Goal: Task Accomplishment & Management: Use online tool/utility

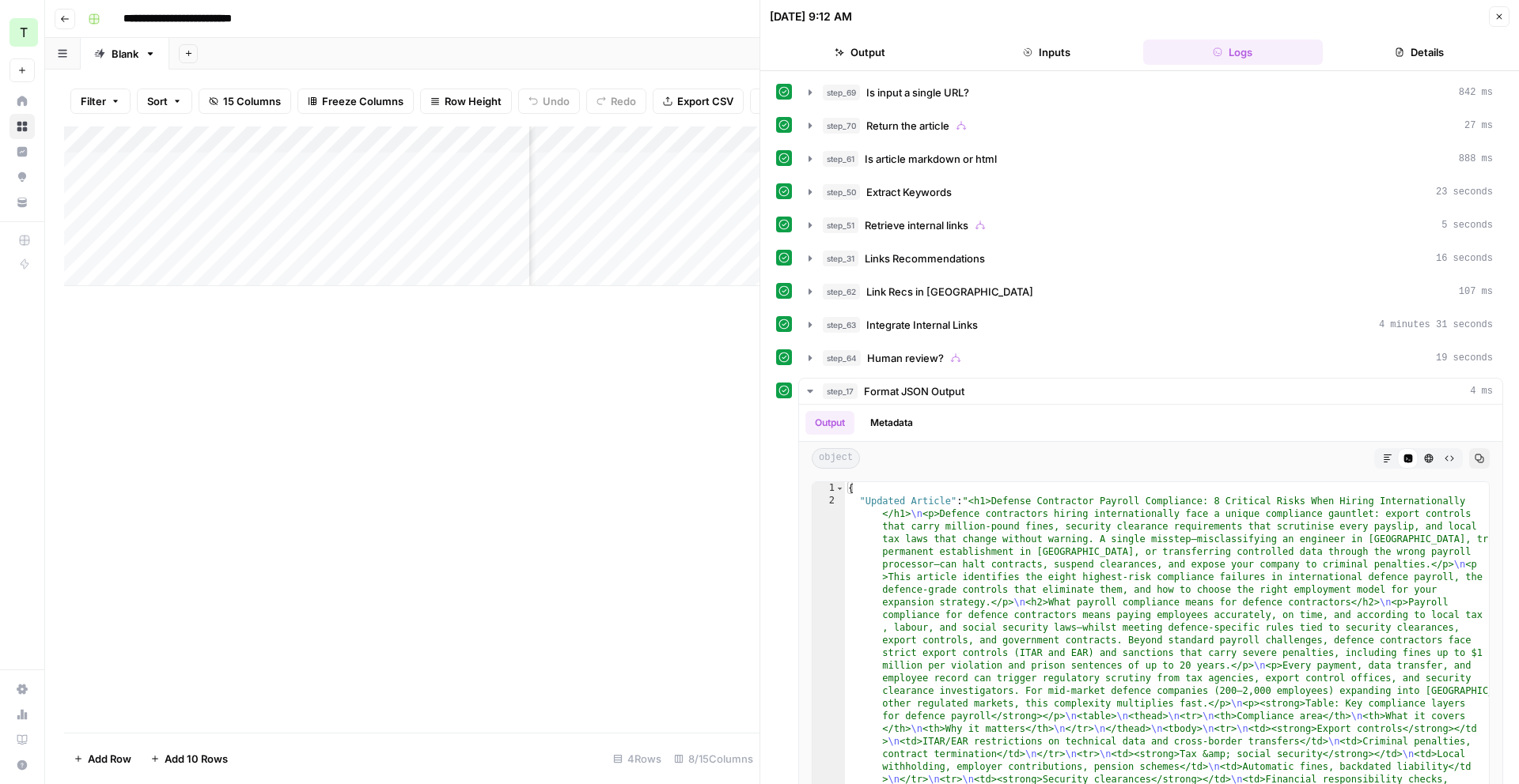
scroll to position [0, 507]
click at [1489, 14] on button "Close" at bounding box center [1499, 17] width 20 height 20
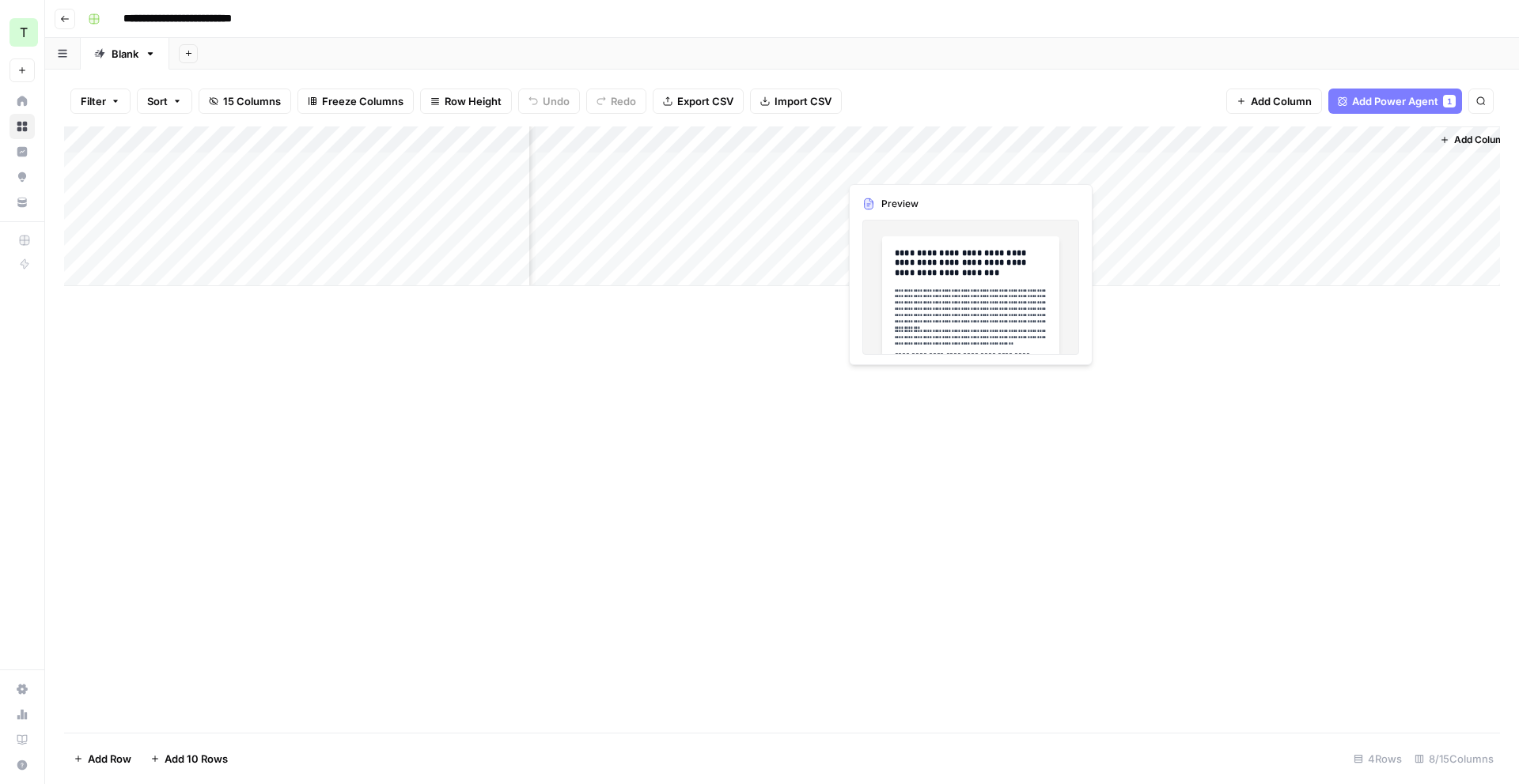
scroll to position [0, 312]
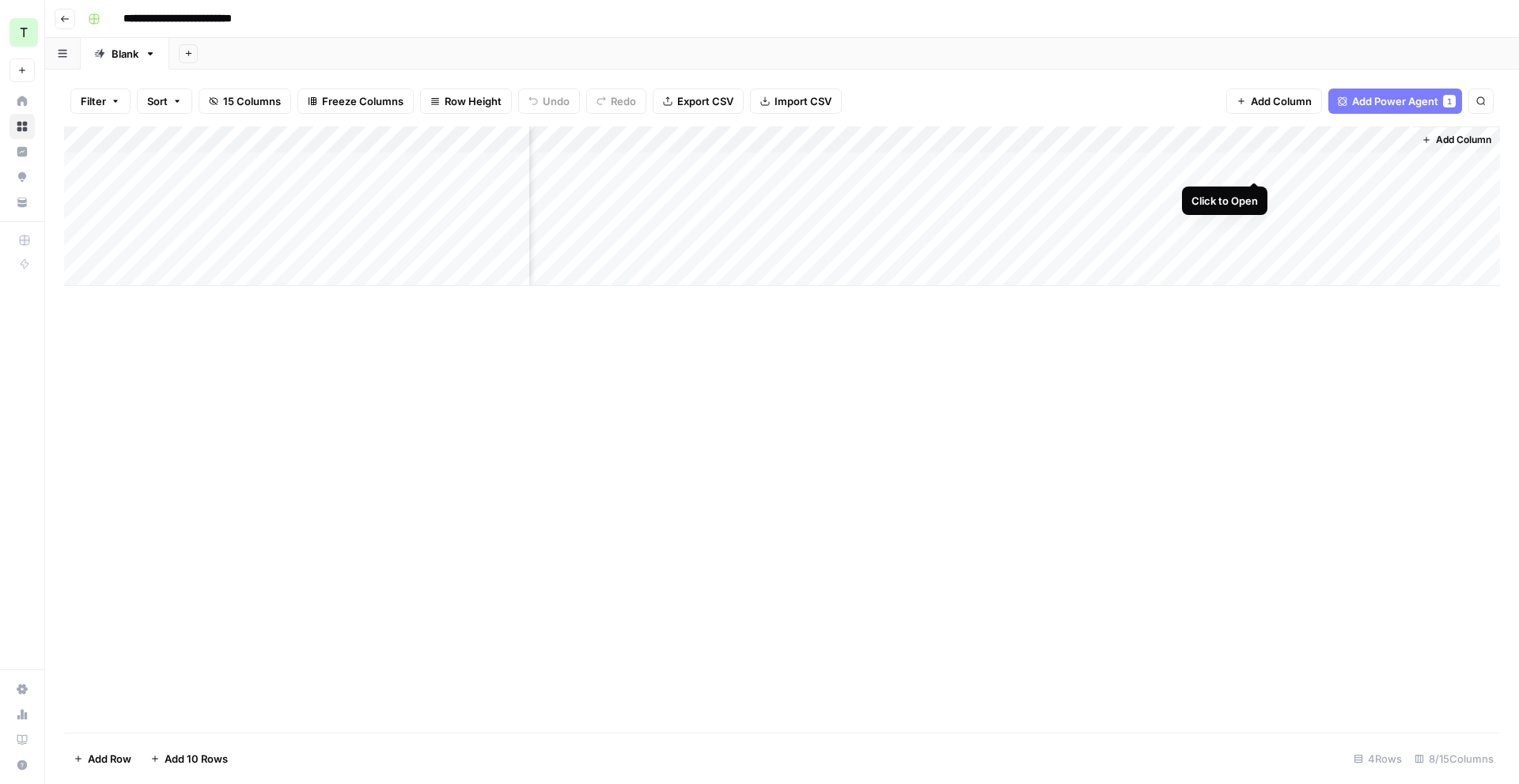
click at [1254, 169] on div "Add Column" at bounding box center [783, 205] width 1436 height 159
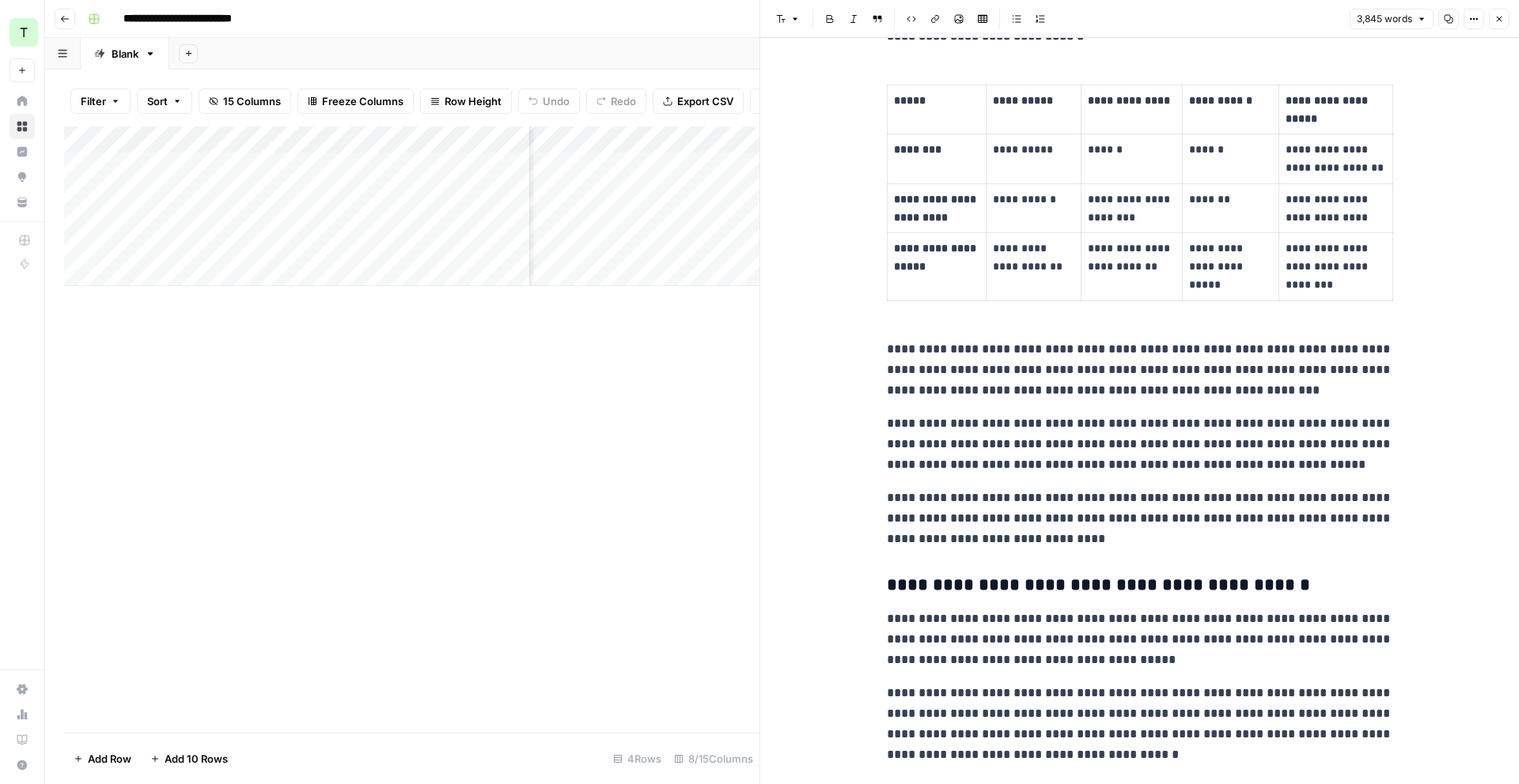
scroll to position [7694, 0]
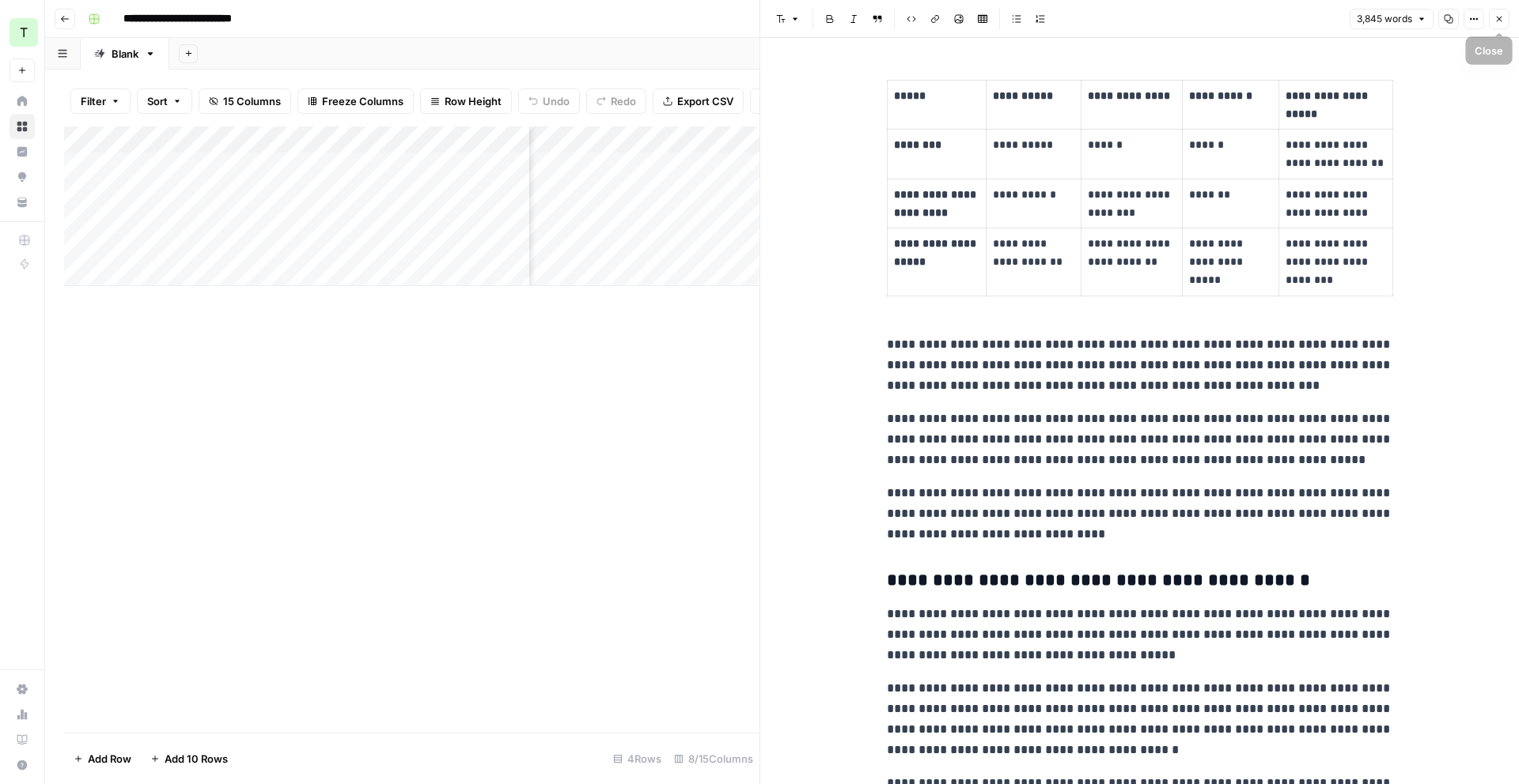
click at [1492, 17] on button "Close" at bounding box center [1499, 18] width 20 height 20
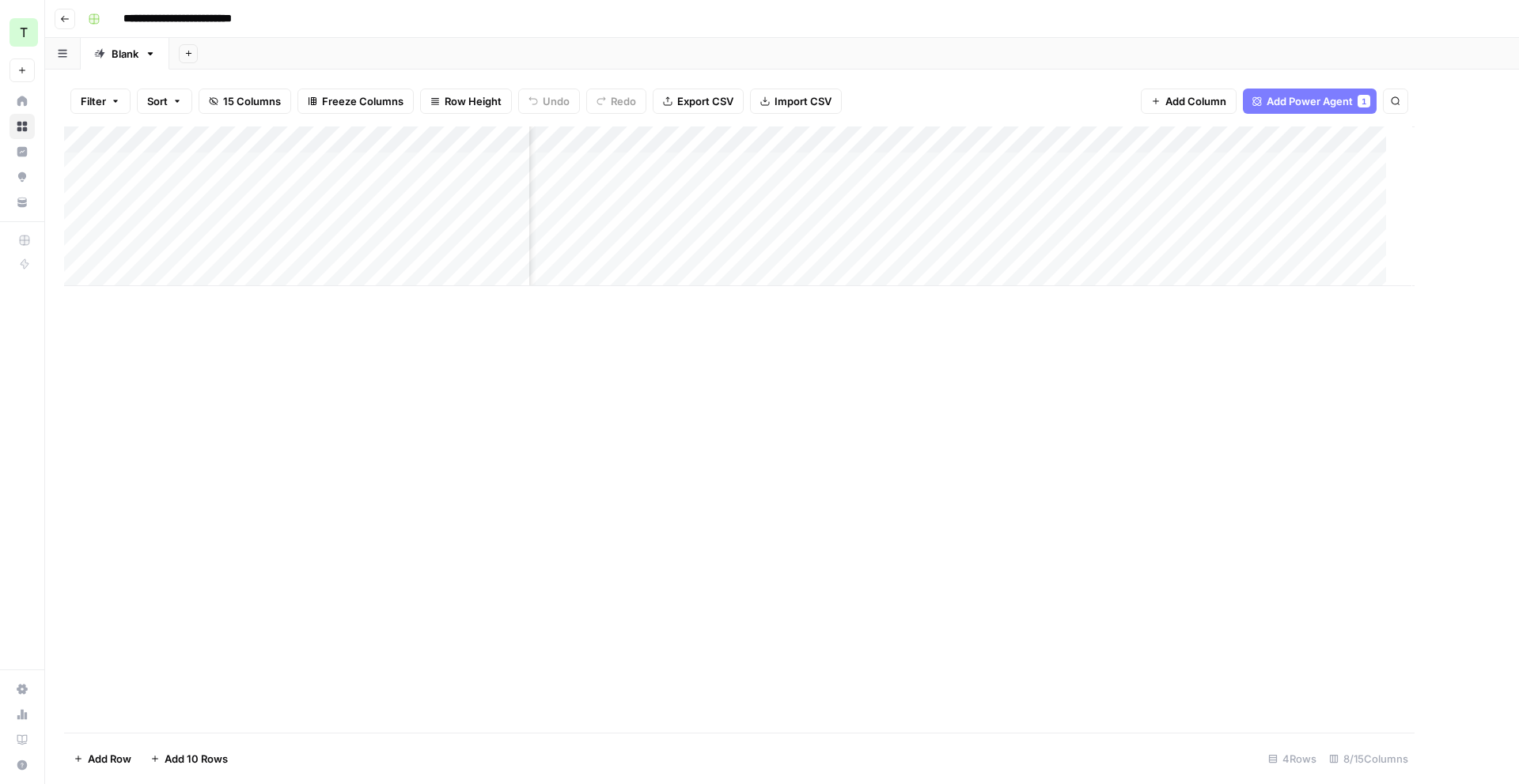
scroll to position [0, 293]
click at [1417, 166] on div "Add Column" at bounding box center [783, 205] width 1436 height 159
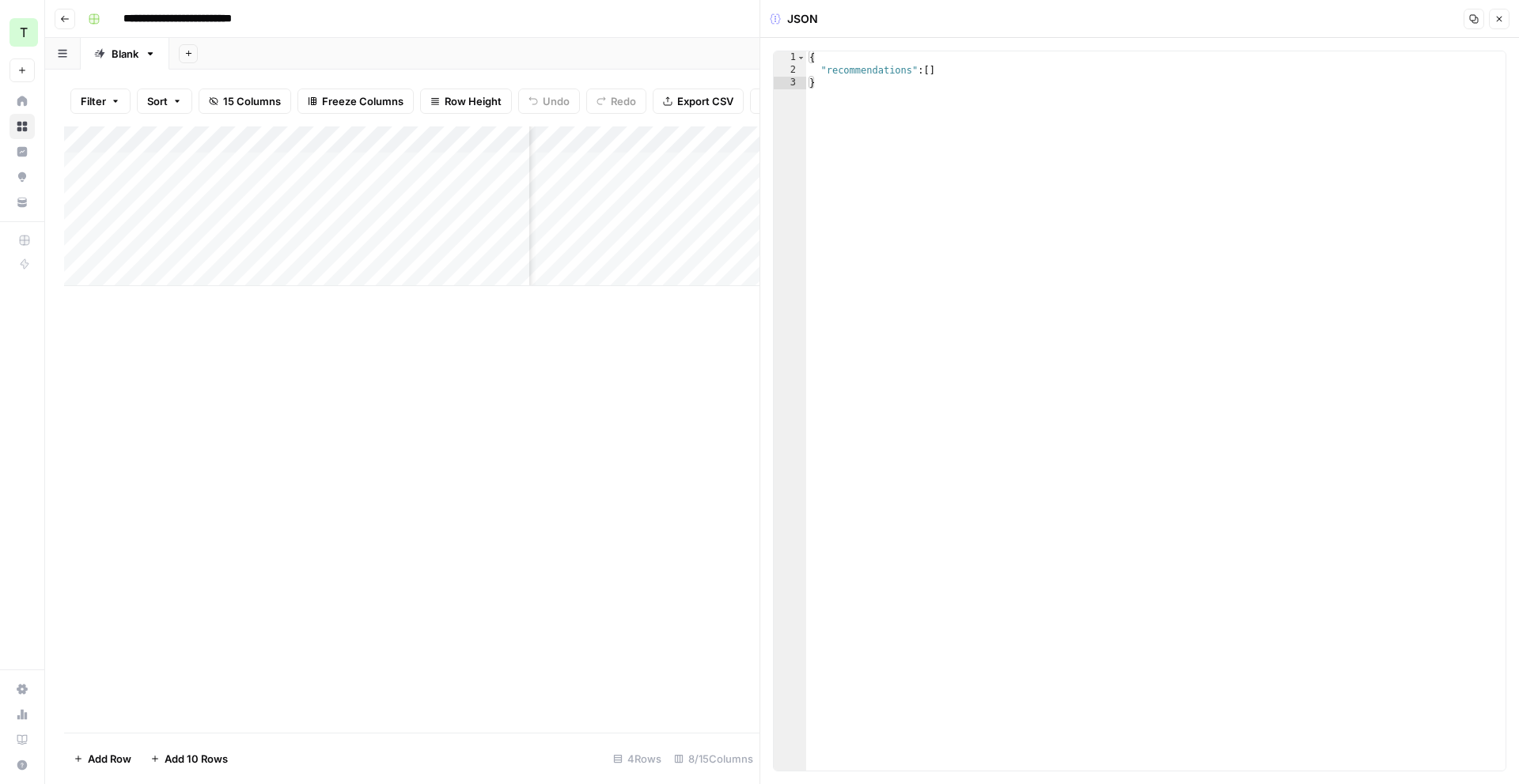
click at [1501, 25] on button "Close" at bounding box center [1499, 18] width 20 height 20
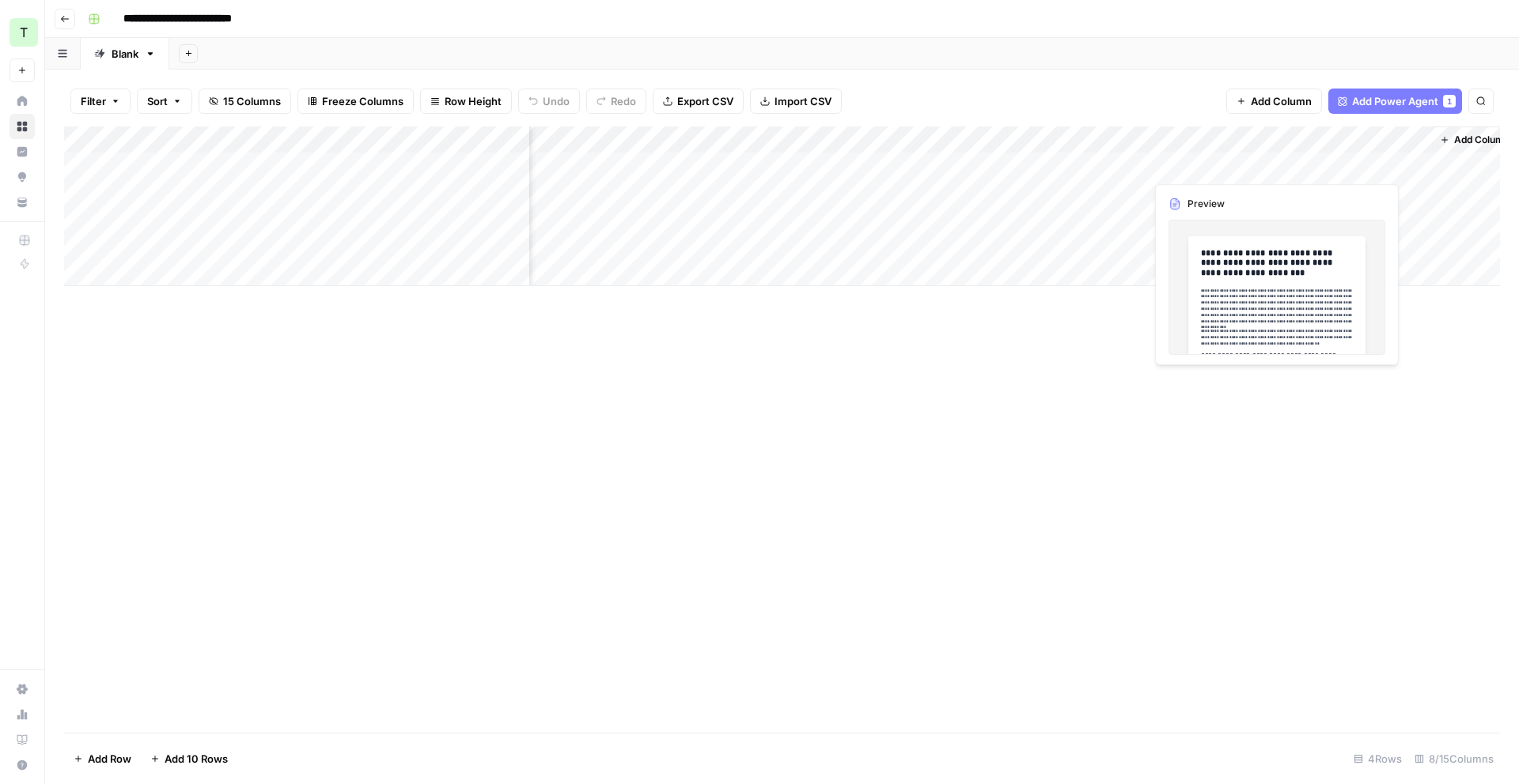
scroll to position [0, 312]
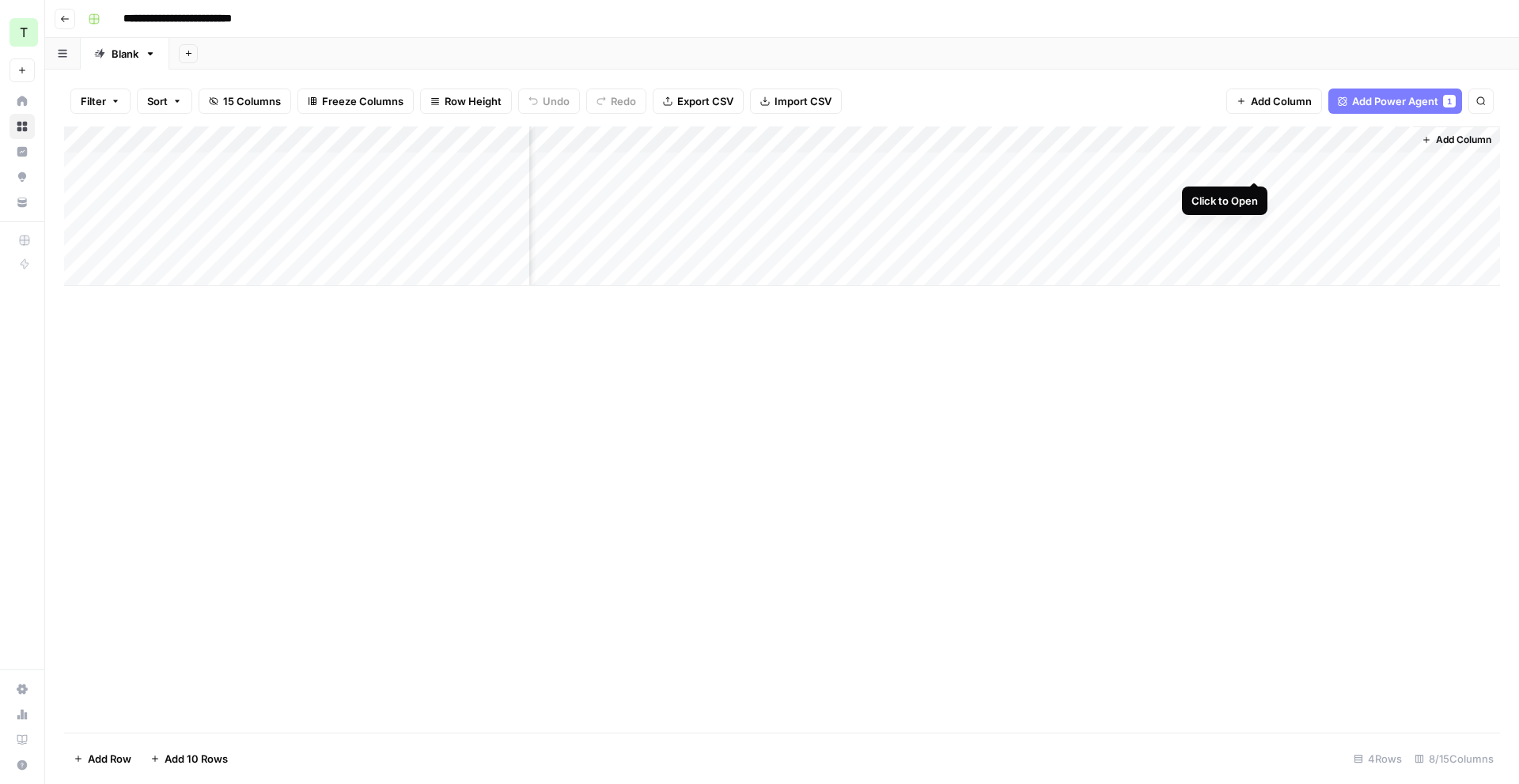
click at [1257, 166] on div "Add Column" at bounding box center [783, 205] width 1436 height 159
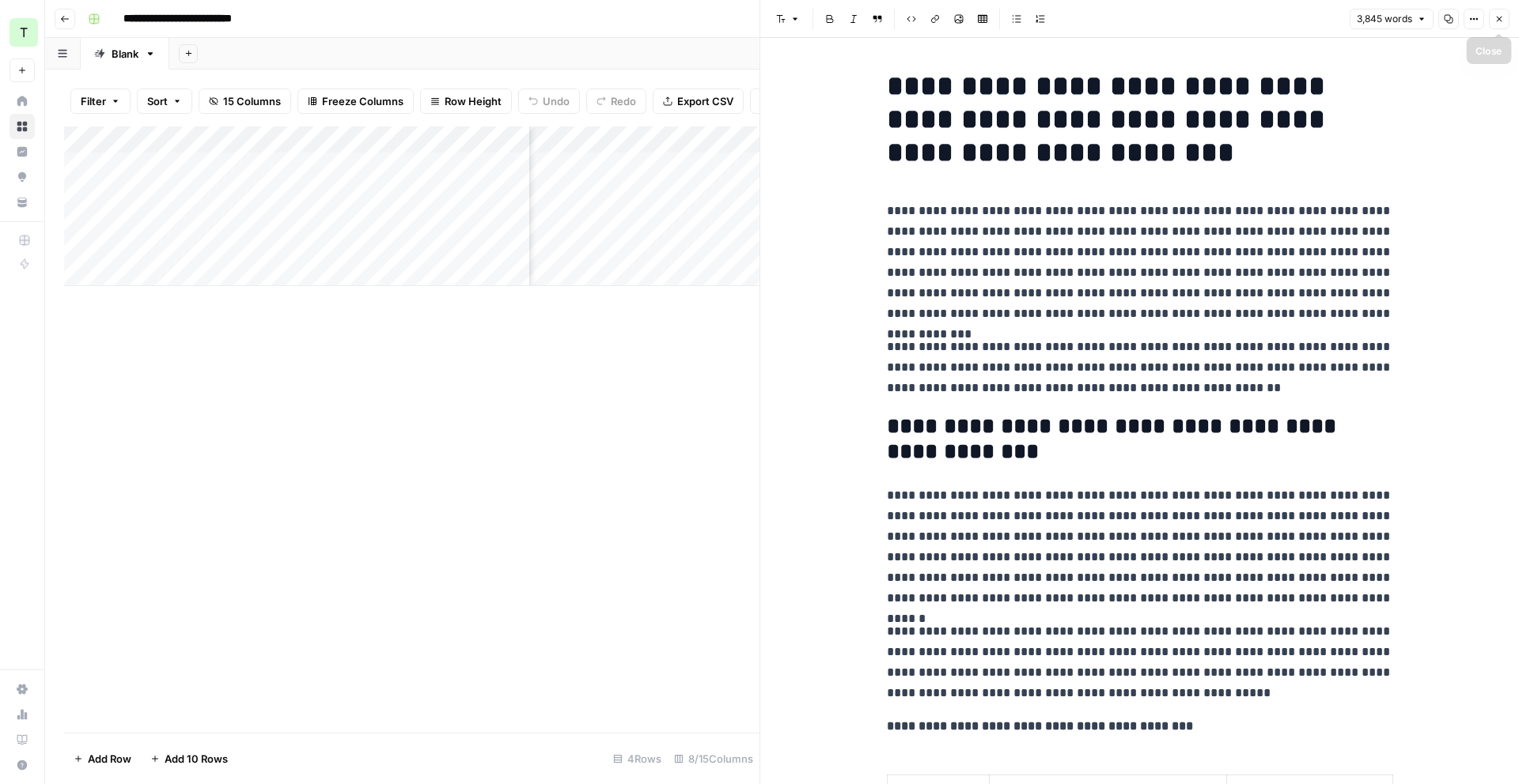
click at [1490, 21] on button "Close" at bounding box center [1499, 18] width 20 height 20
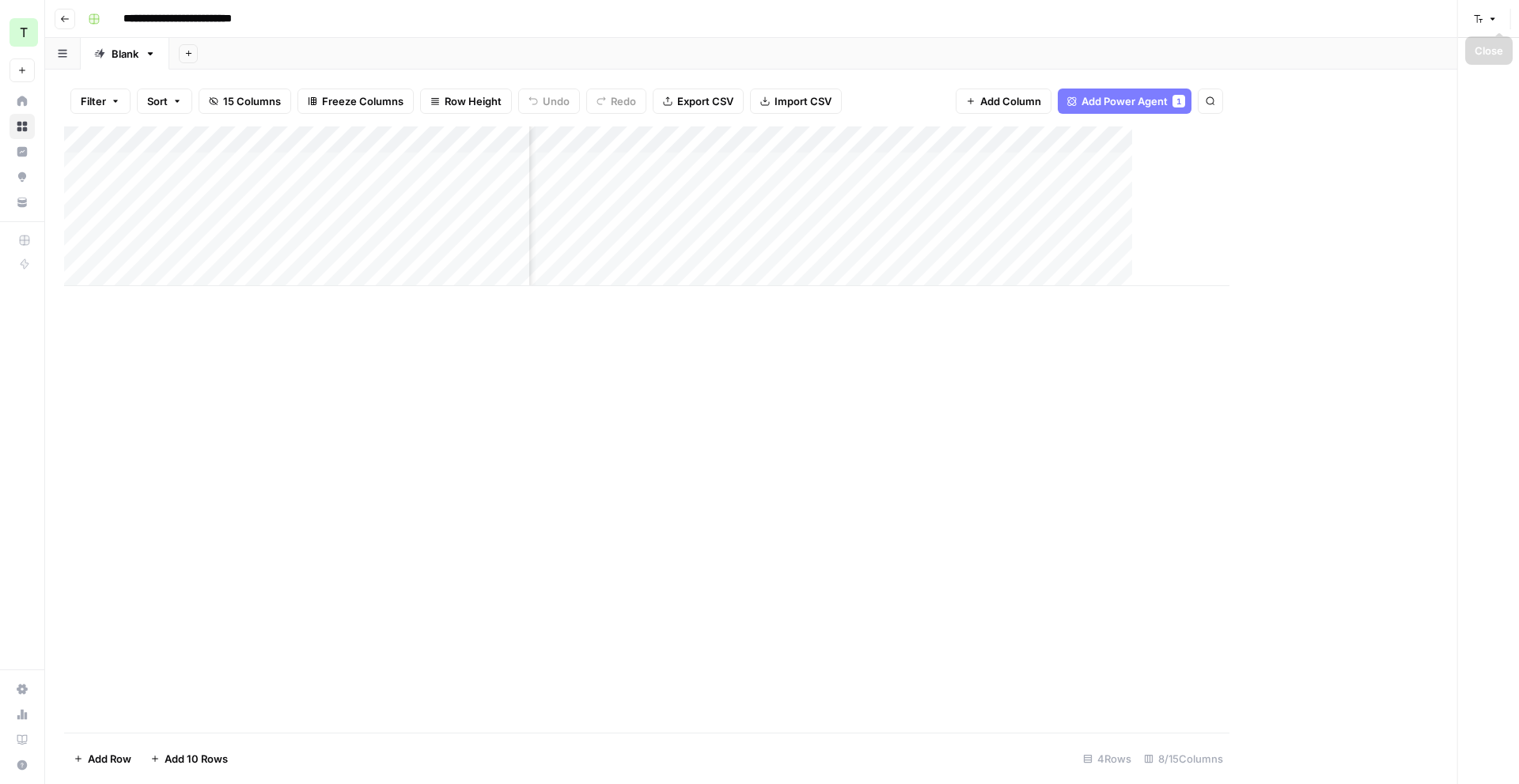
scroll to position [0, 293]
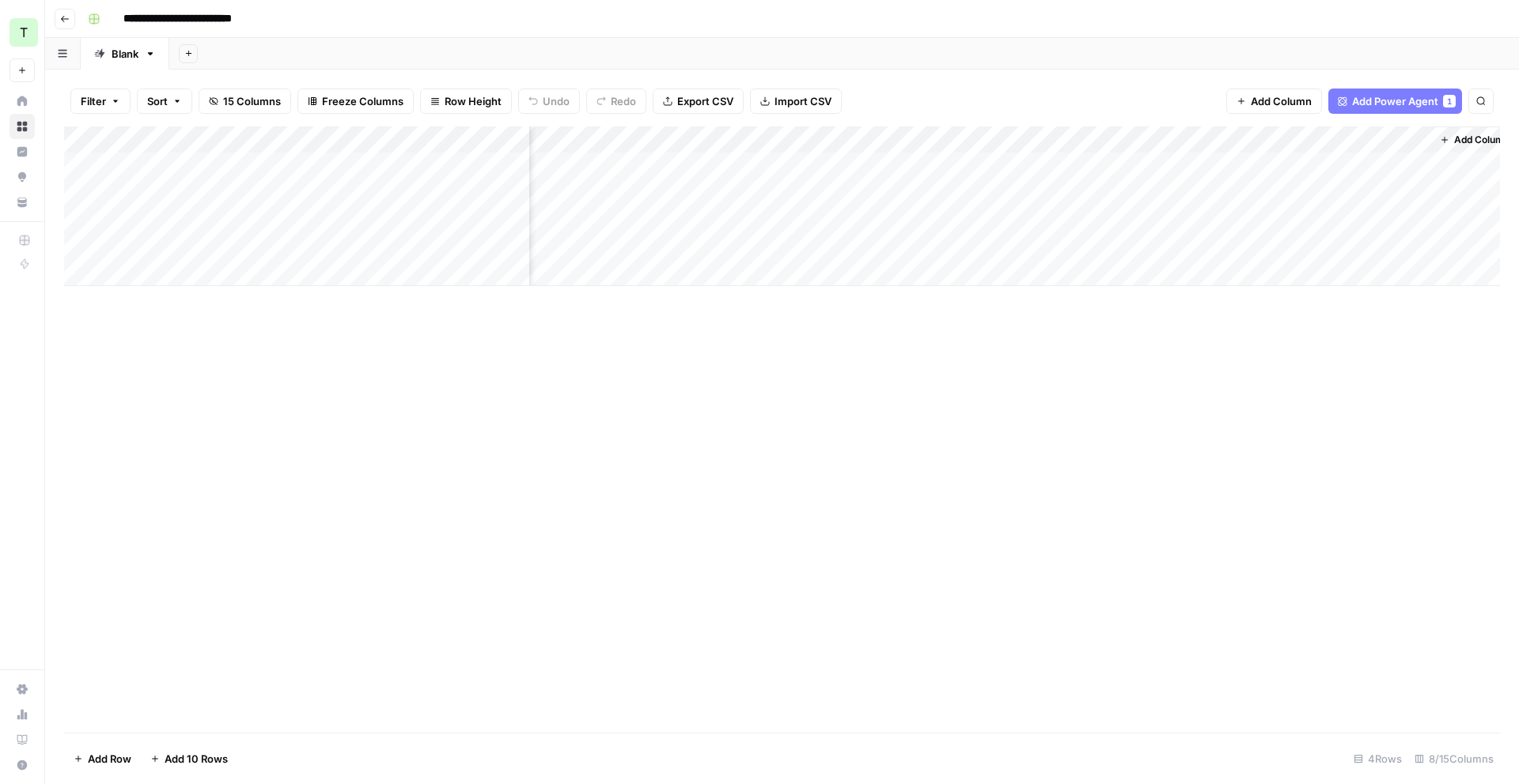
click at [1113, 143] on div "Add Column" at bounding box center [783, 205] width 1436 height 159
click at [1077, 271] on span "Configure Inputs" at bounding box center [1082, 273] width 138 height 16
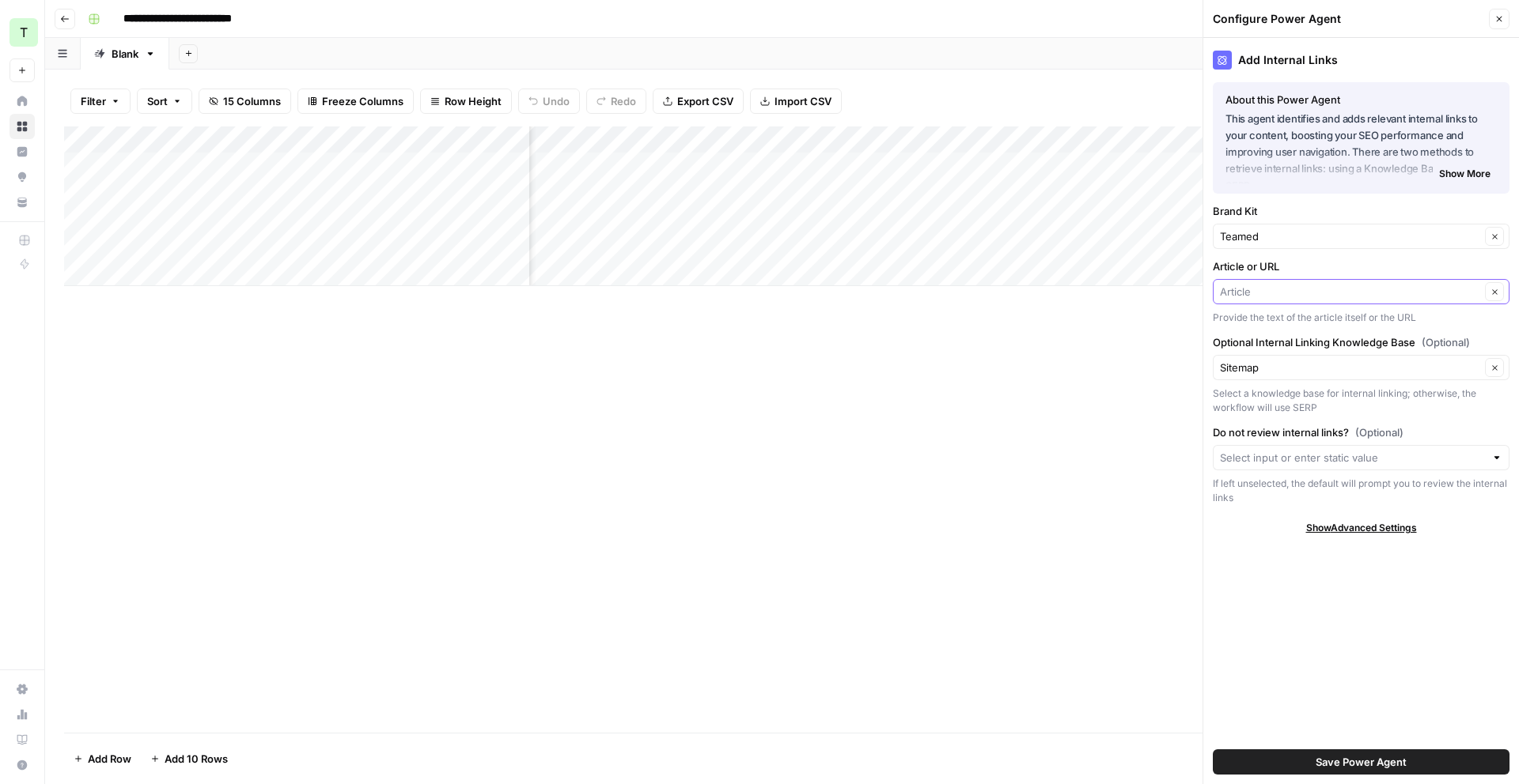
click at [1357, 293] on input "Article or URL" at bounding box center [1350, 291] width 260 height 16
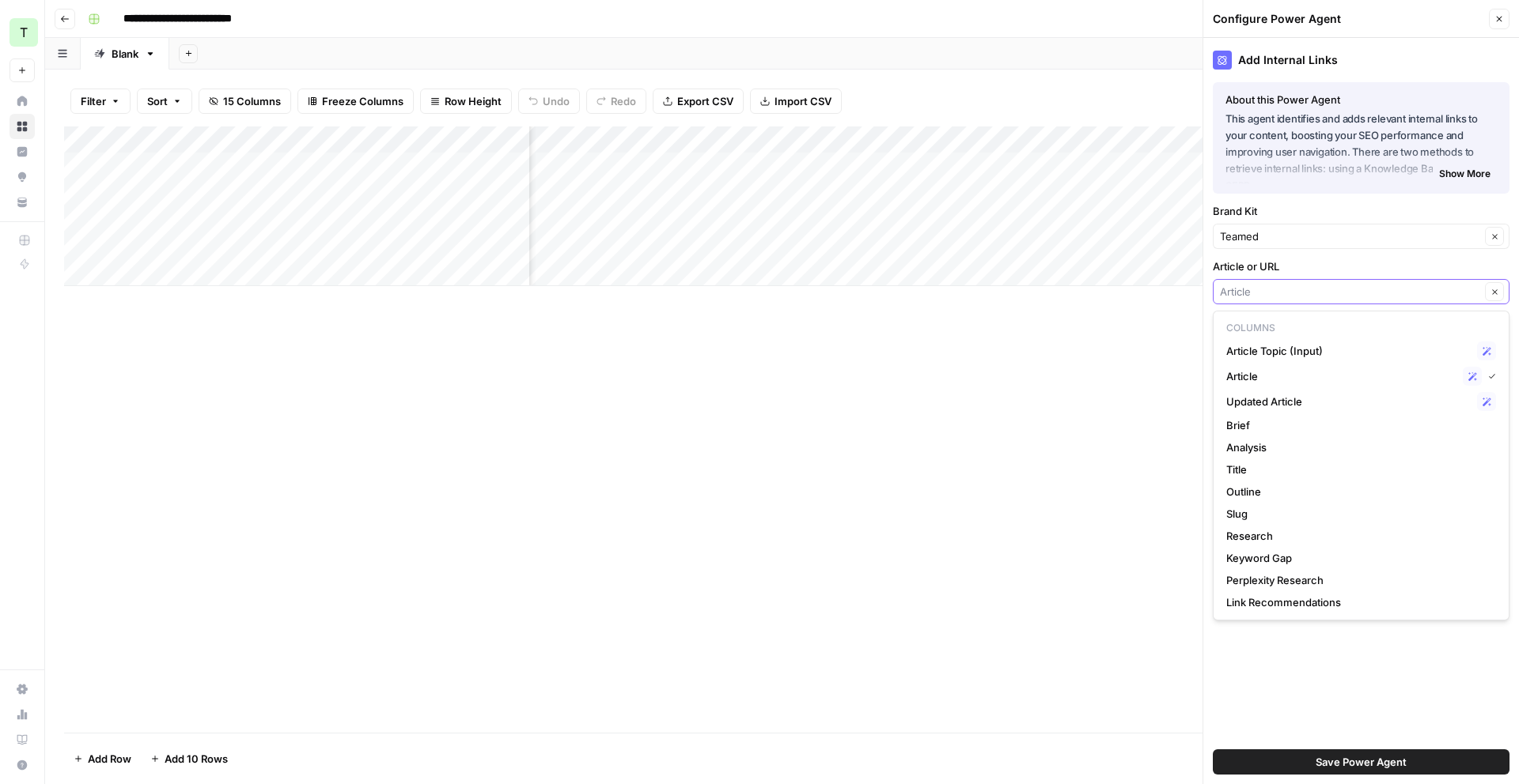
click at [1460, 284] on input "Article or URL" at bounding box center [1350, 291] width 260 height 16
click at [1432, 372] on span "Article" at bounding box center [1341, 376] width 230 height 16
type input "Article"
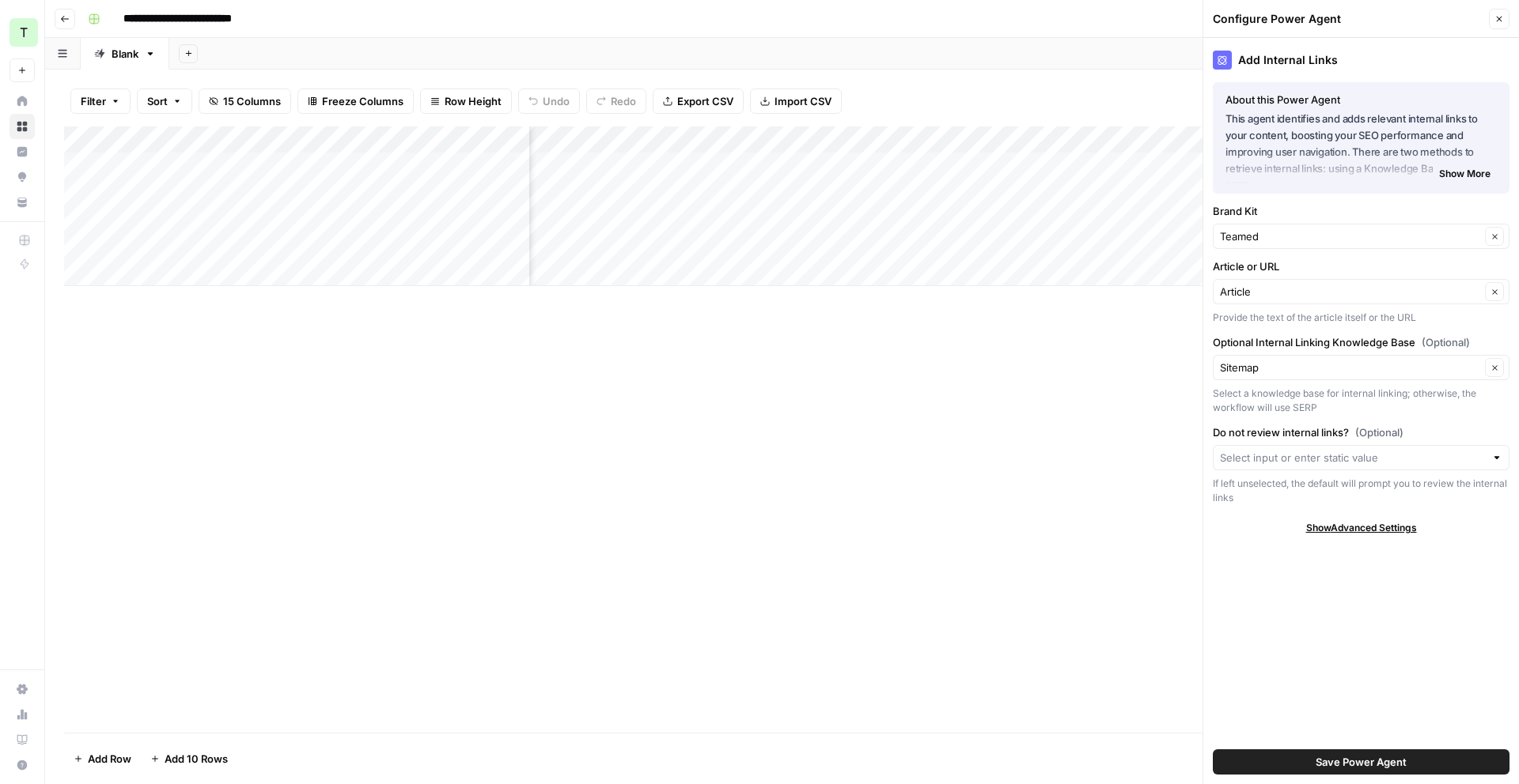
click at [1439, 467] on div at bounding box center [1361, 457] width 297 height 25
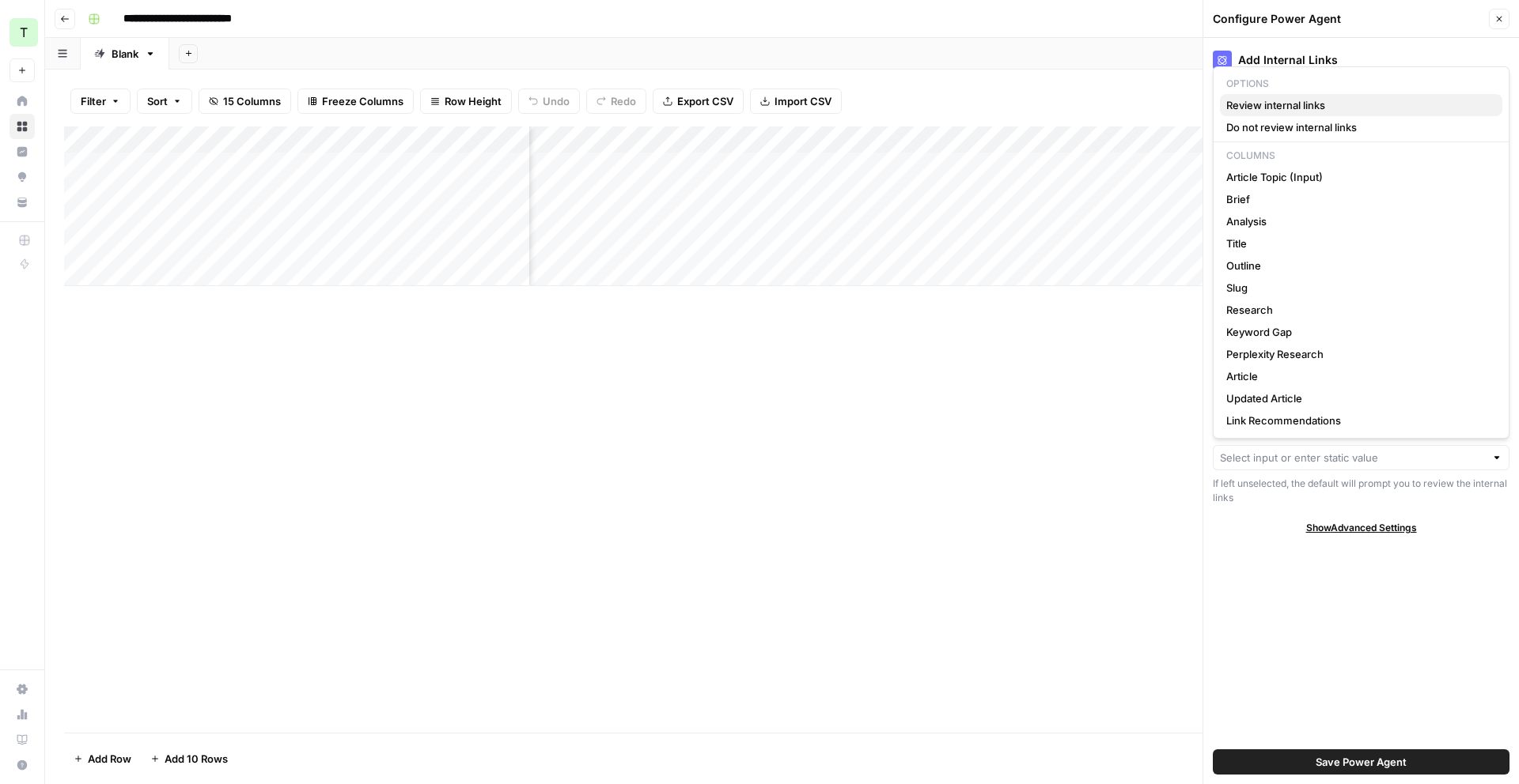
click at [1372, 98] on span "Review internal links" at bounding box center [1358, 105] width 264 height 16
type input "Review internal links"
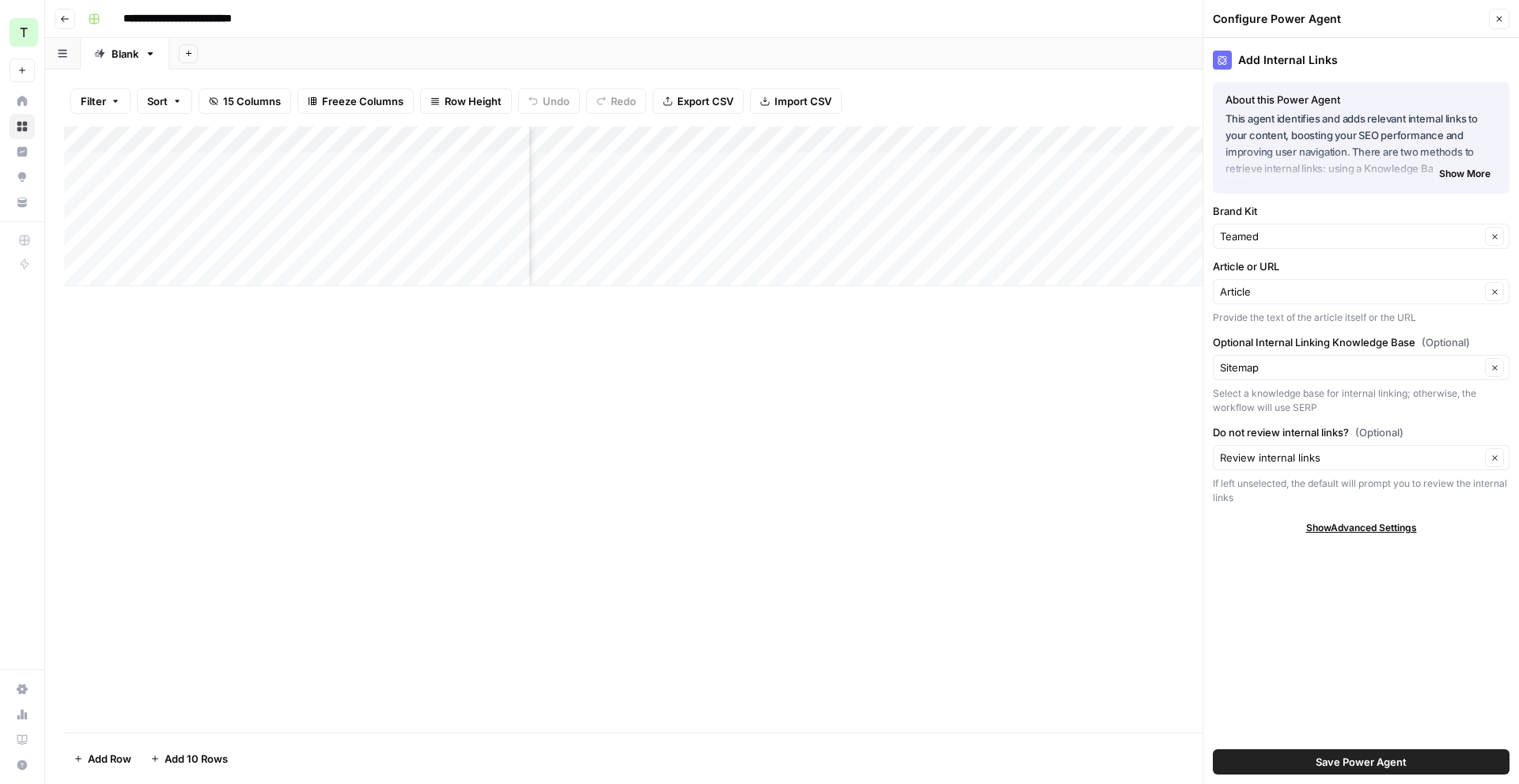
click at [1338, 527] on span "Show Advanced Settings" at bounding box center [1361, 528] width 111 height 14
click at [1291, 757] on button "Save Power Agent" at bounding box center [1361, 762] width 297 height 25
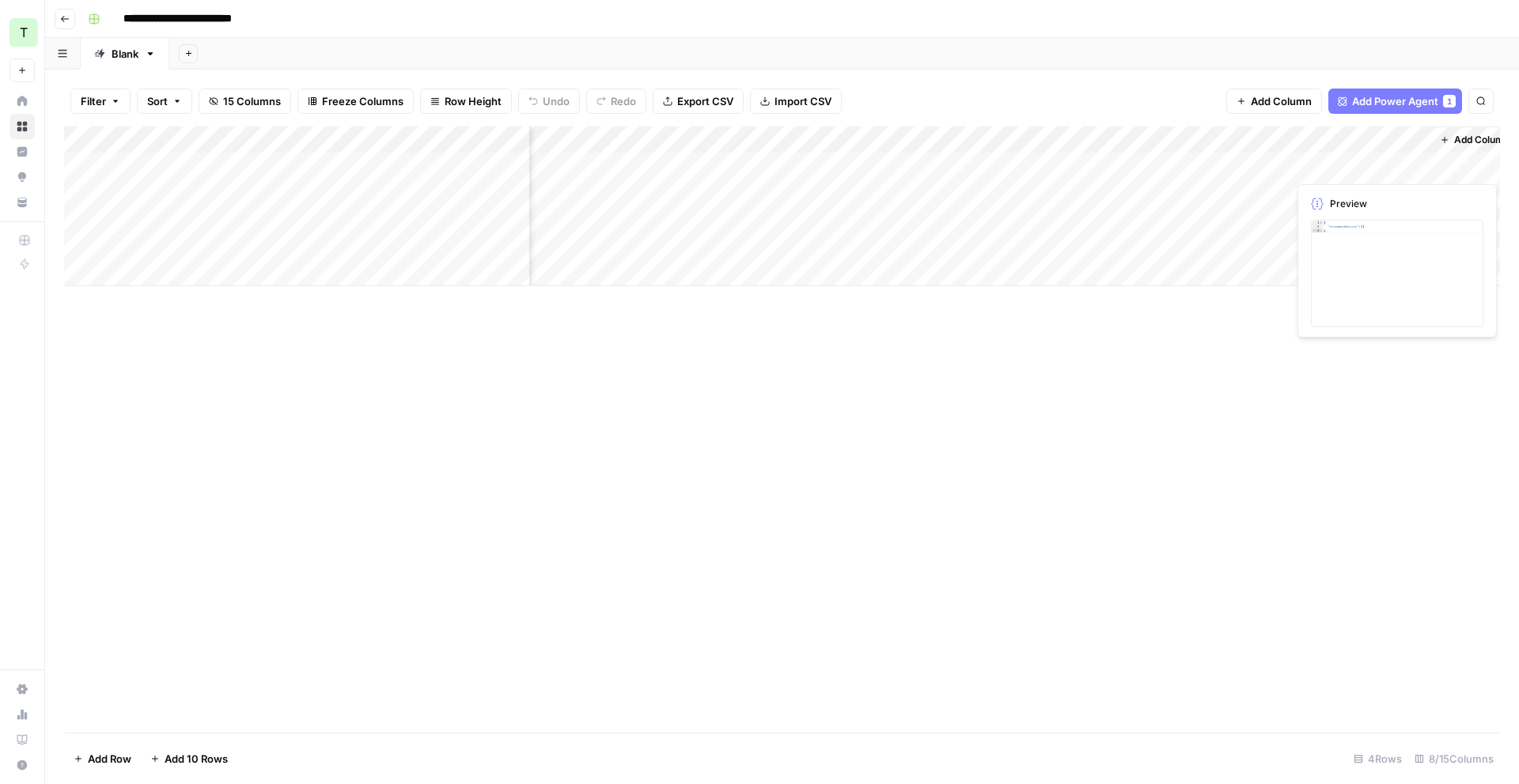
scroll to position [0, 312]
click at [1455, 143] on span "Add Column" at bounding box center [1464, 139] width 55 height 14
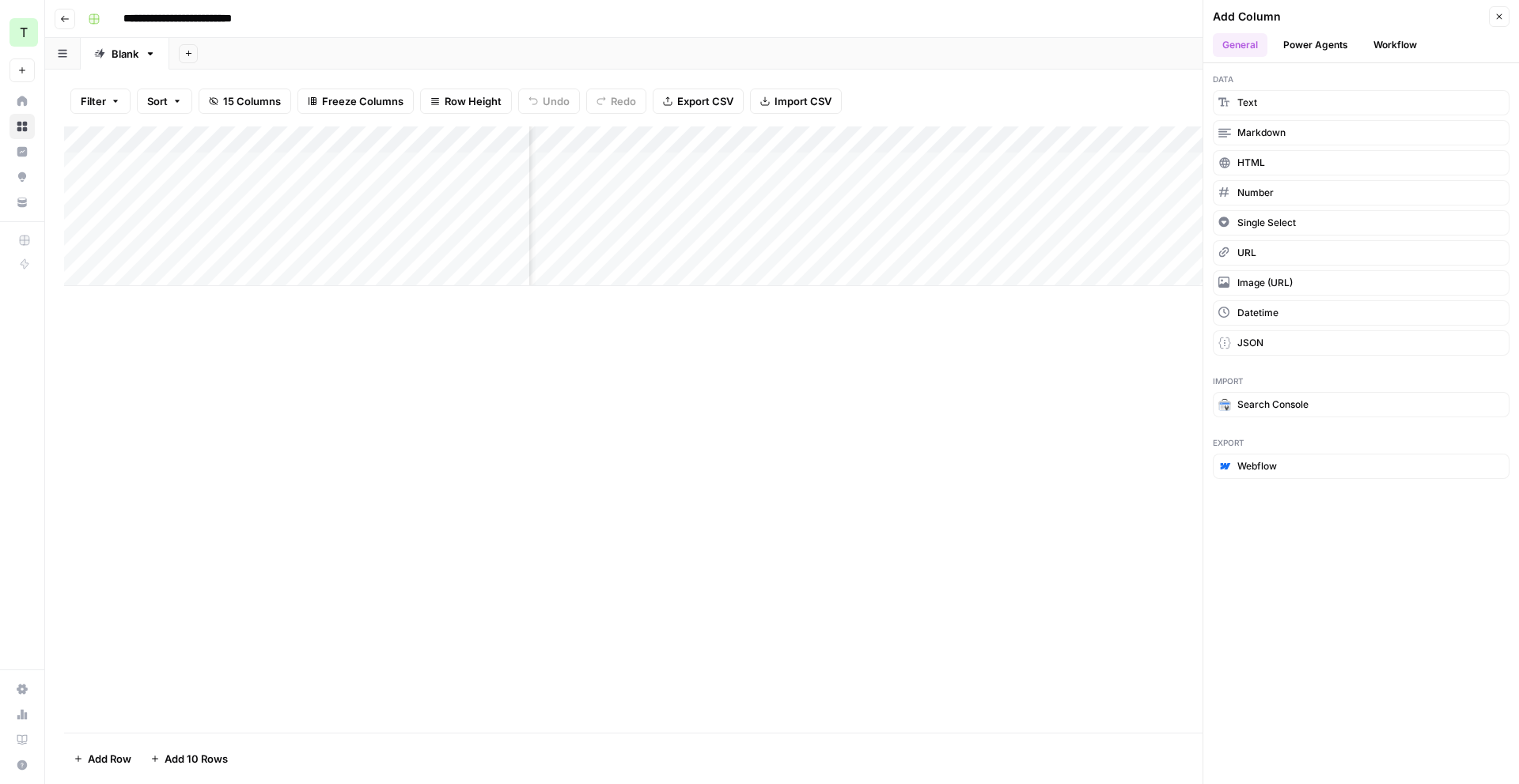
click at [1343, 51] on button "Power Agents" at bounding box center [1315, 45] width 84 height 24
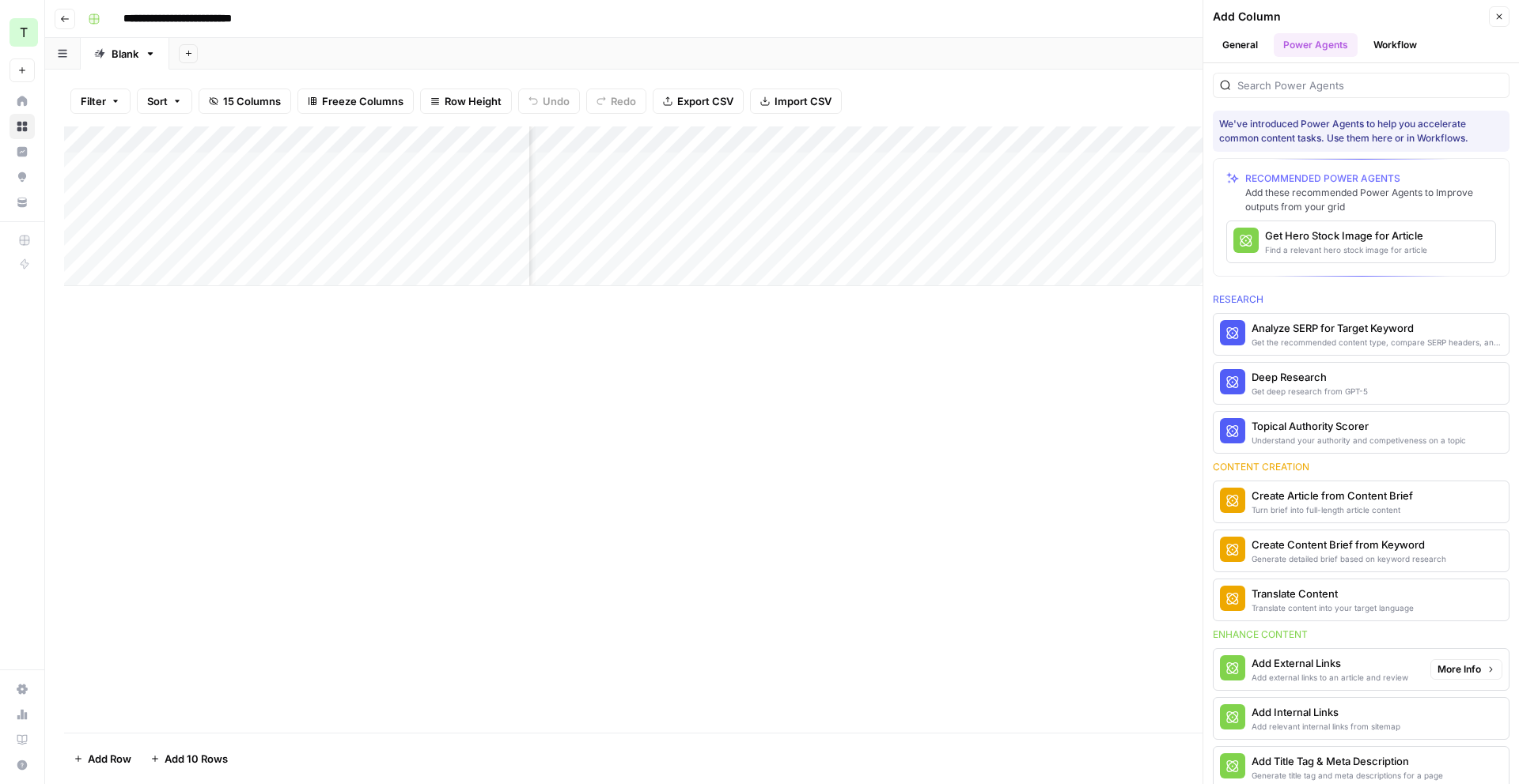
click at [1390, 665] on div "Add External Links" at bounding box center [1330, 663] width 157 height 16
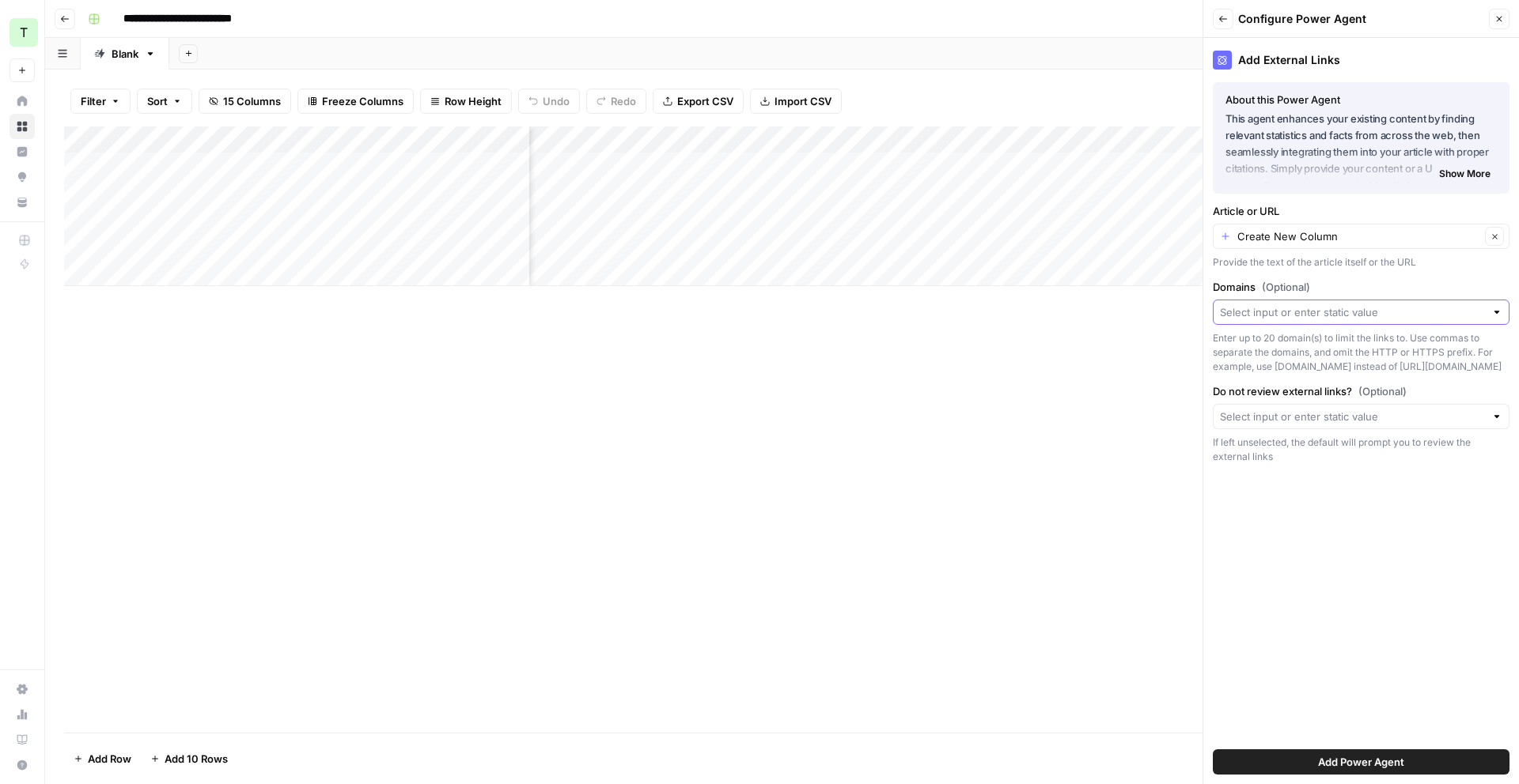
click at [1354, 304] on input "Domains (Optional)" at bounding box center [1353, 311] width 265 height 16
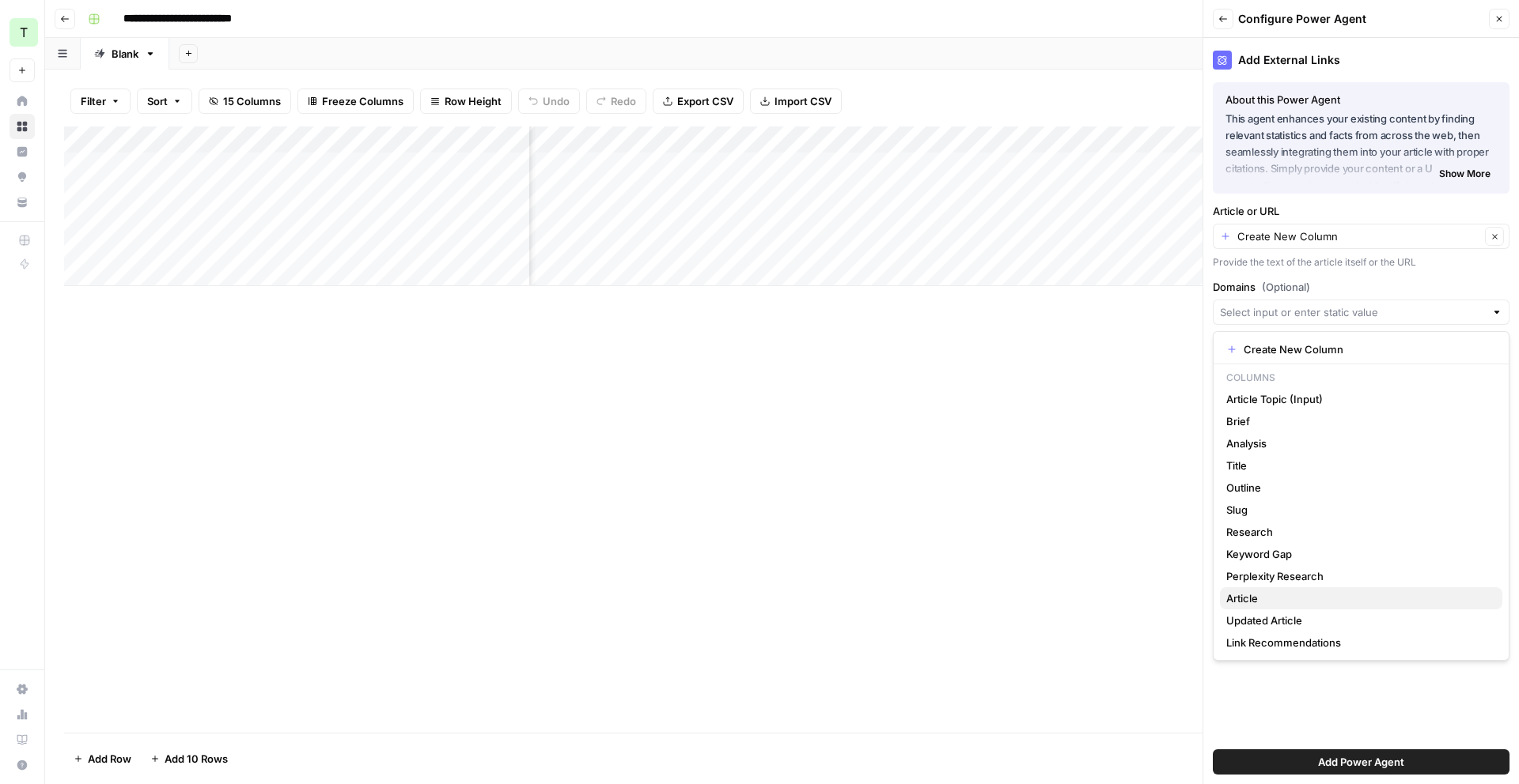
click at [1332, 600] on span "Article" at bounding box center [1358, 598] width 264 height 16
type input "Article"
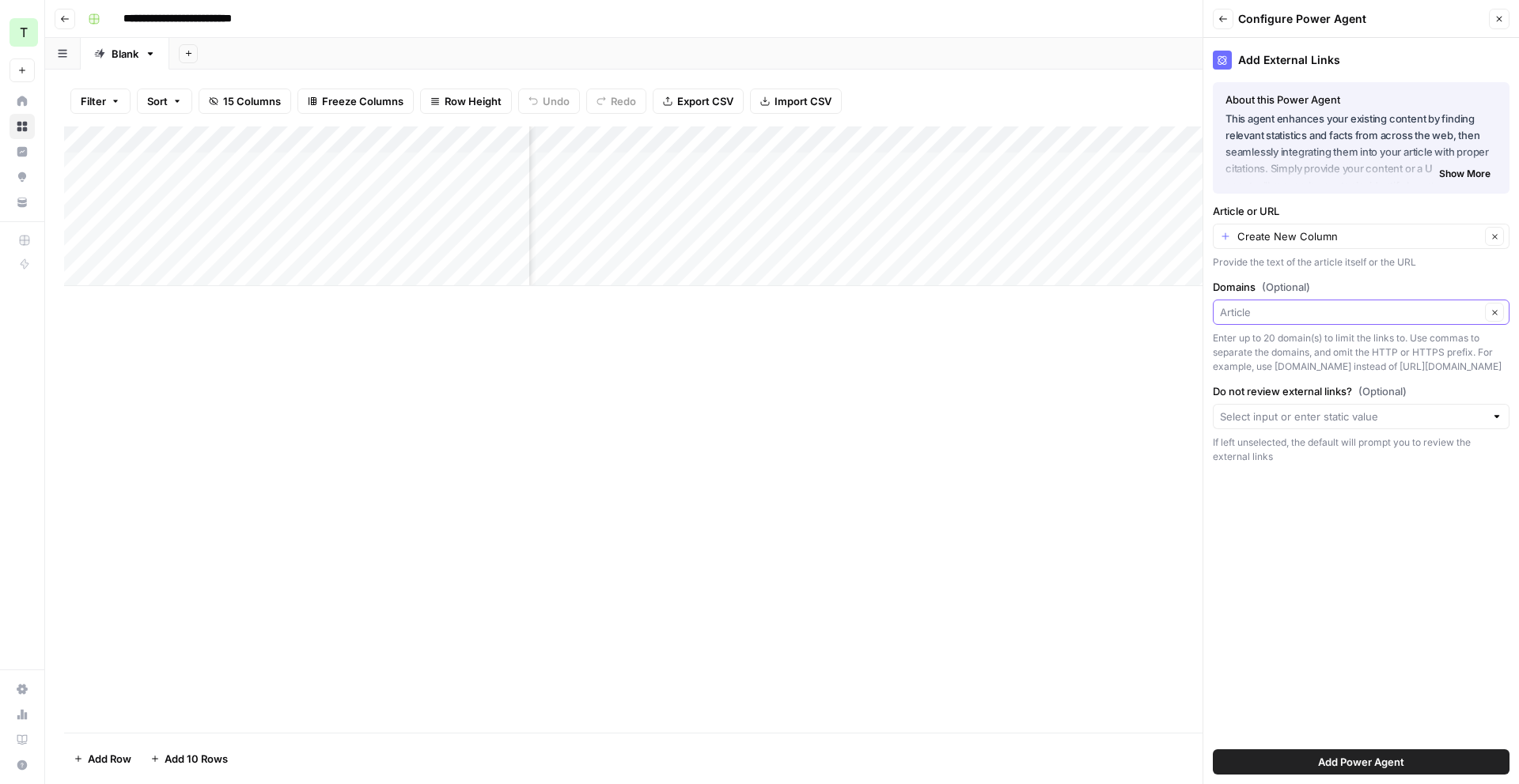
click at [1368, 314] on input "Domains (Optional)" at bounding box center [1350, 311] width 260 height 16
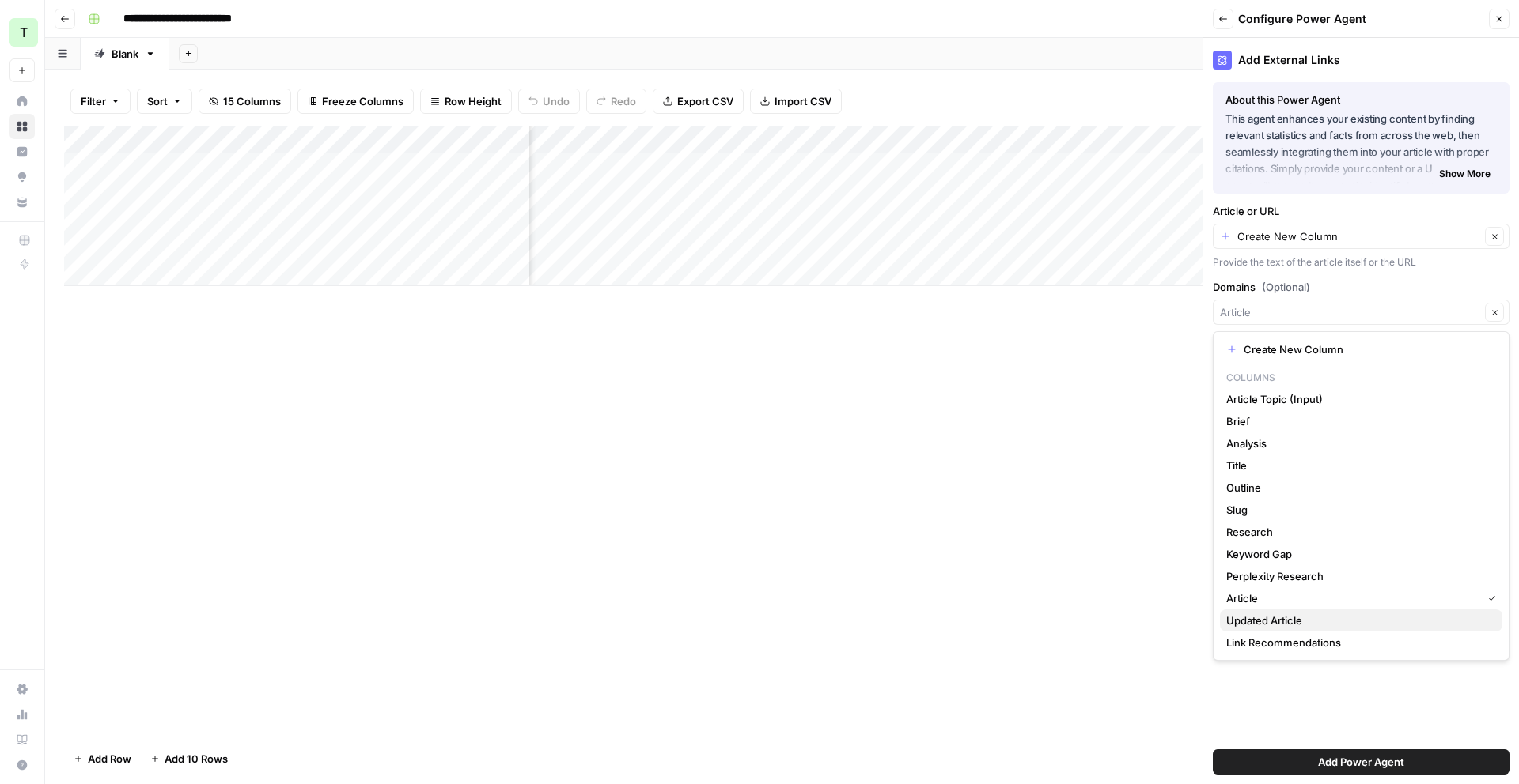
click at [1345, 622] on span "Updated Article" at bounding box center [1358, 620] width 264 height 16
type input "Updated Article"
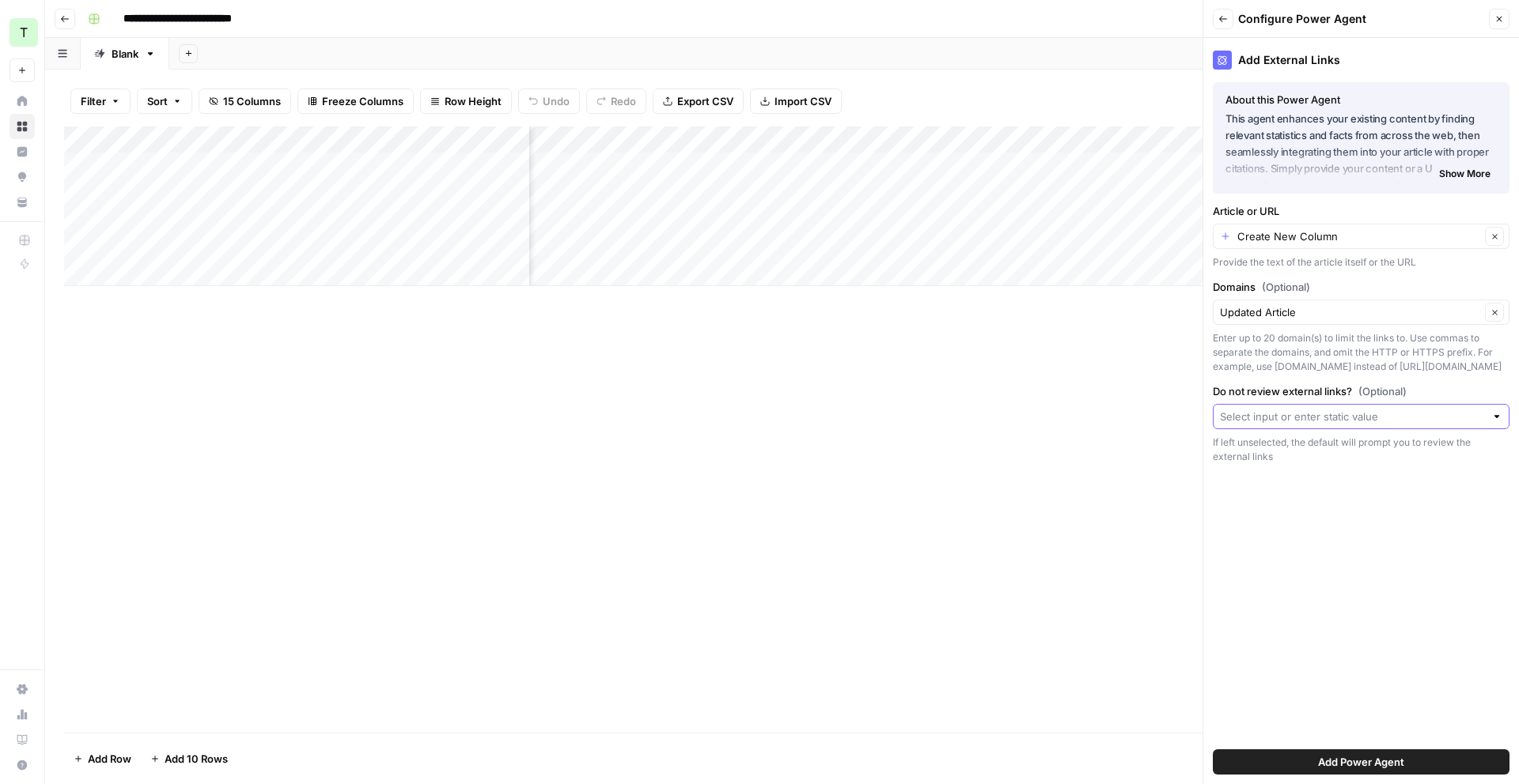
click at [1364, 420] on input "Do not review external links? (Optional)" at bounding box center [1353, 416] width 265 height 16
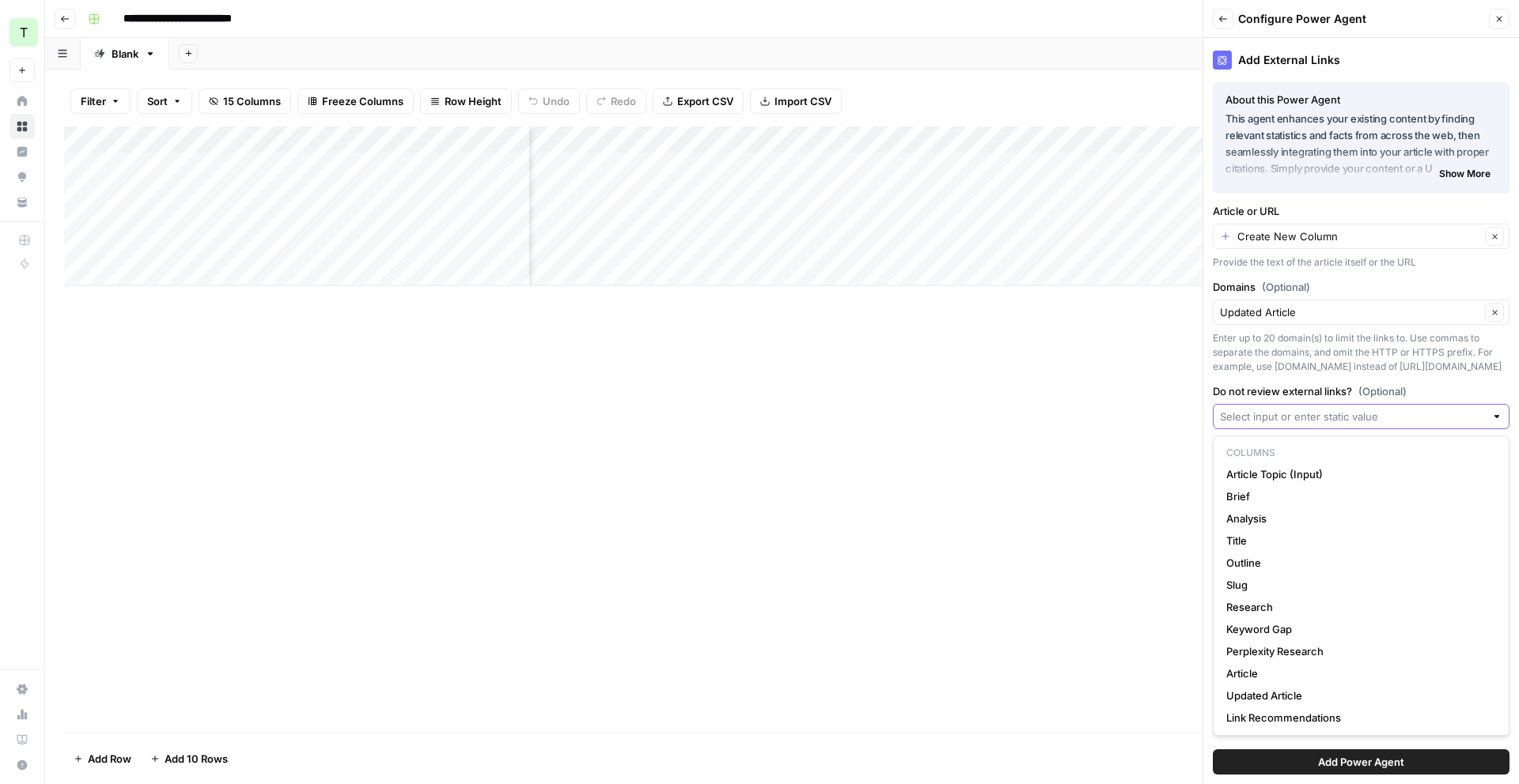
click at [1364, 421] on input "Do not review external links? (Optional)" at bounding box center [1353, 416] width 265 height 16
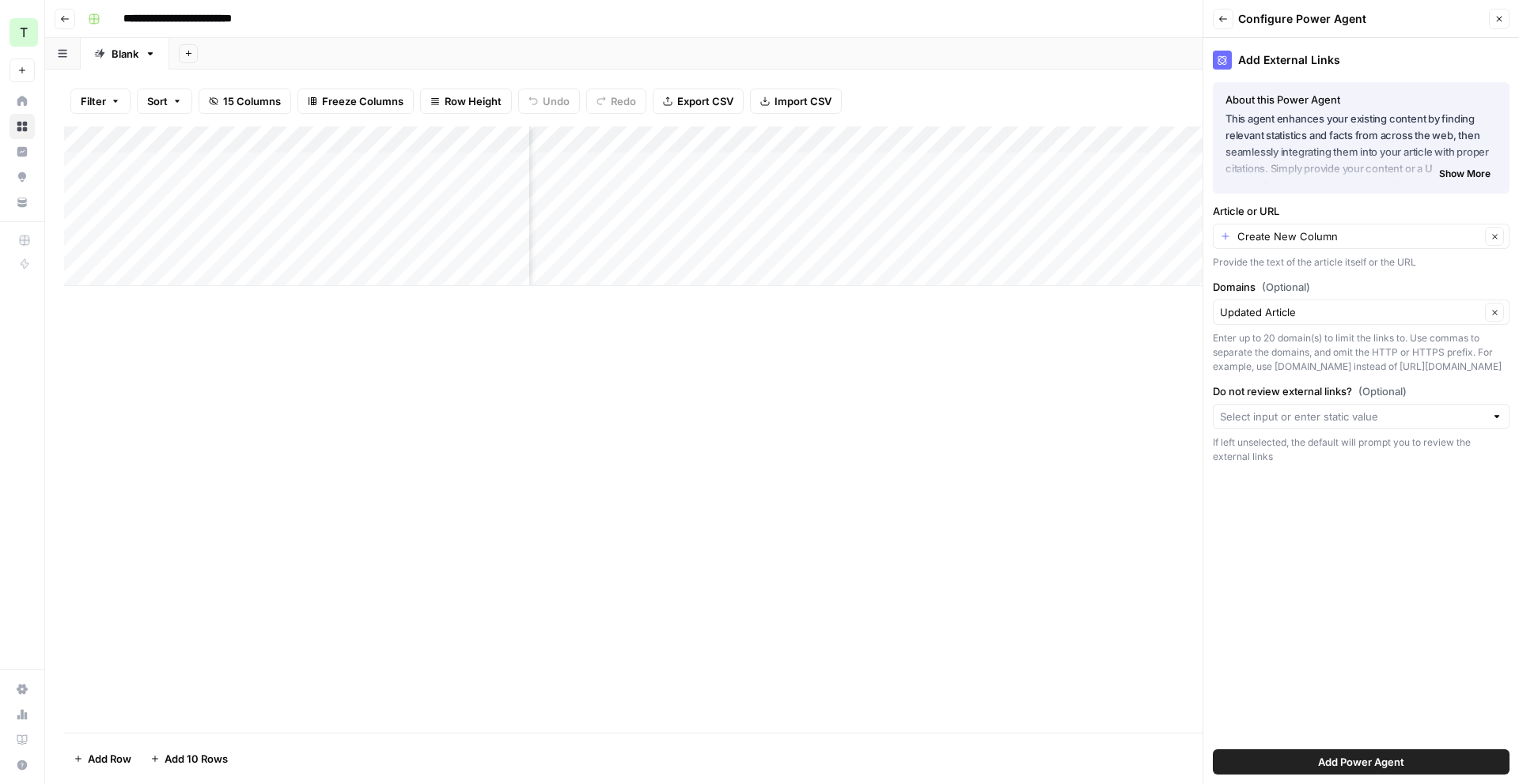
click at [1455, 383] on label "Do not review external links? (Optional)" at bounding box center [1361, 391] width 297 height 16
click at [1455, 409] on input "Do not review external links? (Optional)" at bounding box center [1353, 416] width 265 height 16
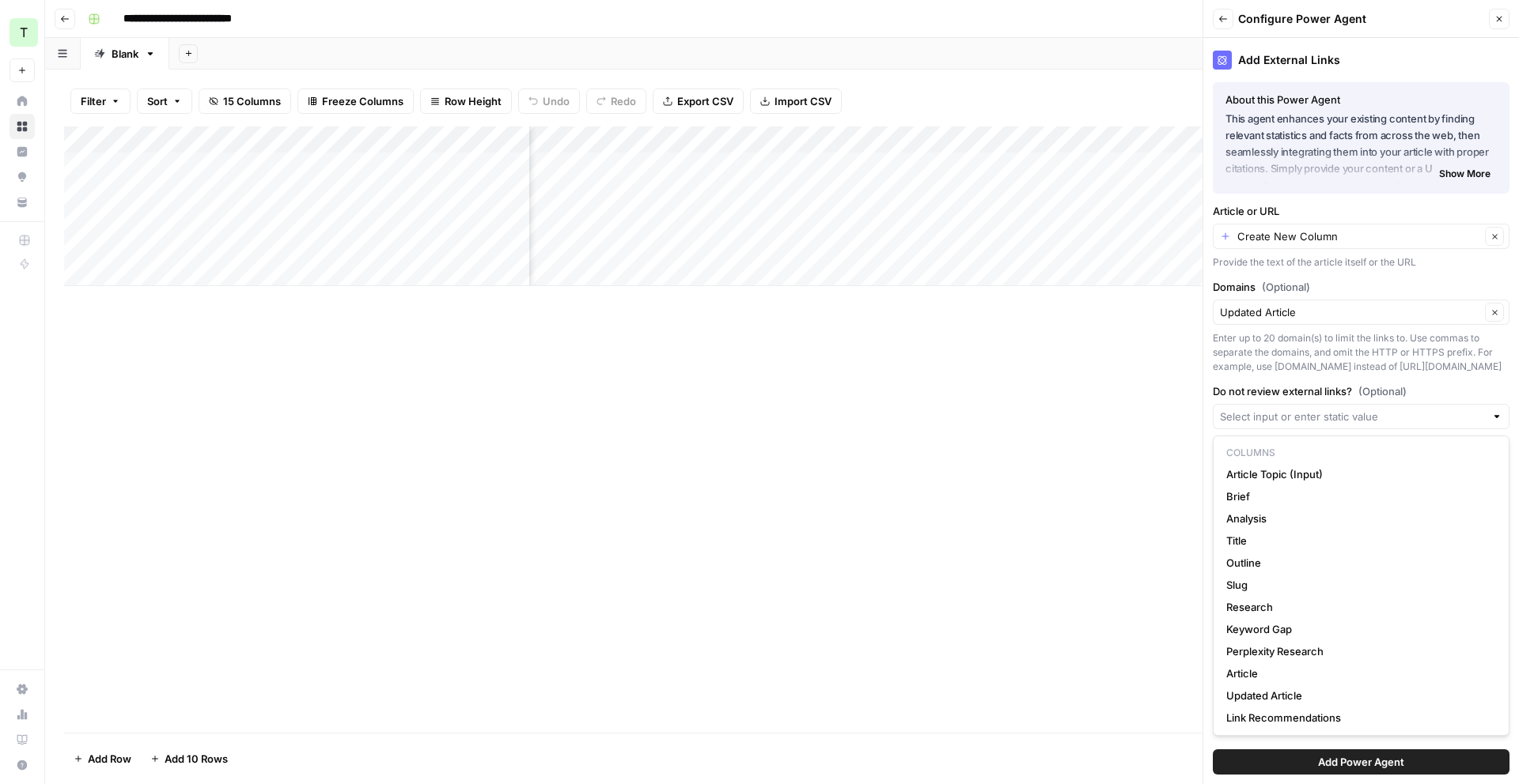
click at [1124, 486] on div "Add Column" at bounding box center [783, 429] width 1436 height 606
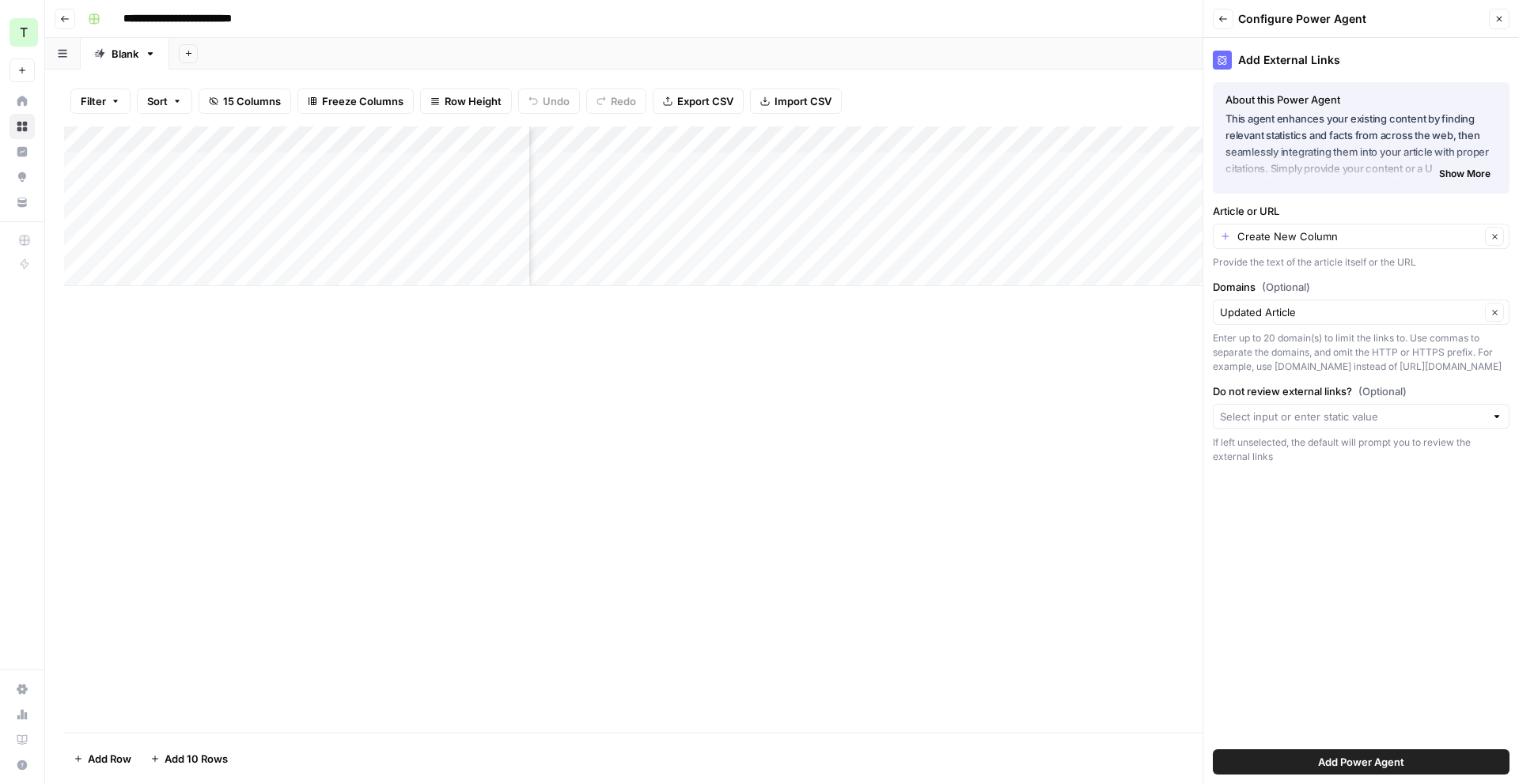
click at [1337, 758] on span "Add Power Agent" at bounding box center [1361, 762] width 87 height 16
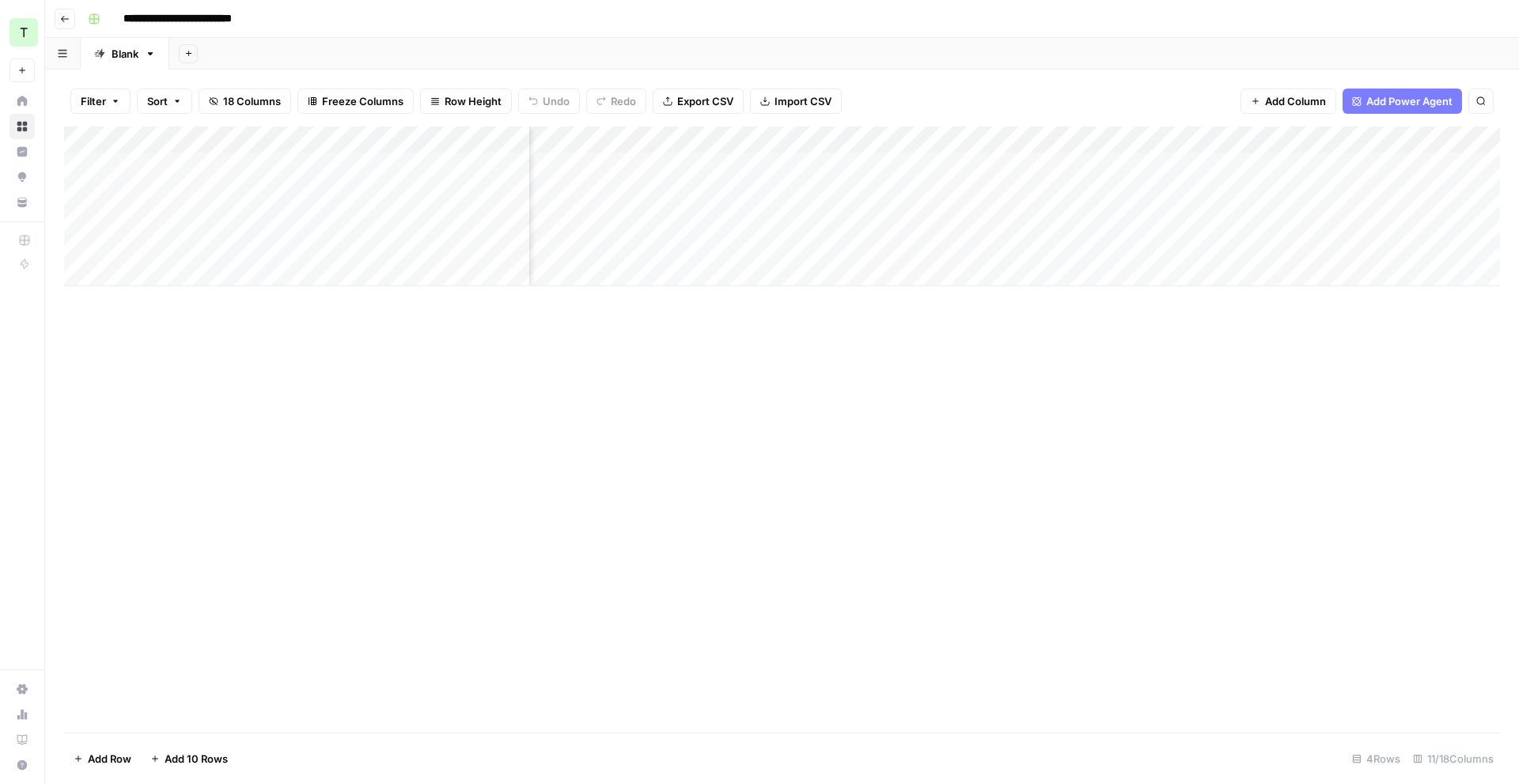
scroll to position [0, 760]
click at [1177, 140] on div "Add Column" at bounding box center [783, 205] width 1436 height 159
click at [1048, 346] on span "Remove Column" at bounding box center [1064, 352] width 138 height 16
click at [641, 200] on button "Cancel" at bounding box center [635, 192] width 56 height 29
click at [1053, 160] on div "Add Column" at bounding box center [783, 205] width 1436 height 159
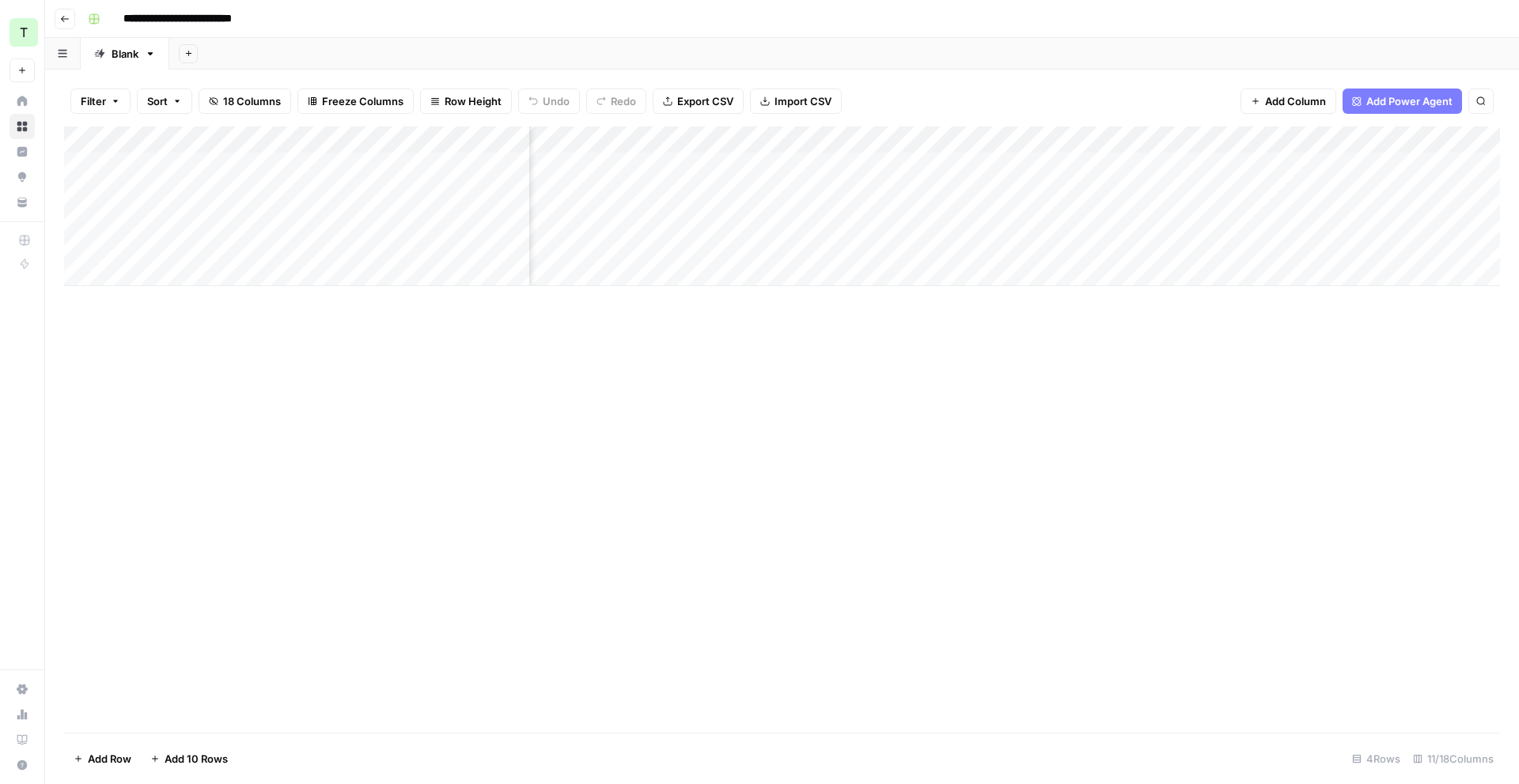
click at [1326, 139] on div "Add Column" at bounding box center [783, 205] width 1436 height 159
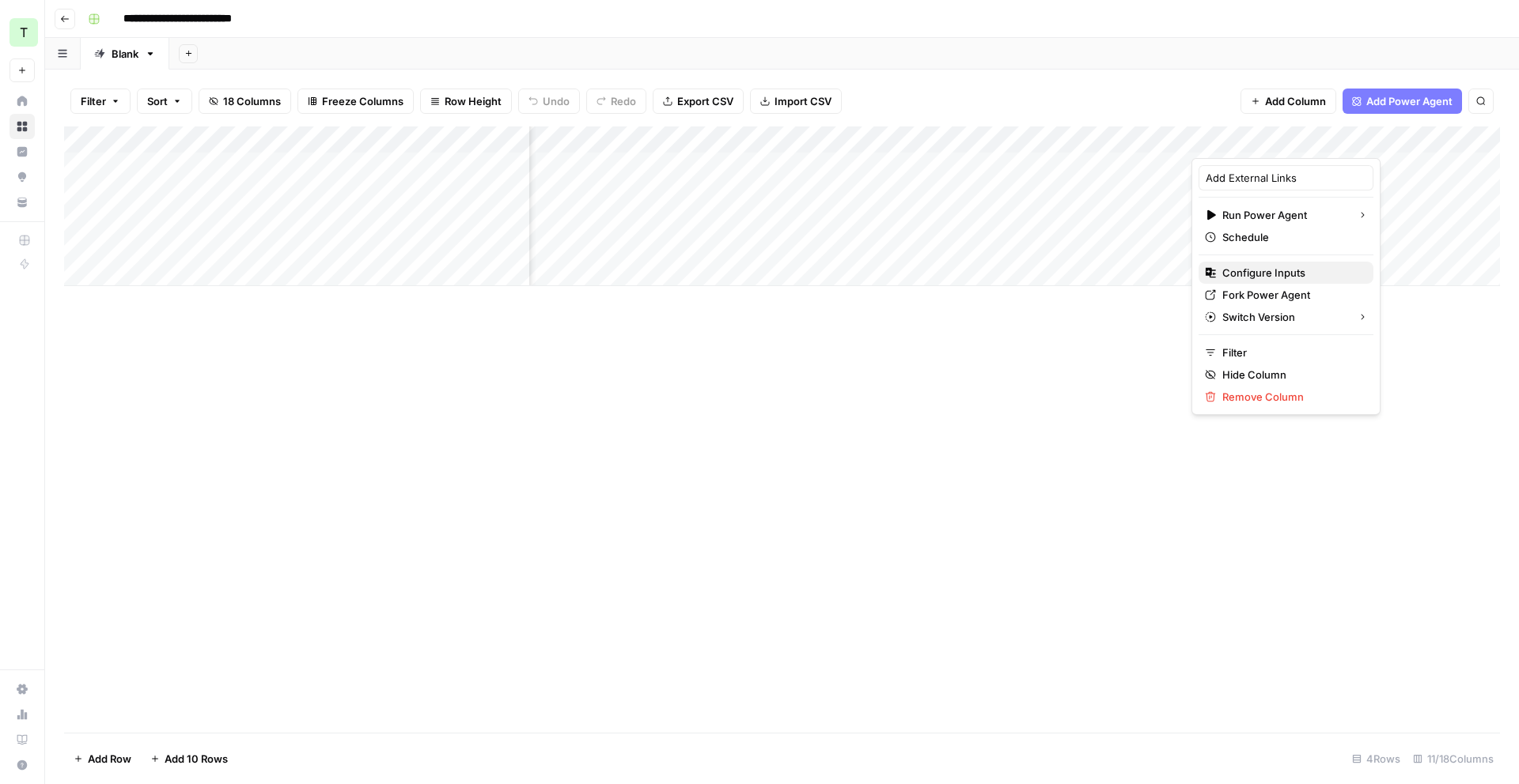
click at [1281, 267] on span "Configure Inputs" at bounding box center [1291, 273] width 138 height 16
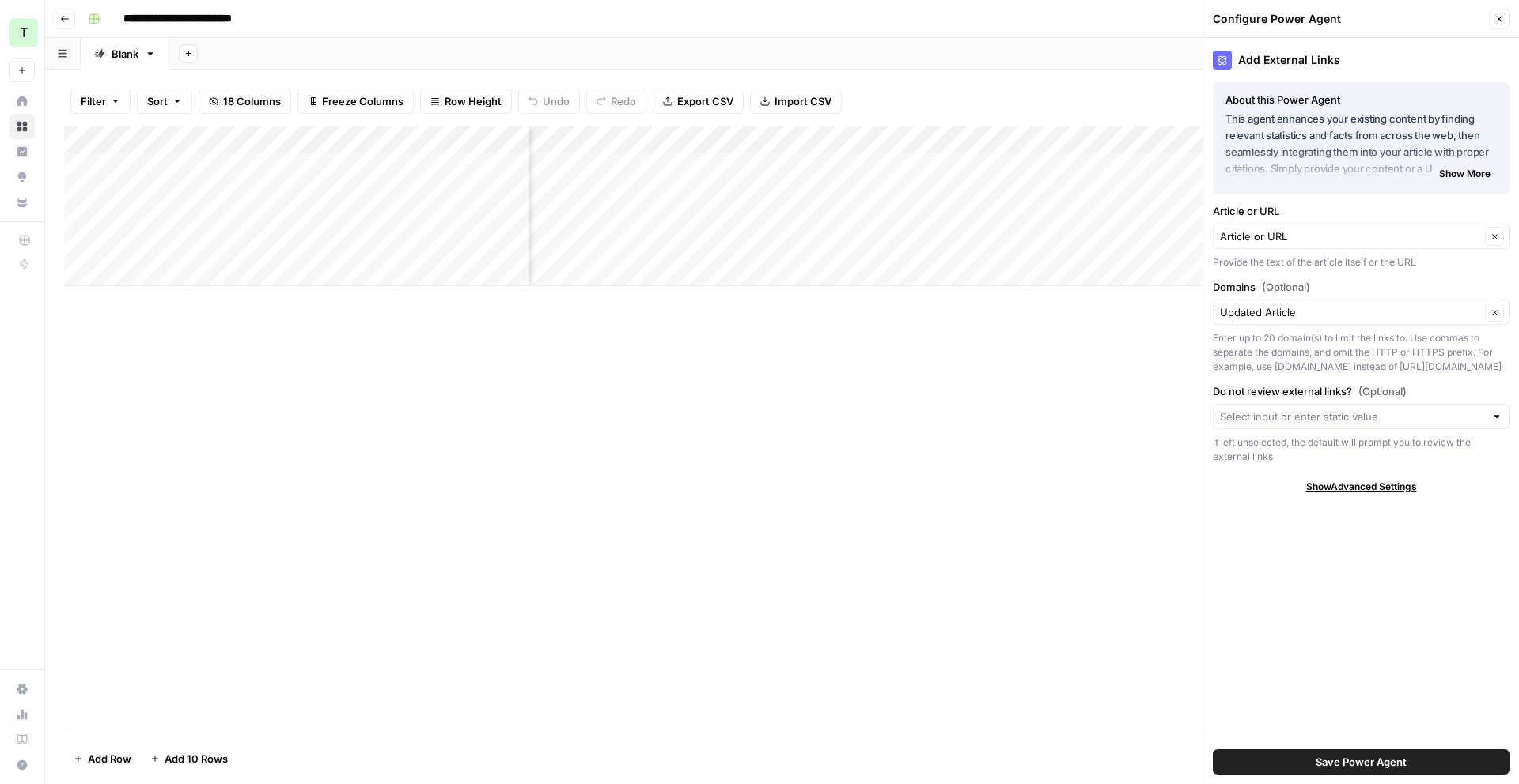
click at [1404, 247] on div "Article or URL Clear" at bounding box center [1361, 236] width 297 height 25
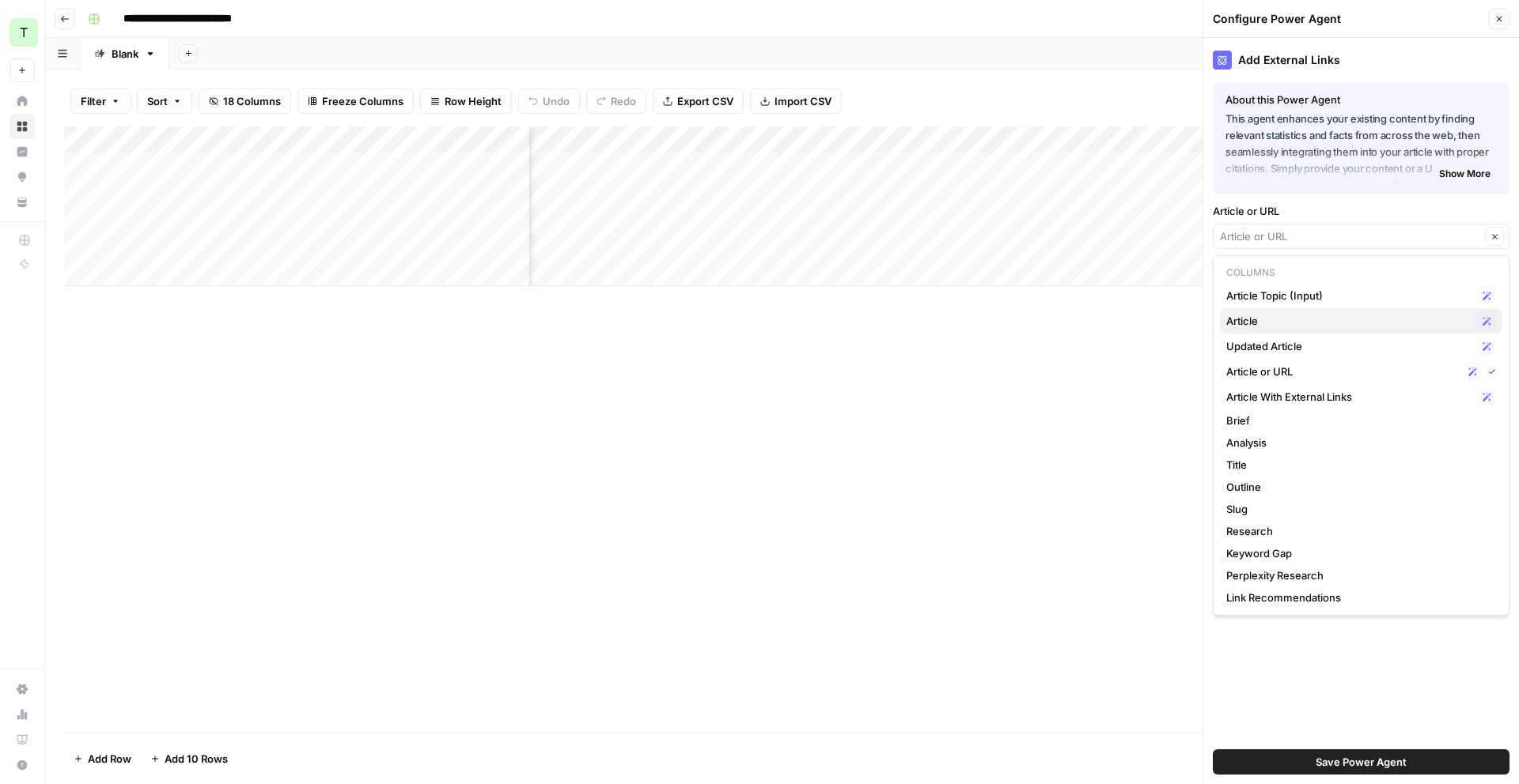
click at [1383, 316] on span "Article" at bounding box center [1348, 321] width 244 height 16
type input "Article"
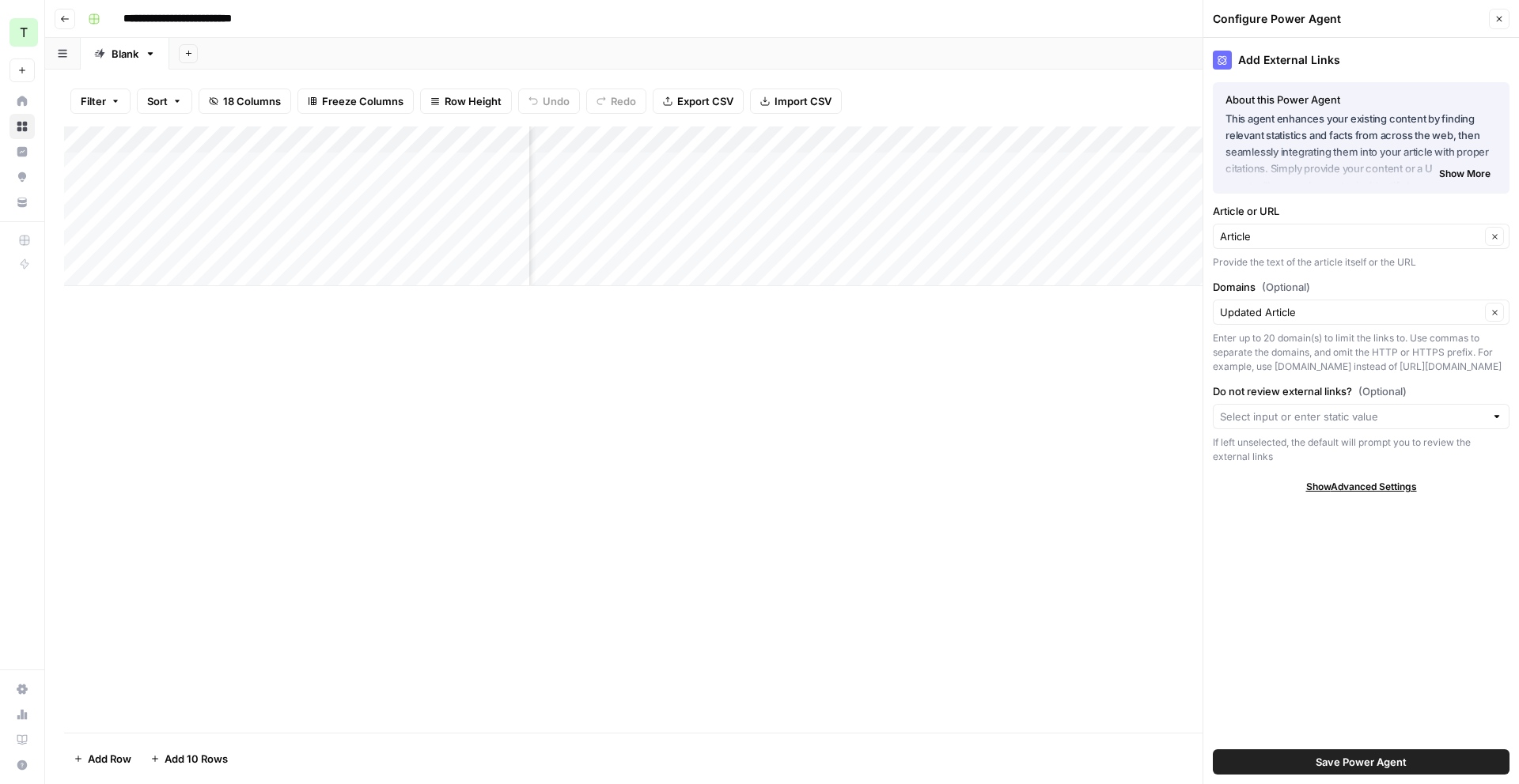
click at [1384, 760] on span "Save Power Agent" at bounding box center [1360, 762] width 91 height 16
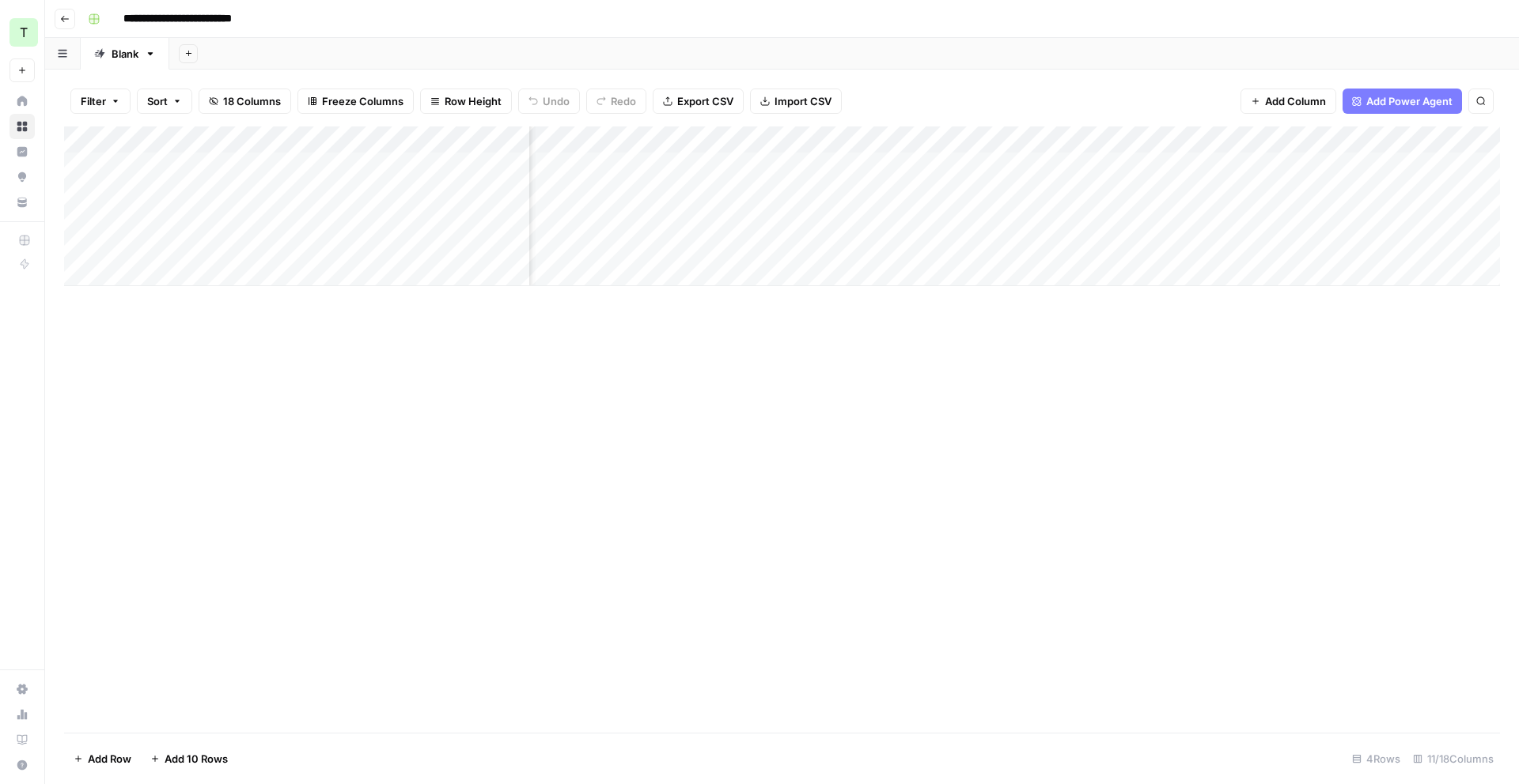
click at [1180, 143] on div "Add Column" at bounding box center [783, 205] width 1436 height 159
click at [1042, 355] on span "Remove Column" at bounding box center [1064, 352] width 138 height 16
click at [700, 165] on span "Delete" at bounding box center [702, 163] width 34 height 16
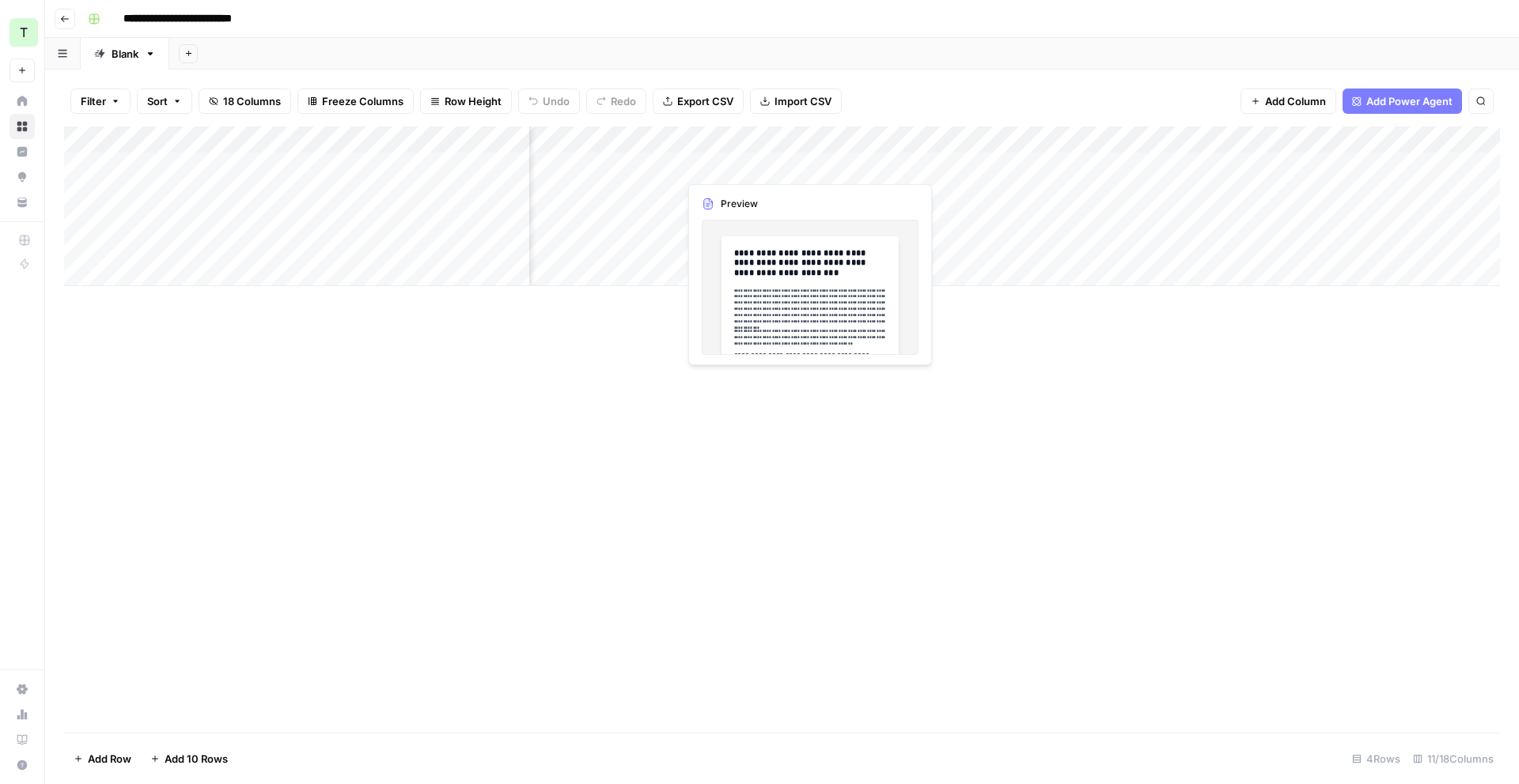
scroll to position [0, 622]
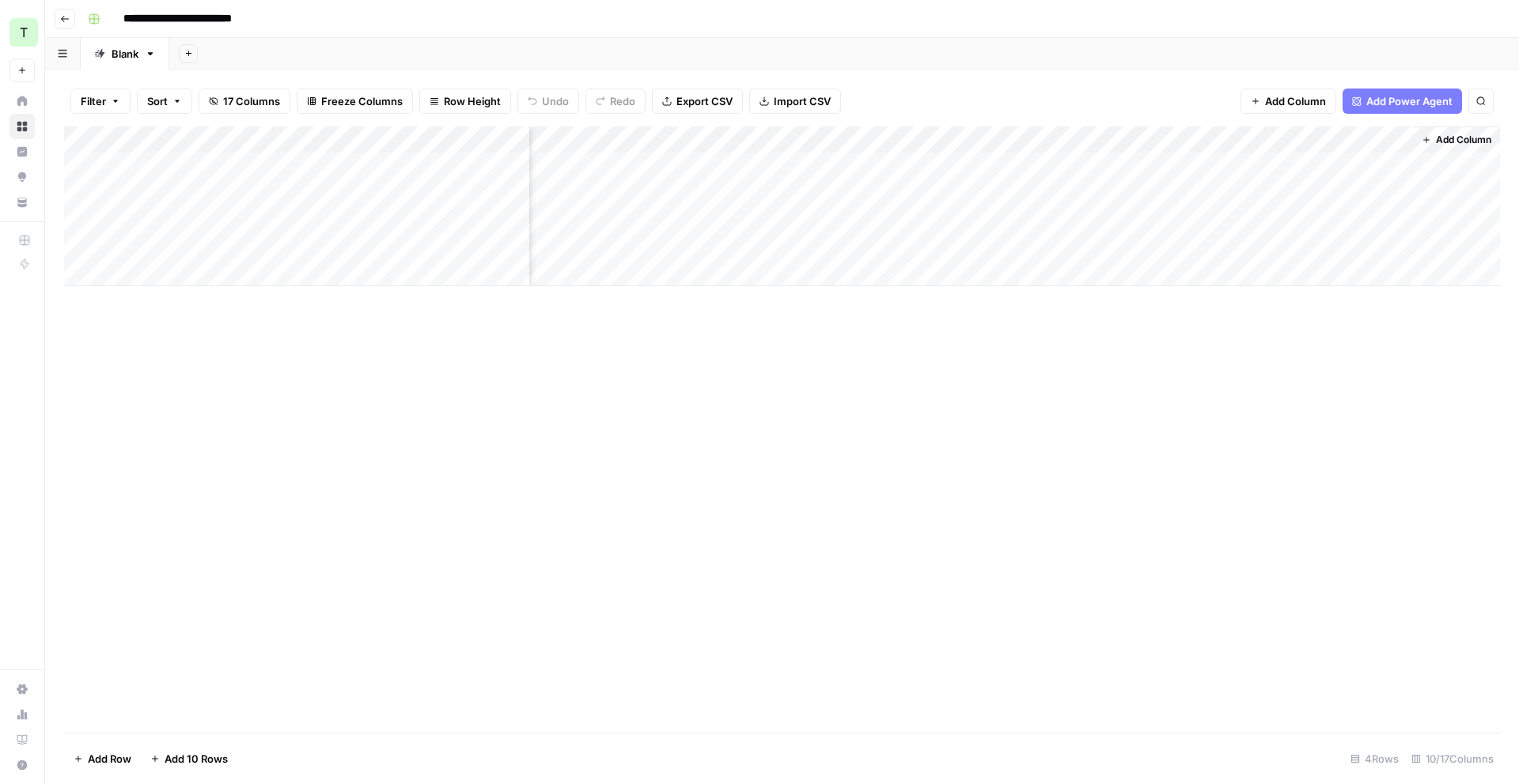
click at [1183, 167] on div "Add Column" at bounding box center [783, 205] width 1436 height 159
click at [1228, 165] on div "Add Column" at bounding box center [783, 205] width 1436 height 159
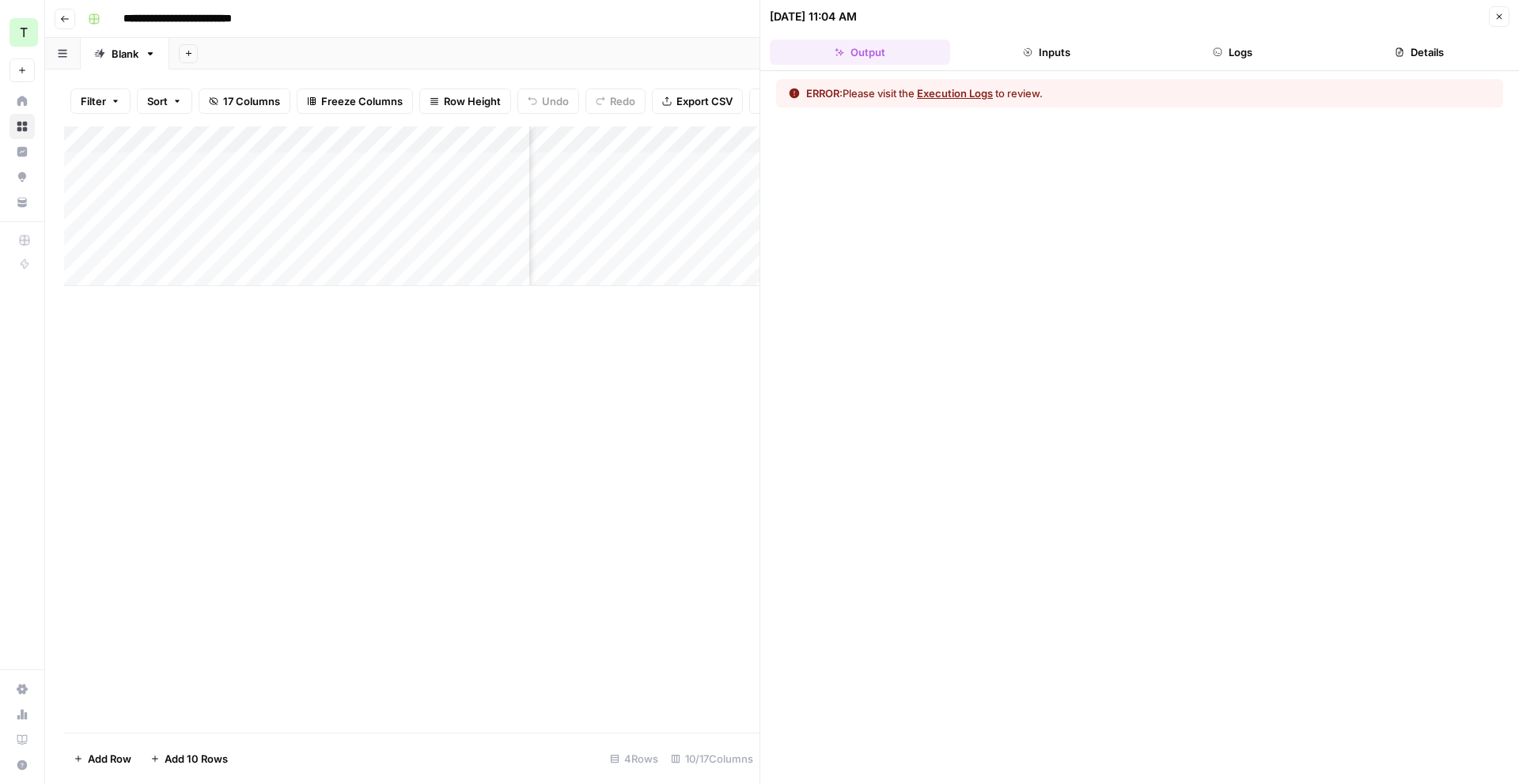
click at [1209, 57] on button "Logs" at bounding box center [1233, 52] width 181 height 25
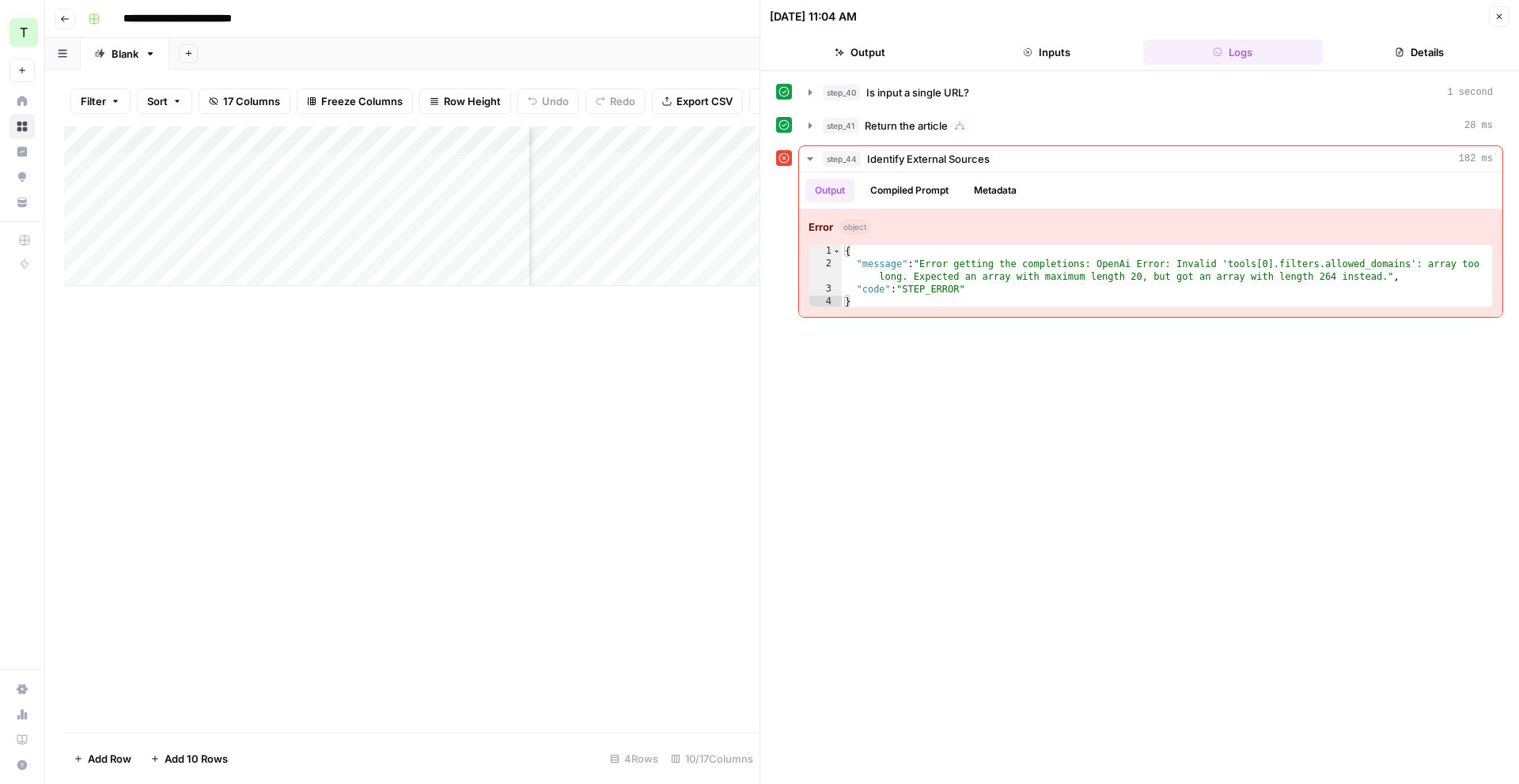
click at [1492, 16] on button "Close" at bounding box center [1499, 17] width 20 height 20
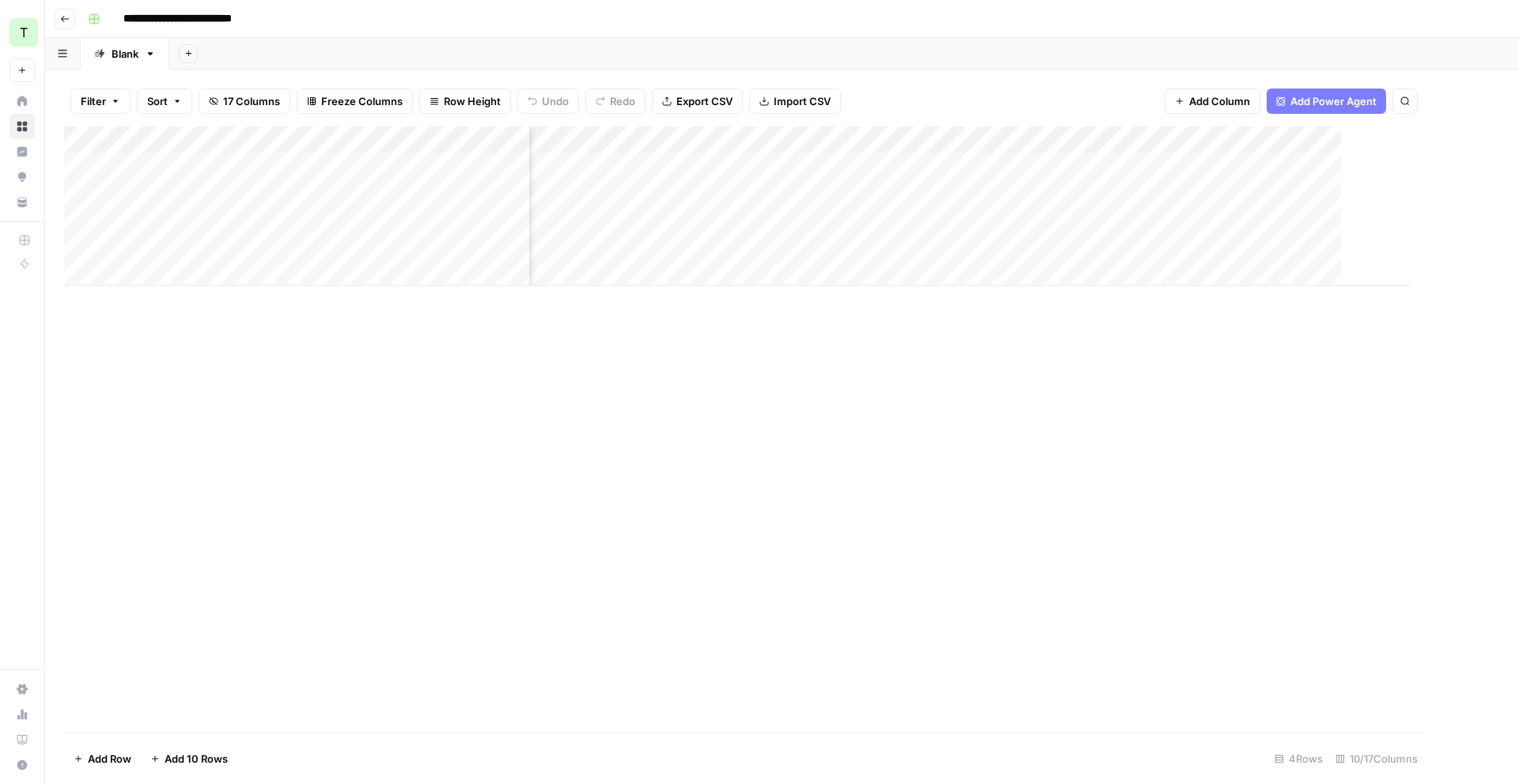
scroll to position [0, 603]
click at [1259, 139] on div "Add Column" at bounding box center [783, 205] width 1436 height 159
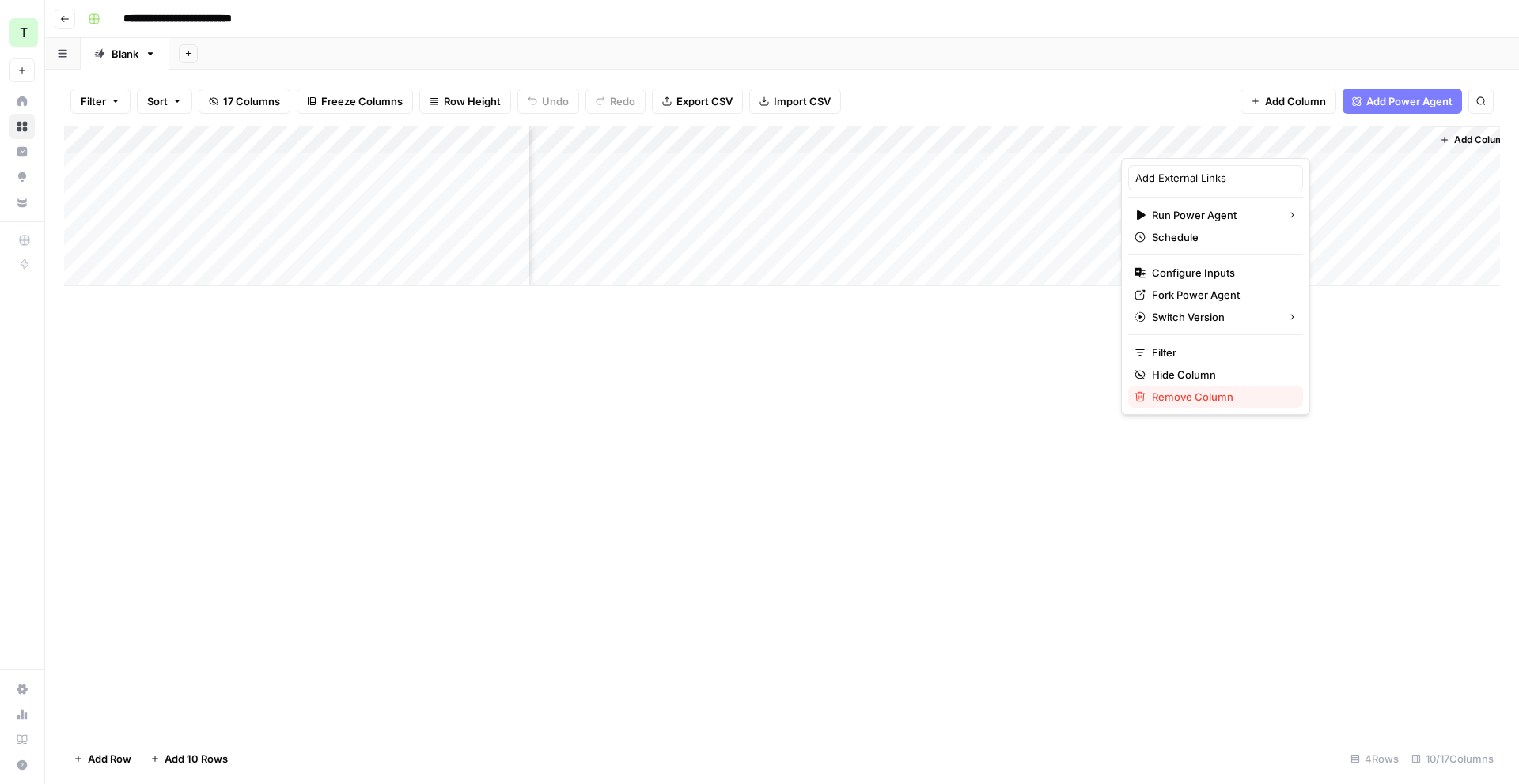
click at [1218, 389] on span "Remove Column" at bounding box center [1221, 396] width 138 height 16
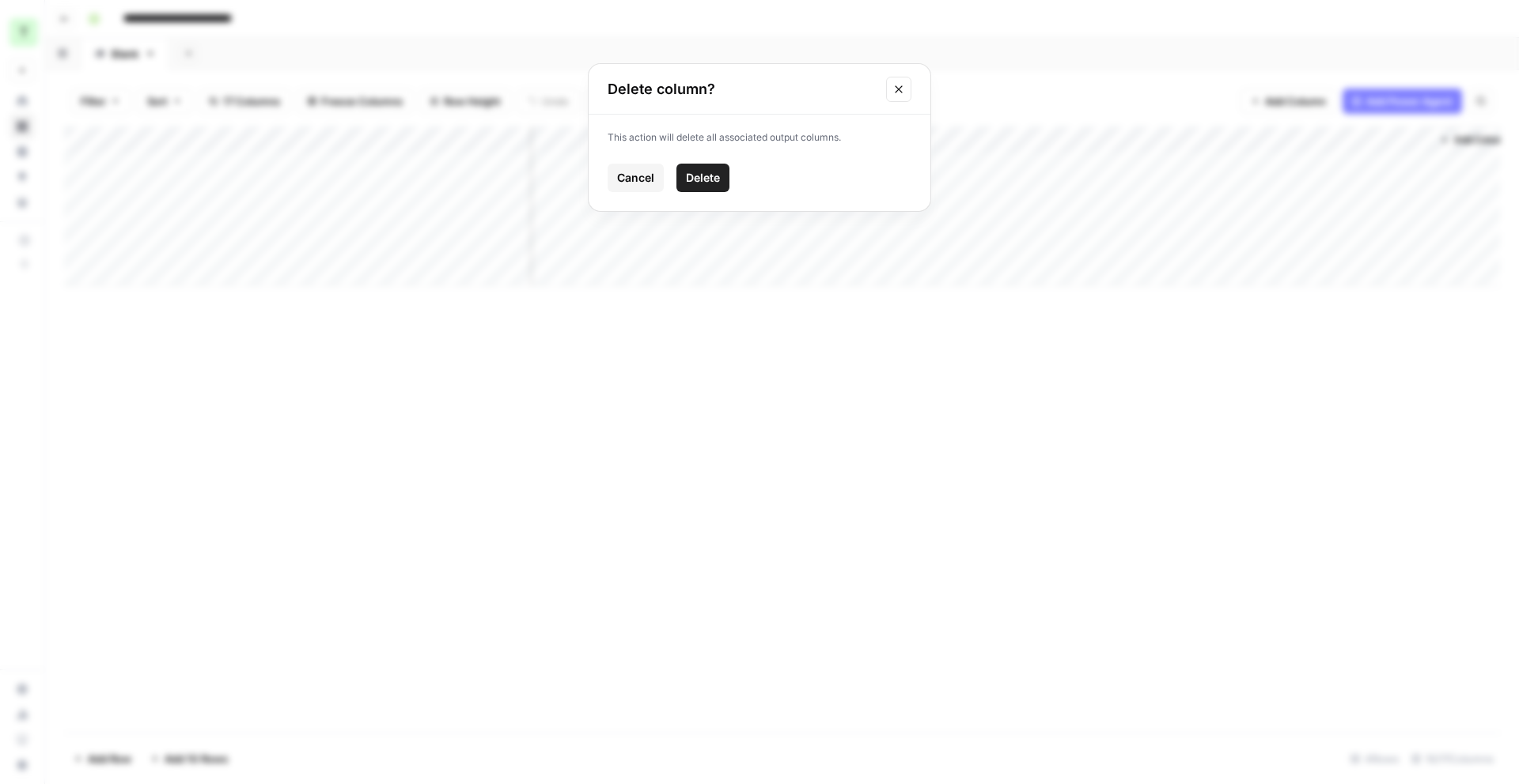
click at [708, 170] on span "Delete" at bounding box center [702, 178] width 34 height 16
click at [1310, 165] on div "Add Column" at bounding box center [783, 205] width 1436 height 159
click at [1395, 164] on div "Add Column" at bounding box center [783, 205] width 1436 height 159
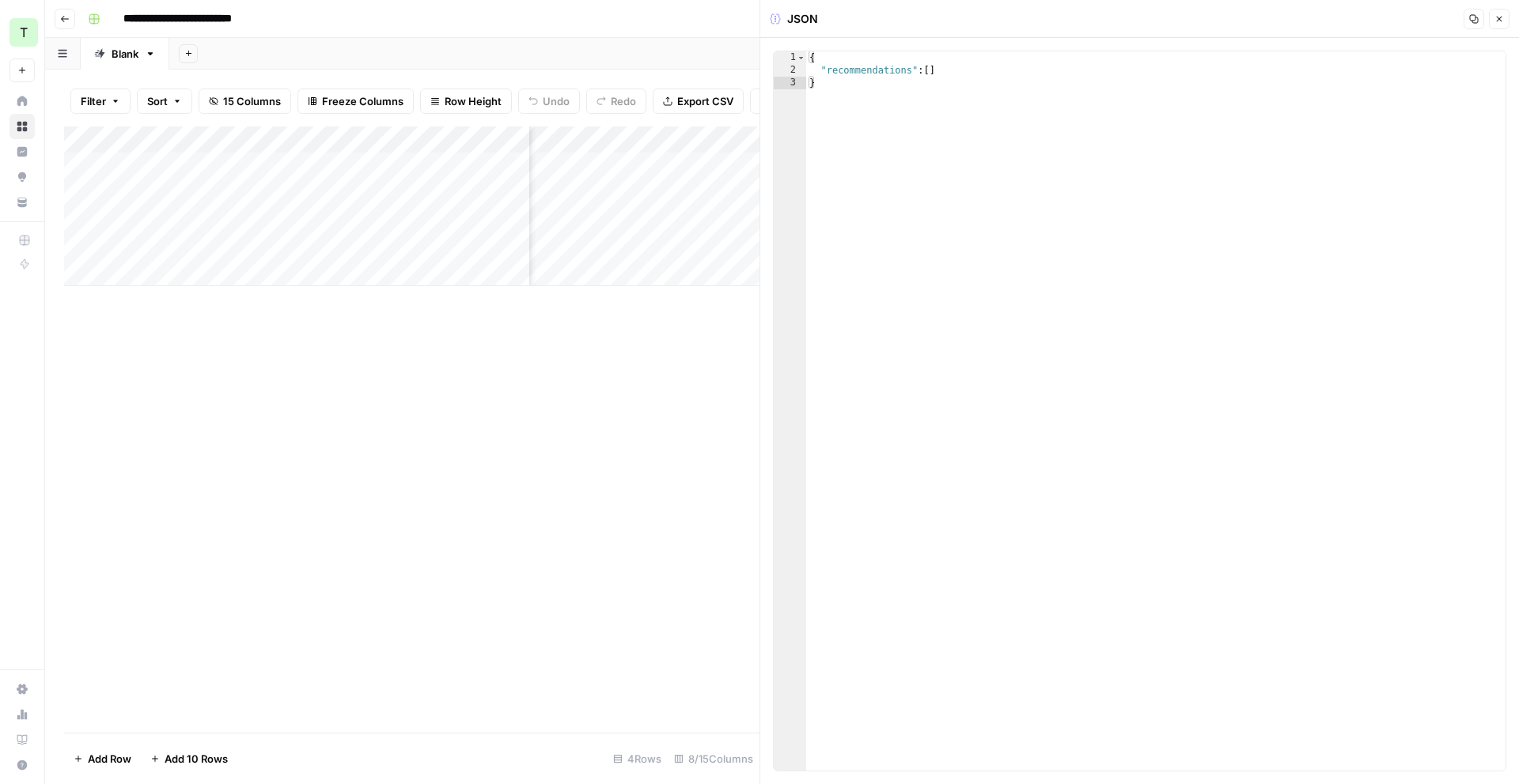
click at [744, 26] on div "**********" at bounding box center [792, 18] width 1421 height 25
click at [1503, 27] on button "Close" at bounding box center [1499, 18] width 20 height 20
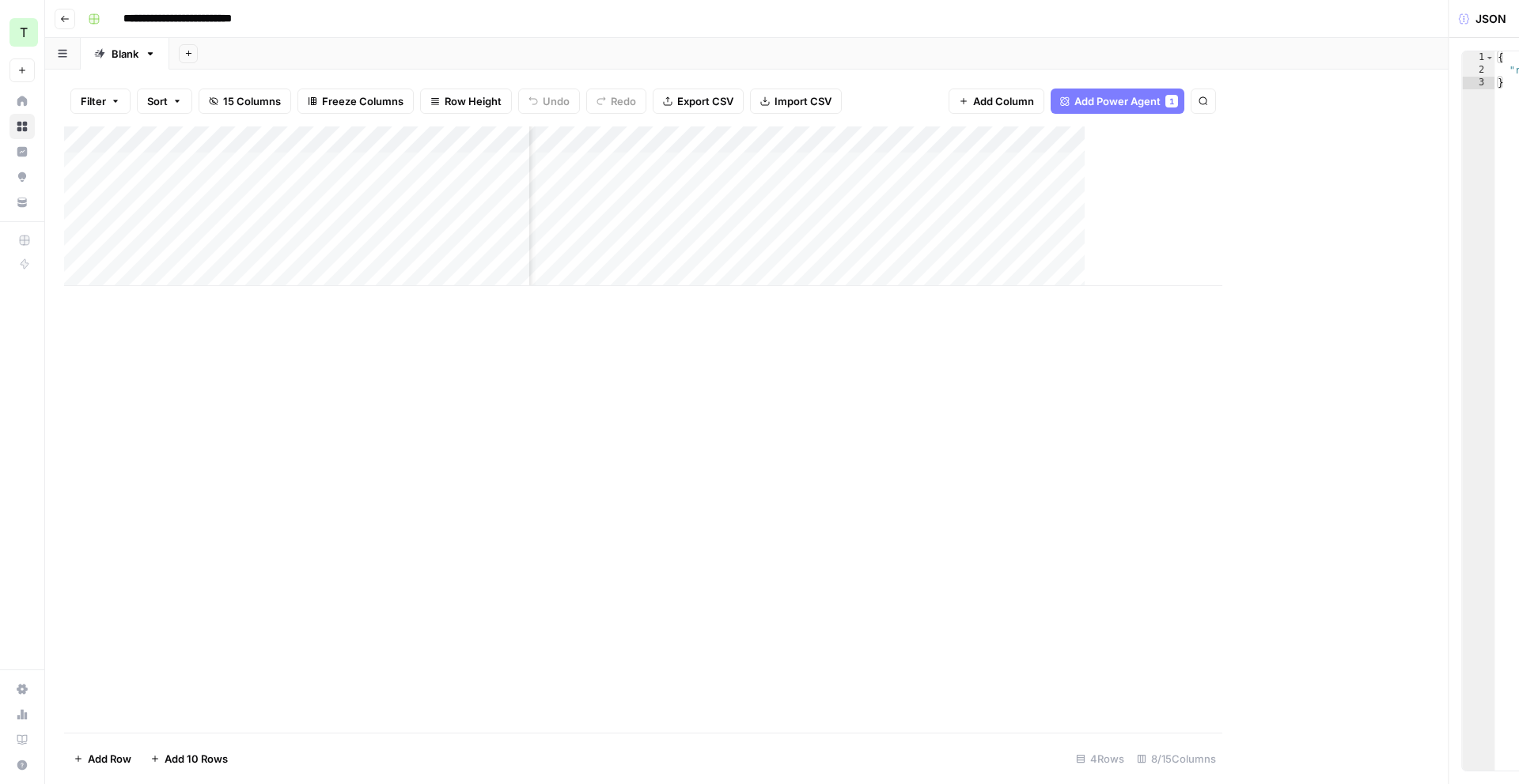
scroll to position [0, 293]
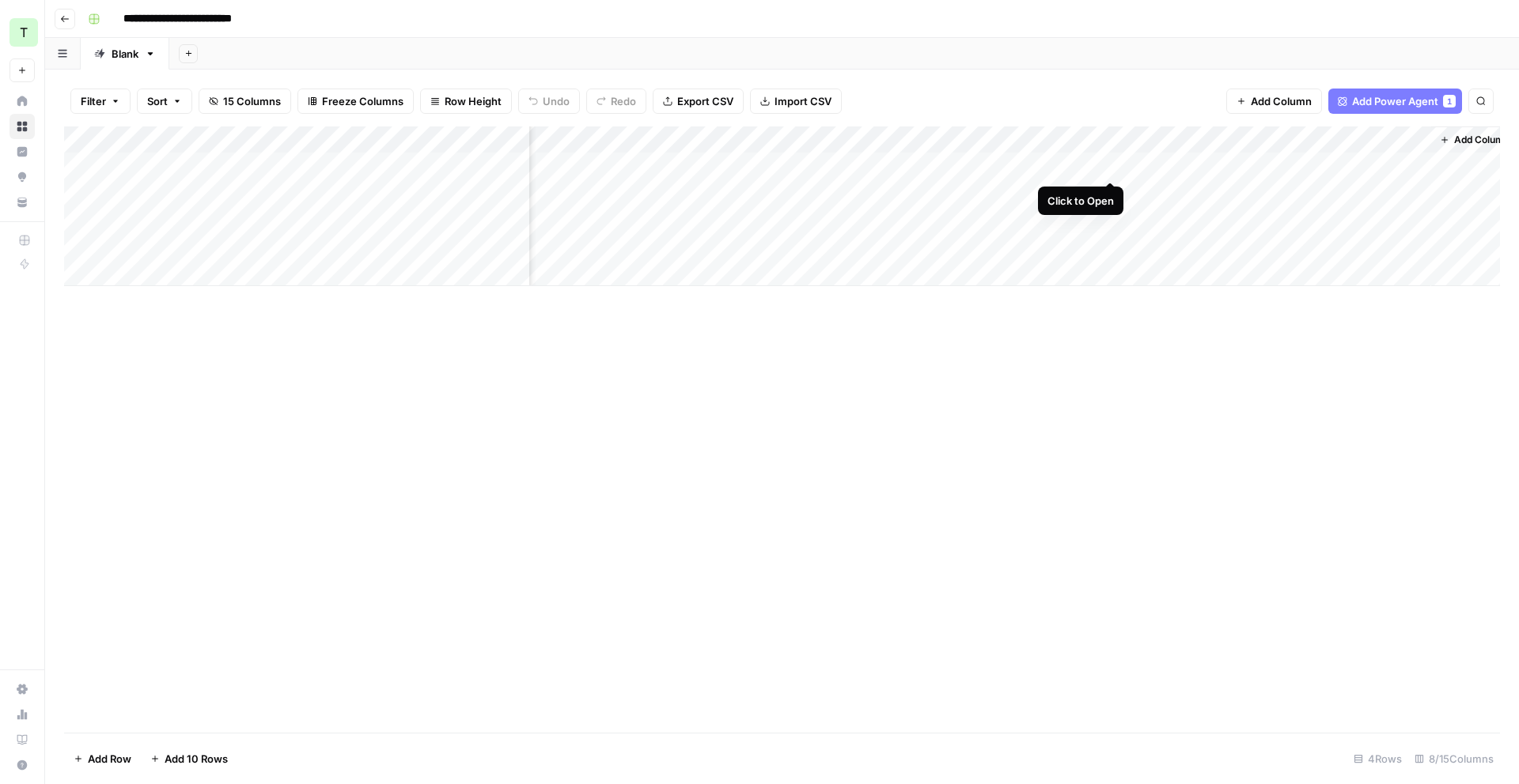
click at [1108, 168] on div "Add Column" at bounding box center [783, 205] width 1436 height 159
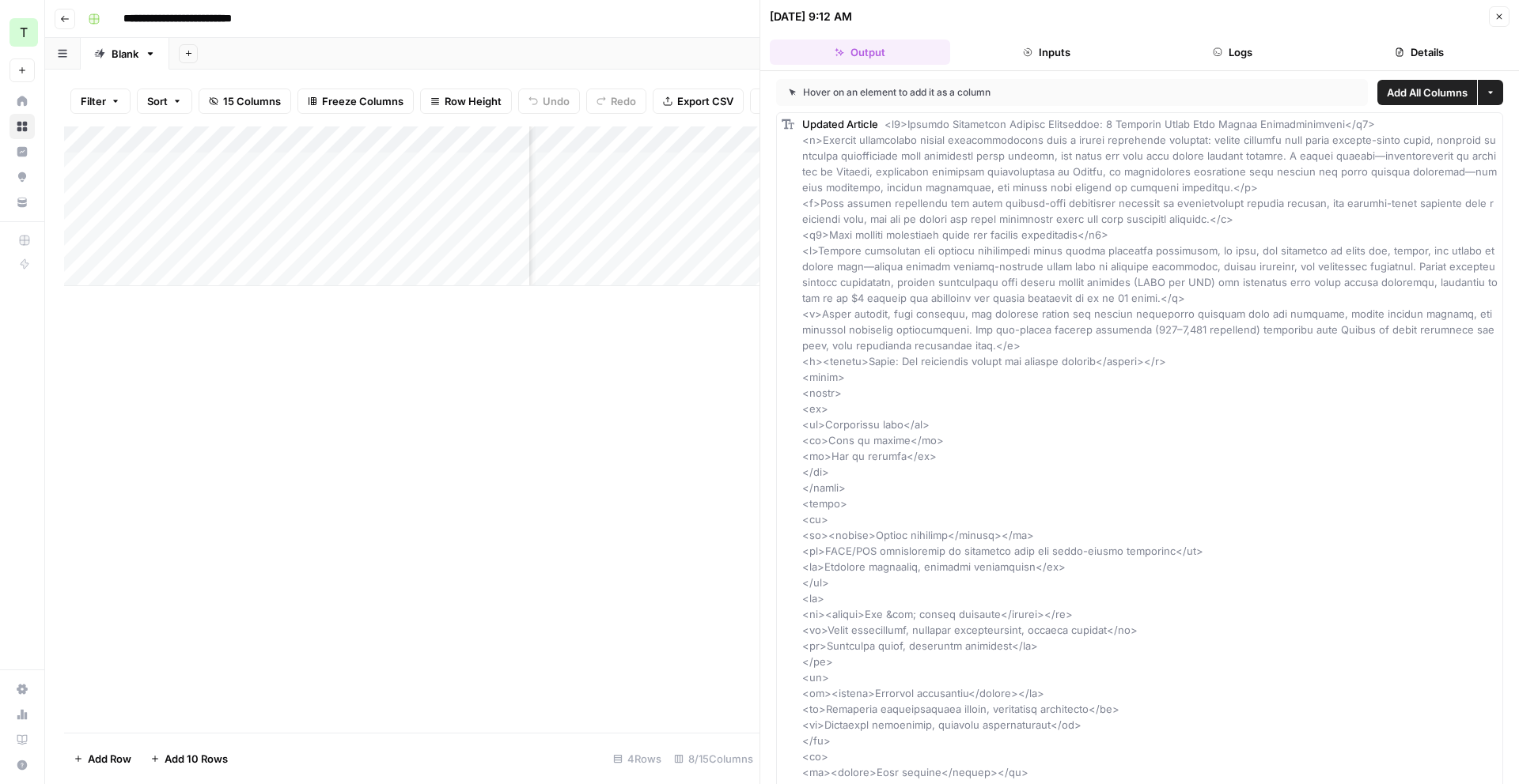
click at [1175, 52] on button "Logs" at bounding box center [1233, 52] width 181 height 25
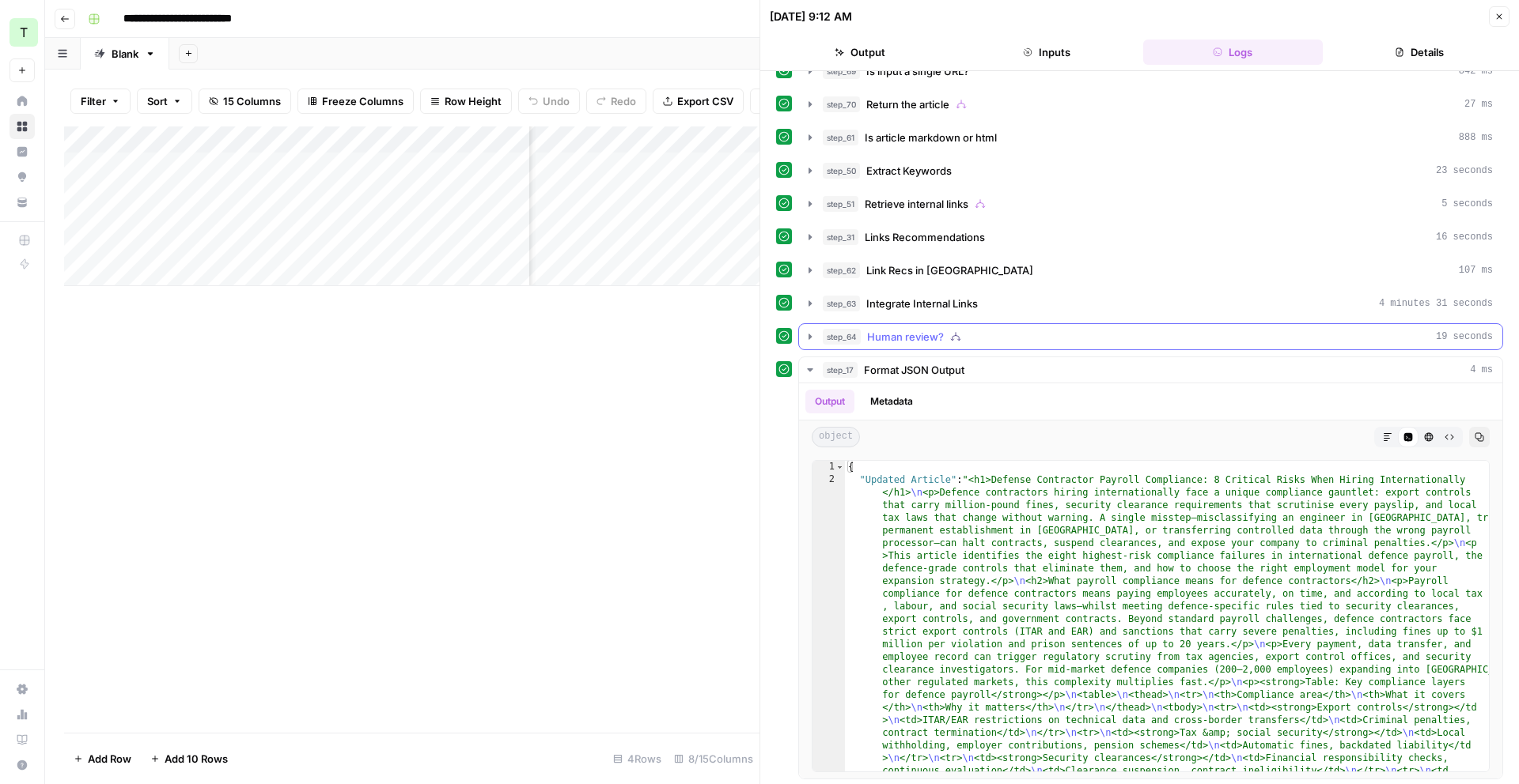
scroll to position [25, 0]
click at [807, 272] on icon "button" at bounding box center [810, 267] width 13 height 13
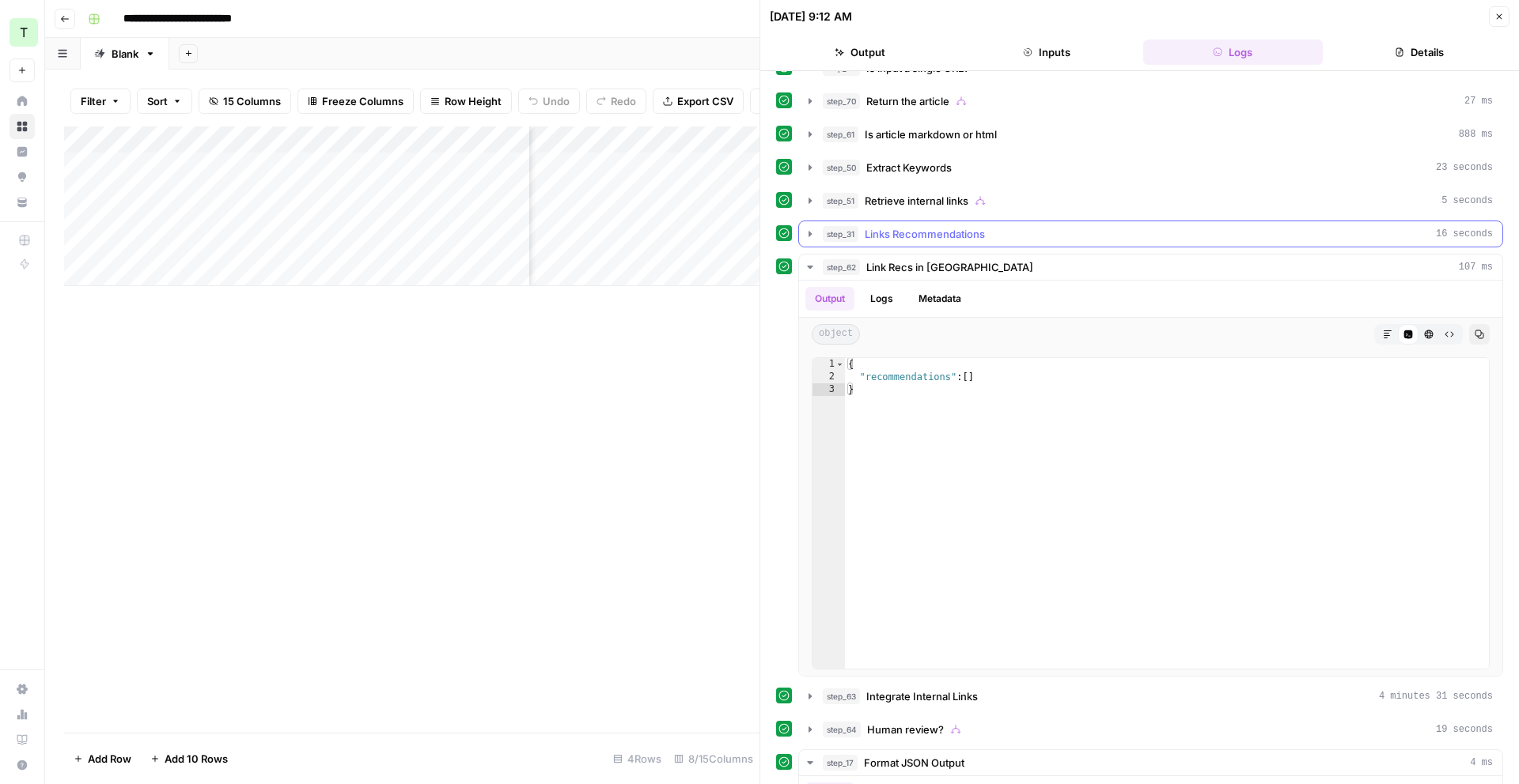
click at [807, 234] on icon "button" at bounding box center [810, 234] width 13 height 13
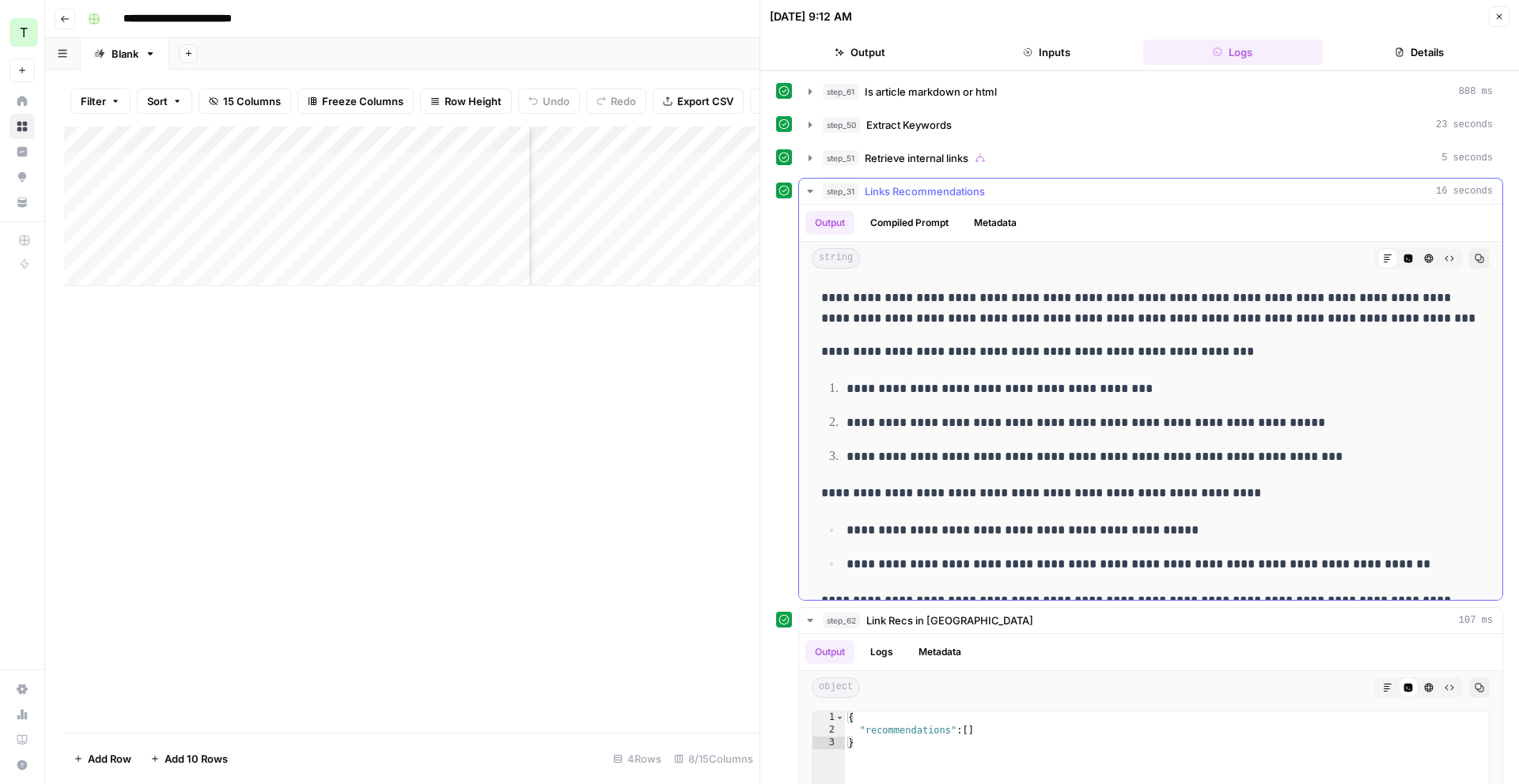
scroll to position [0, 0]
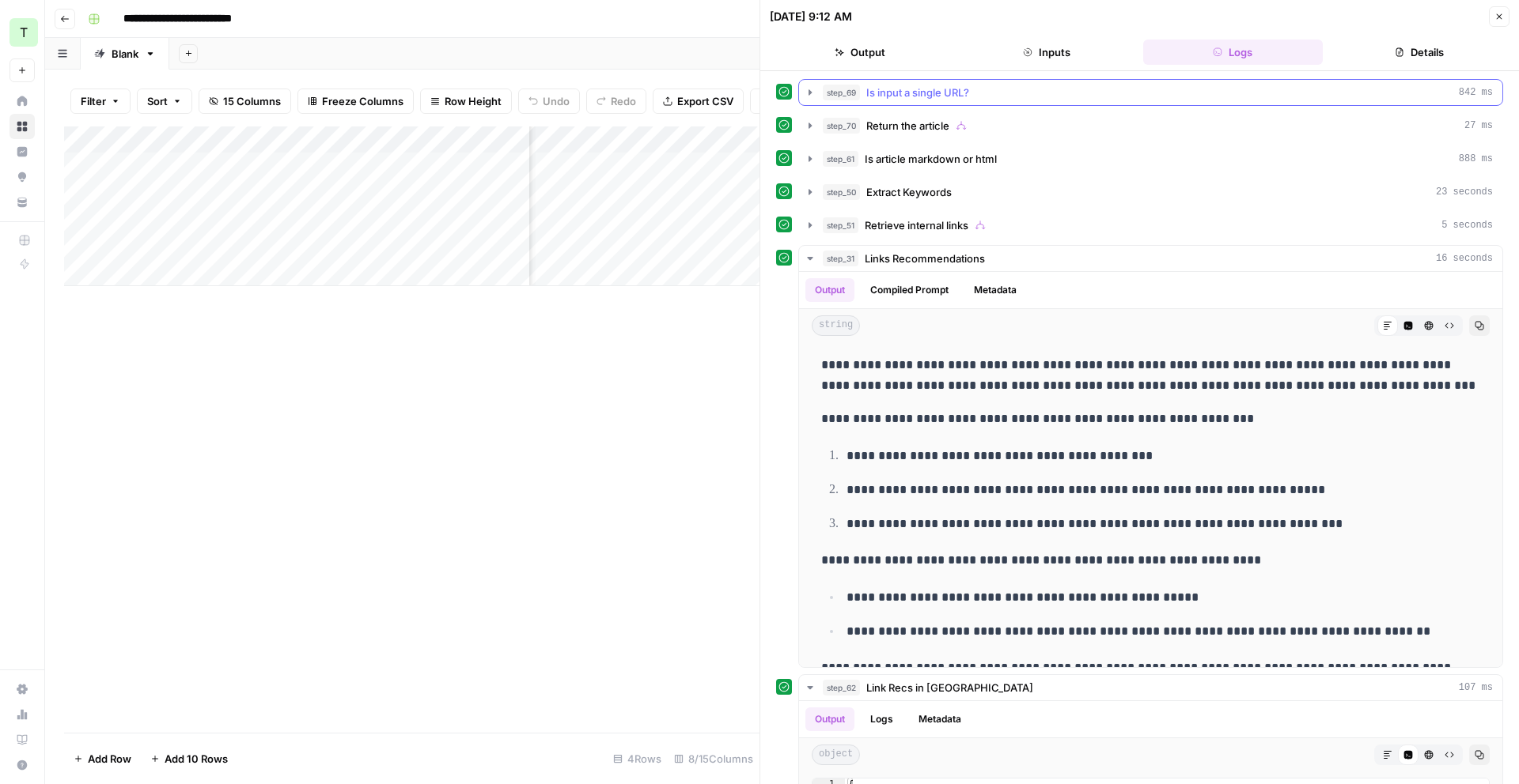
click at [807, 96] on icon "button" at bounding box center [810, 93] width 13 height 13
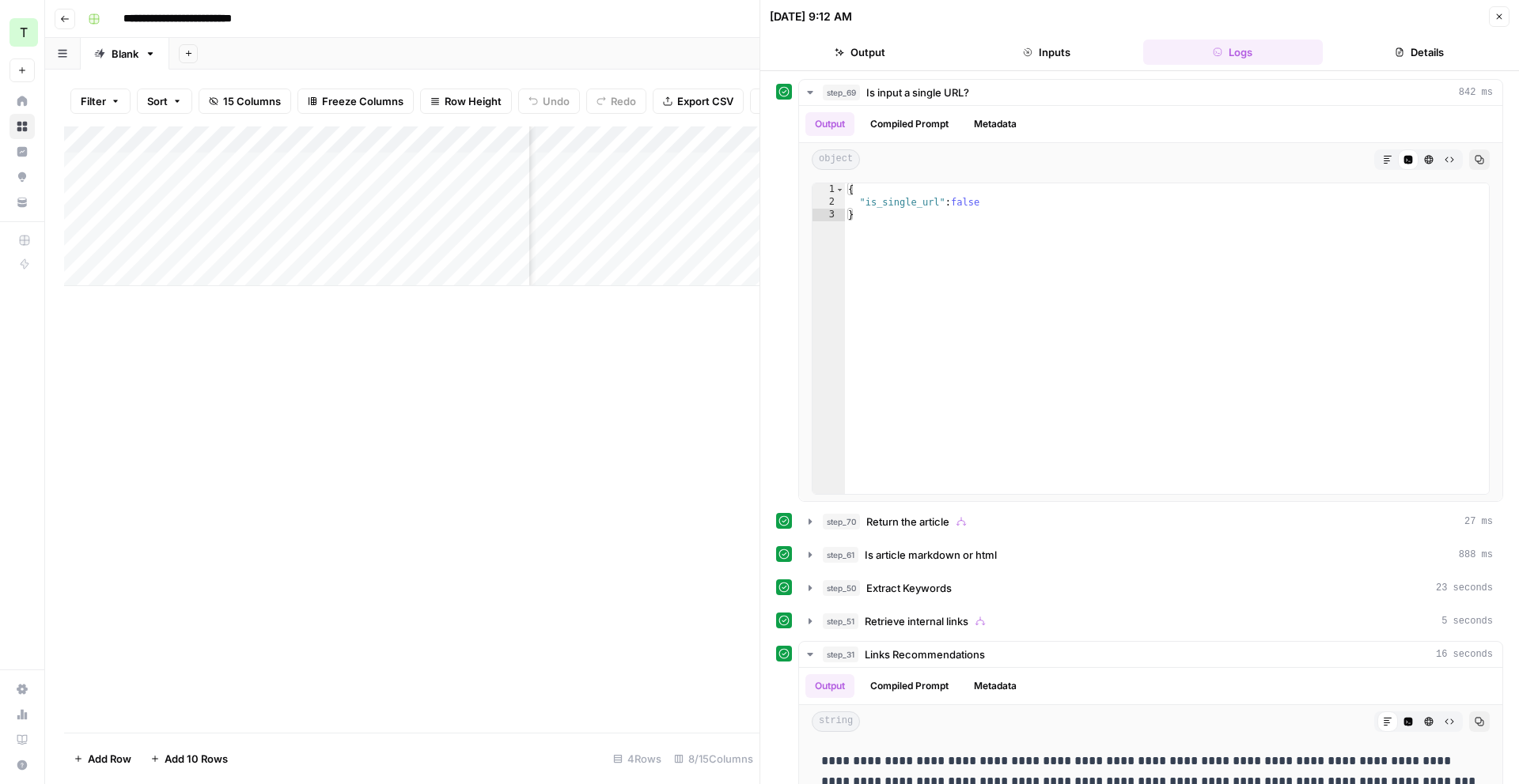
click at [707, 53] on div "Add Sheet" at bounding box center [844, 53] width 1349 height 31
click at [1502, 18] on icon "button" at bounding box center [1499, 17] width 9 height 9
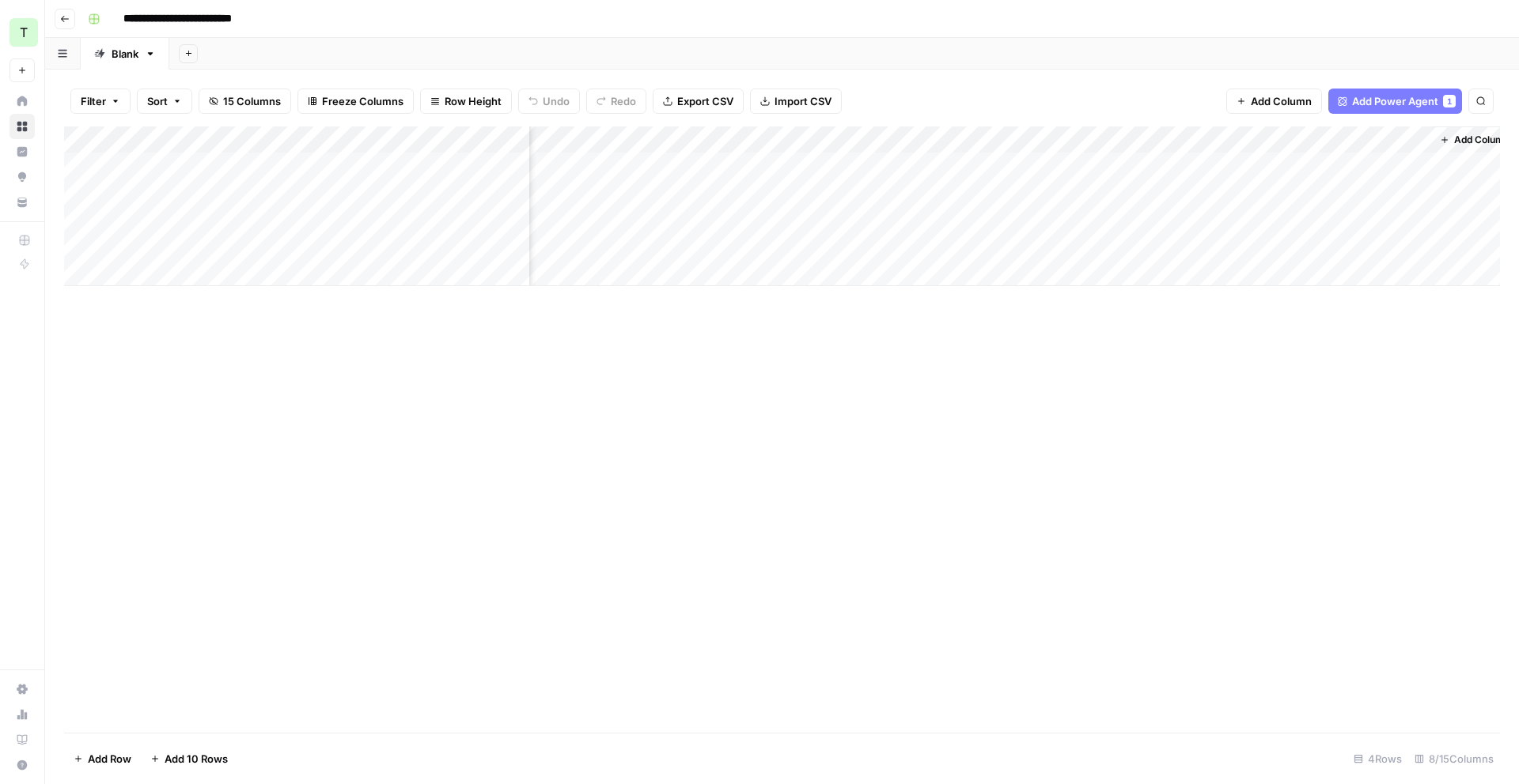
click at [1113, 137] on div "Add Column" at bounding box center [783, 205] width 1436 height 159
click at [1082, 271] on span "Configure Inputs" at bounding box center [1082, 273] width 138 height 16
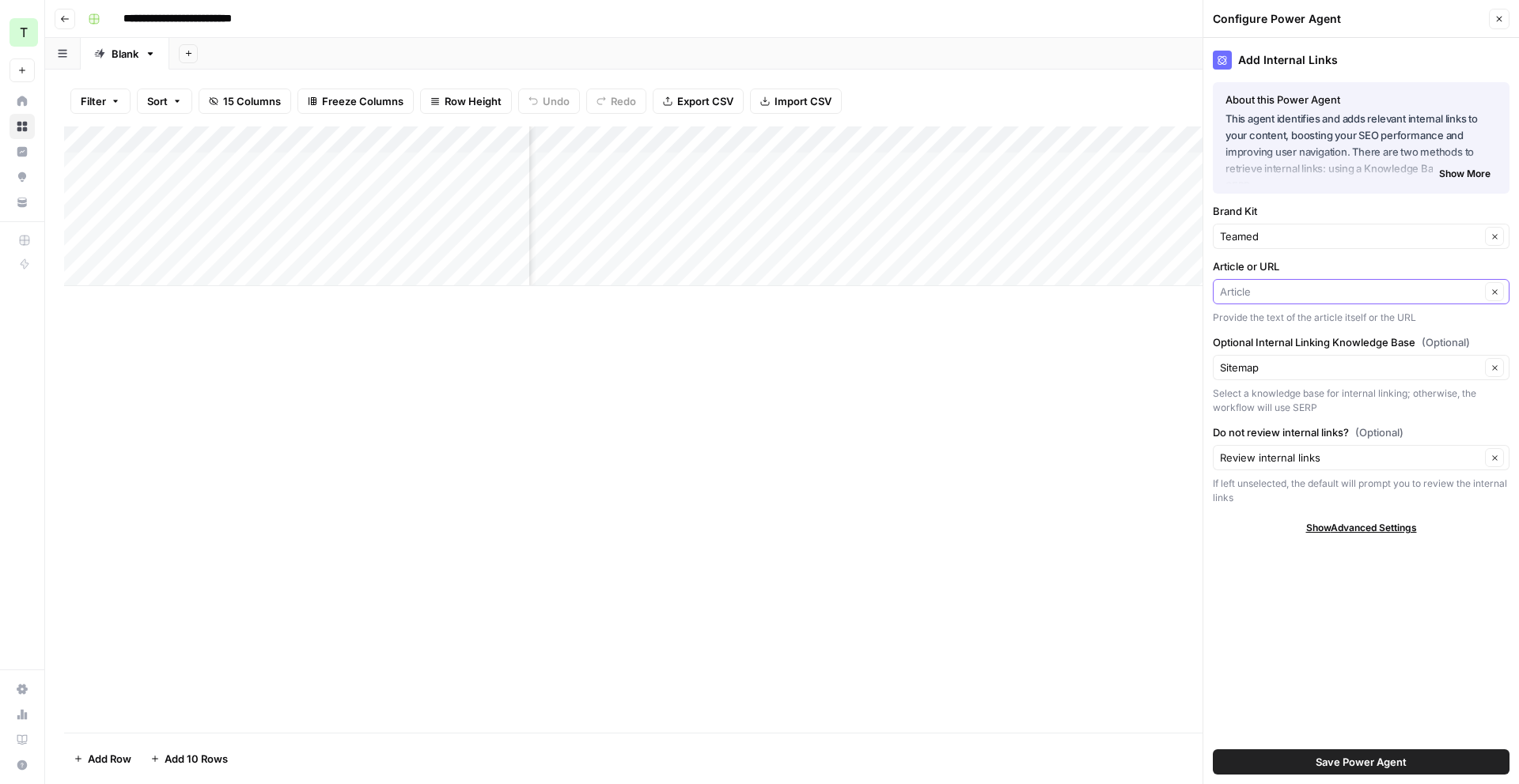
click at [1348, 287] on input "Article or URL" at bounding box center [1350, 291] width 260 height 16
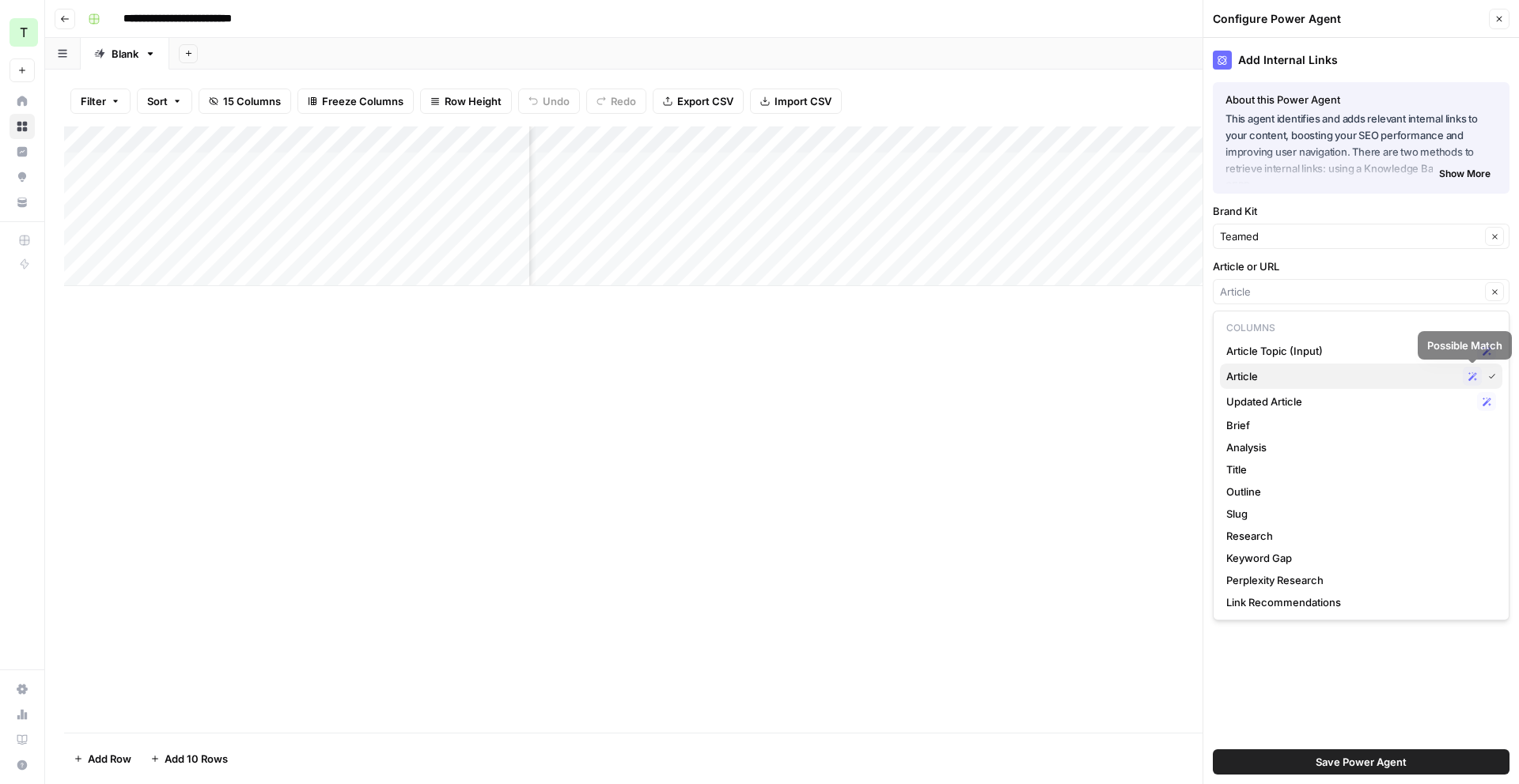
click at [1478, 377] on div "Possible Match" at bounding box center [1472, 376] width 19 height 19
type input "Article"
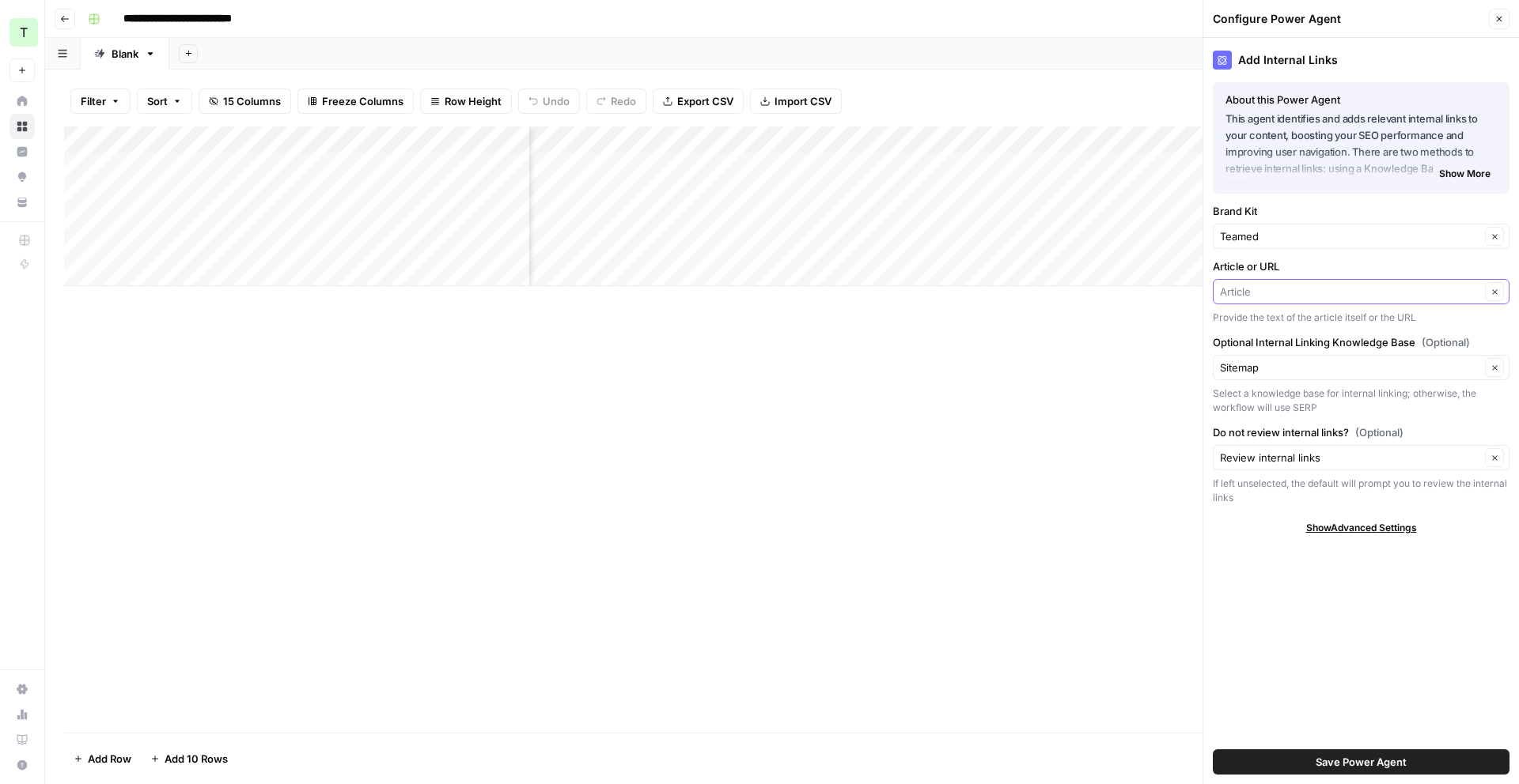
click at [1458, 291] on input "Article or URL" at bounding box center [1350, 291] width 260 height 16
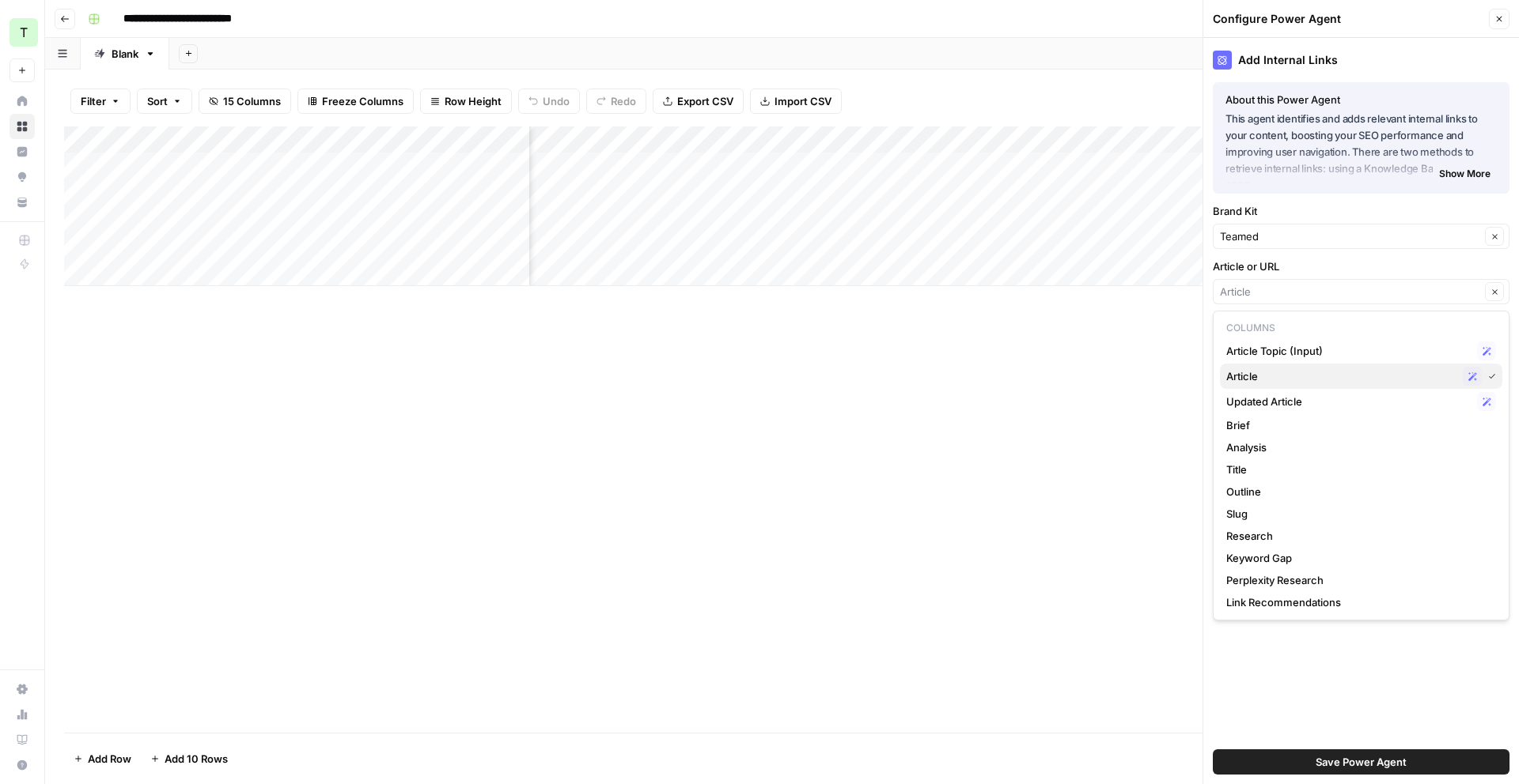
click at [1394, 378] on span "Article" at bounding box center [1341, 376] width 230 height 16
type input "Article"
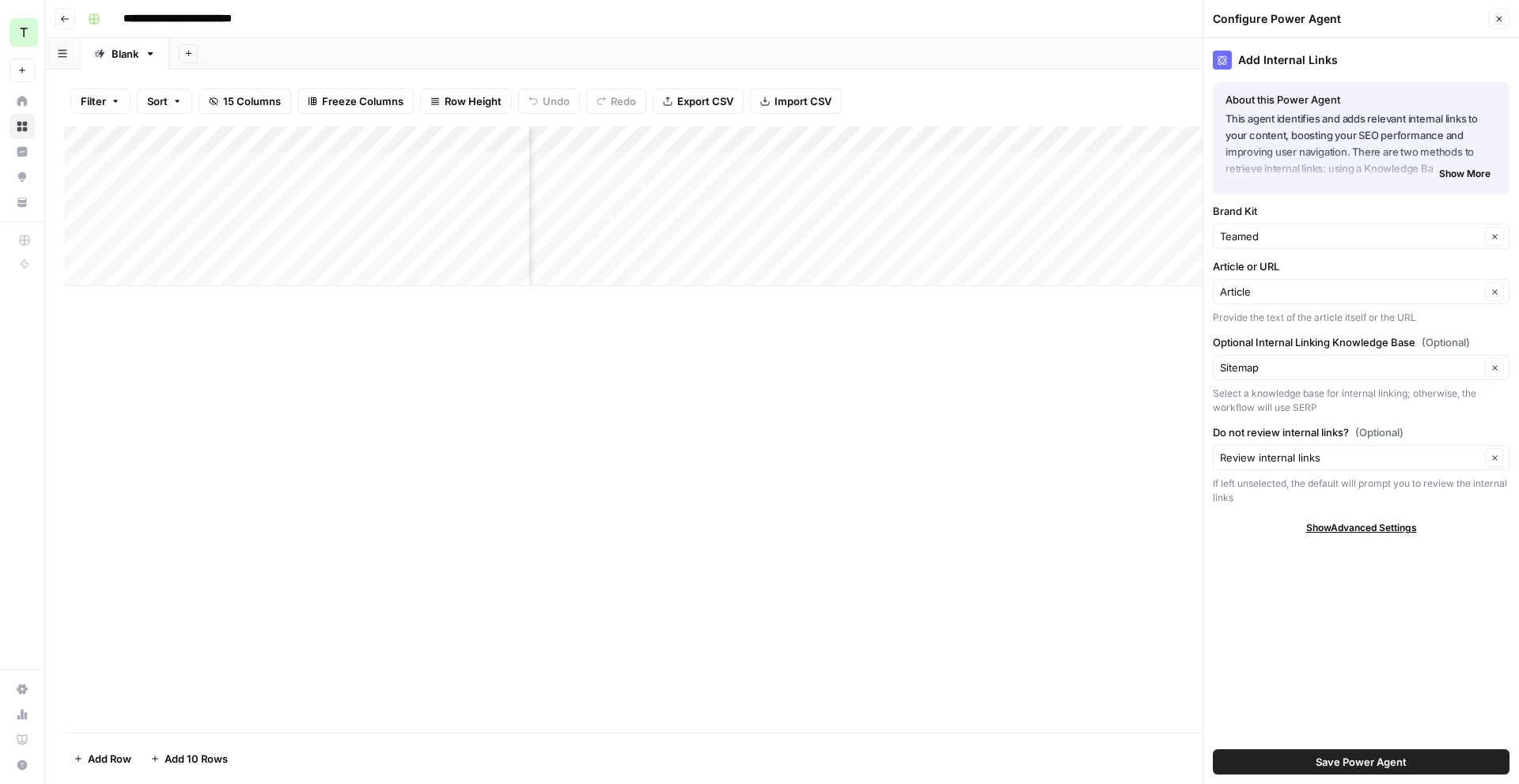
click at [1376, 762] on span "Save Power Agent" at bounding box center [1360, 762] width 91 height 16
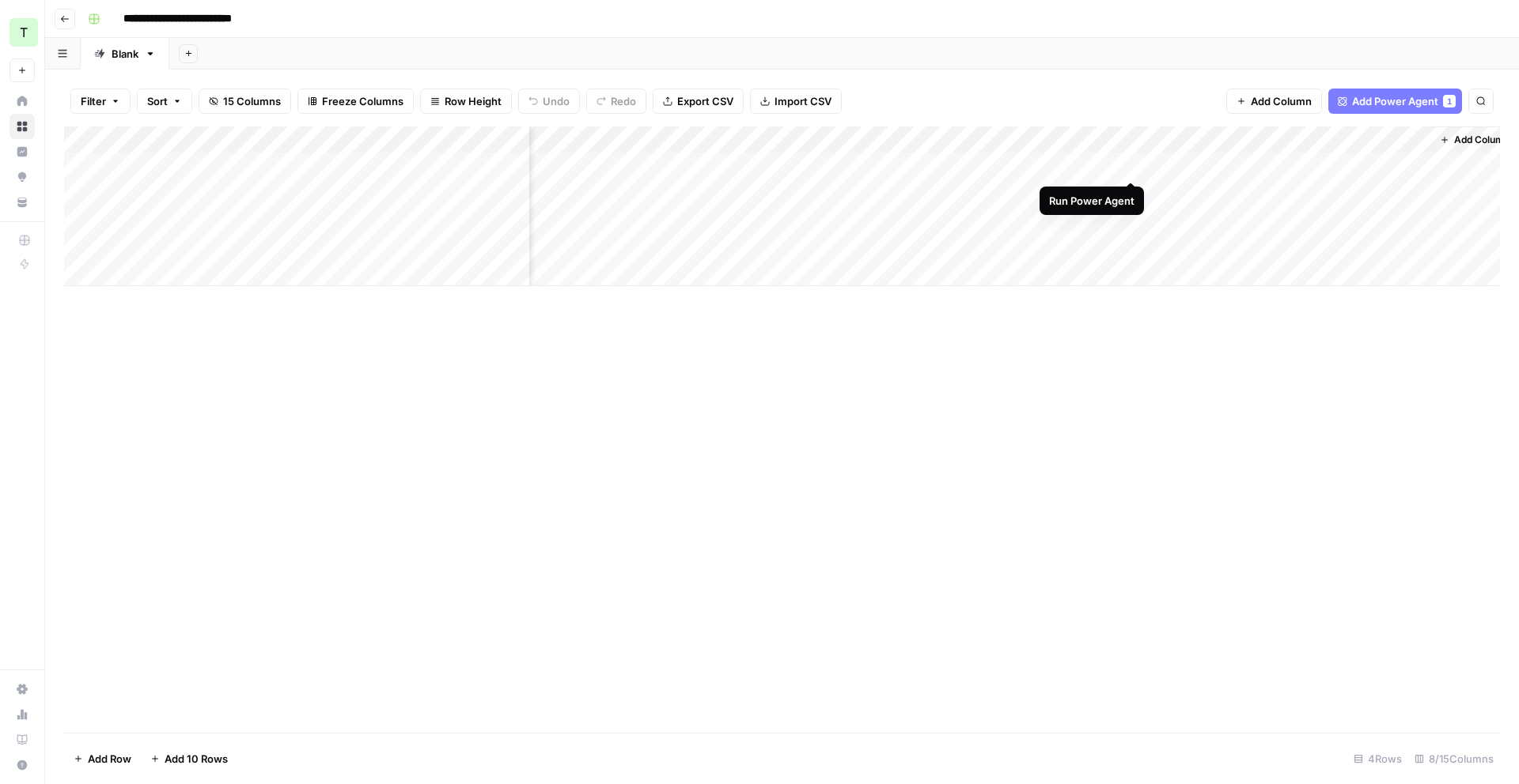
click at [1130, 164] on div "Add Column" at bounding box center [783, 205] width 1436 height 159
click at [1112, 163] on div "Add Column" at bounding box center [783, 205] width 1436 height 159
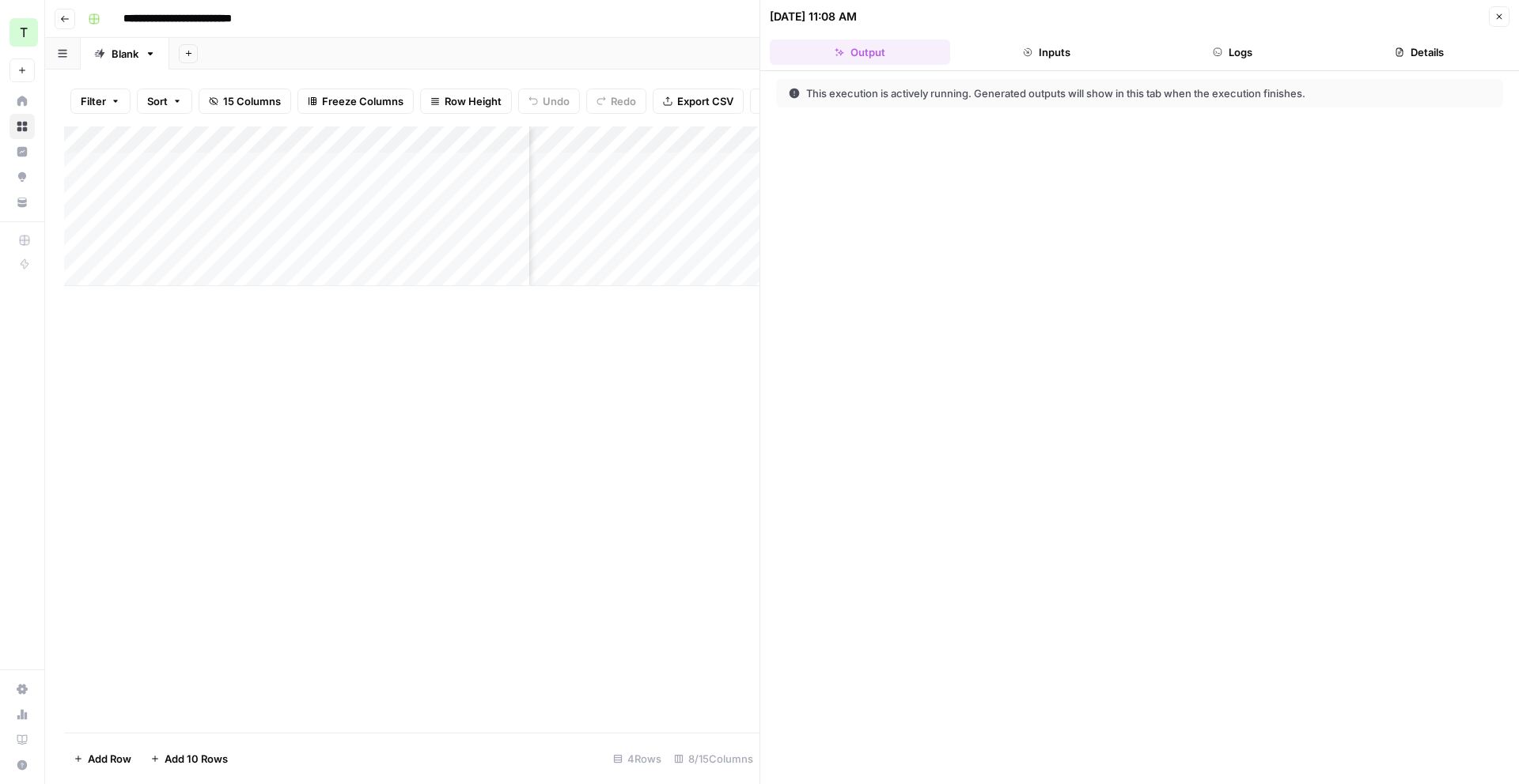
click at [1255, 54] on button "Logs" at bounding box center [1233, 52] width 181 height 25
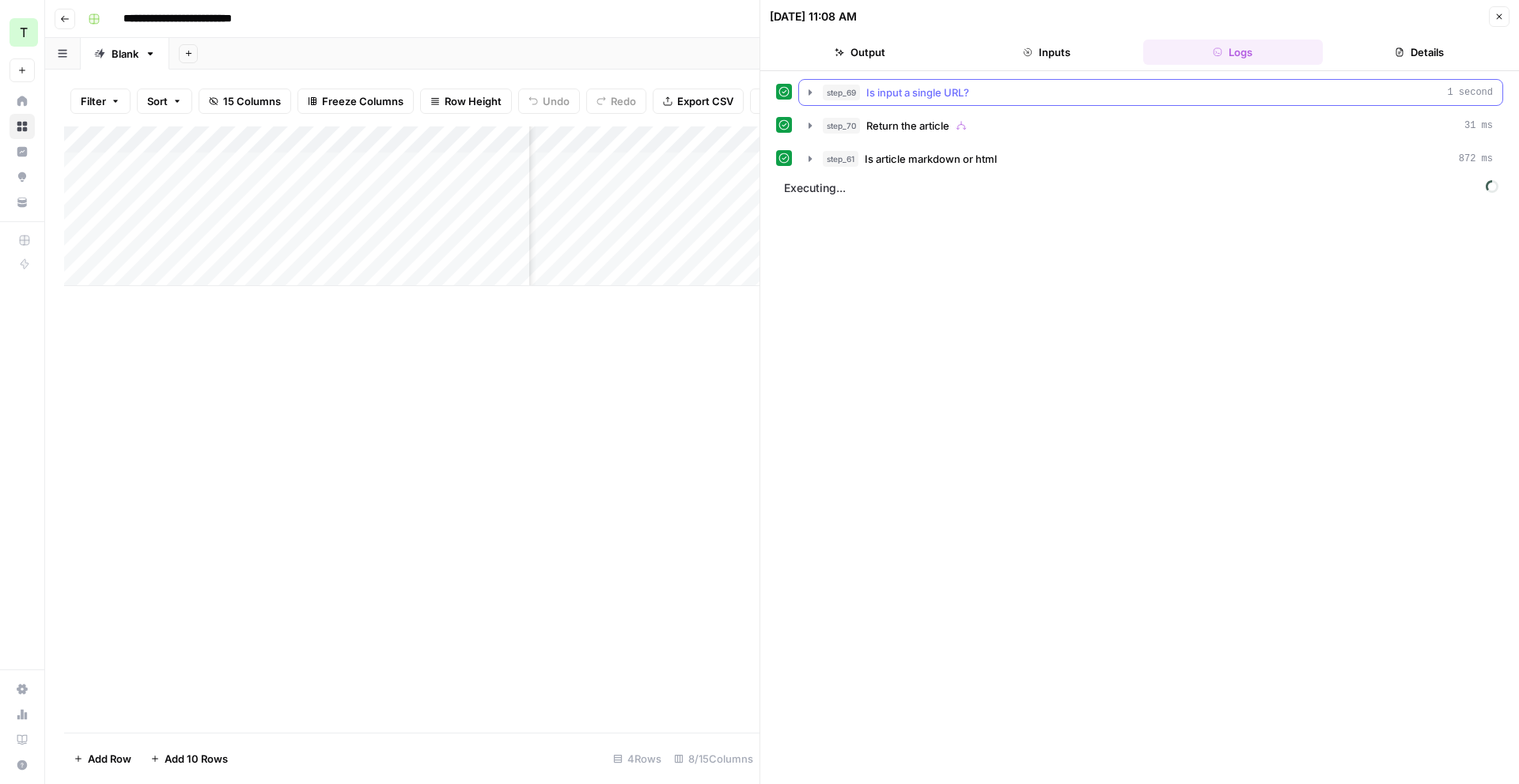
click at [807, 94] on icon "button" at bounding box center [810, 93] width 13 height 13
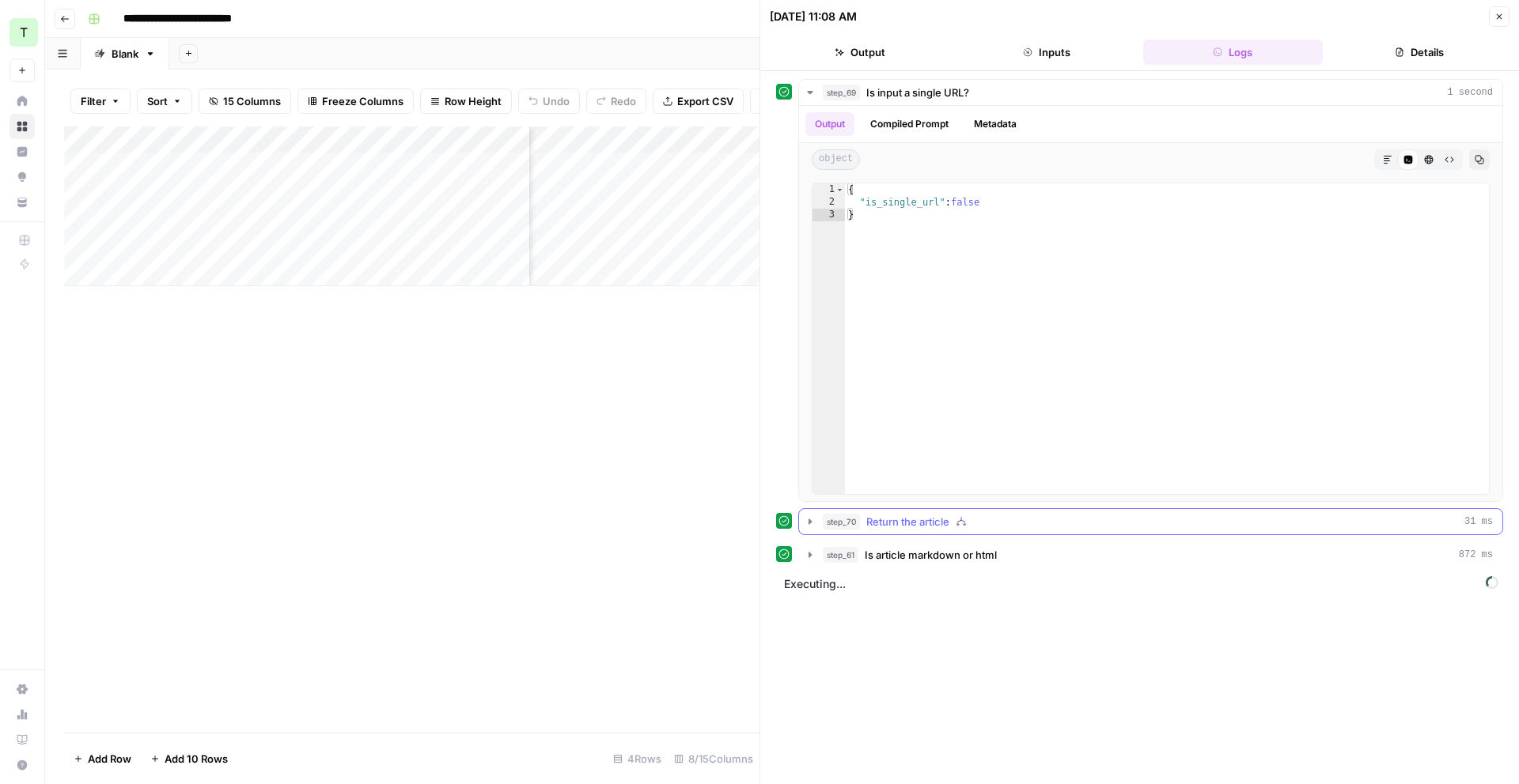
click at [819, 524] on button "step_70 Return the article 31 ms" at bounding box center [1150, 521] width 703 height 25
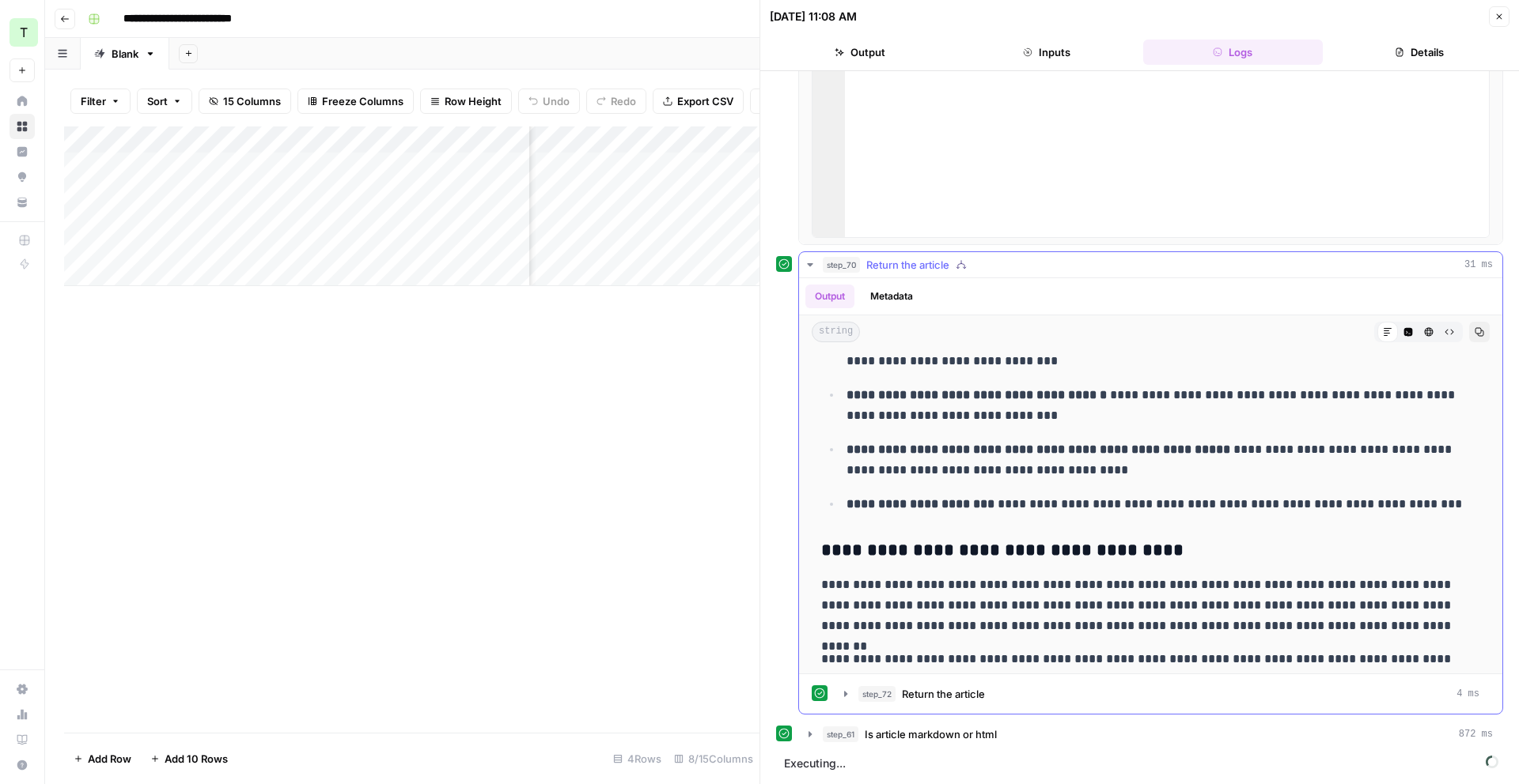
scroll to position [1045, 0]
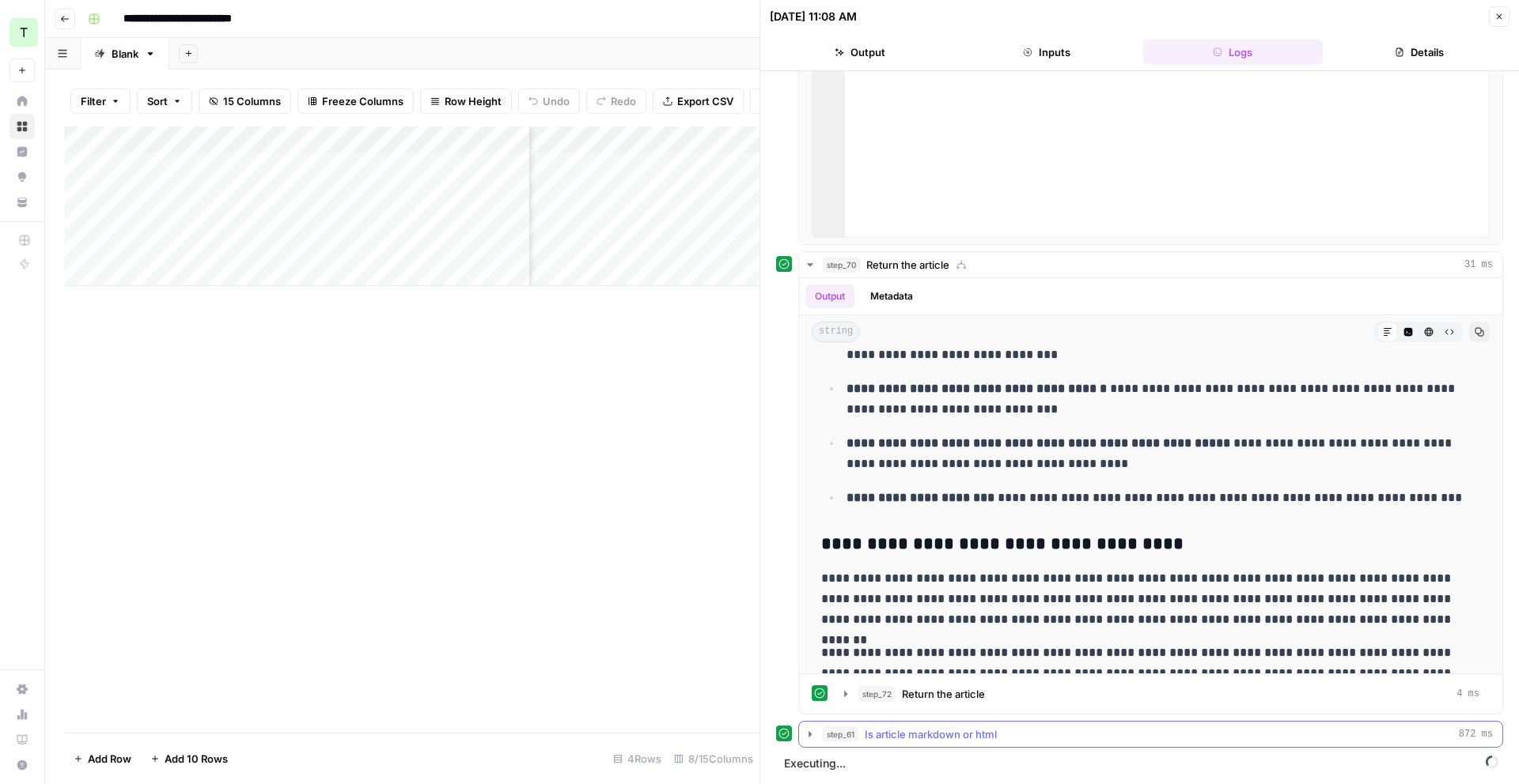
click at [808, 731] on icon "button" at bounding box center [810, 735] width 13 height 13
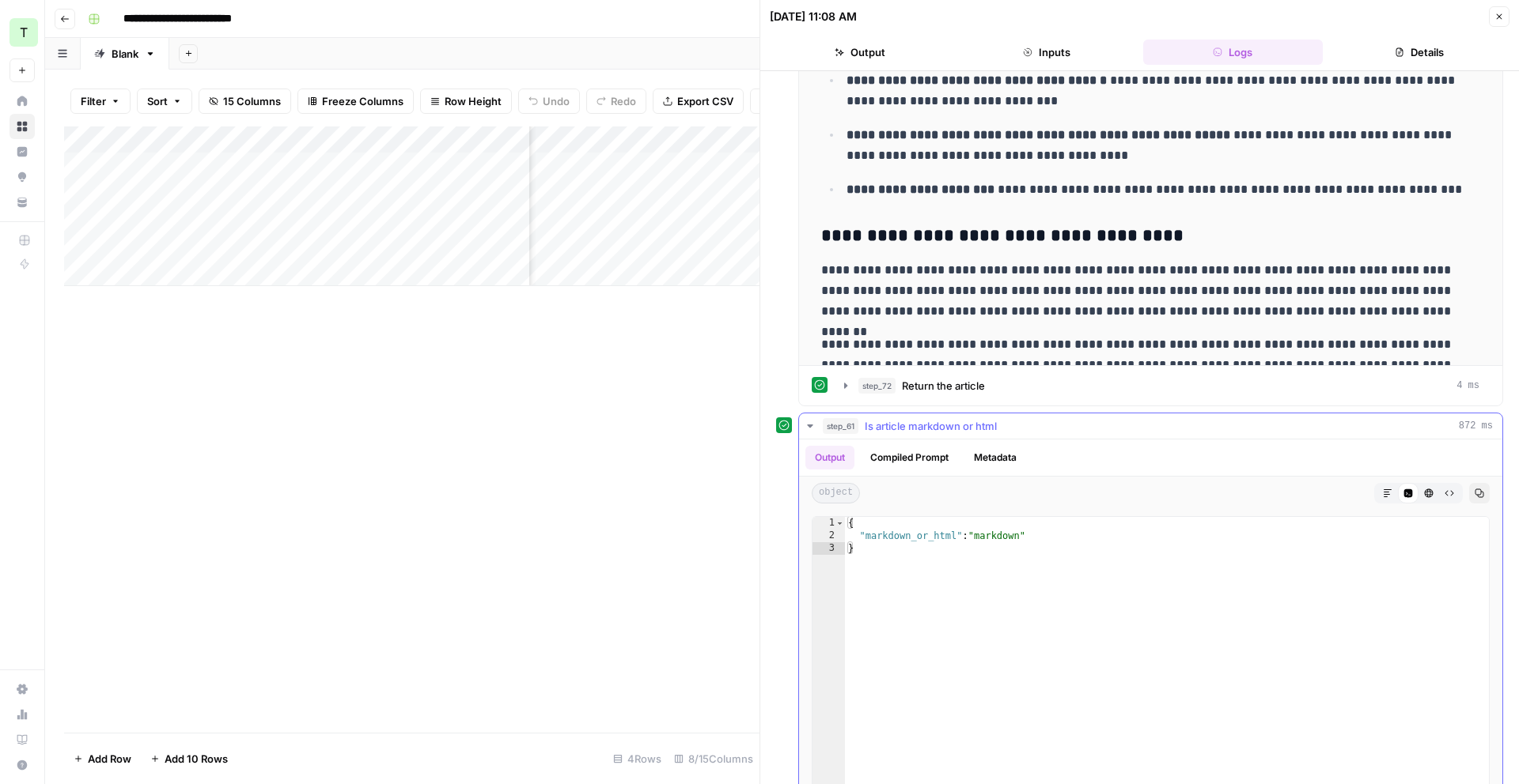
scroll to position [653, 0]
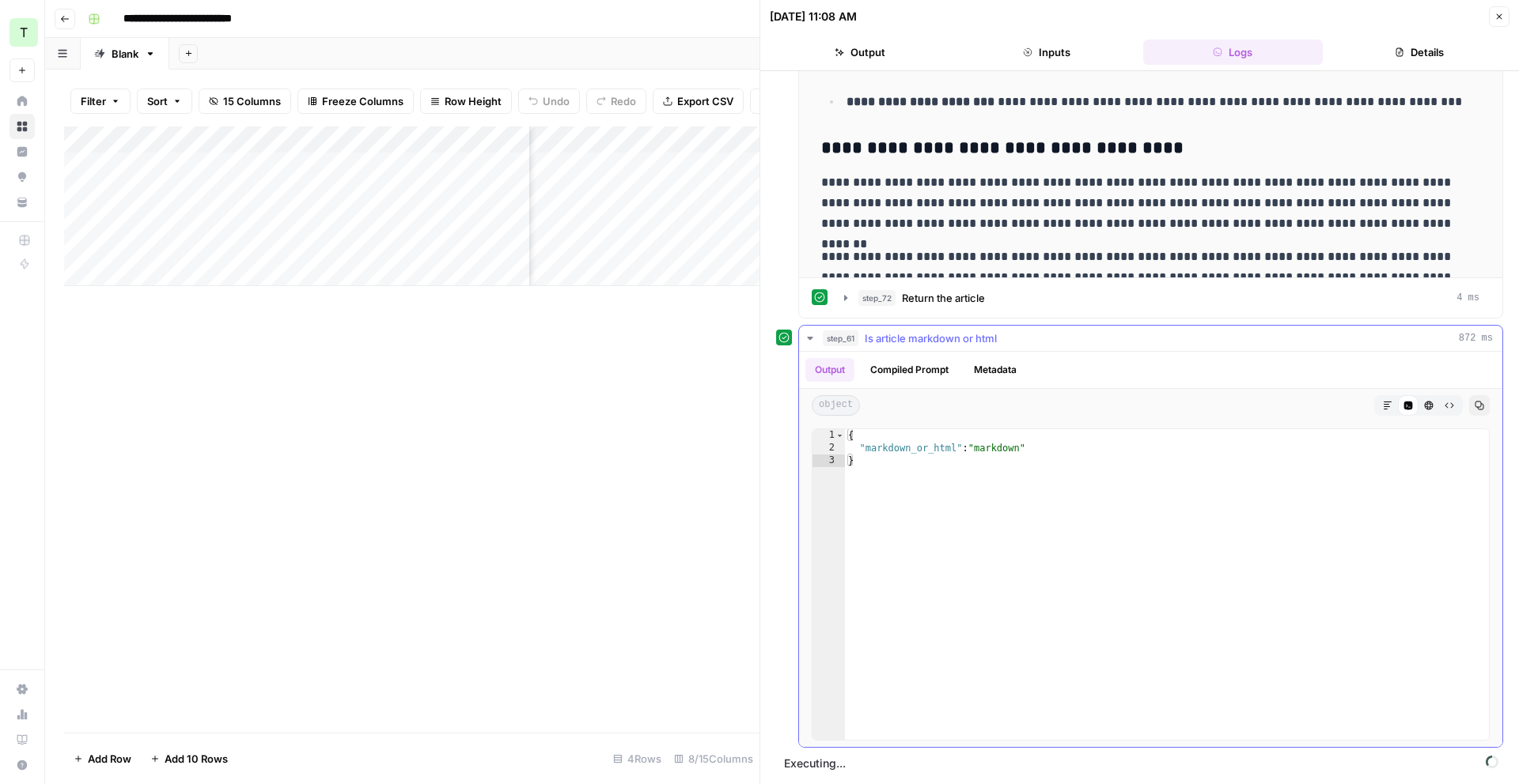
click at [810, 333] on icon "button" at bounding box center [810, 339] width 13 height 13
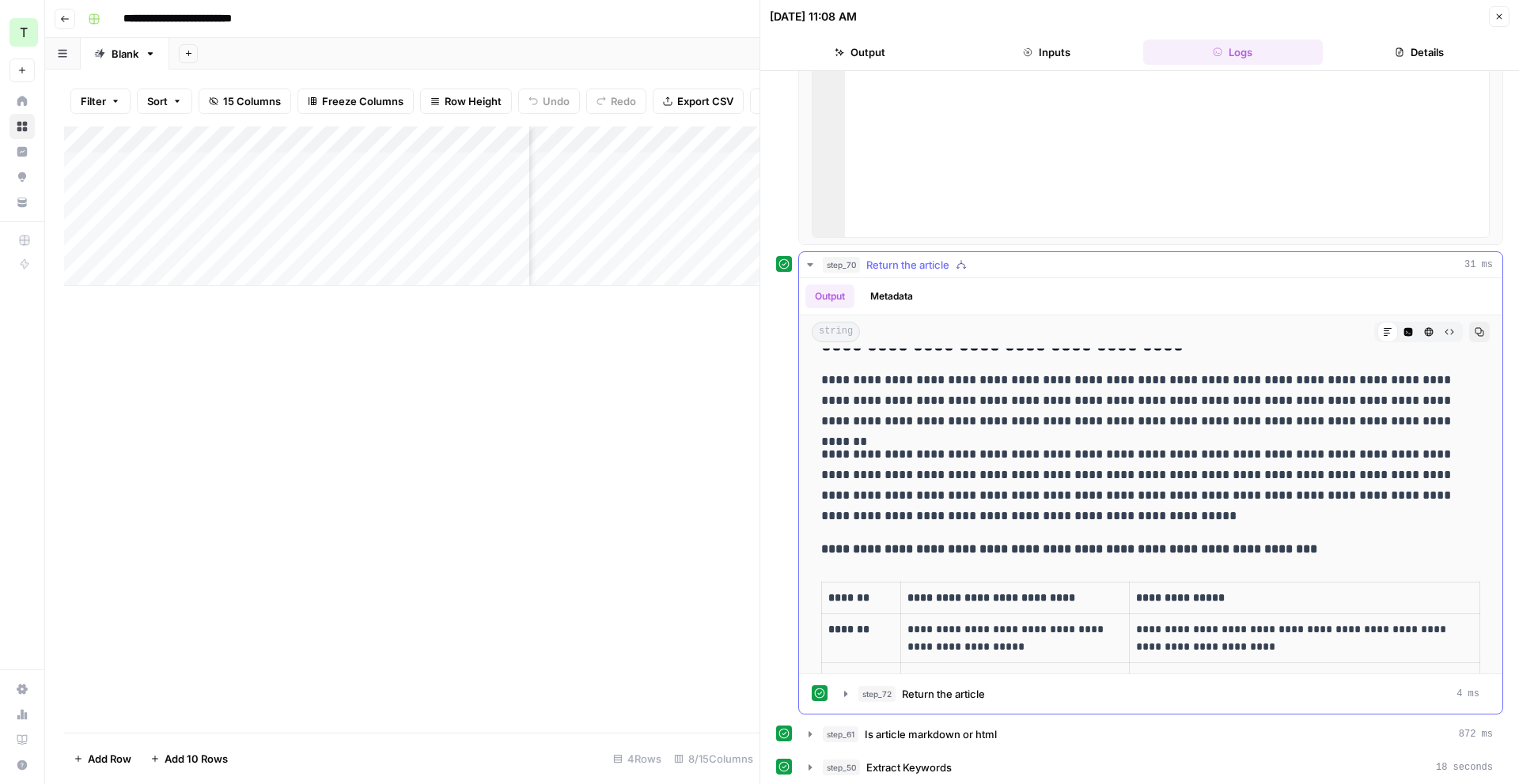
scroll to position [1343, 0]
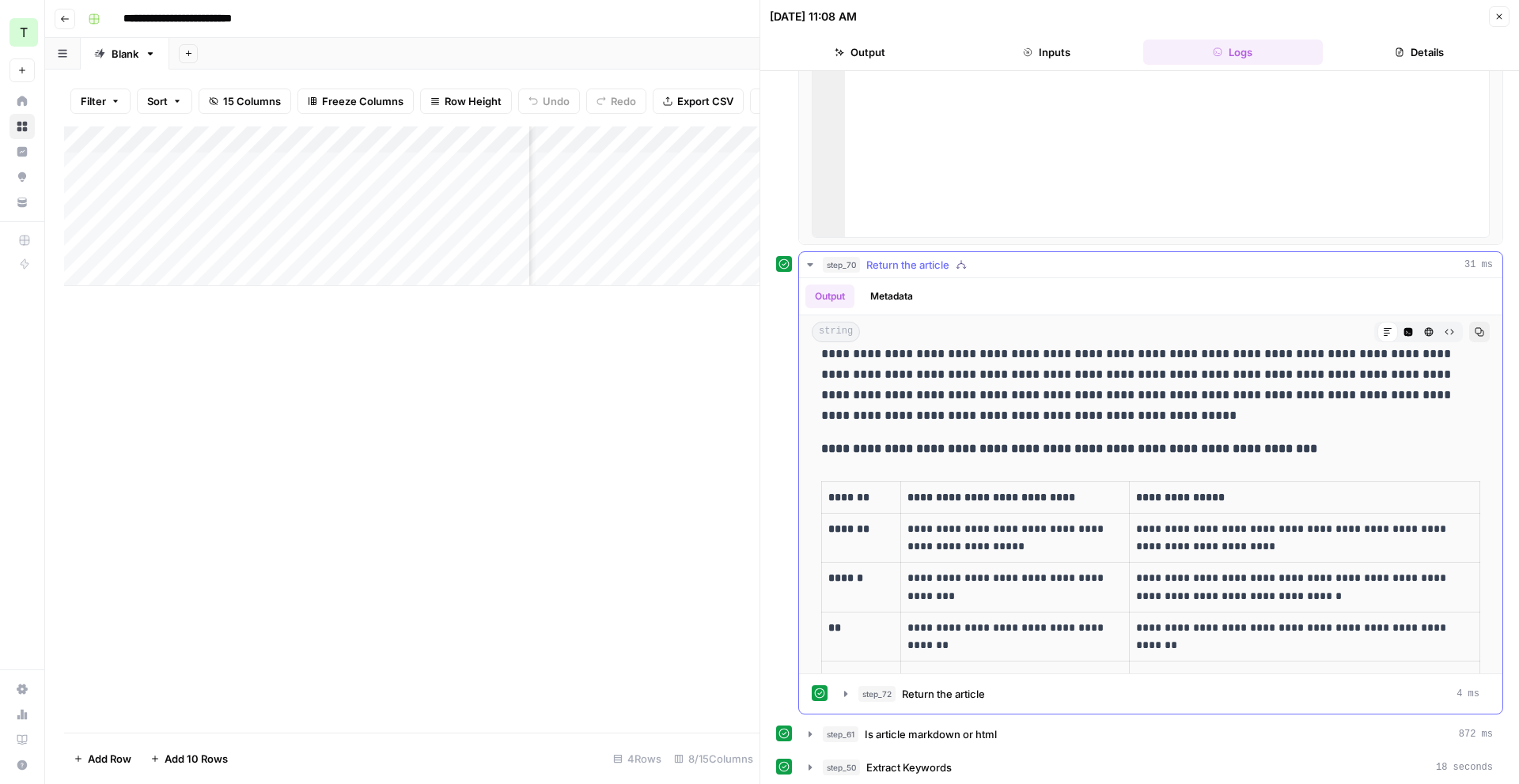
click at [810, 263] on icon "button" at bounding box center [810, 264] width 6 height 3
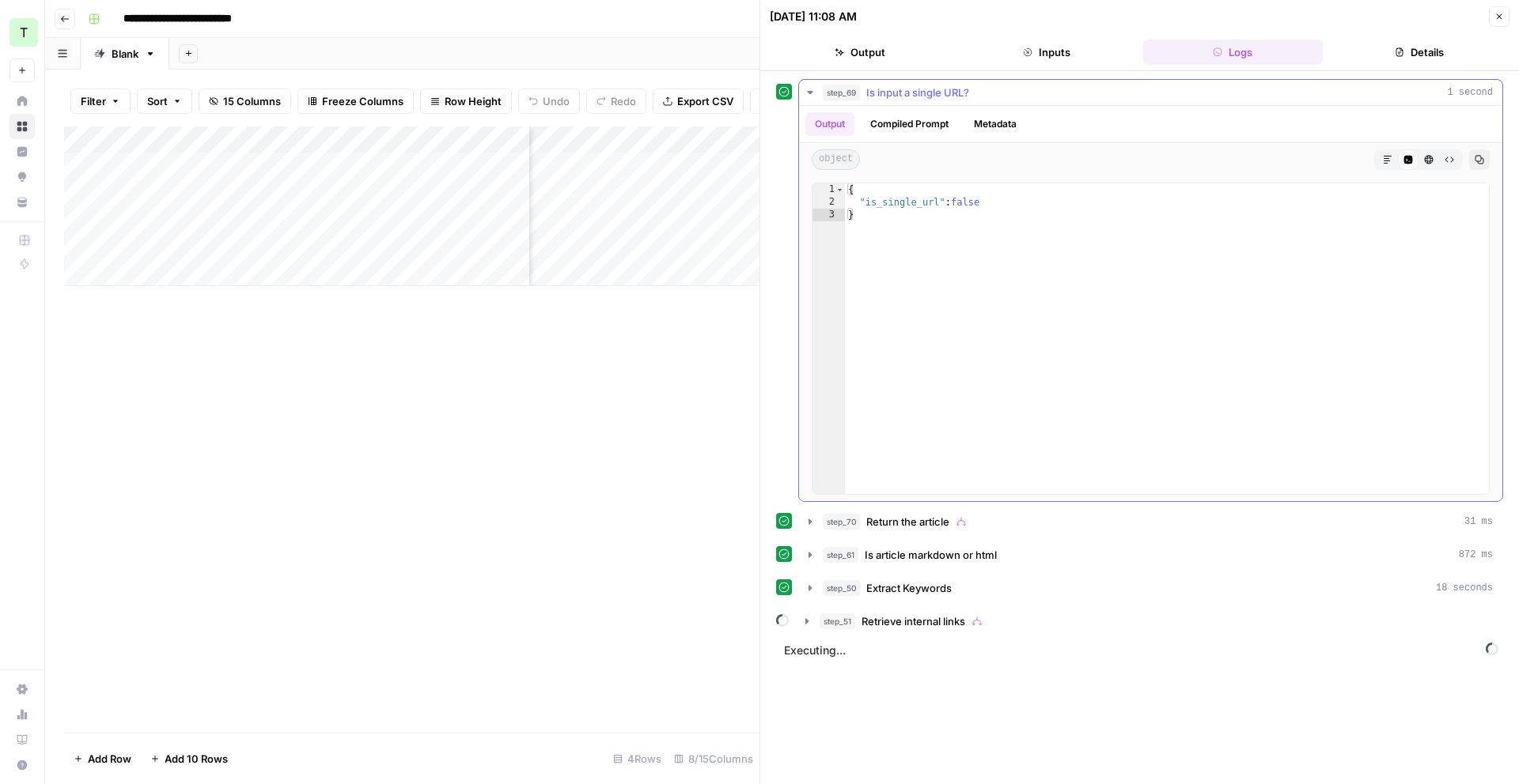
scroll to position [0, 0]
click at [812, 591] on icon "button" at bounding box center [810, 589] width 13 height 13
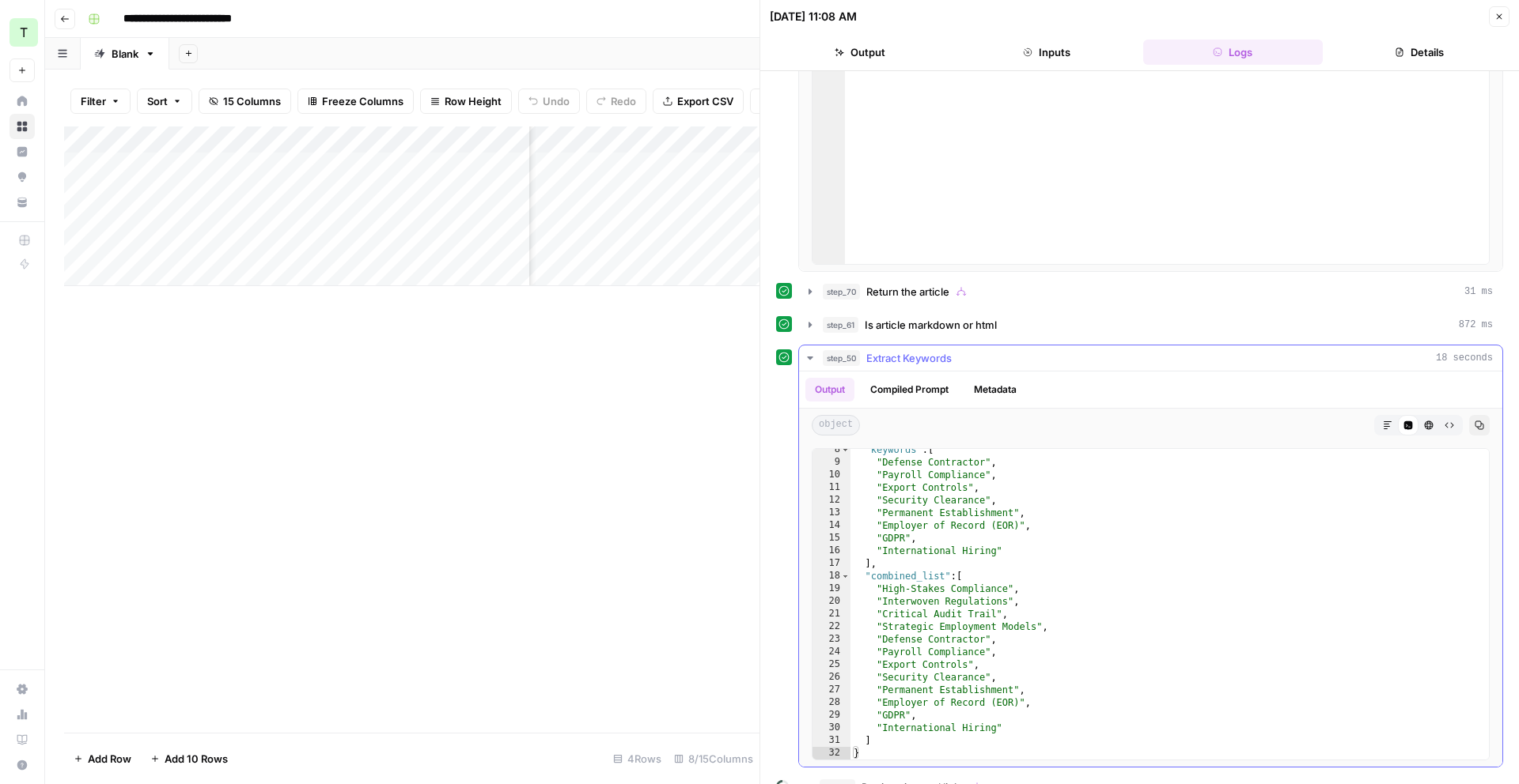
scroll to position [283, 0]
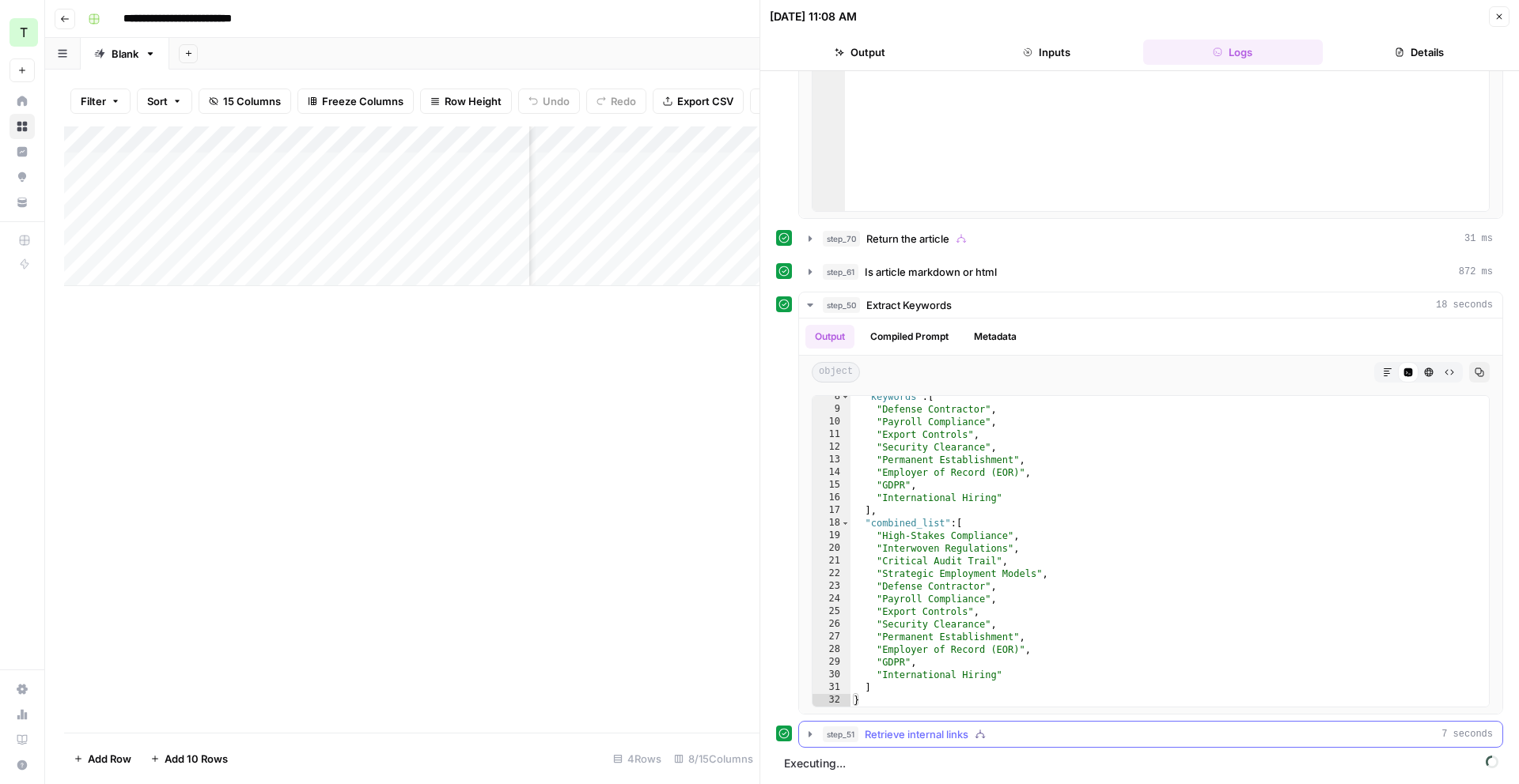
click at [811, 734] on icon "button" at bounding box center [809, 734] width 3 height 6
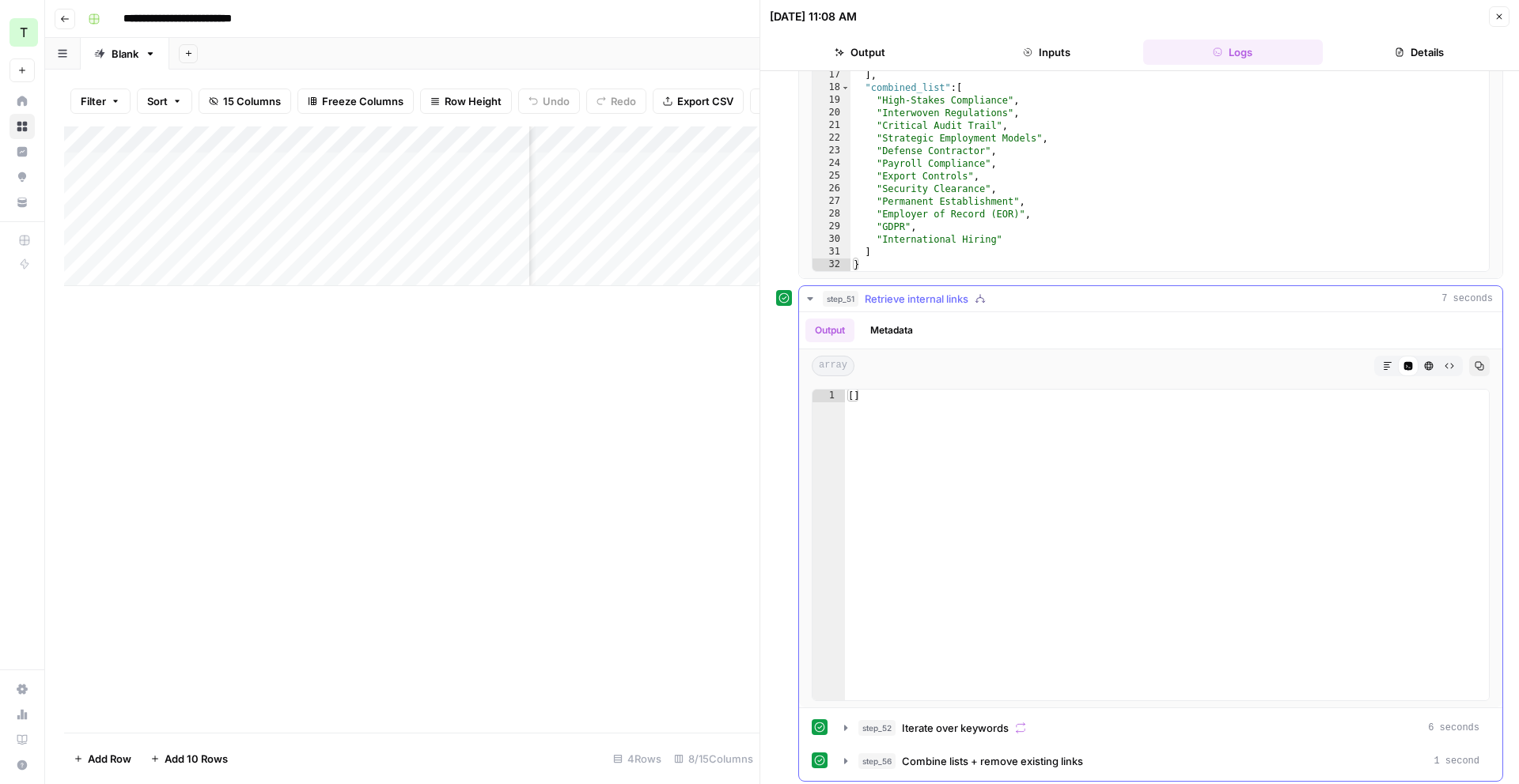
scroll to position [753, 0]
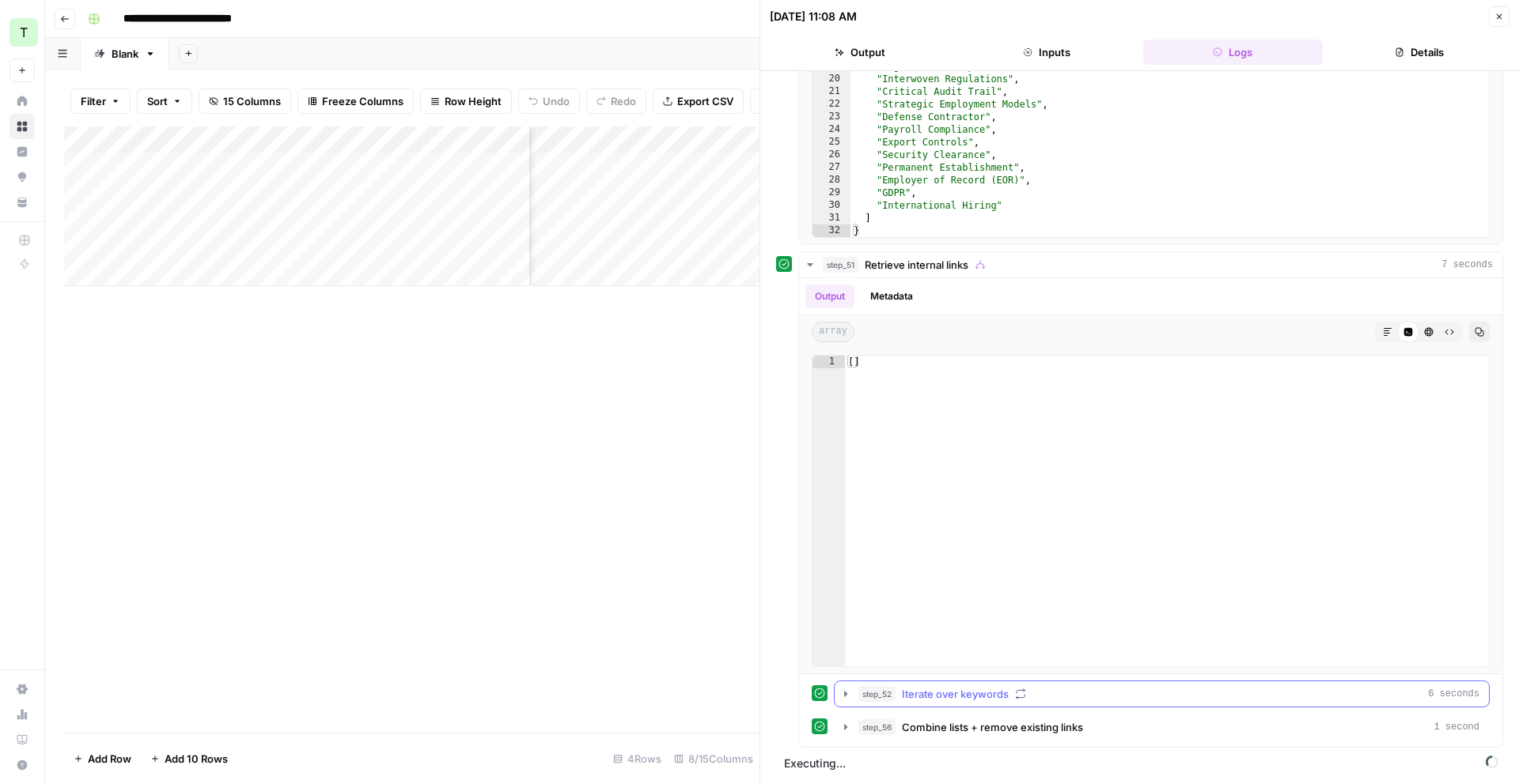
click at [844, 700] on icon "button" at bounding box center [846, 695] width 13 height 13
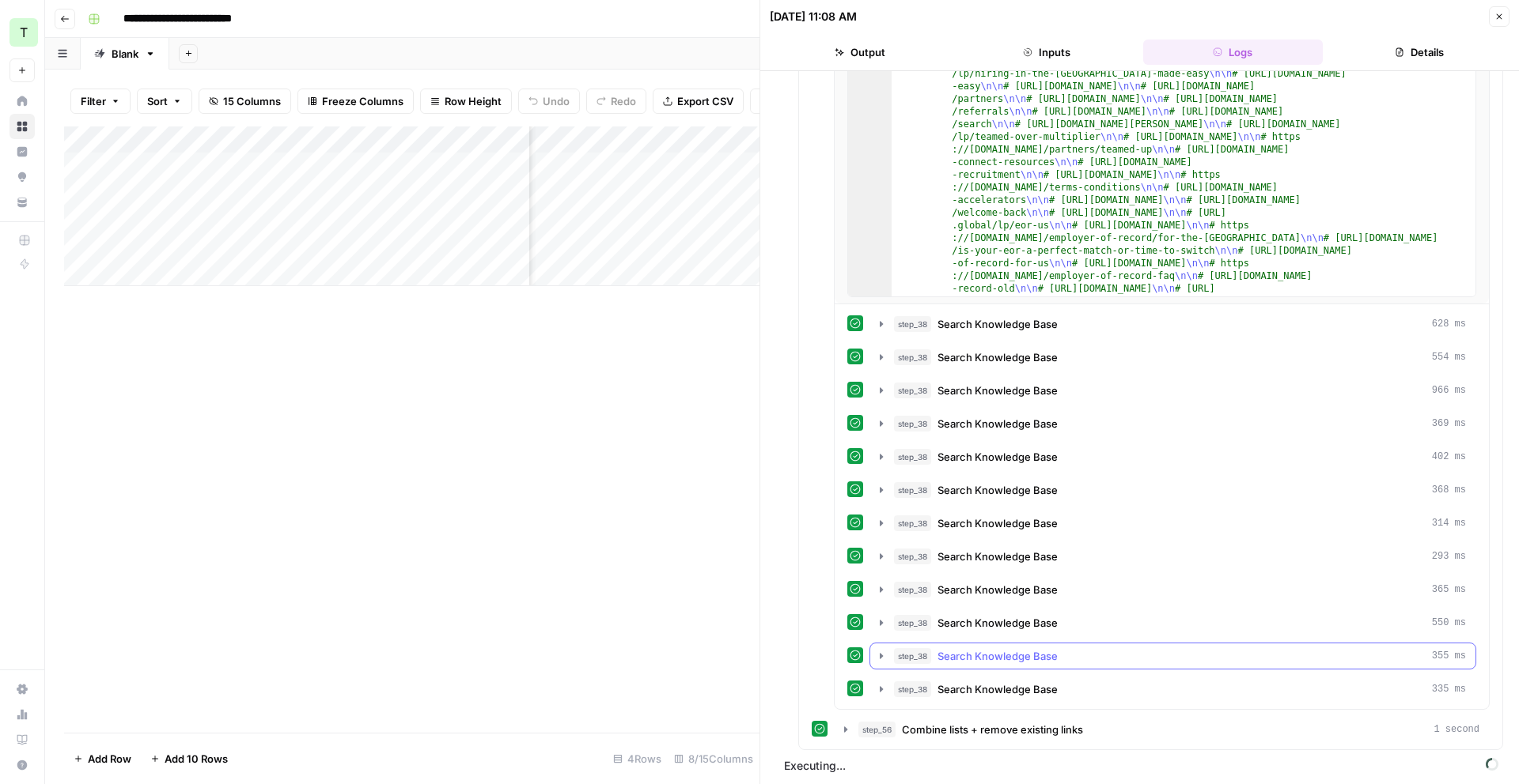
scroll to position [1555, 0]
click at [881, 685] on icon "button" at bounding box center [881, 687] width 13 height 13
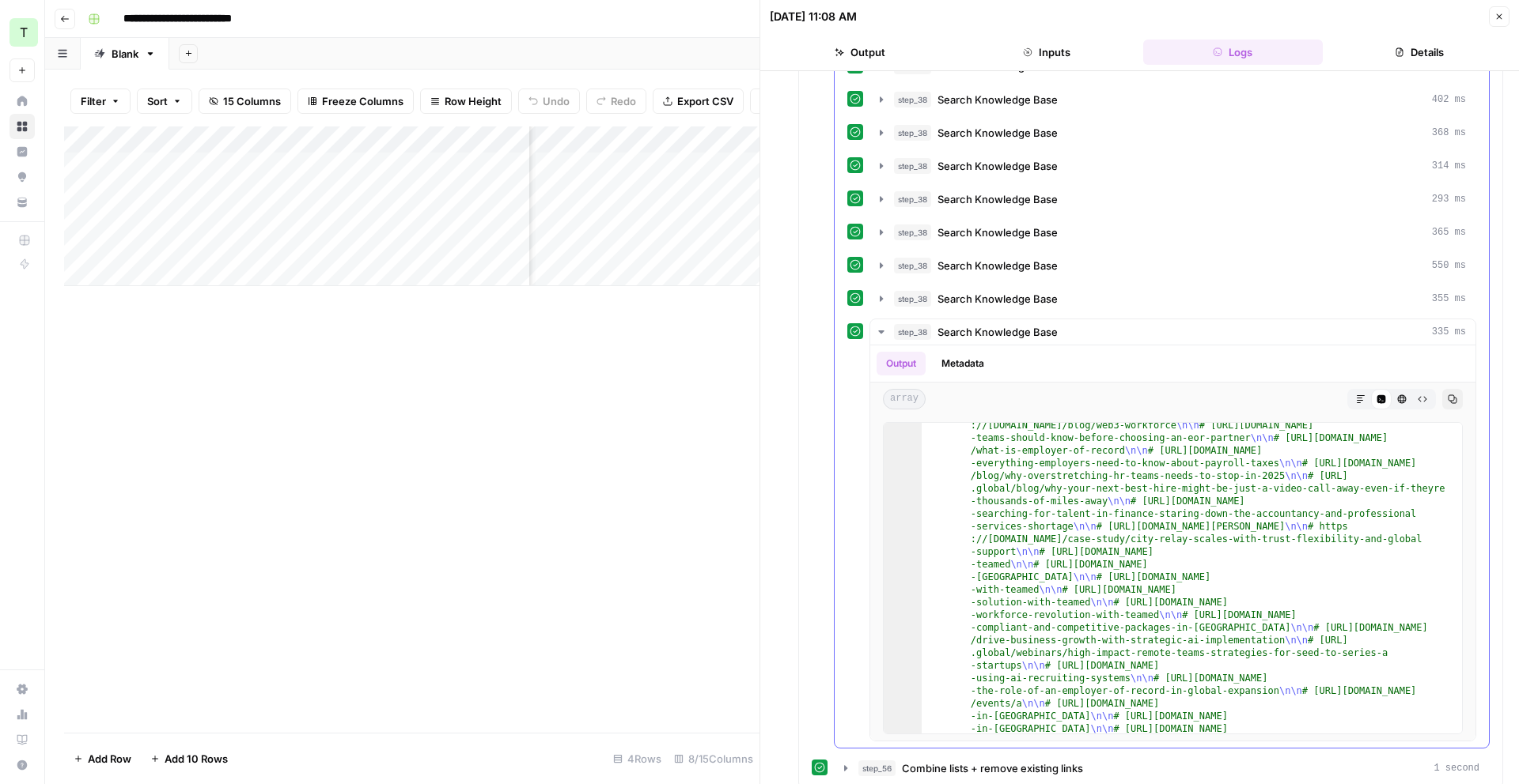
scroll to position [1951, 0]
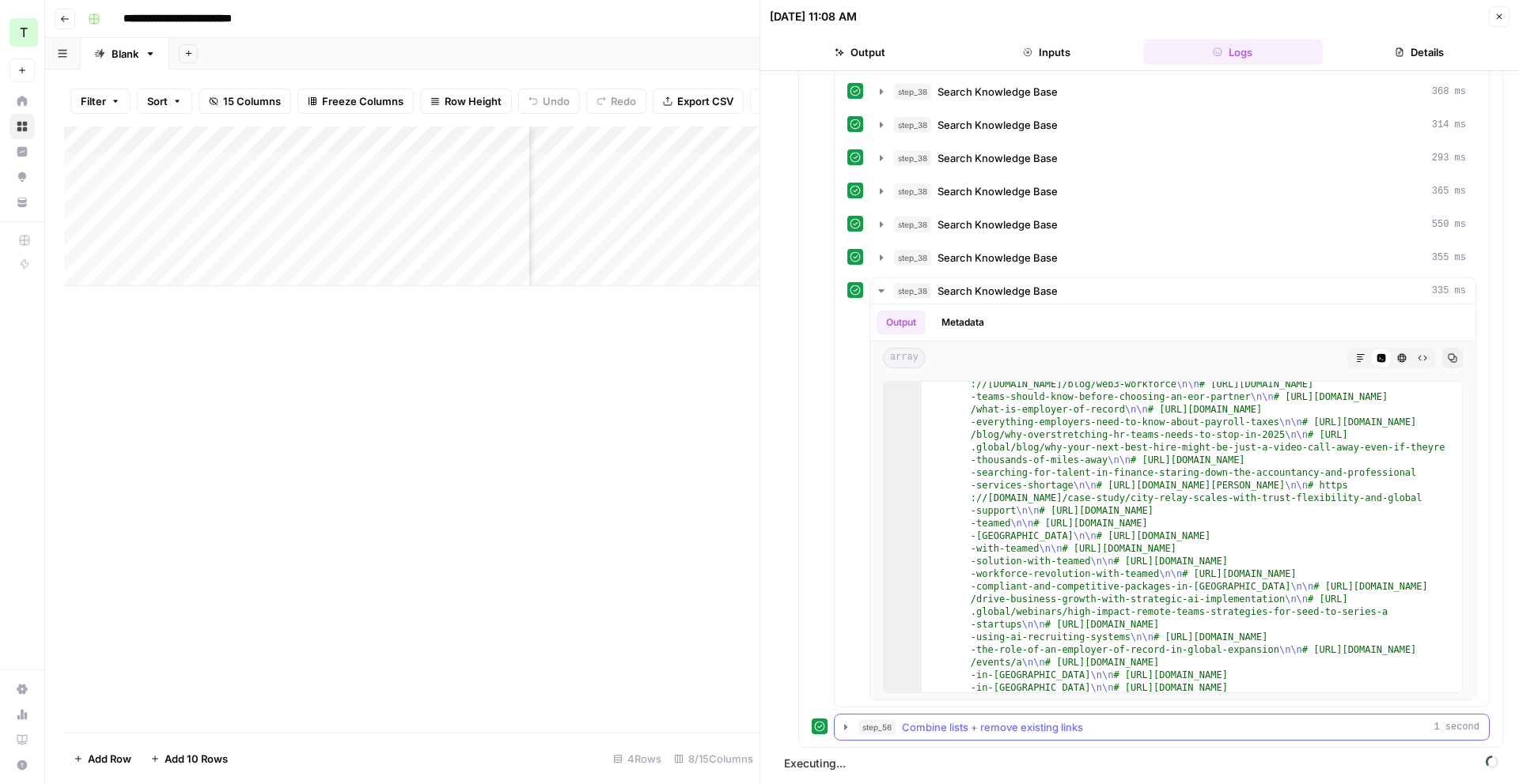
drag, startPoint x: 842, startPoint y: 729, endPoint x: 850, endPoint y: 725, distance: 8.9
click at [843, 729] on icon "button" at bounding box center [846, 728] width 13 height 13
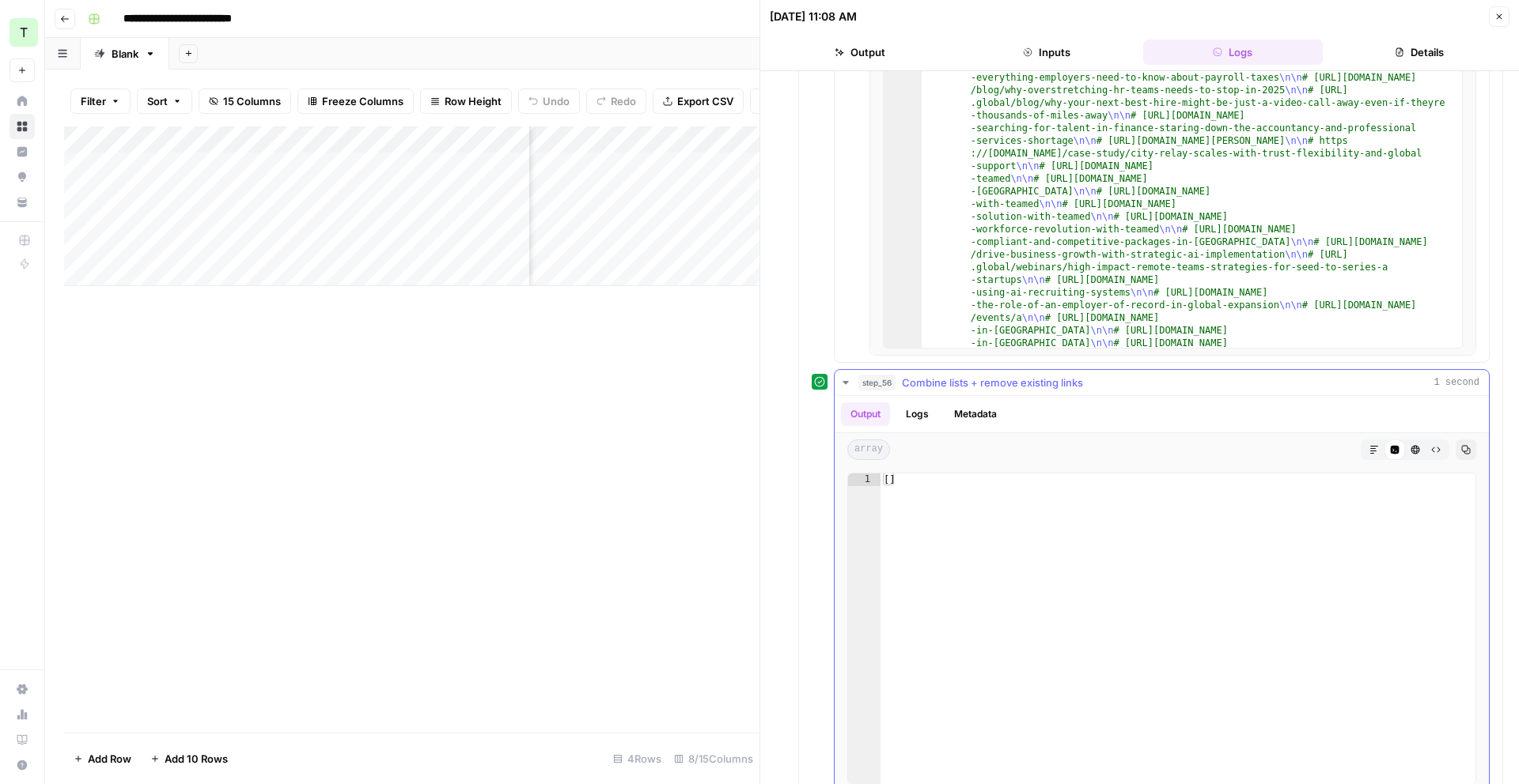
scroll to position [2414, 0]
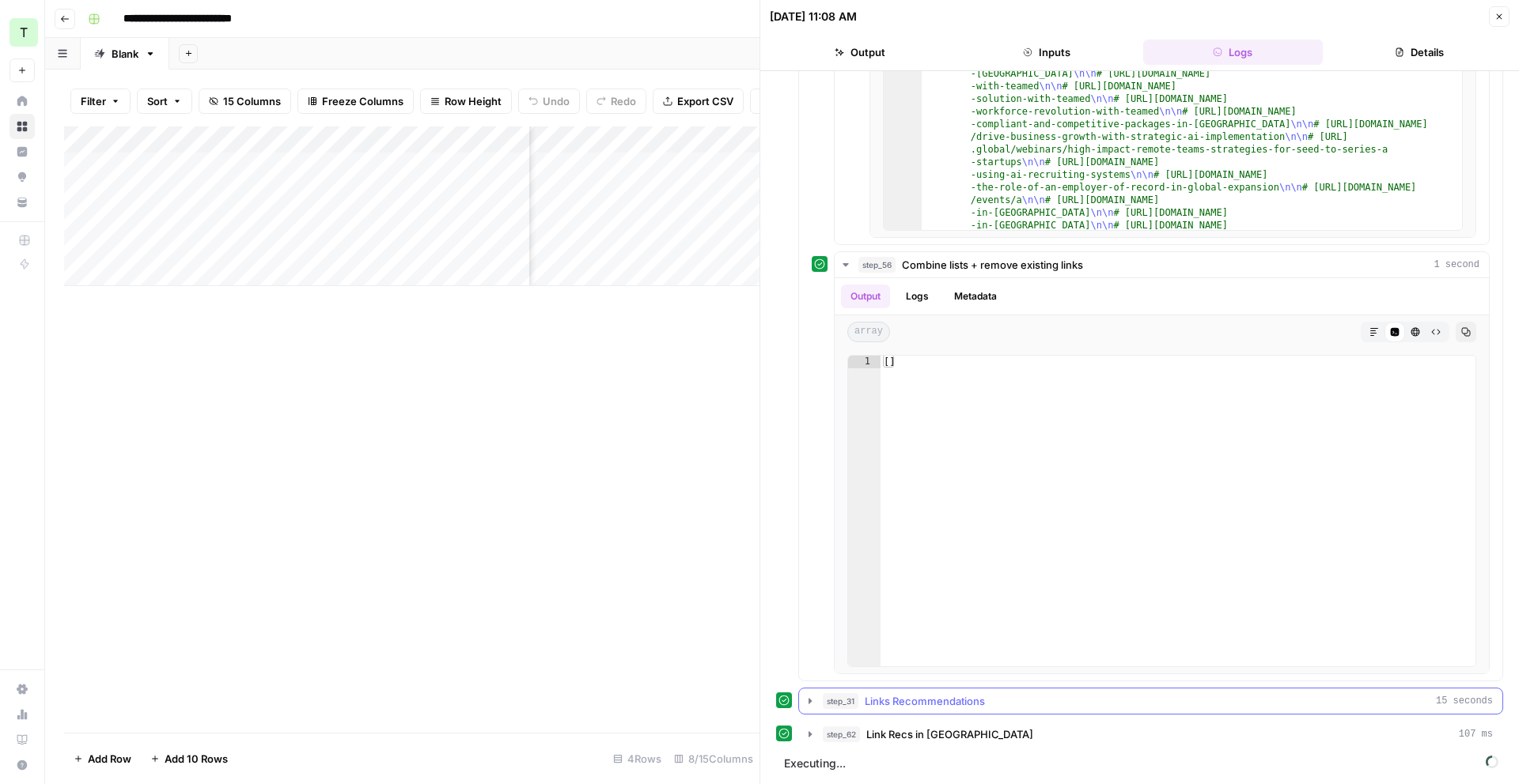
click at [812, 706] on icon "button" at bounding box center [810, 701] width 13 height 13
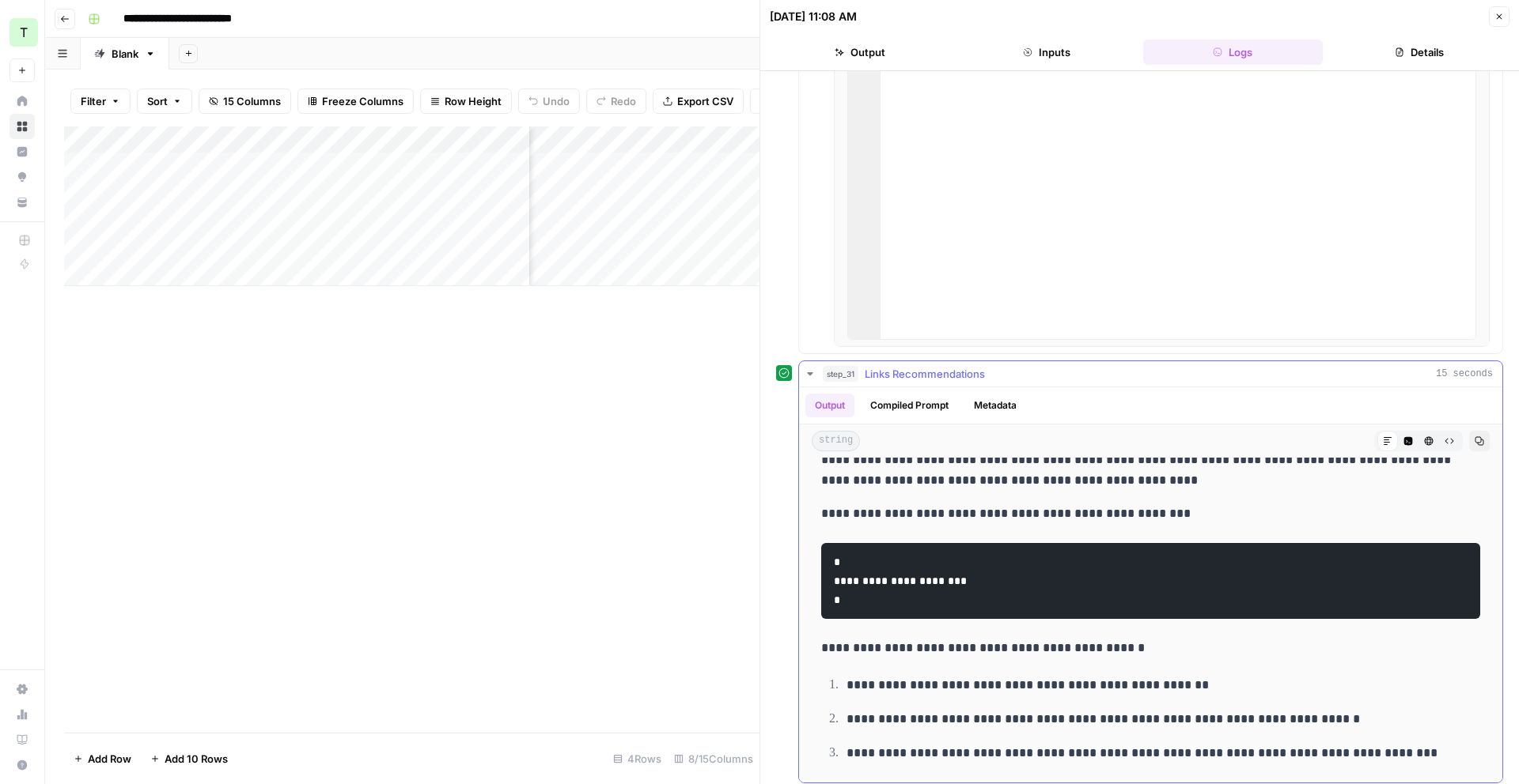
scroll to position [2810, 0]
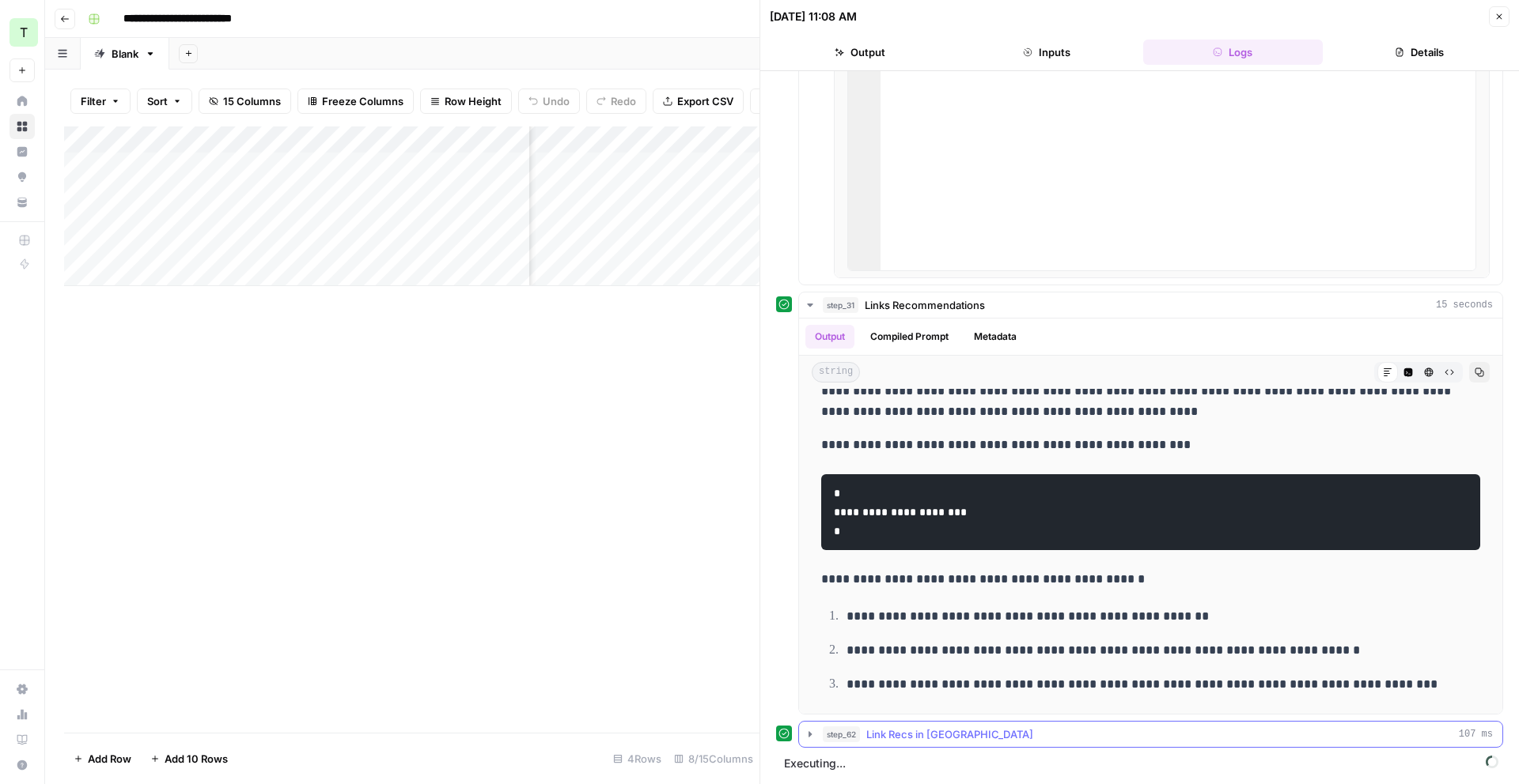
click at [804, 731] on icon "button" at bounding box center [810, 735] width 13 height 13
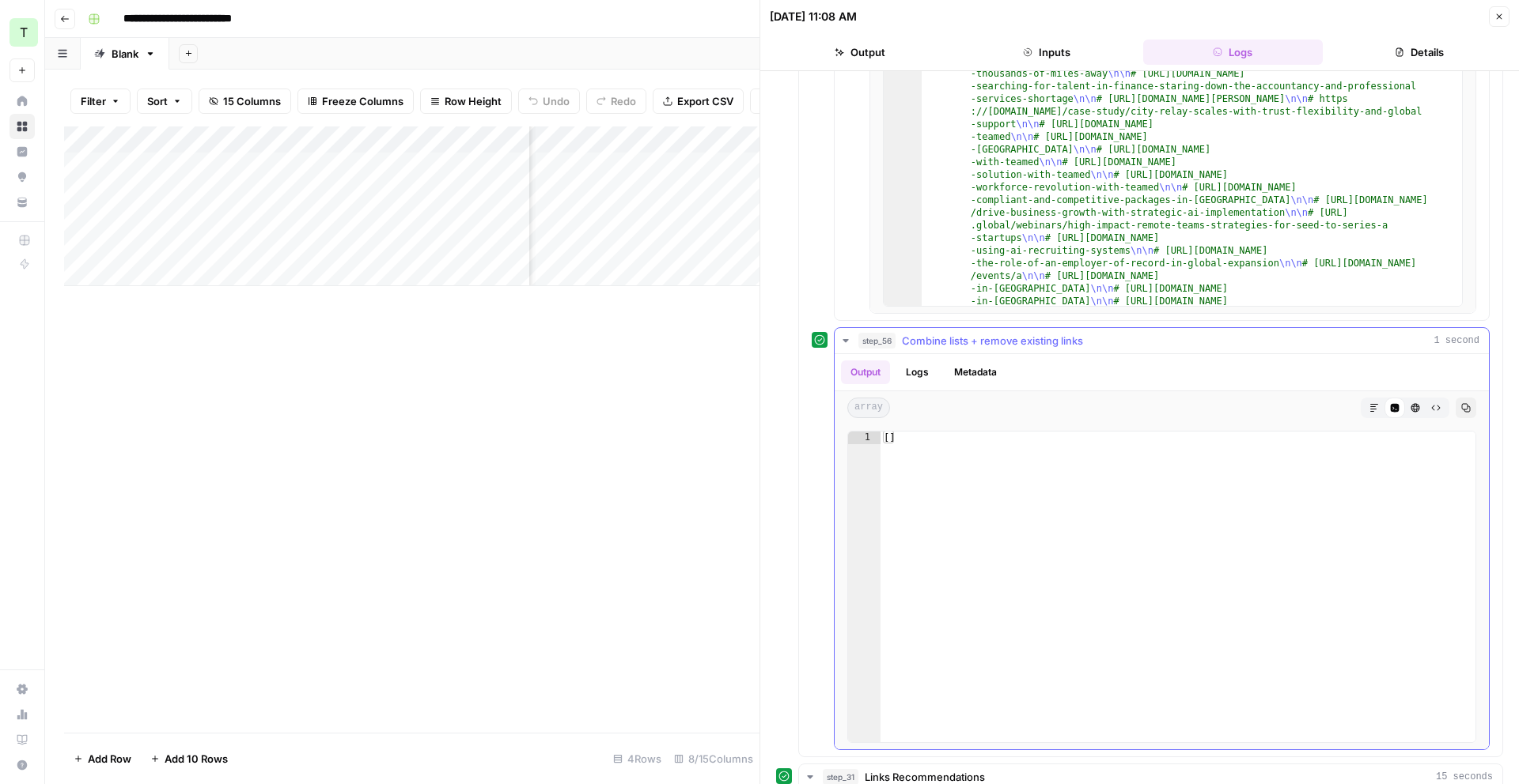
scroll to position [2336, 0]
click at [932, 367] on button "Logs" at bounding box center [917, 373] width 41 height 24
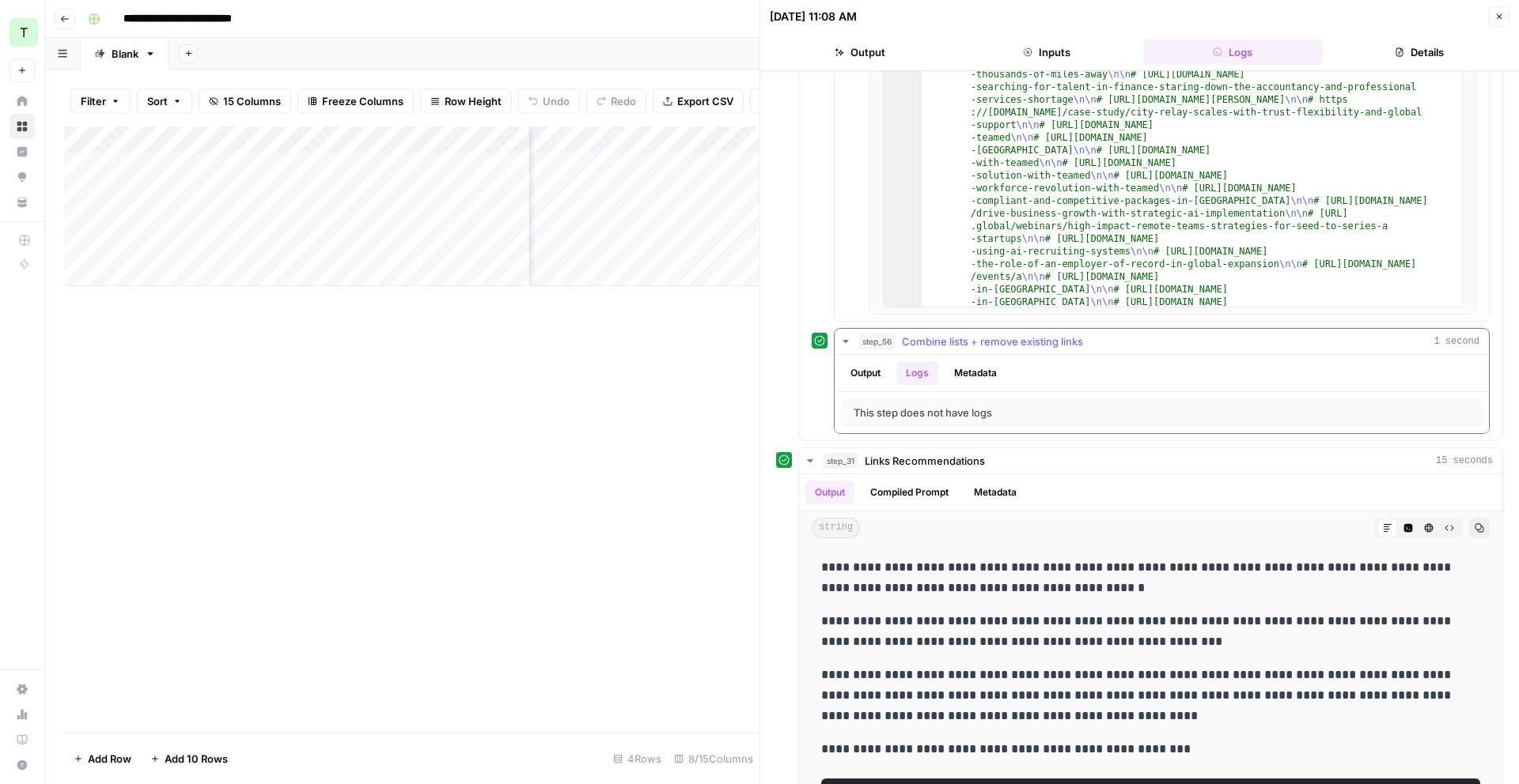
click at [962, 368] on button "Metadata" at bounding box center [975, 373] width 62 height 24
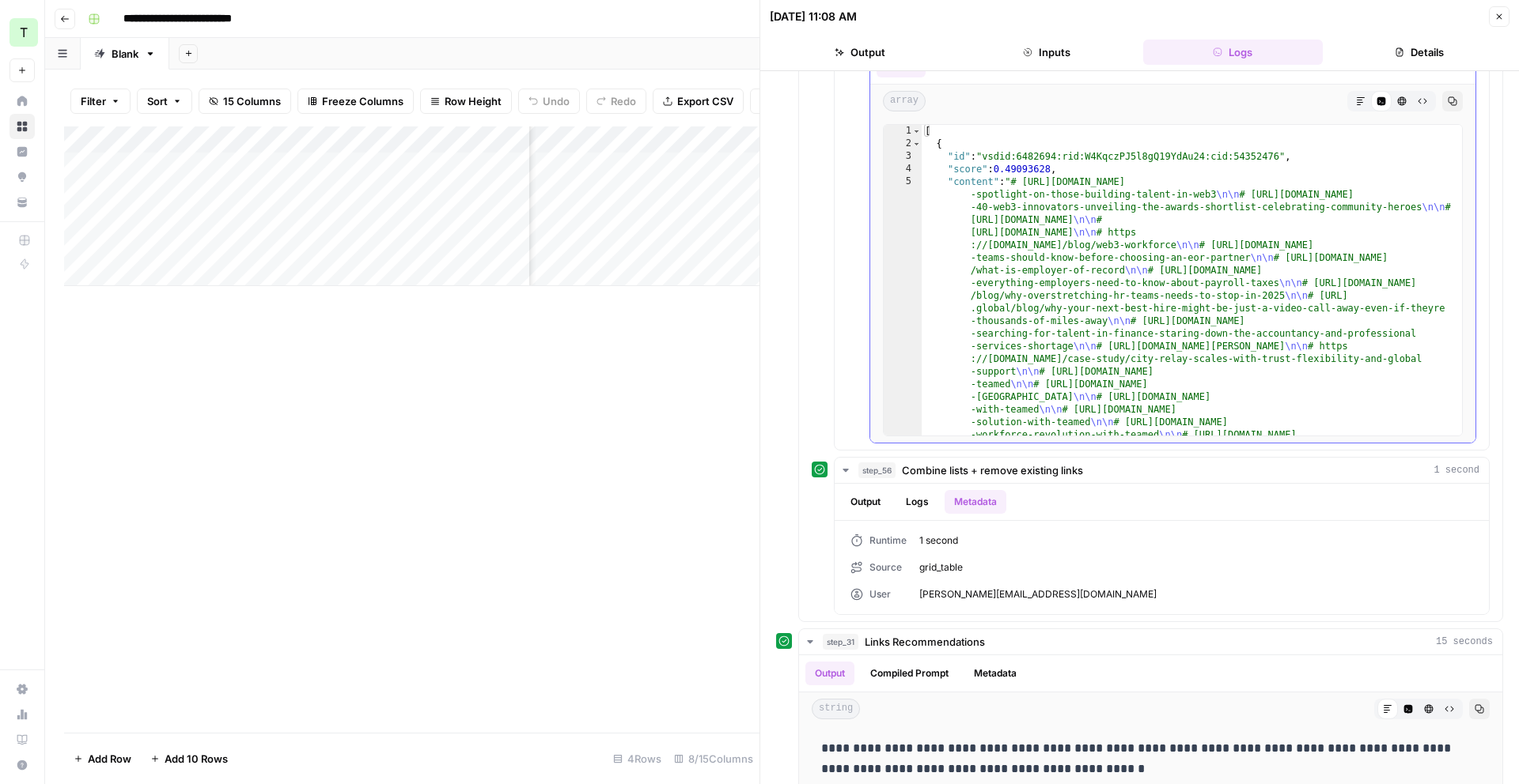
scroll to position [0, 0]
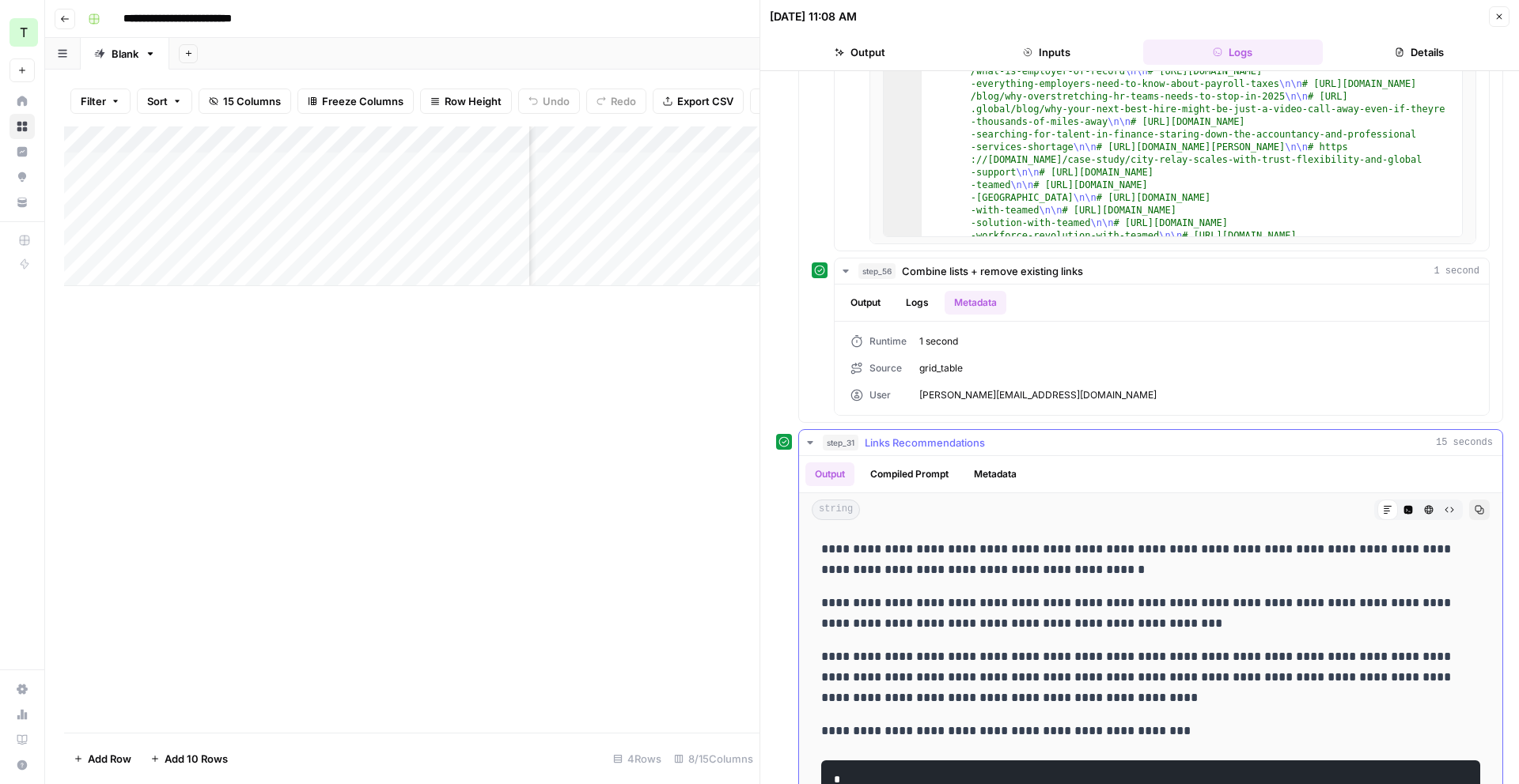
click at [929, 476] on button "Compiled Prompt" at bounding box center [910, 474] width 98 height 24
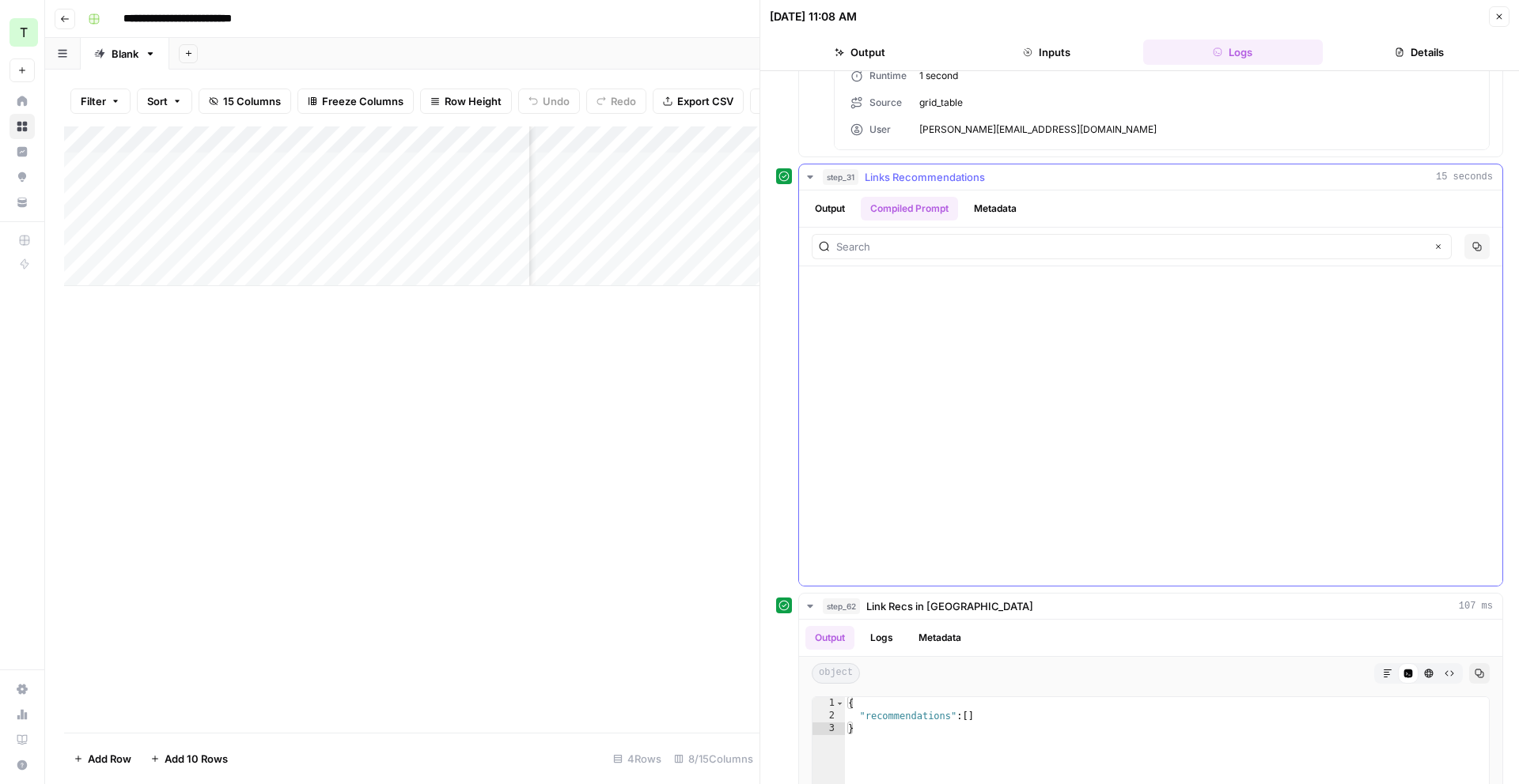
scroll to position [2683, 0]
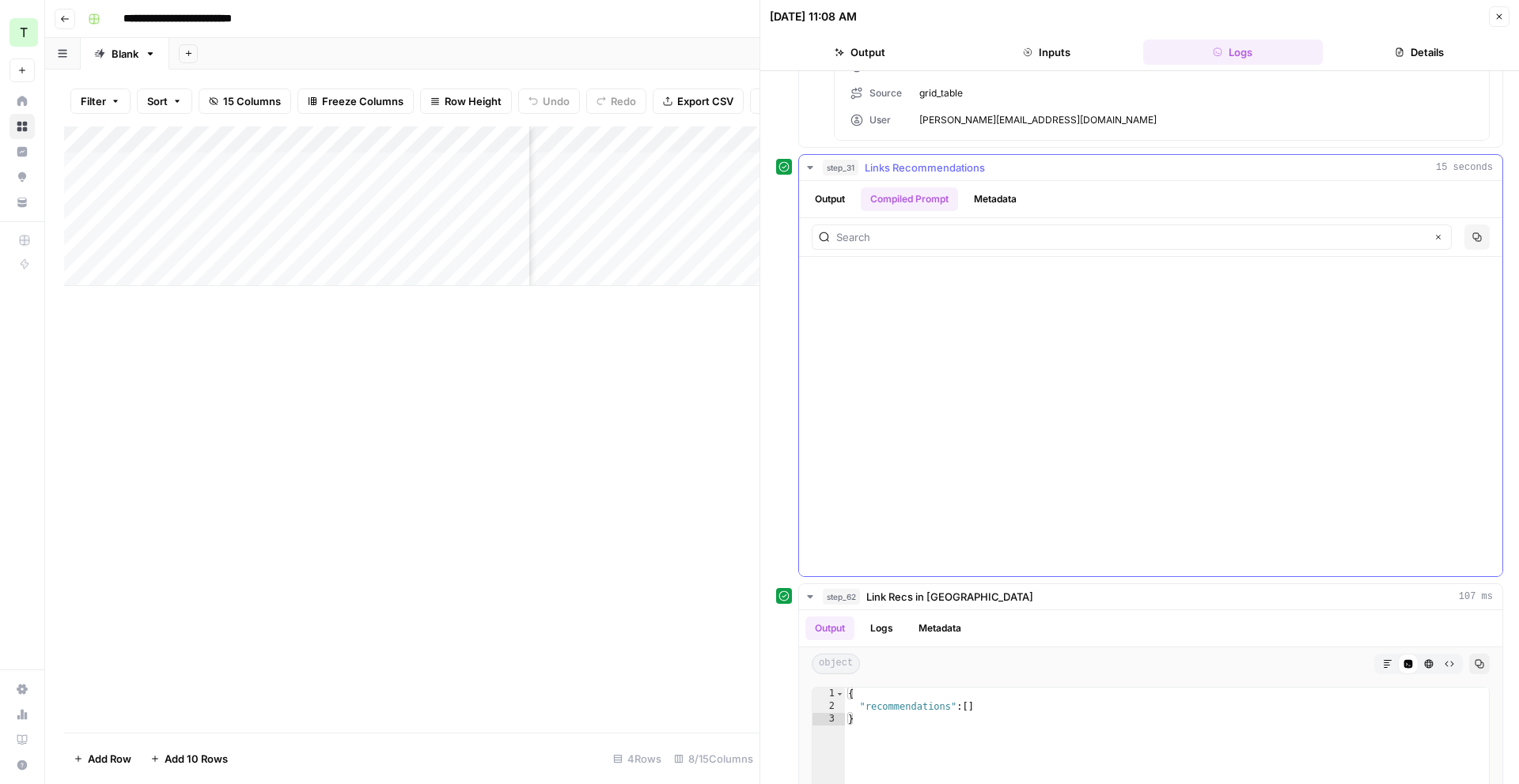
click at [818, 198] on button "Output" at bounding box center [830, 199] width 49 height 24
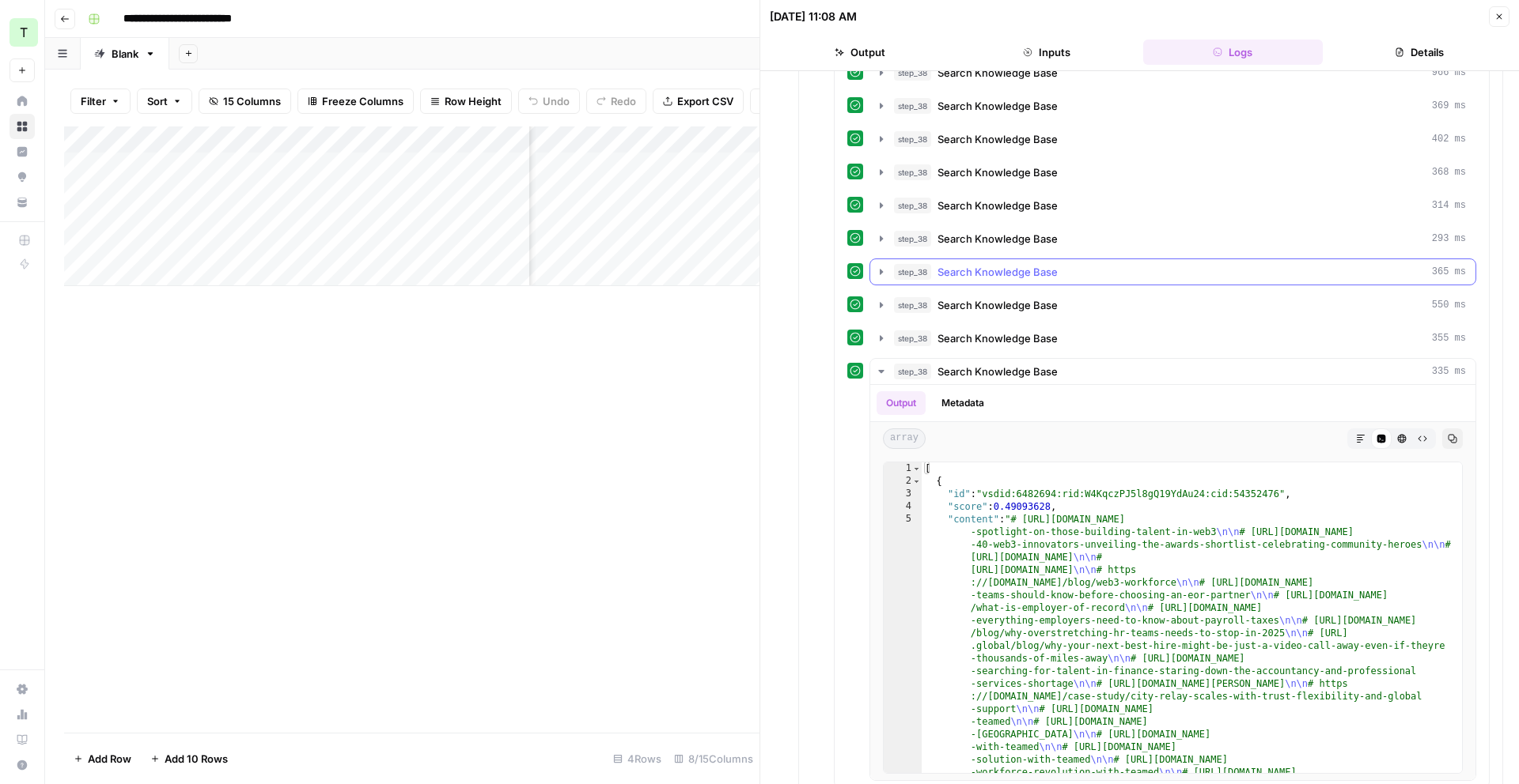
scroll to position [1867, 0]
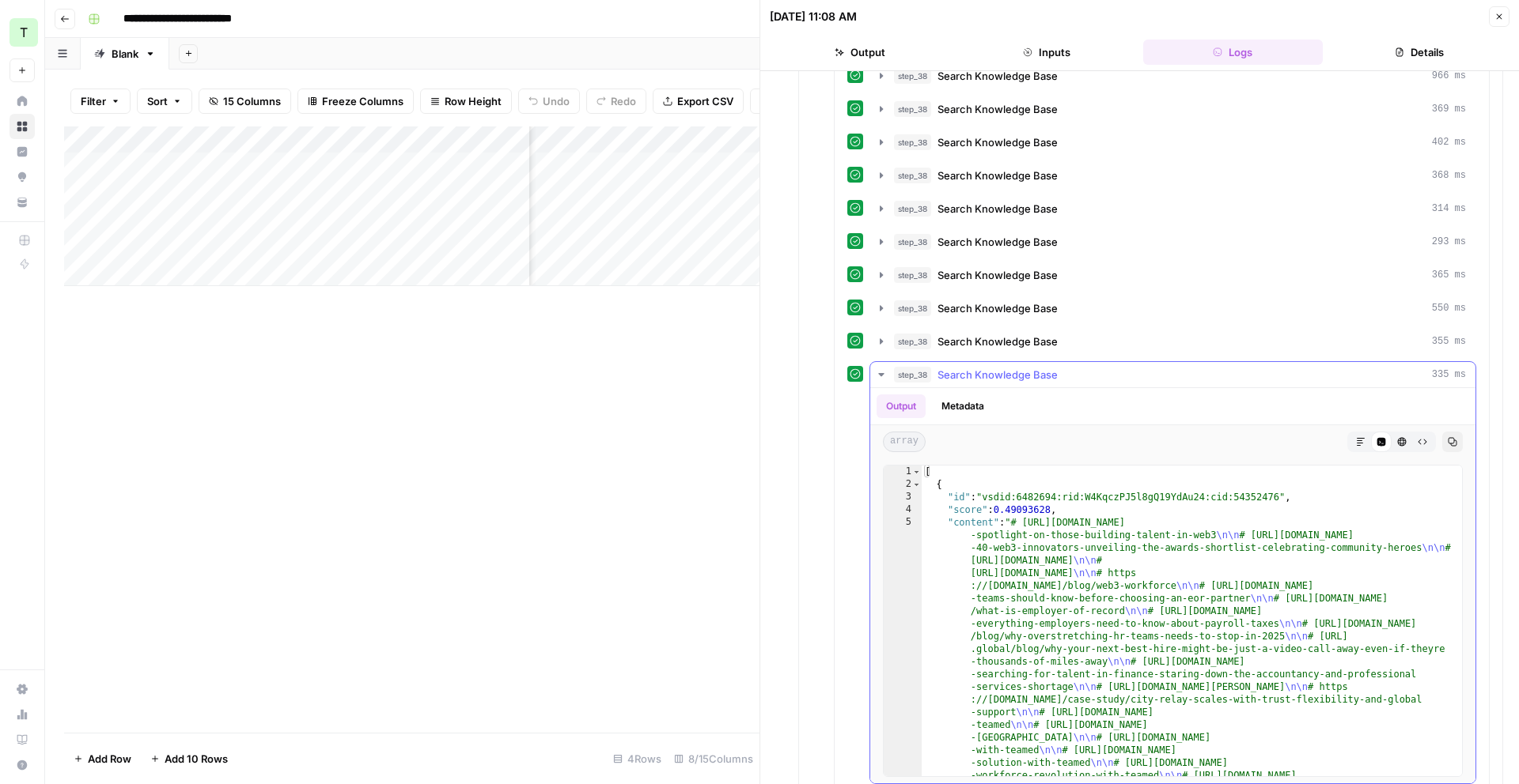
click at [879, 378] on icon "button" at bounding box center [881, 375] width 13 height 13
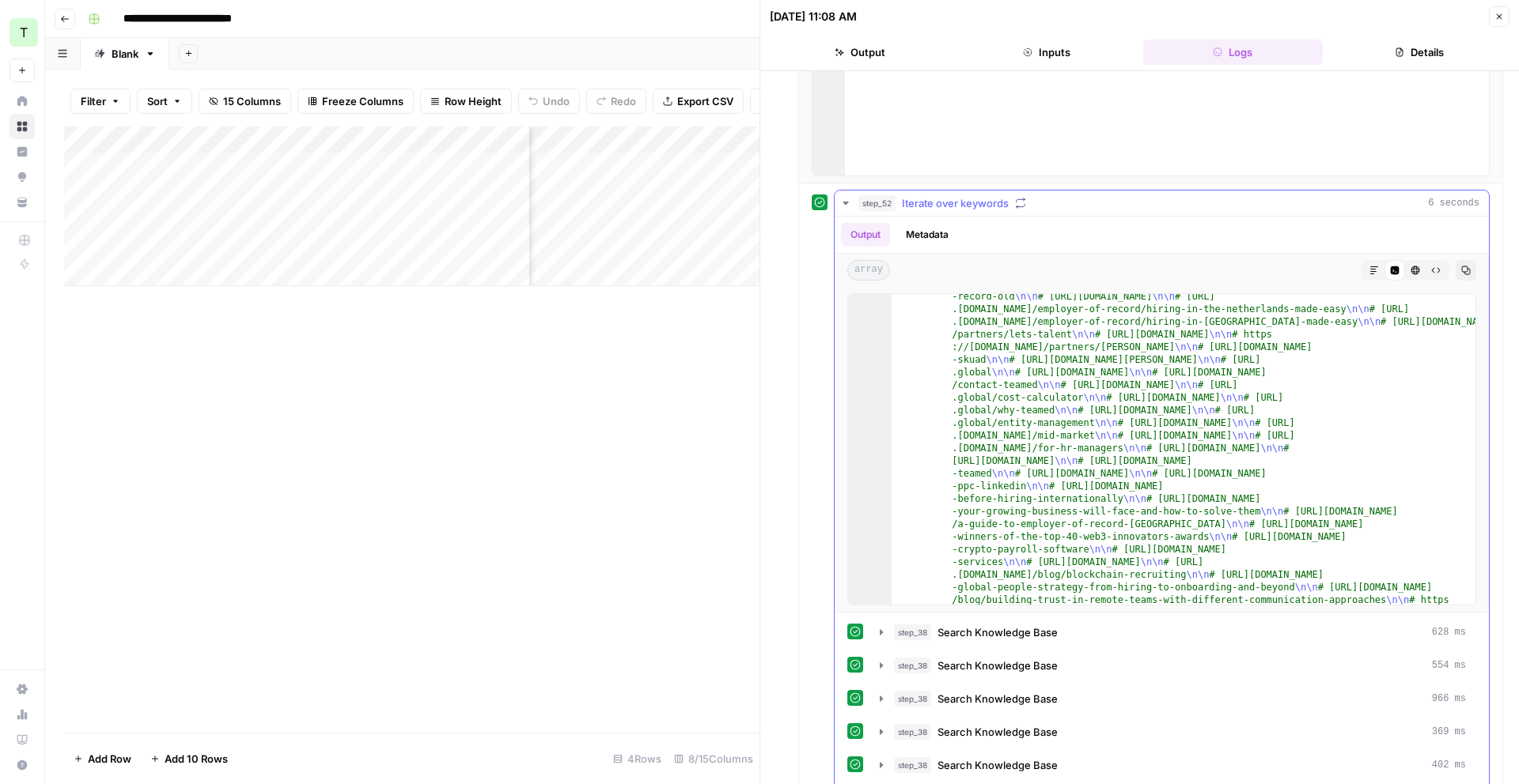
scroll to position [1161, 0]
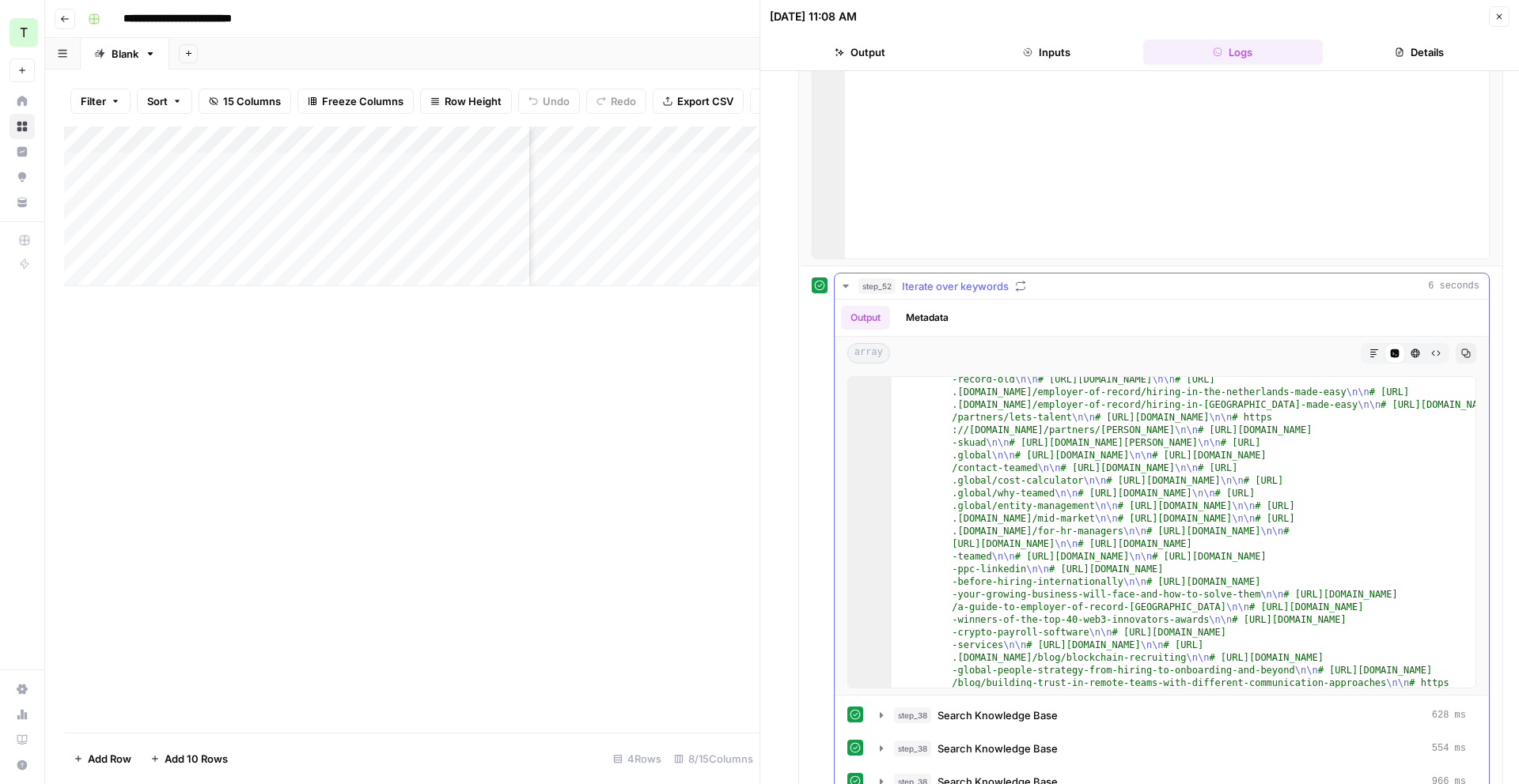
click at [846, 287] on icon "button" at bounding box center [846, 287] width 13 height 13
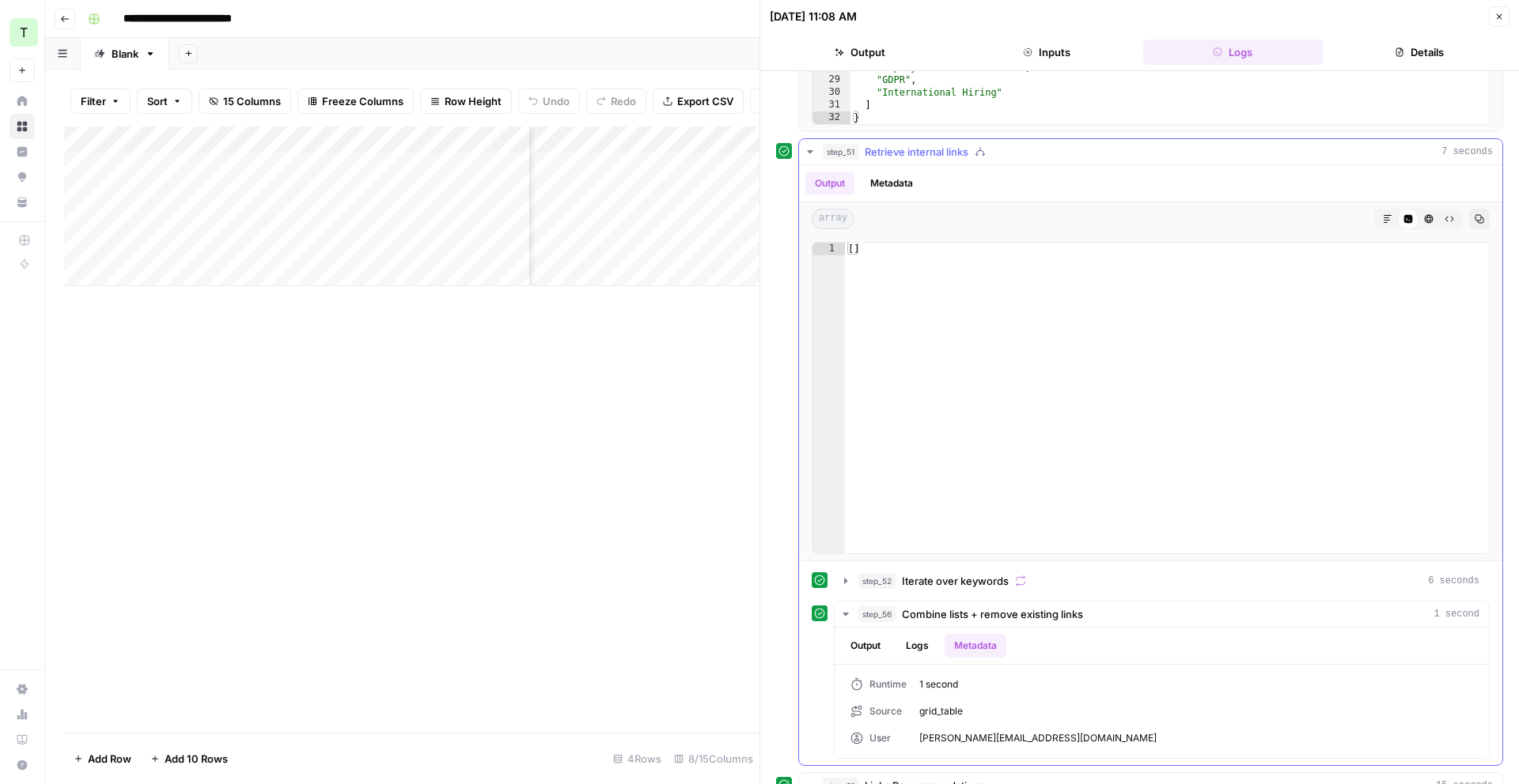
scroll to position [857, 0]
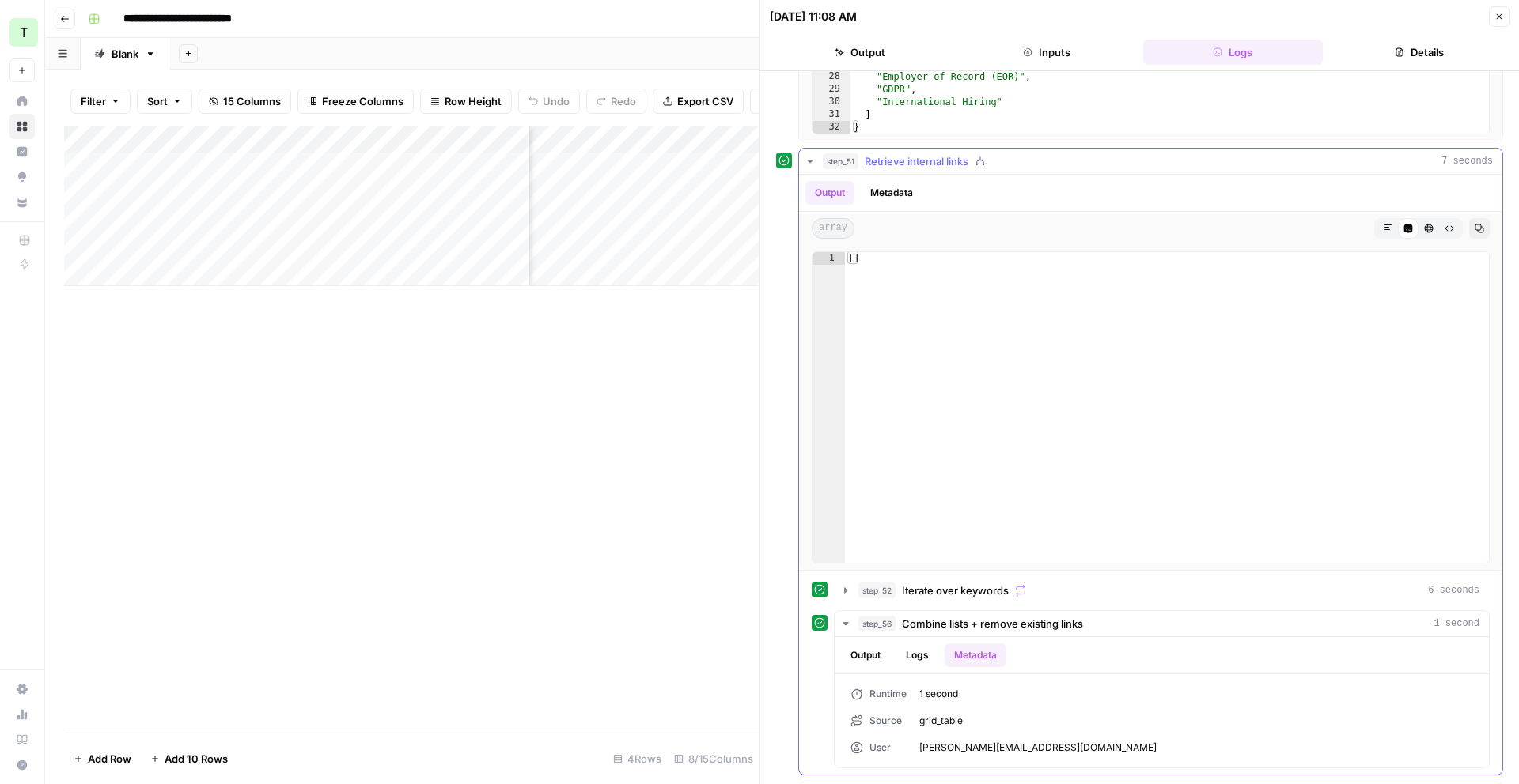
click at [885, 193] on button "Metadata" at bounding box center [891, 193] width 62 height 24
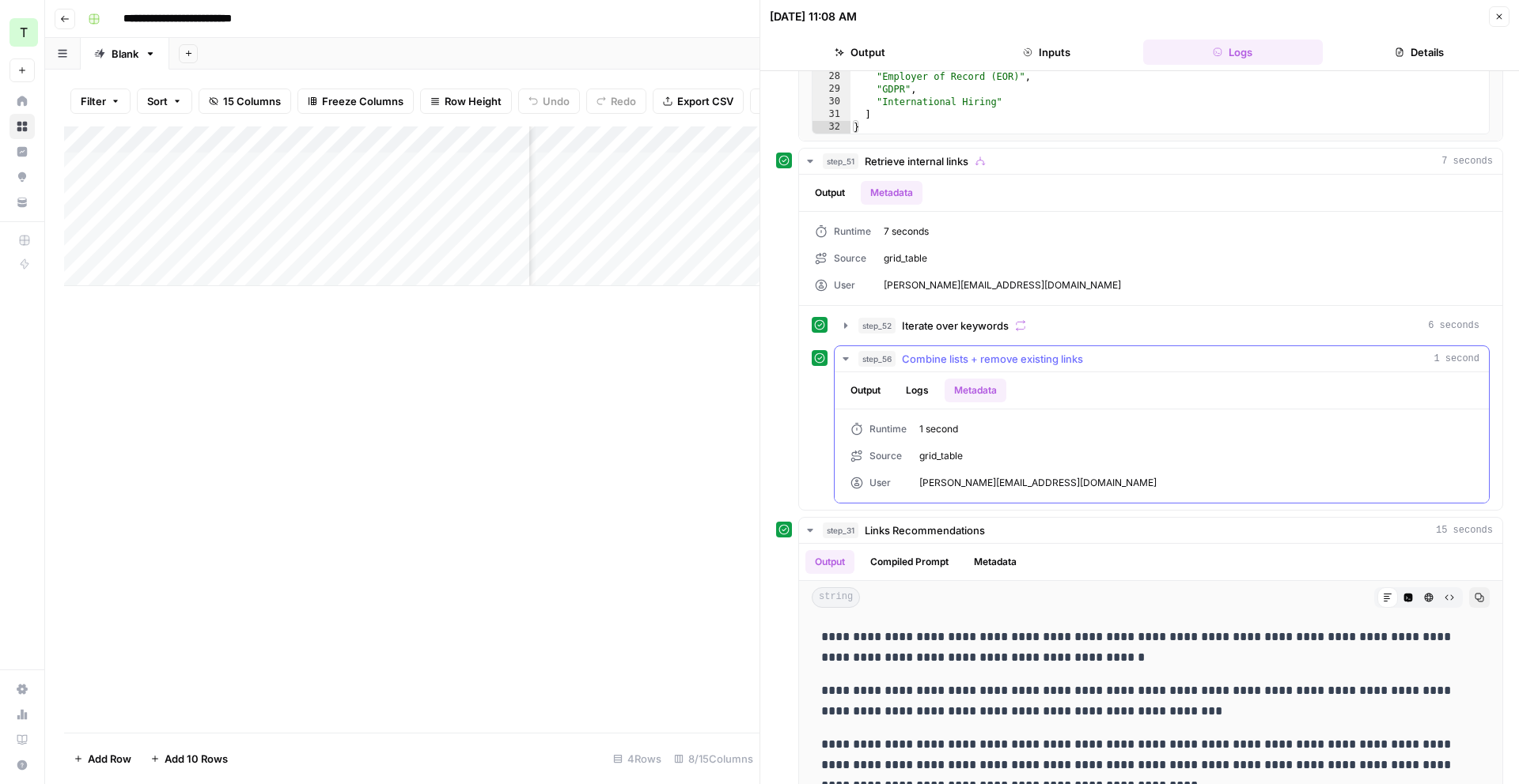
click at [908, 383] on button "Logs" at bounding box center [917, 391] width 41 height 24
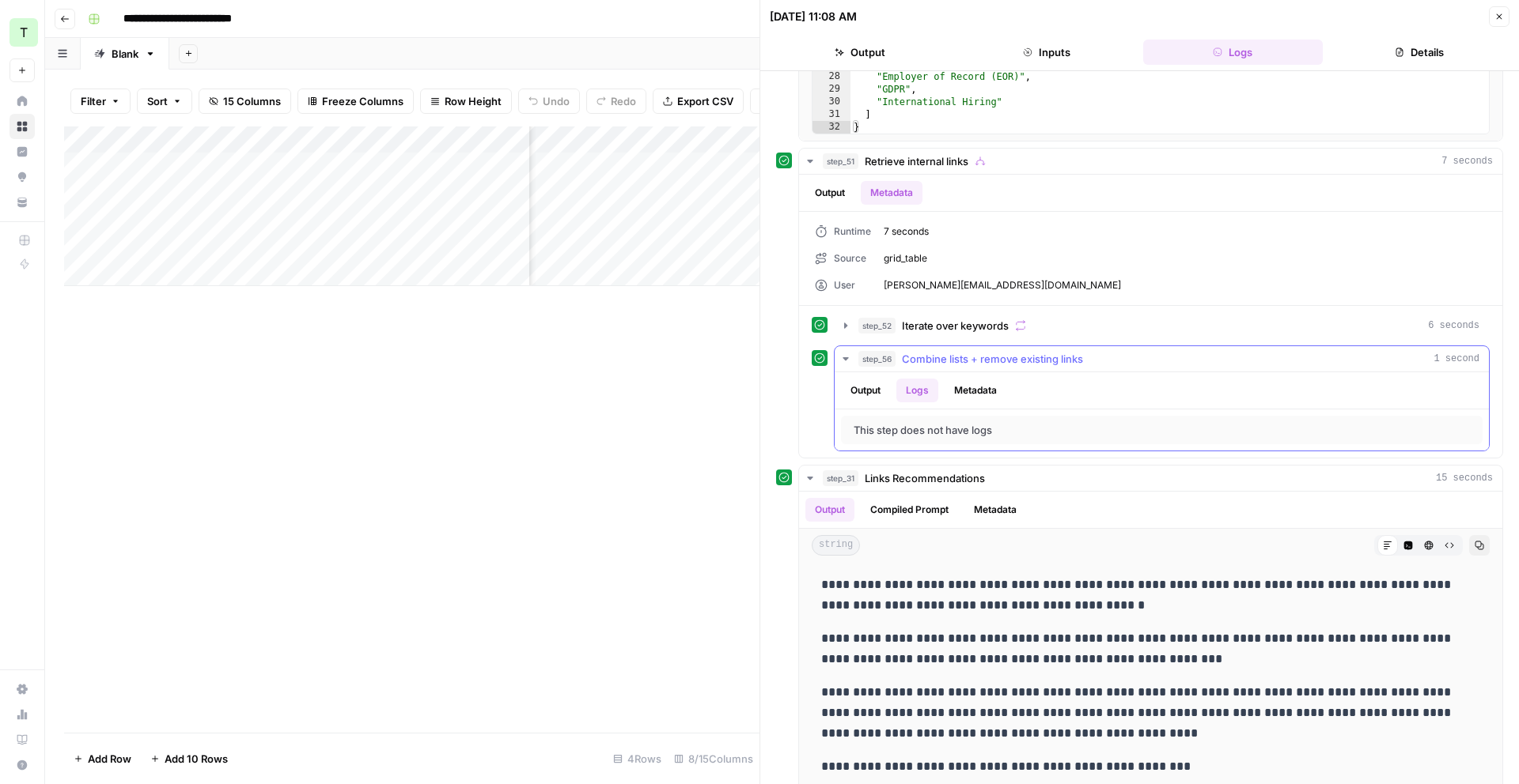
click at [908, 383] on button "Logs" at bounding box center [917, 391] width 41 height 24
click at [854, 357] on button "step_56 Combine lists + remove existing links 1 second" at bounding box center [1162, 358] width 654 height 25
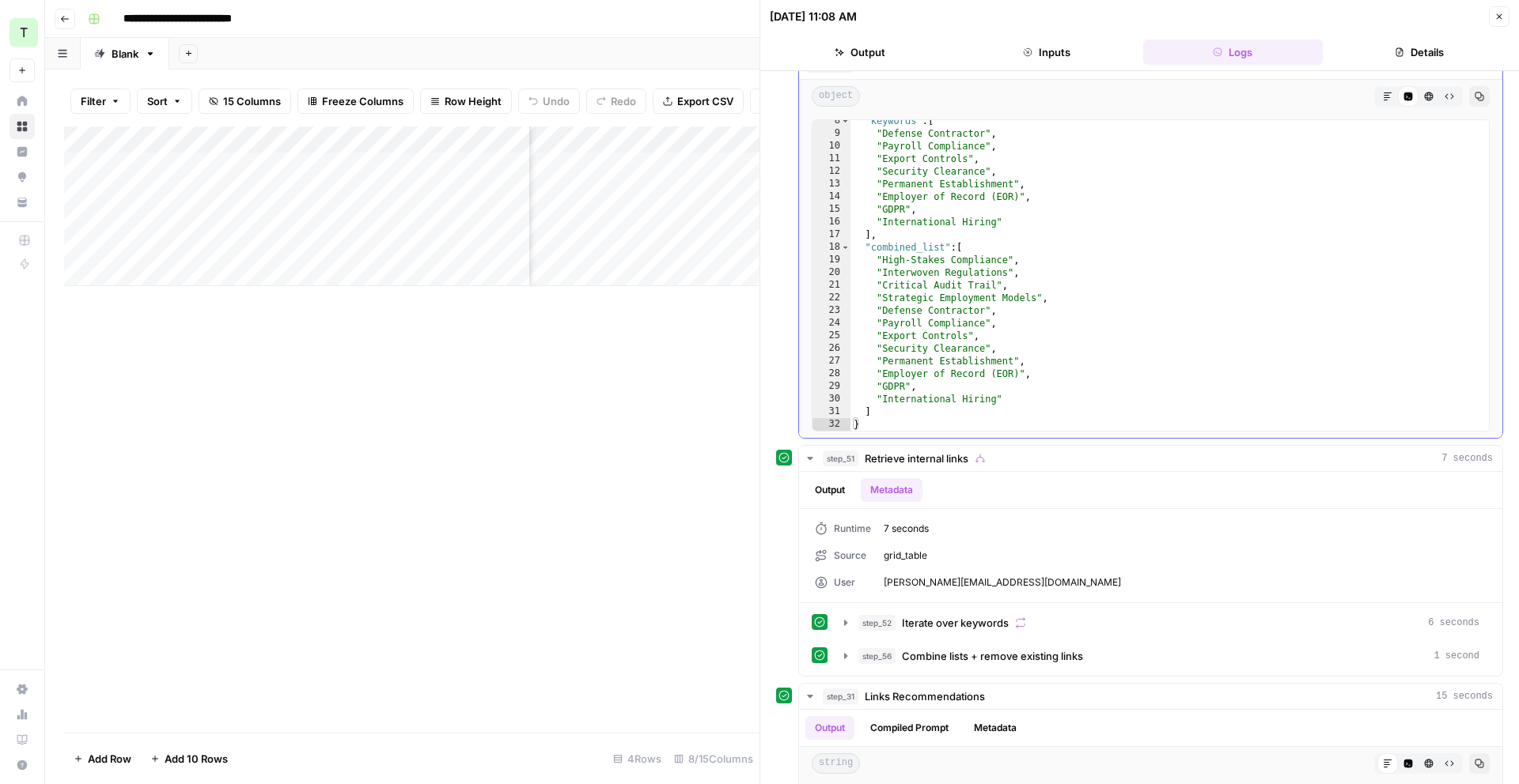
scroll to position [70, 0]
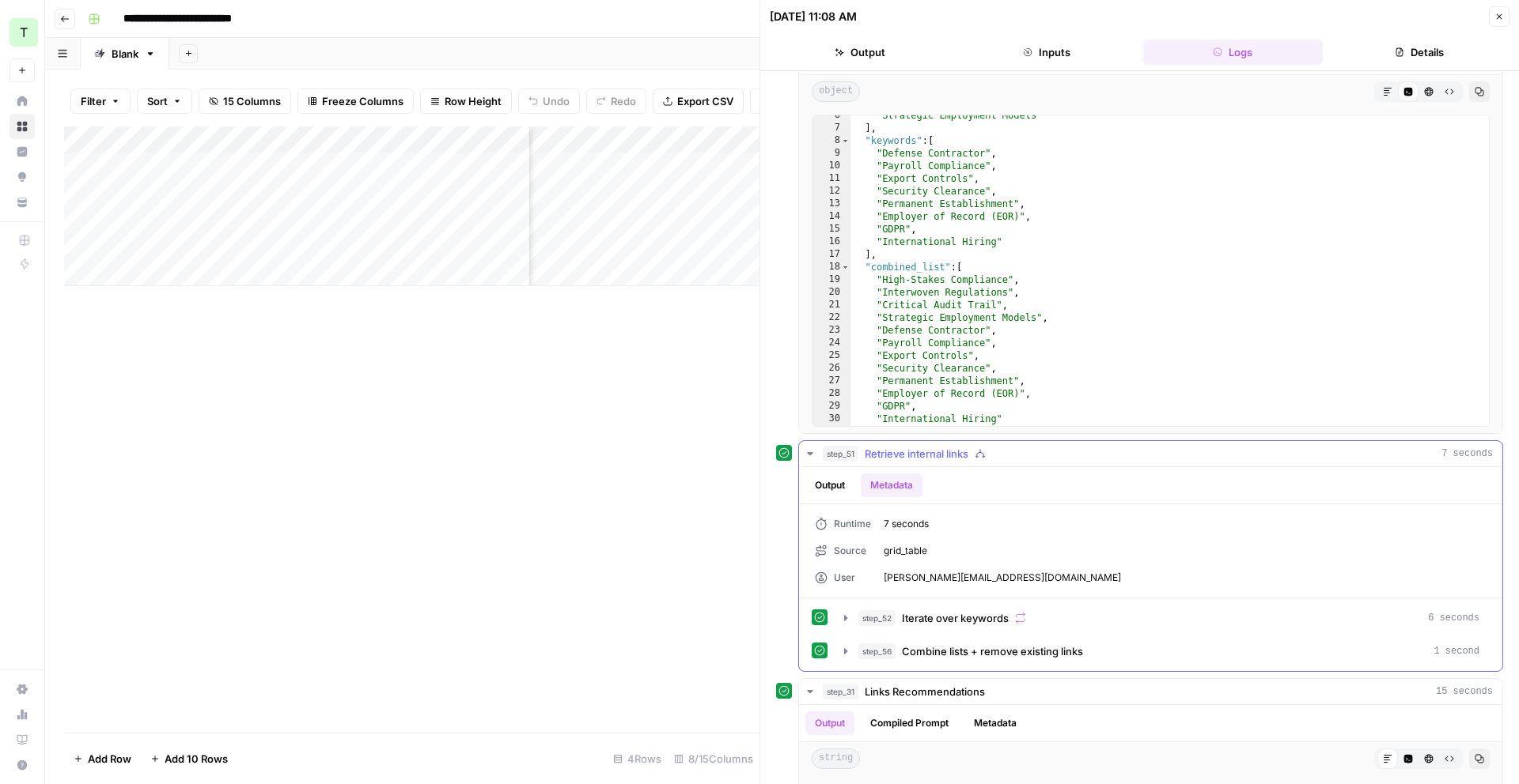
click at [815, 455] on icon "button" at bounding box center [810, 454] width 13 height 13
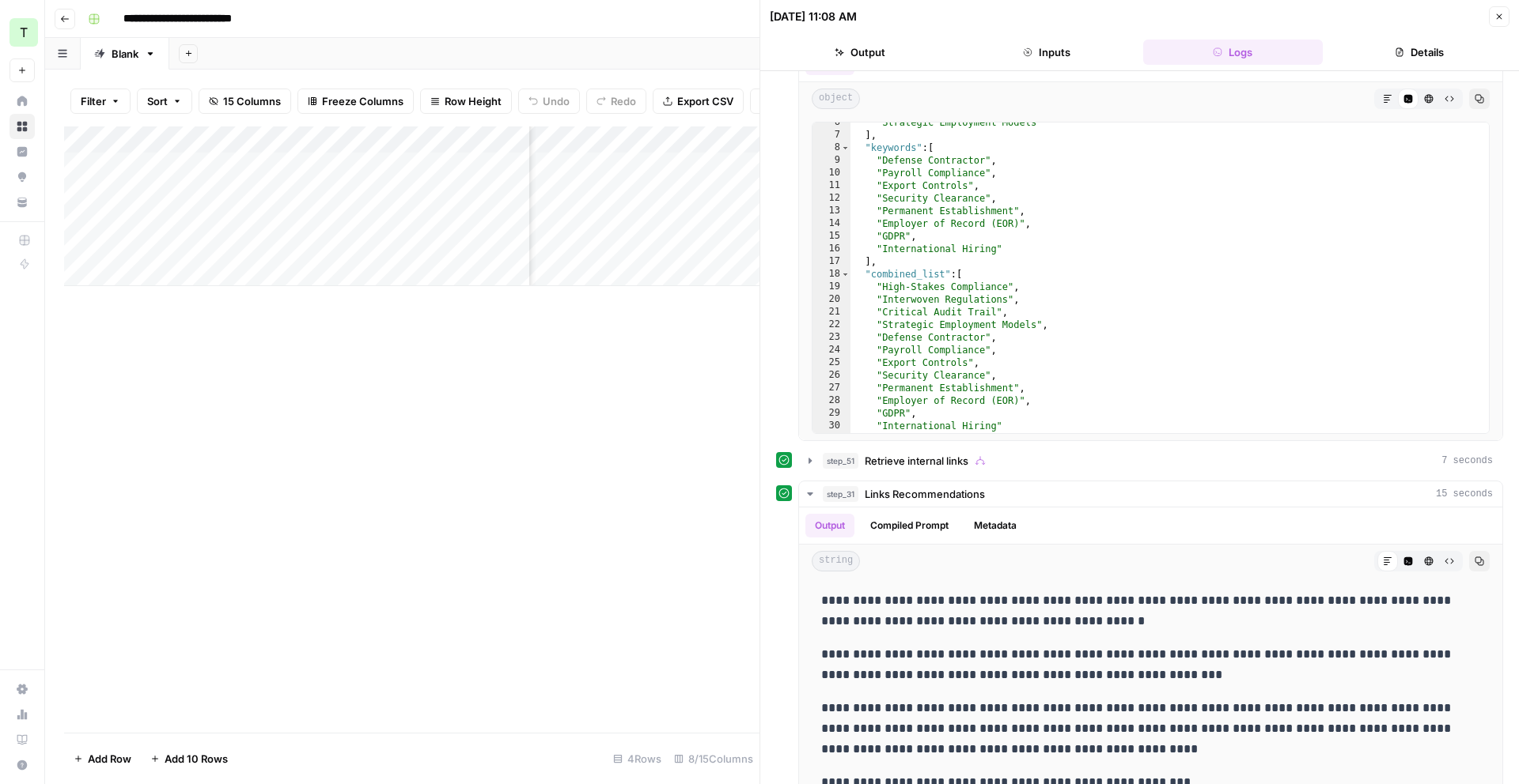
scroll to position [560, 0]
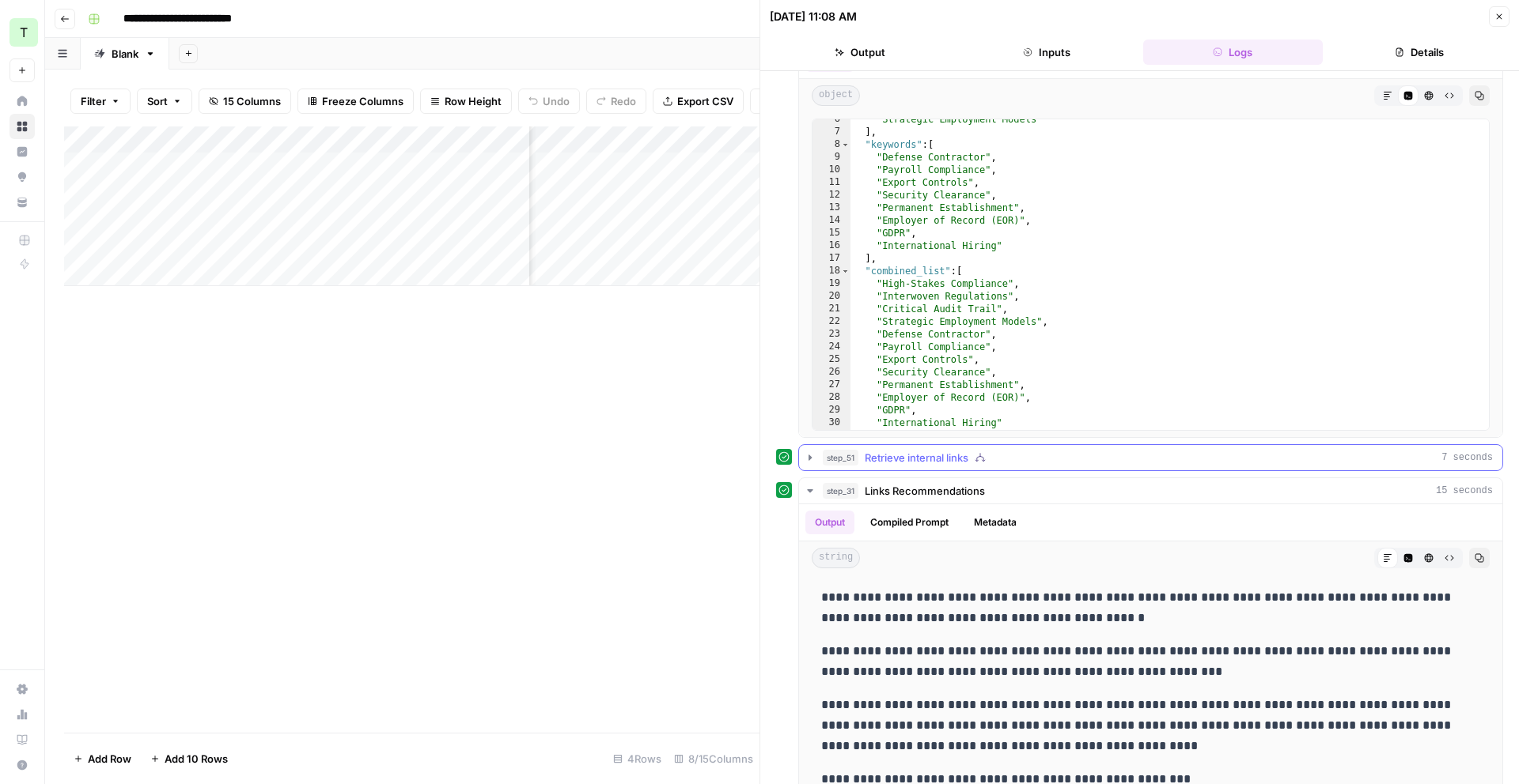
click at [807, 455] on icon "button" at bounding box center [810, 458] width 13 height 13
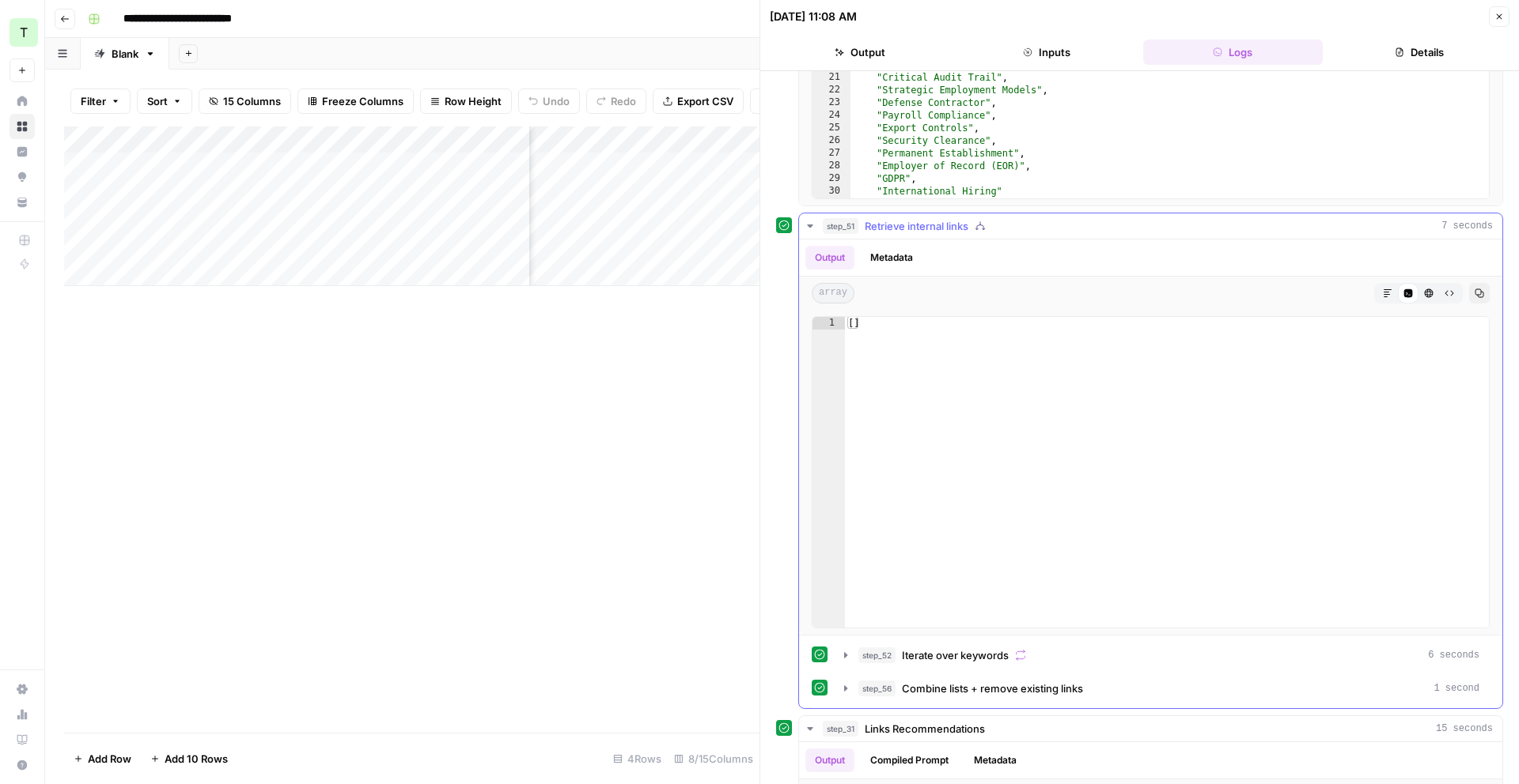
scroll to position [813, 0]
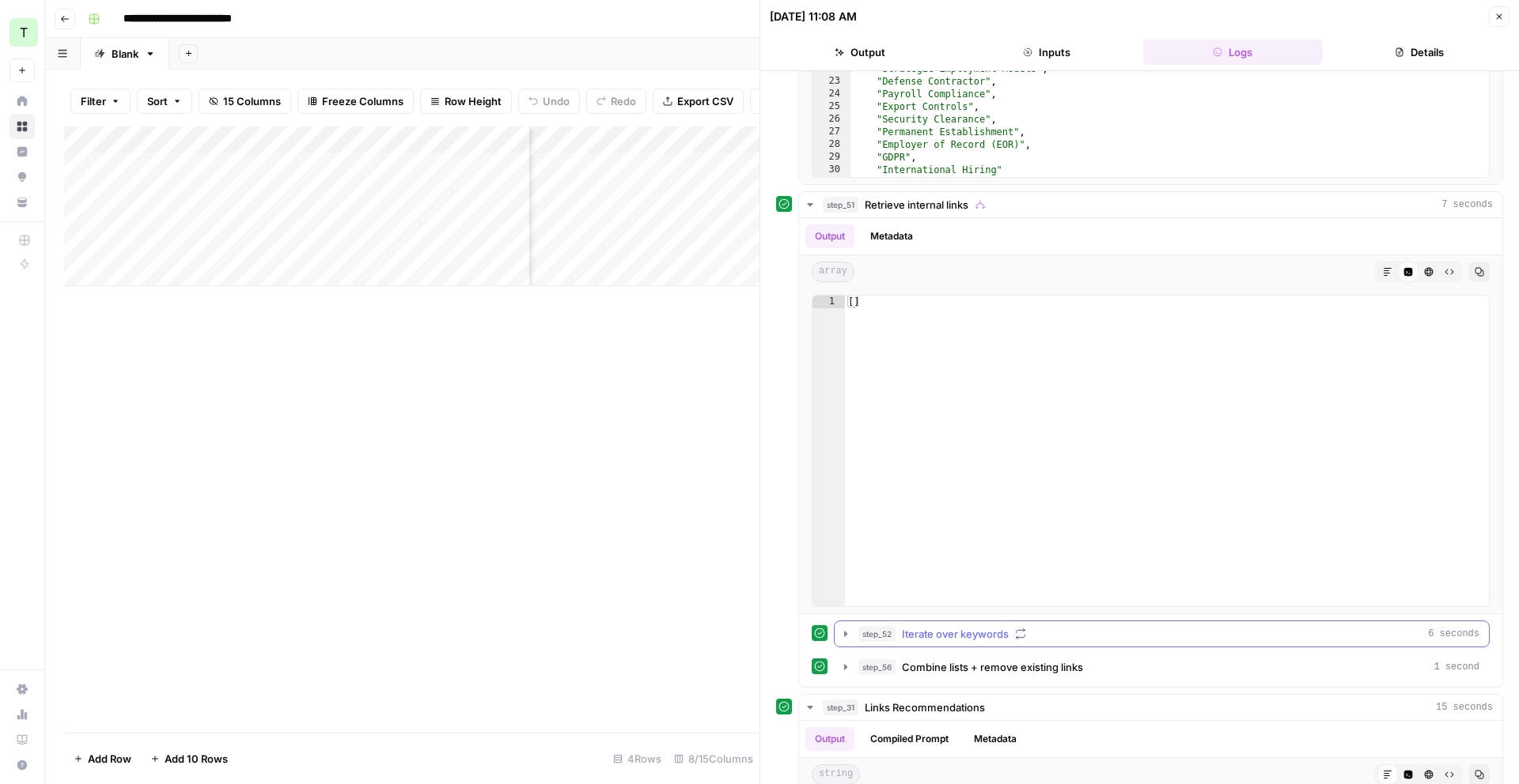
click at [842, 626] on button "step_52 Iterate over keywords 6 seconds" at bounding box center [1162, 634] width 654 height 25
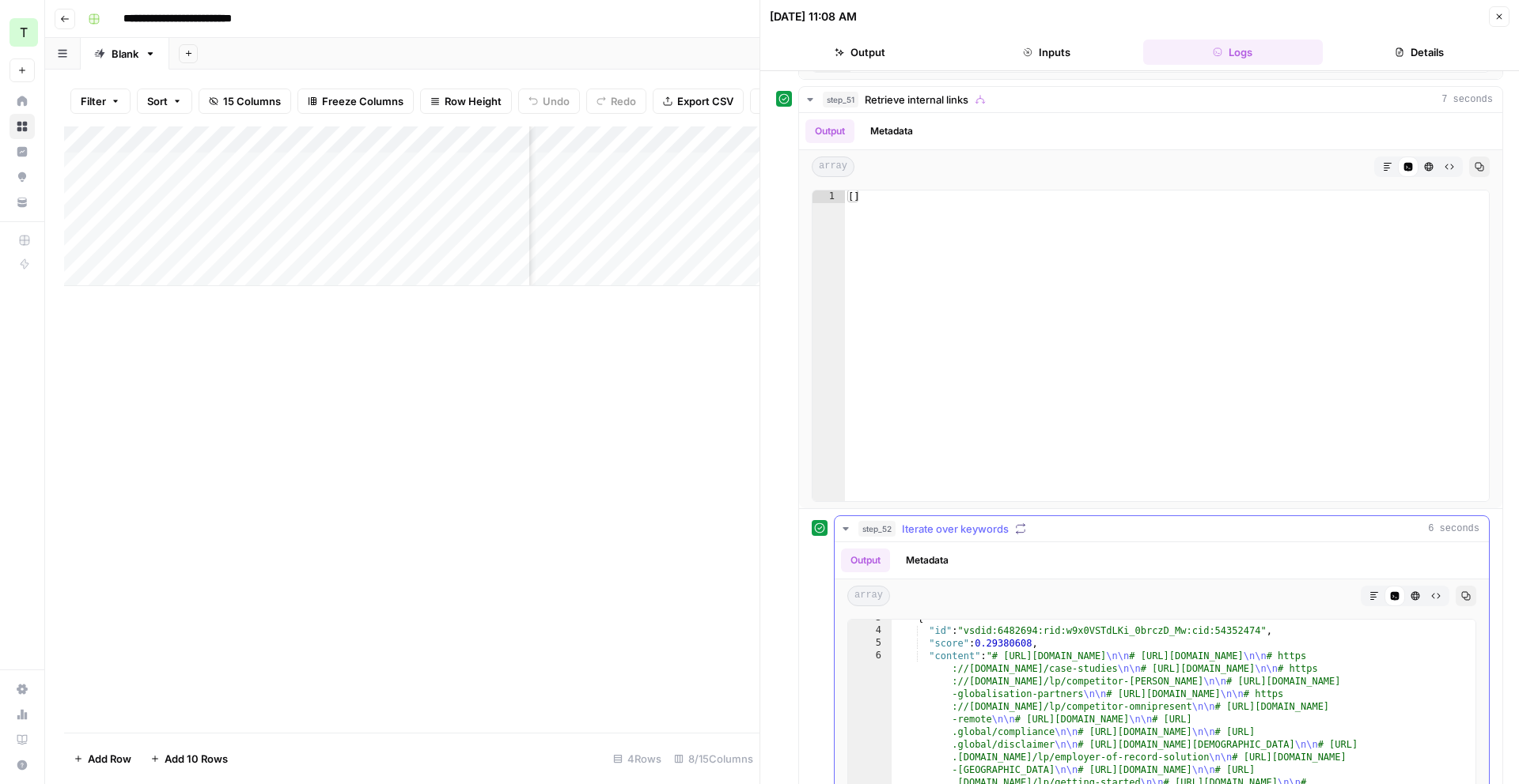
scroll to position [931, 0]
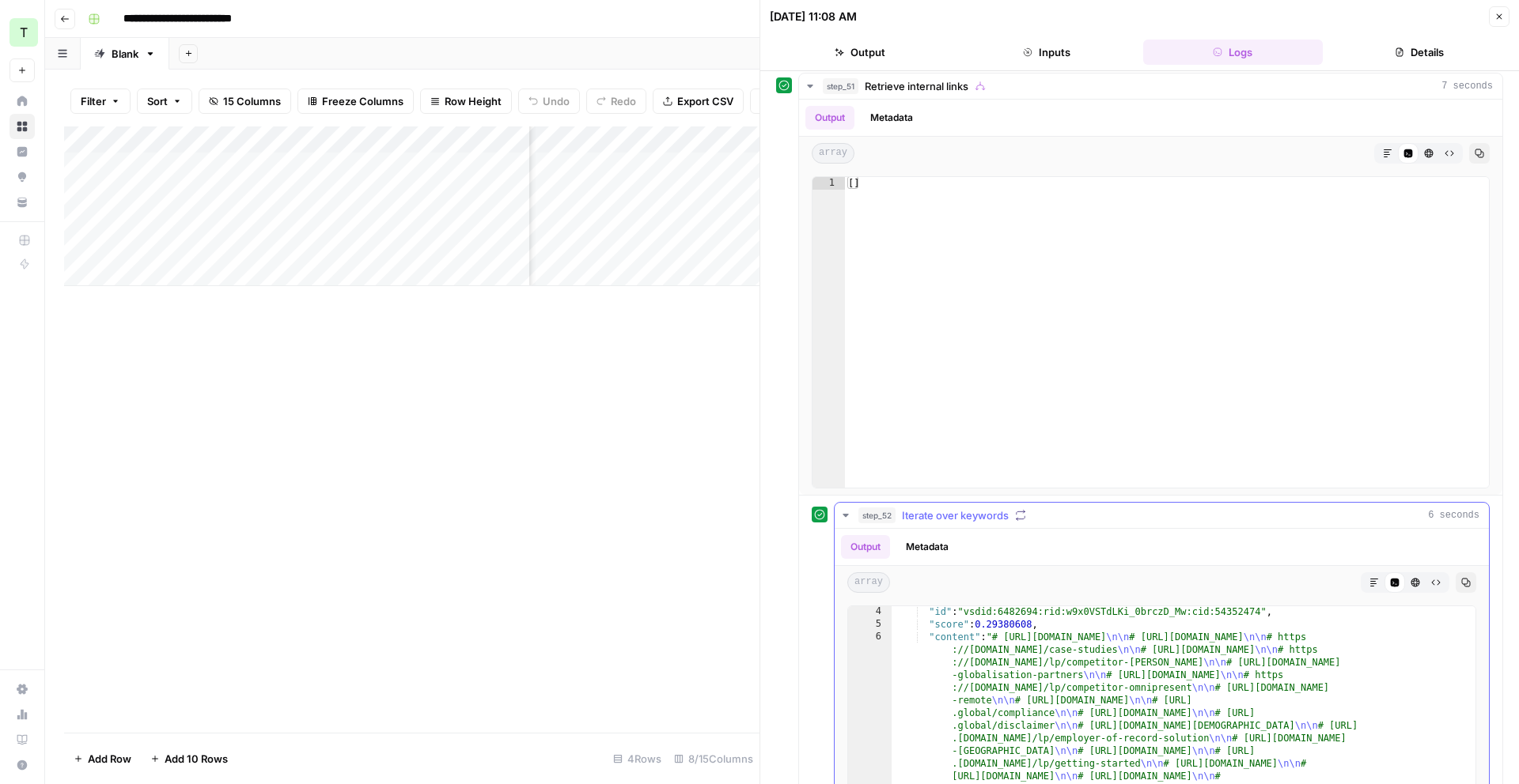
click at [843, 513] on icon "button" at bounding box center [846, 516] width 13 height 13
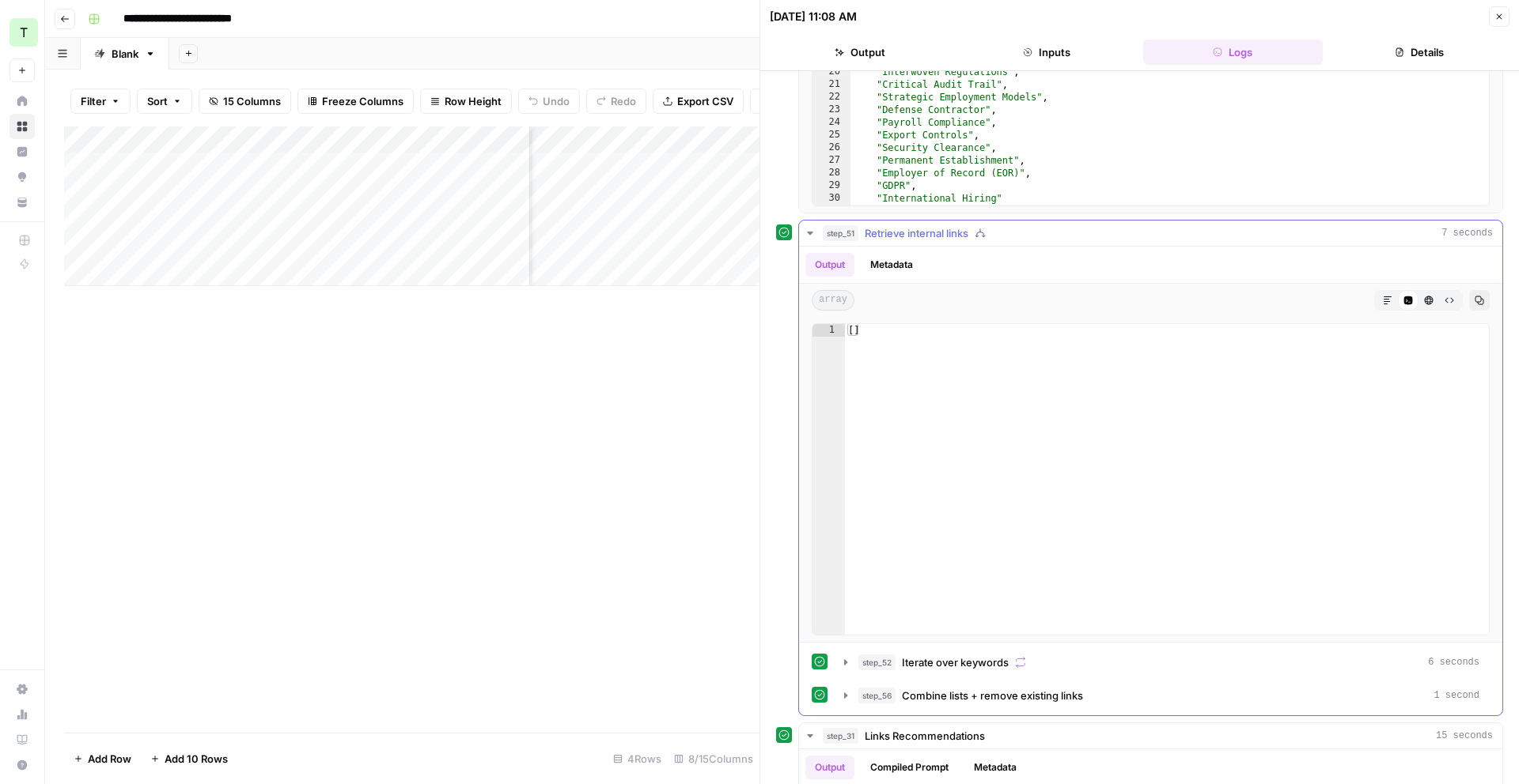
scroll to position [461, 0]
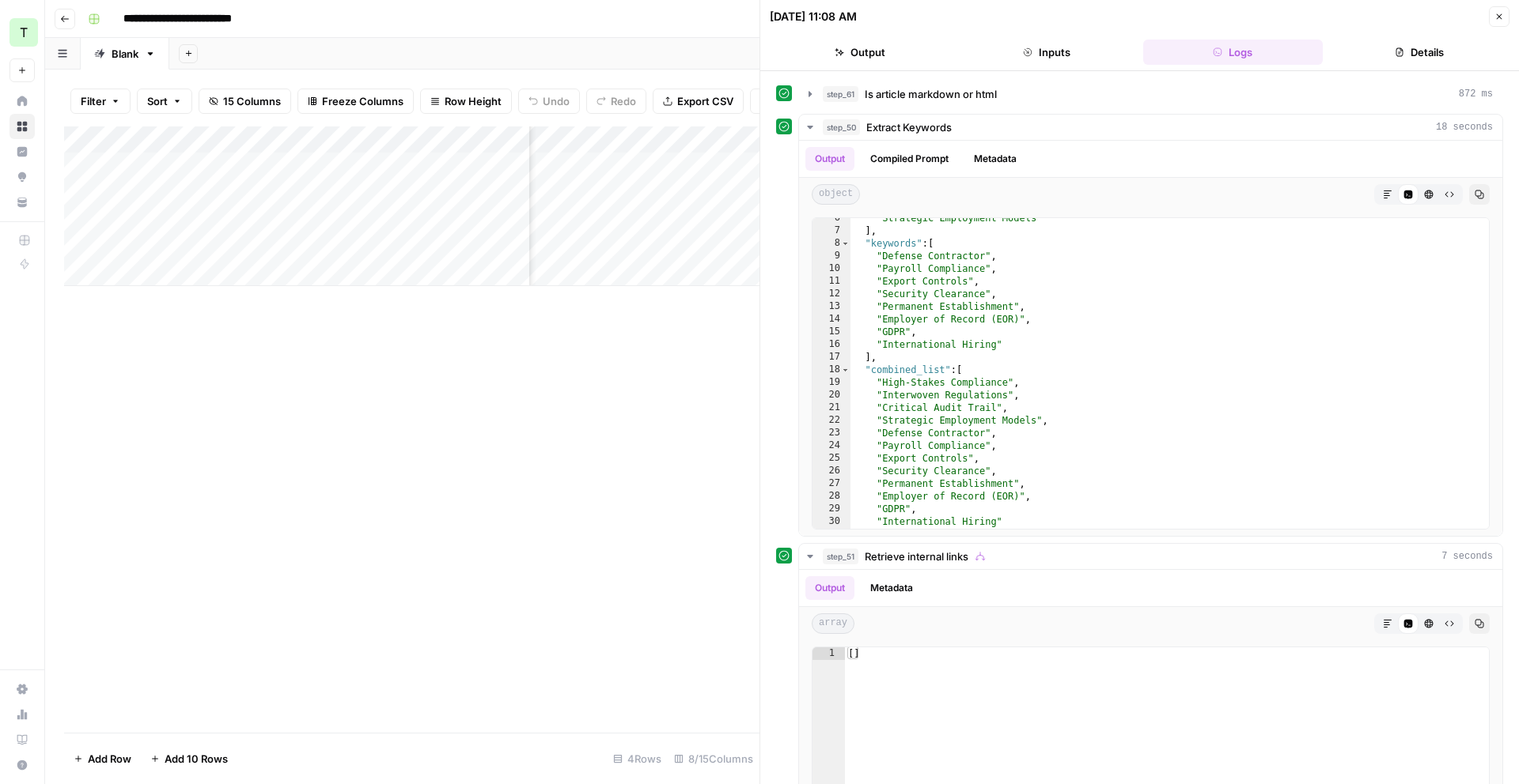
drag, startPoint x: 1496, startPoint y: 8, endPoint x: 1038, endPoint y: 103, distance: 467.7
click at [1496, 8] on button "Close" at bounding box center [1499, 17] width 20 height 20
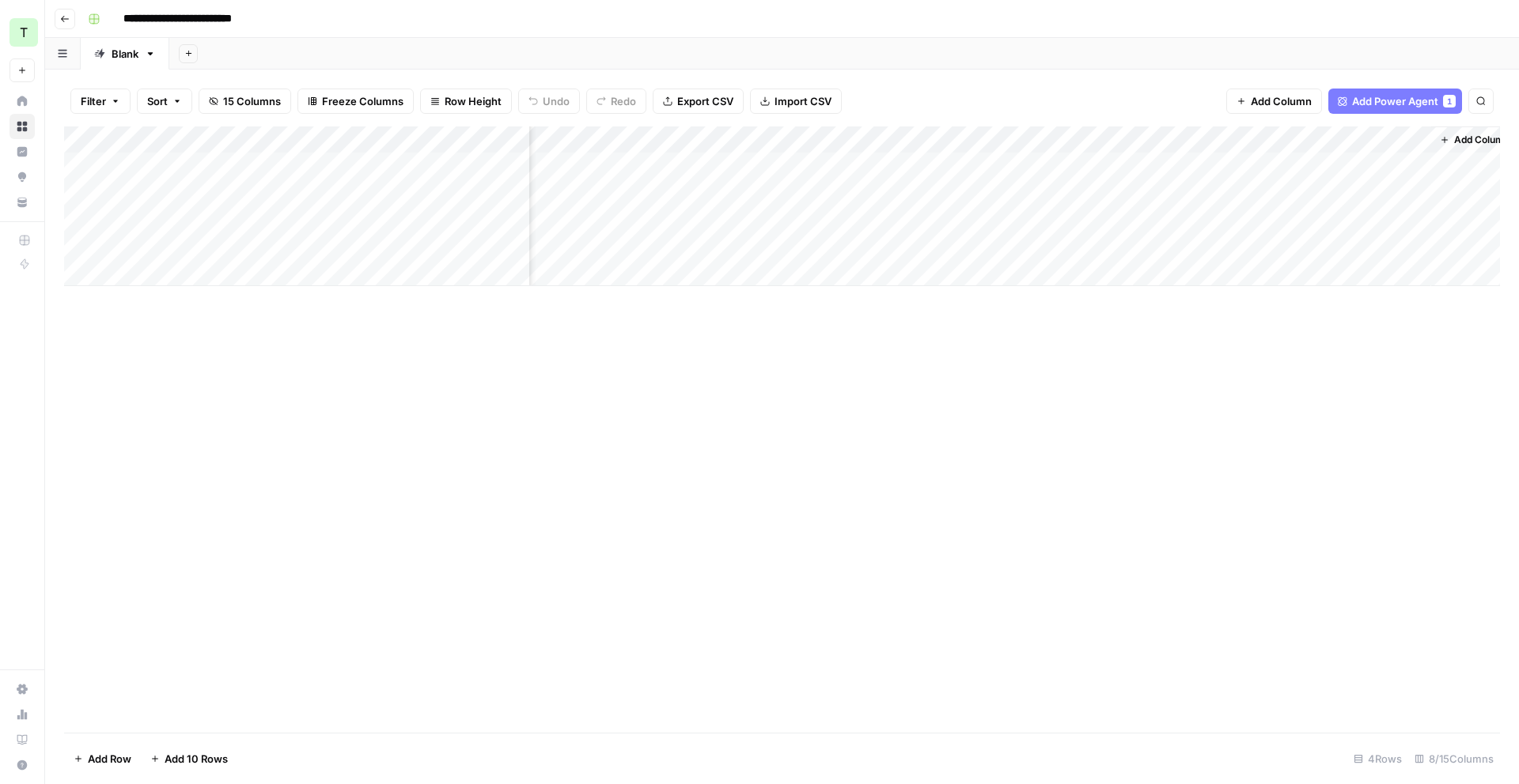
click at [1111, 136] on div "Add Column" at bounding box center [783, 205] width 1436 height 159
click at [1096, 280] on span "Configure Inputs" at bounding box center [1082, 273] width 138 height 16
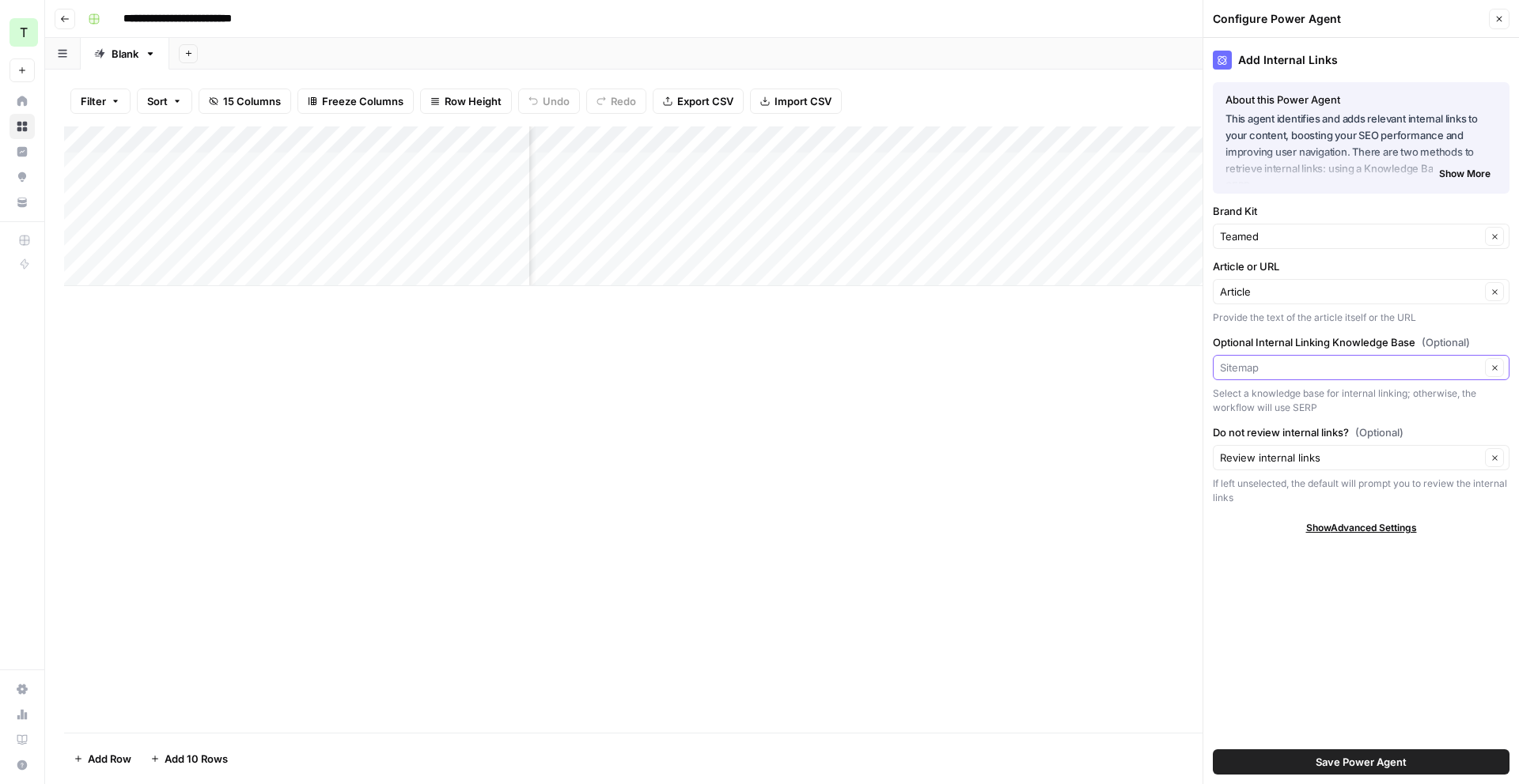
click at [1380, 365] on input "Optional Internal Linking Knowledge Base (Optional)" at bounding box center [1350, 368] width 260 height 16
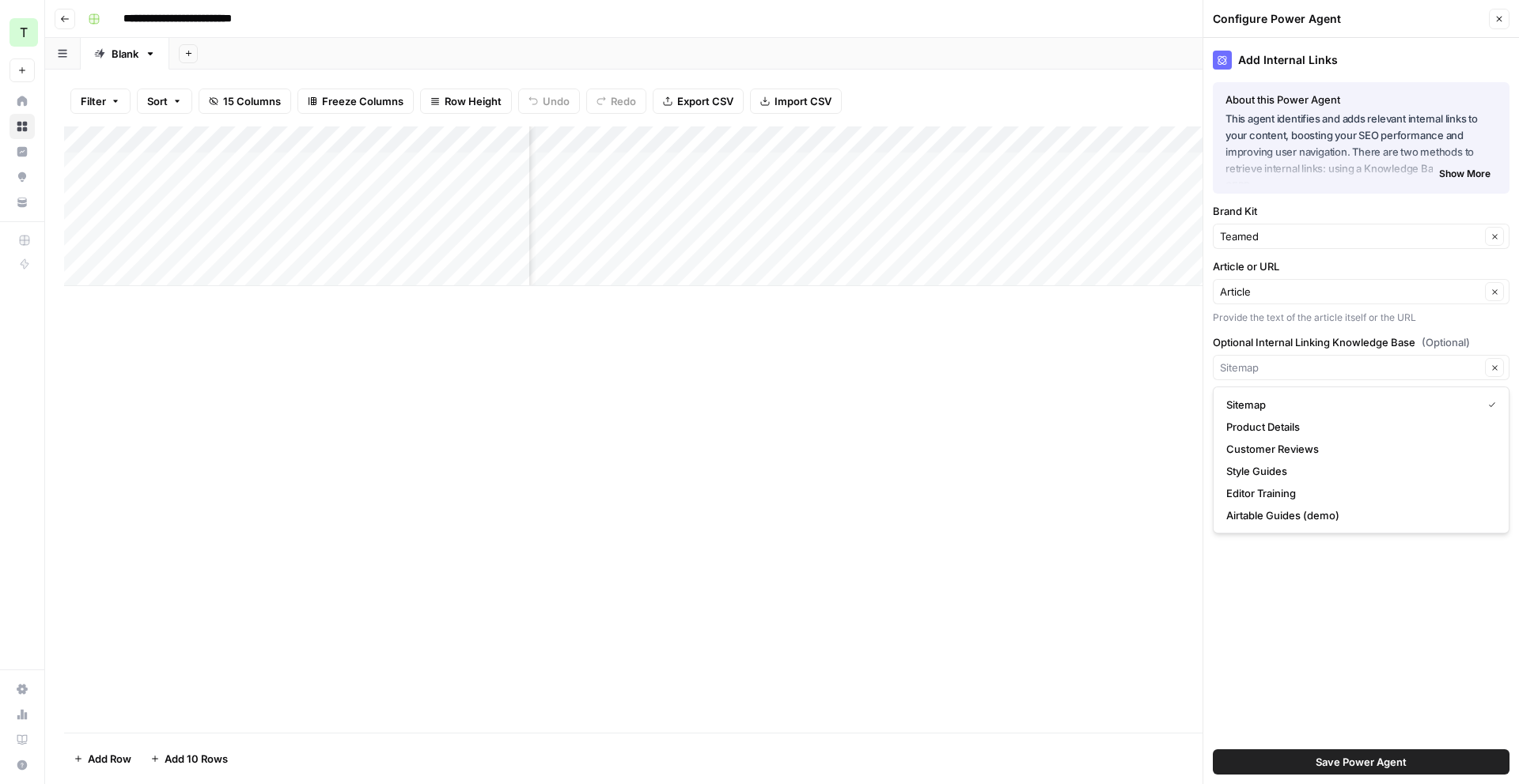
type input "Sitemap"
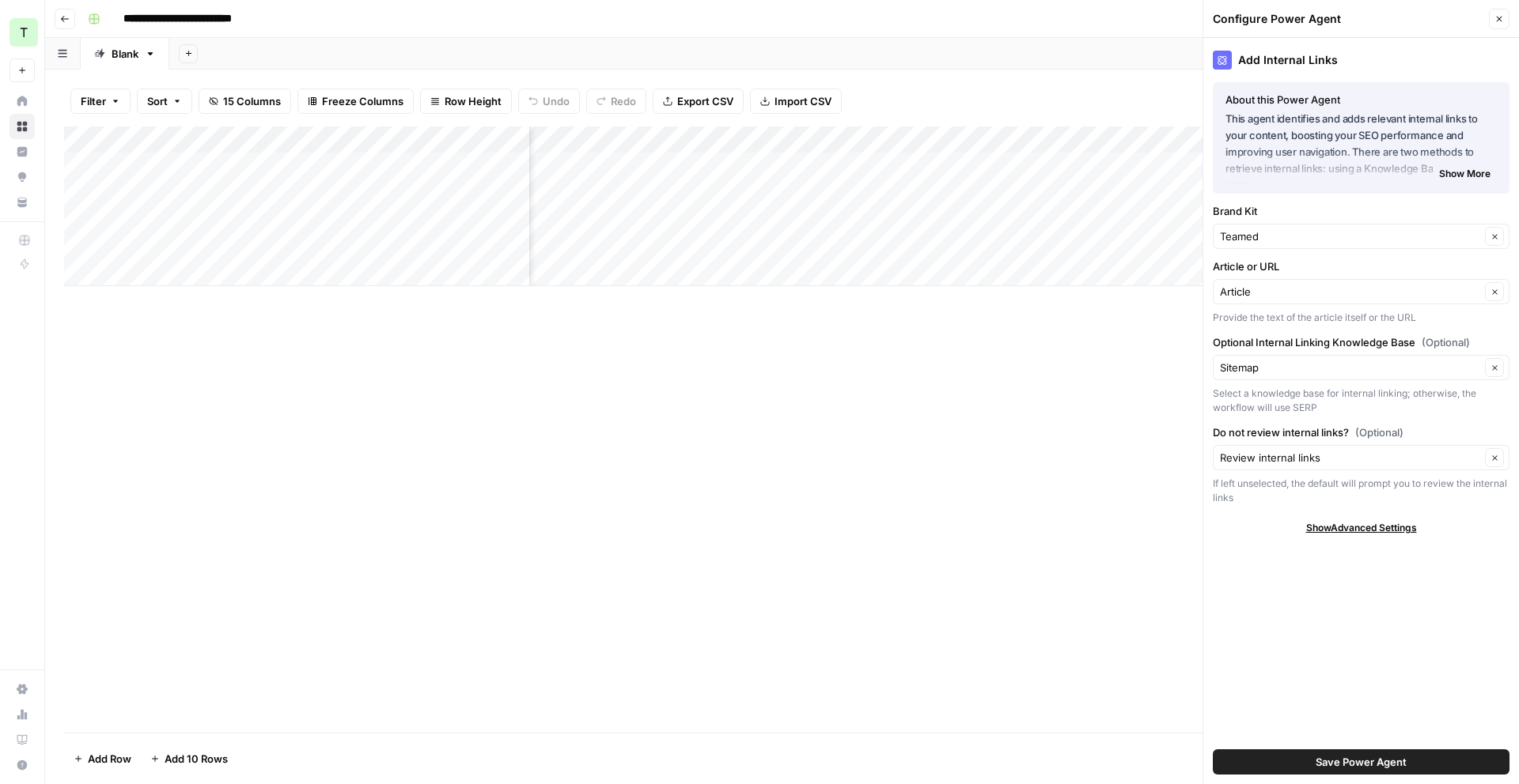
click at [1366, 326] on div "Add Internal Links About this Power Agent This agent identifies and adds releva…" at bounding box center [1361, 411] width 315 height 746
click at [1493, 455] on icon "button" at bounding box center [1494, 458] width 8 height 8
click at [1500, 460] on button "Clear" at bounding box center [1494, 458] width 19 height 19
click at [1498, 455] on icon "button" at bounding box center [1494, 458] width 8 height 8
click at [1498, 456] on icon "button" at bounding box center [1494, 458] width 8 height 8
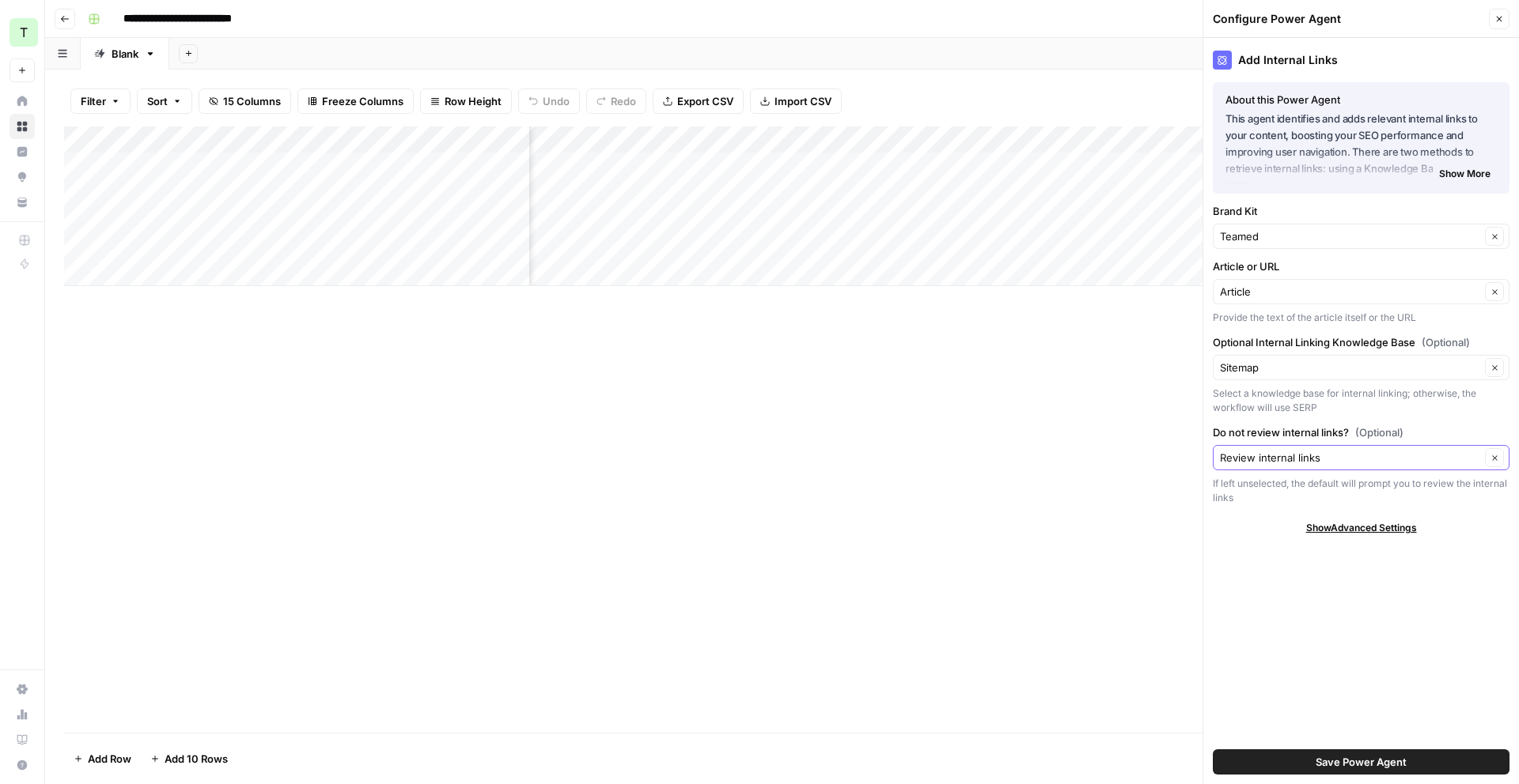
click at [1497, 458] on icon "button" at bounding box center [1494, 458] width 8 height 8
drag, startPoint x: 1497, startPoint y: 458, endPoint x: 1466, endPoint y: 458, distance: 31.0
click at [1497, 457] on icon "button" at bounding box center [1494, 458] width 8 height 8
click at [1466, 458] on input "Do not review internal links? (Optional)" at bounding box center [1350, 457] width 260 height 16
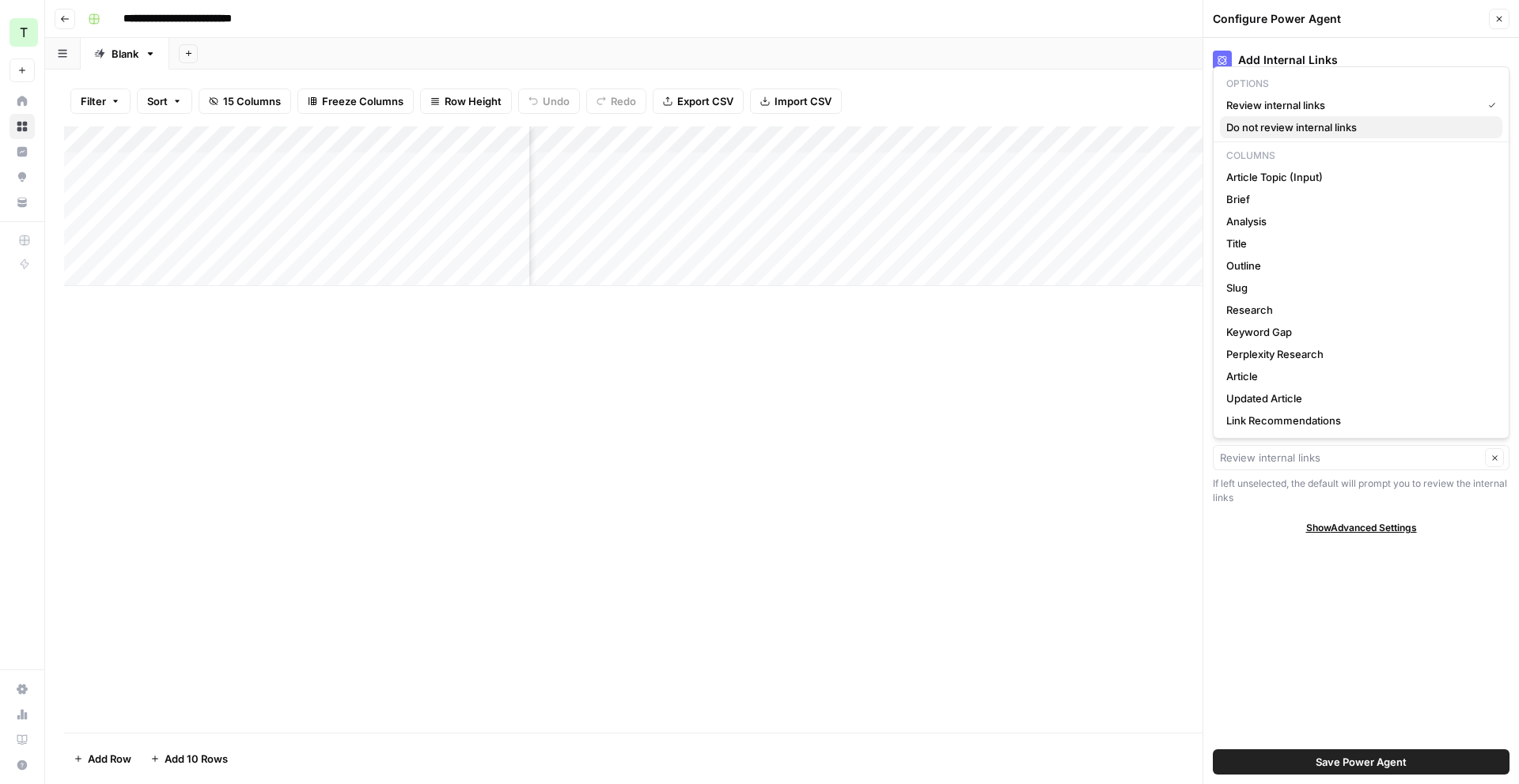
click at [1371, 132] on span "Do not review internal links" at bounding box center [1358, 127] width 264 height 16
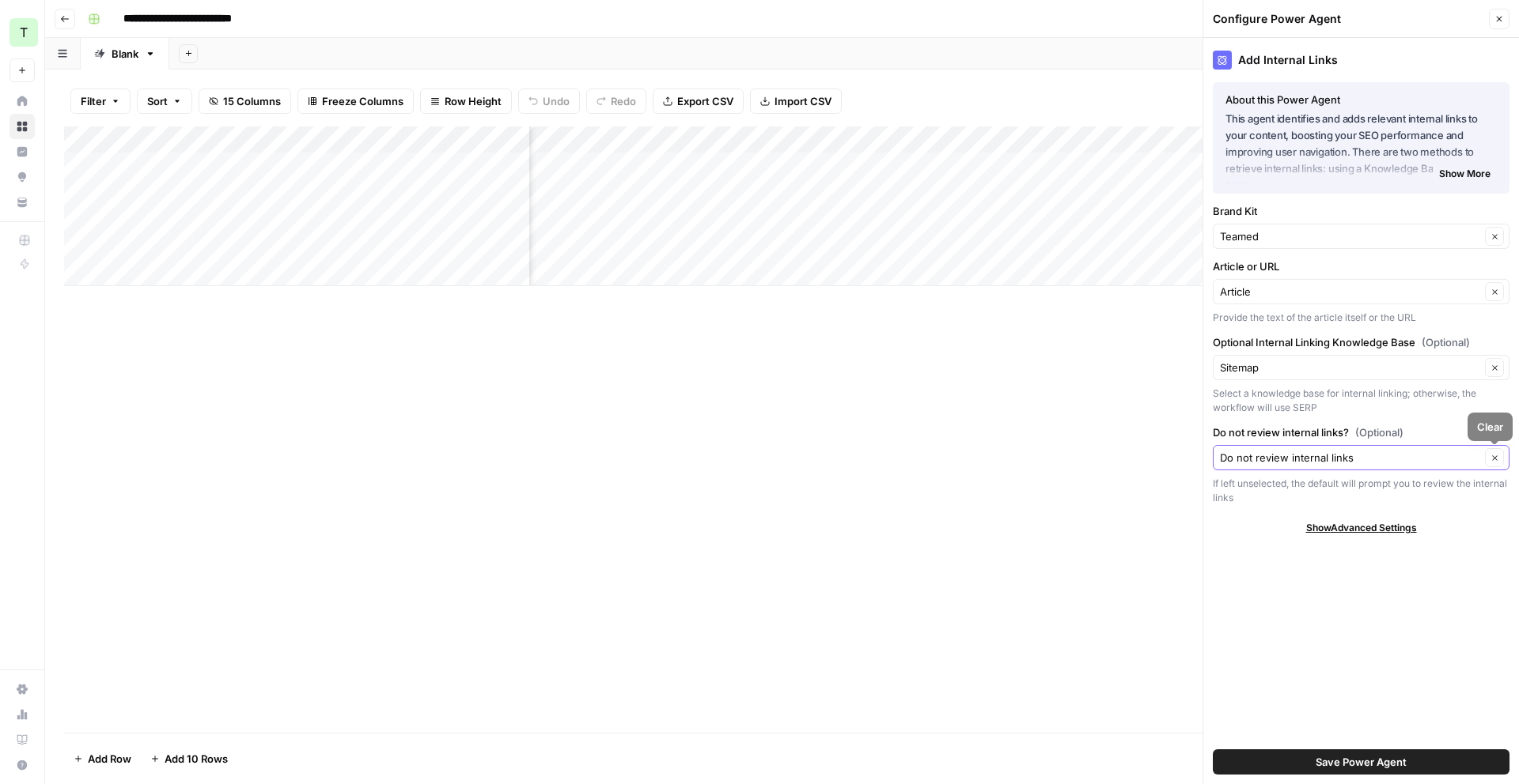
click at [1499, 457] on button "Clear" at bounding box center [1494, 458] width 19 height 19
type input "Review internal links"
click at [1365, 522] on span "Show Advanced Settings" at bounding box center [1361, 528] width 111 height 14
click at [1405, 757] on span "Save Power Agent" at bounding box center [1360, 762] width 91 height 16
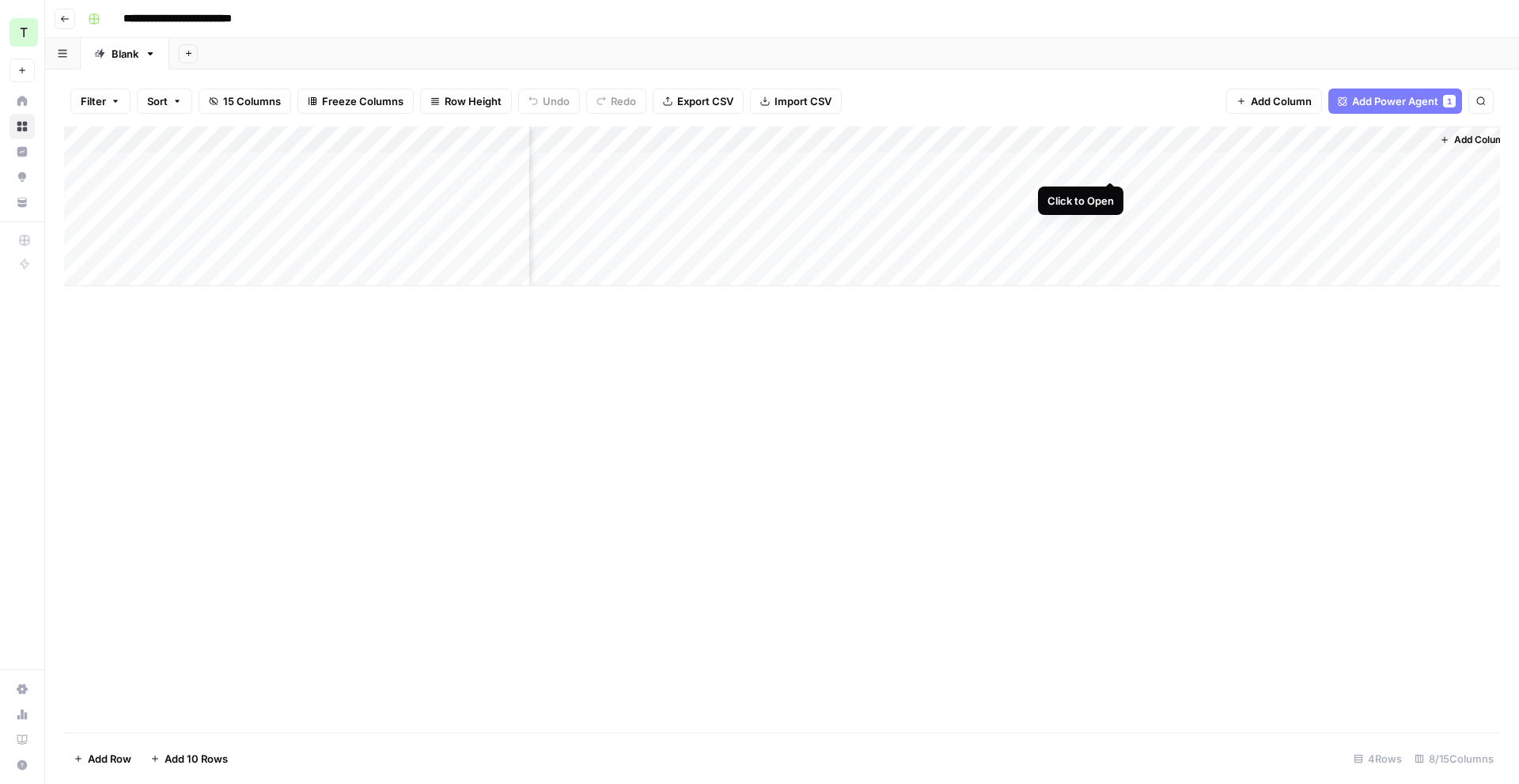
click at [1107, 165] on div "Add Column" at bounding box center [783, 205] width 1436 height 159
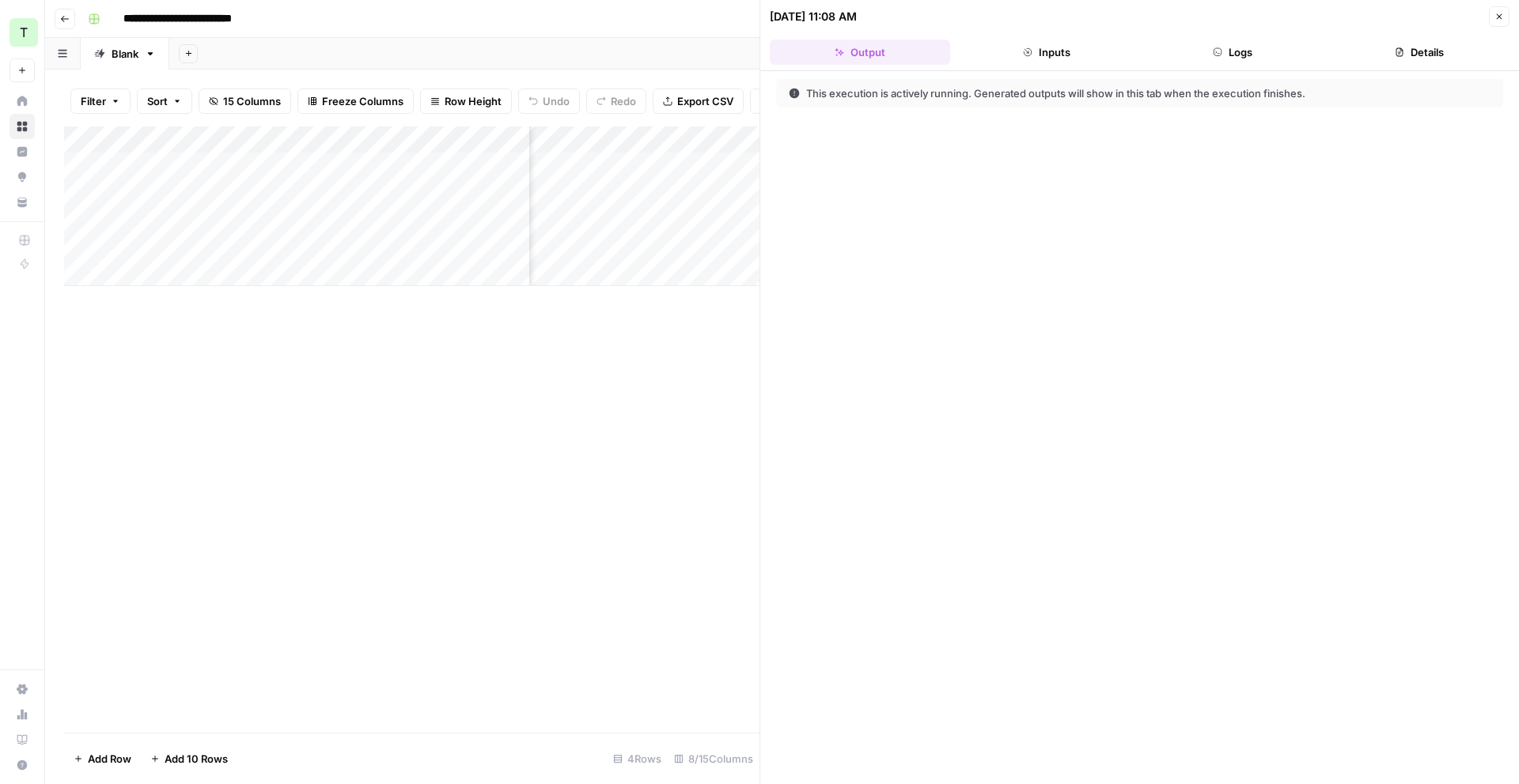
click at [1088, 56] on button "Inputs" at bounding box center [1047, 52] width 181 height 25
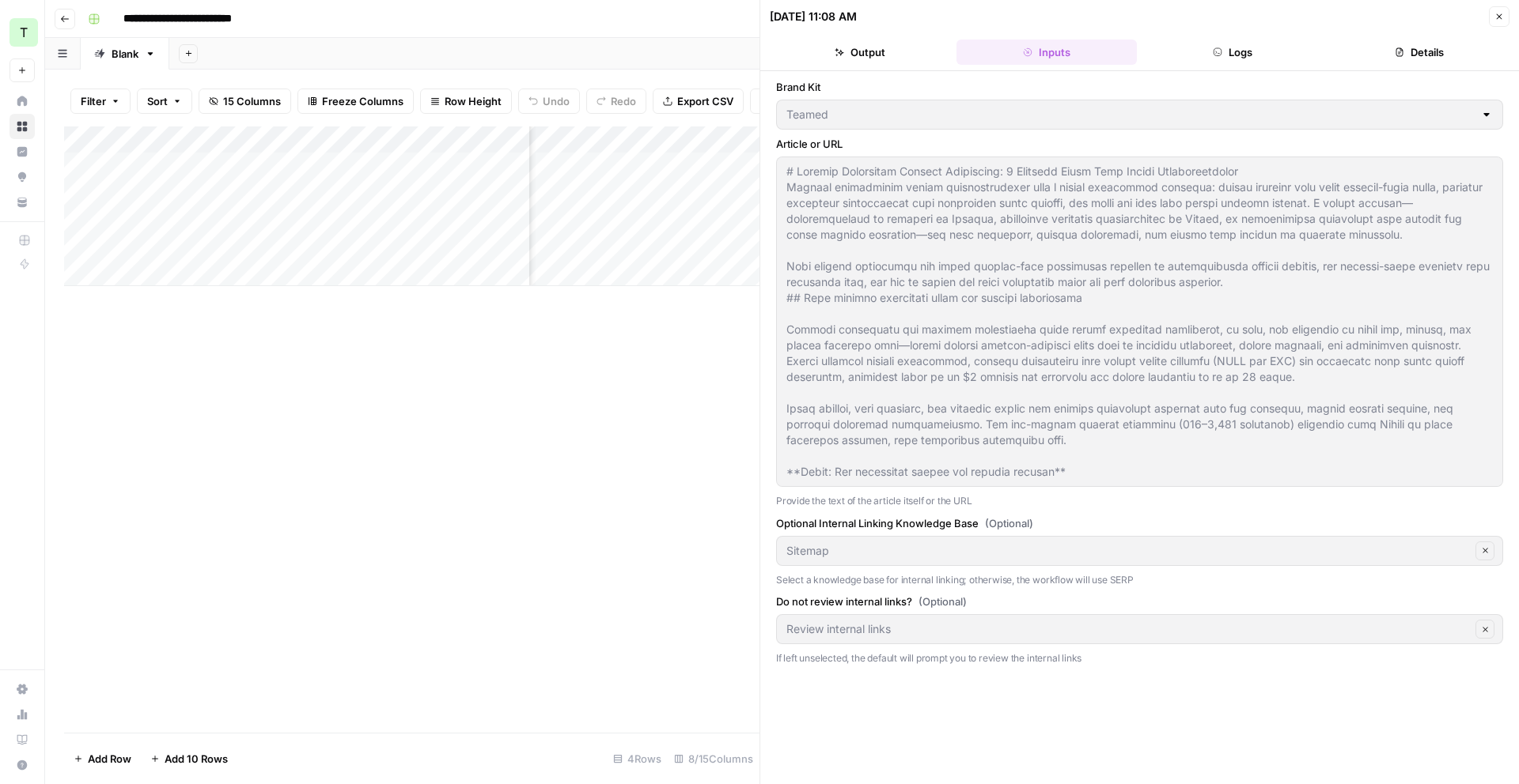
click at [1187, 60] on button "Logs" at bounding box center [1233, 52] width 181 height 25
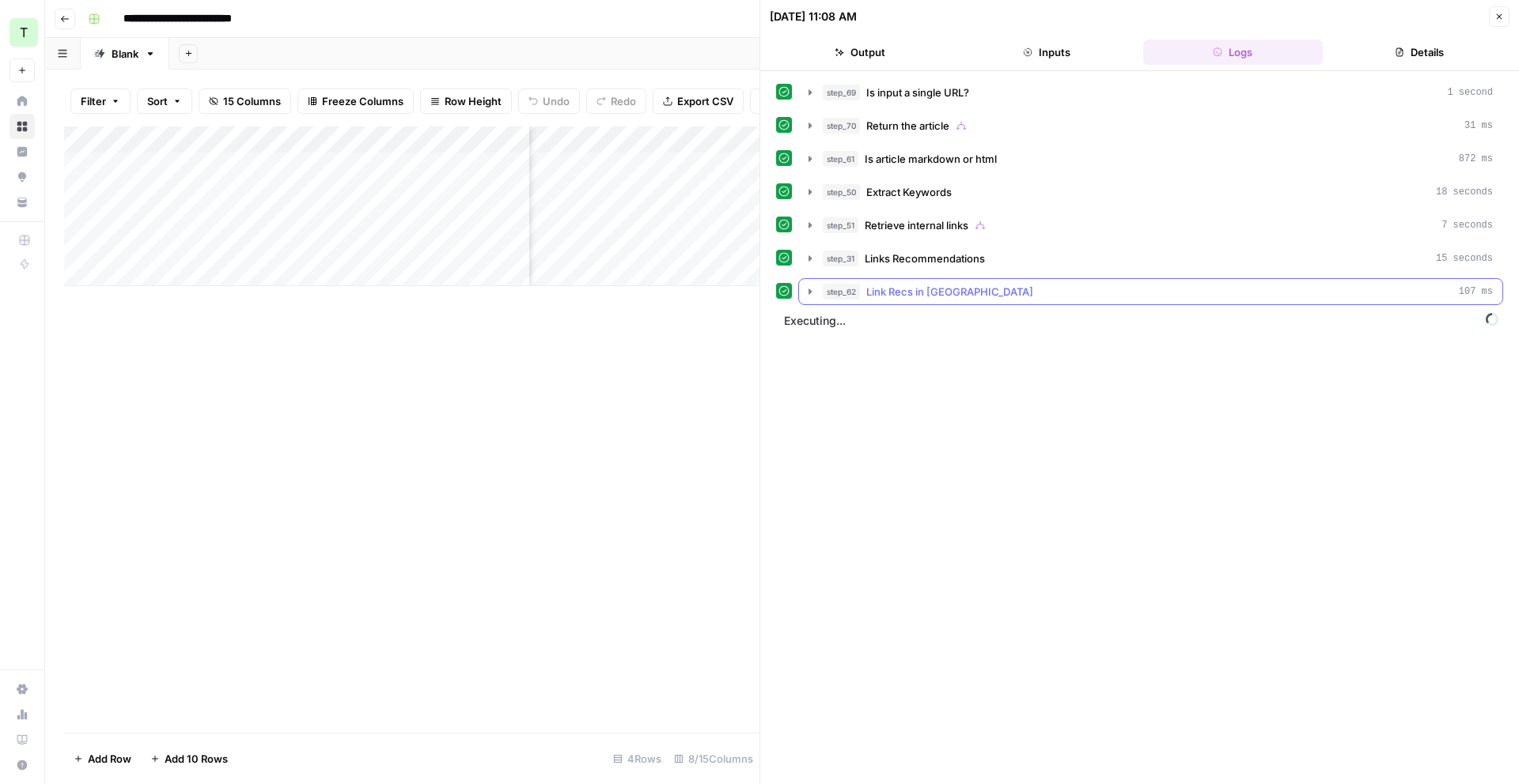
click at [816, 293] on button "step_62 Link Recs in JSON 107 ms" at bounding box center [1150, 291] width 703 height 25
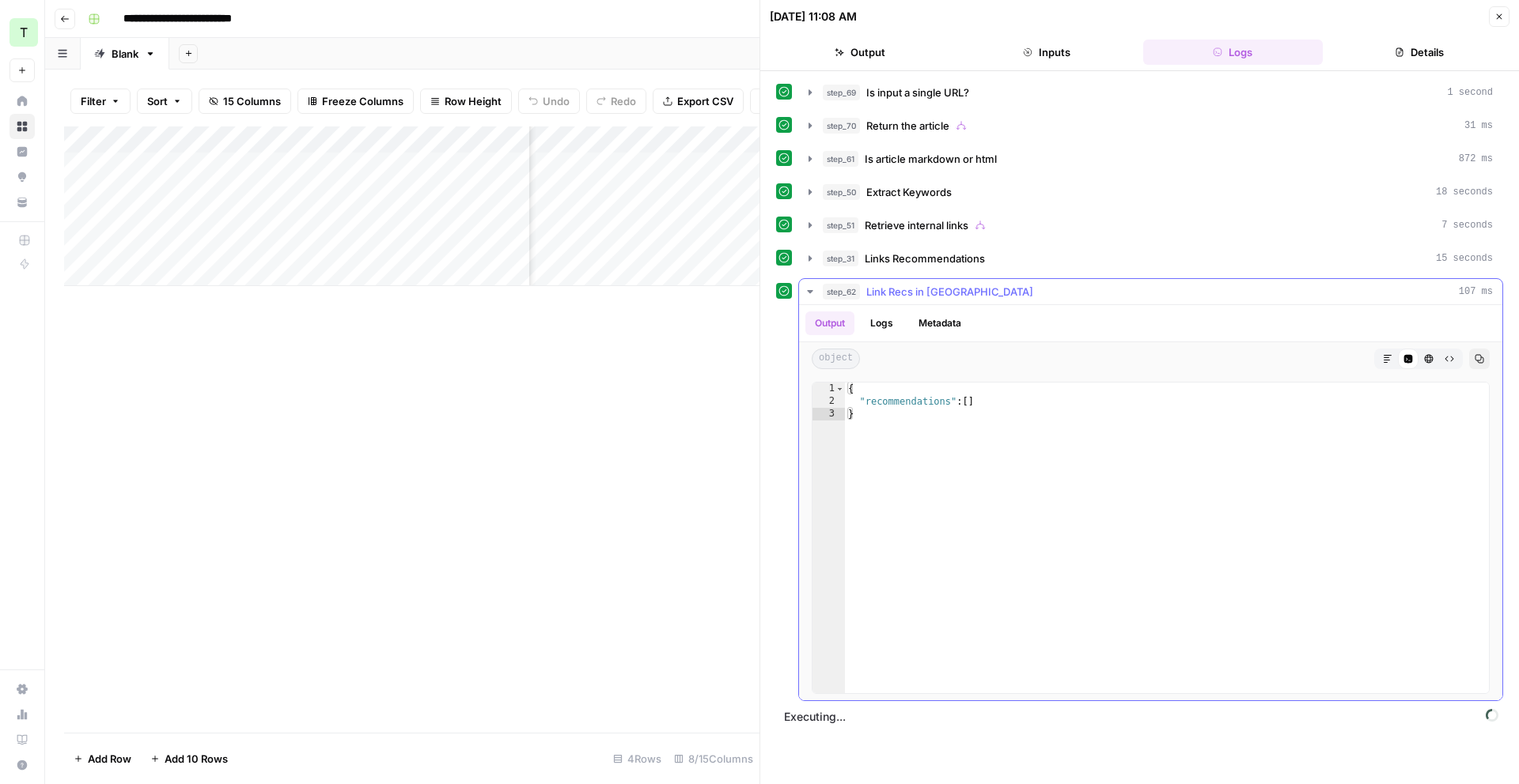
click at [888, 321] on button "Logs" at bounding box center [881, 323] width 41 height 24
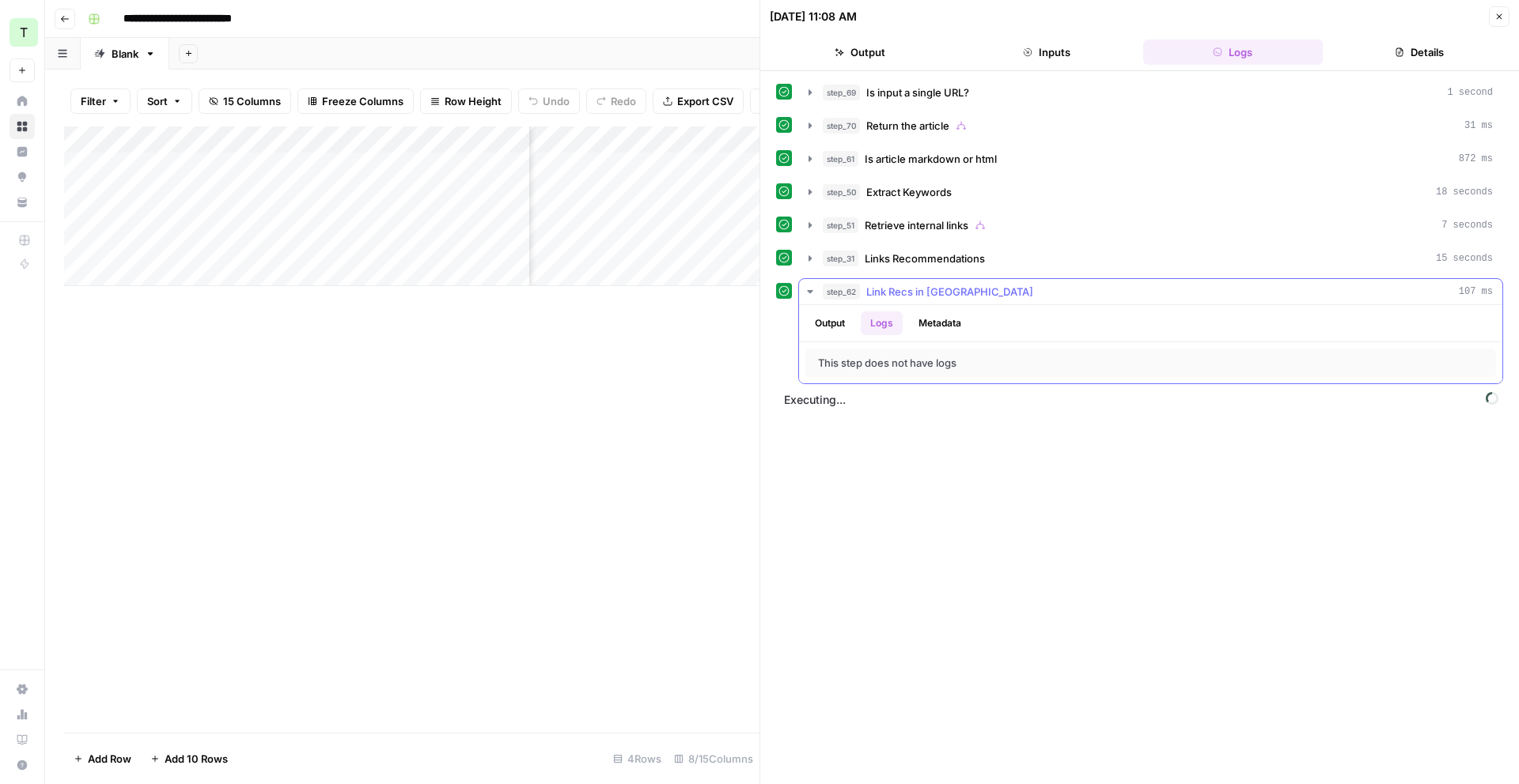
click at [946, 321] on button "Metadata" at bounding box center [939, 323] width 62 height 24
click at [852, 317] on button "Output" at bounding box center [830, 323] width 49 height 24
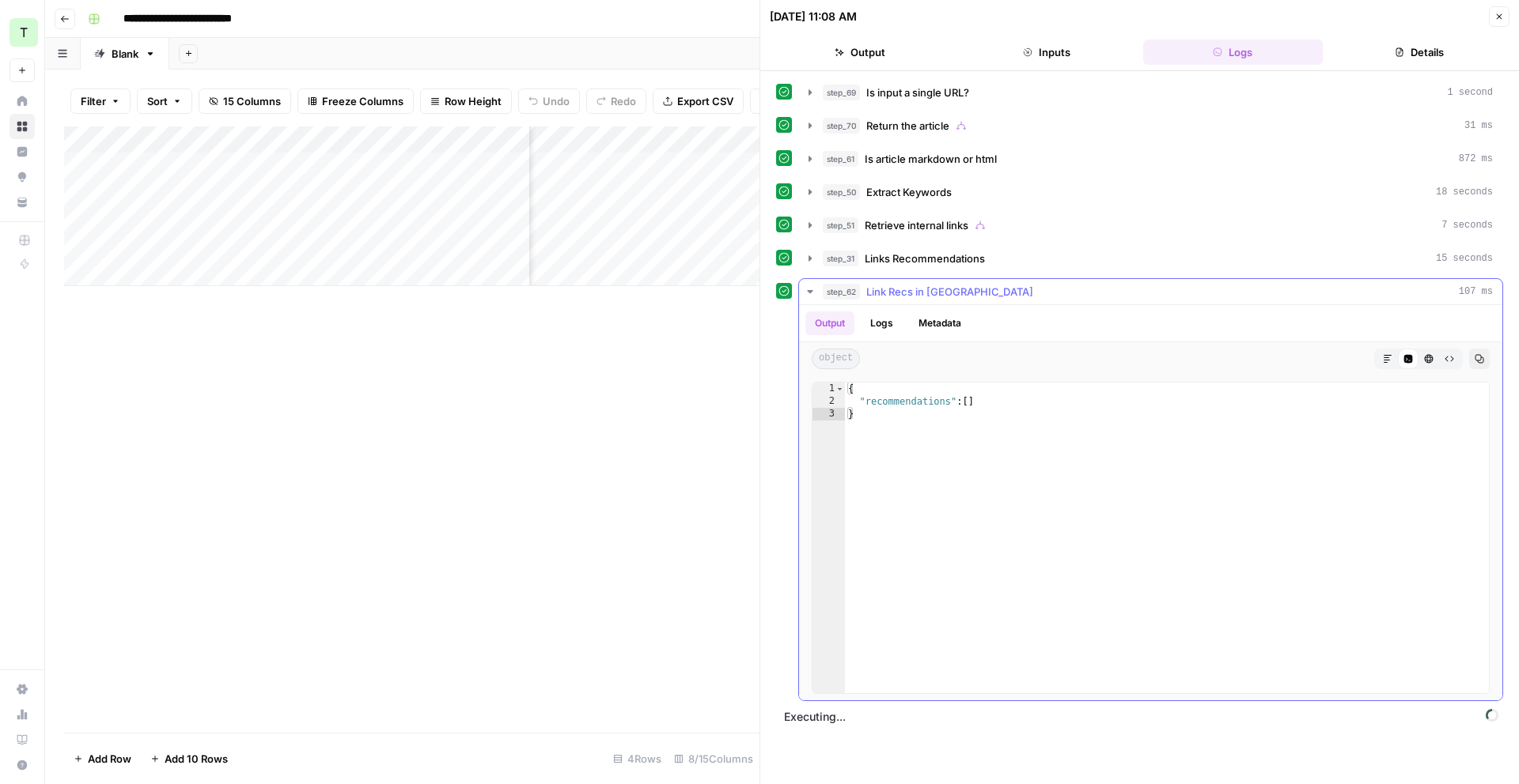
click at [902, 292] on span "Link Recs in JSON" at bounding box center [949, 291] width 167 height 16
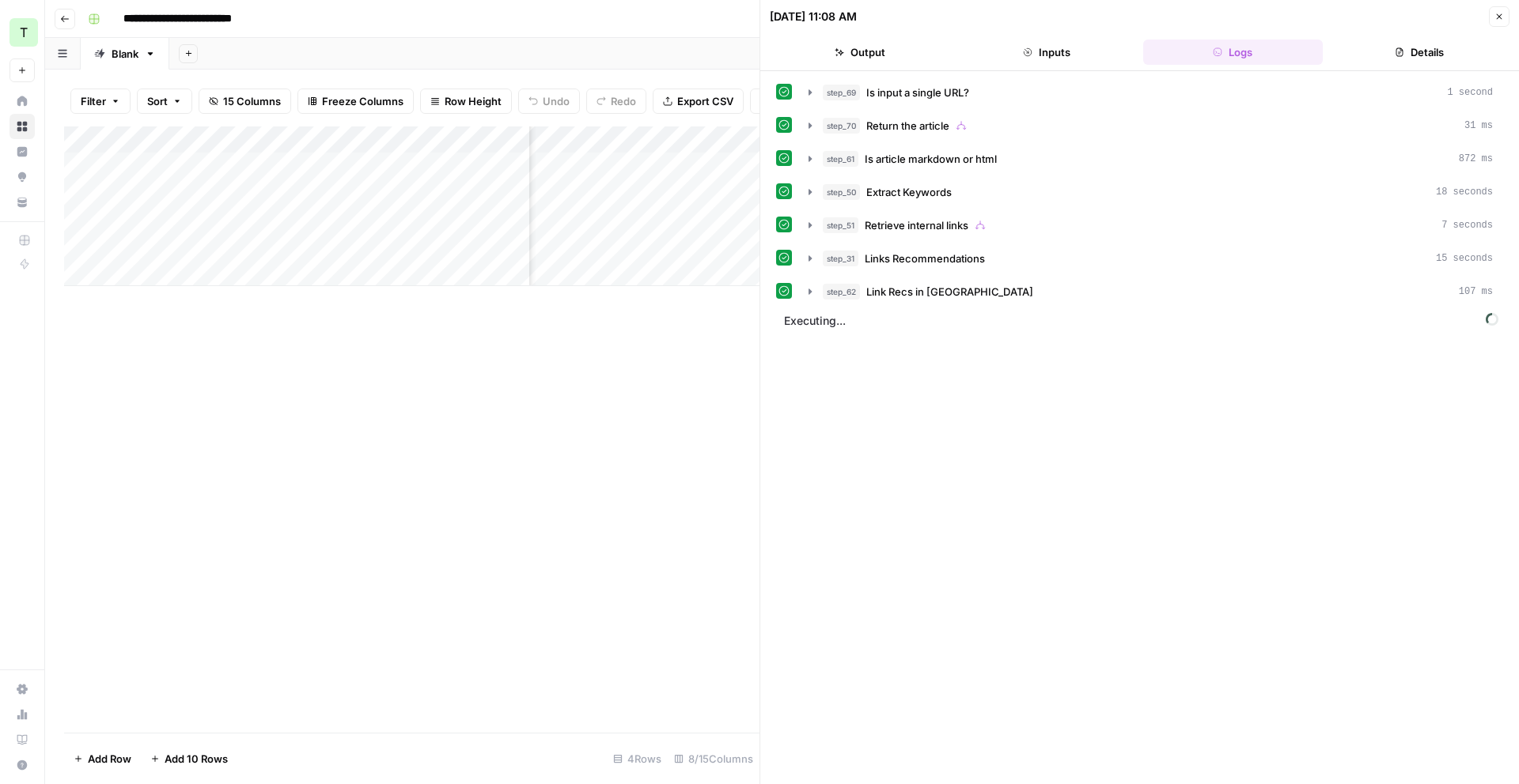
click at [1415, 51] on button "Details" at bounding box center [1419, 52] width 181 height 25
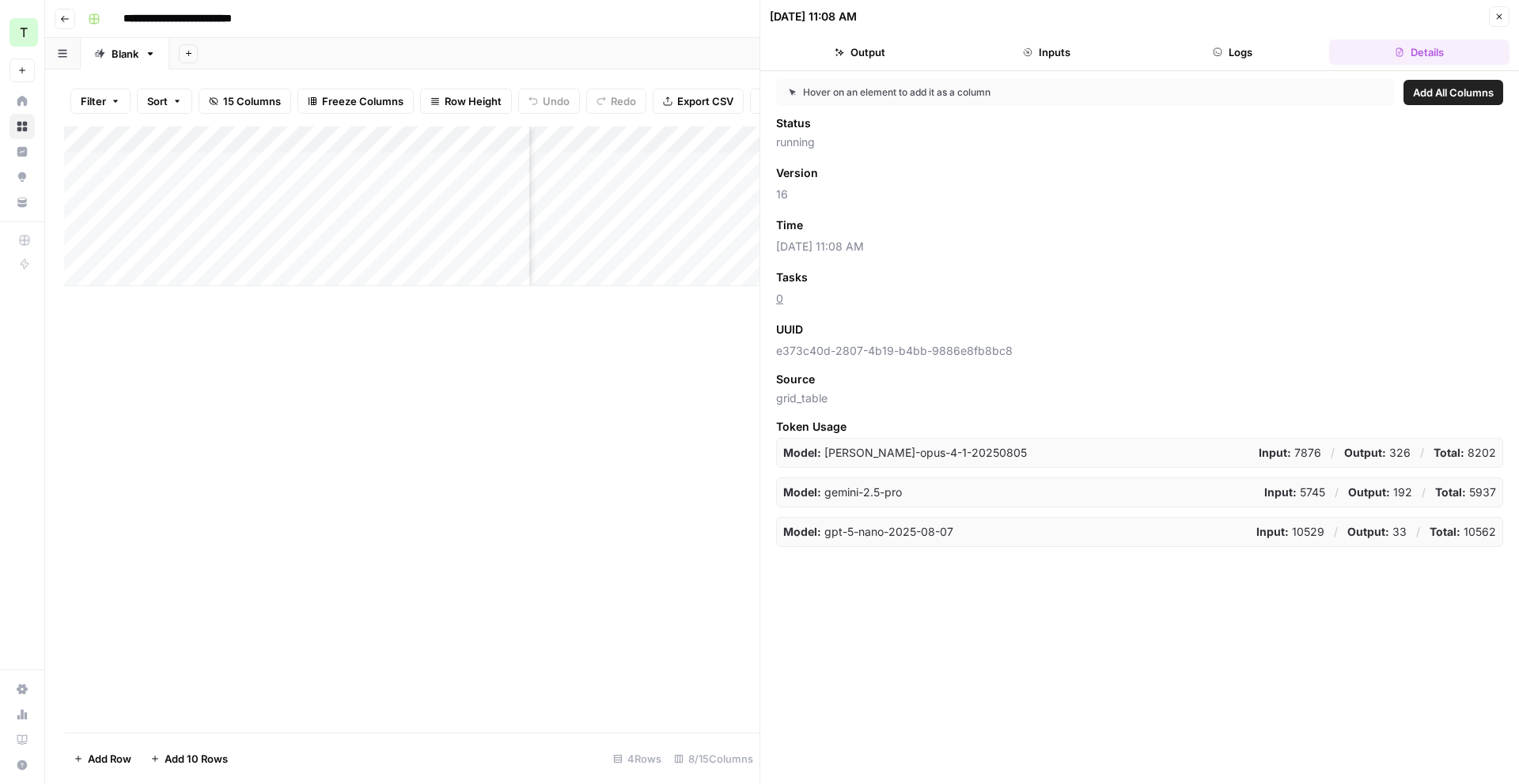
click at [737, 399] on div "Add Column" at bounding box center [412, 429] width 695 height 606
click at [1218, 53] on icon "button" at bounding box center [1218, 53] width 9 height 9
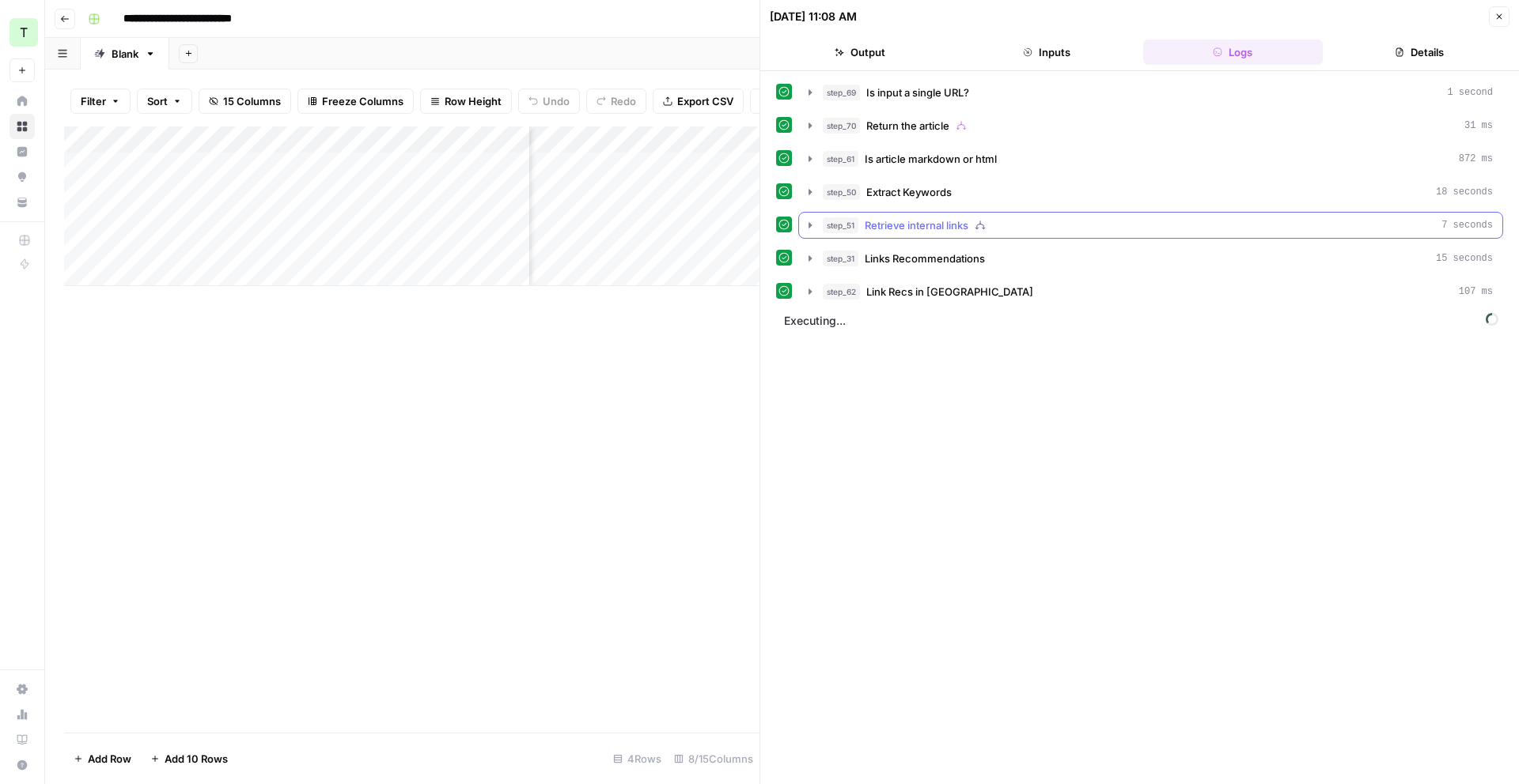
click at [807, 224] on icon "button" at bounding box center [810, 226] width 13 height 13
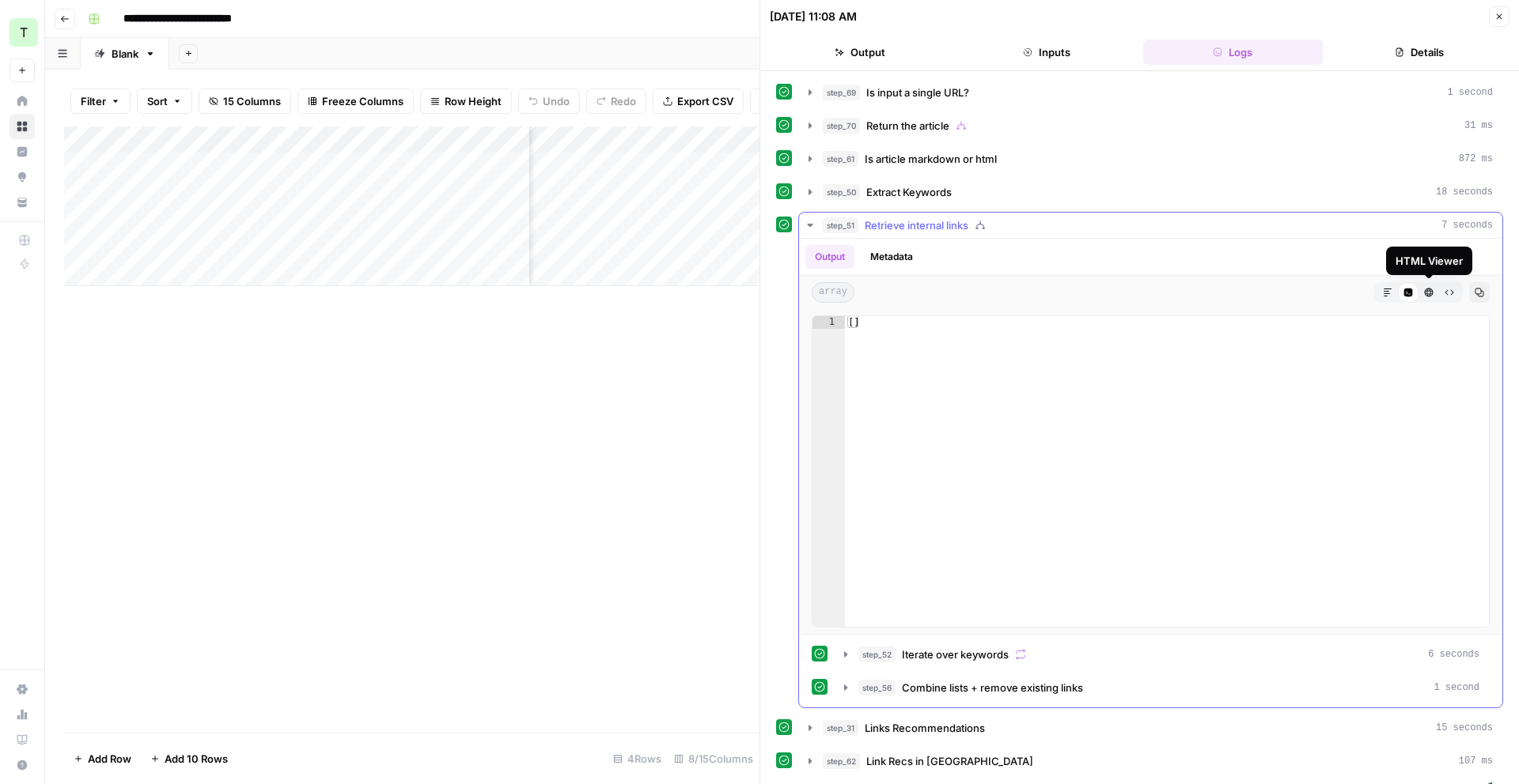
click at [1428, 293] on icon "button" at bounding box center [1429, 292] width 9 height 9
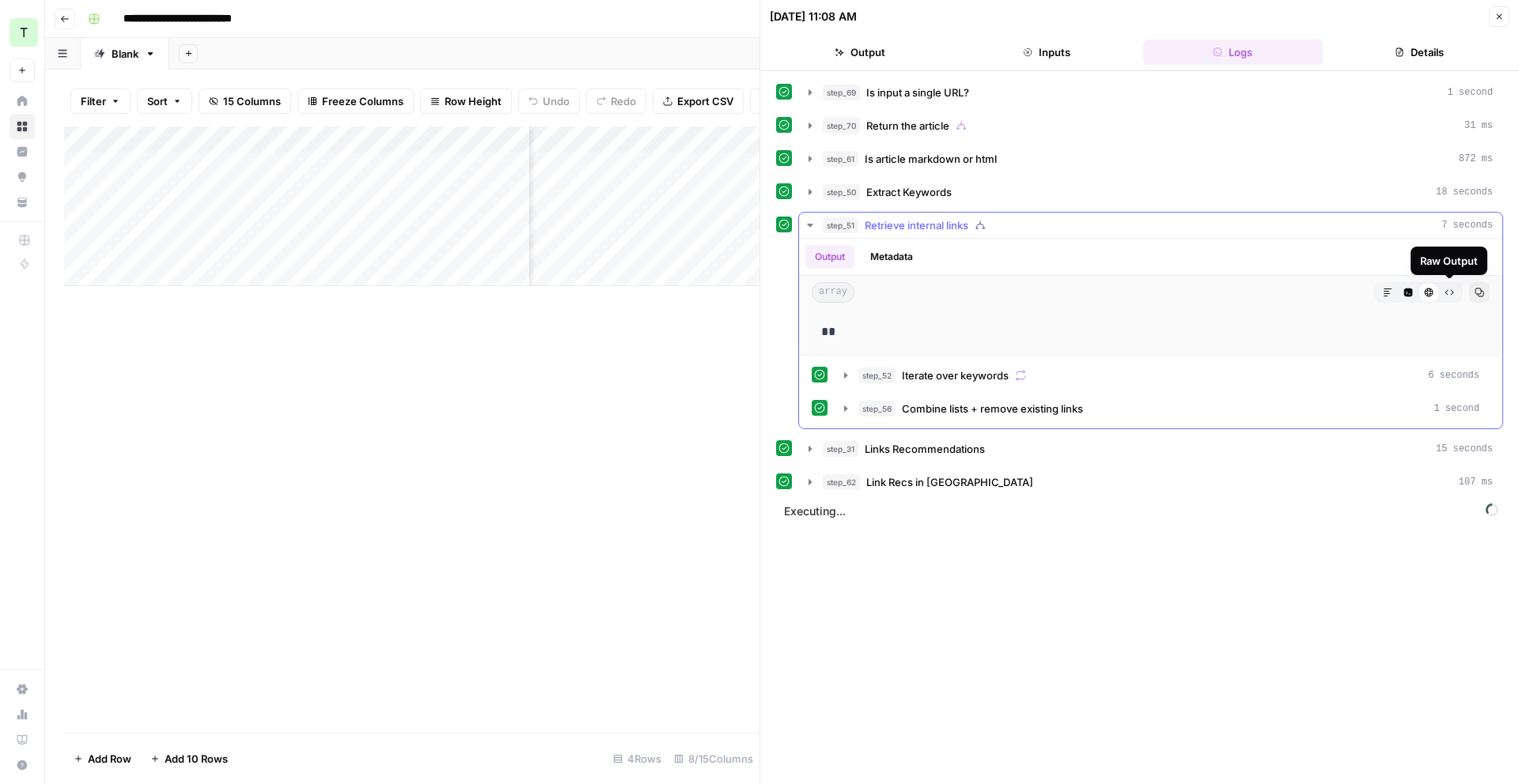
click at [1449, 290] on icon "button" at bounding box center [1449, 292] width 9 height 9
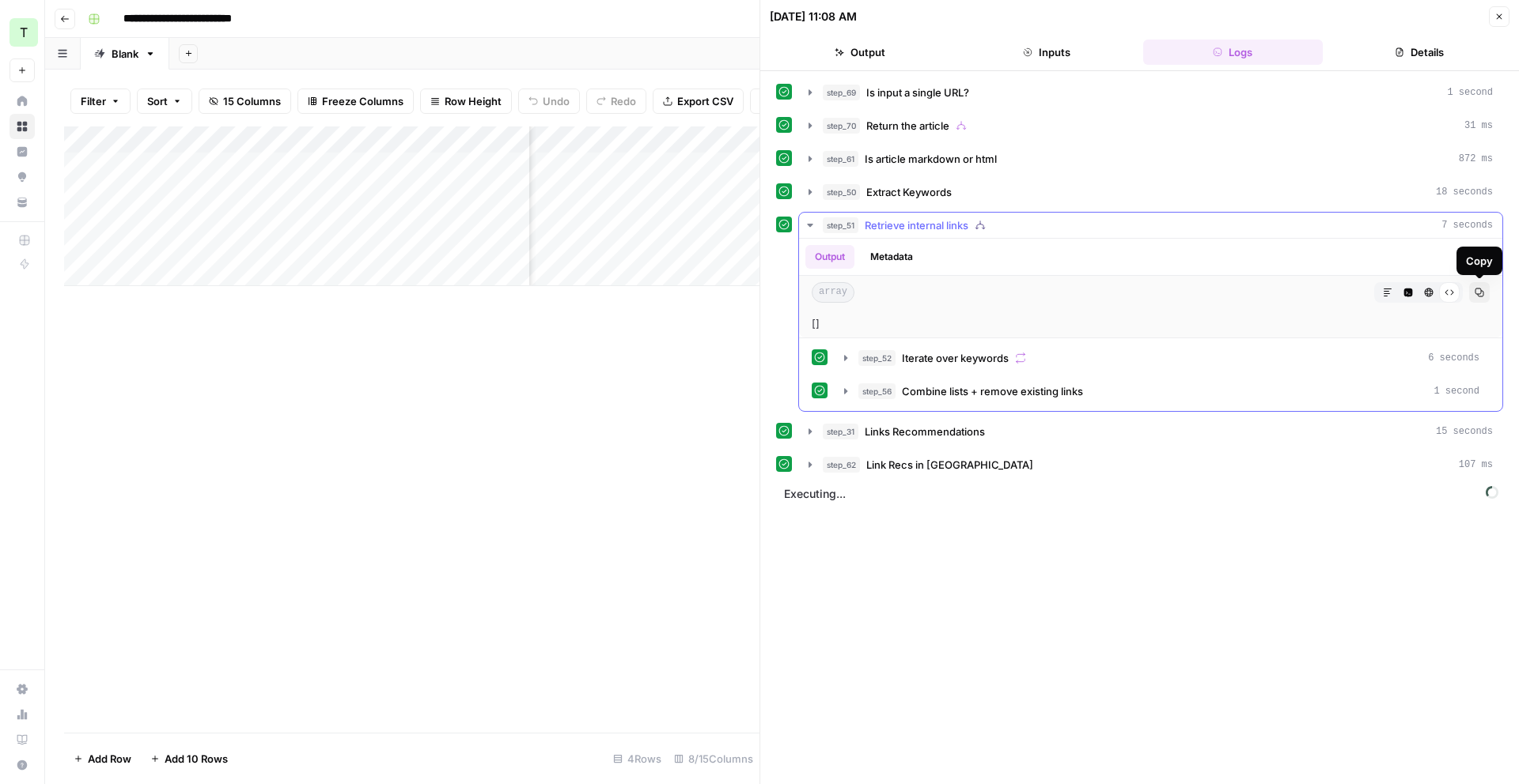
click at [1480, 287] on icon "button" at bounding box center [1479, 292] width 9 height 9
click at [1384, 296] on icon "button" at bounding box center [1387, 292] width 8 height 8
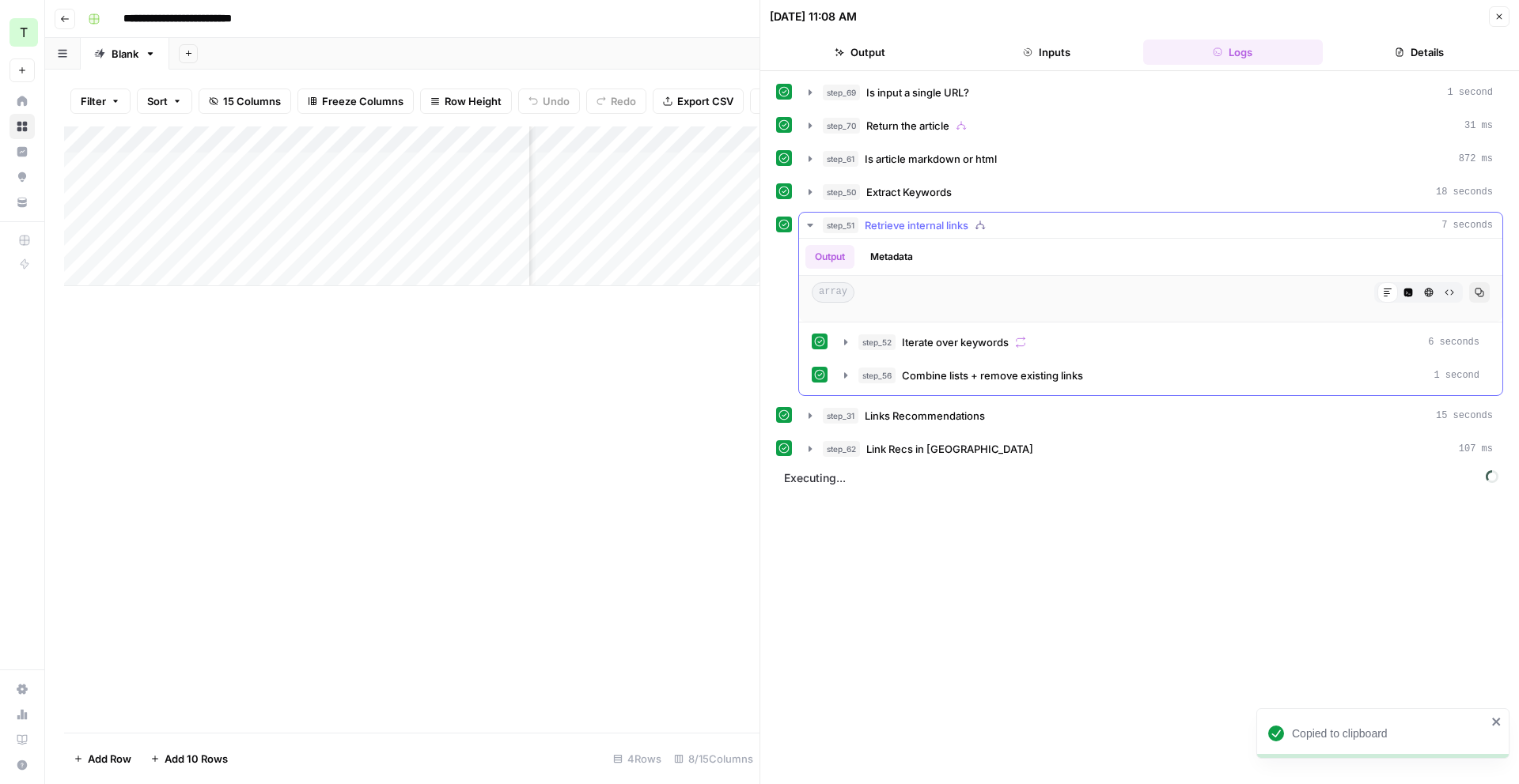
click at [1387, 295] on icon at bounding box center [1387, 292] width 9 height 9
click at [1405, 293] on icon "button" at bounding box center [1408, 292] width 8 height 8
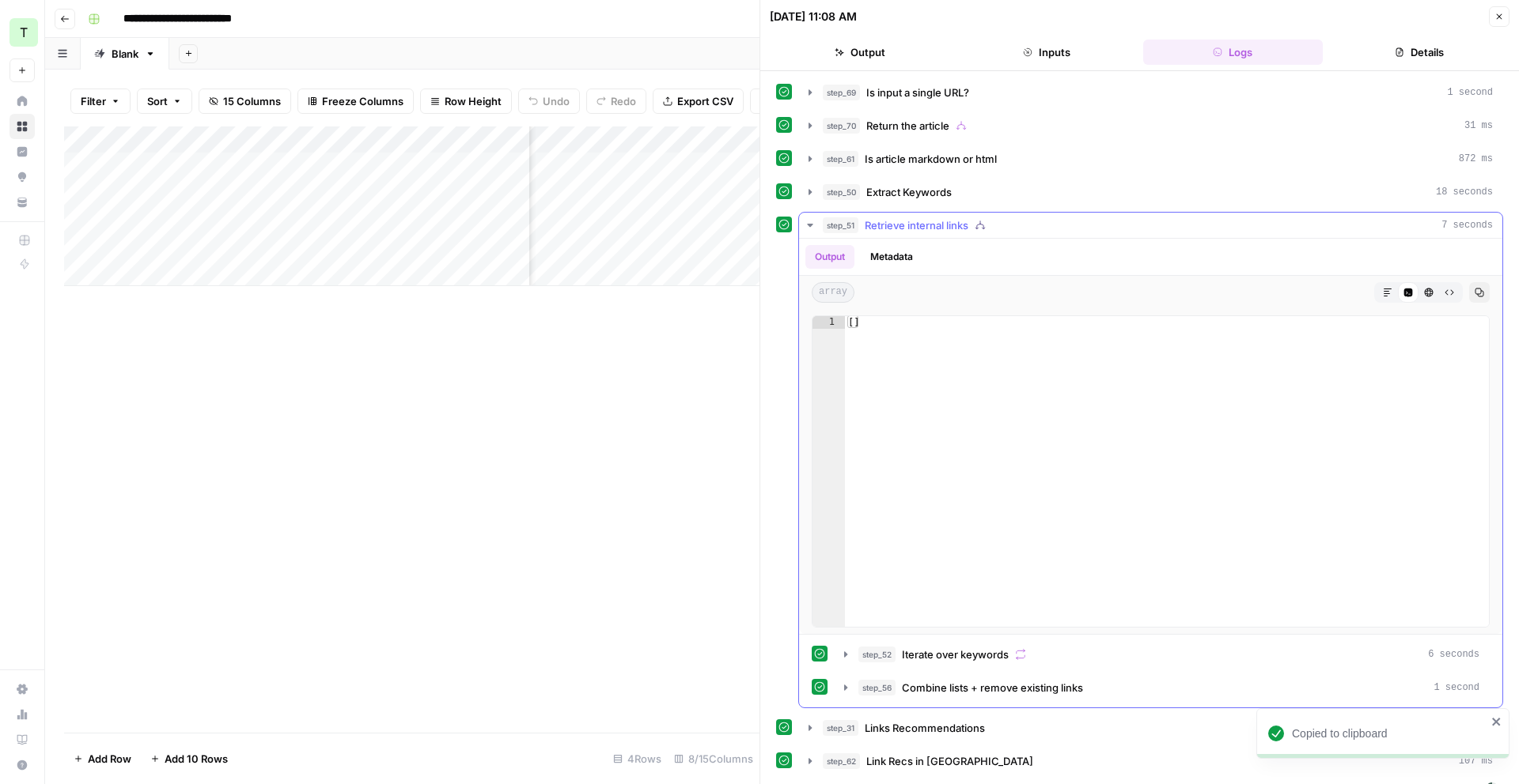
click at [885, 263] on button "Metadata" at bounding box center [891, 257] width 62 height 24
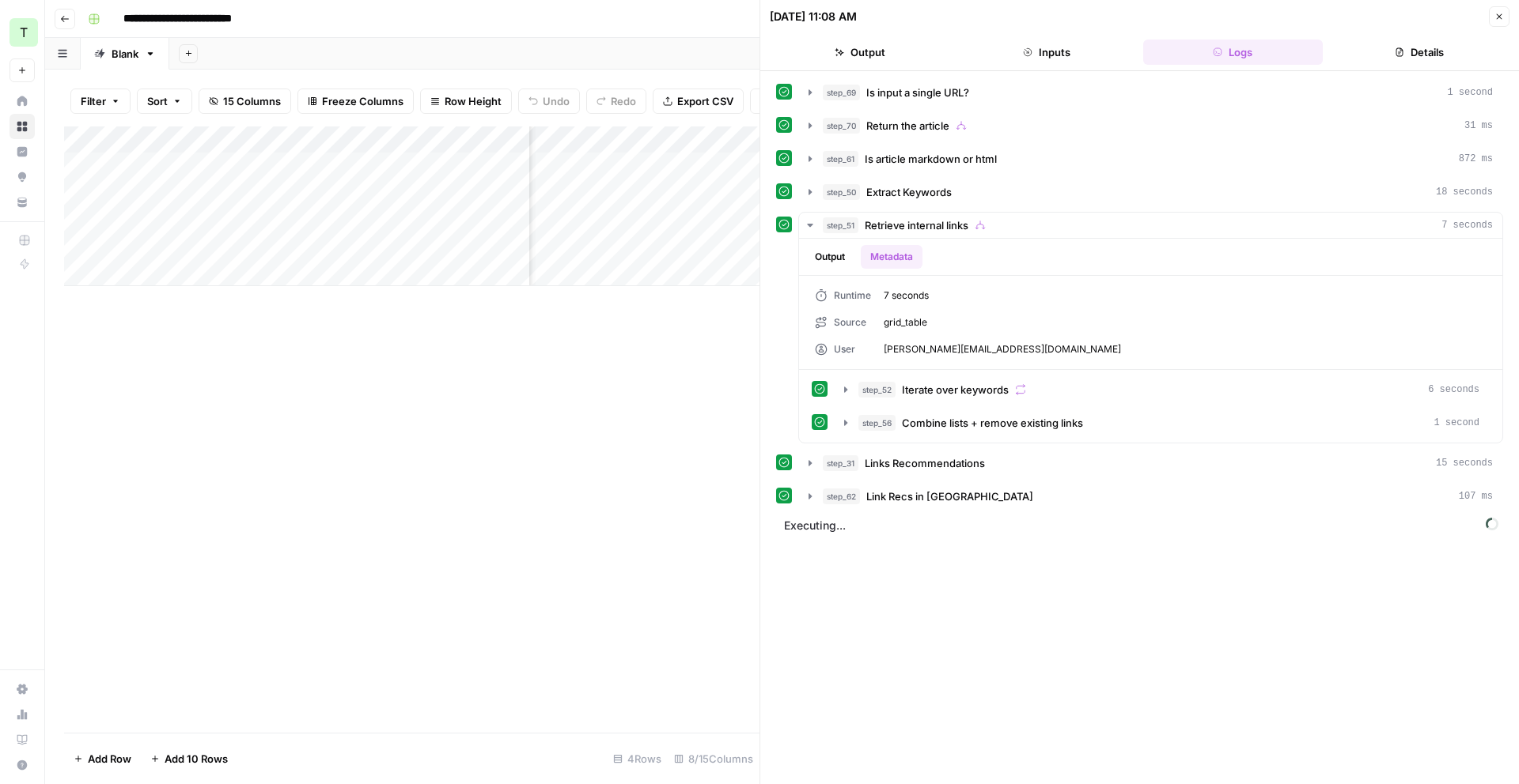
click at [1507, 17] on button "Close" at bounding box center [1499, 17] width 20 height 20
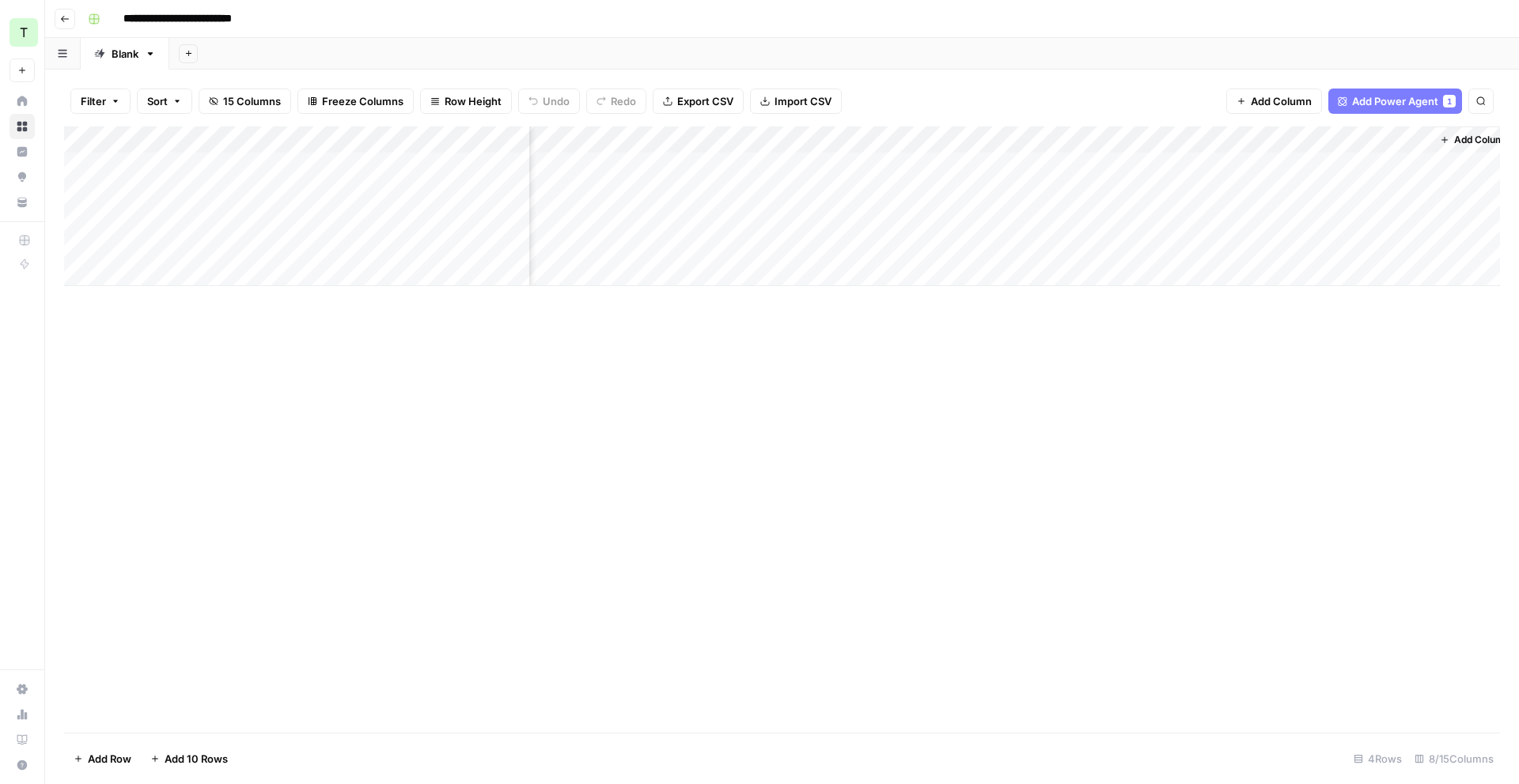
click at [1472, 100] on button "Search" at bounding box center [1480, 100] width 25 height 25
click at [1477, 99] on icon "button" at bounding box center [1481, 101] width 9 height 9
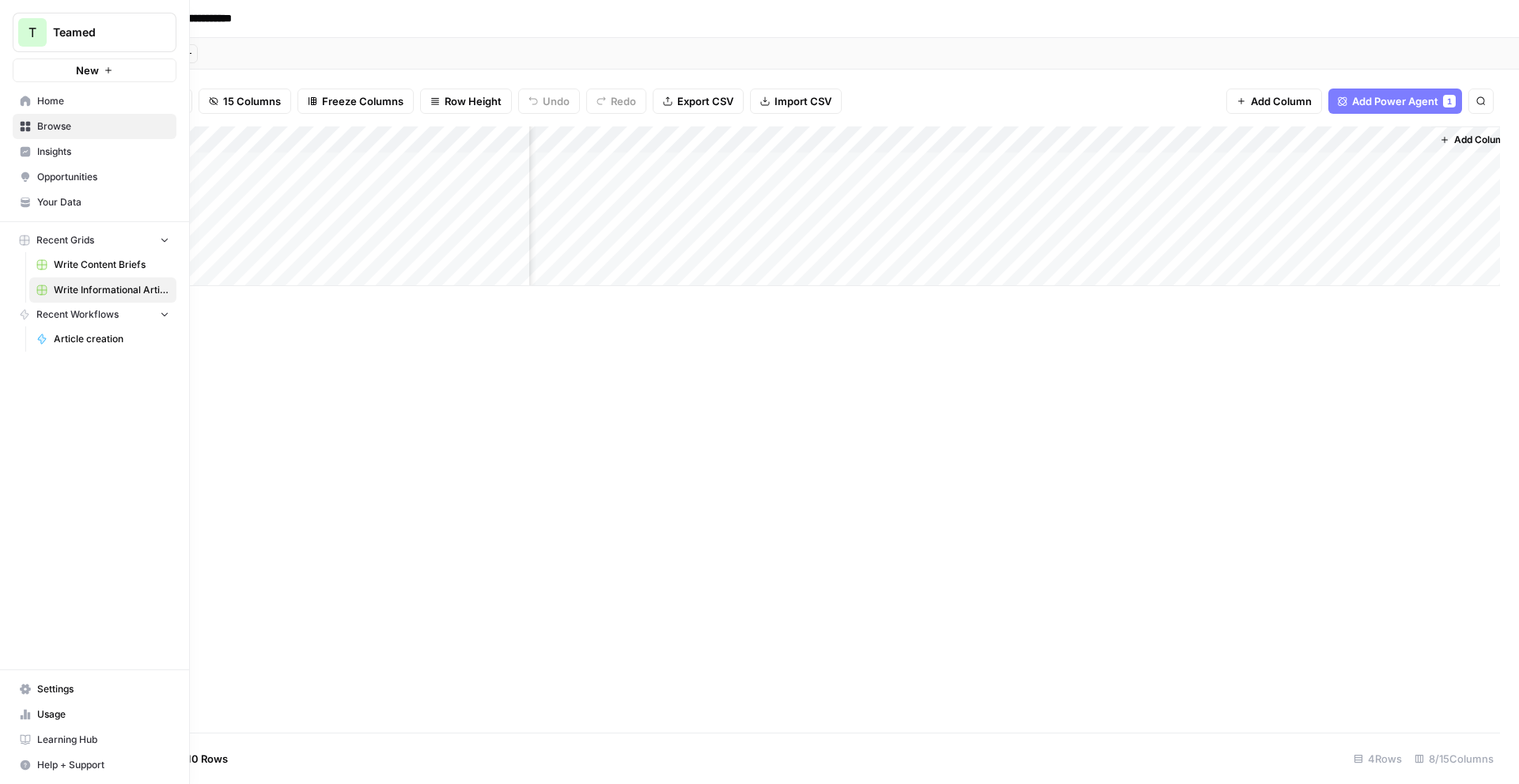
click at [53, 765] on span "Help + Support" at bounding box center [102, 765] width 132 height 14
click at [260, 757] on span "Chat & Support" at bounding box center [264, 757] width 106 height 14
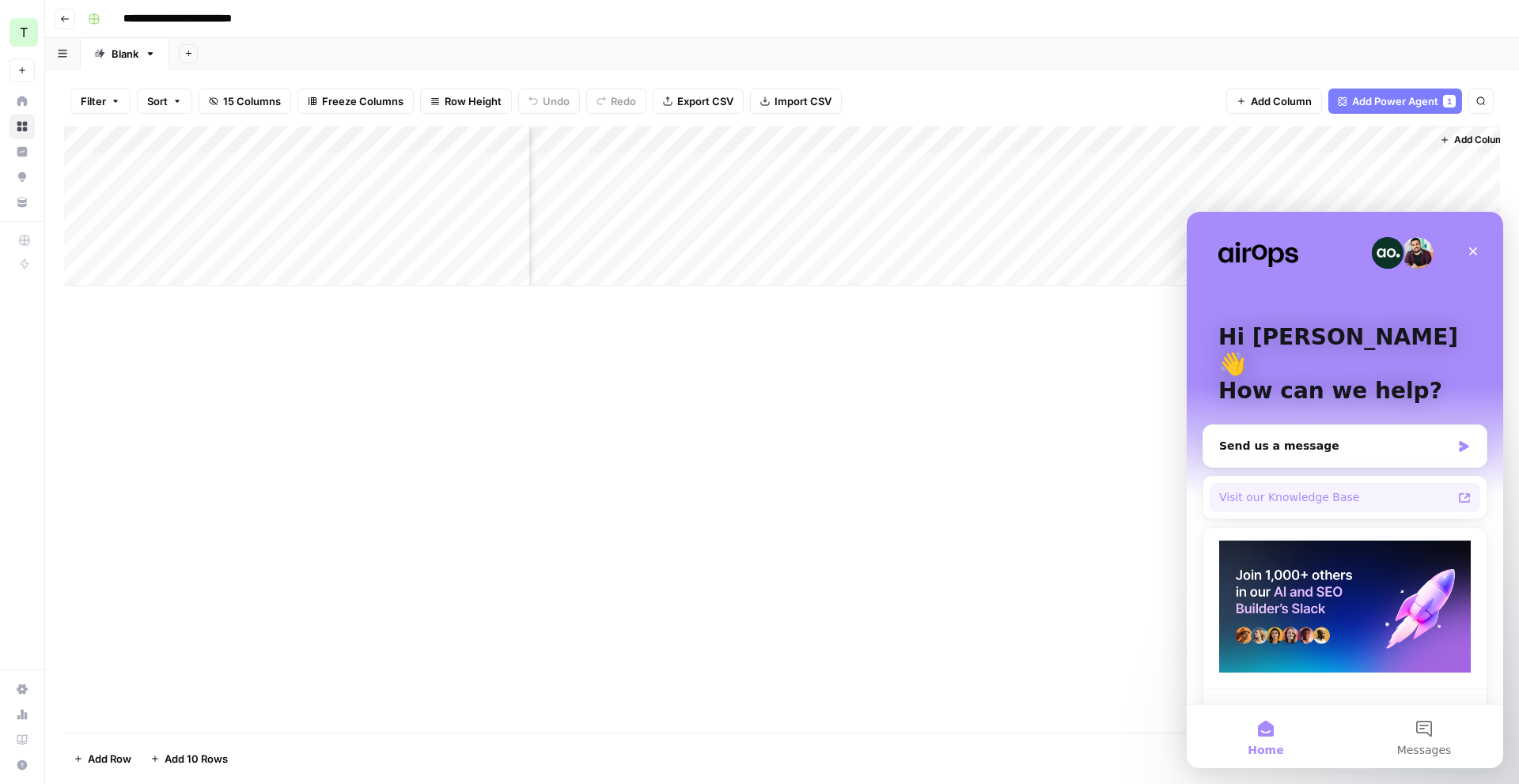
scroll to position [41, 0]
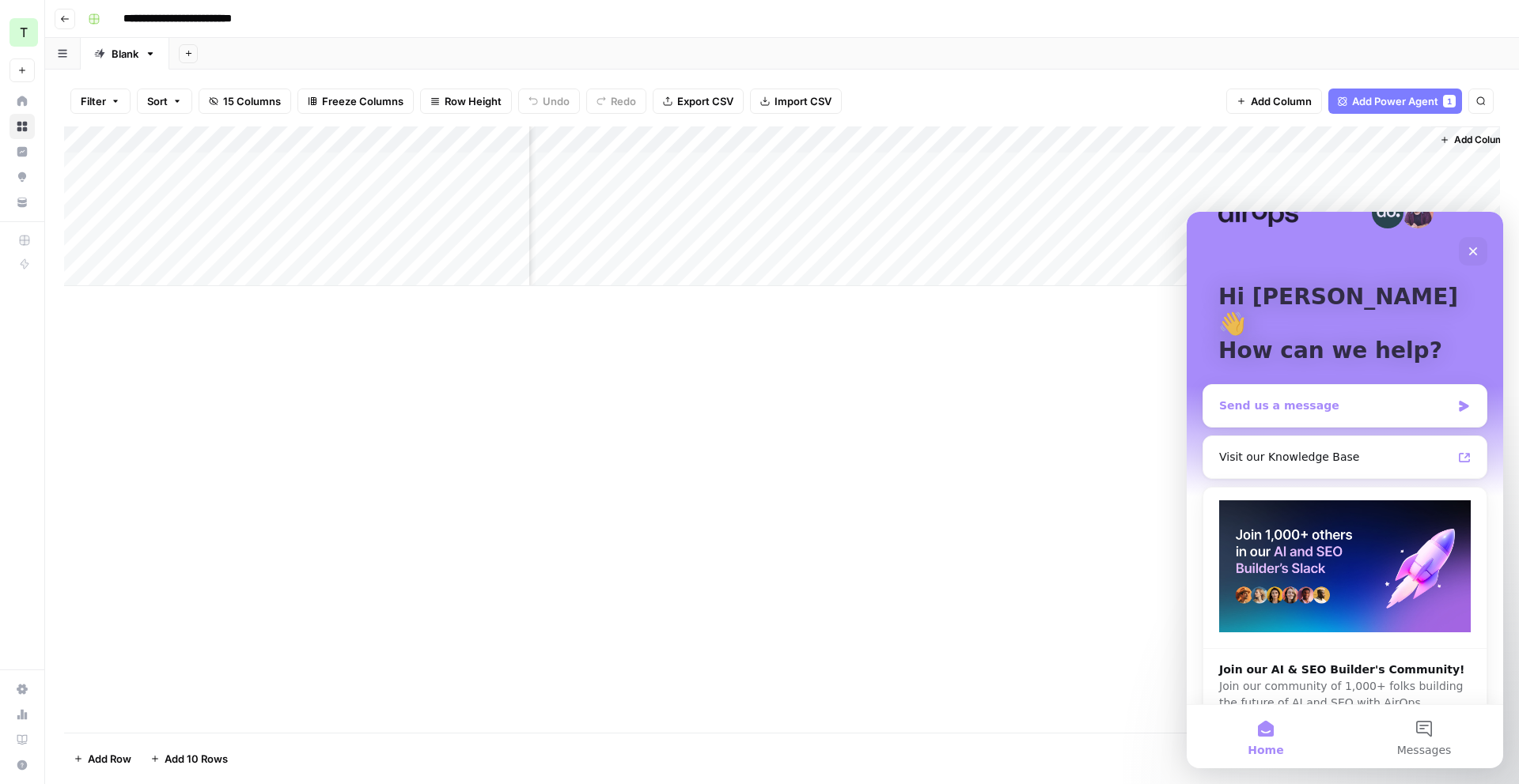
click at [1348, 385] on div "Send us a message" at bounding box center [1345, 405] width 283 height 41
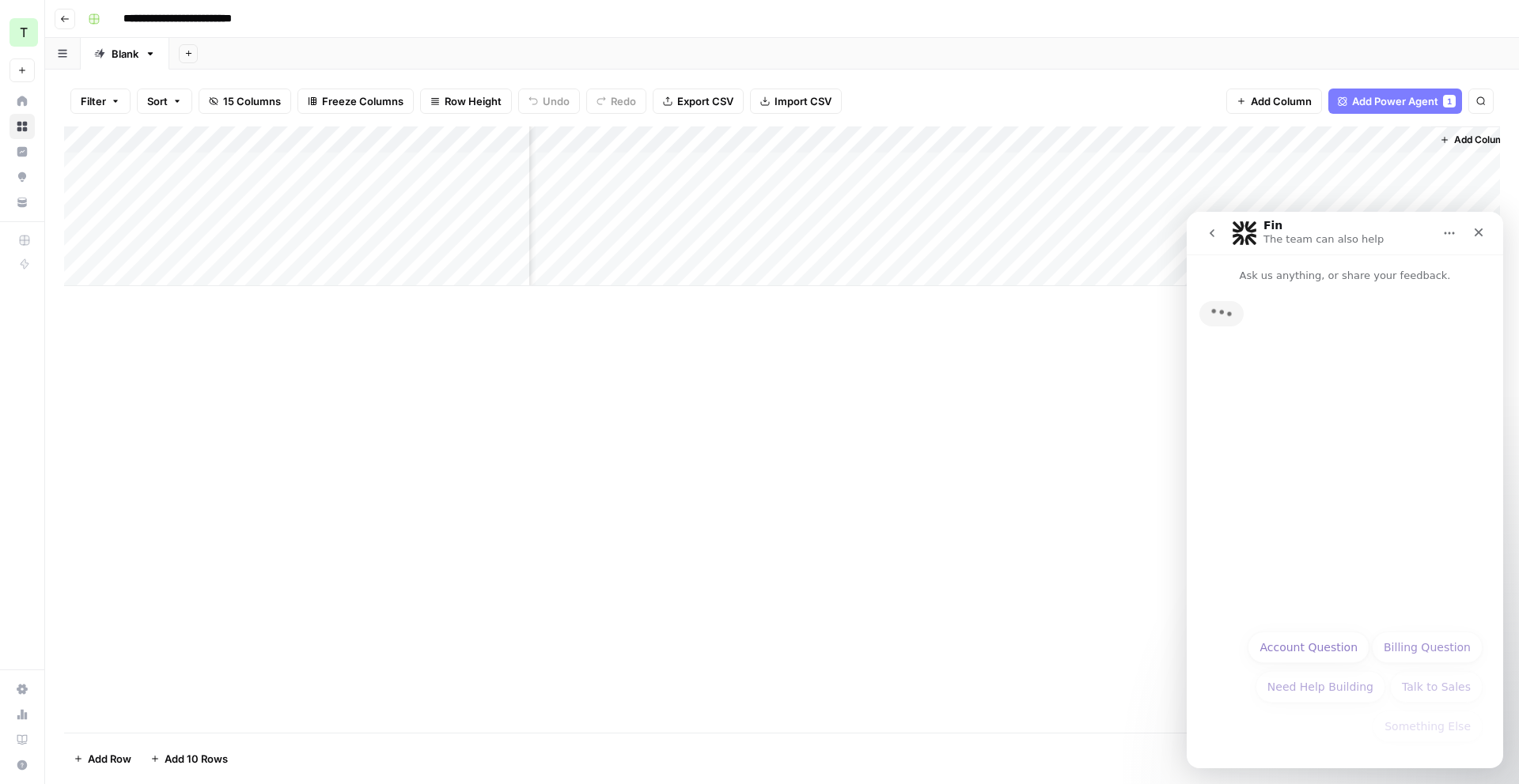
scroll to position [0, 0]
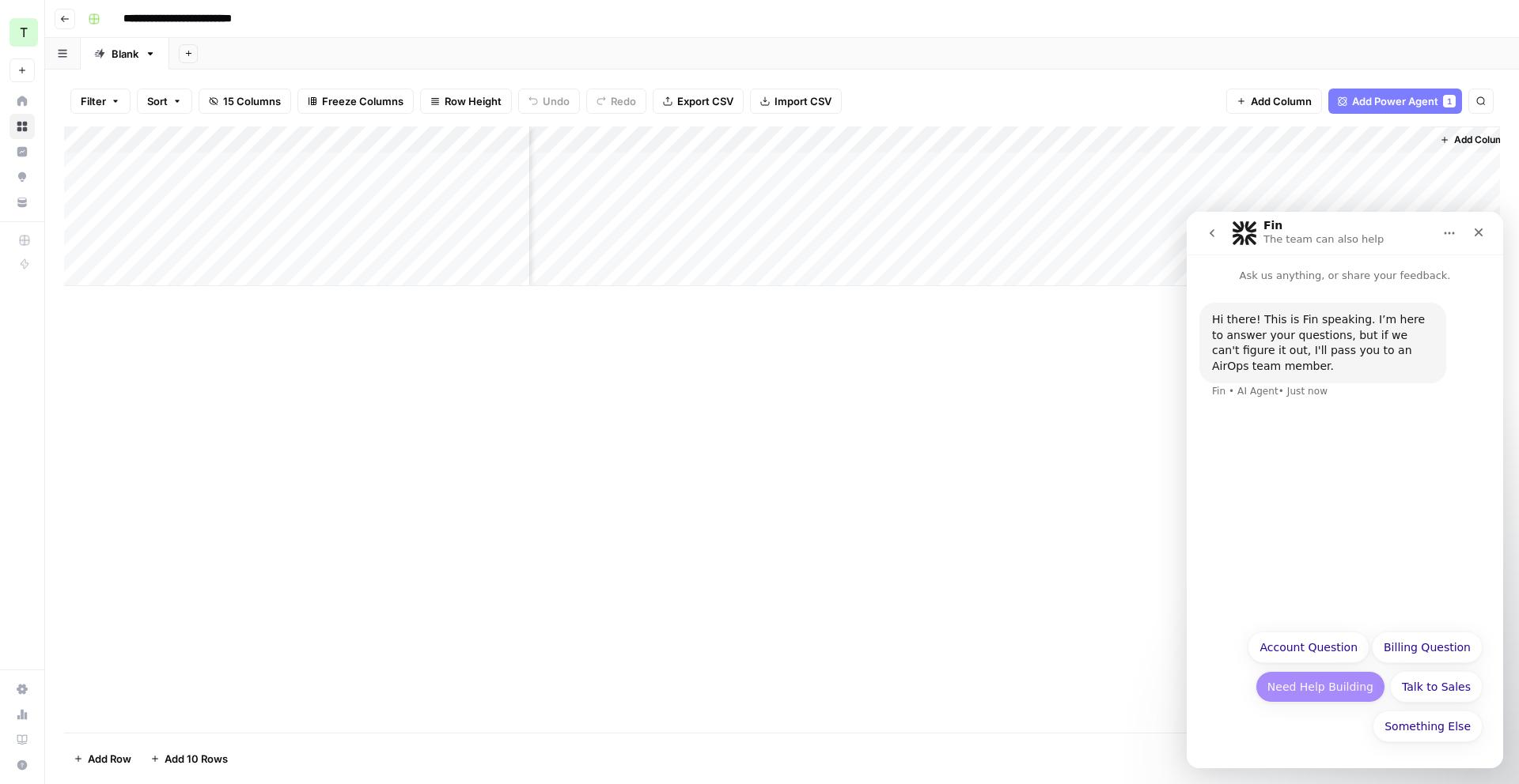
click at [1343, 689] on button "Need Help Building" at bounding box center [1320, 687] width 130 height 31
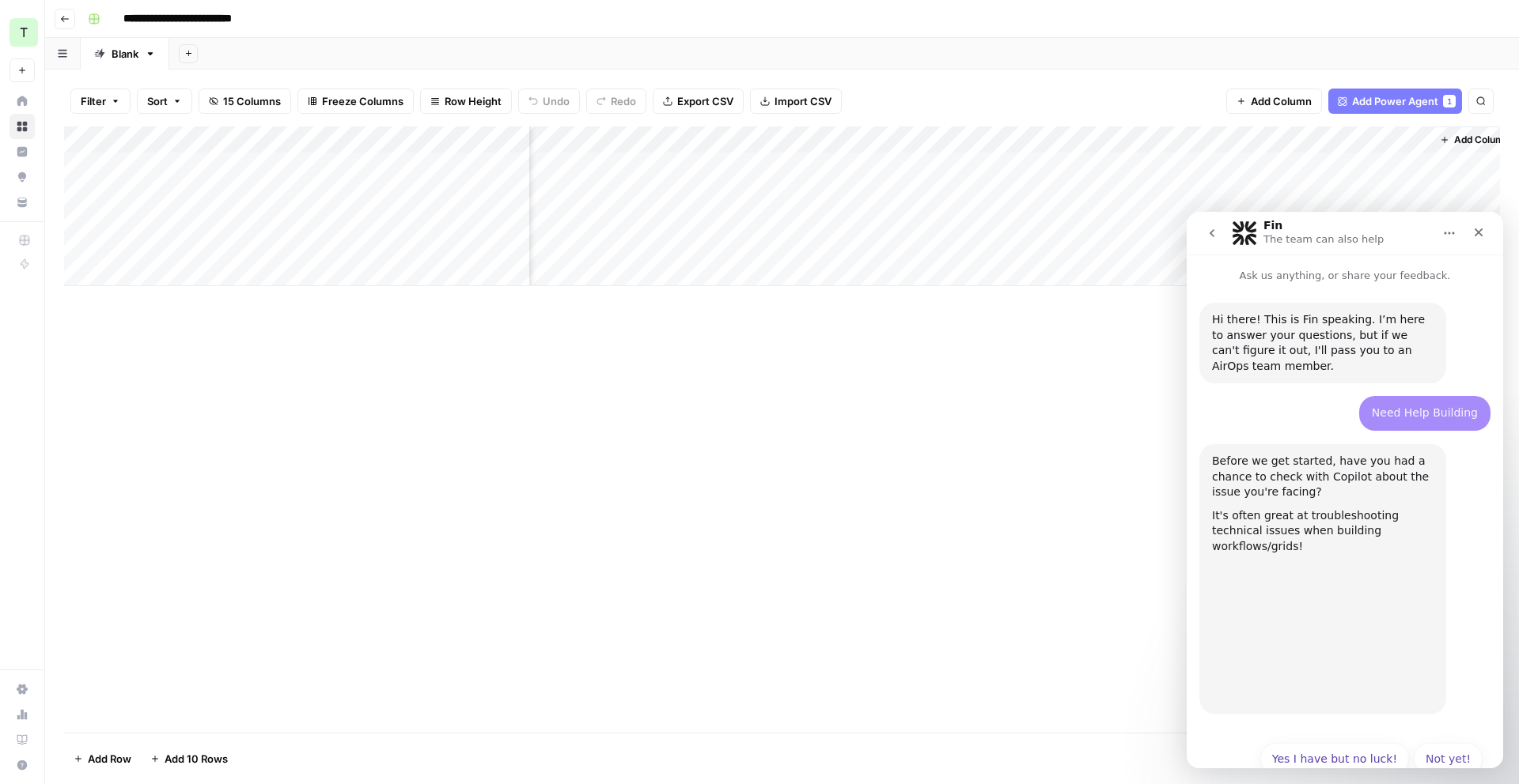
scroll to position [18, 0]
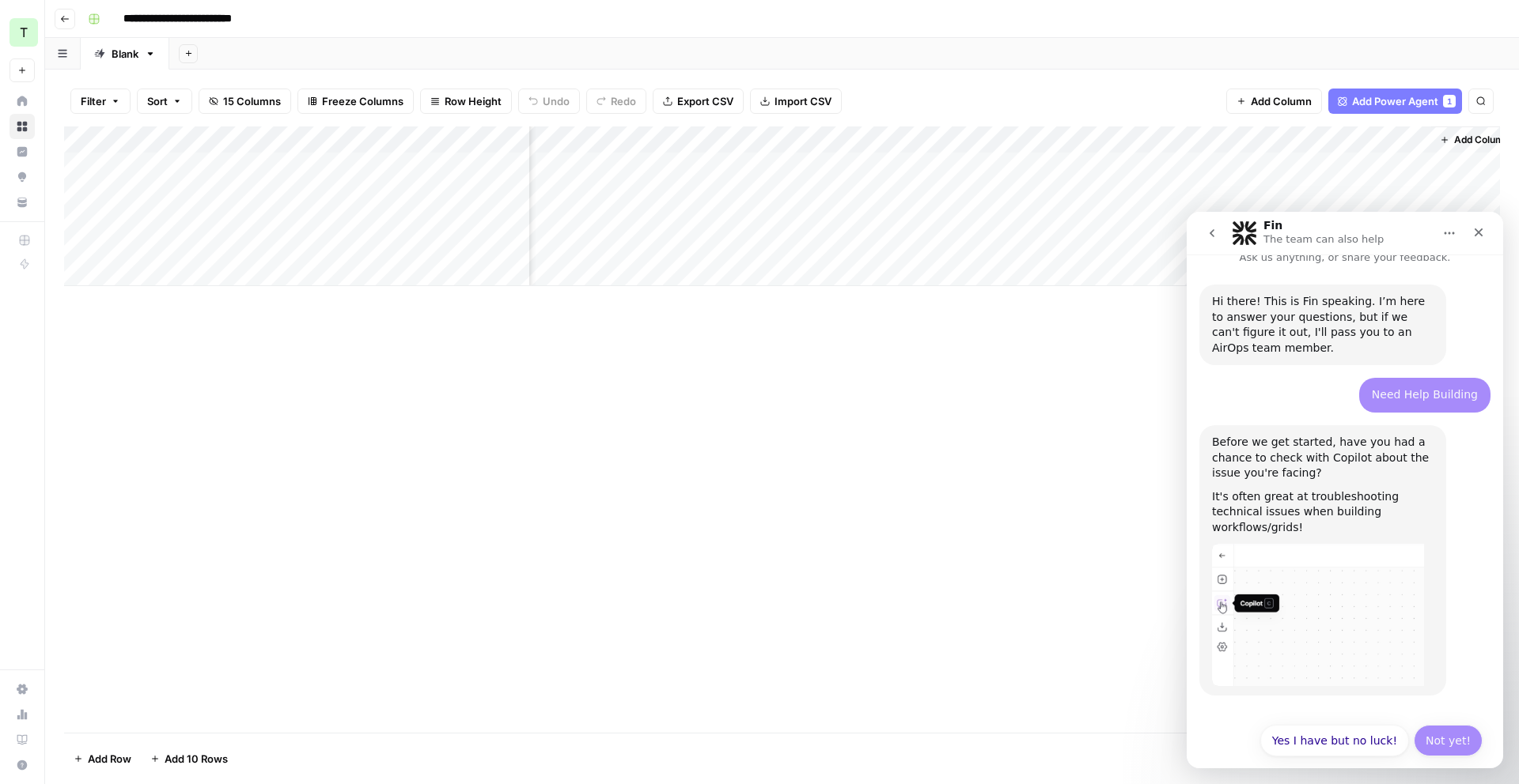
click at [1437, 725] on button "Not yet!" at bounding box center [1448, 741] width 69 height 31
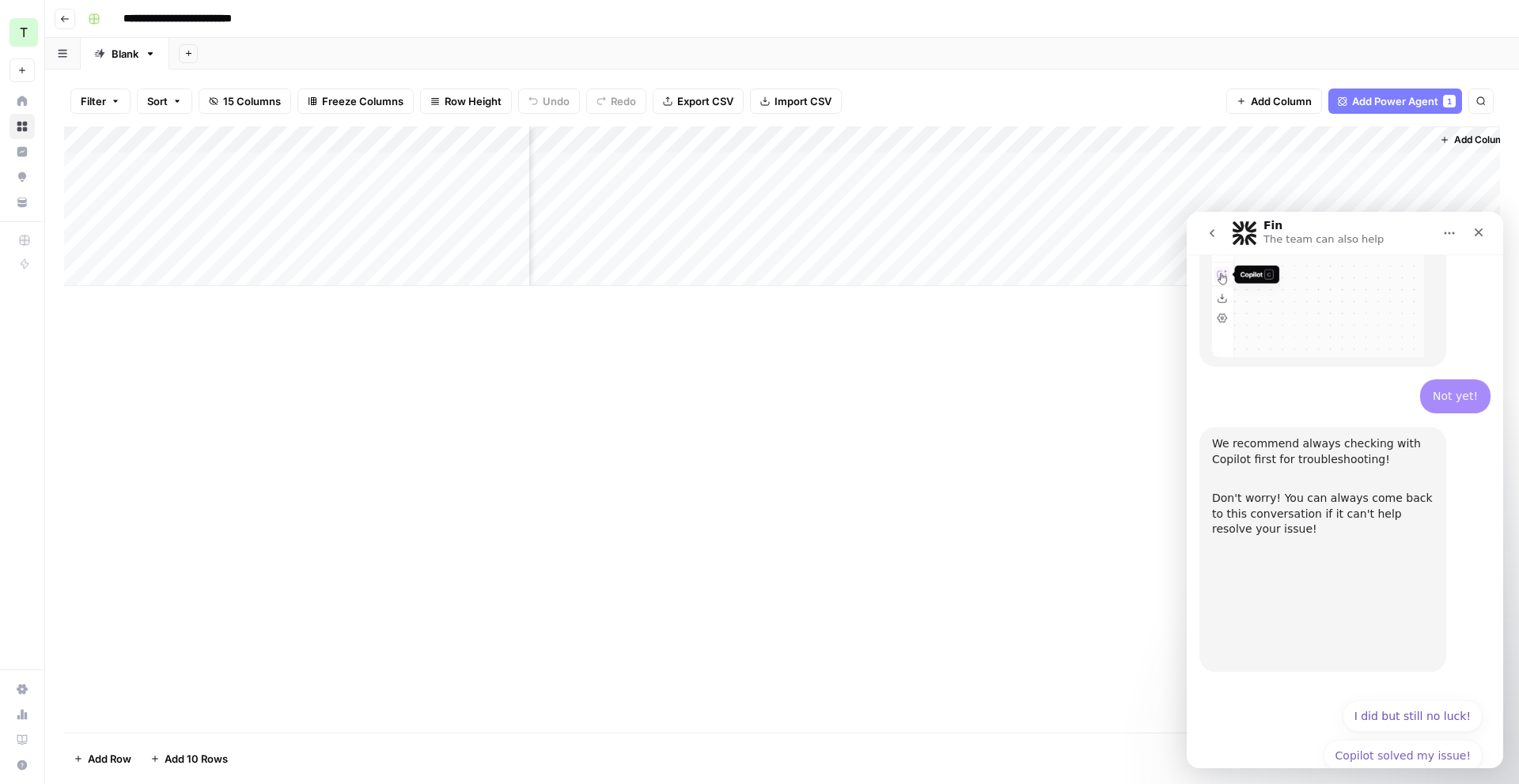
scroll to position [360, 0]
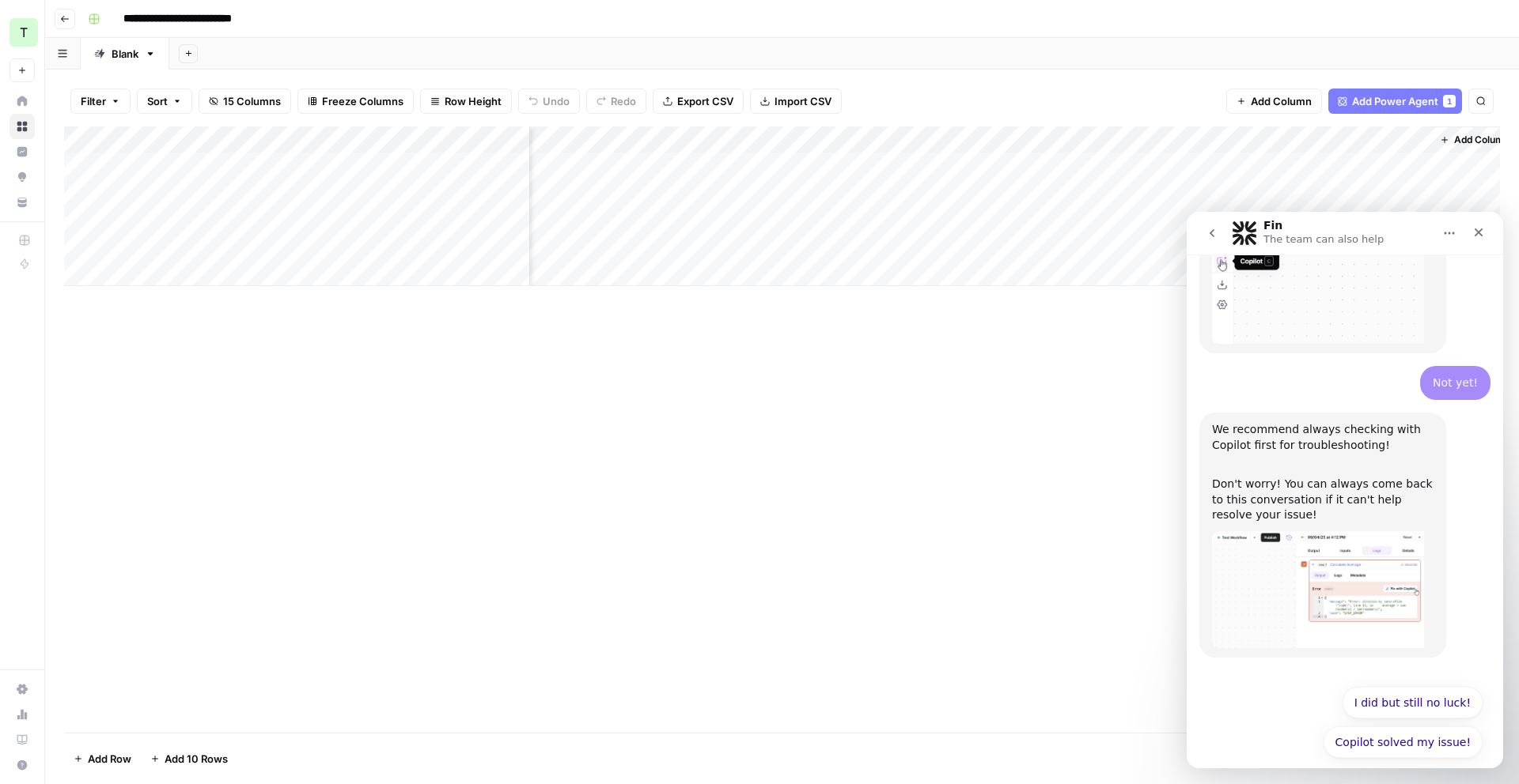
click at [1110, 135] on div "Add Column" at bounding box center [783, 205] width 1436 height 159
click at [1084, 268] on span "Configure Inputs" at bounding box center [1082, 273] width 138 height 16
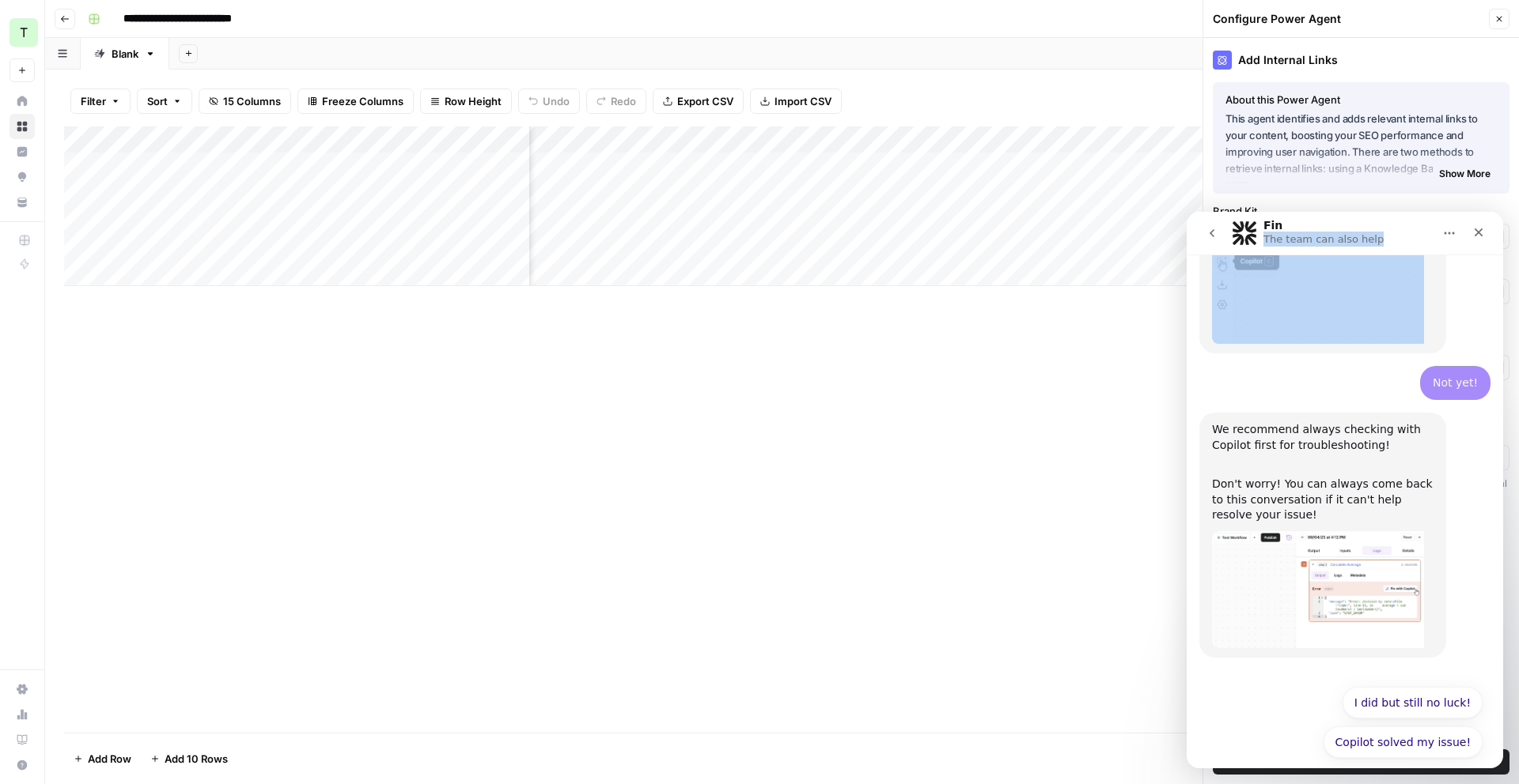
drag, startPoint x: 1367, startPoint y: 244, endPoint x: 1258, endPoint y: 311, distance: 127.9
click at [1258, 311] on div "Fin The team can also help Ask us anything, or share your feedback. Hi there! T…" at bounding box center [1345, 490] width 316 height 556
click at [1474, 234] on icon "Close" at bounding box center [1478, 232] width 13 height 13
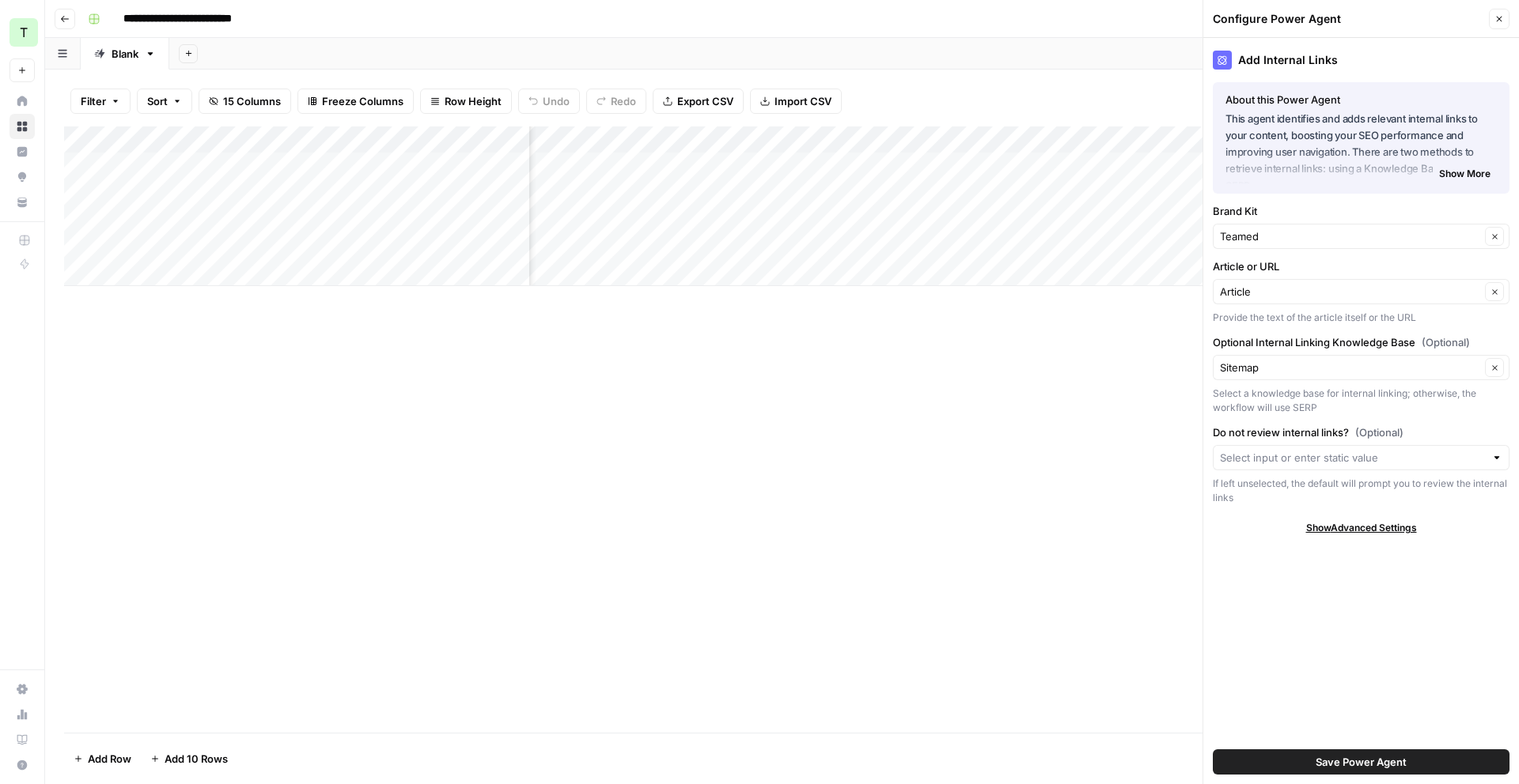
click at [1496, 18] on icon "button" at bounding box center [1499, 18] width 9 height 9
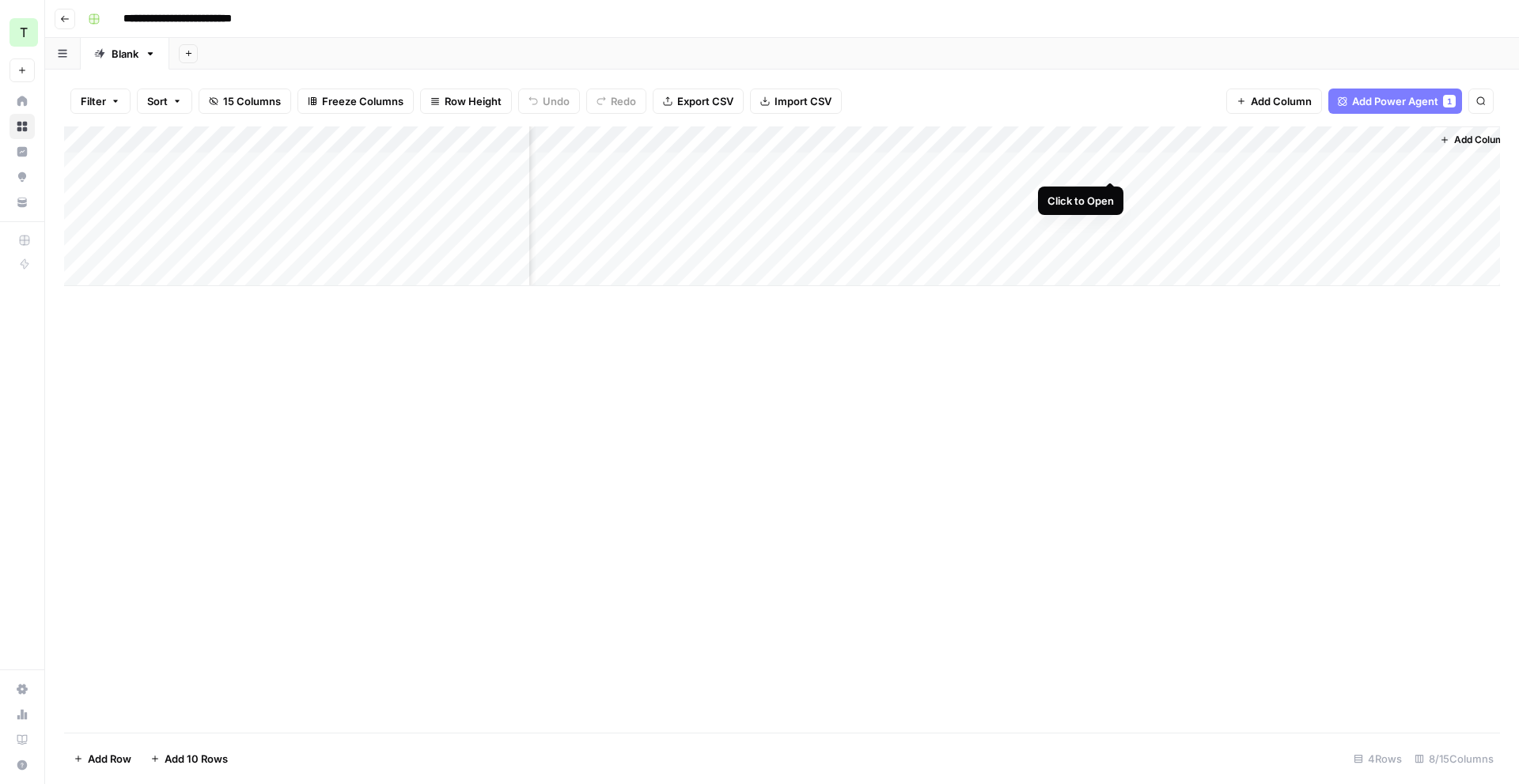
click at [1110, 164] on div "Add Column" at bounding box center [783, 205] width 1436 height 159
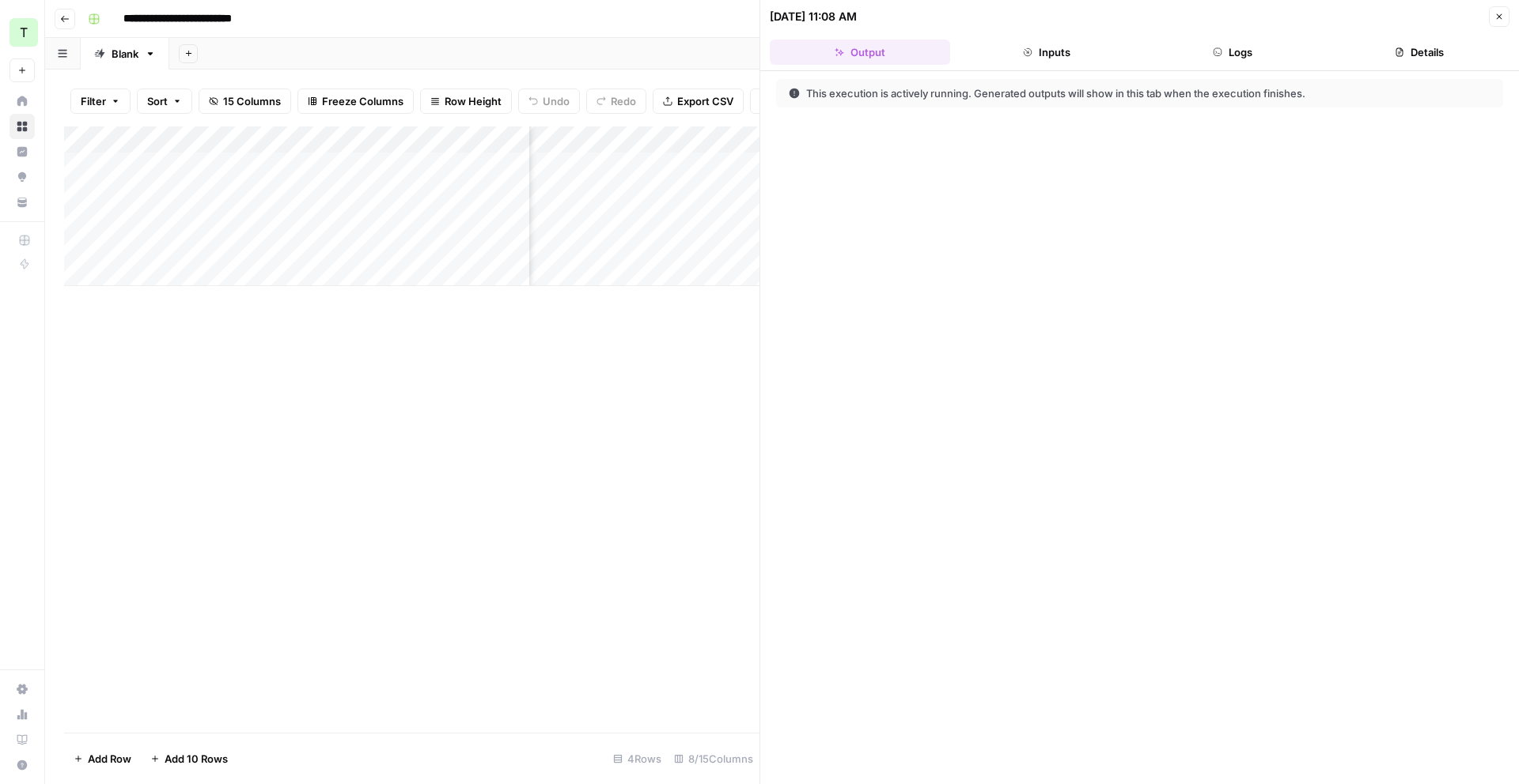
click at [1242, 57] on button "Logs" at bounding box center [1233, 52] width 181 height 25
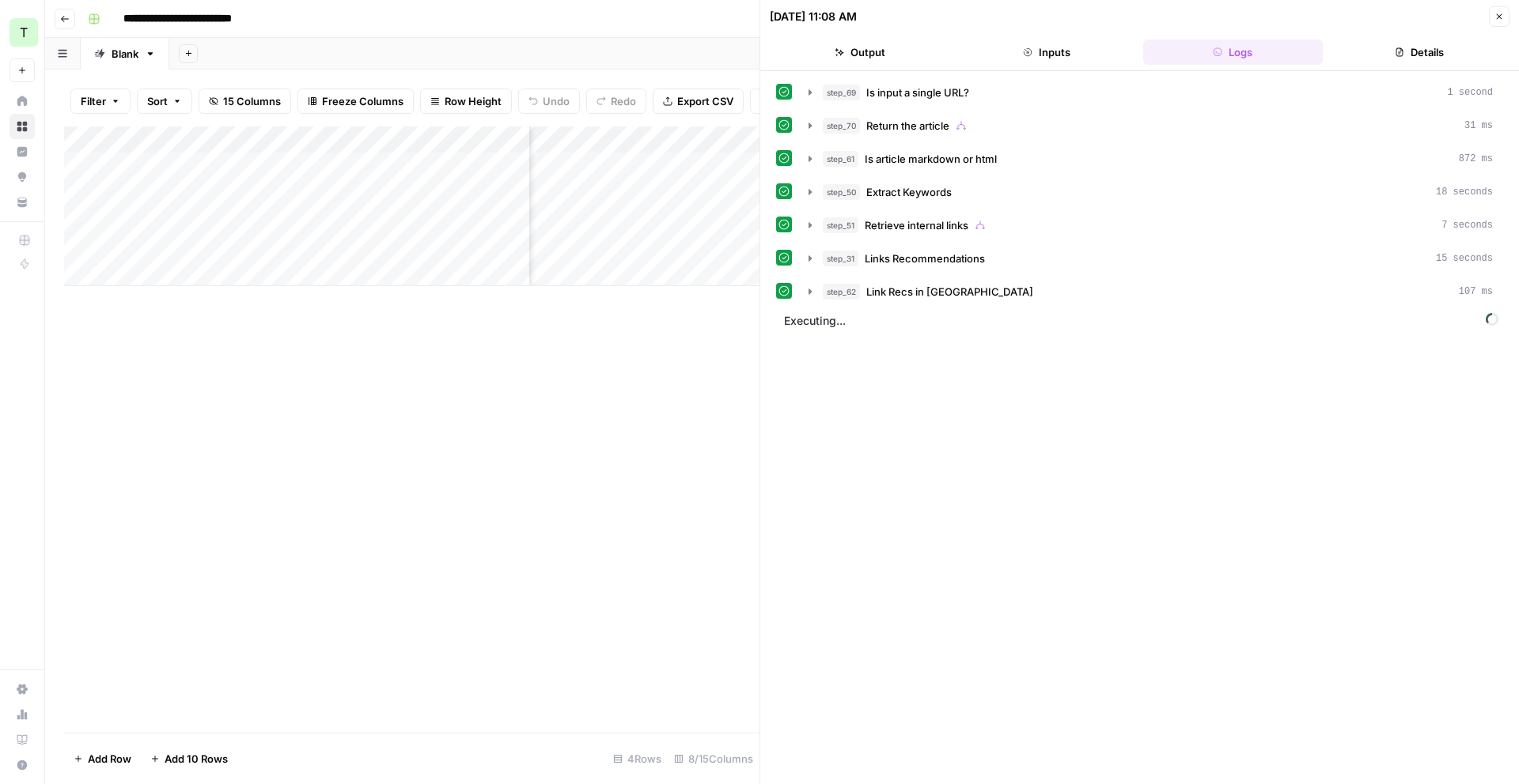
click at [790, 297] on div at bounding box center [783, 290] width 16 height 16
click at [807, 295] on icon "button" at bounding box center [810, 292] width 13 height 13
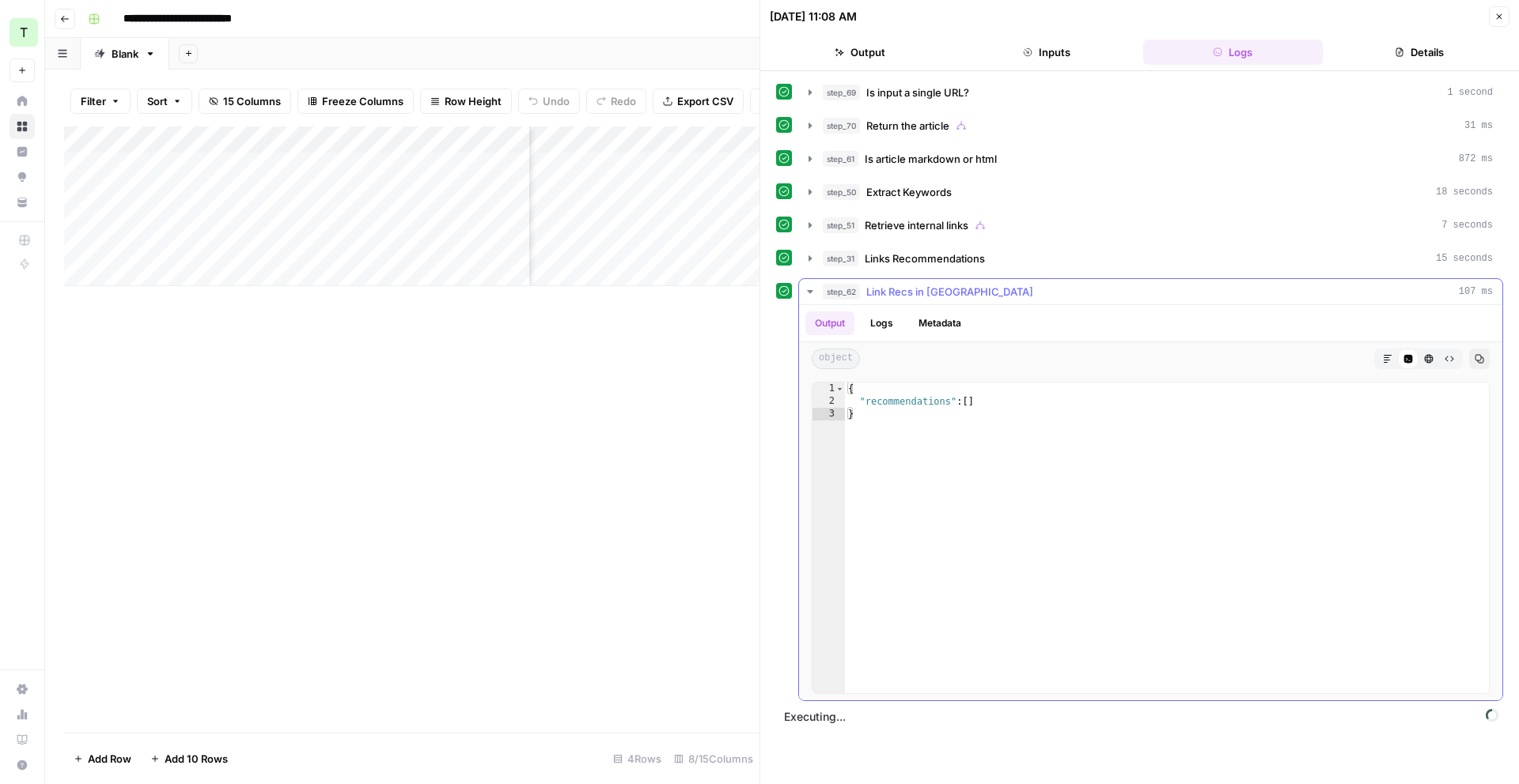
click at [891, 320] on button "Logs" at bounding box center [881, 323] width 41 height 24
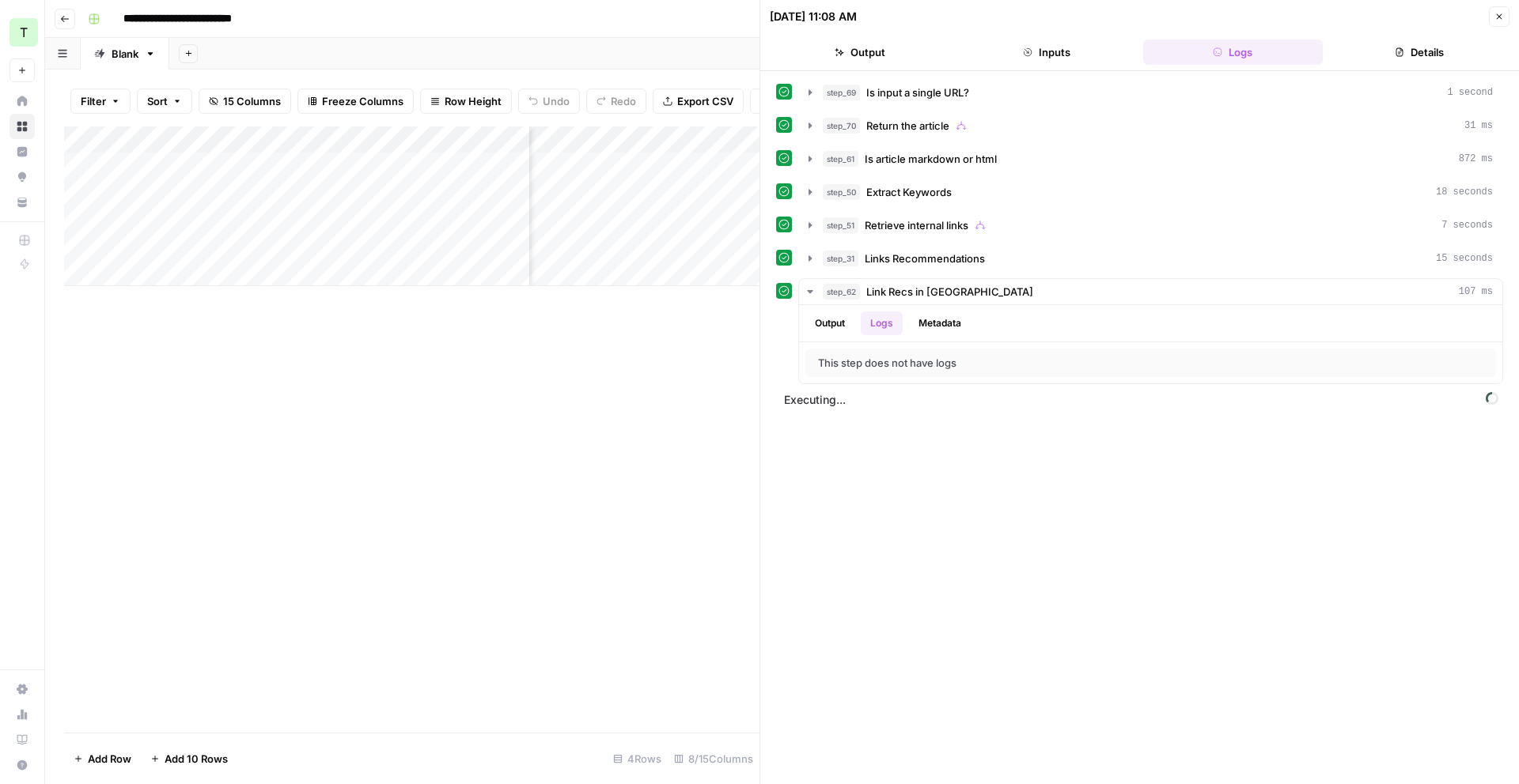
scroll to position [0, 180]
click at [712, 163] on div "Add Column" at bounding box center [412, 205] width 695 height 159
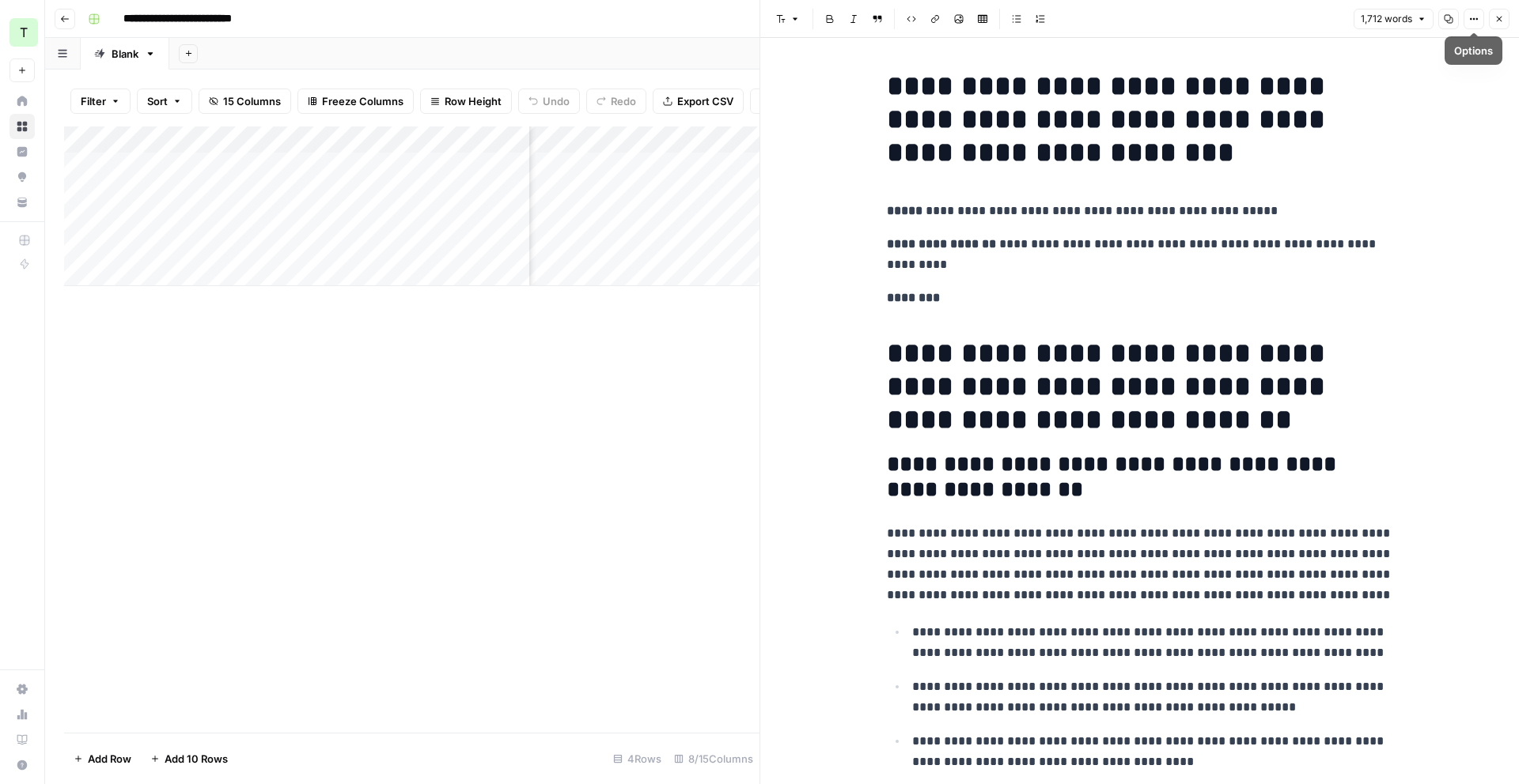
click at [1478, 22] on icon "button" at bounding box center [1474, 18] width 9 height 9
click at [1421, 22] on icon "button" at bounding box center [1421, 18] width 9 height 9
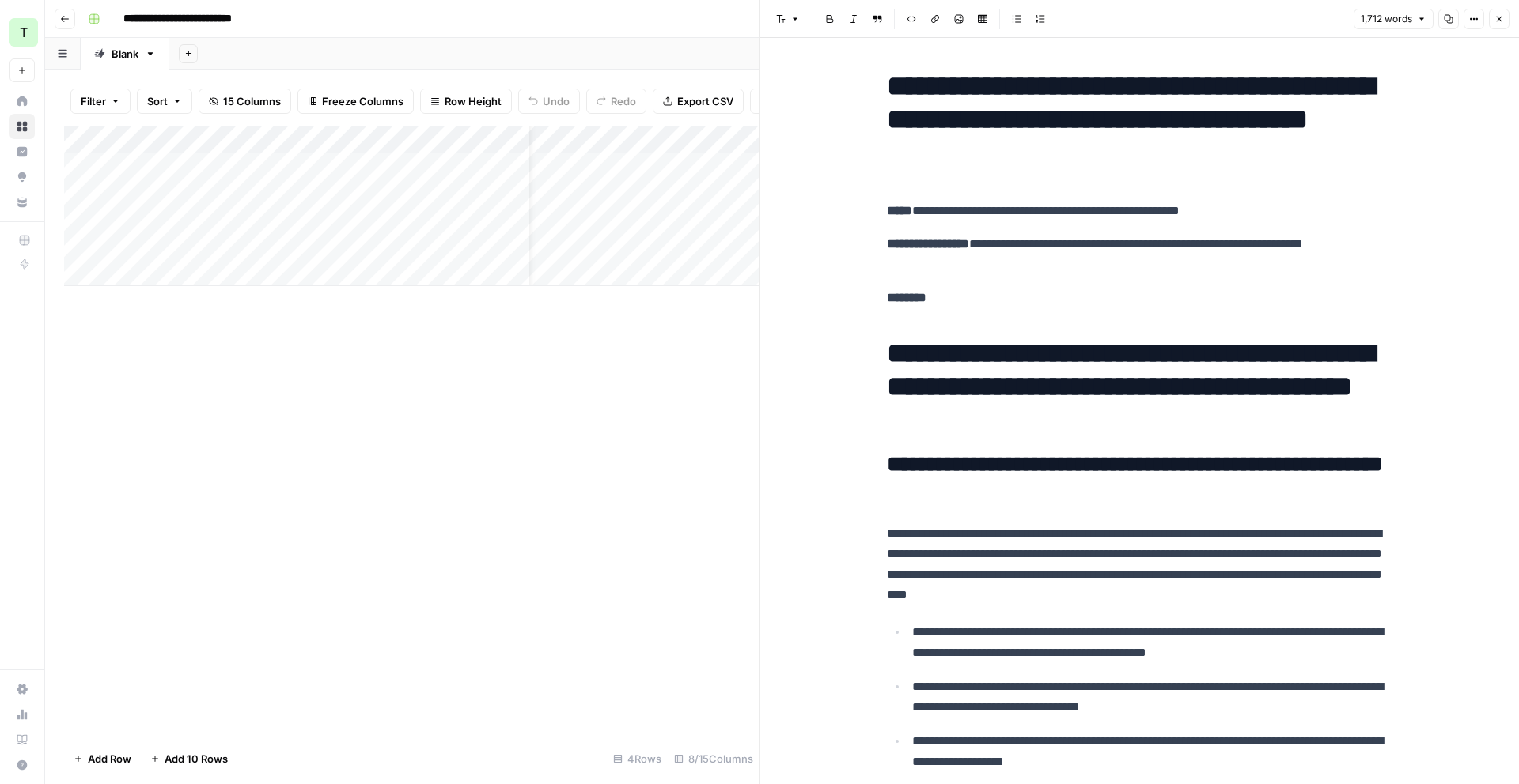
scroll to position [0, 36]
click at [695, 165] on div "Add Column" at bounding box center [412, 205] width 695 height 159
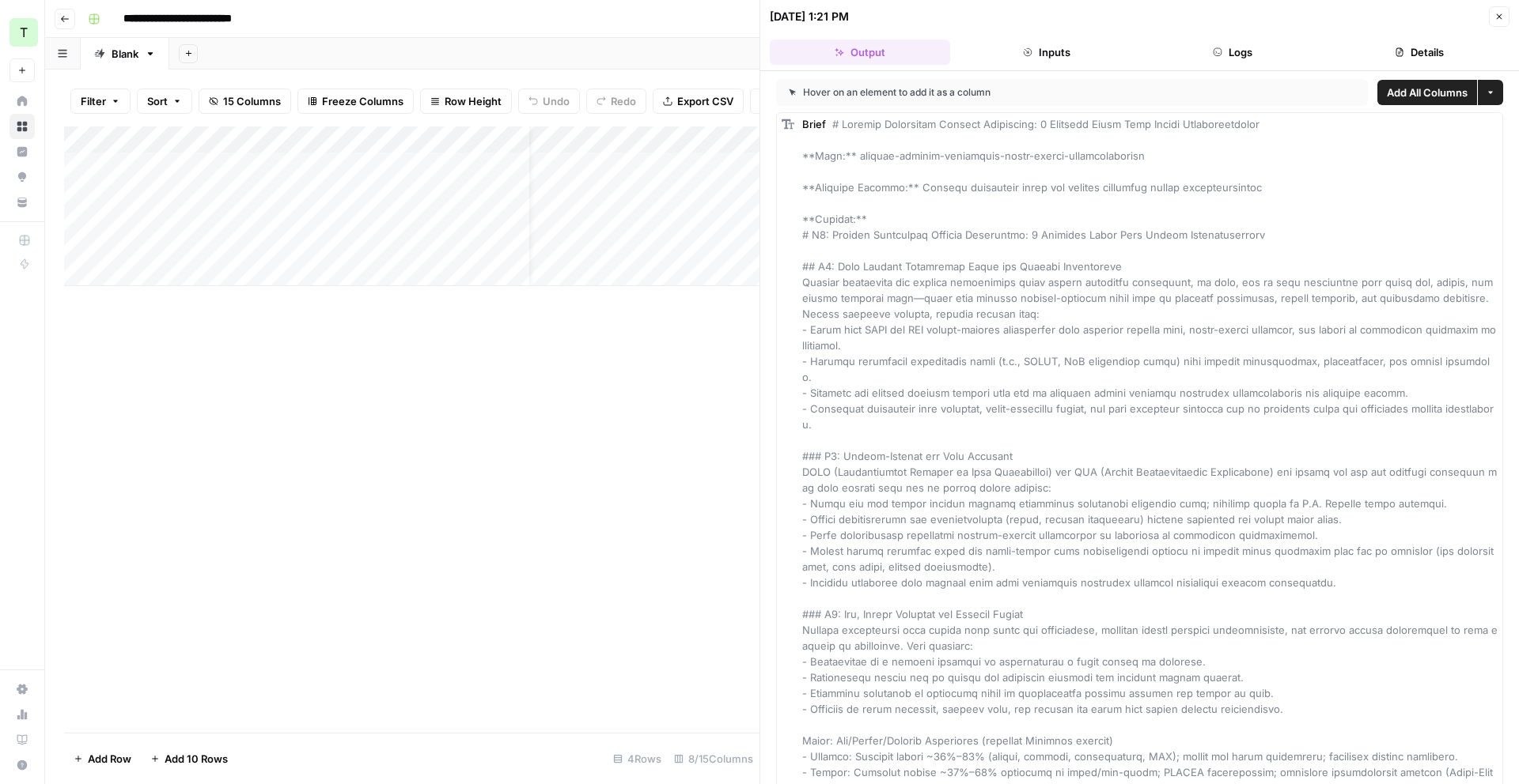
click at [1262, 44] on button "Logs" at bounding box center [1233, 52] width 181 height 25
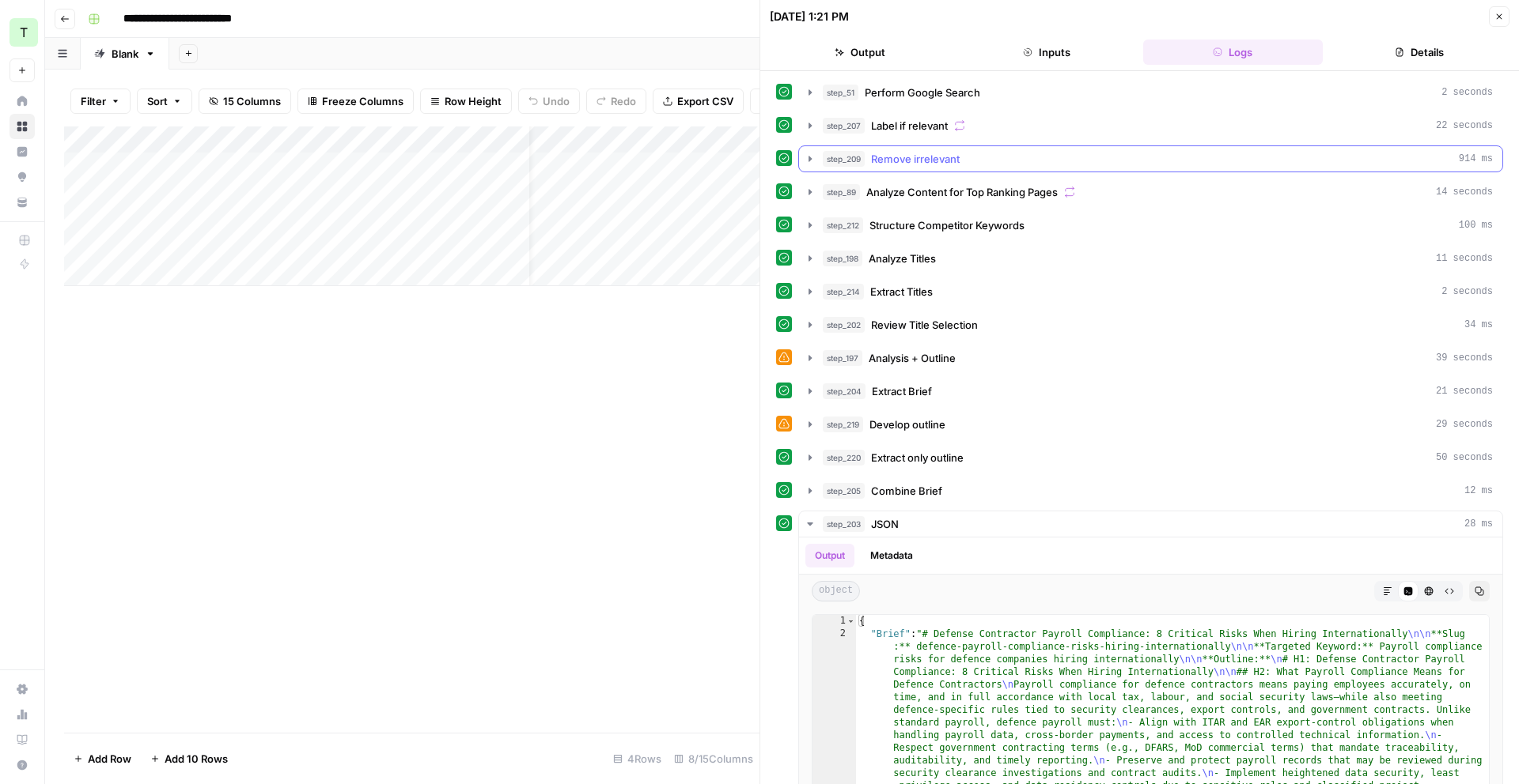
click at [808, 160] on icon "button" at bounding box center [809, 158] width 3 height 6
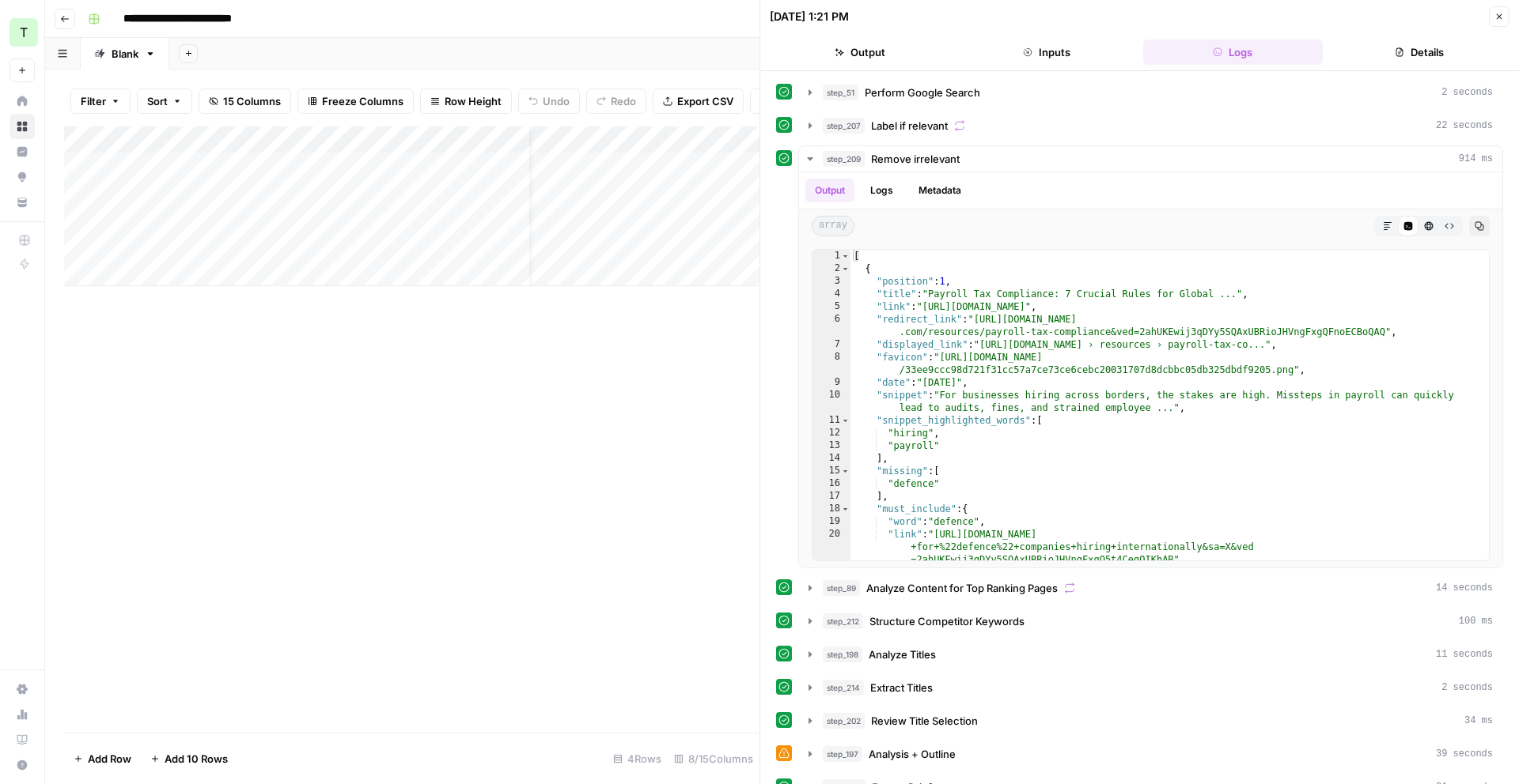
click at [1501, 14] on icon "button" at bounding box center [1499, 17] width 9 height 9
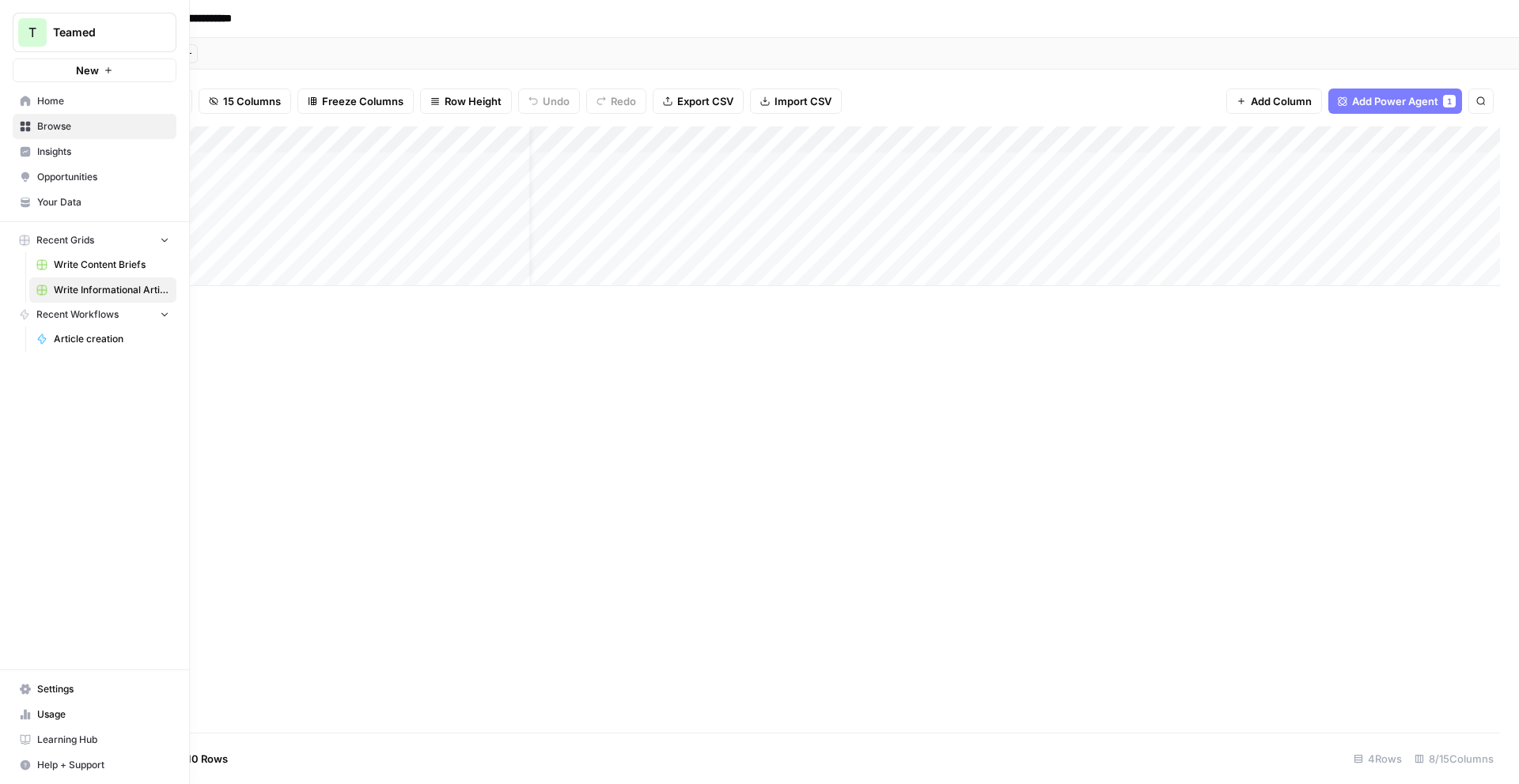
click at [70, 767] on span "Help + Support" at bounding box center [102, 765] width 132 height 14
click at [46, 769] on span "Help + Support" at bounding box center [102, 765] width 132 height 14
click at [230, 755] on span "Chat & Support" at bounding box center [264, 757] width 106 height 14
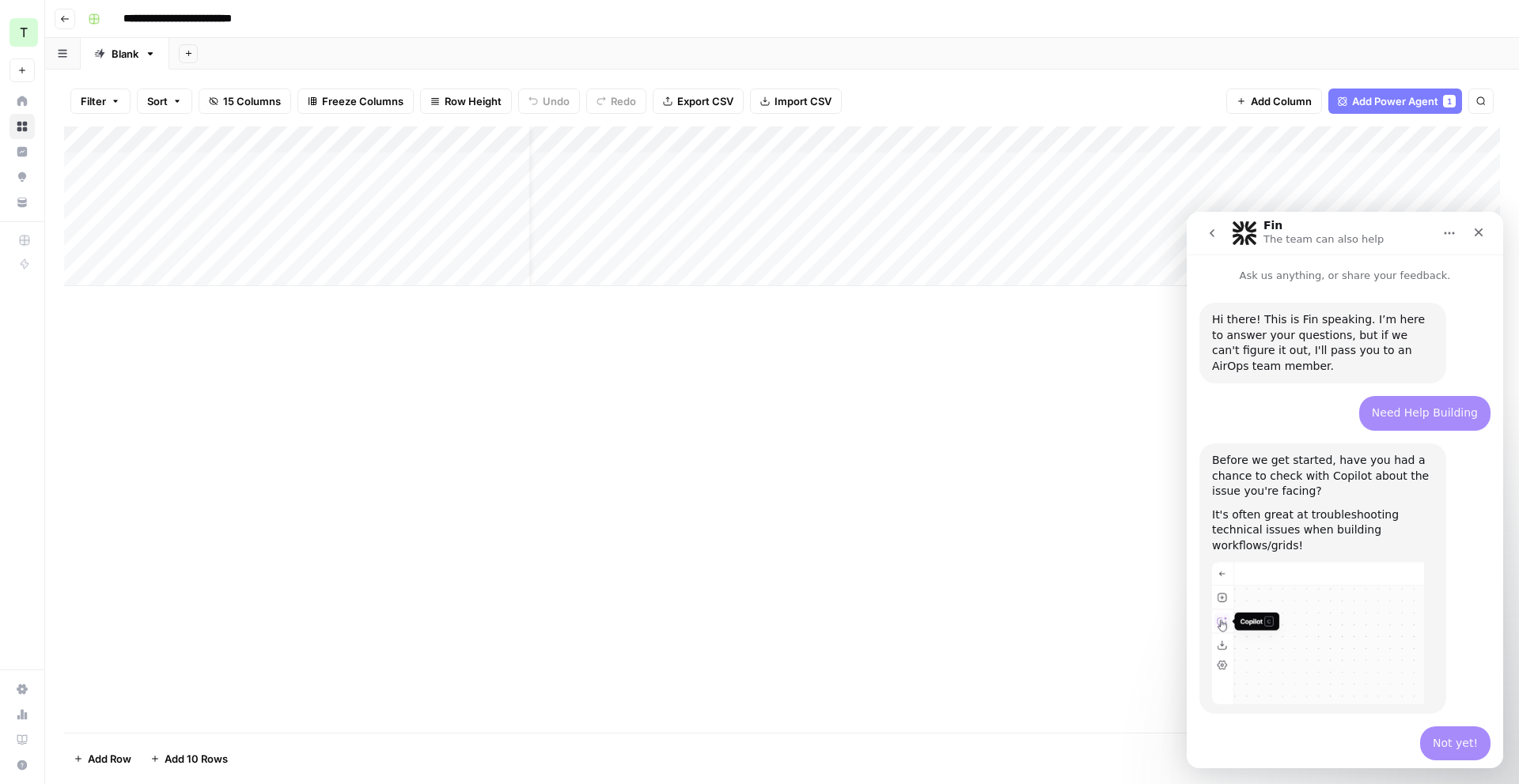
scroll to position [360, 0]
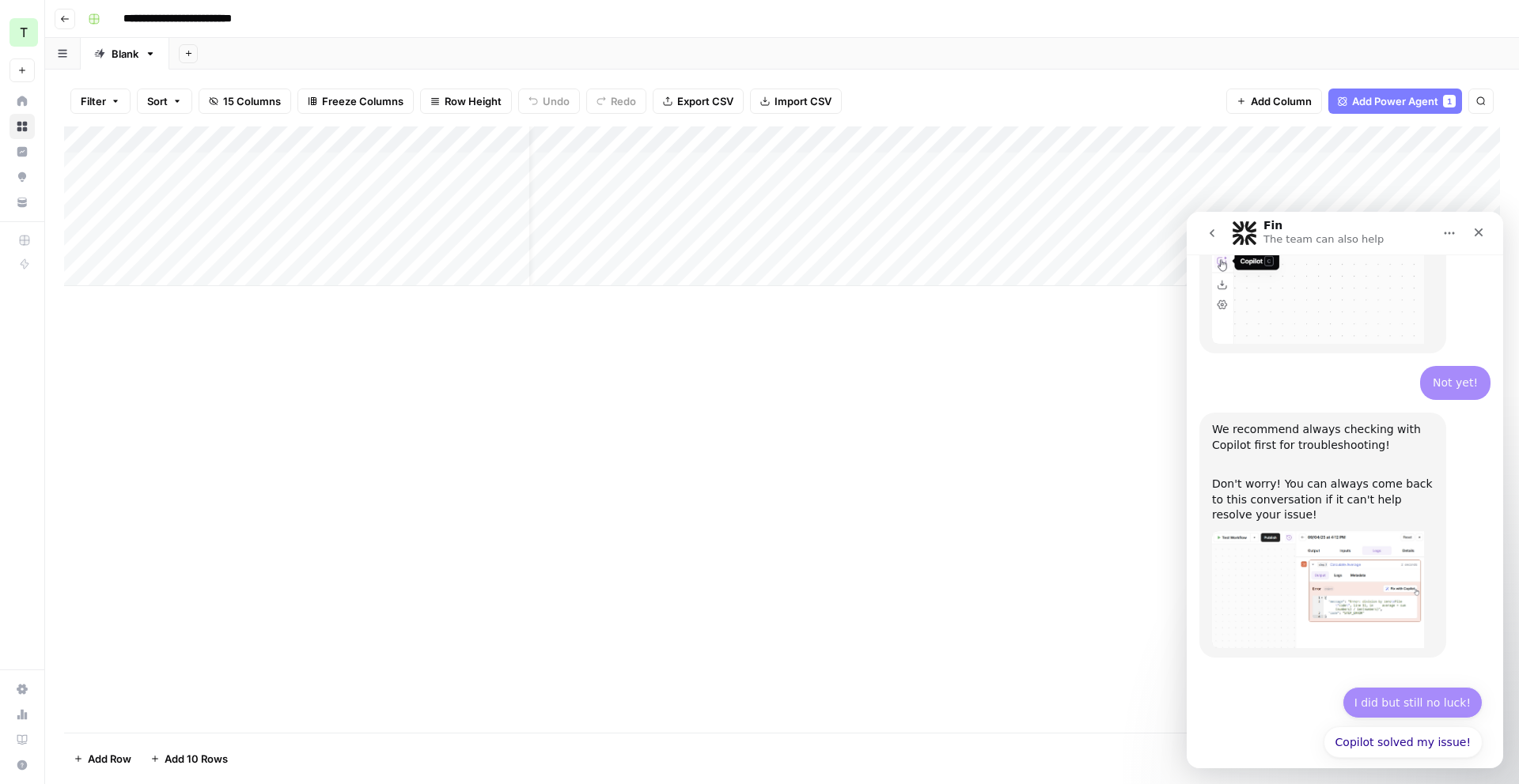
click at [1401, 687] on button "I did but still no luck!" at bounding box center [1413, 703] width 140 height 31
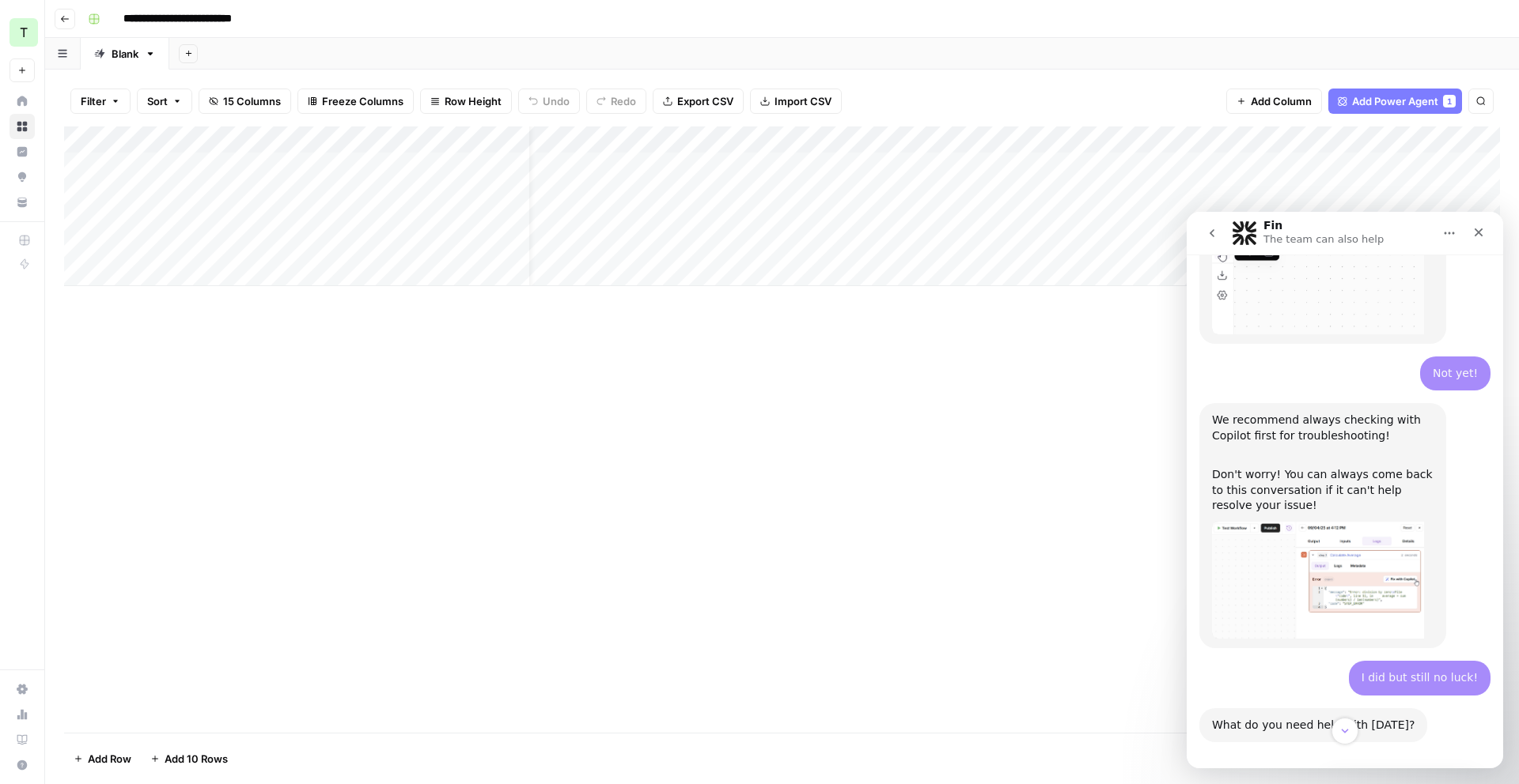
scroll to position [495, 0]
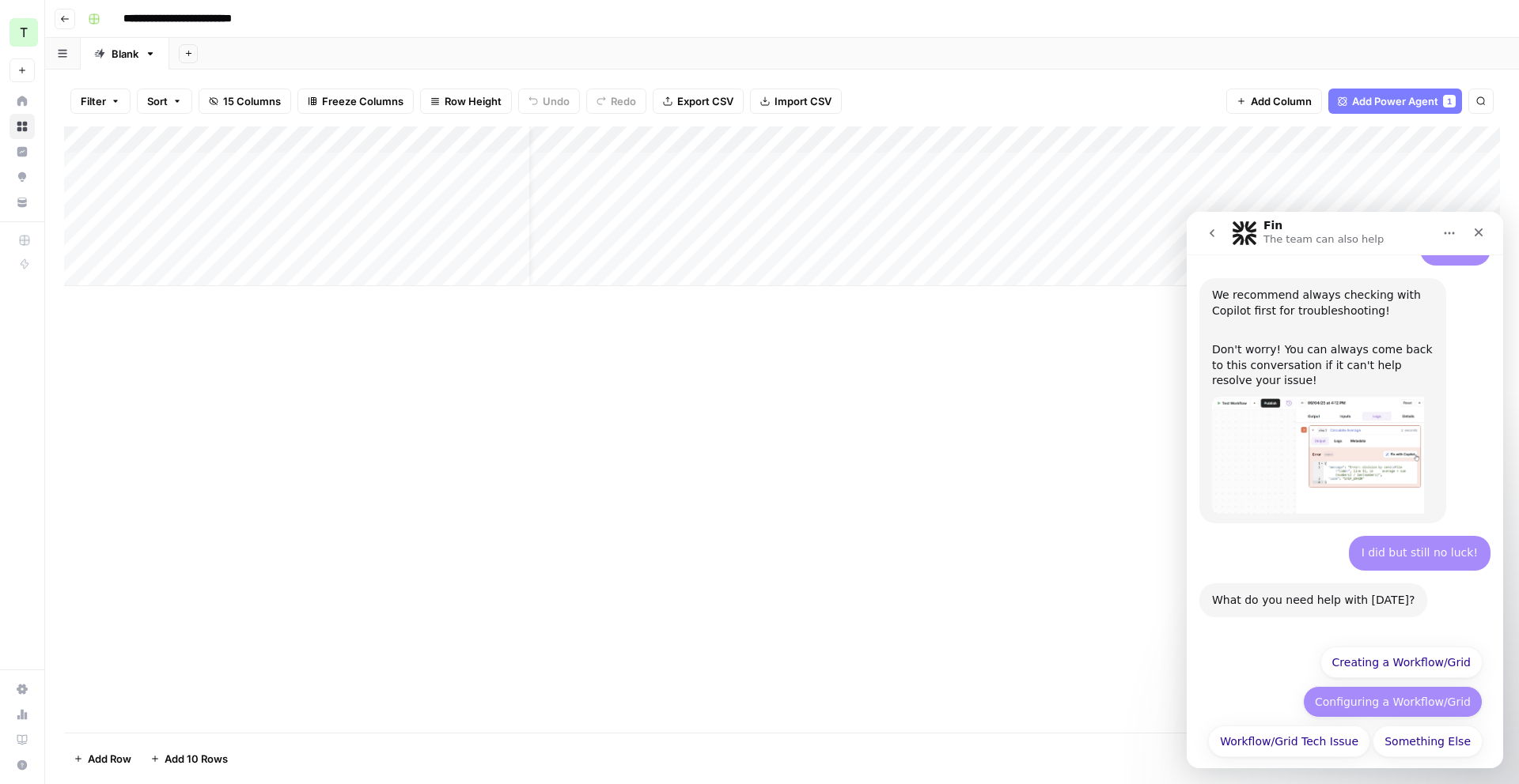
click at [1401, 689] on button "Configuring a Workflow/Grid" at bounding box center [1393, 702] width 180 height 31
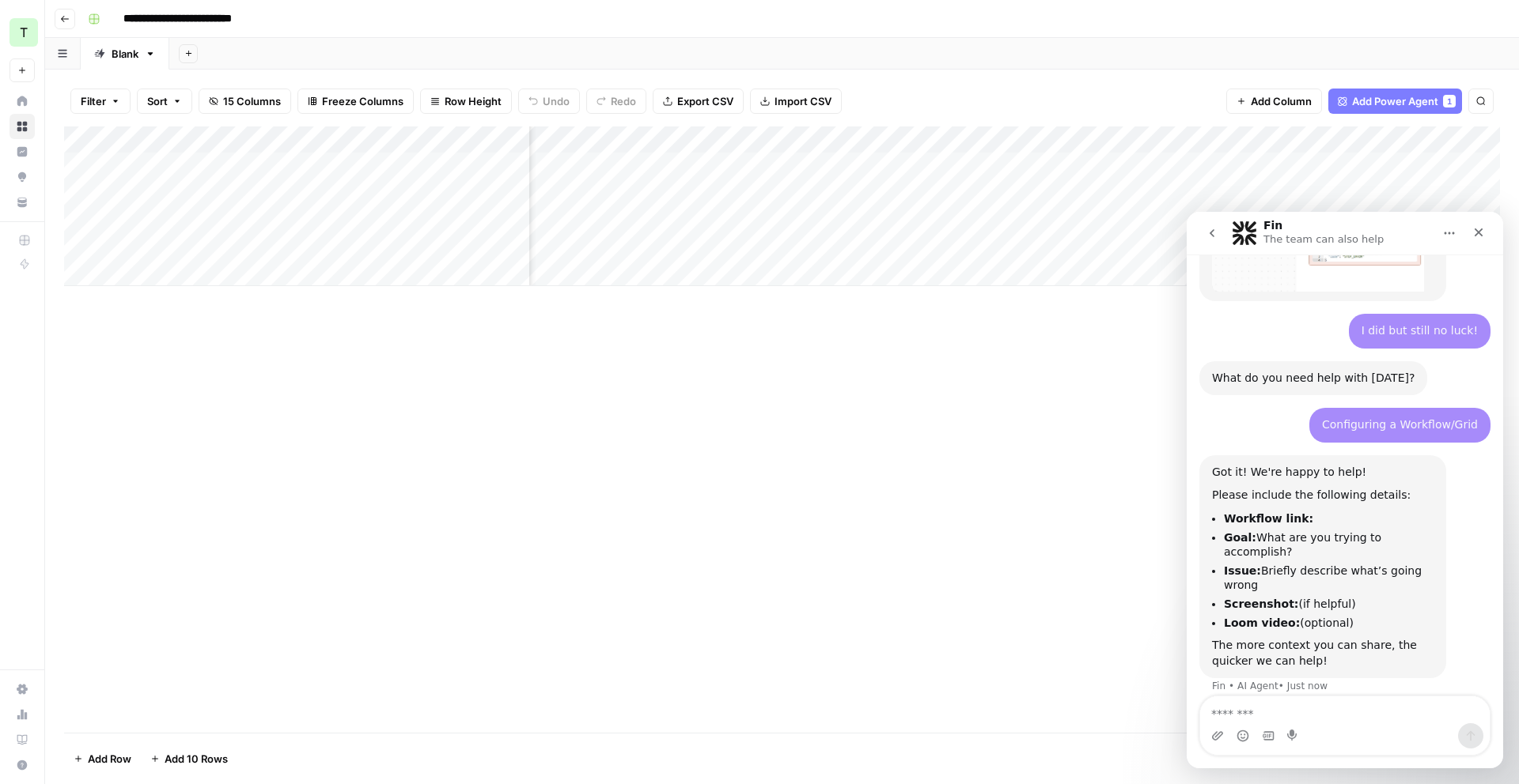
scroll to position [0, 103]
click at [1299, 706] on textarea "Message…" at bounding box center [1345, 709] width 289 height 27
click at [1301, 142] on div "Add Column" at bounding box center [783, 205] width 1436 height 159
click at [1447, 240] on button "Home" at bounding box center [1449, 233] width 30 height 30
click at [1478, 235] on icon "Close" at bounding box center [1478, 232] width 13 height 13
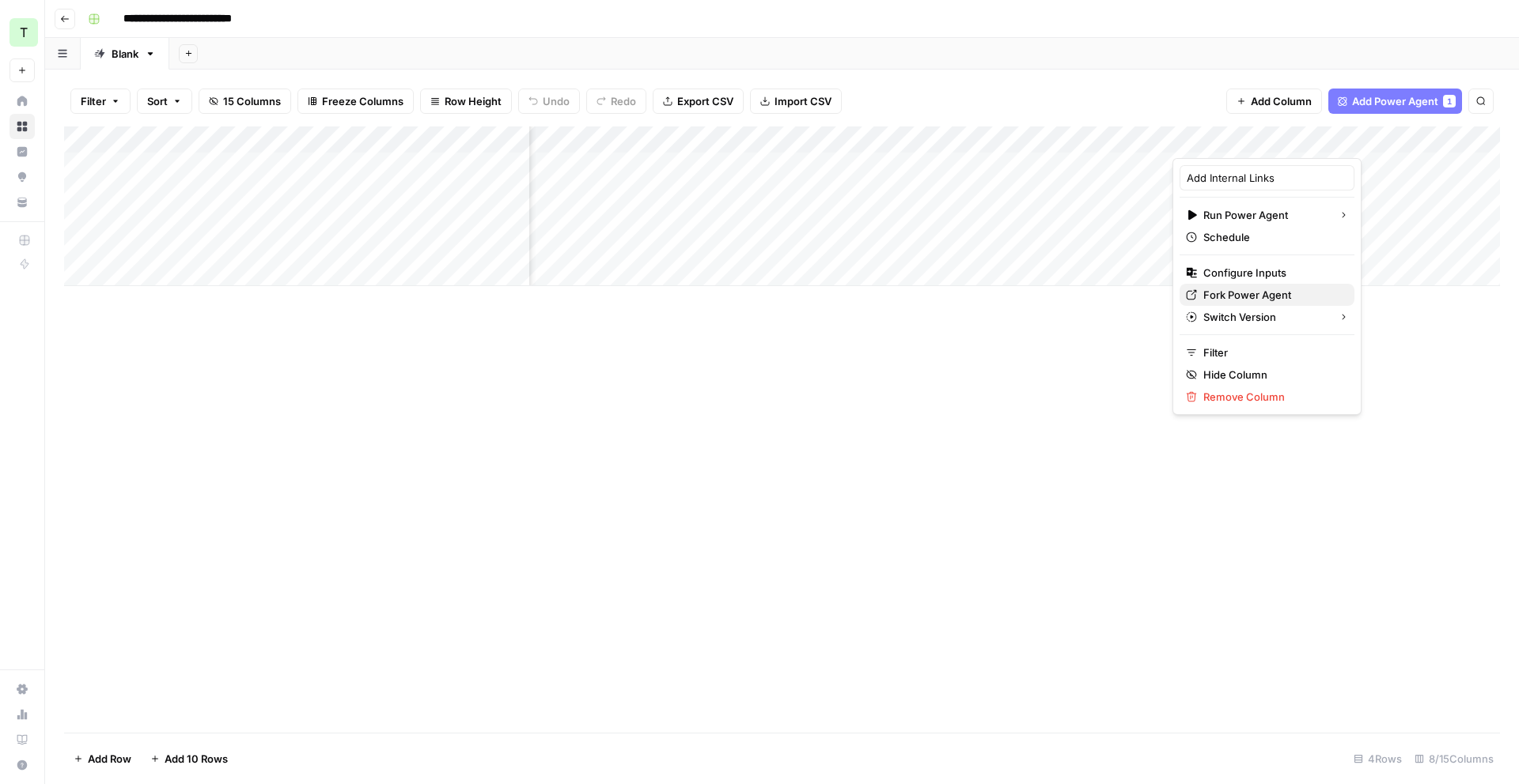
click at [1282, 295] on span "Fork Power Agent" at bounding box center [1273, 295] width 138 height 16
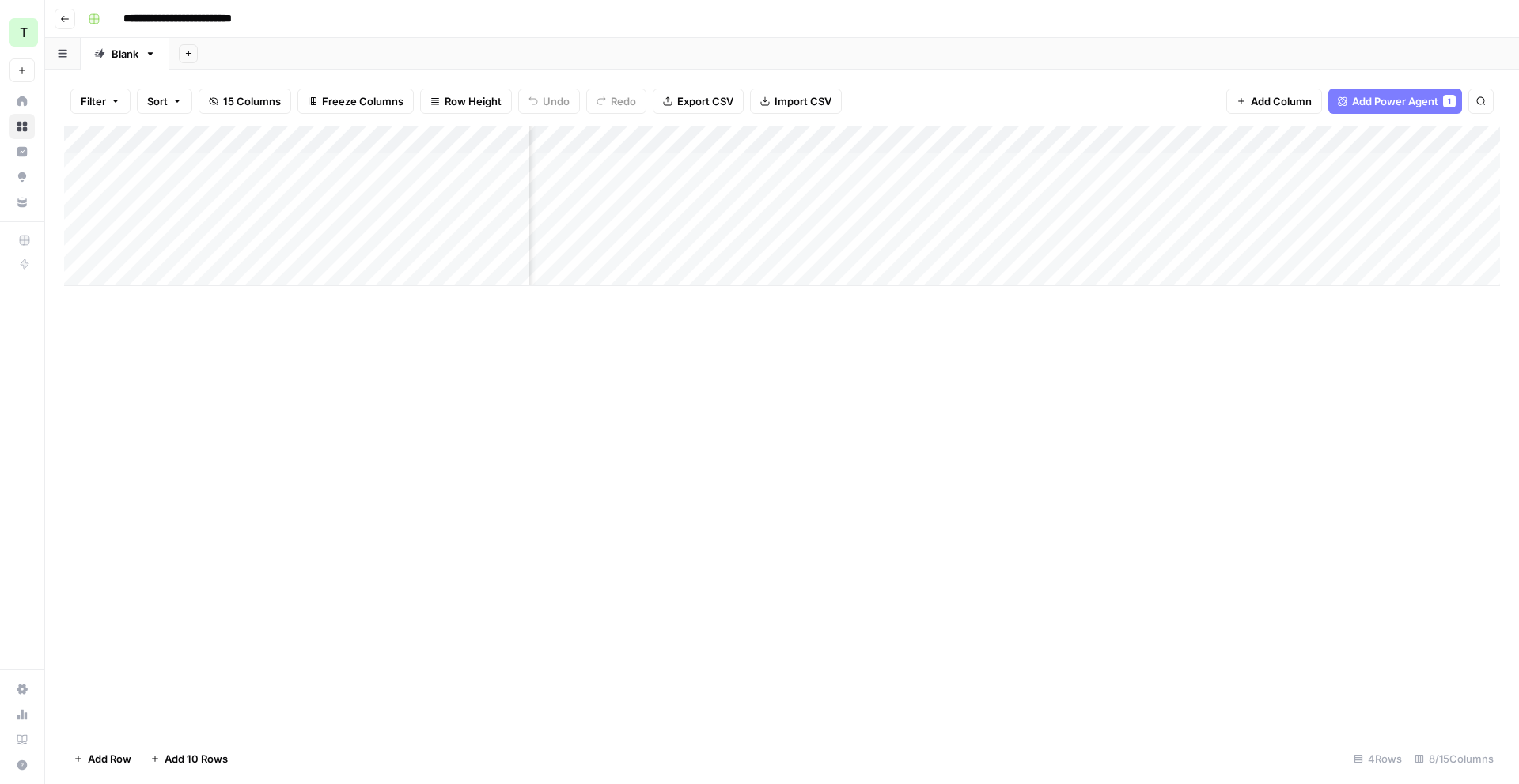
click at [1309, 137] on div "Add Column" at bounding box center [783, 205] width 1436 height 159
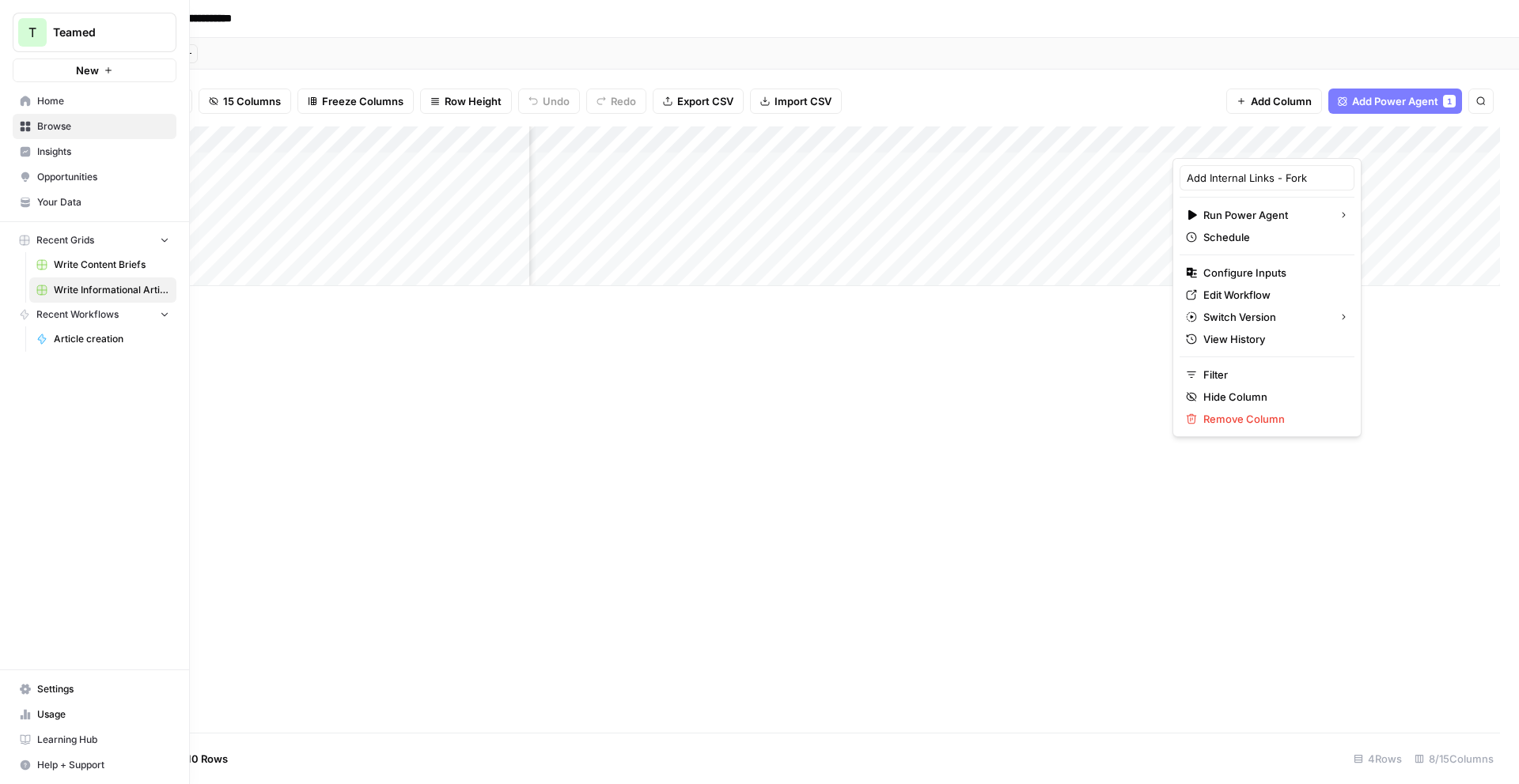
click at [37, 764] on span "Help + Support" at bounding box center [102, 765] width 132 height 14
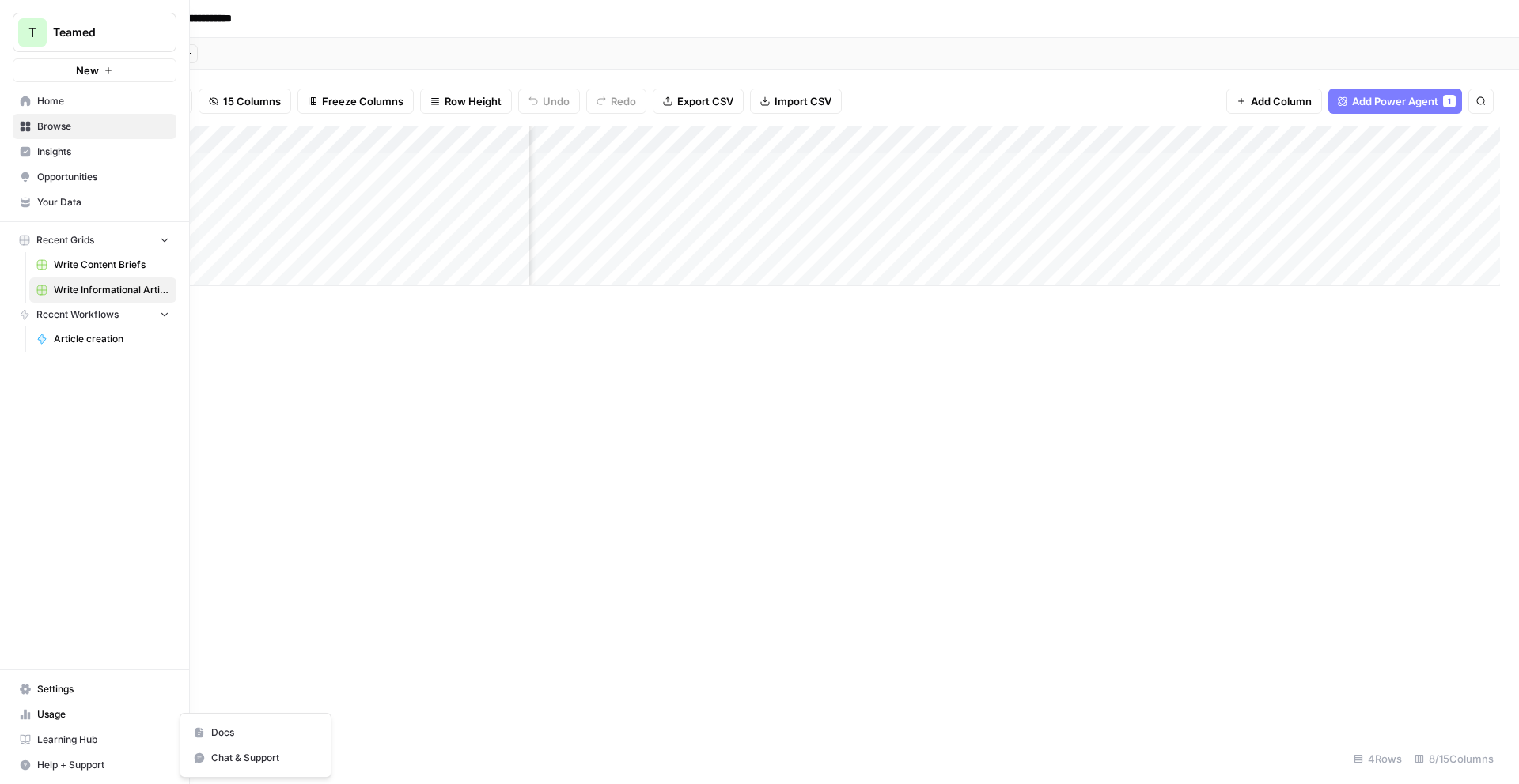
click at [229, 752] on span "Chat & Support" at bounding box center [264, 757] width 106 height 14
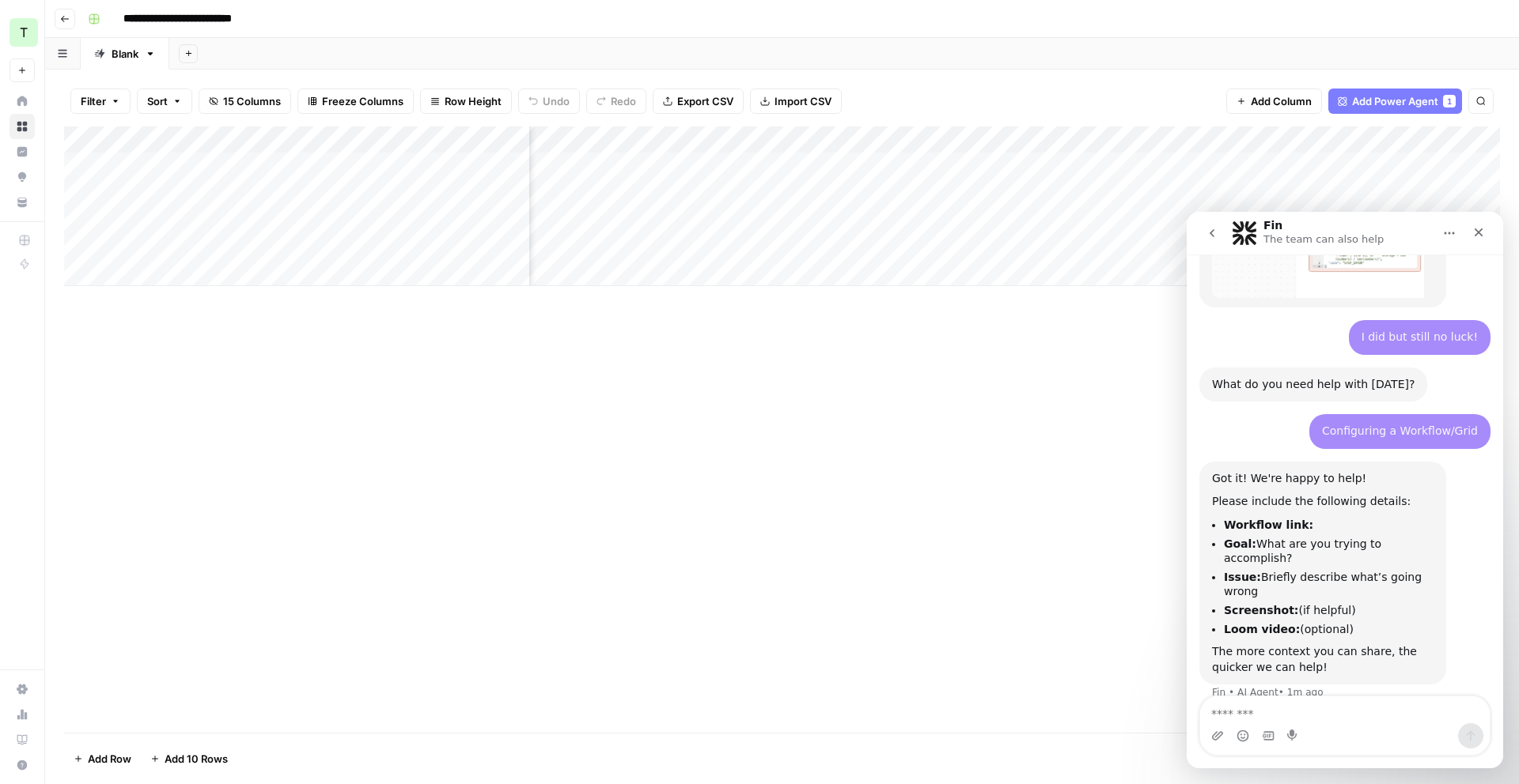
scroll to position [718, 0]
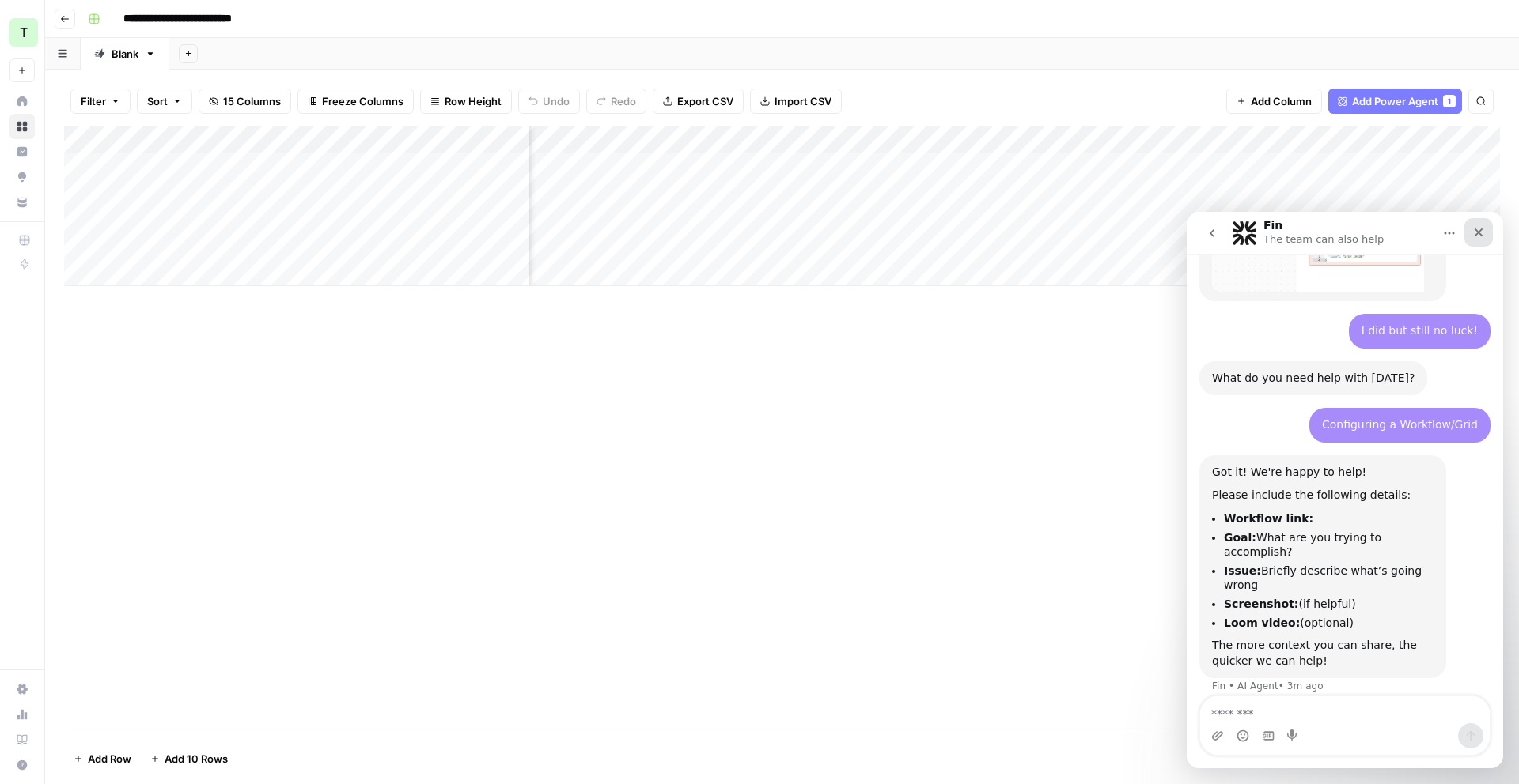
drag, startPoint x: 1475, startPoint y: 240, endPoint x: 2657, endPoint y: 451, distance: 1200.7
click at [1475, 240] on div "Close" at bounding box center [1478, 232] width 29 height 29
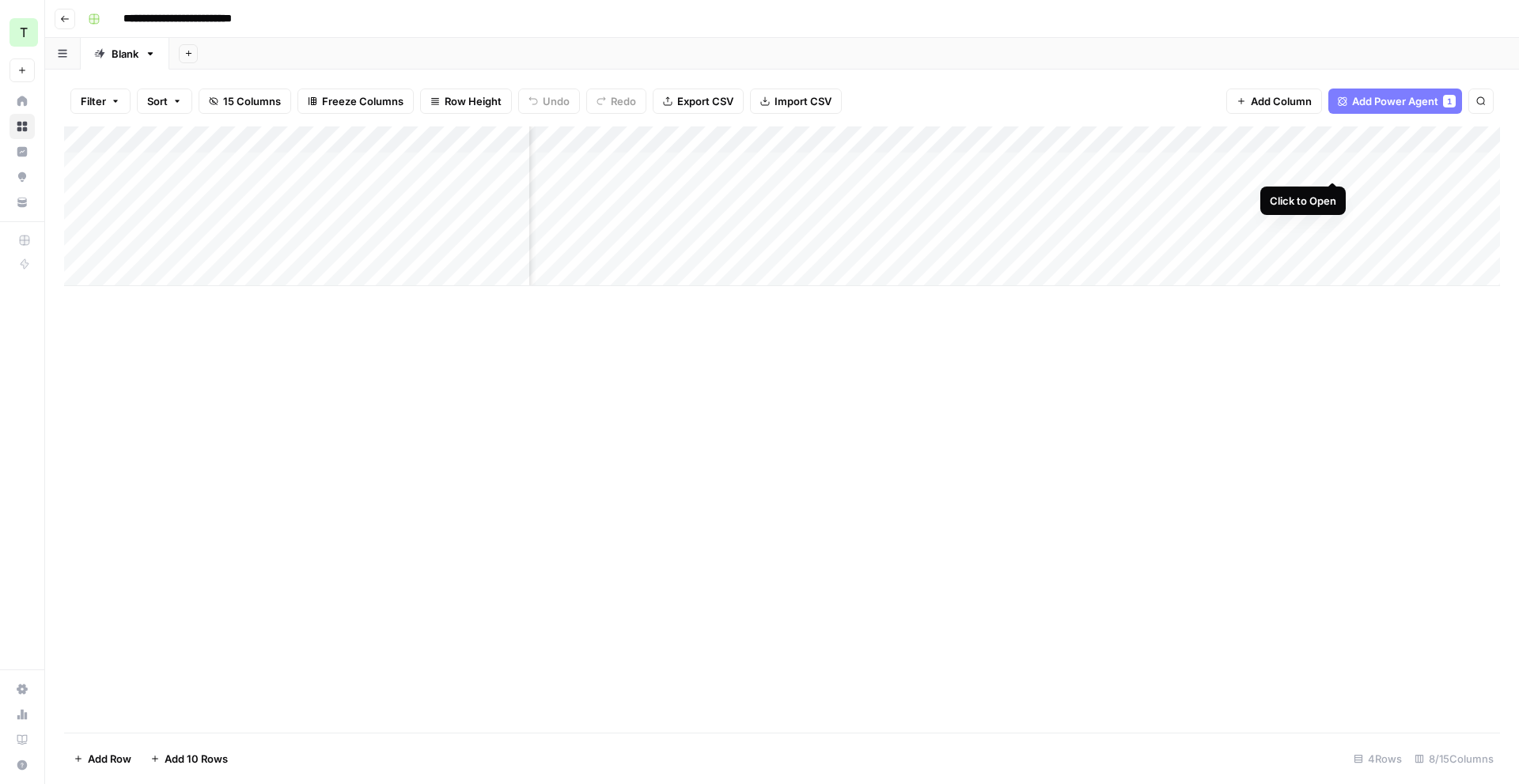
click at [1336, 165] on div "Add Column" at bounding box center [783, 205] width 1436 height 159
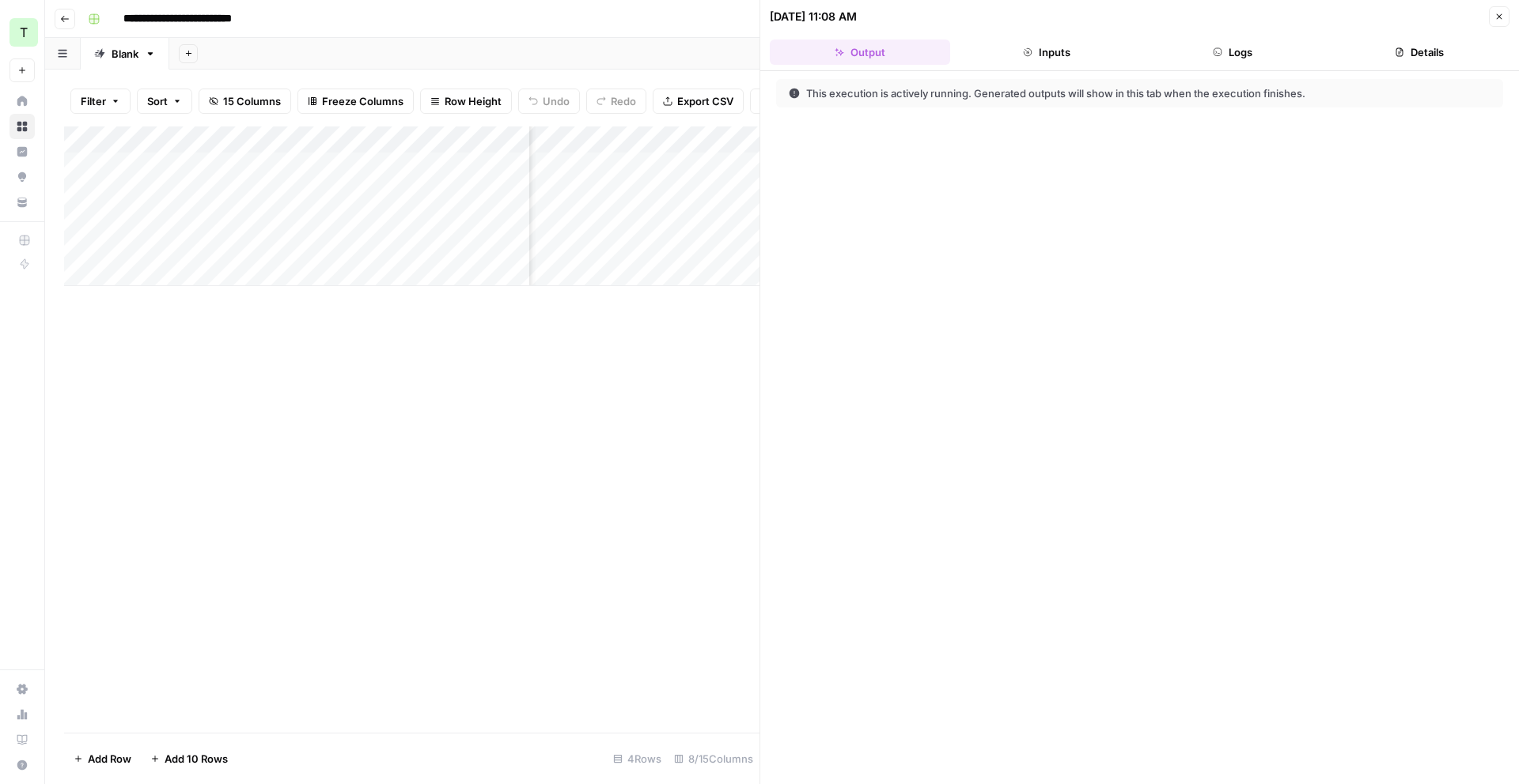
click at [1254, 36] on header "10/09/25 at 11:08 AM Close Output Inputs Logs Details" at bounding box center [1139, 35] width 759 height 71
click at [1254, 40] on button "Logs" at bounding box center [1233, 52] width 181 height 25
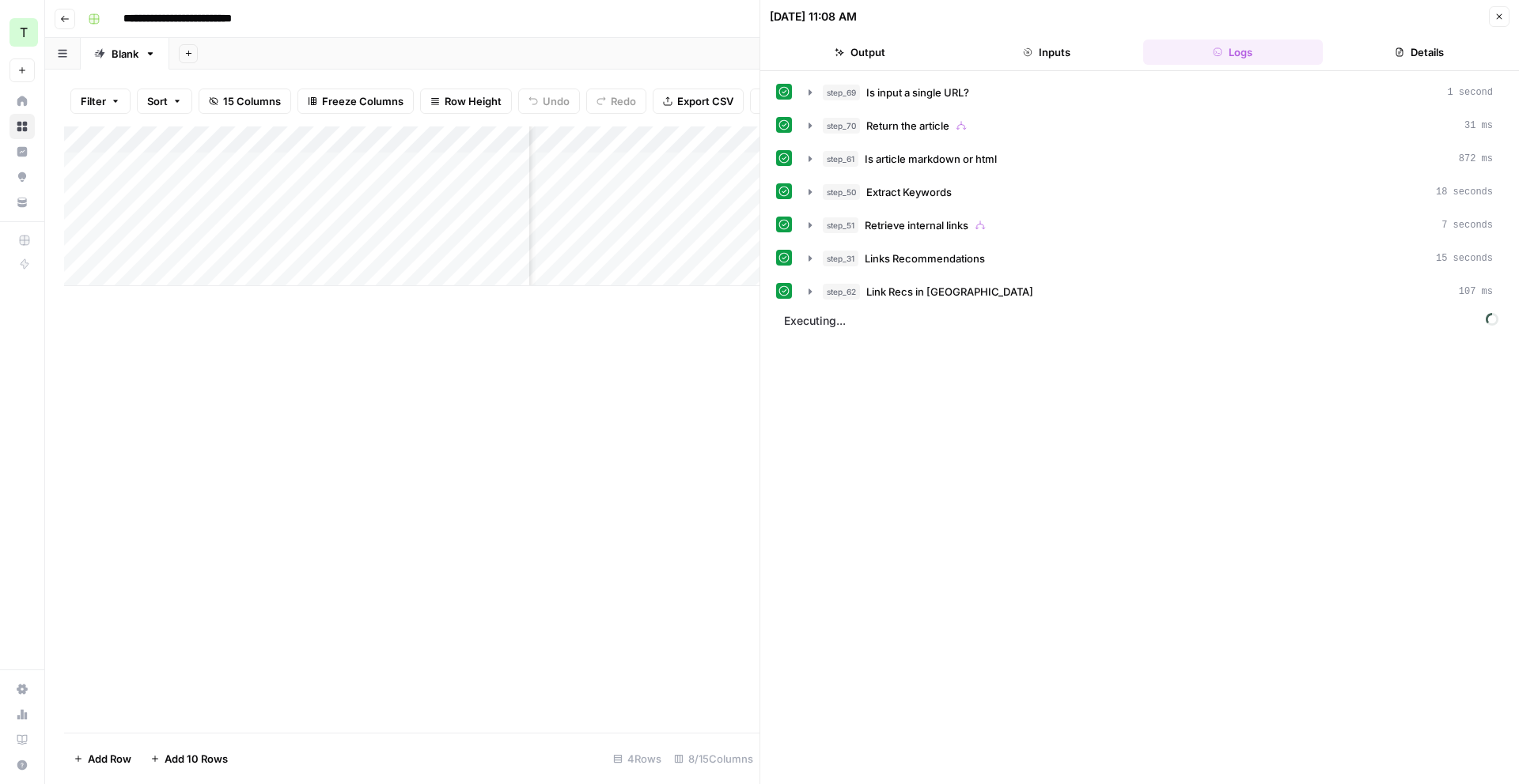
click at [1494, 9] on button "Close" at bounding box center [1499, 17] width 20 height 20
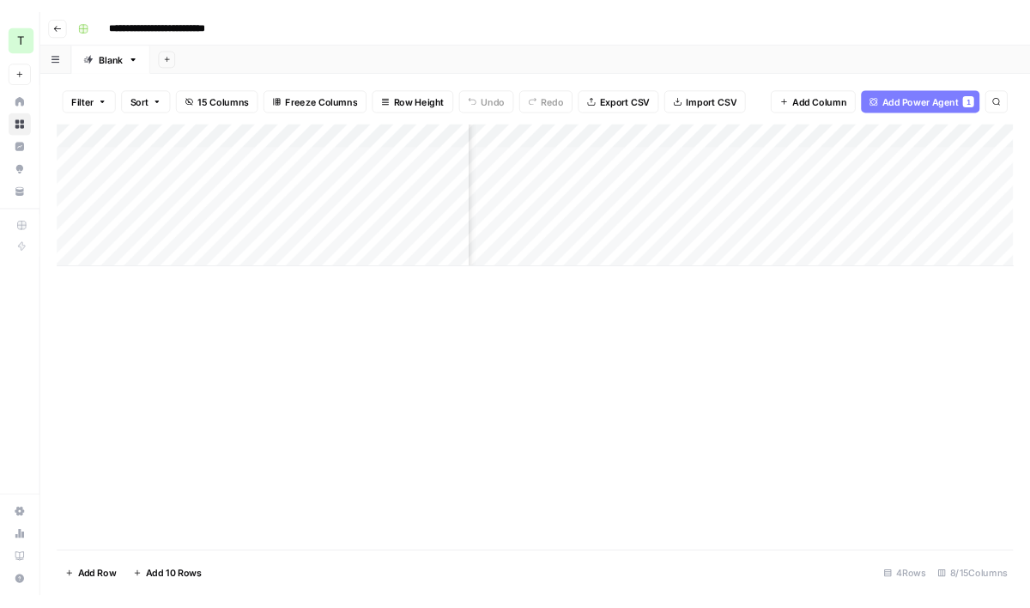
scroll to position [0, 369]
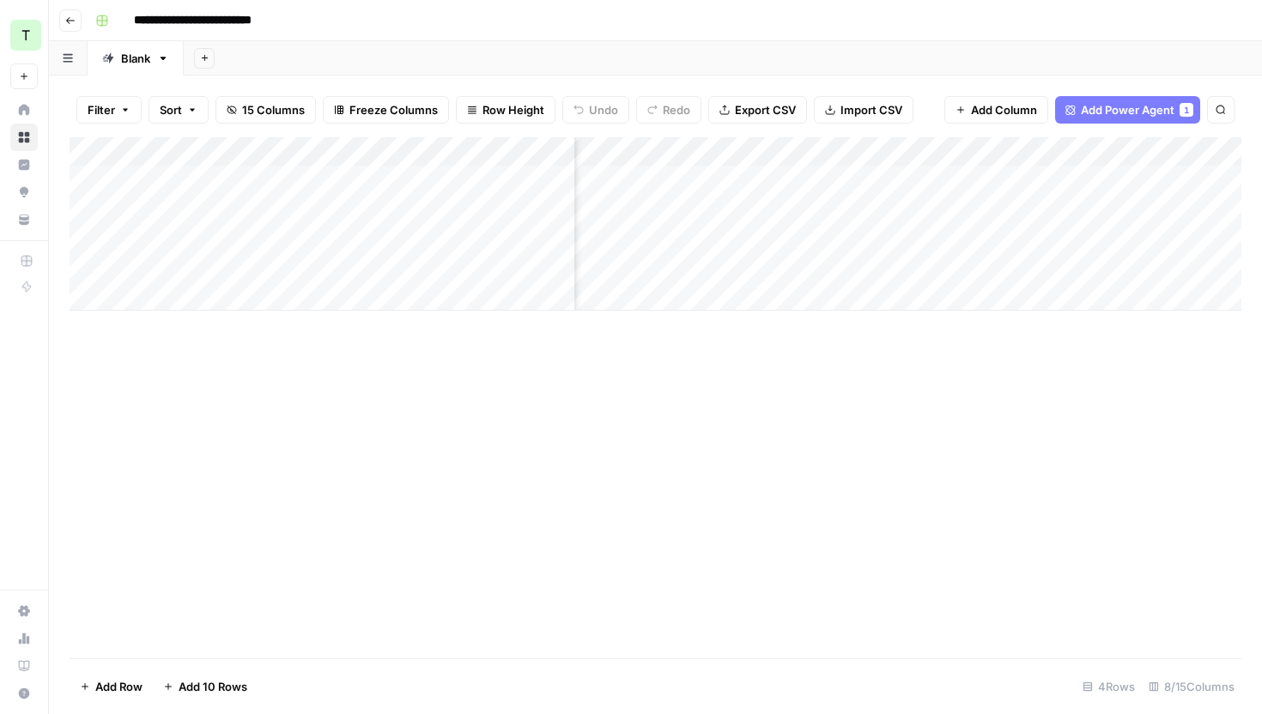
click at [1185, 152] on div "Add Column" at bounding box center [656, 223] width 1172 height 173
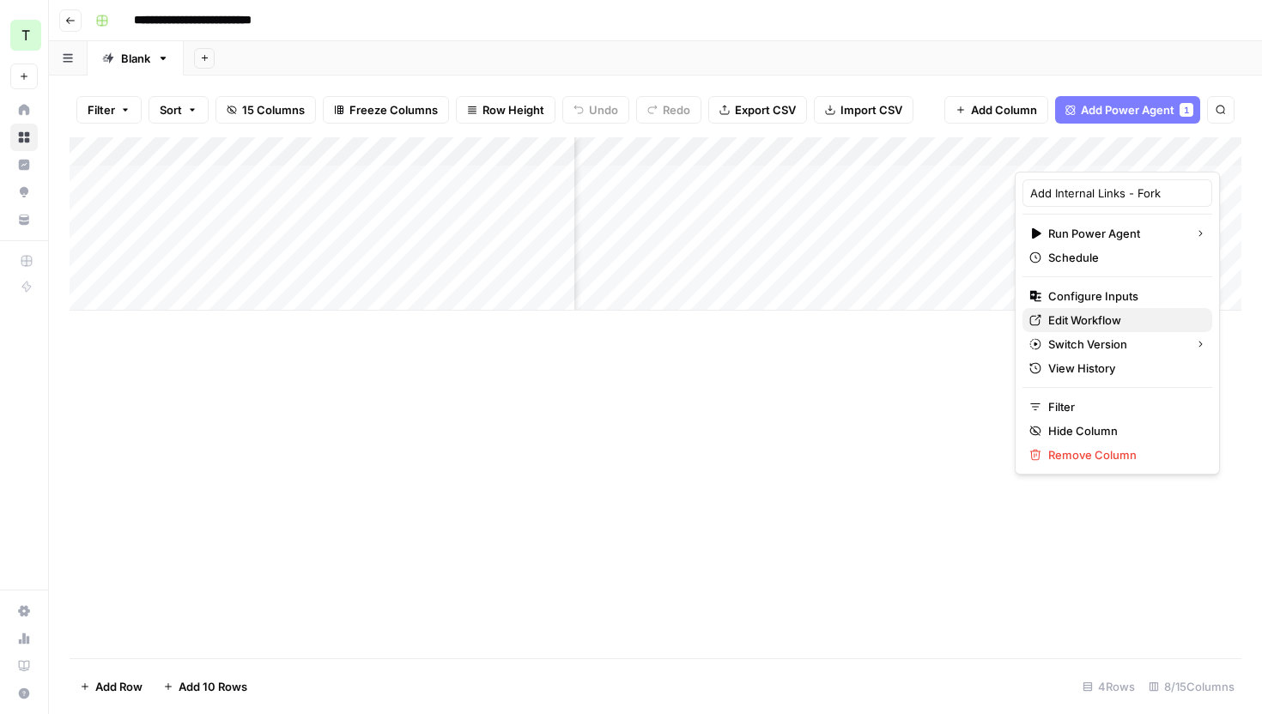
click at [1112, 316] on span "Edit Workflow" at bounding box center [1123, 320] width 150 height 17
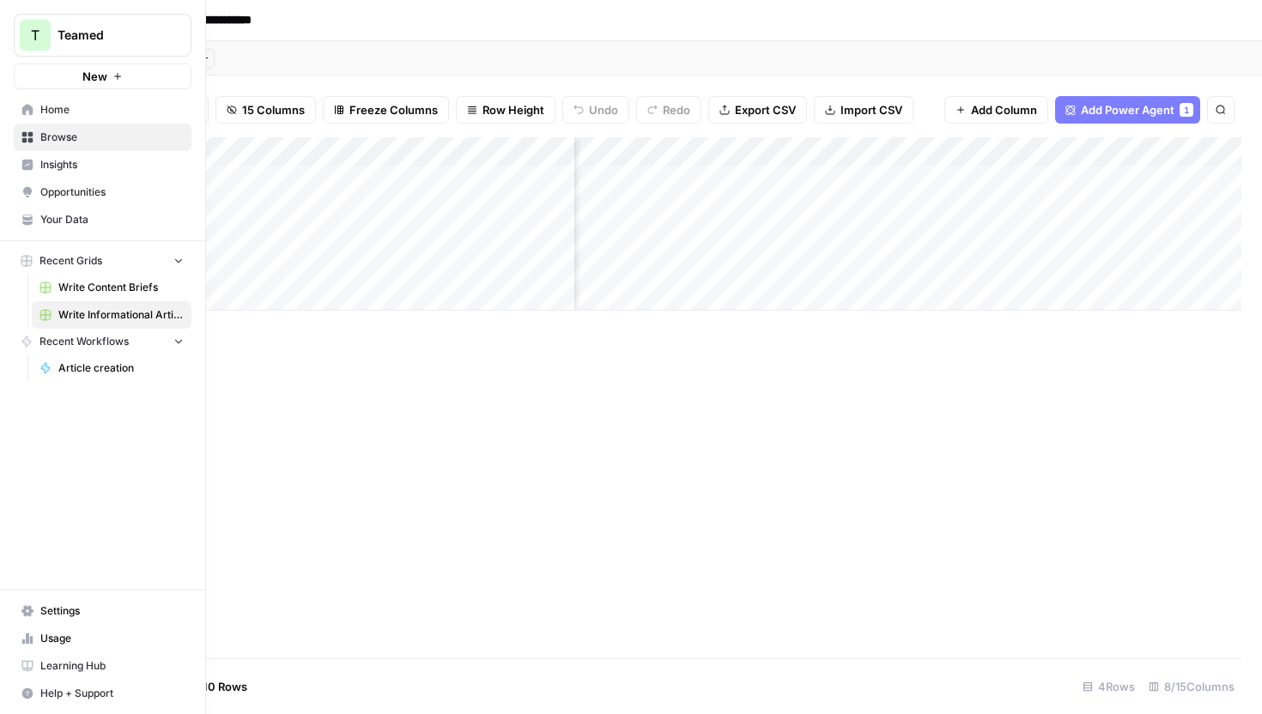
click at [68, 194] on span "Opportunities" at bounding box center [111, 192] width 143 height 15
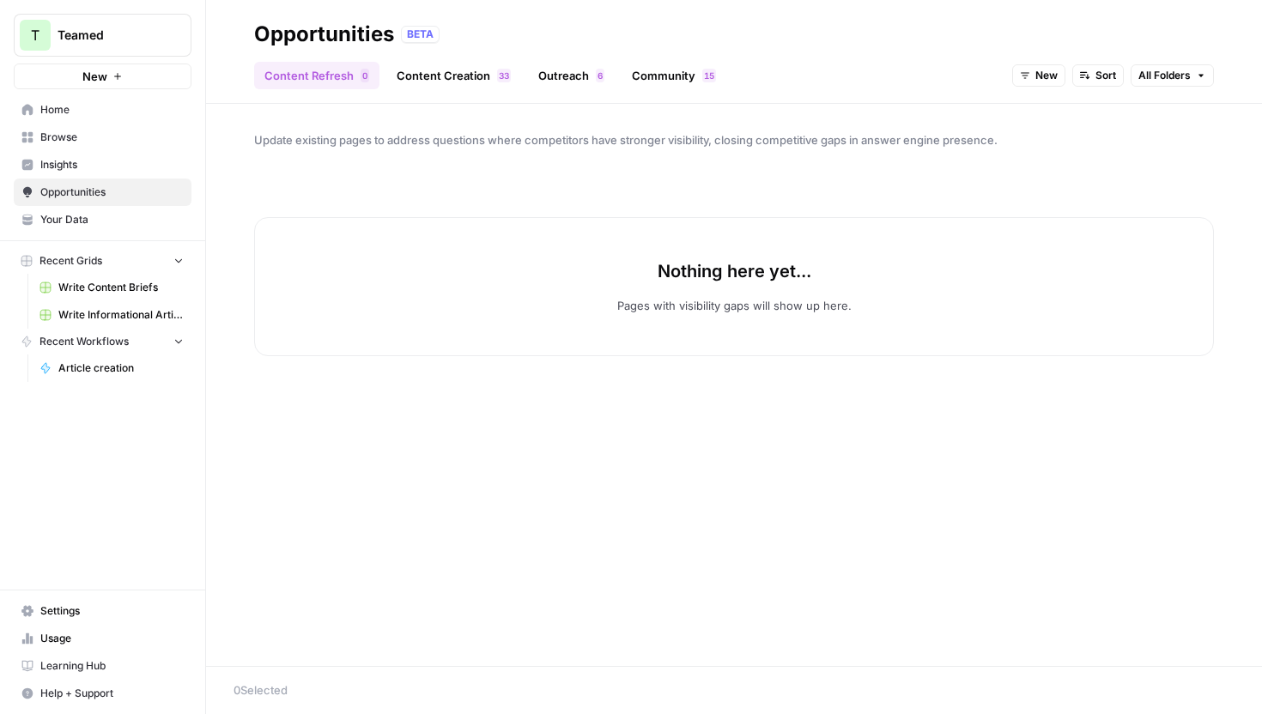
click at [146, 224] on span "Your Data" at bounding box center [111, 219] width 143 height 15
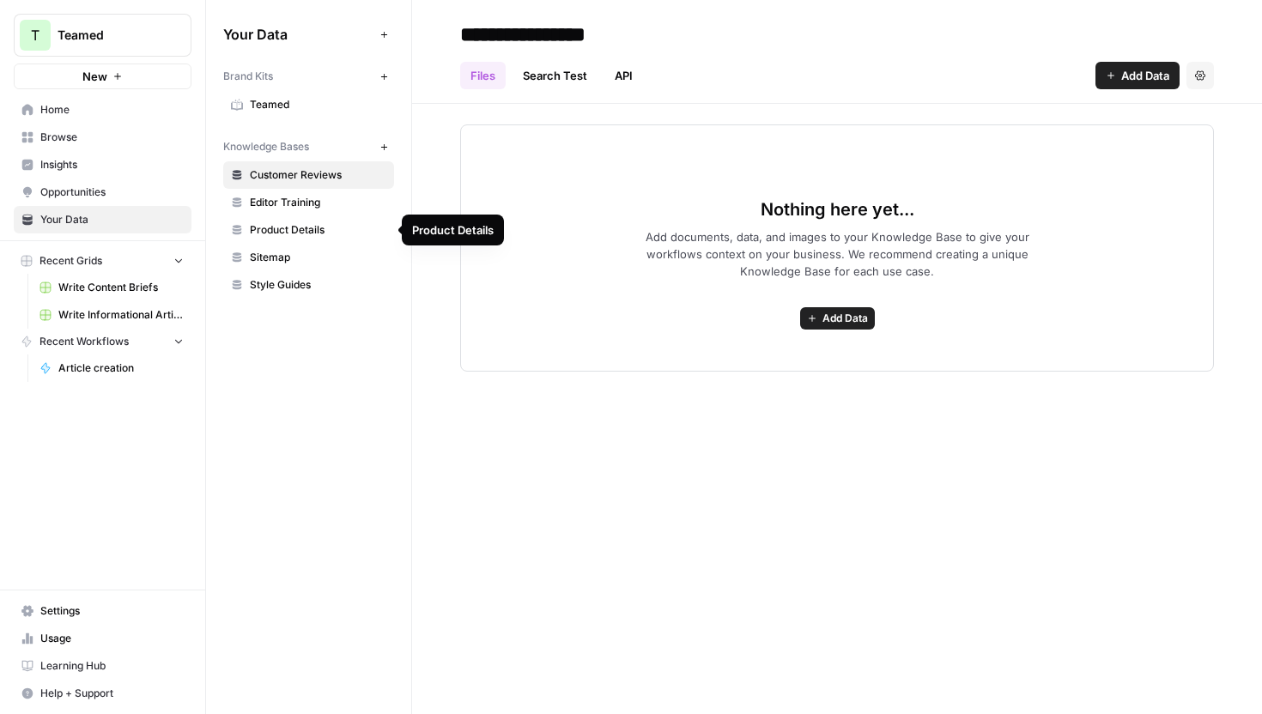
click at [316, 259] on span "Sitemap" at bounding box center [318, 257] width 136 height 15
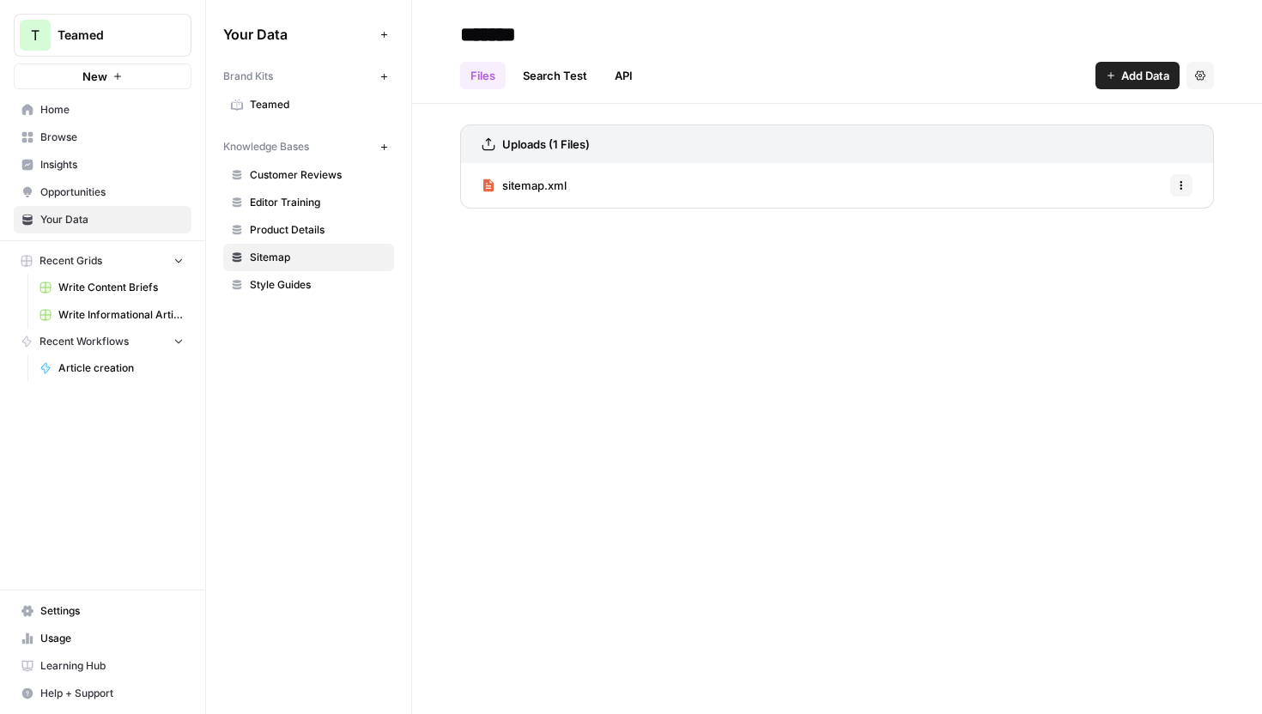
click at [1149, 81] on span "Add Data" at bounding box center [1145, 75] width 48 height 17
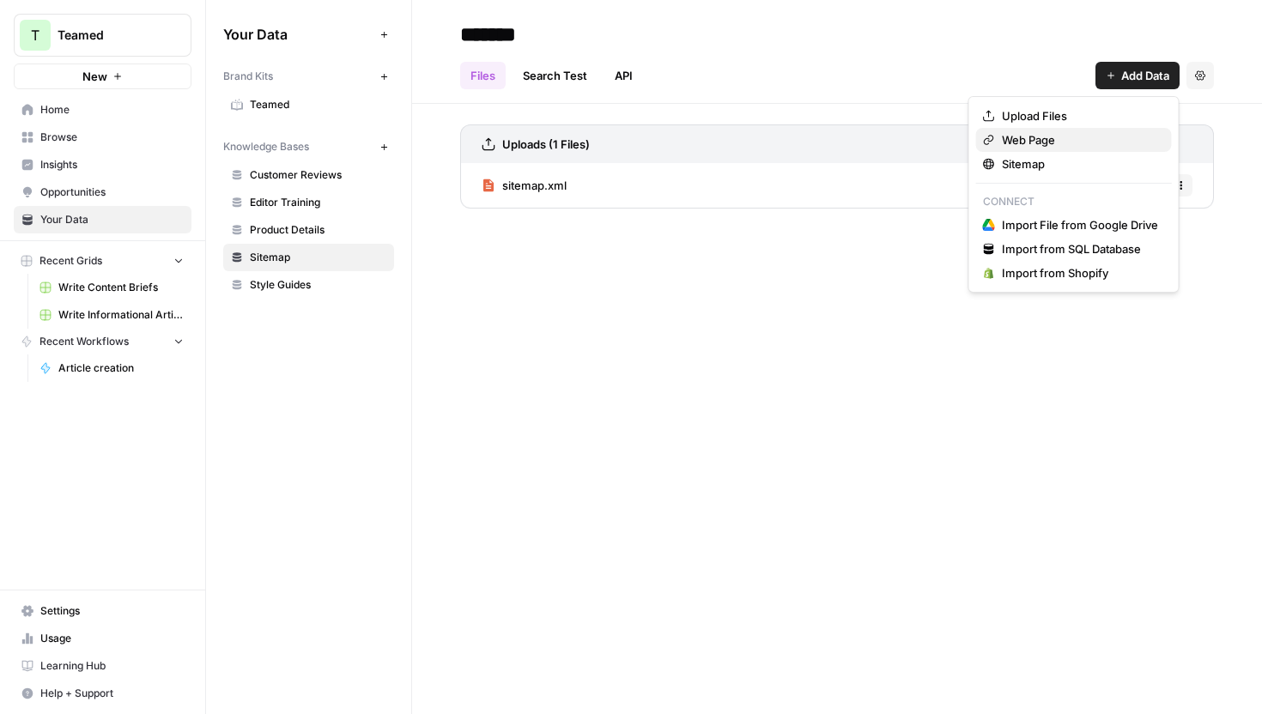
click at [1112, 143] on span "Web Page" at bounding box center [1080, 139] width 156 height 17
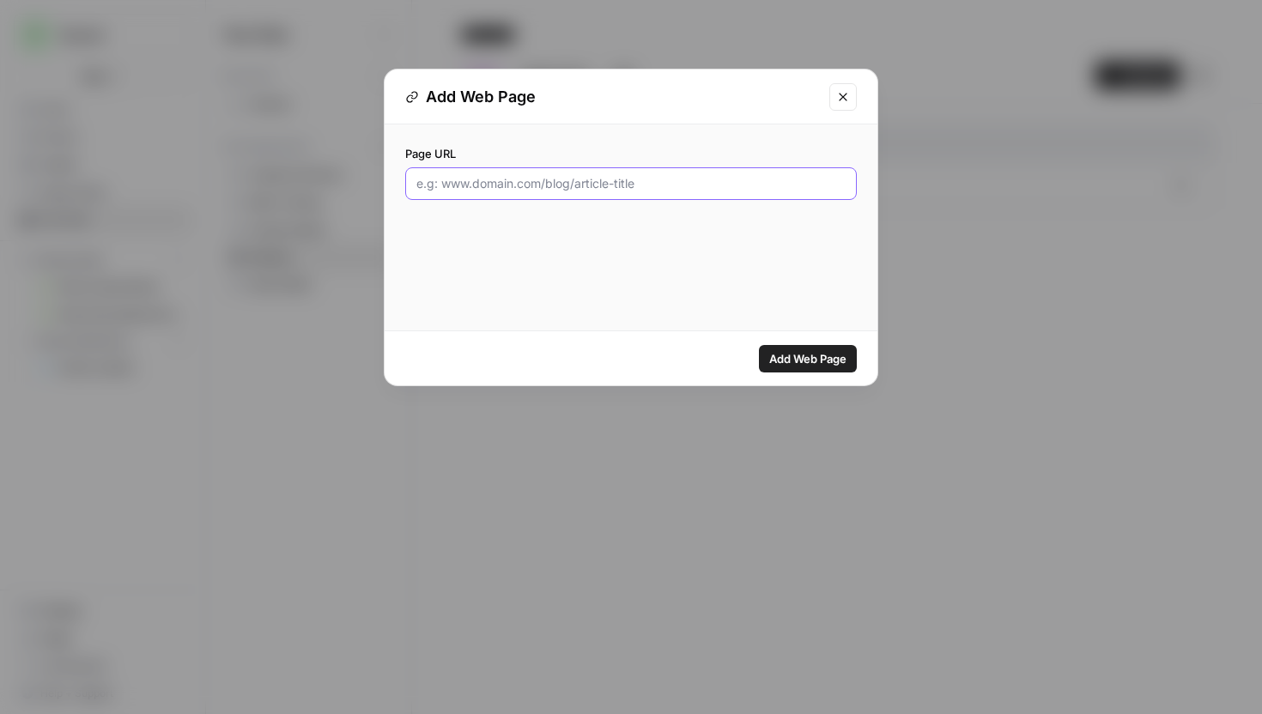
click at [694, 176] on input "Page URL" at bounding box center [630, 183] width 429 height 17
click at [849, 88] on button "Close modal" at bounding box center [842, 96] width 27 height 27
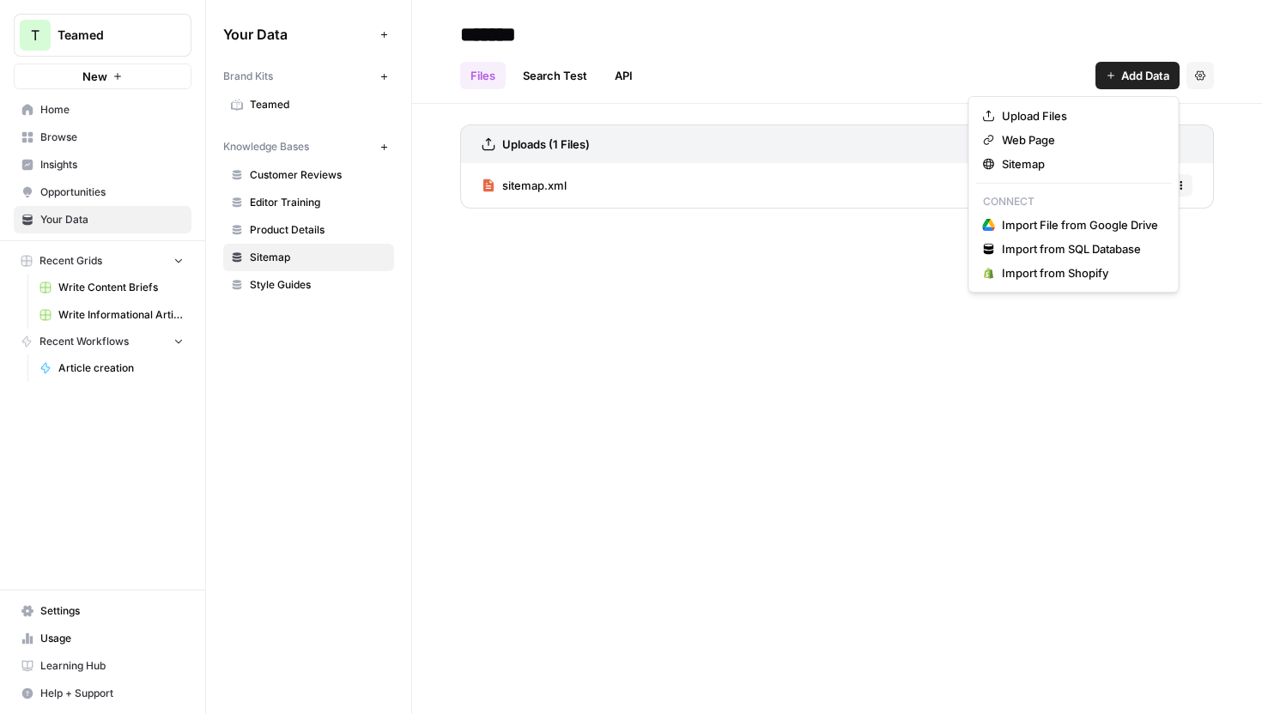
click at [1128, 76] on span "Add Data" at bounding box center [1145, 75] width 48 height 17
click at [1047, 164] on span "Sitemap" at bounding box center [1080, 163] width 156 height 17
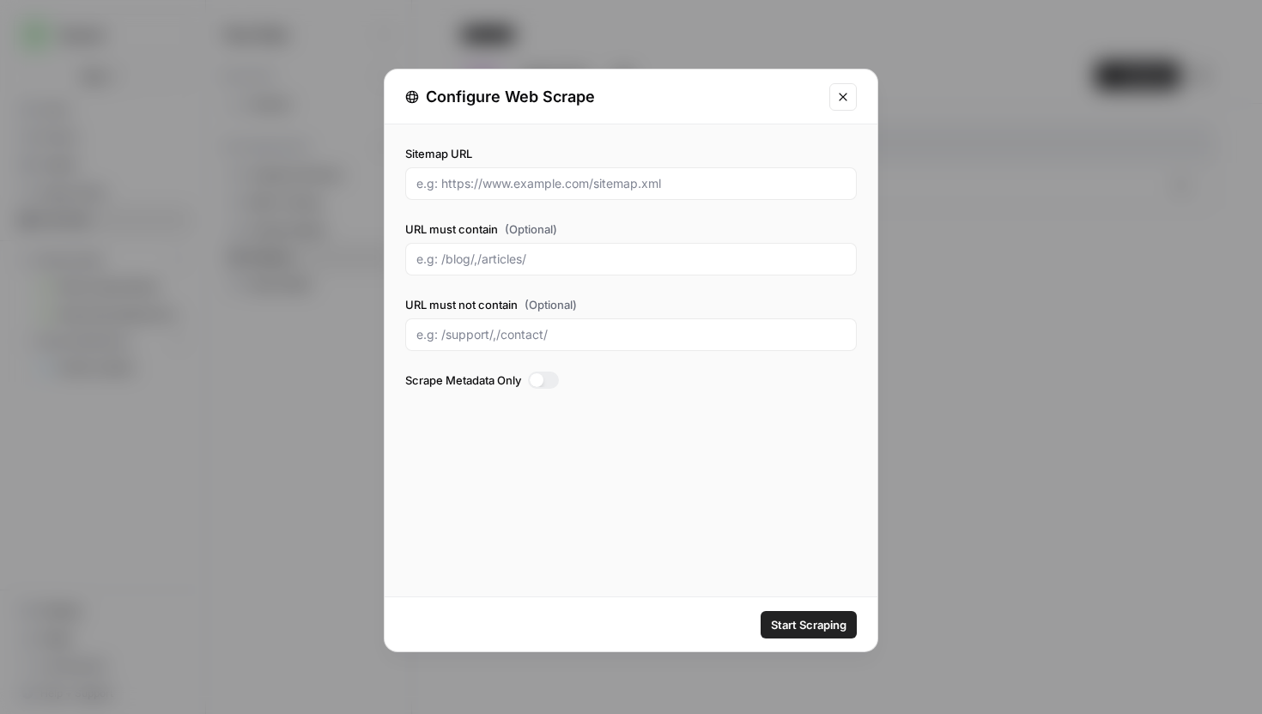
scroll to position [779, 0]
click at [542, 385] on div at bounding box center [537, 380] width 14 height 14
click at [846, 95] on icon "Close modal" at bounding box center [843, 97] width 14 height 14
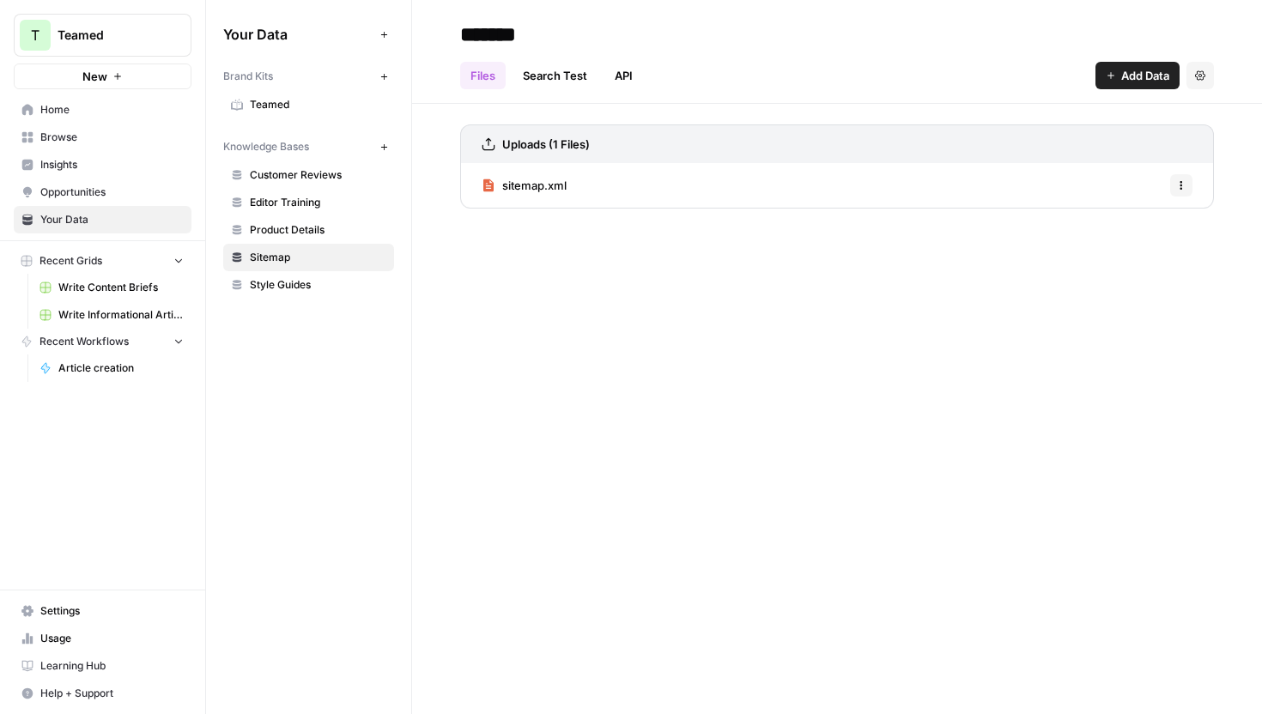
click at [522, 186] on span "sitemap.xml" at bounding box center [534, 185] width 64 height 17
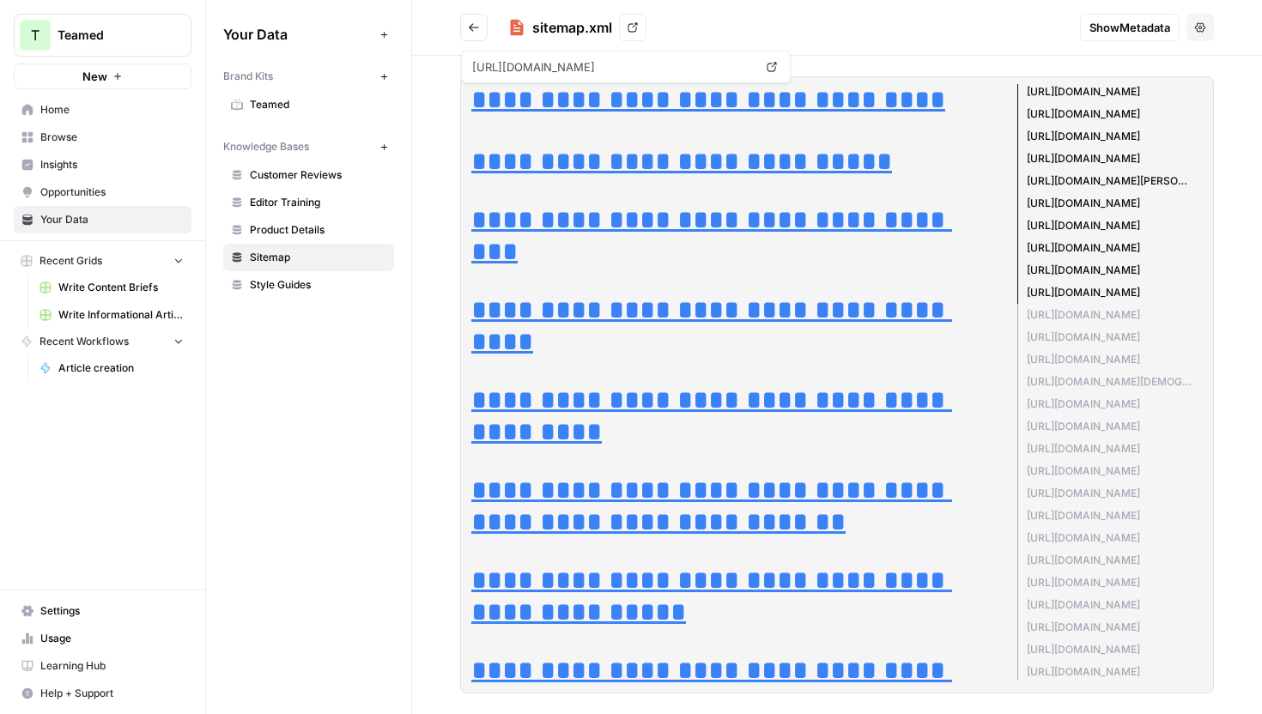
click at [636, 32] on icon at bounding box center [632, 27] width 10 height 10
click at [314, 253] on span "Sitemap" at bounding box center [318, 257] width 136 height 15
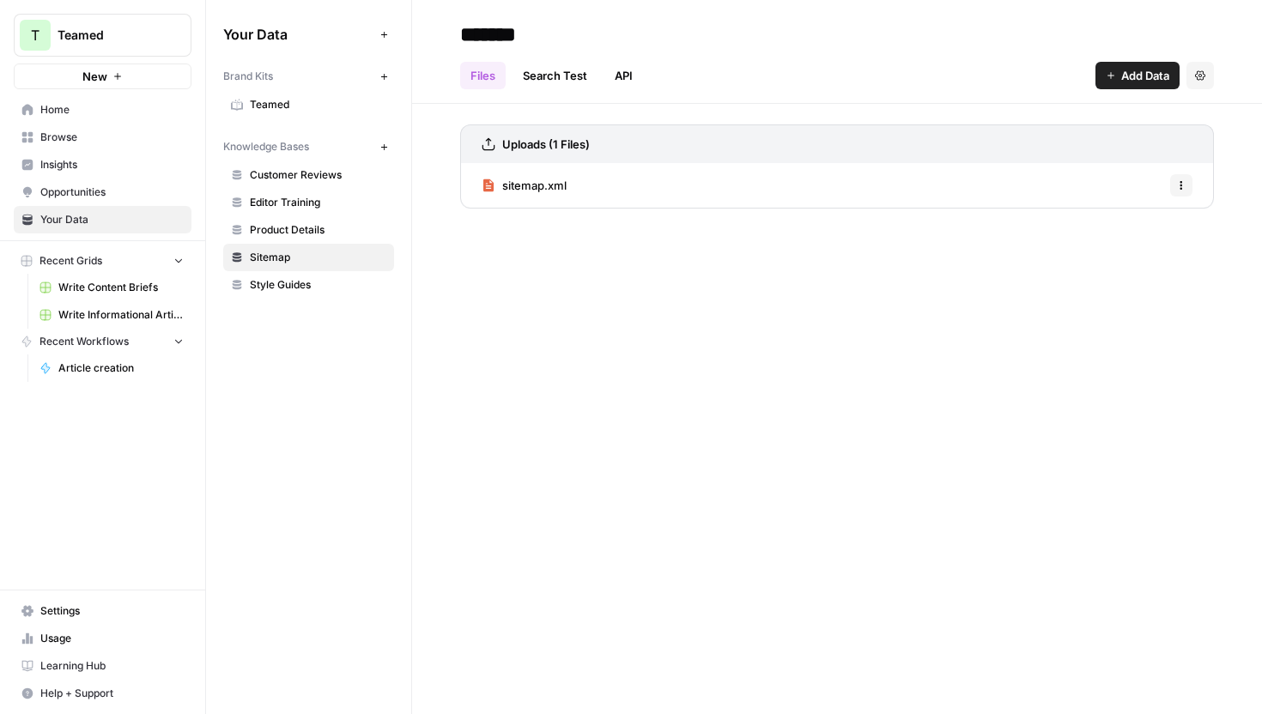
click at [1140, 72] on span "Add Data" at bounding box center [1145, 75] width 48 height 17
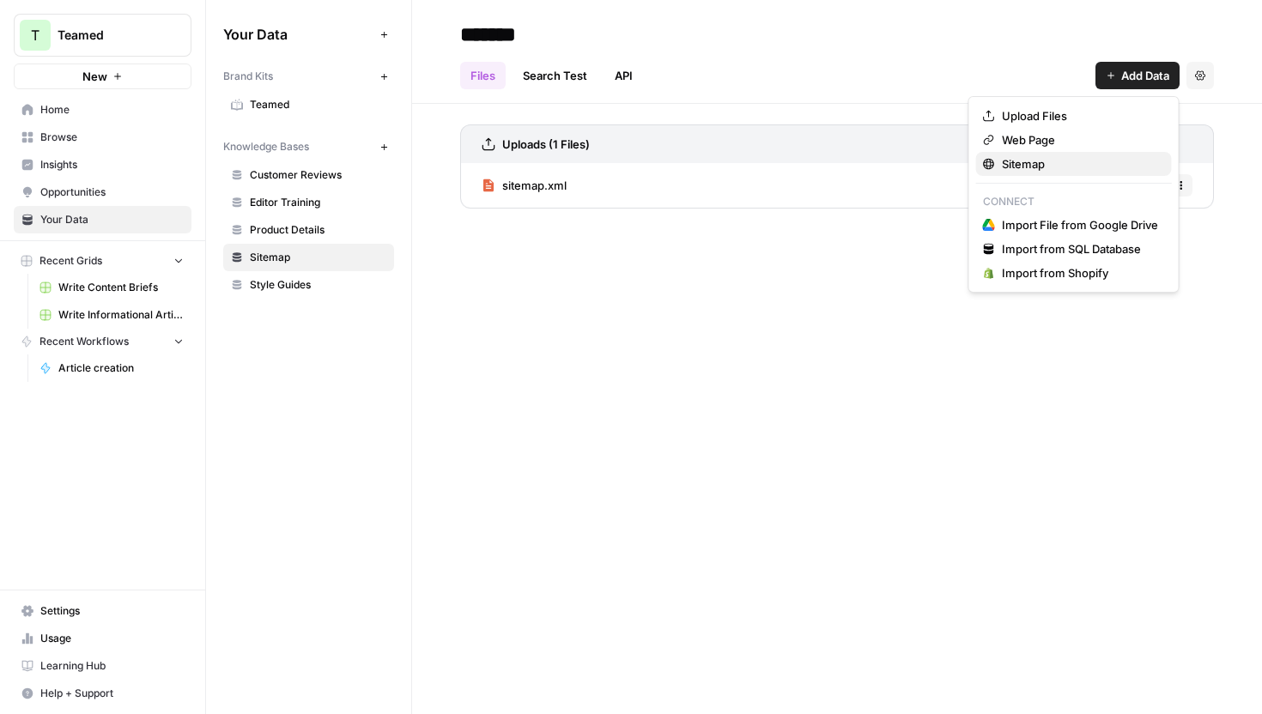
click at [1055, 169] on span "Sitemap" at bounding box center [1080, 163] width 156 height 17
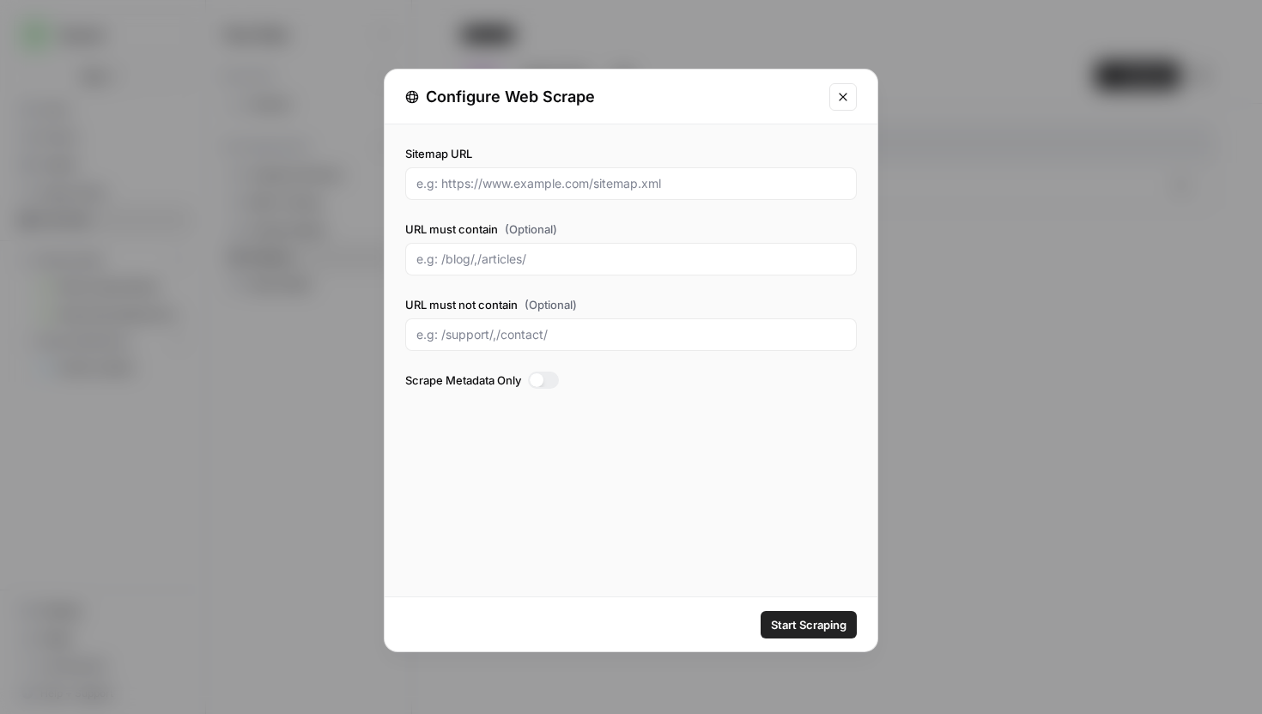
click at [635, 173] on div at bounding box center [630, 183] width 451 height 33
paste input "https://app.airops.com/teamed-0/data/knowledge_bases/12879/documents/6482694"
type input "https://app.airops.com/teamed-0/data/knowledge_bases/12879/documents/6482694"
click at [557, 260] on input "URL must contain (Optional)" at bounding box center [630, 259] width 429 height 17
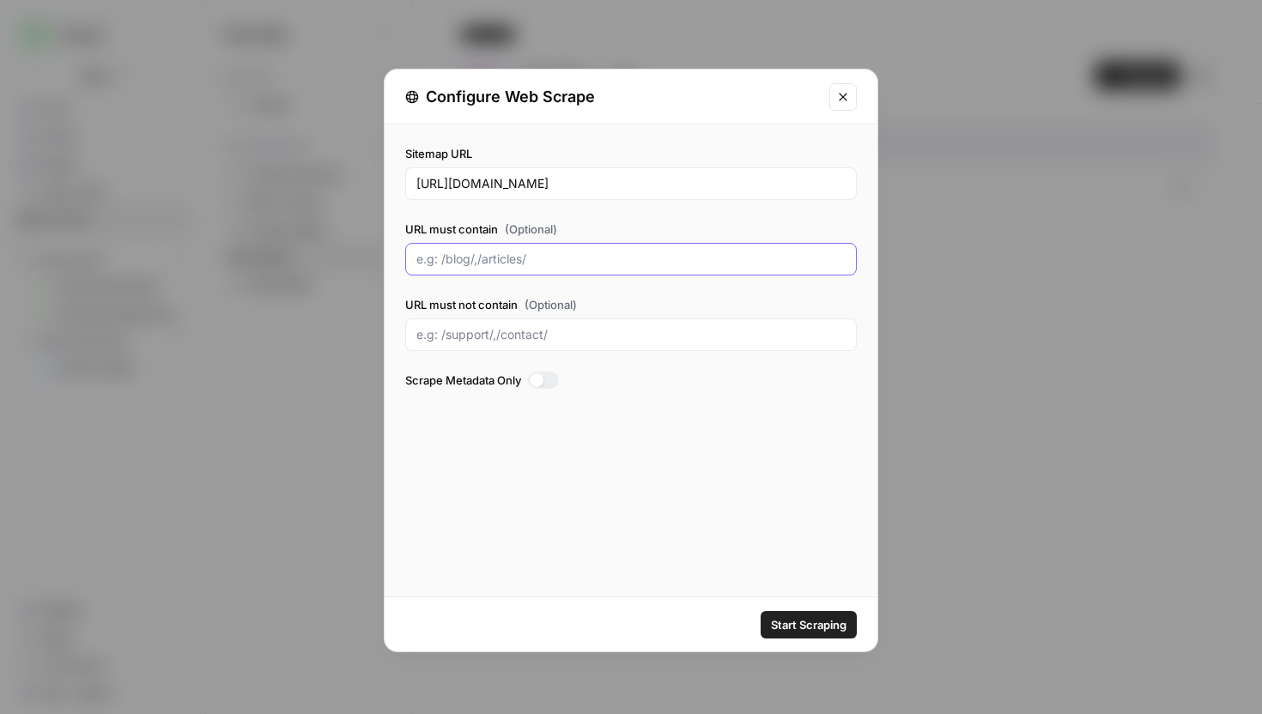
scroll to position [0, 0]
type input "/"
paste input "case-studies"
type input "/blog, /case-studies"
click at [549, 379] on div at bounding box center [543, 380] width 31 height 17
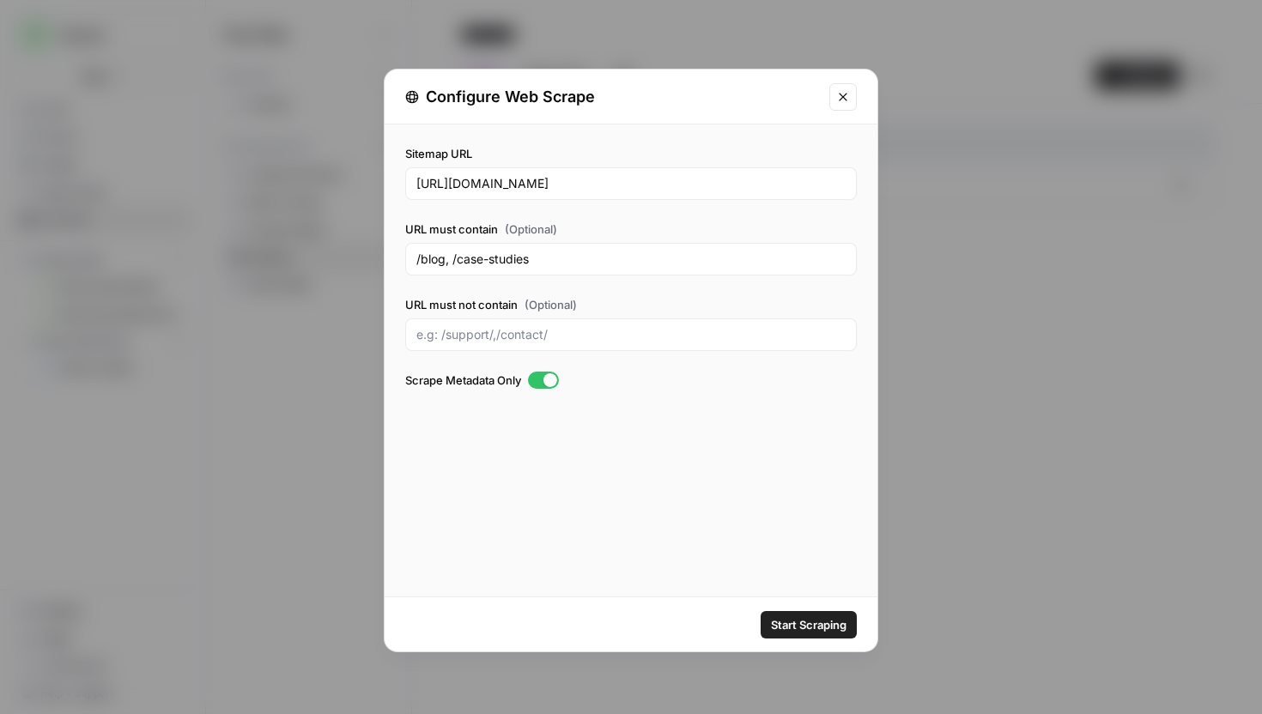
click at [808, 620] on span "Start Scraping" at bounding box center [809, 624] width 76 height 17
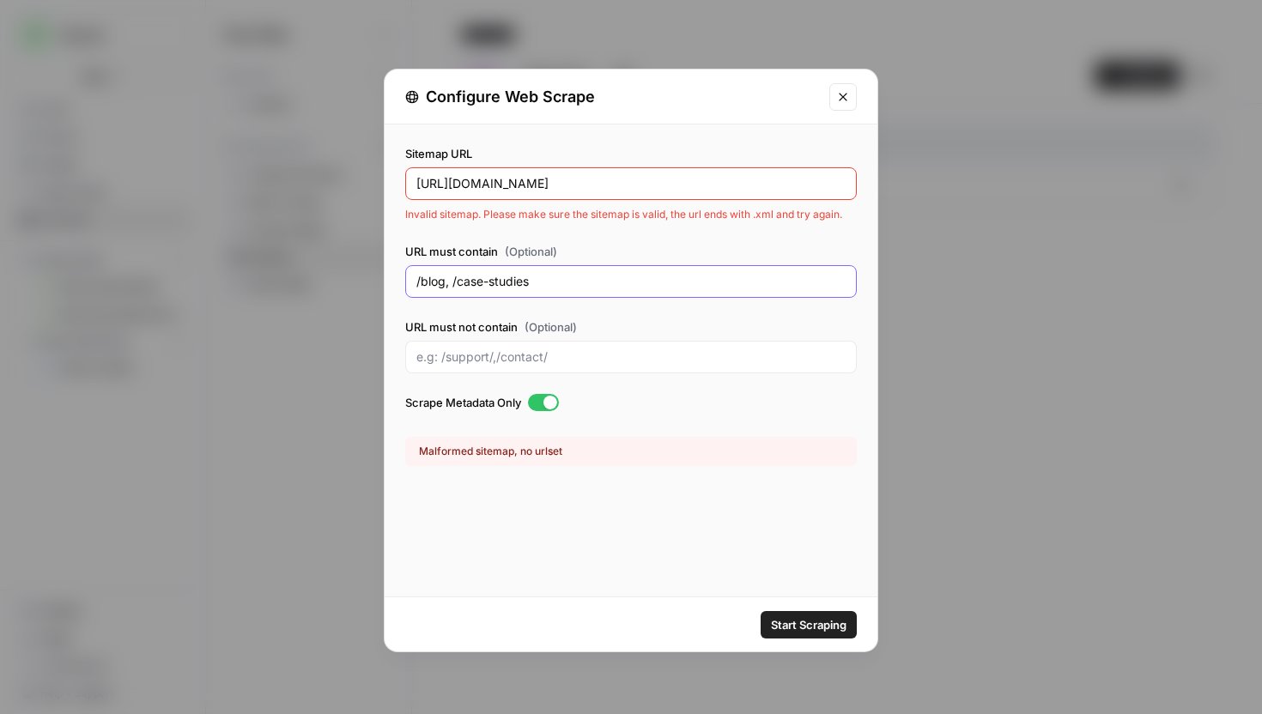
click at [688, 286] on input "/blog, /case-studies" at bounding box center [630, 281] width 429 height 17
click at [836, 104] on button "Close modal" at bounding box center [842, 96] width 27 height 27
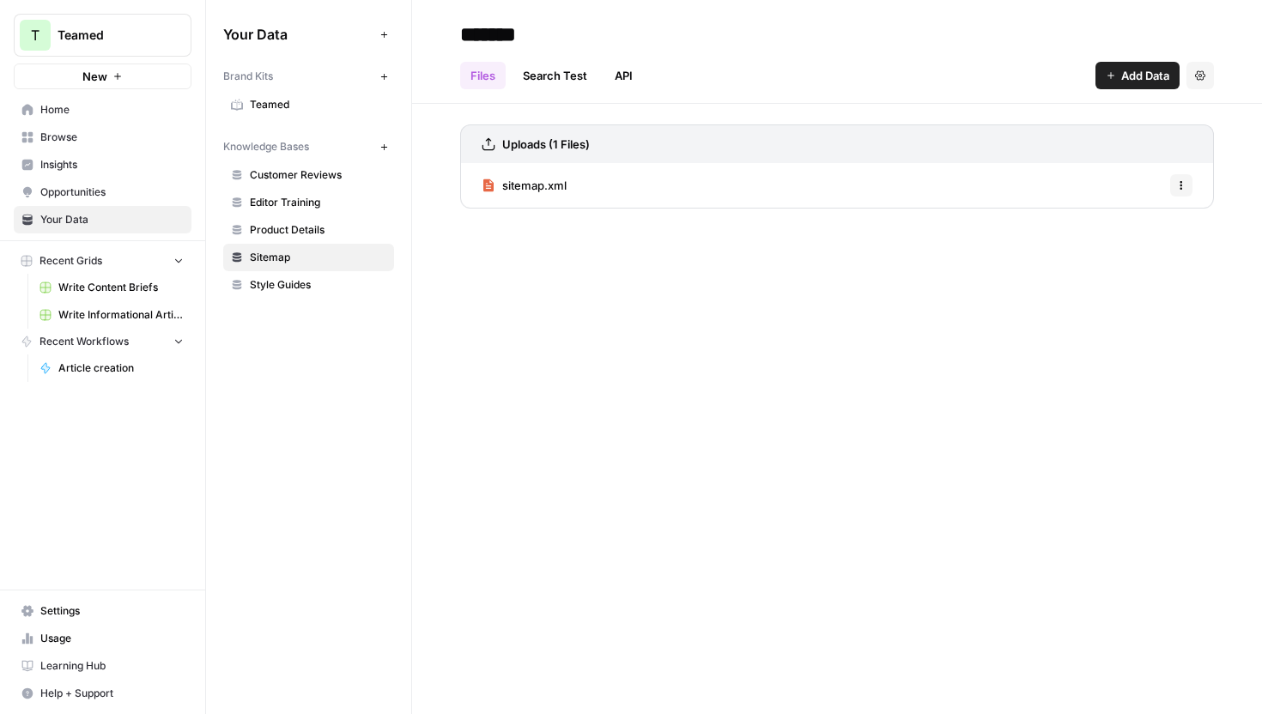
click at [563, 190] on span "sitemap.xml" at bounding box center [534, 185] width 64 height 17
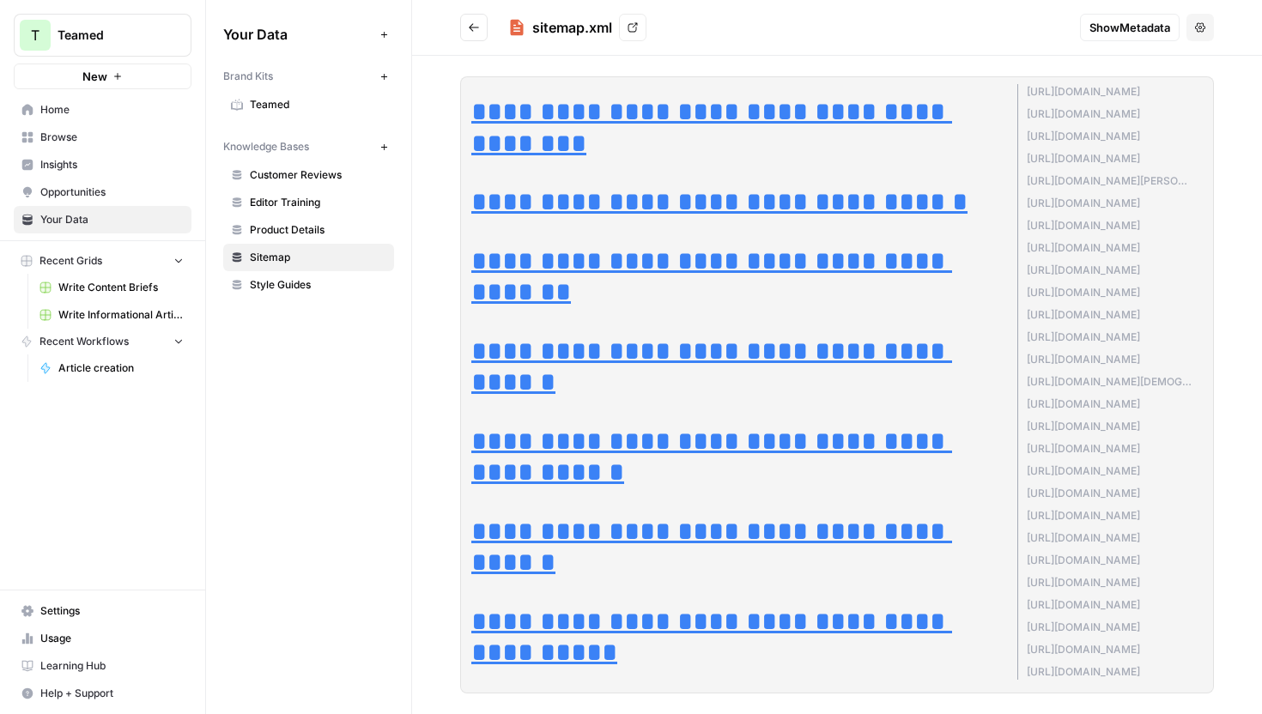
scroll to position [5951, 0]
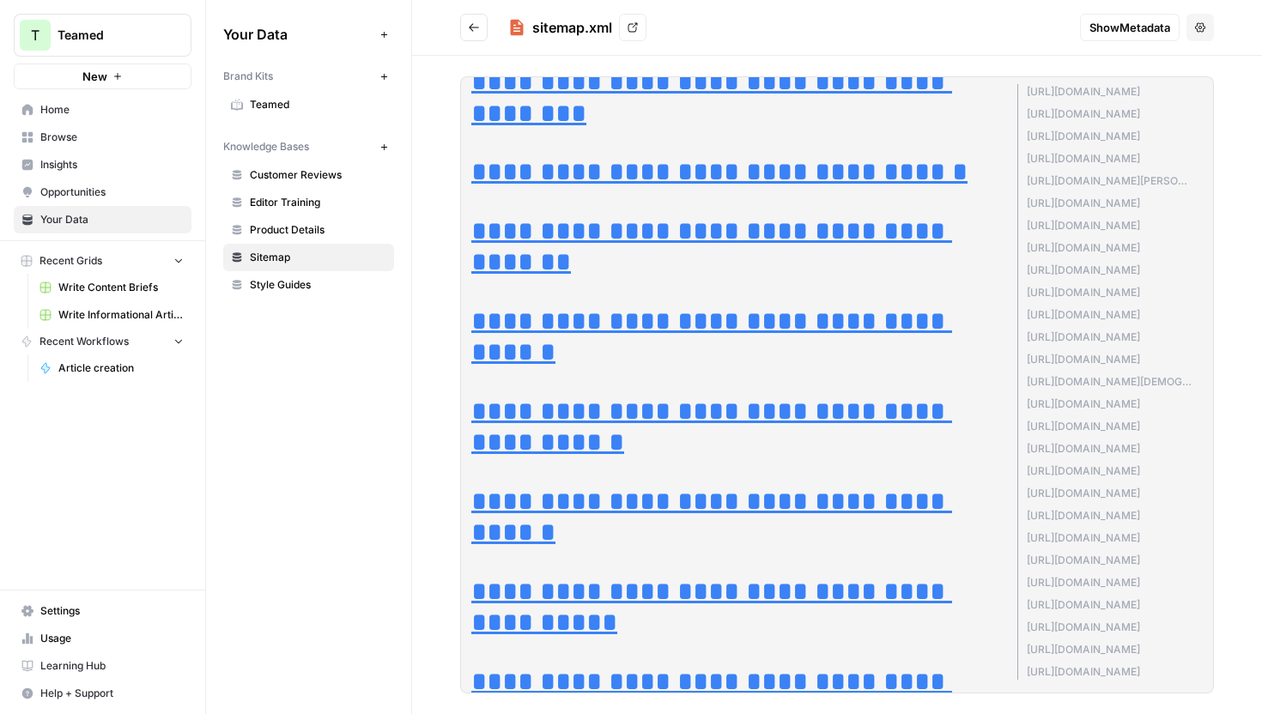
click at [468, 26] on icon "Go back" at bounding box center [474, 27] width 12 height 12
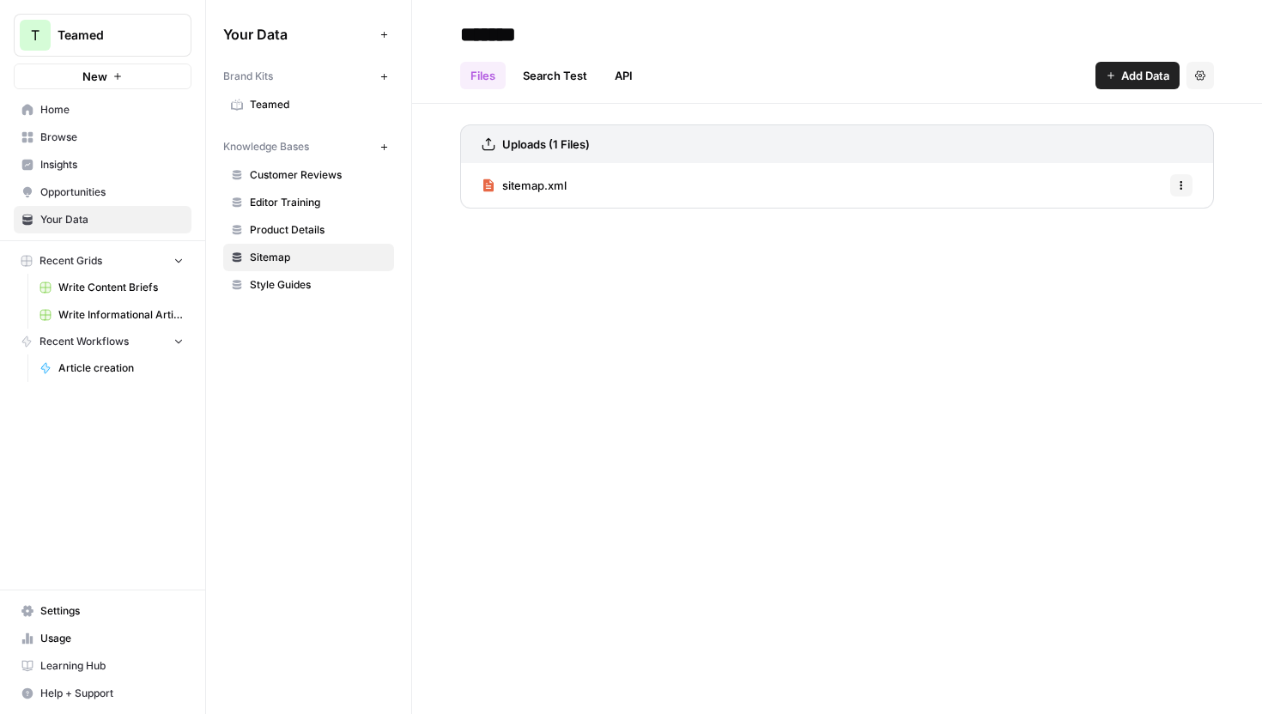
click at [1143, 77] on span "Add Data" at bounding box center [1145, 75] width 48 height 17
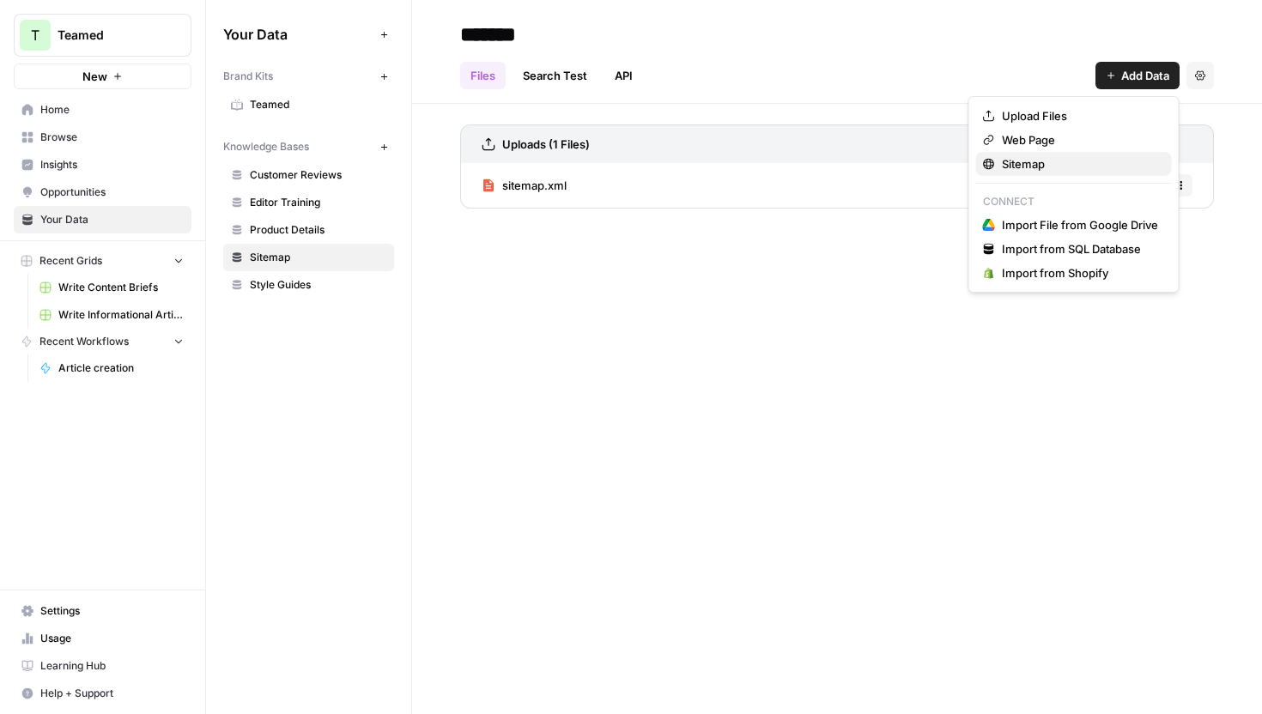
click at [1063, 161] on span "Sitemap" at bounding box center [1080, 163] width 156 height 17
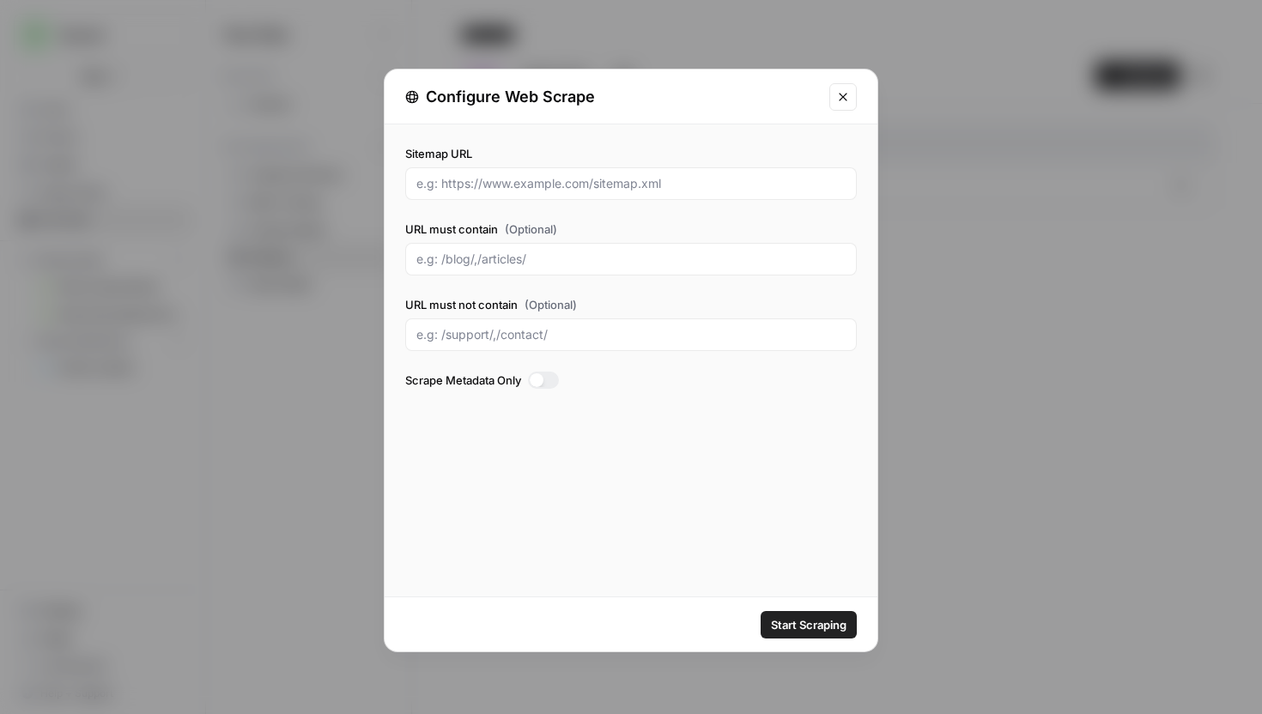
click at [715, 192] on div at bounding box center [630, 183] width 451 height 33
paste input "https://www.teamed.global/sitemap.xml"
type input "https://www.teamed.global/sitemap.xml"
click at [605, 260] on input "URL must contain (Optional)" at bounding box center [630, 259] width 429 height 17
type input "/blog, /case-studies"
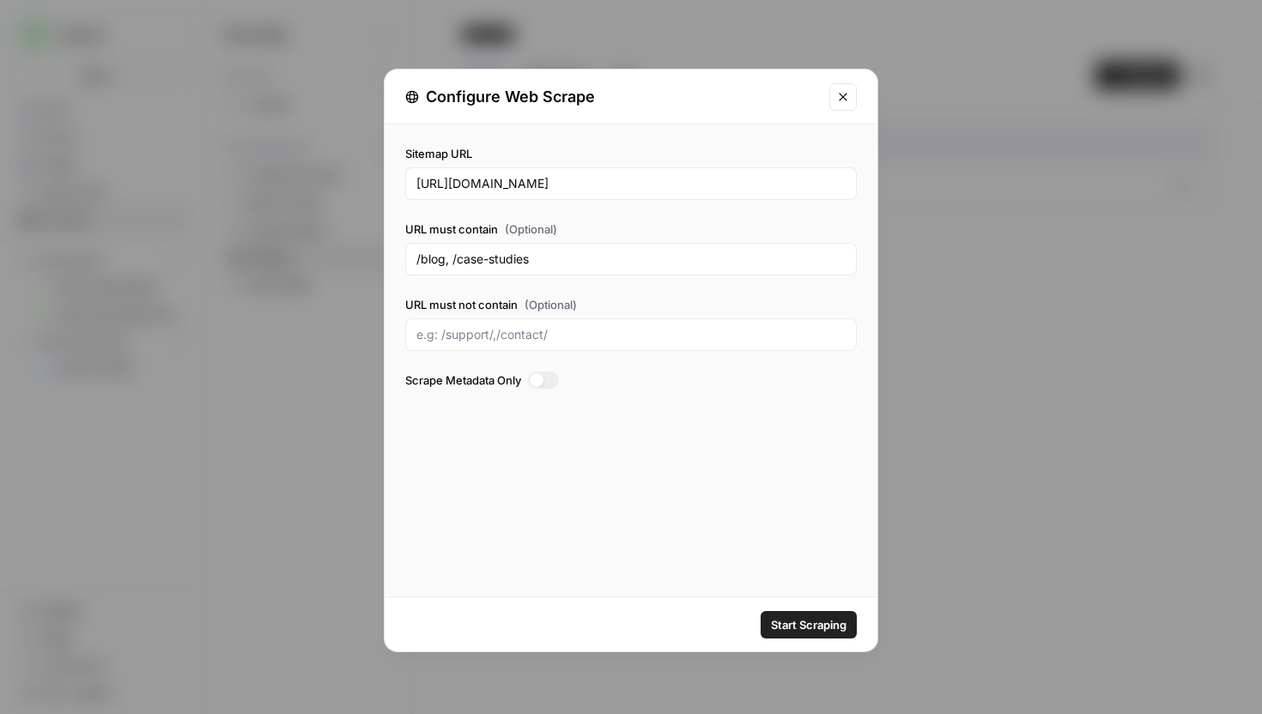
click at [554, 375] on div at bounding box center [543, 380] width 31 height 17
click at [797, 621] on span "Start Scraping" at bounding box center [809, 624] width 76 height 17
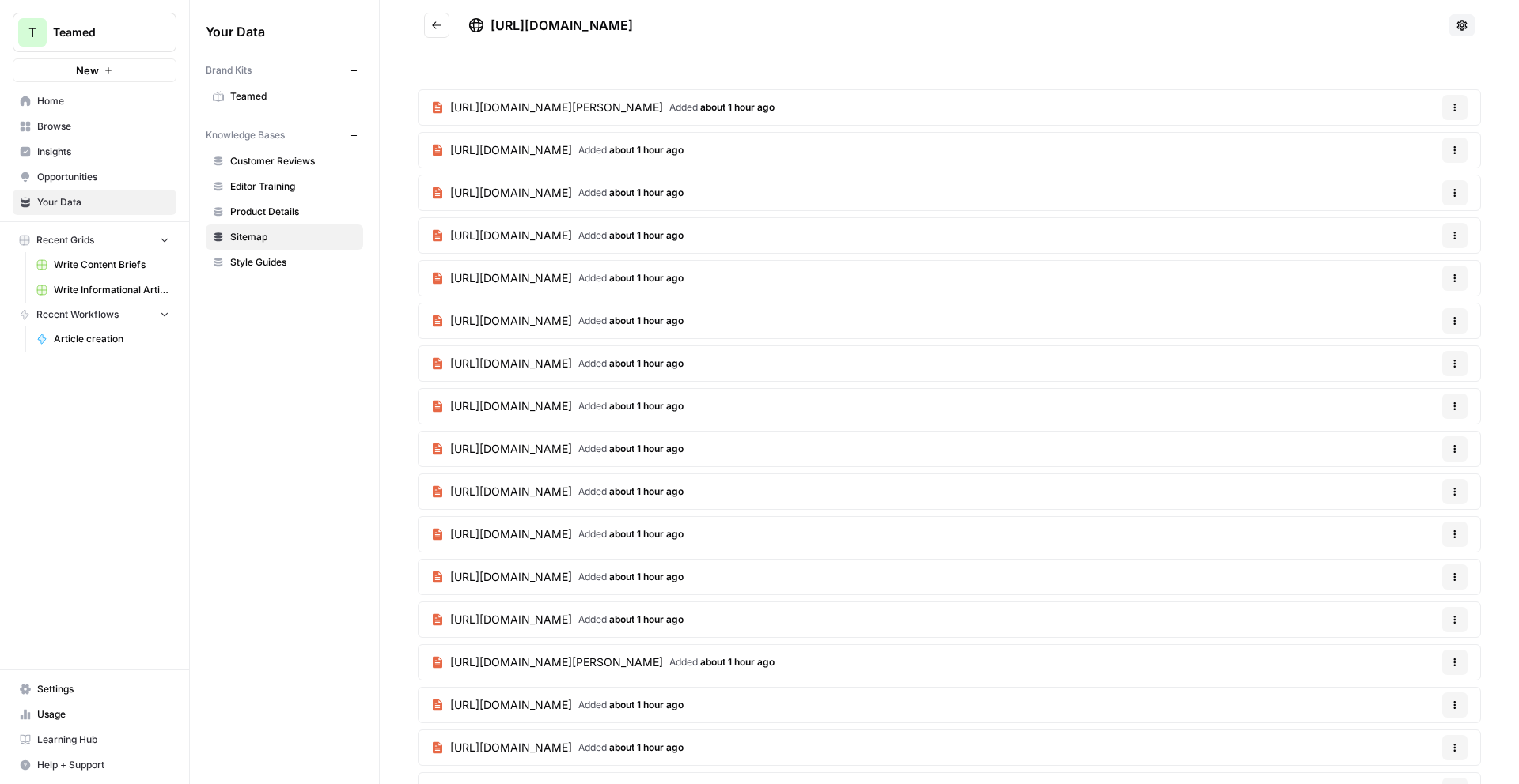
scroll to position [718, 0]
click at [100, 129] on span "Browse" at bounding box center [102, 126] width 132 height 14
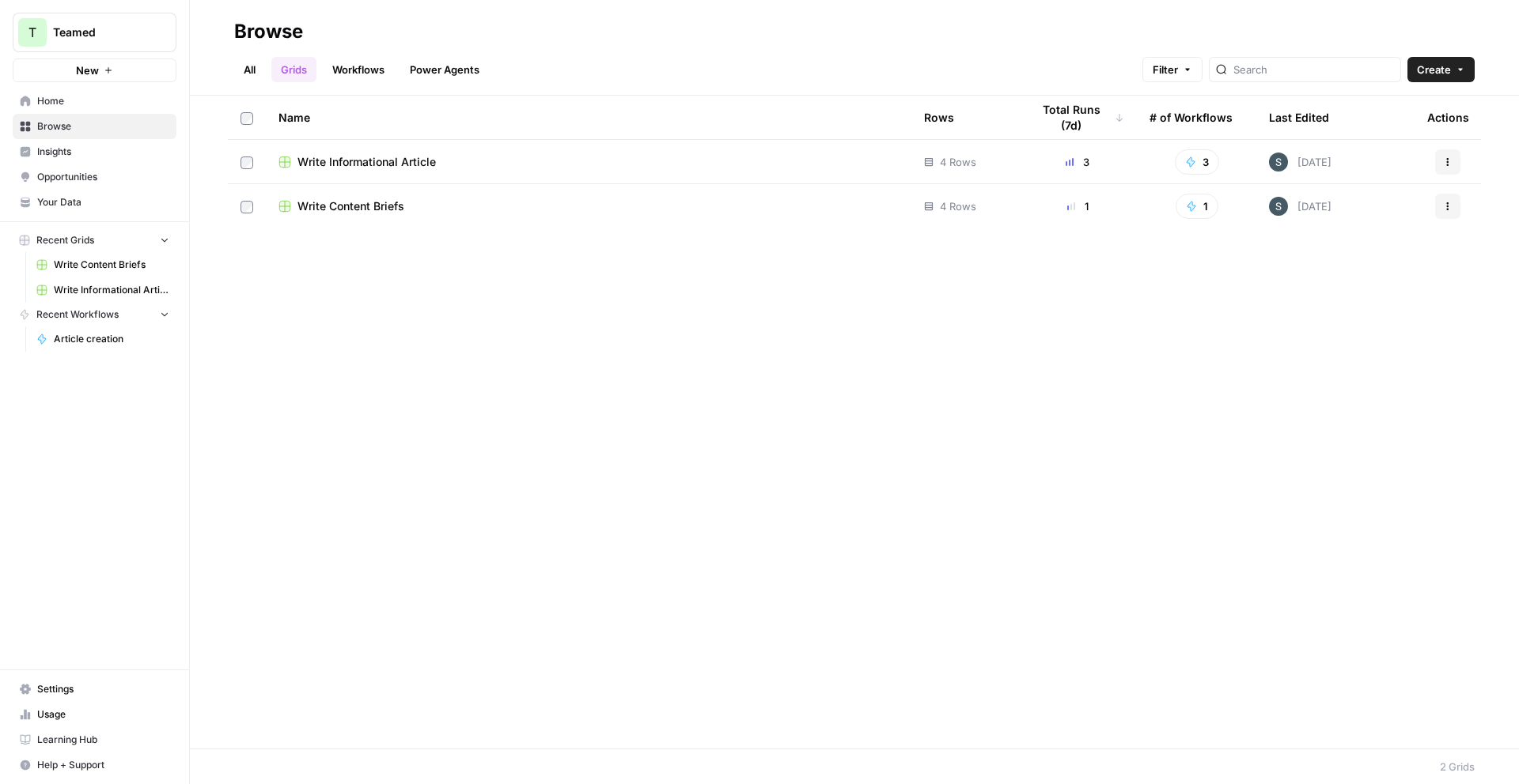
click at [398, 162] on span "Write Informational Article" at bounding box center [367, 161] width 138 height 16
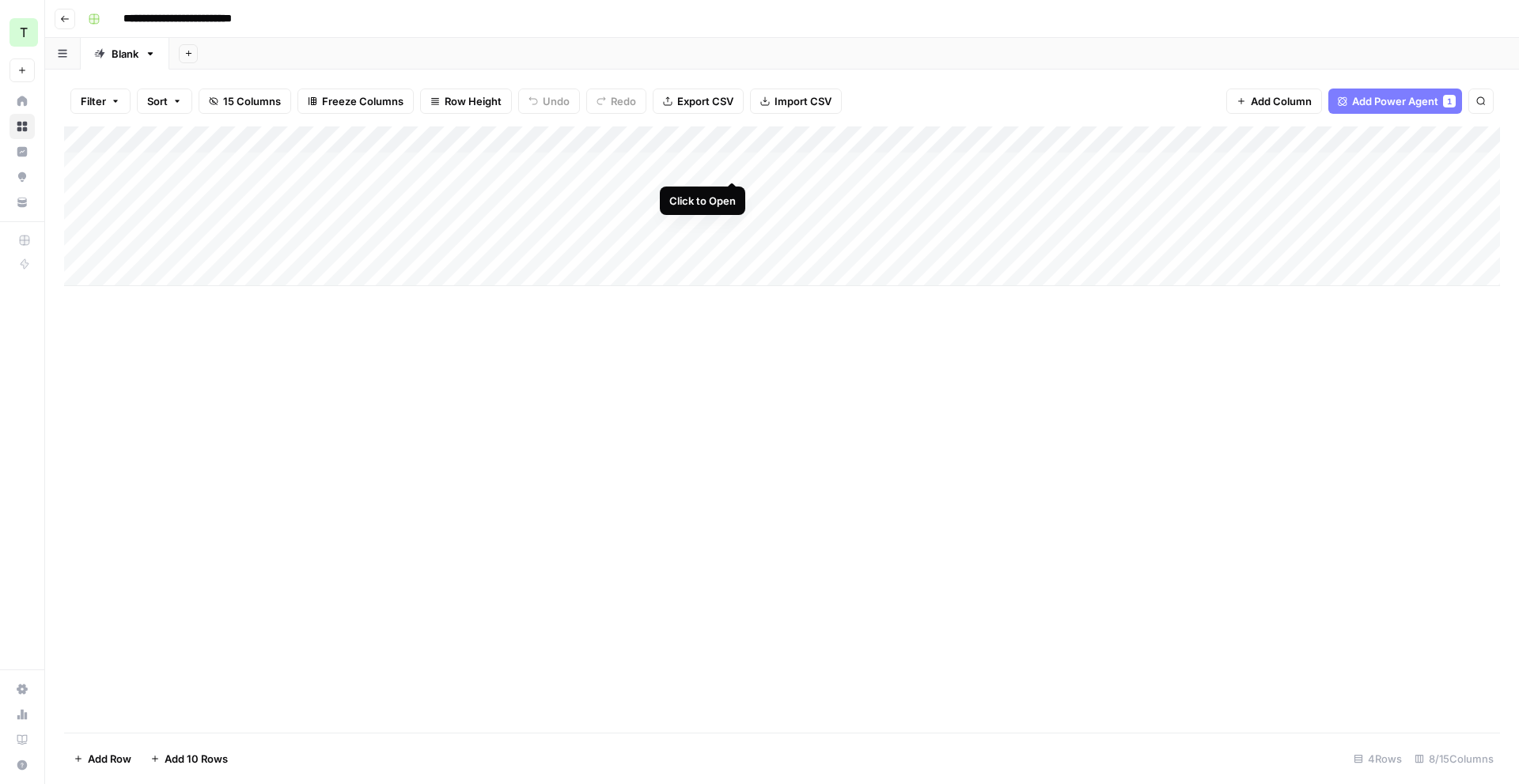
click at [729, 167] on div "Add Column" at bounding box center [783, 205] width 1436 height 159
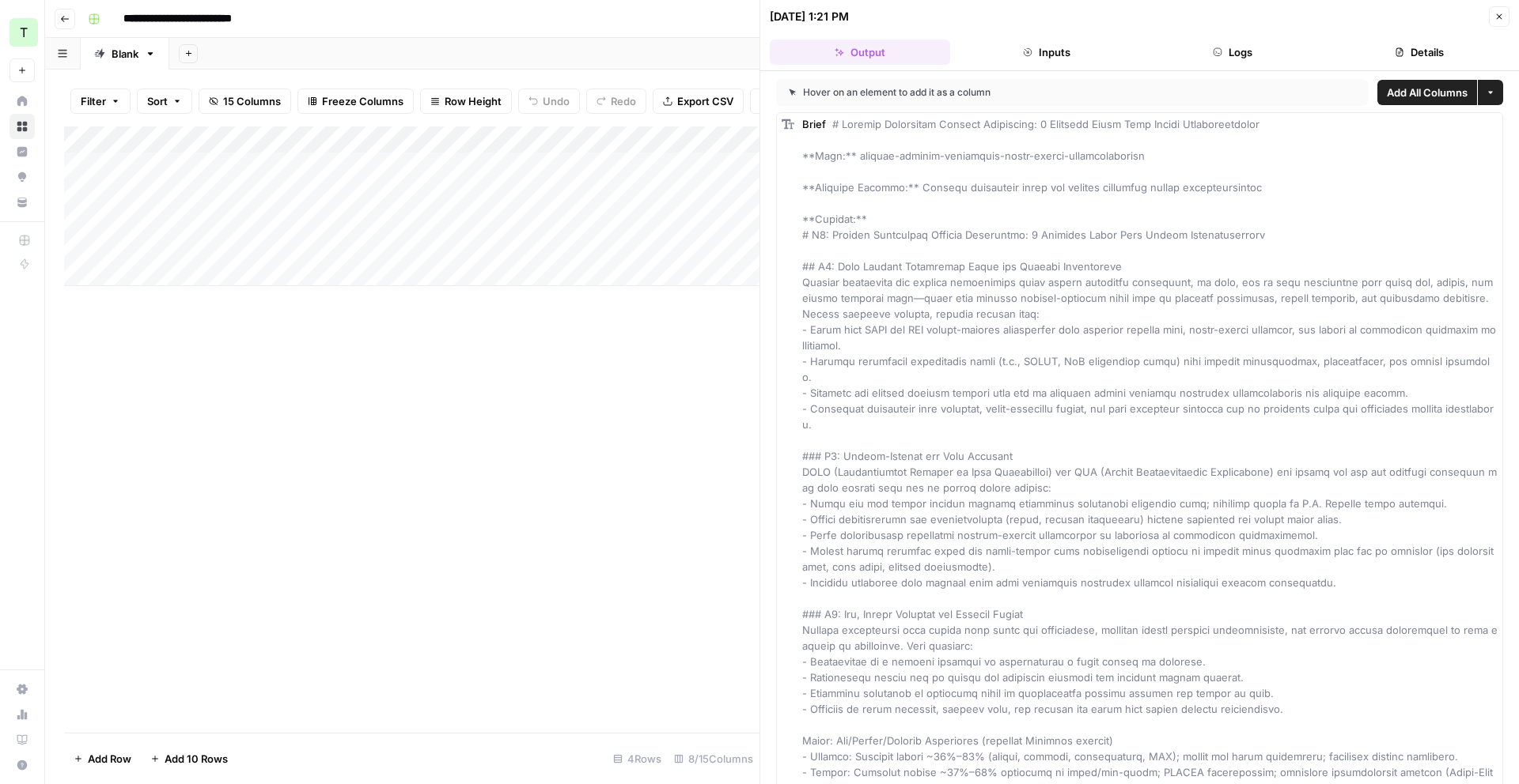
click at [1036, 50] on button "Inputs" at bounding box center [1047, 52] width 181 height 25
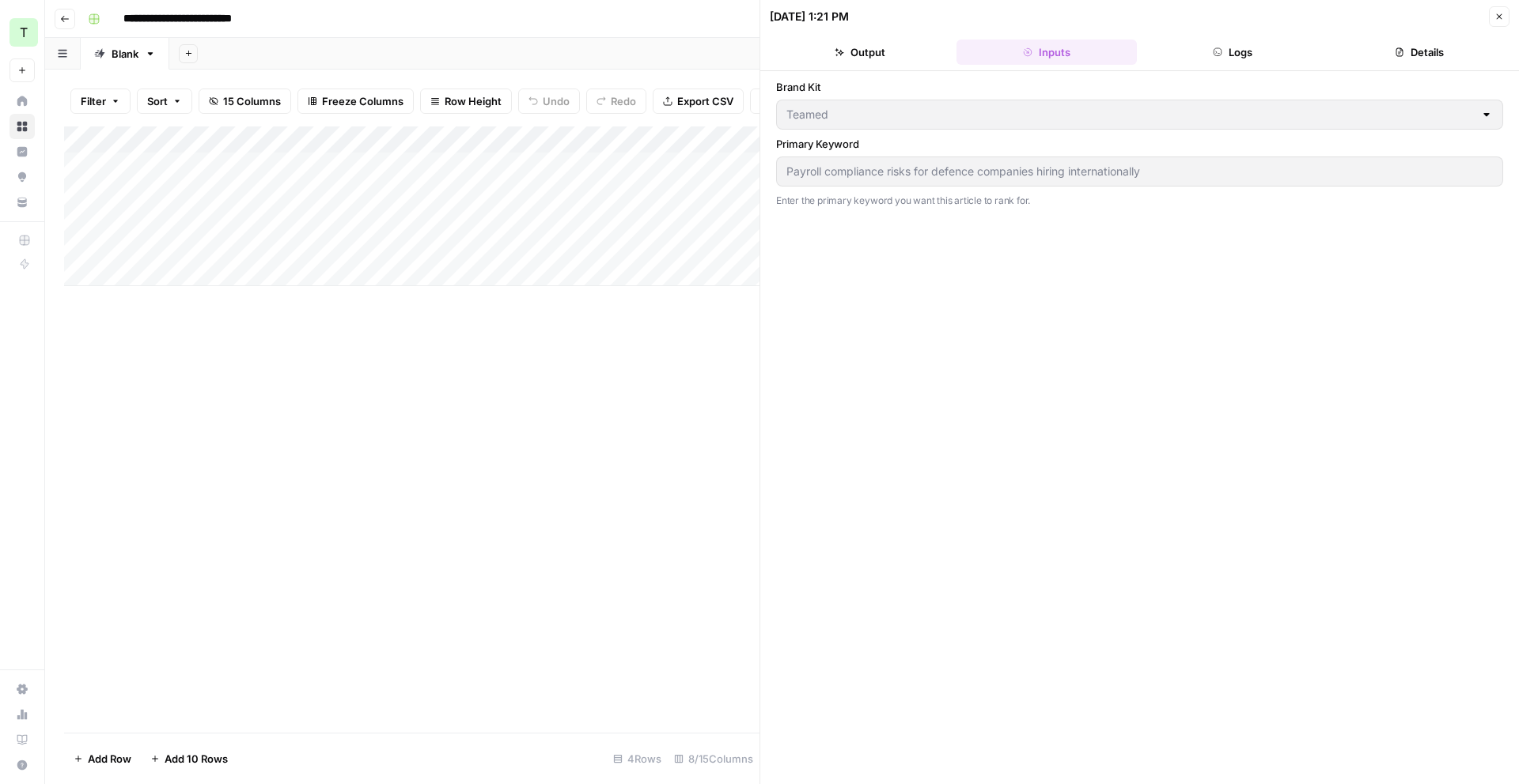
click at [707, 126] on div "Add Column" at bounding box center [412, 205] width 695 height 159
click at [718, 137] on div "Add Column" at bounding box center [412, 205] width 695 height 159
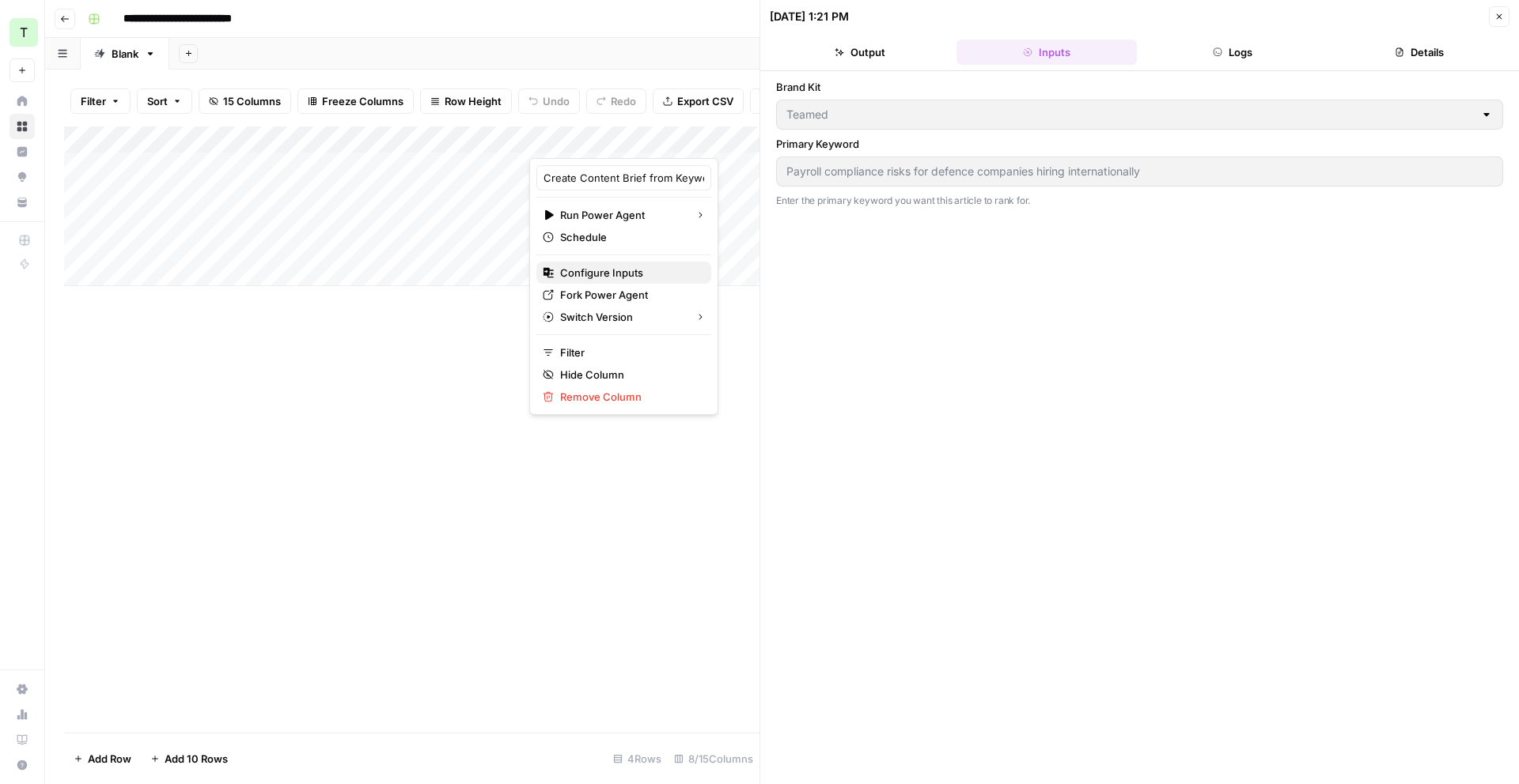
click at [631, 268] on span "Configure Inputs" at bounding box center [630, 273] width 138 height 16
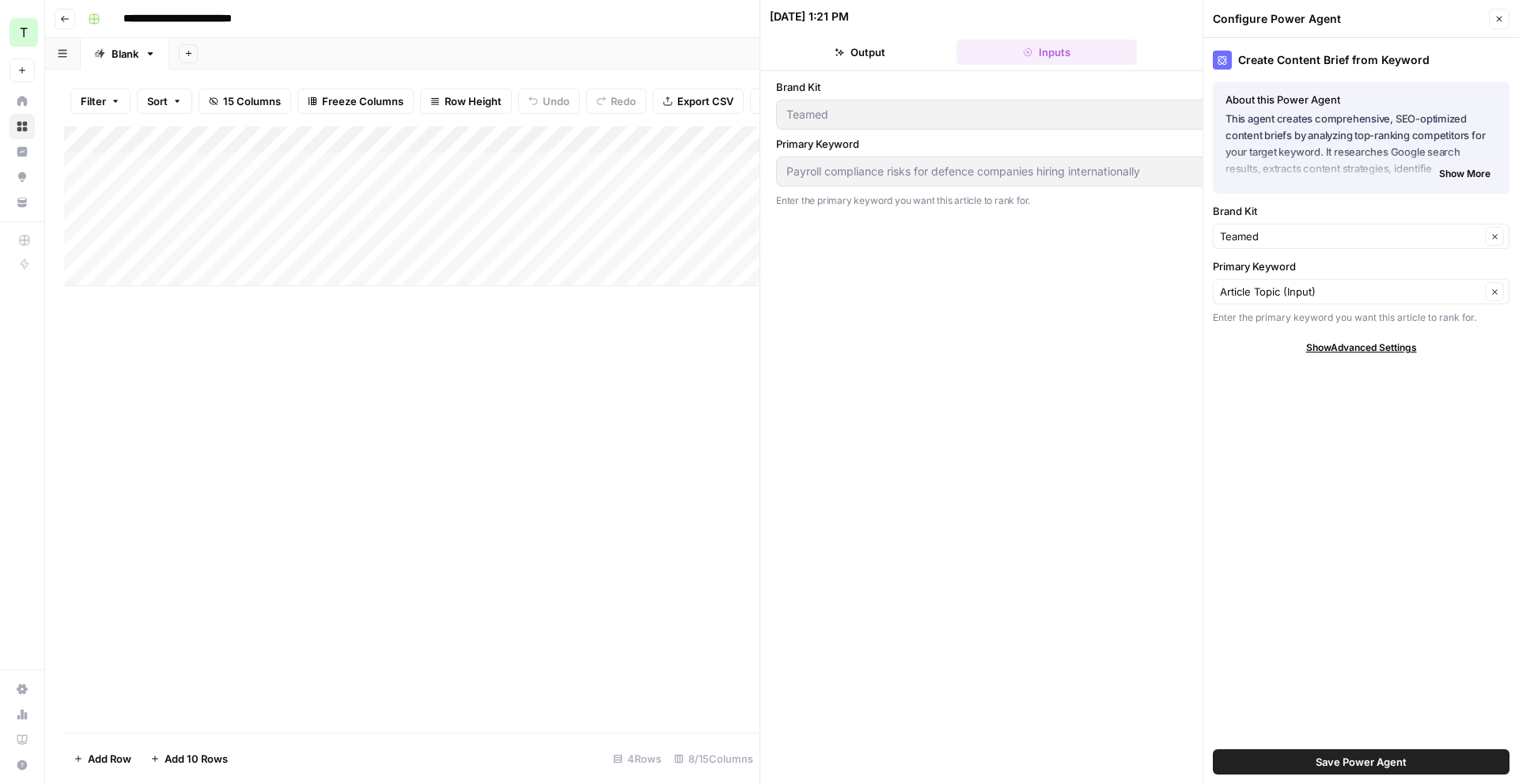
click at [1461, 174] on span "Show More" at bounding box center [1465, 173] width 52 height 14
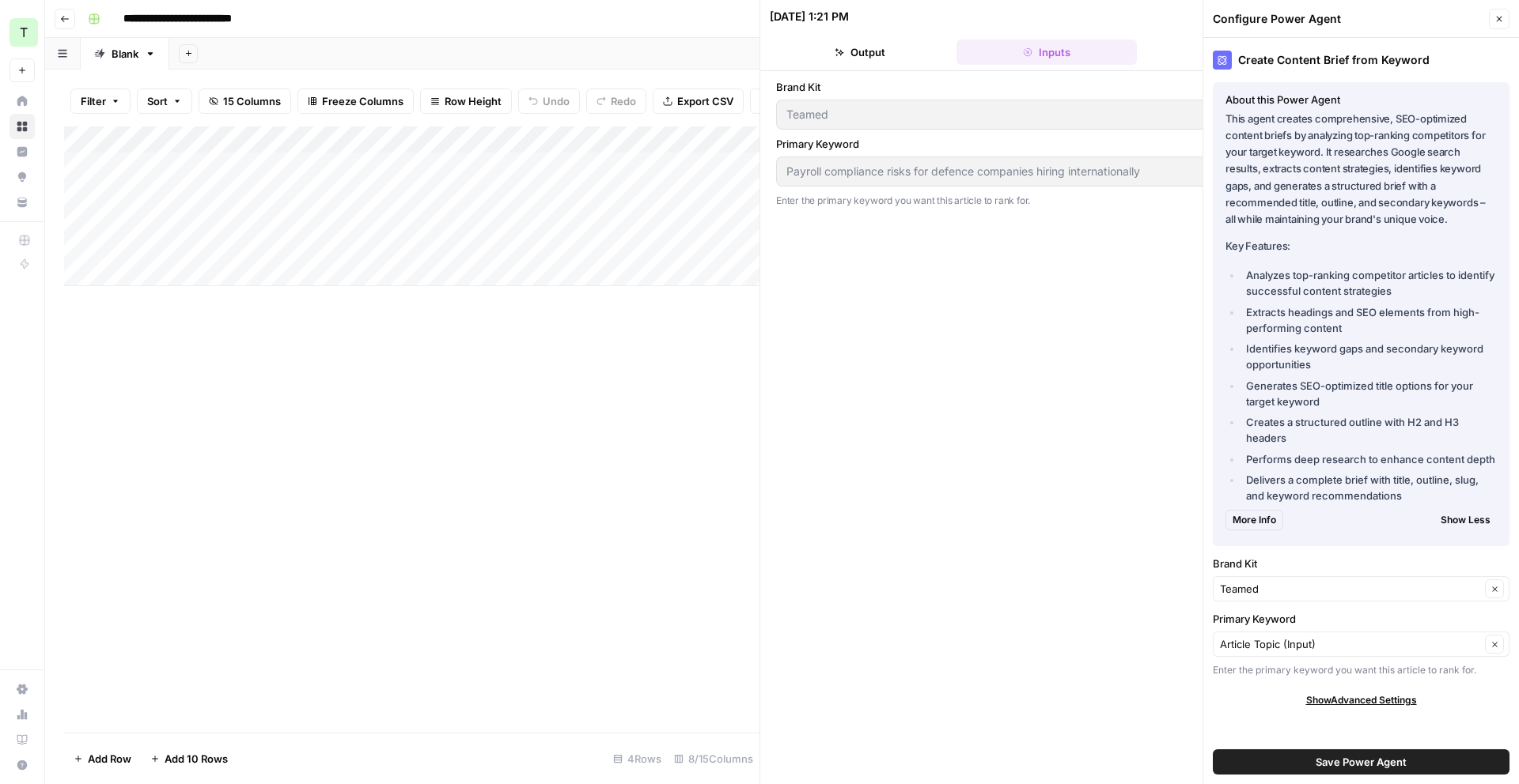
click at [916, 53] on button "Output" at bounding box center [860, 52] width 181 height 25
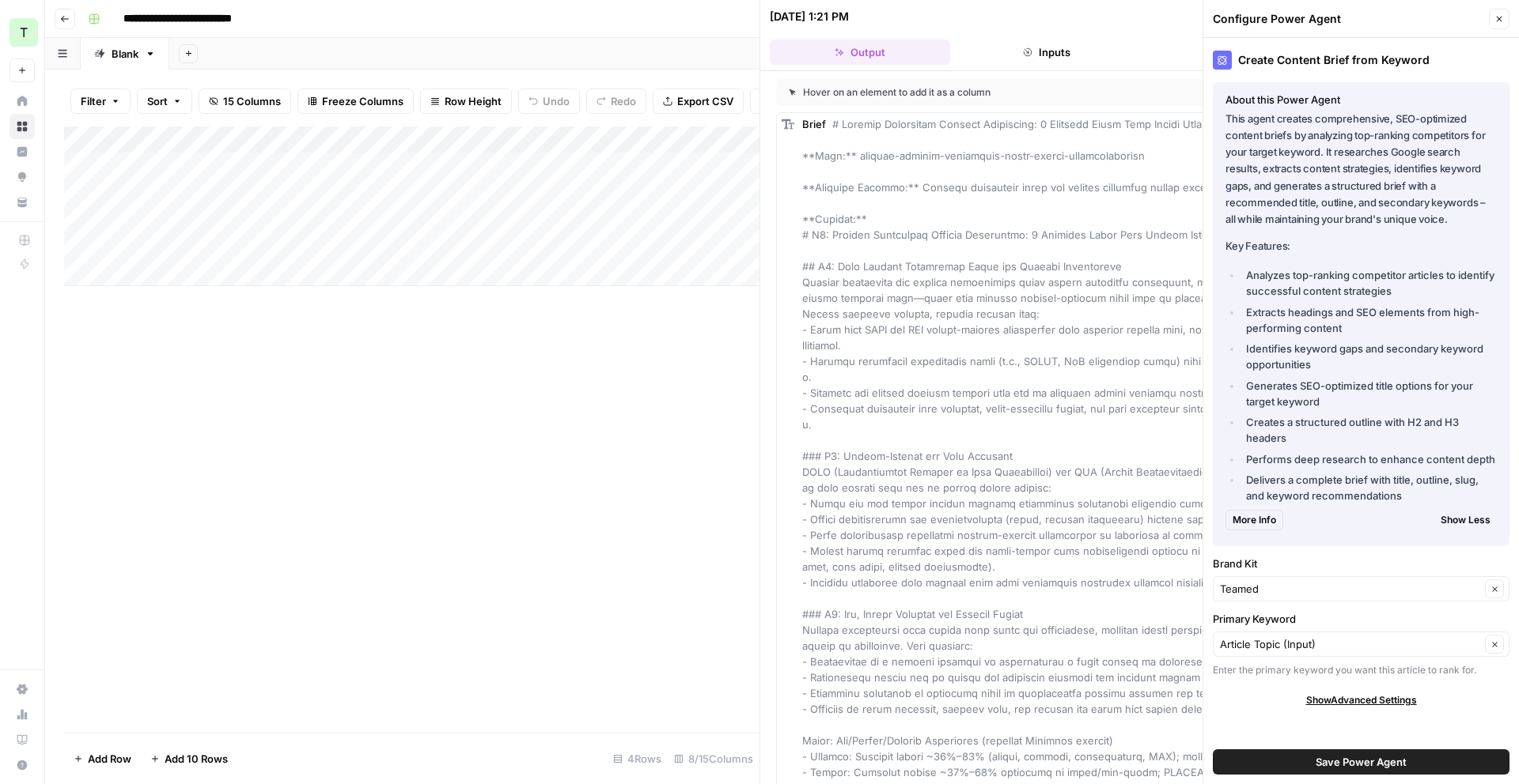
click at [1497, 20] on icon "button" at bounding box center [1500, 19] width 6 height 6
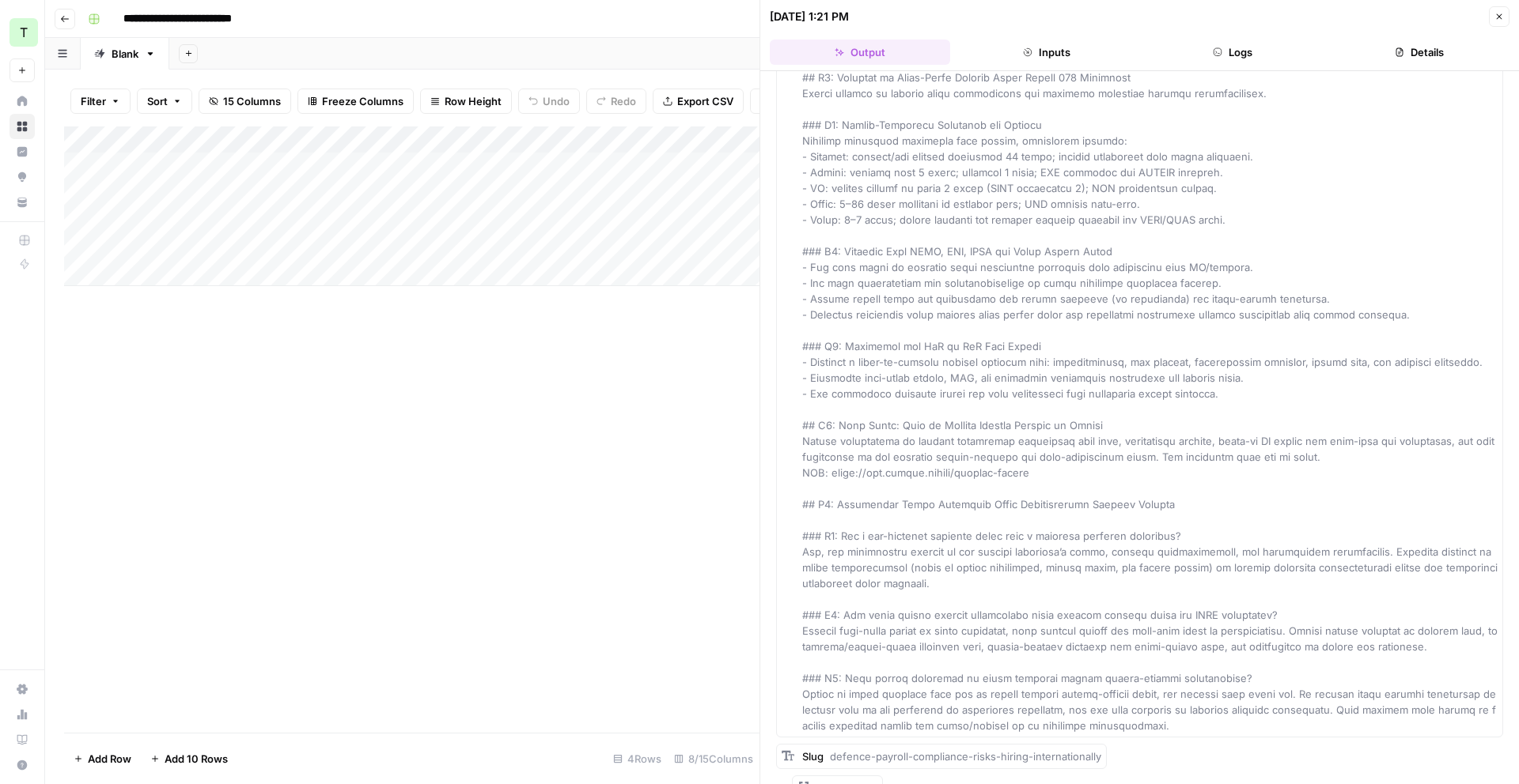
scroll to position [9478, 0]
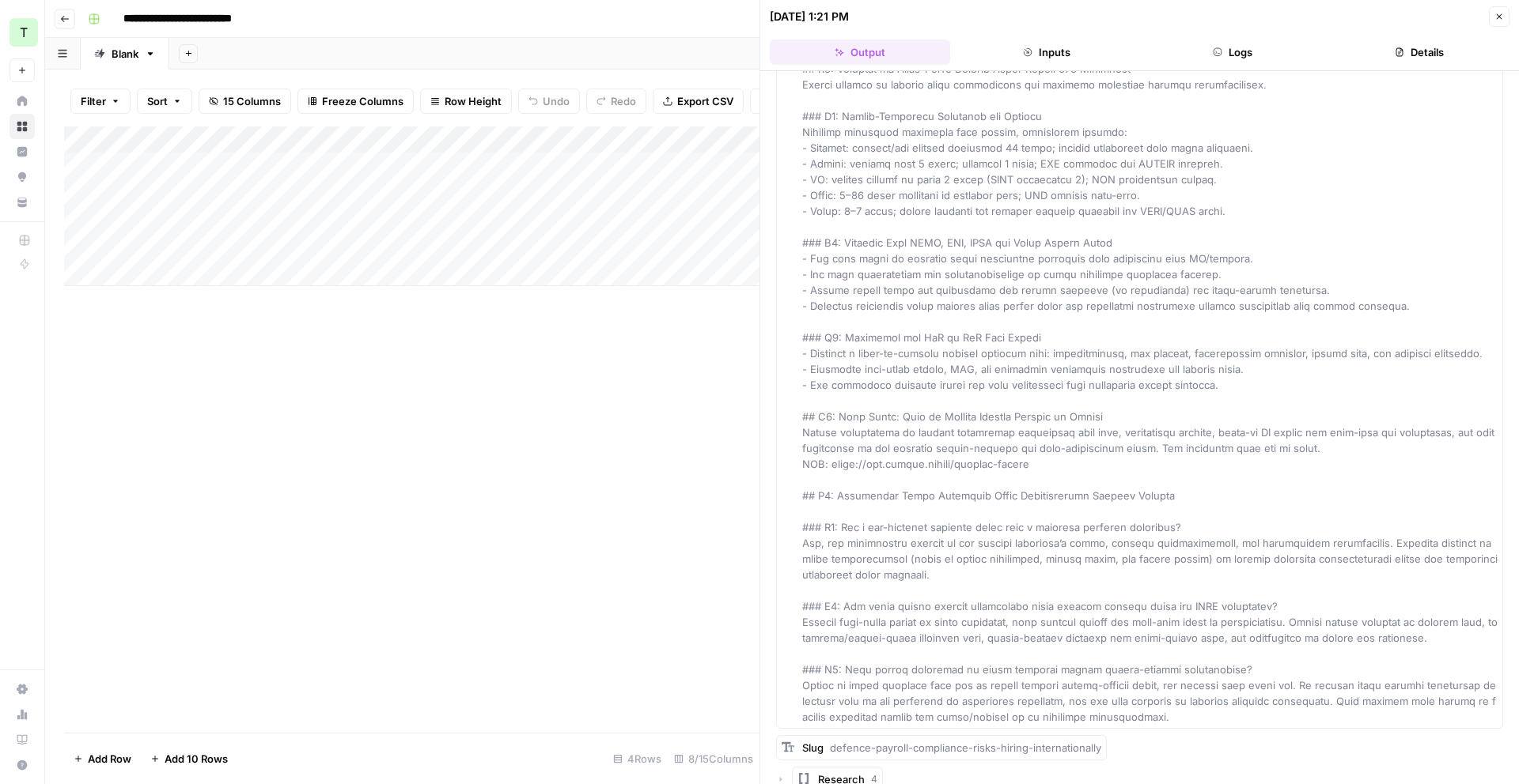
click at [1497, 14] on icon "button" at bounding box center [1499, 17] width 9 height 9
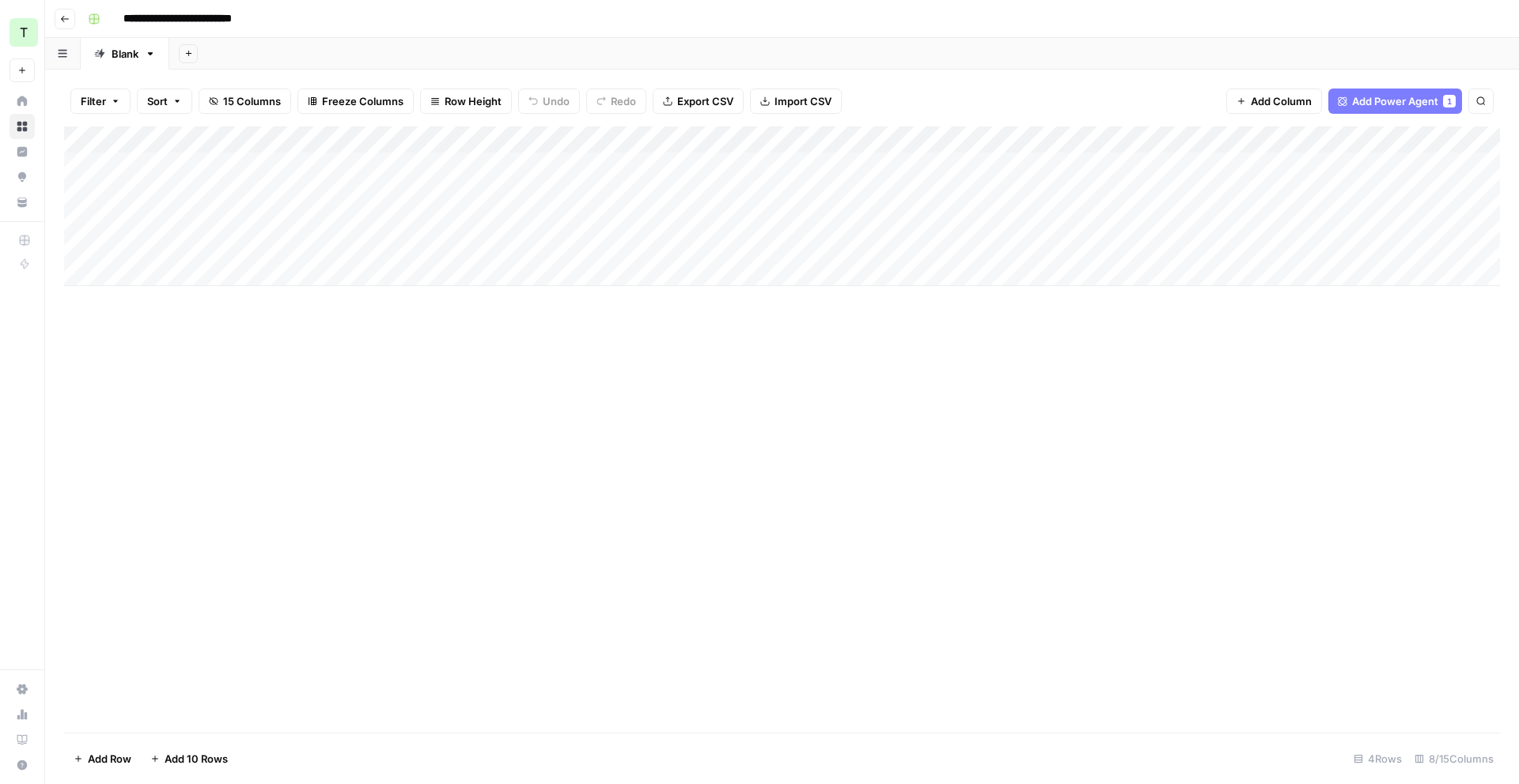
click at [1099, 142] on div "Add Column" at bounding box center [783, 205] width 1436 height 159
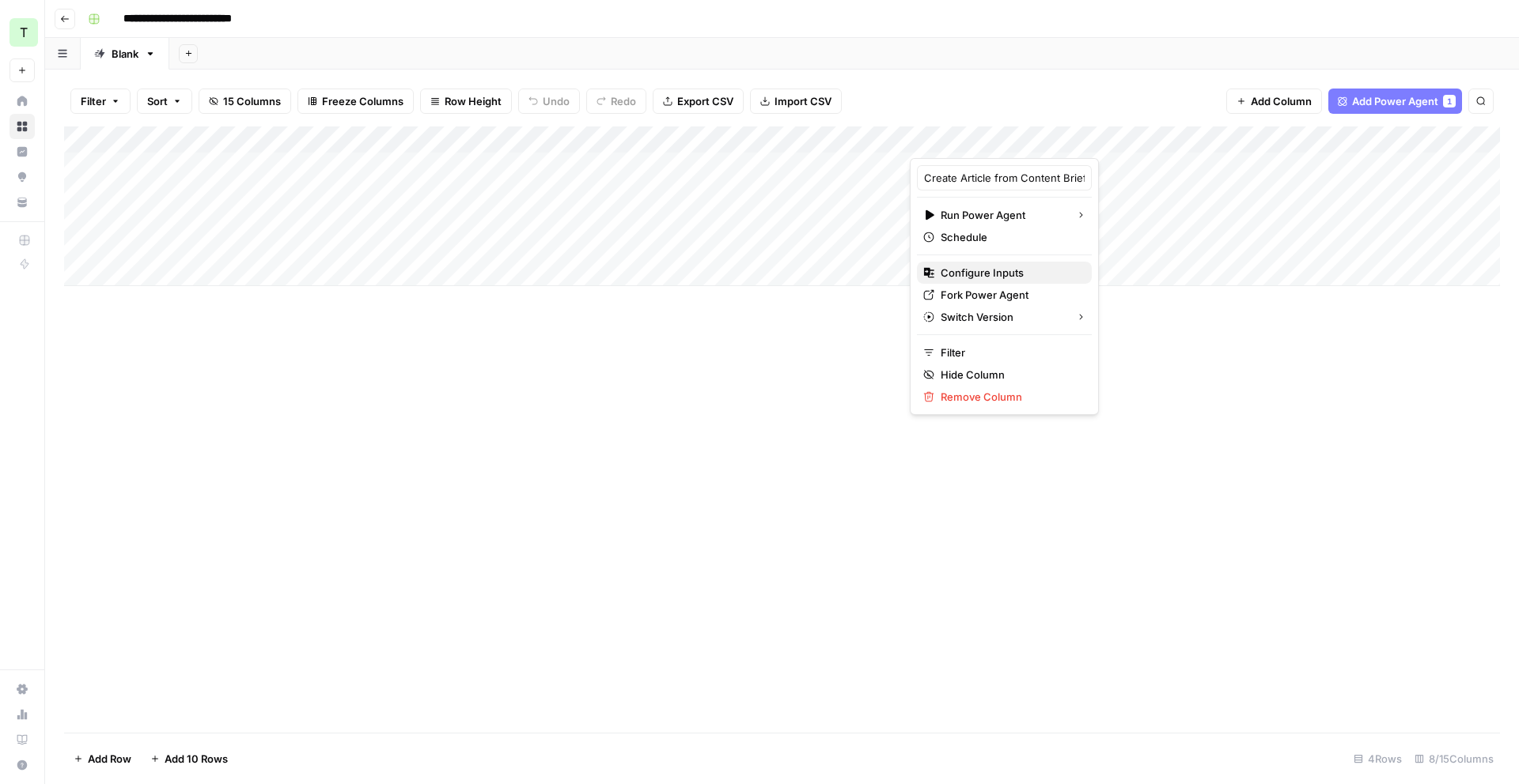
click at [1012, 269] on span "Configure Inputs" at bounding box center [1010, 273] width 138 height 16
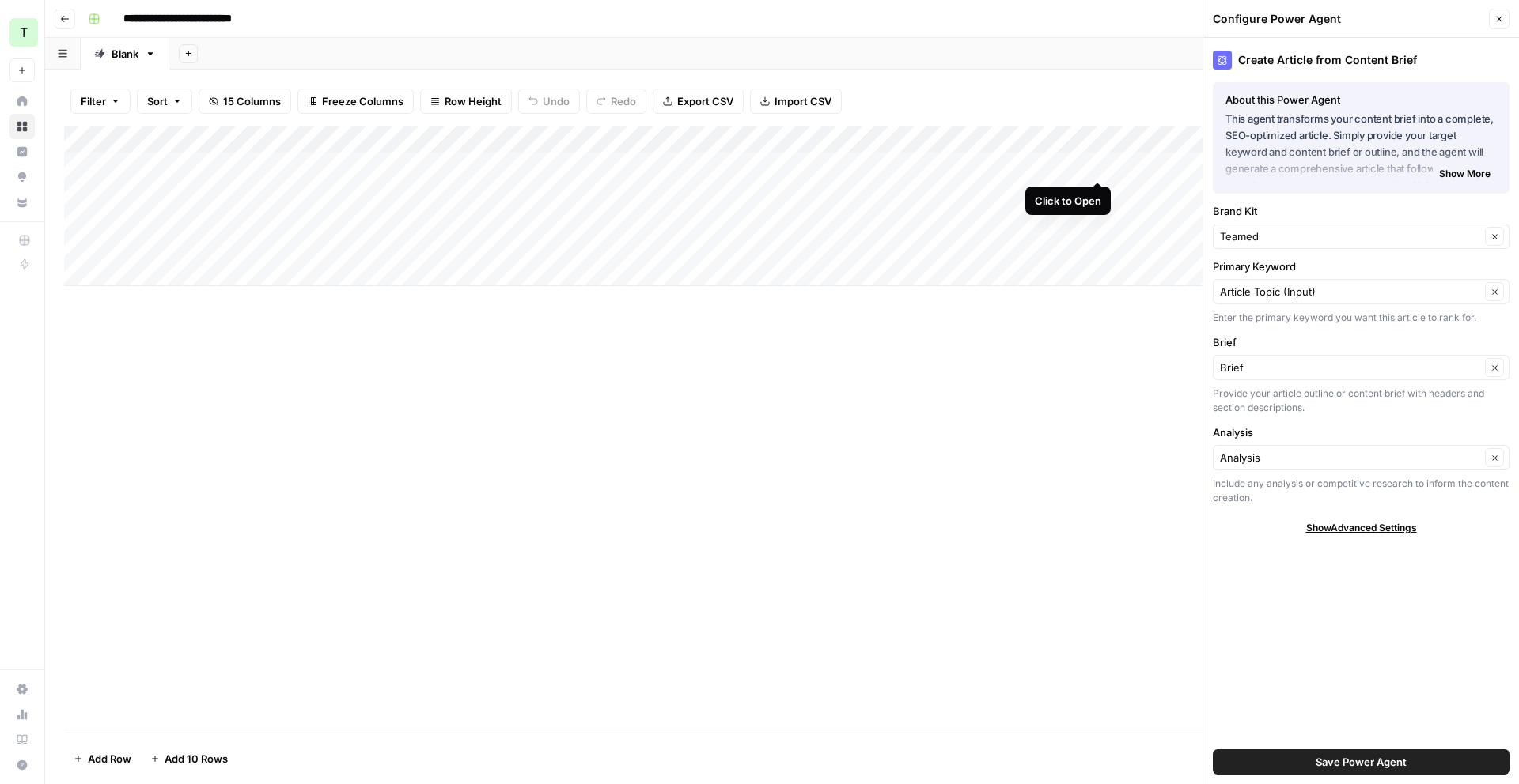
click at [1100, 165] on div "Add Column" at bounding box center [783, 205] width 1436 height 159
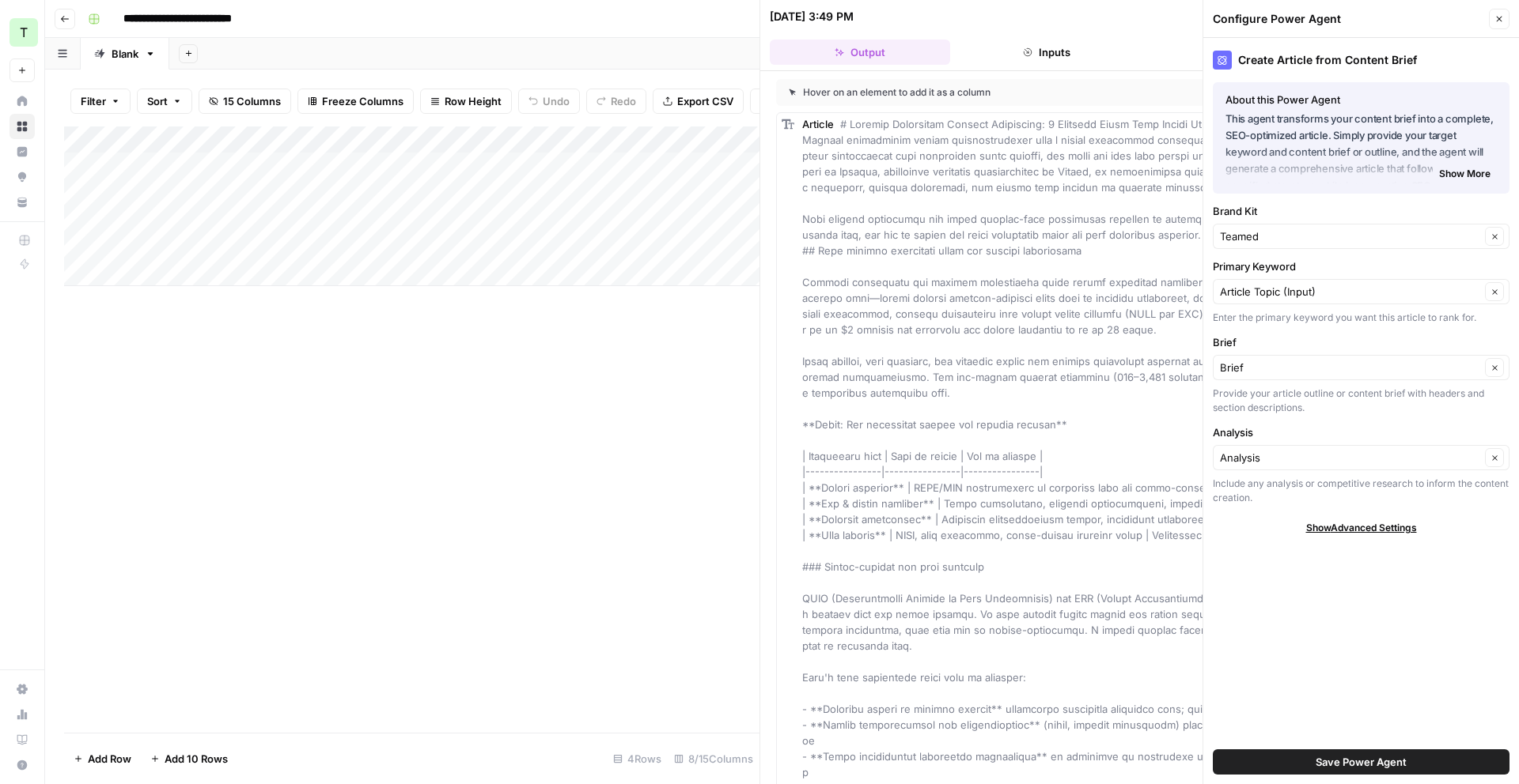
click at [1456, 170] on span "Show More" at bounding box center [1465, 173] width 52 height 14
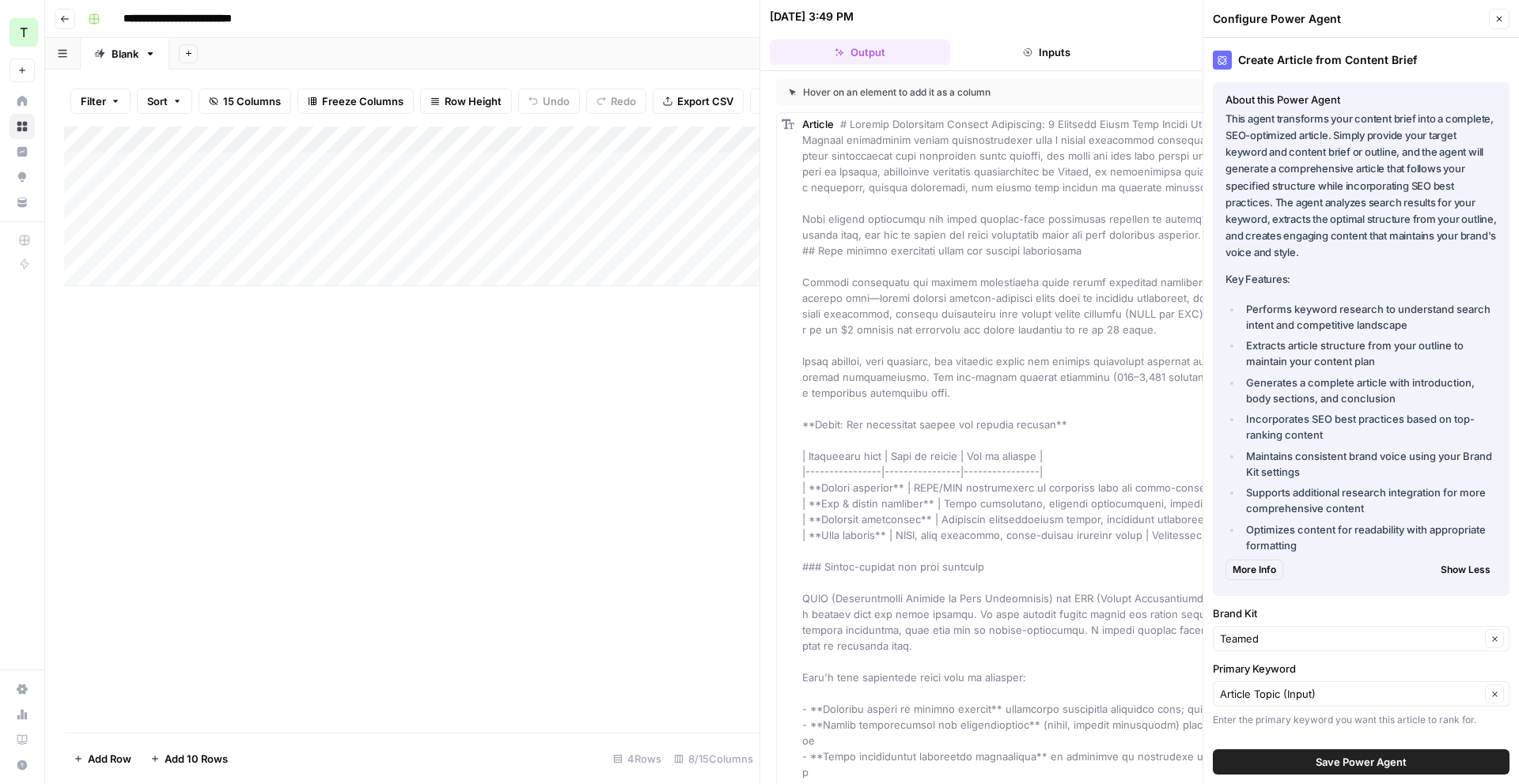
scroll to position [3, 0]
click at [1497, 16] on icon "button" at bounding box center [1499, 18] width 9 height 9
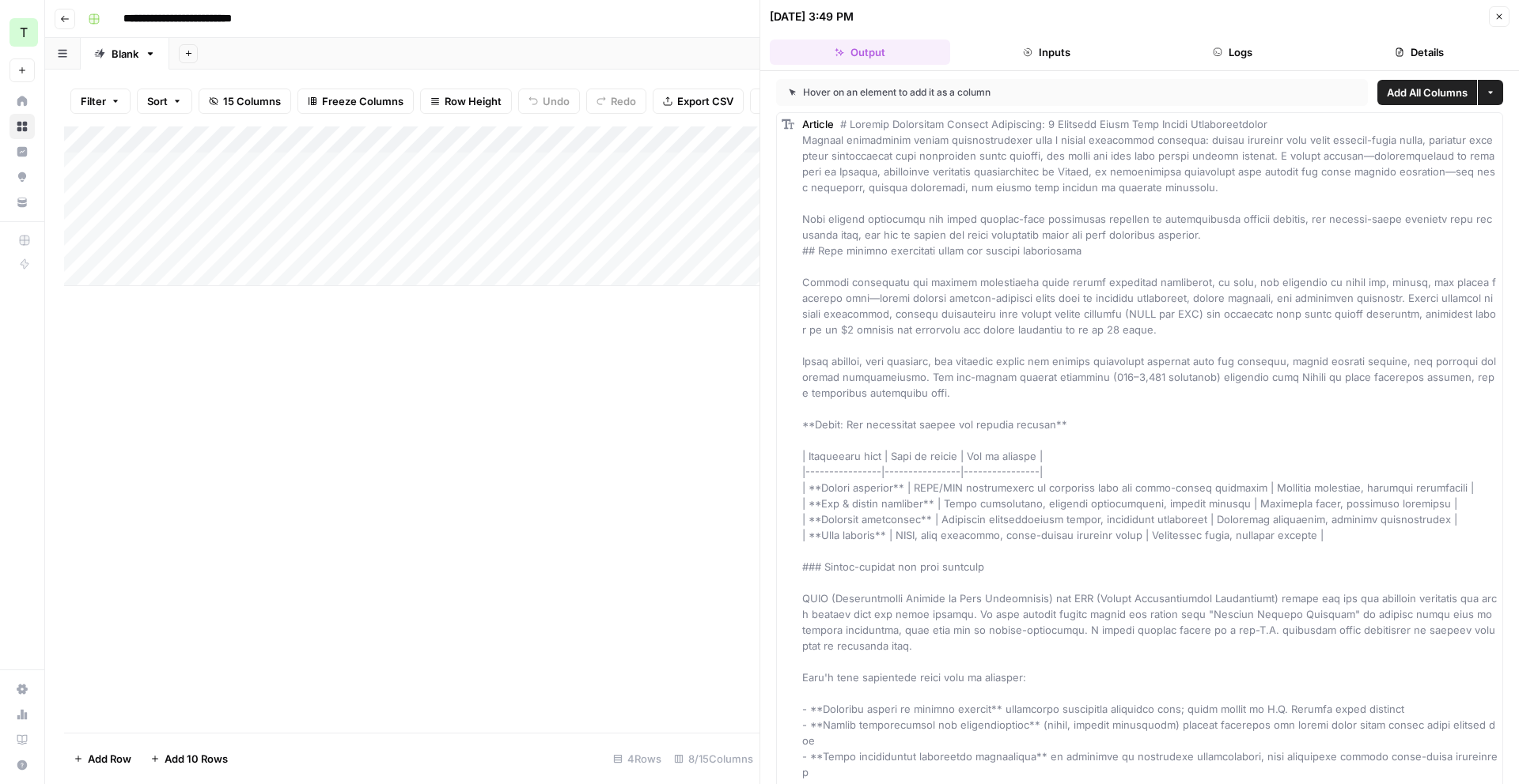
click at [1054, 53] on button "Inputs" at bounding box center [1047, 52] width 181 height 25
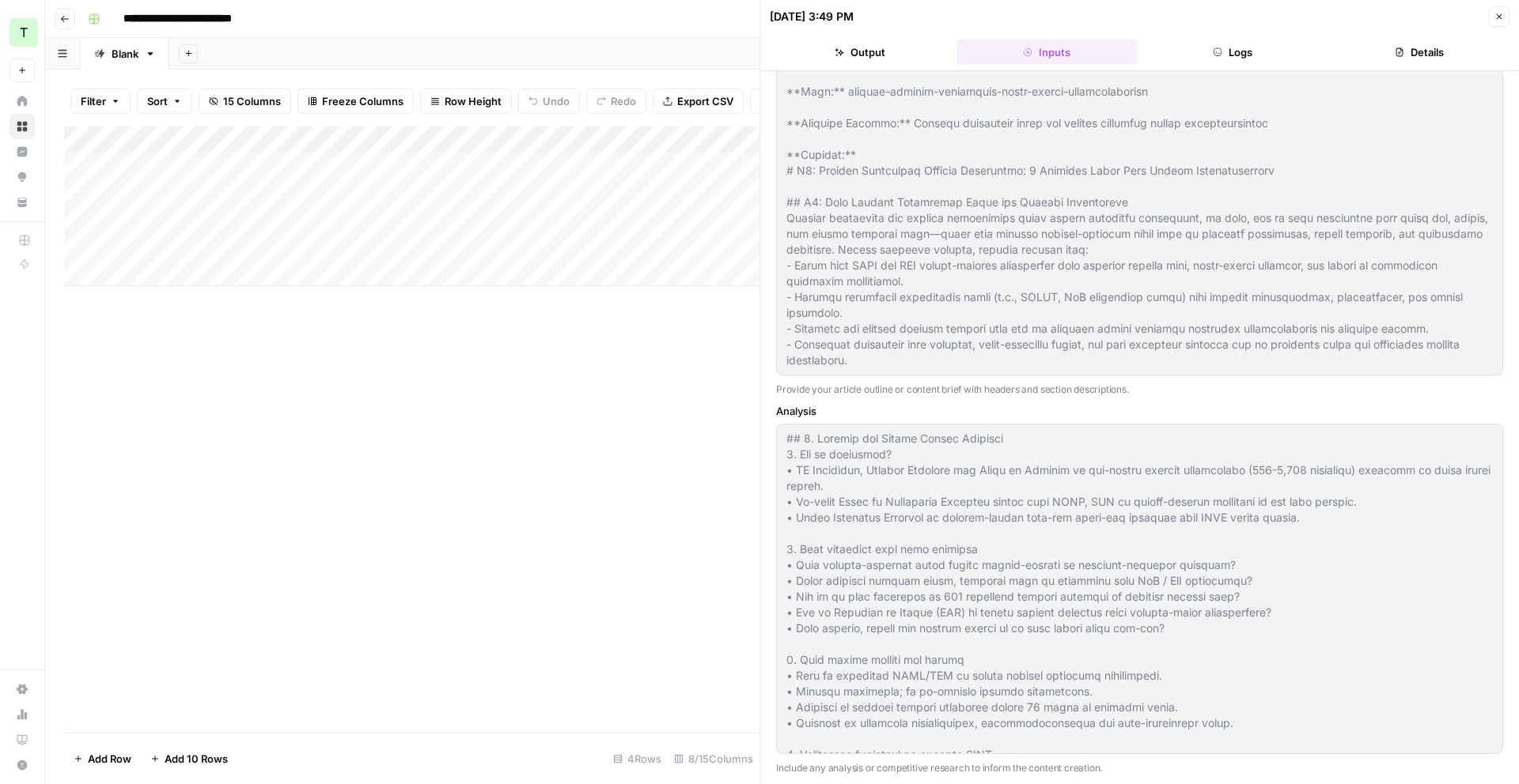
click at [1264, 47] on button "Logs" at bounding box center [1233, 52] width 181 height 25
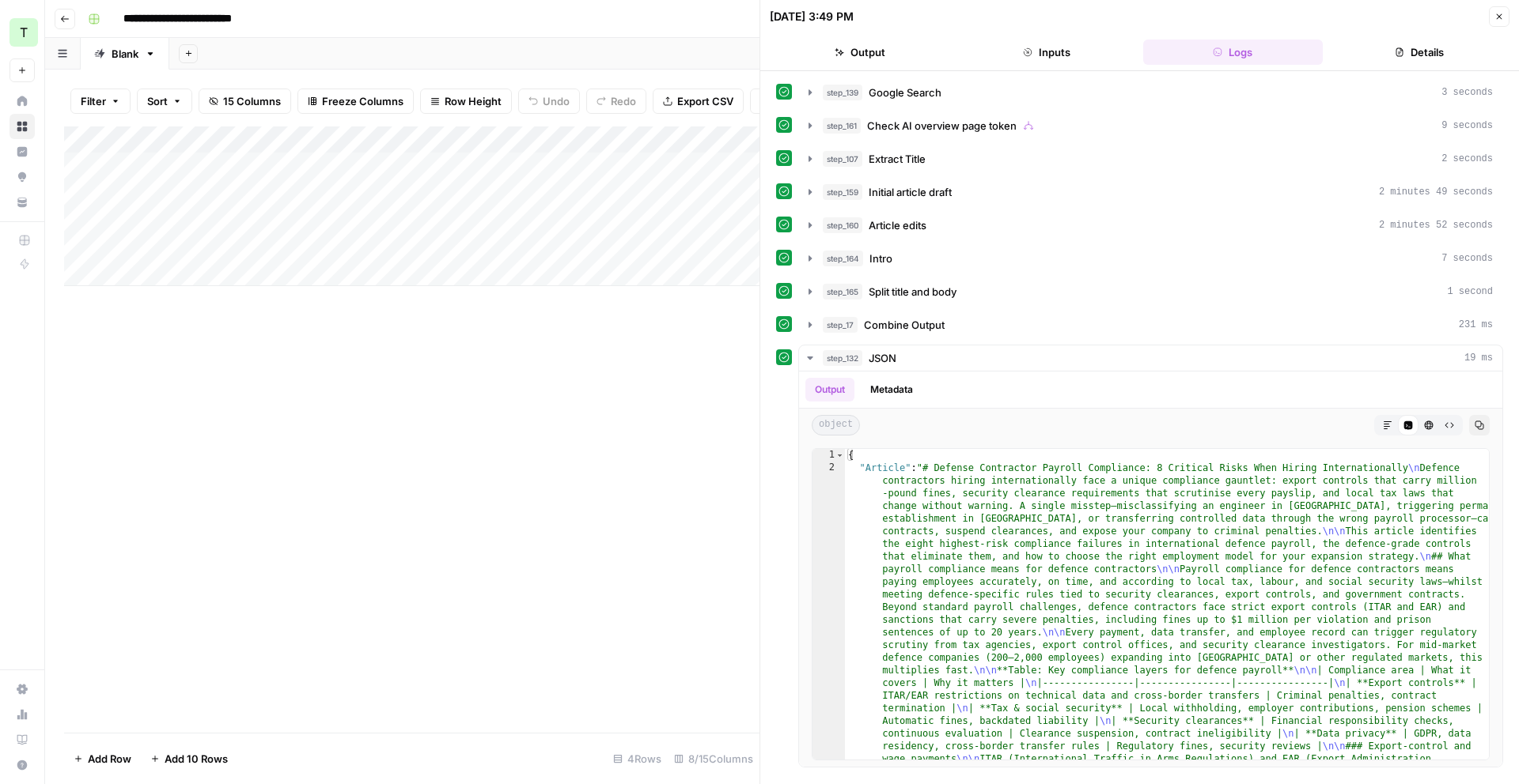
click at [1499, 7] on button "Close" at bounding box center [1499, 17] width 20 height 20
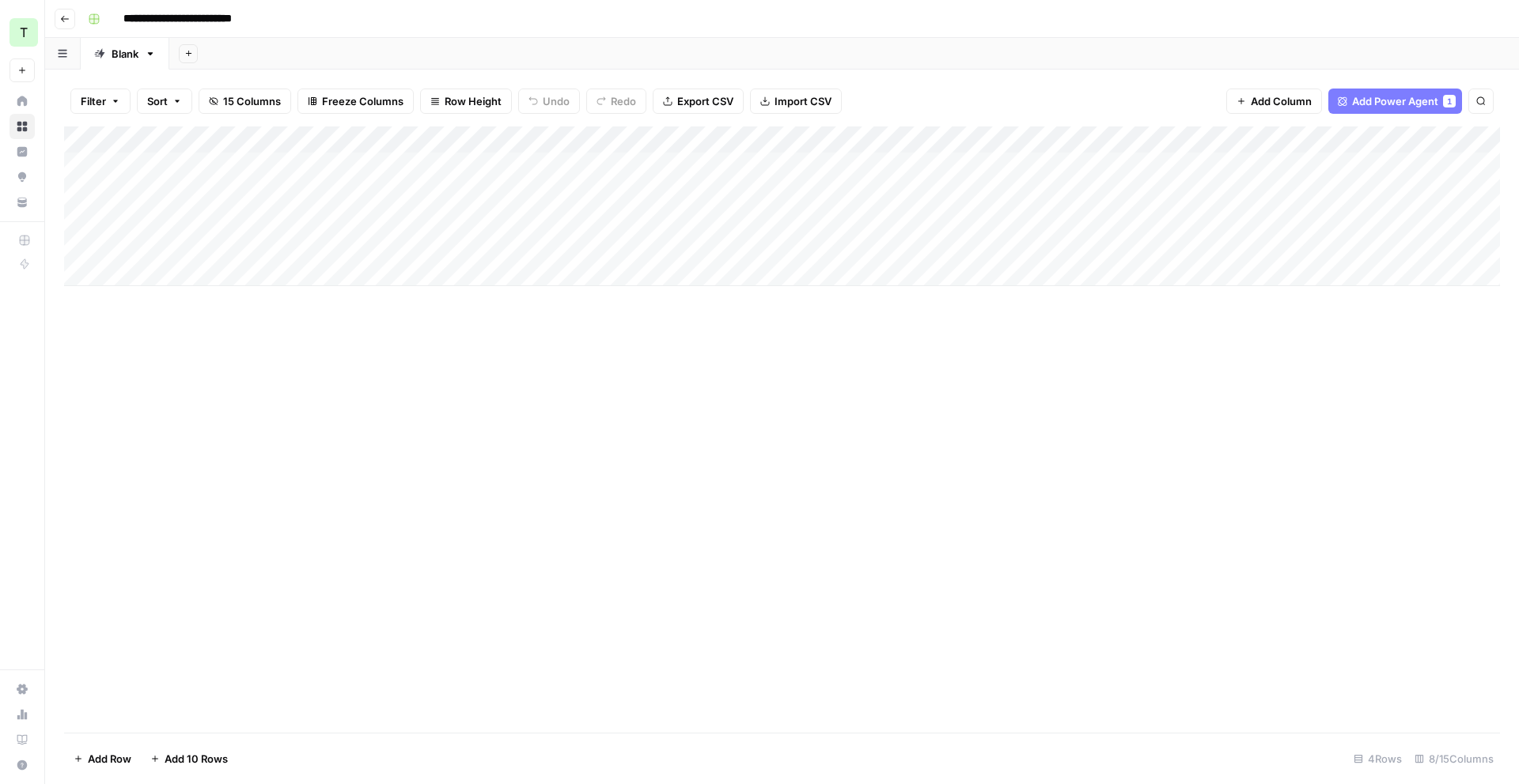
click at [1102, 139] on div "Add Column" at bounding box center [783, 205] width 1436 height 159
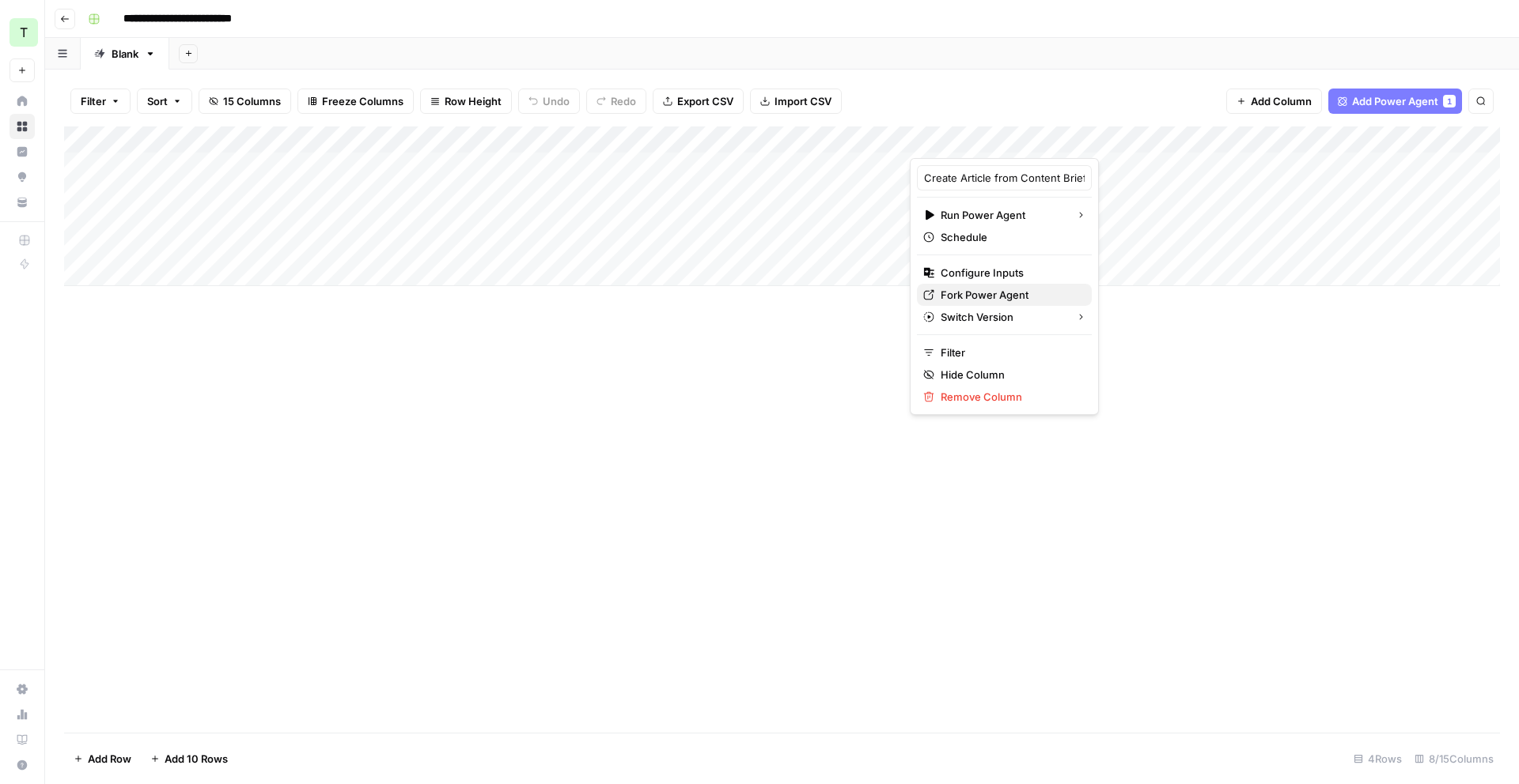
click at [997, 295] on span "Fork Power Agent" at bounding box center [1010, 295] width 138 height 16
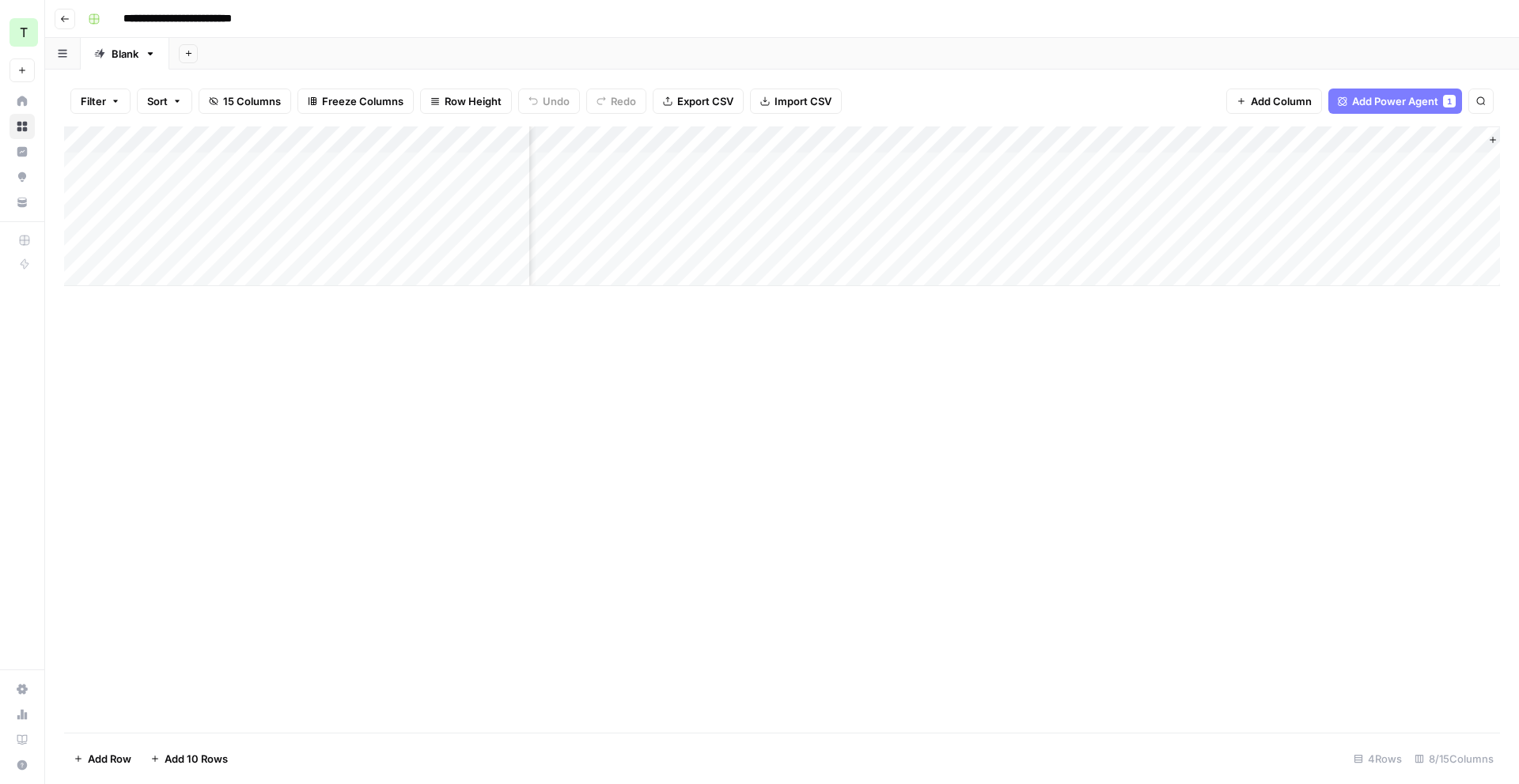
scroll to position [0, 344]
click at [1432, 140] on button "Add Column" at bounding box center [1456, 140] width 82 height 20
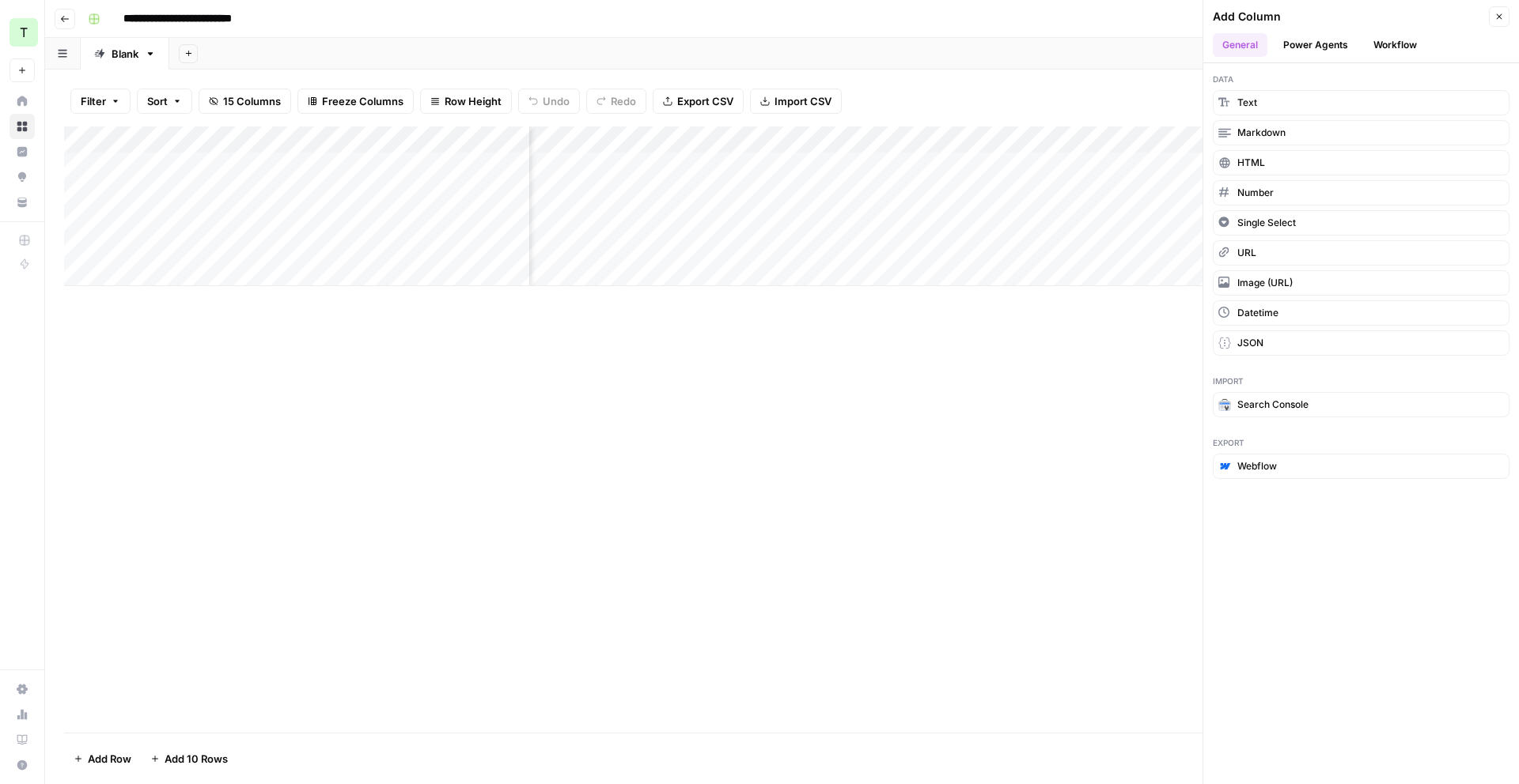
click at [1330, 46] on button "Power Agents" at bounding box center [1315, 45] width 84 height 24
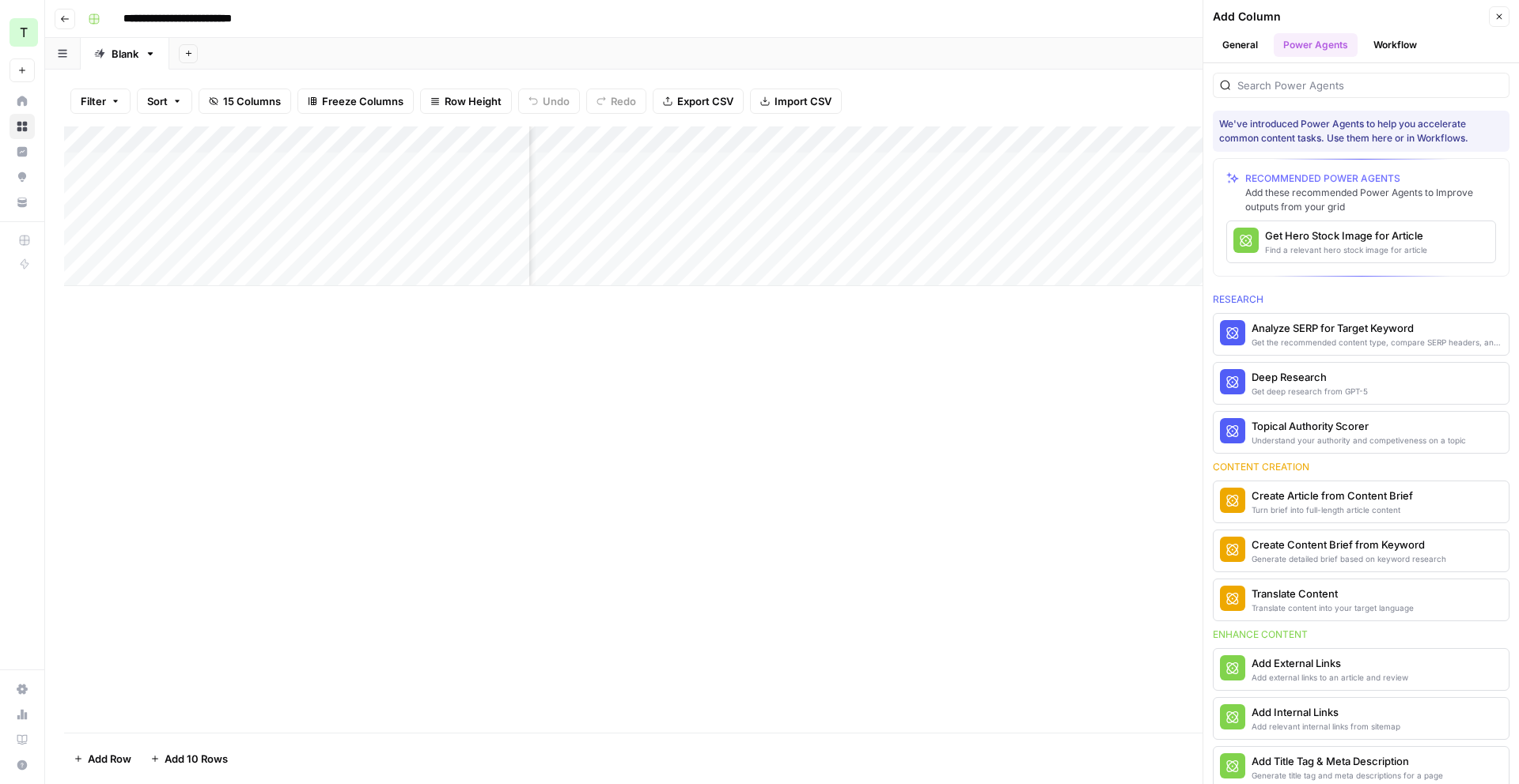
click at [1384, 41] on button "Workflow" at bounding box center [1395, 45] width 63 height 24
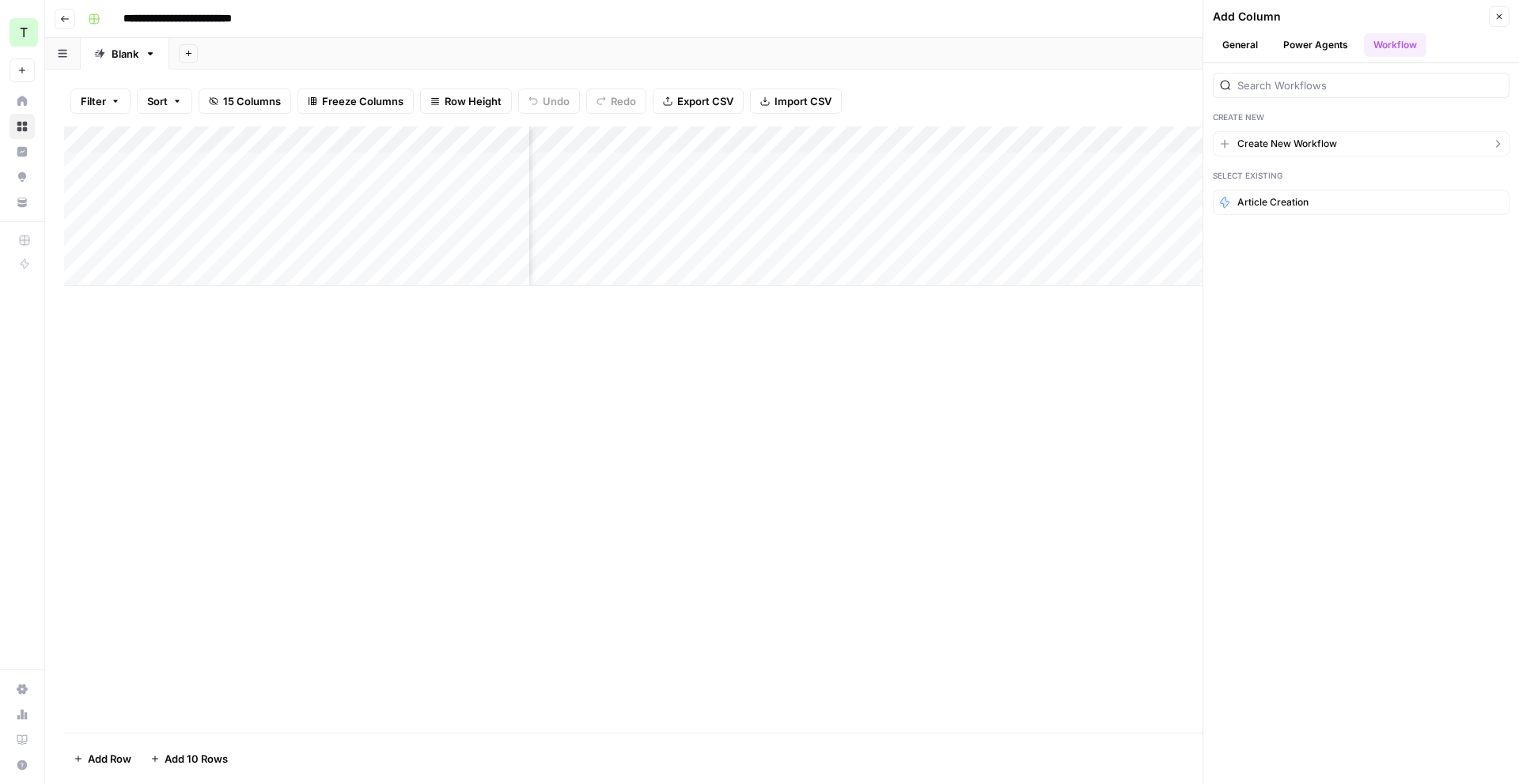
click at [1309, 148] on span "Create New Workflow" at bounding box center [1287, 143] width 100 height 14
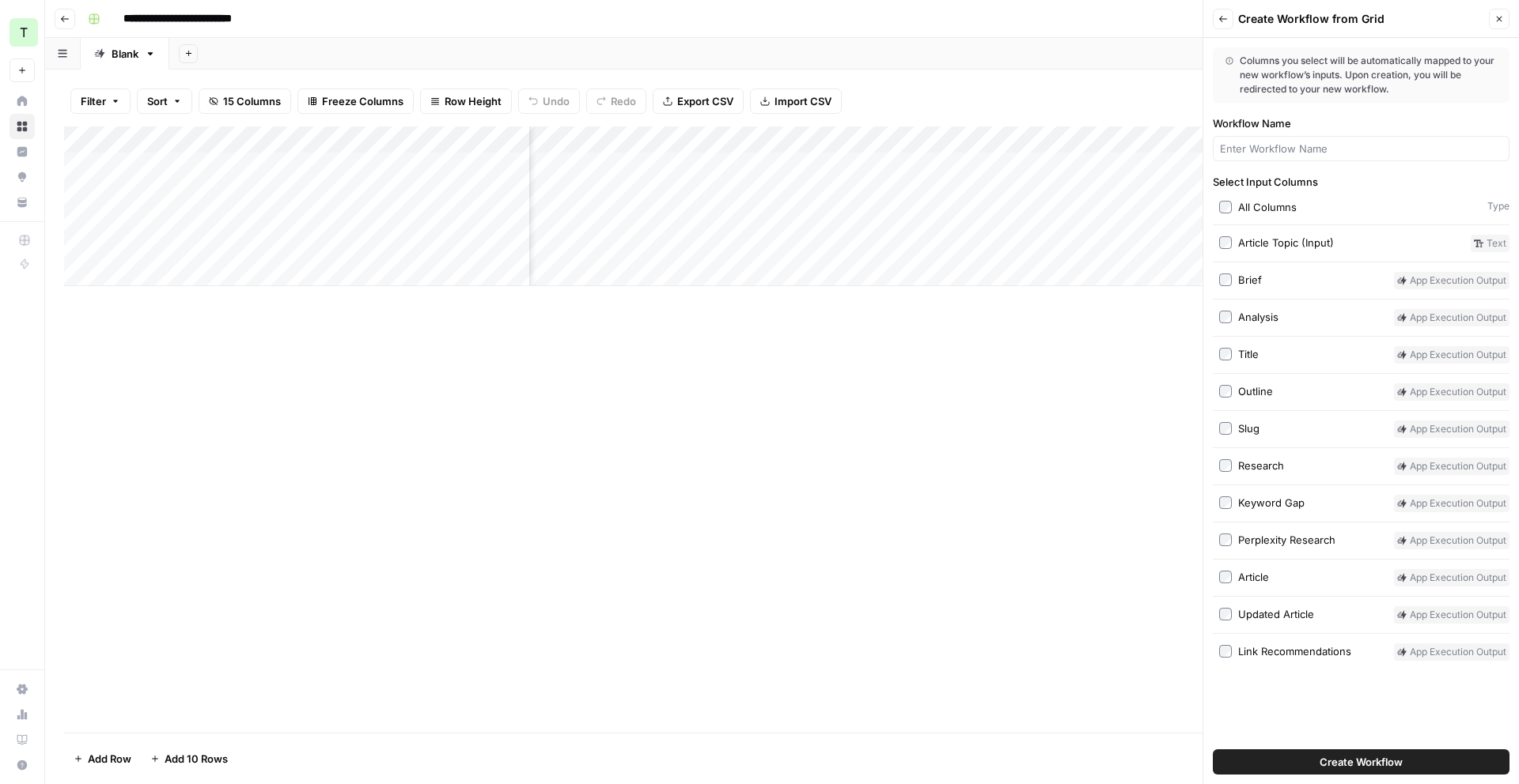
click at [1396, 766] on span "Create Workflow" at bounding box center [1361, 762] width 83 height 16
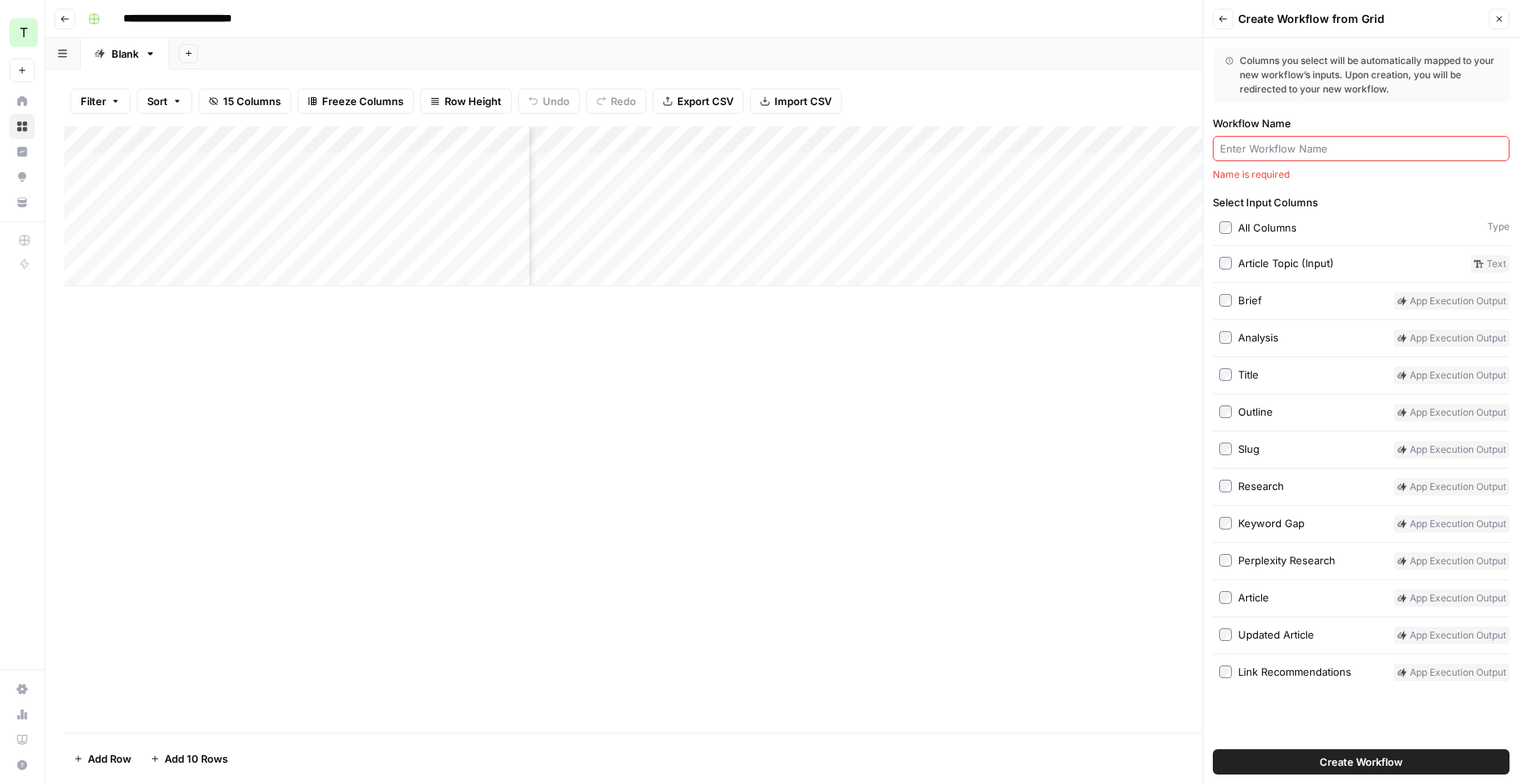
click at [1307, 138] on div at bounding box center [1361, 148] width 297 height 25
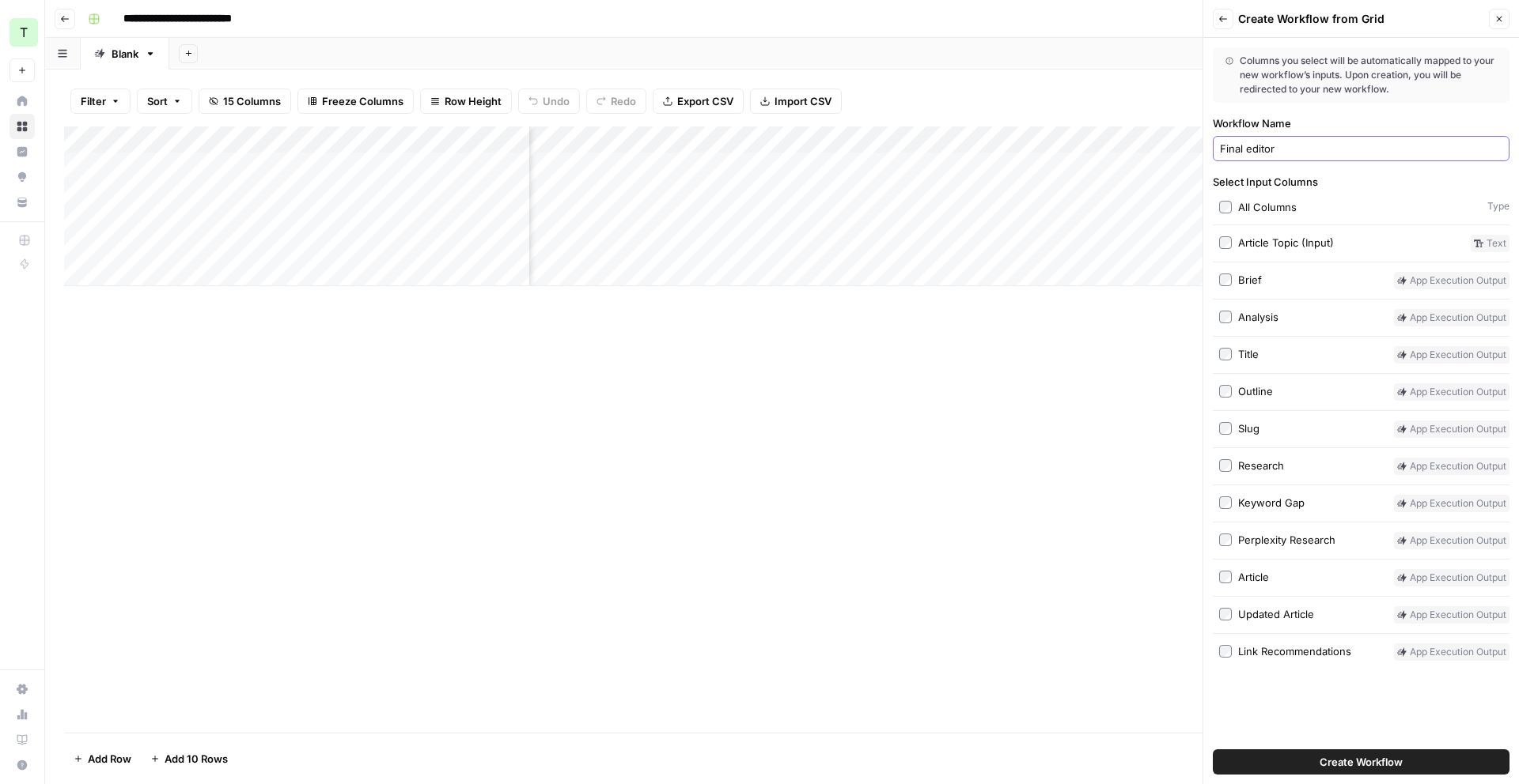
type input "Final editor"
click at [1286, 767] on button "Create Workflow" at bounding box center [1361, 762] width 297 height 25
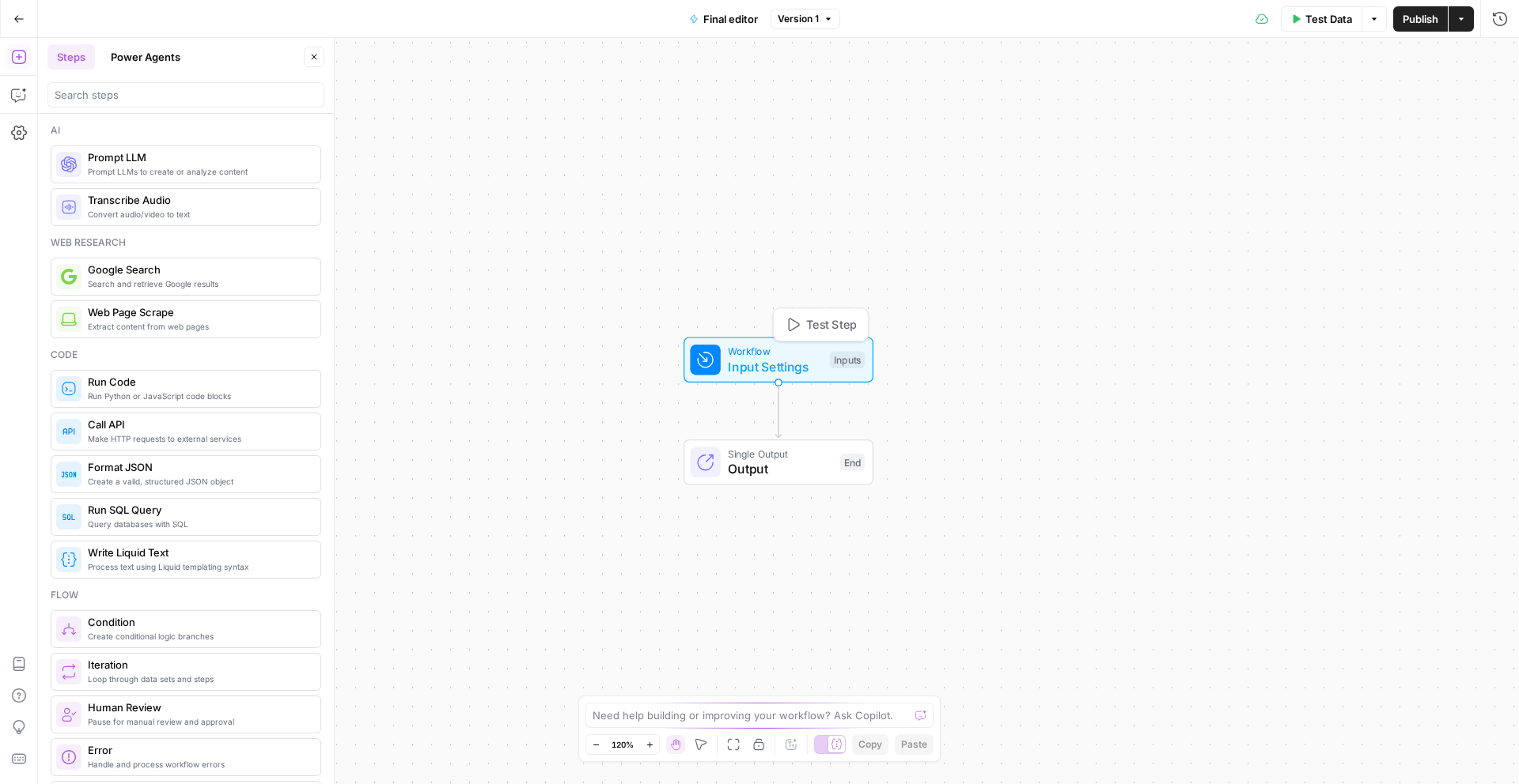
click at [729, 362] on span "Input Settings" at bounding box center [775, 367] width 94 height 19
click at [1353, 127] on Article "Updated Article (Optional)" at bounding box center [1370, 127] width 253 height 16
click at [897, 145] on div "Workflow Input Settings Inputs Single Output Output End" at bounding box center [778, 411] width 1481 height 746
click at [1304, 181] on button "Add Field" at bounding box center [1348, 177] width 264 height 25
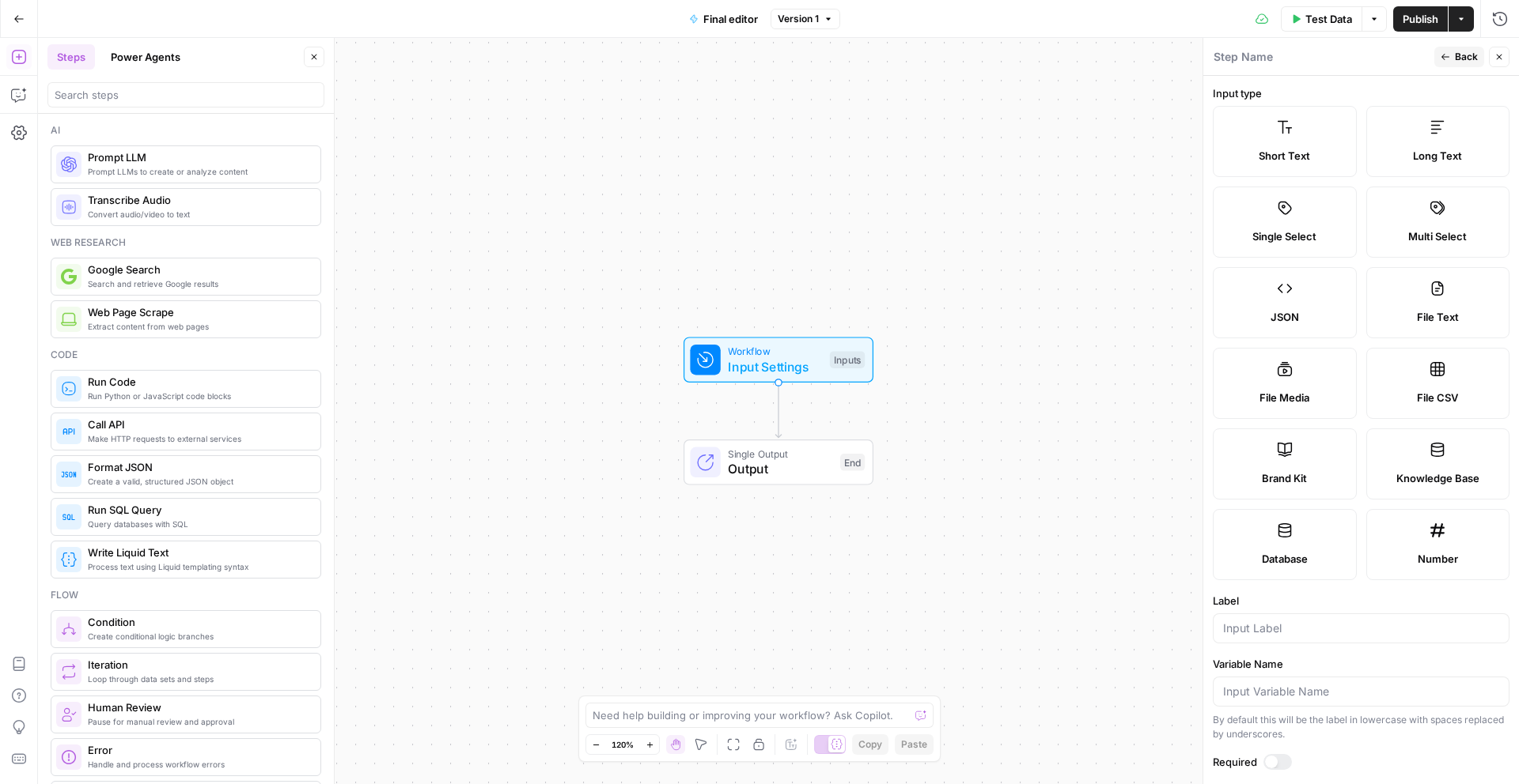
click at [1313, 154] on div "Short Text" at bounding box center [1284, 156] width 117 height 16
click at [1310, 143] on label "Short Text" at bounding box center [1285, 141] width 144 height 71
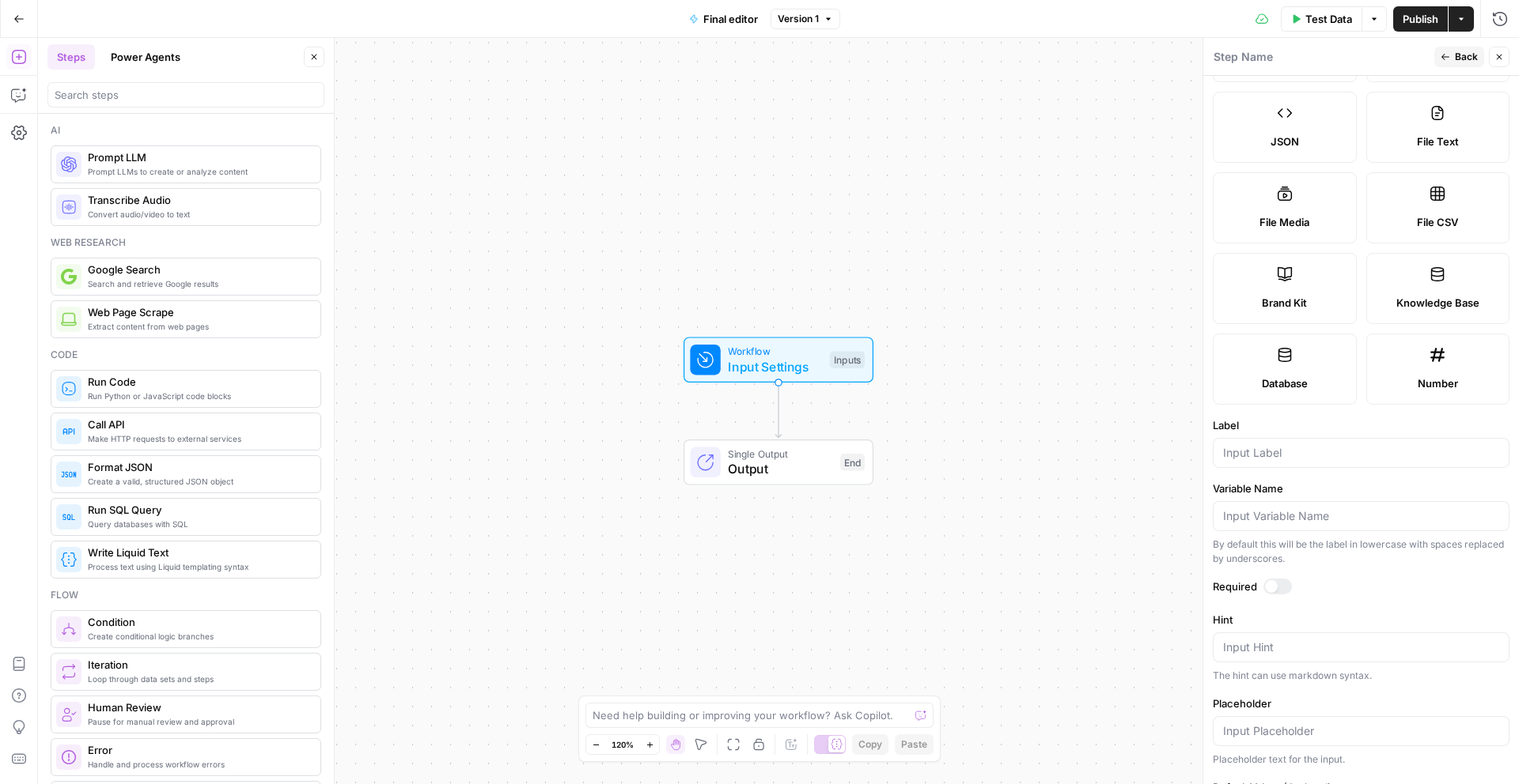
scroll to position [185, 0]
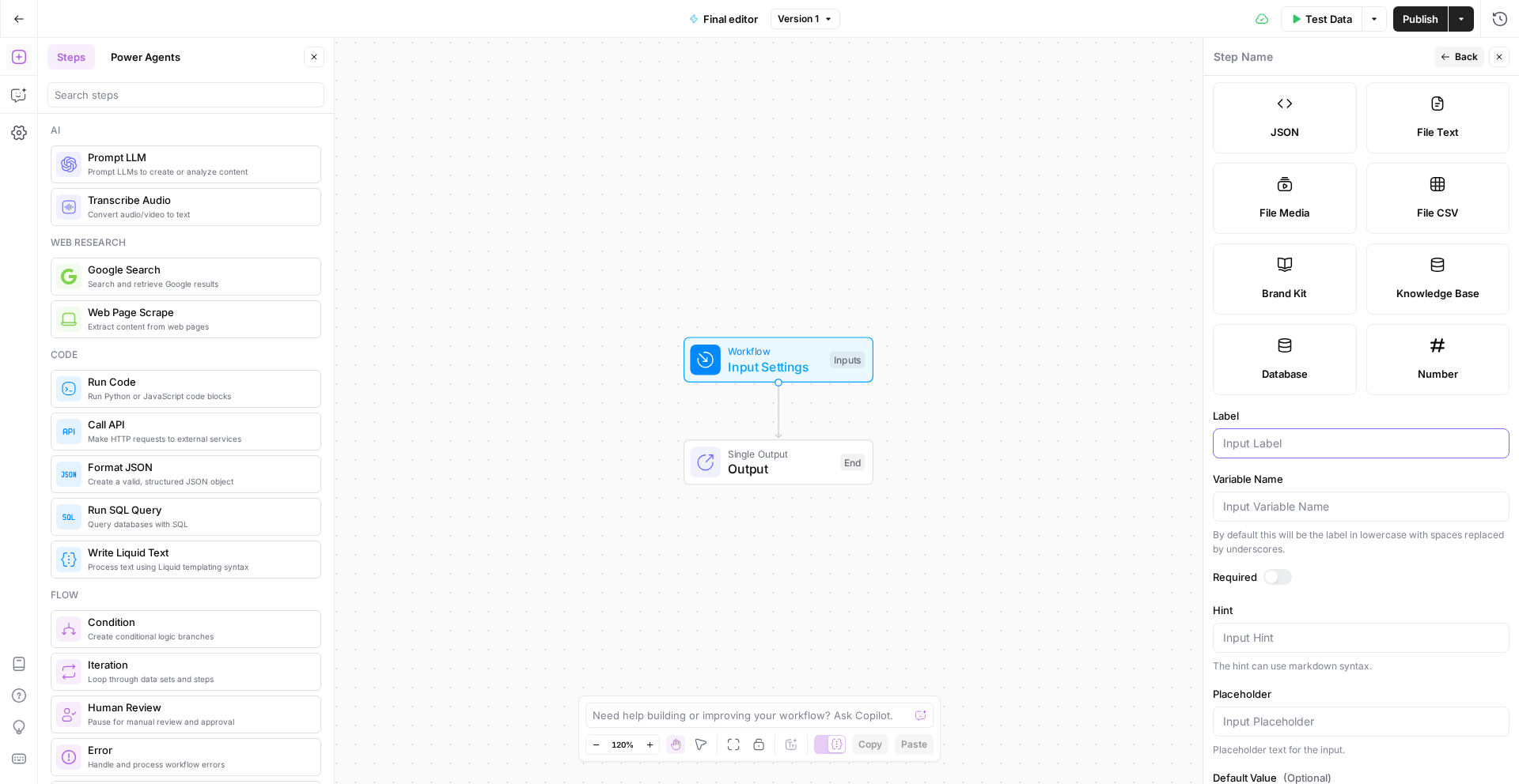
click at [1273, 443] on input "Label" at bounding box center [1361, 443] width 277 height 16
type input "Keyword"
click at [1270, 572] on div at bounding box center [1272, 578] width 13 height 13
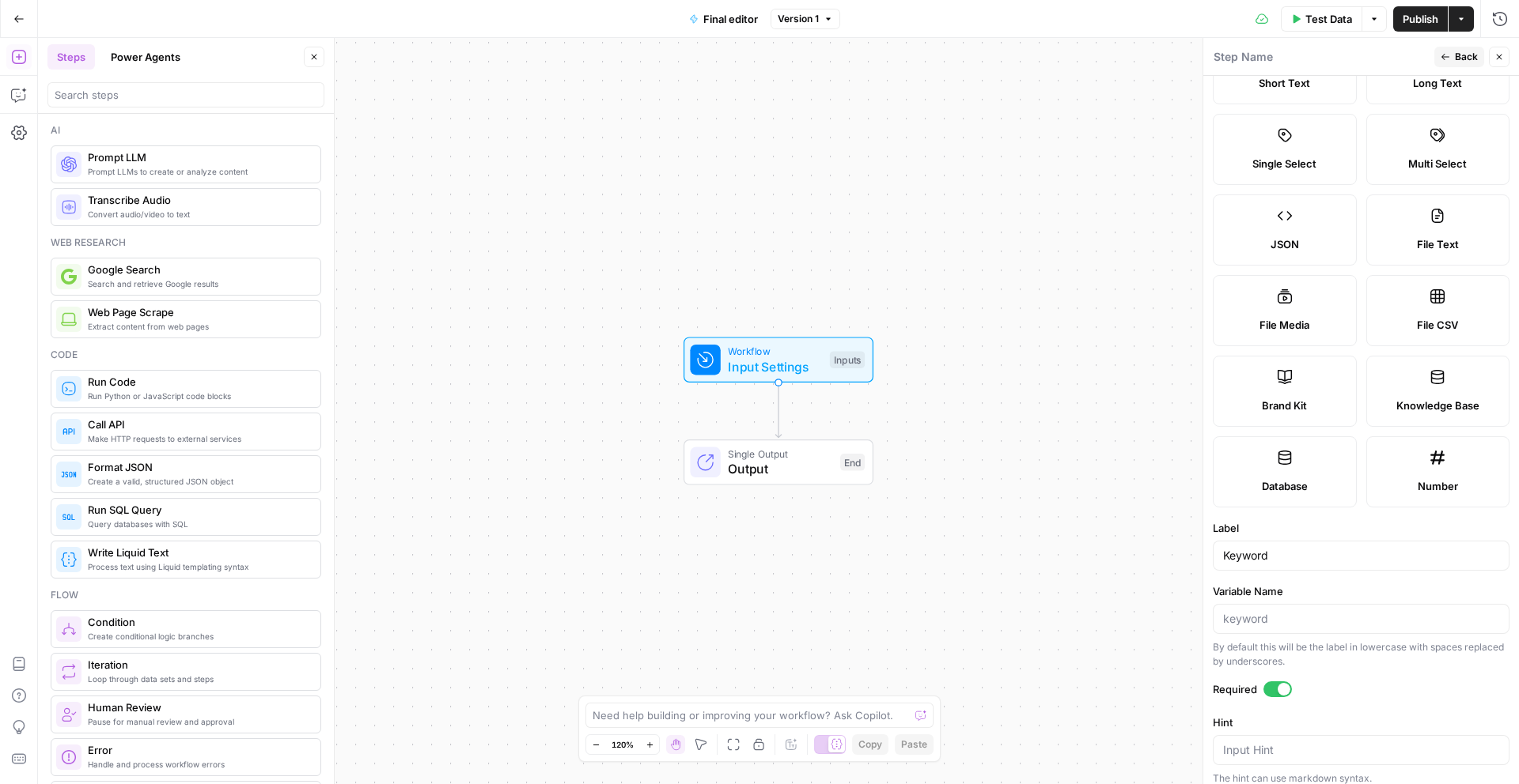
scroll to position [68, 0]
click at [1498, 58] on icon "button" at bounding box center [1500, 57] width 6 height 6
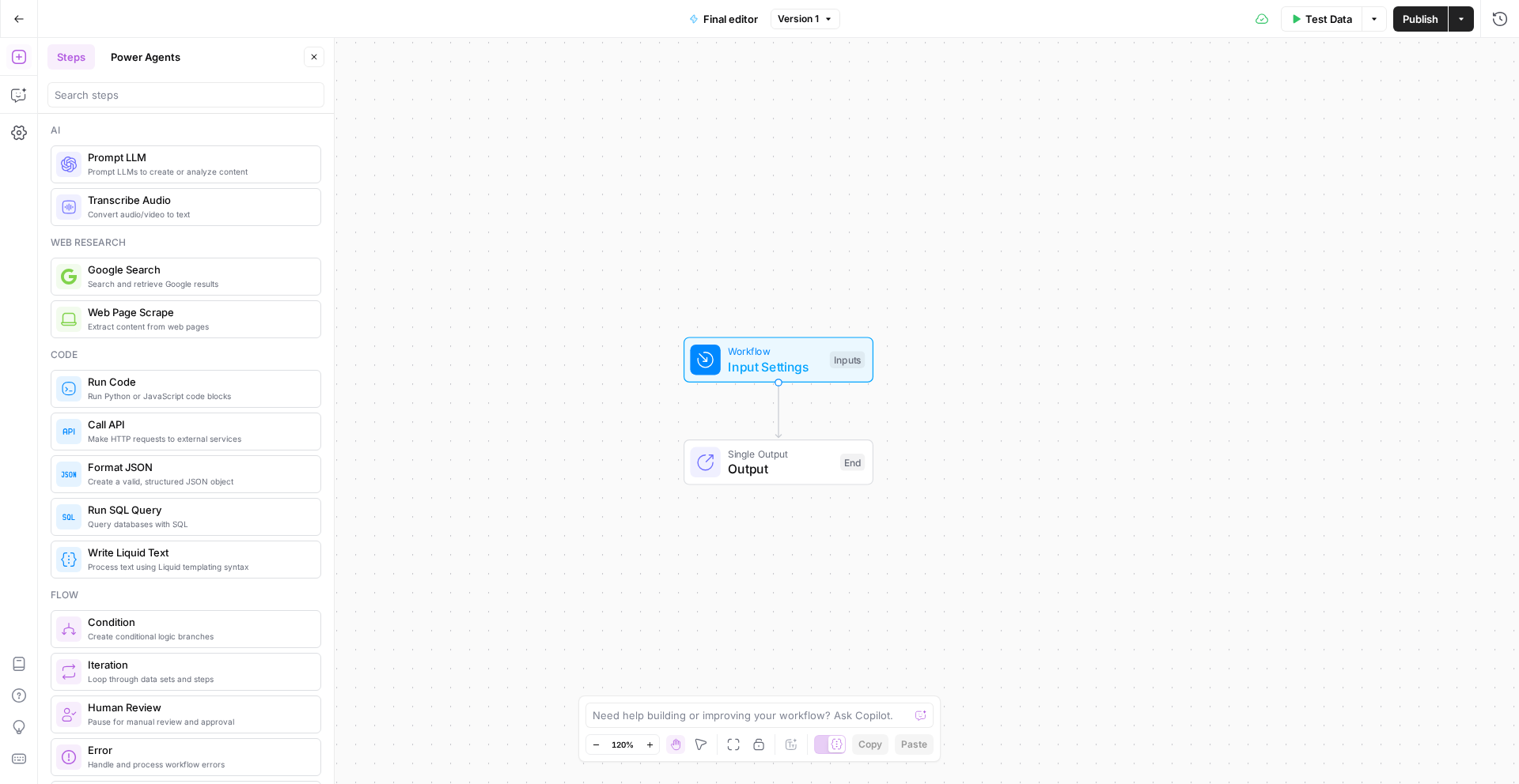
click at [754, 357] on span "Input Settings" at bounding box center [775, 367] width 94 height 19
click at [1282, 244] on button "Add Field" at bounding box center [1348, 240] width 264 height 25
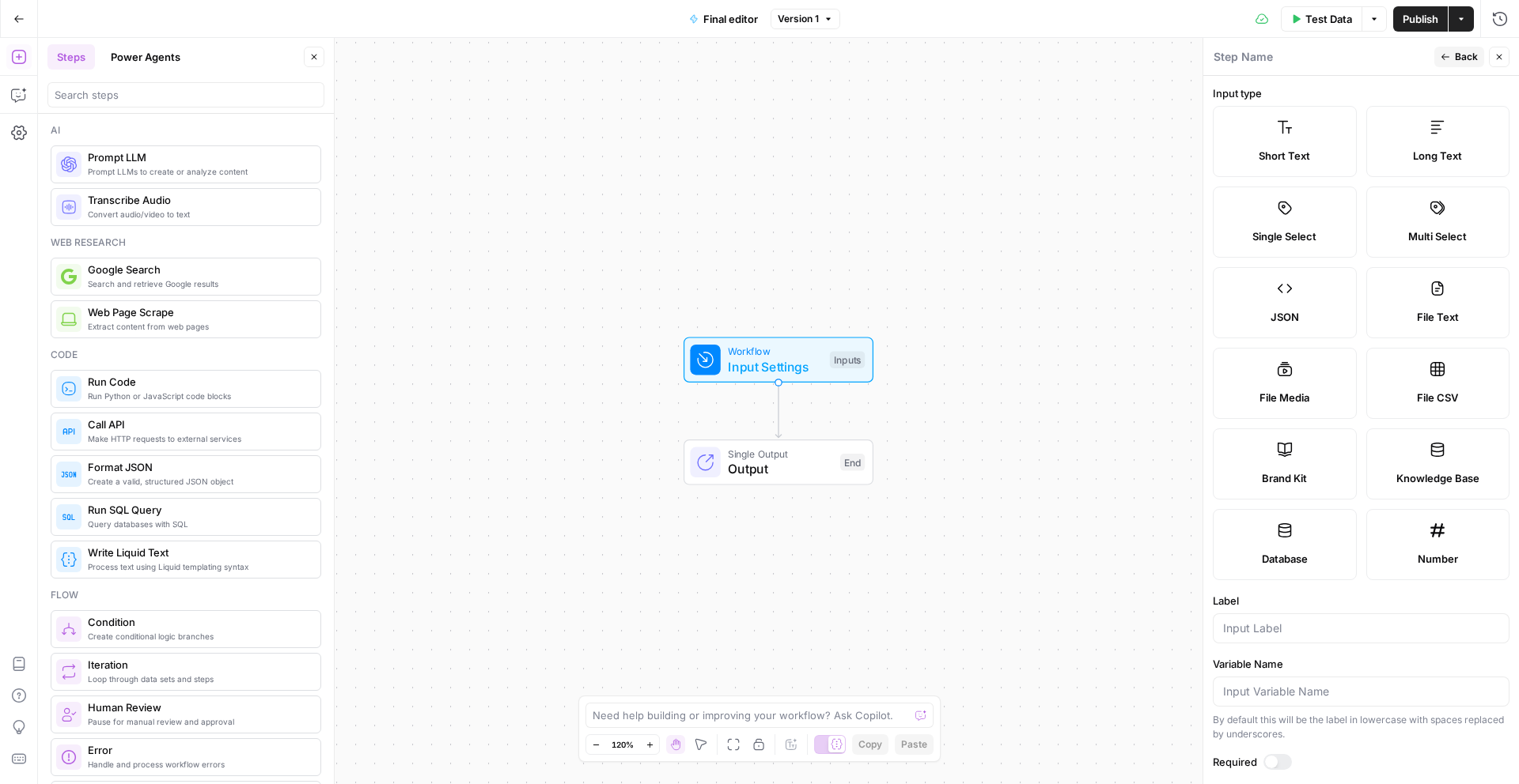
click at [1495, 58] on icon "button" at bounding box center [1499, 57] width 9 height 9
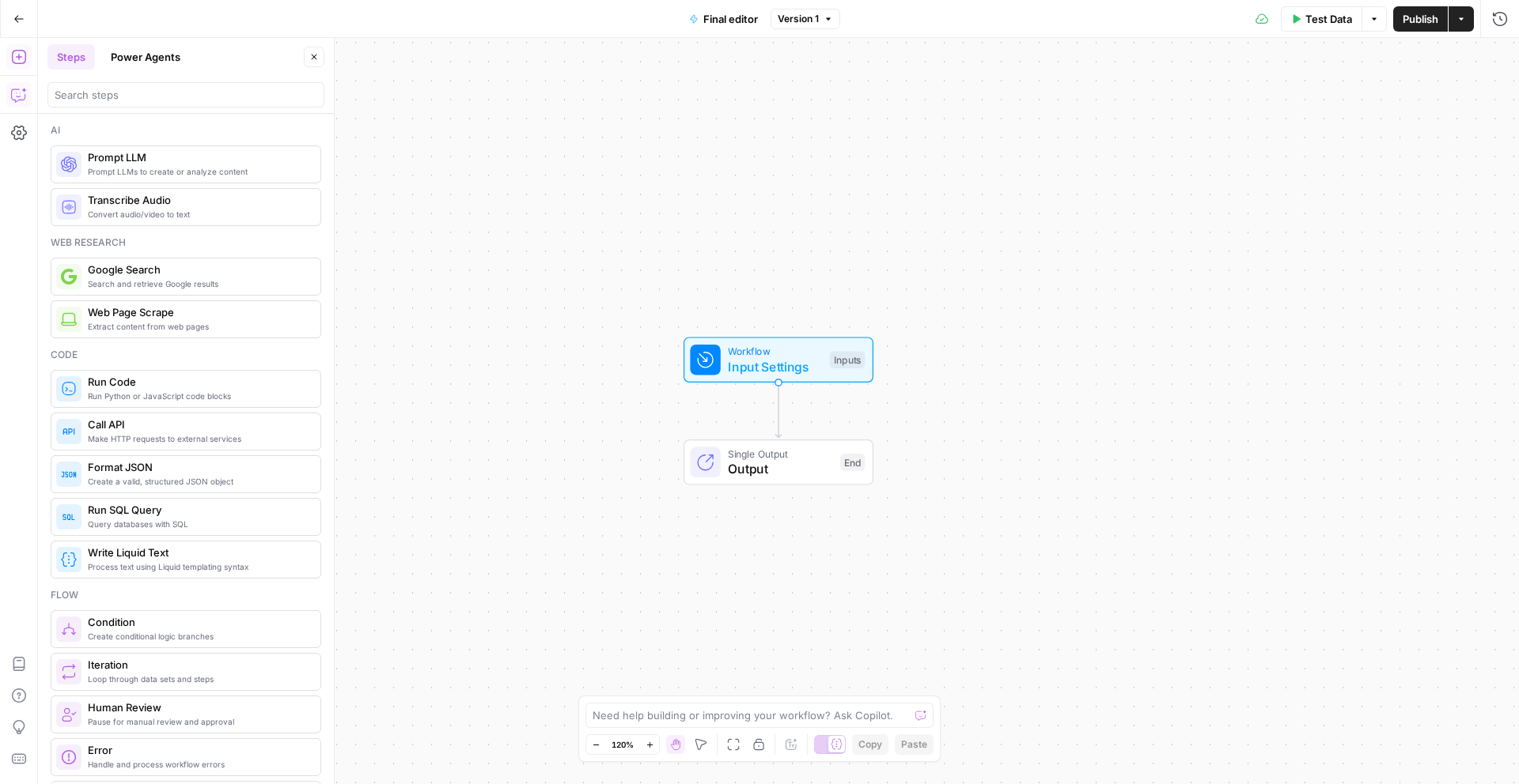
click at [18, 92] on icon "button" at bounding box center [18, 94] width 16 height 16
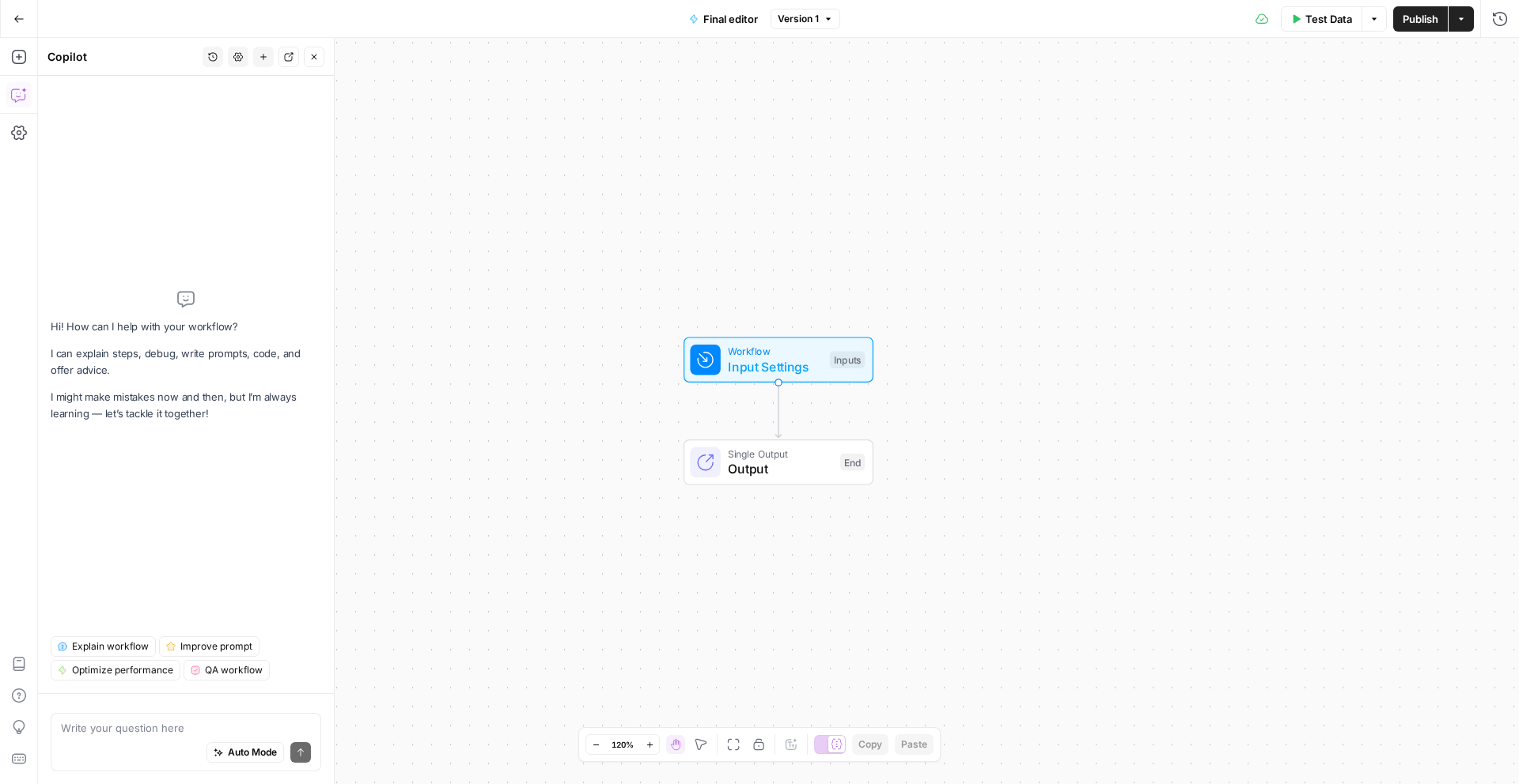
click at [136, 727] on textarea at bounding box center [185, 728] width 250 height 16
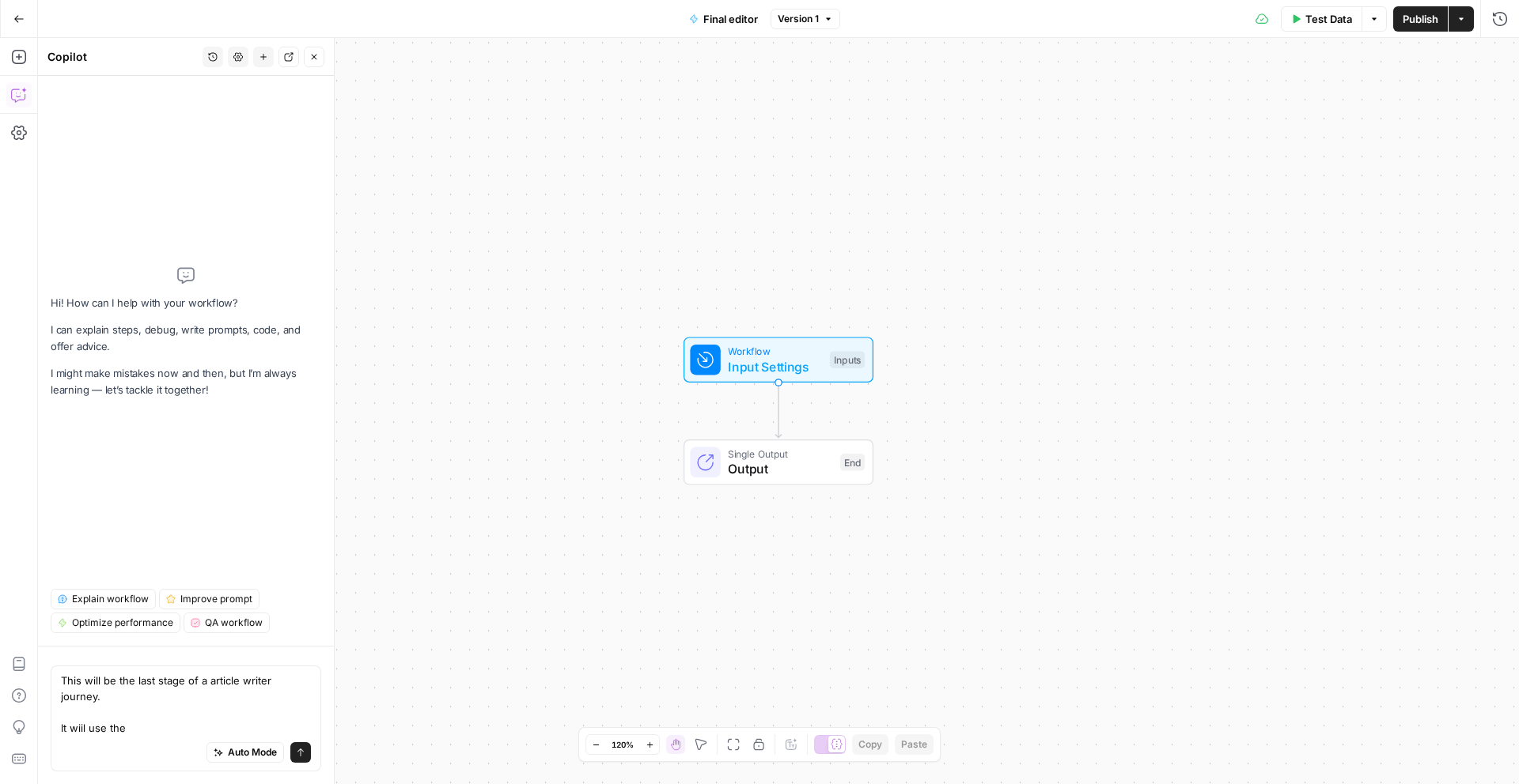
click at [764, 347] on span "Workflow" at bounding box center [775, 351] width 94 height 15
click at [140, 734] on textarea "This will be the last stage of a article writer journey. It wiil use the" at bounding box center [185, 704] width 250 height 64
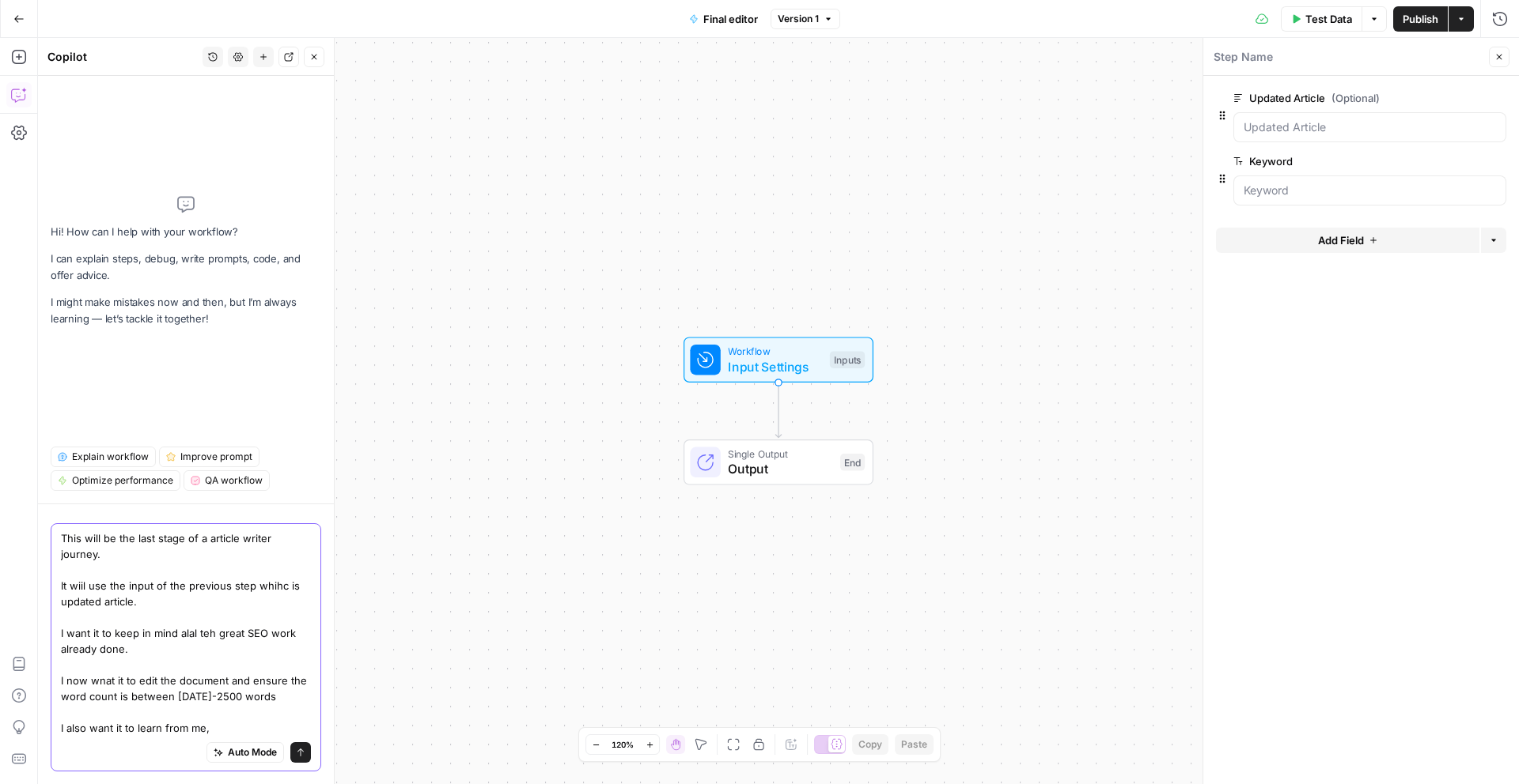
type textarea "This will be the last stage of a article writer journey. It wiil use the input …"
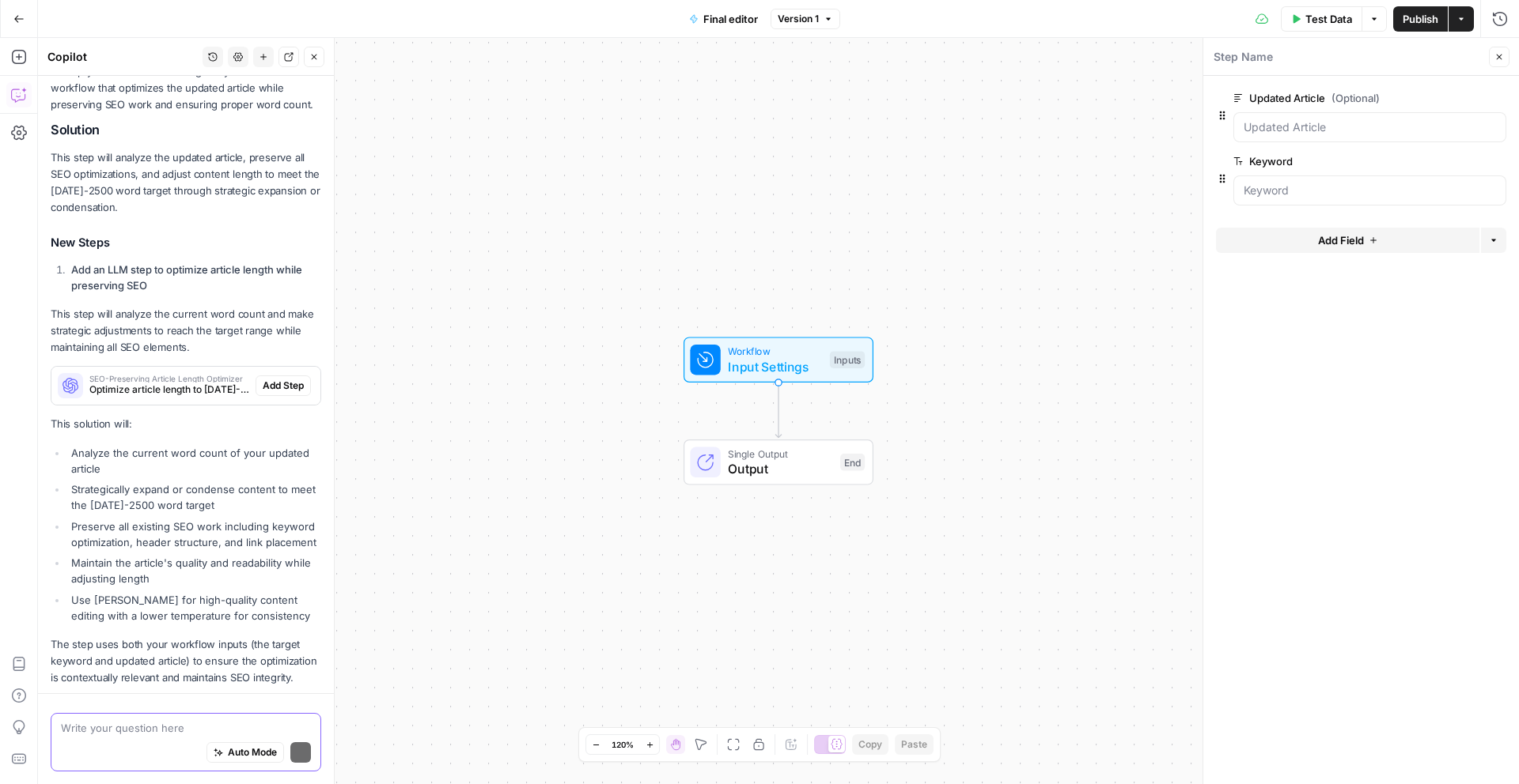
scroll to position [380, 0]
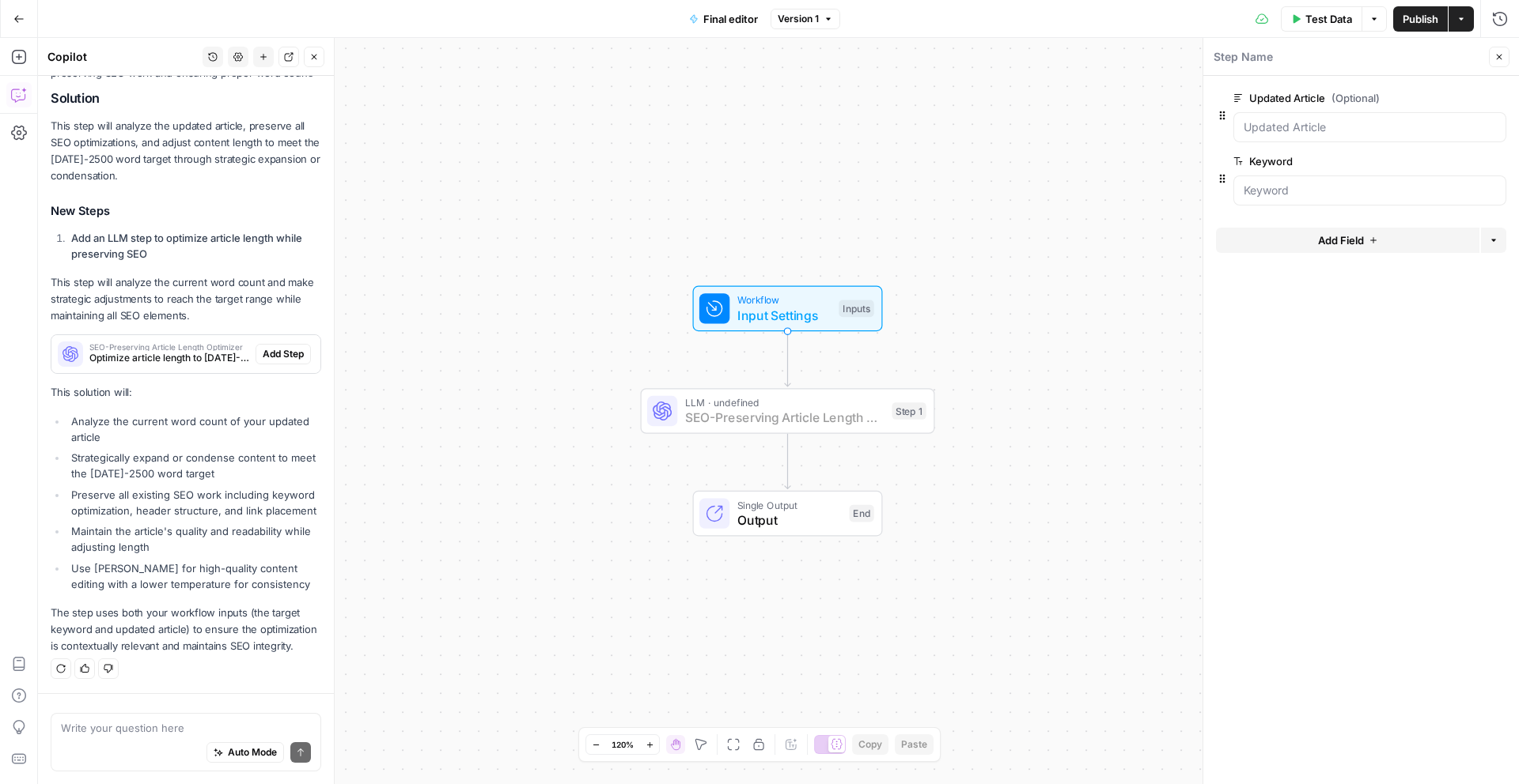
click at [278, 351] on span "Add Step" at bounding box center [283, 354] width 41 height 14
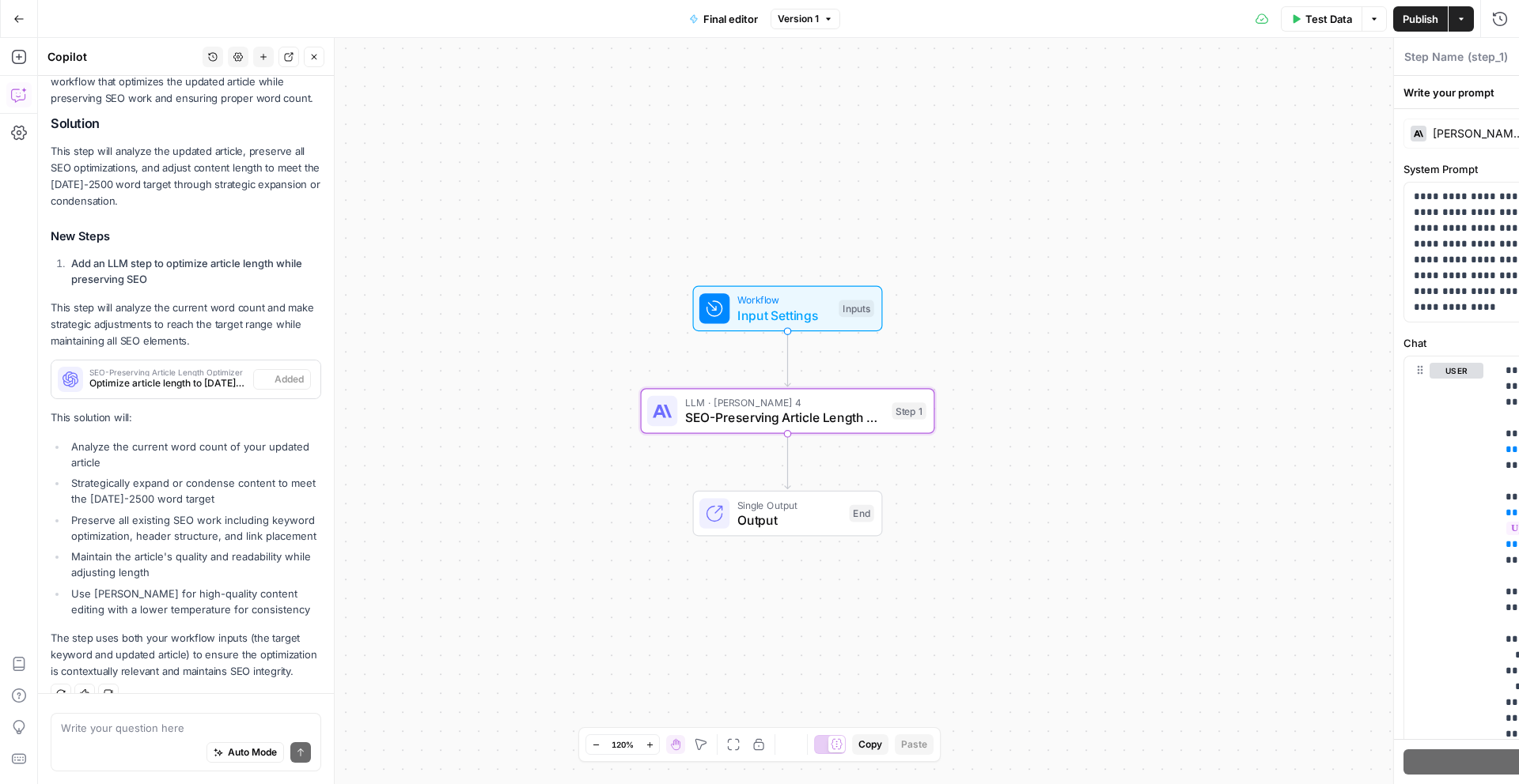
type textarea "SEO-Preserving Article Length Optimizer"
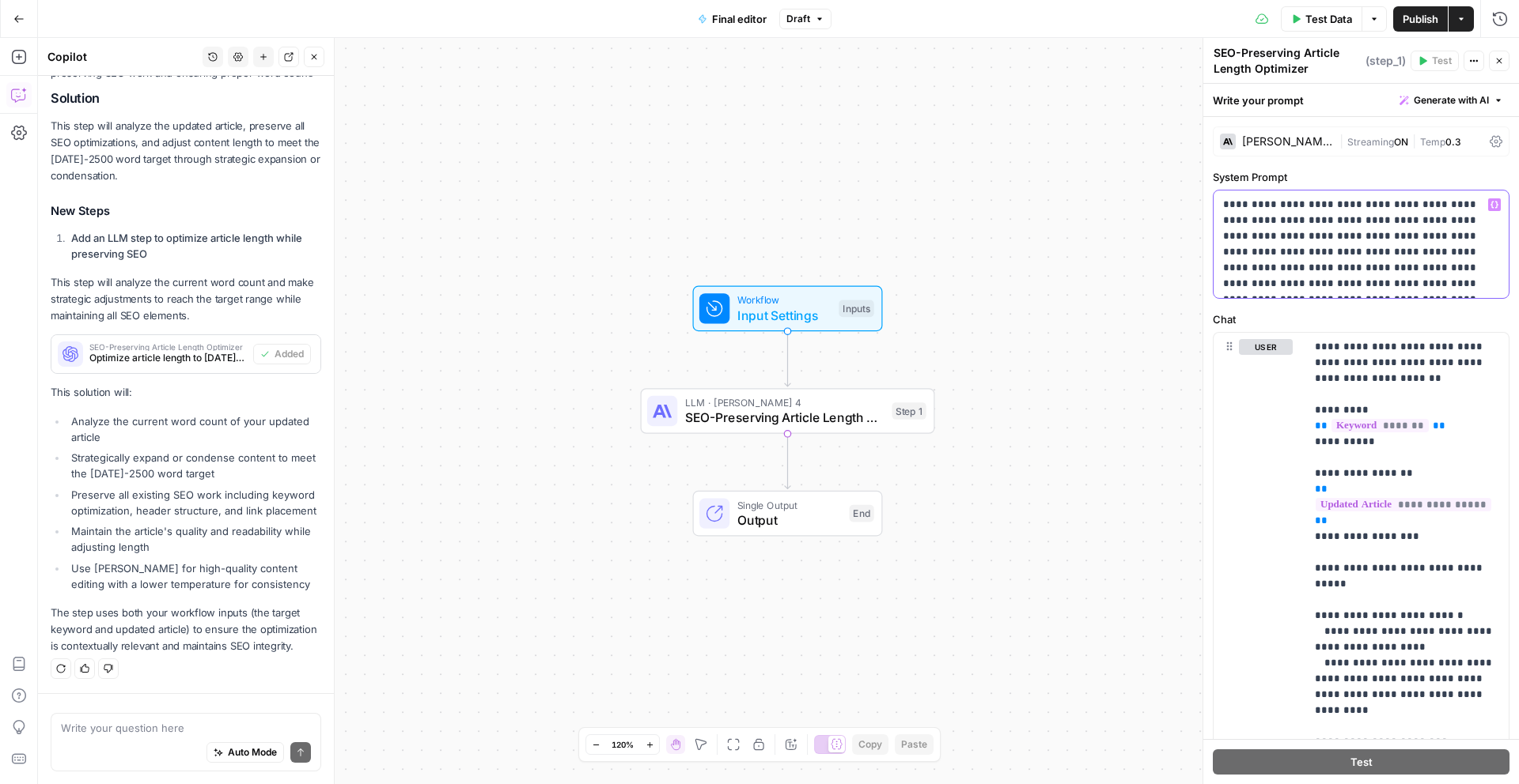
click at [1389, 277] on p "**********" at bounding box center [1361, 244] width 277 height 95
click at [1502, 278] on div "**********" at bounding box center [1361, 244] width 295 height 108
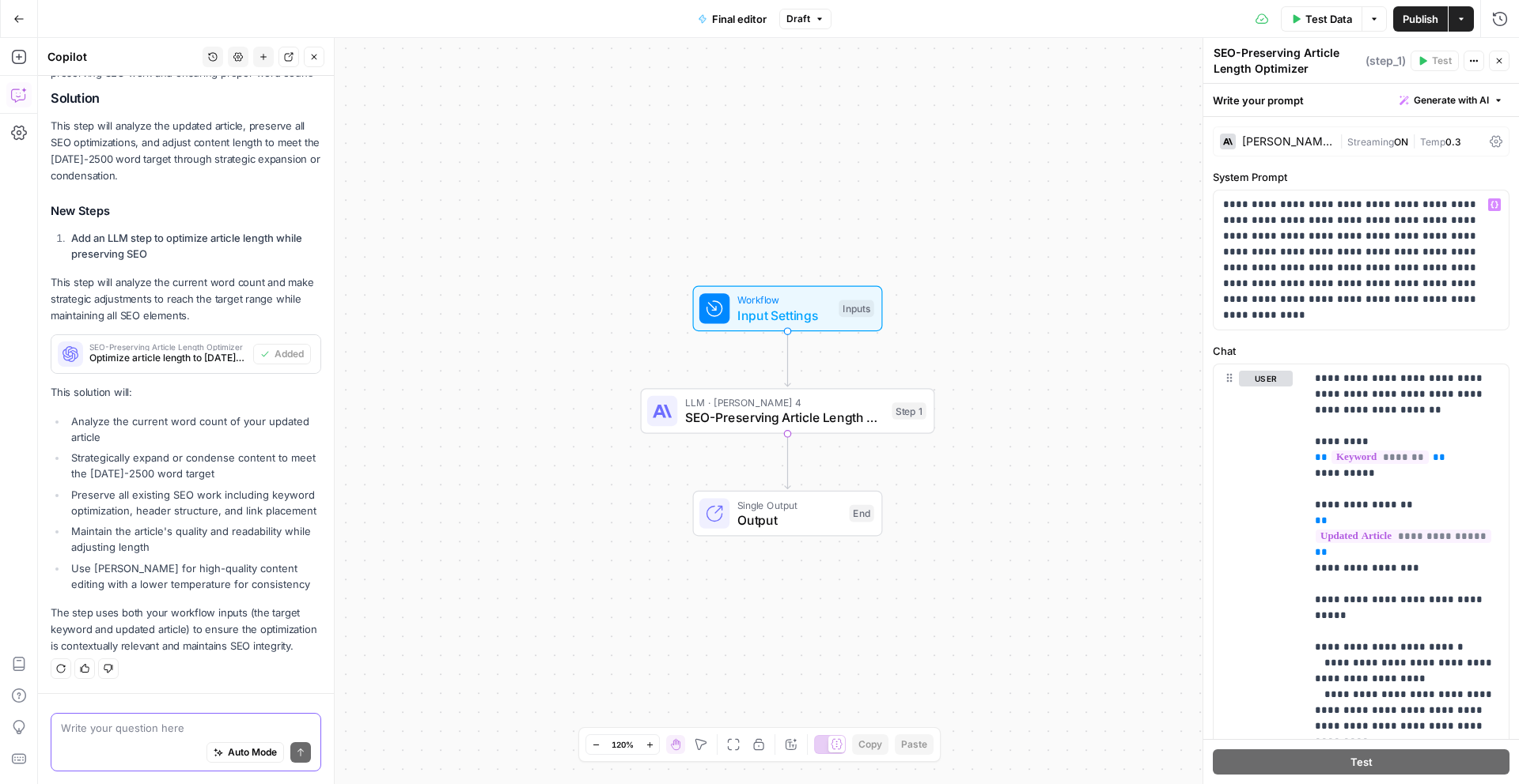
click at [126, 734] on div "Write your question here Auto Mode Send" at bounding box center [186, 743] width 271 height 59
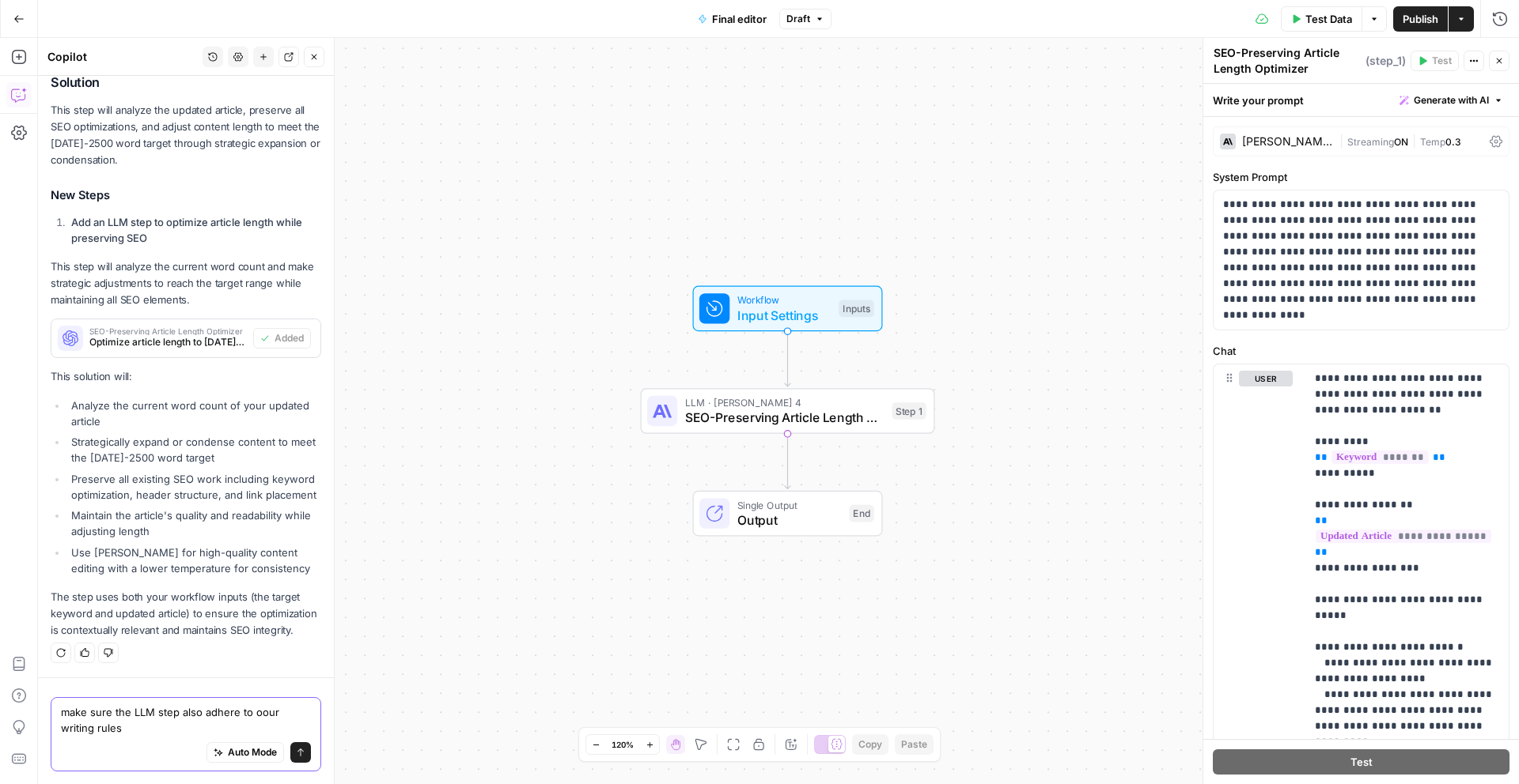
type textarea "make sure the LLM step also adhere to oour writing rules"
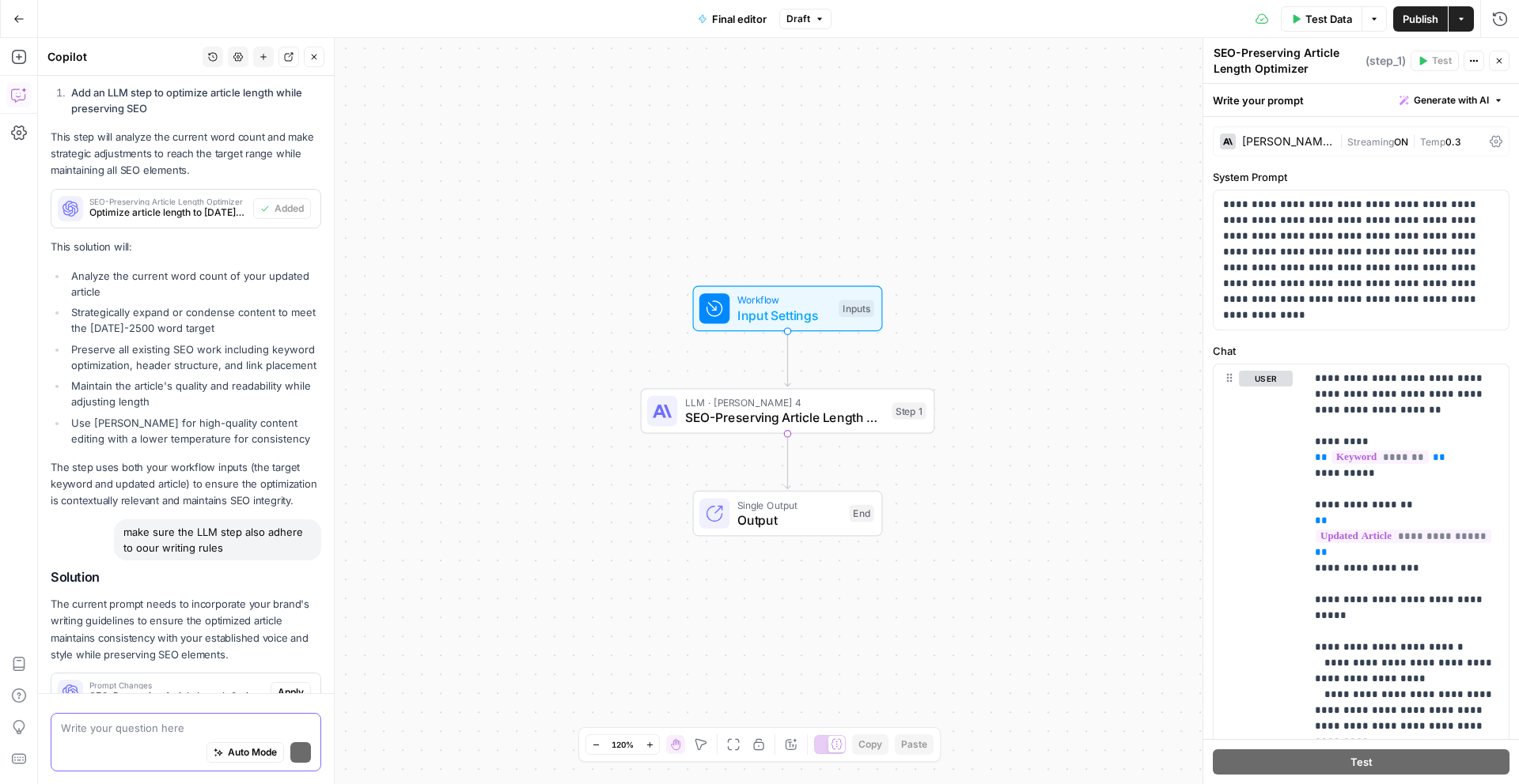
scroll to position [607, 0]
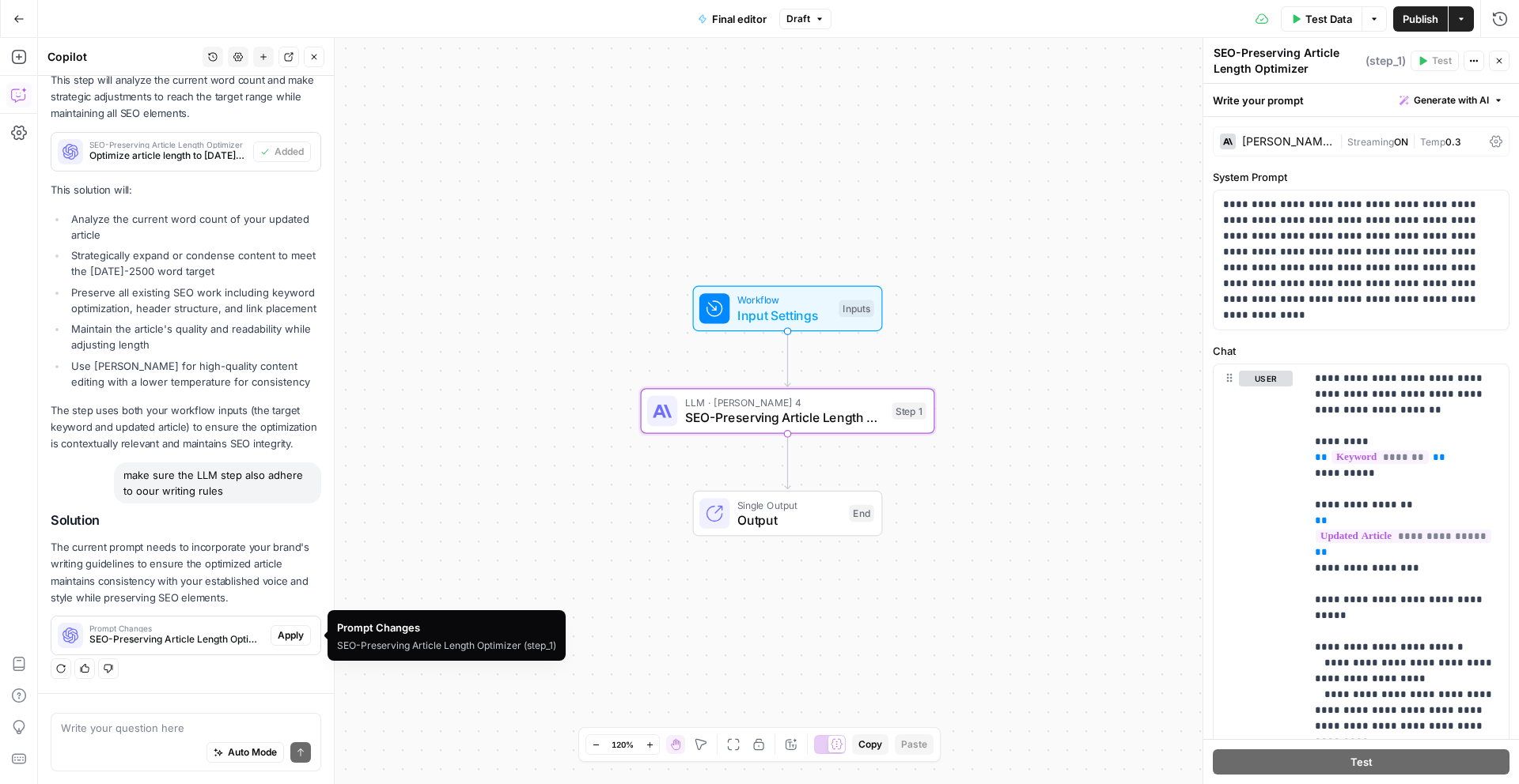
click at [285, 634] on span "Apply" at bounding box center [290, 635] width 26 height 14
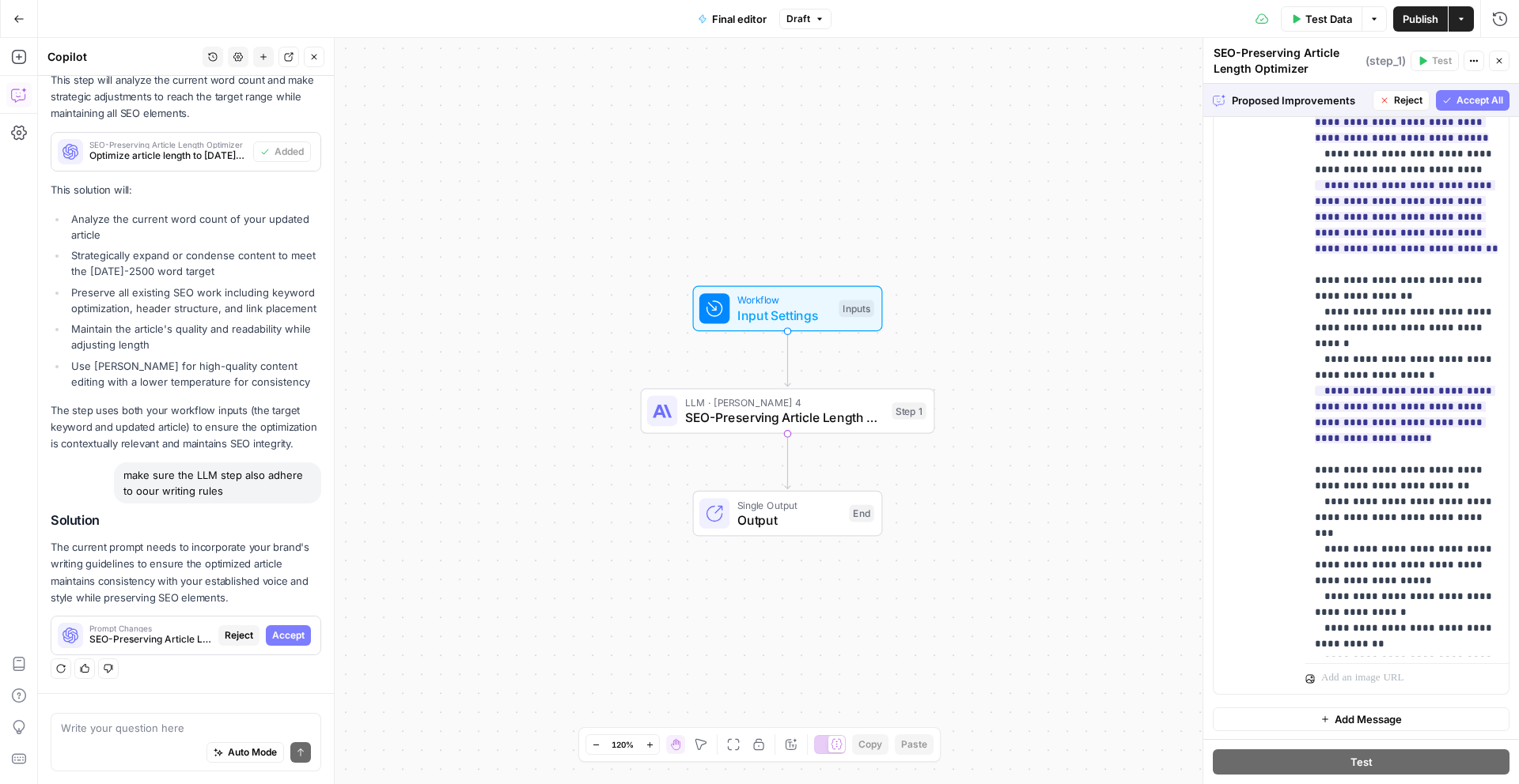
scroll to position [606, 0]
click at [295, 638] on span "Accept" at bounding box center [288, 635] width 32 height 14
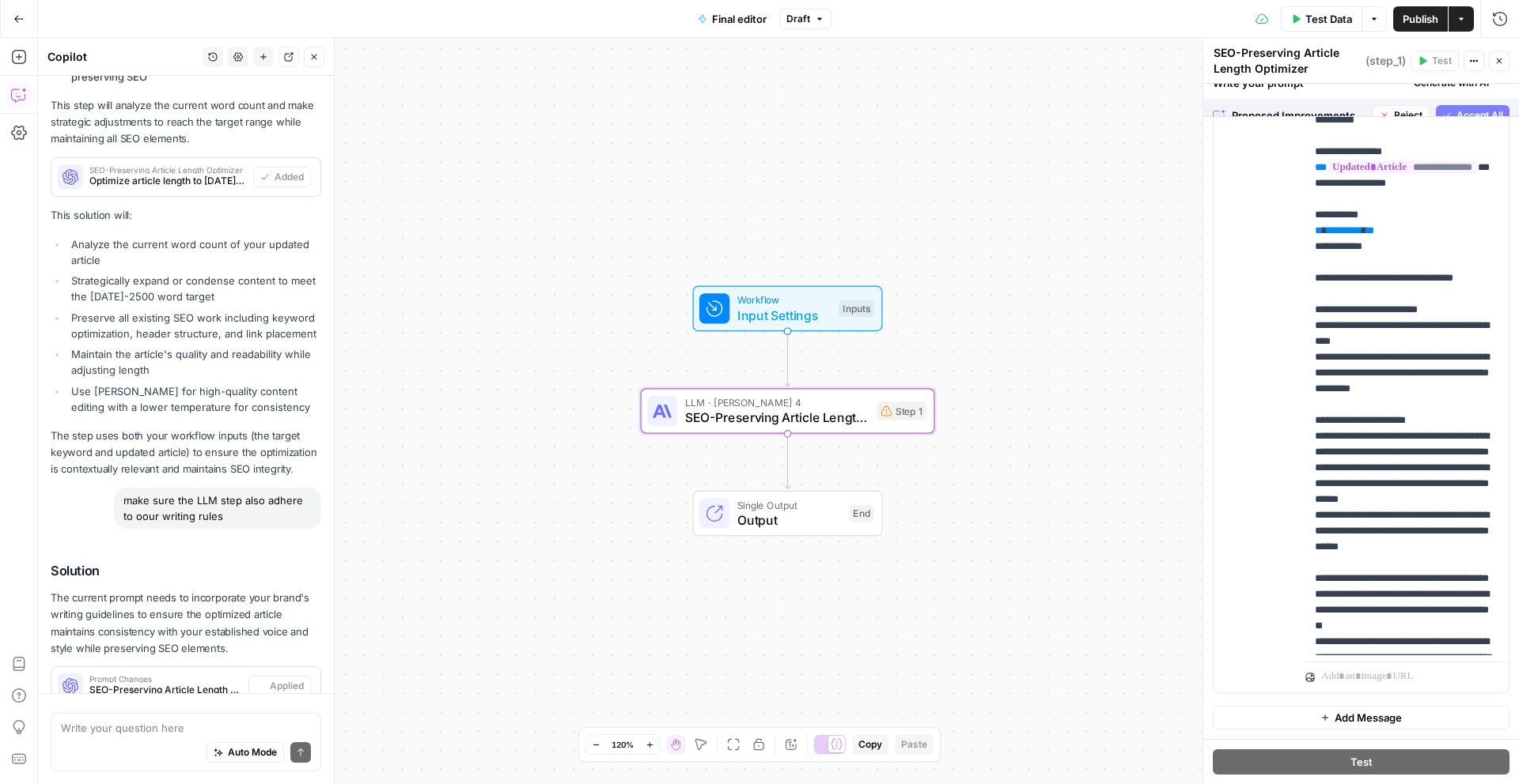
scroll to position [0, 0]
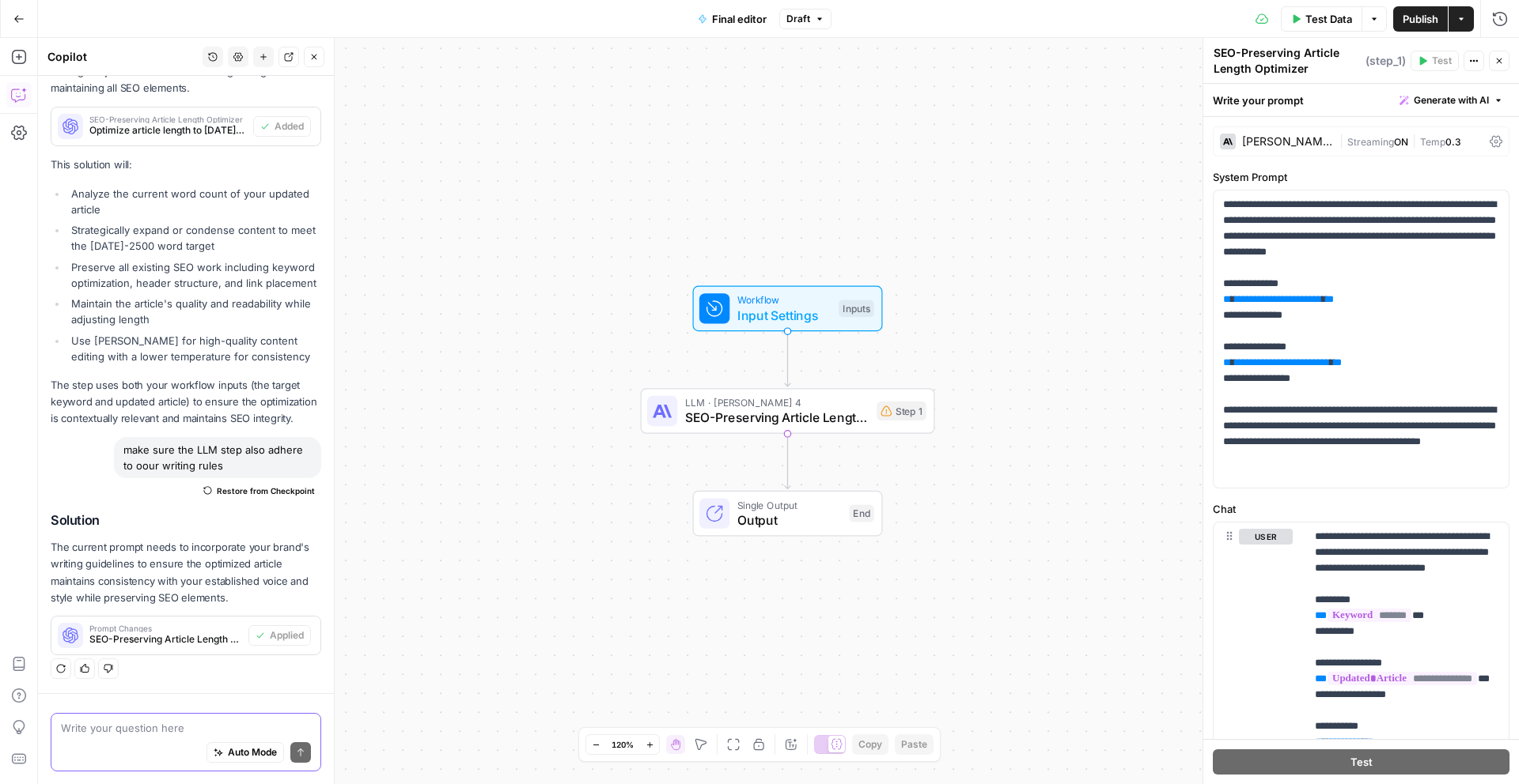
click at [185, 726] on textarea at bounding box center [185, 728] width 250 height 16
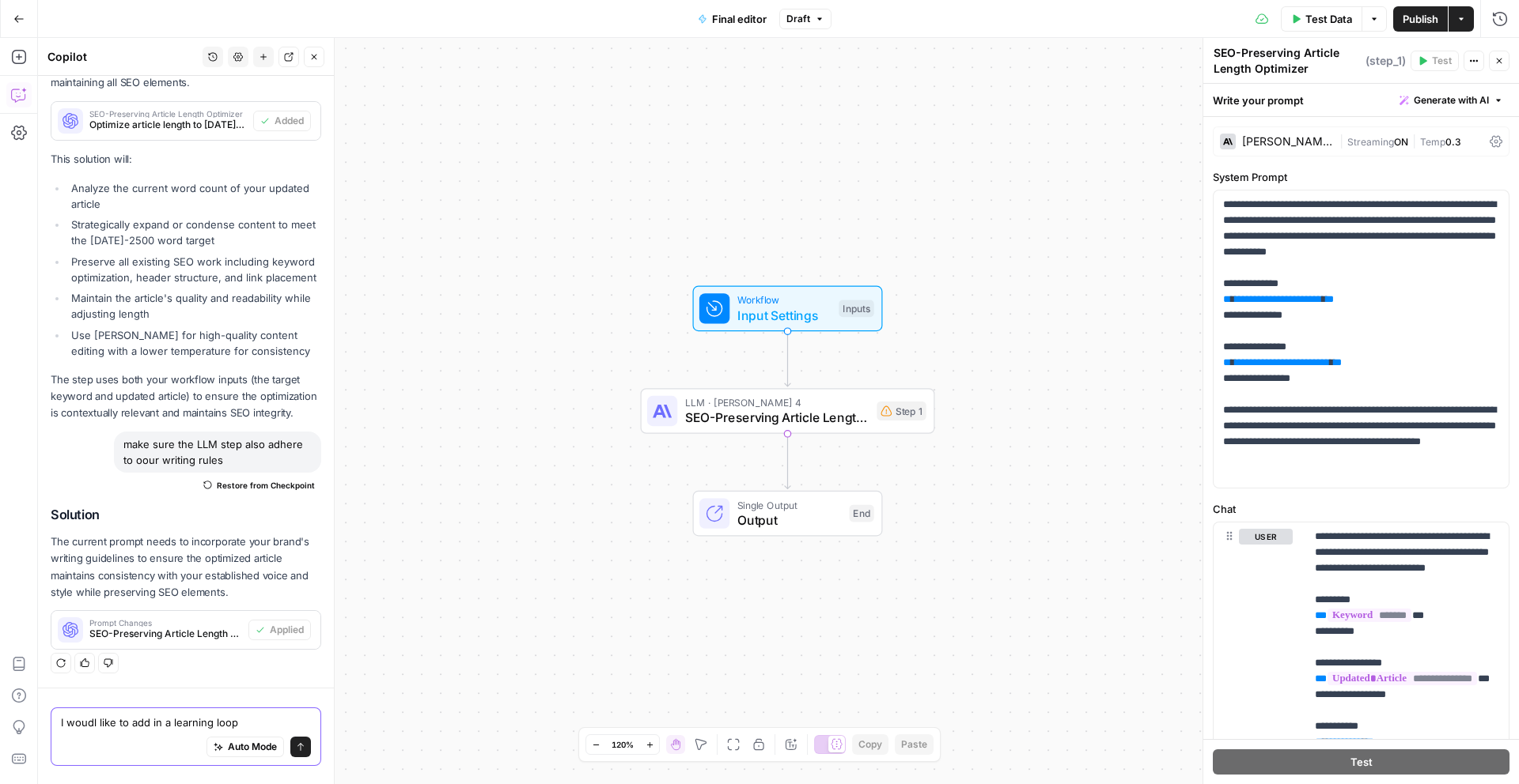
scroll to position [633, 0]
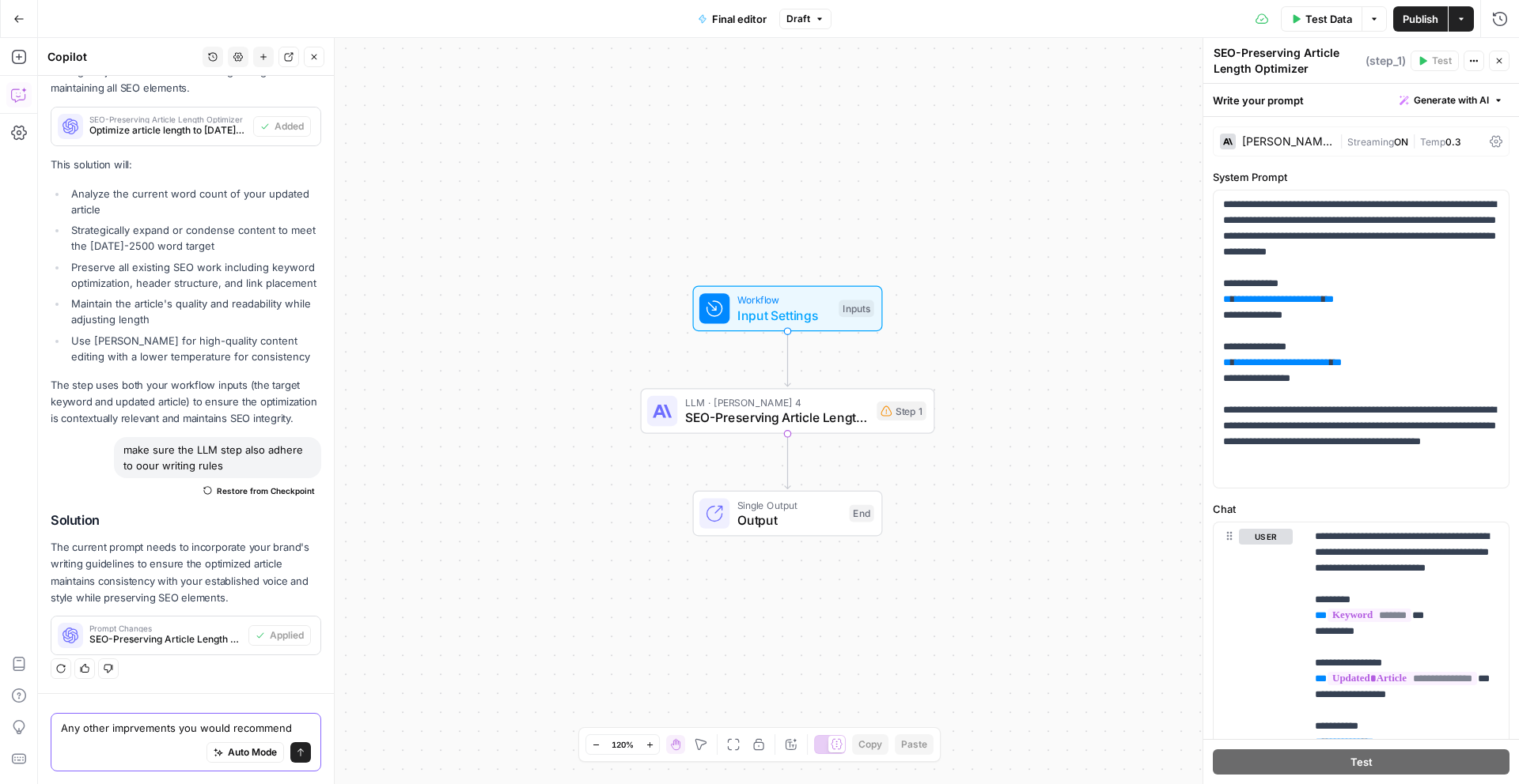
type textarea "Any other imprvements you would recommend"
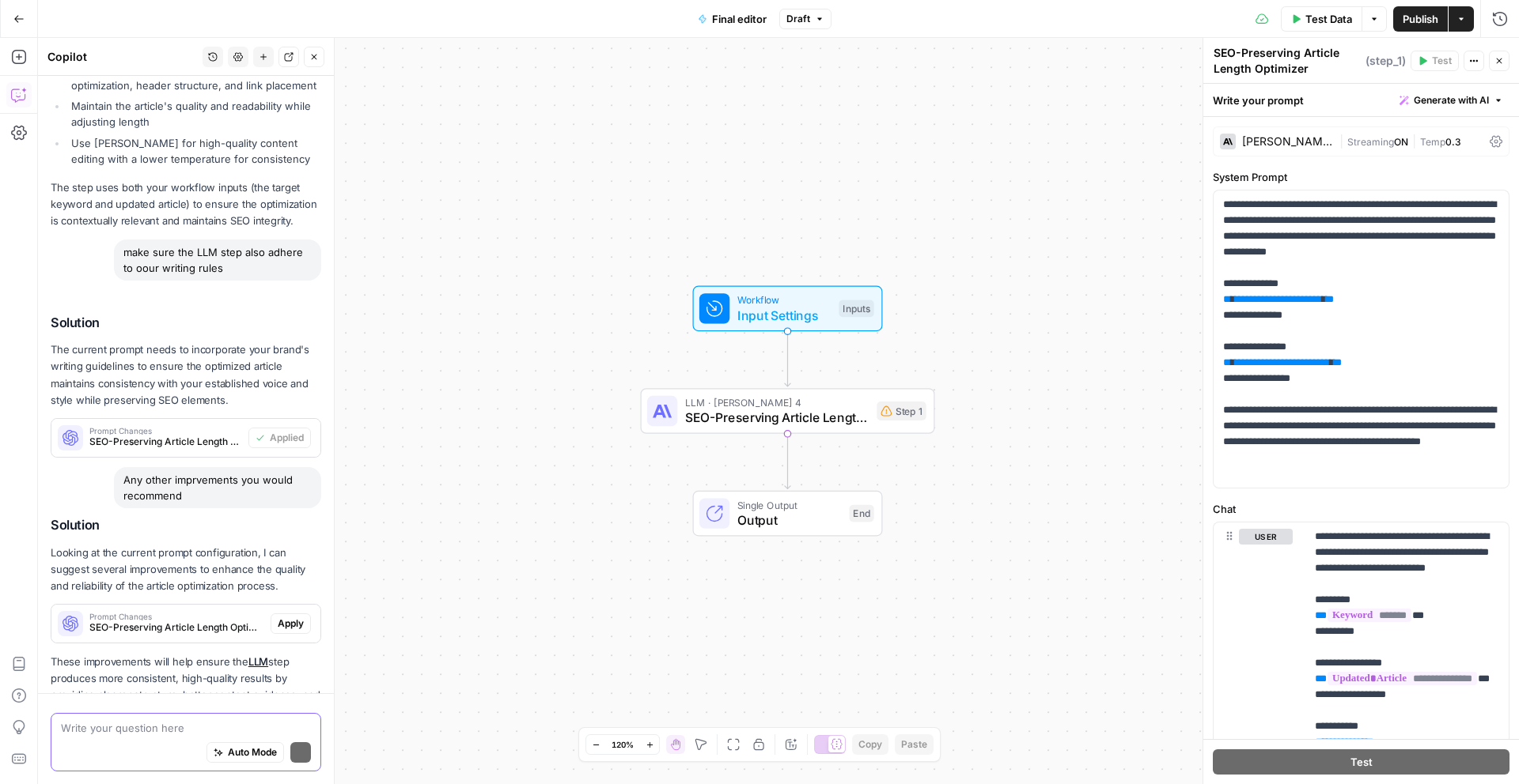
scroll to position [913, 0]
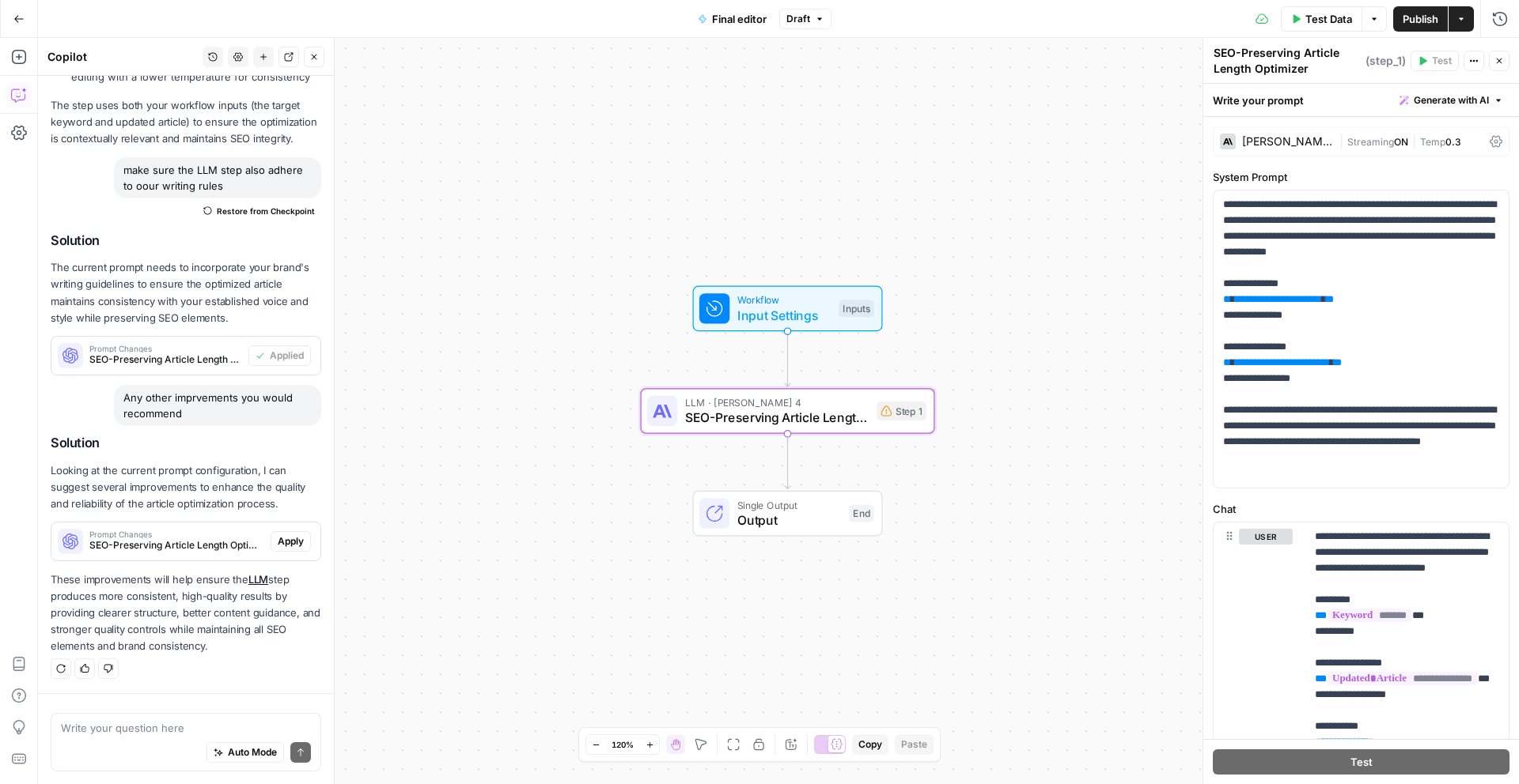
click at [161, 539] on span "SEO-Preserving Article Length Optimizer (step_1)" at bounding box center [177, 545] width 175 height 14
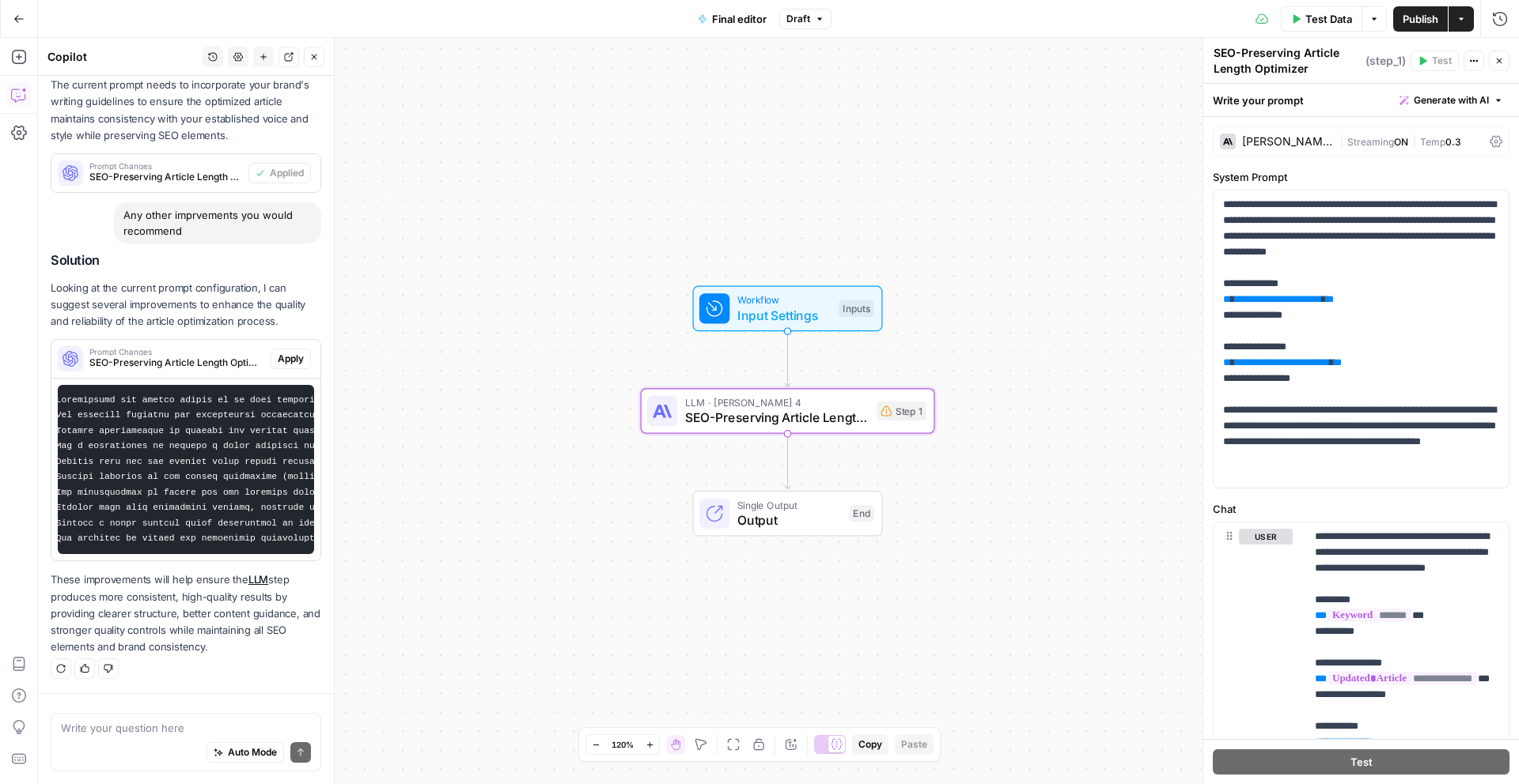
scroll to position [0, 0]
click at [282, 360] on span "Apply" at bounding box center [290, 358] width 26 height 14
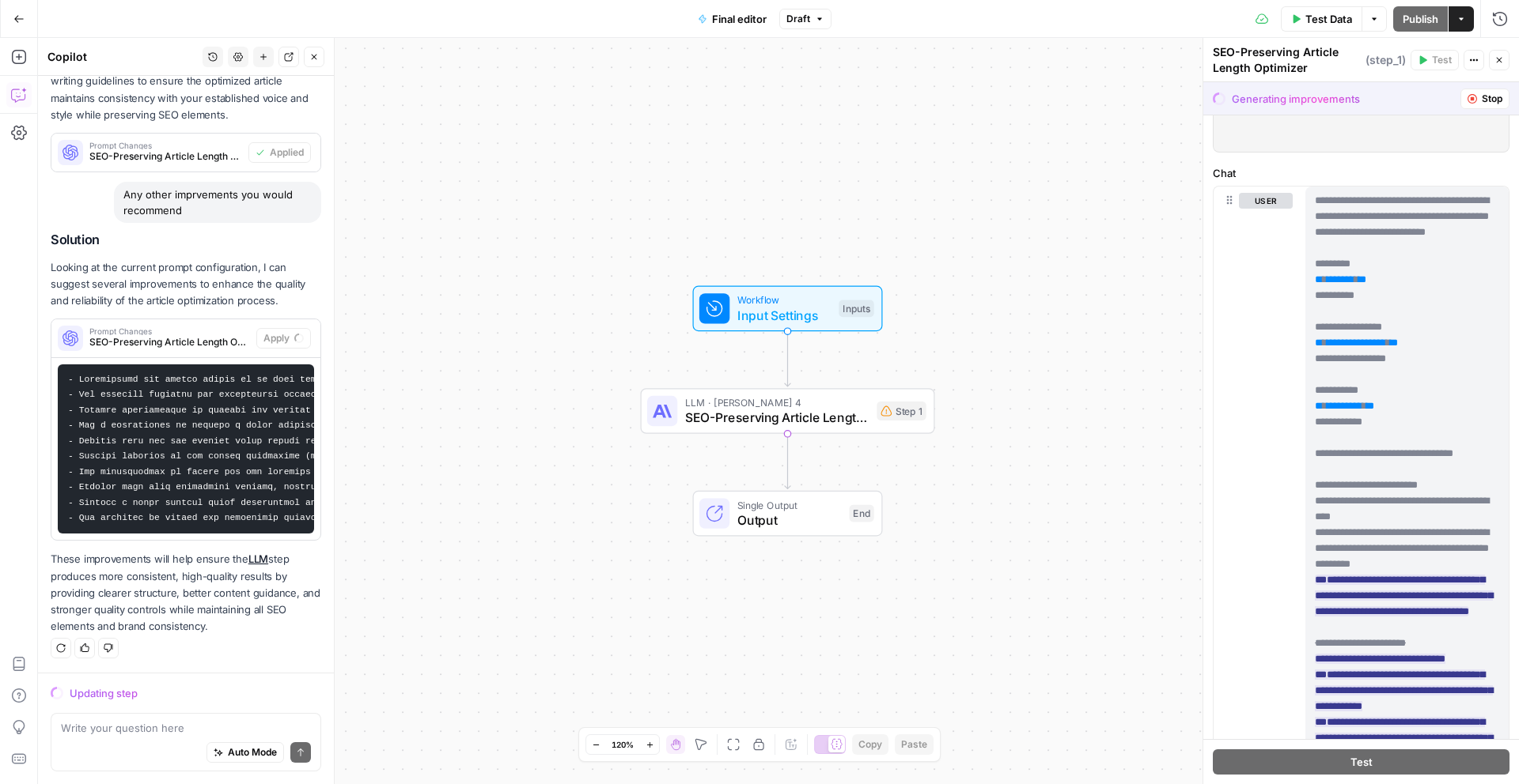
scroll to position [446, 0]
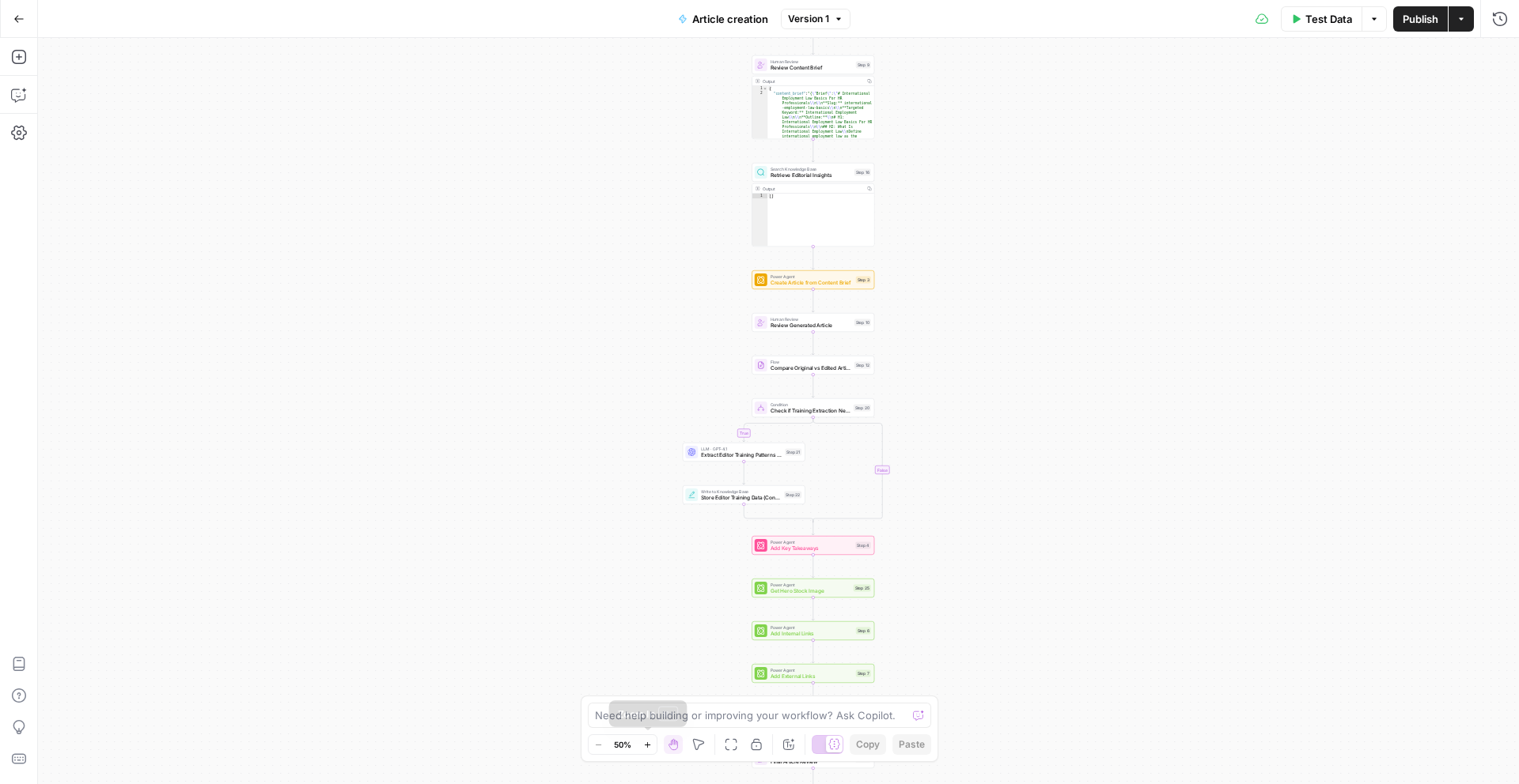
click at [651, 745] on icon "button" at bounding box center [647, 744] width 8 height 8
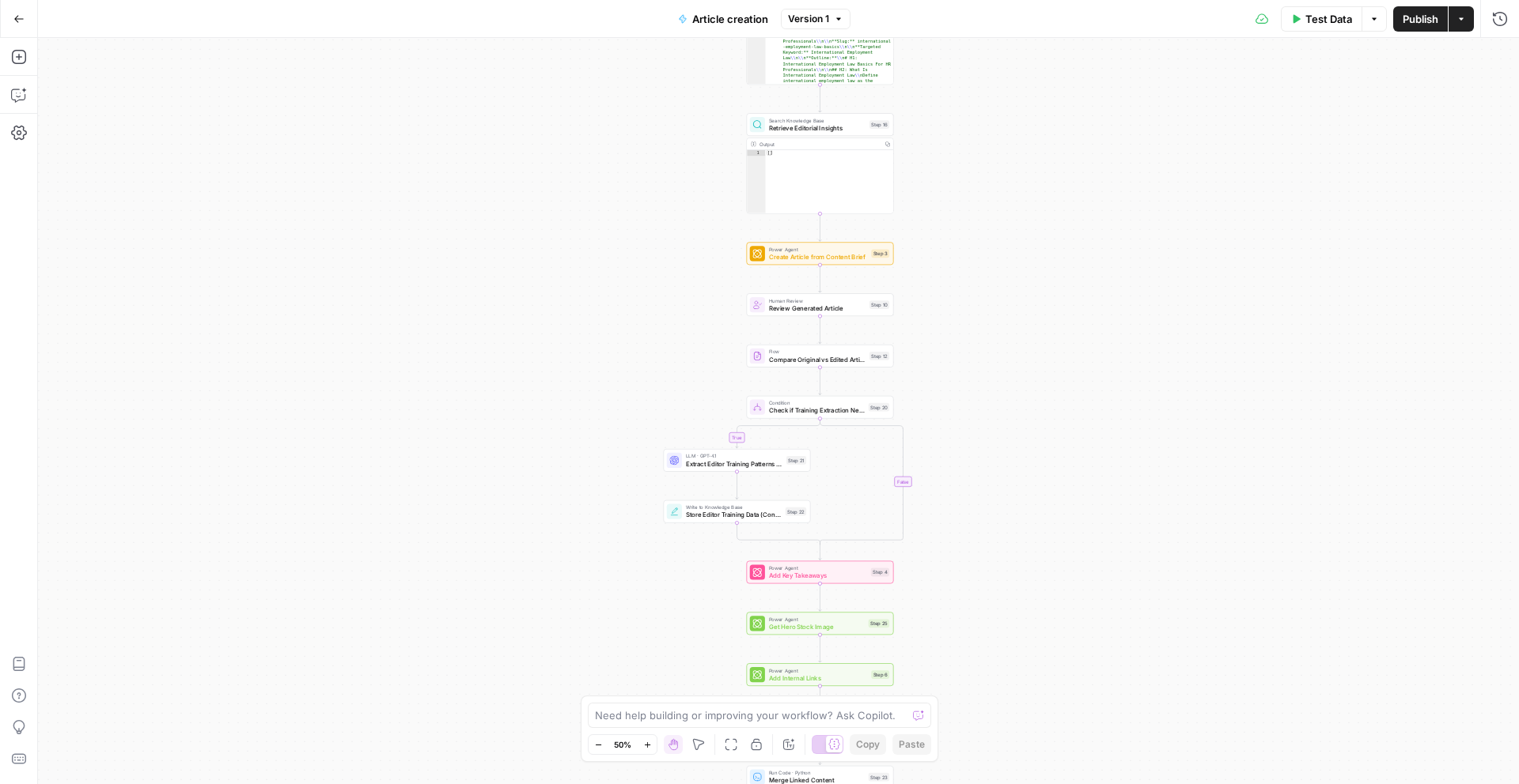
click at [651, 744] on icon "button" at bounding box center [647, 744] width 8 height 8
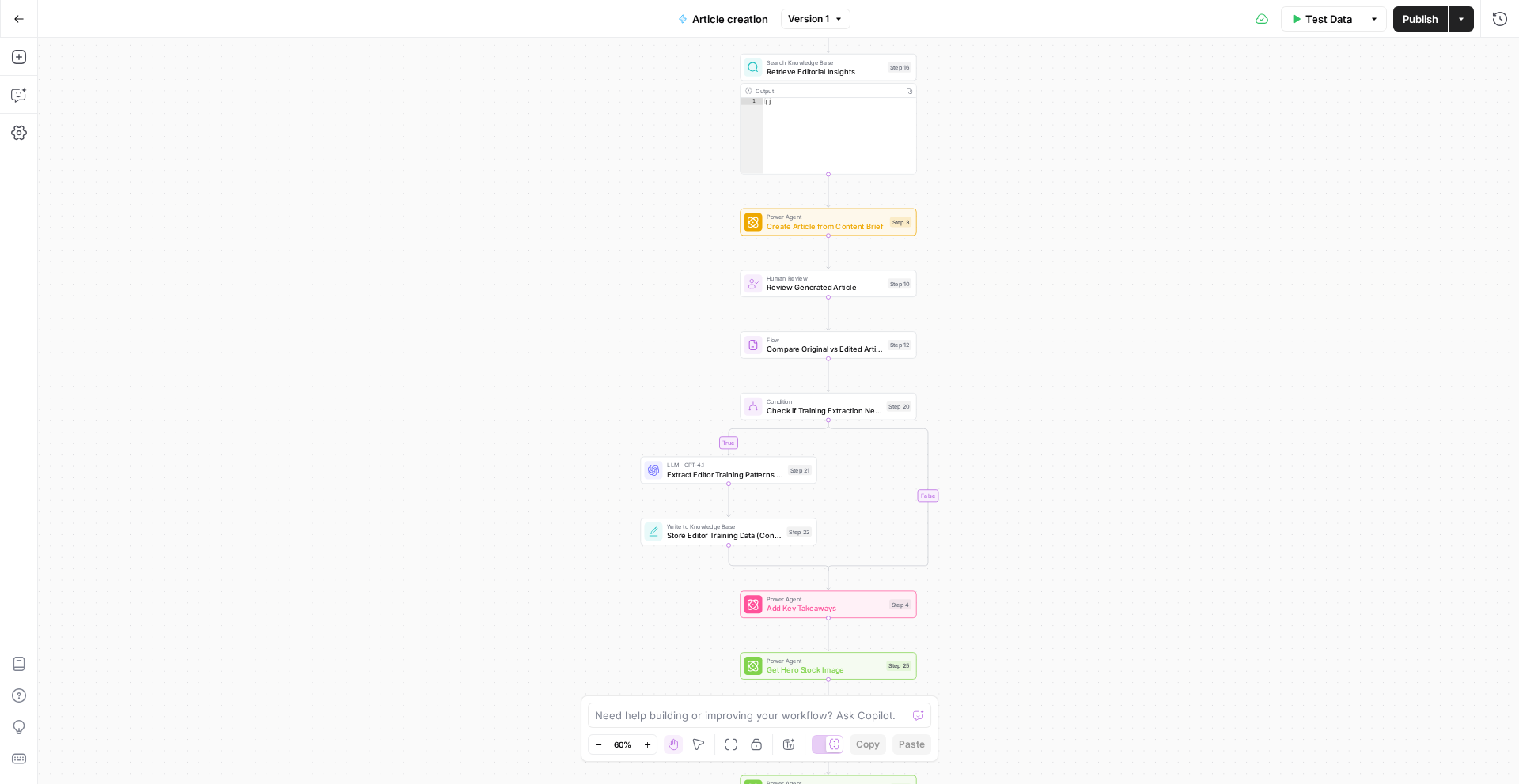
click at [651, 744] on icon "button" at bounding box center [647, 744] width 8 height 8
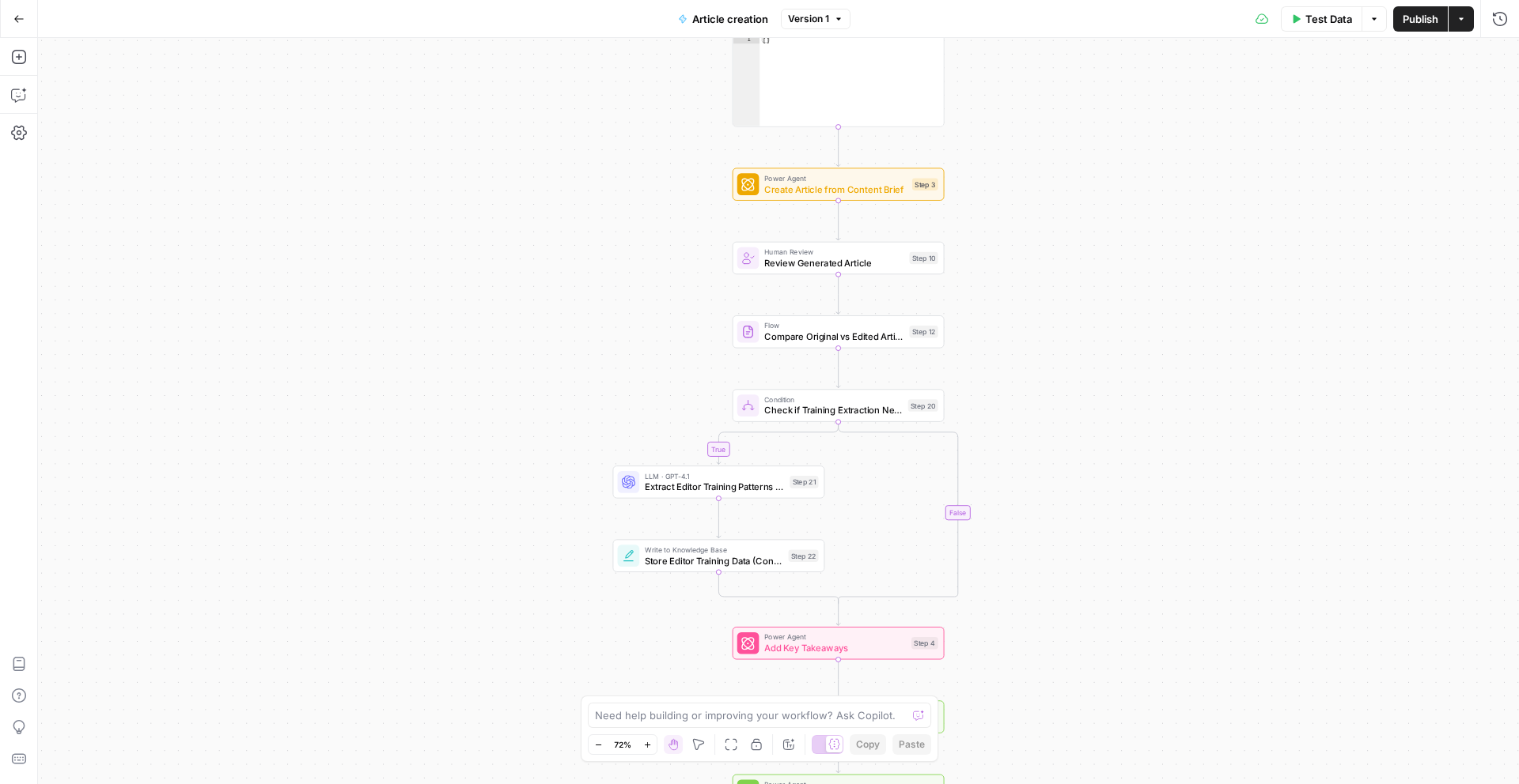
click at [651, 744] on icon "button" at bounding box center [647, 744] width 8 height 8
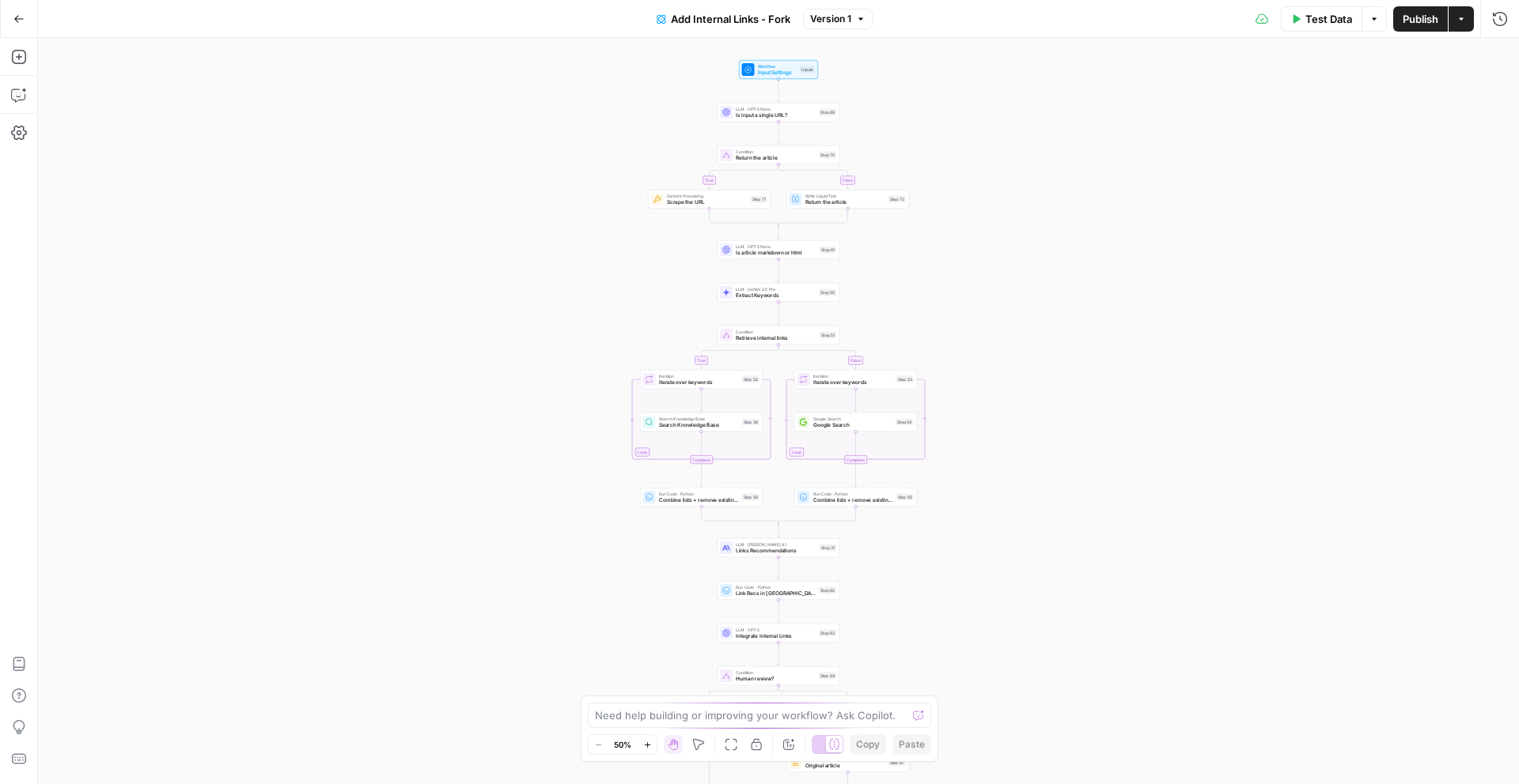
click at [646, 741] on icon "button" at bounding box center [647, 744] width 8 height 8
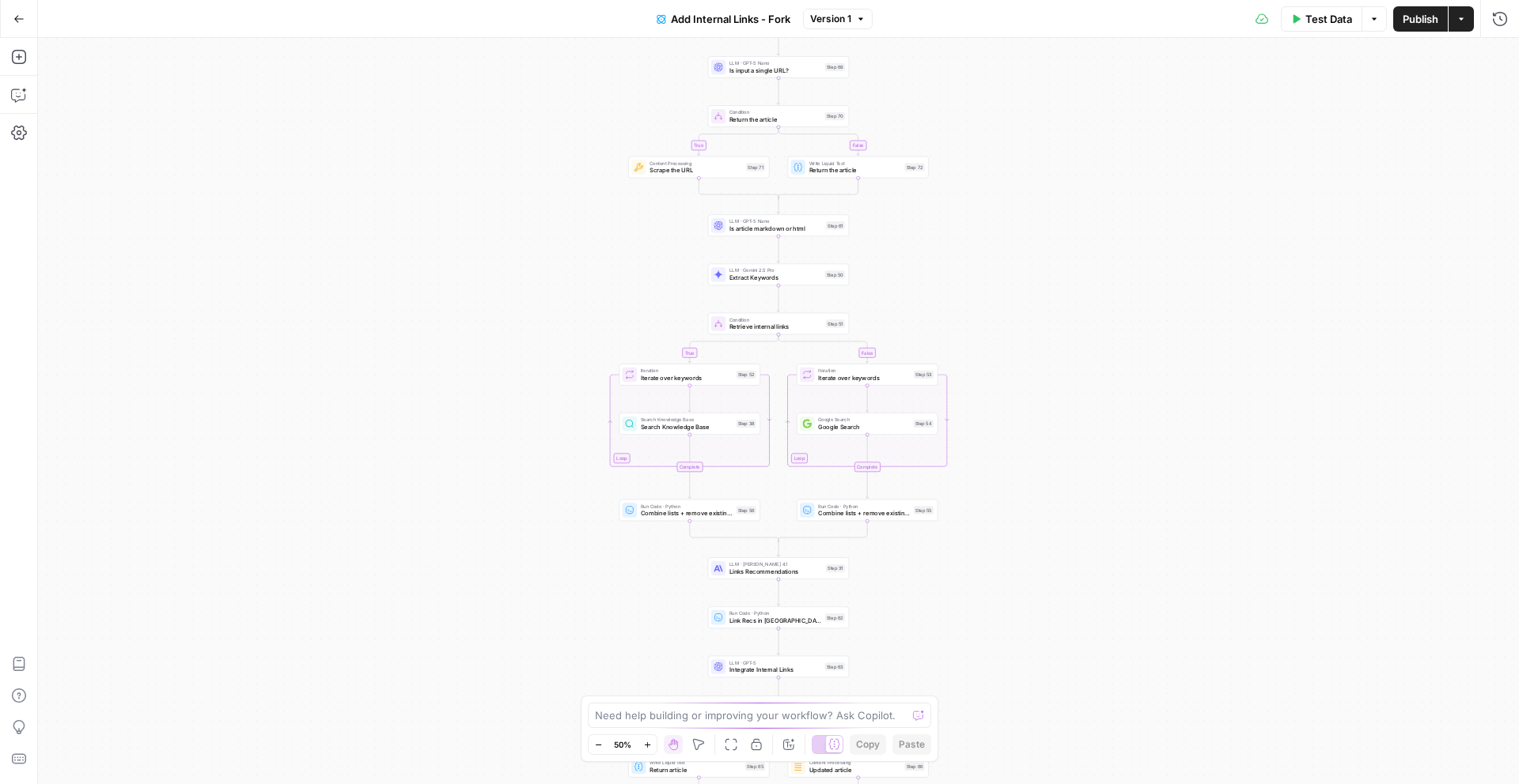
click at [646, 741] on icon "button" at bounding box center [647, 744] width 8 height 8
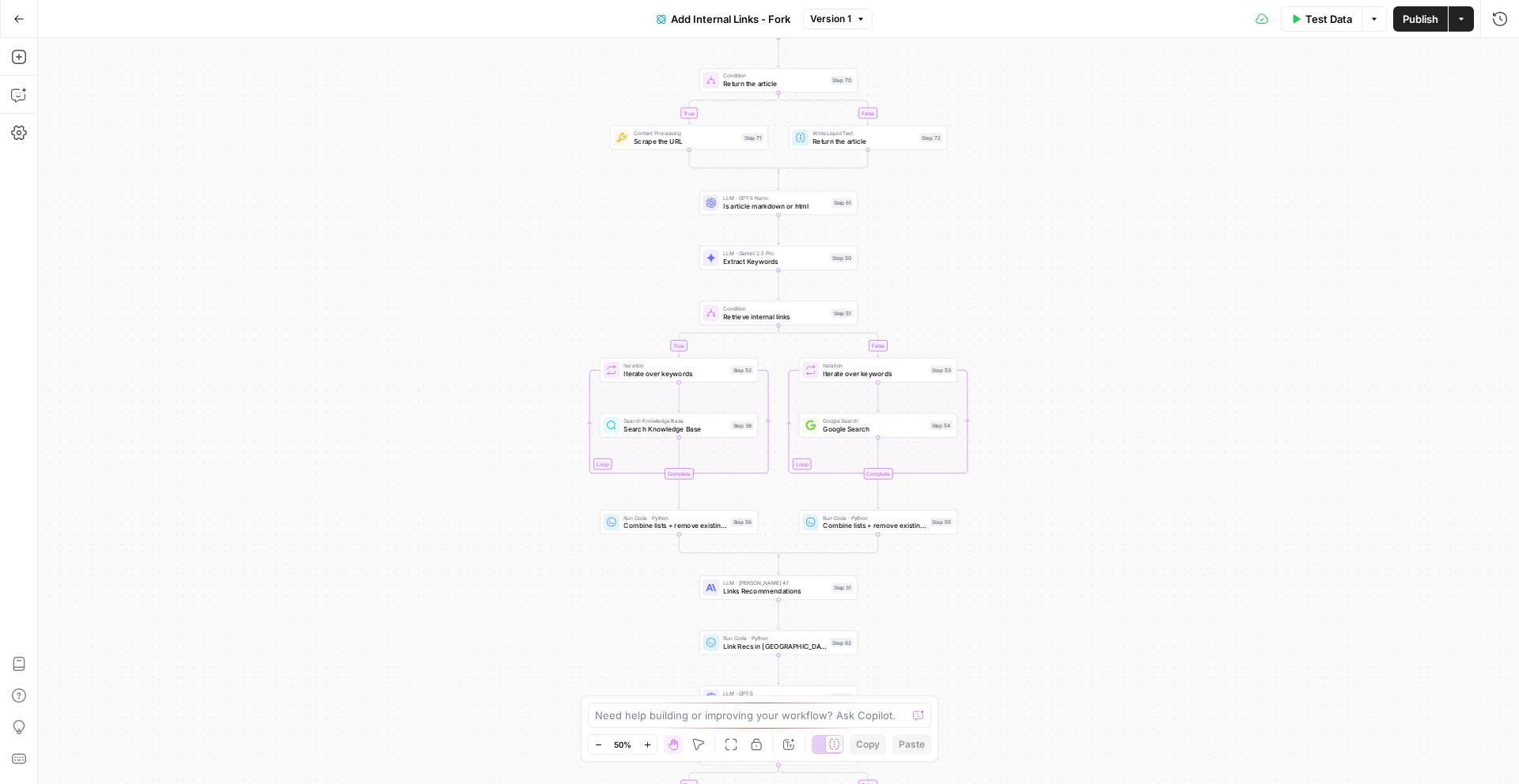
click at [646, 741] on icon "button" at bounding box center [647, 744] width 8 height 8
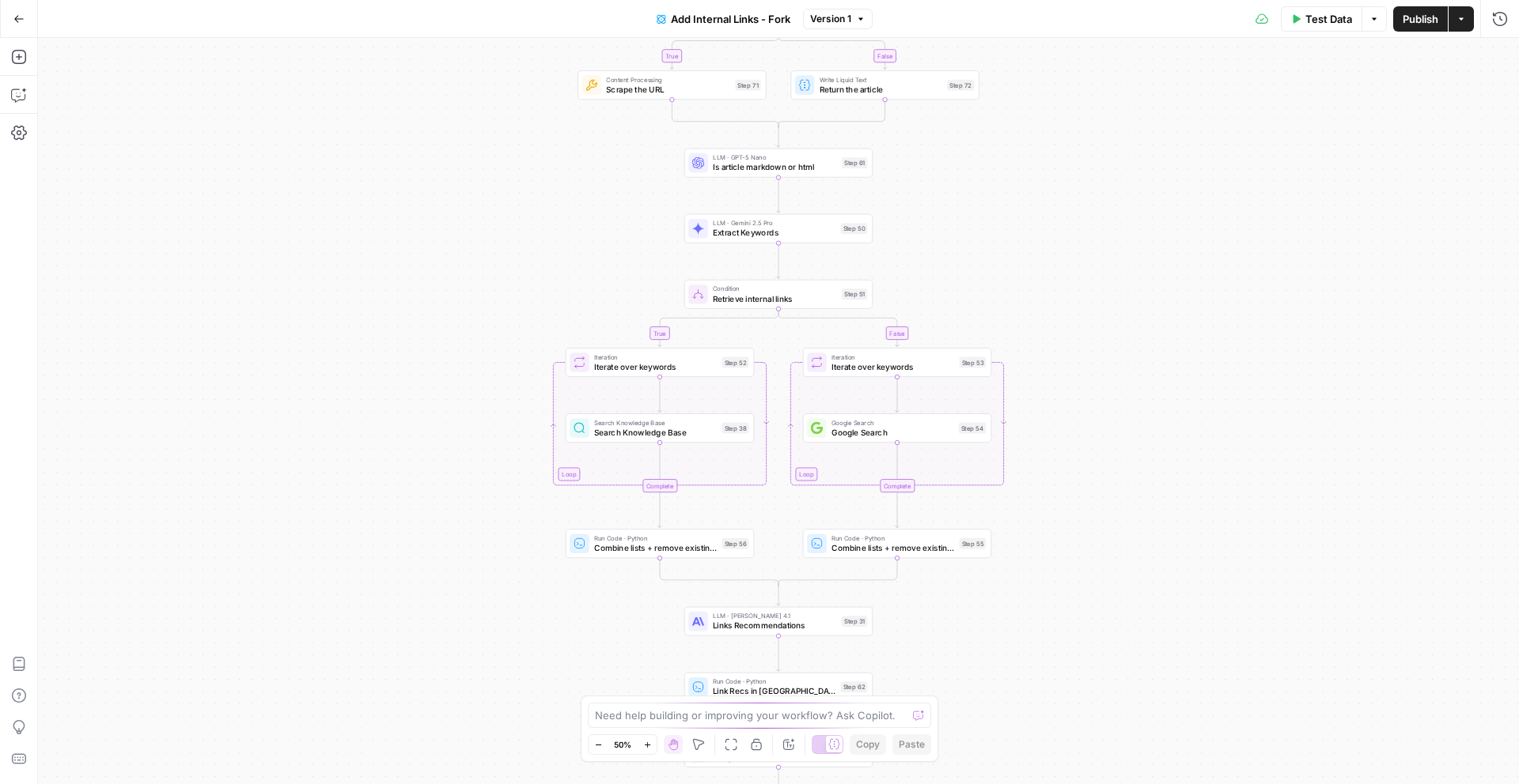
click at [646, 741] on icon "button" at bounding box center [647, 744] width 8 height 8
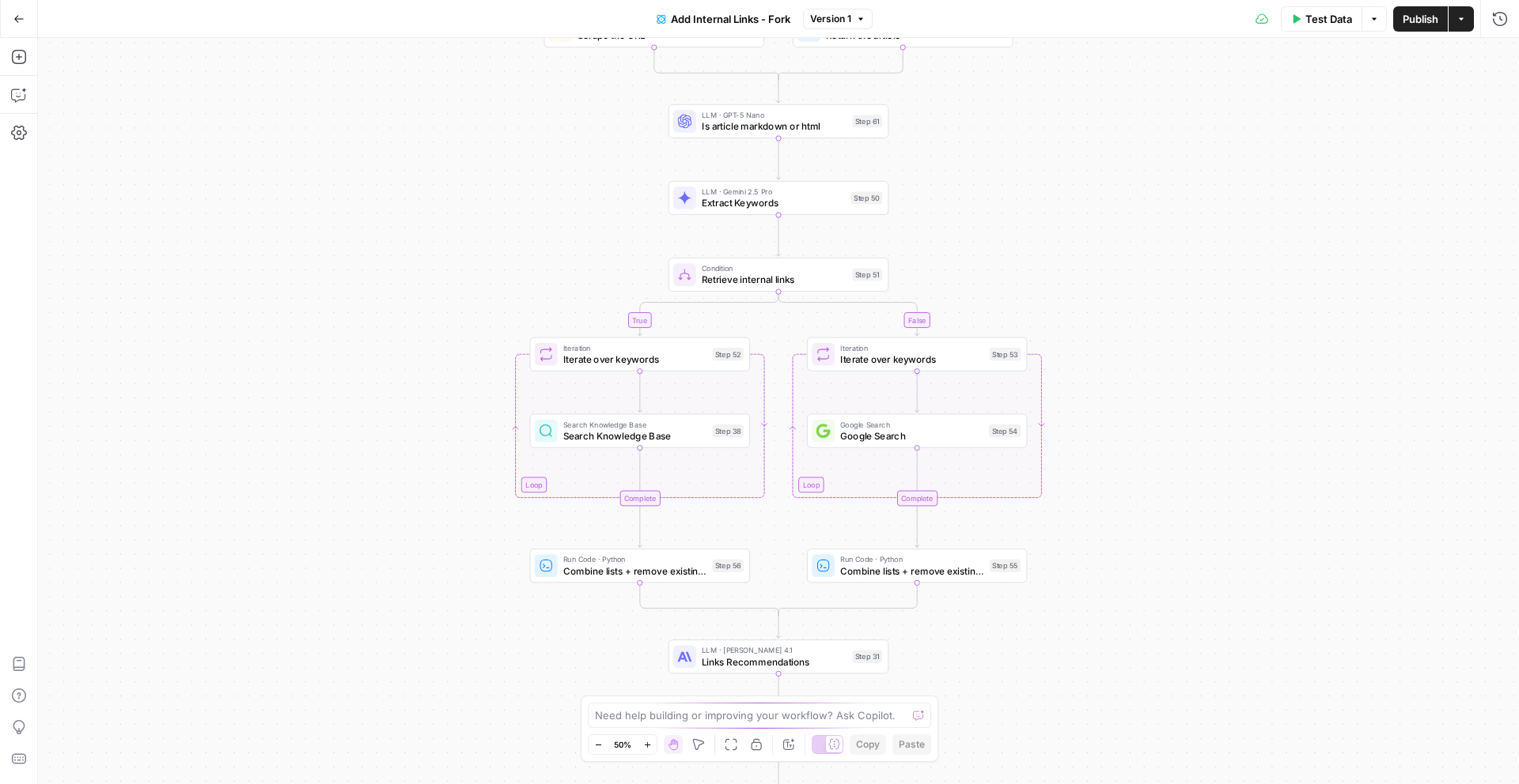
click at [646, 741] on icon "button" at bounding box center [647, 744] width 8 height 8
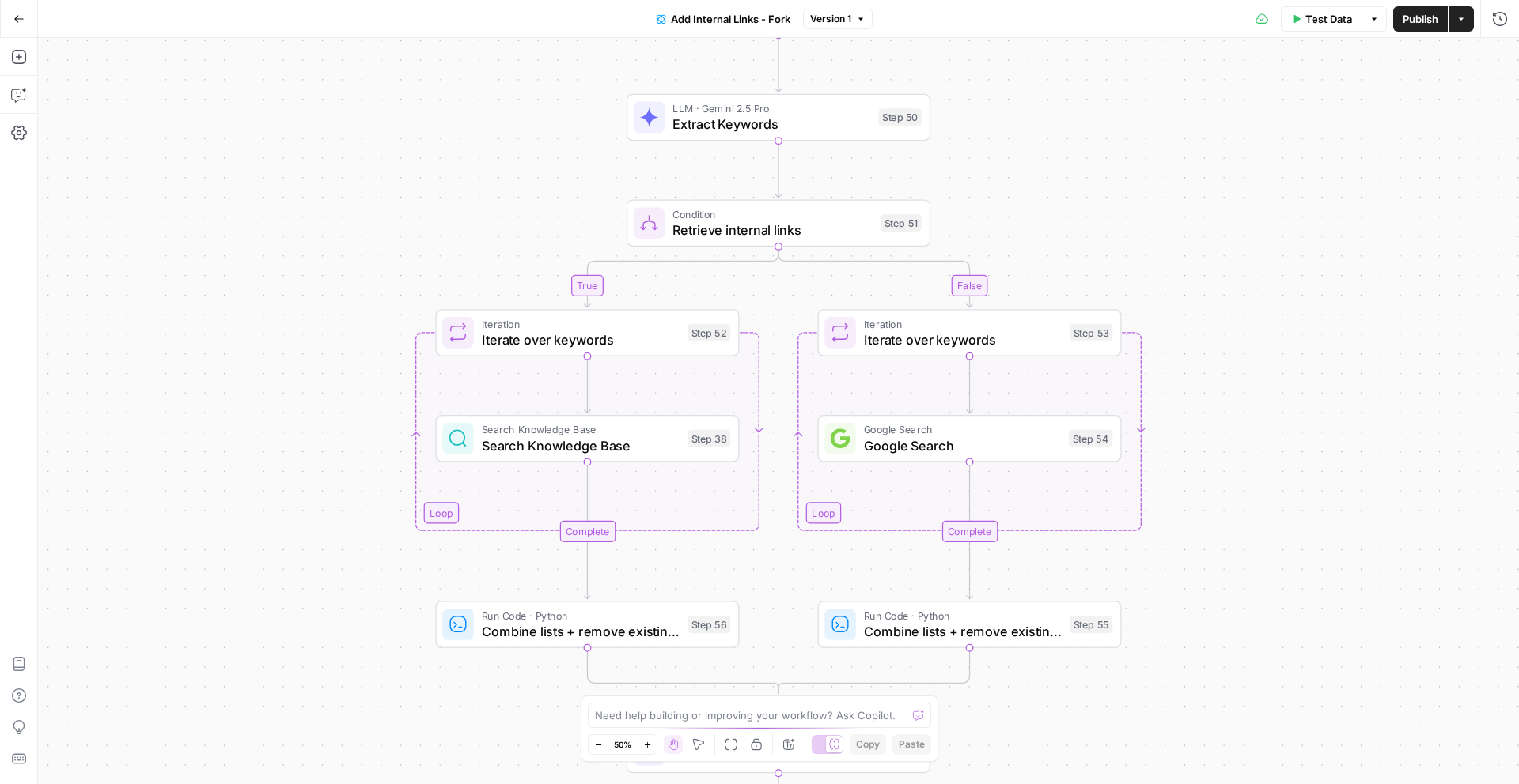
drag, startPoint x: 646, startPoint y: 740, endPoint x: 667, endPoint y: 629, distance: 113.0
click at [647, 739] on button "Zoom In" at bounding box center [647, 744] width 19 height 19
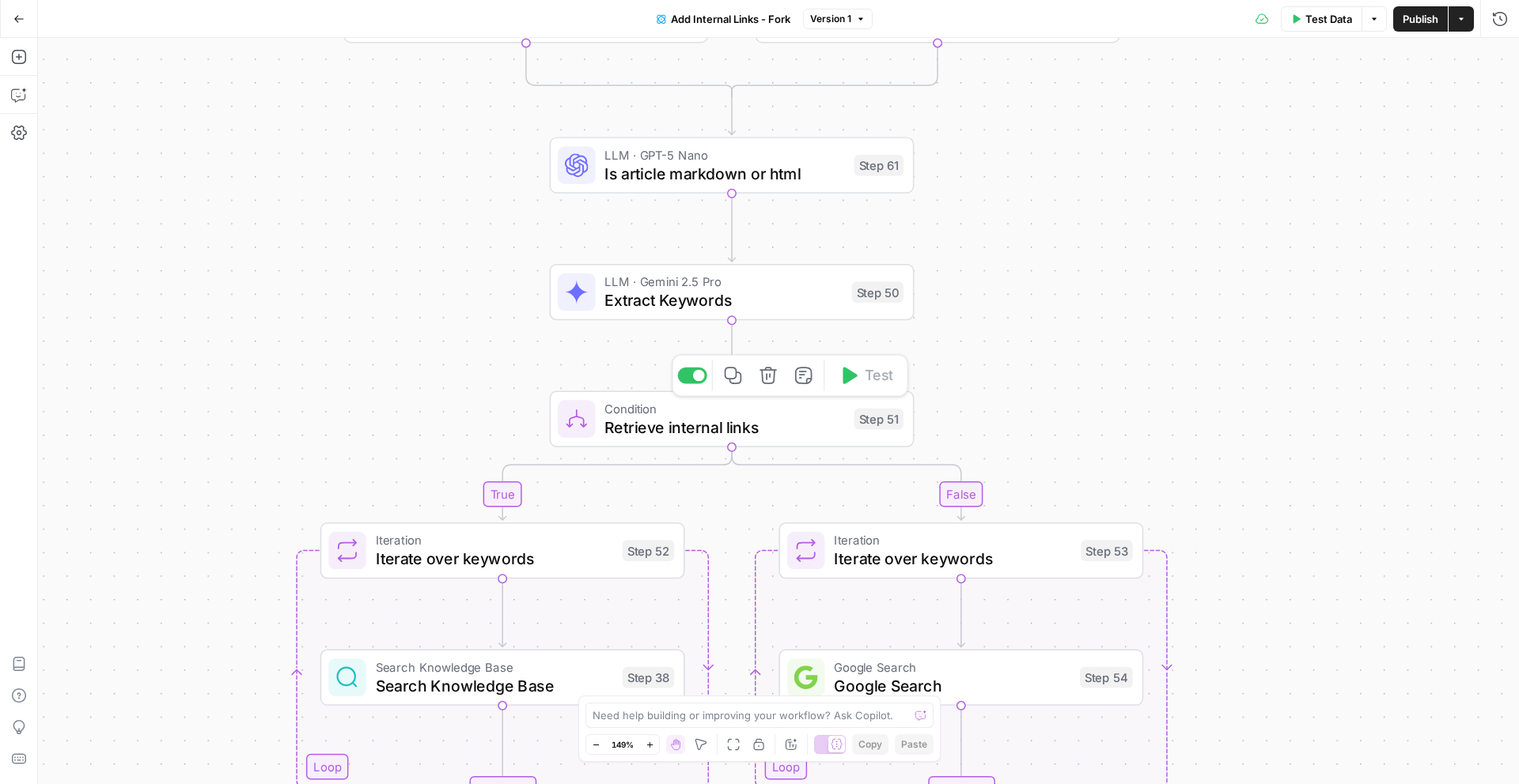
click at [868, 426] on div "Step 51" at bounding box center [878, 419] width 49 height 21
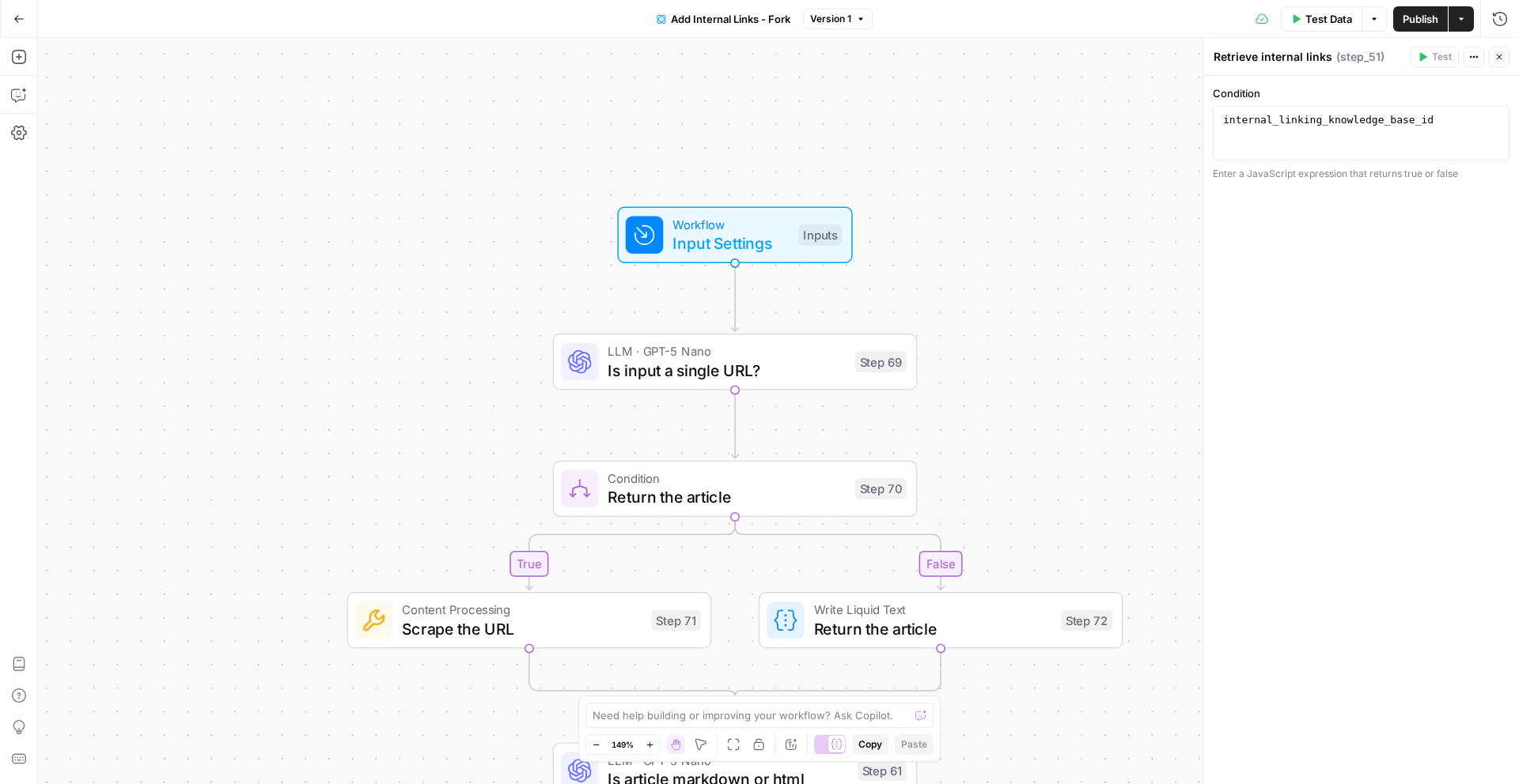
click at [737, 234] on span "Input Settings" at bounding box center [731, 243] width 116 height 24
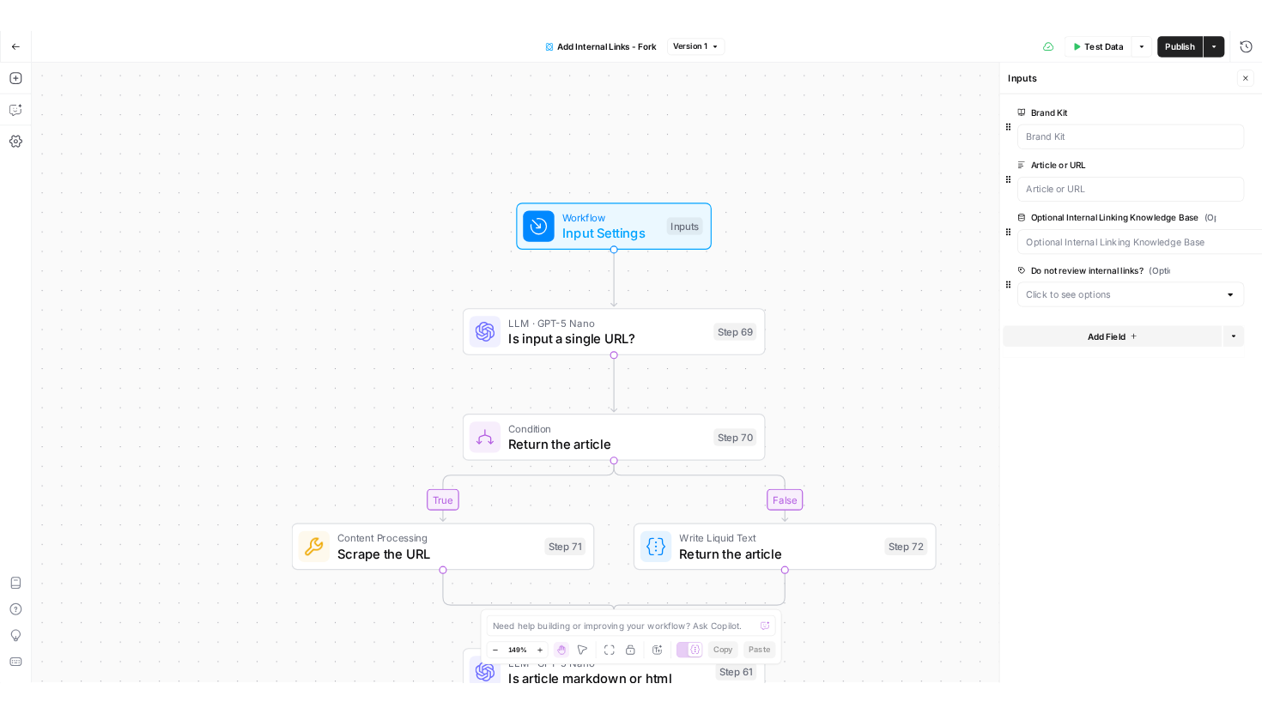
scroll to position [0, 7]
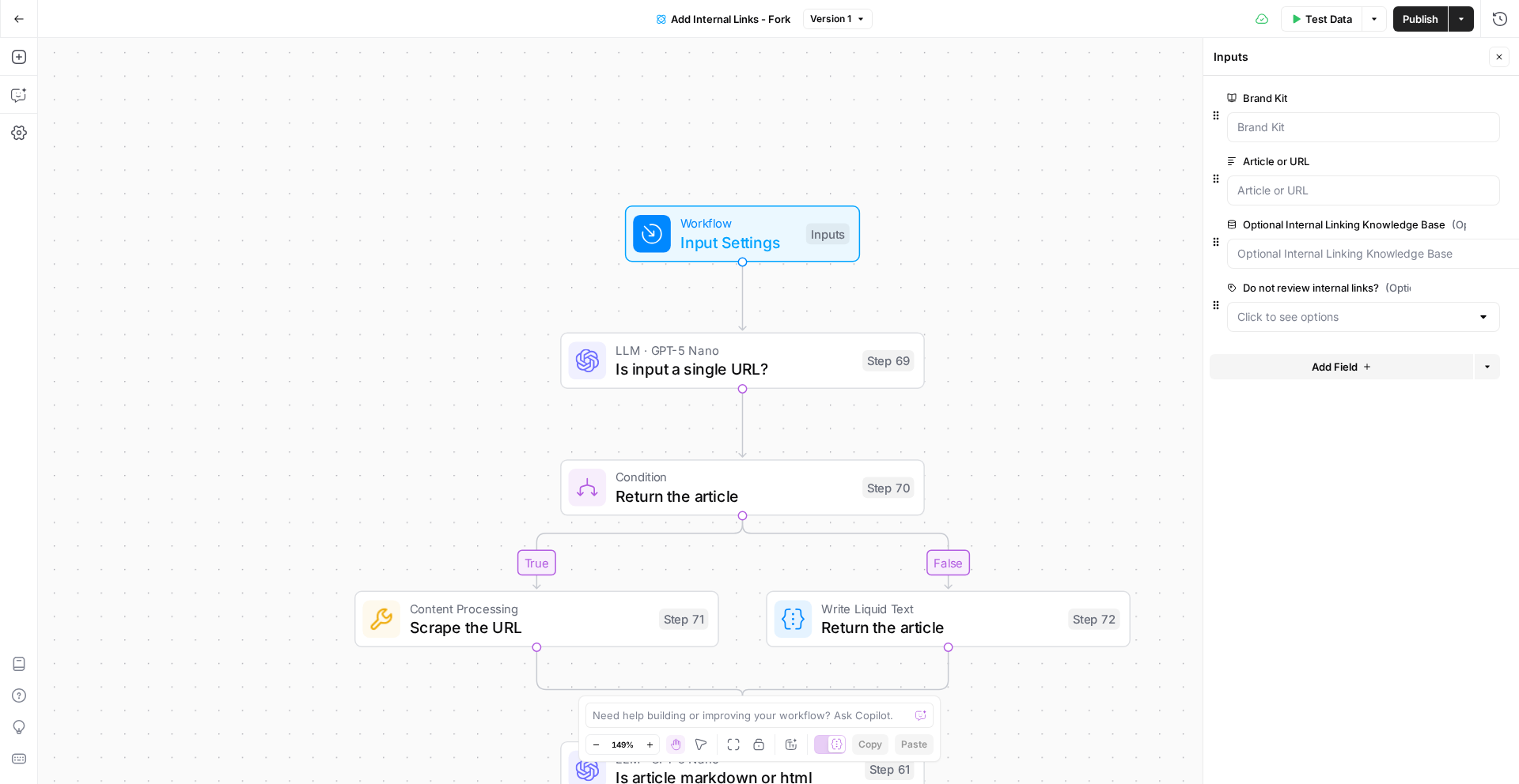
click at [19, 30] on button "Go Back" at bounding box center [18, 18] width 29 height 29
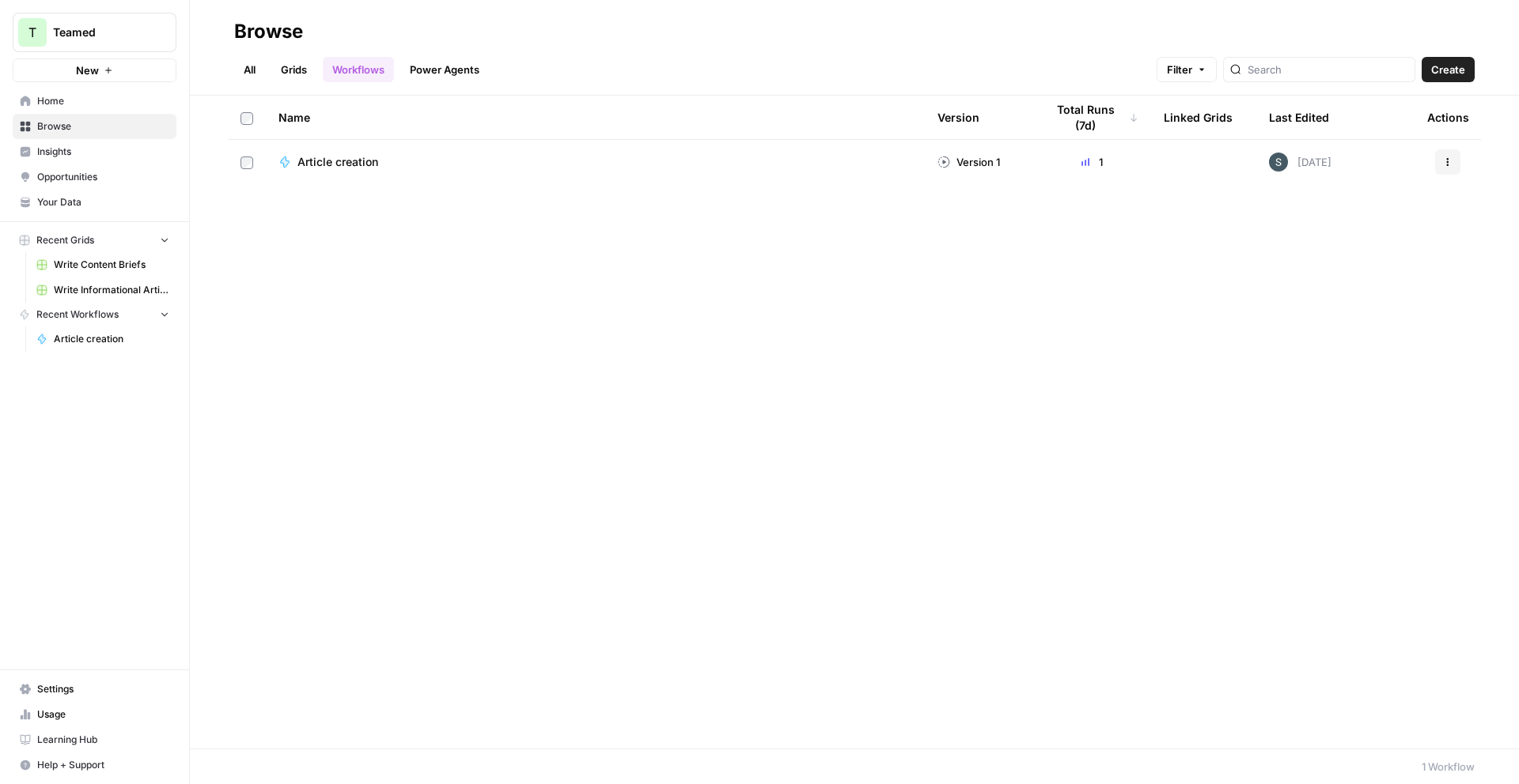
click at [99, 199] on span "Your Data" at bounding box center [102, 202] width 132 height 14
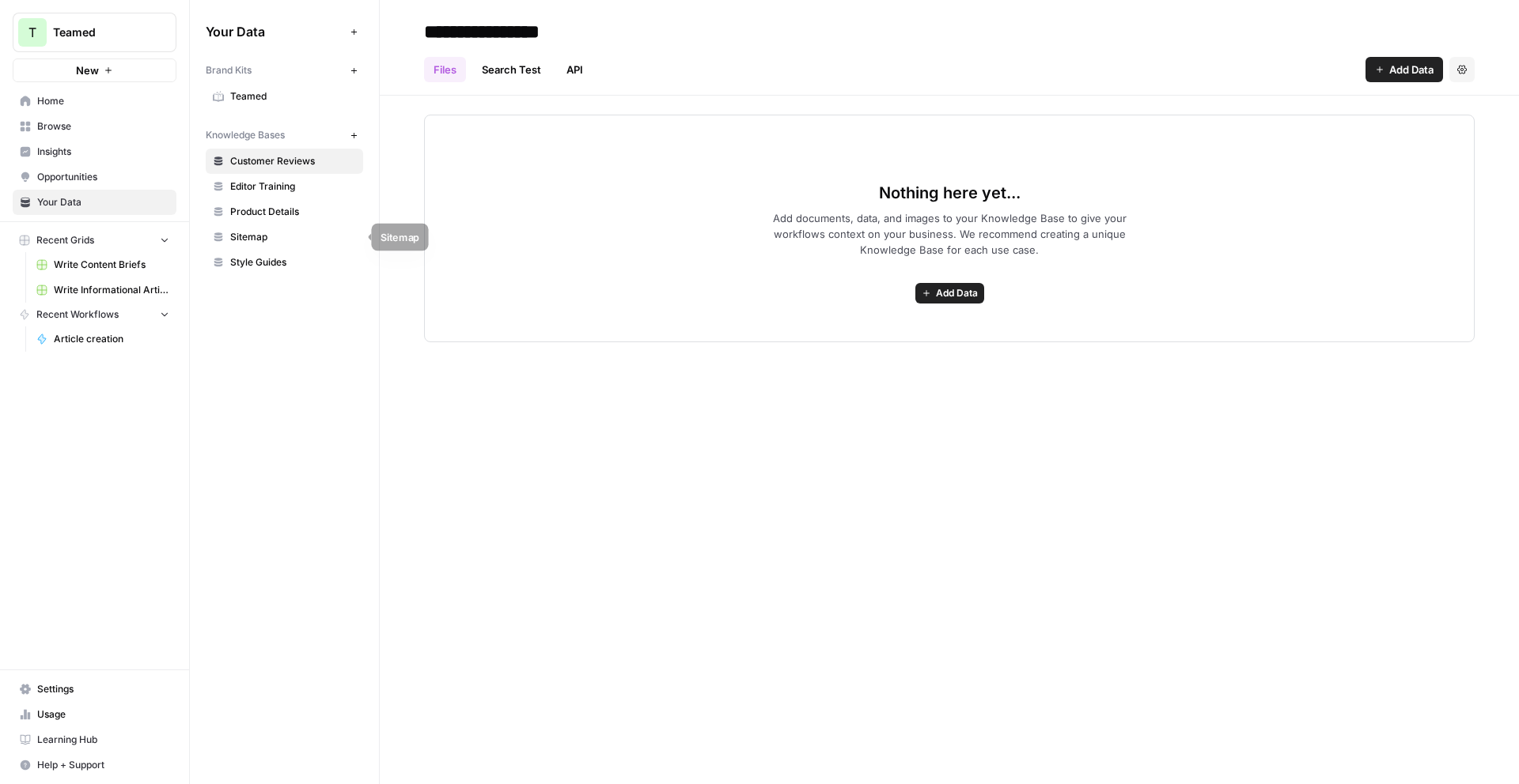
click at [260, 243] on span "Sitemap" at bounding box center [293, 237] width 125 height 14
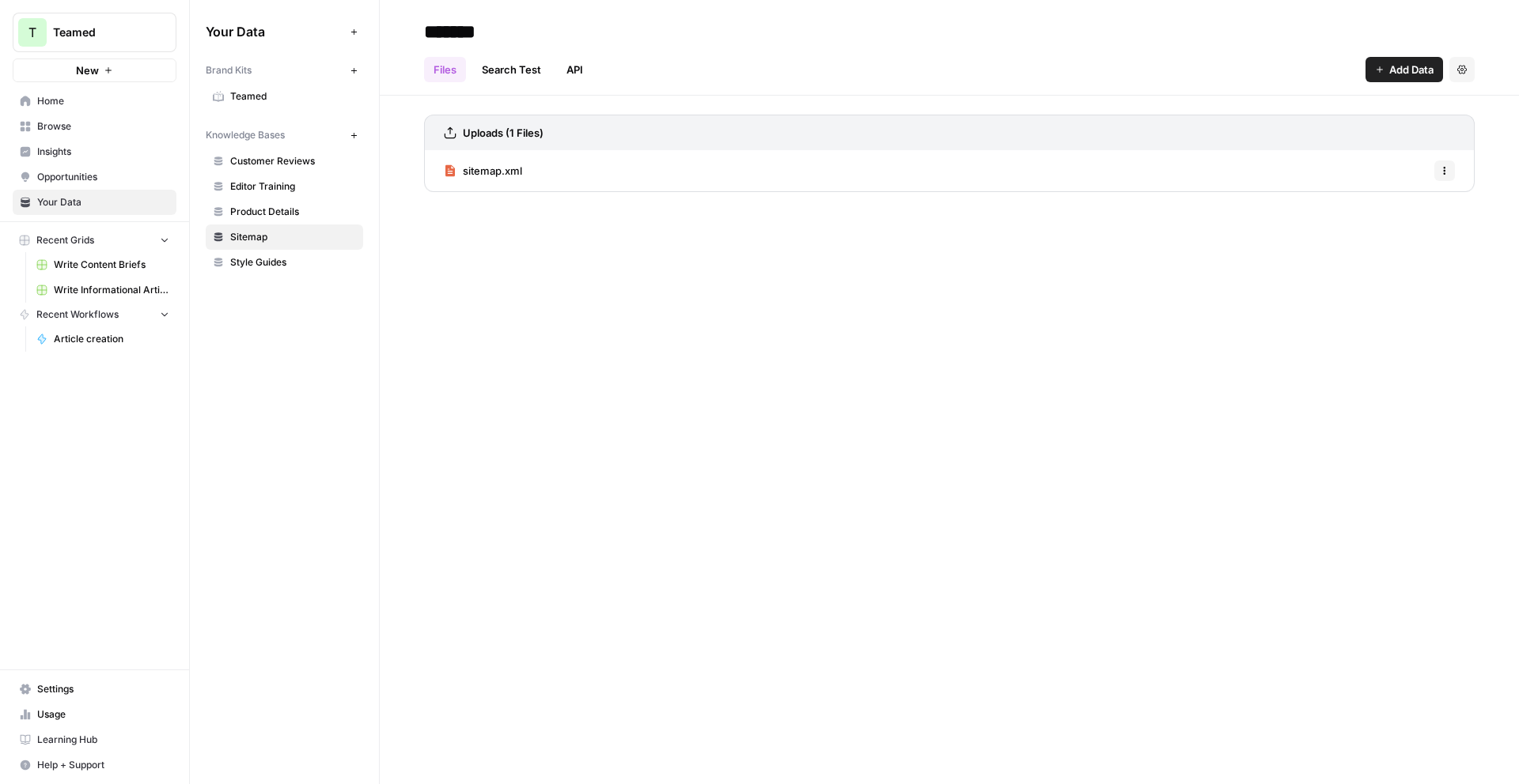
click at [591, 167] on div "sitemap.xml Options" at bounding box center [949, 170] width 1051 height 41
click at [1444, 172] on icon "button" at bounding box center [1444, 170] width 9 height 9
click at [484, 168] on span "sitemap.xml" at bounding box center [492, 170] width 59 height 16
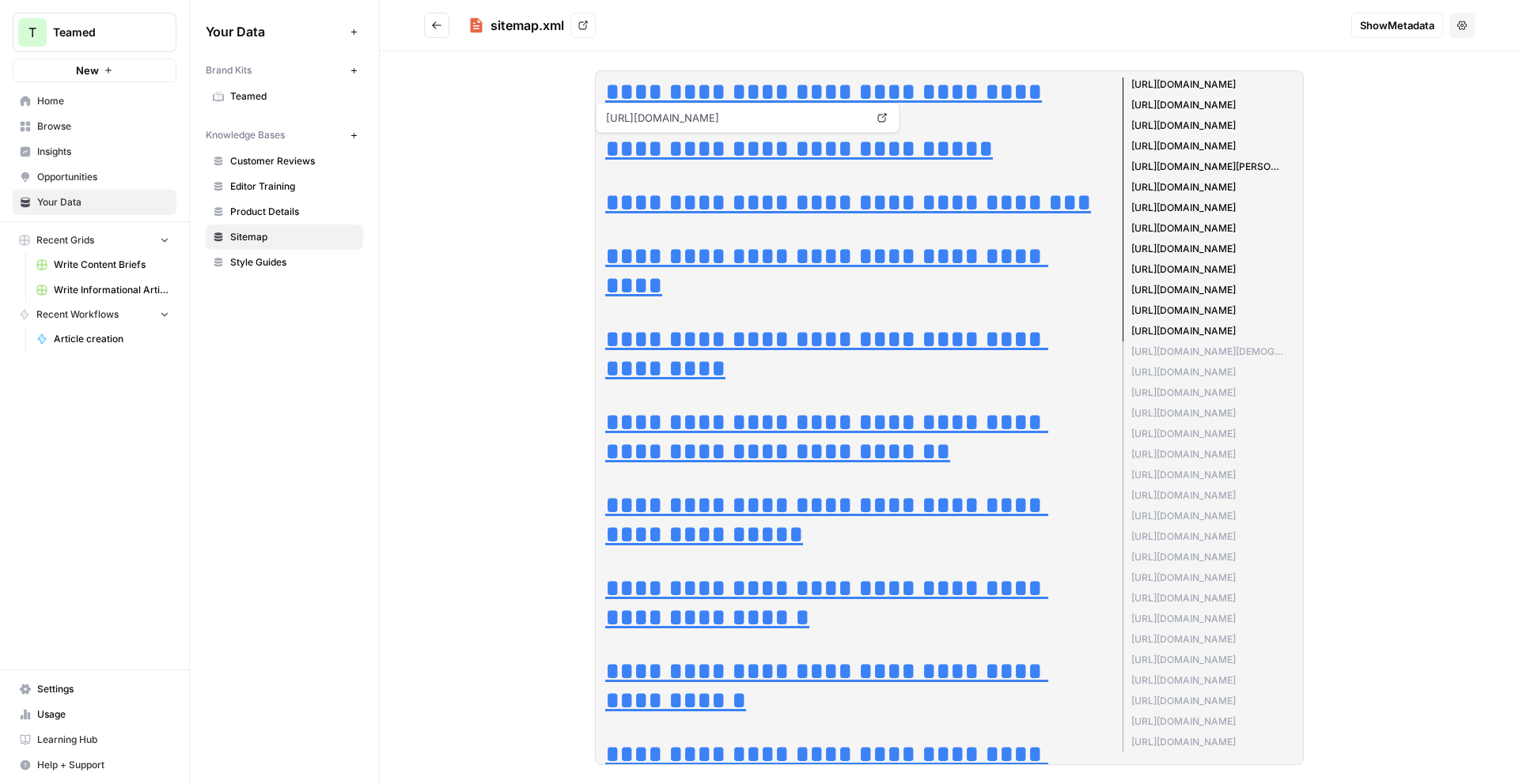
click at [1425, 29] on span "Show Metadata" at bounding box center [1397, 25] width 75 height 16
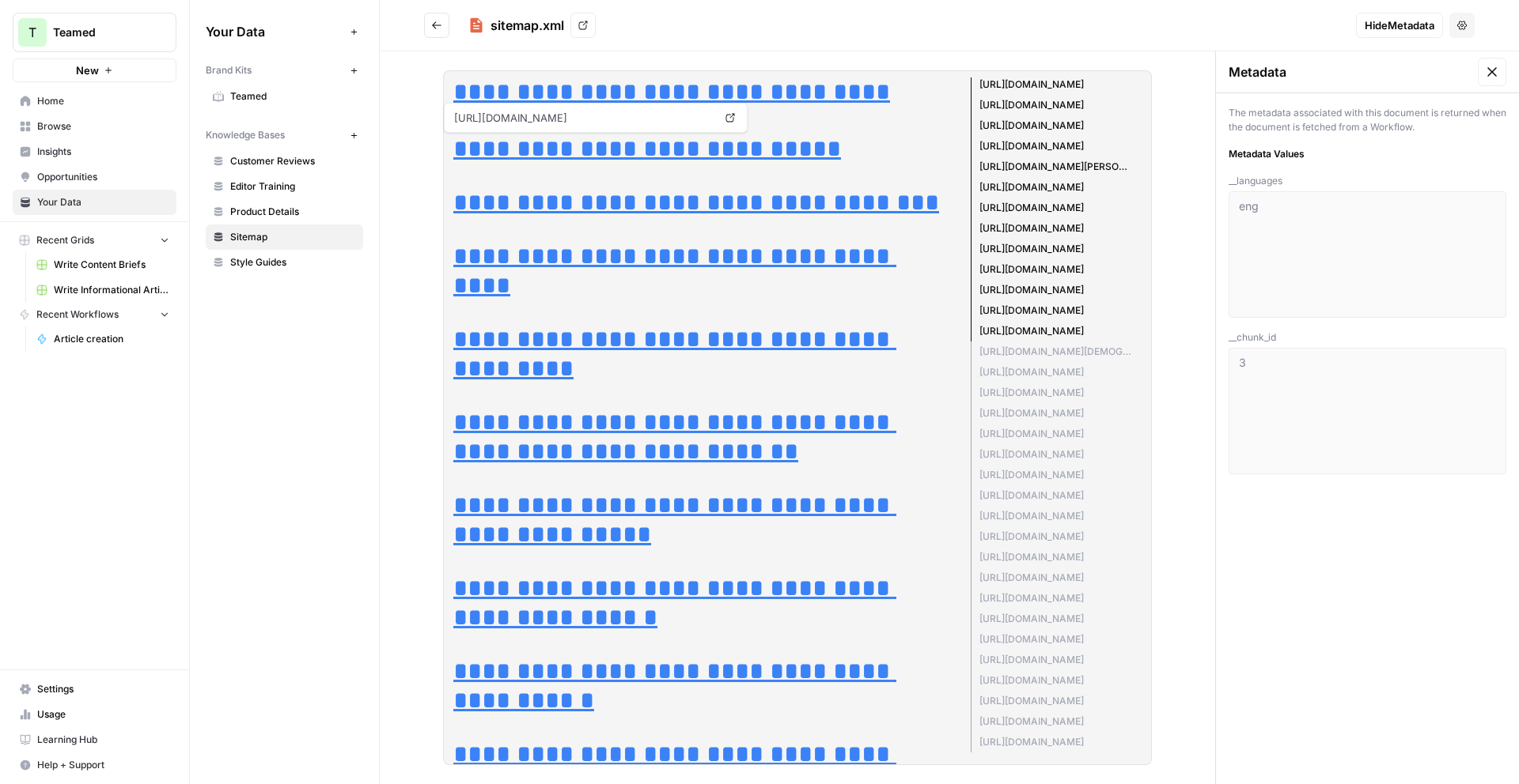
click at [1478, 25] on header "sitemap.xml View Hide Metadata Options" at bounding box center [949, 26] width 1139 height 52
click at [1472, 25] on button "Options" at bounding box center [1461, 25] width 25 height 25
click at [585, 30] on link "View" at bounding box center [583, 25] width 25 height 25
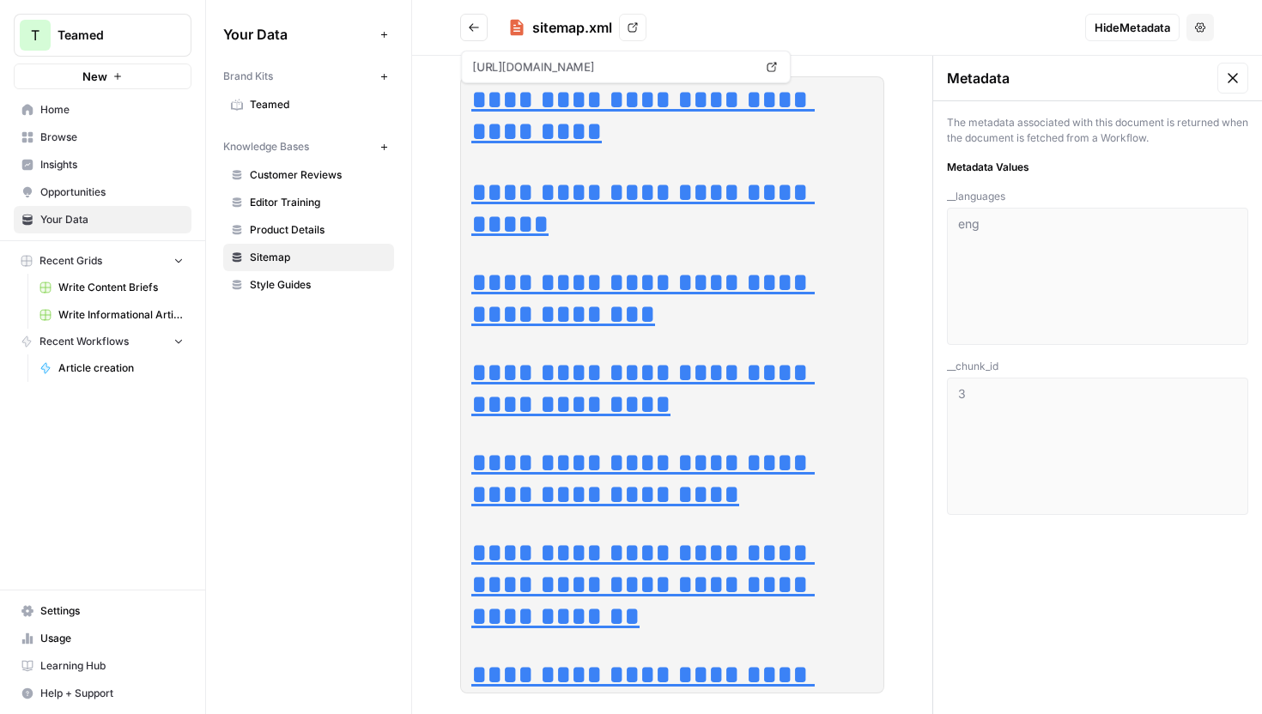
click at [90, 136] on span "Browse" at bounding box center [111, 137] width 143 height 15
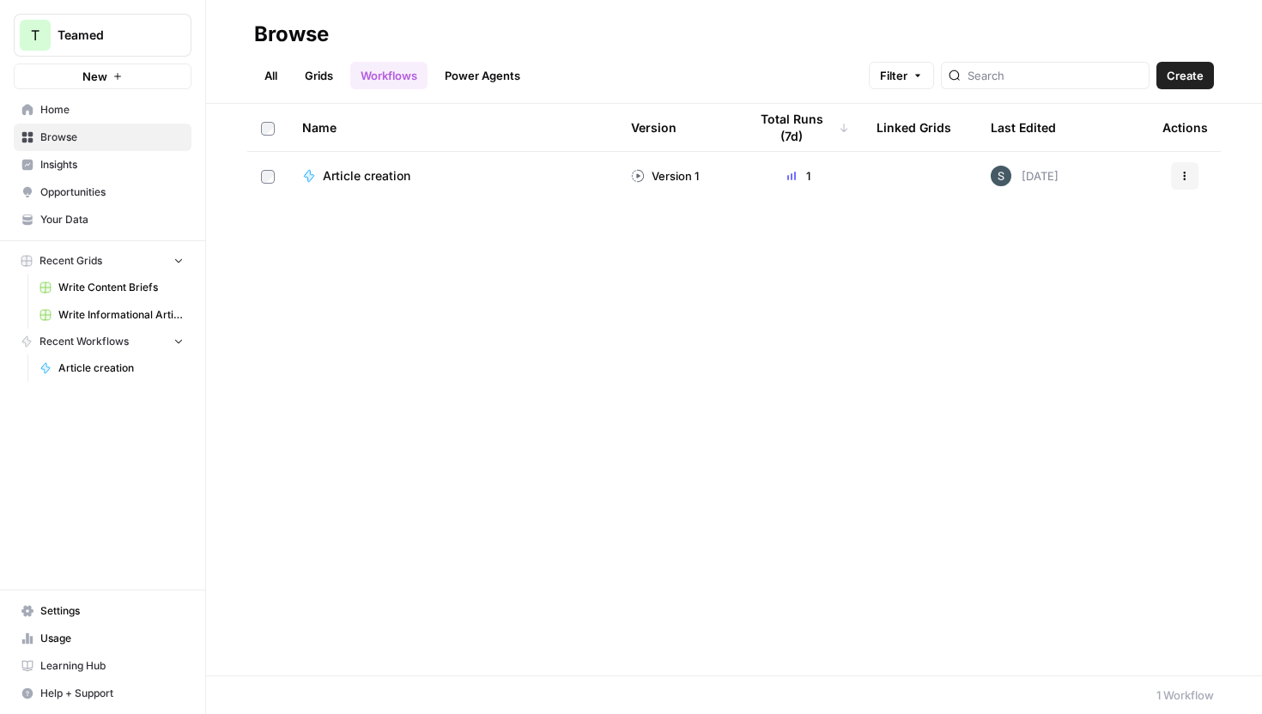
click at [380, 184] on span "Article creation" at bounding box center [367, 175] width 88 height 17
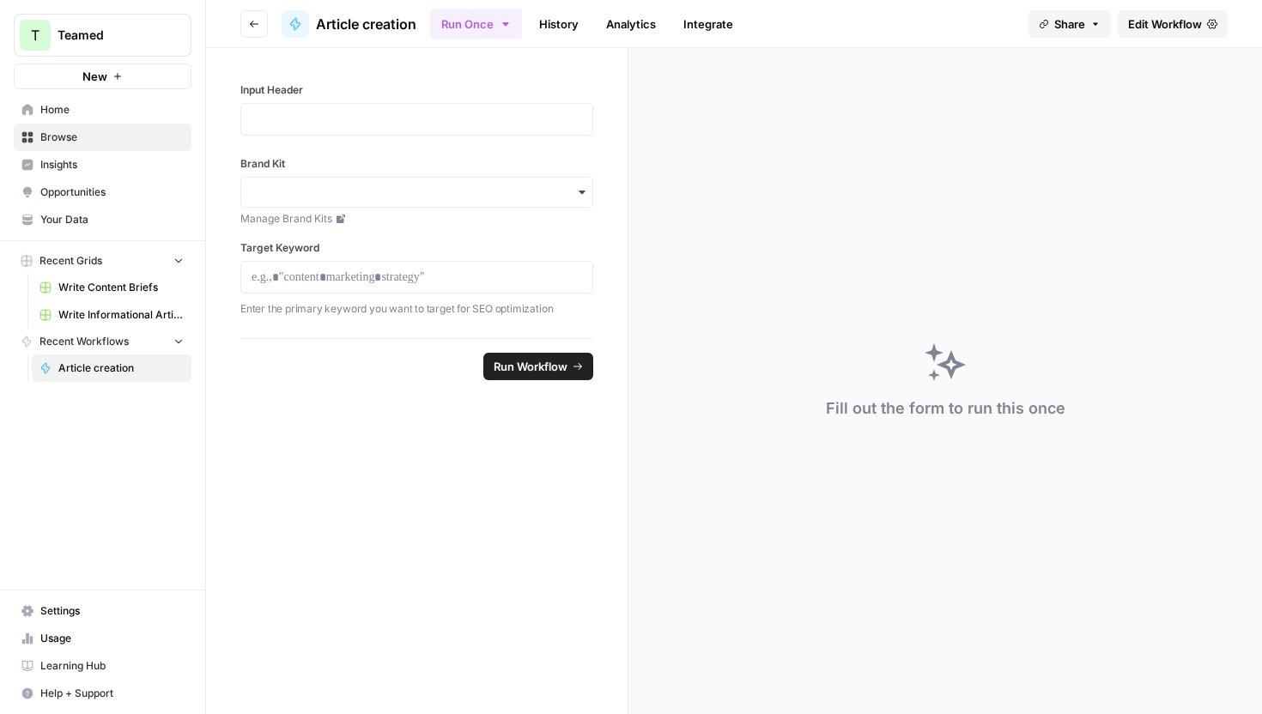
click at [254, 19] on icon "button" at bounding box center [254, 24] width 10 height 10
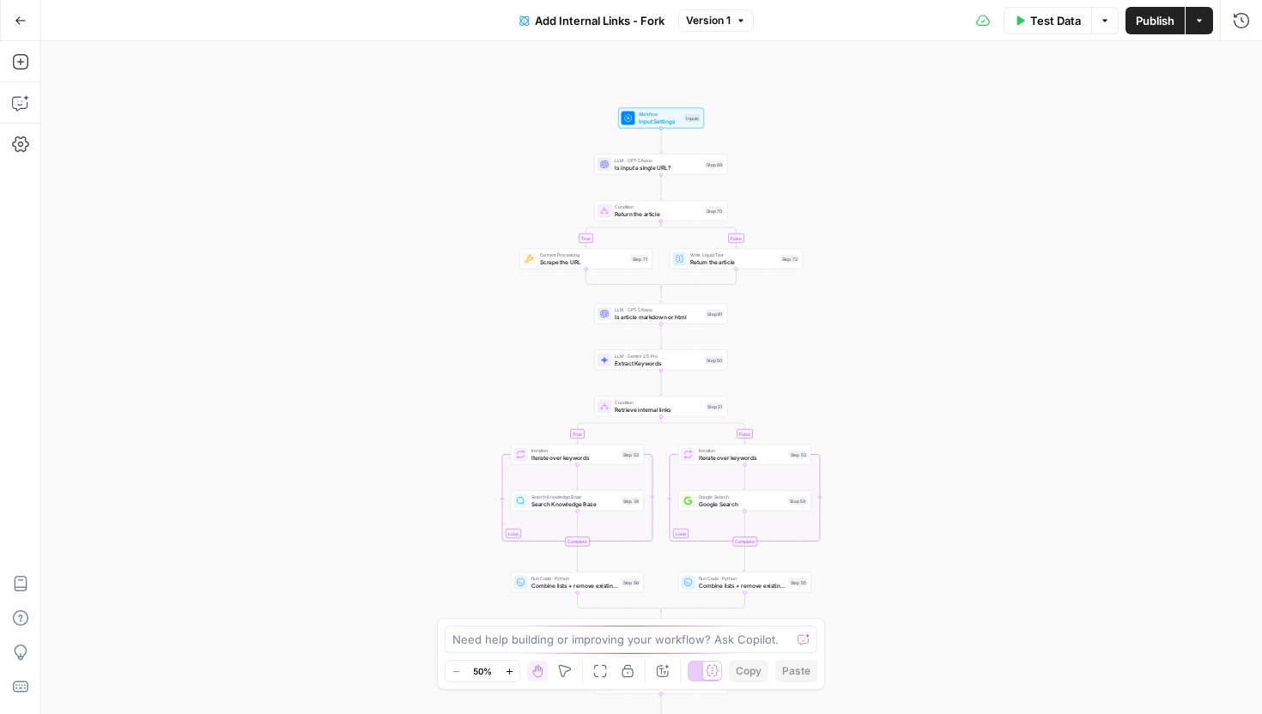
drag, startPoint x: 766, startPoint y: 170, endPoint x: 775, endPoint y: 337, distance: 167.6
click at [775, 337] on div "true false true false true false Workflow Input Settings Inputs LLM · GPT-5 Nan…" at bounding box center [651, 377] width 1221 height 673
click at [670, 111] on span "Workflow" at bounding box center [660, 114] width 43 height 7
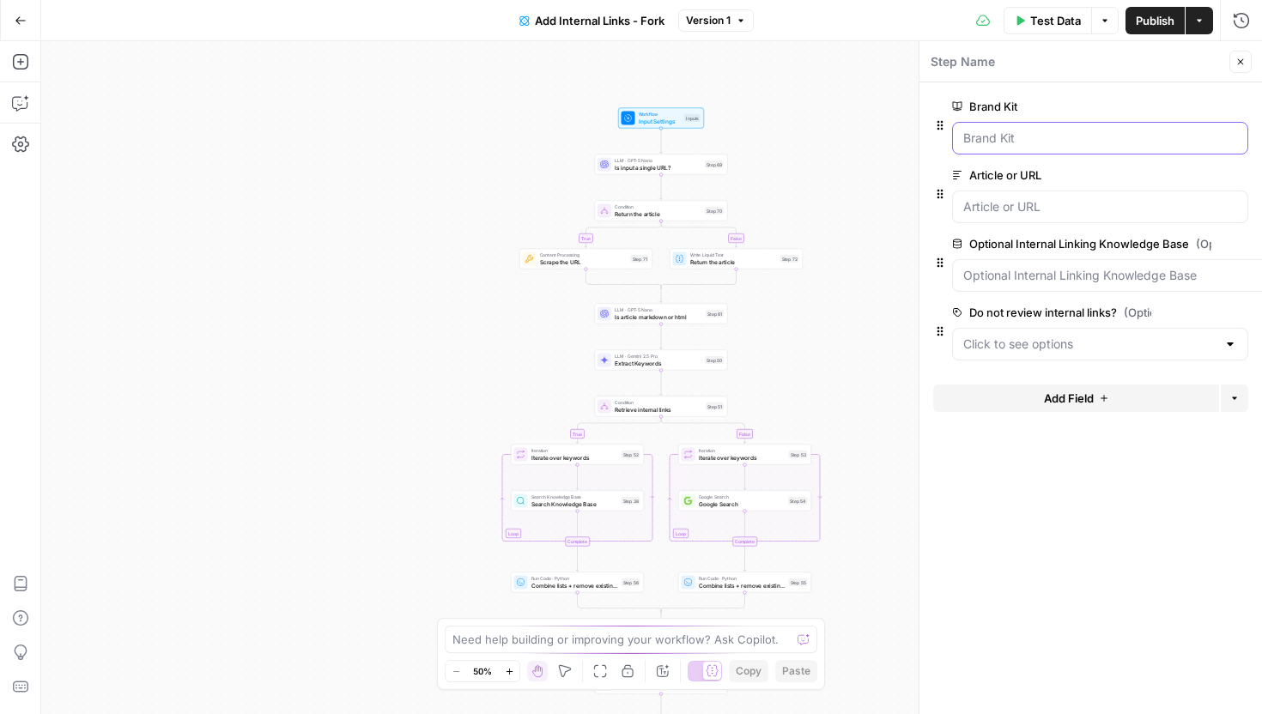
click at [1033, 136] on Kit "Brand Kit" at bounding box center [1100, 138] width 274 height 17
click at [1050, 206] on URL "Article or URL" at bounding box center [1100, 206] width 274 height 17
click at [1189, 174] on span "edit field" at bounding box center [1184, 175] width 38 height 14
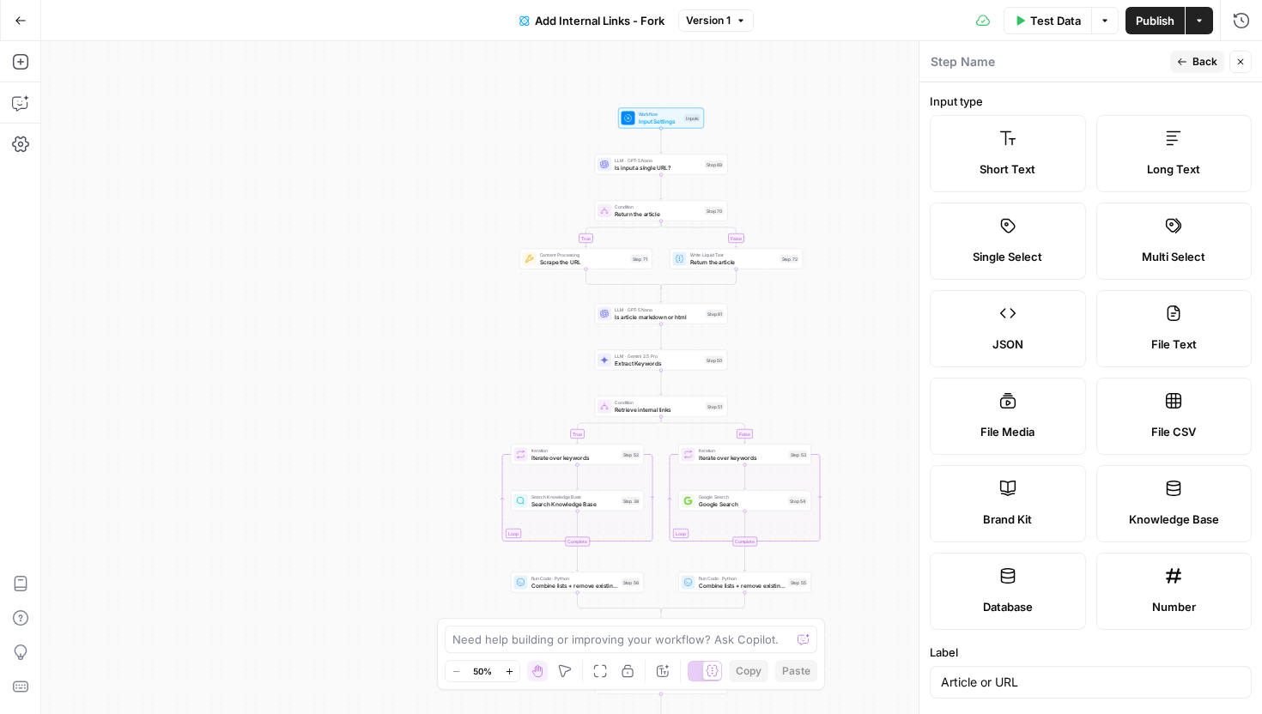
click at [1202, 60] on span "Back" at bounding box center [1204, 61] width 25 height 15
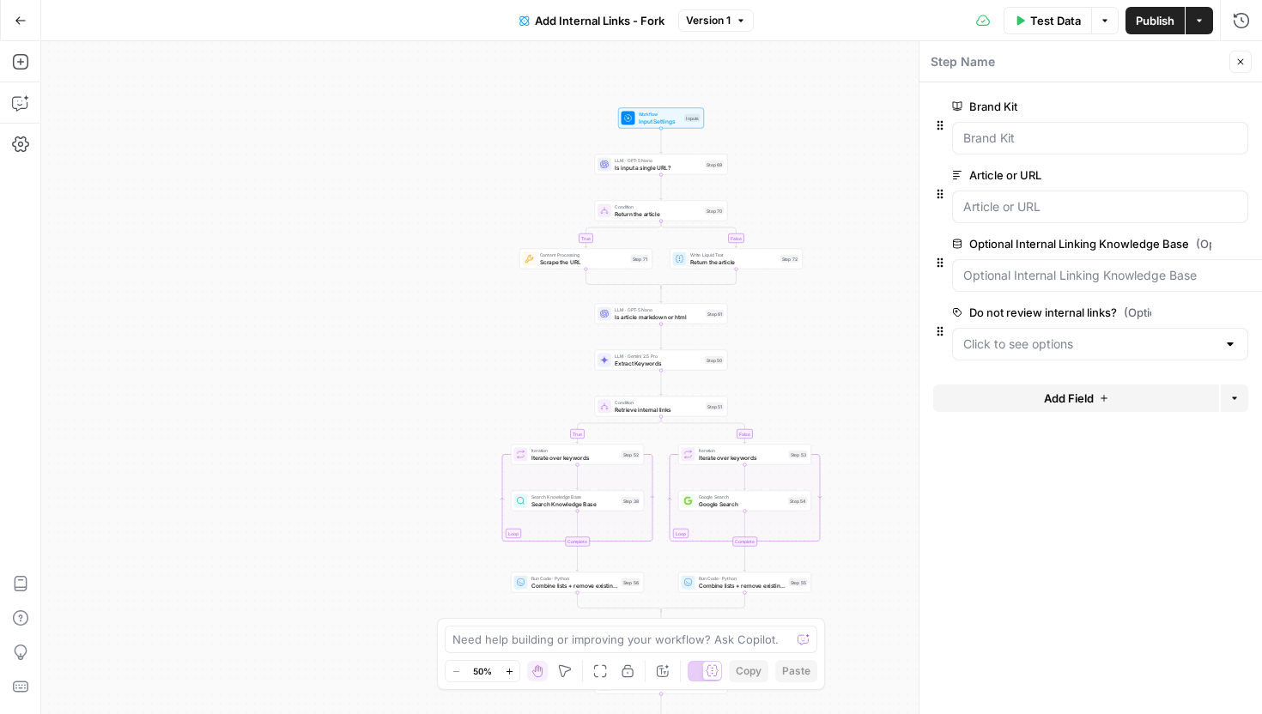
click at [671, 118] on span "Input Settings" at bounding box center [660, 121] width 43 height 9
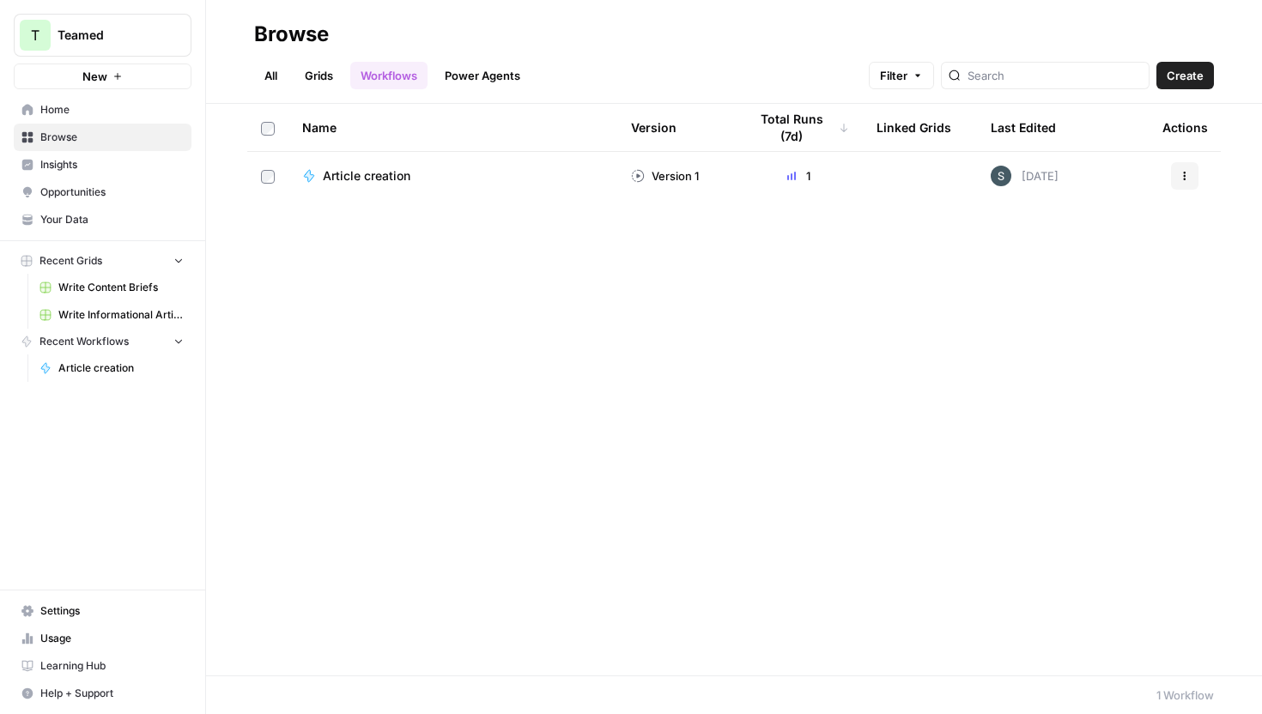
click at [69, 104] on span "Home" at bounding box center [111, 109] width 143 height 15
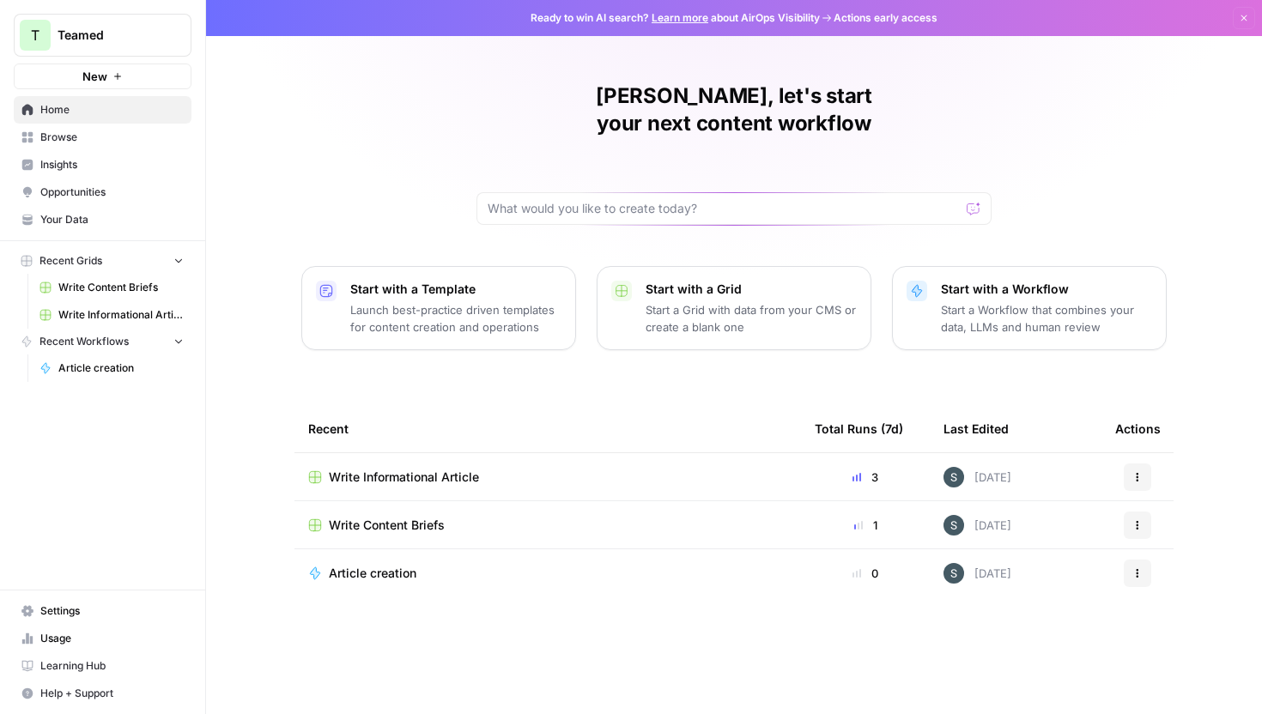
click at [428, 469] on span "Write Informational Article" at bounding box center [404, 477] width 150 height 17
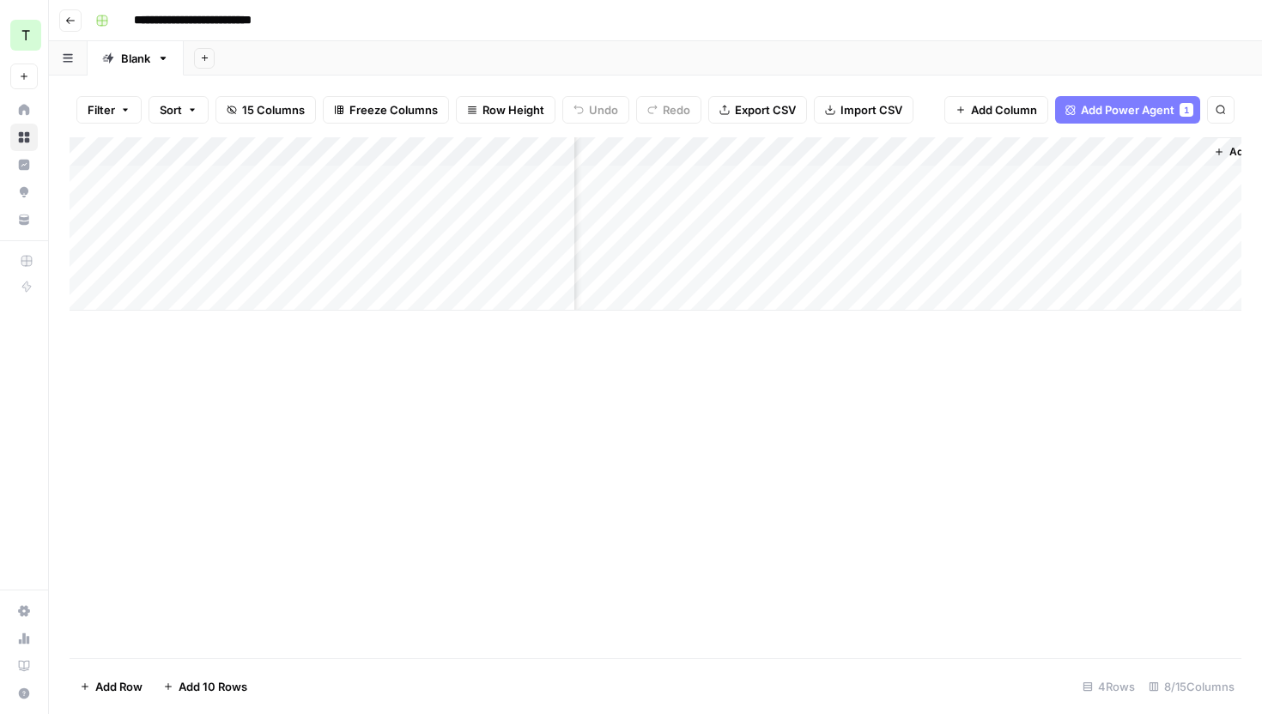
scroll to position [0, 712]
click at [866, 179] on div "Add Column" at bounding box center [656, 223] width 1172 height 173
click at [845, 179] on div "Add Column" at bounding box center [656, 223] width 1172 height 173
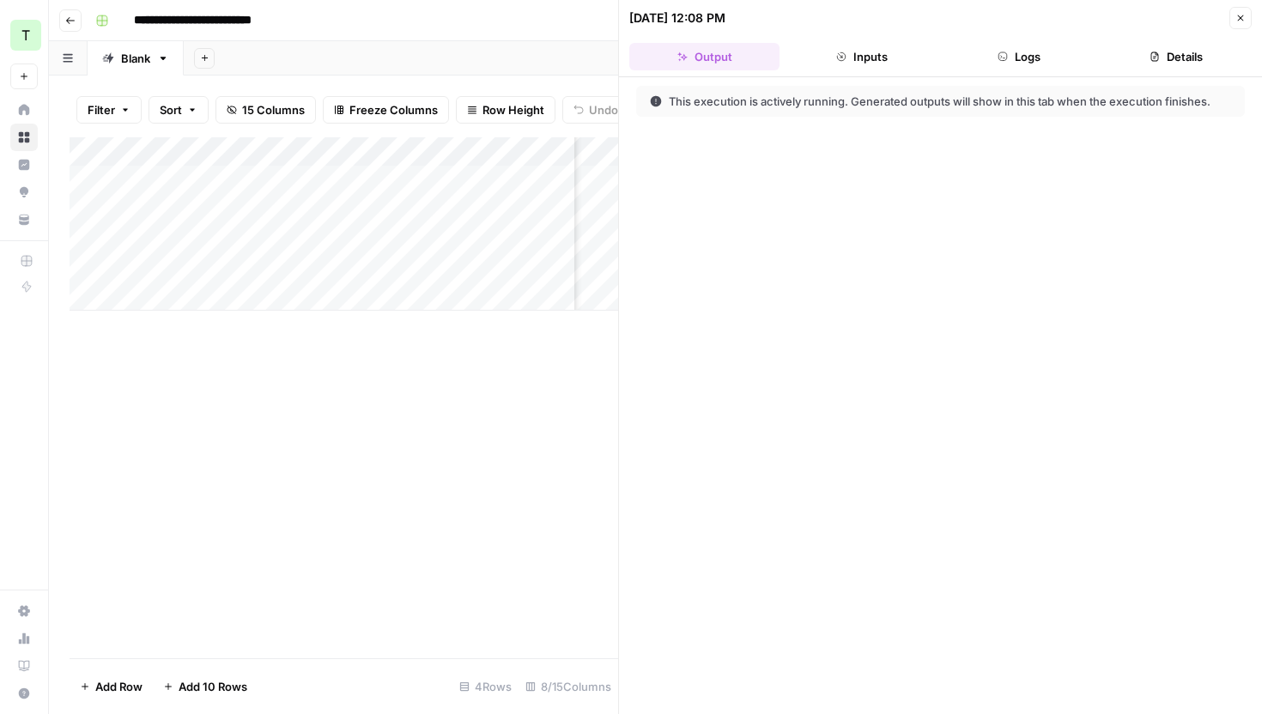
click at [1028, 52] on button "Logs" at bounding box center [1019, 56] width 150 height 27
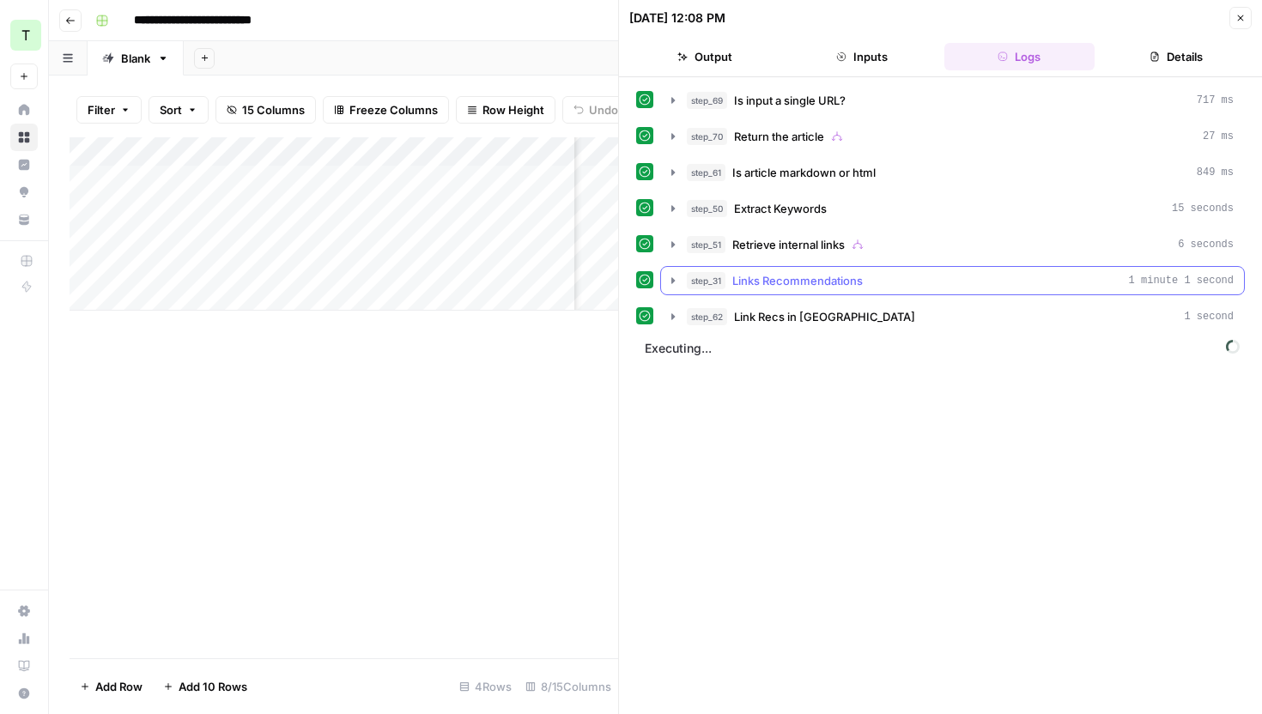
click at [670, 282] on icon "button" at bounding box center [673, 281] width 14 height 14
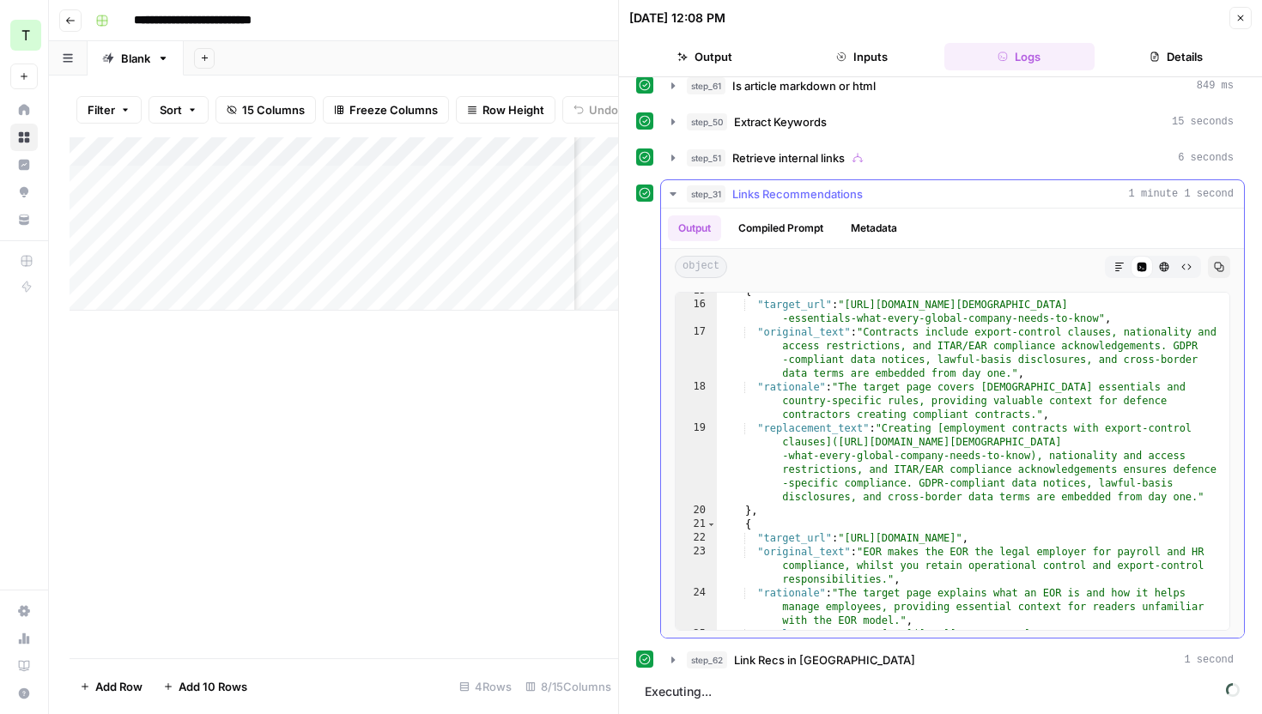
scroll to position [789, 0]
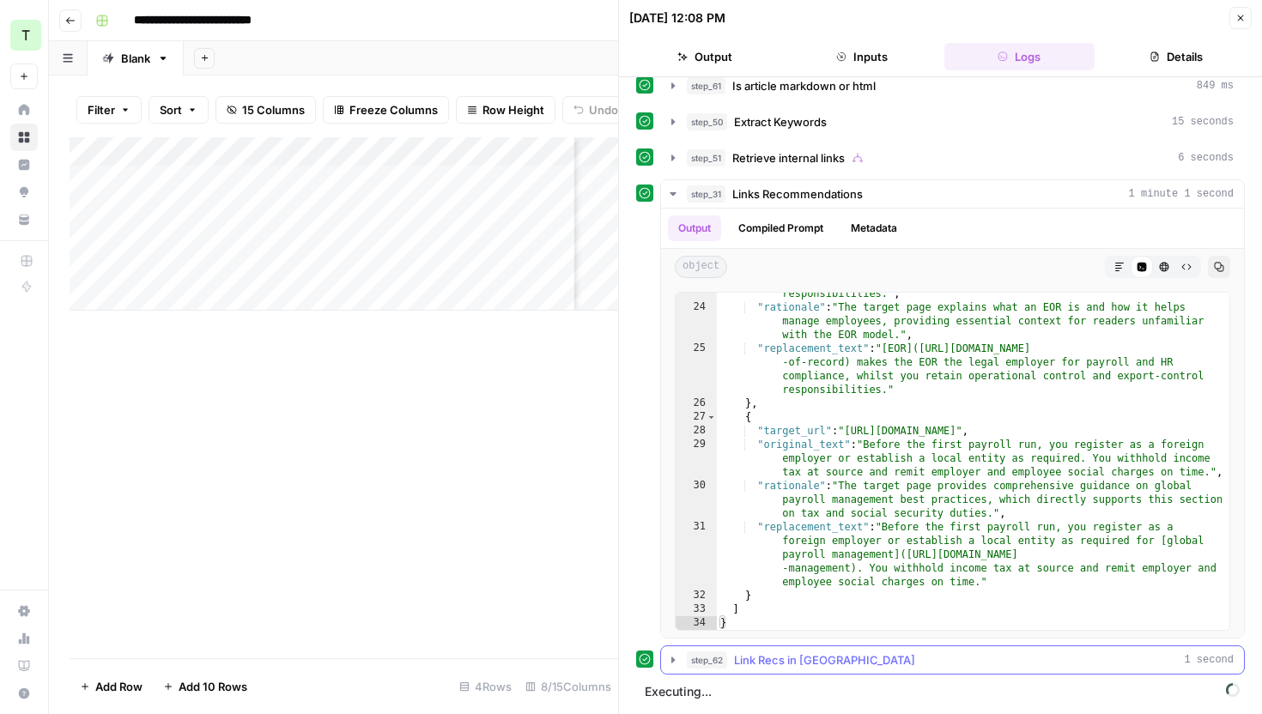
click at [673, 653] on icon "button" at bounding box center [673, 660] width 14 height 14
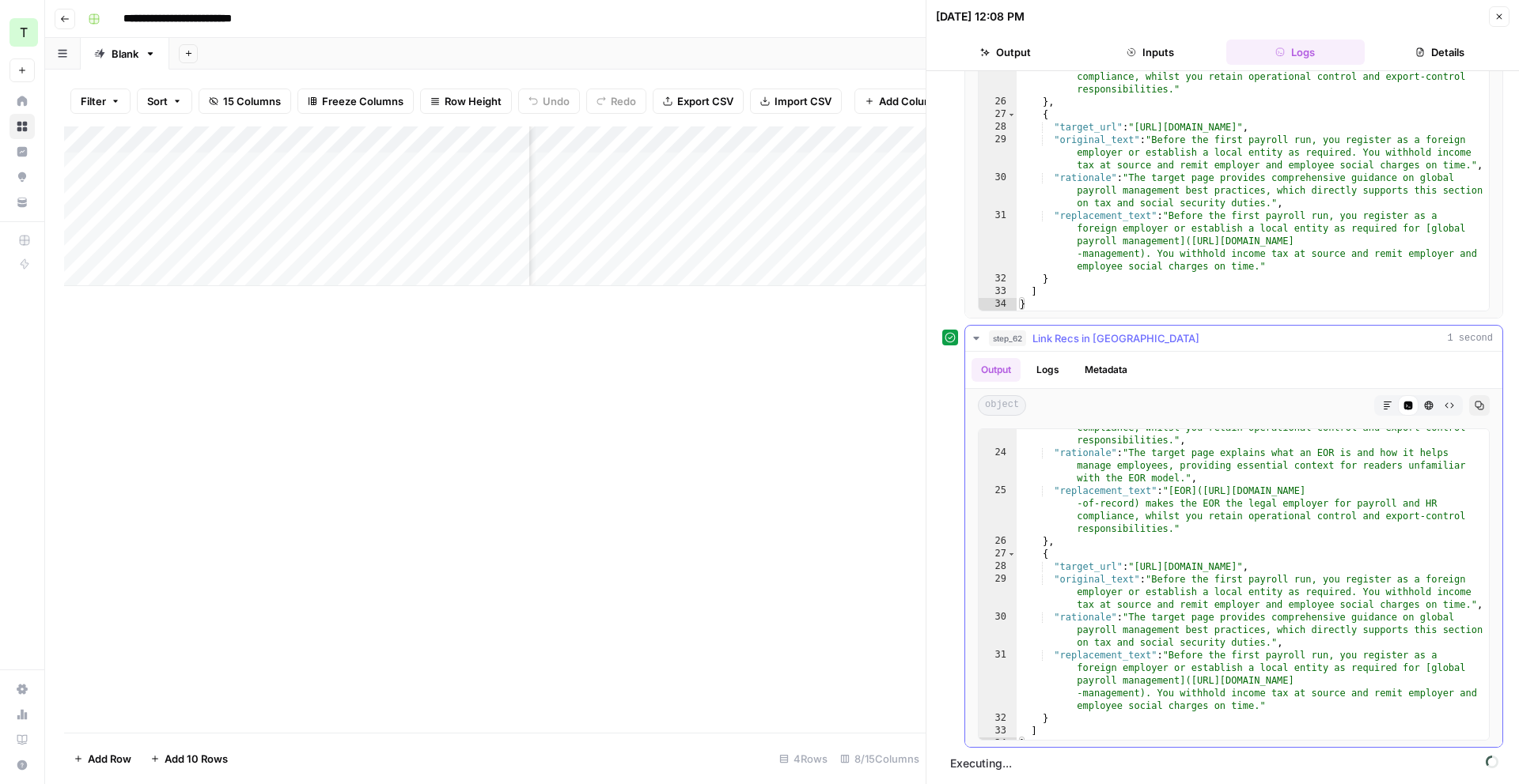
scroll to position [722, 0]
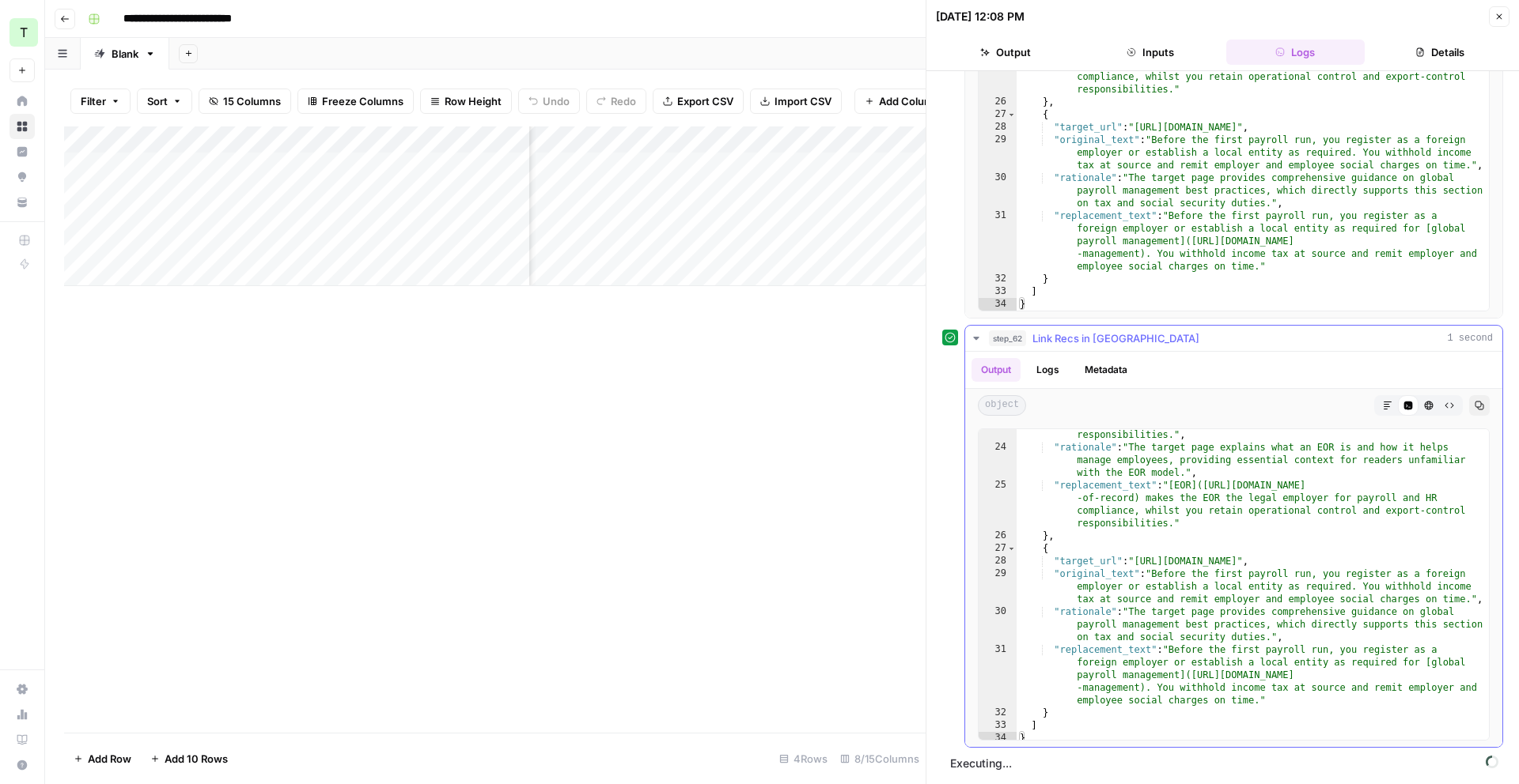
click at [972, 333] on icon "button" at bounding box center [976, 339] width 13 height 13
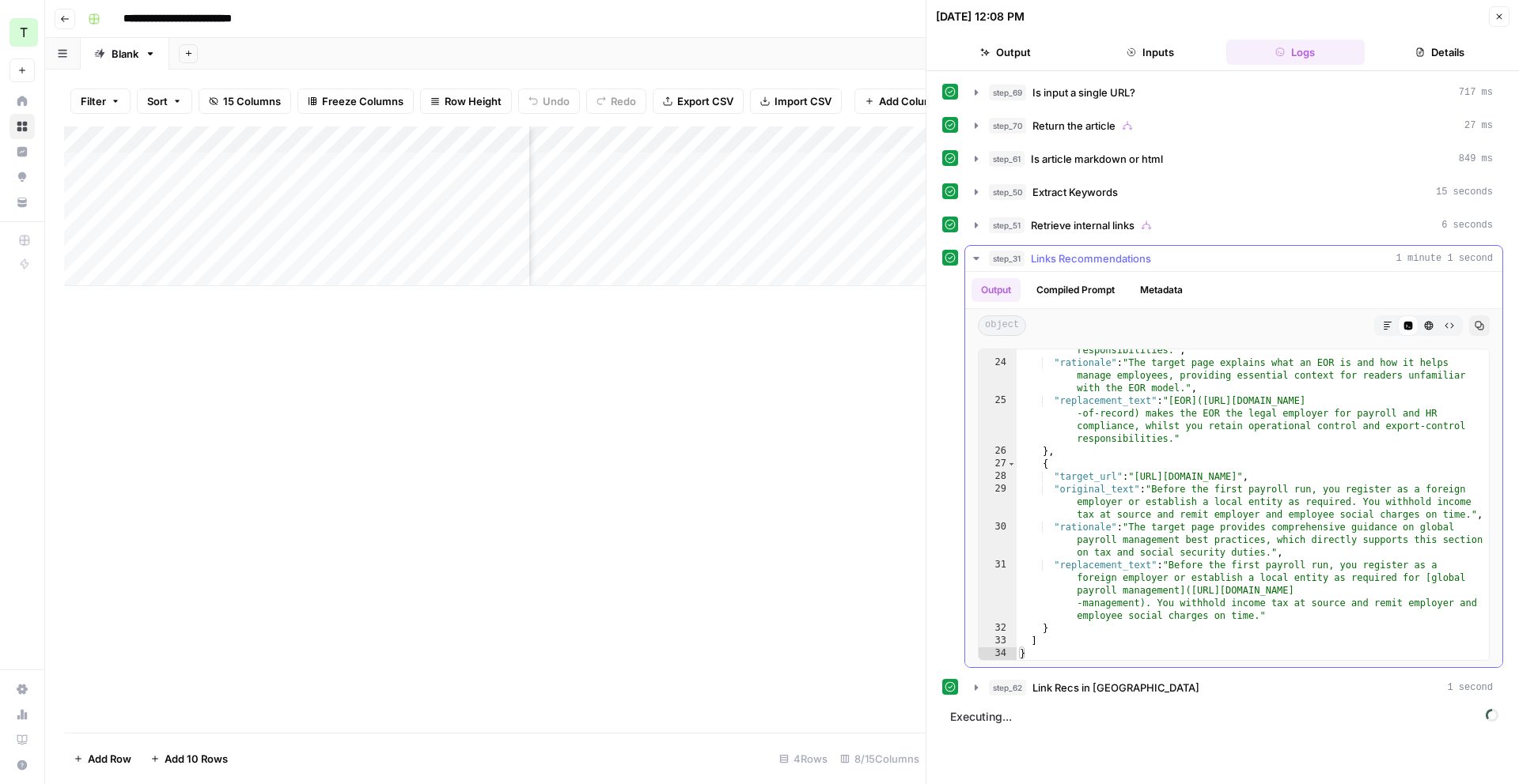
click at [976, 258] on icon "button" at bounding box center [976, 258] width 6 height 3
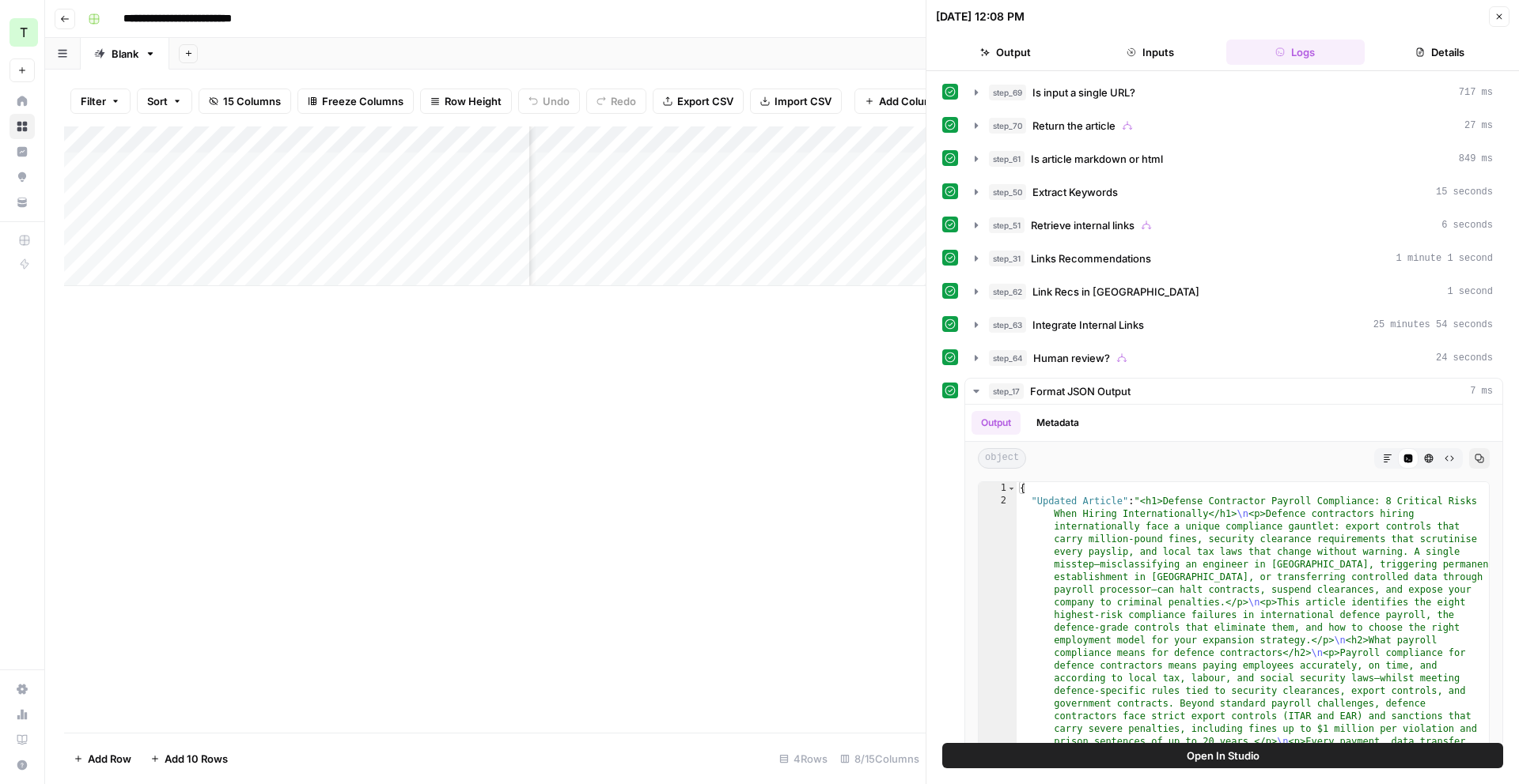
scroll to position [0, 843]
click at [751, 166] on div "Add Column" at bounding box center [495, 205] width 862 height 159
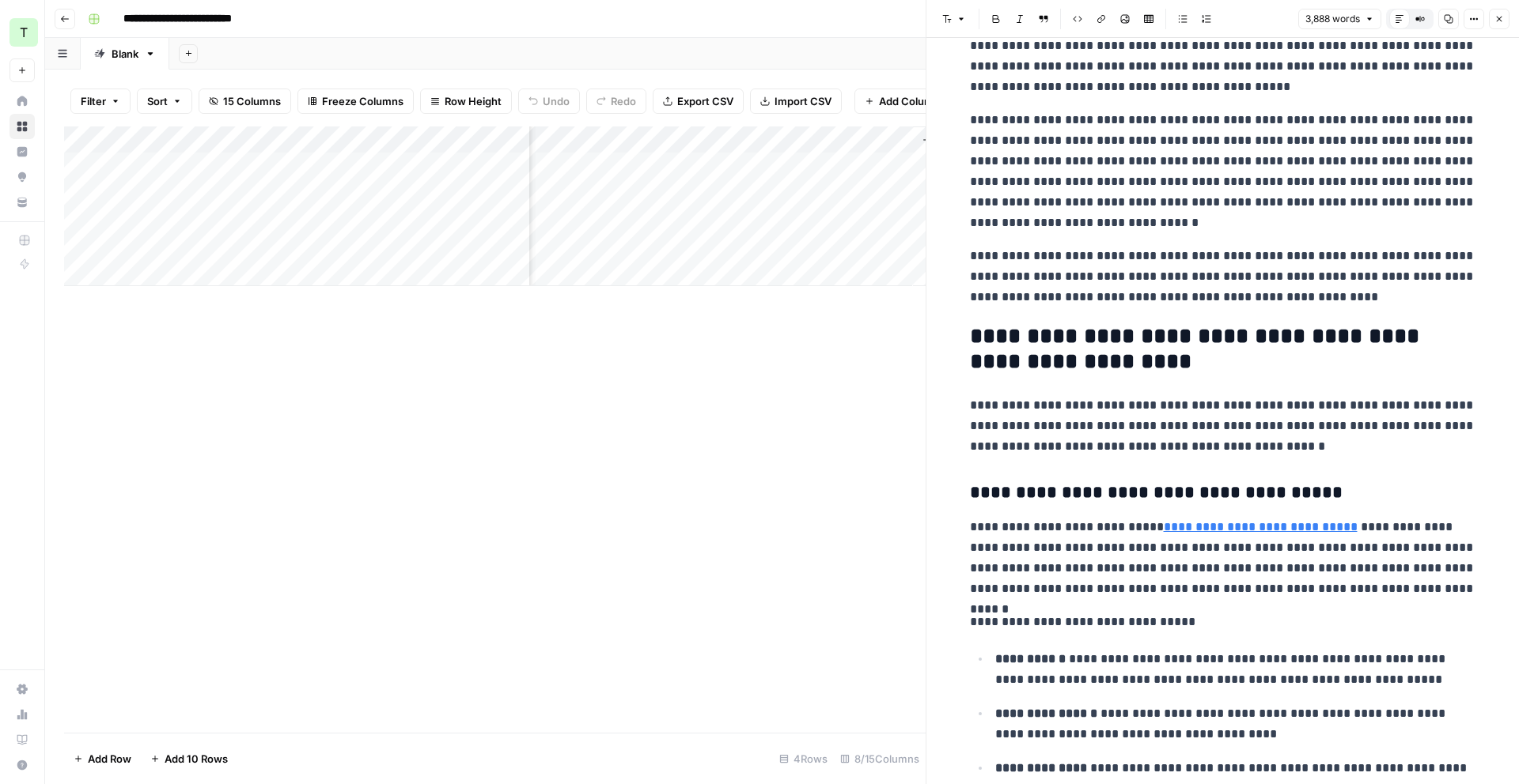
scroll to position [2309, 0]
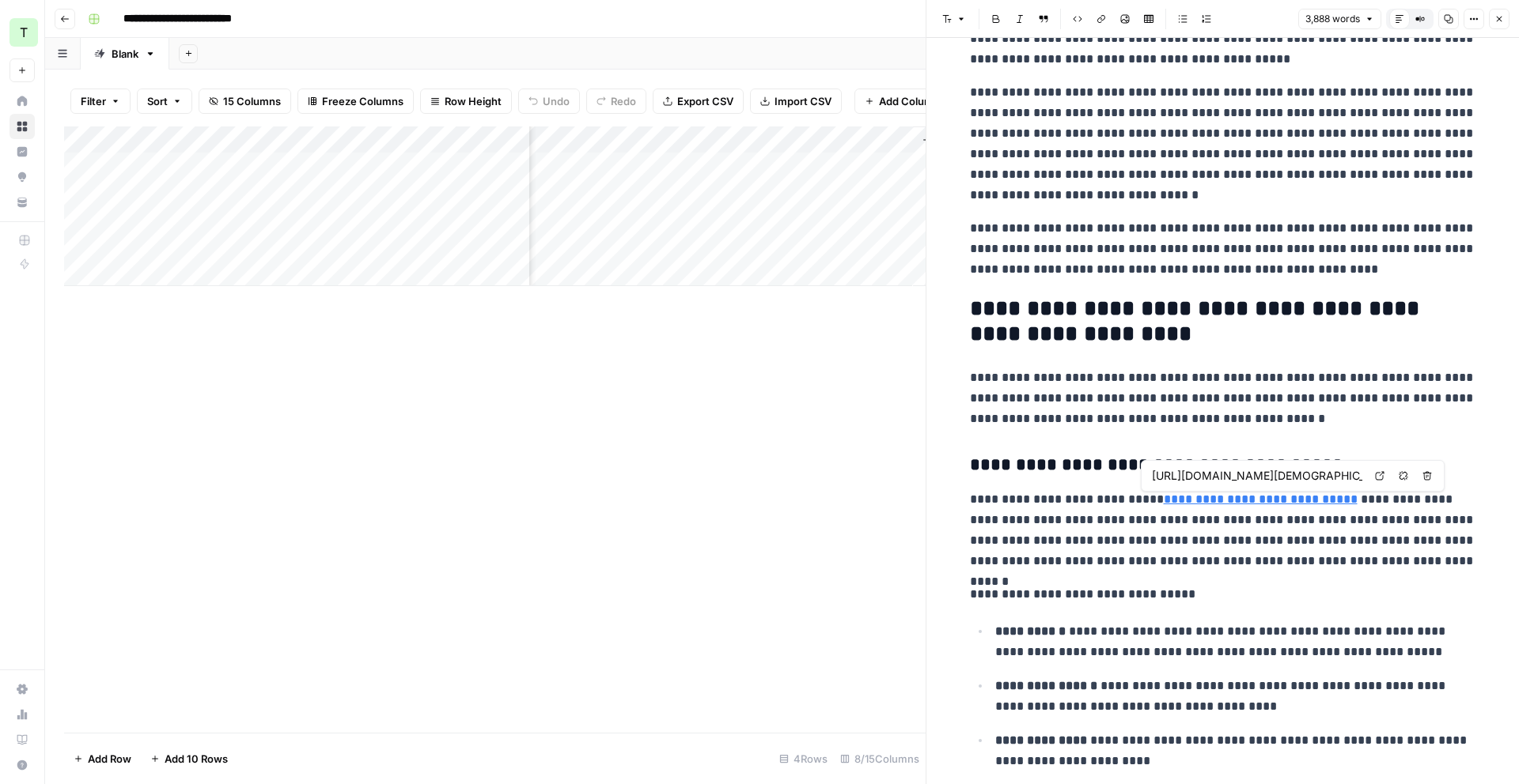
drag, startPoint x: 1149, startPoint y: 499, endPoint x: 1155, endPoint y: 524, distance: 25.7
click at [1148, 501] on p "**********" at bounding box center [1222, 530] width 506 height 82
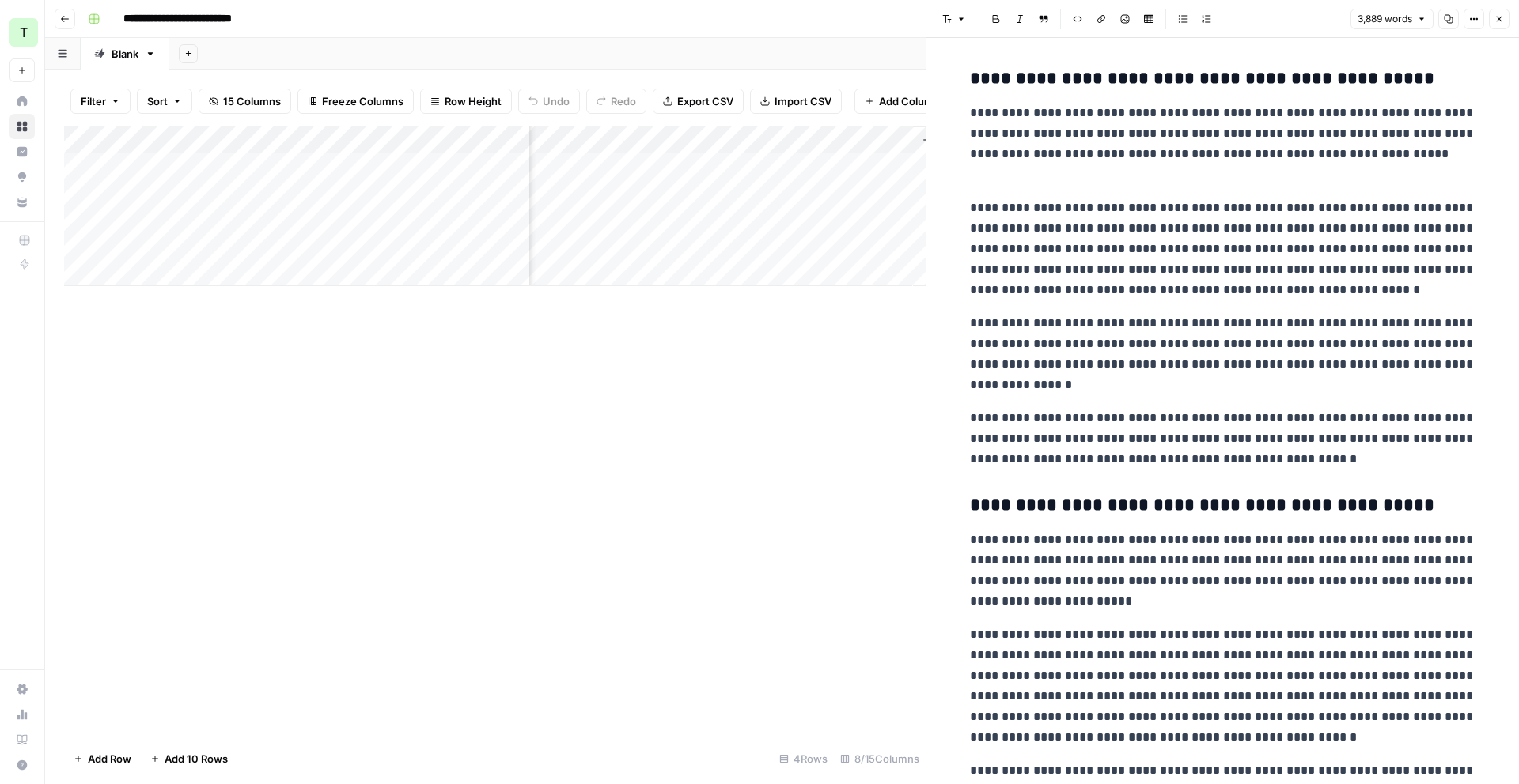
scroll to position [4829, 0]
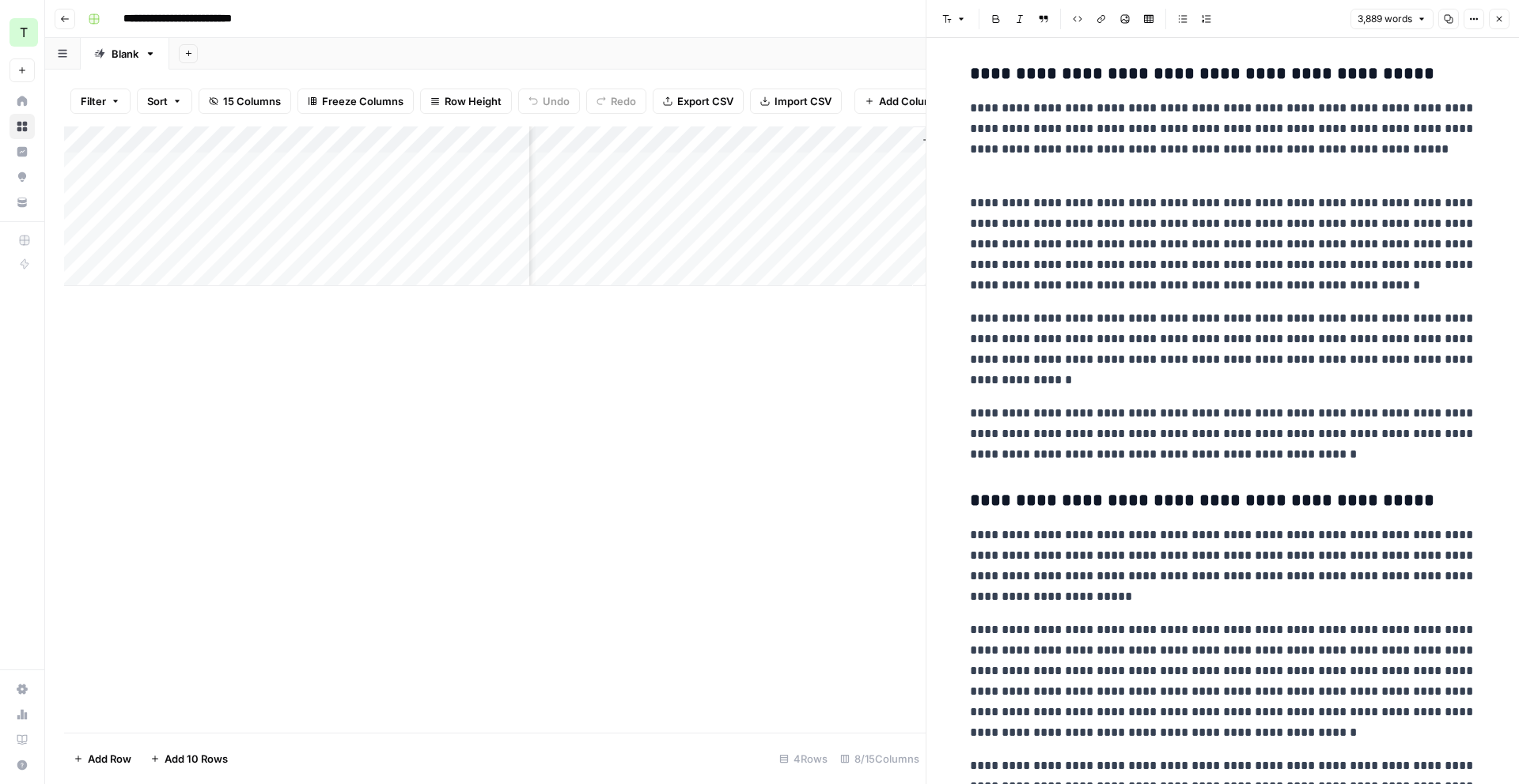
click at [1162, 22] on icon "button" at bounding box center [1499, 18] width 9 height 9
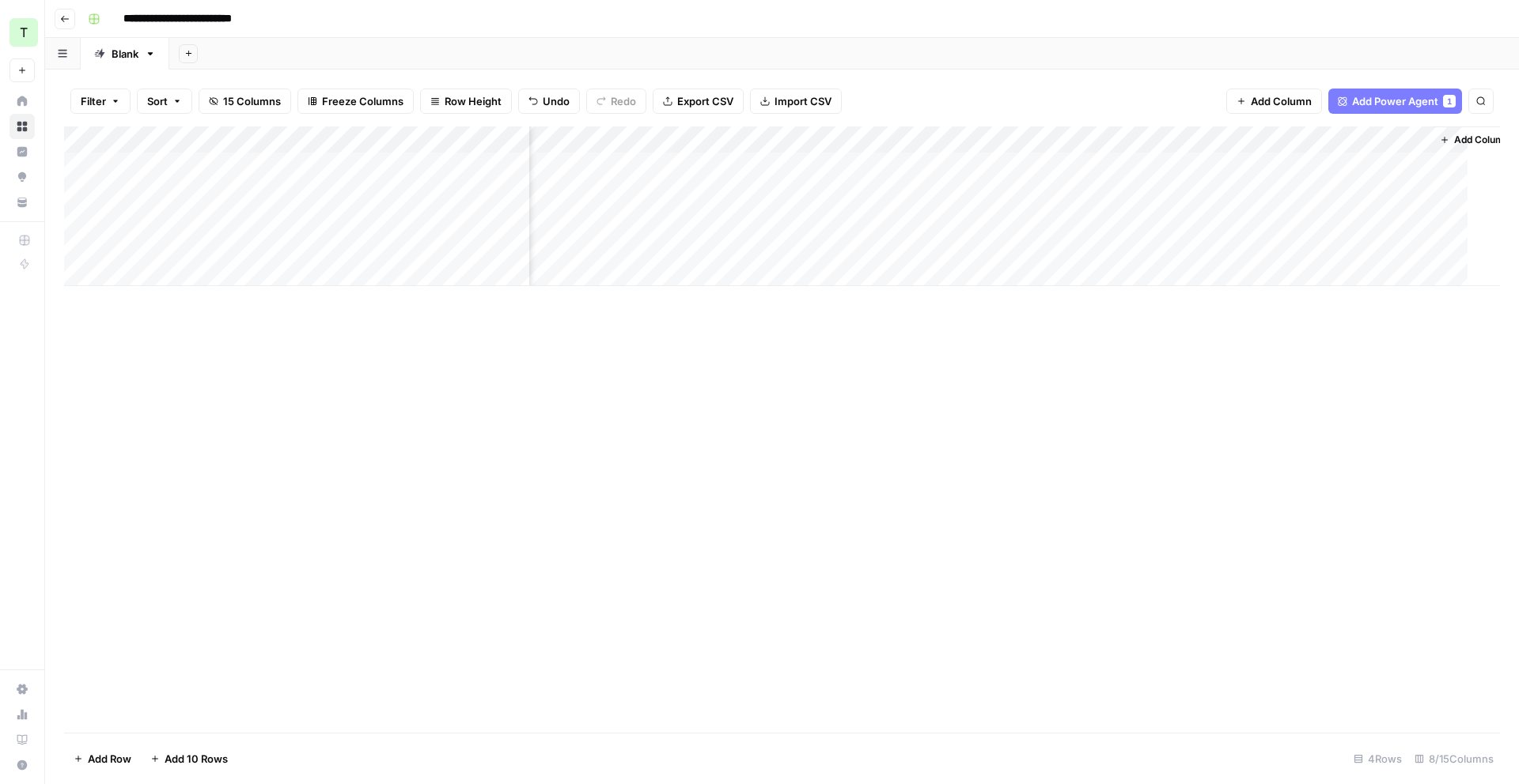
scroll to position [0, 325]
click at [1162, 164] on div "Add Column" at bounding box center [783, 205] width 1436 height 159
click at [1162, 169] on div "Add Column" at bounding box center [783, 205] width 1436 height 159
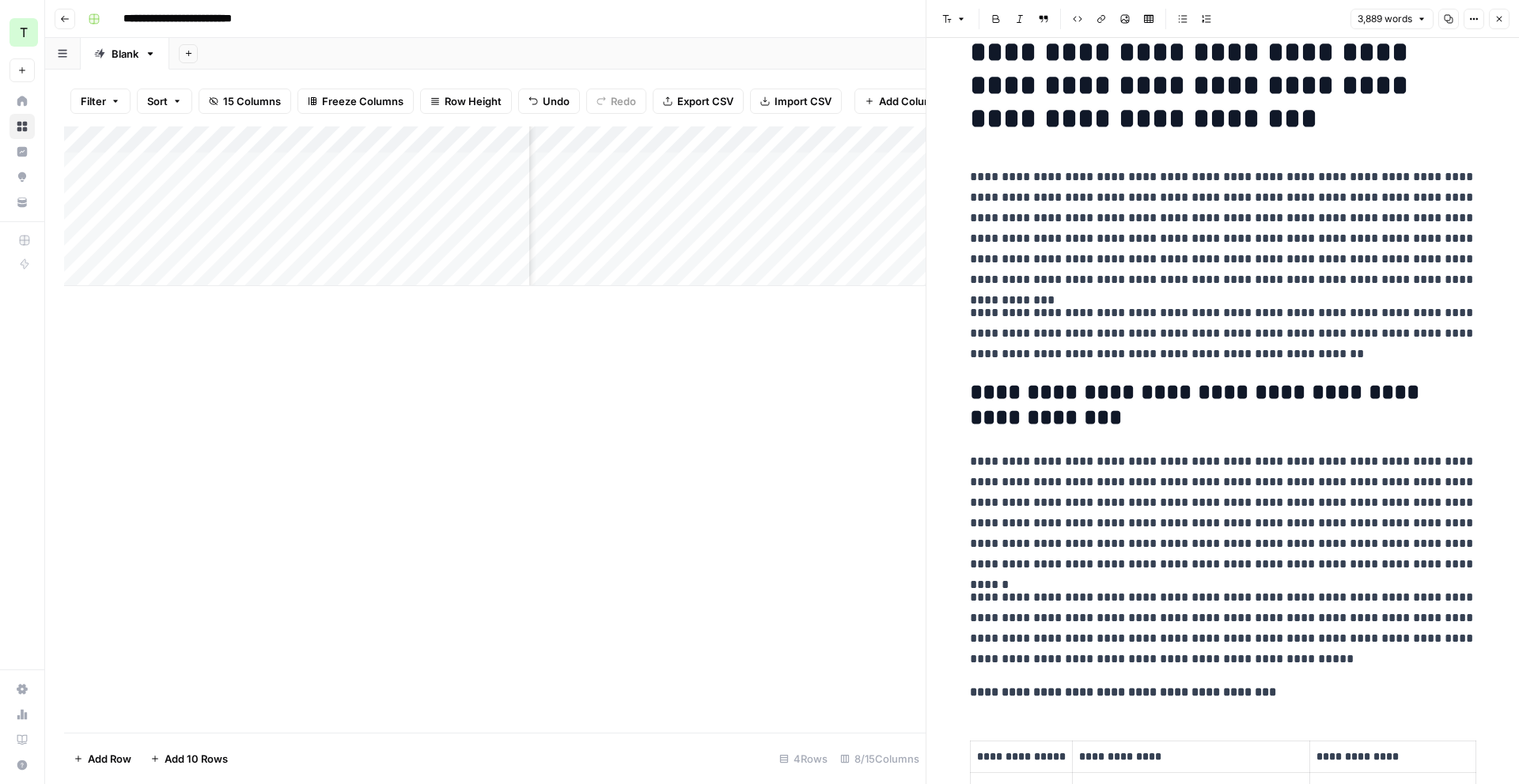
scroll to position [0, 92]
click at [798, 164] on div "Add Column" at bounding box center [495, 205] width 862 height 159
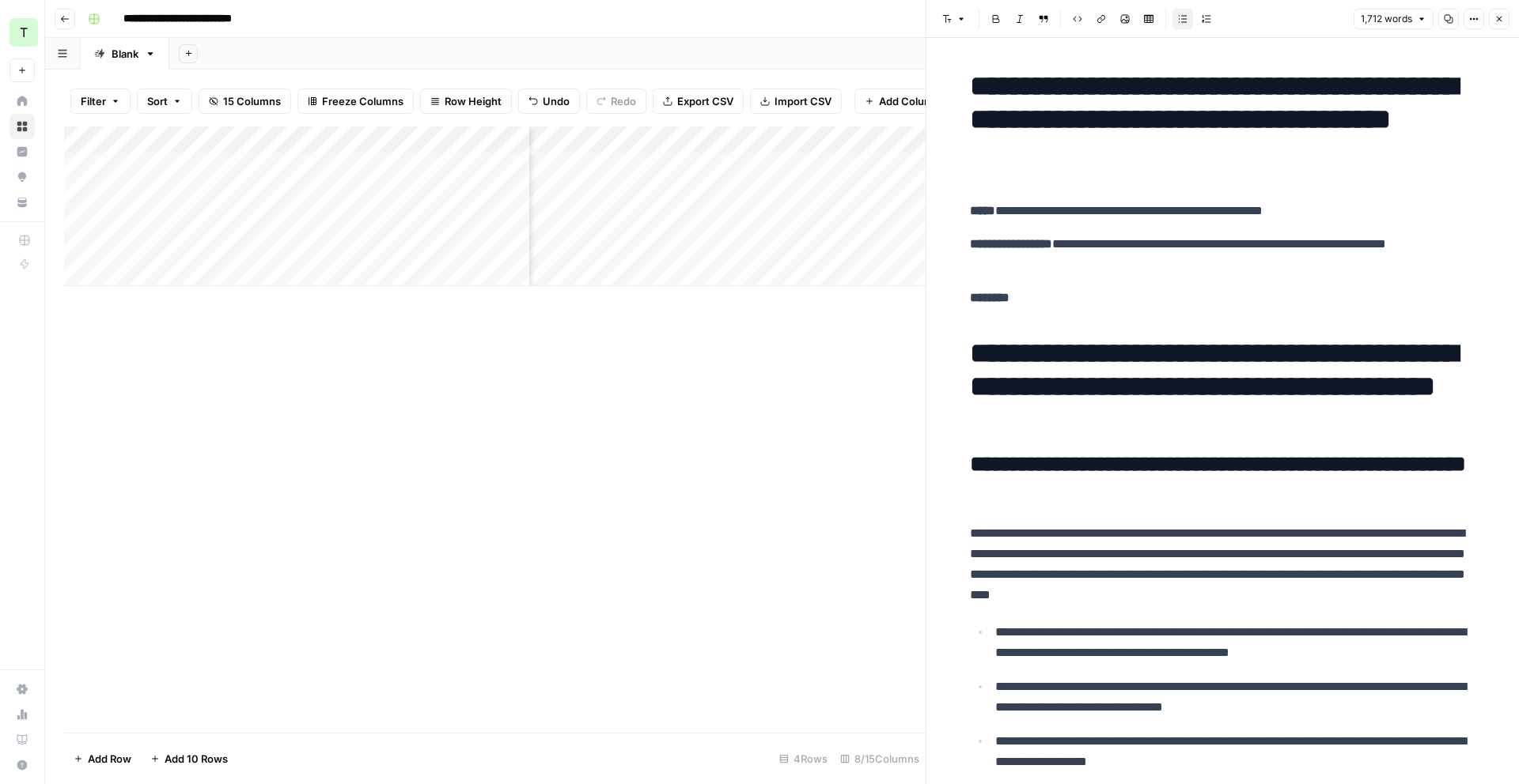
scroll to position [0, 367]
click at [890, 165] on div "Add Column" at bounding box center [495, 205] width 862 height 159
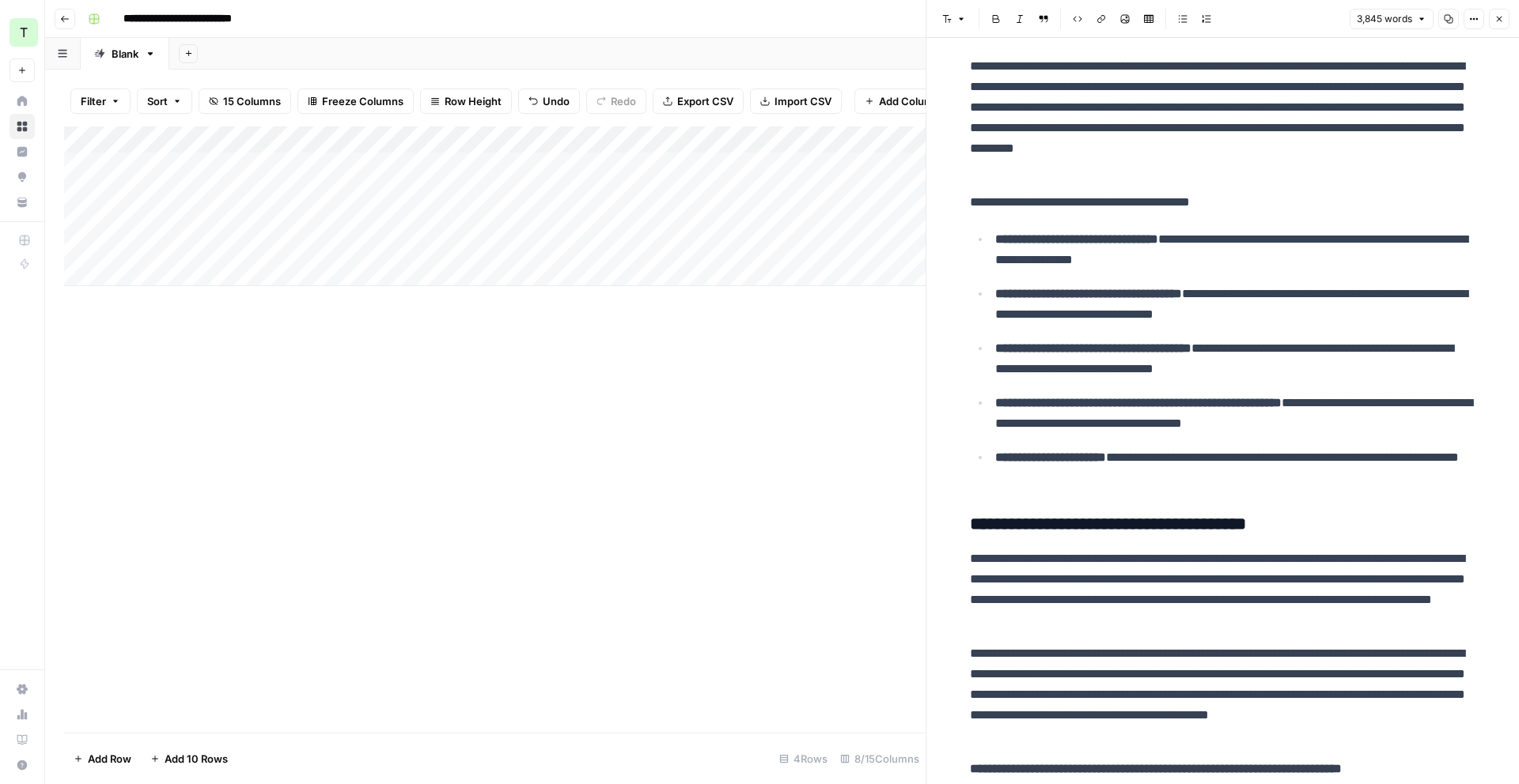
scroll to position [1024, 0]
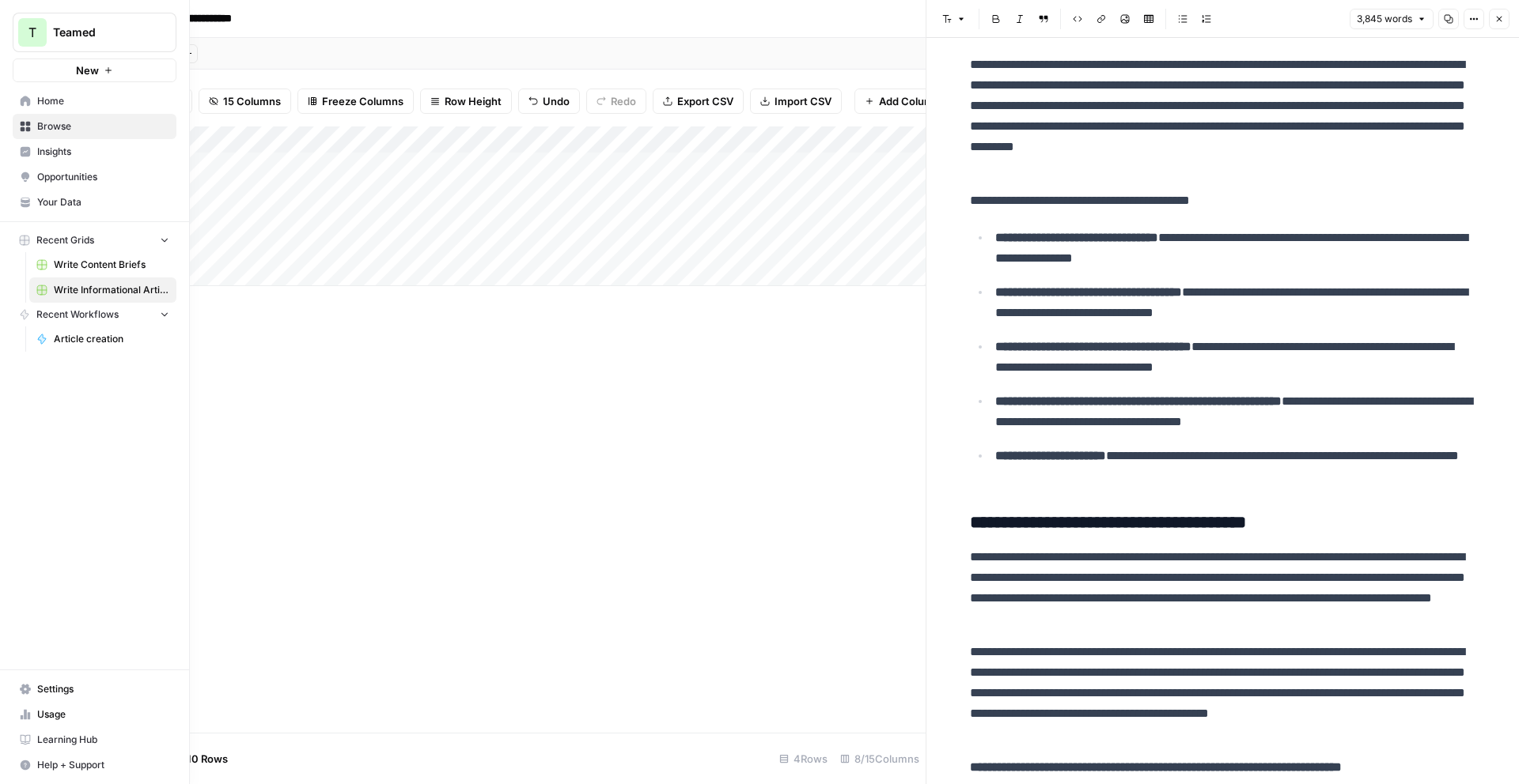
click at [18, 103] on link "Home" at bounding box center [95, 100] width 164 height 25
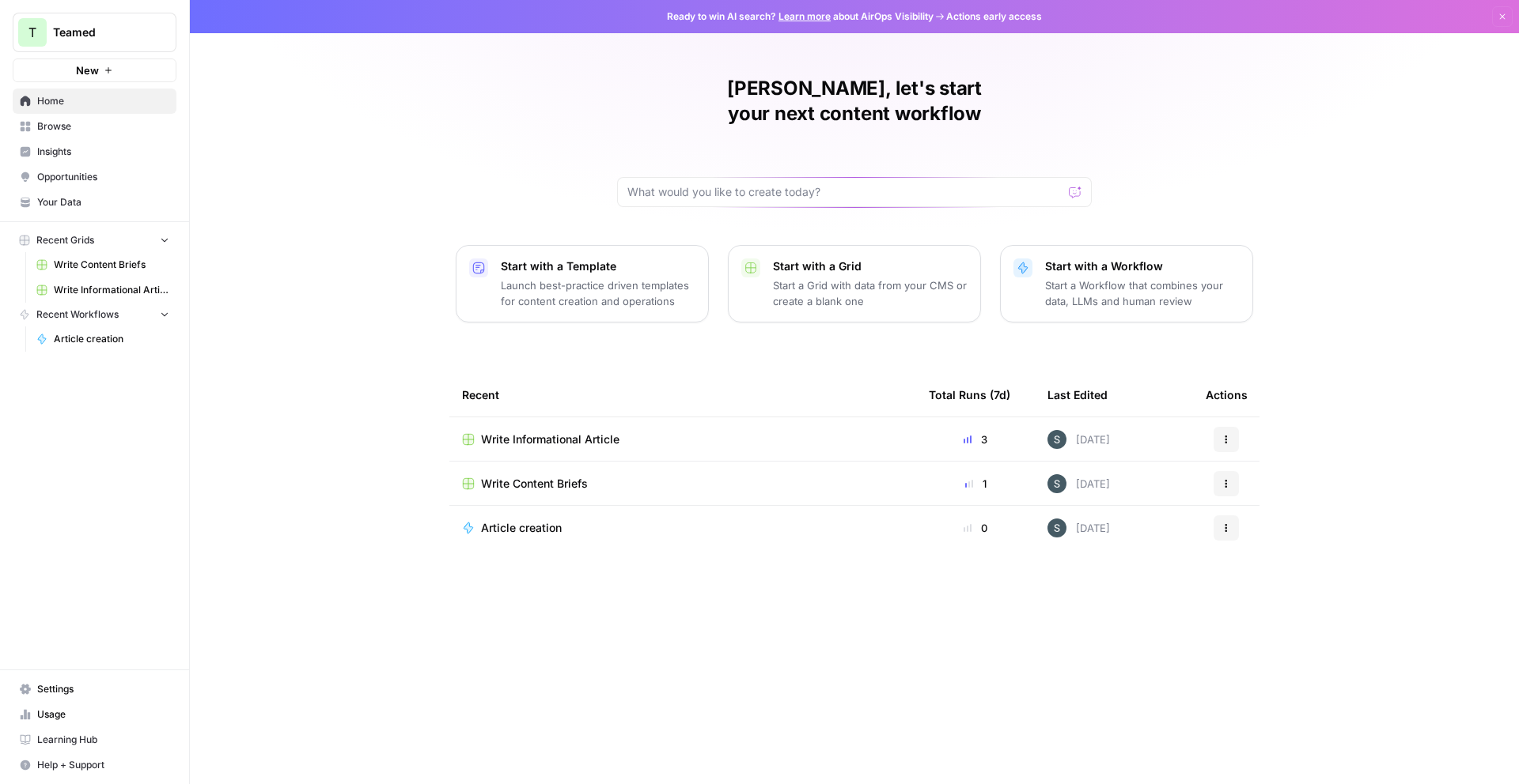
click at [78, 205] on span "Your Data" at bounding box center [102, 202] width 132 height 14
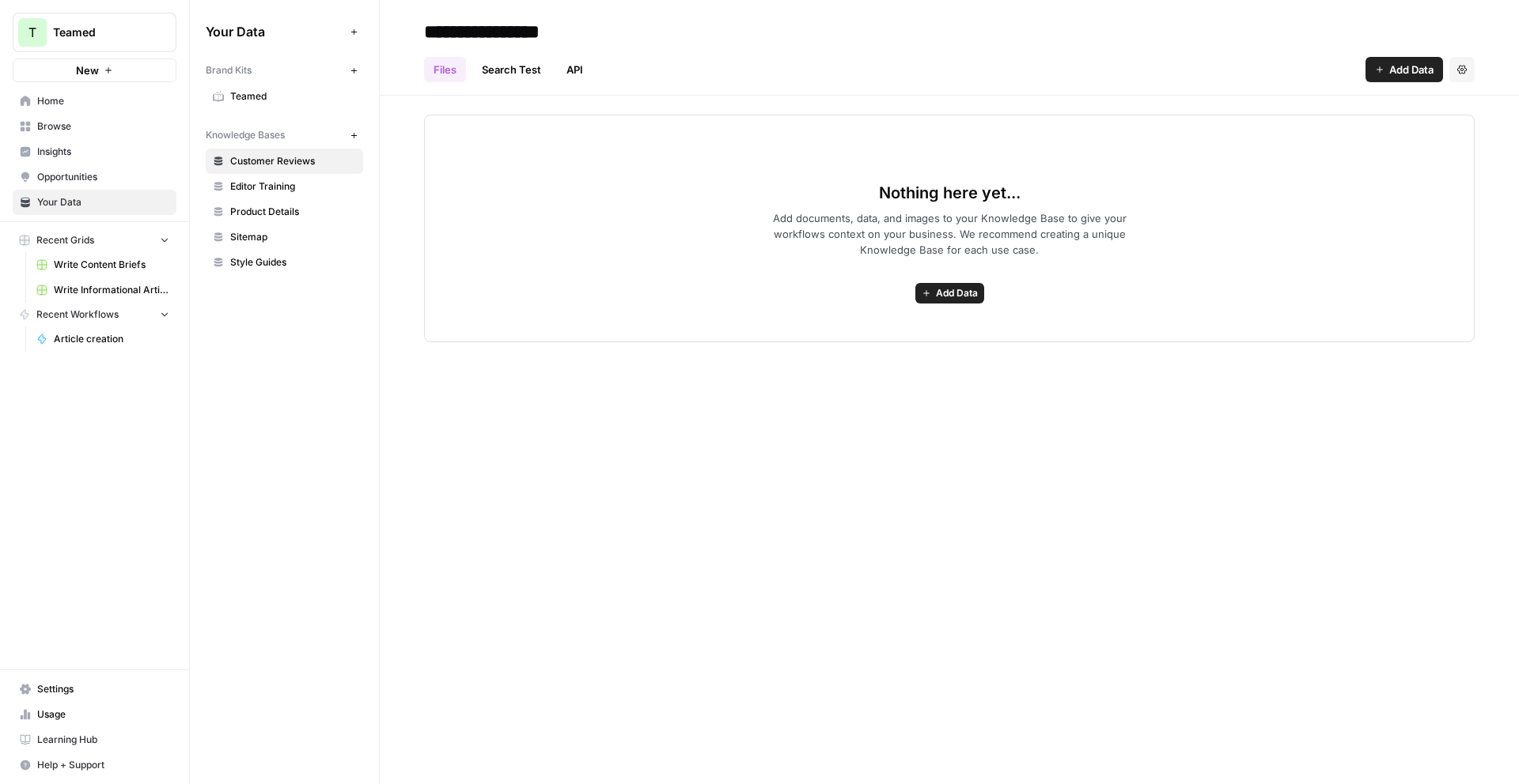
click at [260, 92] on span "Teamed" at bounding box center [293, 96] width 125 height 14
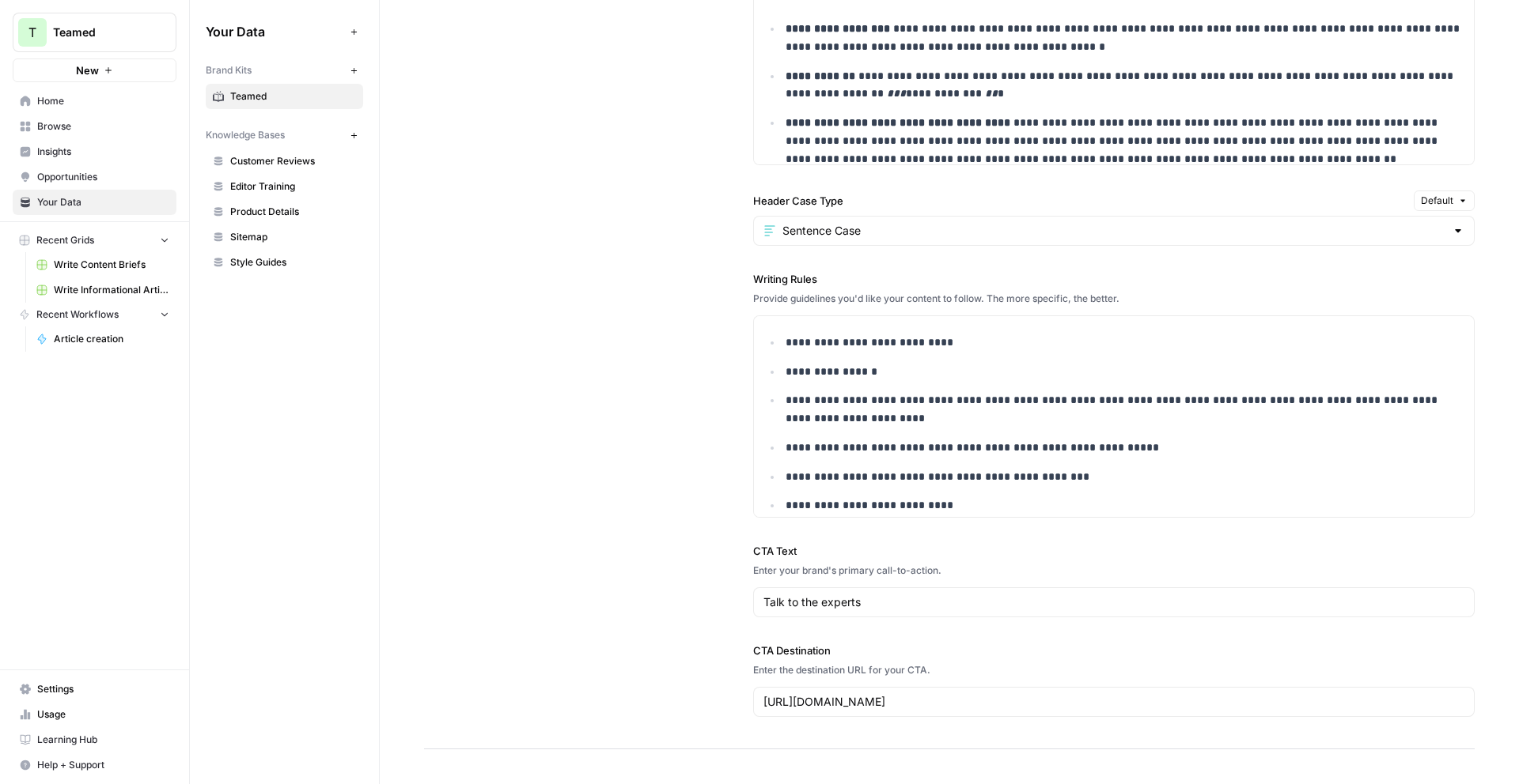
scroll to position [1523, 0]
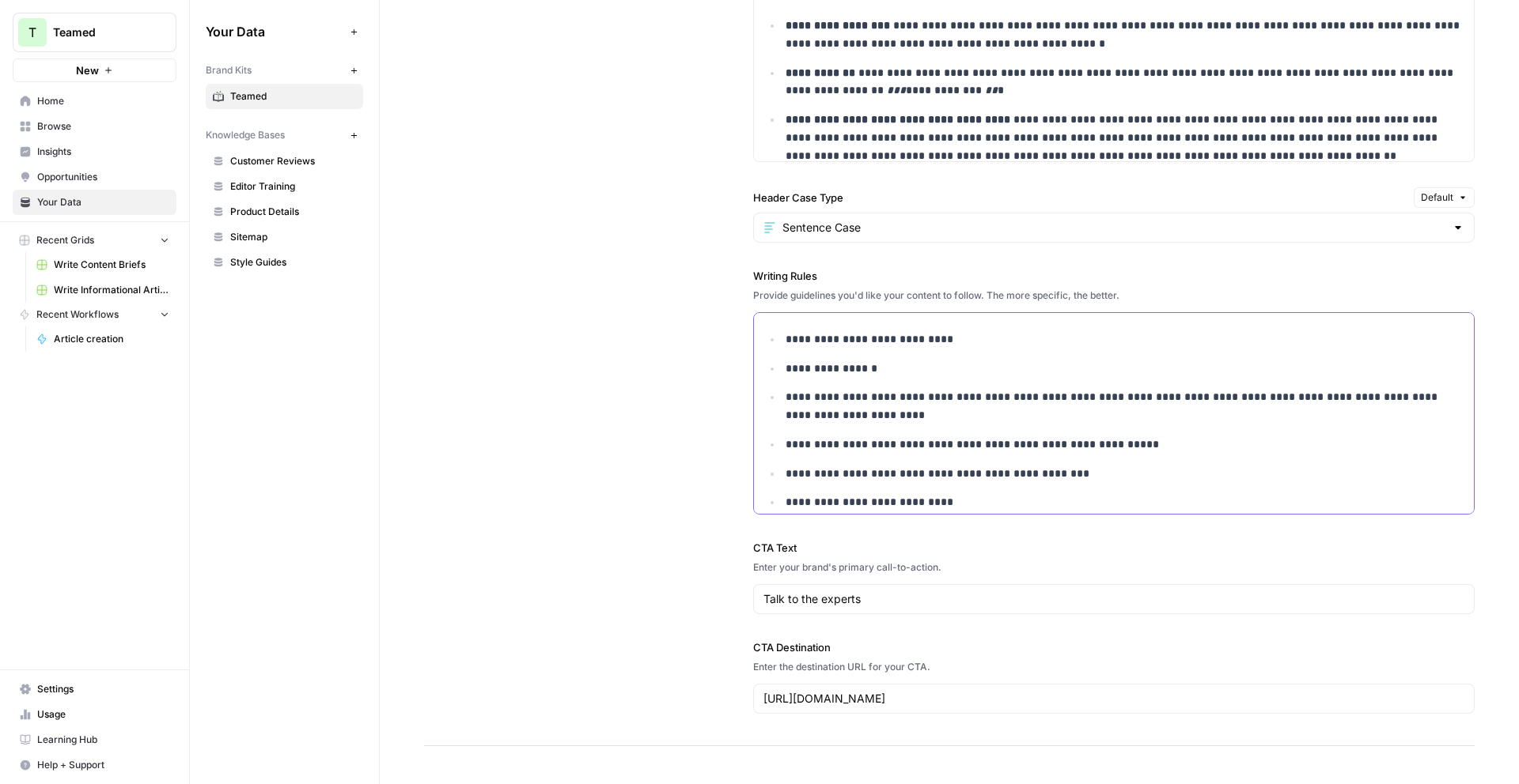
click at [897, 416] on p "**********" at bounding box center [1125, 405] width 678 height 36
click at [1155, 392] on p "**********" at bounding box center [1125, 405] width 678 height 36
click at [828, 398] on p "**********" at bounding box center [1125, 405] width 678 height 36
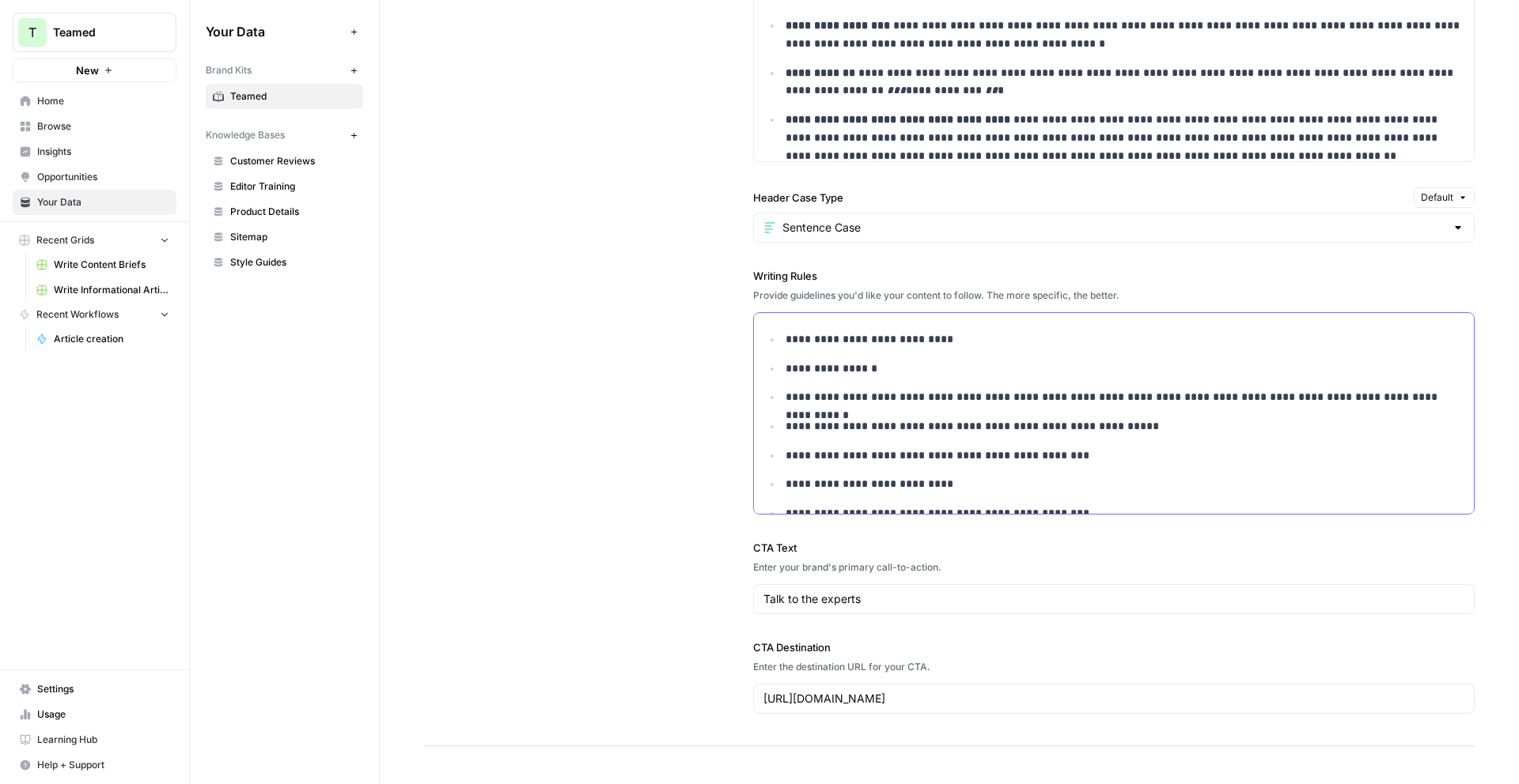
click at [843, 395] on p "**********" at bounding box center [1125, 397] width 678 height 18
drag, startPoint x: 885, startPoint y: 399, endPoint x: 1092, endPoint y: 392, distance: 207.1
click at [1092, 392] on p "**********" at bounding box center [1125, 397] width 678 height 18
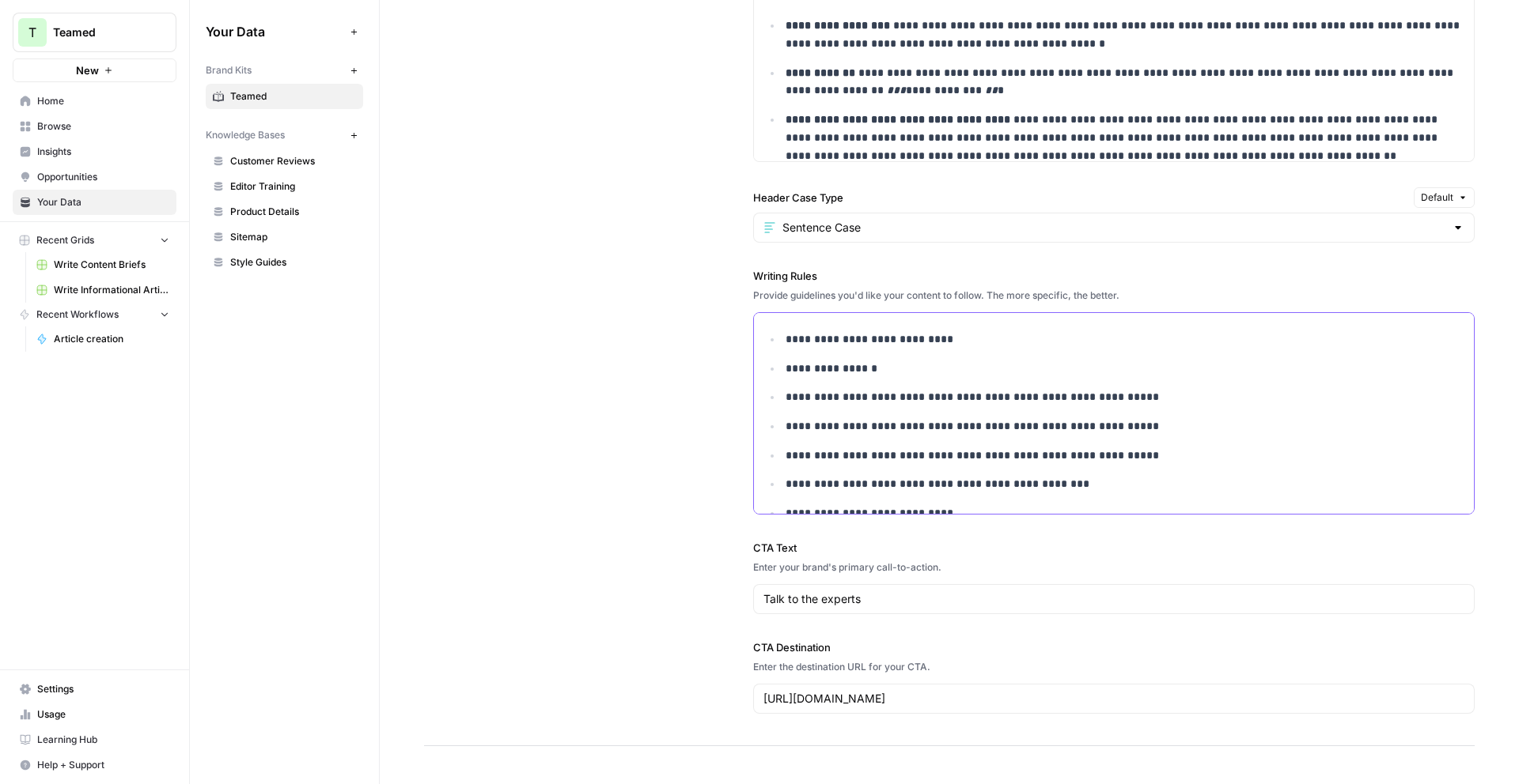
click at [1159, 426] on p "**********" at bounding box center [1125, 427] width 678 height 18
click at [903, 423] on p "**********" at bounding box center [1125, 427] width 678 height 18
click at [818, 427] on p "**********" at bounding box center [1125, 427] width 678 height 18
click at [979, 422] on p "**********" at bounding box center [1125, 427] width 678 height 18
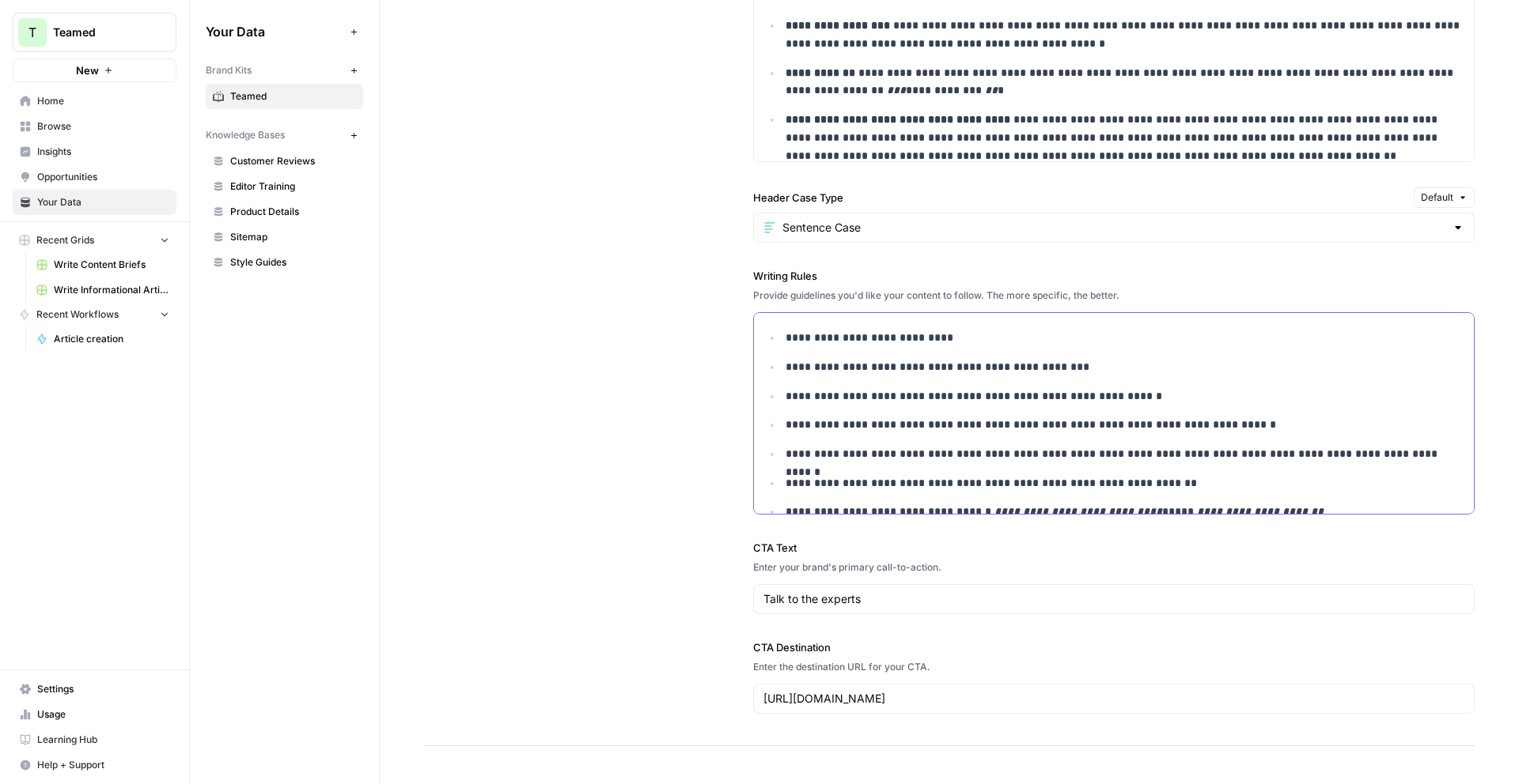
scroll to position [0, 0]
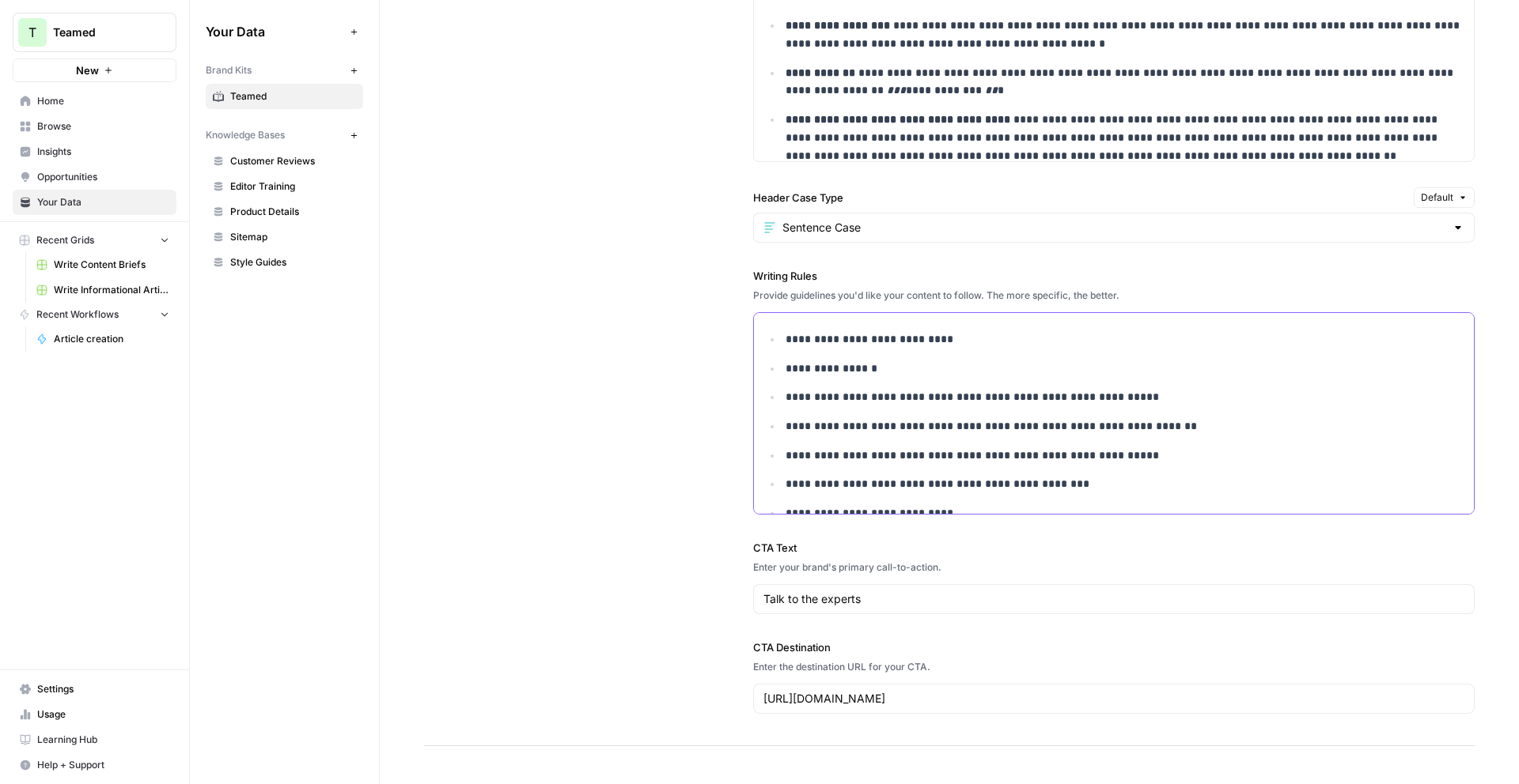
click at [1109, 483] on p "**********" at bounding box center [1125, 485] width 678 height 18
click at [908, 370] on p "**********" at bounding box center [1125, 369] width 678 height 18
click at [635, 367] on div "**********" at bounding box center [949, 180] width 1051 height 1135
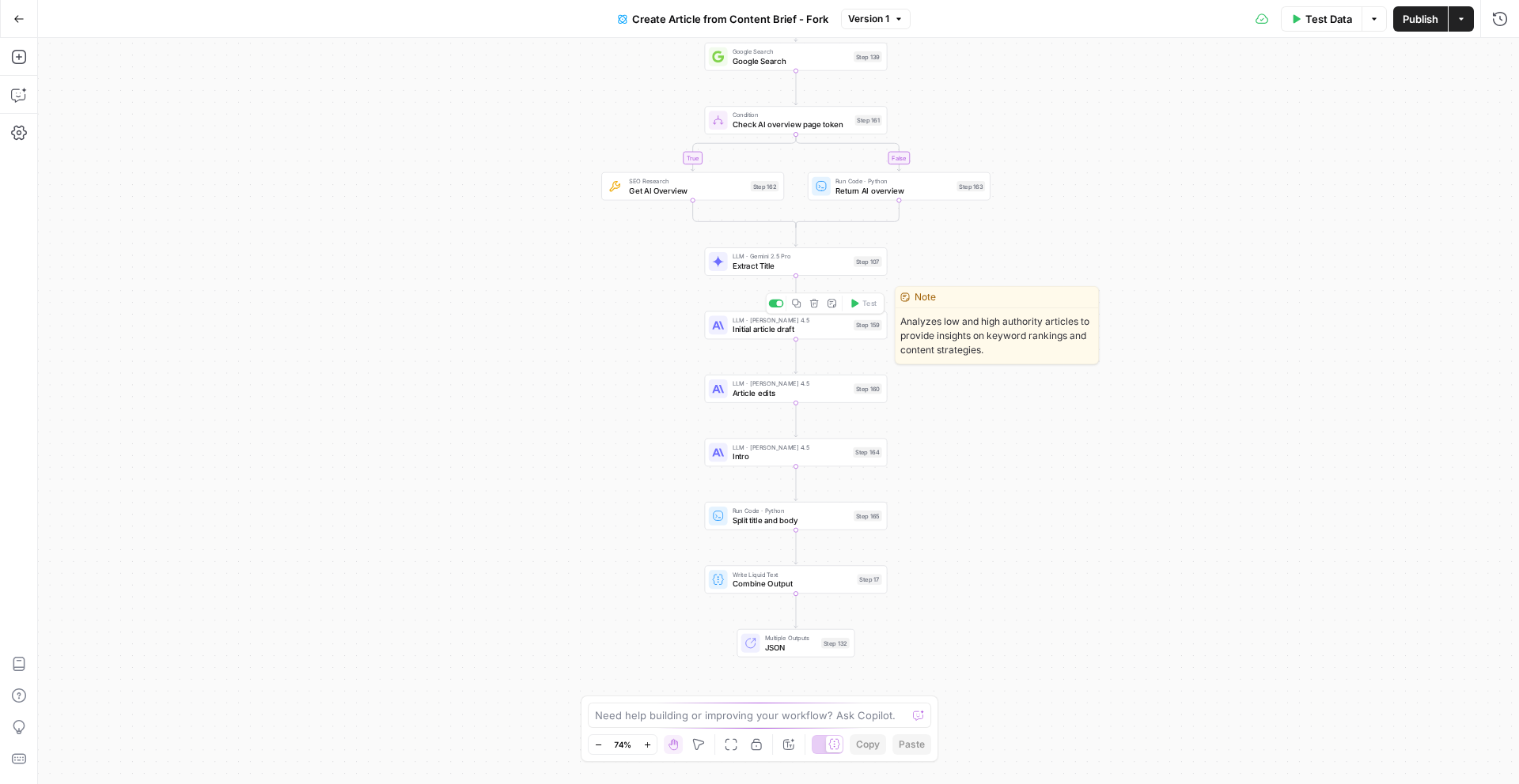
click at [821, 326] on span "Initial article draft" at bounding box center [791, 329] width 116 height 12
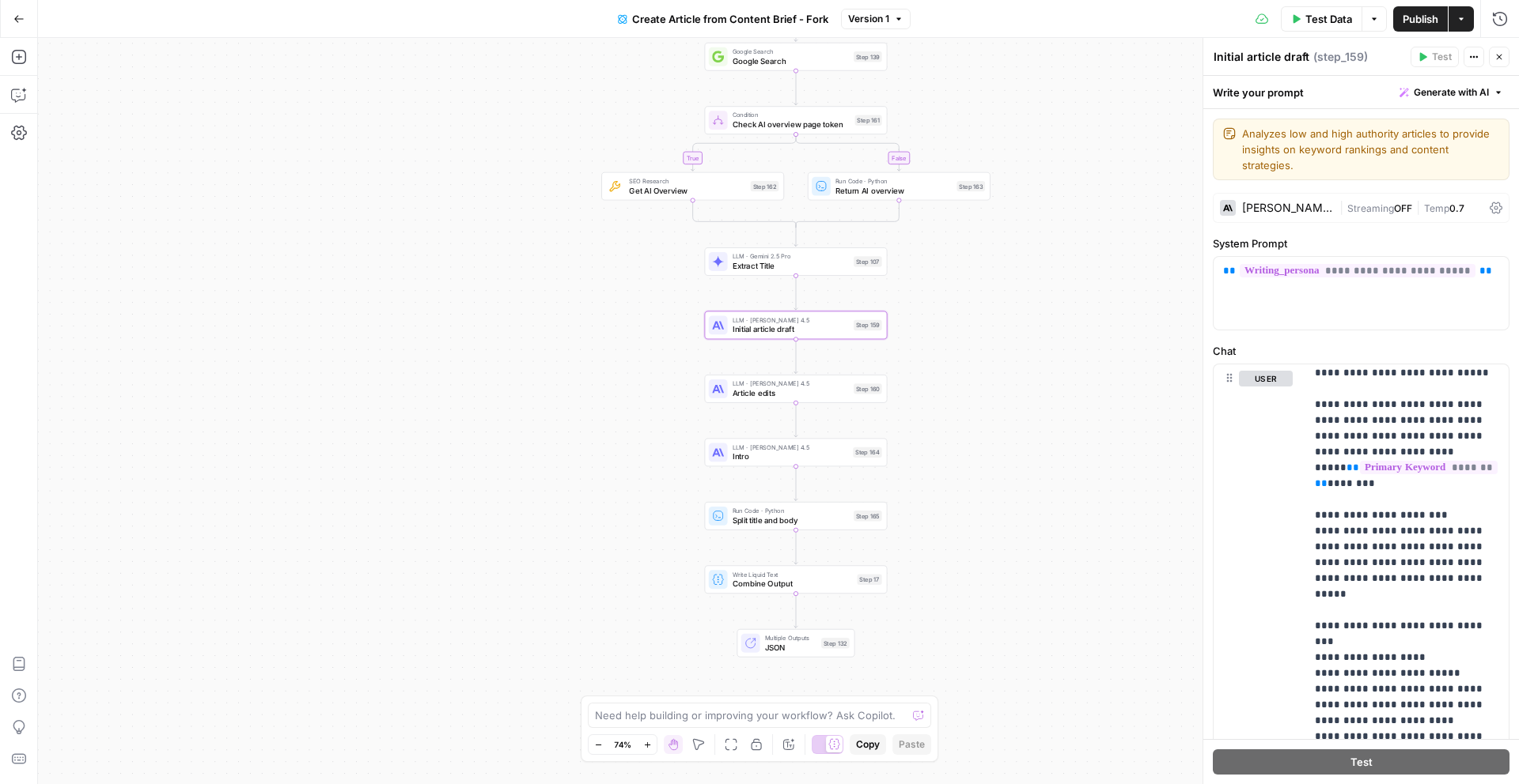
scroll to position [1509, 0]
click at [822, 389] on span "Article edits" at bounding box center [791, 393] width 116 height 12
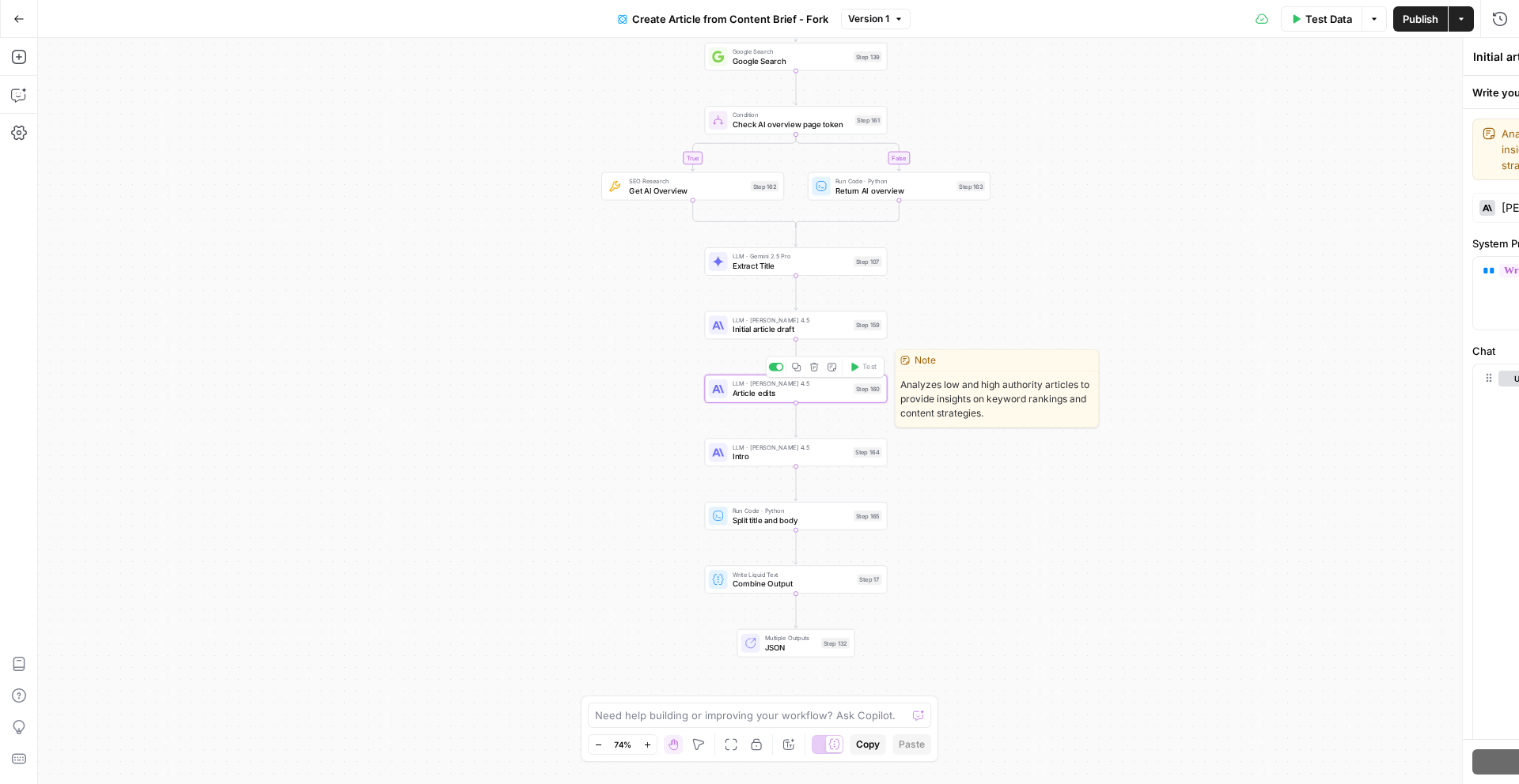
type textarea "Article edits"
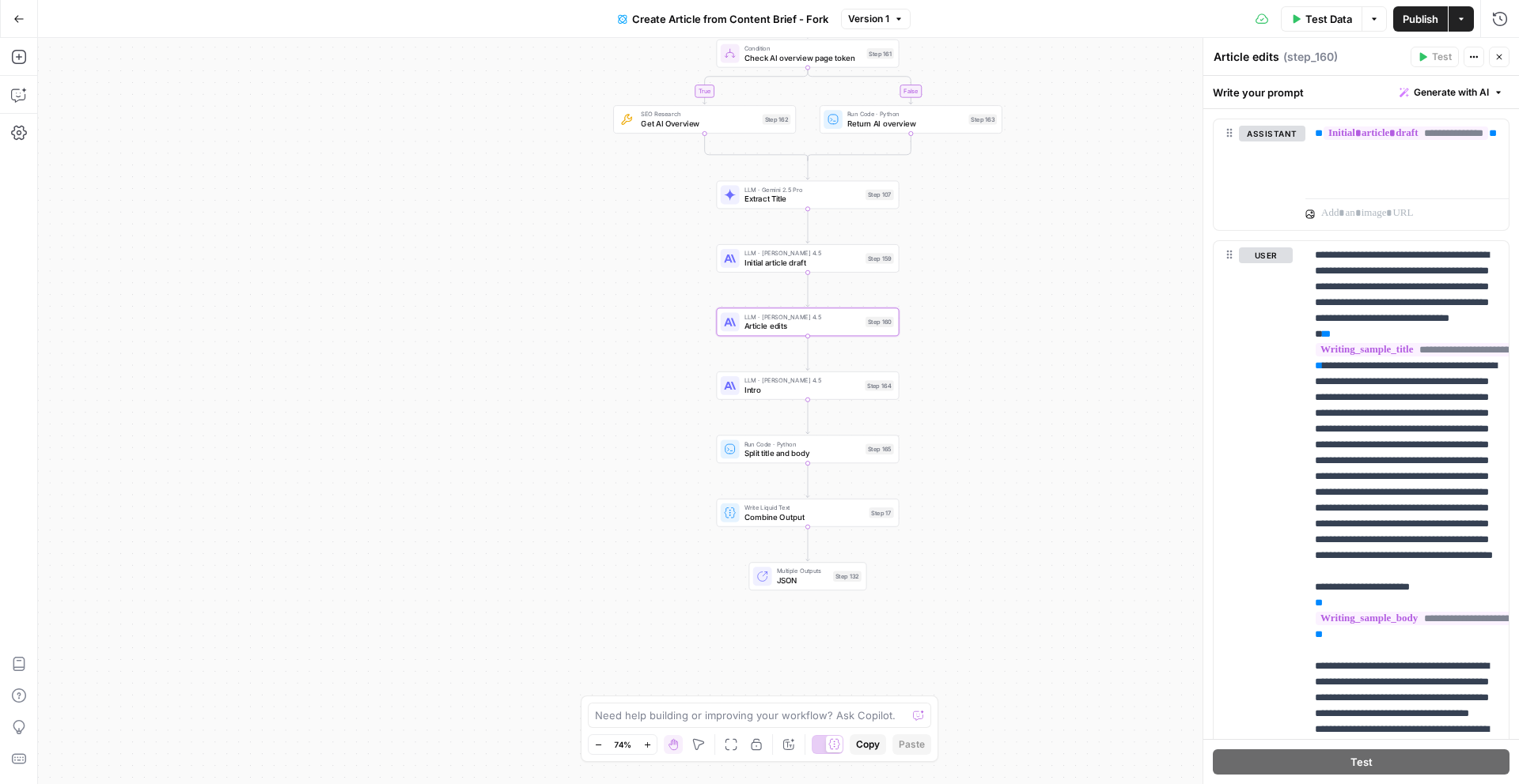
scroll to position [1778, 0]
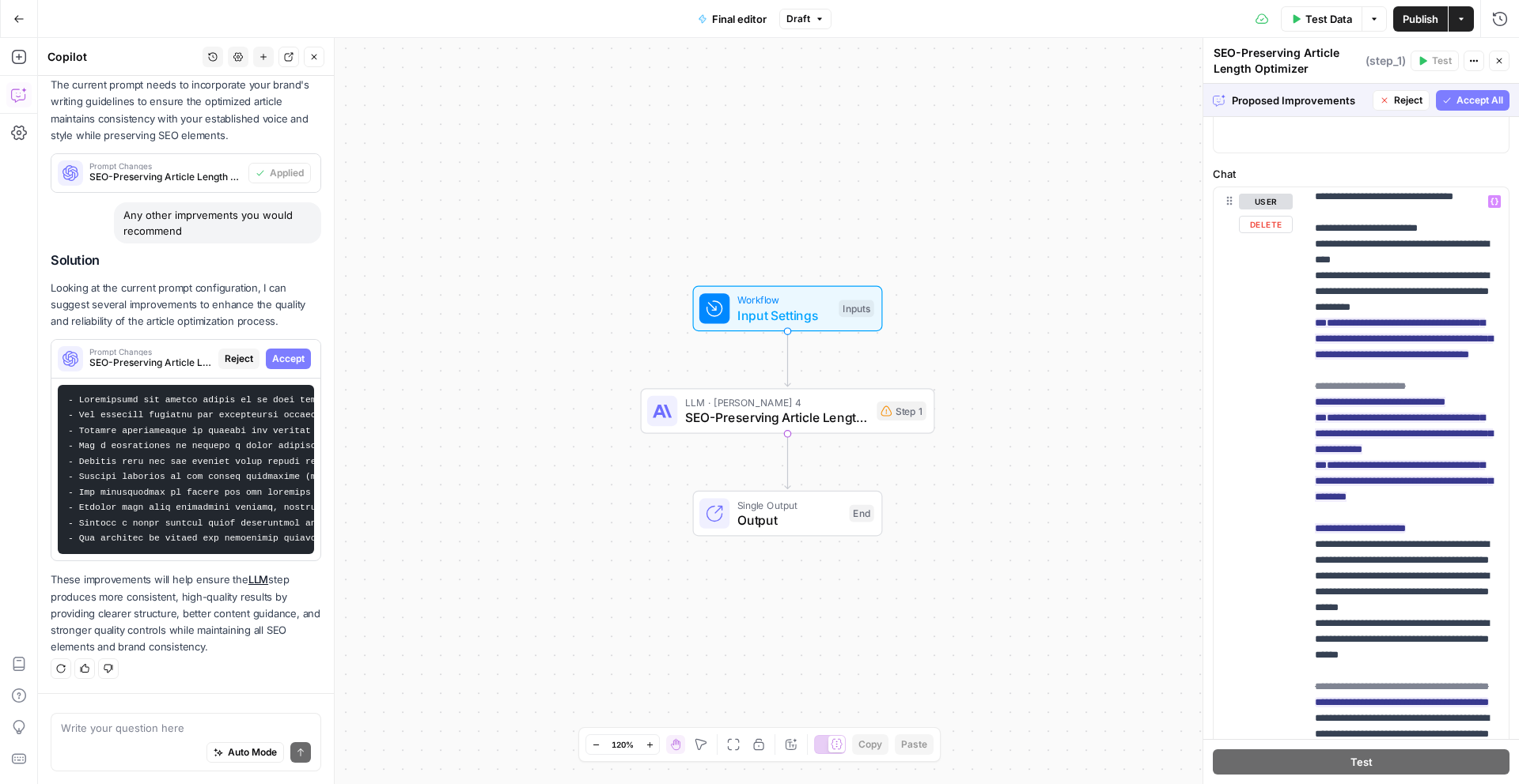
scroll to position [1045, 0]
click at [296, 354] on span "Accept" at bounding box center [288, 358] width 32 height 14
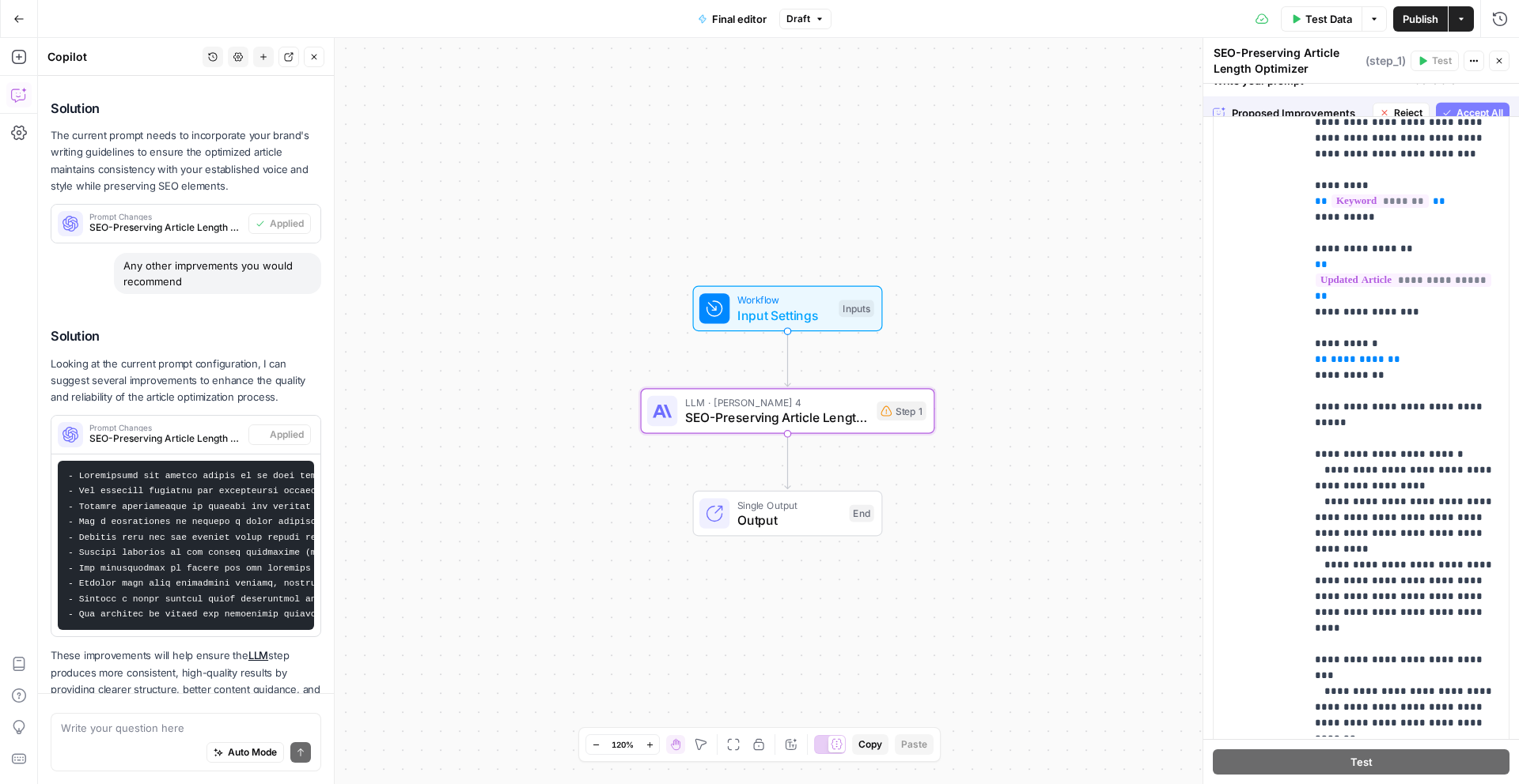
scroll to position [0, 0]
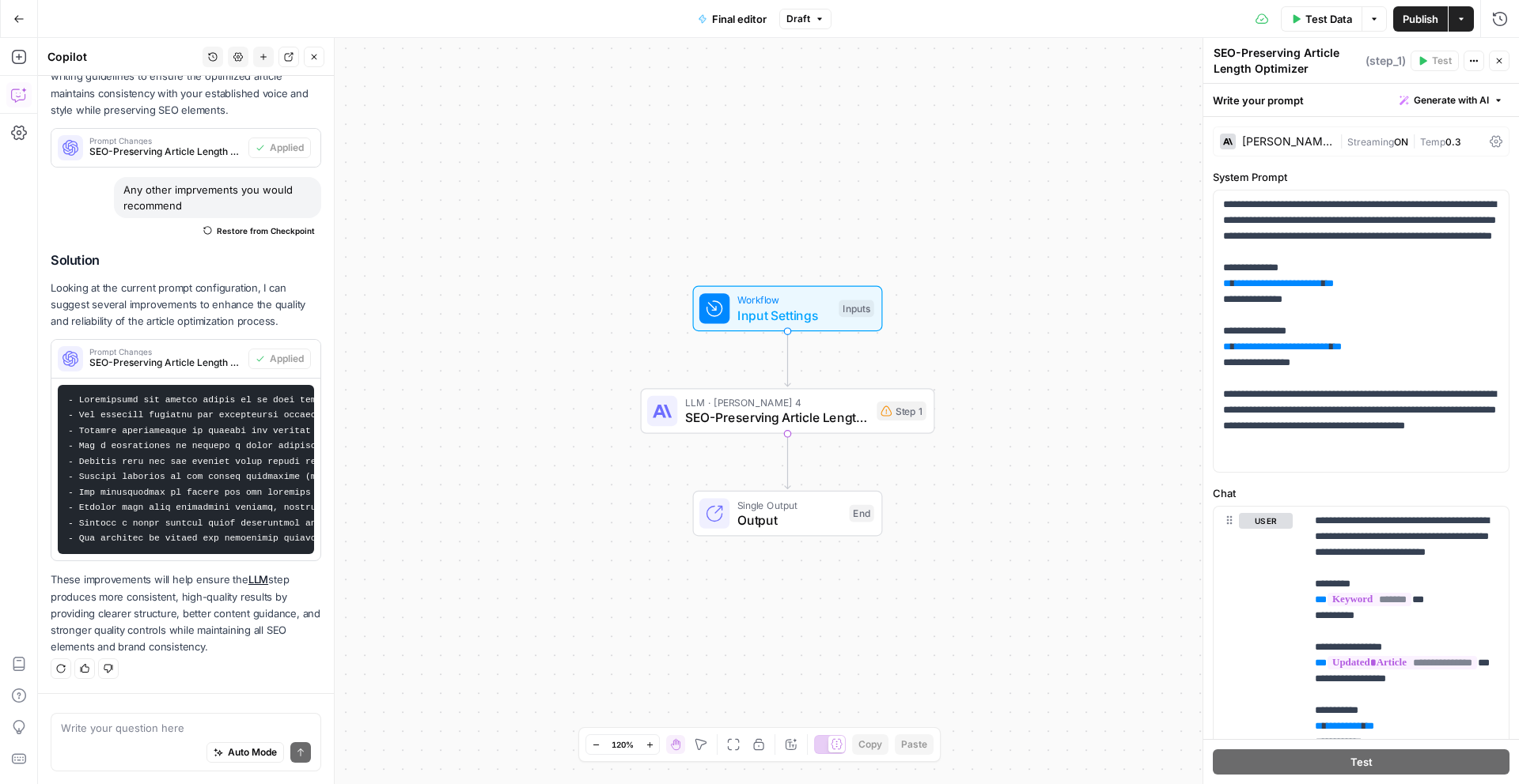
click at [1431, 17] on span "Publish" at bounding box center [1420, 18] width 36 height 16
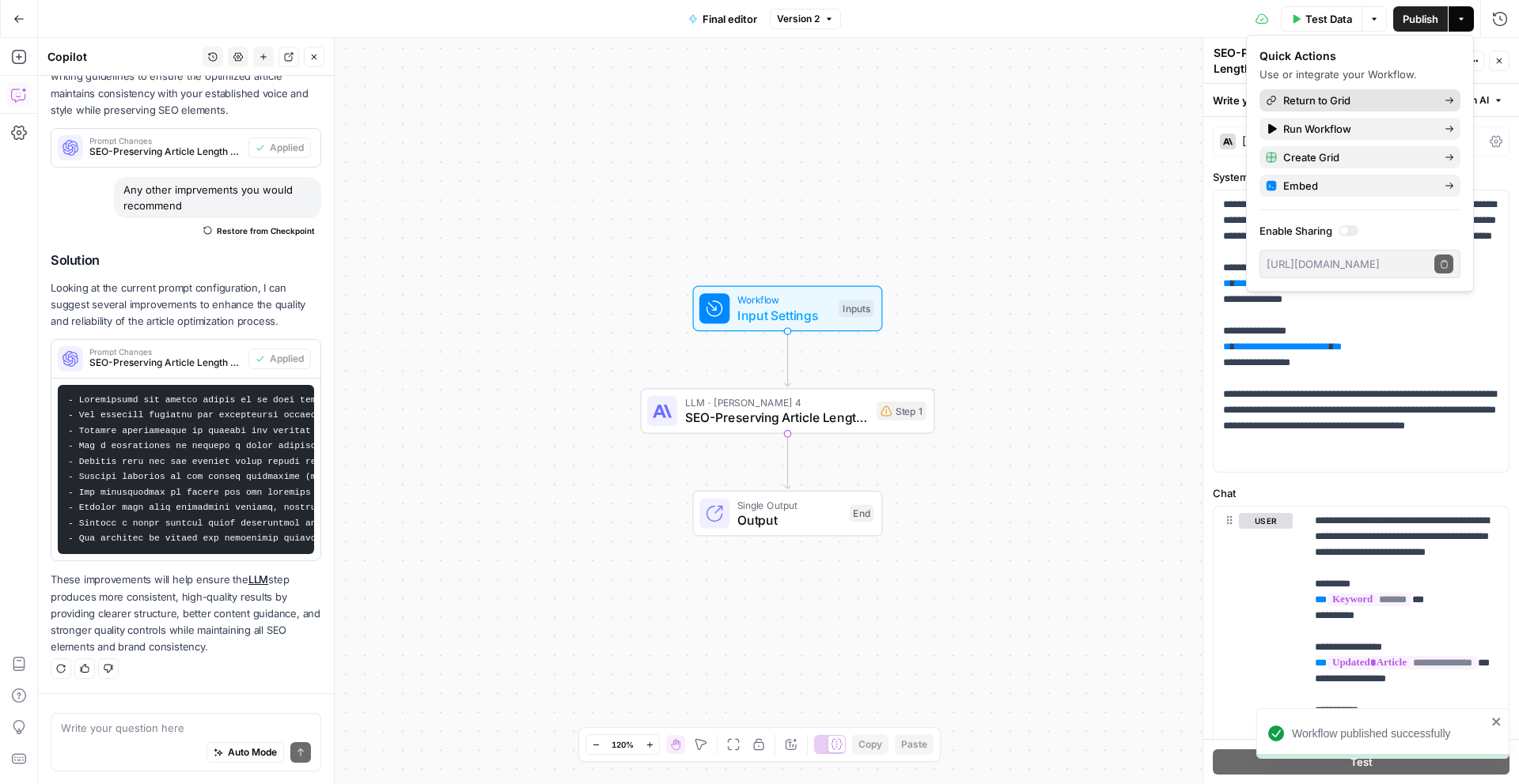
click at [1425, 103] on span "Return to Grid" at bounding box center [1357, 99] width 148 height 16
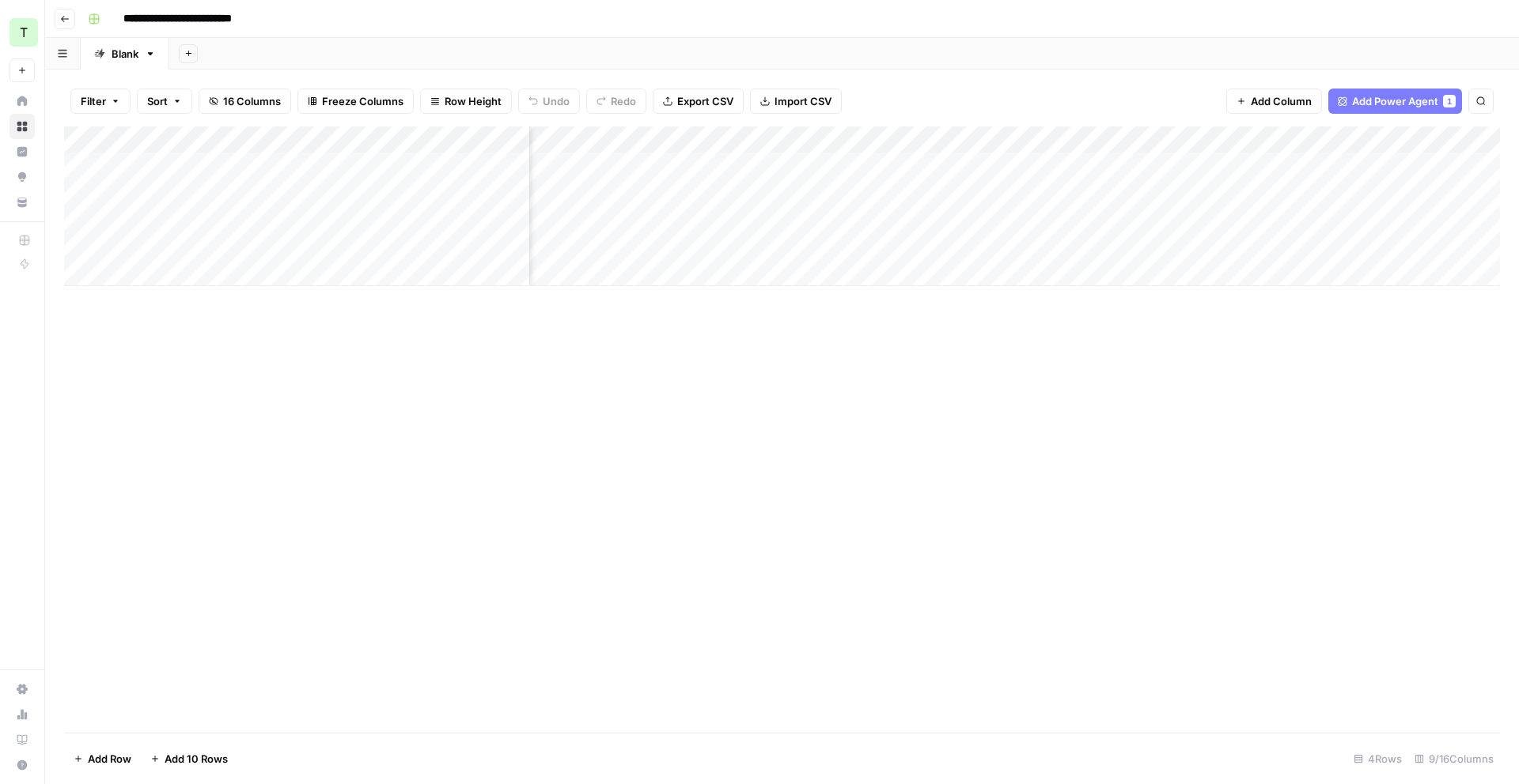
scroll to position [0, 487]
click at [1340, 166] on div "Add Column" at bounding box center [783, 205] width 1436 height 159
click at [1381, 135] on div "Add Column" at bounding box center [783, 205] width 1436 height 159
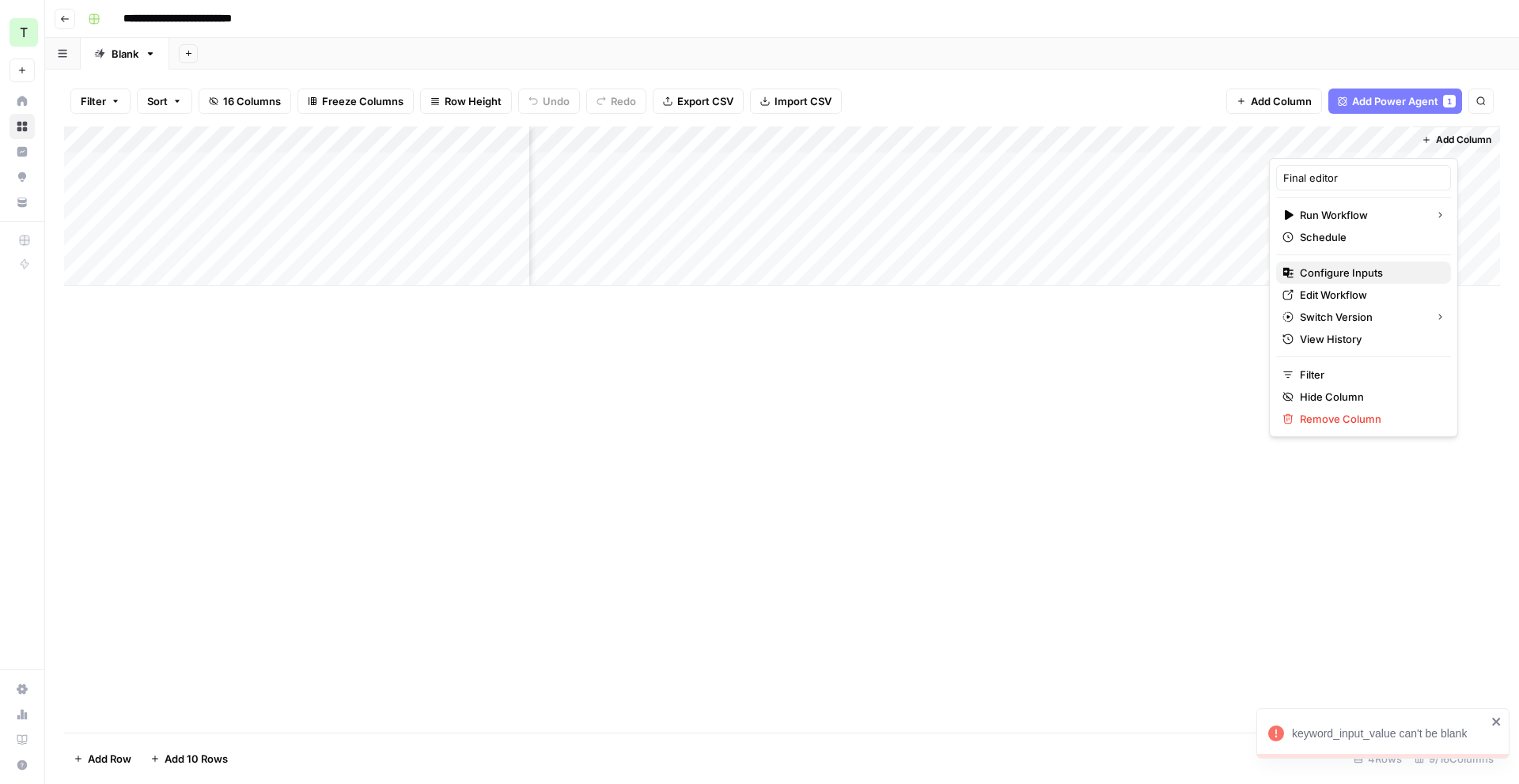
click at [1364, 275] on span "Configure Inputs" at bounding box center [1369, 273] width 138 height 16
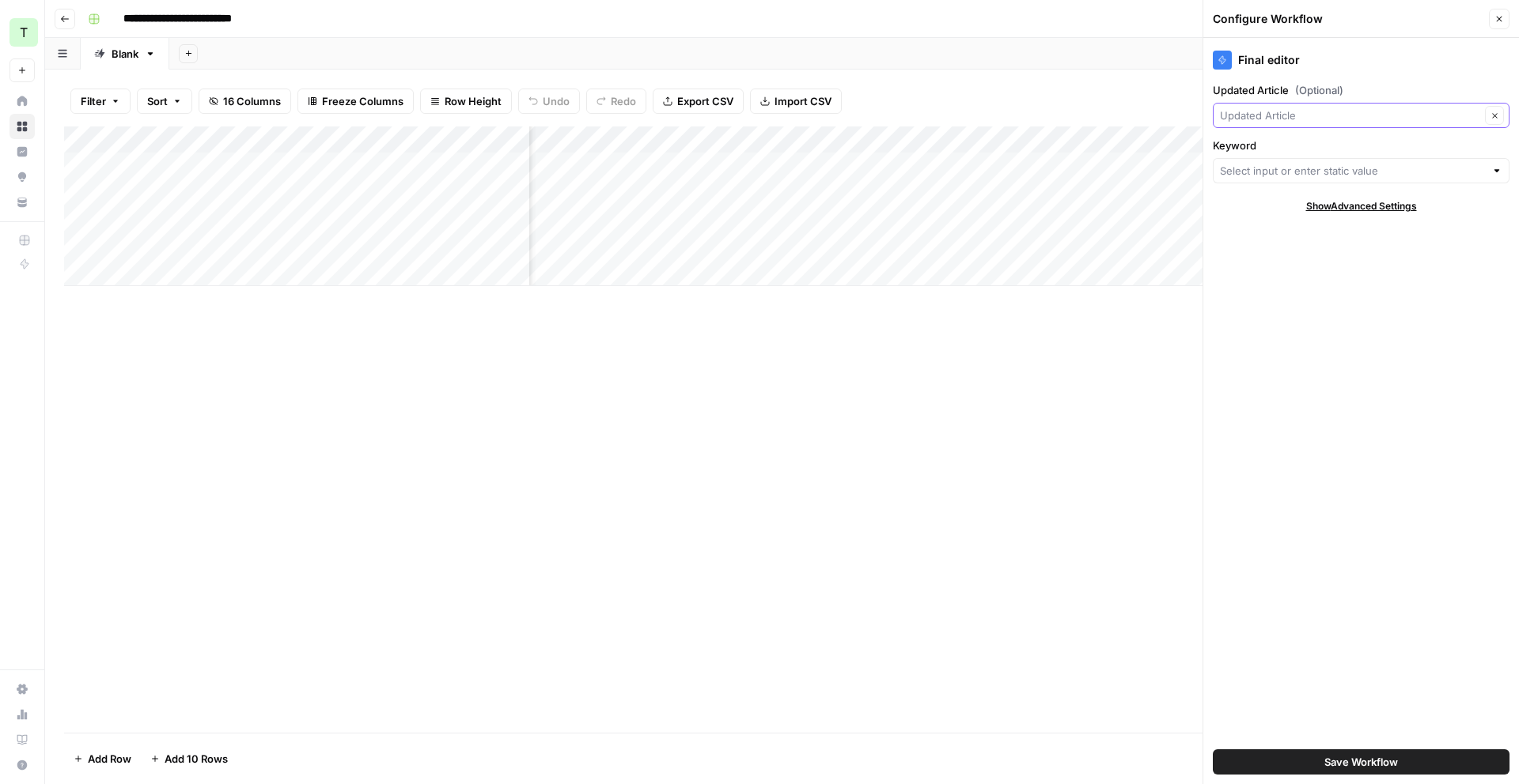
click at [1407, 120] on input "Updated Article (Optional)" at bounding box center [1350, 115] width 260 height 16
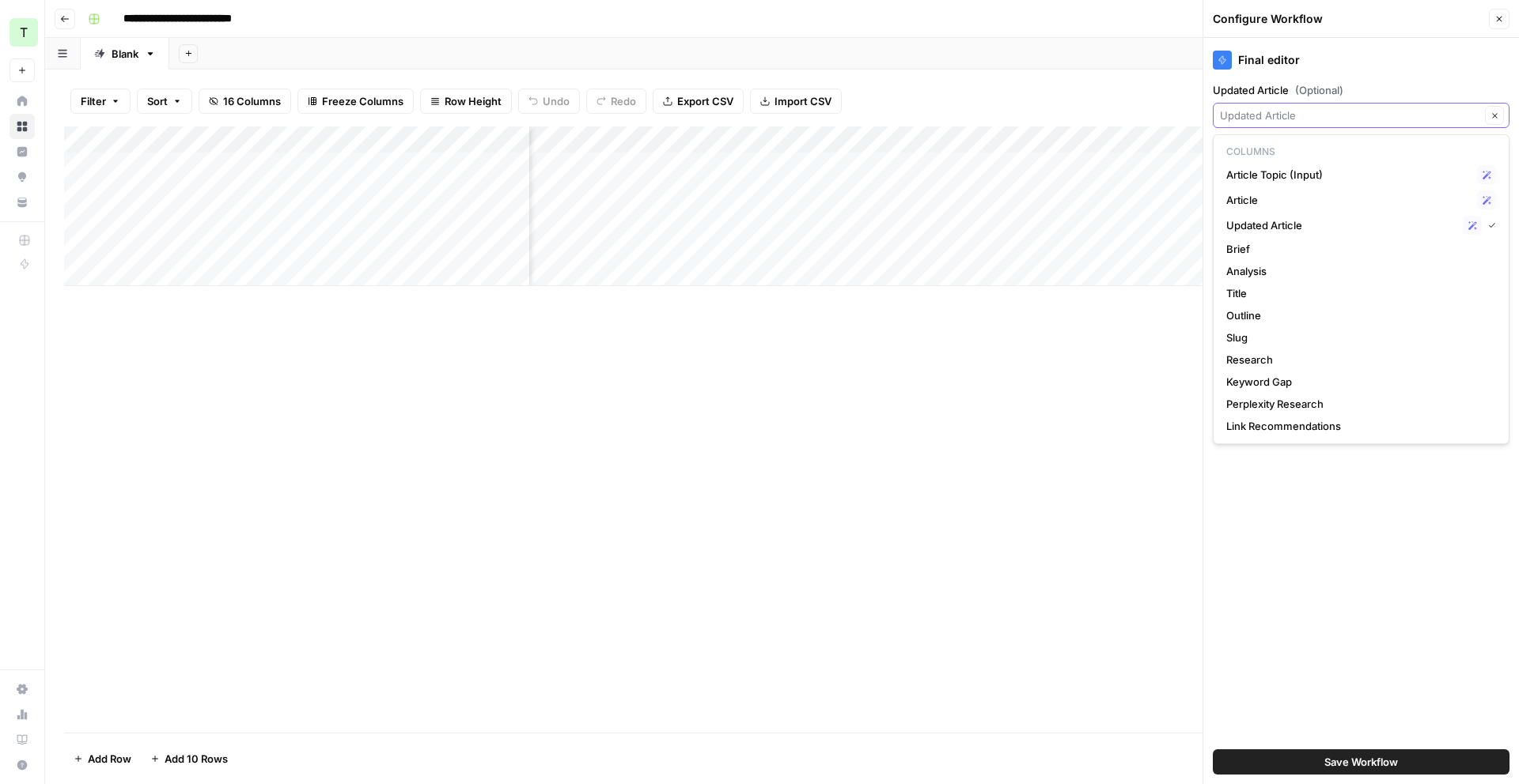
click at [1407, 120] on input "Updated Article (Optional)" at bounding box center [1350, 115] width 260 height 16
type input "Updated Article"
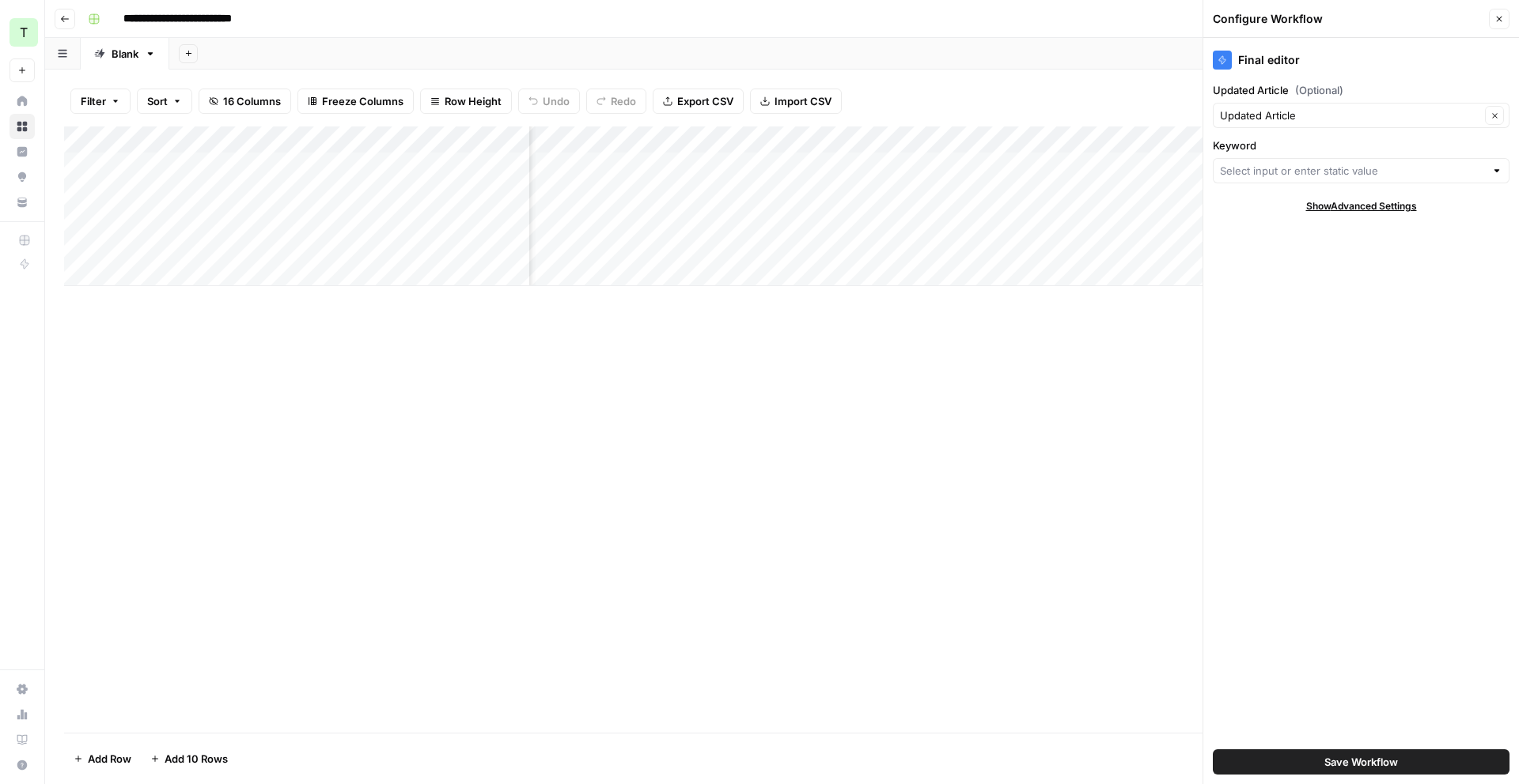
click at [1396, 88] on label "Updated Article (Optional)" at bounding box center [1361, 89] width 297 height 16
click at [1396, 108] on input "Updated Article" at bounding box center [1350, 115] width 260 height 16
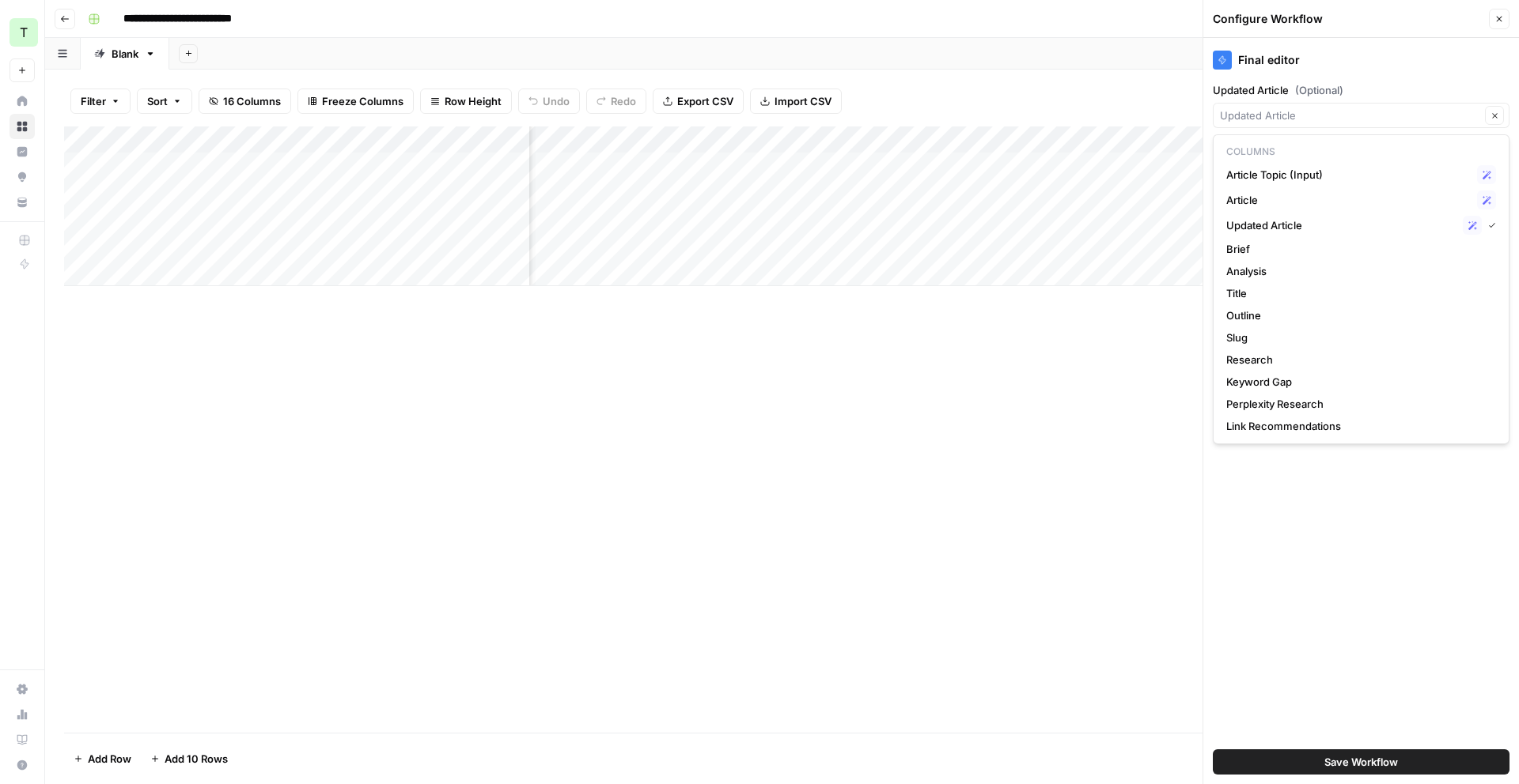
type input "Updated Article"
click at [1379, 80] on div "Final editor Updated Article (Optional) Updated Article Clear Keyword Show Adva…" at bounding box center [1361, 411] width 315 height 746
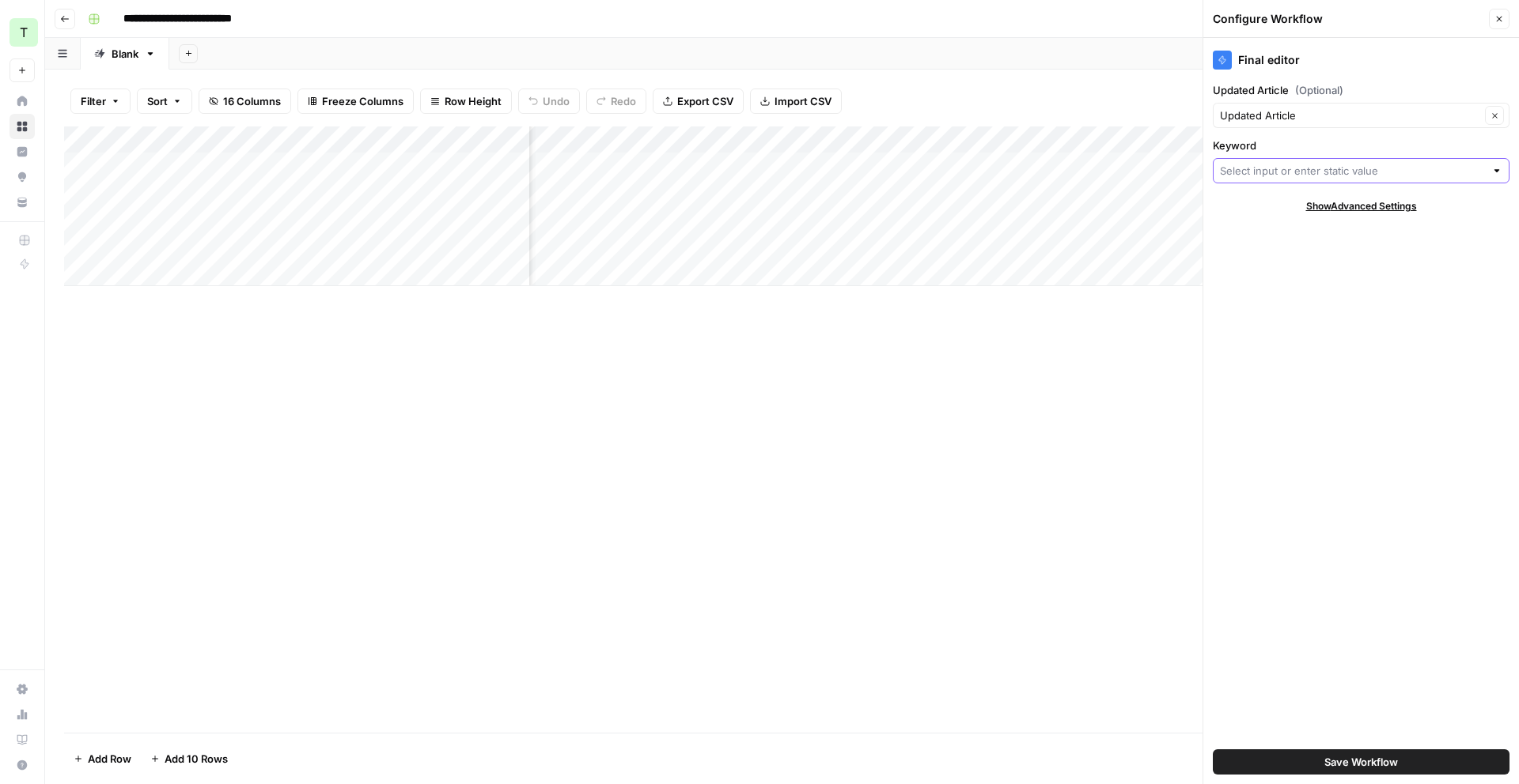
click at [1380, 165] on input "Keyword" at bounding box center [1353, 170] width 265 height 16
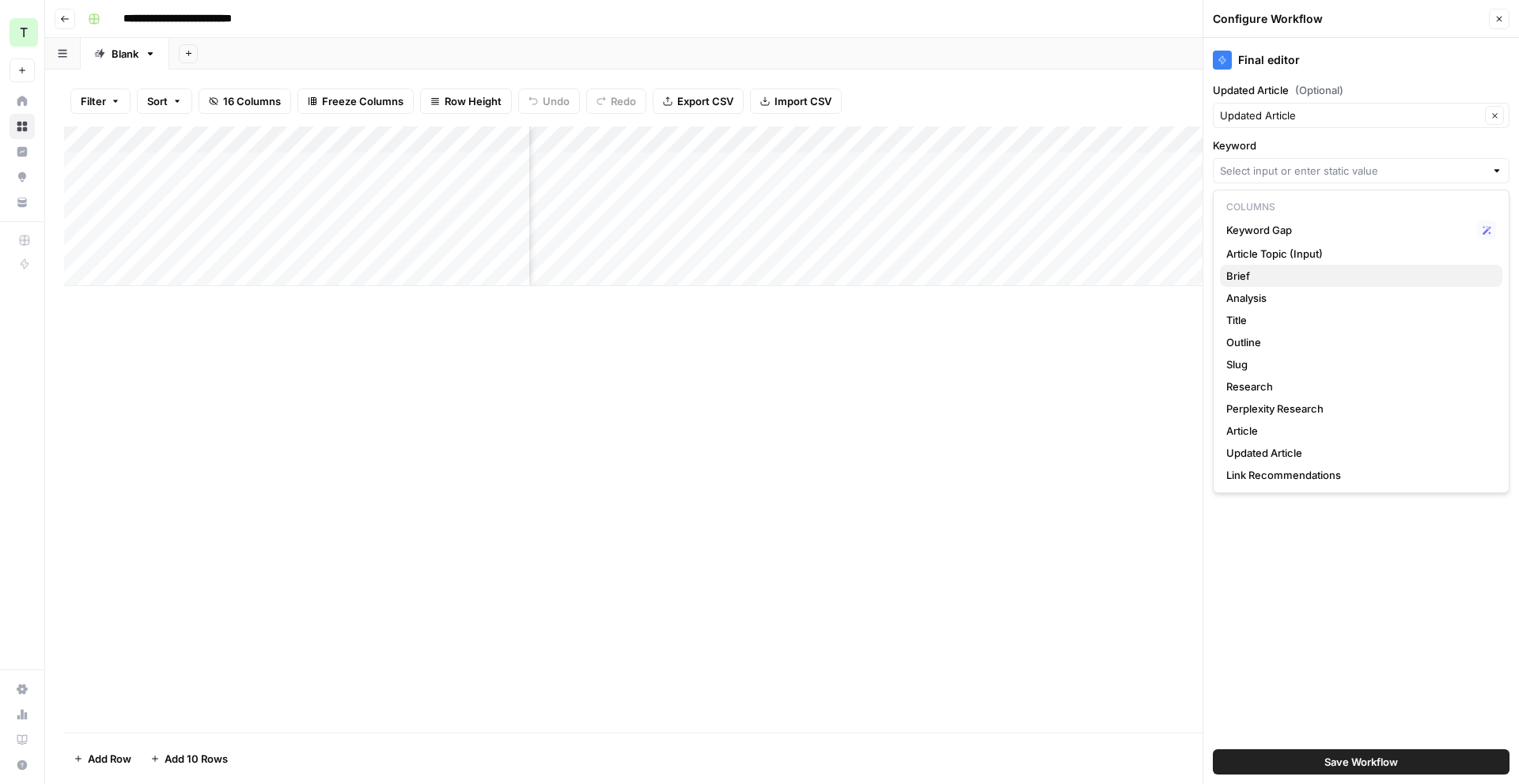
click at [1358, 271] on span "Brief" at bounding box center [1358, 275] width 264 height 16
type input "Brief"
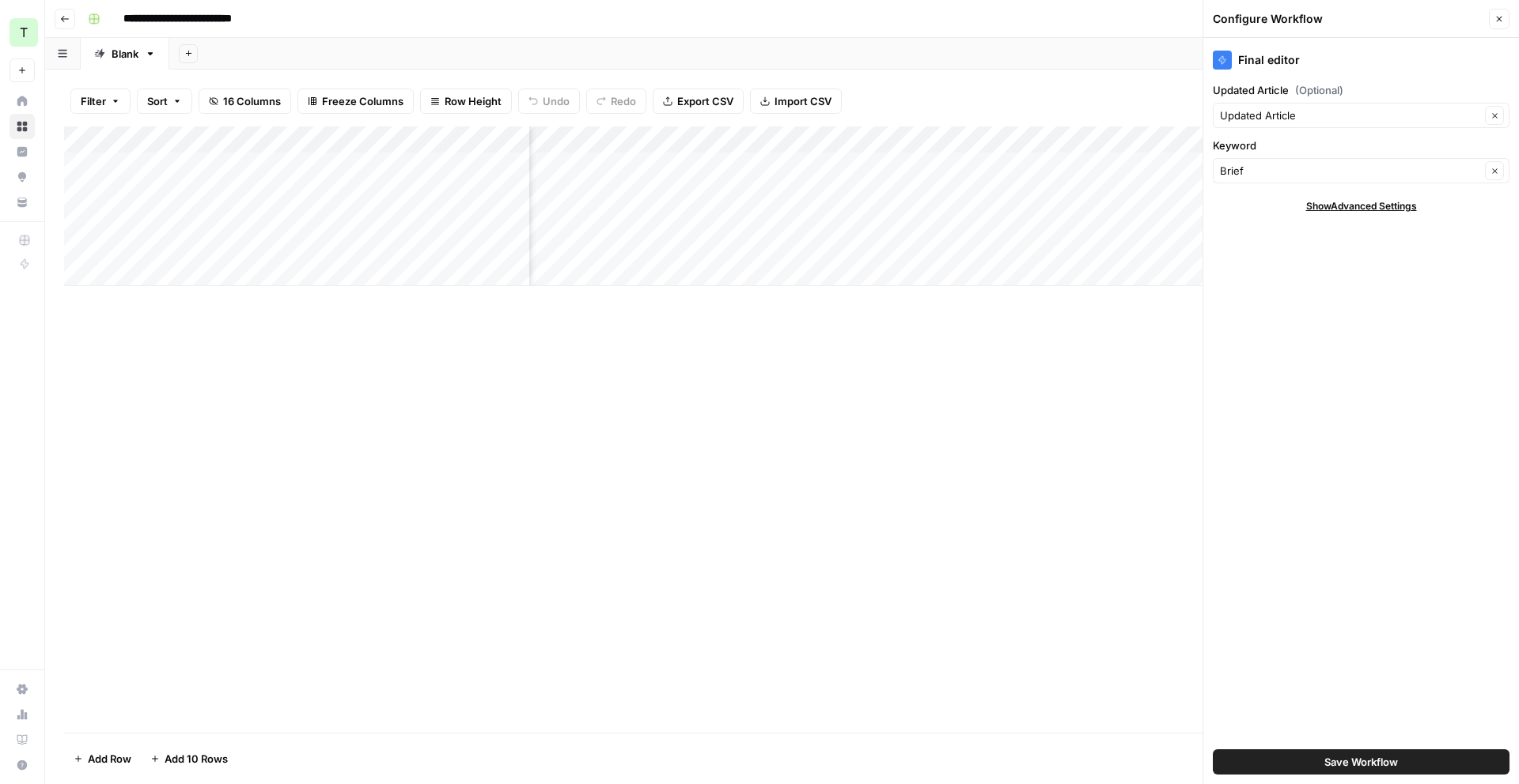
drag, startPoint x: 1318, startPoint y: 762, endPoint x: 1315, endPoint y: 747, distance: 15.3
click at [1319, 762] on button "Save Workflow" at bounding box center [1361, 762] width 297 height 25
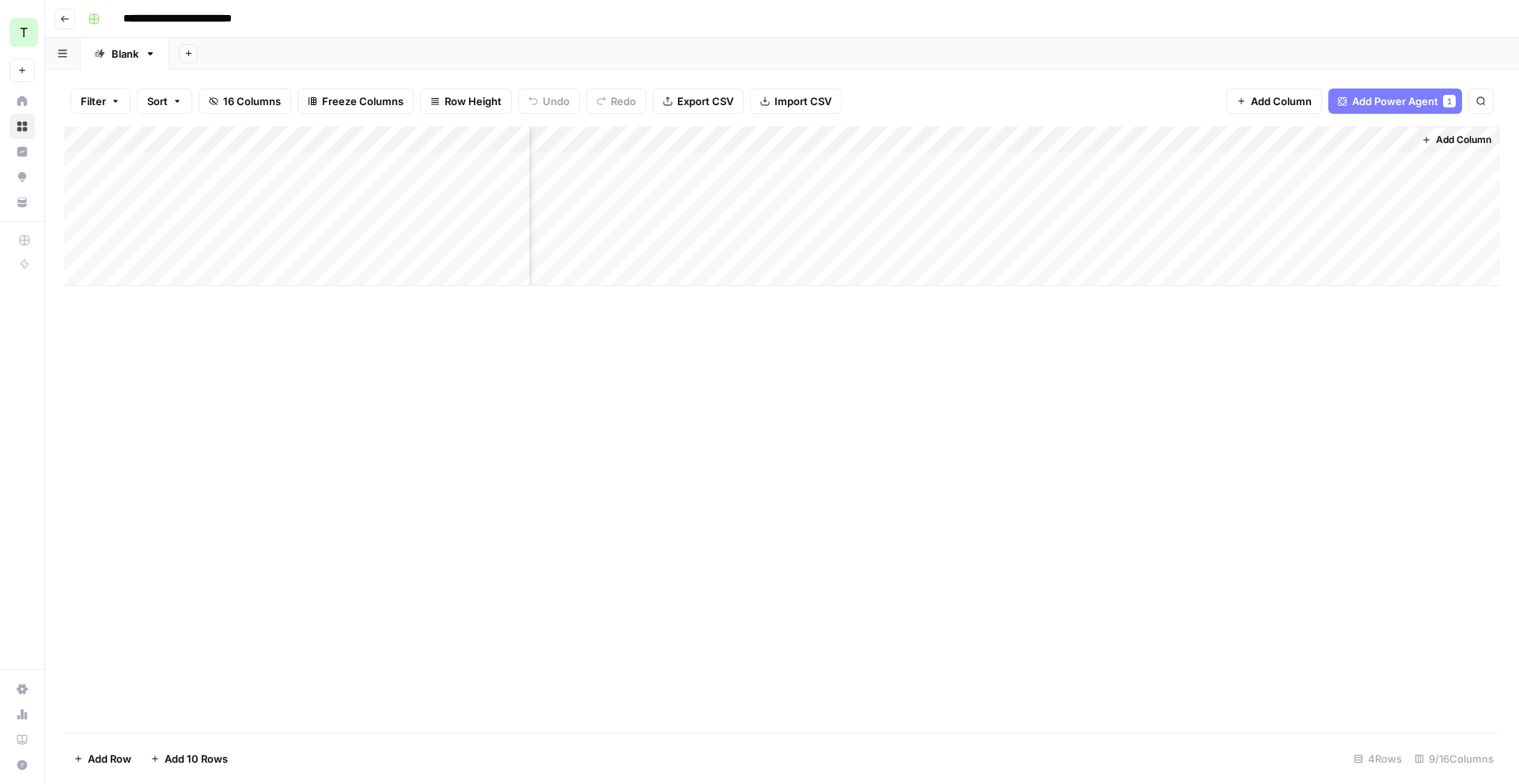
click at [1337, 167] on div "Add Column" at bounding box center [783, 205] width 1436 height 159
click at [1396, 167] on div "Add Column" at bounding box center [783, 205] width 1436 height 159
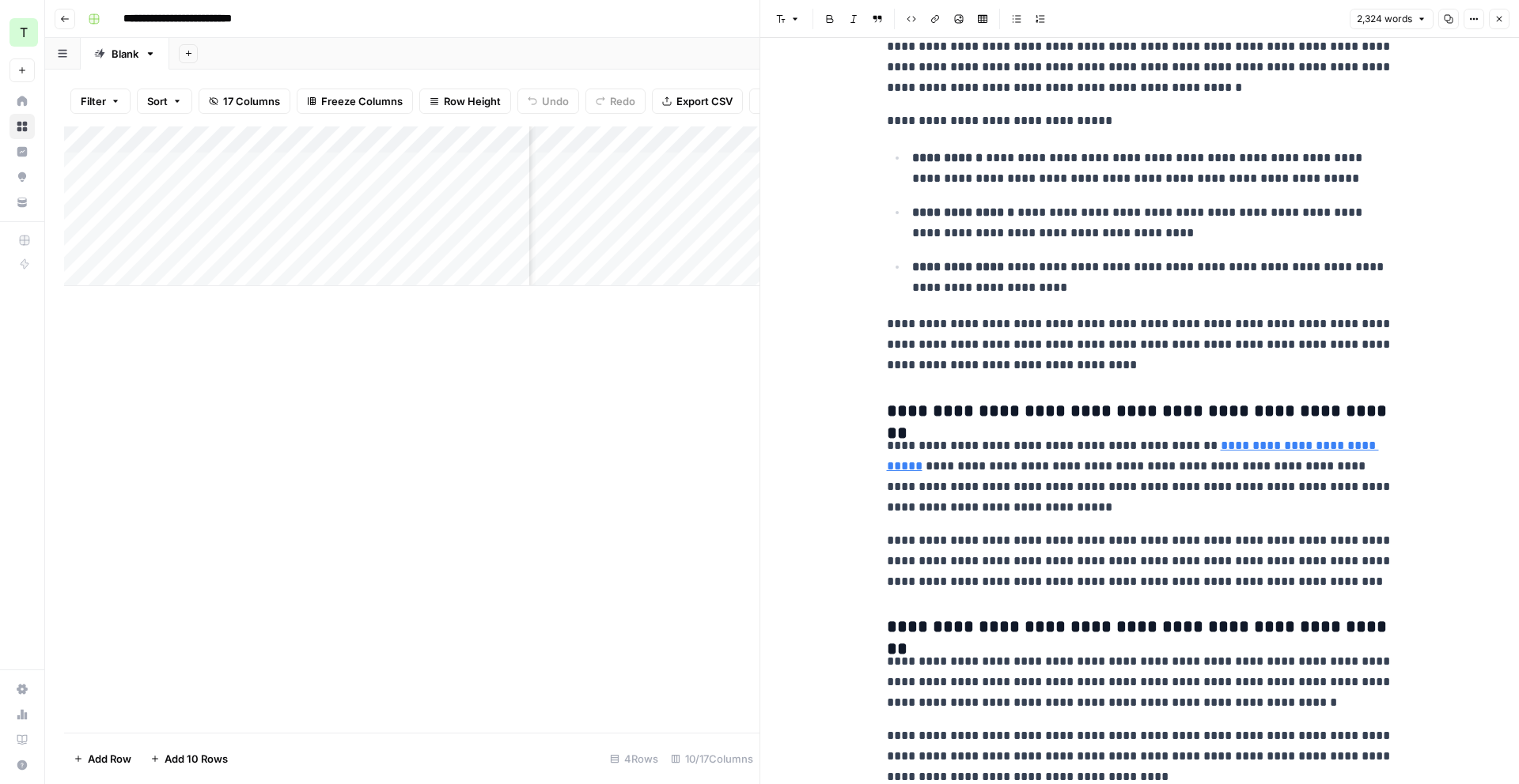
scroll to position [2605, 0]
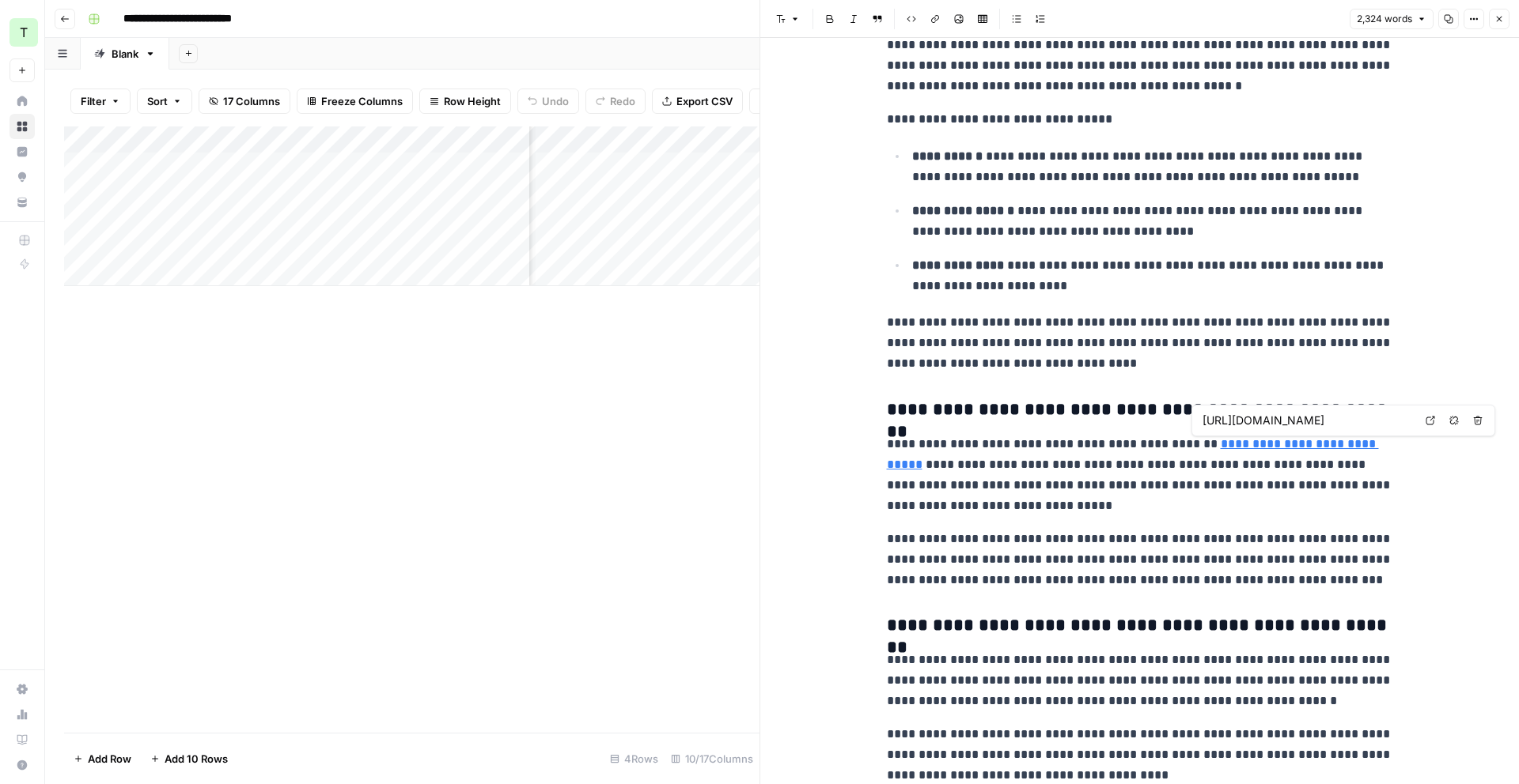
click at [1304, 450] on link "**********" at bounding box center [1133, 454] width 492 height 32
click at [1428, 424] on icon at bounding box center [1431, 420] width 8 height 8
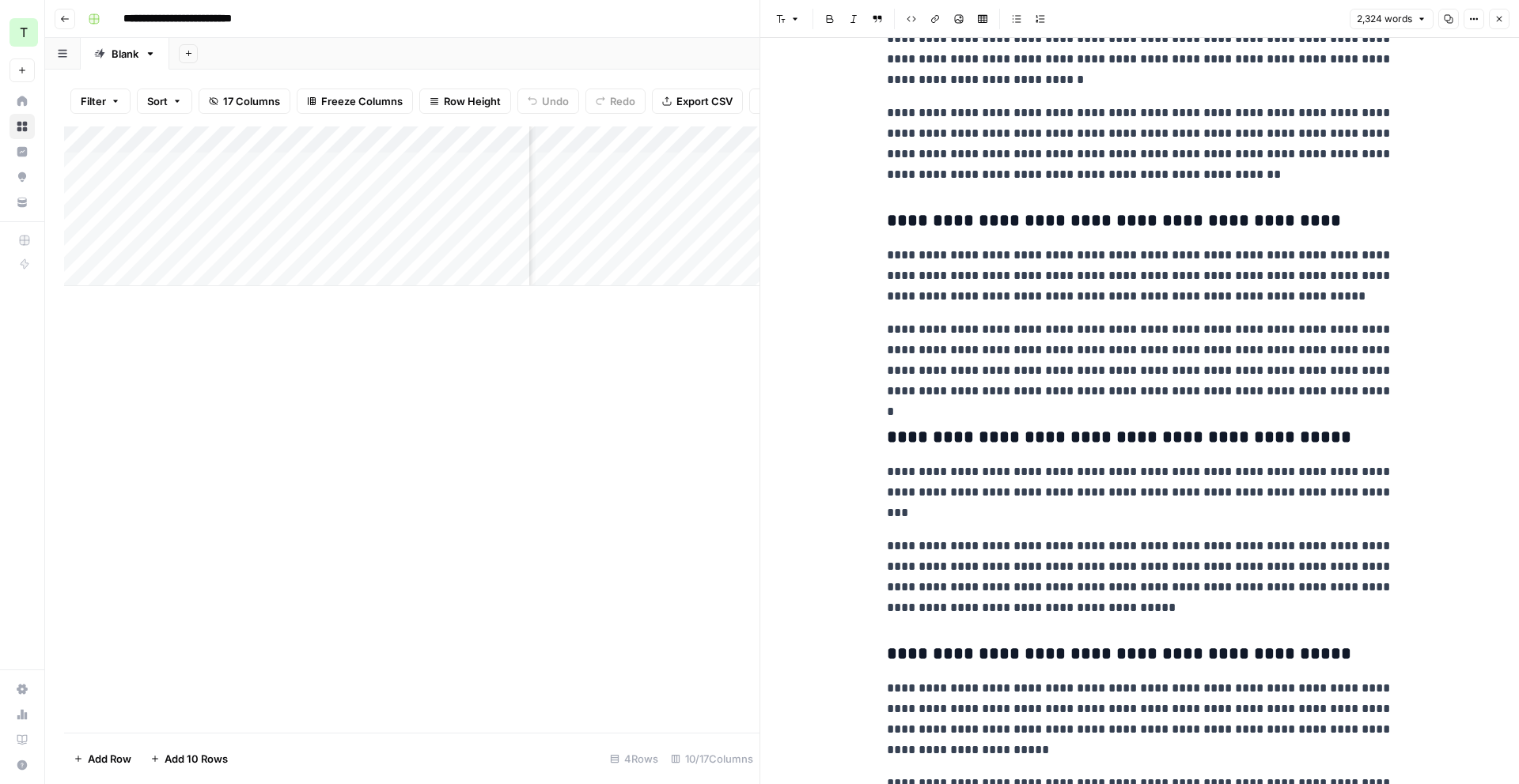
scroll to position [3386, 0]
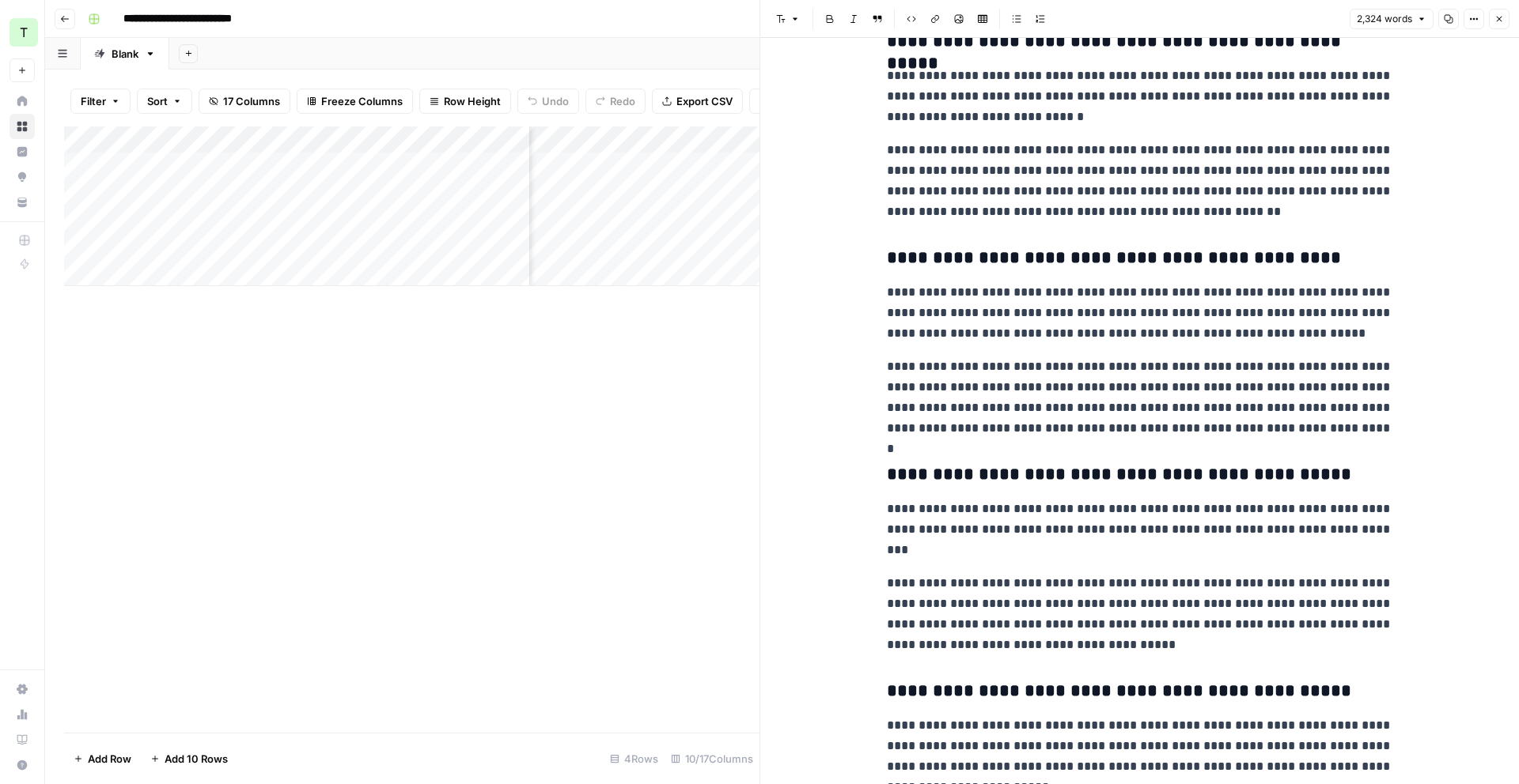
click at [1494, 19] on icon "button" at bounding box center [1499, 18] width 9 height 9
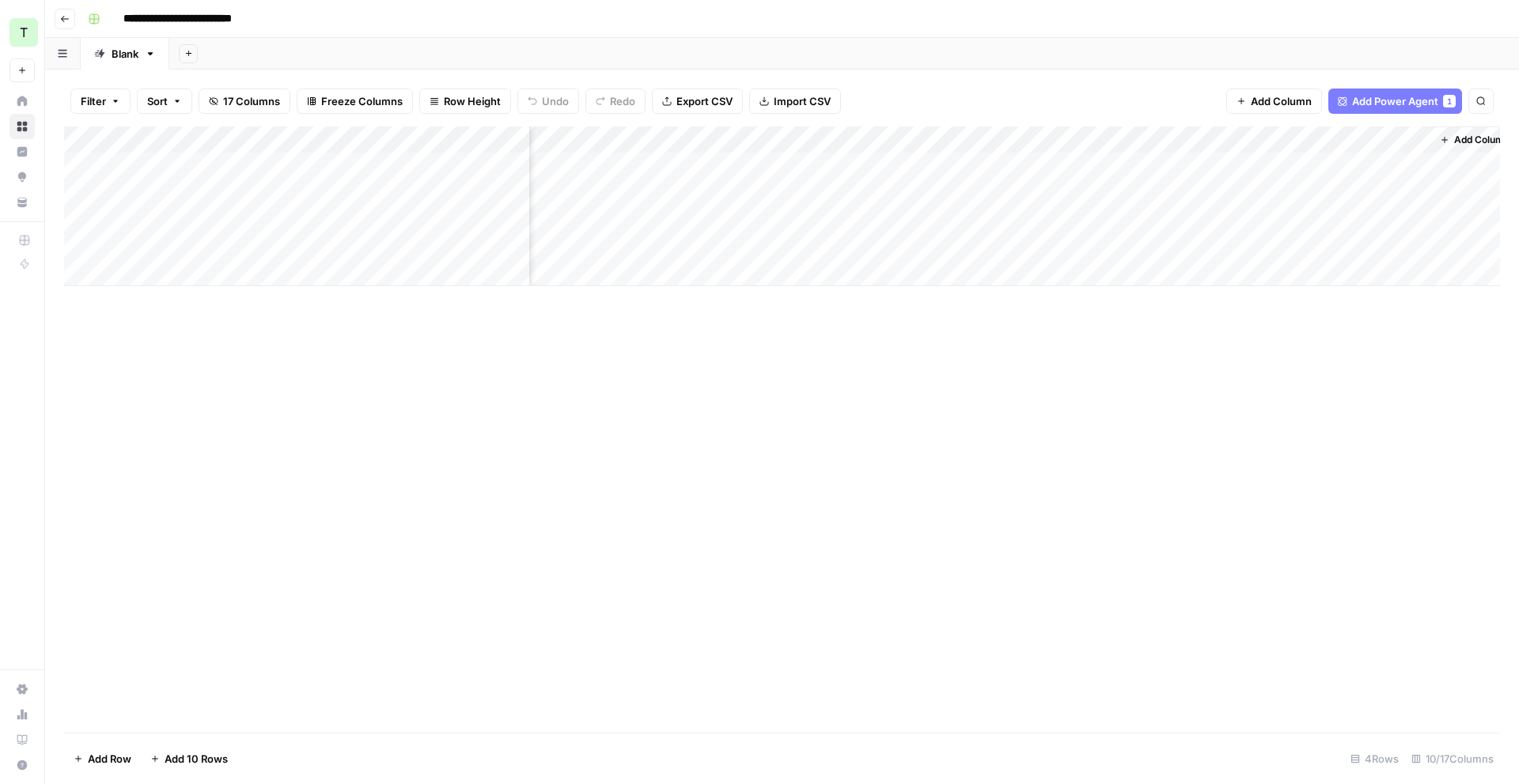
scroll to position [0, 629]
click at [1439, 138] on span "Add Column" at bounding box center [1464, 139] width 55 height 14
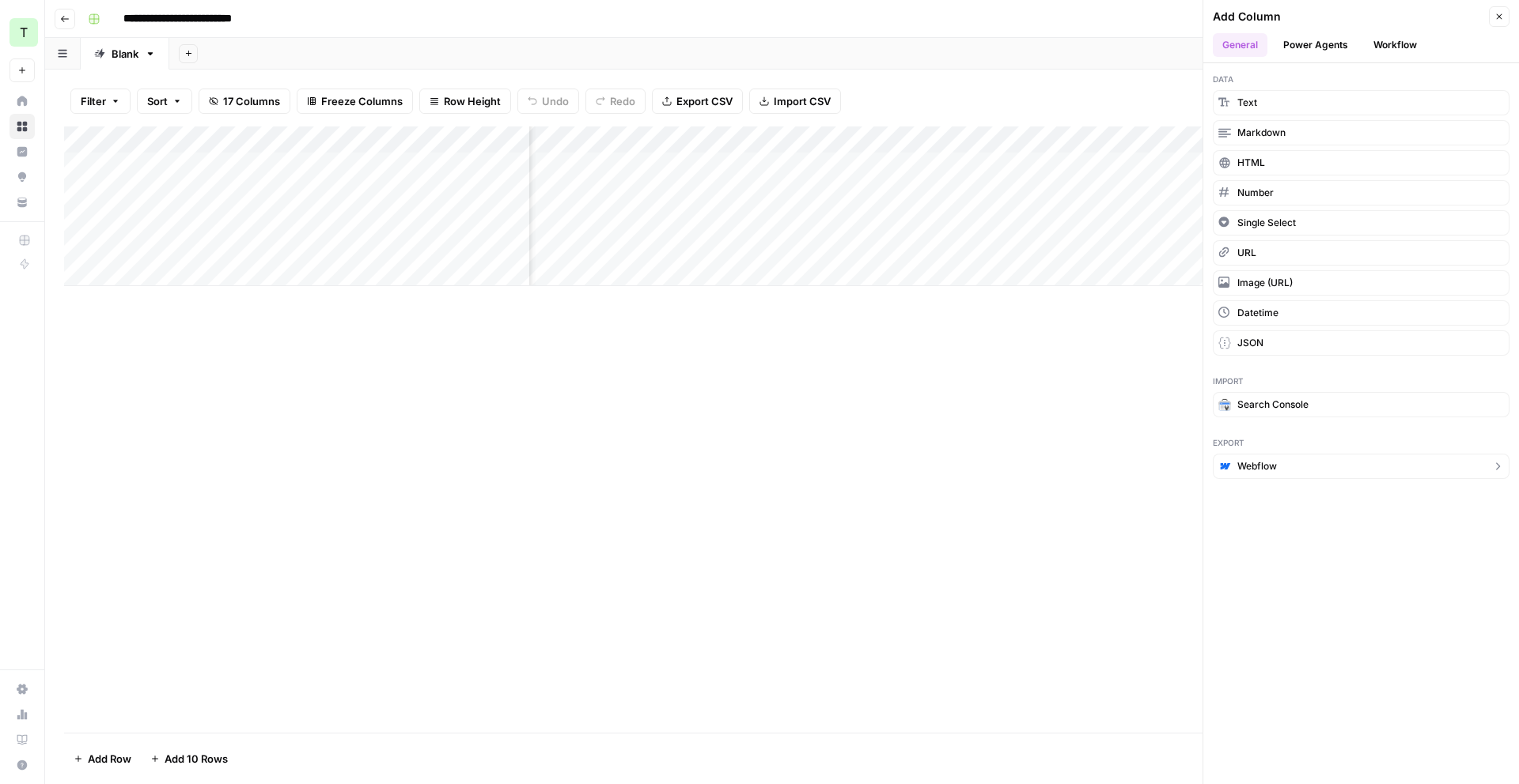
click at [1308, 462] on button "Webflow" at bounding box center [1361, 466] width 297 height 25
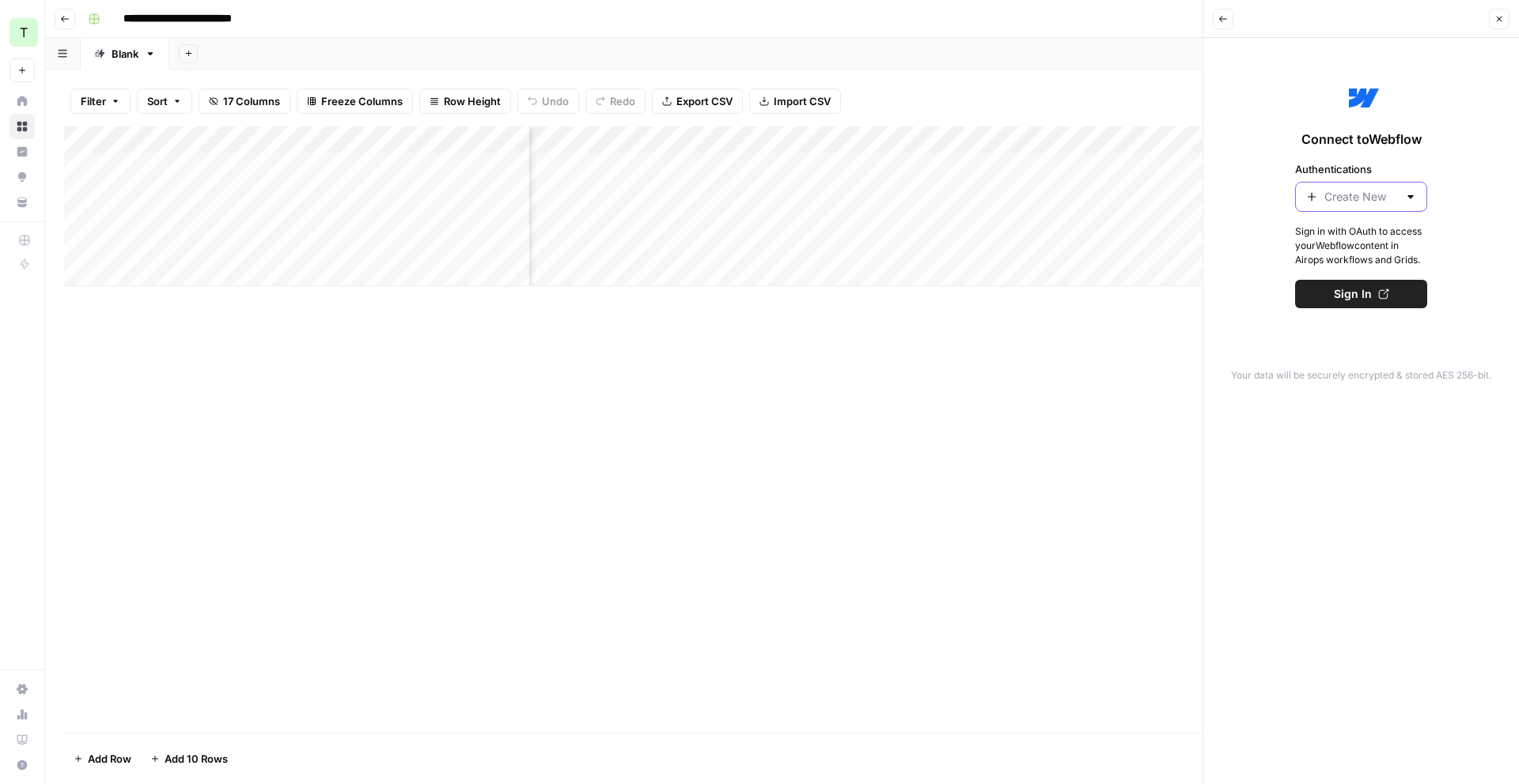
click at [1378, 193] on input "Authentications" at bounding box center [1361, 196] width 74 height 16
type input "Create New"
click at [1416, 170] on label "Authentications" at bounding box center [1360, 169] width 132 height 16
click at [1398, 189] on input "Create New" at bounding box center [1361, 196] width 74 height 16
type input "Create New"
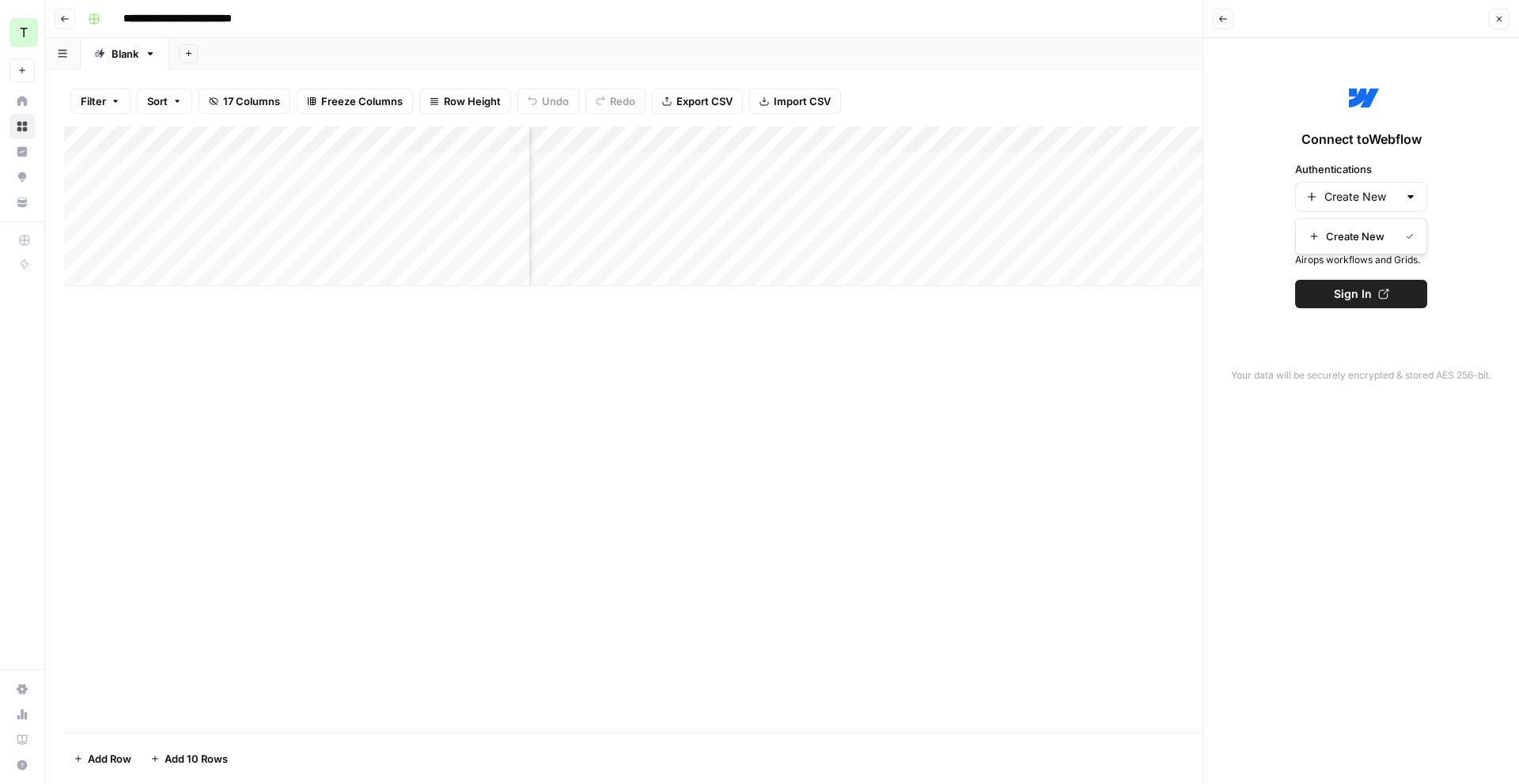
click at [1426, 175] on label "Authentications" at bounding box center [1360, 169] width 132 height 16
click at [1398, 189] on input "Create New" at bounding box center [1361, 196] width 74 height 16
type input "Create New"
click at [1371, 295] on button "Sign In" at bounding box center [1360, 294] width 132 height 29
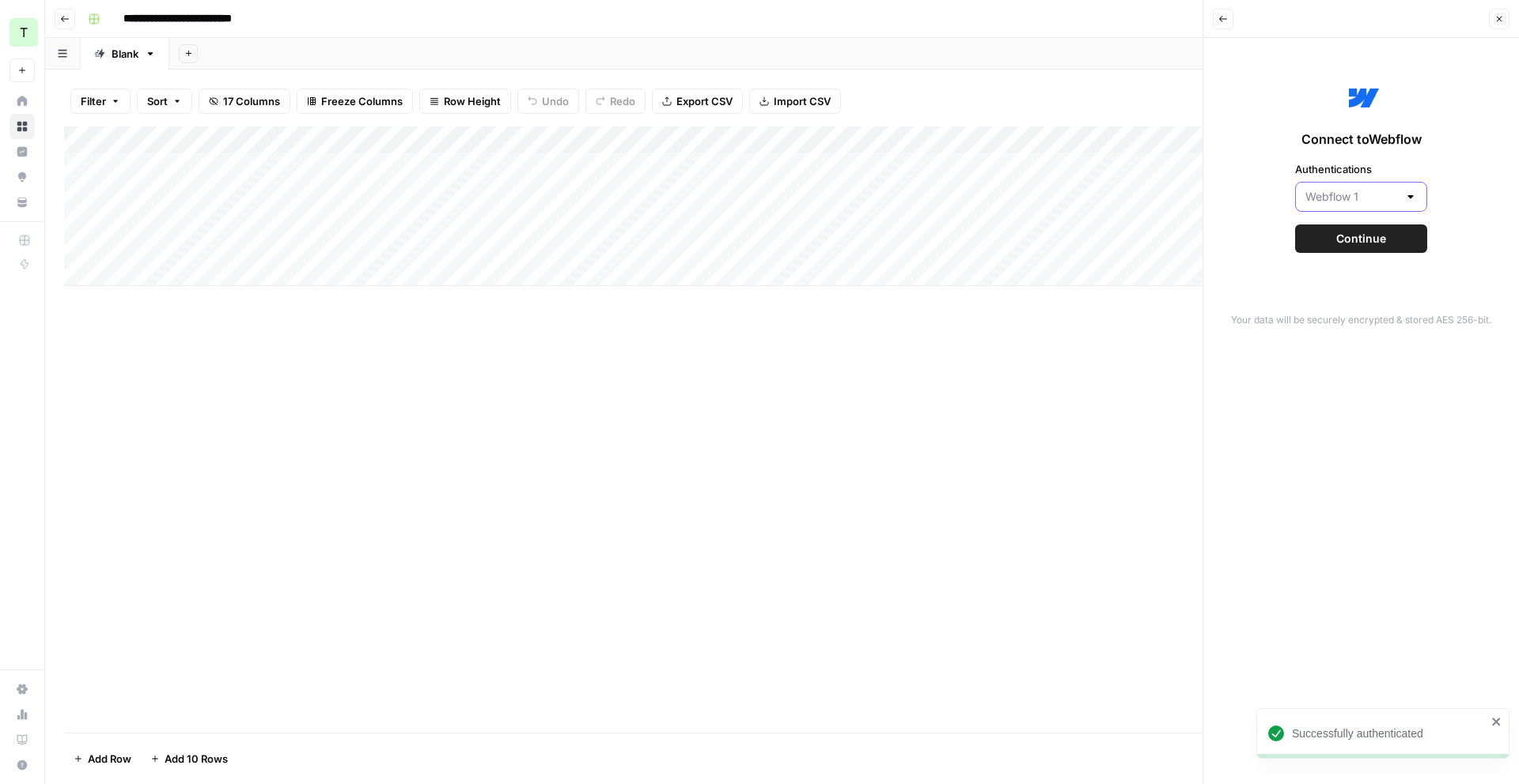
click at [1388, 197] on input "Authentications" at bounding box center [1351, 196] width 92 height 16
click at [1379, 236] on span "Webflow 1" at bounding box center [1351, 236] width 85 height 16
type input "Webflow 1"
drag, startPoint x: 1367, startPoint y: 257, endPoint x: 1371, endPoint y: 249, distance: 8.9
click at [1369, 254] on div "Connect to Webflow Authentications Webflow 1 Continue" at bounding box center [1361, 167] width 297 height 238
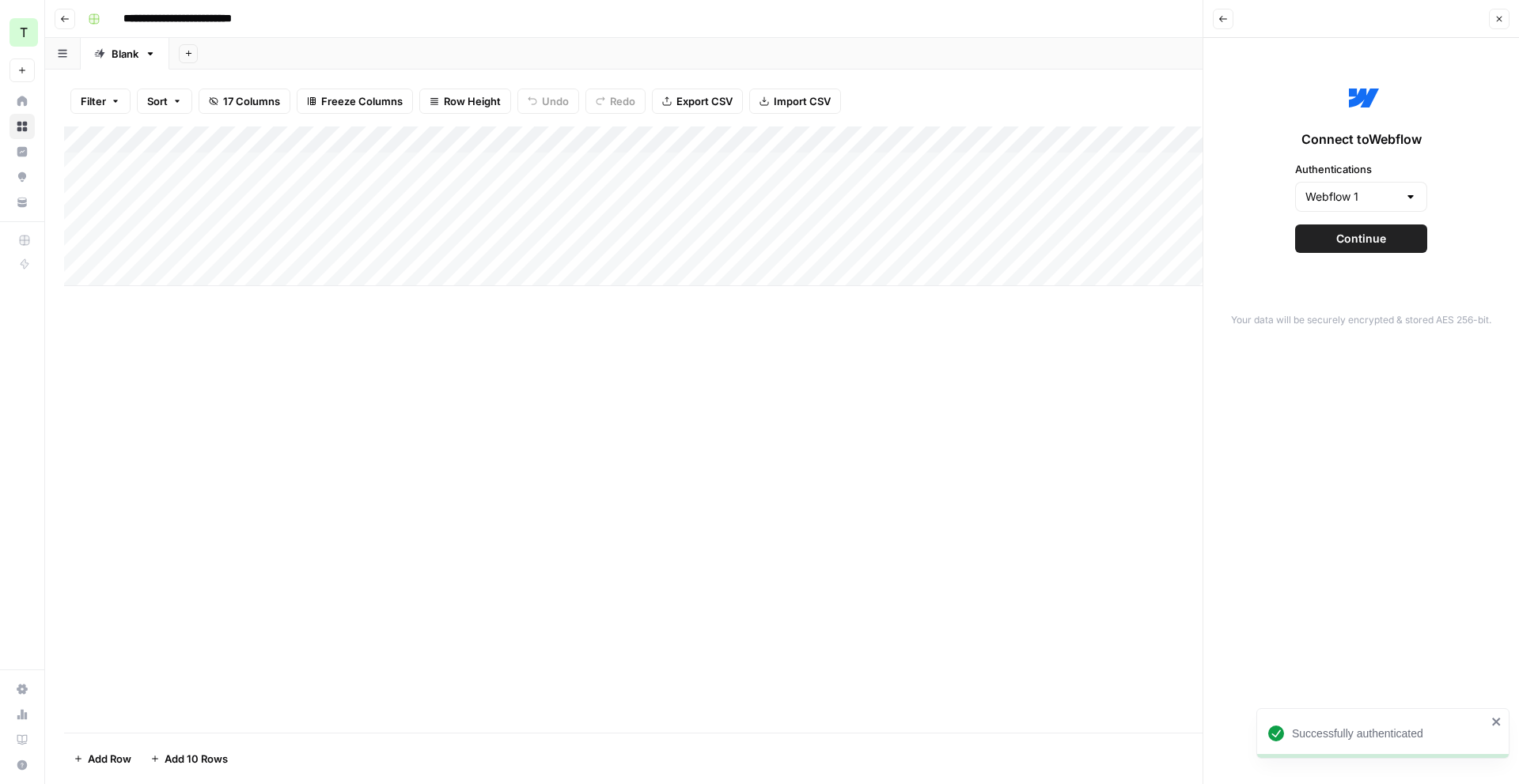
click at [1372, 246] on button "Continue" at bounding box center [1360, 239] width 132 height 29
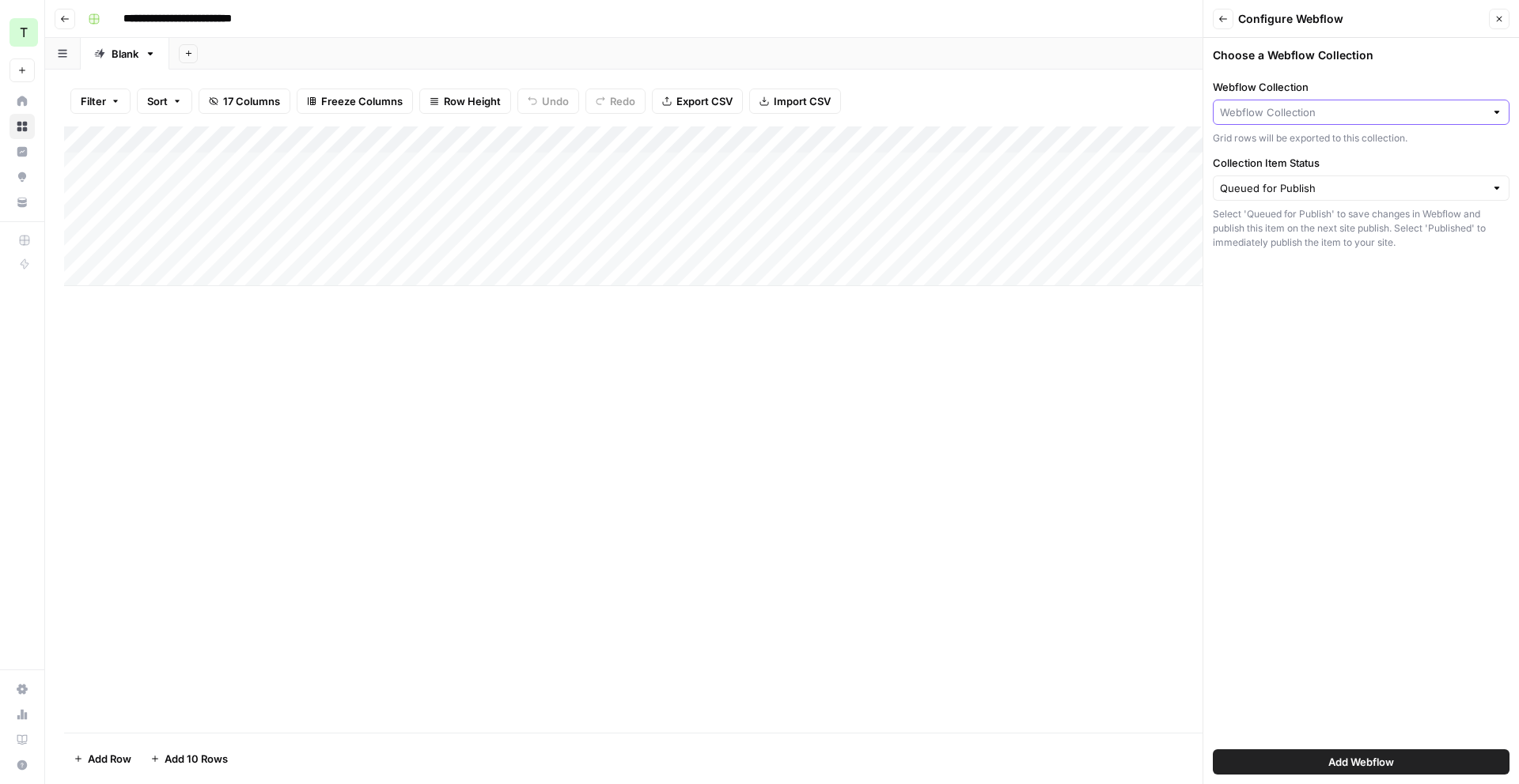
click at [1437, 117] on input "Webflow Collection" at bounding box center [1353, 111] width 265 height 16
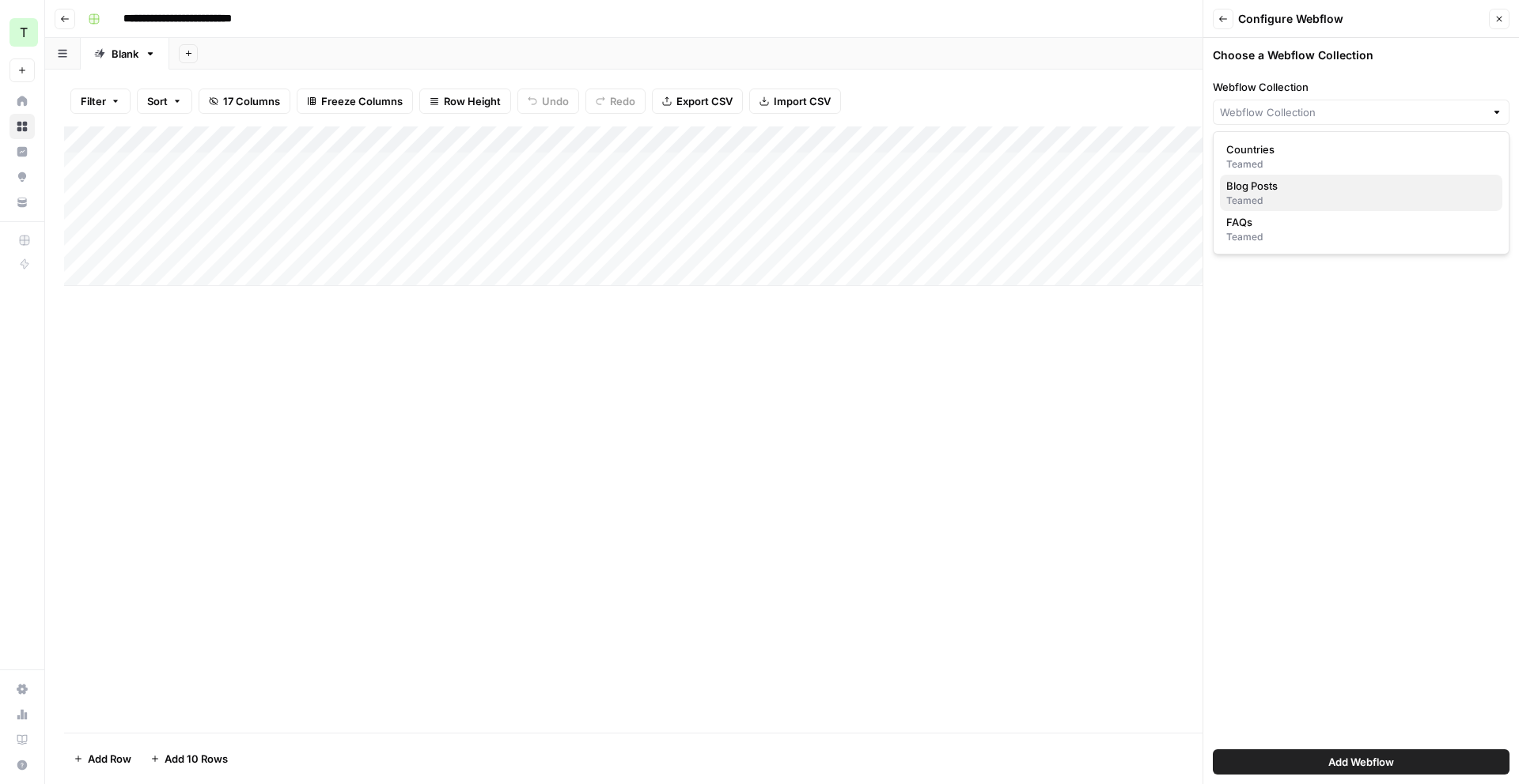
click at [1400, 184] on span "Blog Posts" at bounding box center [1358, 185] width 264 height 16
type input "Blog Posts"
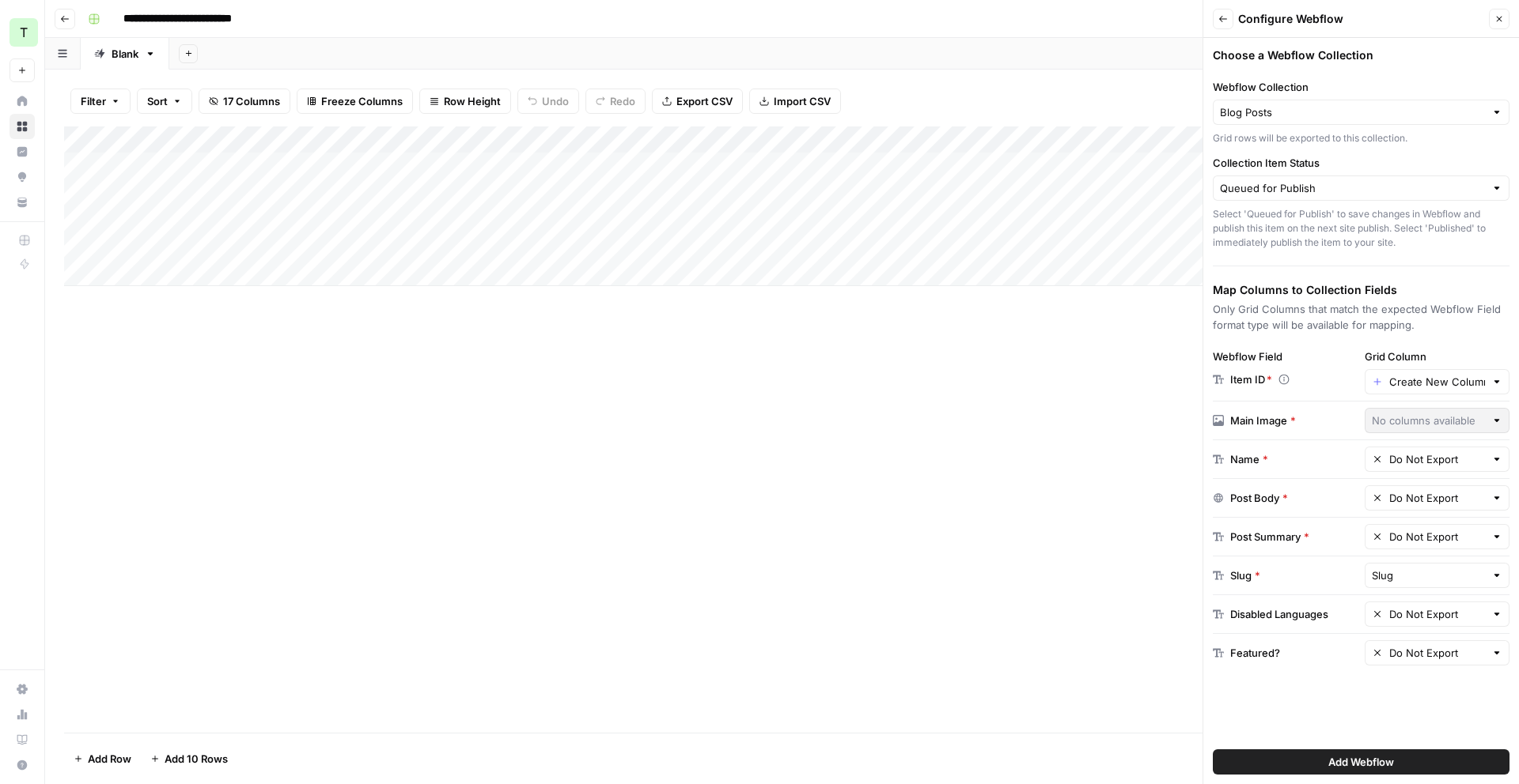
click at [1496, 385] on div at bounding box center [1497, 381] width 11 height 16
click at [1495, 382] on div at bounding box center [1497, 381] width 11 height 16
type input "Create New Column"
drag, startPoint x: 1003, startPoint y: 426, endPoint x: 1168, endPoint y: 422, distance: 165.0
click at [1007, 425] on div "Add Column" at bounding box center [783, 429] width 1436 height 606
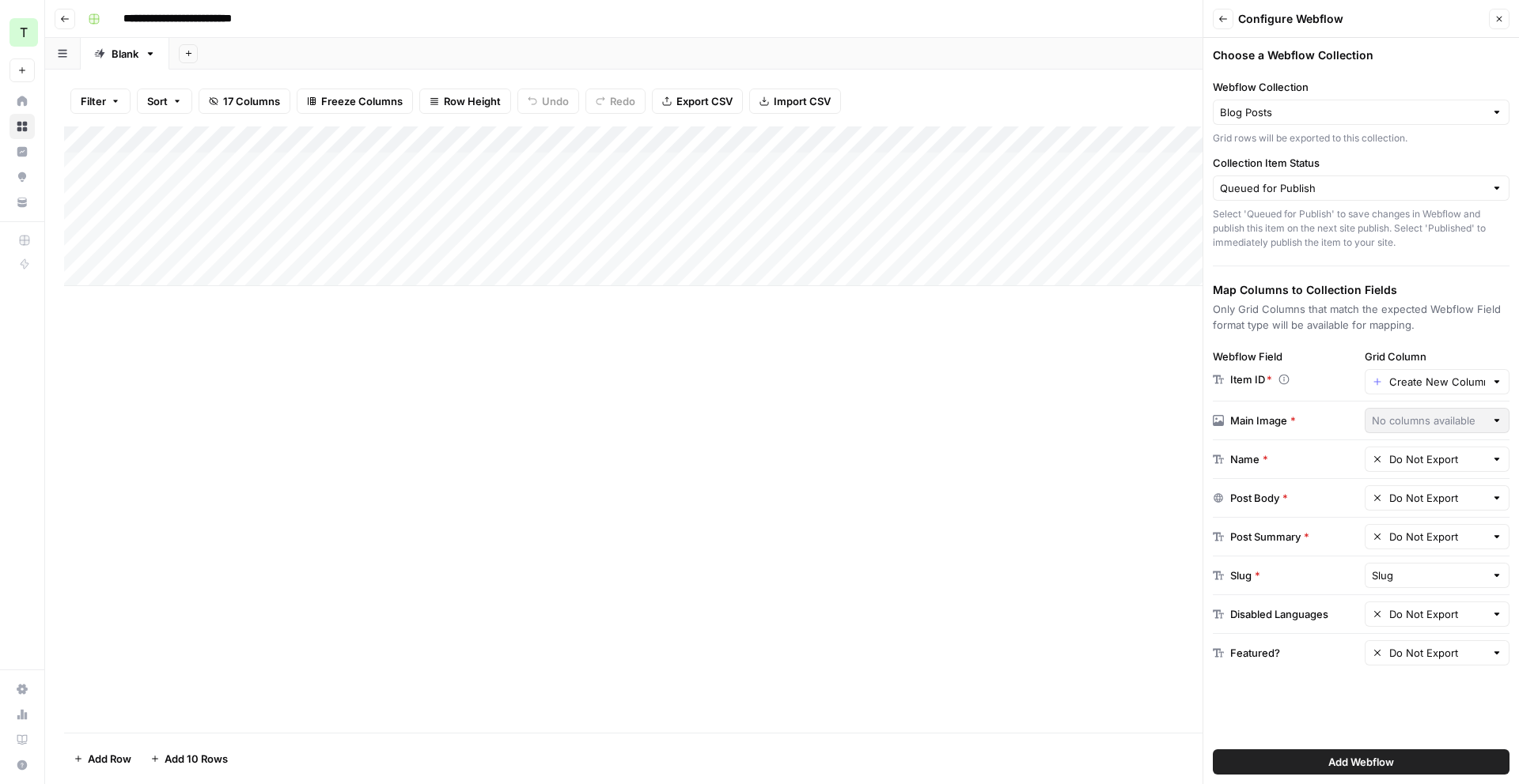
click at [1497, 462] on div at bounding box center [1497, 459] width 11 height 16
click at [1457, 538] on span "Title" at bounding box center [1434, 541] width 112 height 16
type input "Title"
click at [1477, 499] on input "text" at bounding box center [1437, 497] width 97 height 16
click at [1383, 534] on icon "button" at bounding box center [1384, 535] width 11 height 11
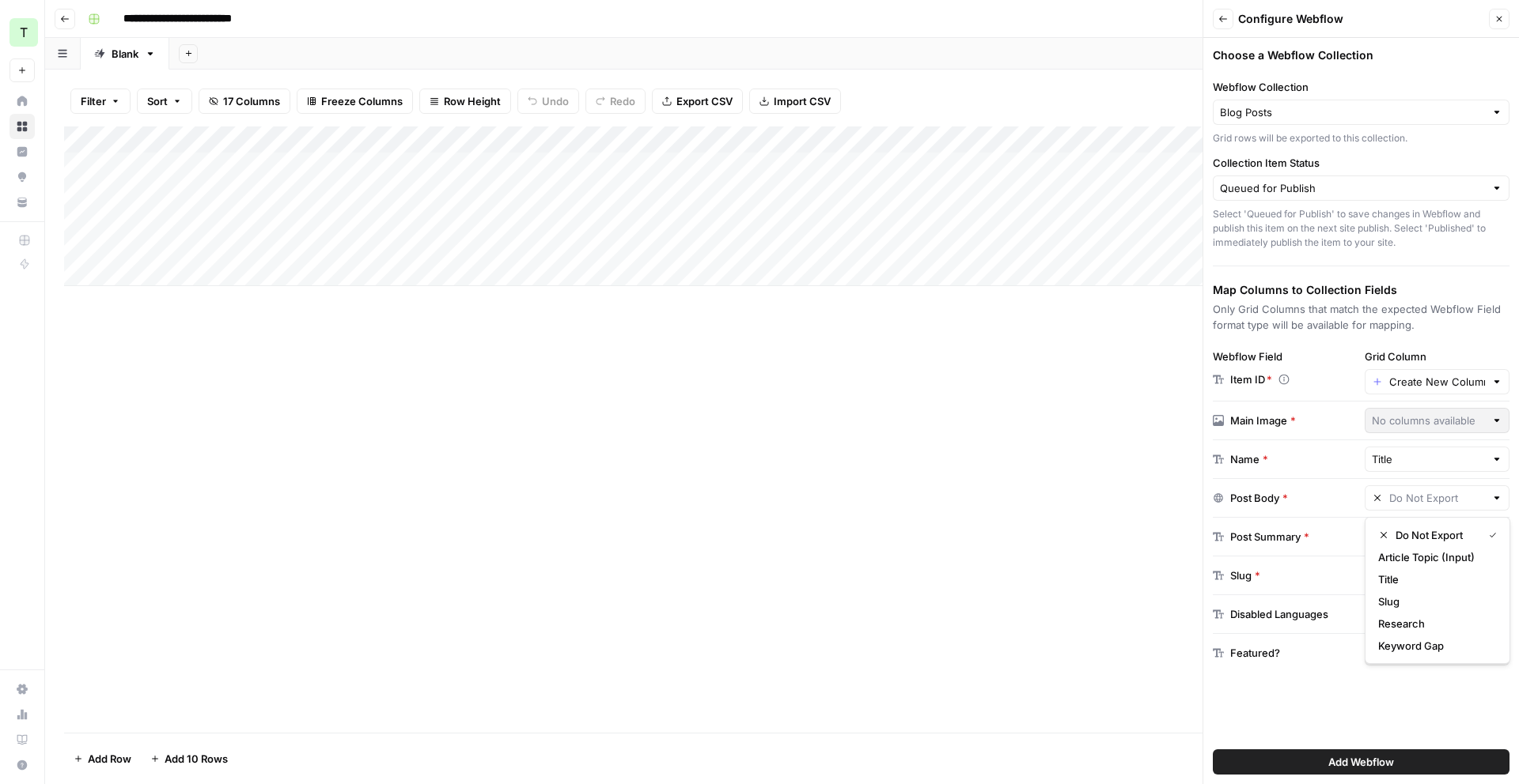
type input "Do Not Export"
click at [1432, 532] on input "text" at bounding box center [1437, 536] width 97 height 16
type input "Do Not Export"
drag, startPoint x: 1070, startPoint y: 479, endPoint x: 1087, endPoint y: 474, distance: 17.7
click at [1087, 474] on div "Add Column" at bounding box center [783, 429] width 1436 height 606
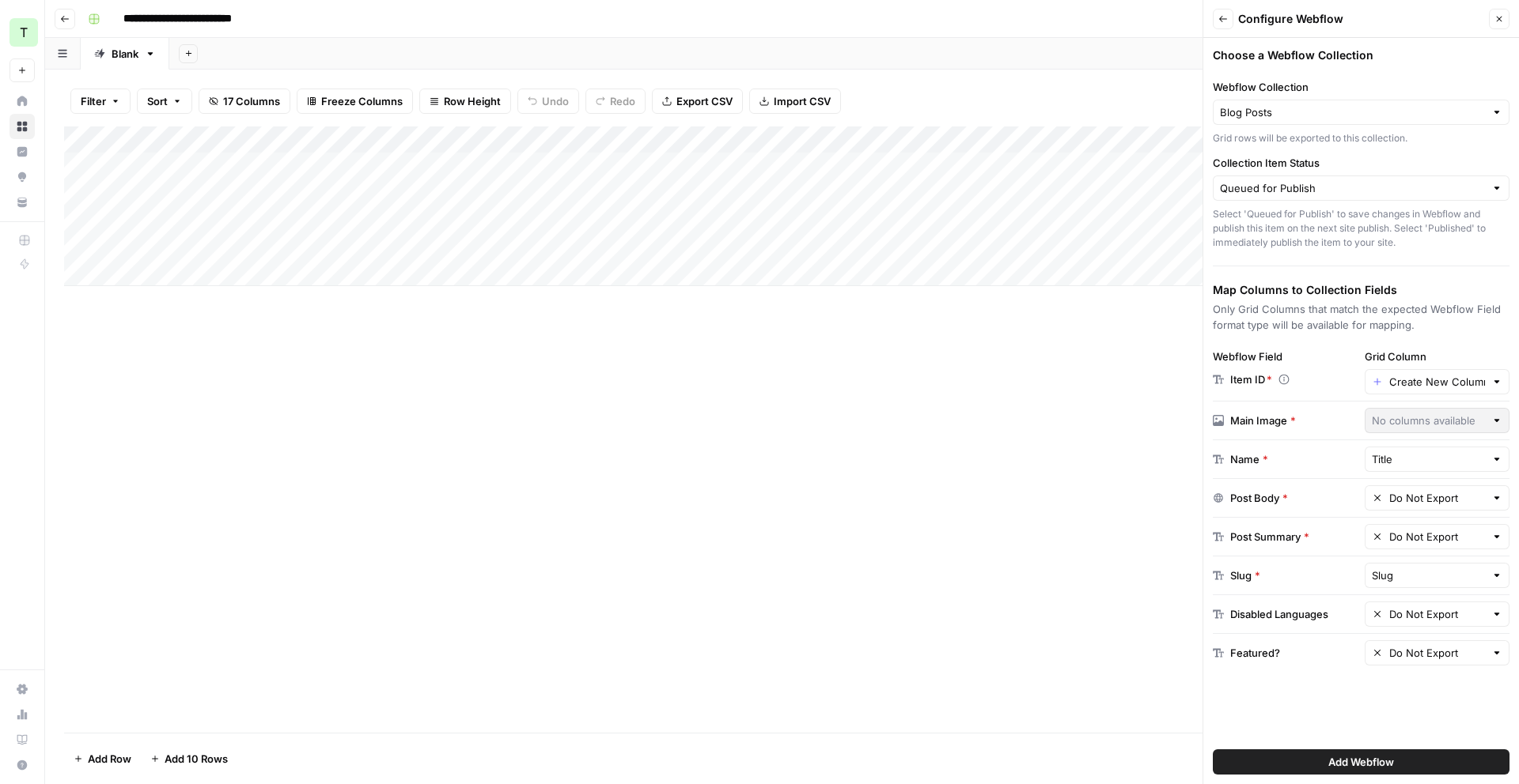
click at [1492, 32] on header "Back Configure Webflow Close" at bounding box center [1361, 18] width 315 height 38
click at [1496, 26] on button "Close" at bounding box center [1499, 18] width 20 height 20
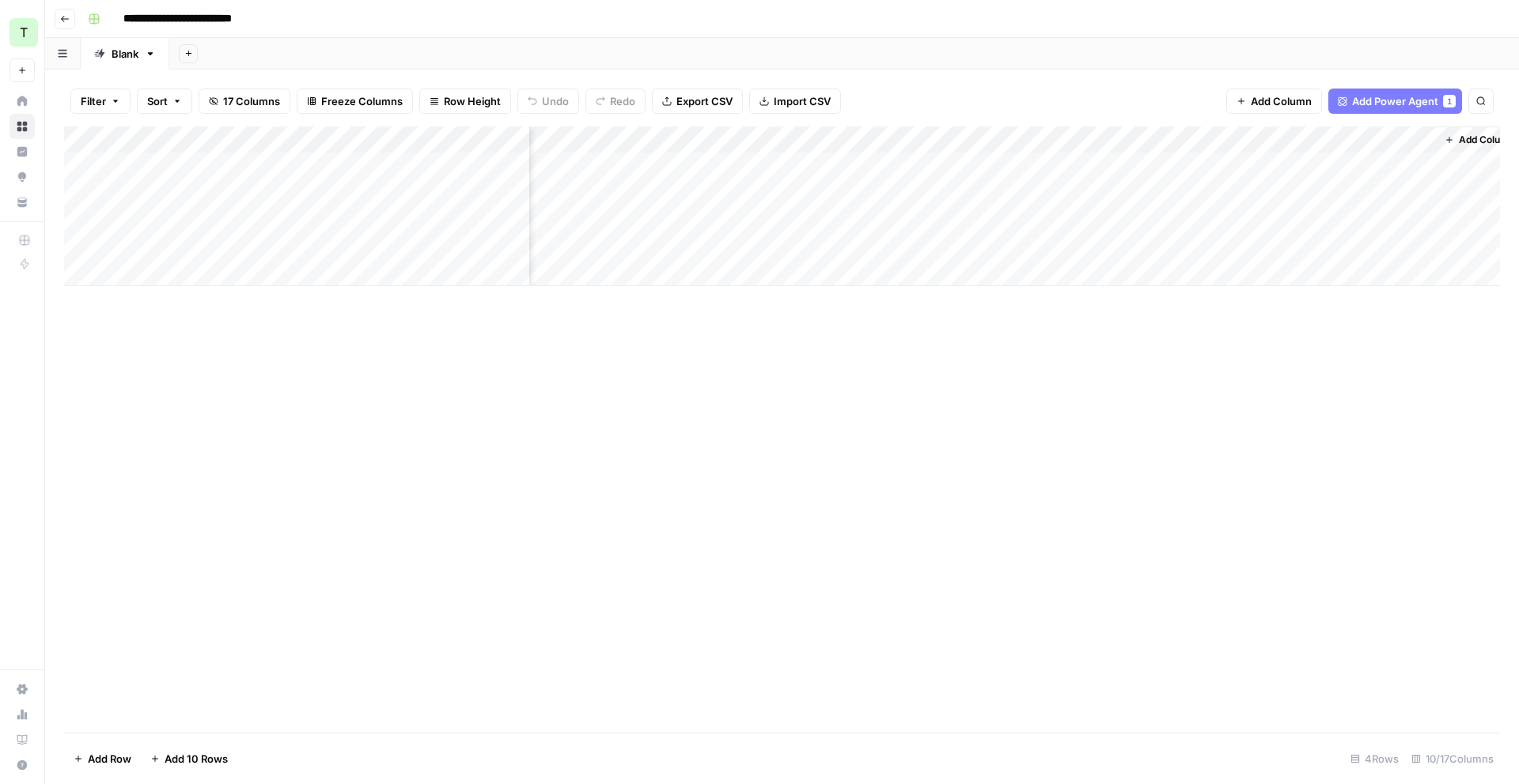
scroll to position [0, 629]
click at [1433, 136] on button "Add Column" at bounding box center [1456, 140] width 82 height 20
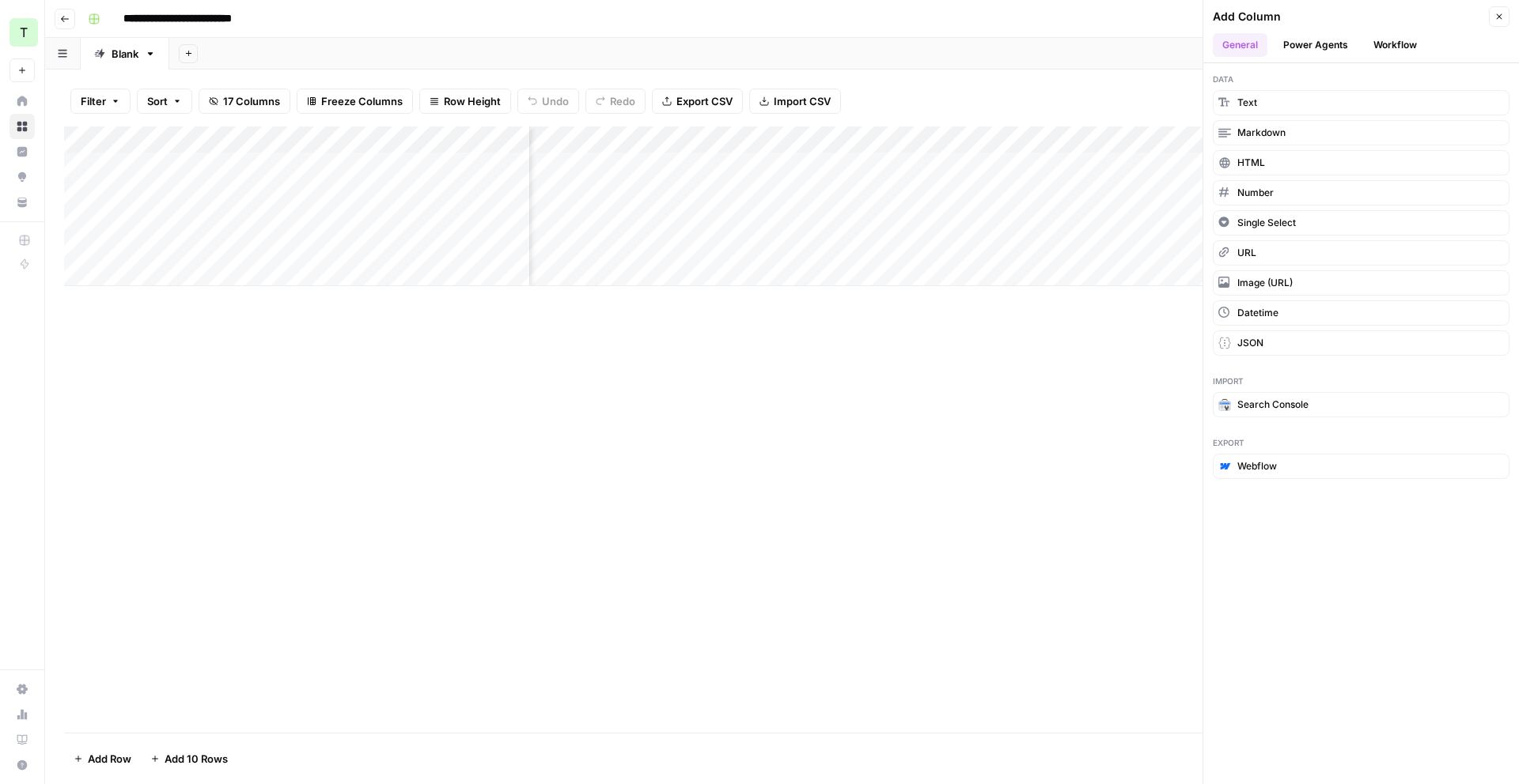
click at [1329, 44] on button "Power Agents" at bounding box center [1315, 45] width 84 height 24
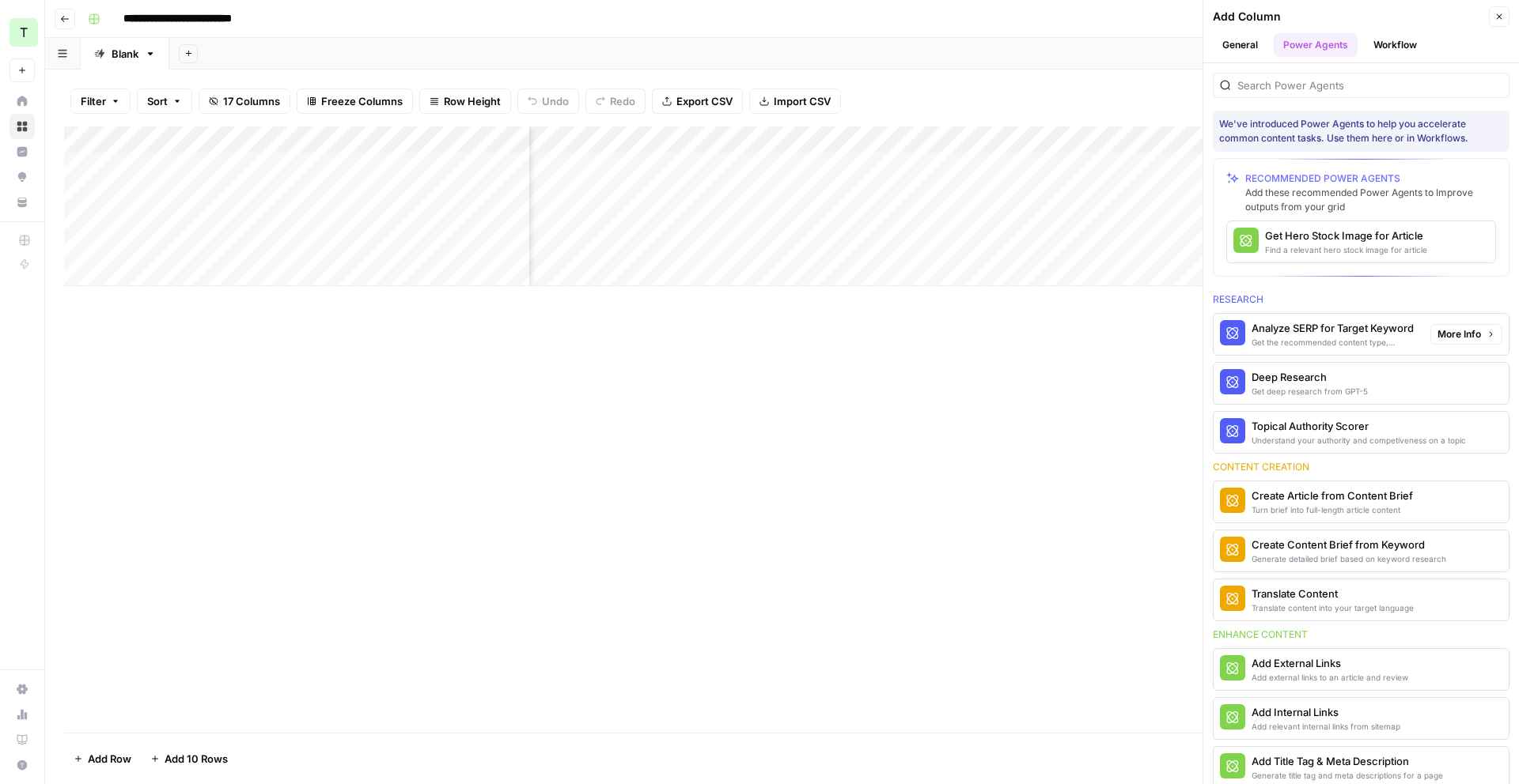
click at [1461, 332] on span "More Info" at bounding box center [1459, 333] width 43 height 14
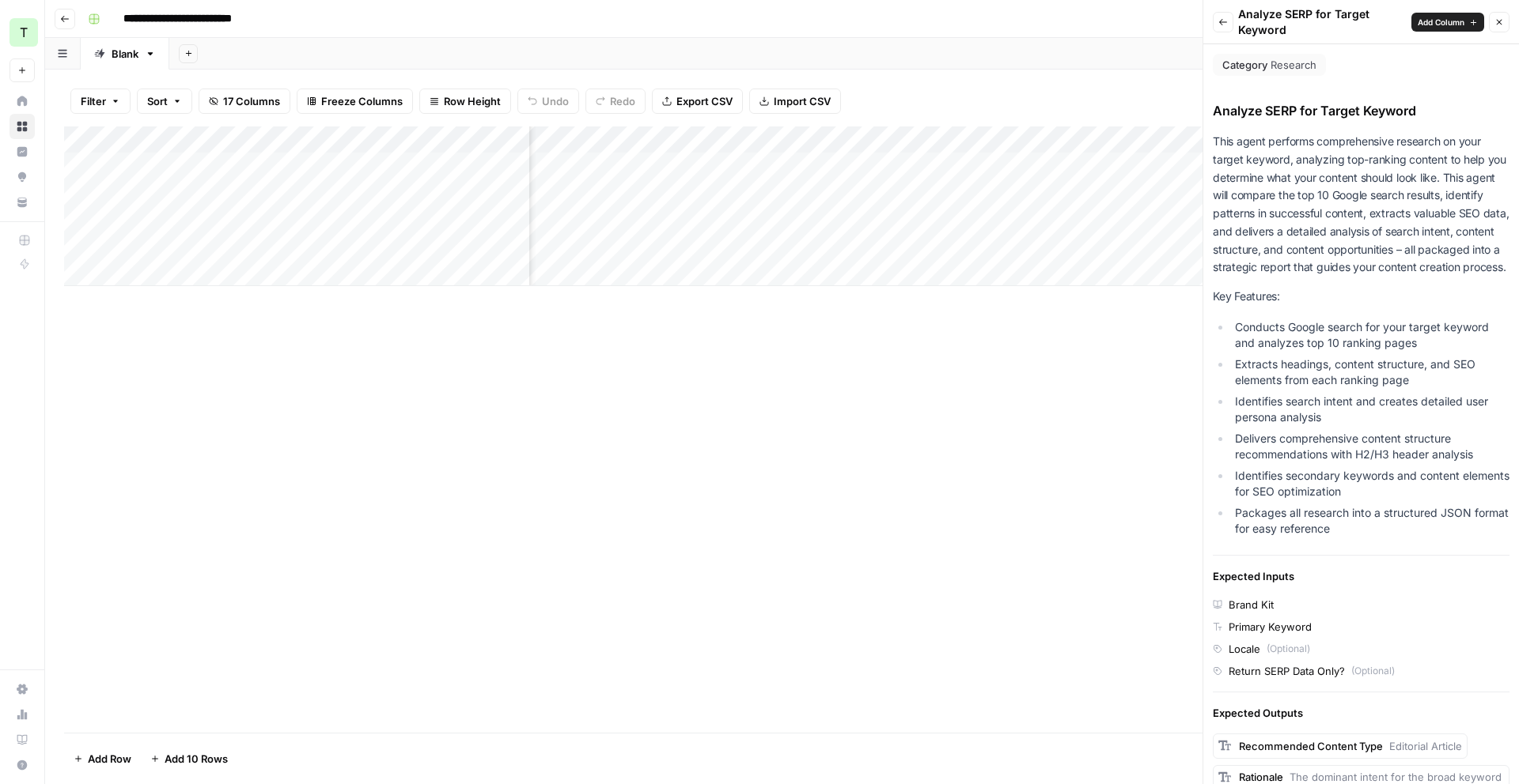
click at [1220, 25] on icon "button" at bounding box center [1223, 22] width 9 height 9
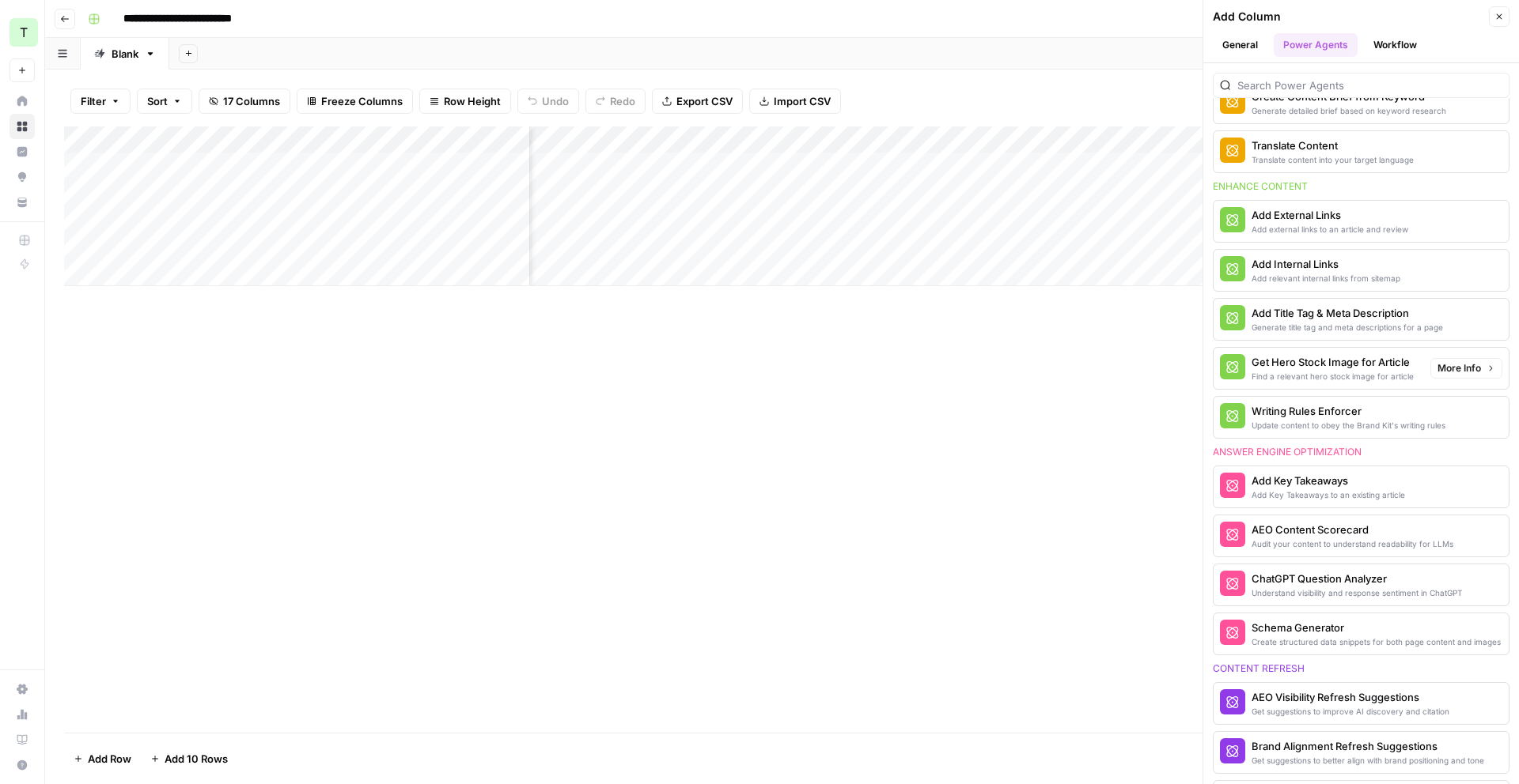
scroll to position [446, 0]
click at [1474, 326] on span "More Info" at bounding box center [1459, 322] width 43 height 14
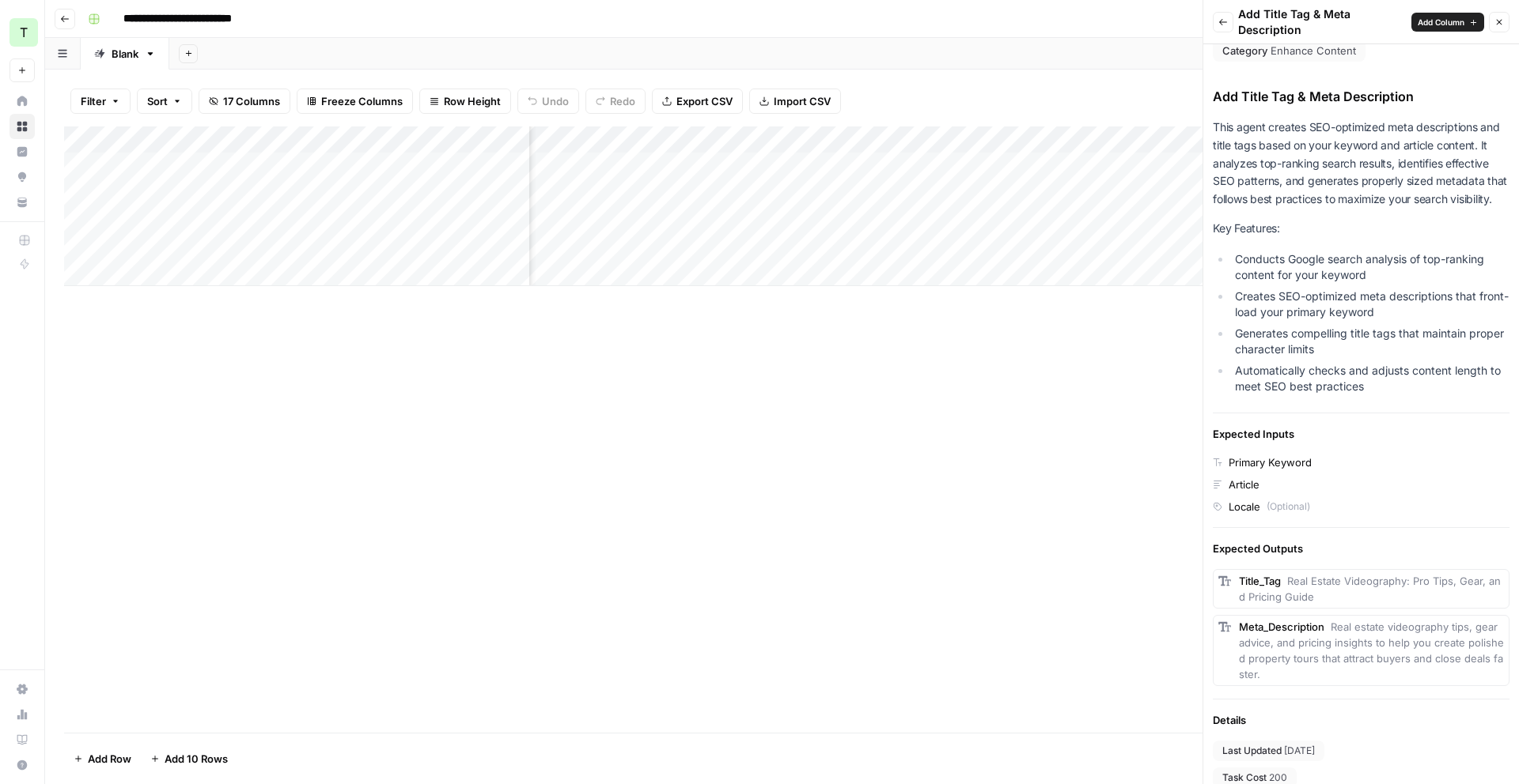
scroll to position [54, 0]
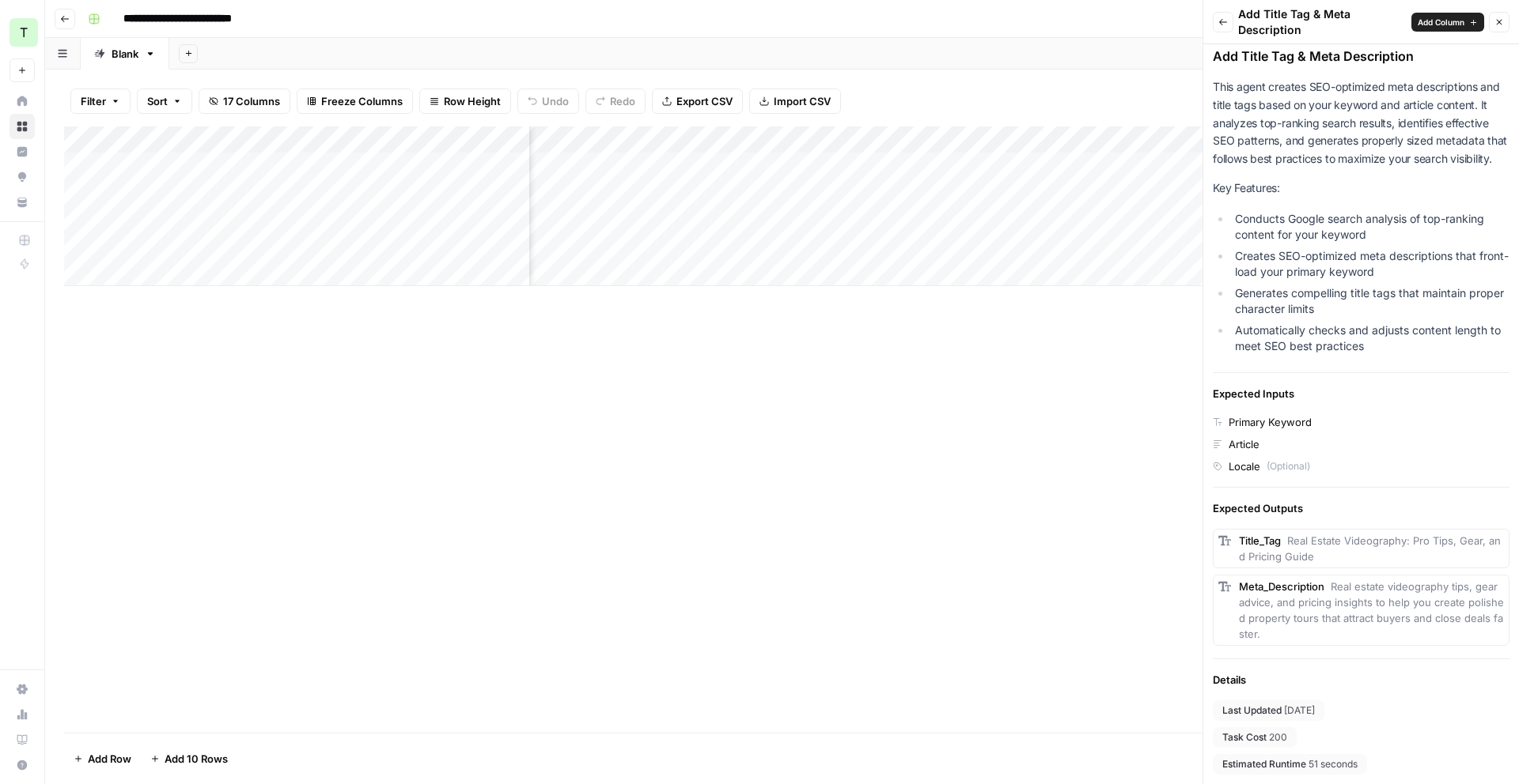
click at [1231, 29] on button "Back" at bounding box center [1223, 22] width 20 height 20
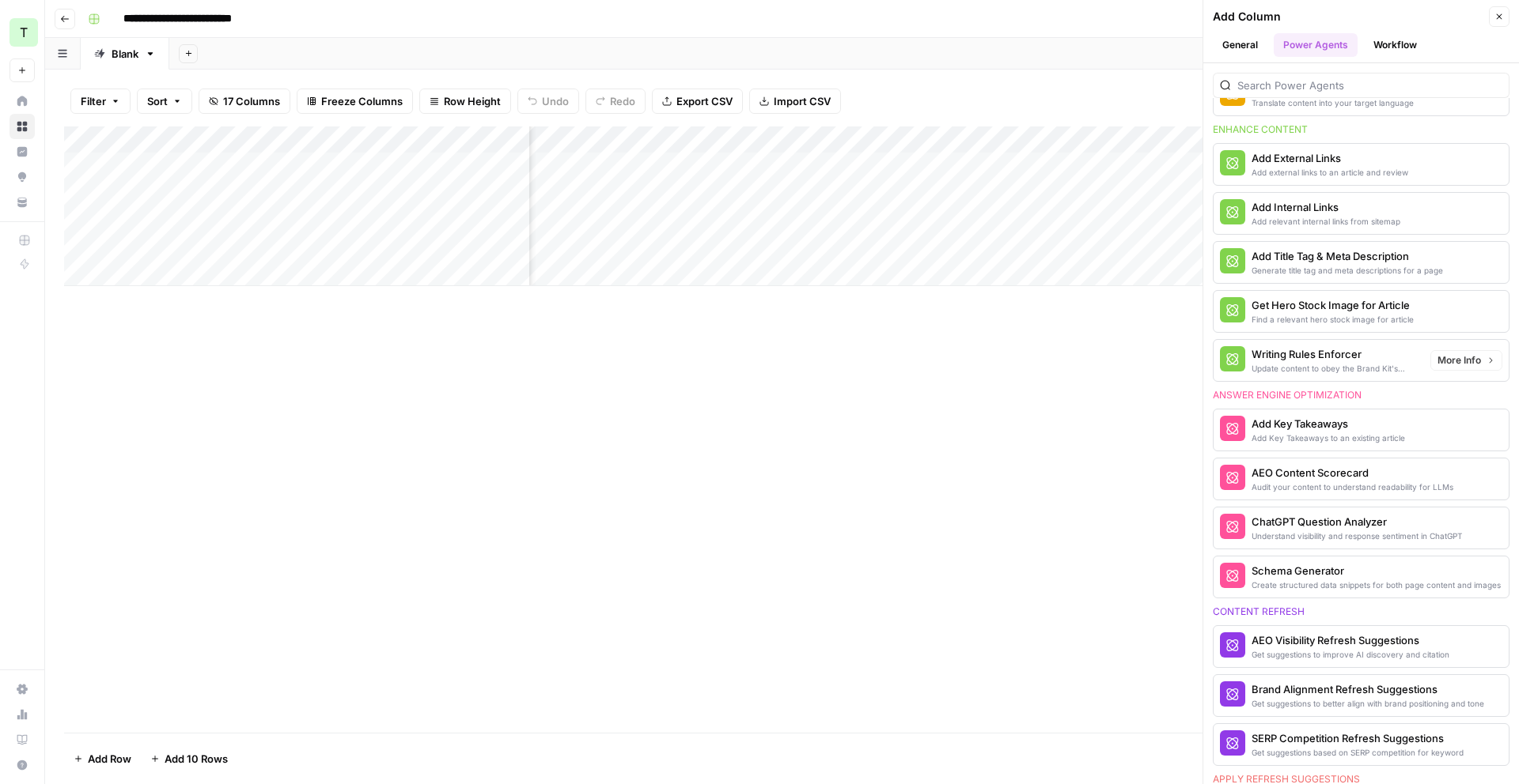
scroll to position [505, 0]
click at [1288, 263] on div "Add Title Tag & Meta Description" at bounding box center [1335, 256] width 166 height 16
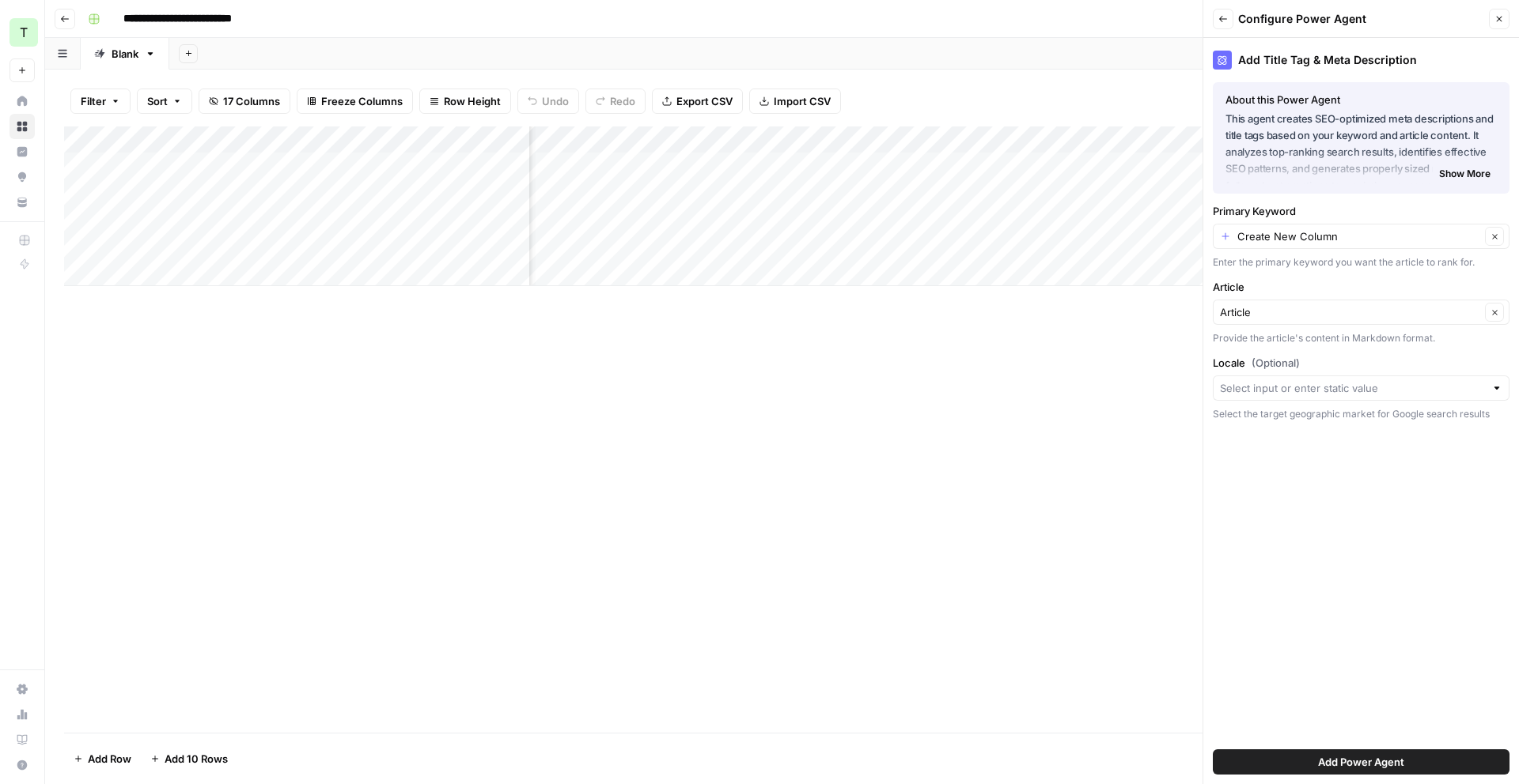
click at [1342, 770] on button "Add Power Agent" at bounding box center [1361, 762] width 297 height 25
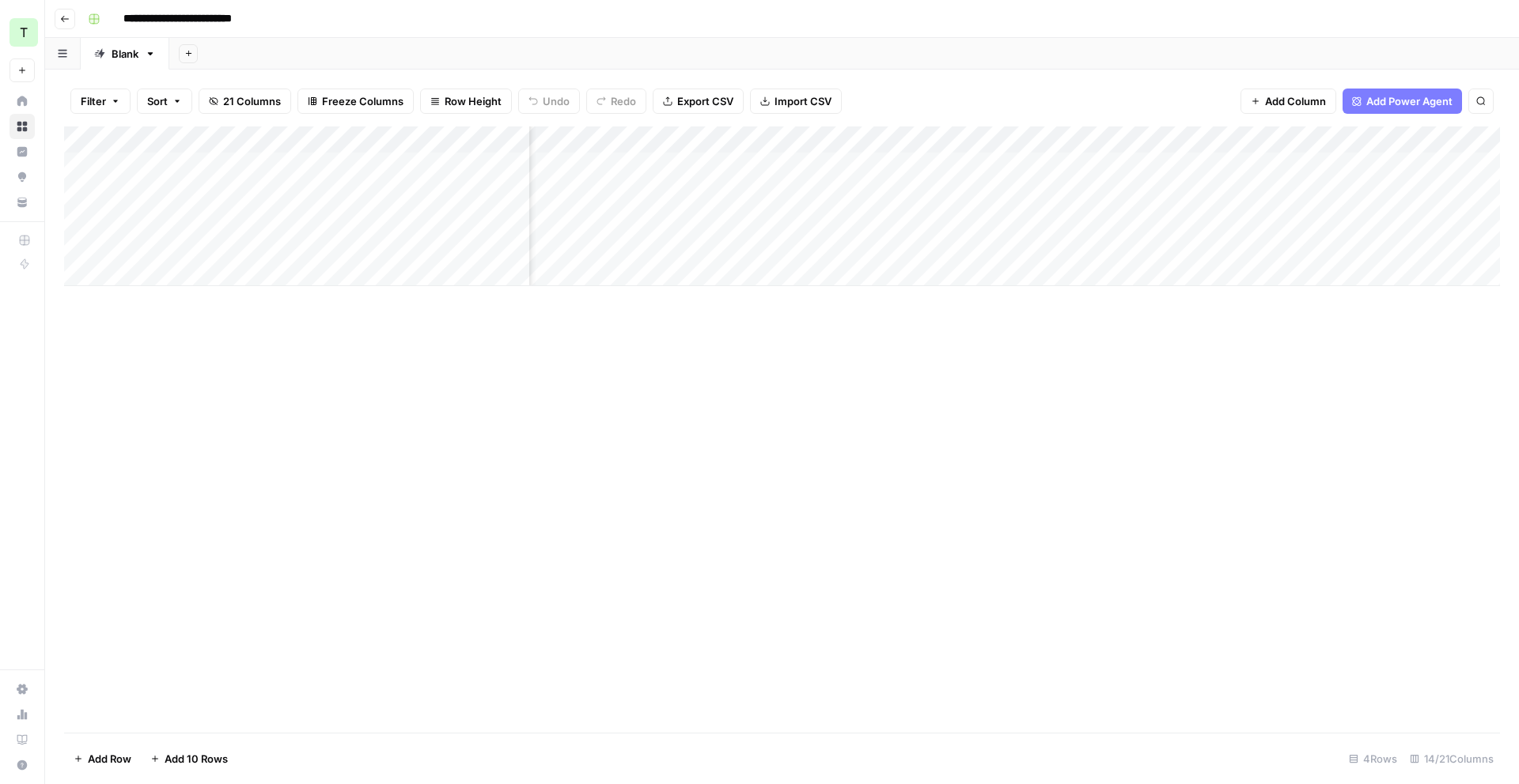
scroll to position [0, 1124]
click at [1098, 141] on div "Add Column" at bounding box center [783, 205] width 1436 height 159
click at [1098, 141] on div at bounding box center [1031, 142] width 229 height 31
click at [790, 349] on div "Add Column" at bounding box center [783, 429] width 1436 height 606
click at [1345, 136] on div "Add Column" at bounding box center [783, 205] width 1436 height 159
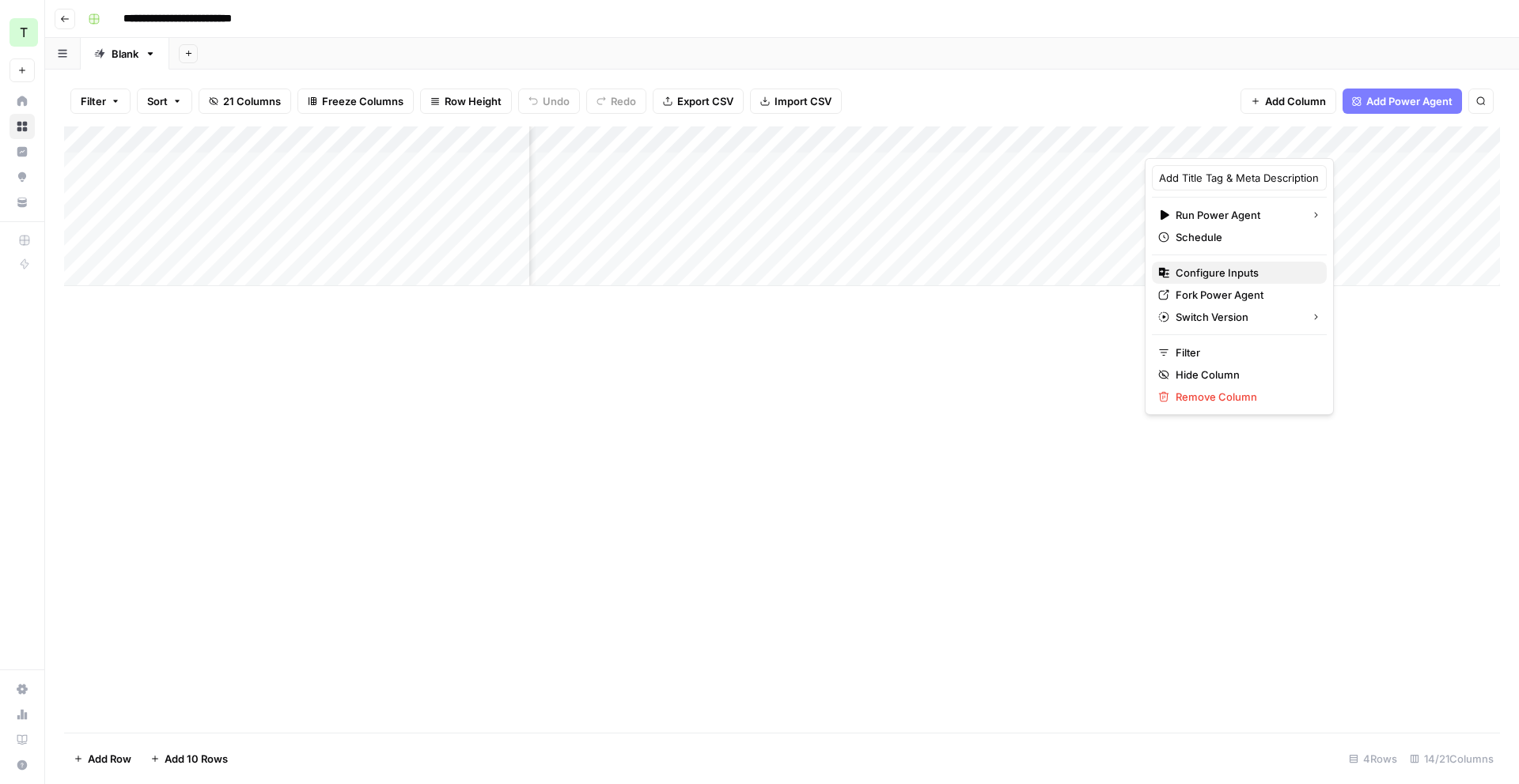
click at [1248, 271] on span "Configure Inputs" at bounding box center [1245, 273] width 138 height 16
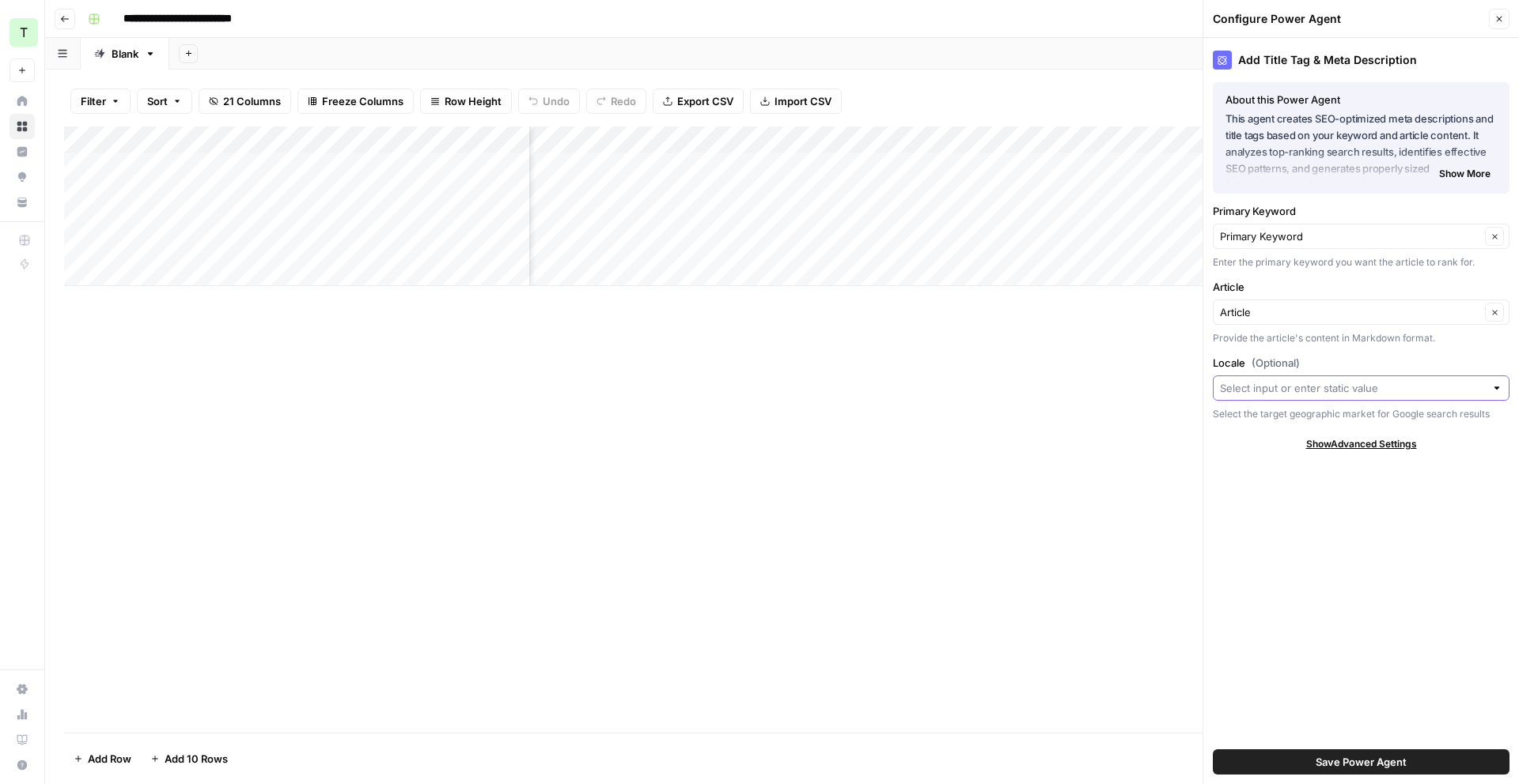
click at [1377, 386] on input "Locale (Optional)" at bounding box center [1353, 388] width 265 height 16
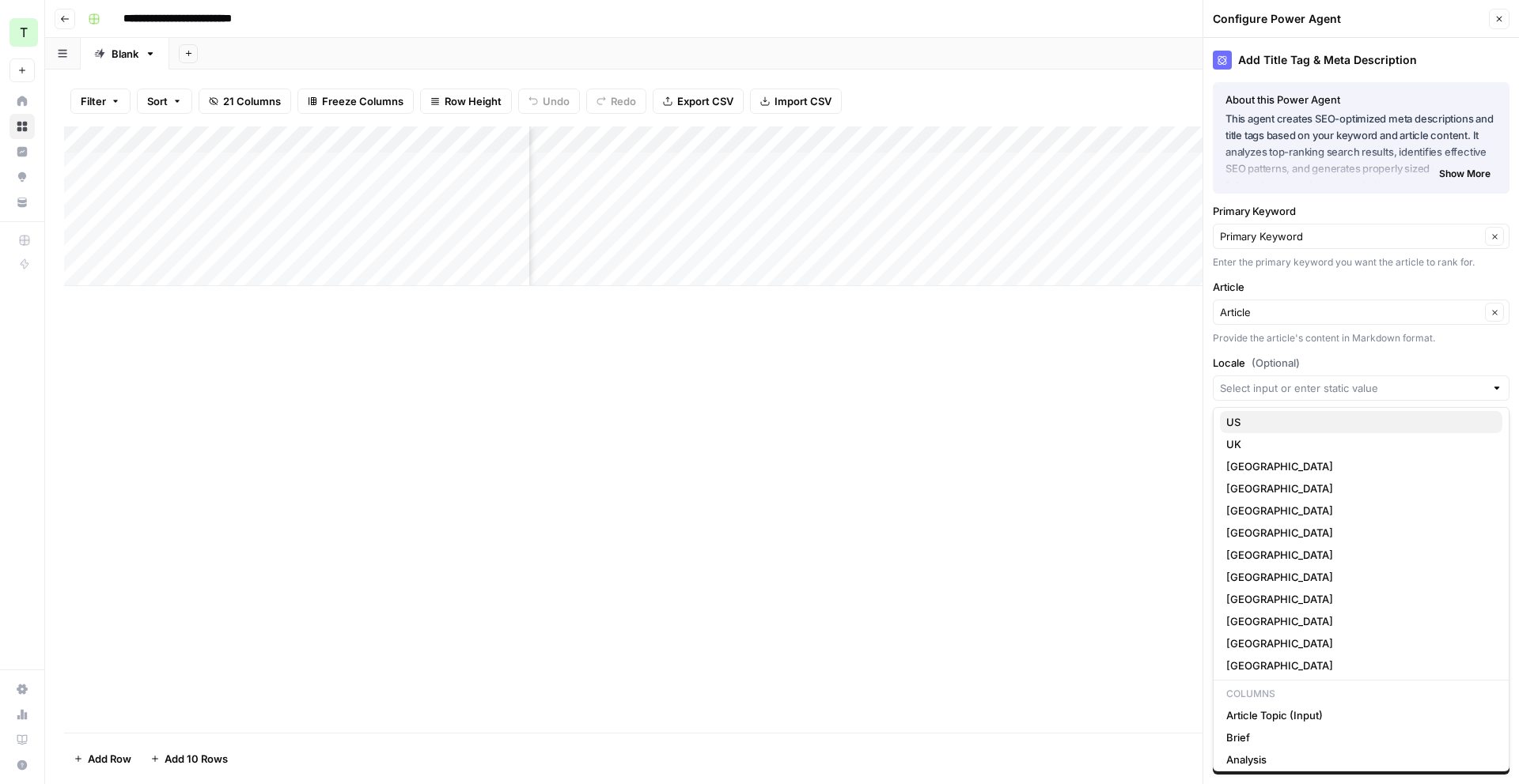
scroll to position [0, 0]
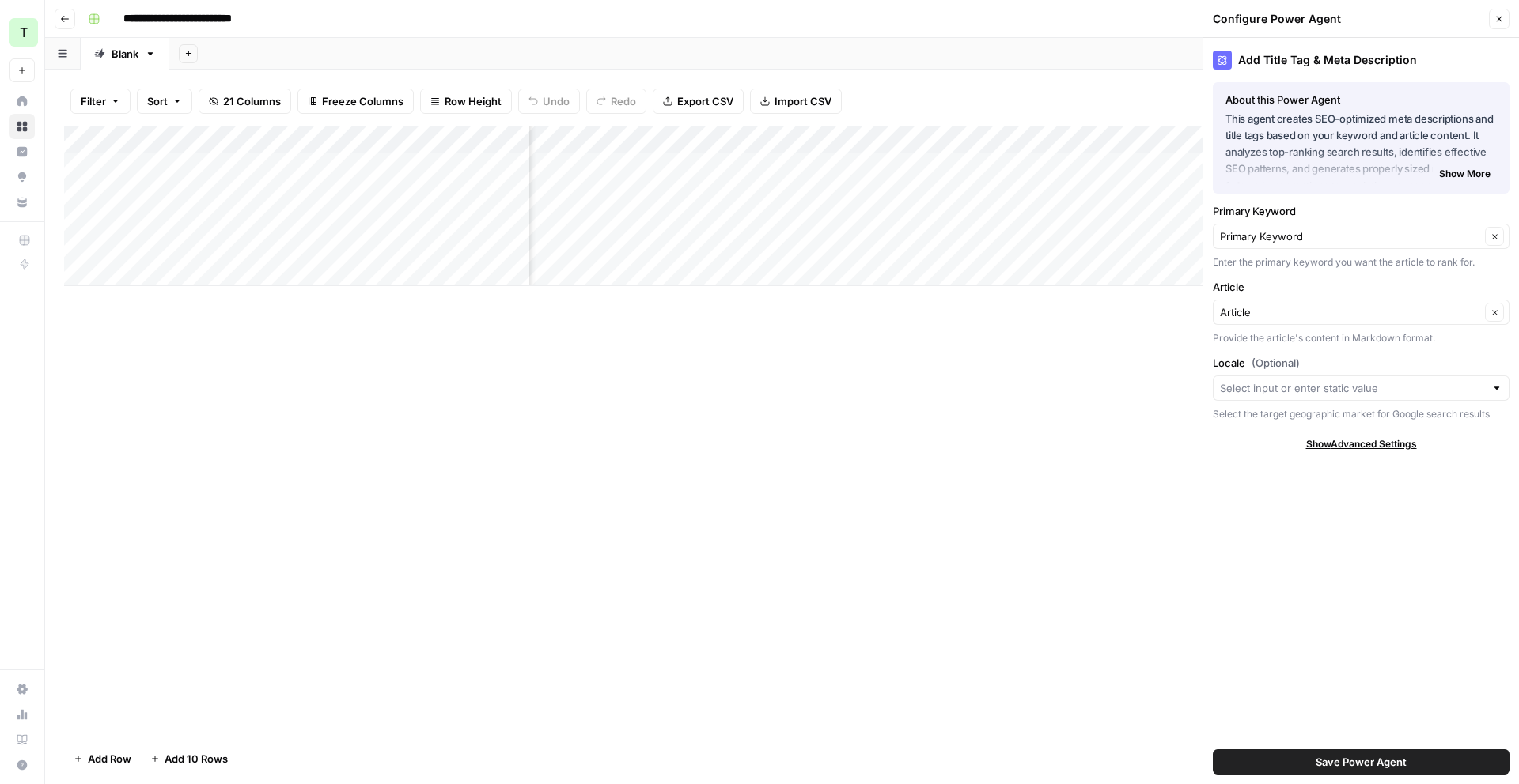
click at [1383, 359] on label "Locale (Optional)" at bounding box center [1361, 362] width 297 height 16
click at [1383, 380] on input "Locale (Optional)" at bounding box center [1353, 388] width 265 height 16
click at [1383, 359] on label "Locale (Optional)" at bounding box center [1361, 362] width 297 height 16
click at [1383, 380] on input "Locale (Optional)" at bounding box center [1353, 388] width 265 height 16
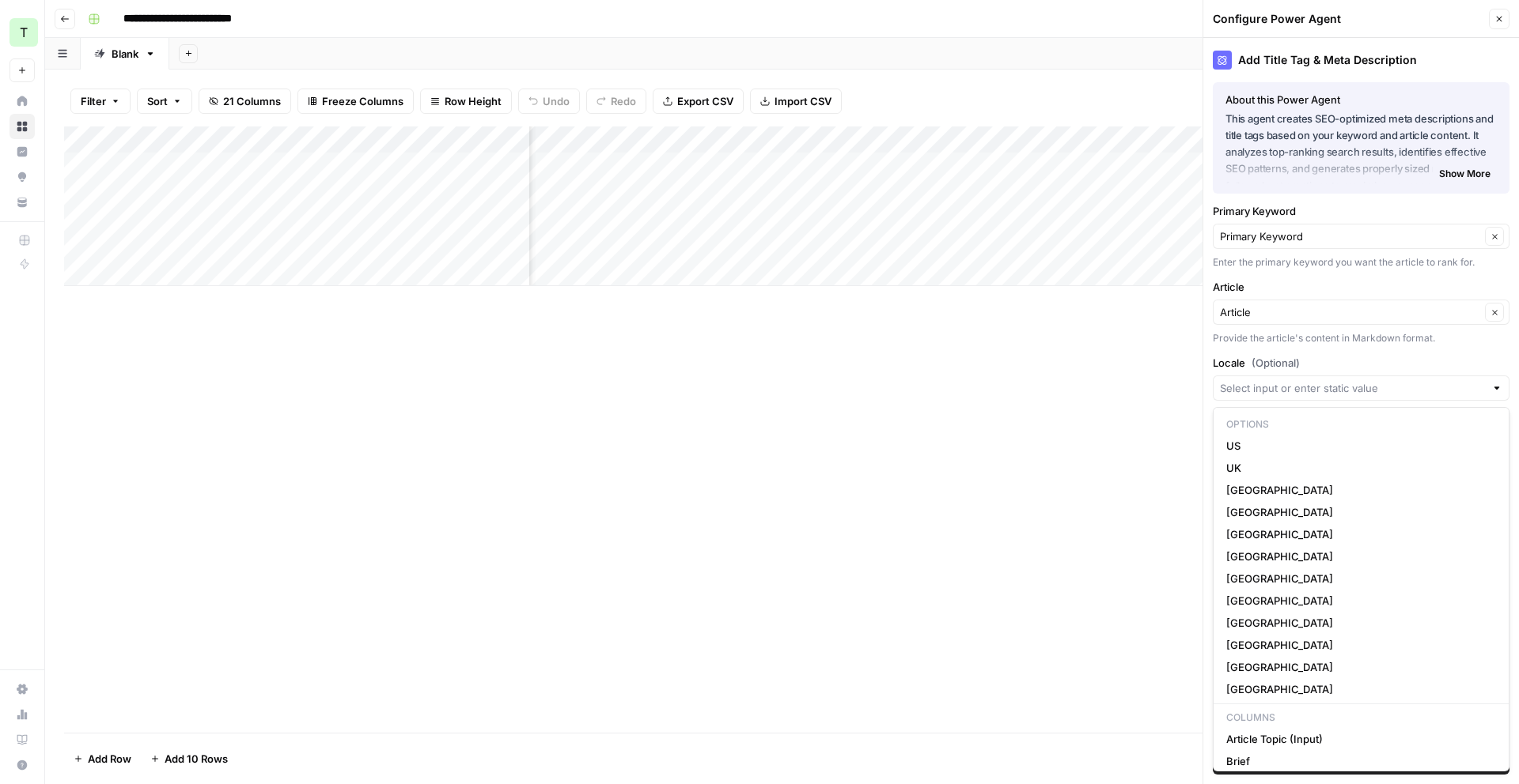
click at [1047, 410] on div "Add Column" at bounding box center [783, 429] width 1436 height 606
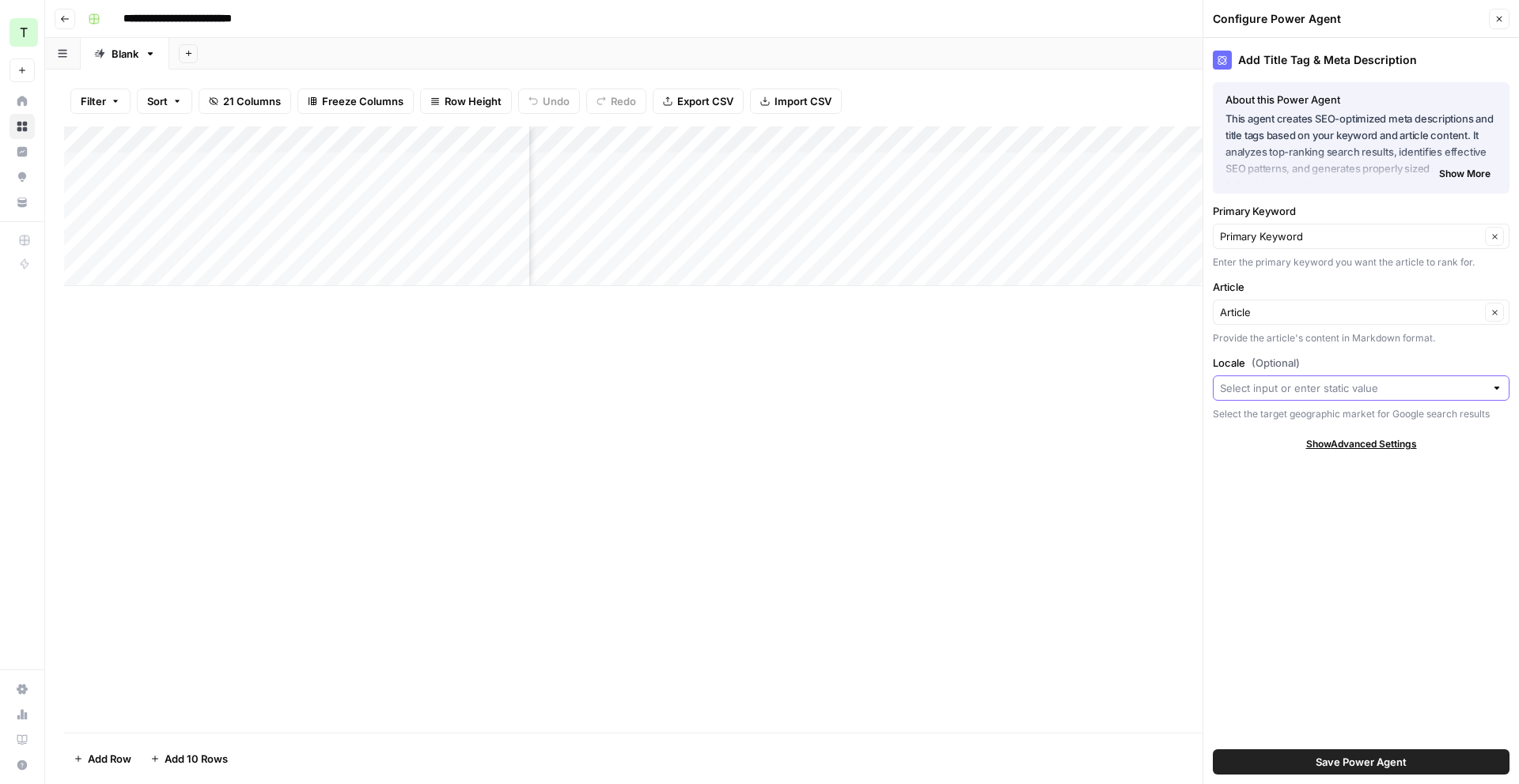
click at [1394, 386] on input "Locale (Optional)" at bounding box center [1353, 388] width 265 height 16
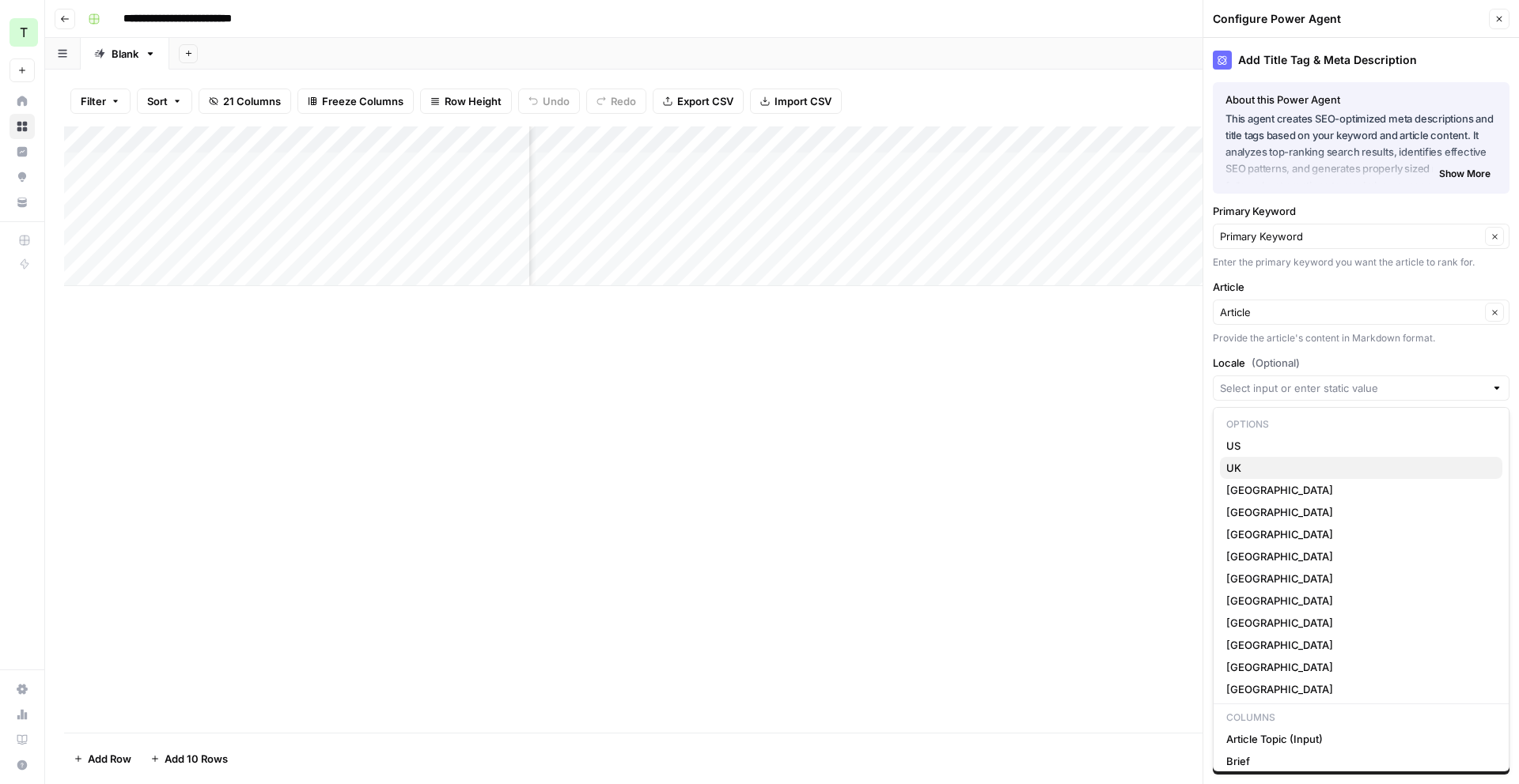
click at [1302, 470] on span "UK" at bounding box center [1358, 468] width 264 height 16
type input "UK"
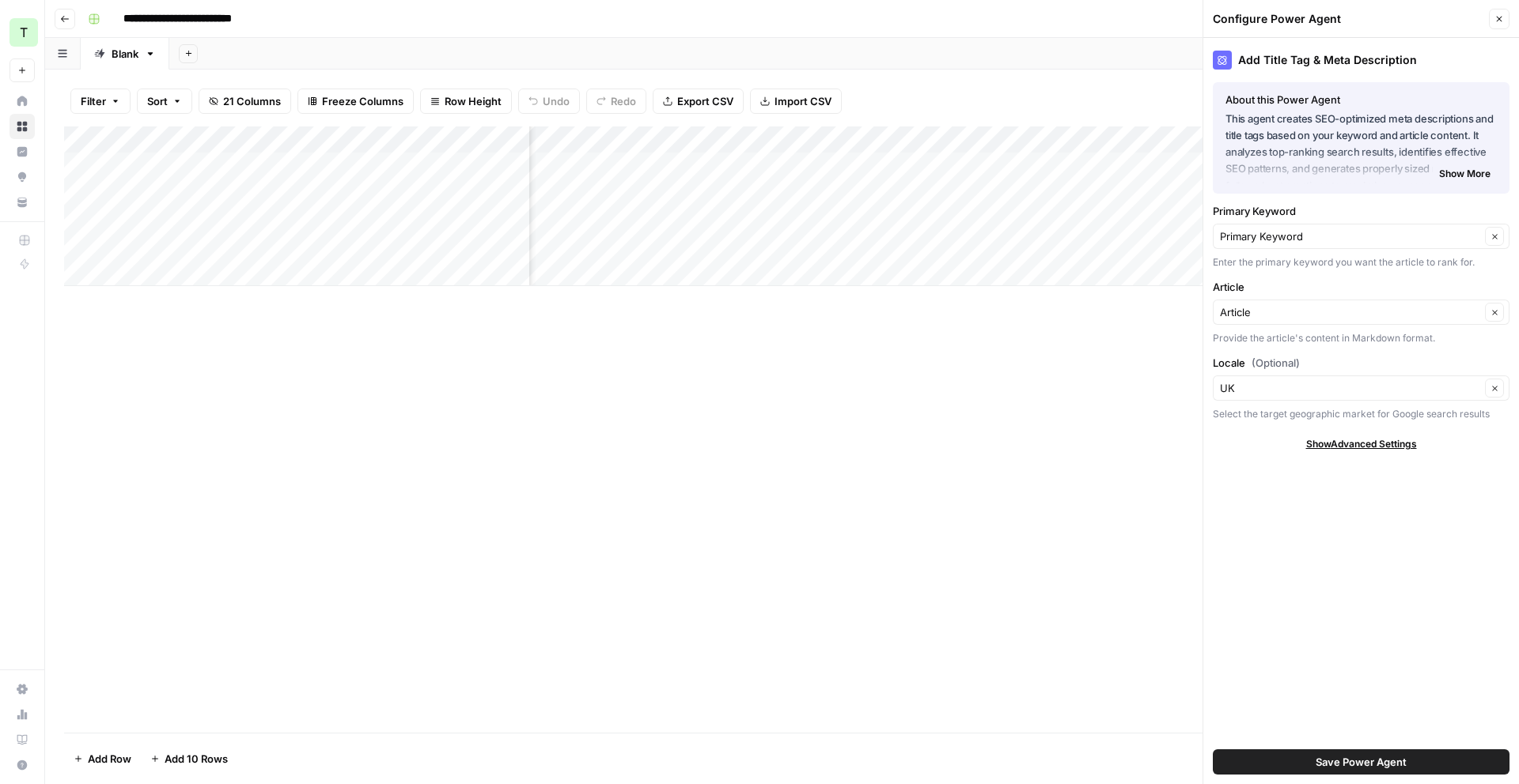
click at [1389, 755] on span "Save Power Agent" at bounding box center [1360, 762] width 91 height 16
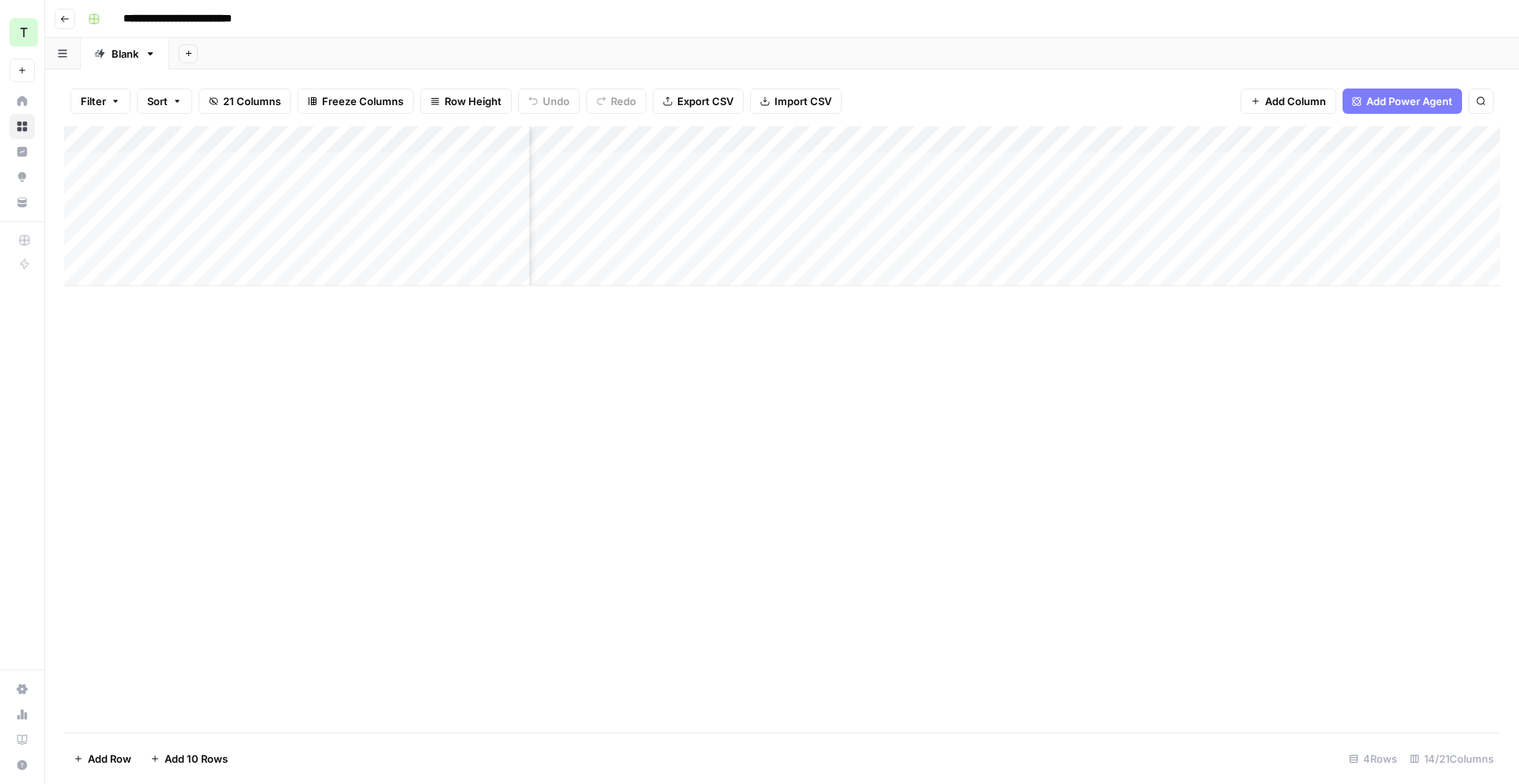
click at [1264, 164] on div "Add Column" at bounding box center [783, 205] width 1436 height 159
click at [1347, 140] on div "Add Column" at bounding box center [783, 205] width 1436 height 159
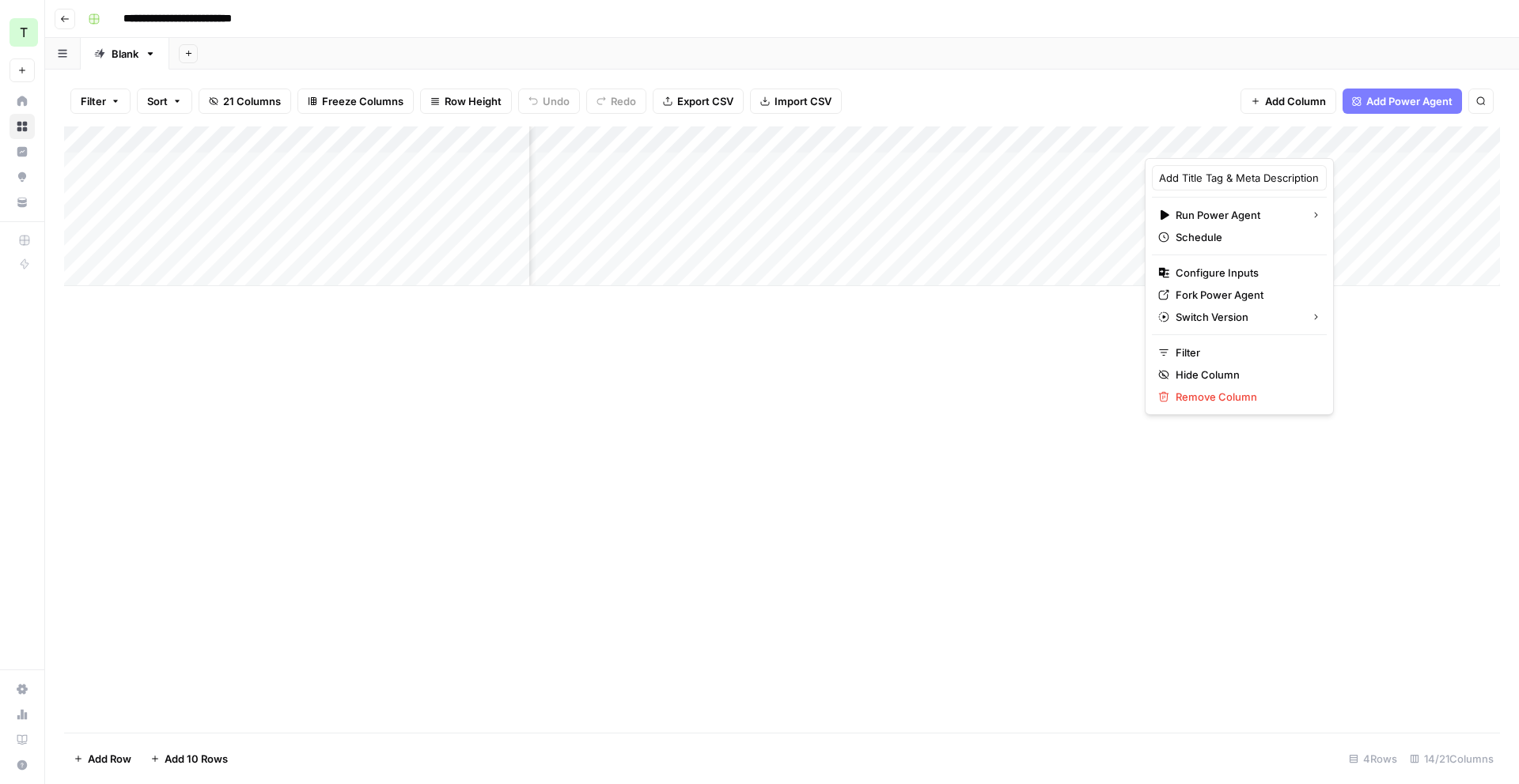
click at [1094, 141] on div "Add Column" at bounding box center [783, 205] width 1436 height 159
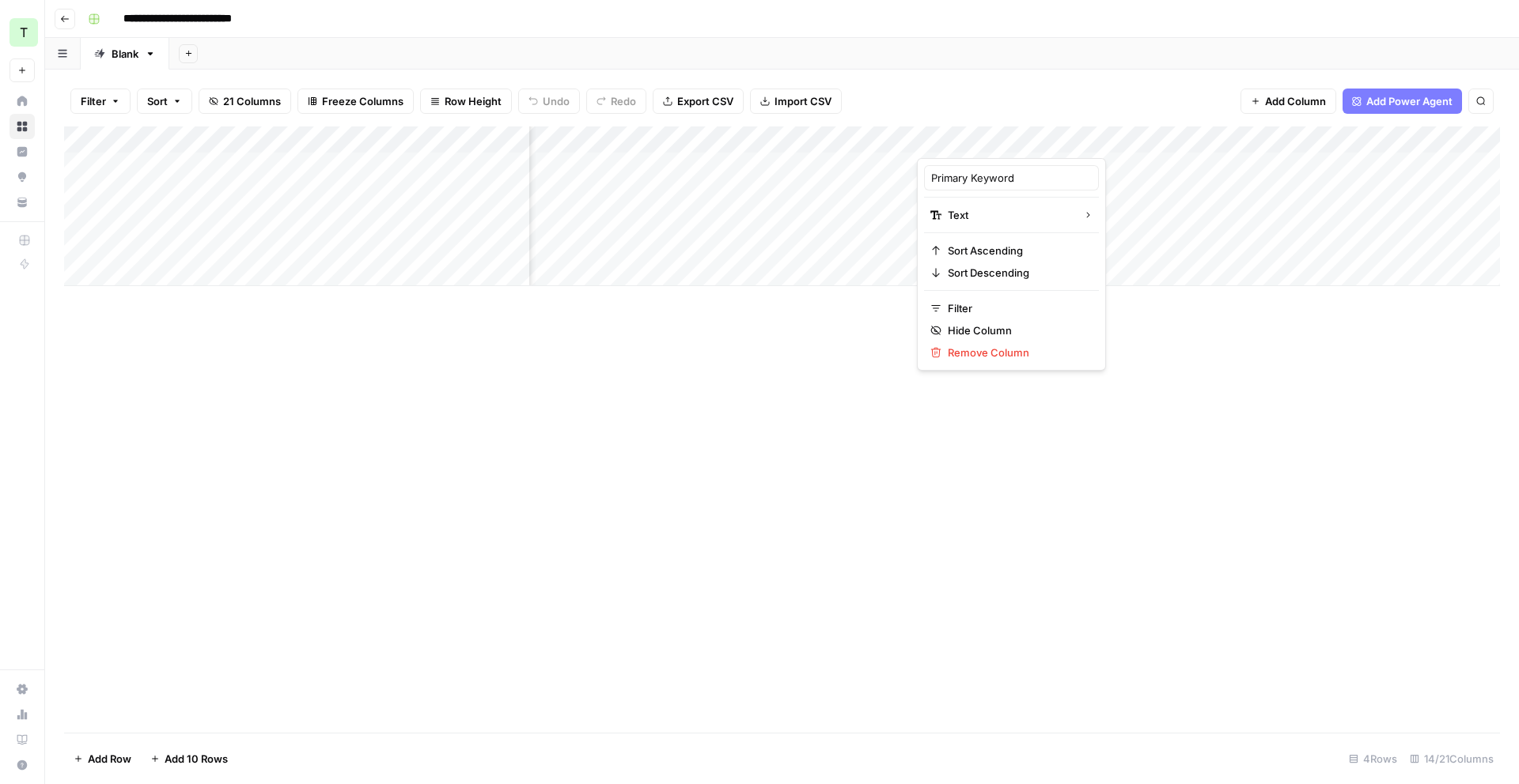
click at [1136, 140] on div at bounding box center [1031, 142] width 229 height 31
click at [1136, 141] on div at bounding box center [1031, 142] width 229 height 31
click at [1109, 145] on div at bounding box center [1031, 142] width 229 height 31
drag, startPoint x: 1082, startPoint y: 419, endPoint x: 1103, endPoint y: 351, distance: 71.2
click at [1082, 418] on div "Add Column" at bounding box center [783, 429] width 1436 height 606
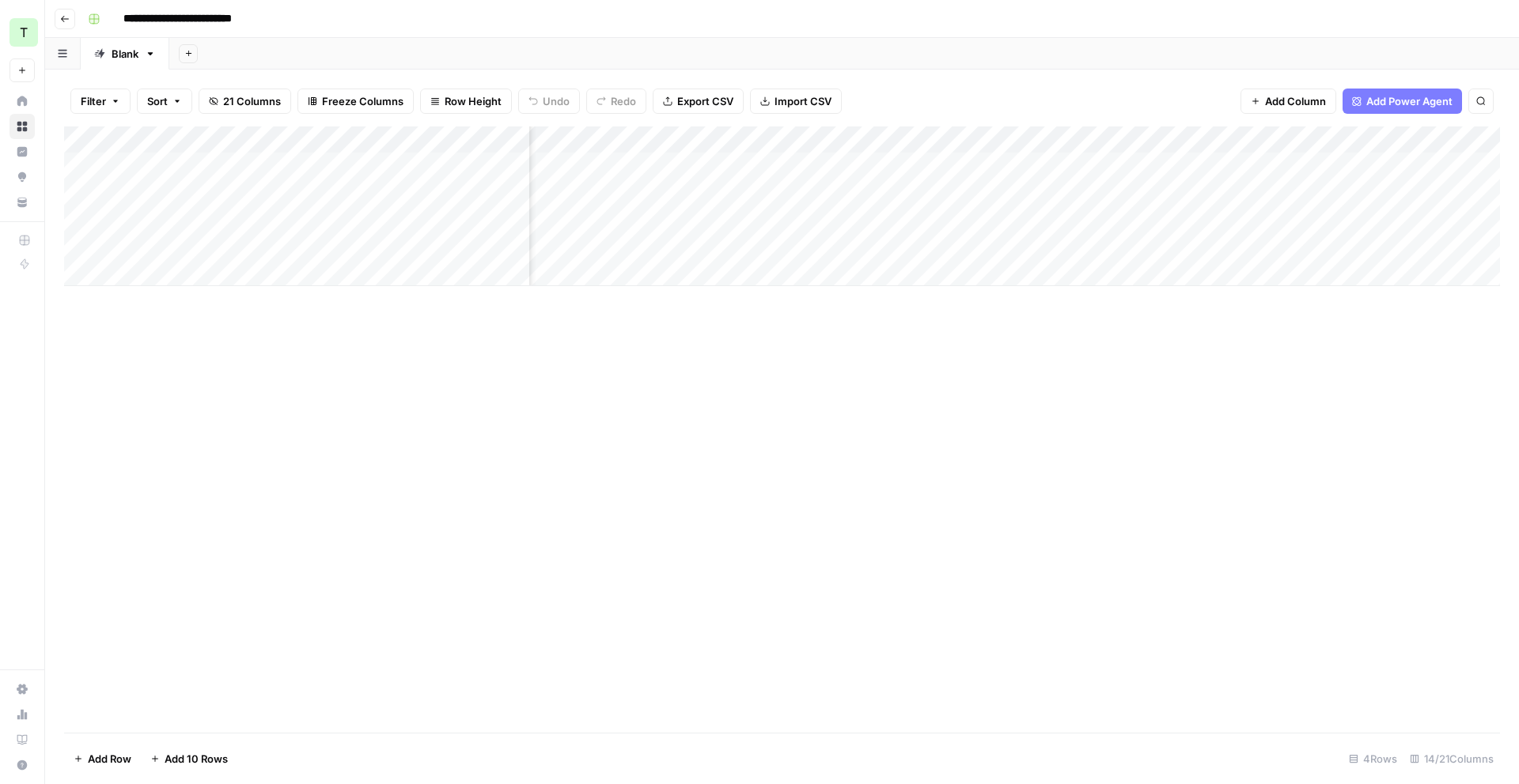
click at [1136, 130] on div "Add Column" at bounding box center [783, 205] width 1436 height 159
click at [995, 355] on span "Remove Column" at bounding box center [1017, 352] width 138 height 16
click at [902, 88] on icon "Close modal" at bounding box center [899, 89] width 13 height 13
click at [1346, 137] on div "Add Column" at bounding box center [783, 205] width 1436 height 159
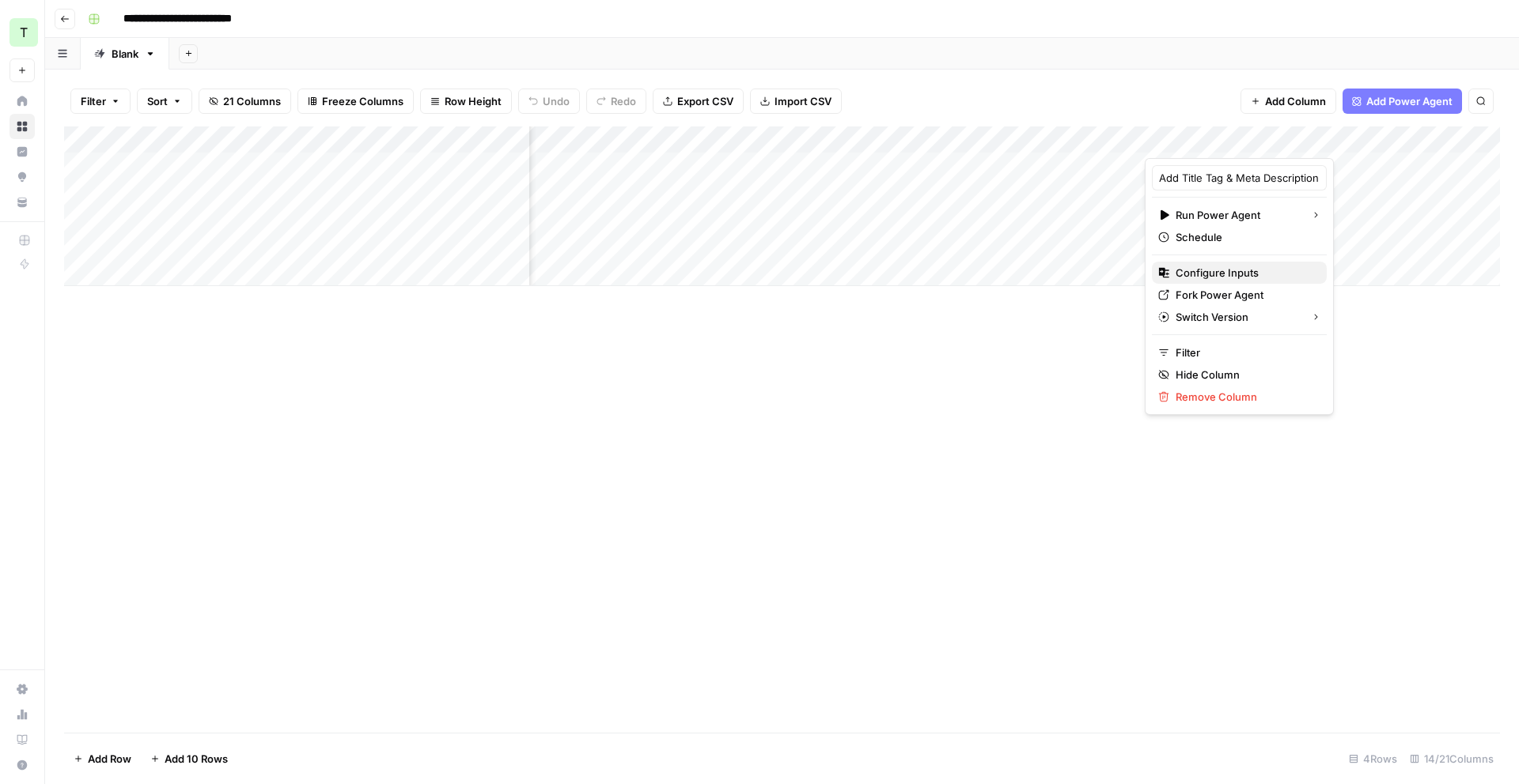
click at [1255, 273] on span "Configure Inputs" at bounding box center [1245, 273] width 138 height 16
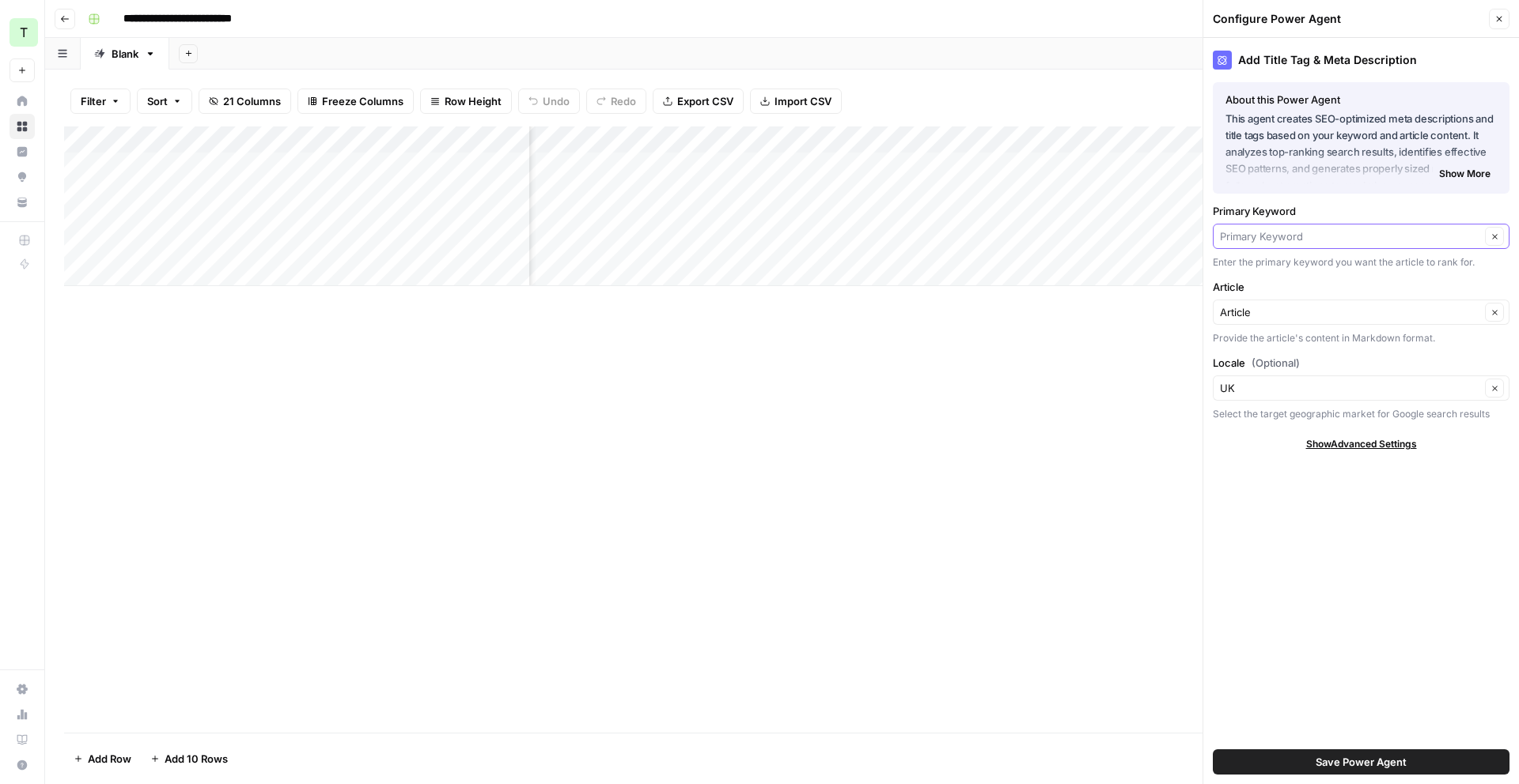
click at [1386, 243] on input "Primary Keyword" at bounding box center [1350, 236] width 260 height 16
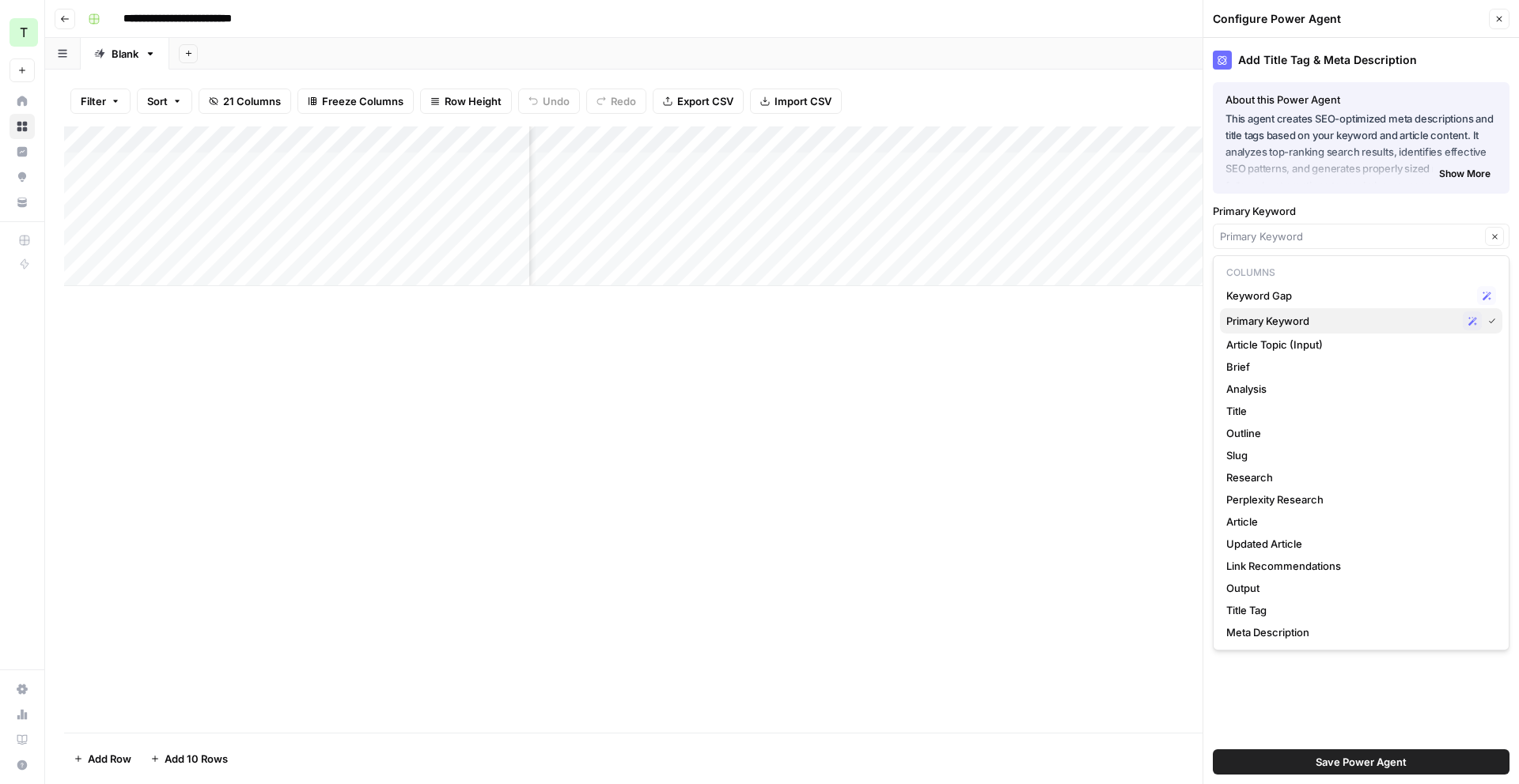
click at [1373, 316] on span "Primary Keyword" at bounding box center [1341, 321] width 230 height 16
type input "Primary Keyword"
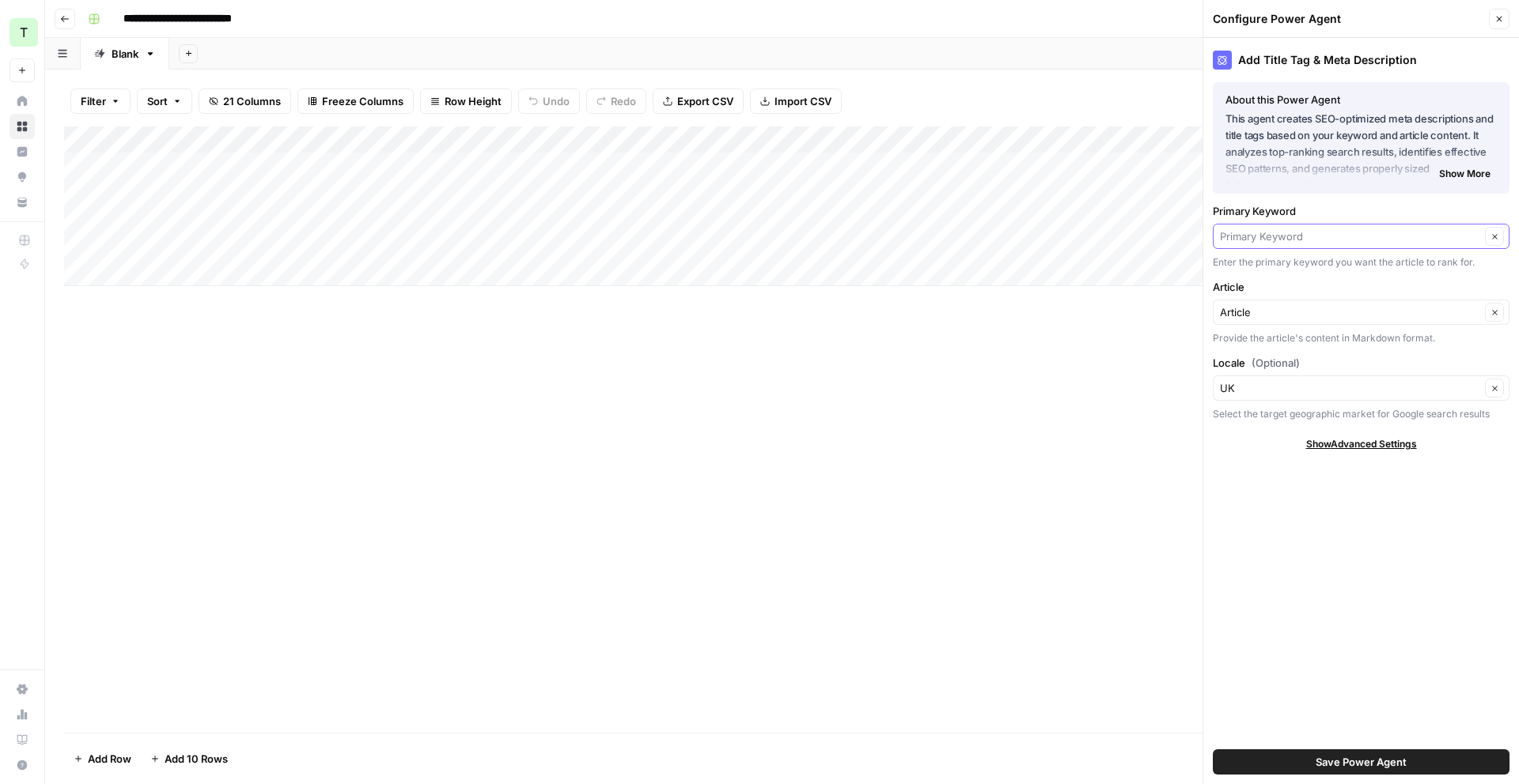
click at [1449, 243] on input "Primary Keyword" at bounding box center [1350, 236] width 260 height 16
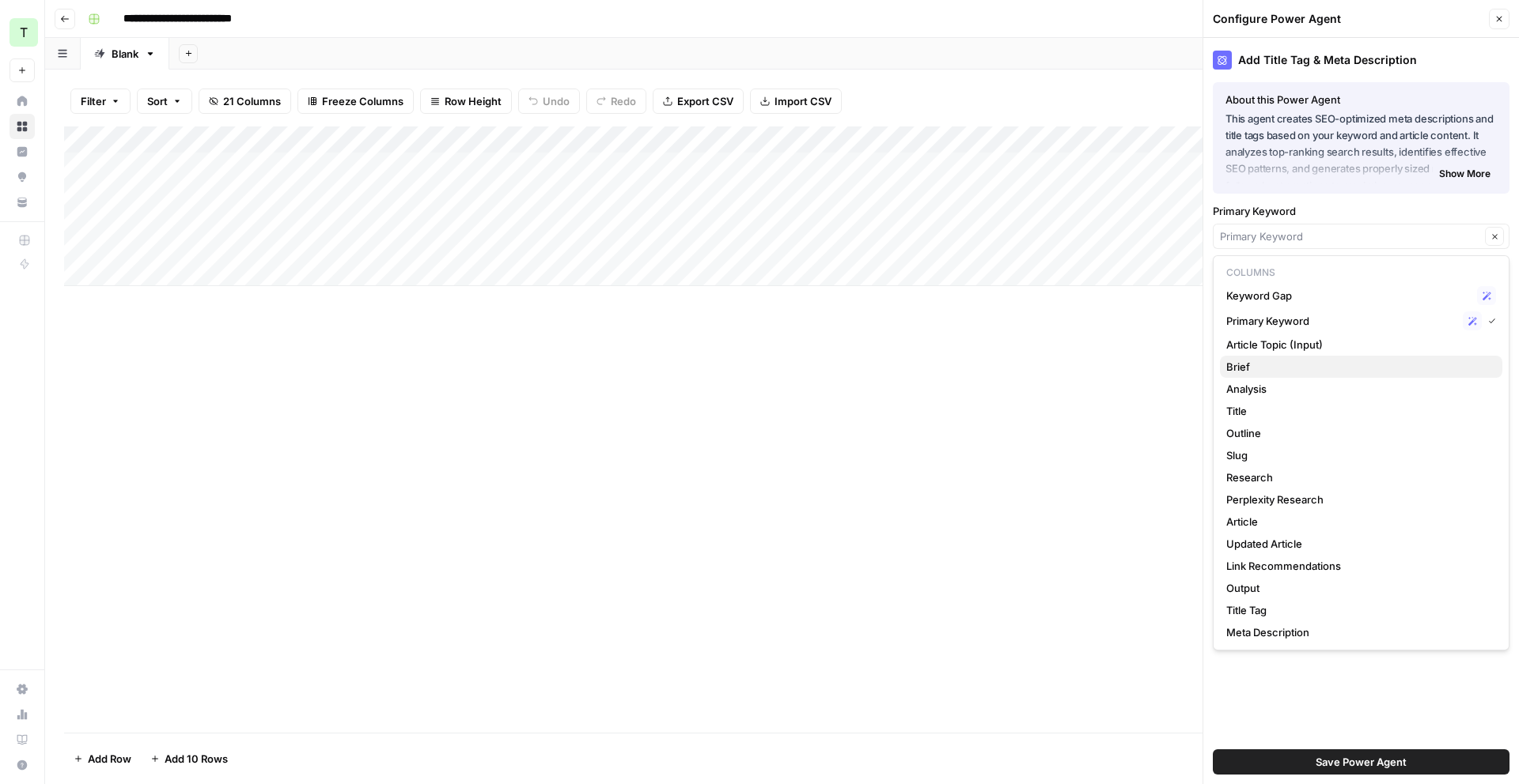
click at [1405, 364] on span "Brief" at bounding box center [1358, 367] width 264 height 16
type input "Brief"
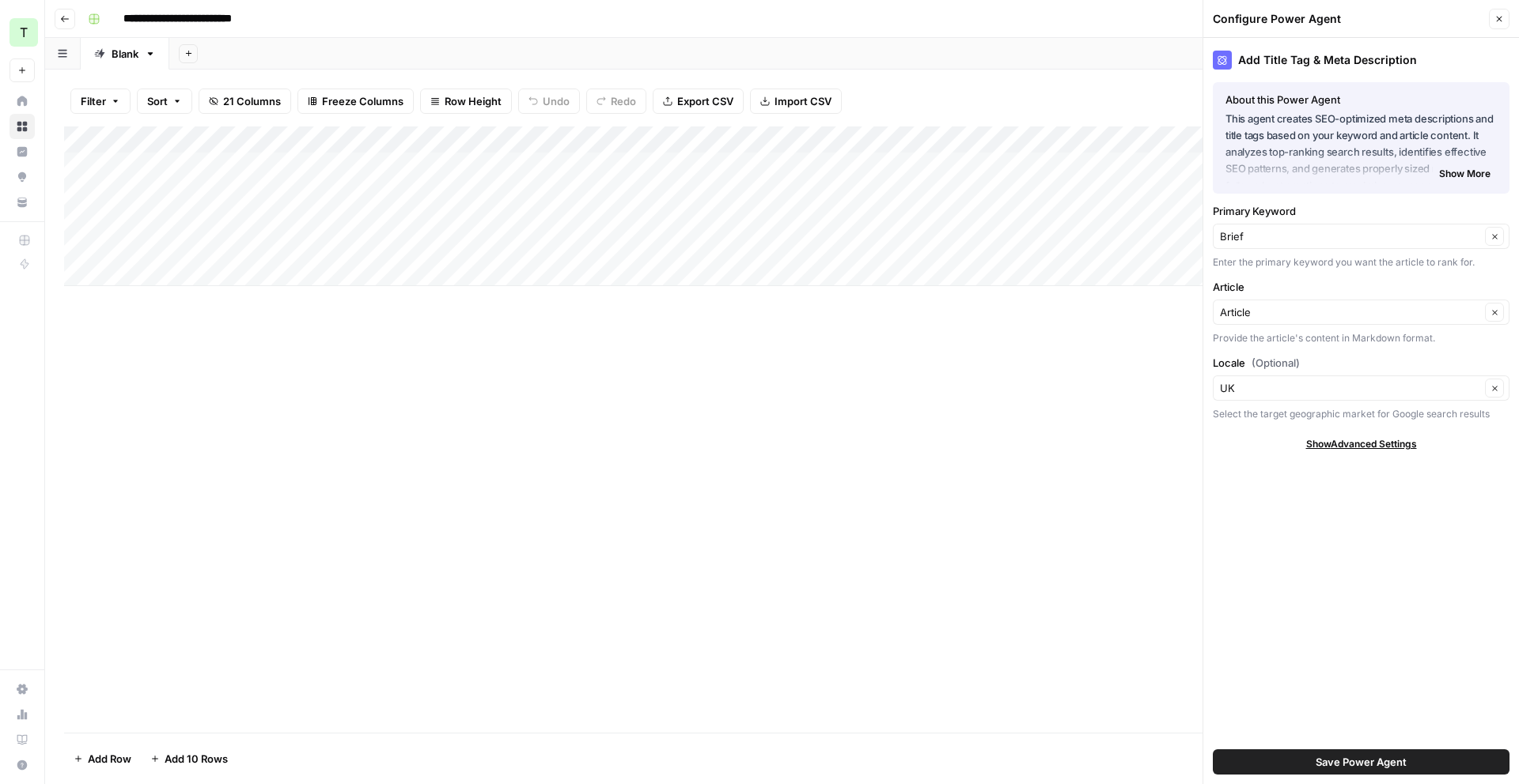
click at [1431, 750] on button "Save Power Agent" at bounding box center [1361, 762] width 297 height 25
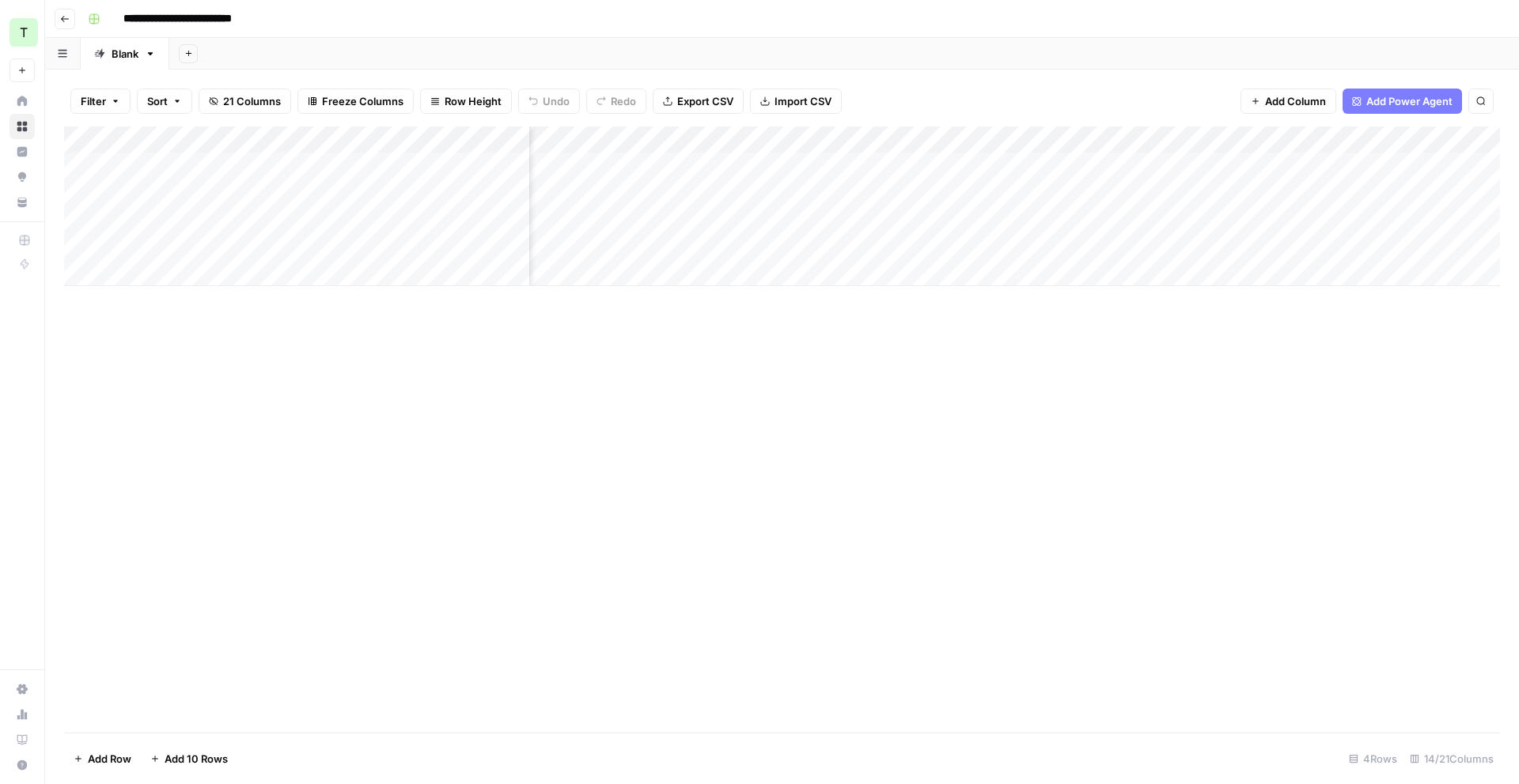
scroll to position [0, 1063]
click at [1317, 161] on div "Add Column" at bounding box center [783, 205] width 1436 height 159
click at [1320, 163] on div "Add Column" at bounding box center [783, 205] width 1436 height 159
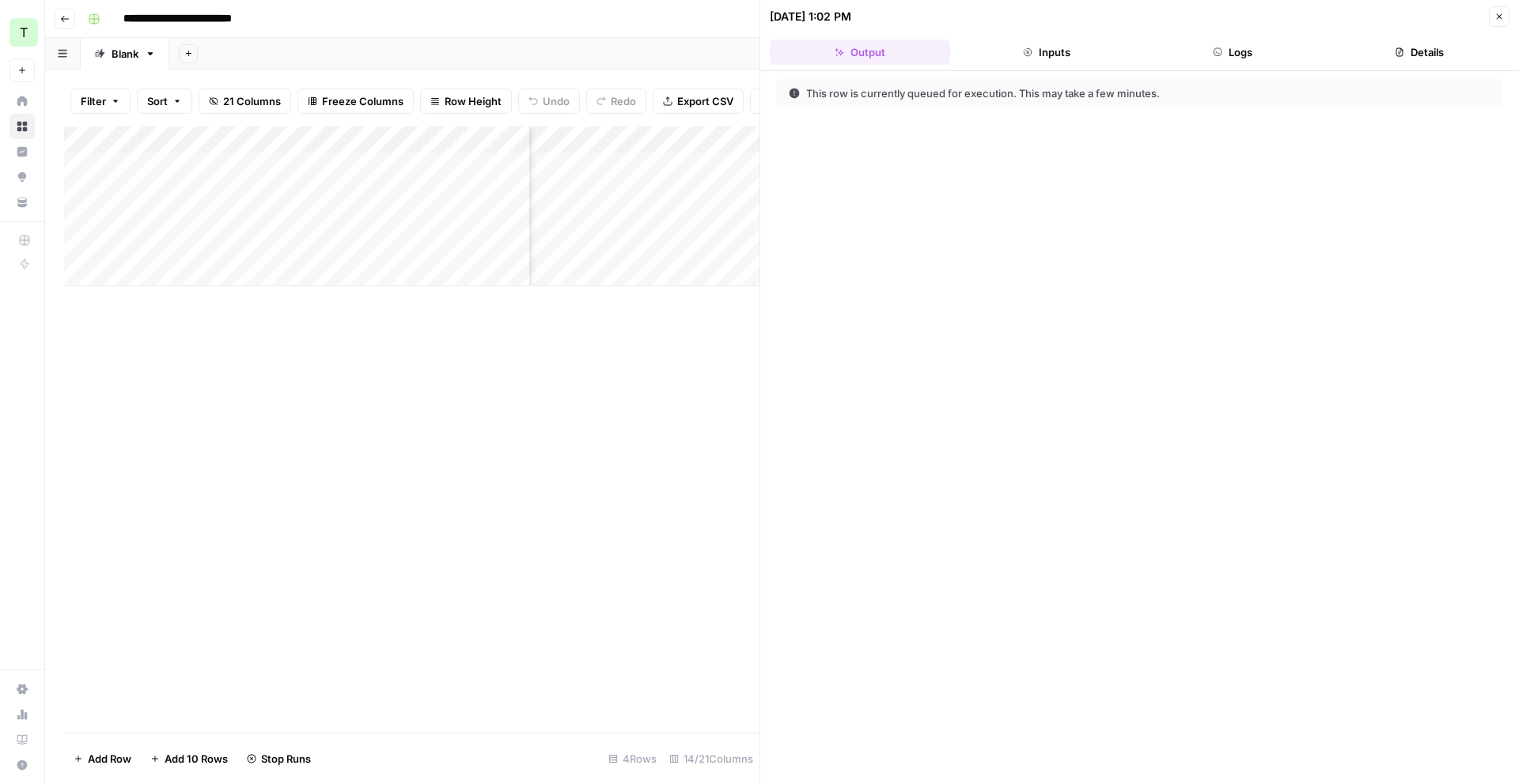
click at [1187, 54] on button "Logs" at bounding box center [1233, 52] width 181 height 25
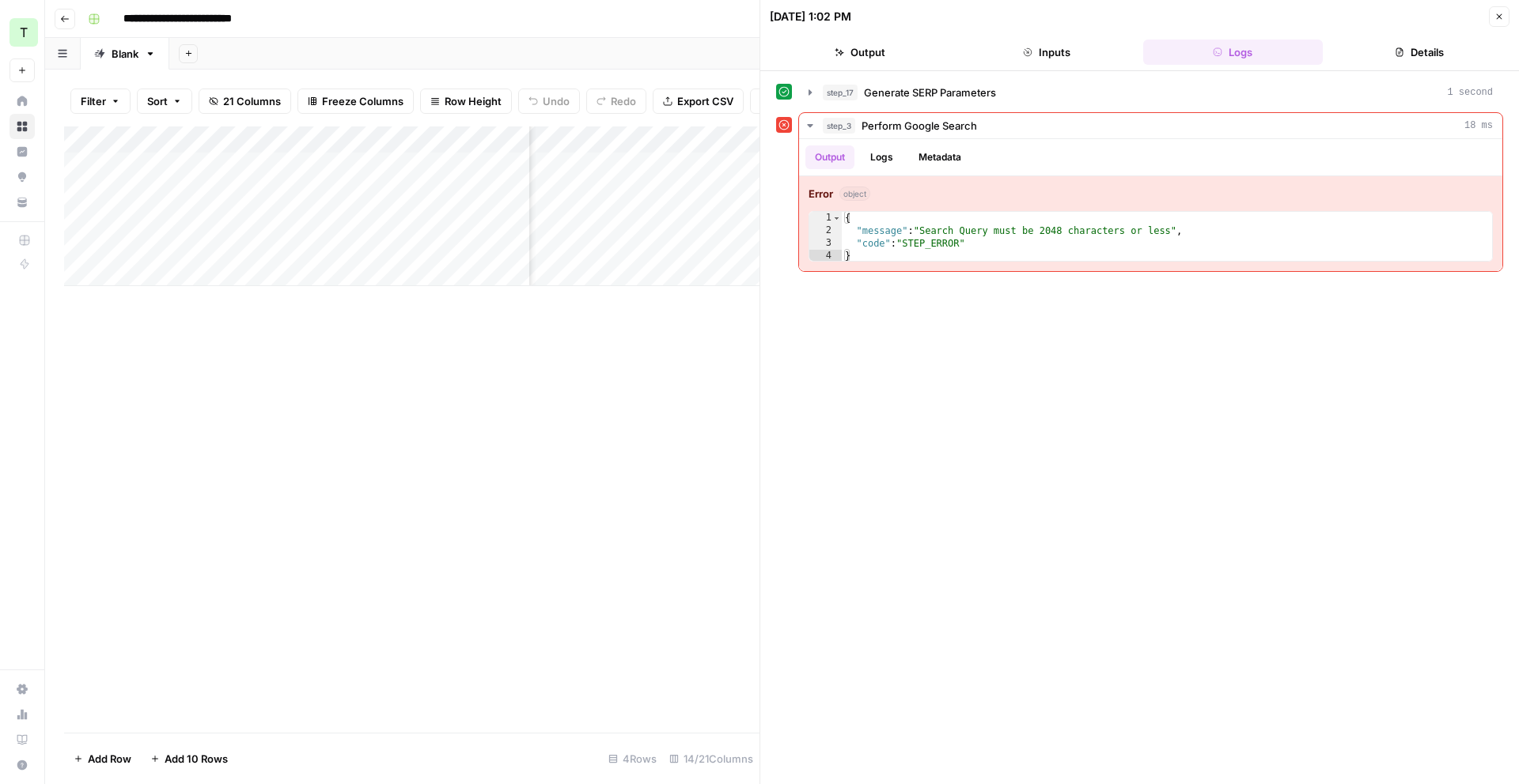
click at [1506, 19] on button "Close" at bounding box center [1499, 17] width 20 height 20
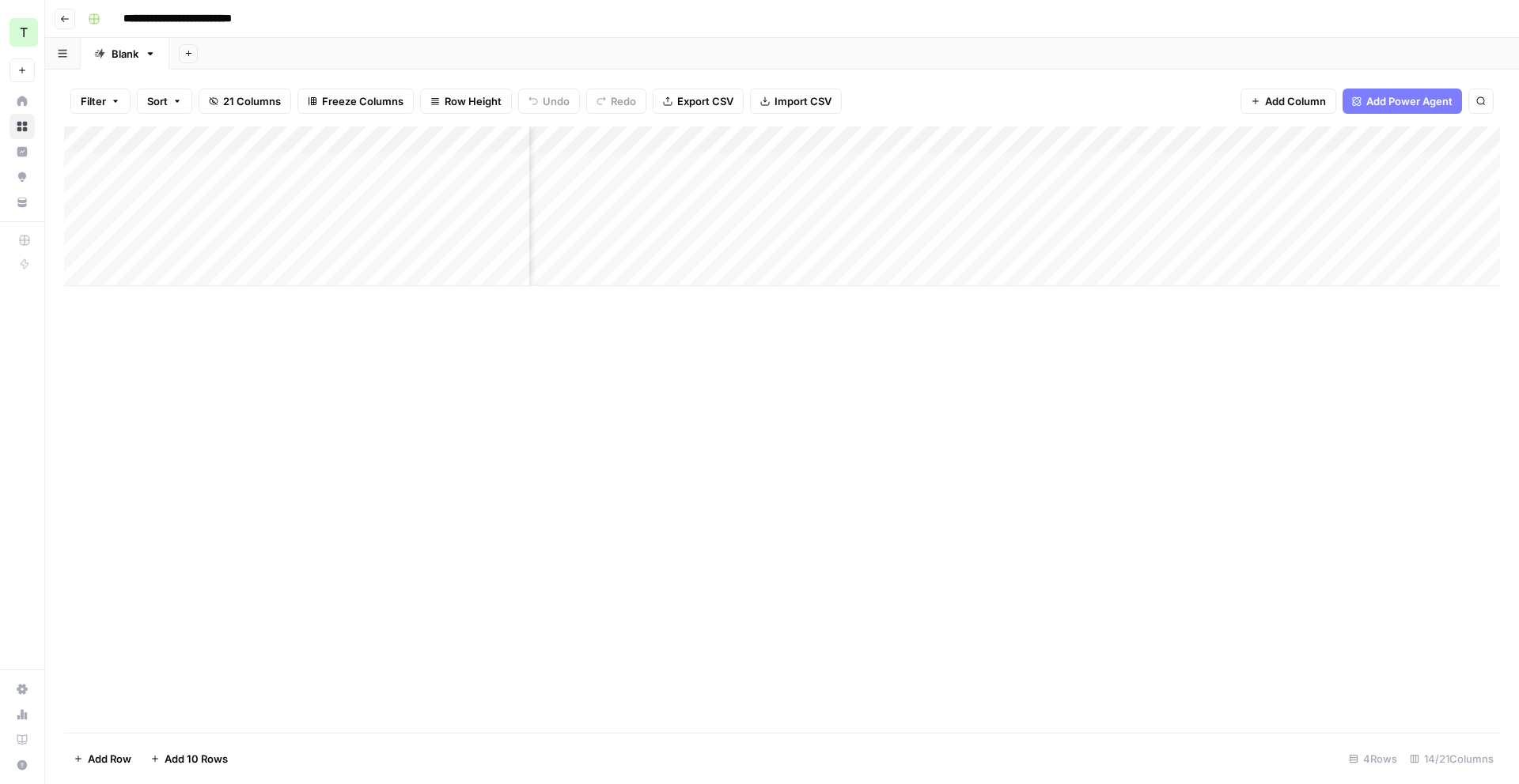
click at [1408, 137] on div "Add Column" at bounding box center [783, 205] width 1436 height 159
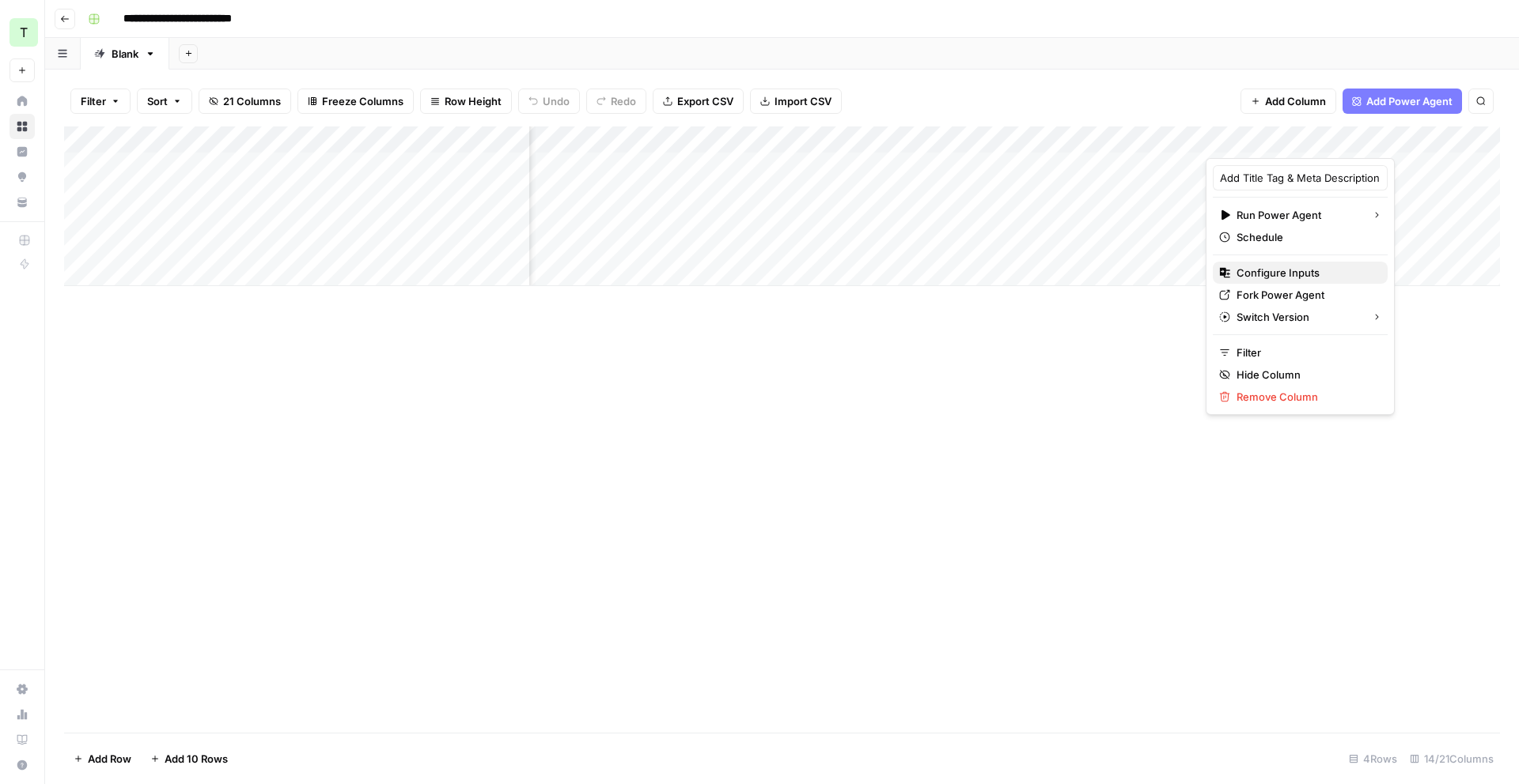
click at [1299, 268] on span "Configure Inputs" at bounding box center [1306, 273] width 138 height 16
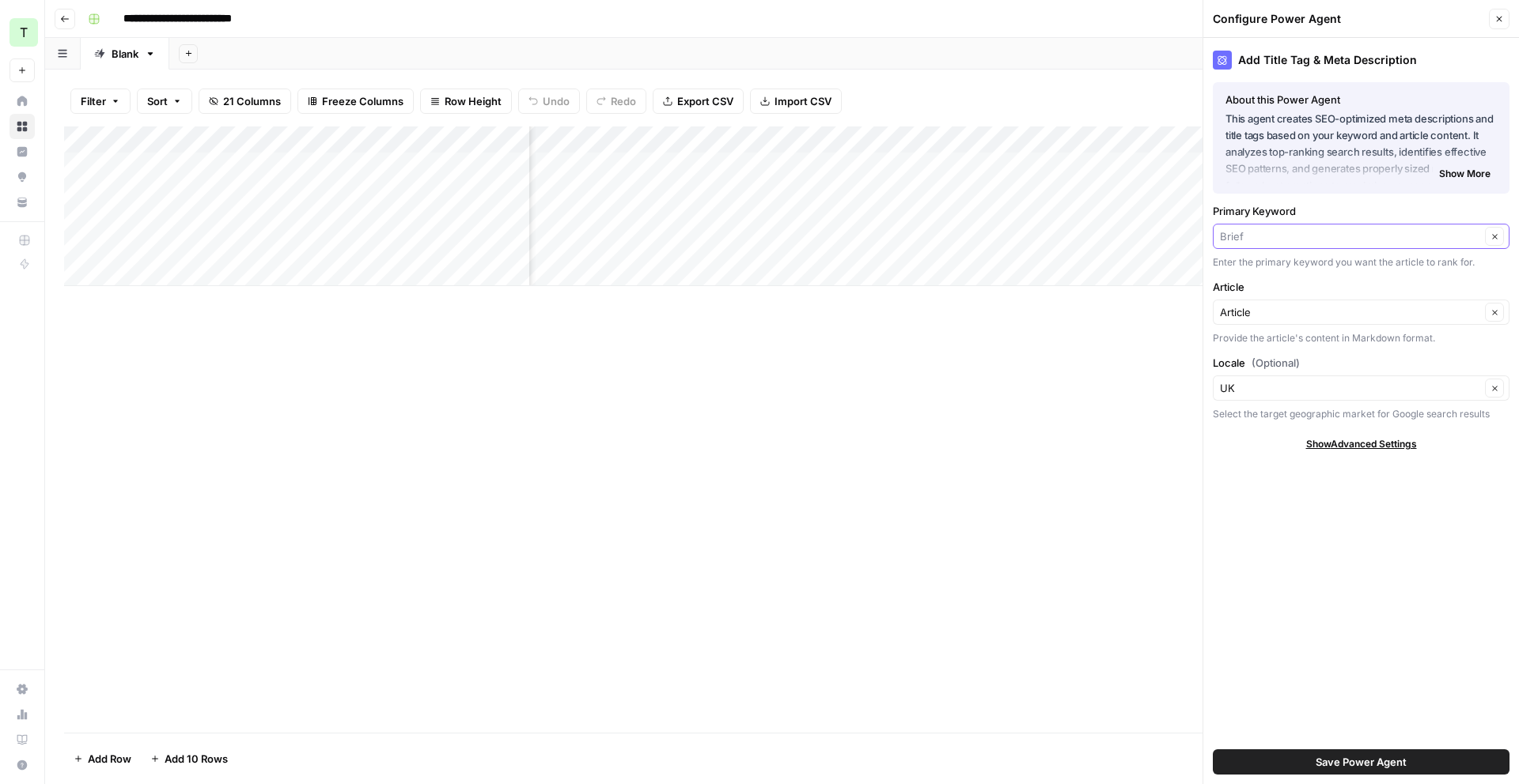
click at [1329, 241] on input "Primary Keyword" at bounding box center [1350, 236] width 260 height 16
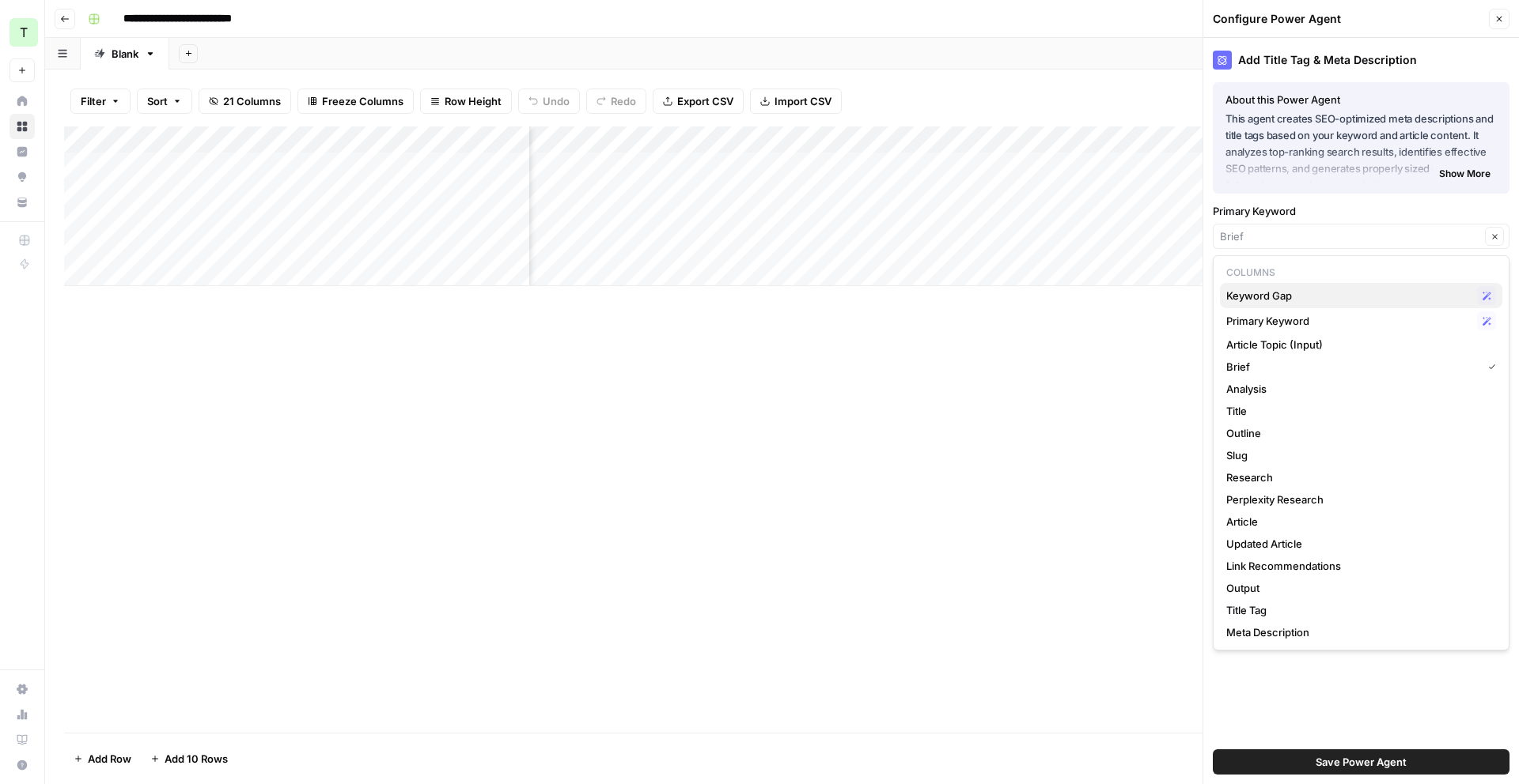
click at [1369, 292] on span "Keyword Gap" at bounding box center [1348, 295] width 244 height 16
type input "Keyword Gap"
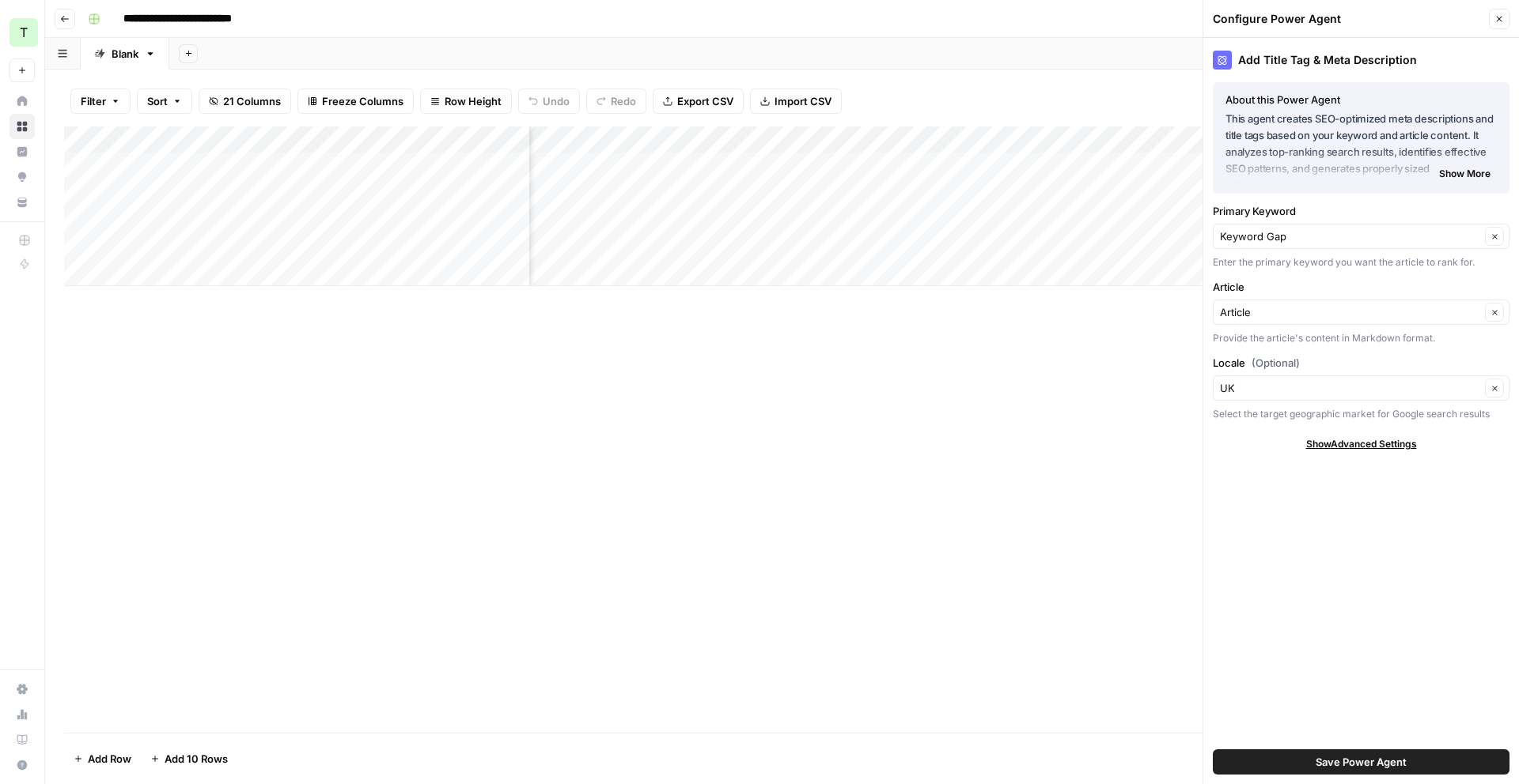
click at [1375, 766] on span "Save Power Agent" at bounding box center [1360, 762] width 91 height 16
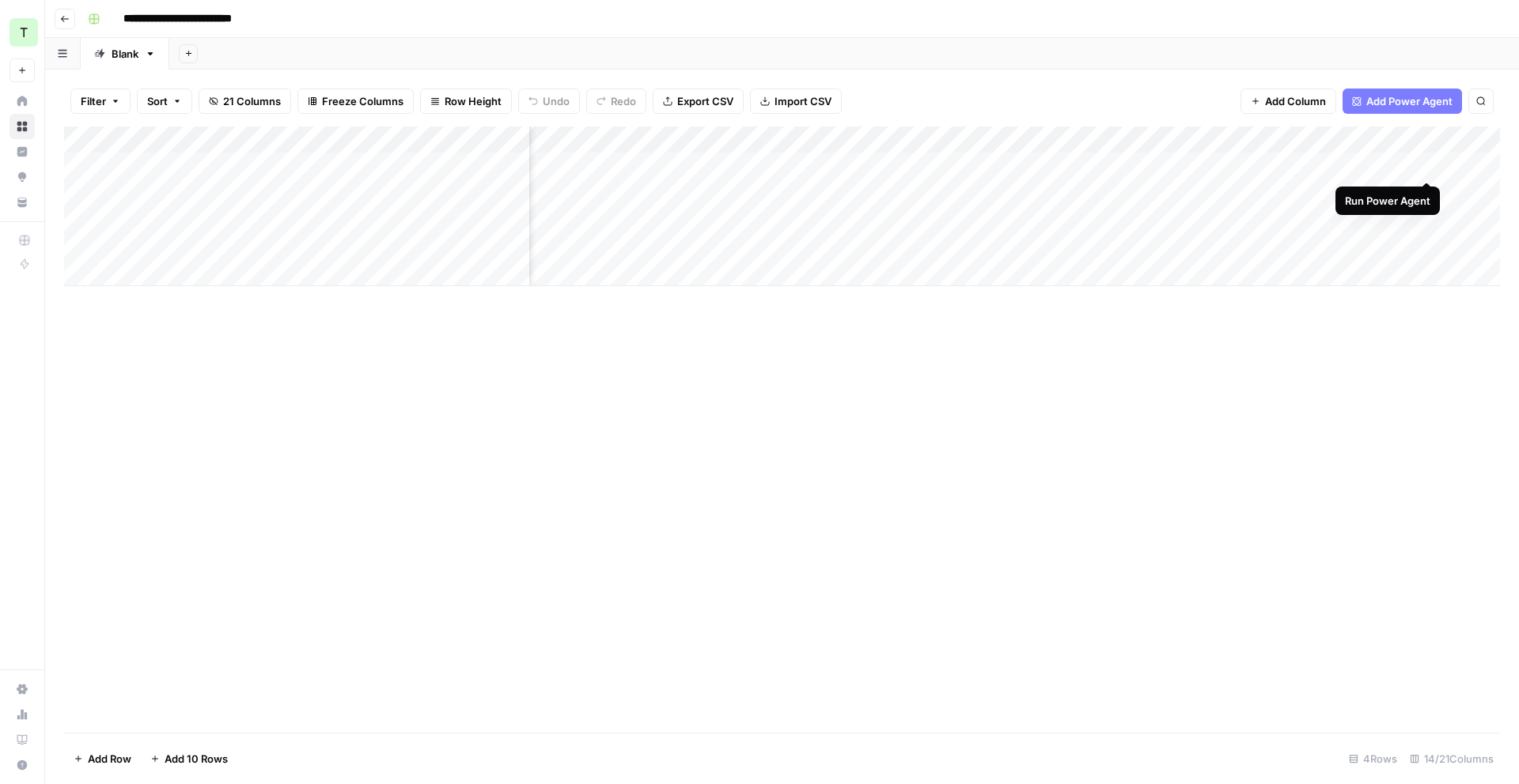
click at [1426, 167] on div "Add Column" at bounding box center [783, 205] width 1436 height 159
click at [1225, 165] on div "Add Column" at bounding box center [783, 205] width 1436 height 159
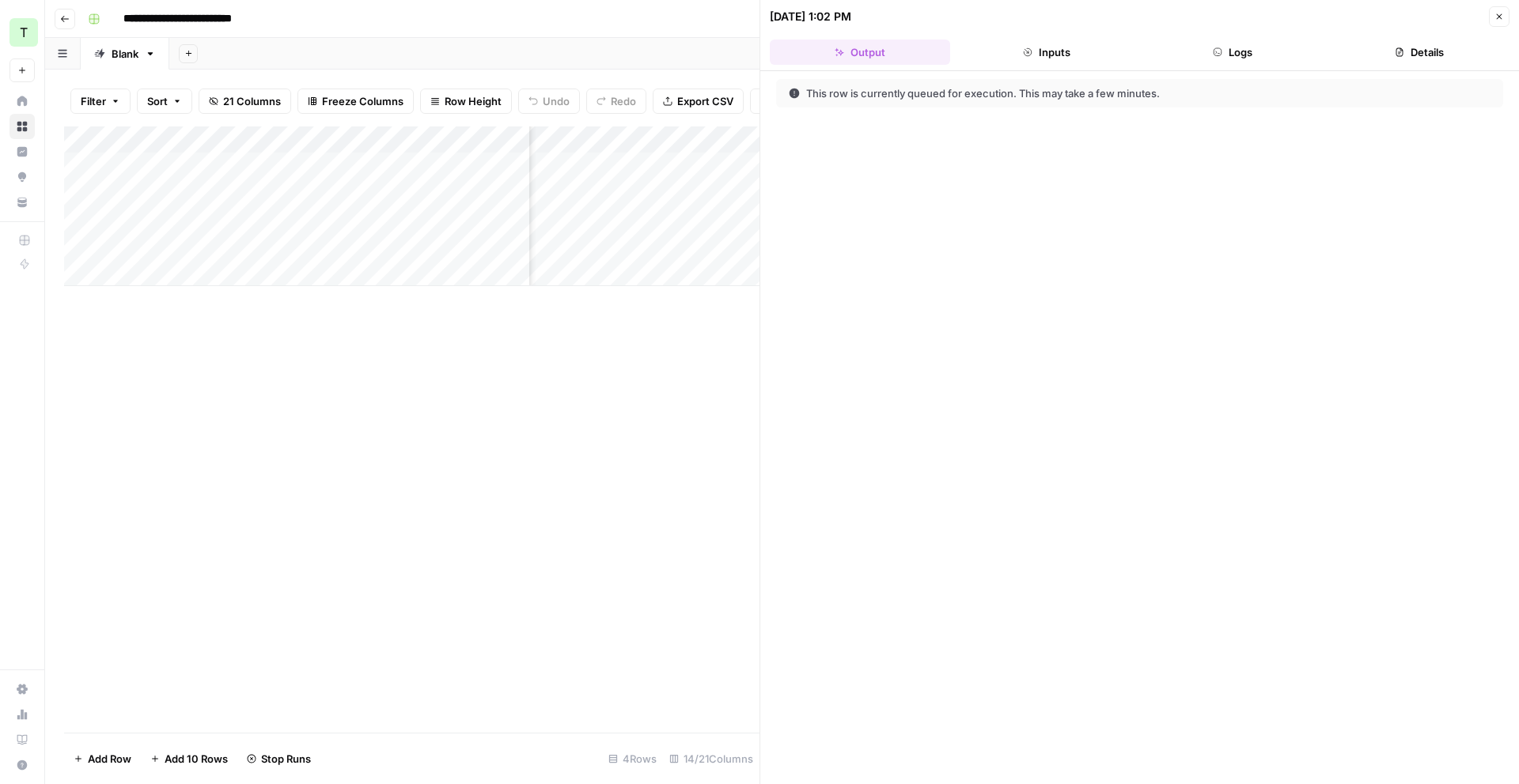
click at [1261, 66] on header "[DATE] 1:02 PM Close Output Inputs Logs Details" at bounding box center [1139, 35] width 759 height 71
click at [1264, 60] on button "Logs" at bounding box center [1233, 52] width 181 height 25
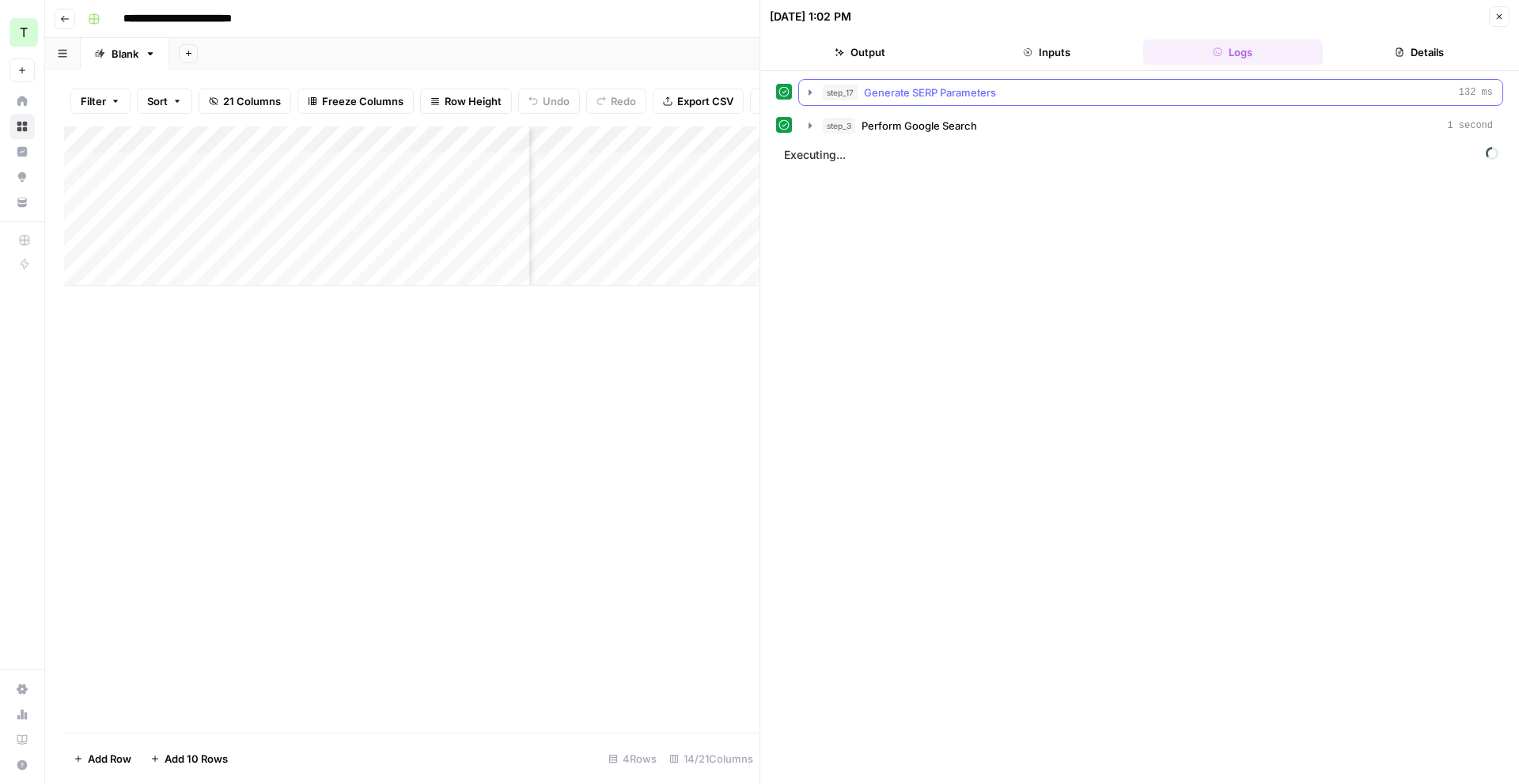
click at [809, 95] on icon "button" at bounding box center [810, 93] width 13 height 13
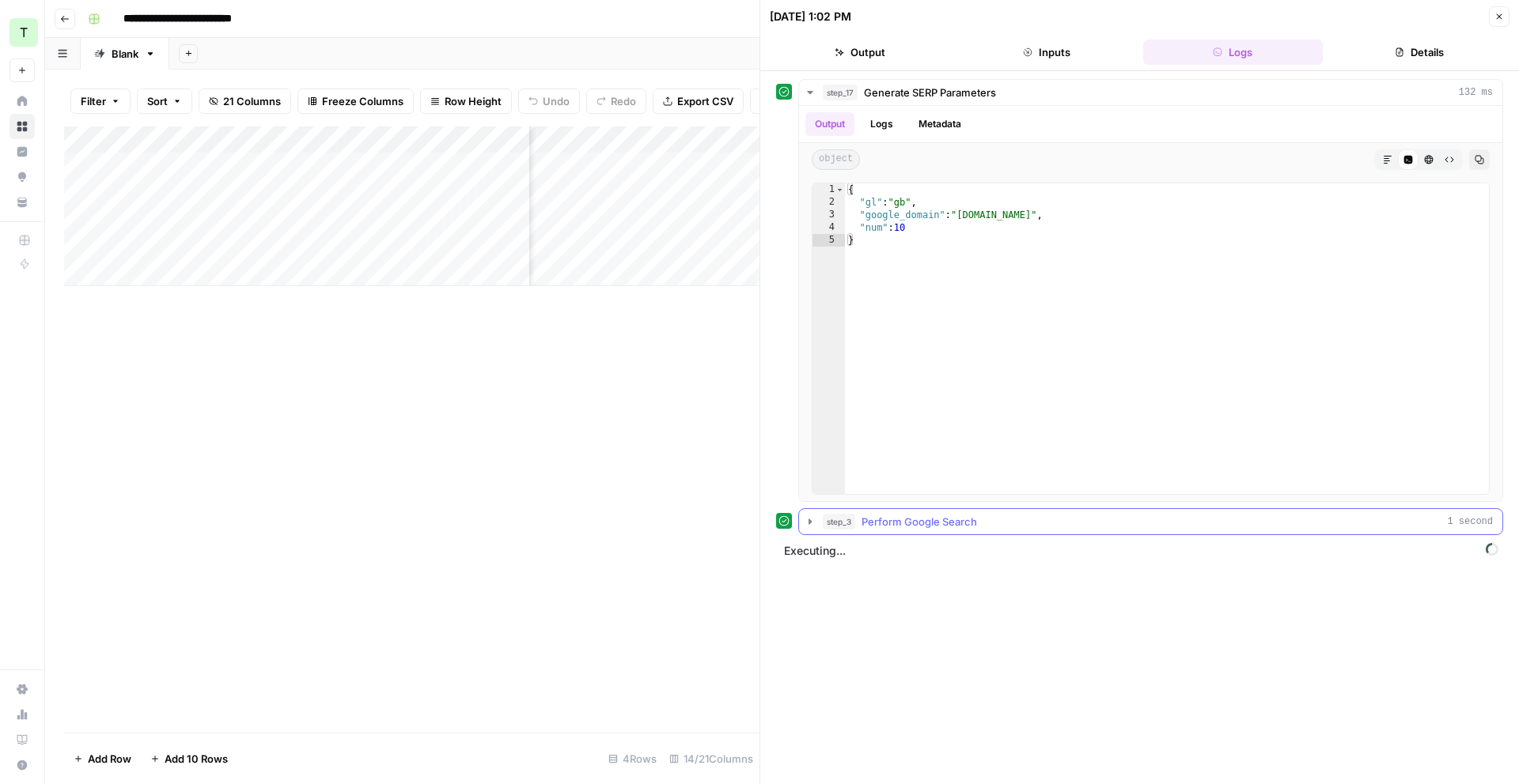
click at [810, 522] on icon "button" at bounding box center [809, 521] width 3 height 6
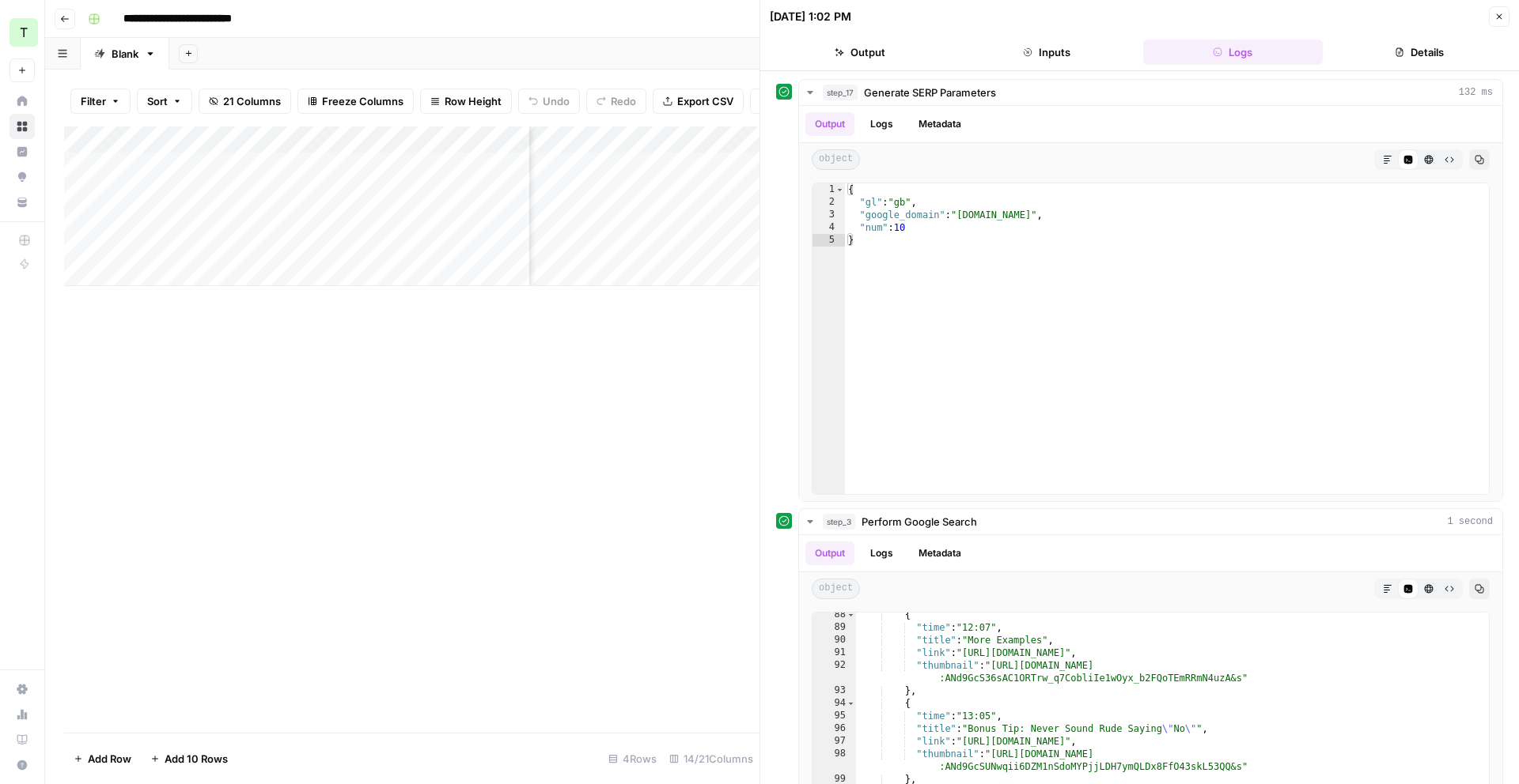
click at [1497, 18] on icon "button" at bounding box center [1500, 17] width 6 height 6
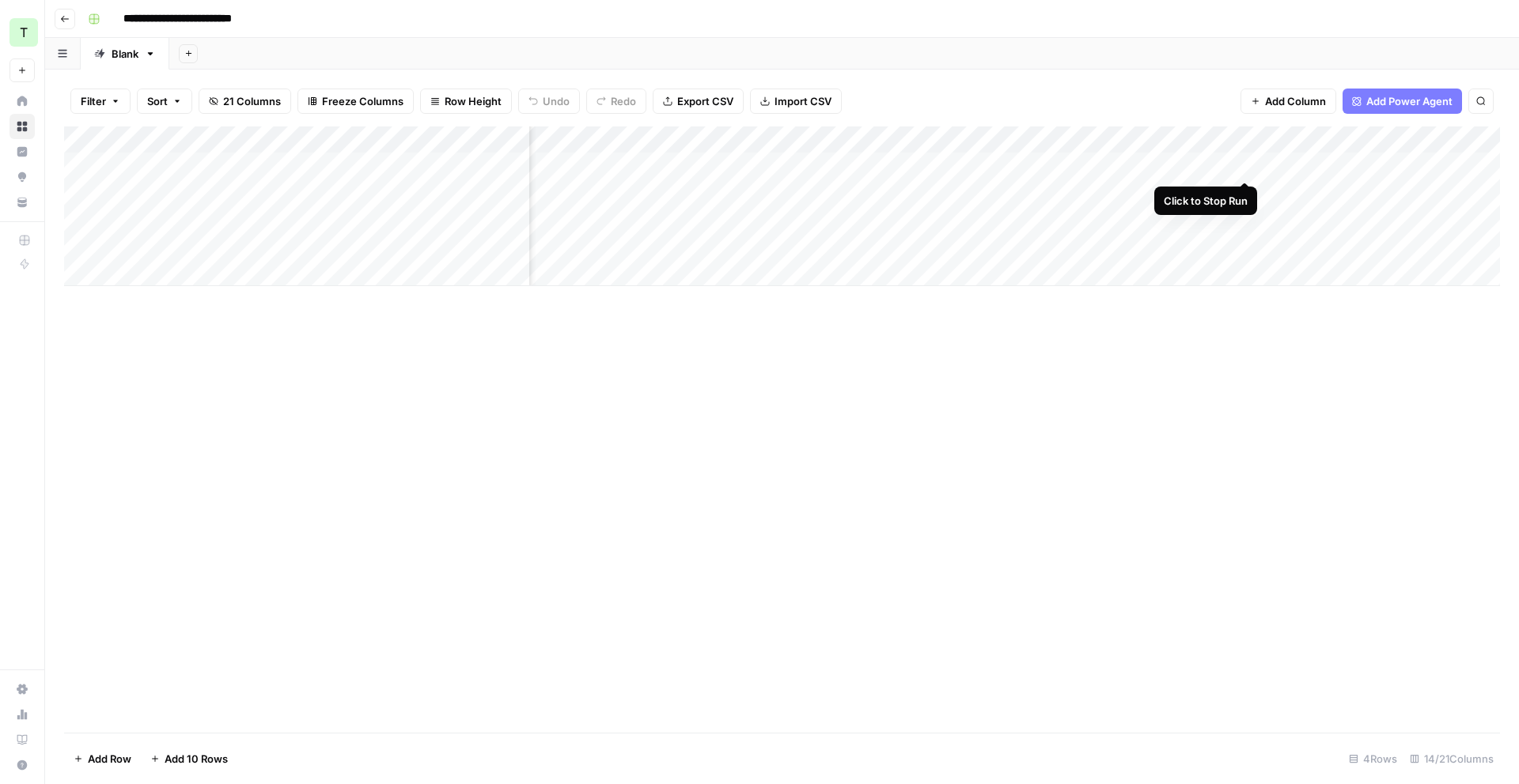
click at [1246, 164] on div "Add Column" at bounding box center [783, 205] width 1436 height 159
click at [1226, 137] on div "Add Column" at bounding box center [783, 205] width 1436 height 159
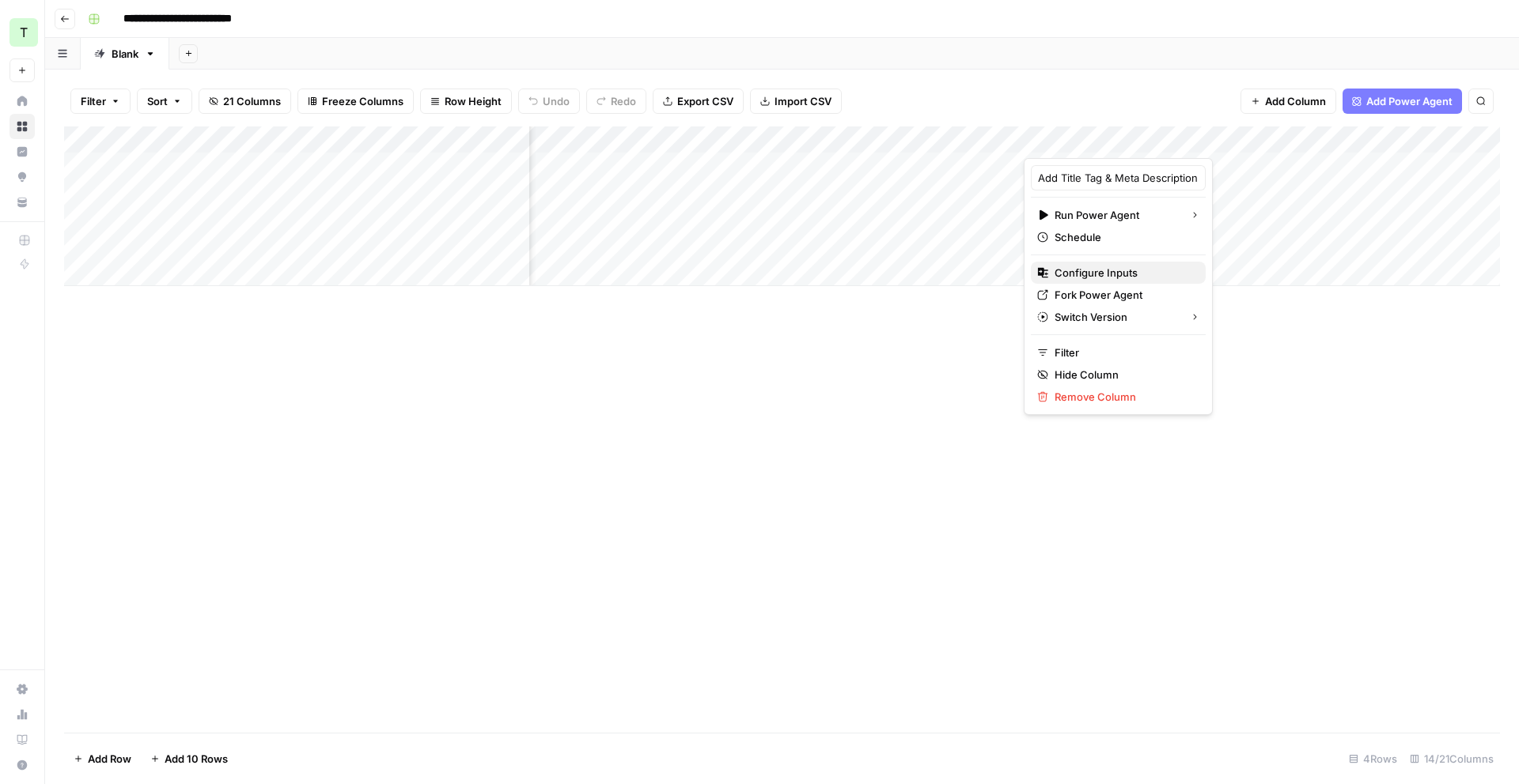
click at [1135, 265] on span "Configure Inputs" at bounding box center [1124, 273] width 138 height 16
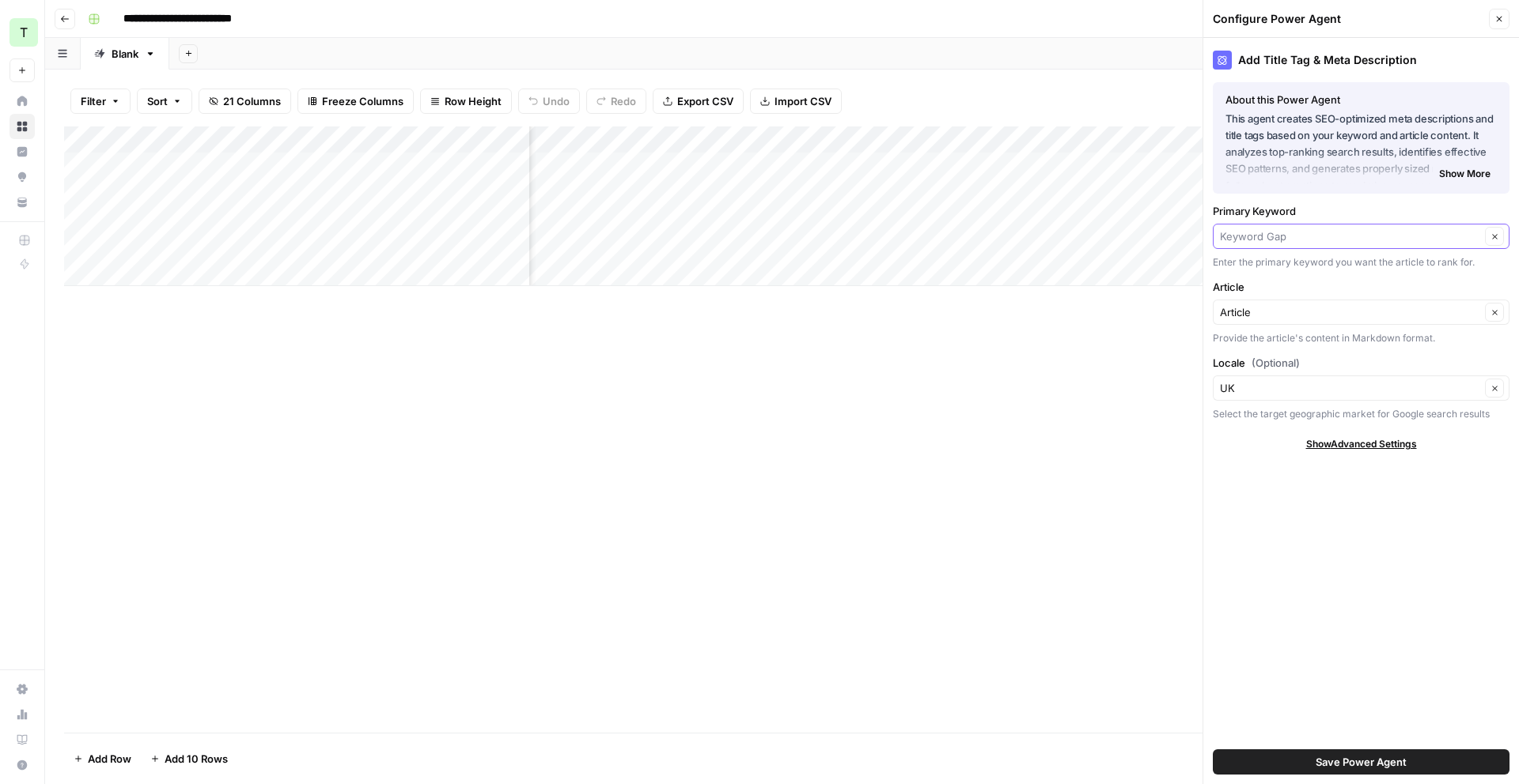
click at [1313, 229] on input "Primary Keyword" at bounding box center [1350, 236] width 260 height 16
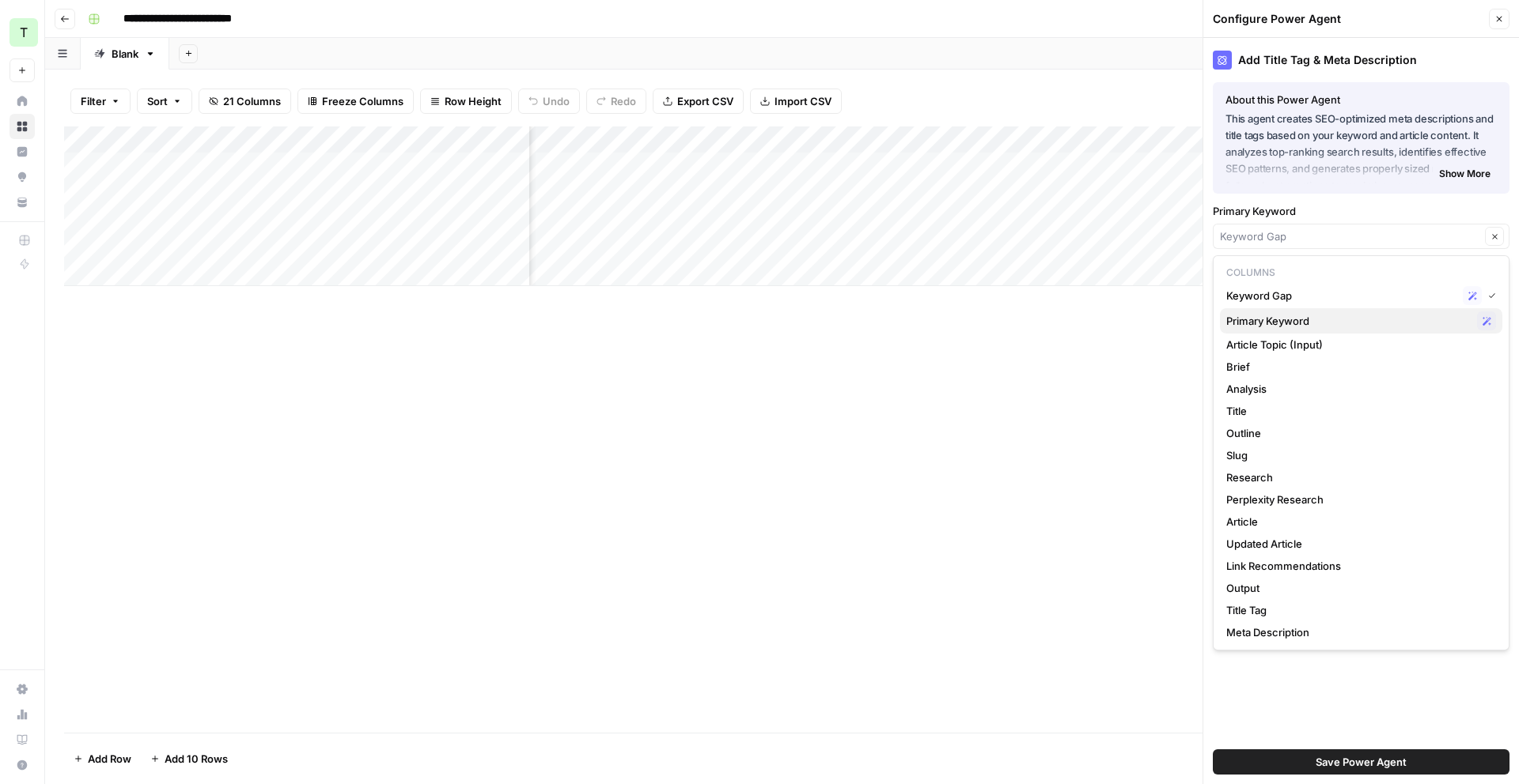
click at [1387, 315] on span "Primary Keyword" at bounding box center [1348, 321] width 244 height 16
type input "Primary Keyword"
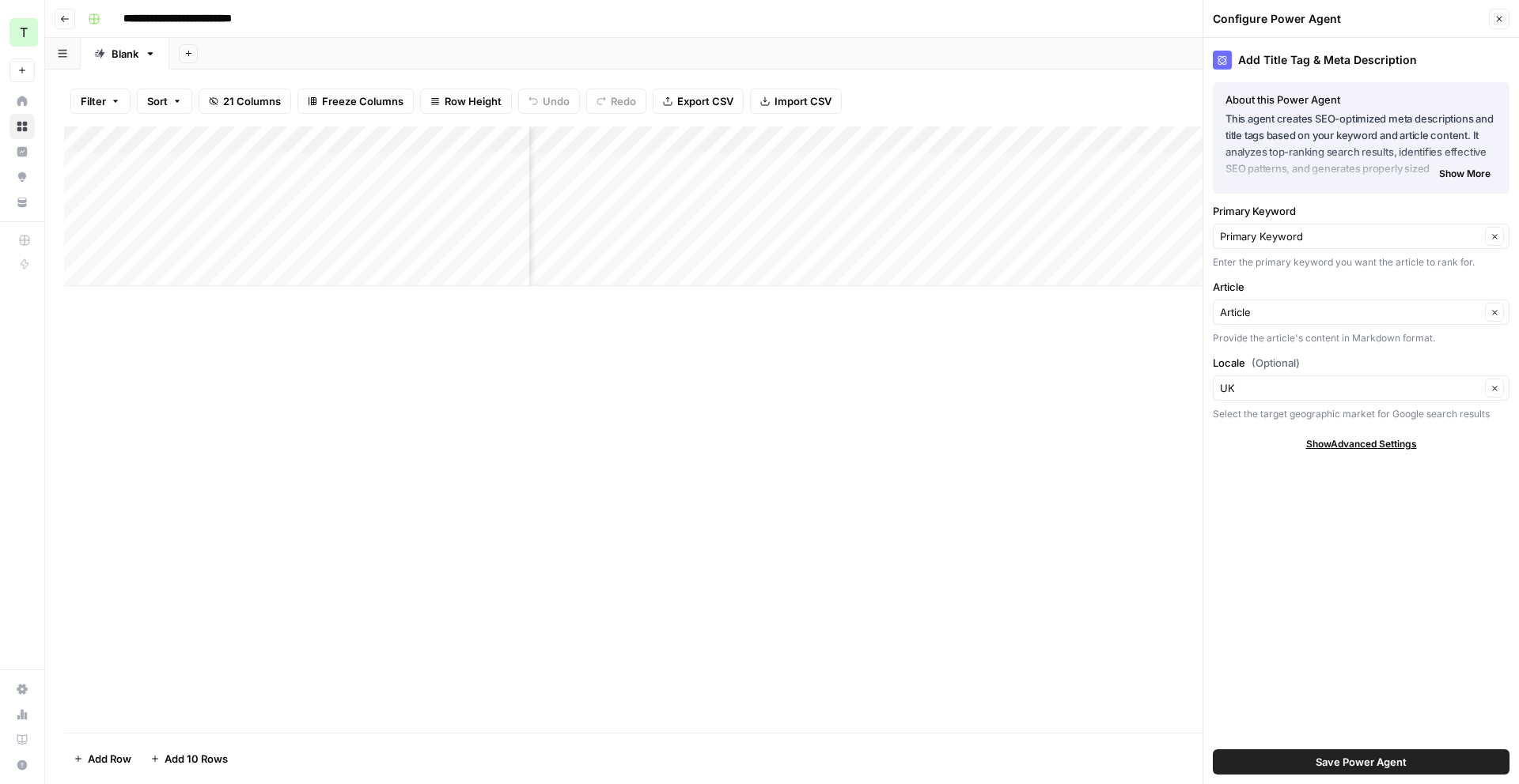
click at [1378, 755] on span "Save Power Agent" at bounding box center [1360, 762] width 91 height 16
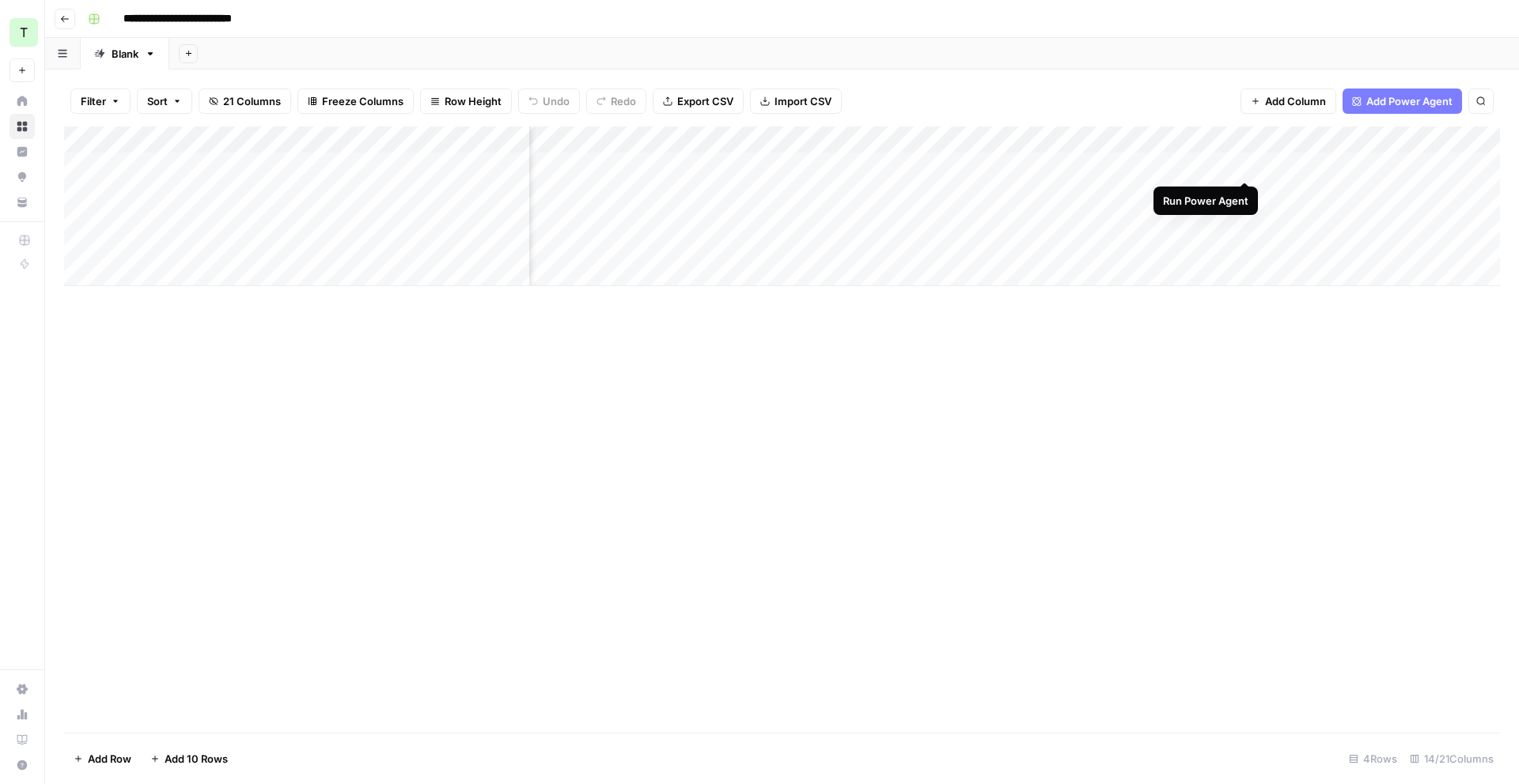
click at [1243, 165] on div "Add Column" at bounding box center [783, 205] width 1436 height 159
click at [1247, 165] on div "Add Column" at bounding box center [783, 205] width 1436 height 159
click at [941, 165] on div "Add Column" at bounding box center [783, 205] width 1436 height 159
click at [1015, 140] on div "Add Column" at bounding box center [783, 205] width 1436 height 159
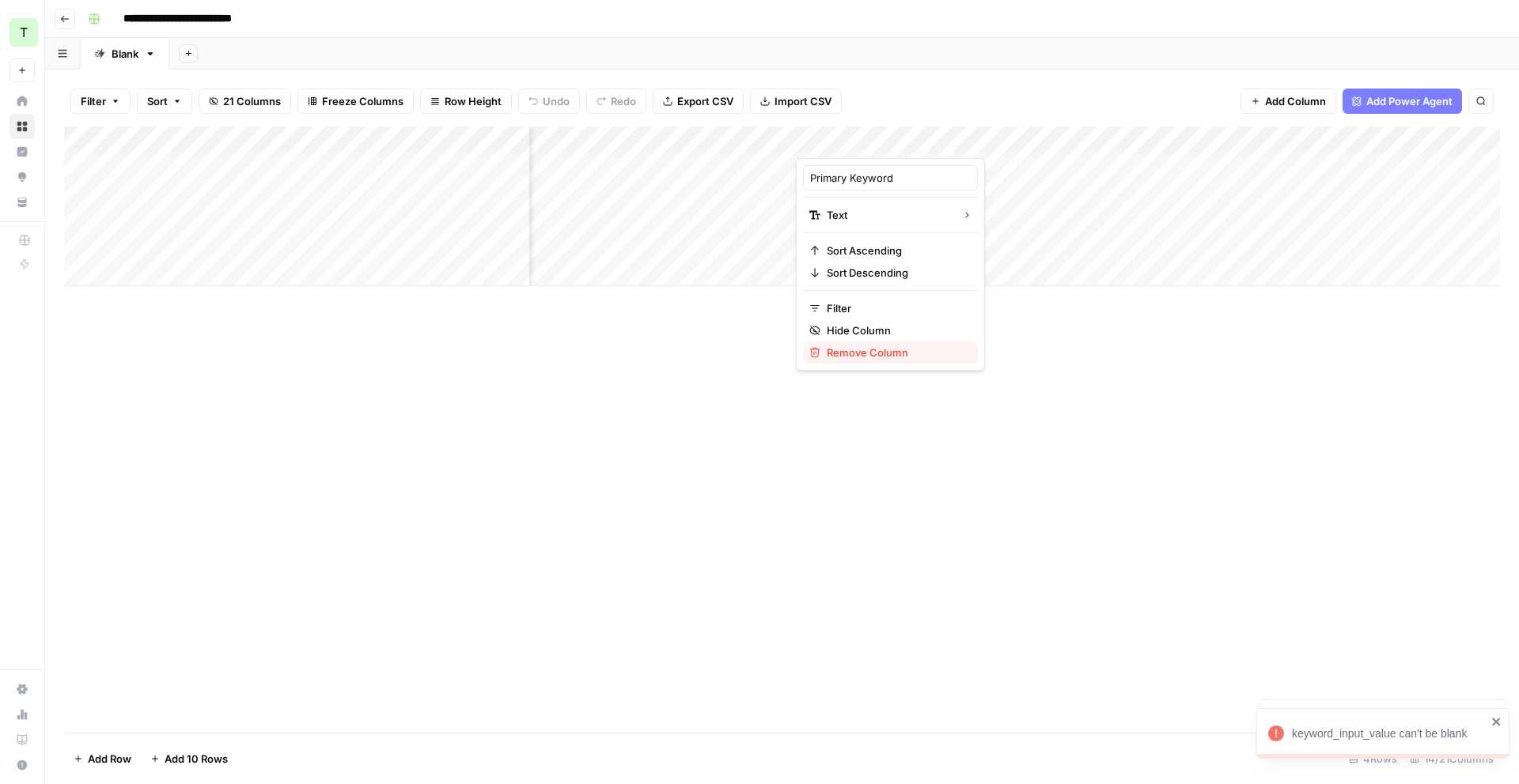
click at [876, 356] on span "Remove Column" at bounding box center [896, 352] width 138 height 16
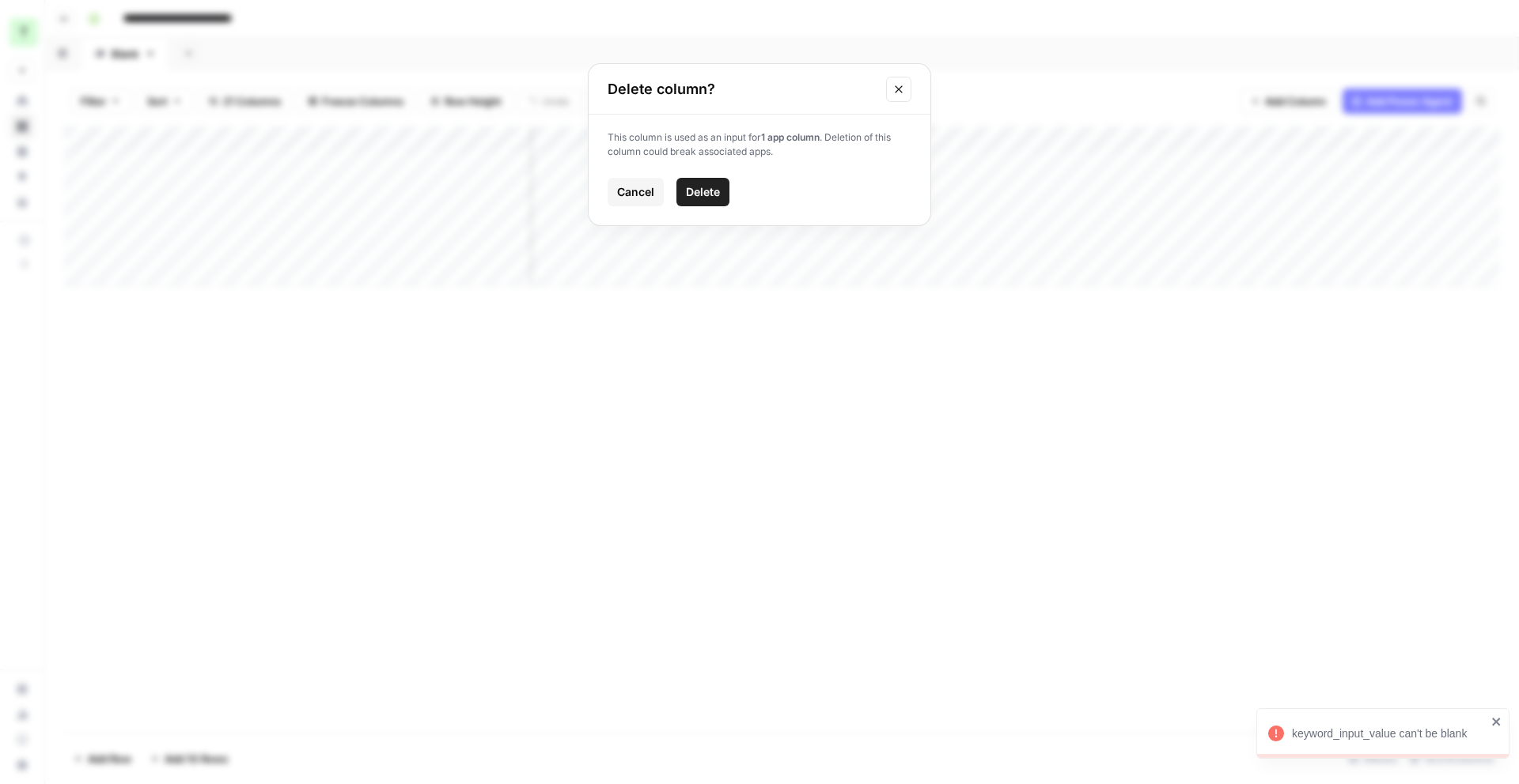
click at [727, 193] on button "Delete" at bounding box center [703, 192] width 53 height 29
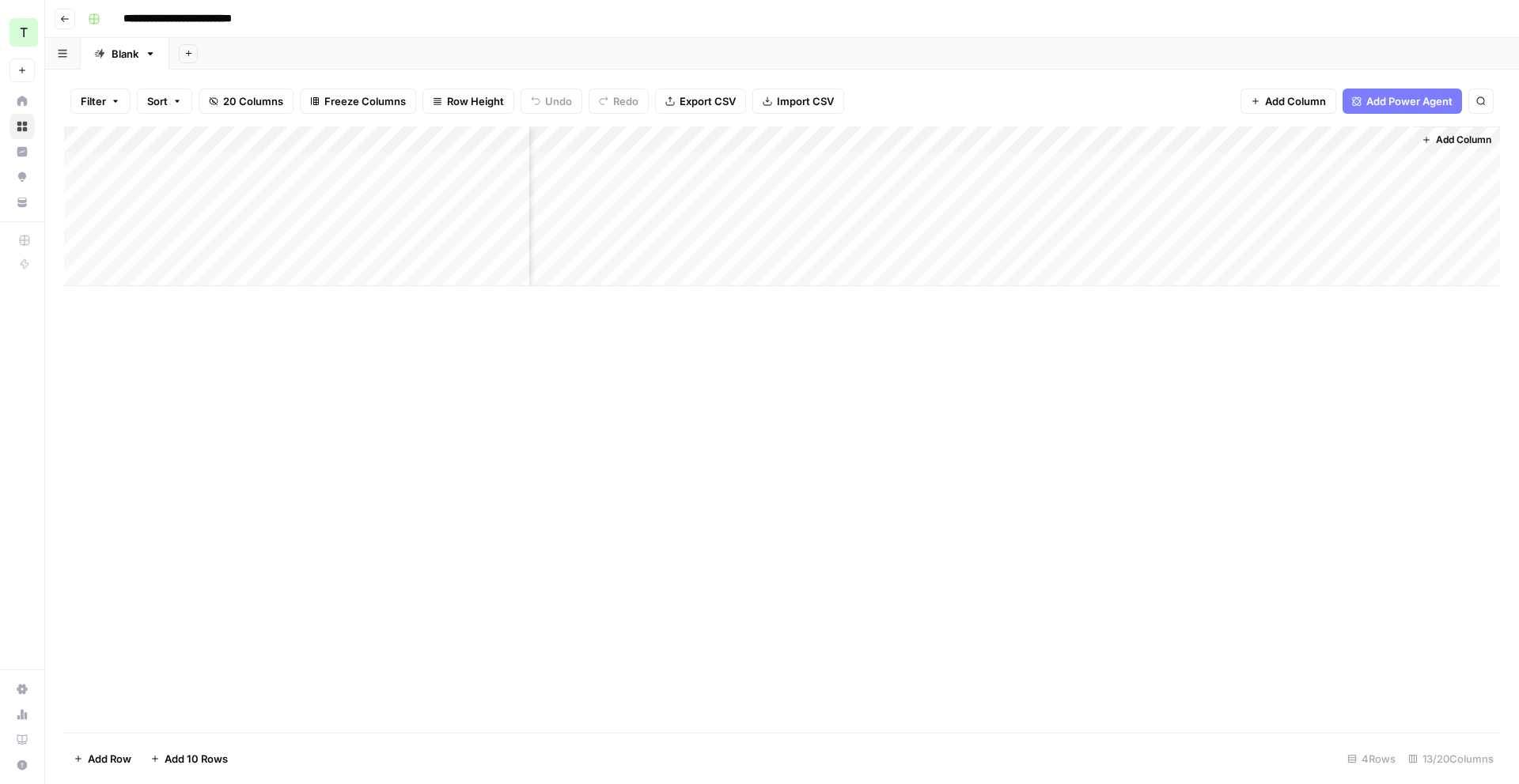
scroll to position [0, 1149]
click at [1082, 164] on div "Add Column" at bounding box center [783, 205] width 1436 height 159
click at [1114, 135] on div "Add Column" at bounding box center [783, 205] width 1436 height 159
click at [1071, 165] on div "Add Column" at bounding box center [783, 205] width 1436 height 159
click at [1066, 169] on div "Add Column" at bounding box center [783, 205] width 1436 height 159
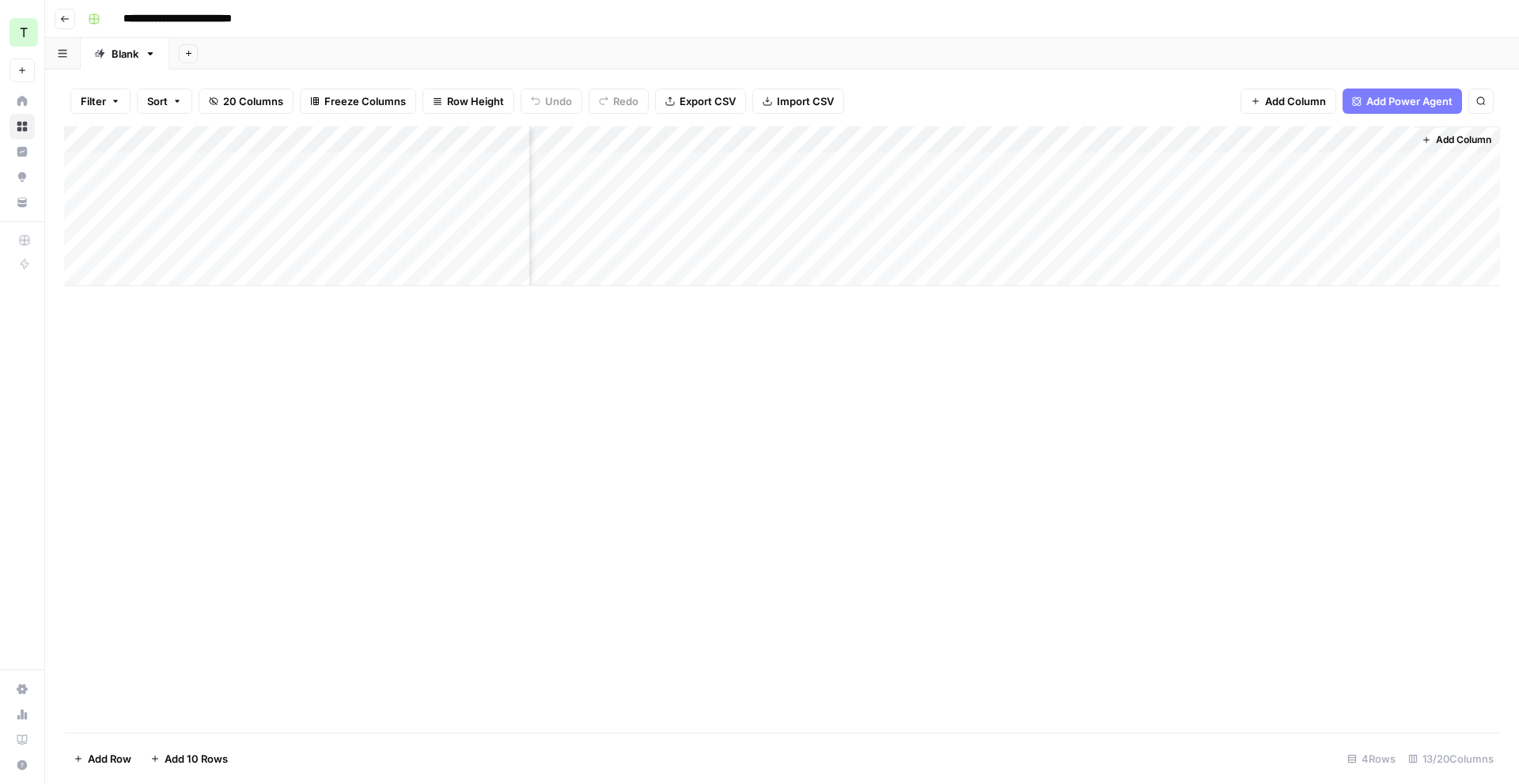
scroll to position [0, 1141]
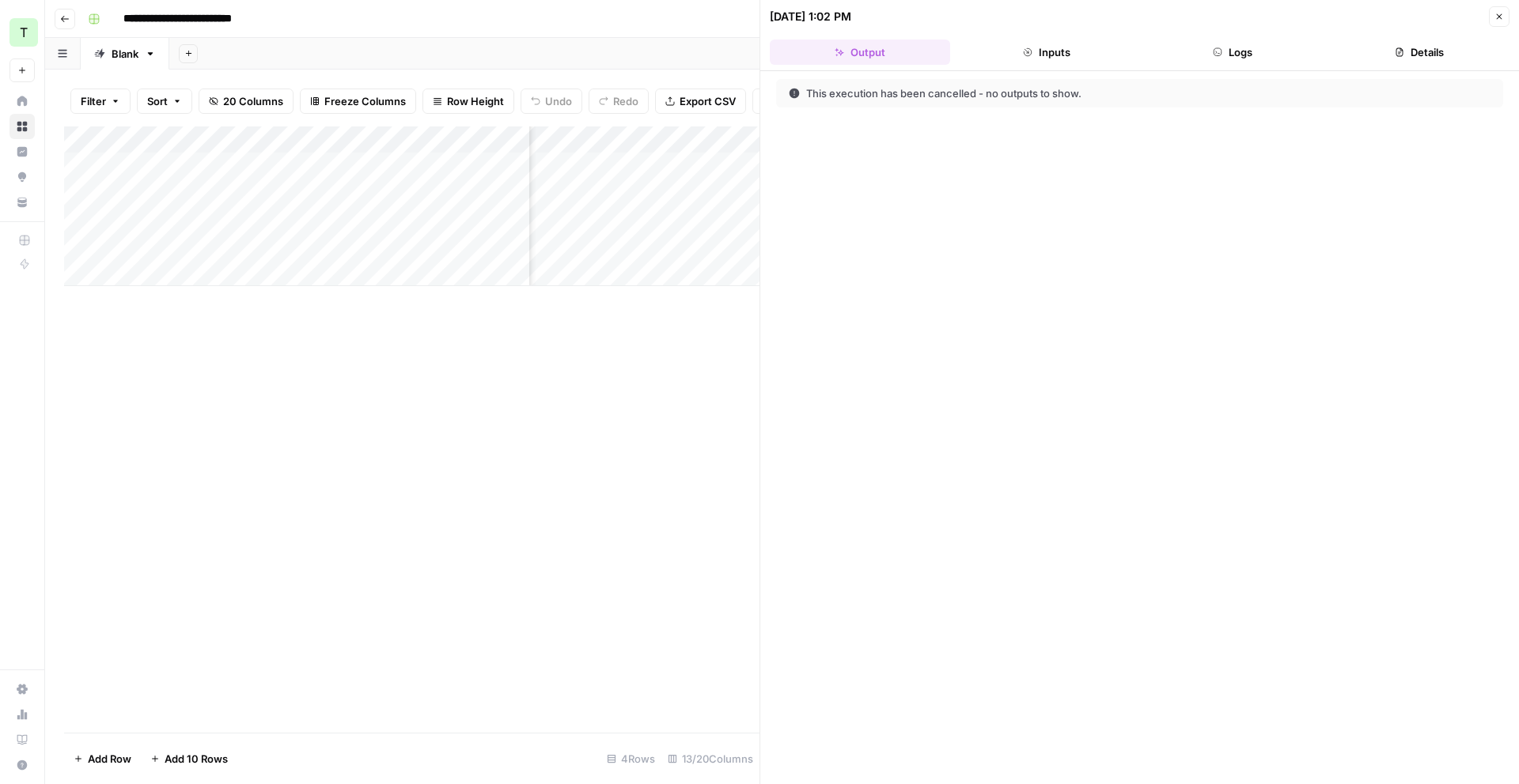
click at [1097, 53] on button "Inputs" at bounding box center [1047, 52] width 181 height 25
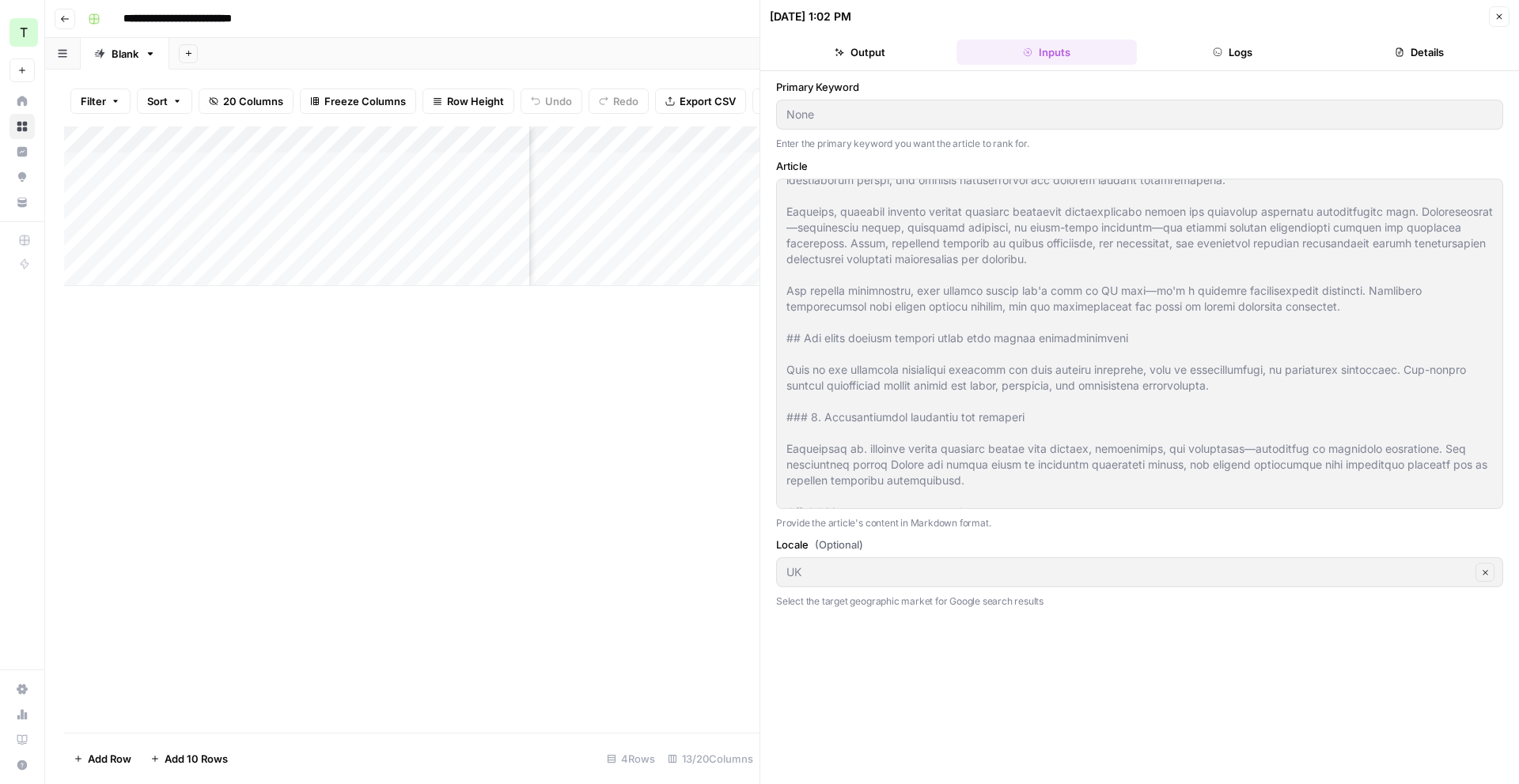
scroll to position [1215, 0]
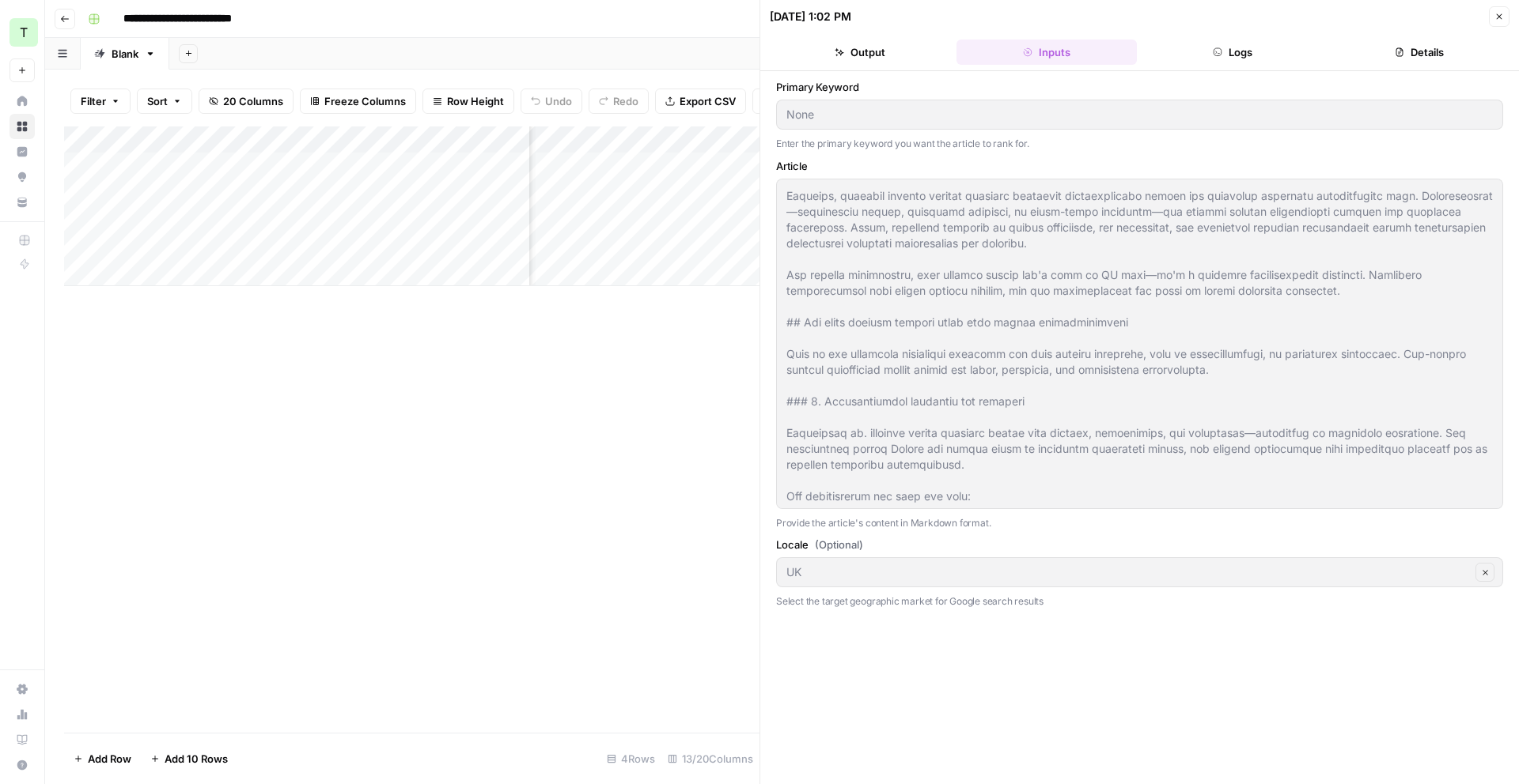
click at [1494, 20] on icon "button" at bounding box center [1499, 17] width 9 height 9
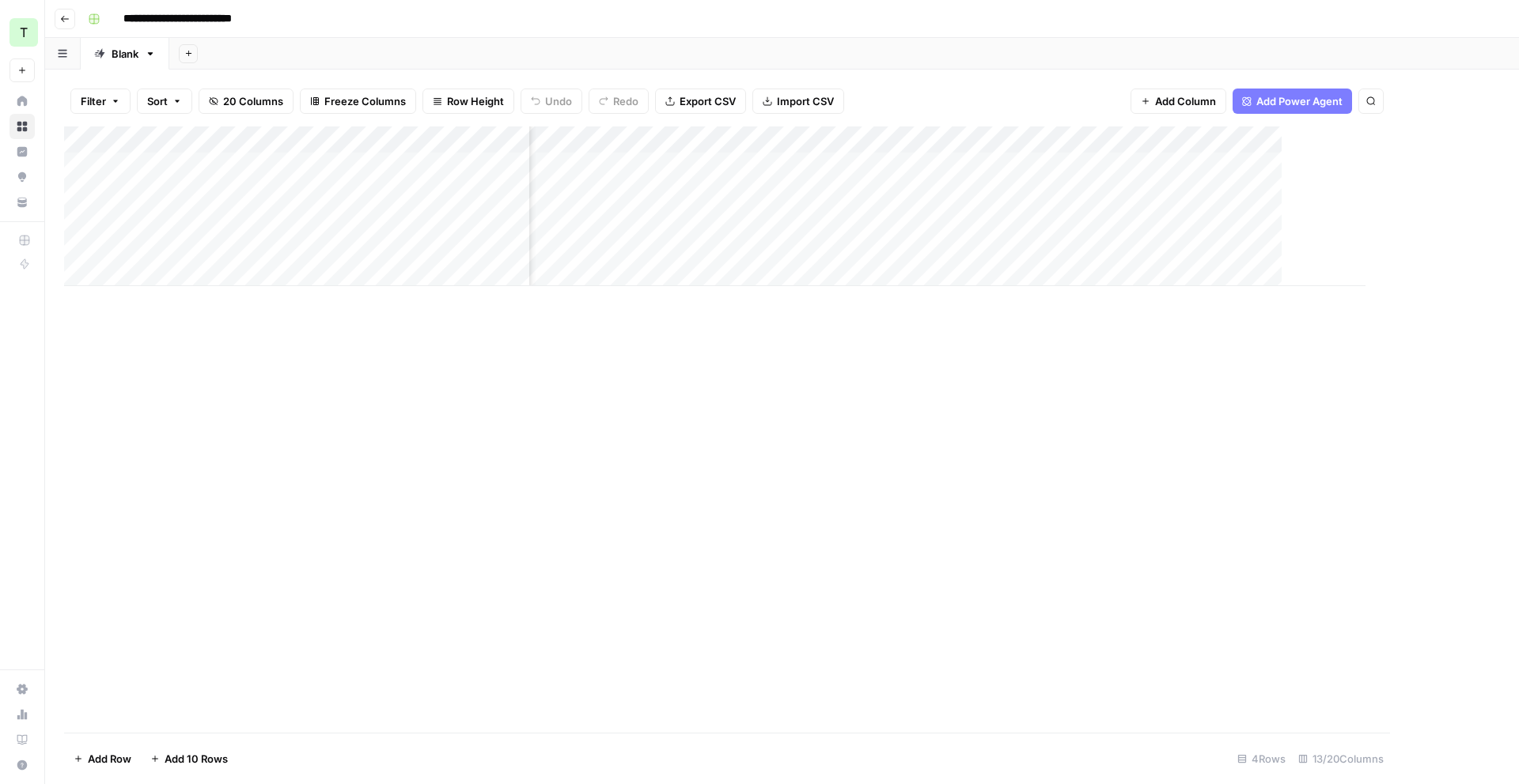
scroll to position [0, 1131]
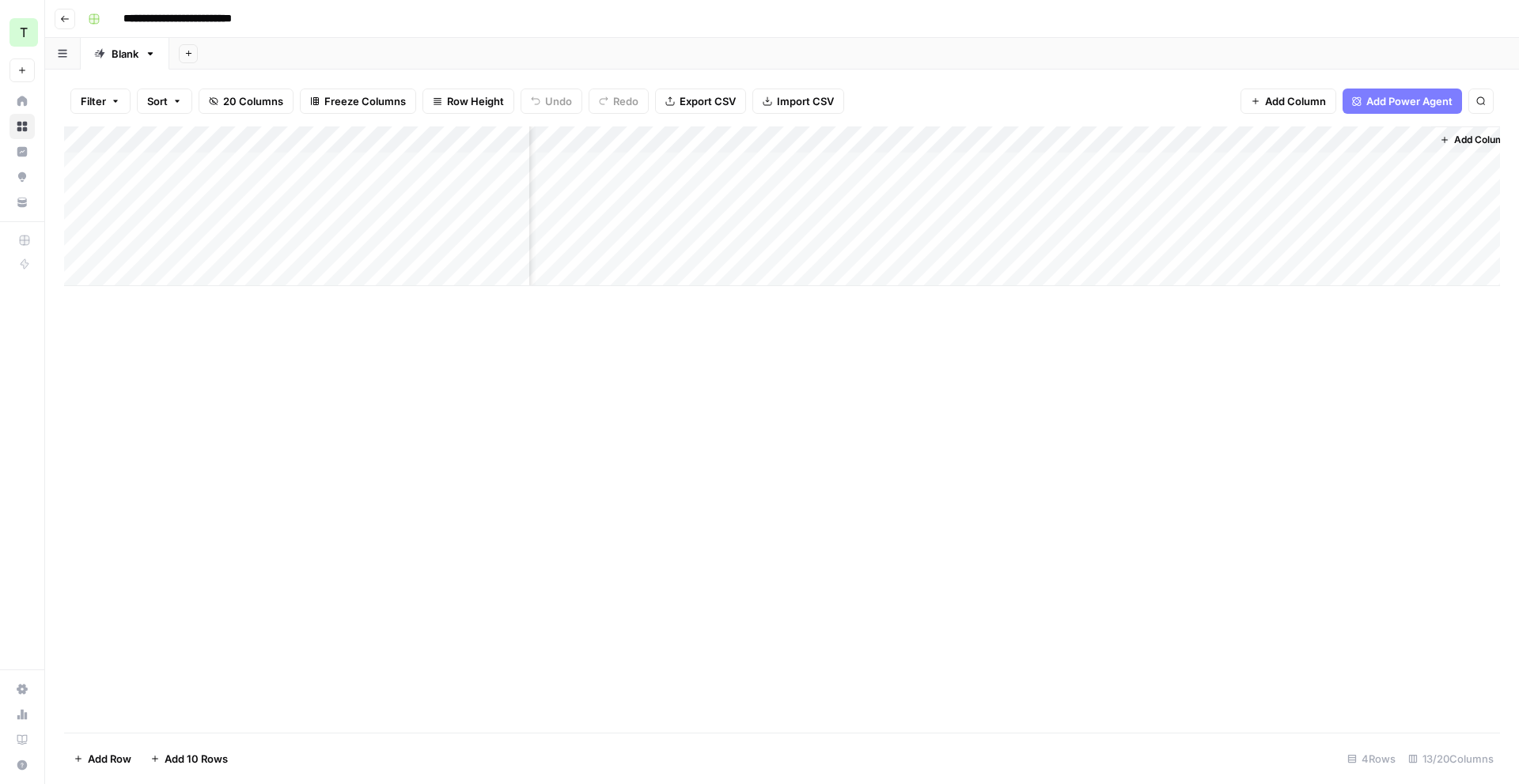
click at [1114, 141] on div "Add Column" at bounding box center [783, 205] width 1436 height 159
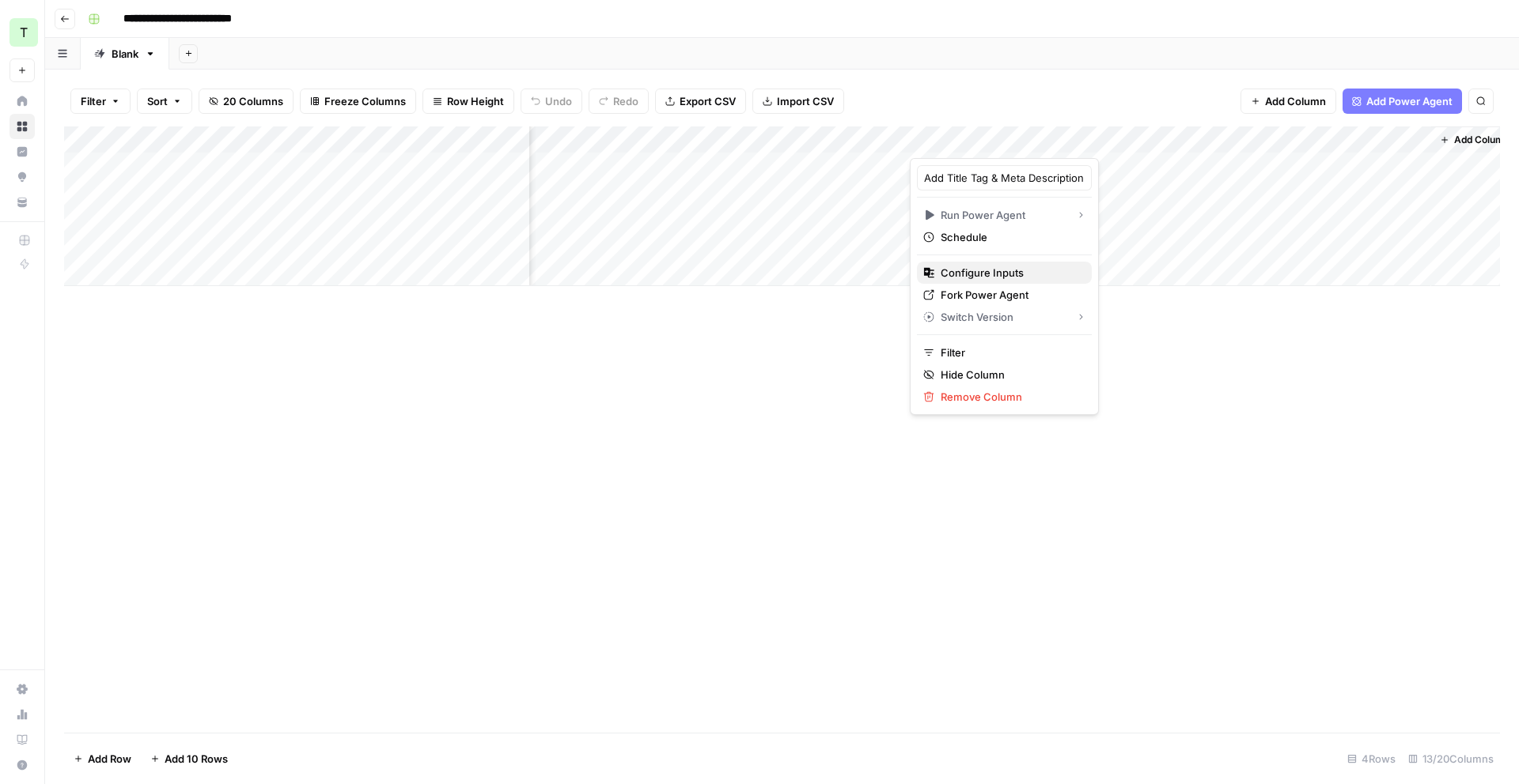
click at [1008, 275] on span "Configure Inputs" at bounding box center [1010, 273] width 138 height 16
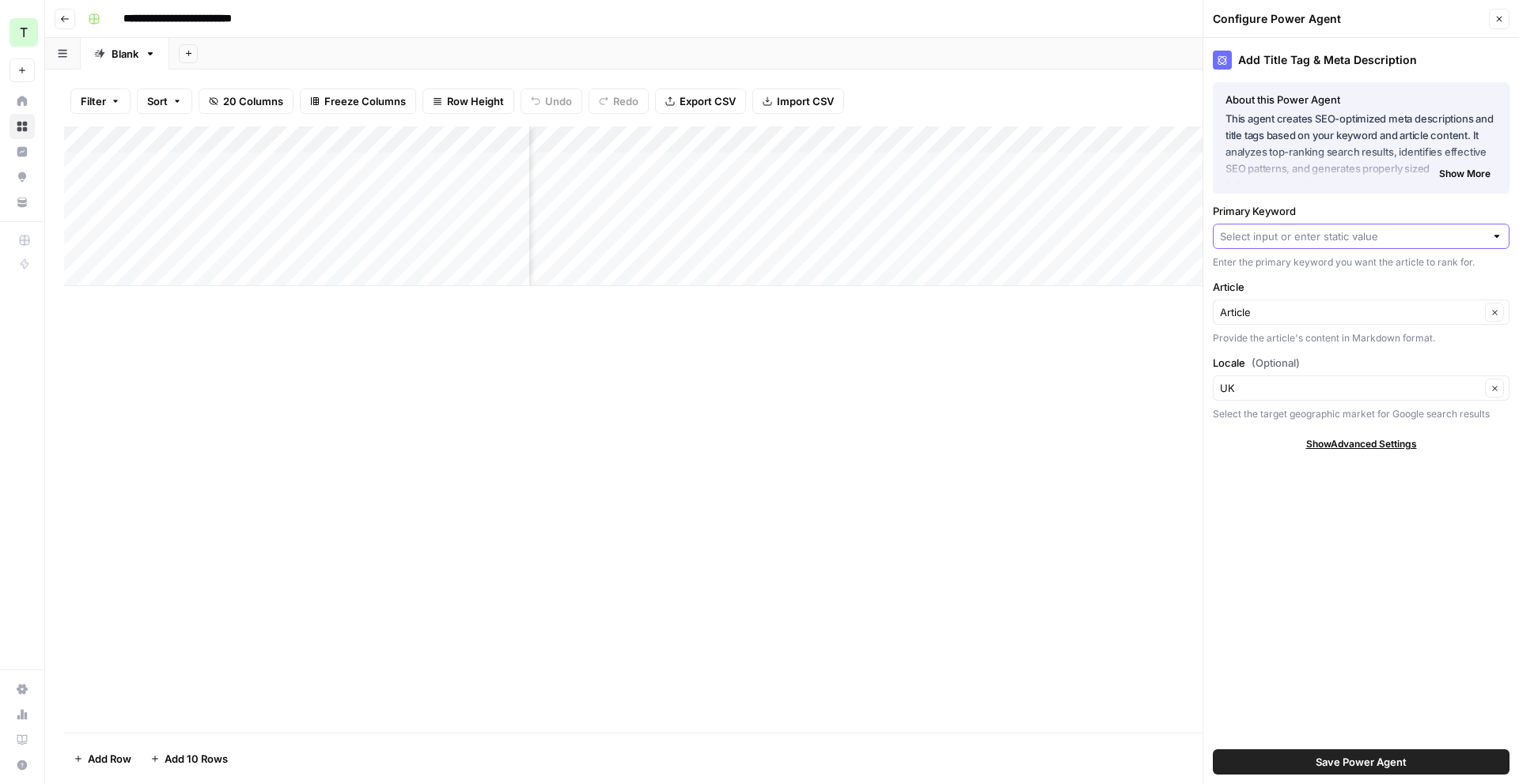
click at [1334, 230] on input "Primary Keyword" at bounding box center [1353, 236] width 265 height 16
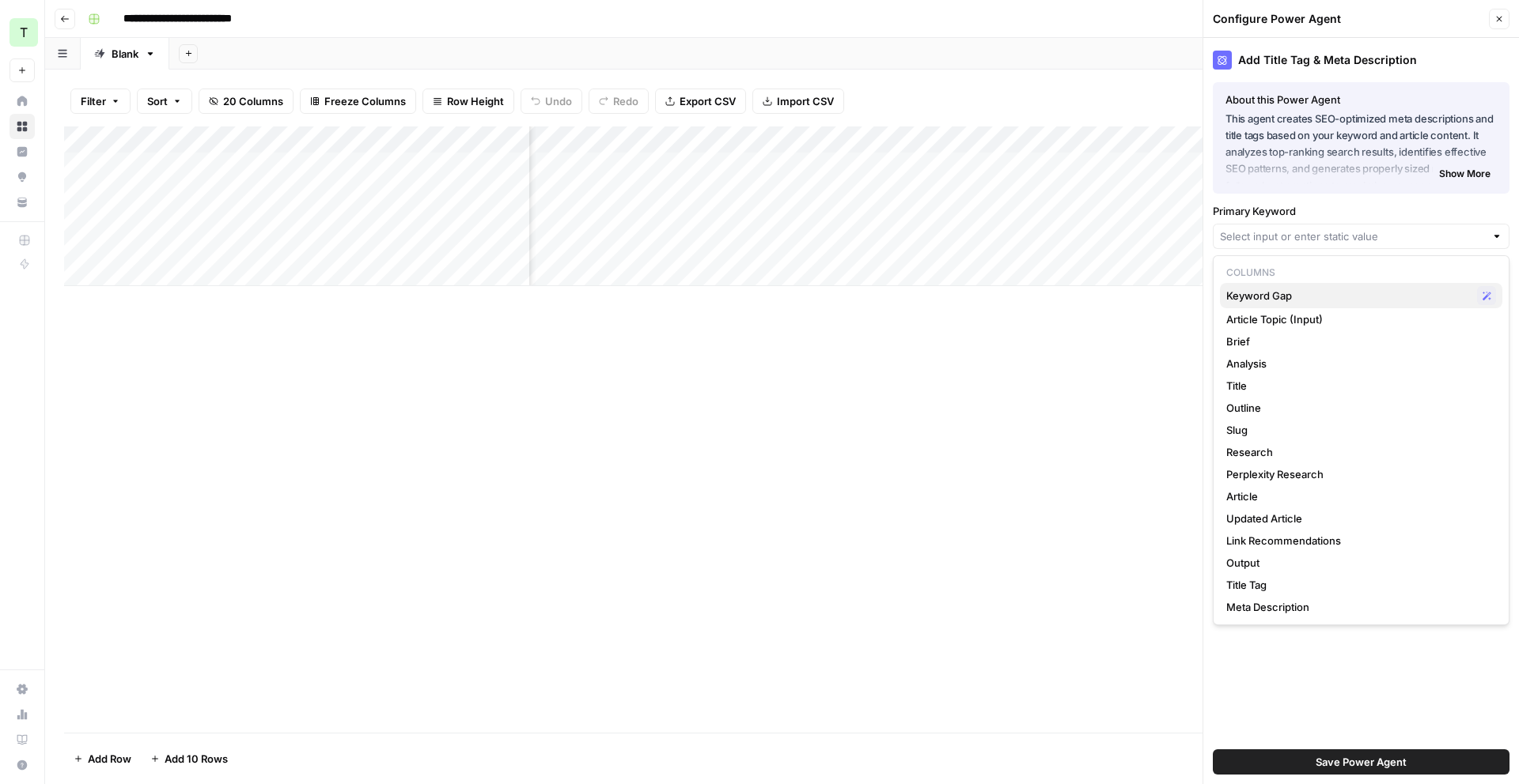
click at [1336, 288] on span "Keyword Gap" at bounding box center [1348, 295] width 244 height 16
type input "Keyword Gap"
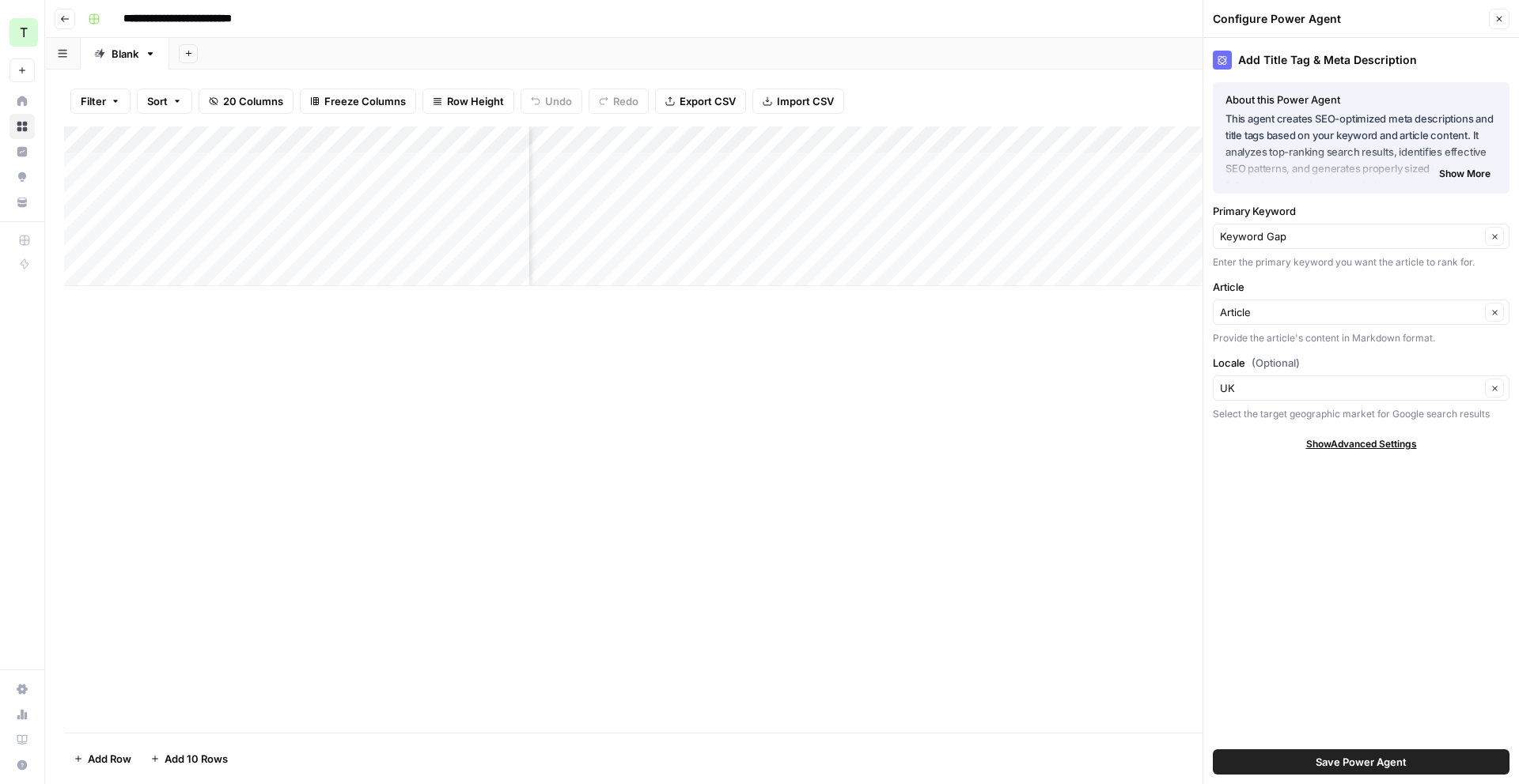
drag, startPoint x: 1142, startPoint y: 439, endPoint x: 1266, endPoint y: 528, distance: 152.6
click at [1143, 438] on div "Add Column" at bounding box center [783, 429] width 1436 height 606
click at [1473, 768] on button "Save Power Agent" at bounding box center [1361, 762] width 297 height 25
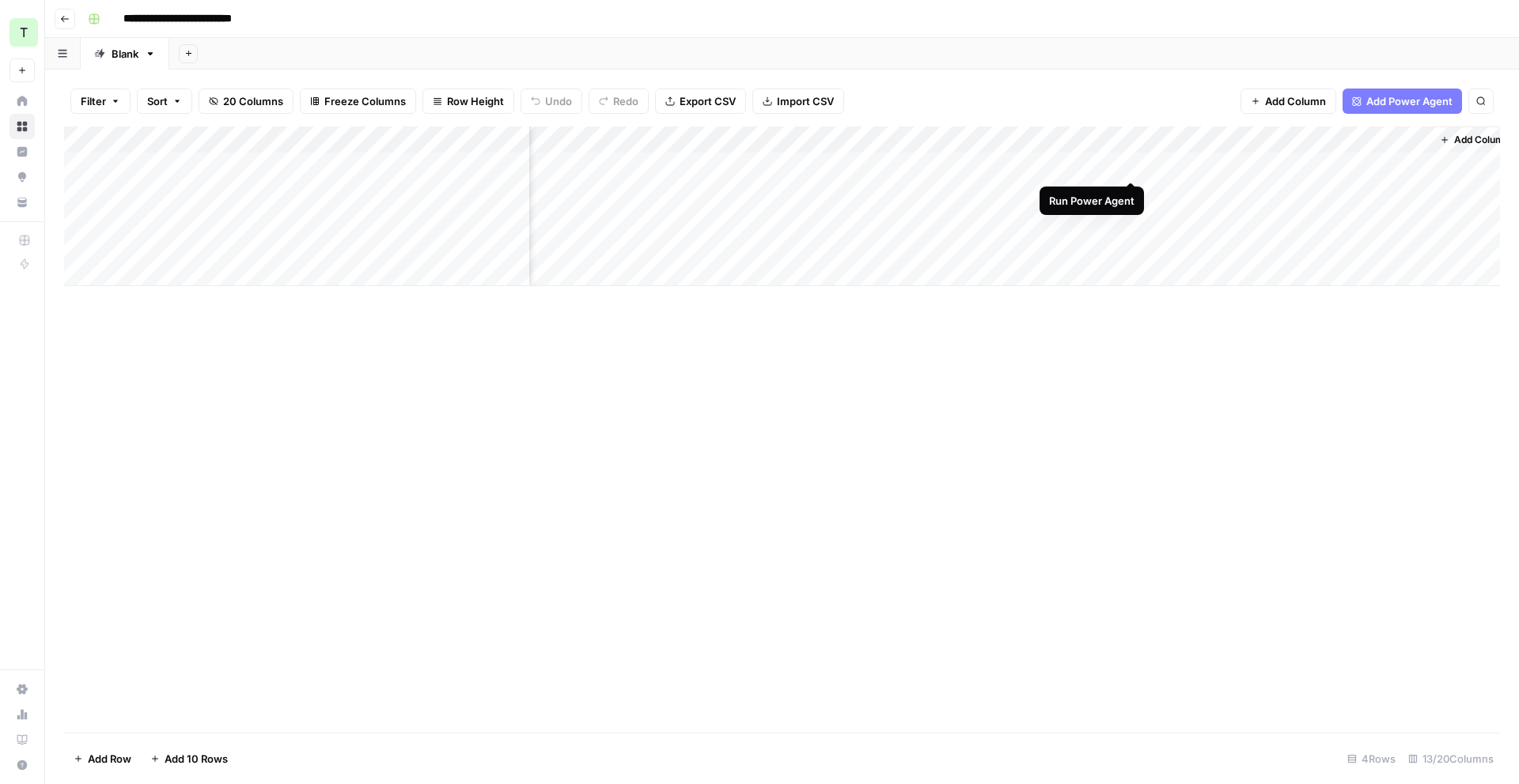
click at [1129, 166] on div "Add Column" at bounding box center [783, 205] width 1436 height 159
click at [1110, 168] on div "Add Column" at bounding box center [783, 205] width 1436 height 159
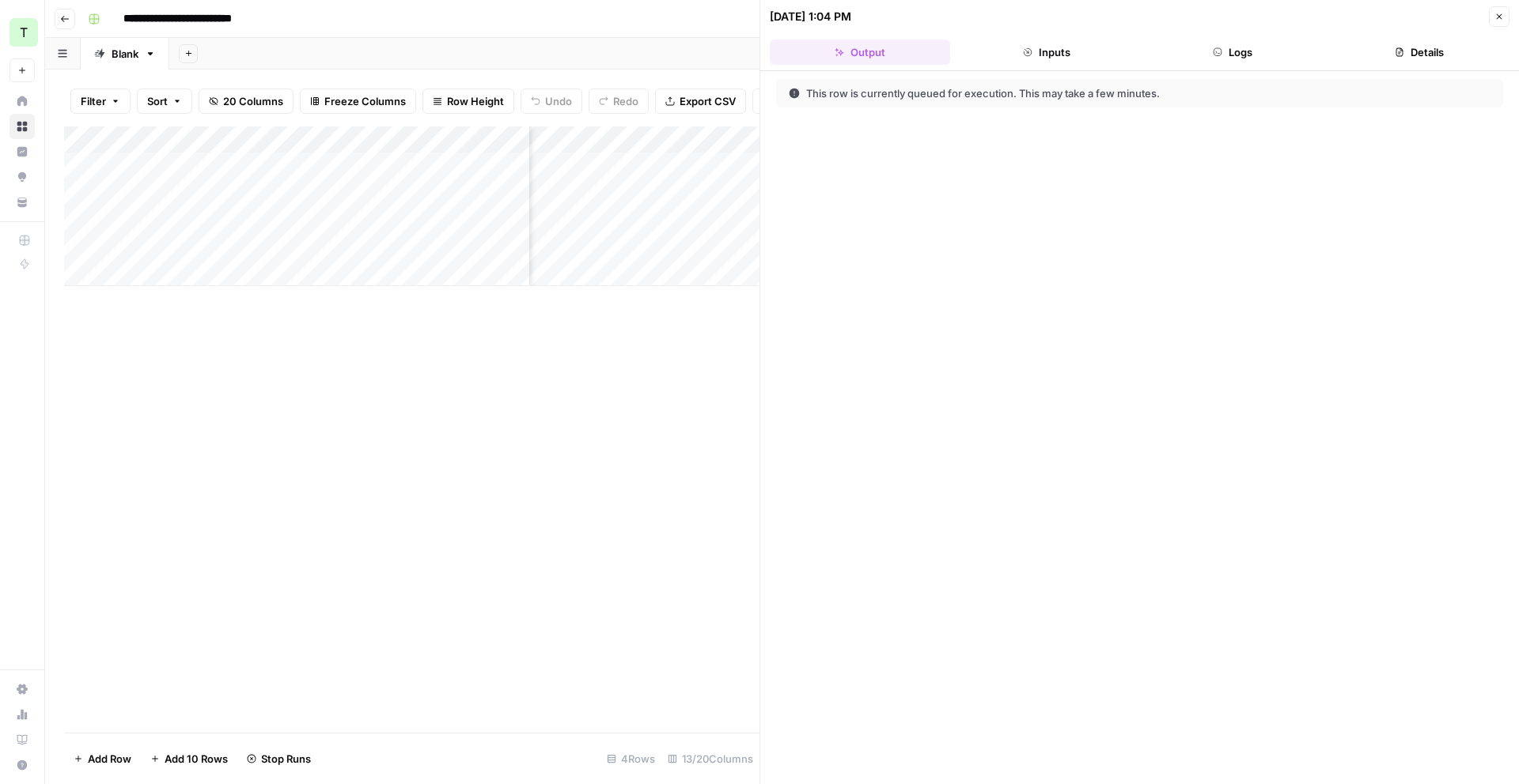
click at [1243, 52] on button "Logs" at bounding box center [1233, 52] width 181 height 25
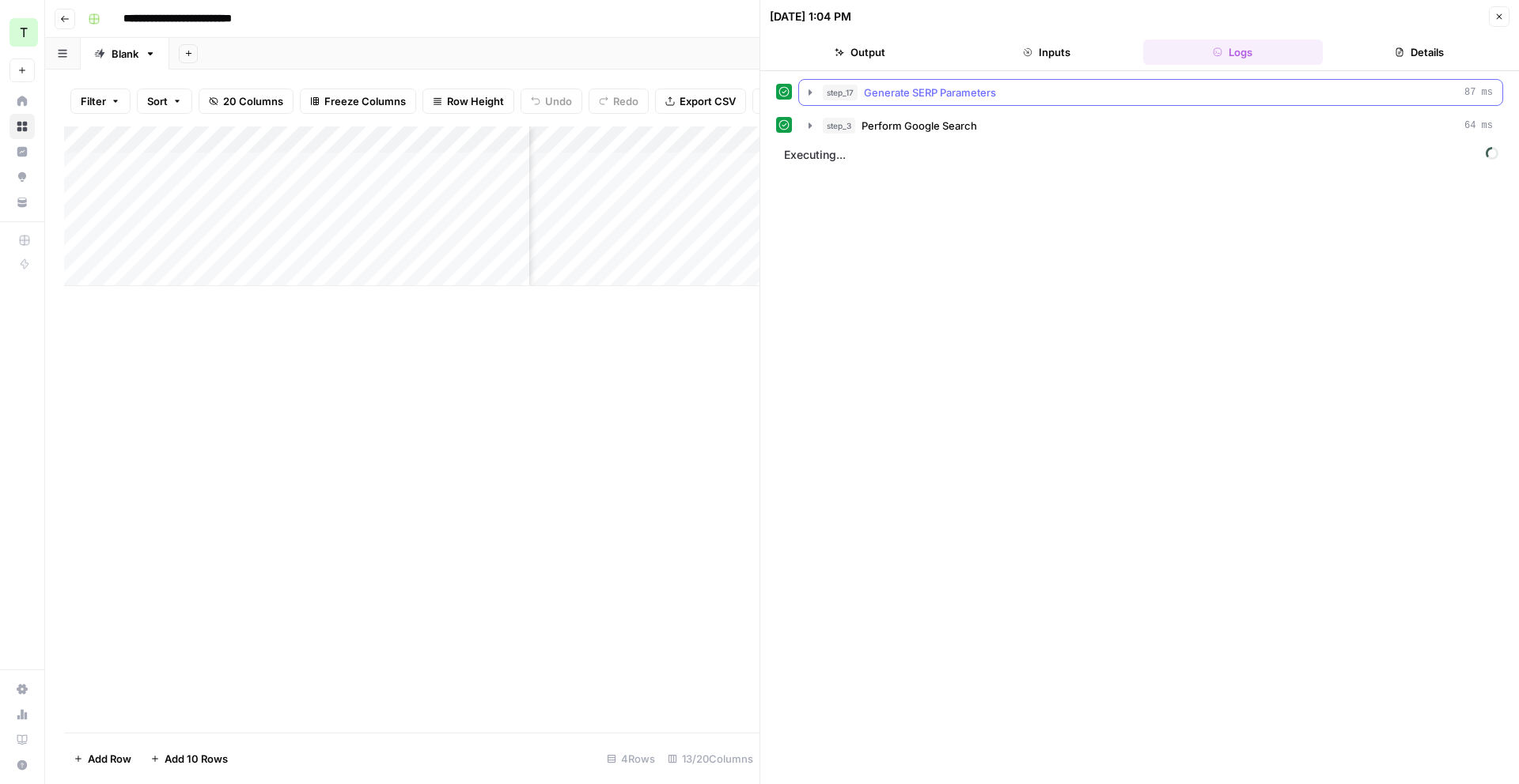
click at [816, 91] on icon "button" at bounding box center [810, 93] width 13 height 13
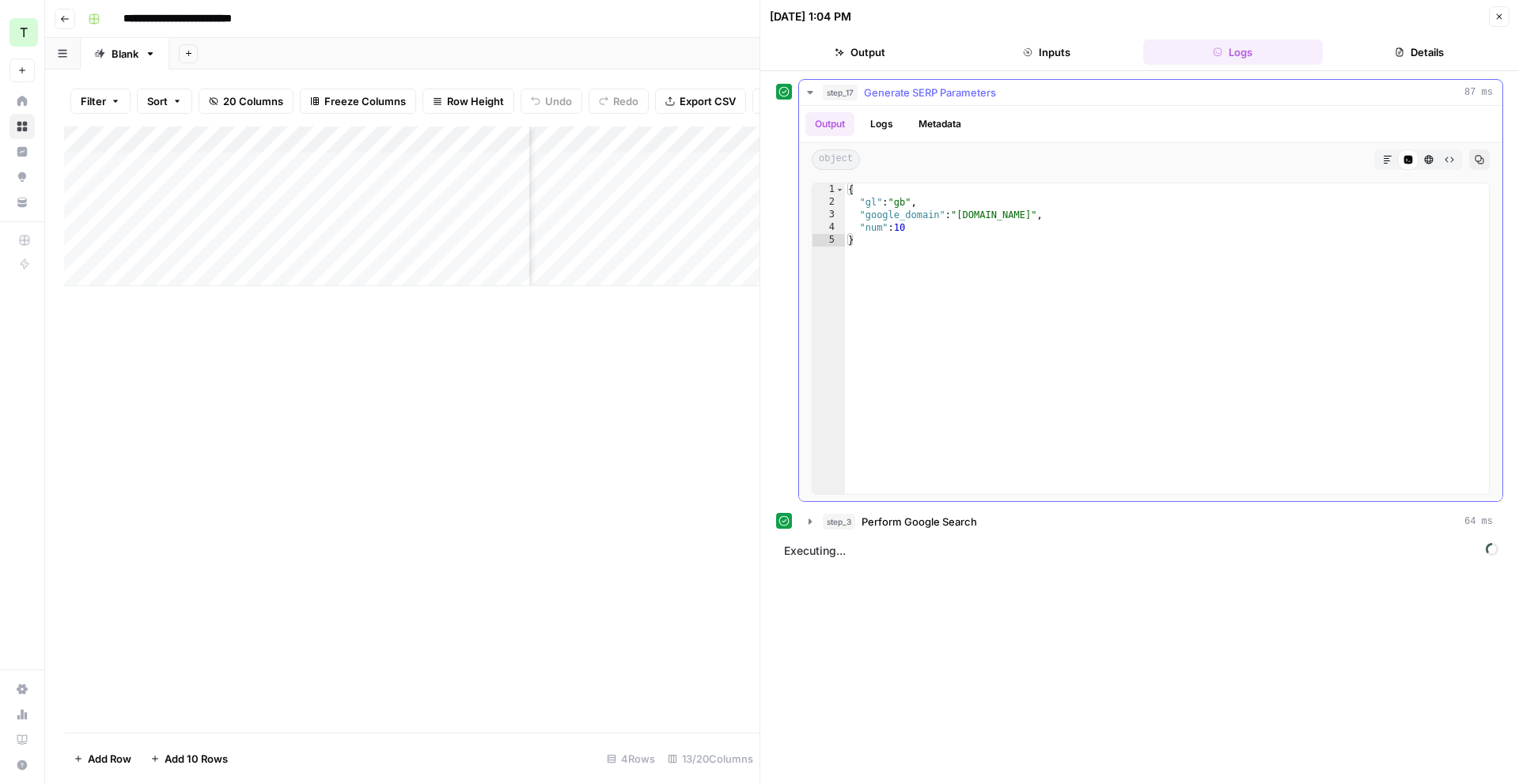
click at [813, 95] on icon "button" at bounding box center [810, 93] width 13 height 13
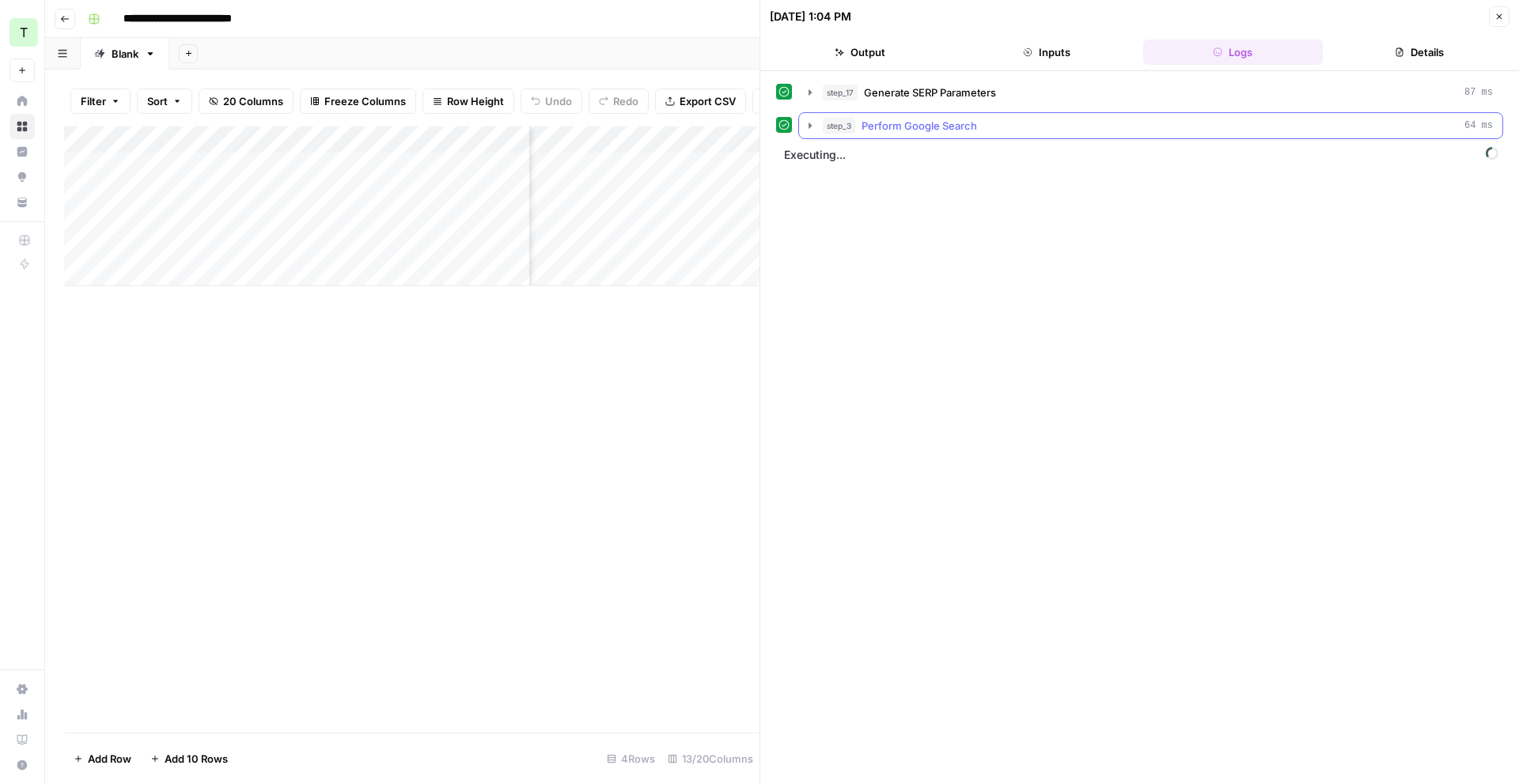
click at [807, 129] on icon "button" at bounding box center [810, 126] width 13 height 13
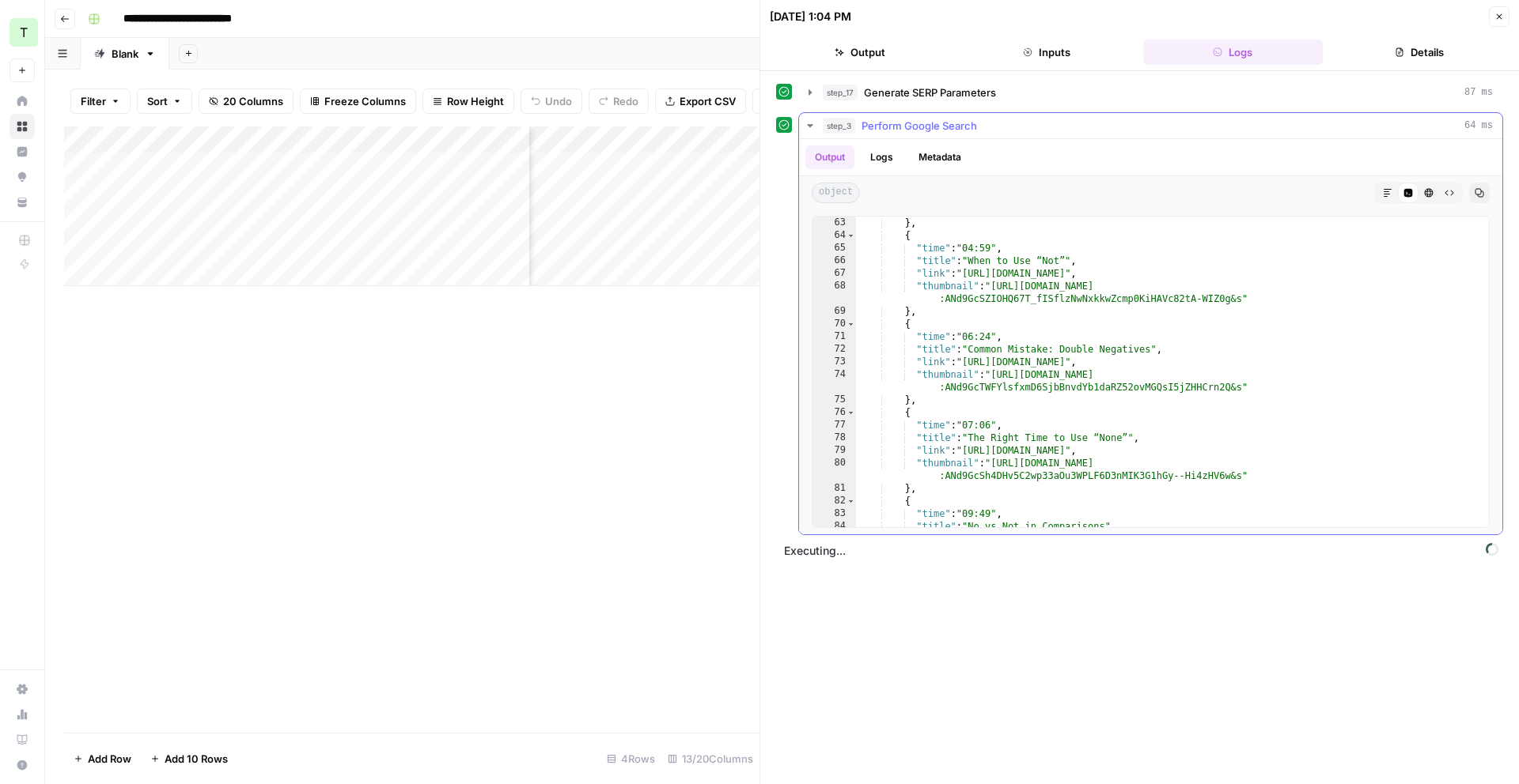
scroll to position [860, 0]
click at [1500, 17] on icon "button" at bounding box center [1499, 17] width 9 height 9
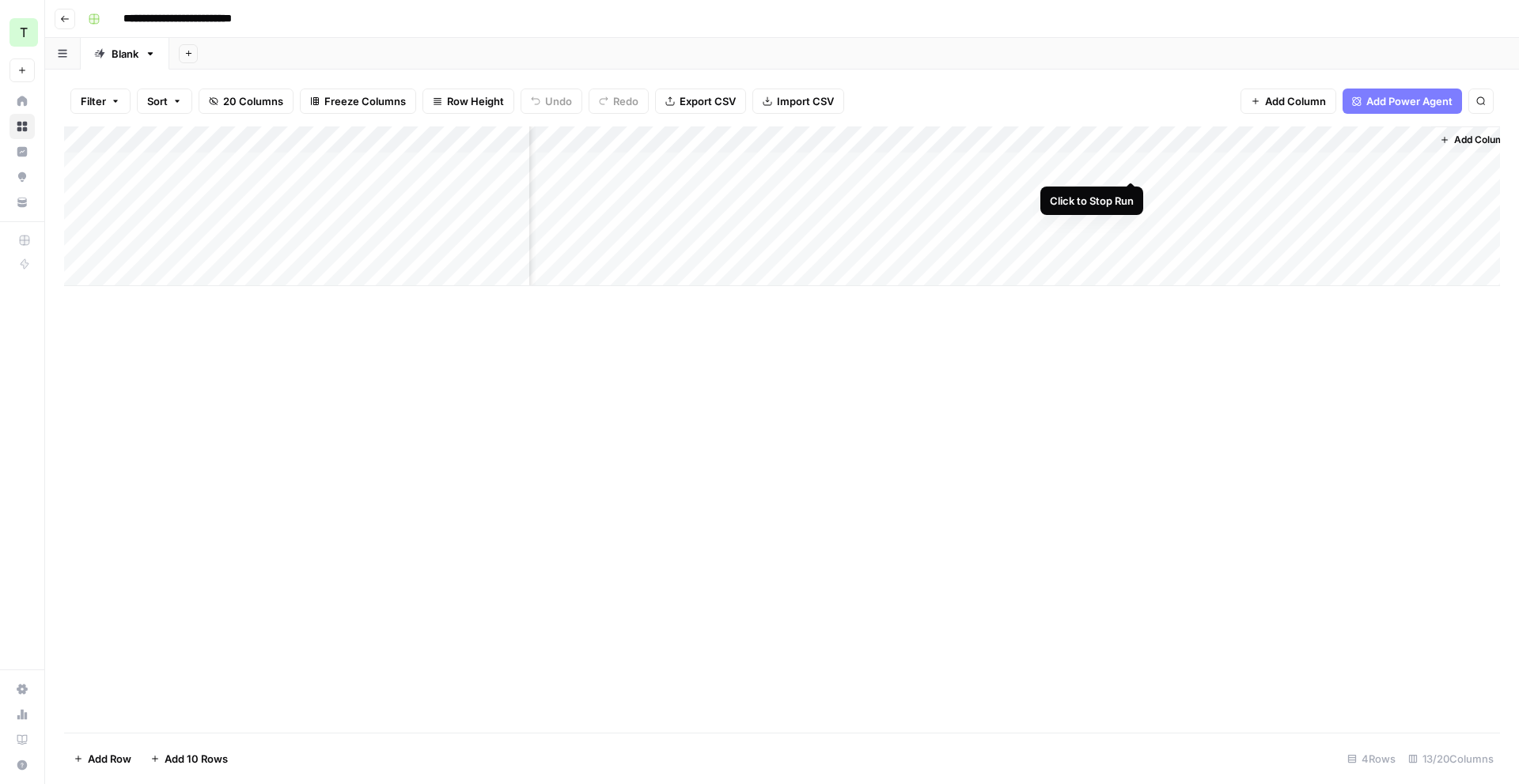
click at [1133, 162] on div "Add Column" at bounding box center [783, 205] width 1436 height 159
click at [1113, 139] on div "Add Column" at bounding box center [783, 205] width 1436 height 159
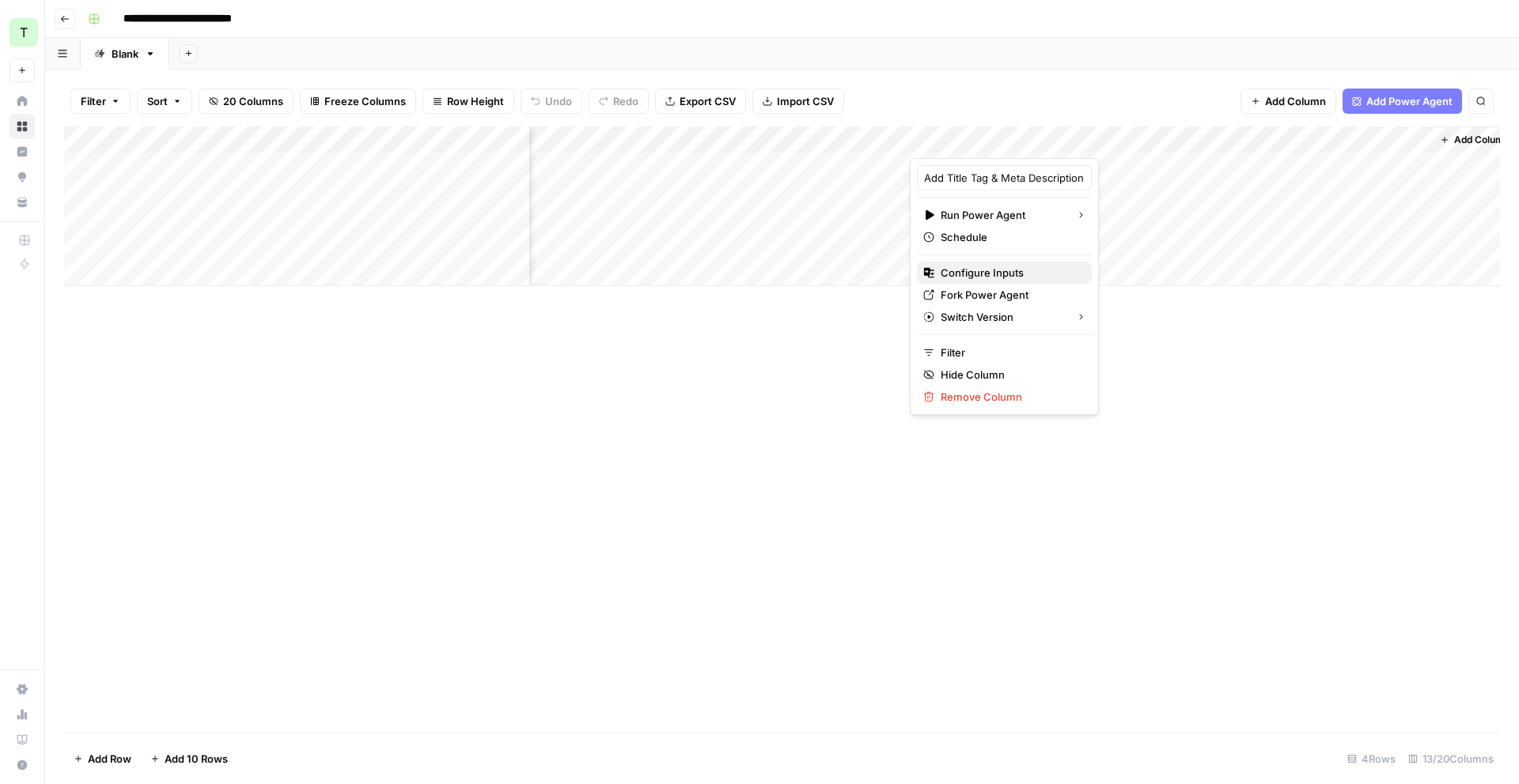
click at [1022, 271] on span "Configure Inputs" at bounding box center [1010, 273] width 138 height 16
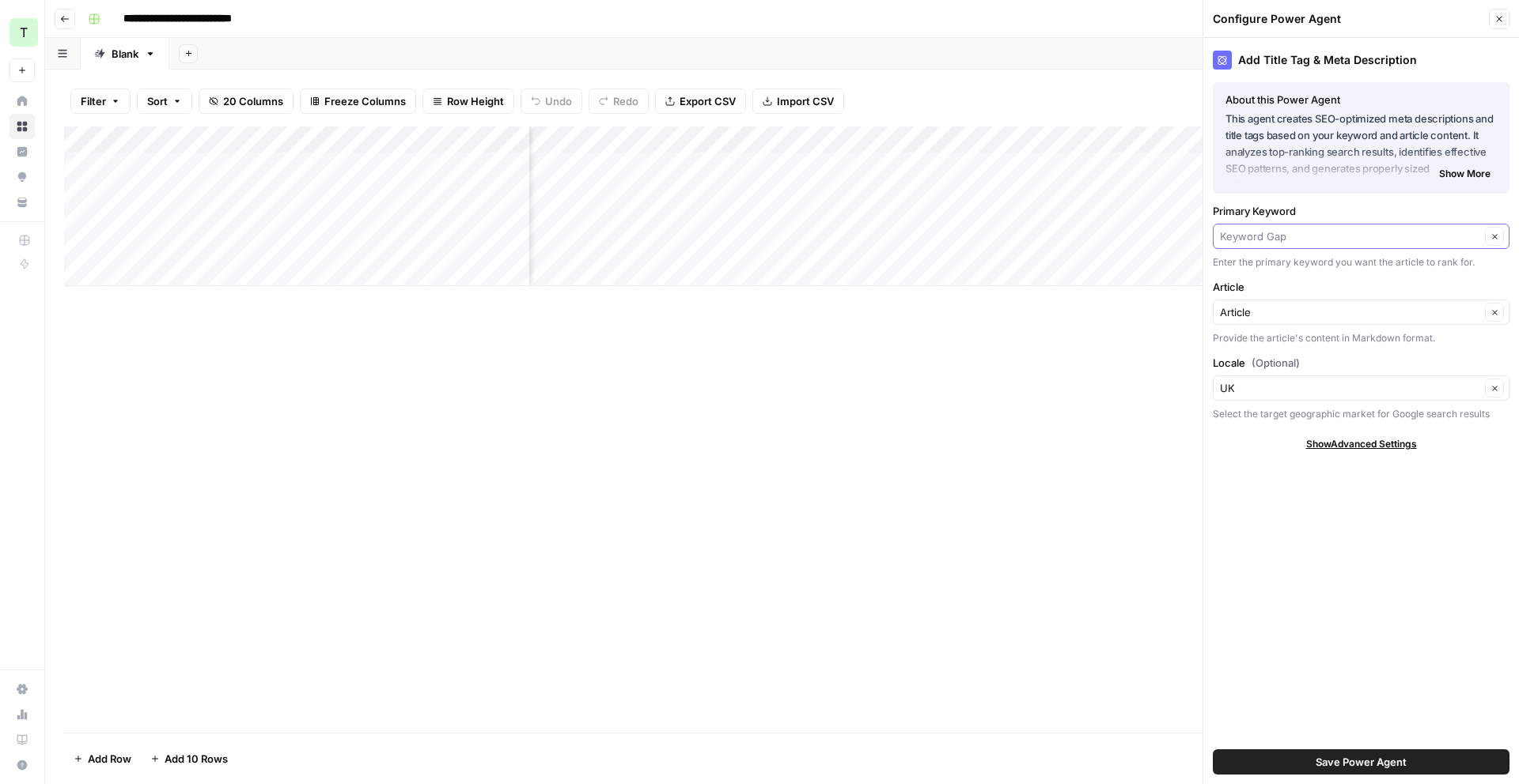
click at [1427, 237] on input "Primary Keyword" at bounding box center [1350, 236] width 260 height 16
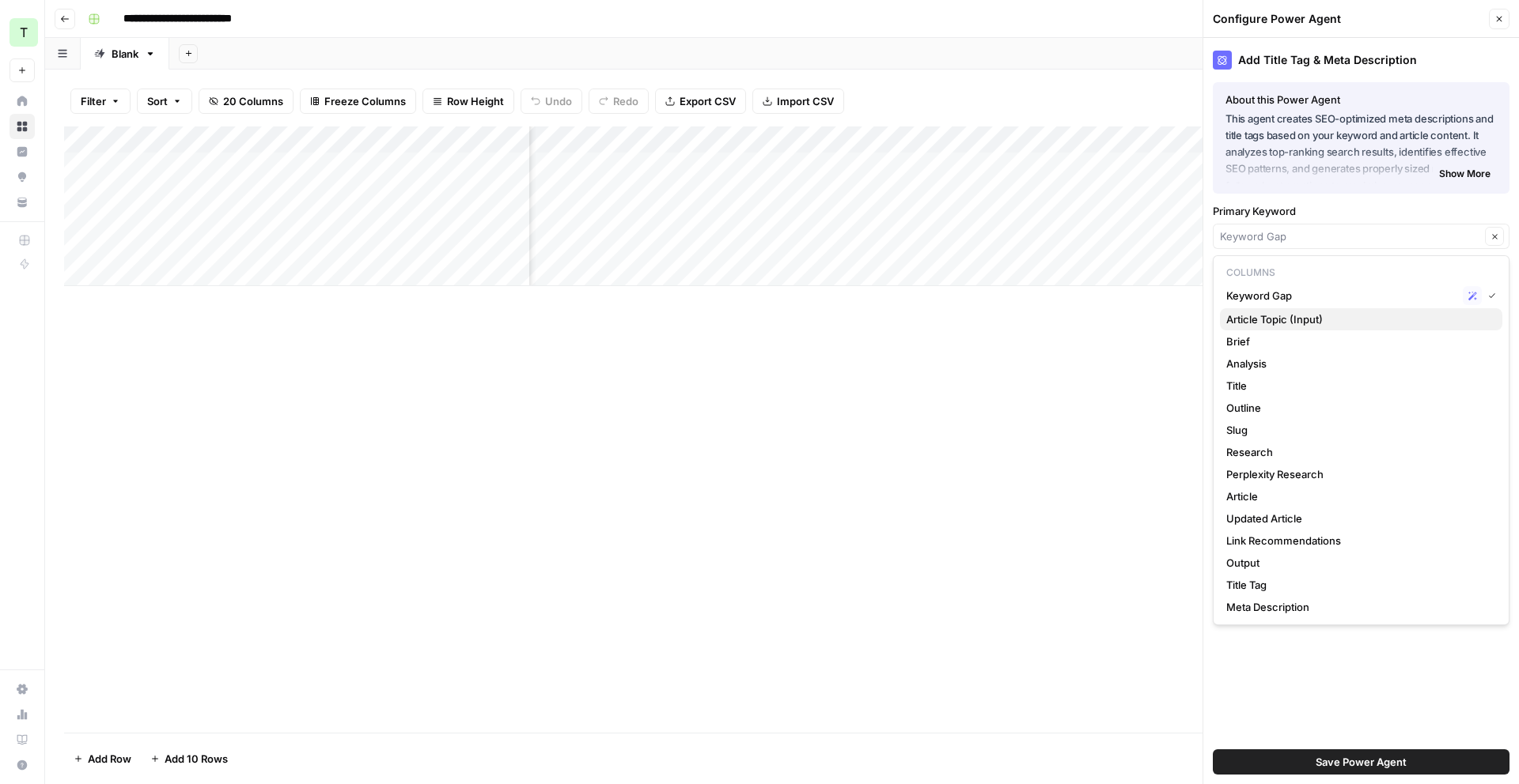
click at [1385, 311] on span "Article Topic (Input)" at bounding box center [1358, 319] width 264 height 16
type input "Article Topic (Input)"
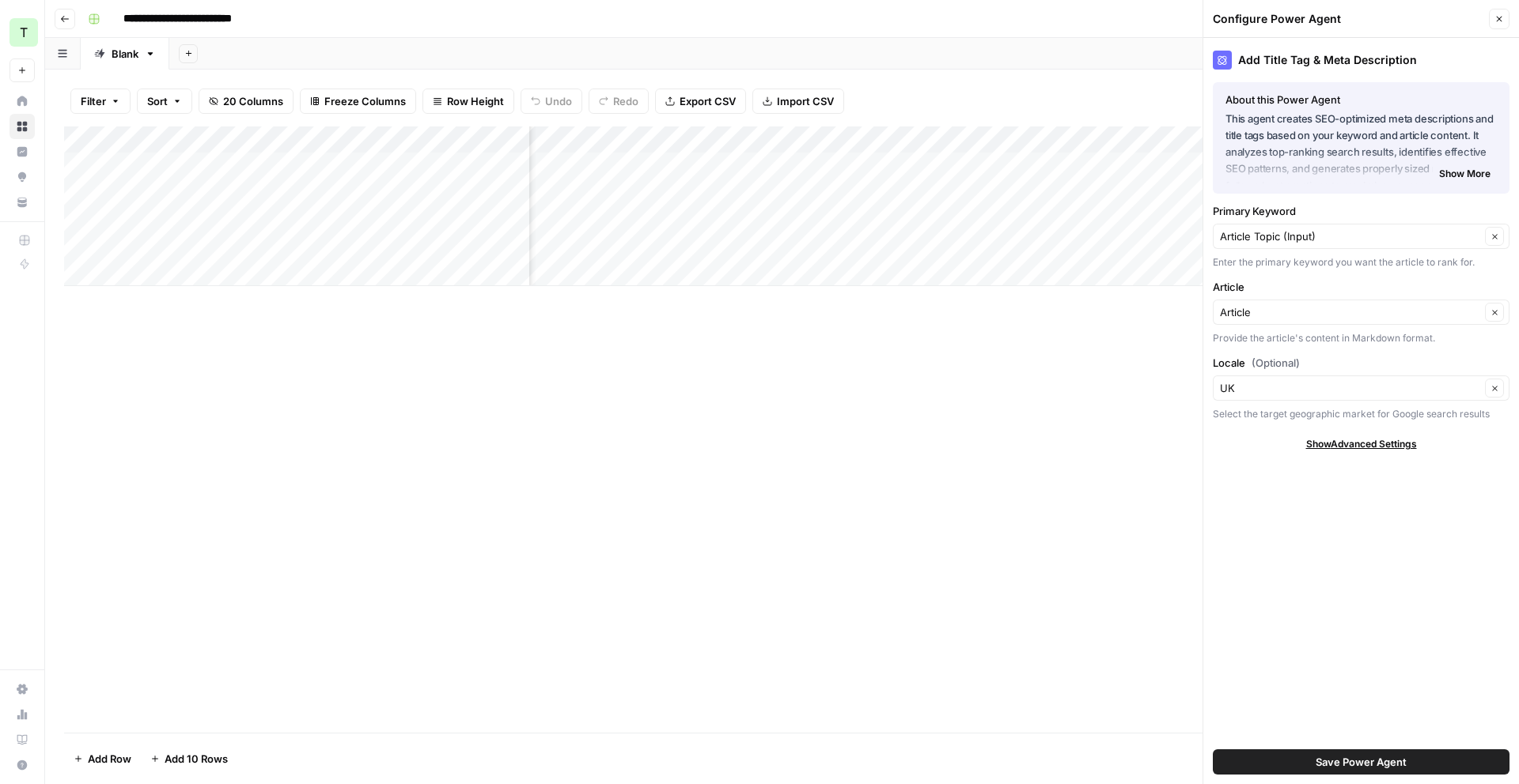
click at [1483, 233] on div "Article Topic (Input) Clear" at bounding box center [1361, 236] width 297 height 25
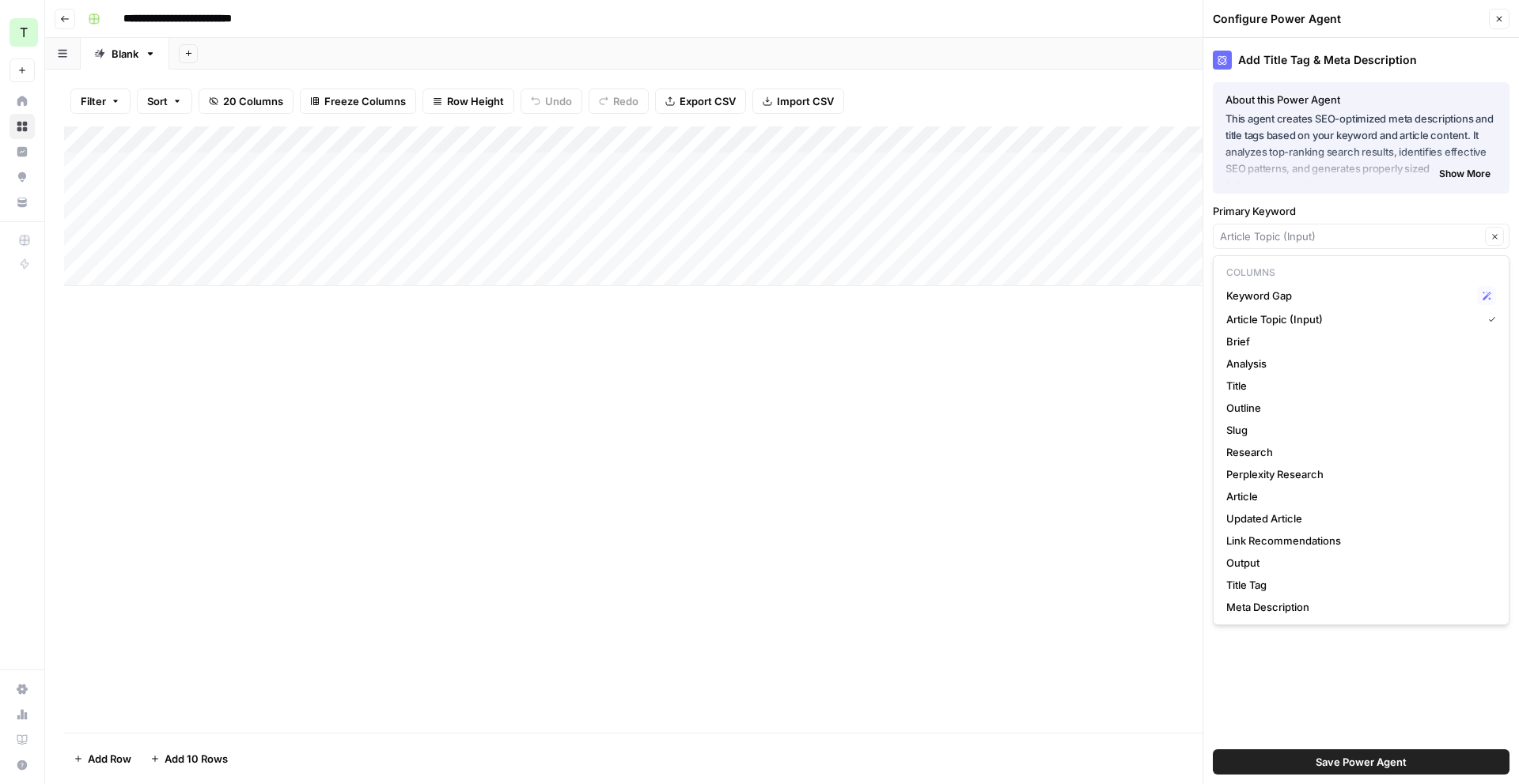
type input "Article Topic (Input)"
click at [736, 144] on div "Add Column" at bounding box center [783, 205] width 1436 height 159
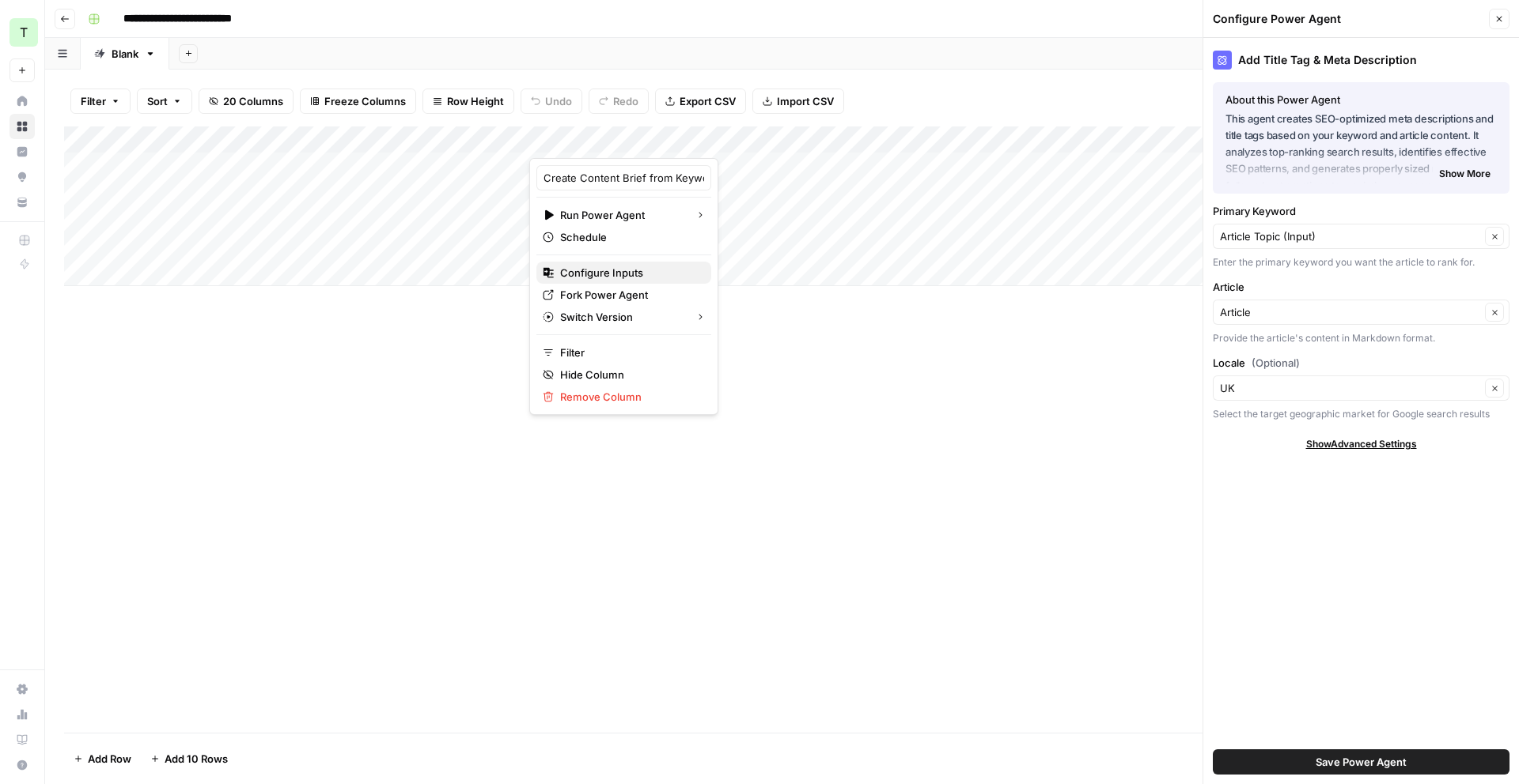
click at [632, 269] on span "Configure Inputs" at bounding box center [630, 273] width 138 height 16
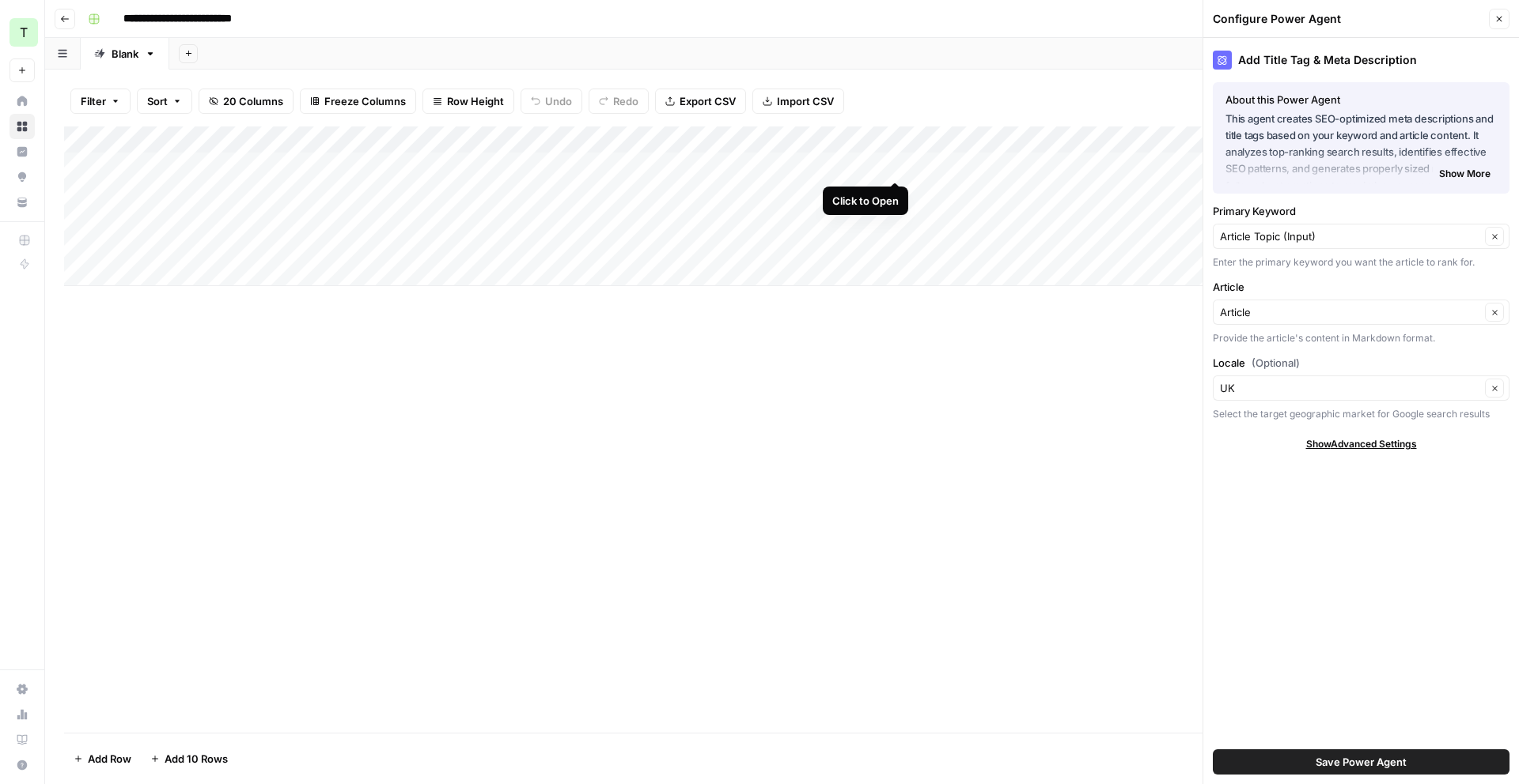
click at [894, 165] on div "Add Column" at bounding box center [783, 205] width 1436 height 159
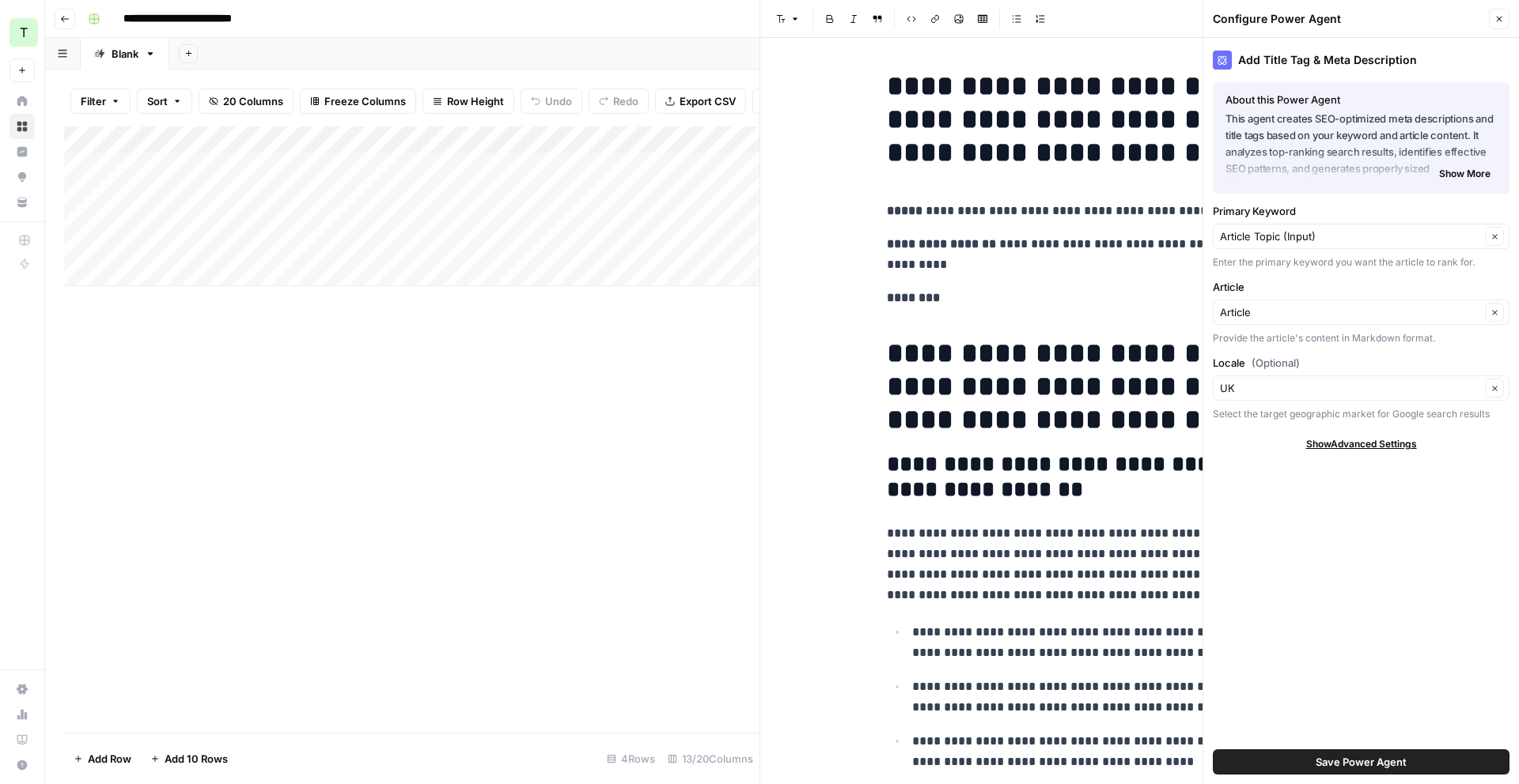
click at [1505, 16] on button "Close" at bounding box center [1499, 18] width 20 height 20
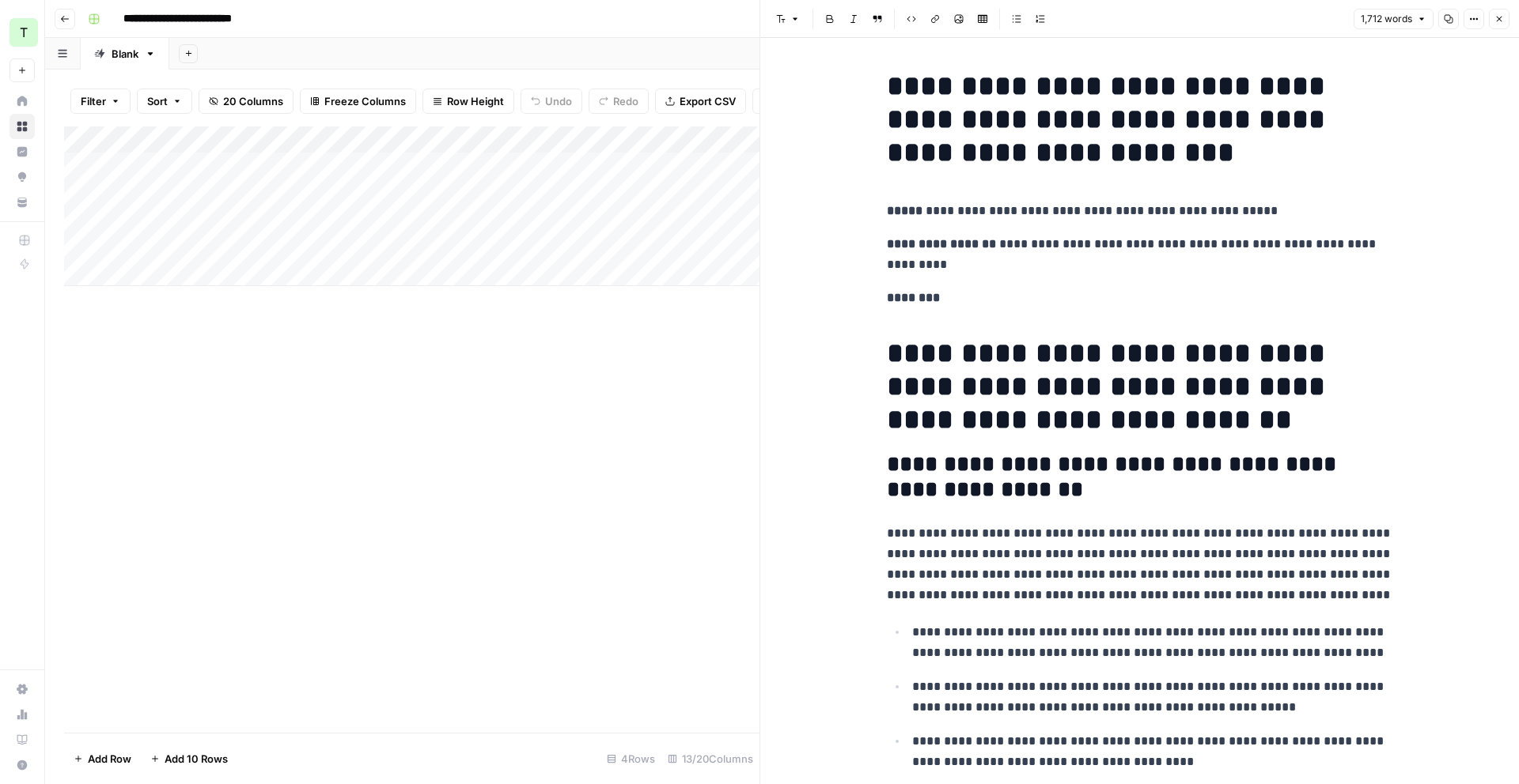
click at [702, 408] on div "Add Column" at bounding box center [412, 429] width 695 height 606
drag, startPoint x: 1501, startPoint y: 6, endPoint x: 1500, endPoint y: 15, distance: 9.1
click at [1501, 14] on header "Font style Bold Italic Block quote Code block Link Image Insert Table Bulleted …" at bounding box center [1139, 18] width 759 height 38
click at [1500, 15] on icon "button" at bounding box center [1499, 18] width 9 height 9
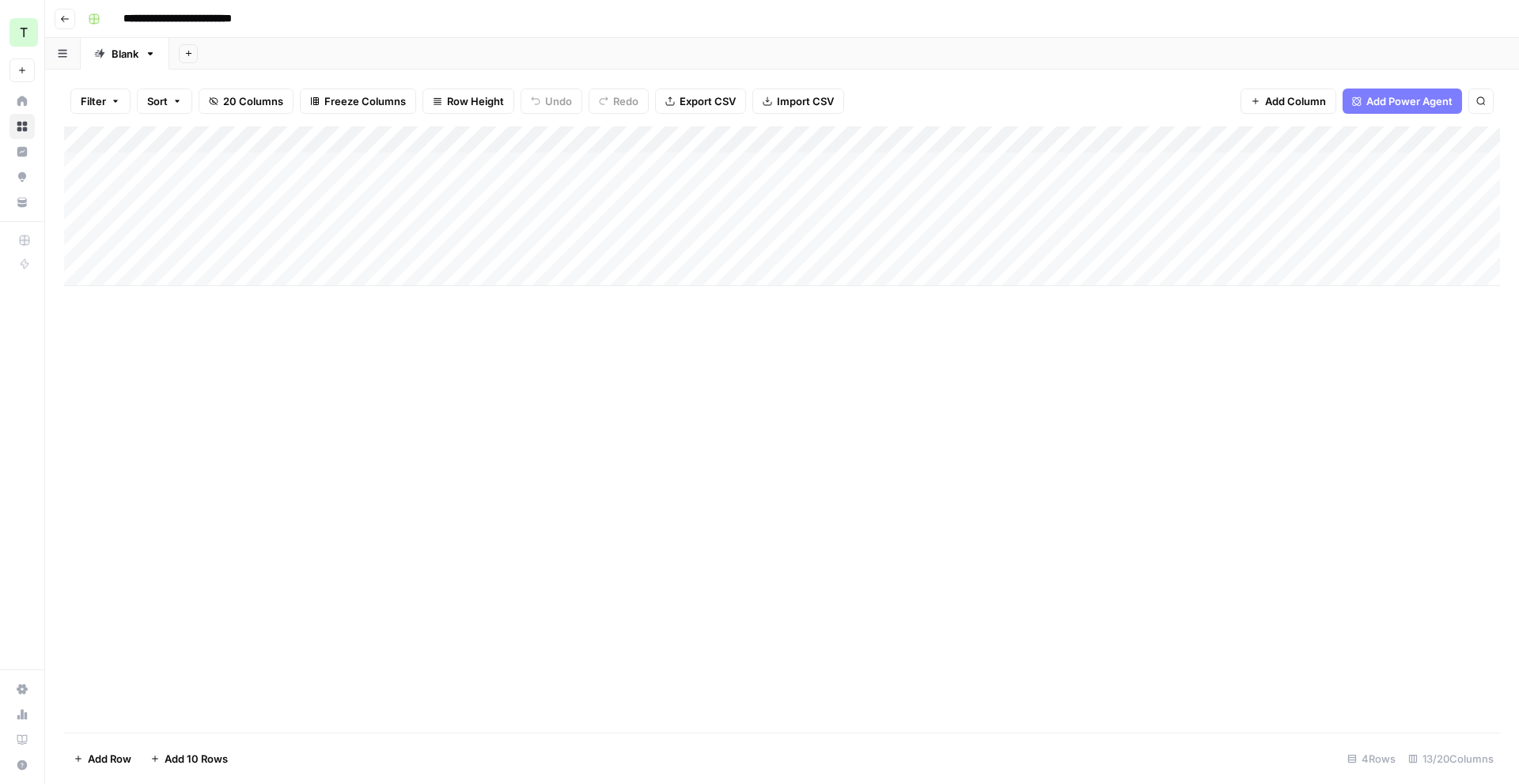
click at [738, 135] on div "Add Column" at bounding box center [783, 205] width 1436 height 159
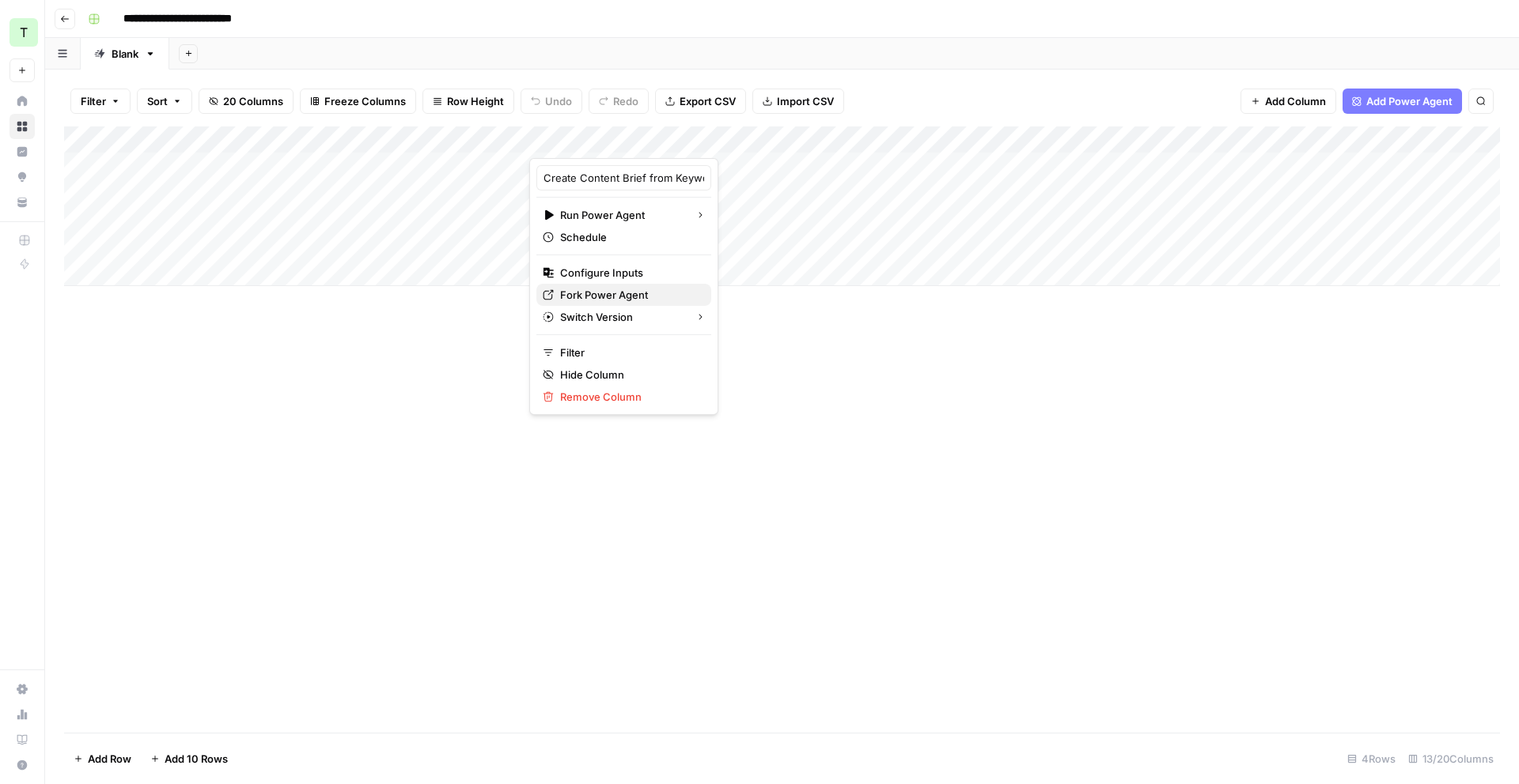
click at [628, 288] on span "Fork Power Agent" at bounding box center [630, 295] width 138 height 16
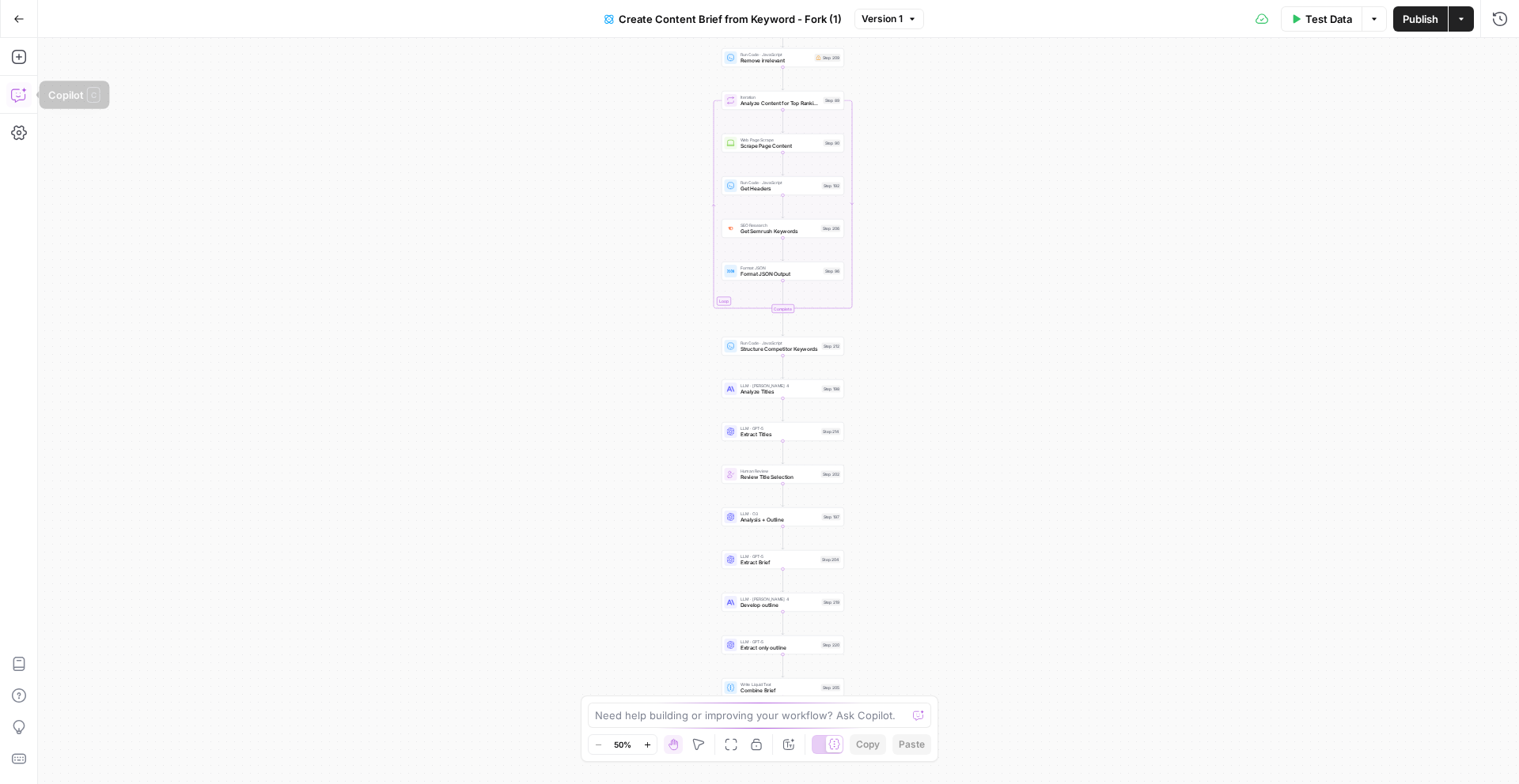
click at [16, 90] on icon "button" at bounding box center [18, 94] width 16 height 16
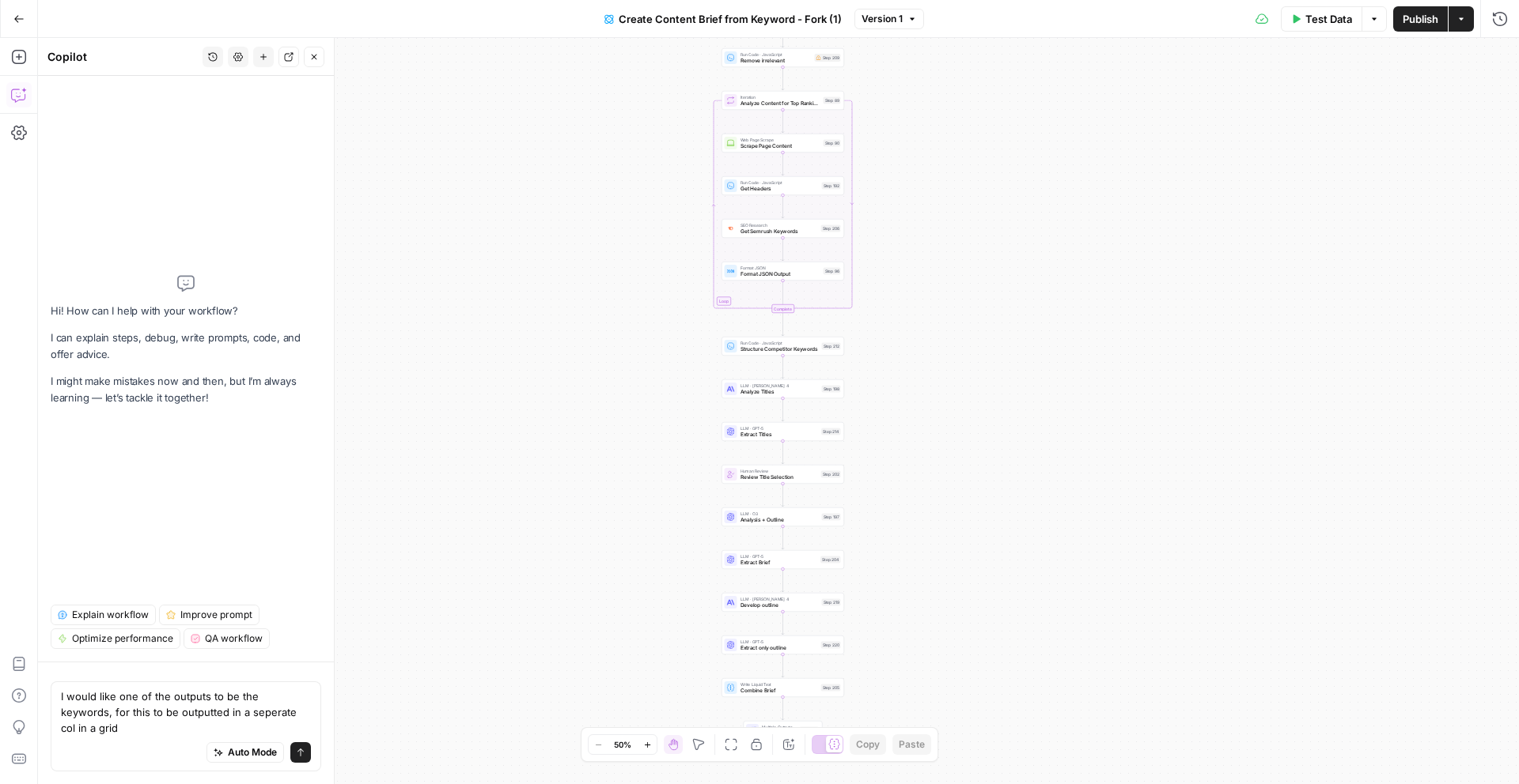
type textarea "I would like one of the outputs to be the keywords, for this to be outputted in…"
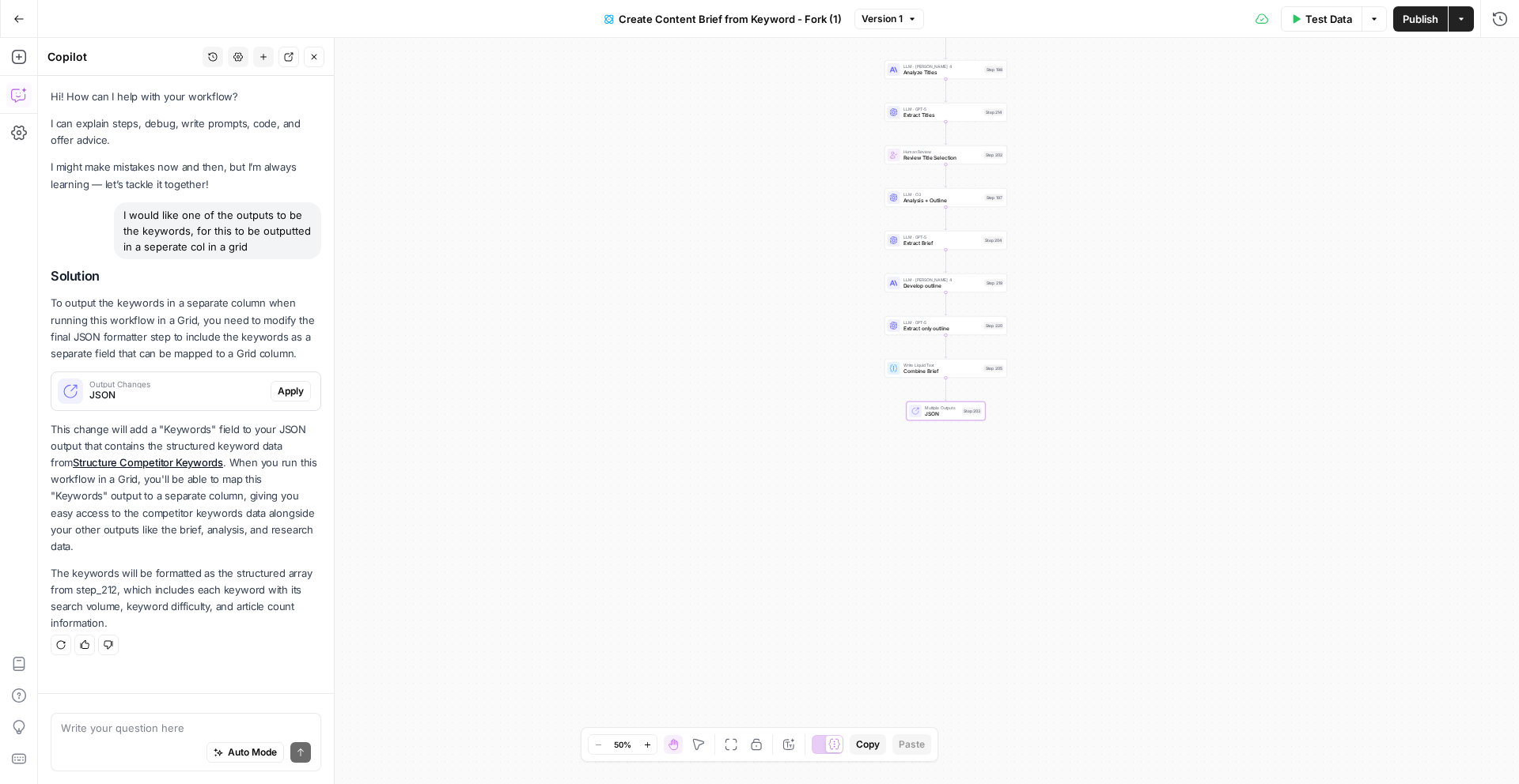
click at [296, 390] on span "Apply" at bounding box center [290, 391] width 26 height 14
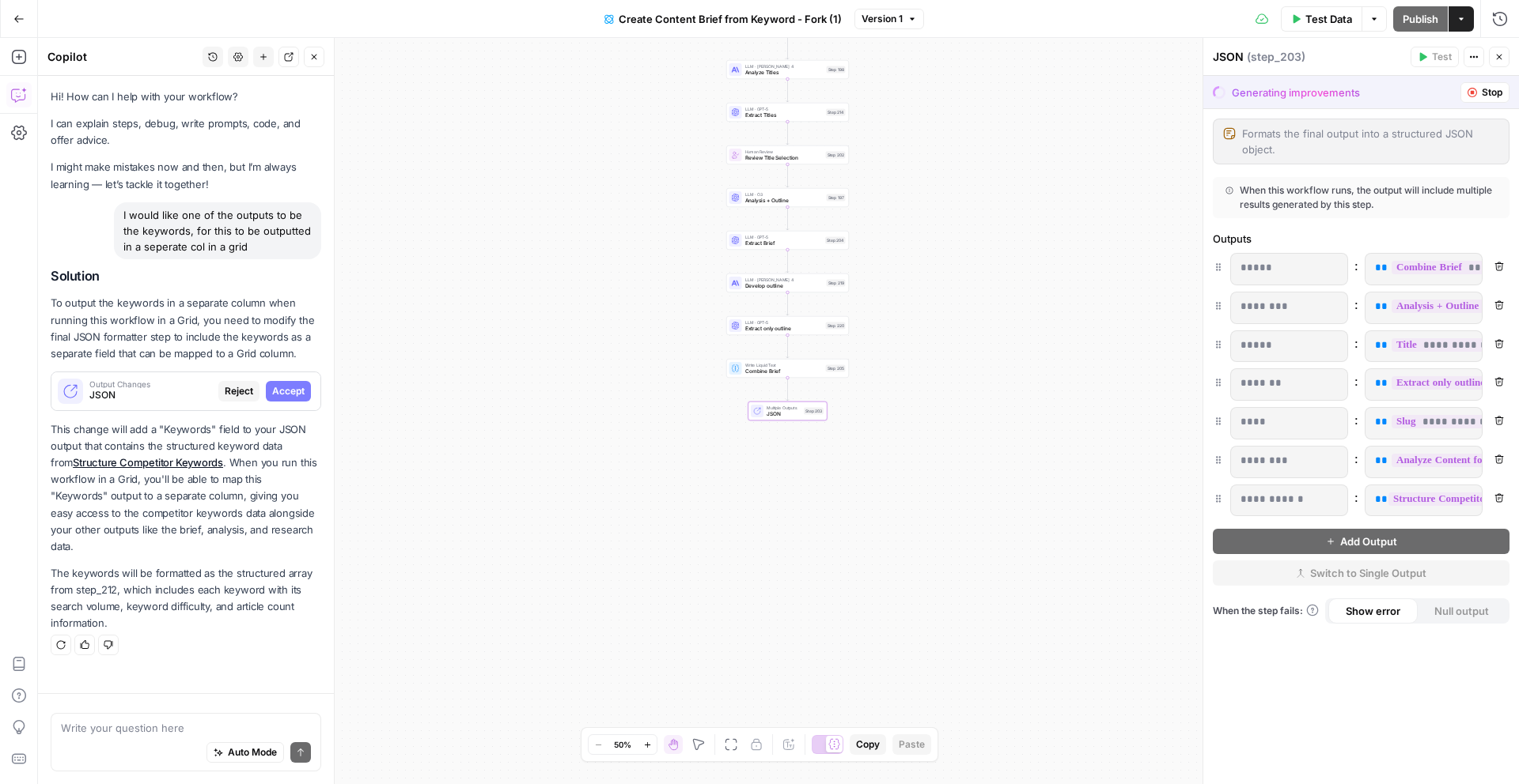
click at [291, 391] on span "Accept" at bounding box center [288, 391] width 32 height 14
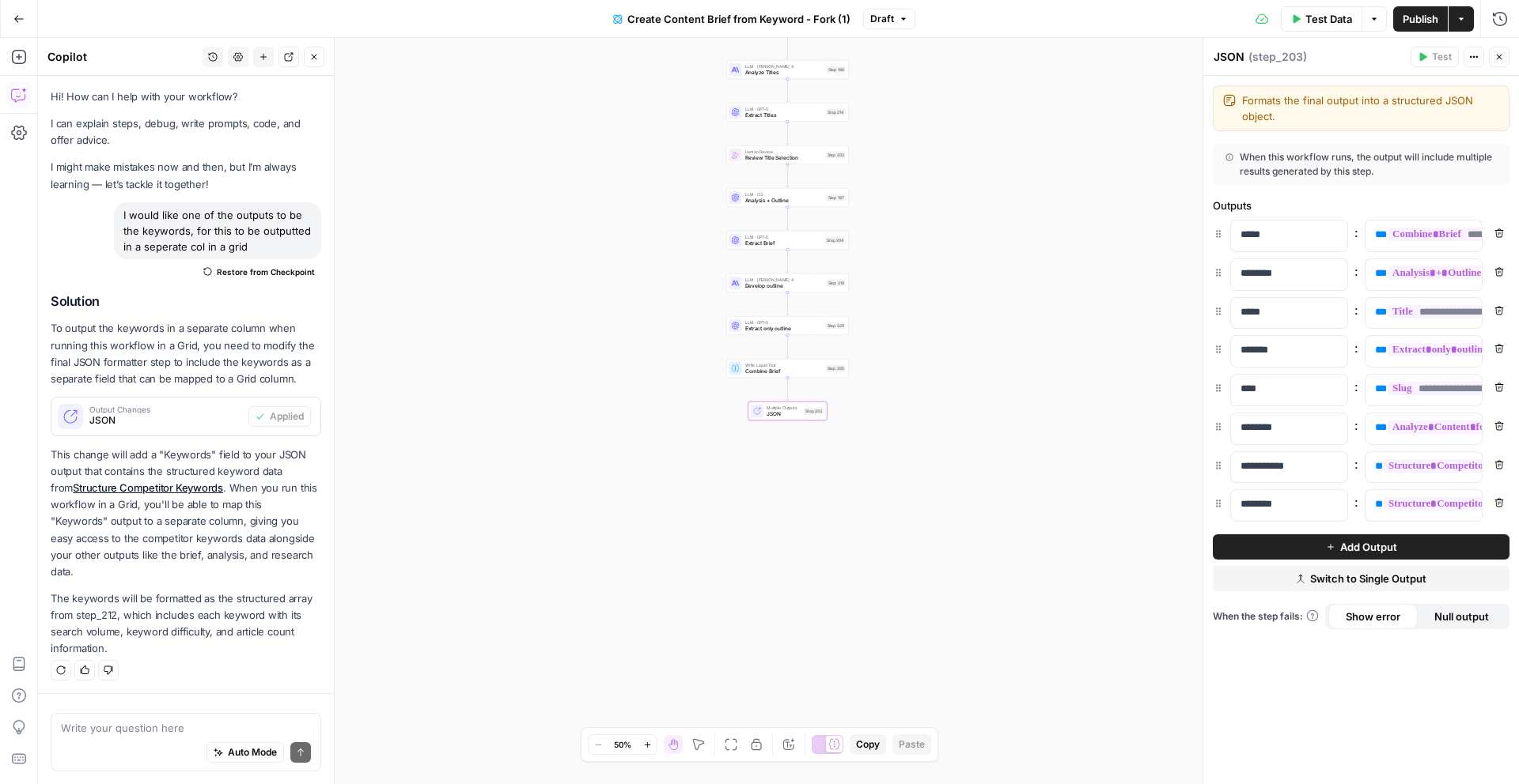
click at [1417, 16] on span "Publish" at bounding box center [1420, 18] width 36 height 16
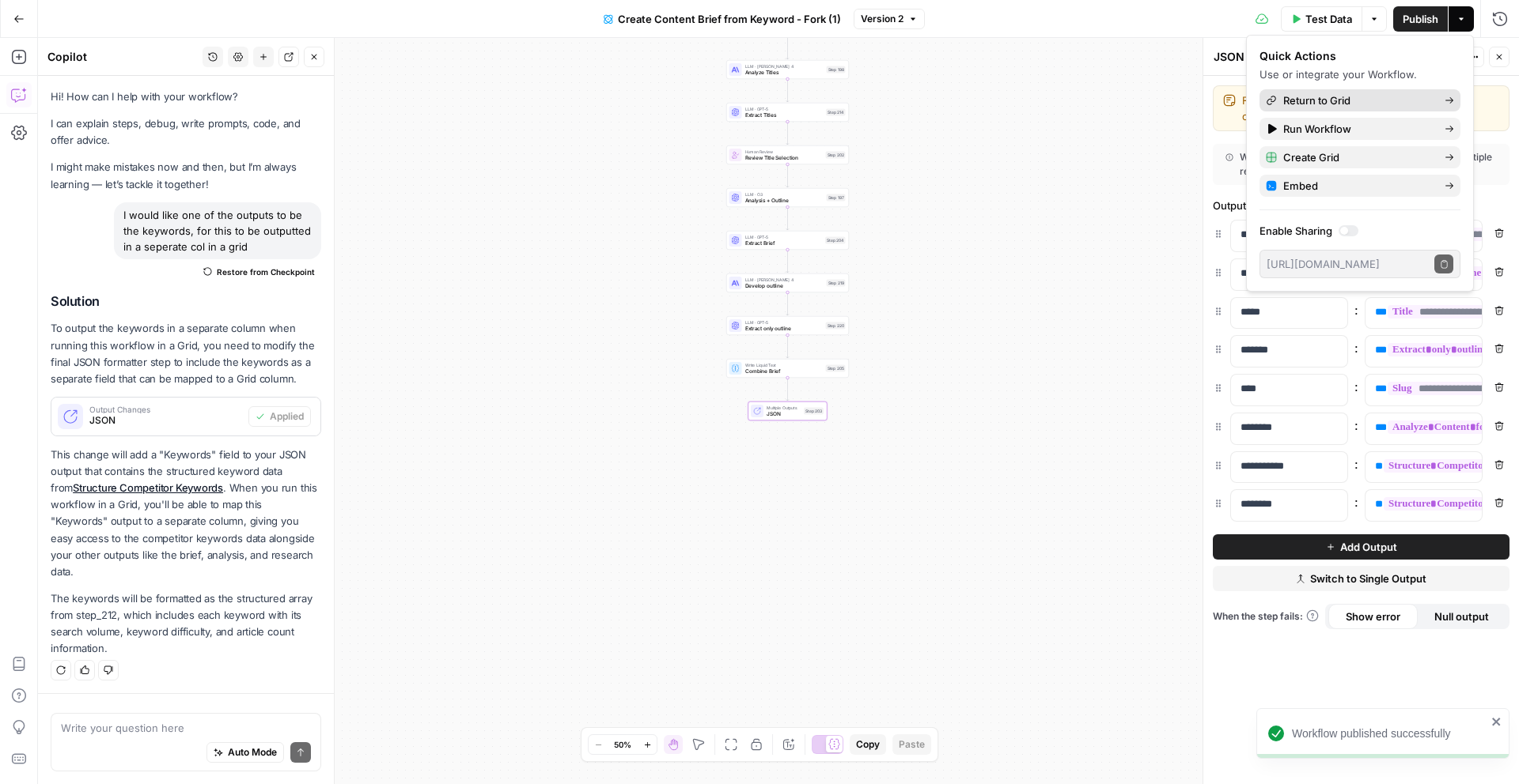
click at [1391, 103] on span "Return to Grid" at bounding box center [1357, 99] width 148 height 16
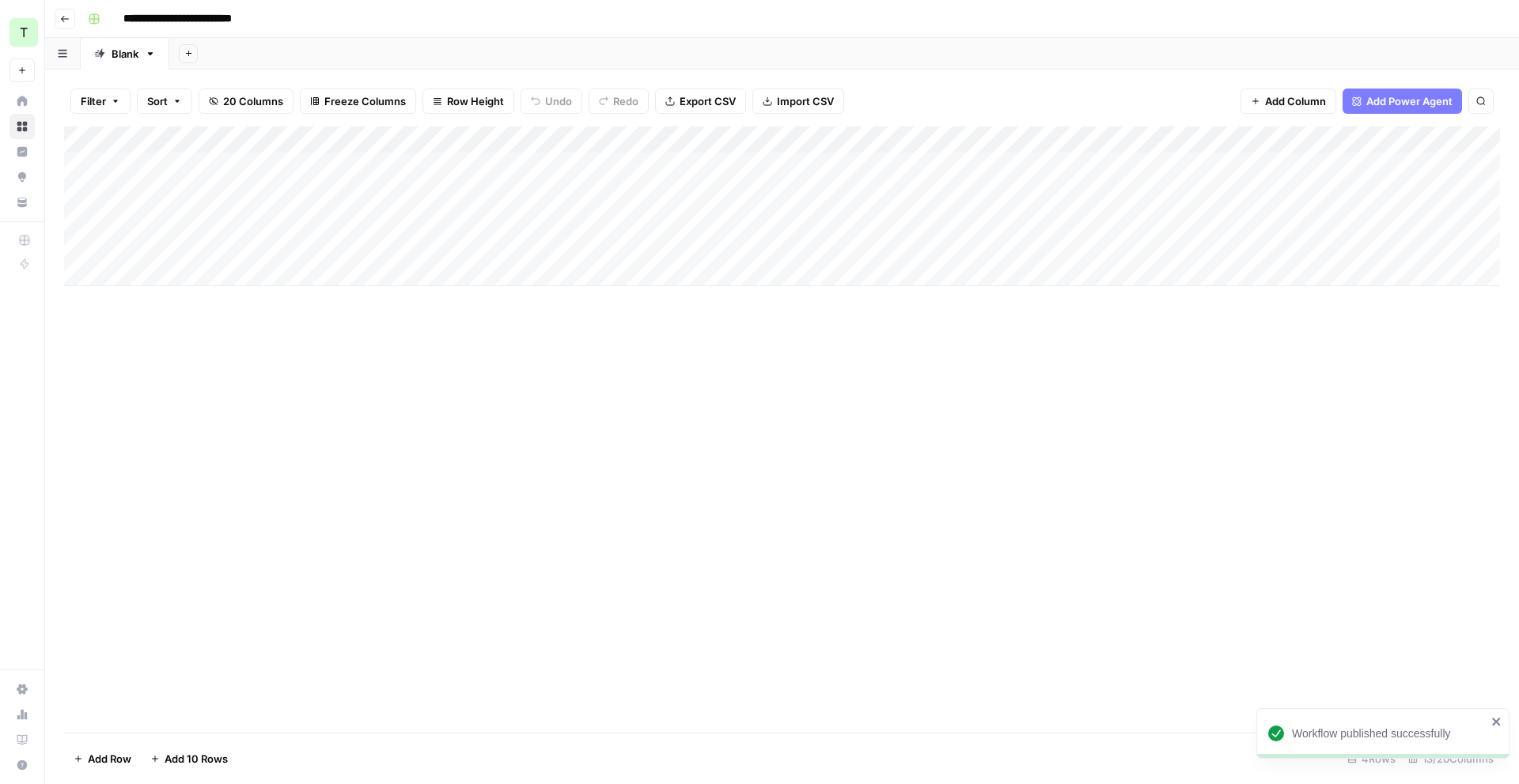
click at [895, 137] on div "Add Column" at bounding box center [783, 205] width 1436 height 159
click at [729, 134] on div "Add Column" at bounding box center [783, 205] width 1436 height 159
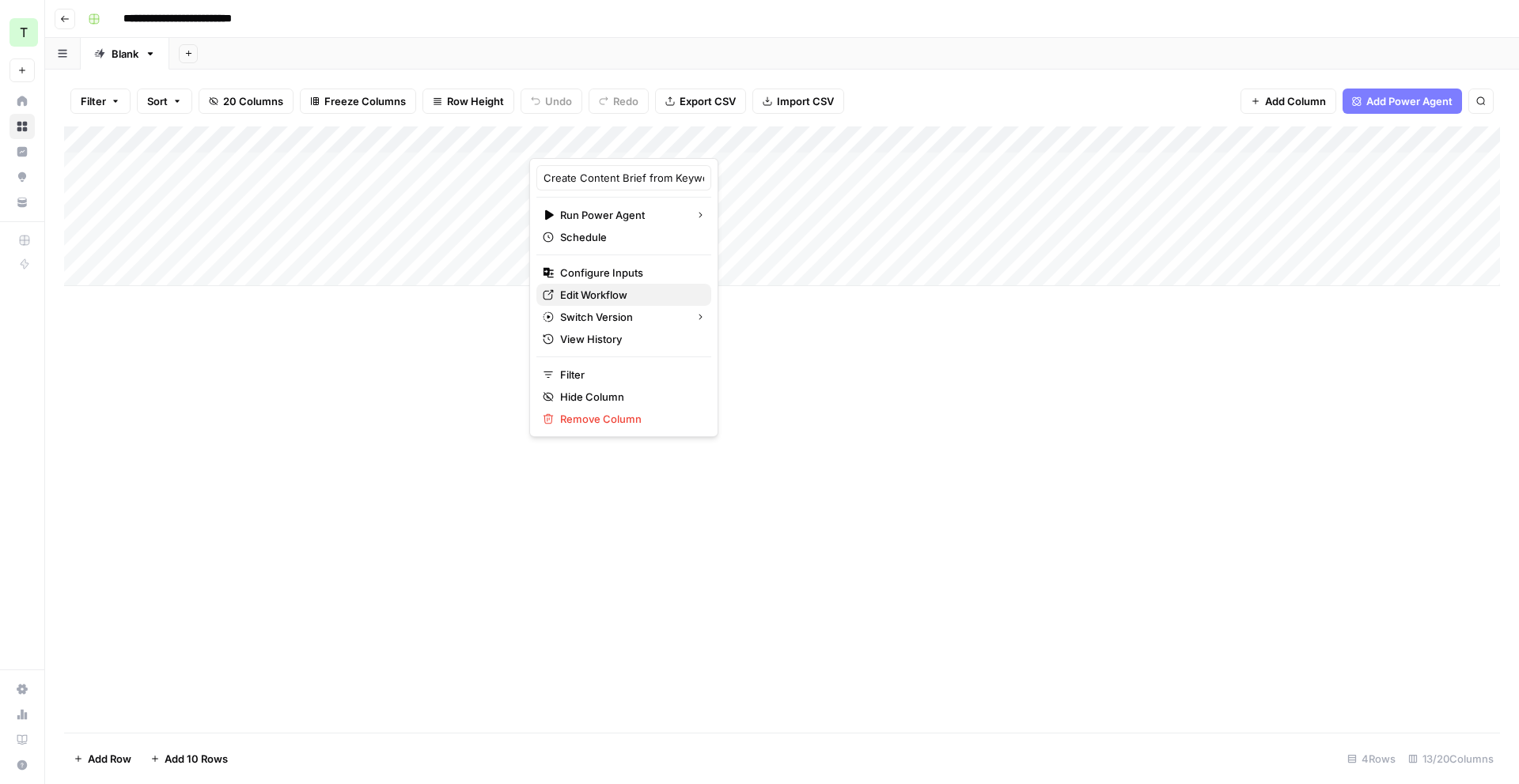
click at [618, 298] on span "Edit Workflow" at bounding box center [630, 295] width 138 height 16
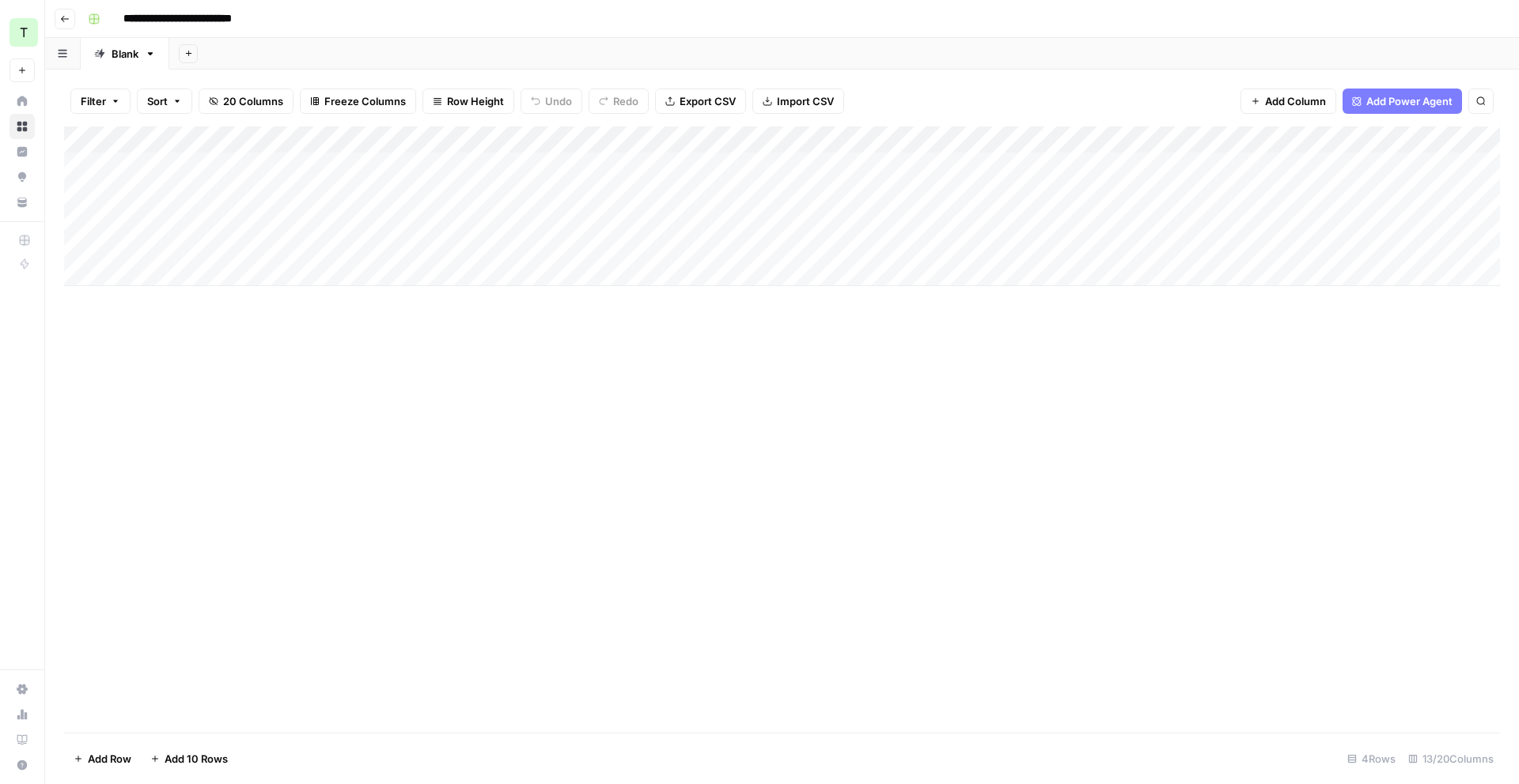
click at [740, 137] on div "Add Column" at bounding box center [783, 205] width 1436 height 159
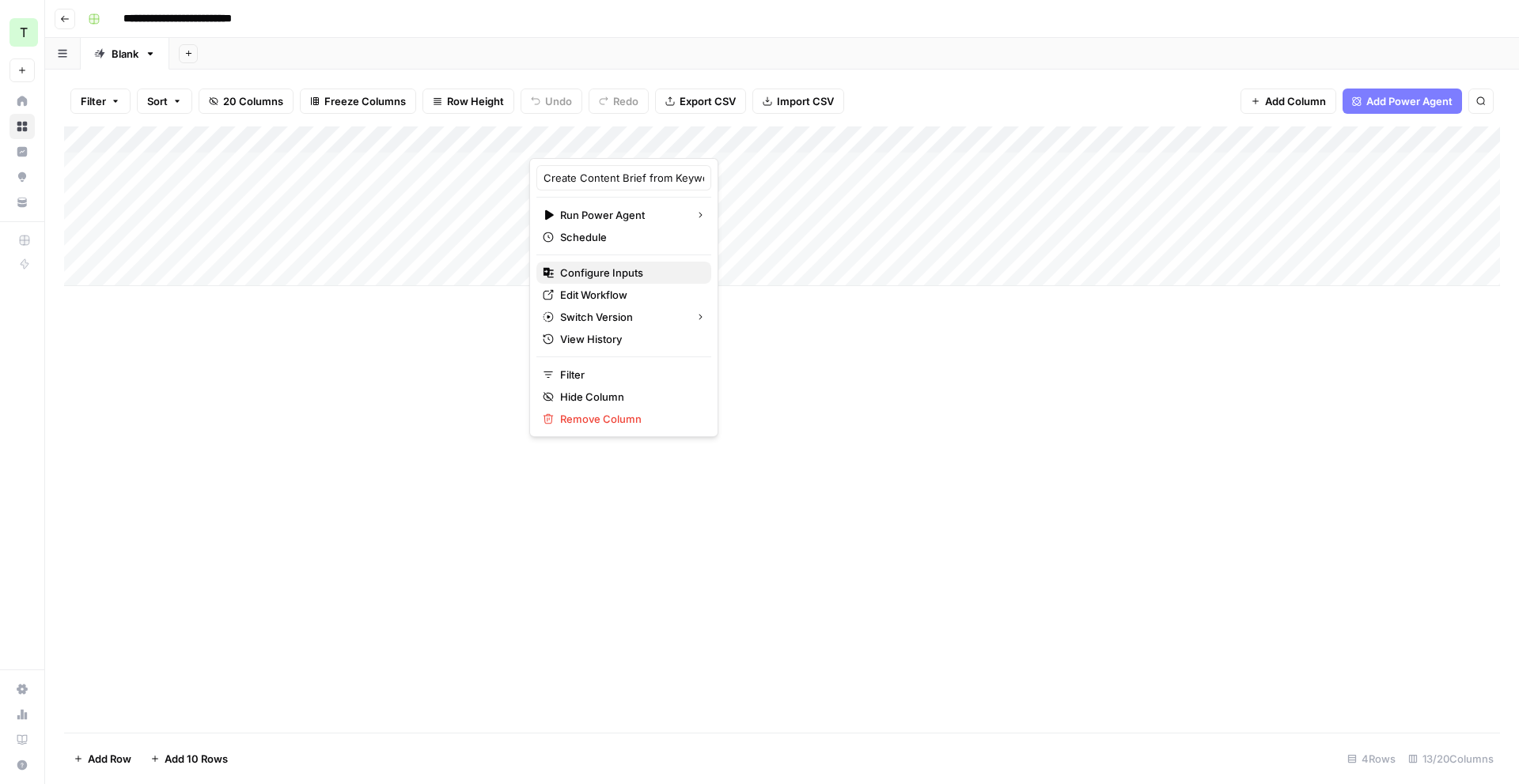
click at [649, 270] on span "Configure Inputs" at bounding box center [630, 273] width 138 height 16
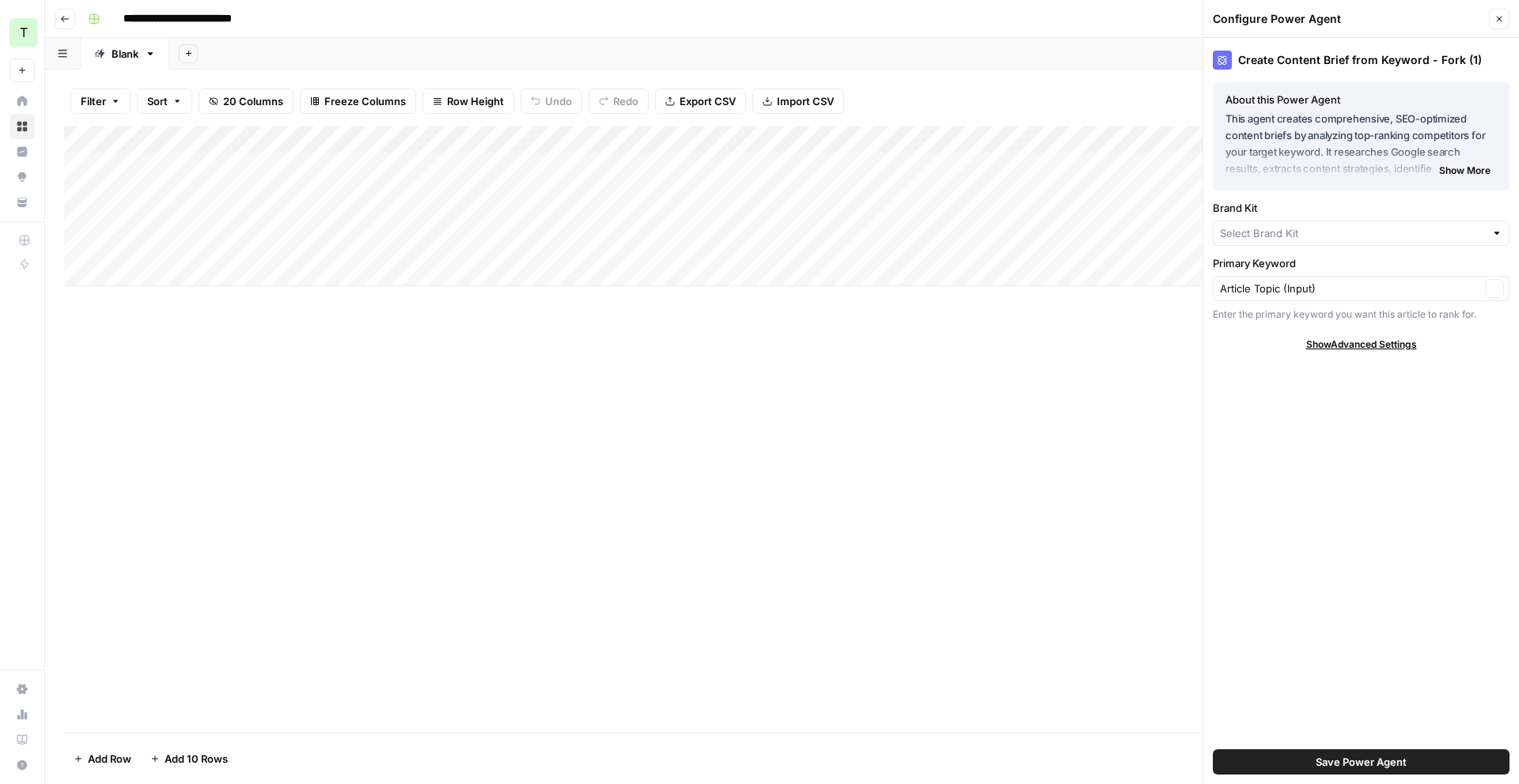
type input "Teamed"
click at [1331, 342] on span "Show Advanced Settings" at bounding box center [1361, 347] width 111 height 14
click at [736, 138] on div "Add Column" at bounding box center [783, 205] width 1436 height 159
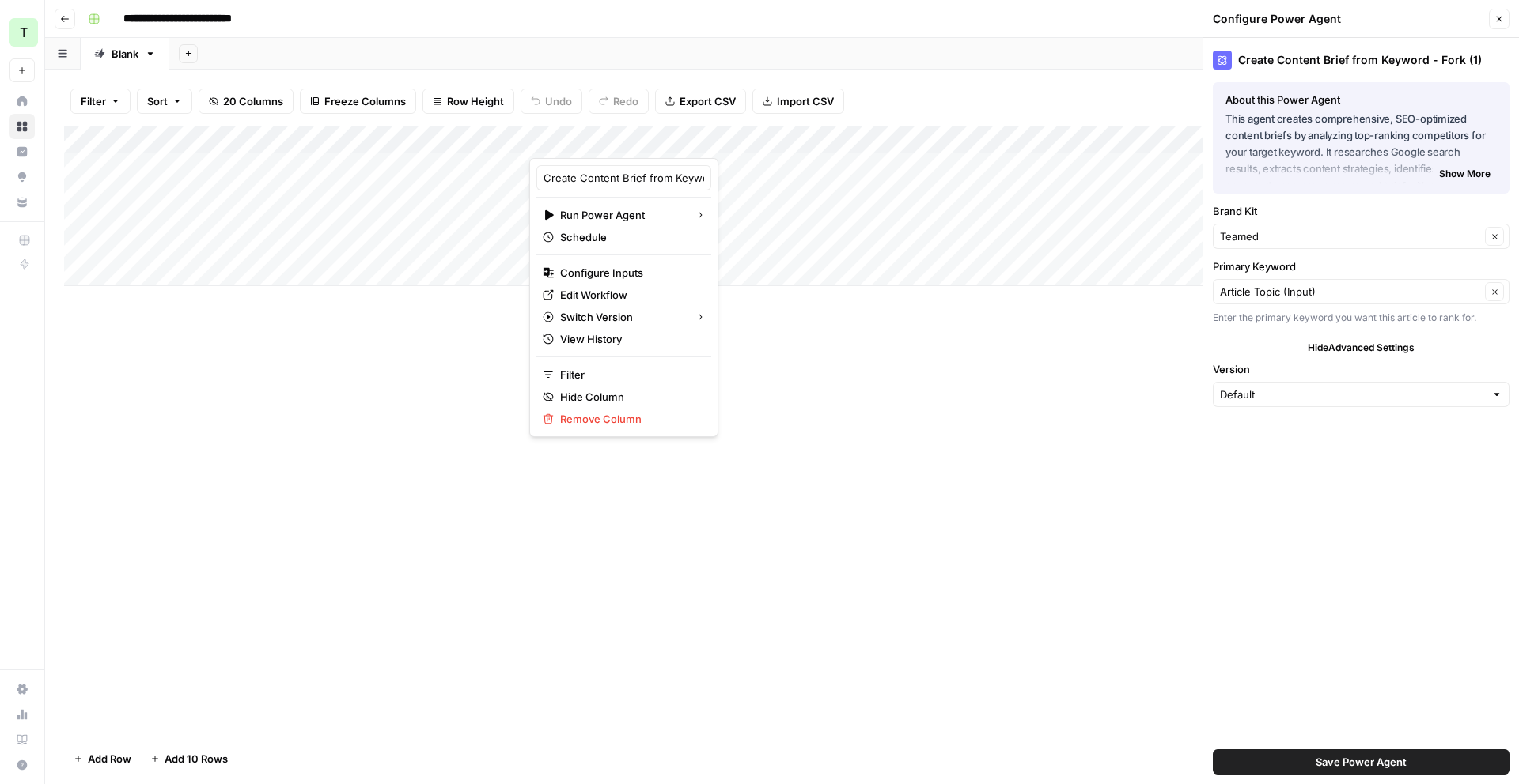
drag, startPoint x: 795, startPoint y: 282, endPoint x: 793, endPoint y: 253, distance: 29.1
click at [795, 280] on div "Add Column" at bounding box center [783, 205] width 1436 height 159
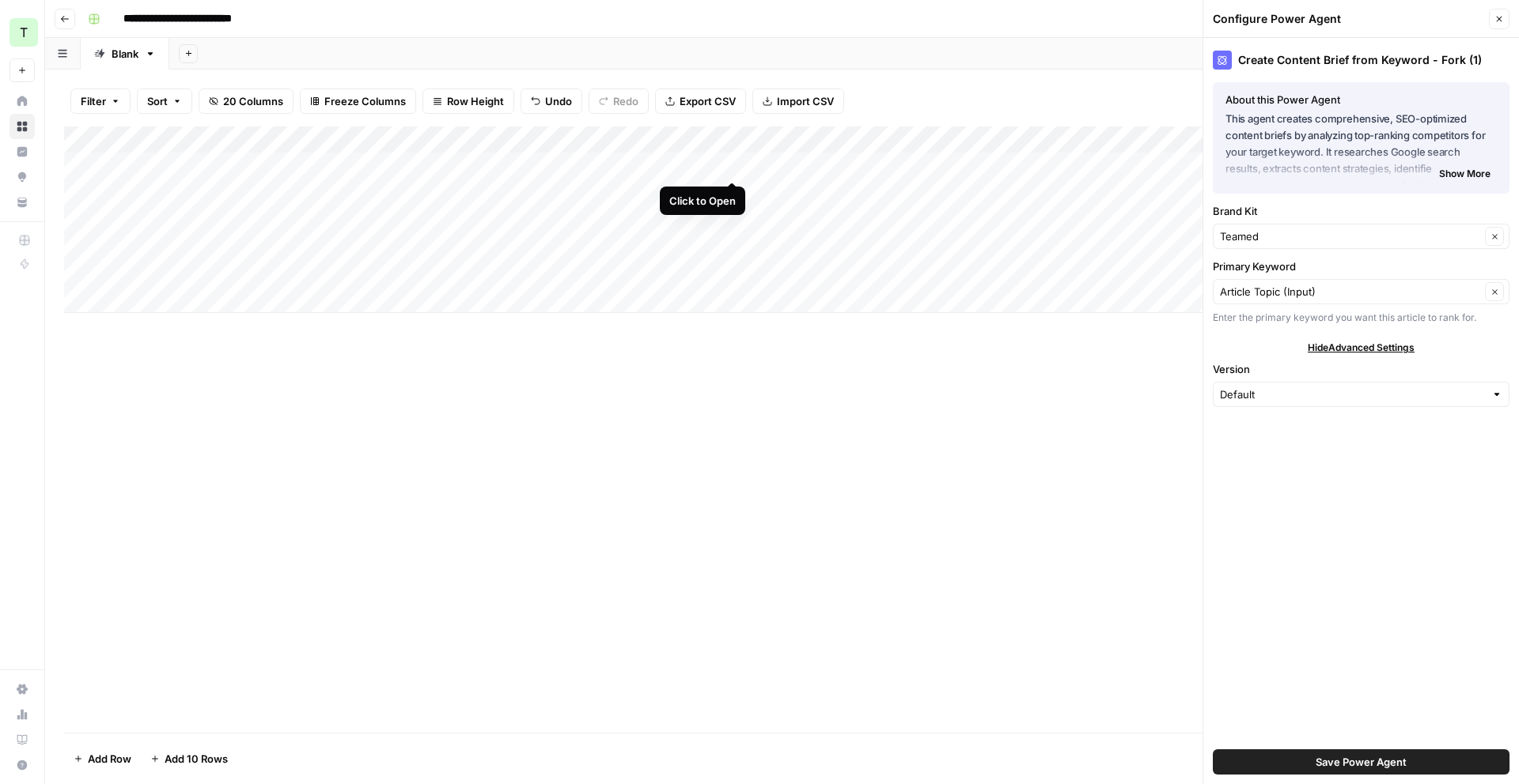
click at [729, 163] on div "Add Column" at bounding box center [783, 219] width 1436 height 187
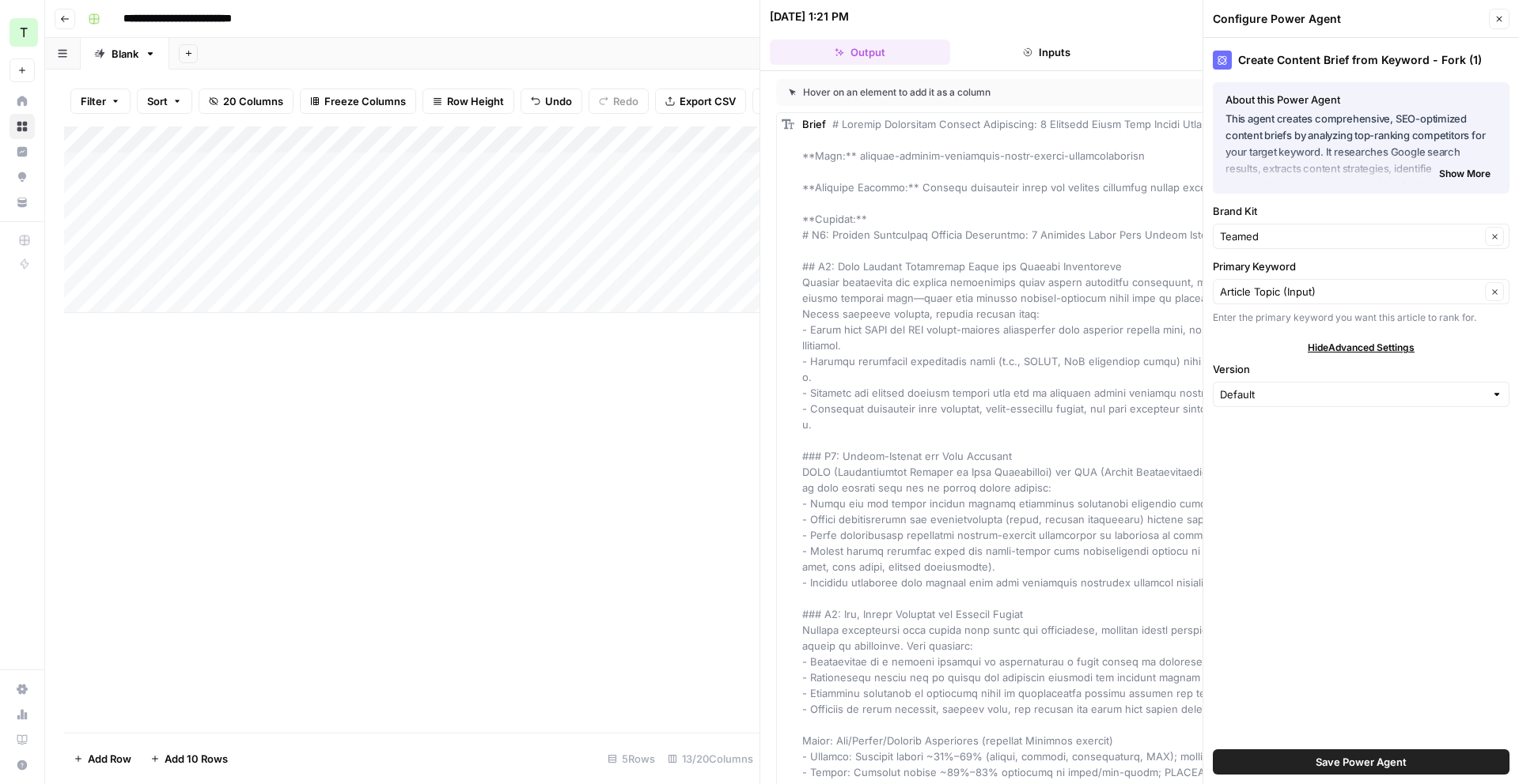
click at [1506, 18] on button "Close" at bounding box center [1499, 18] width 20 height 20
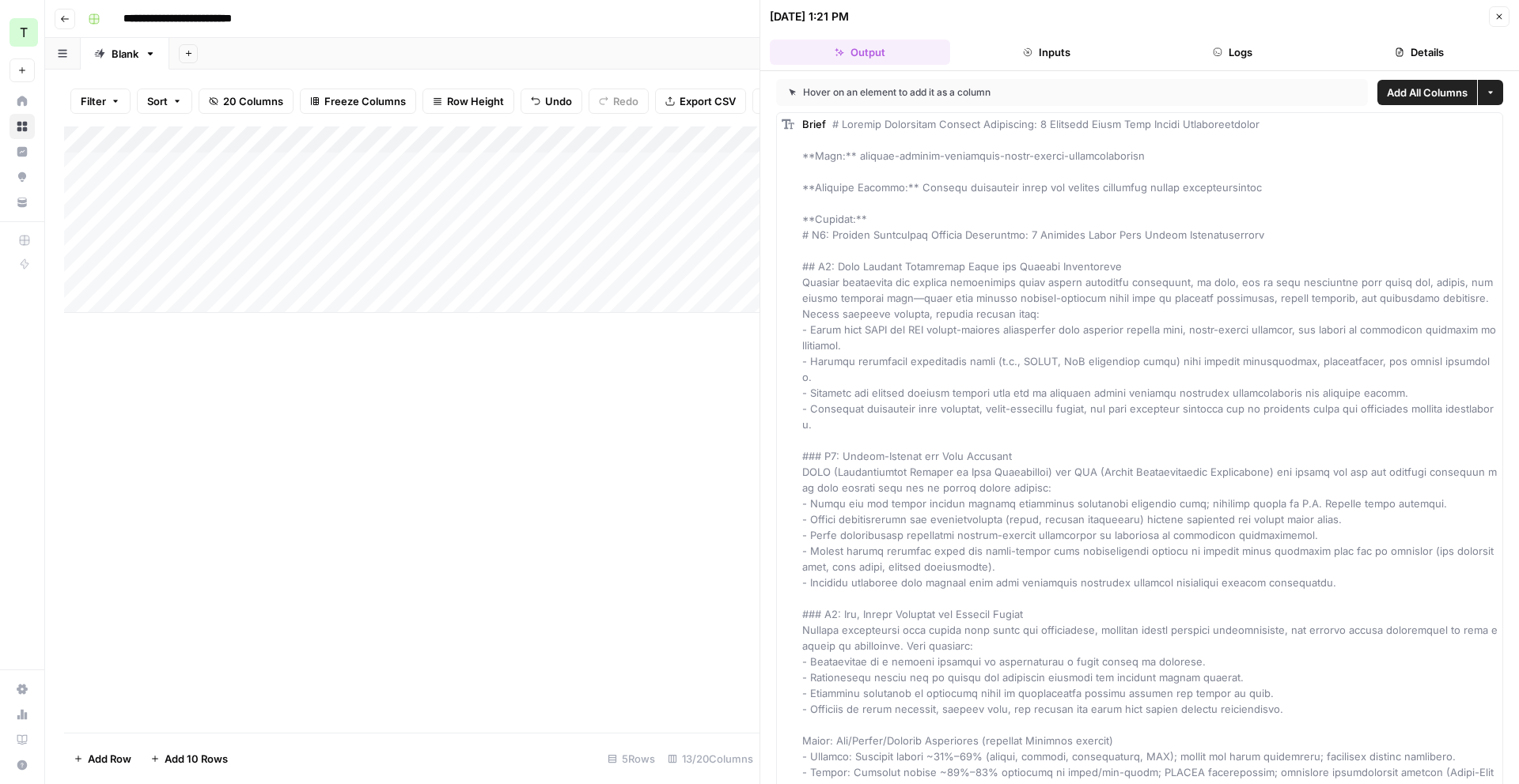
click at [1187, 43] on button "Logs" at bounding box center [1233, 52] width 181 height 25
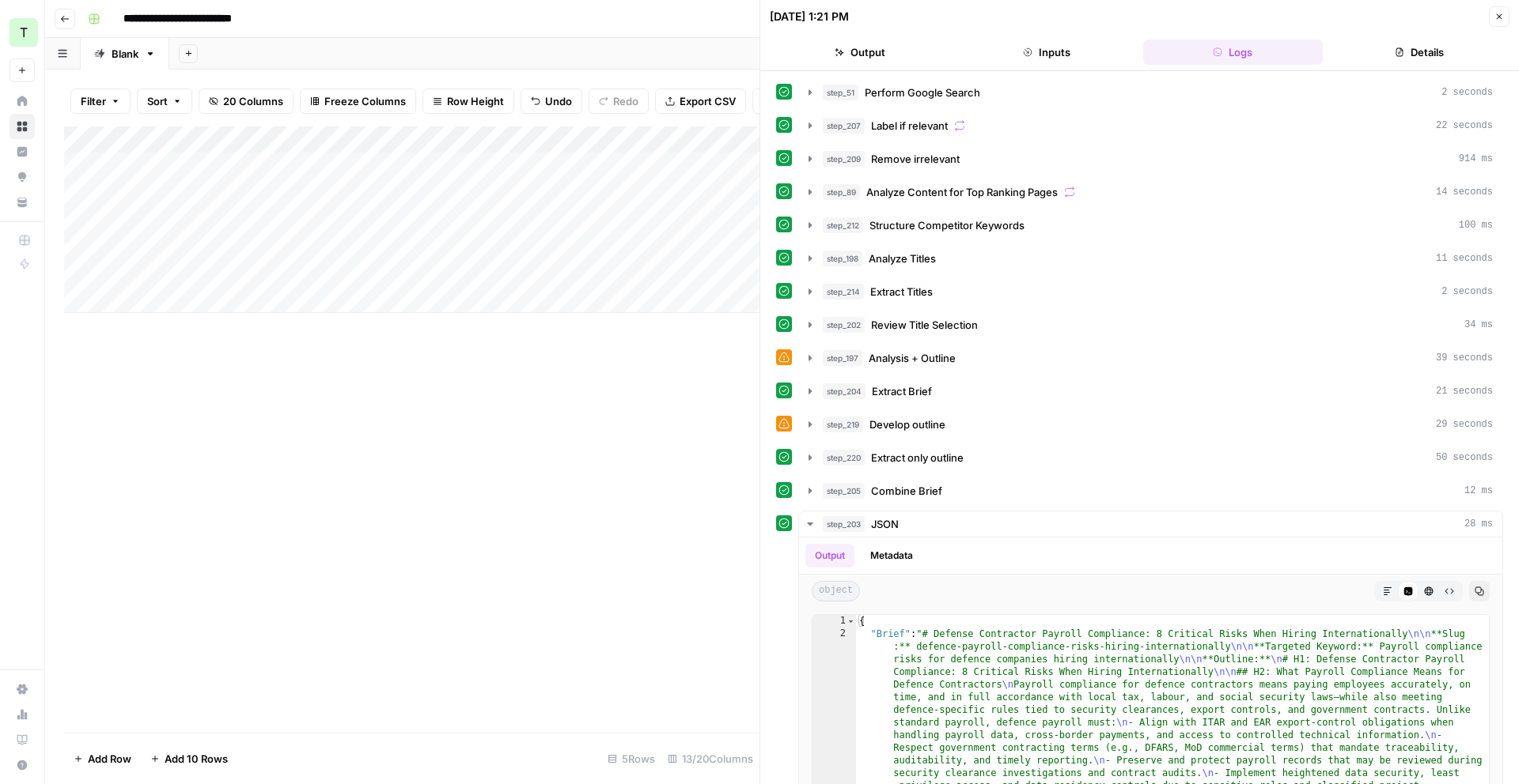
click at [936, 42] on button "Output" at bounding box center [860, 52] width 181 height 25
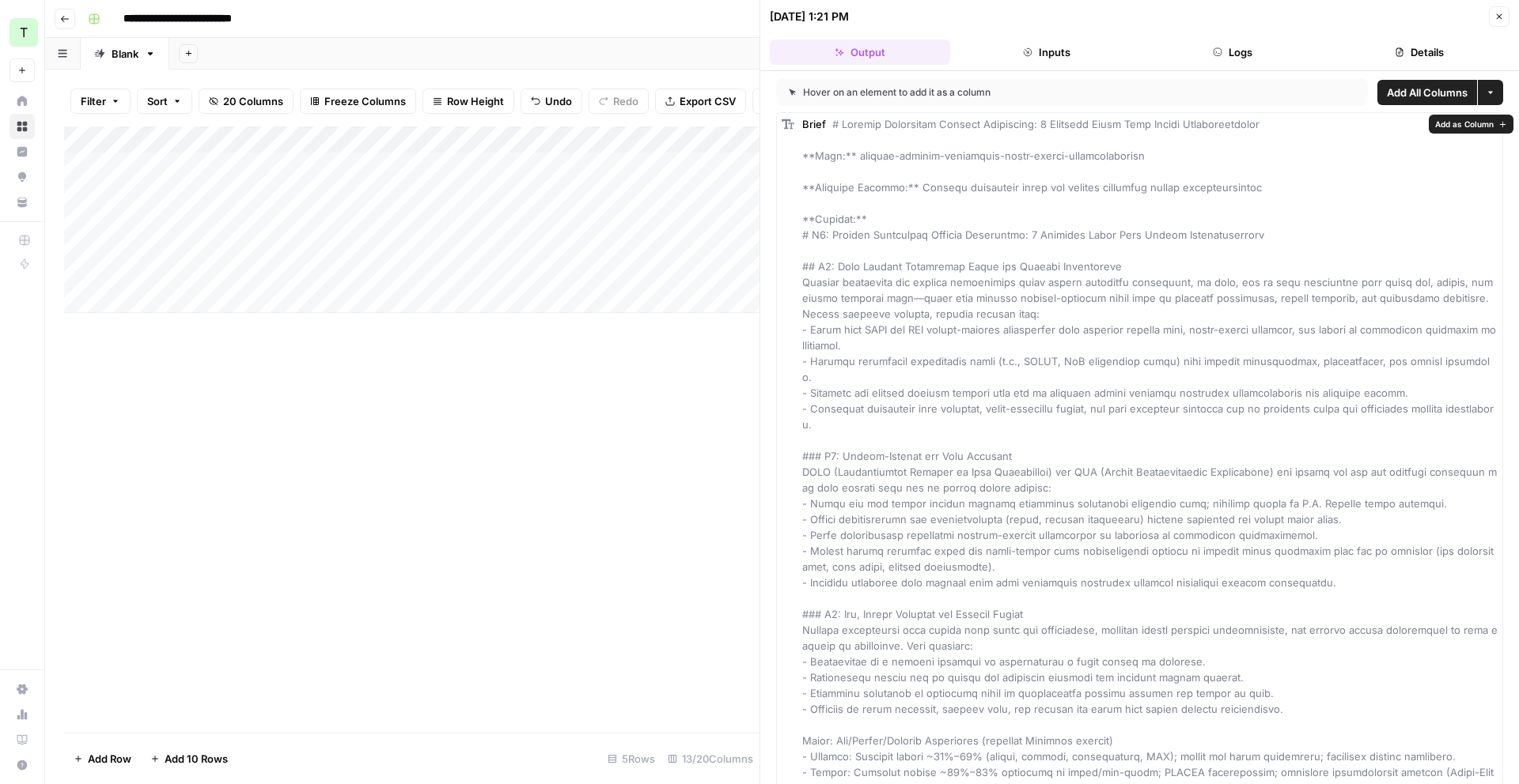
scroll to position [4, 0]
click at [1487, 93] on button "More options" at bounding box center [1490, 88] width 25 height 25
click at [1490, 88] on icon "button" at bounding box center [1490, 88] width 5 height 3
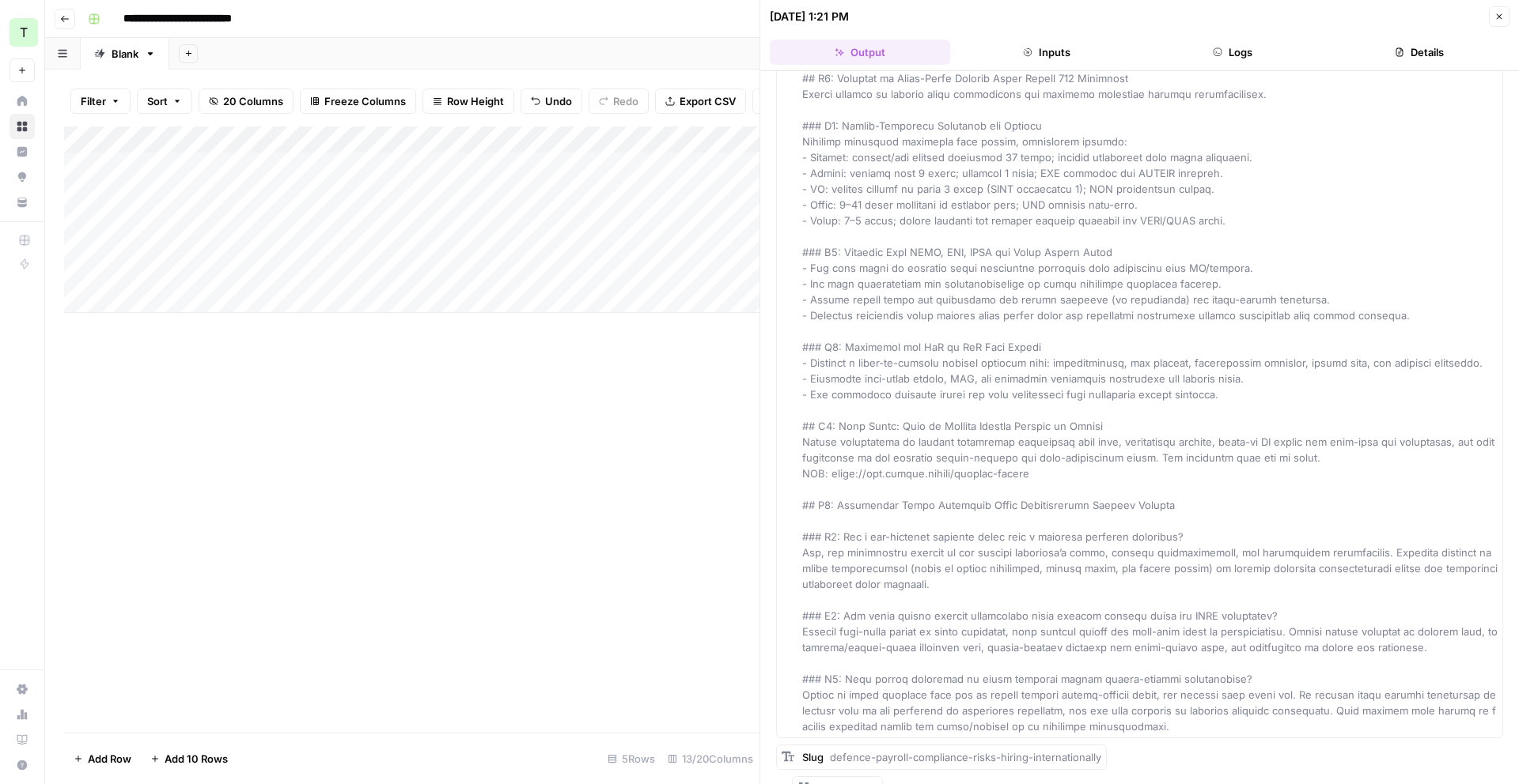
scroll to position [9478, 0]
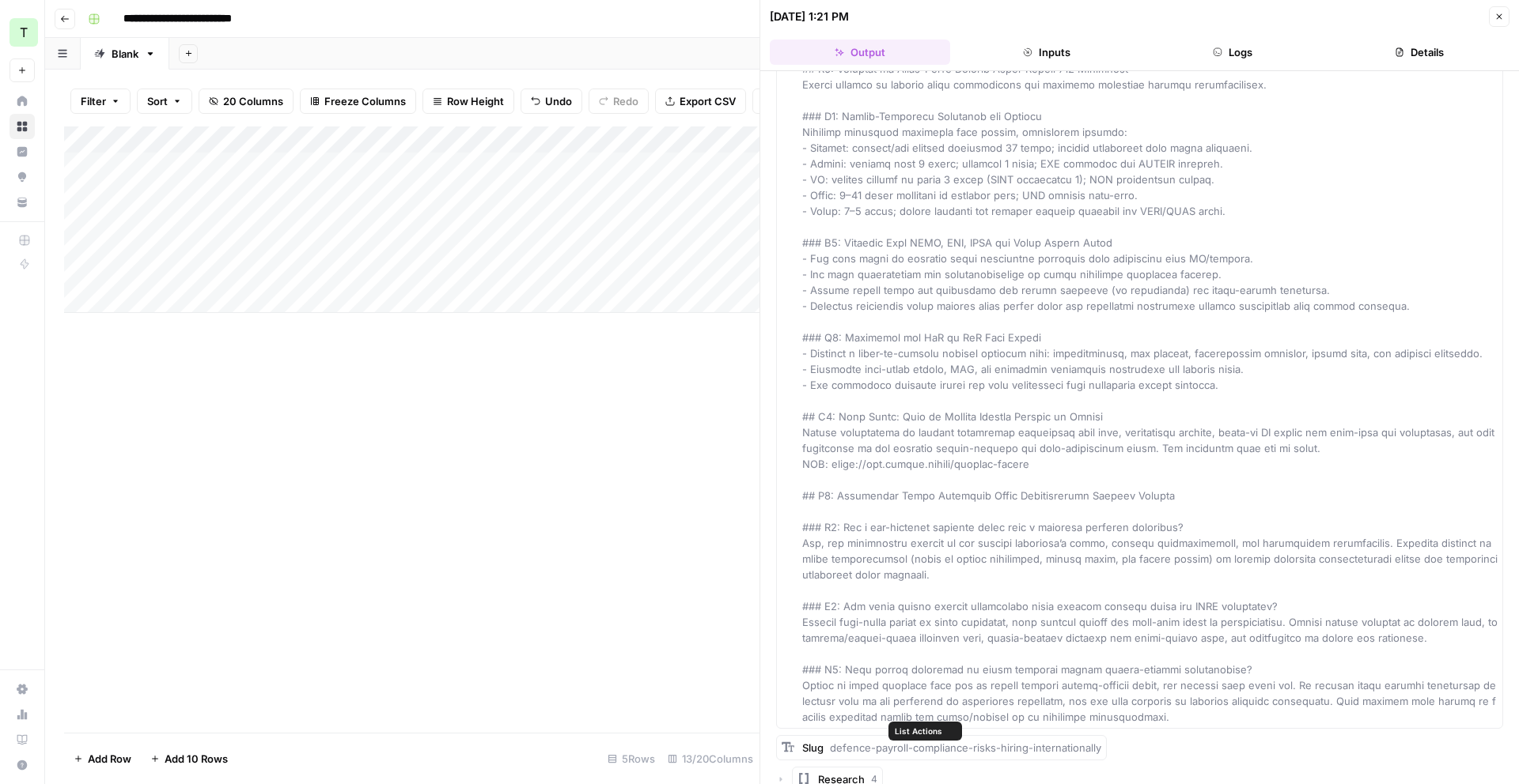
click at [842, 772] on span "Research" at bounding box center [842, 779] width 47 height 16
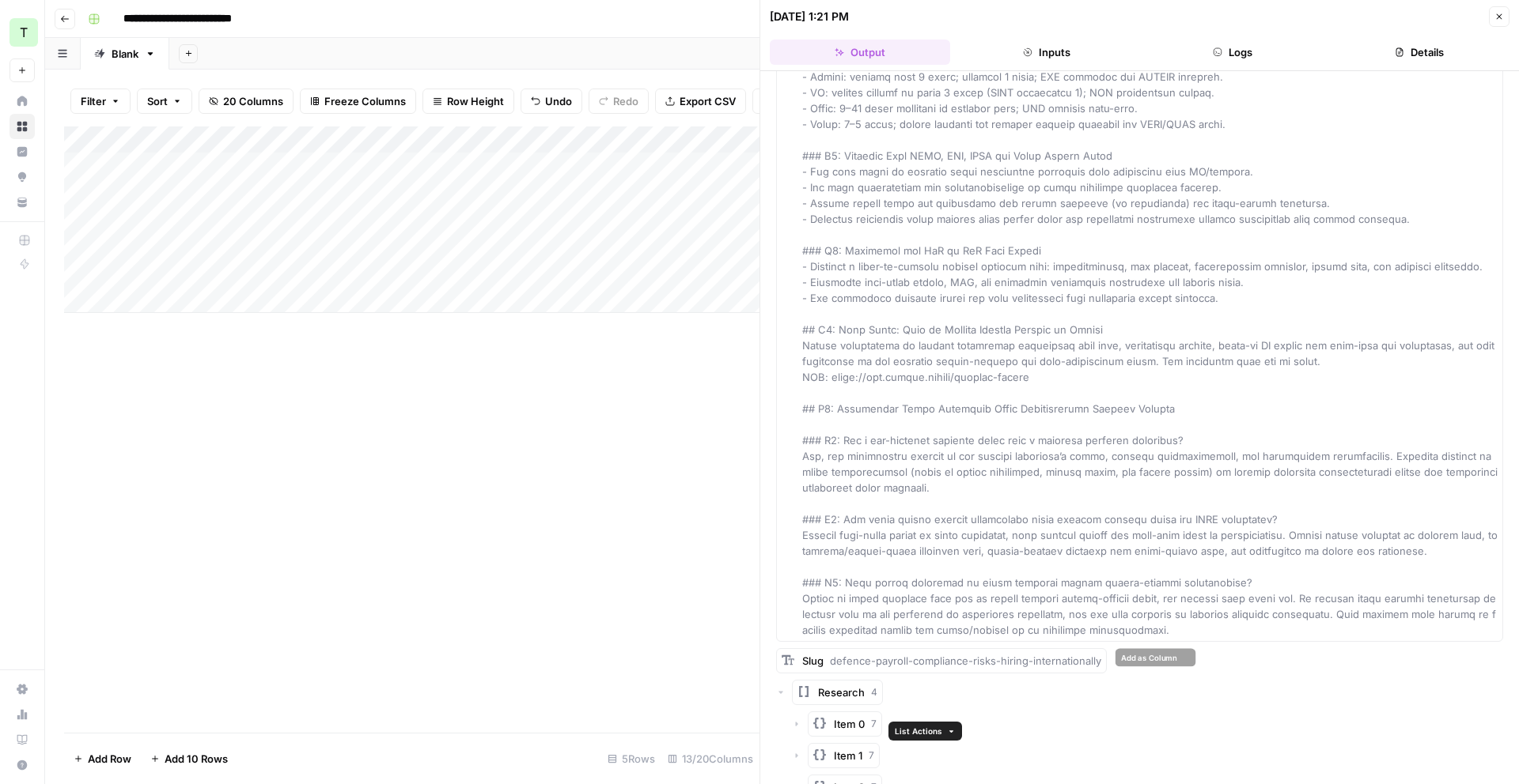
scroll to position [9605, 0]
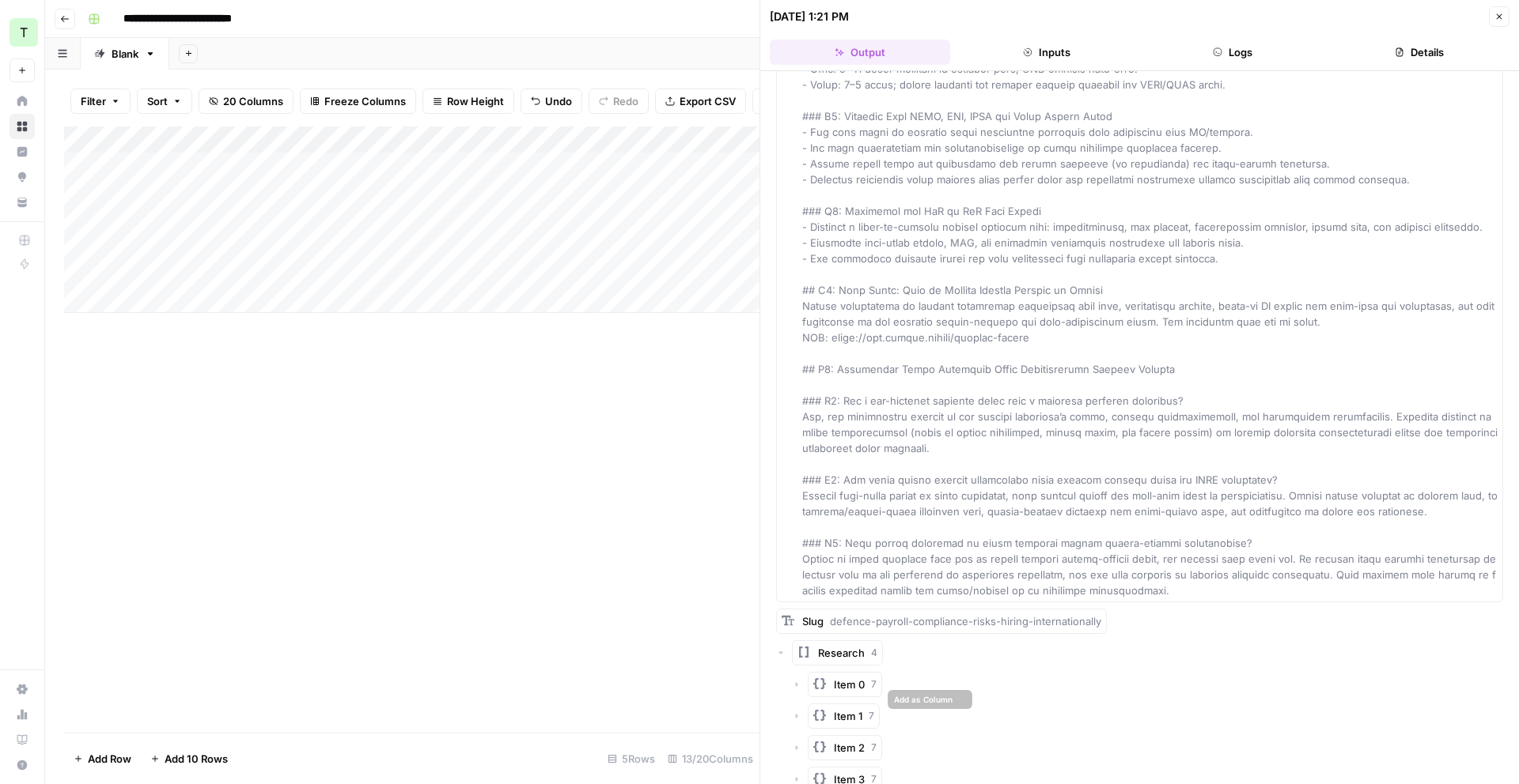
click at [849, 740] on span "Item 2" at bounding box center [849, 747] width 30 height 16
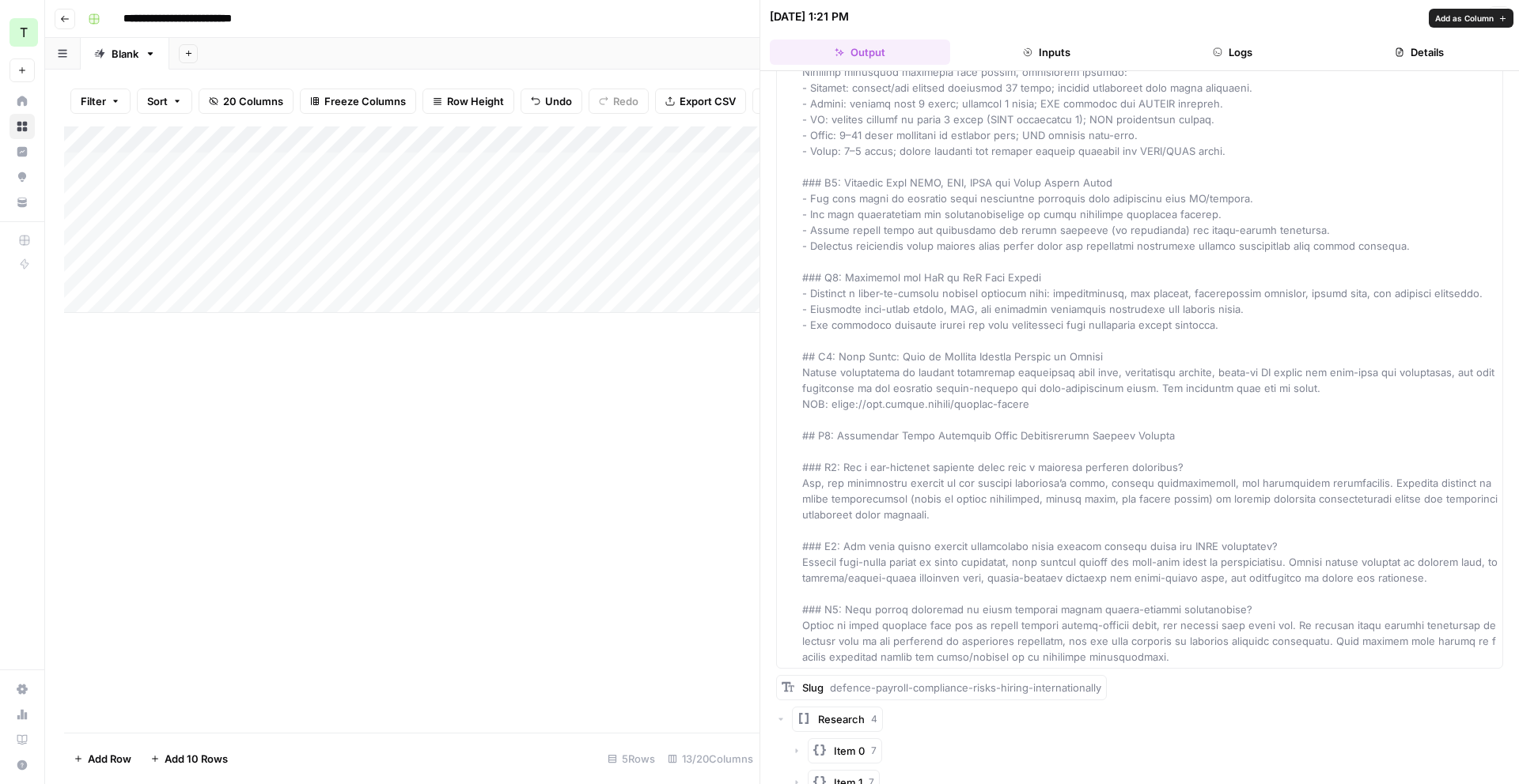
scroll to position [9537, 0]
click at [1504, 19] on button "Close" at bounding box center [1499, 17] width 20 height 20
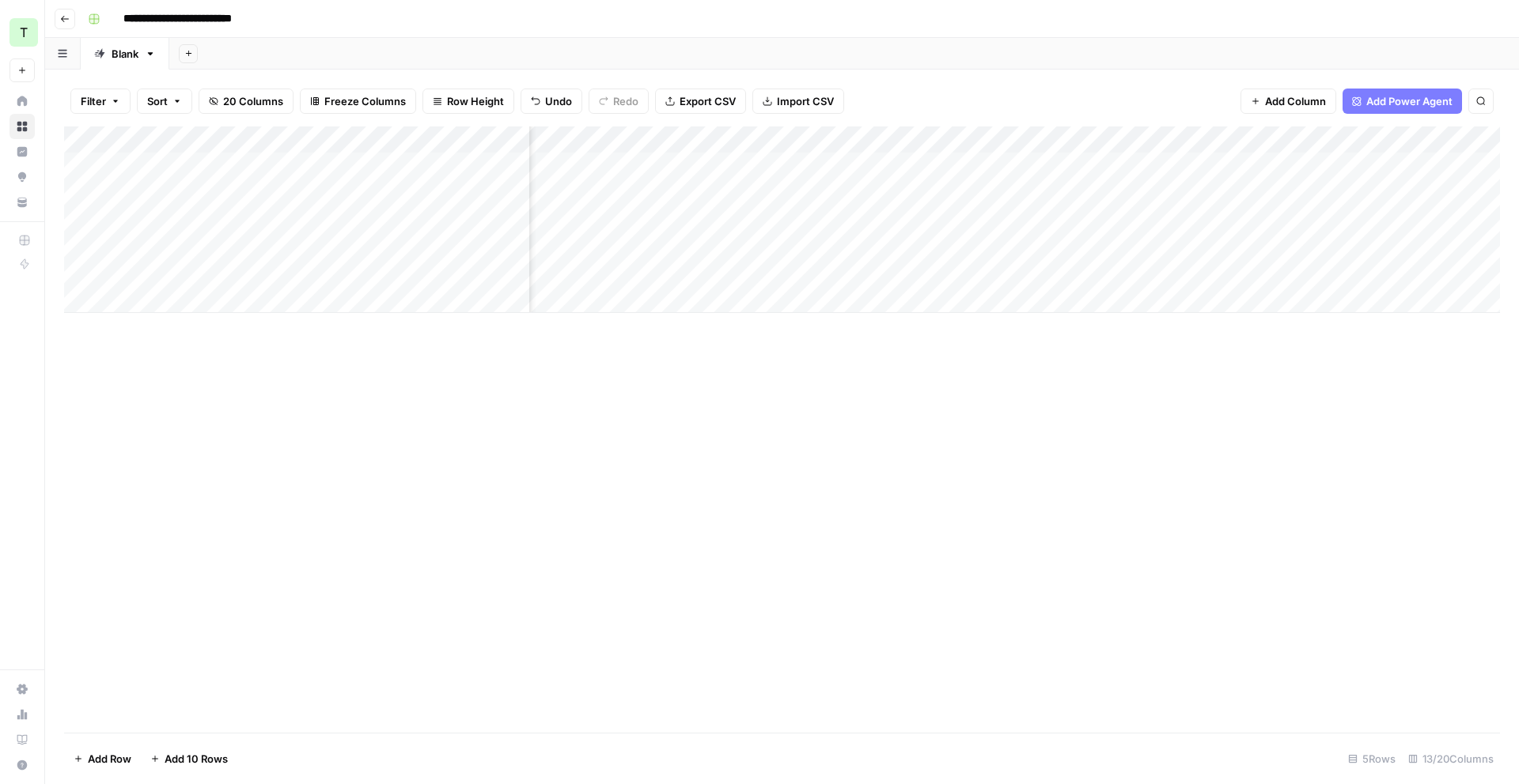
scroll to position [0, 1149]
click at [870, 161] on div "Add Column" at bounding box center [783, 219] width 1436 height 187
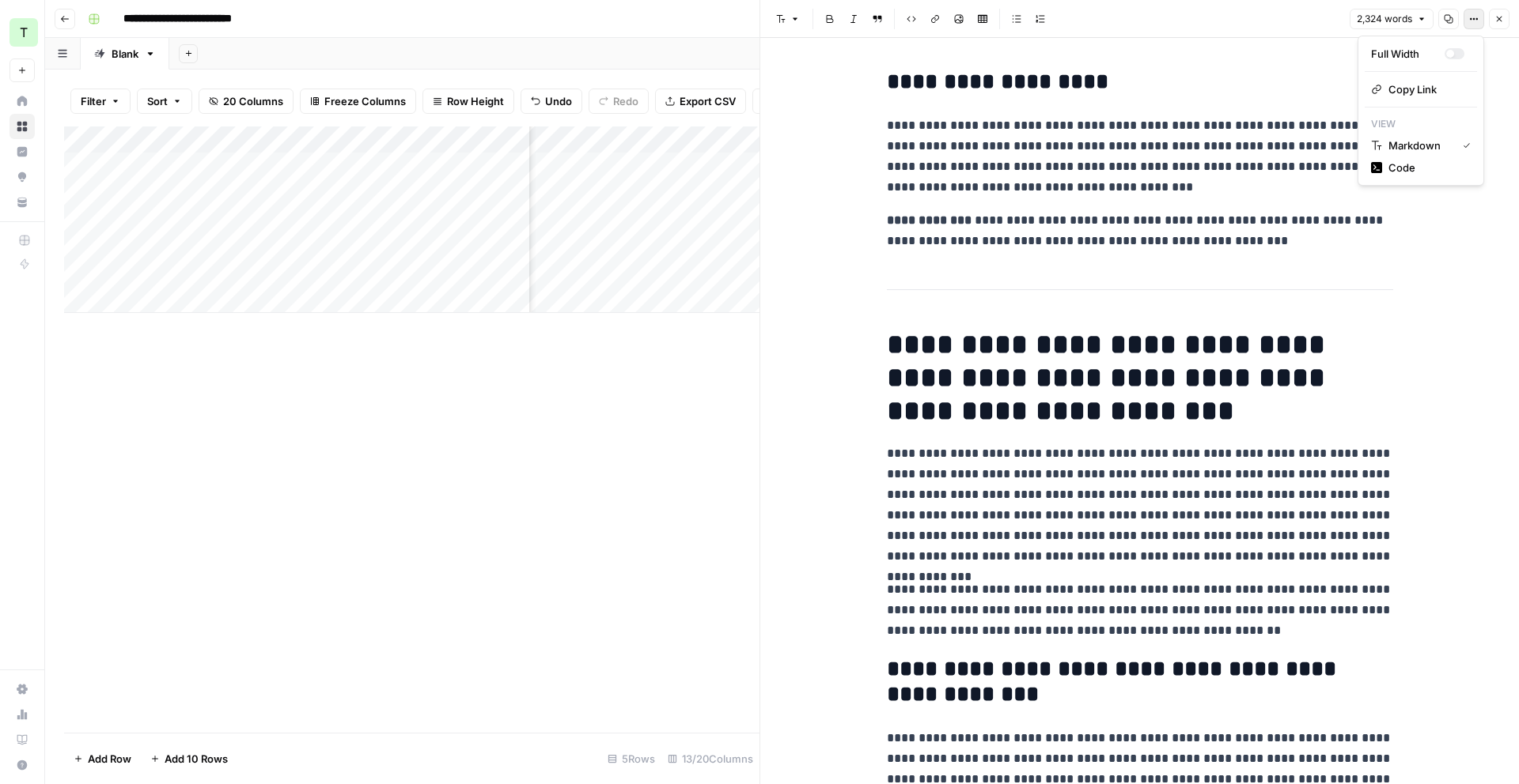
click at [1476, 21] on icon "button" at bounding box center [1474, 18] width 9 height 9
click at [1435, 88] on span "Copy Link" at bounding box center [1426, 88] width 76 height 16
click at [1474, 18] on icon "button" at bounding box center [1474, 19] width 3 height 3
click at [1446, 21] on icon "button" at bounding box center [1448, 18] width 9 height 9
click at [1421, 19] on icon "button" at bounding box center [1421, 19] width 5 height 3
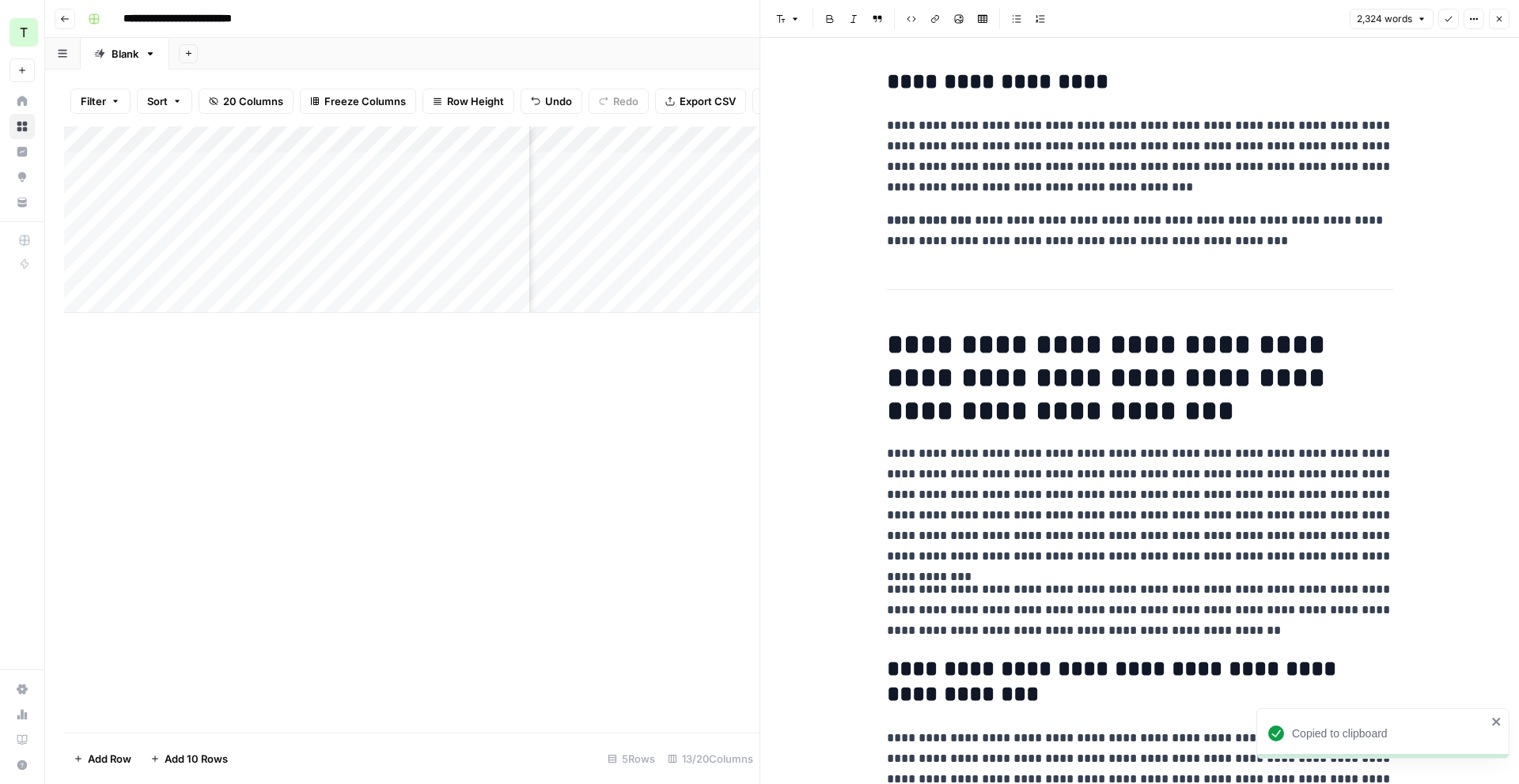
click at [1421, 19] on icon "button" at bounding box center [1421, 19] width 5 height 3
click at [932, 18] on icon "button" at bounding box center [935, 18] width 8 height 8
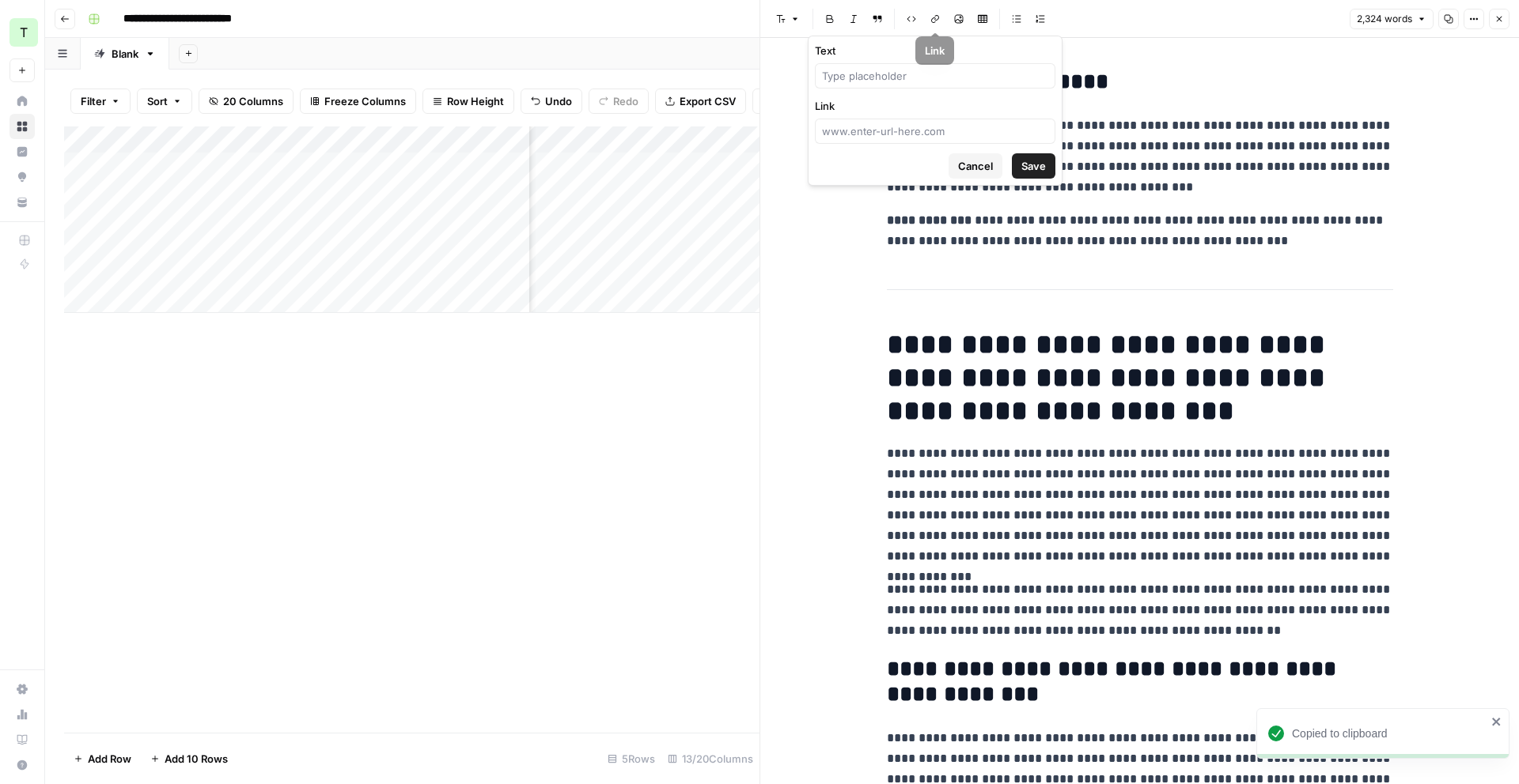
click at [932, 18] on icon "button" at bounding box center [935, 18] width 8 height 8
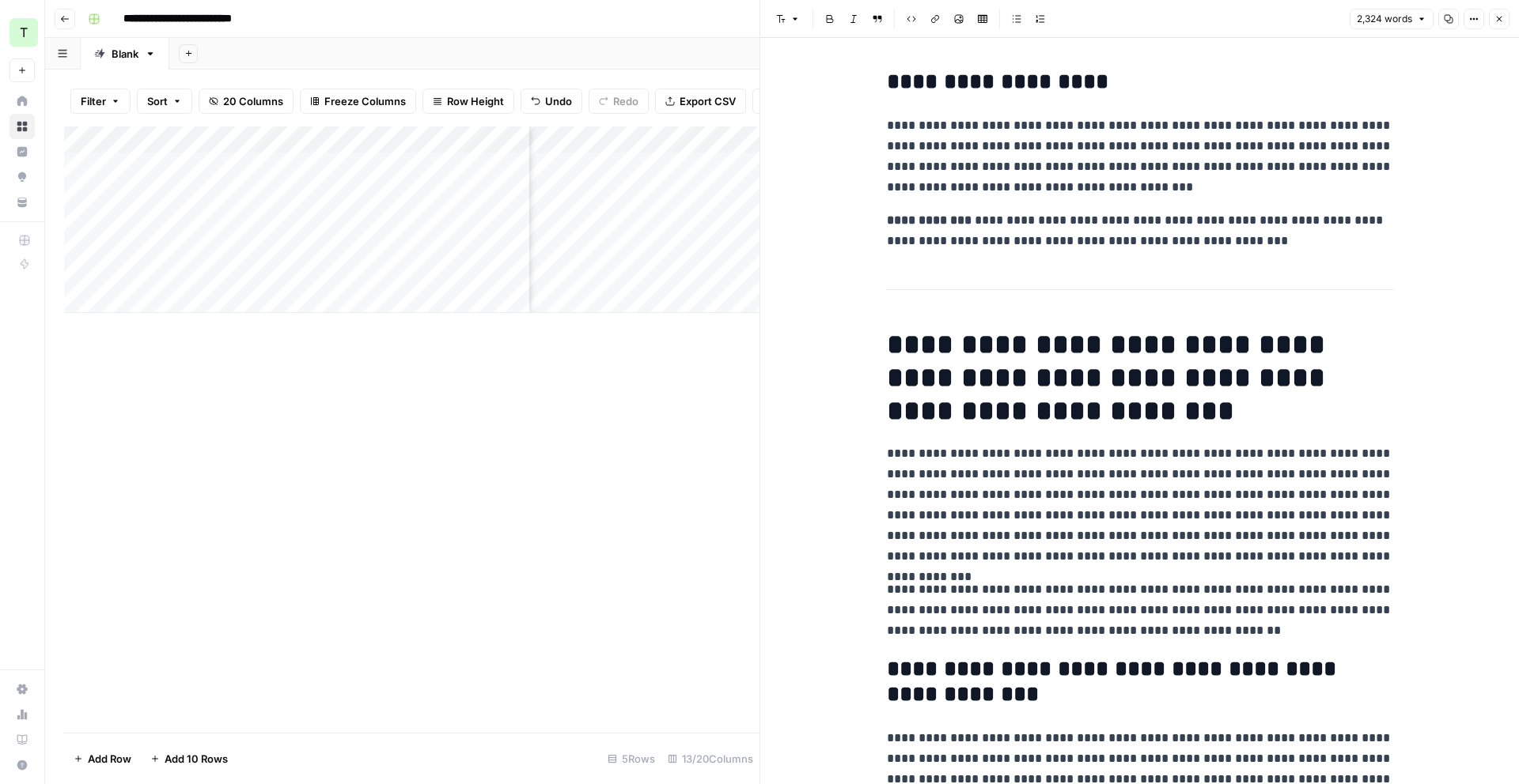
click at [1503, 22] on icon "button" at bounding box center [1499, 18] width 9 height 9
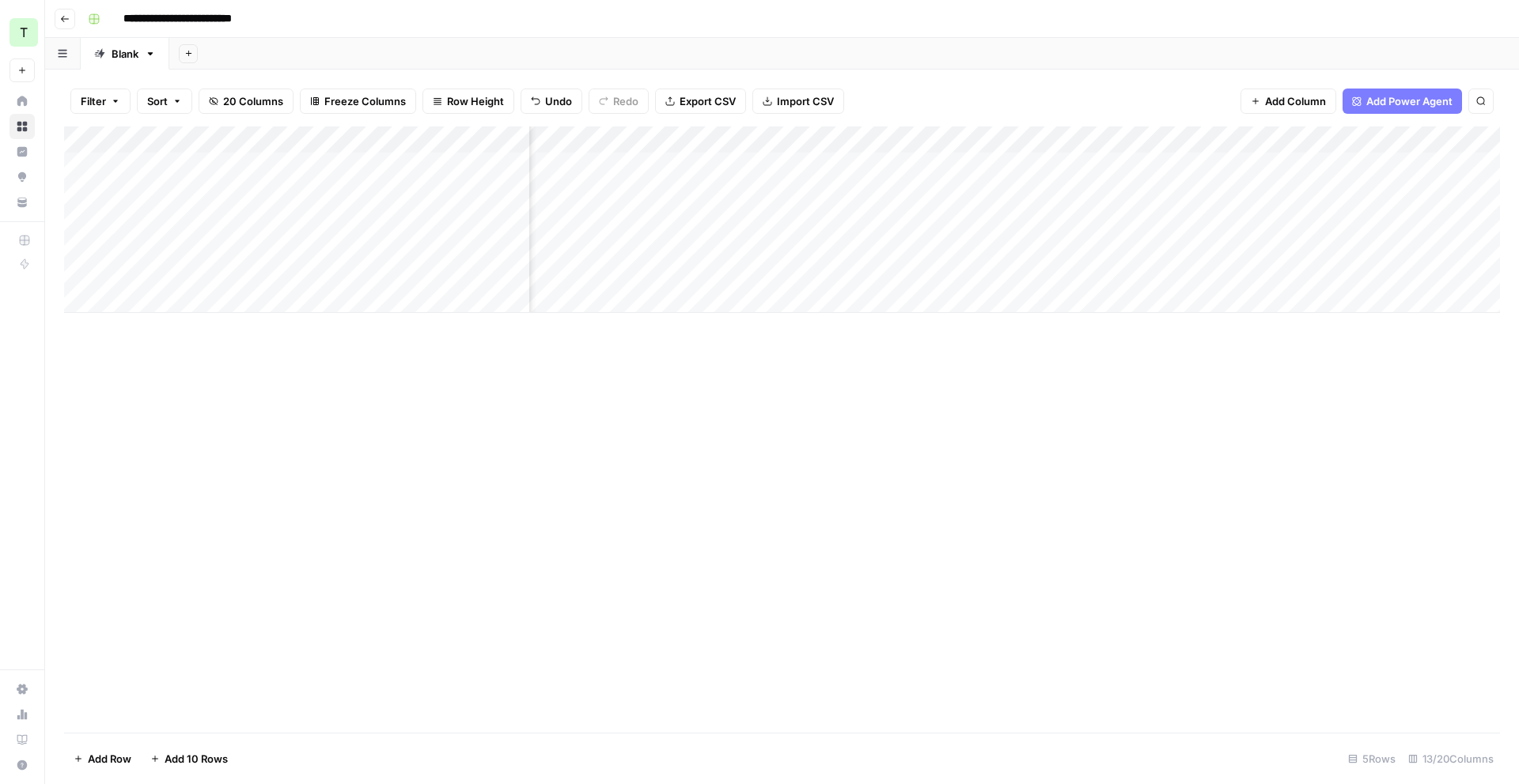
scroll to position [0, 701]
click at [1041, 142] on div "Add Column" at bounding box center [783, 219] width 1436 height 187
click at [1044, 140] on div at bounding box center [984, 142] width 143 height 31
click at [1299, 103] on span "Add Column" at bounding box center [1296, 100] width 61 height 16
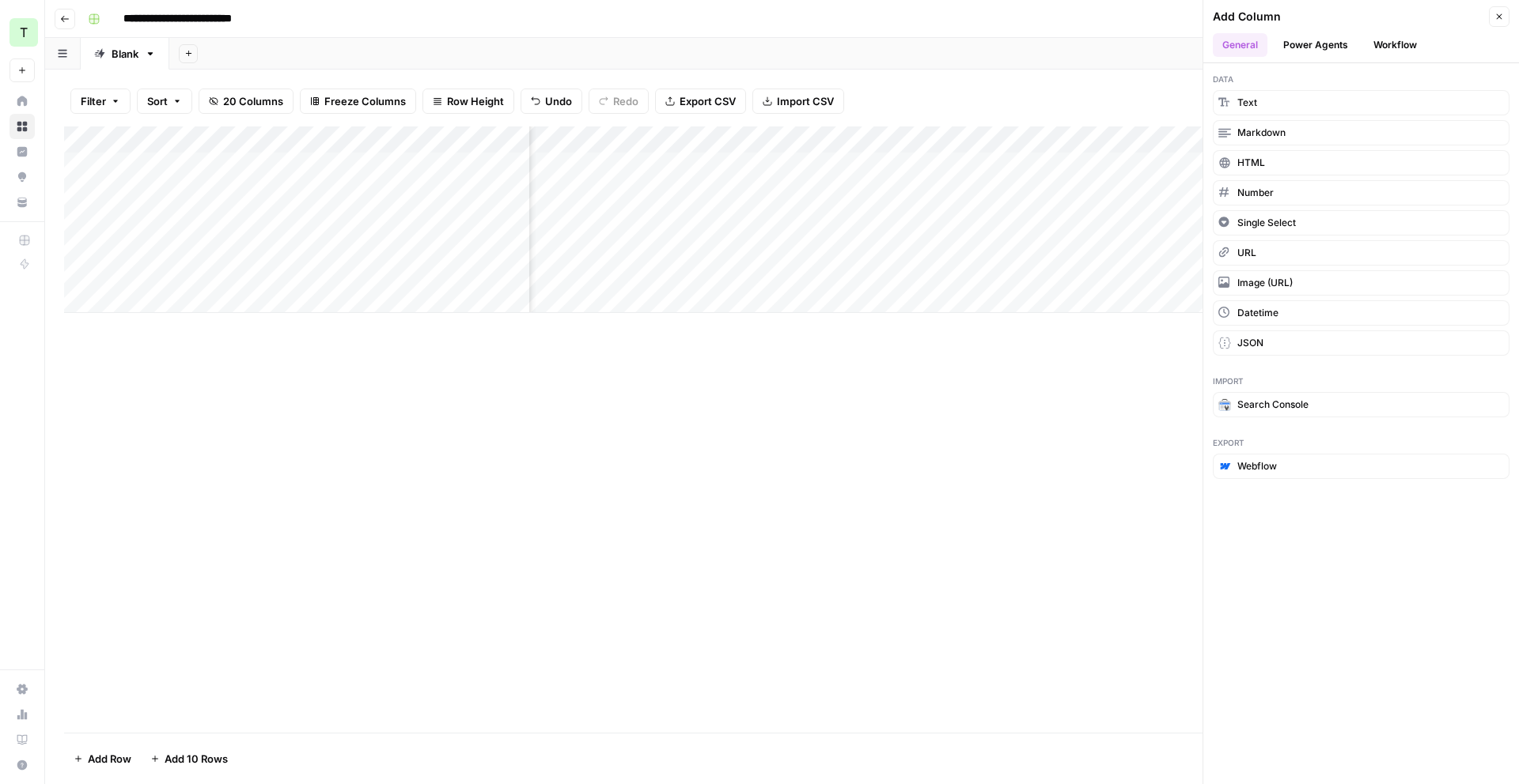
click at [1360, 52] on ul "General Power Agents Workflow" at bounding box center [1361, 45] width 297 height 24
click at [1338, 50] on button "Power Agents" at bounding box center [1315, 45] width 84 height 24
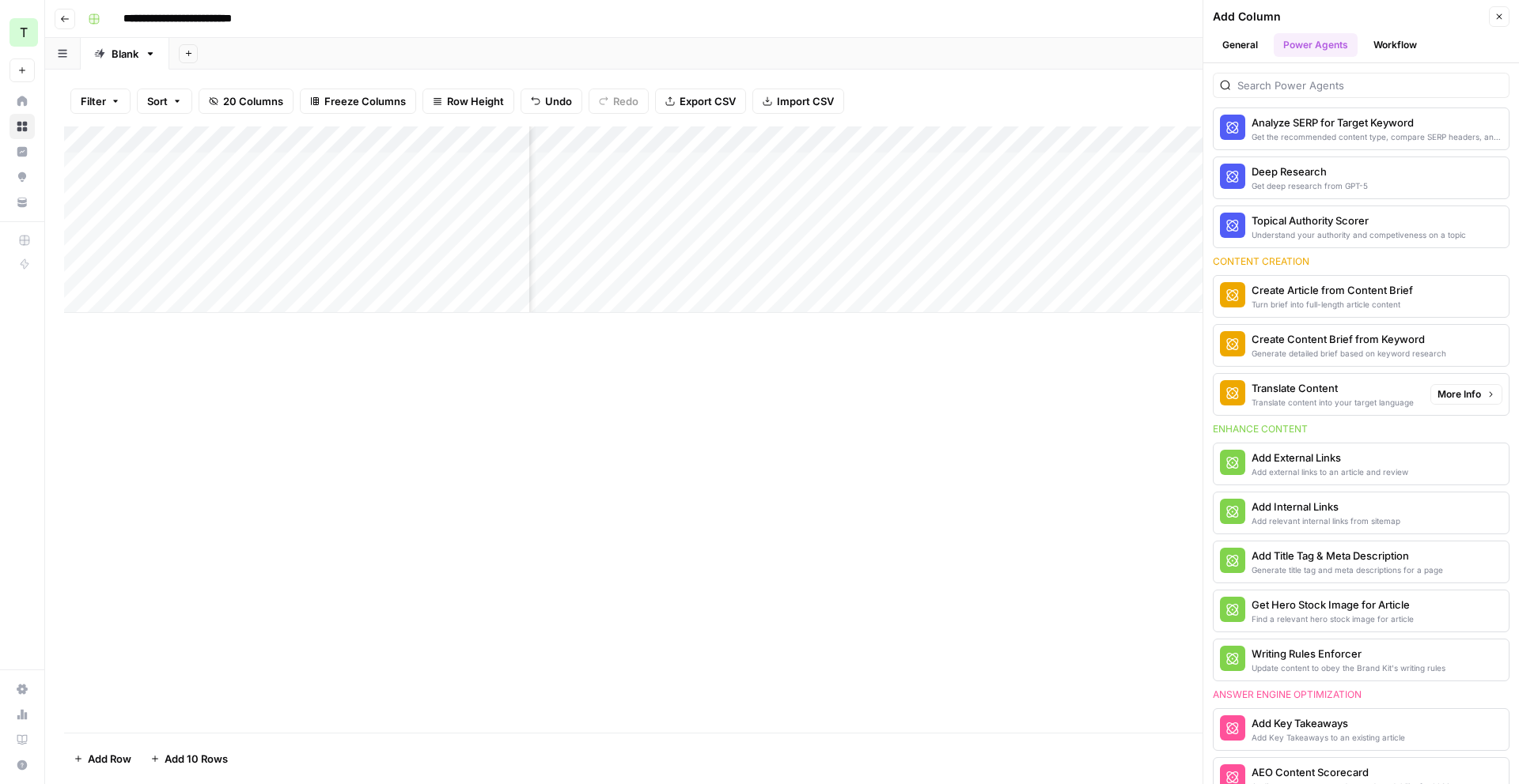
scroll to position [76, 0]
click at [1472, 461] on span "More Info" at bounding box center [1459, 462] width 43 height 14
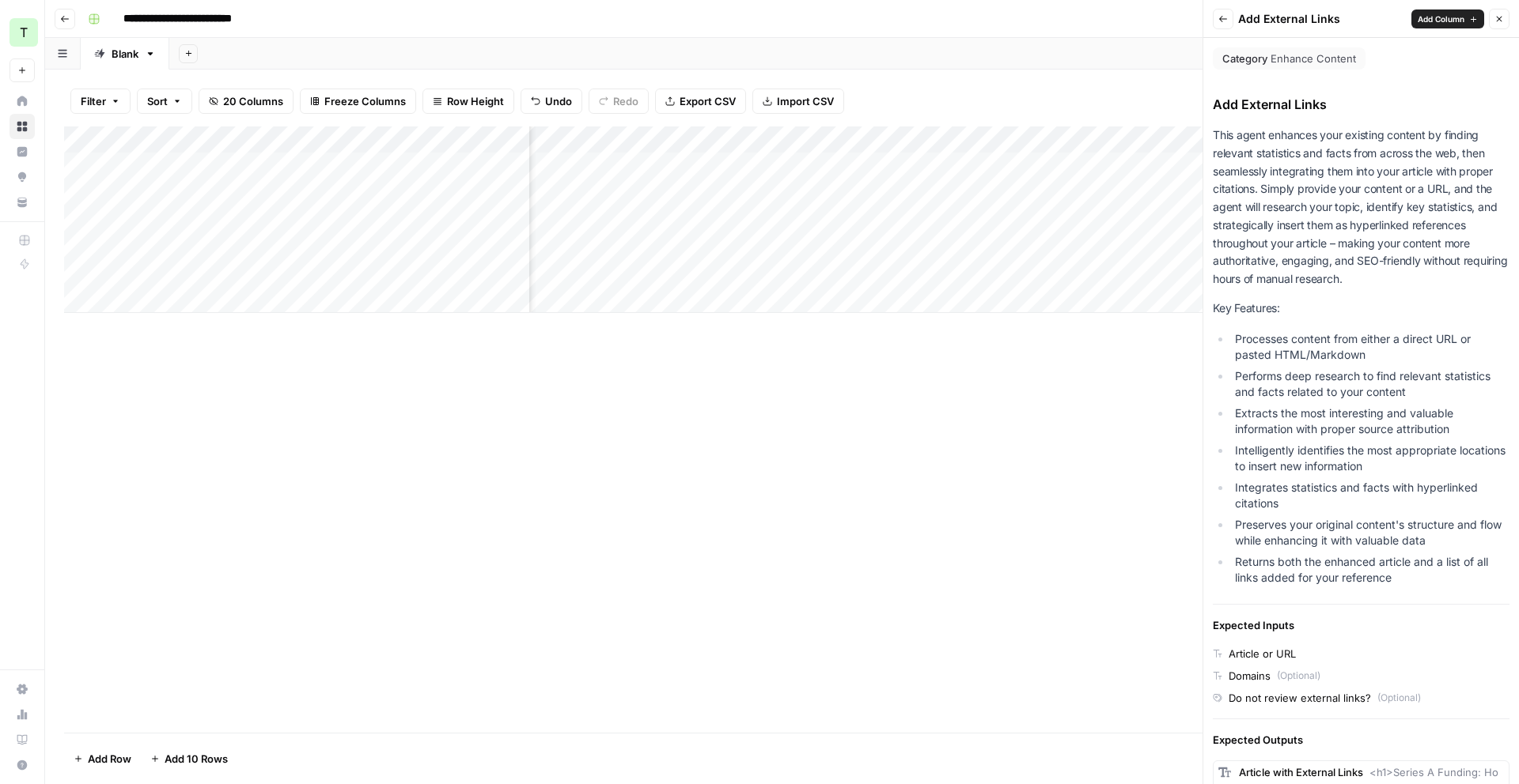
click at [1220, 18] on icon "button" at bounding box center [1223, 18] width 9 height 9
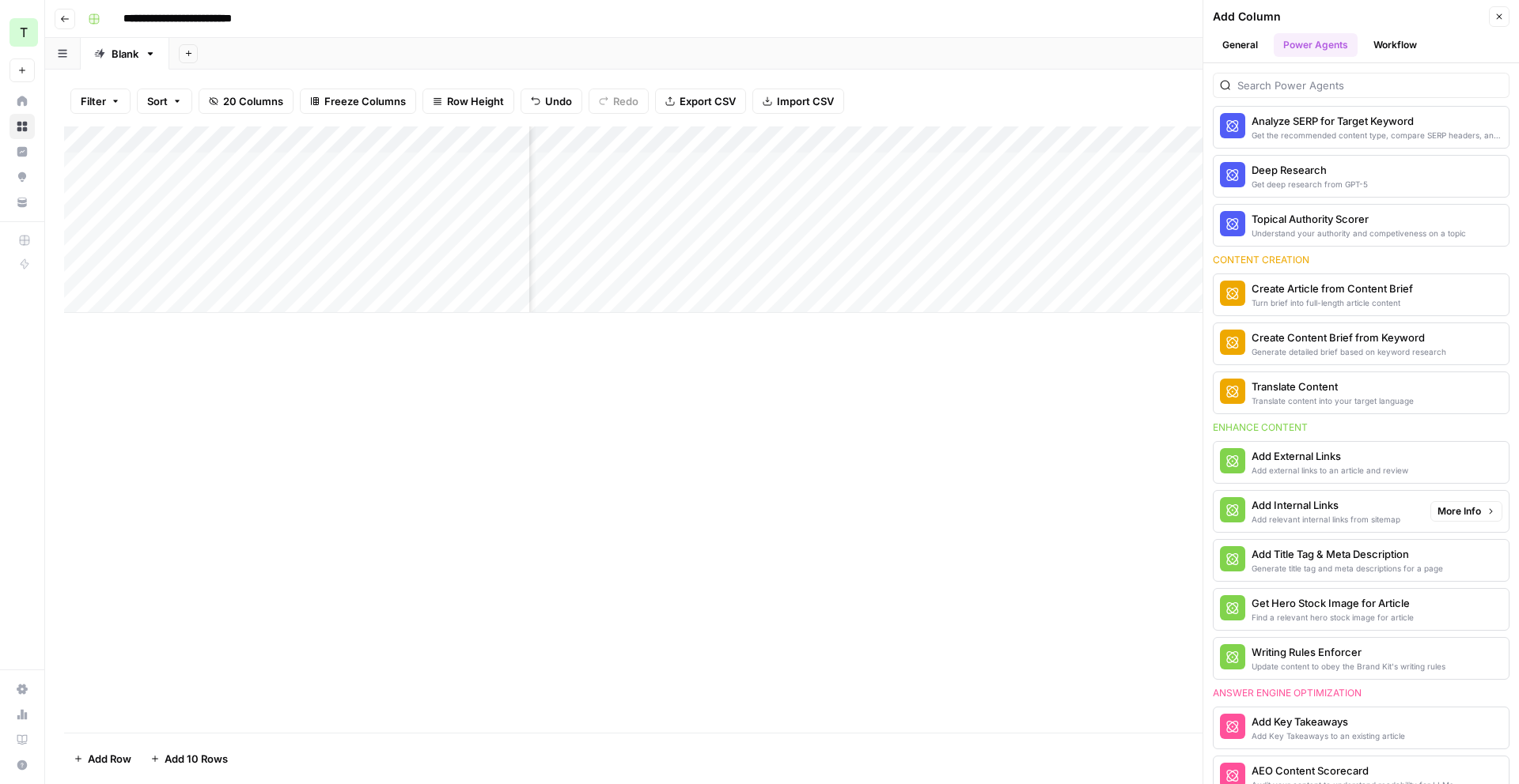
click at [1348, 467] on div "Add external links to an article and review" at bounding box center [1330, 471] width 157 height 13
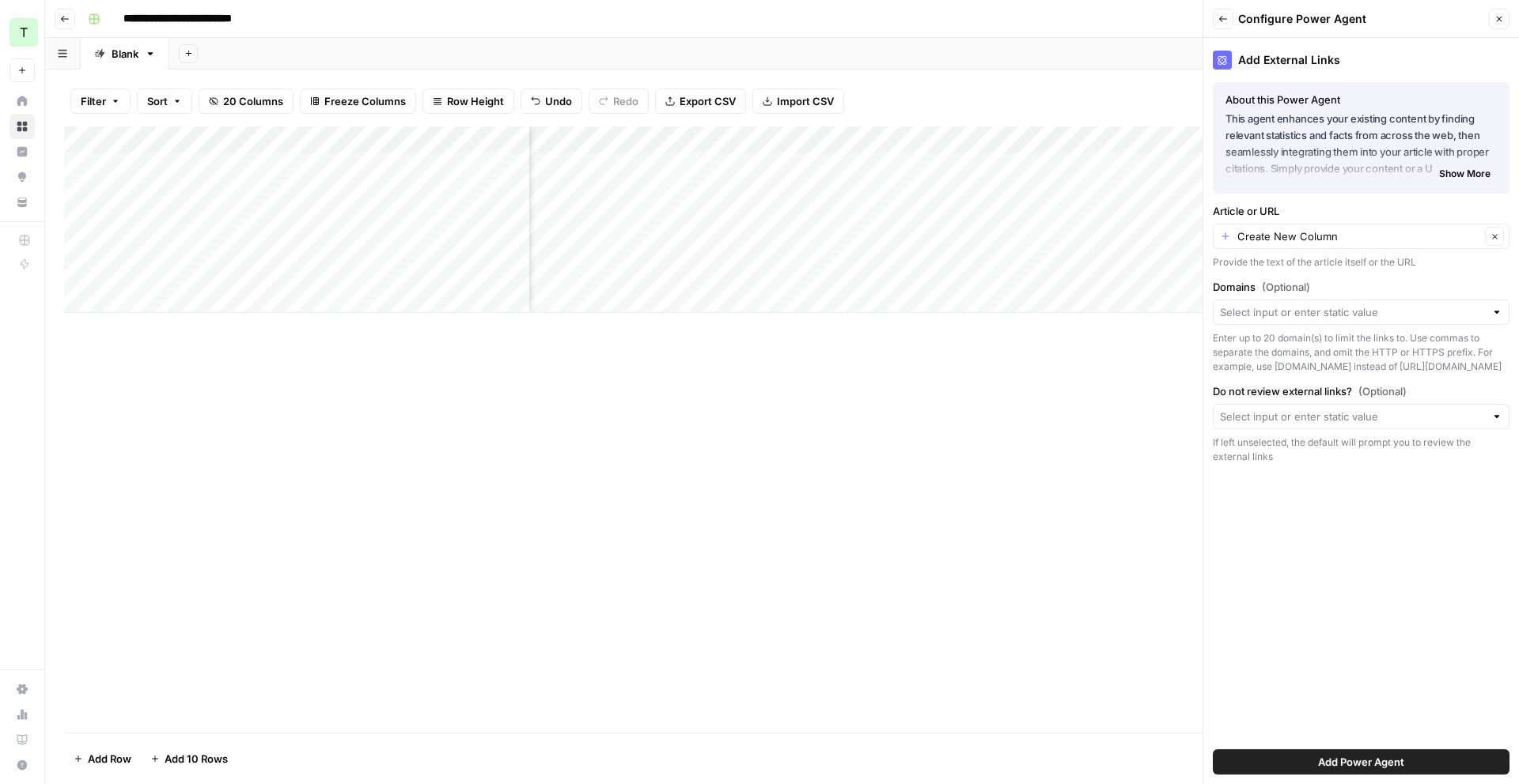
click at [1354, 766] on span "Add Power Agent" at bounding box center [1361, 762] width 87 height 16
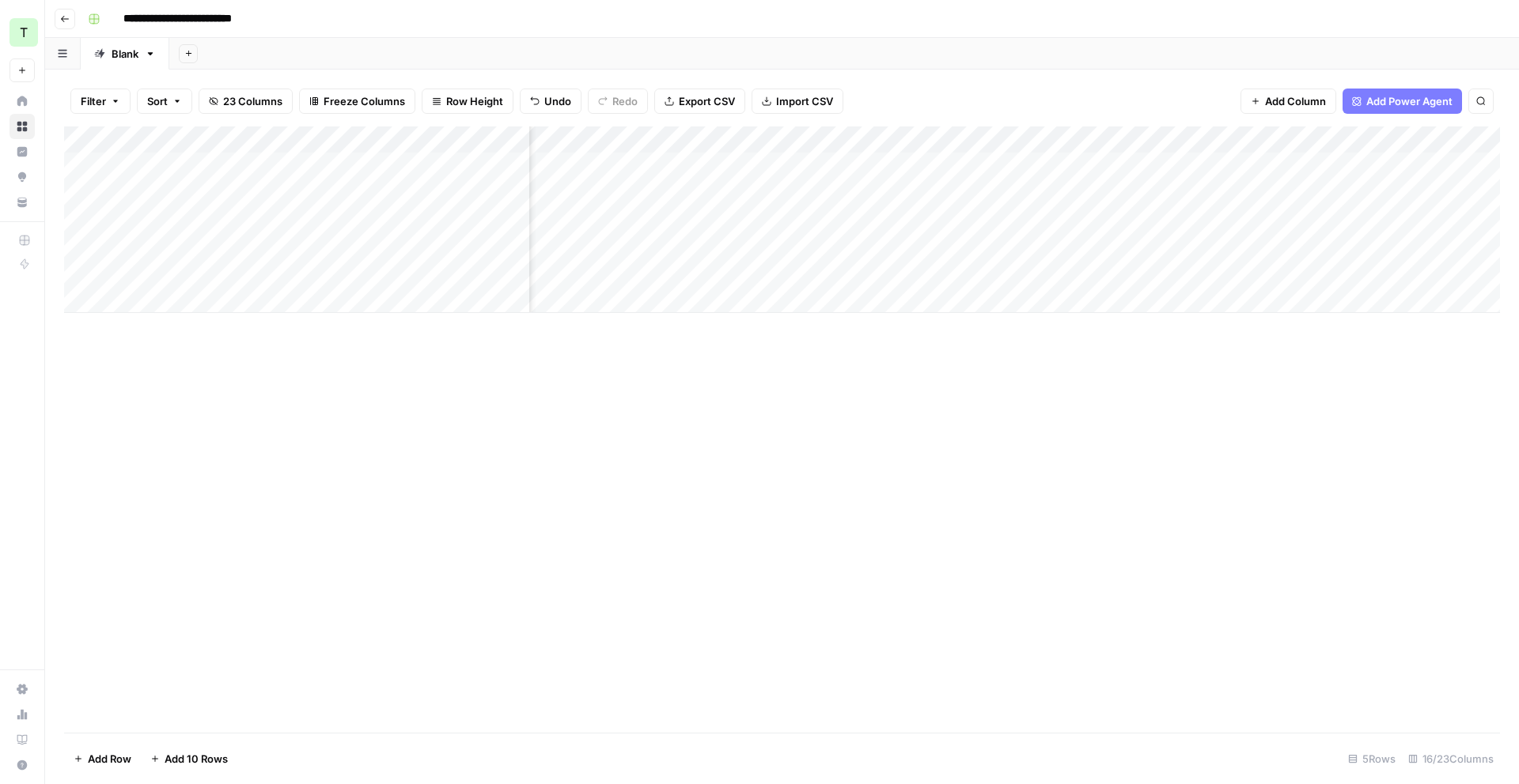
scroll to position [0, 1575]
drag, startPoint x: 1289, startPoint y: 131, endPoint x: 618, endPoint y: 150, distance: 671.3
click at [618, 150] on div "Add Column" at bounding box center [783, 219] width 1436 height 187
drag, startPoint x: 1181, startPoint y: 130, endPoint x: 566, endPoint y: 133, distance: 615.0
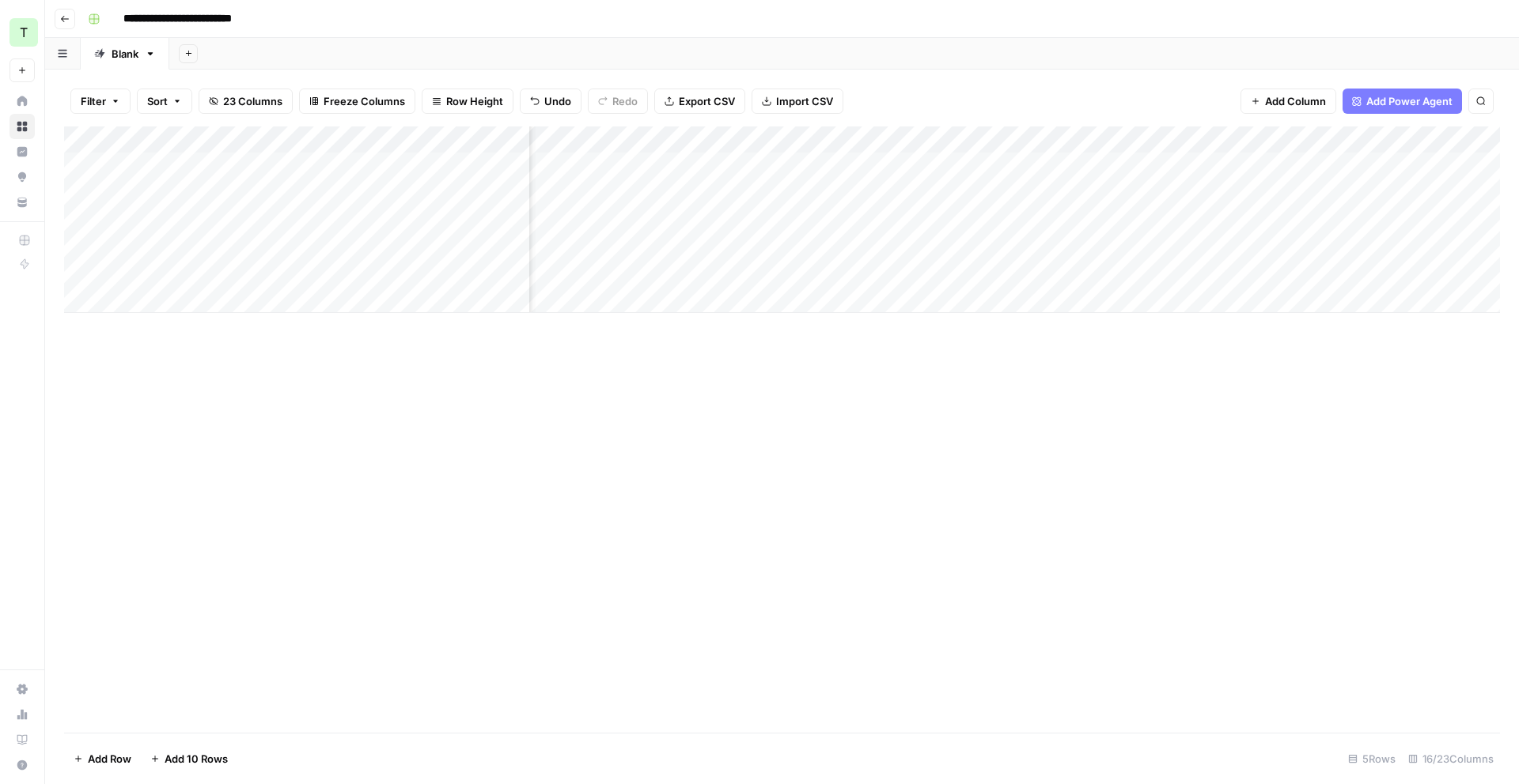
click at [565, 133] on div "Add Column" at bounding box center [783, 219] width 1436 height 187
drag, startPoint x: 1317, startPoint y: 133, endPoint x: 621, endPoint y: 135, distance: 696.0
click at [550, 146] on div "Add Column" at bounding box center [783, 219] width 1436 height 187
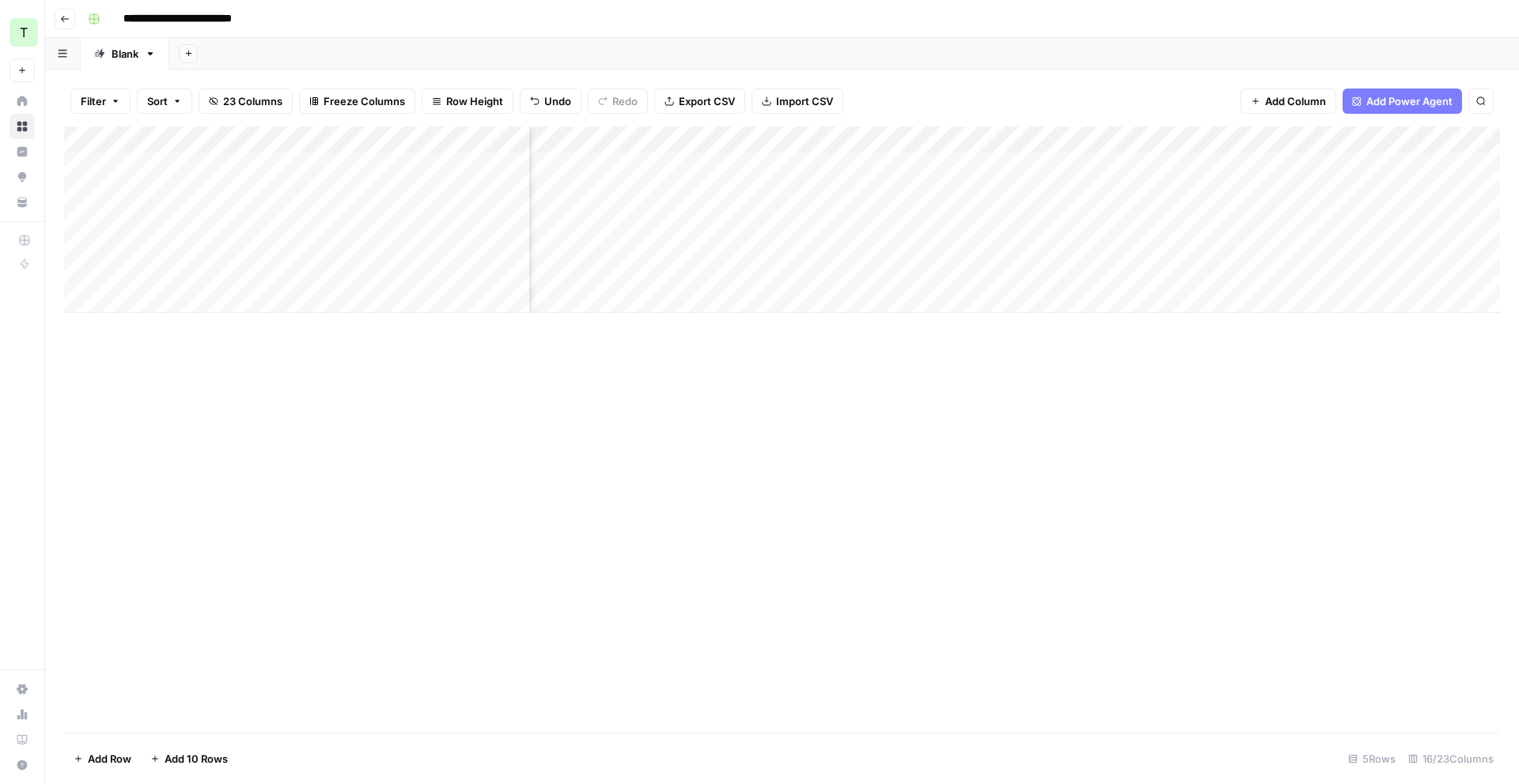
drag, startPoint x: 1248, startPoint y: 134, endPoint x: 718, endPoint y: 136, distance: 530.0
click at [718, 136] on div "Add Column" at bounding box center [783, 219] width 1436 height 187
drag, startPoint x: 1113, startPoint y: 135, endPoint x: 923, endPoint y: 141, distance: 190.1
click at [923, 141] on div "Add Column" at bounding box center [783, 219] width 1436 height 187
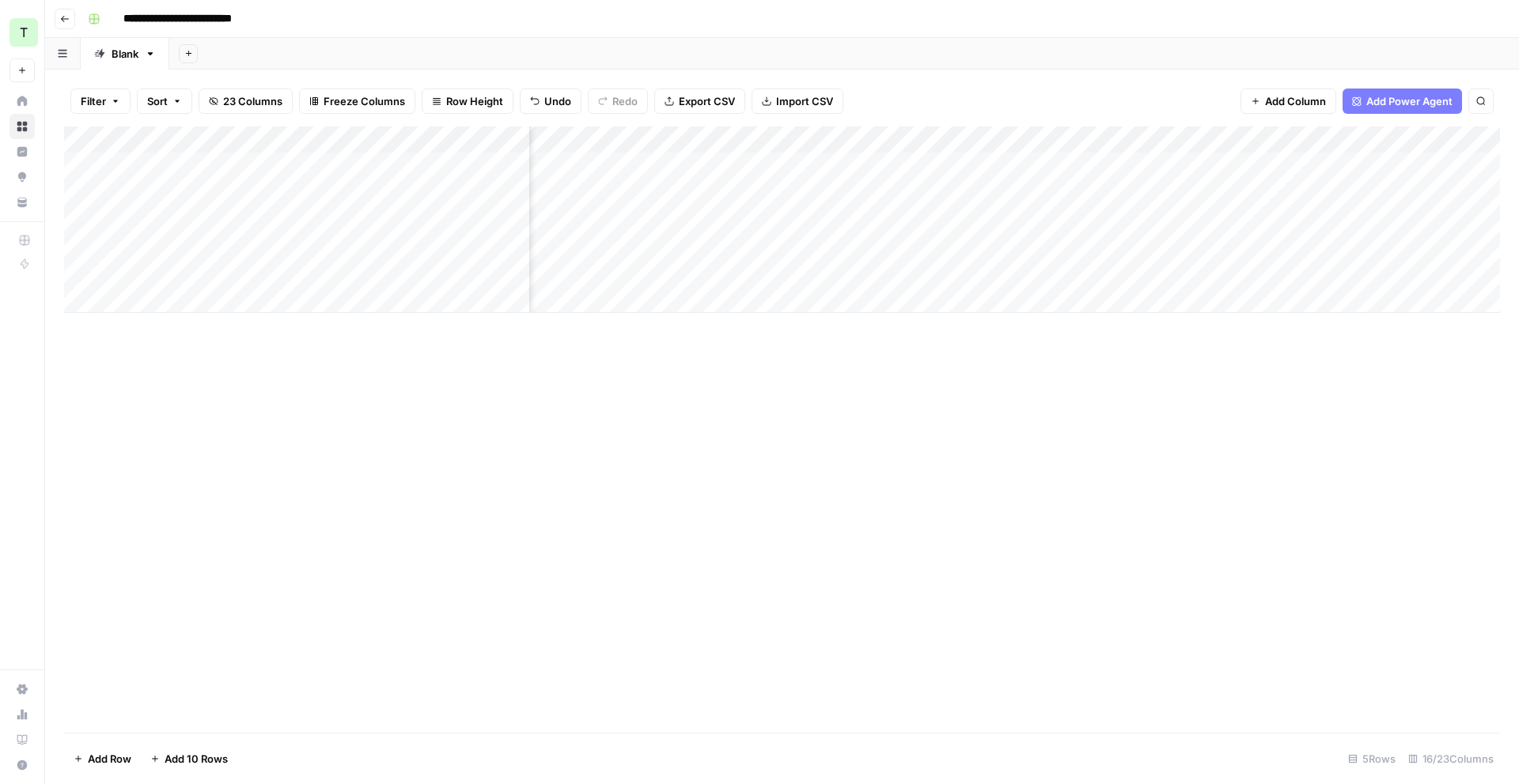
click at [1148, 143] on div "Add Column" at bounding box center [783, 219] width 1436 height 187
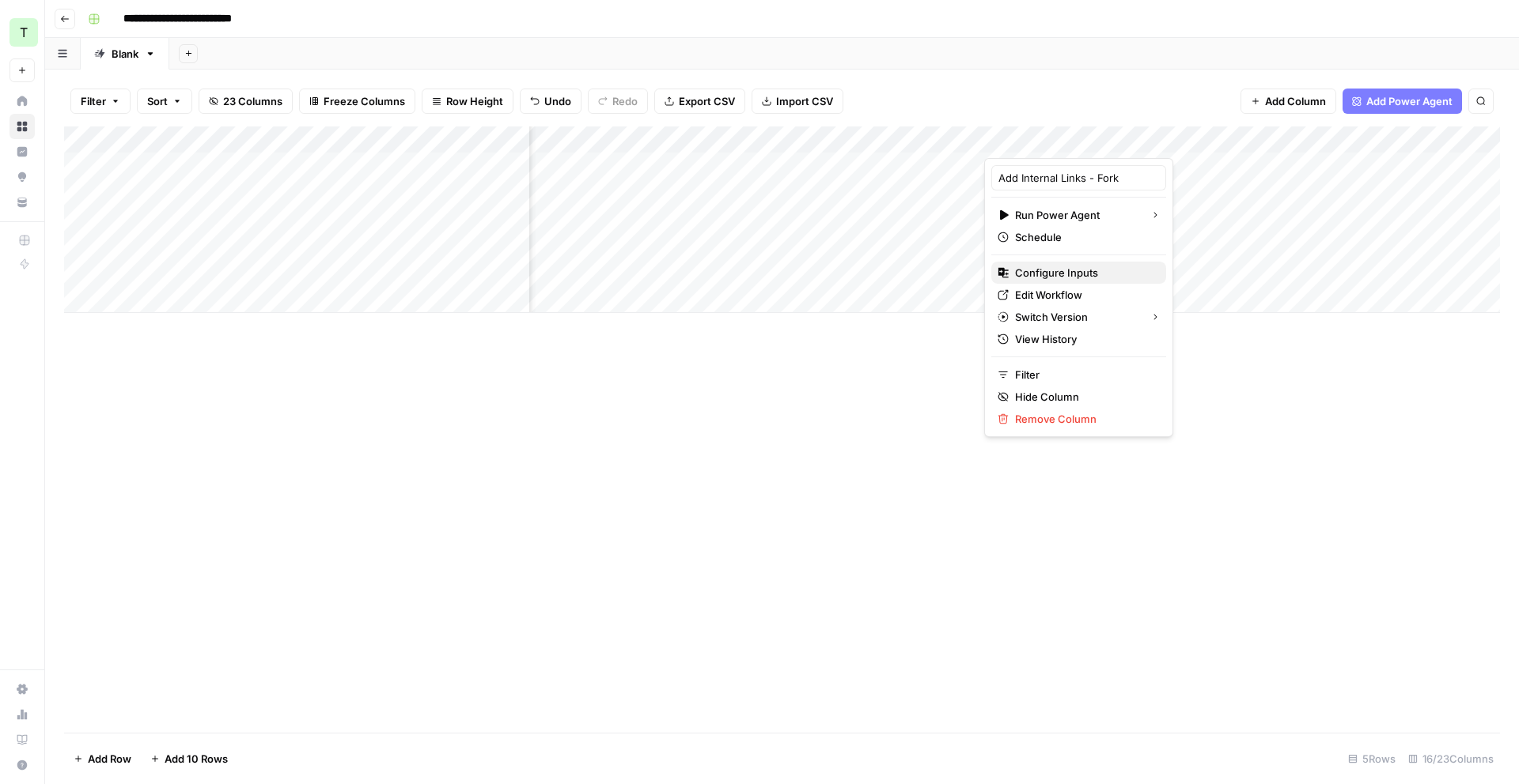
click at [1103, 277] on span "Configure Inputs" at bounding box center [1084, 273] width 138 height 16
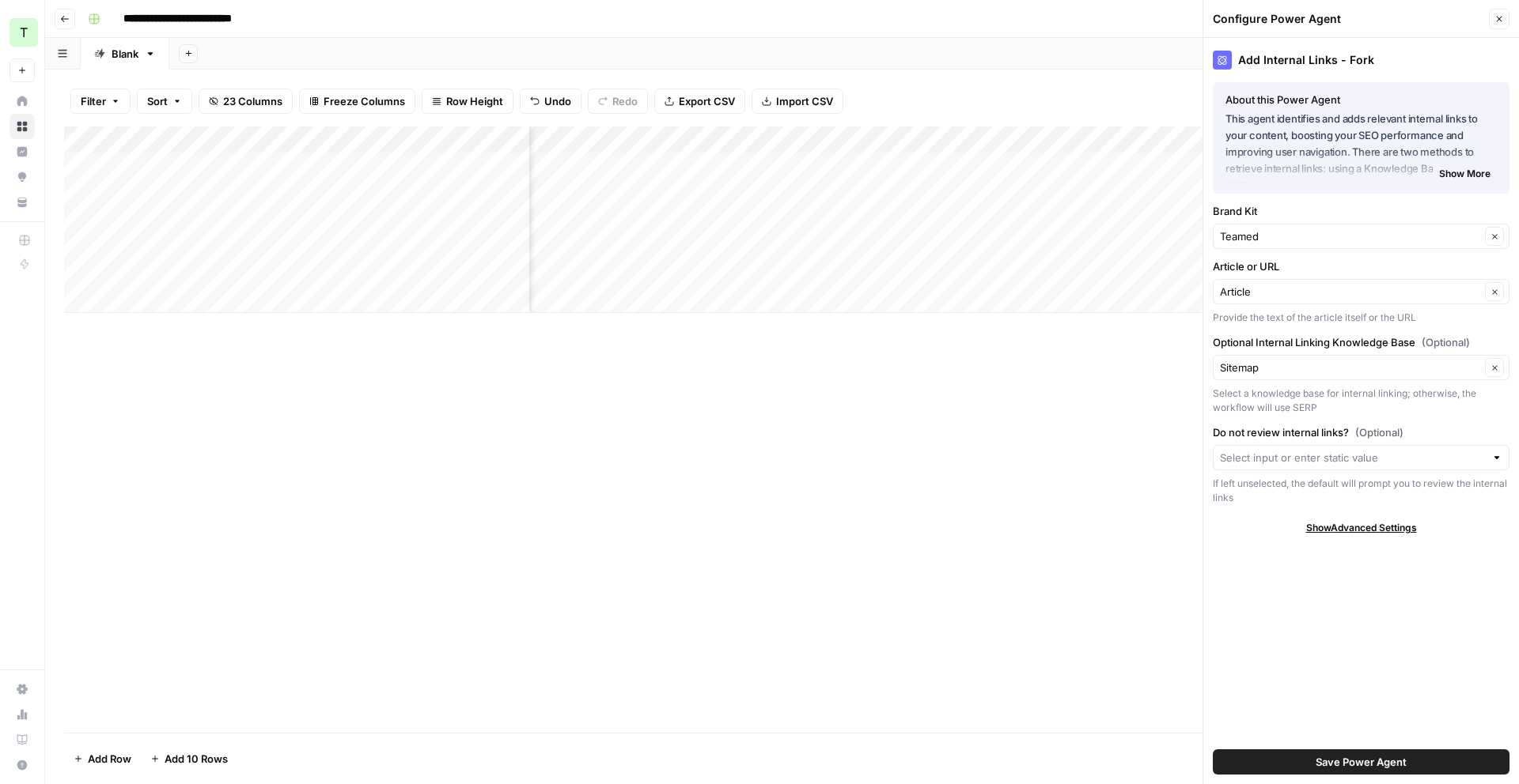
click at [1398, 305] on div "Article or URL Article Clear Provide the text of the article itself or the URL" at bounding box center [1361, 292] width 297 height 66
click at [1418, 291] on input "Article or URL" at bounding box center [1350, 291] width 260 height 16
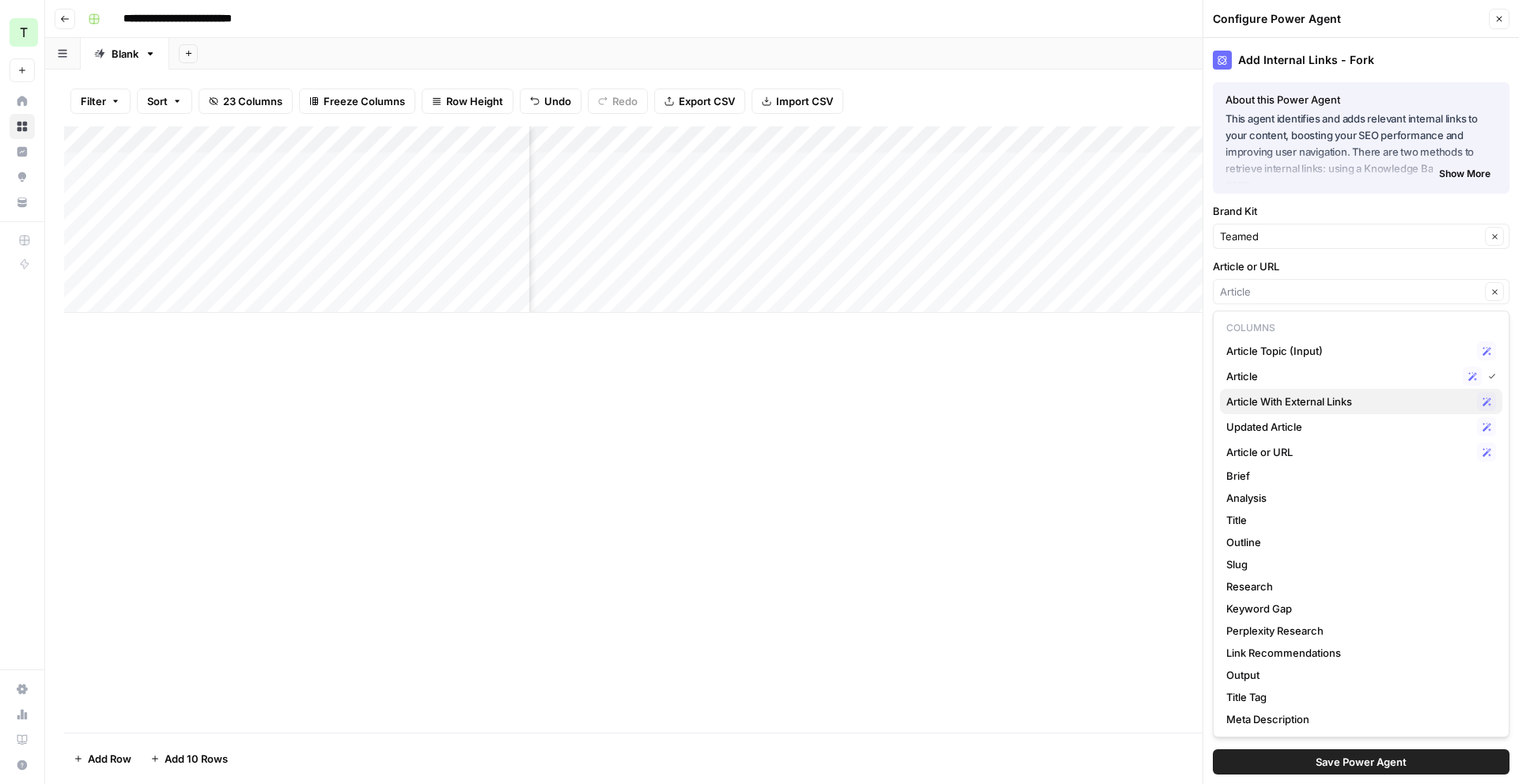
click at [1383, 402] on span "Article With External Links" at bounding box center [1348, 401] width 244 height 16
type input "Article With External Links"
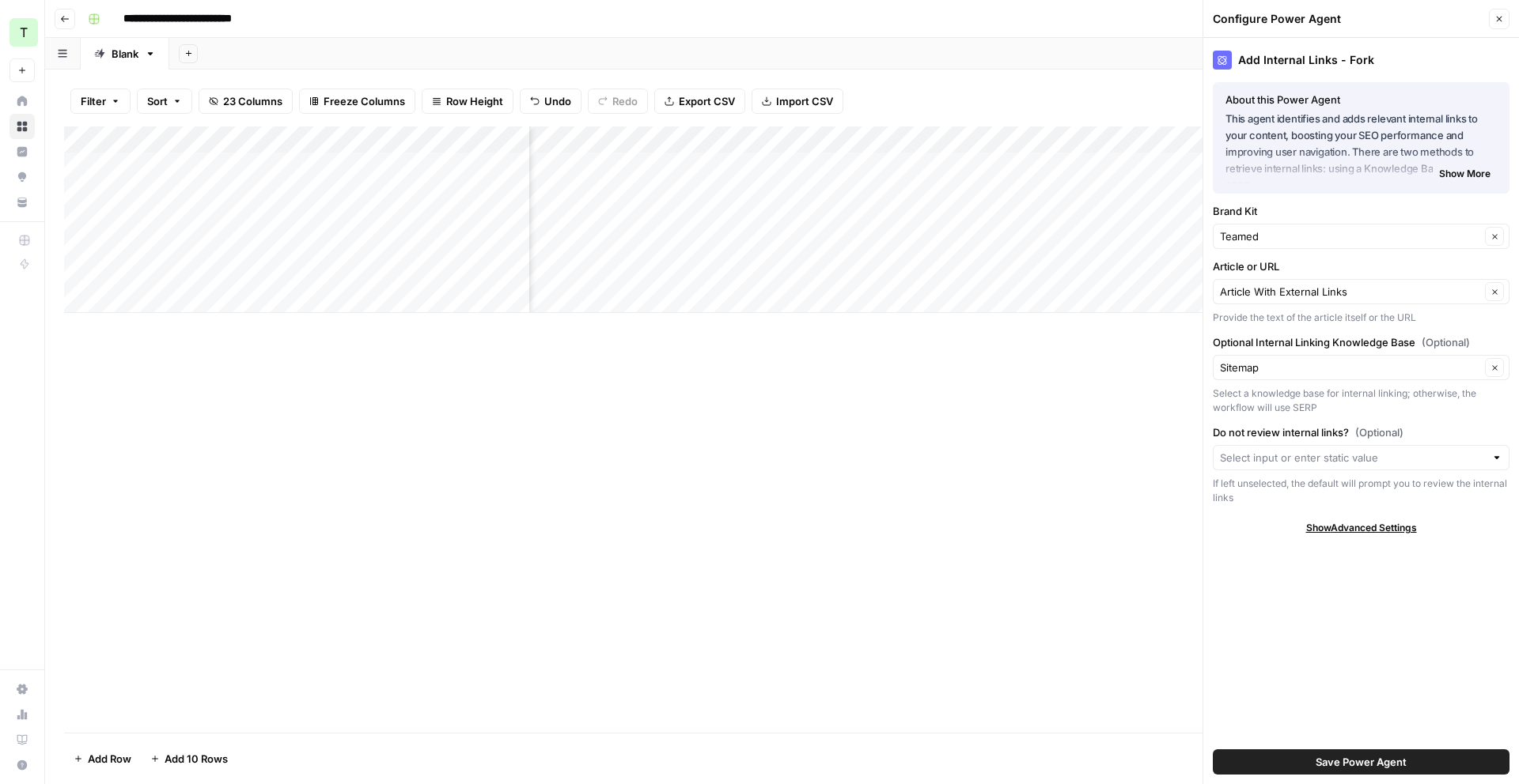
click at [1377, 759] on span "Save Power Agent" at bounding box center [1360, 762] width 91 height 16
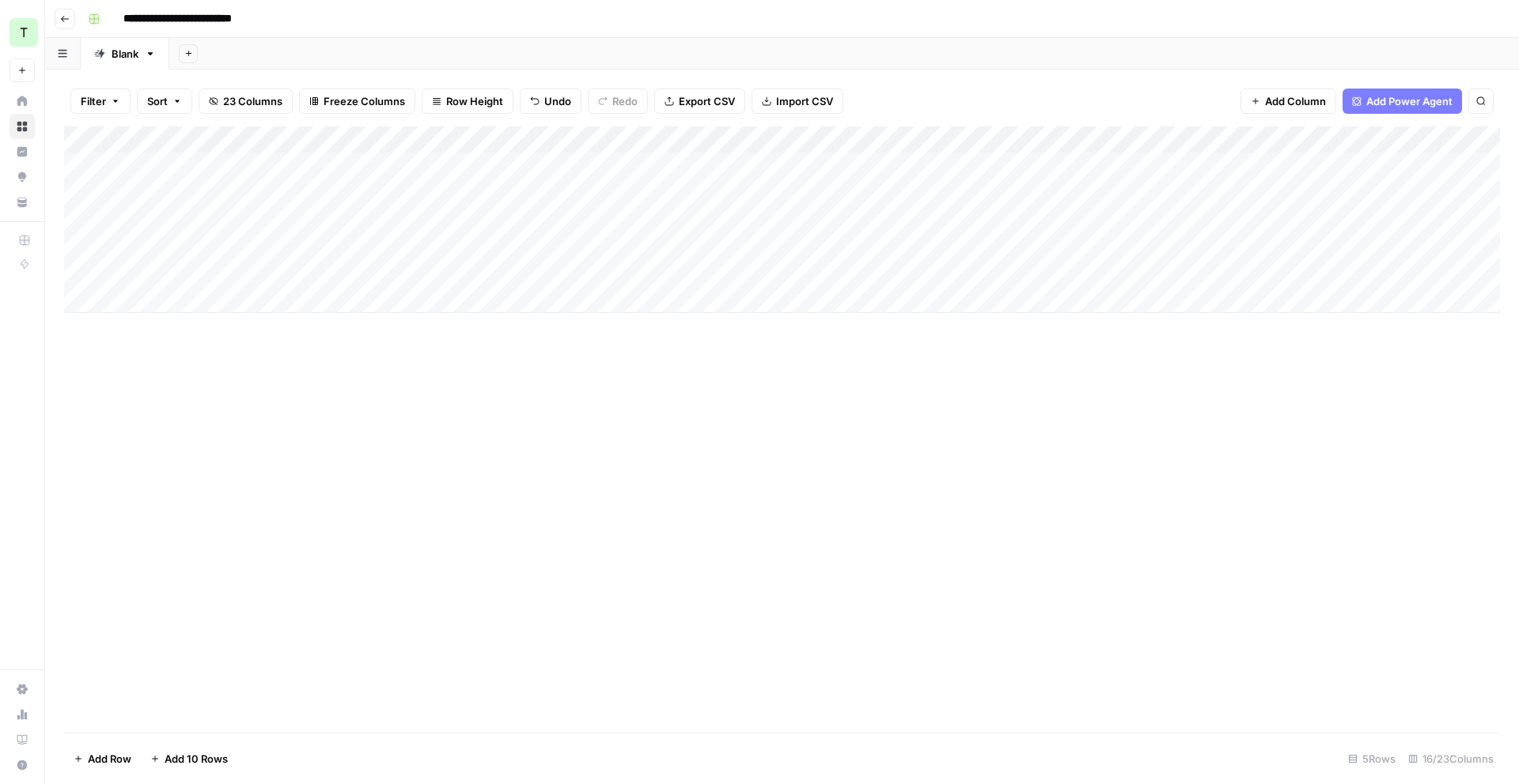
scroll to position [0, 0]
click at [1105, 136] on div "Add Column" at bounding box center [783, 219] width 1436 height 187
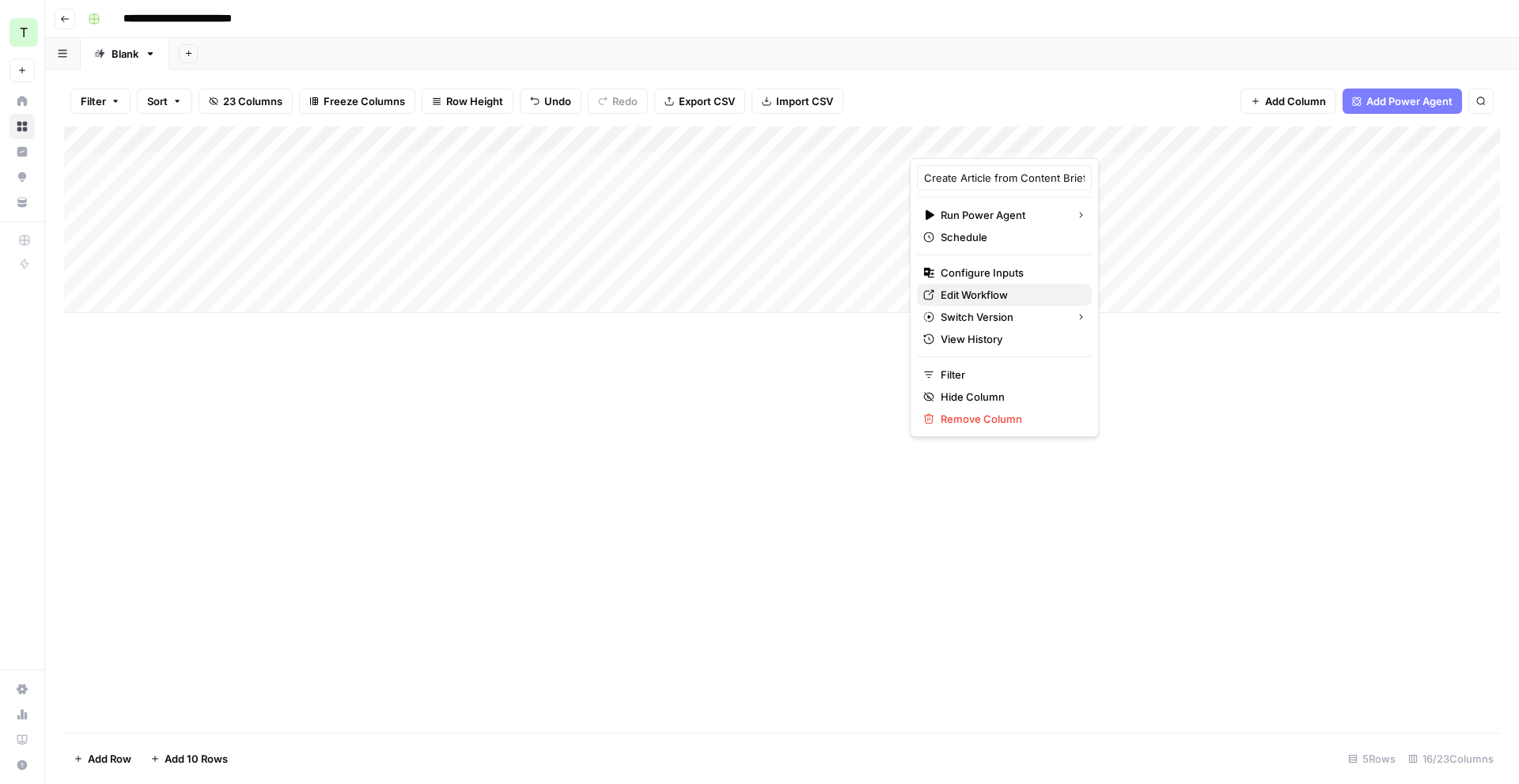
click at [991, 294] on span "Edit Workflow" at bounding box center [1010, 295] width 138 height 16
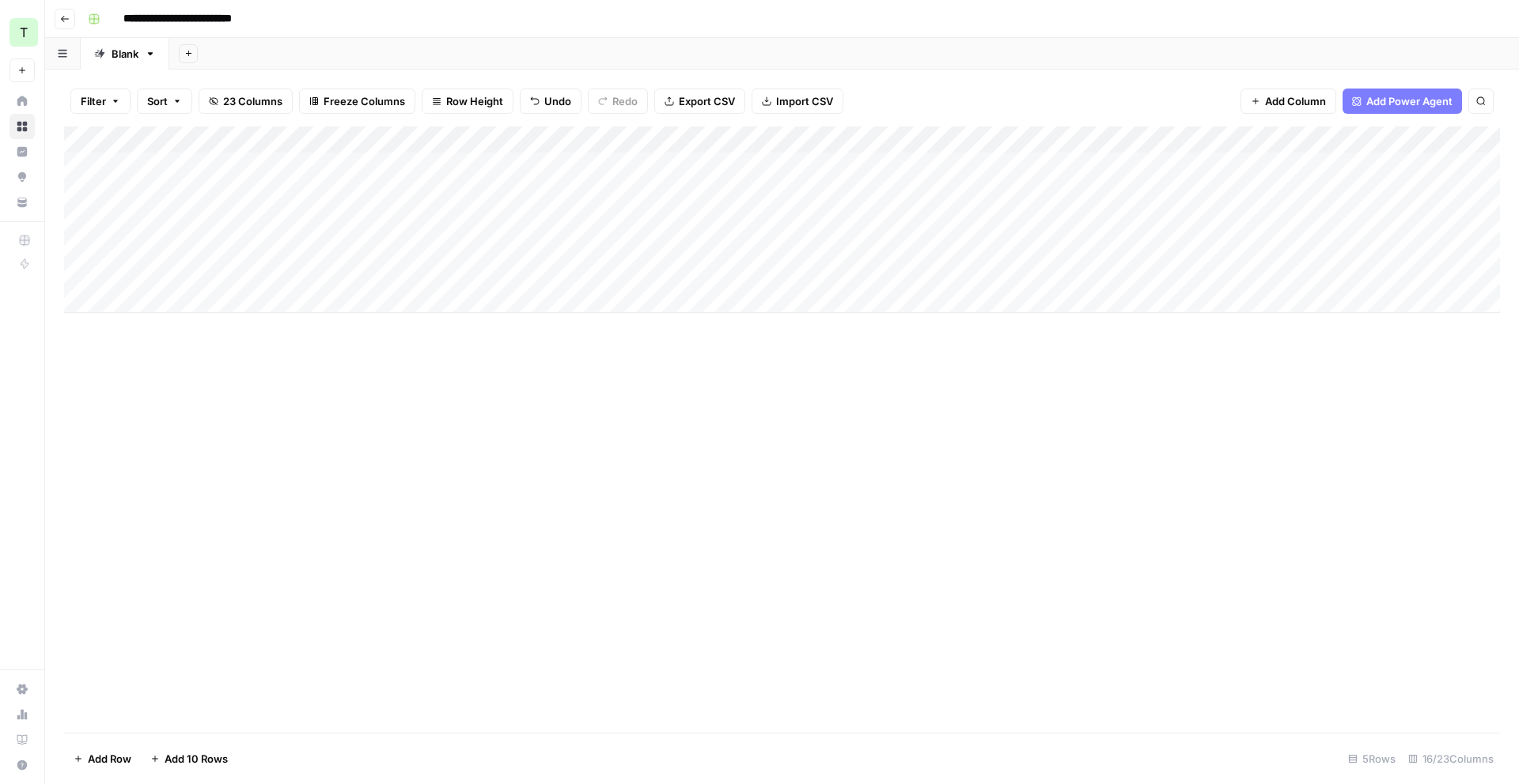
click at [1102, 138] on div "Add Column" at bounding box center [783, 219] width 1436 height 187
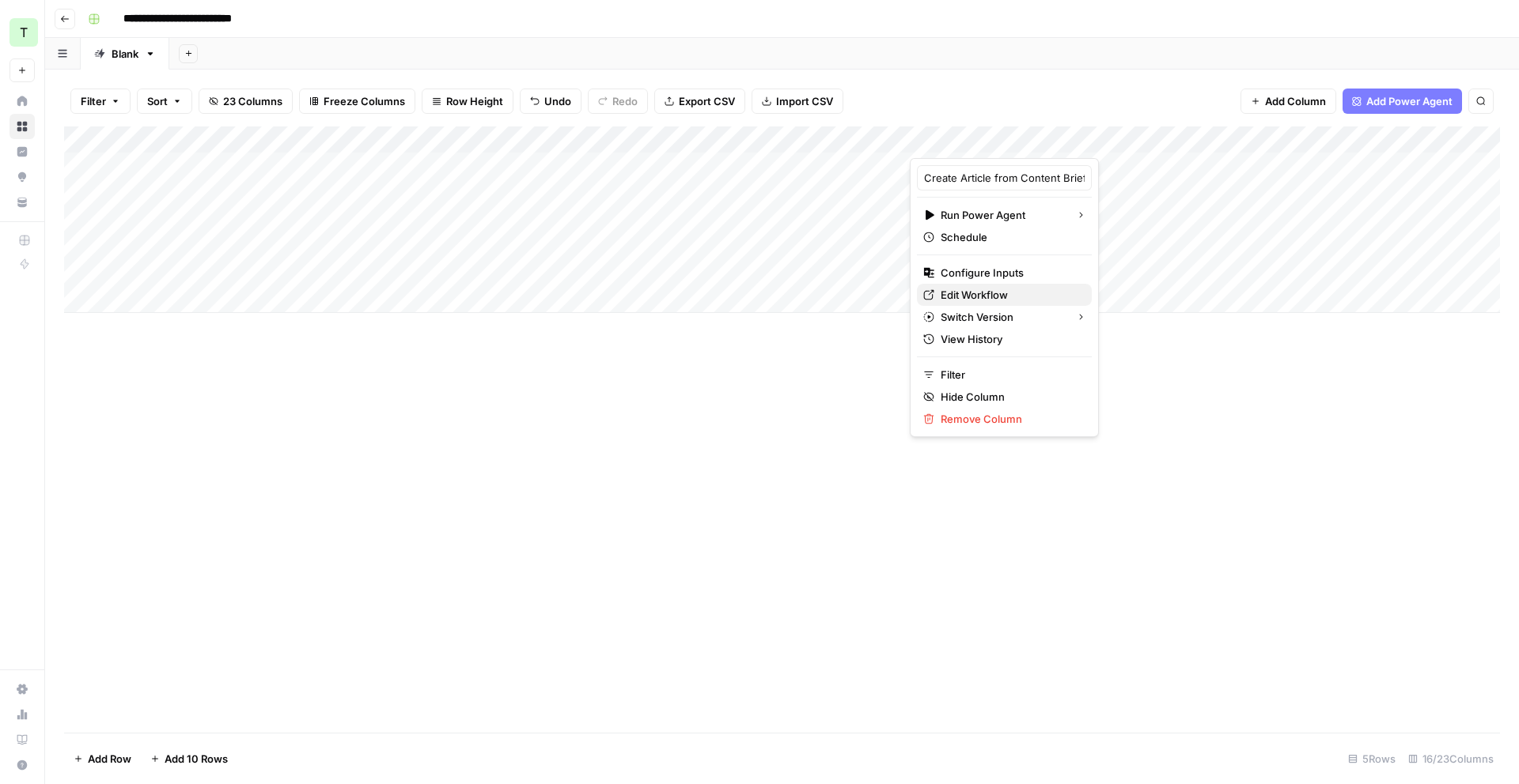
click at [1003, 287] on span "Edit Workflow" at bounding box center [1010, 295] width 138 height 16
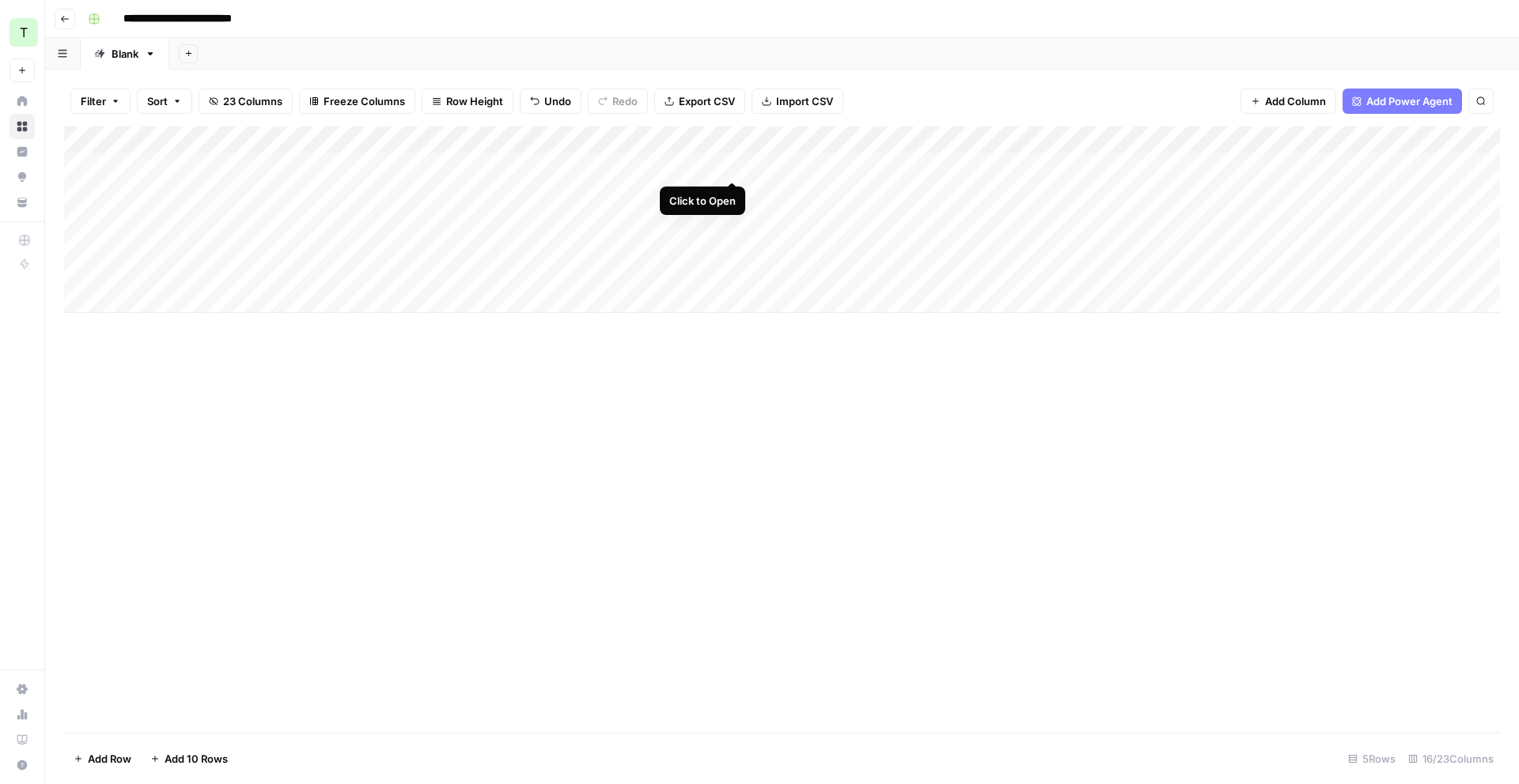
click at [738, 164] on div "Add Column" at bounding box center [783, 219] width 1436 height 187
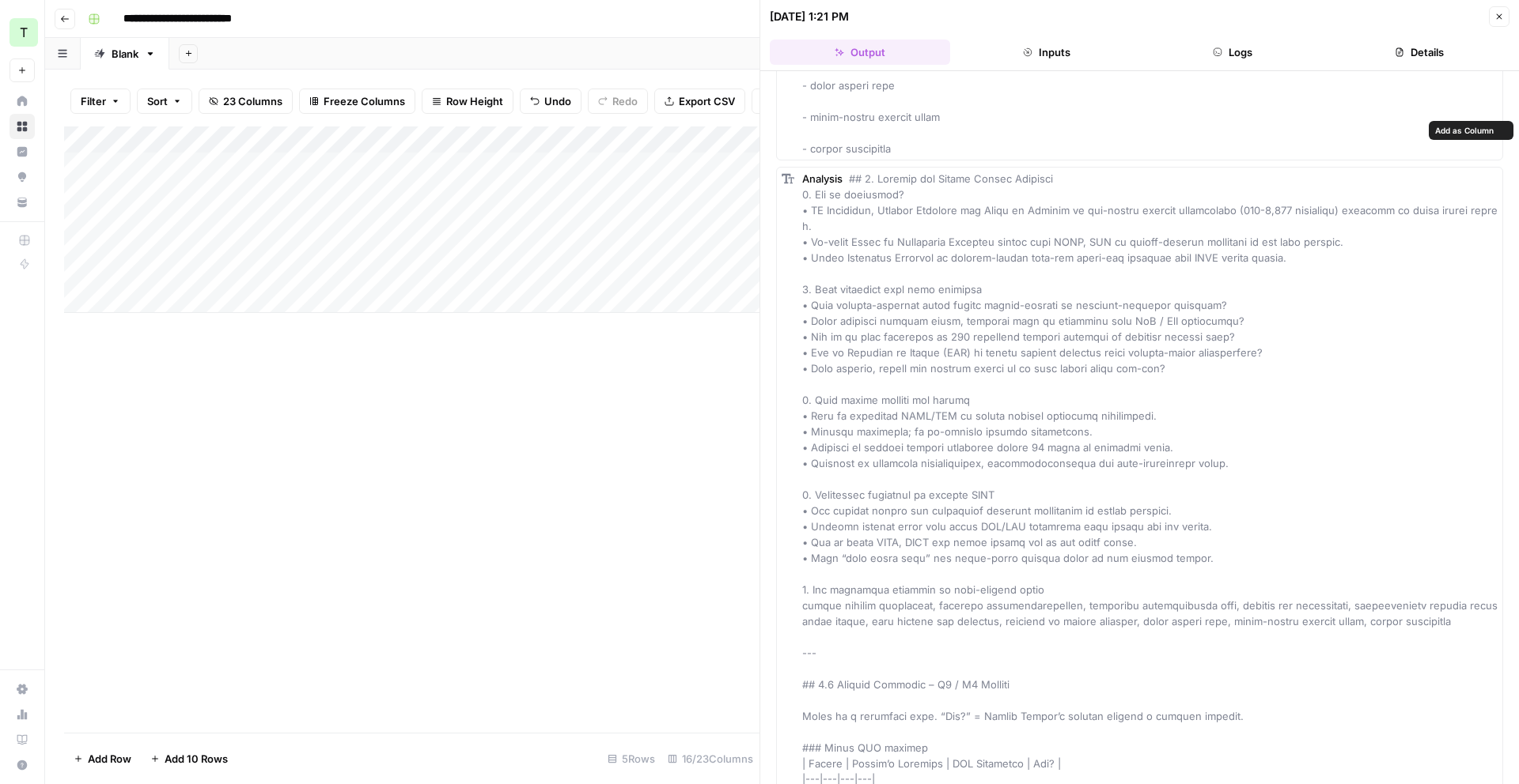
scroll to position [3392, 0]
click at [1077, 48] on button "Inputs" at bounding box center [1047, 52] width 181 height 25
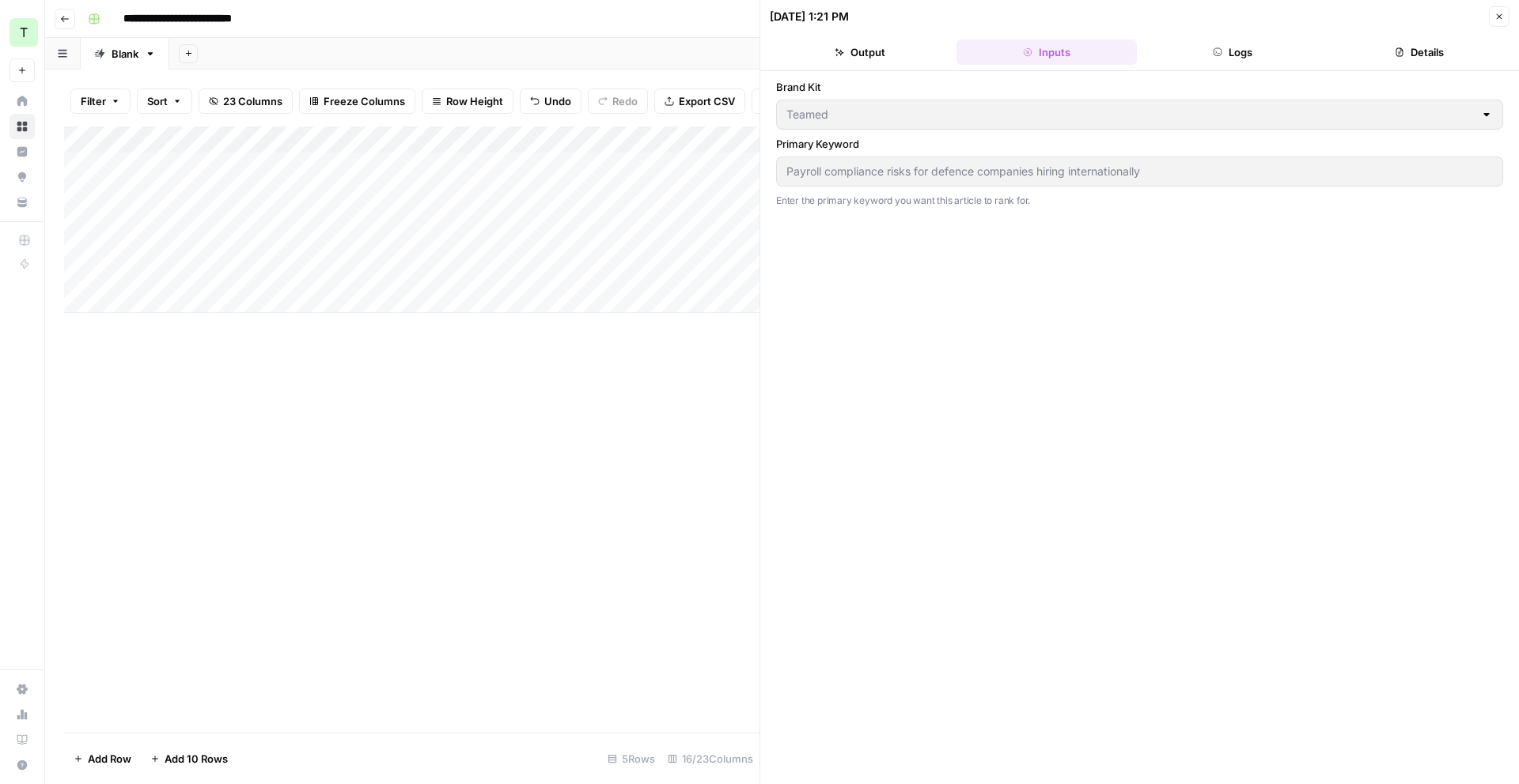
click at [735, 141] on div "Add Column" at bounding box center [412, 219] width 695 height 187
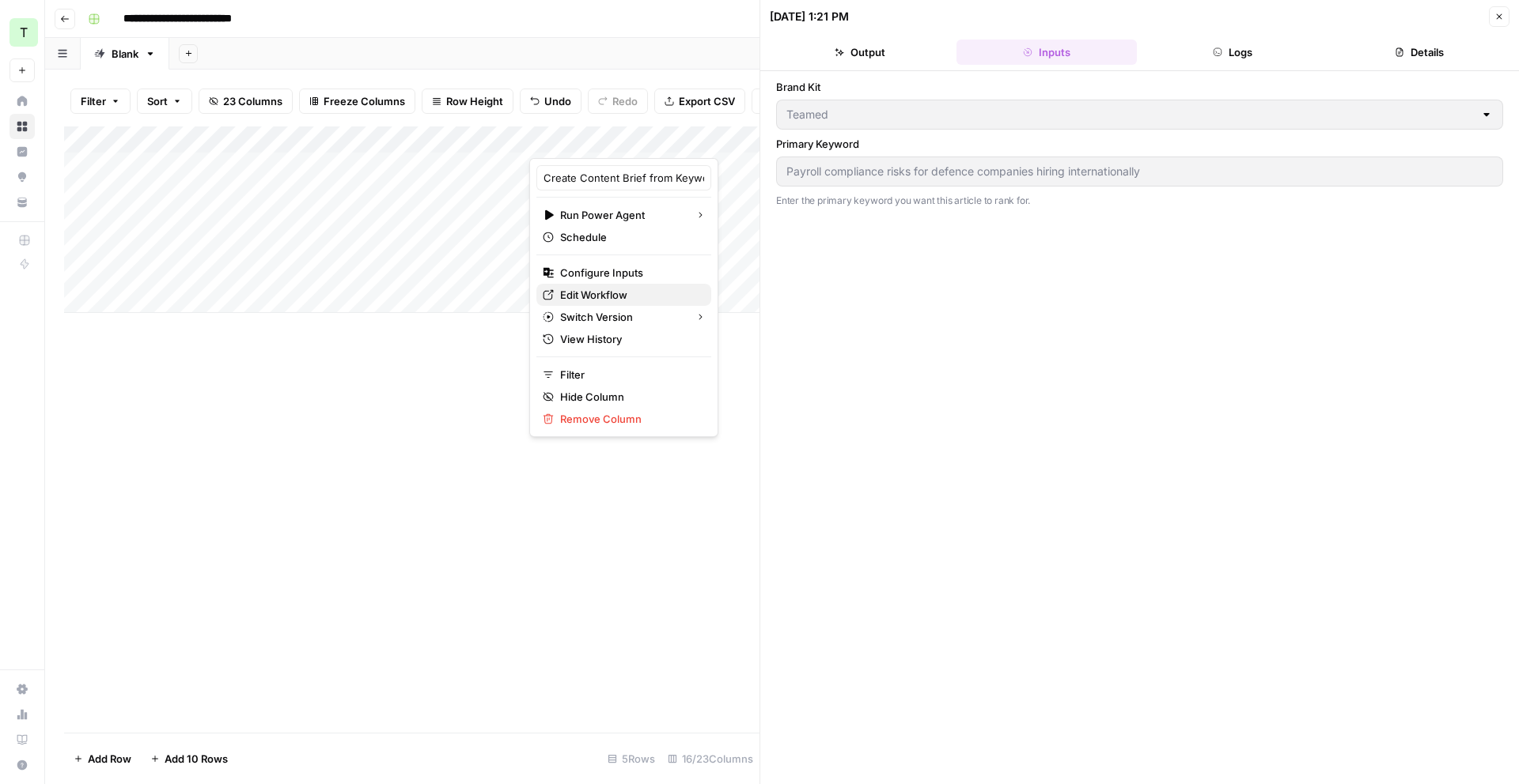
click at [614, 296] on span "Edit Workflow" at bounding box center [630, 295] width 138 height 16
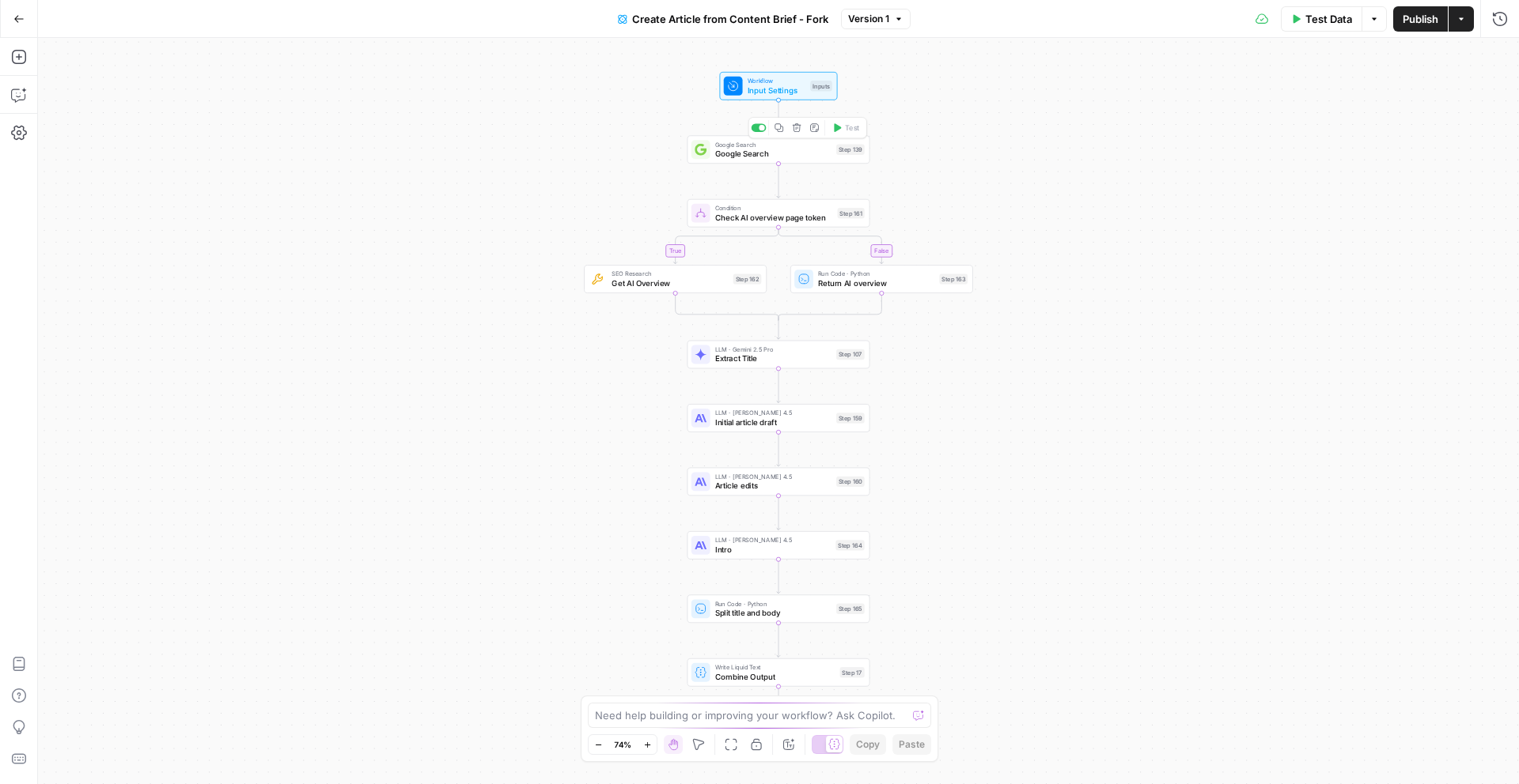
click at [795, 151] on span "Google Search" at bounding box center [773, 154] width 116 height 12
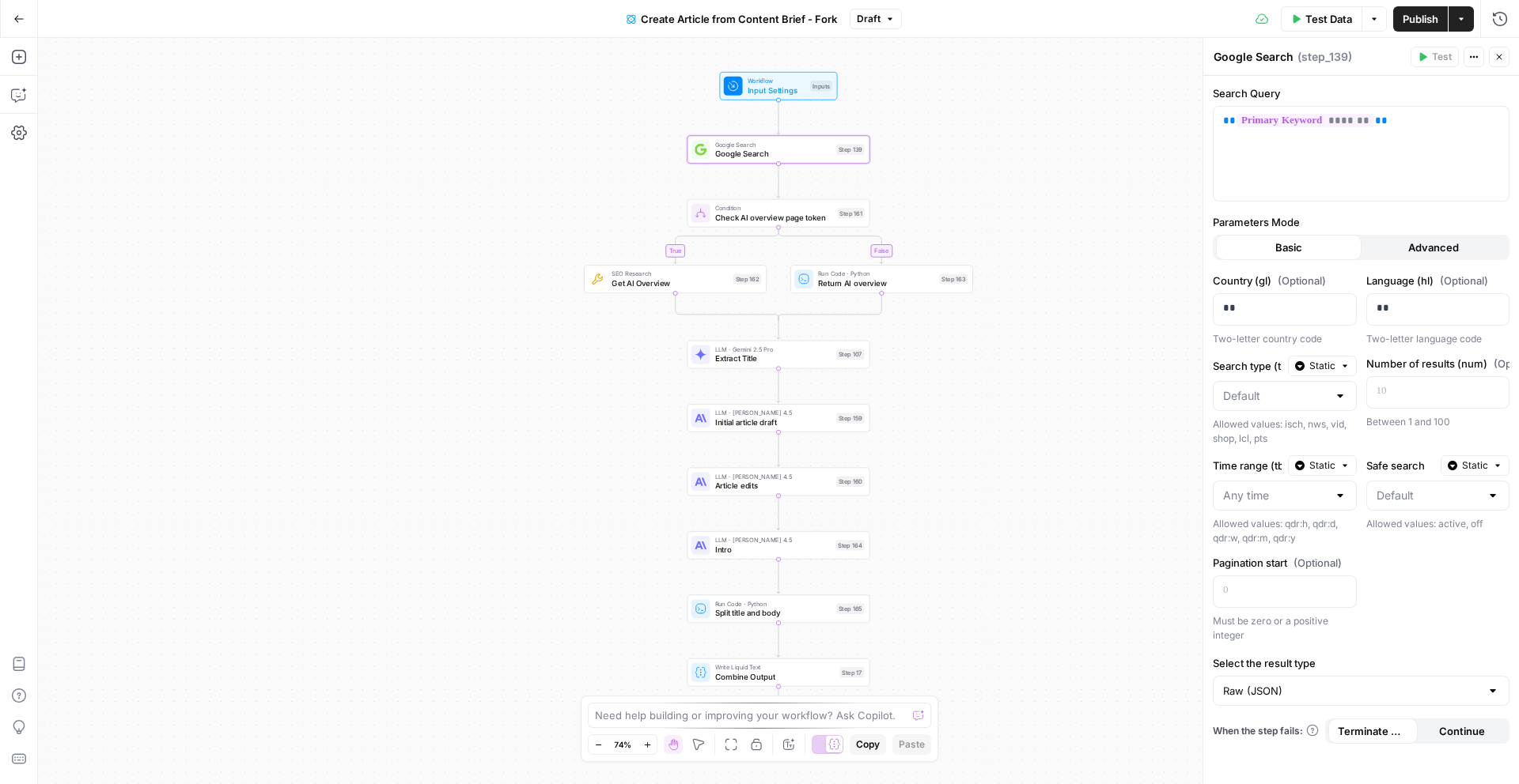
click at [1384, 249] on button "Advanced" at bounding box center [1434, 247] width 146 height 25
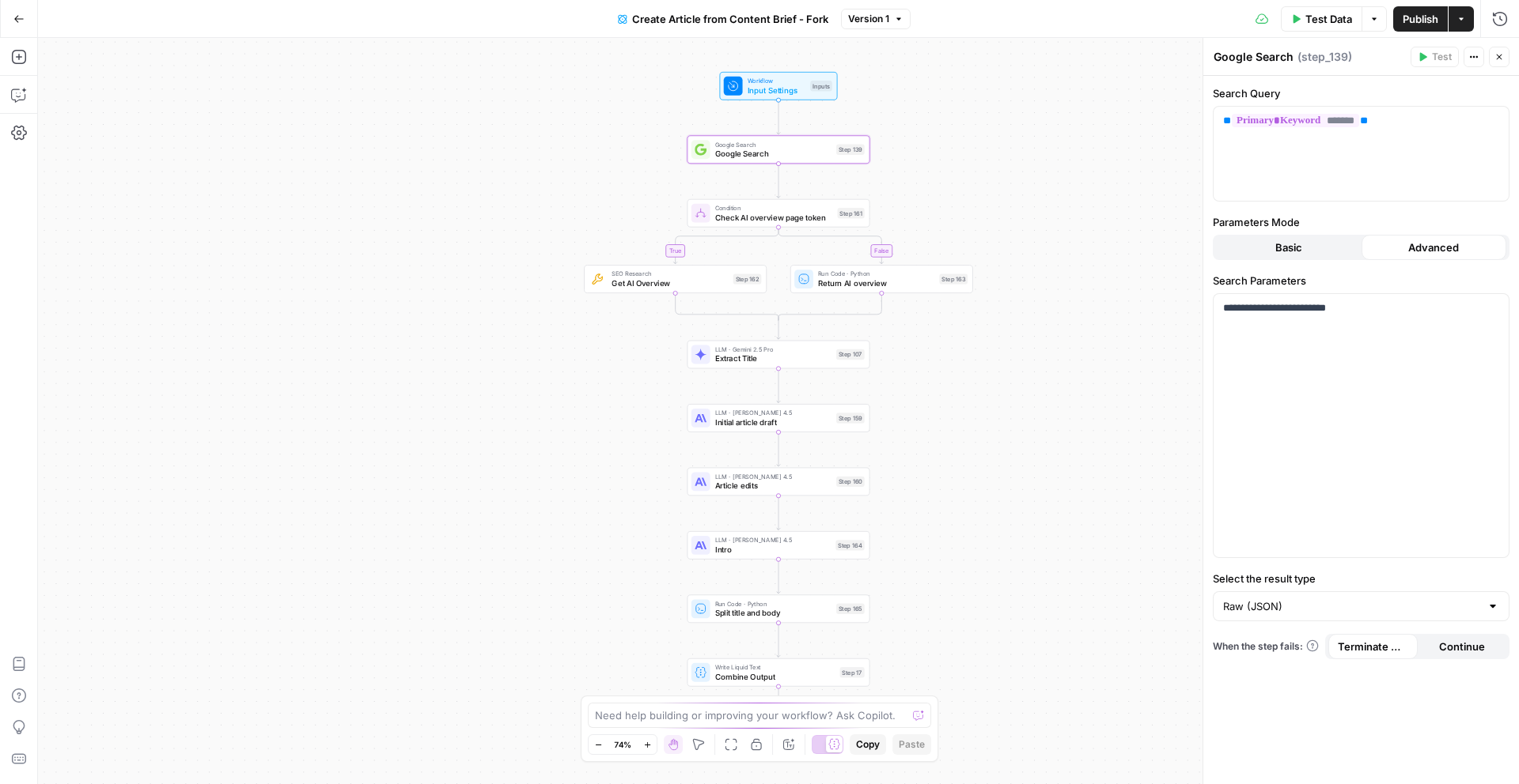
click at [1301, 249] on span "Basic" at bounding box center [1289, 247] width 27 height 16
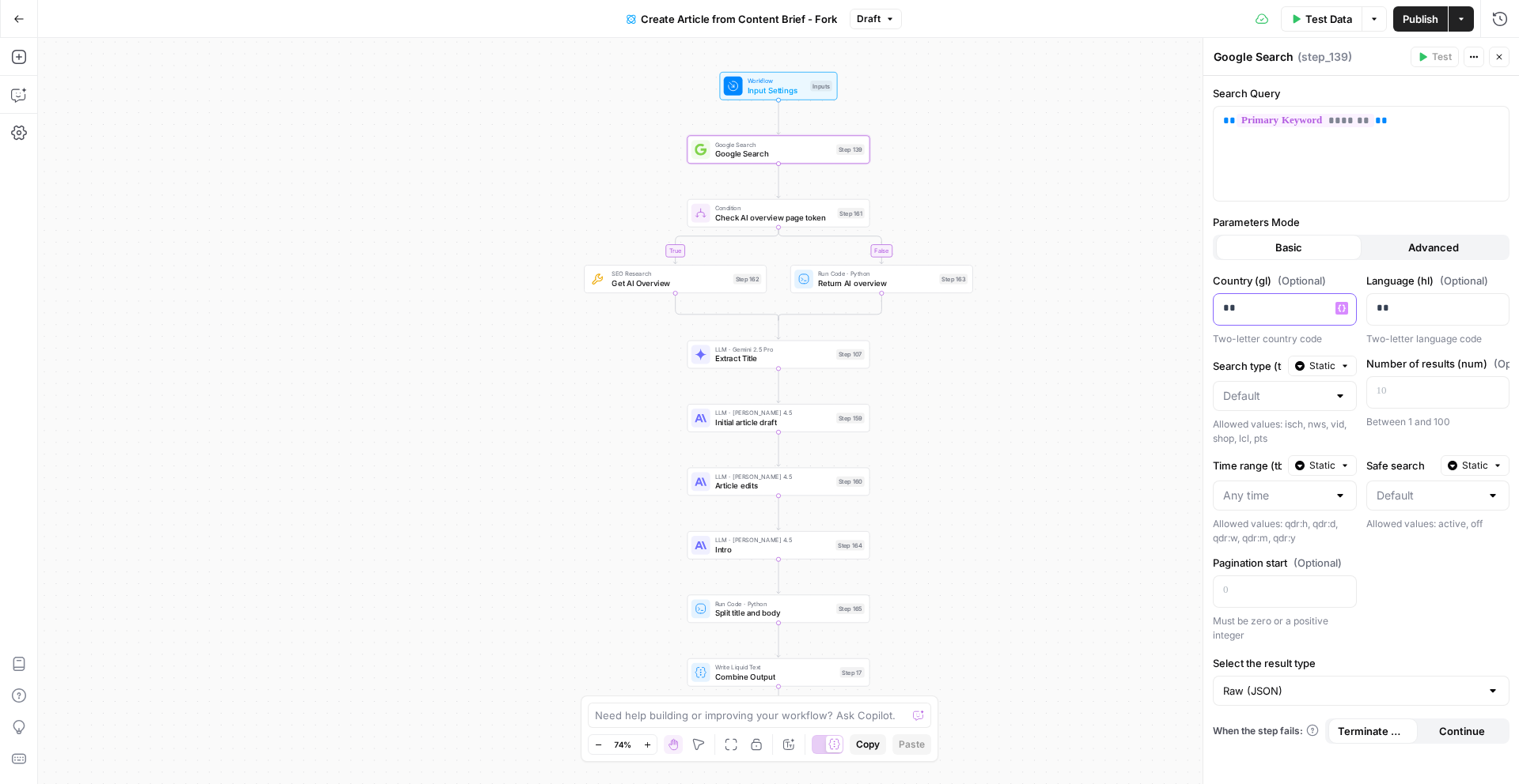
click at [1266, 312] on p "**" at bounding box center [1272, 308] width 98 height 16
click at [18, 26] on button "Go Back" at bounding box center [18, 18] width 29 height 29
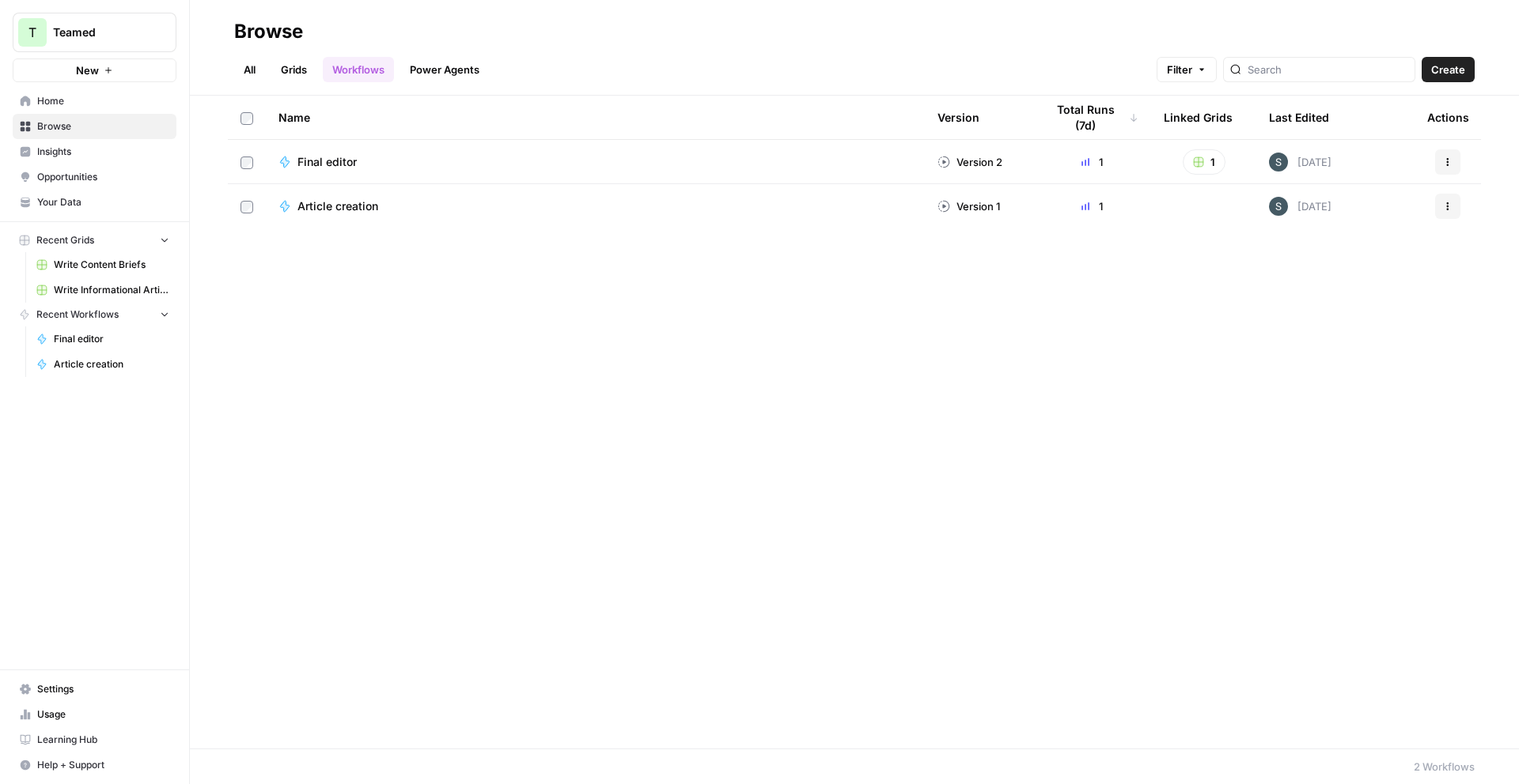
click at [67, 208] on span "Your Data" at bounding box center [102, 202] width 132 height 14
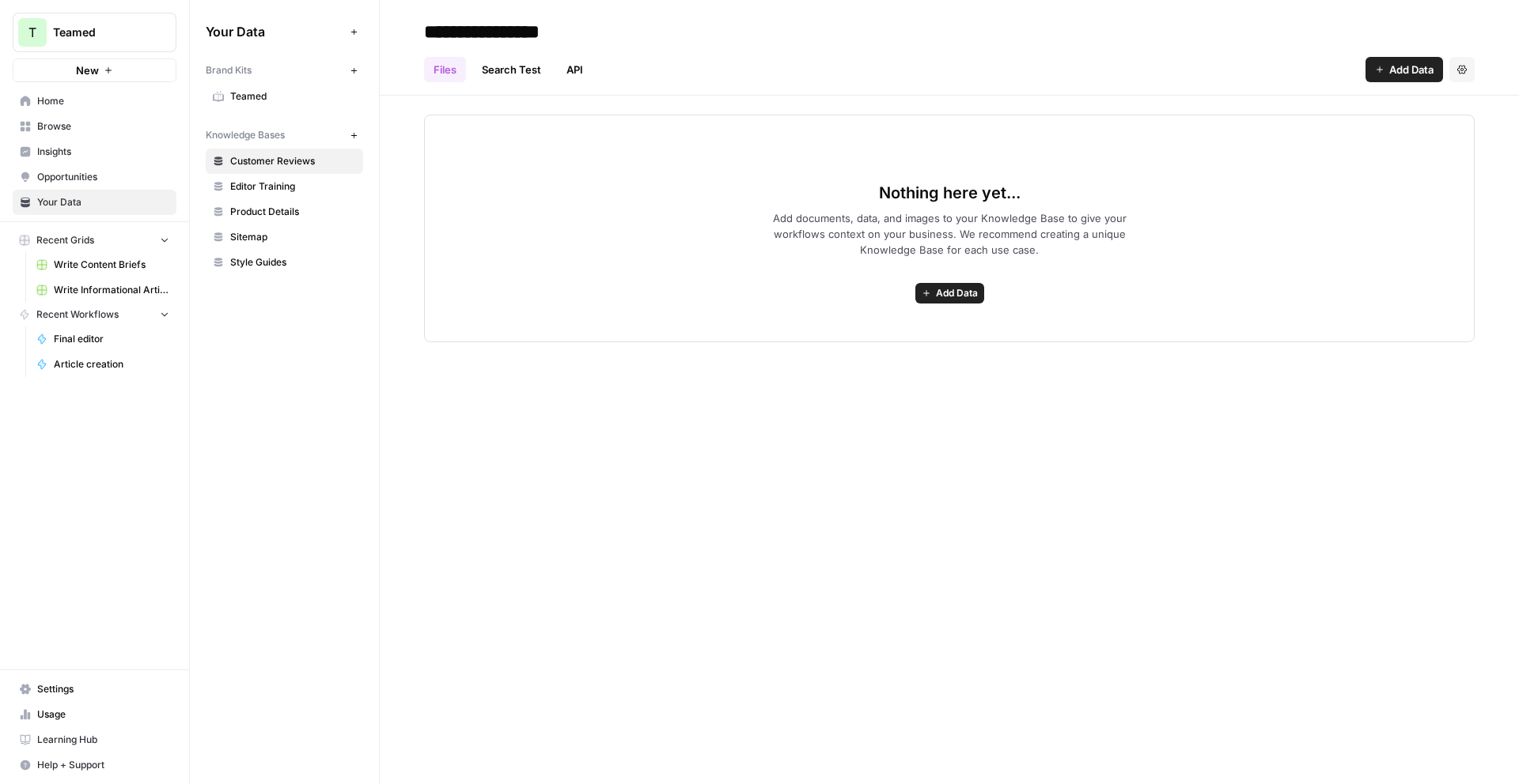
click at [265, 98] on span "Teamed" at bounding box center [293, 96] width 125 height 14
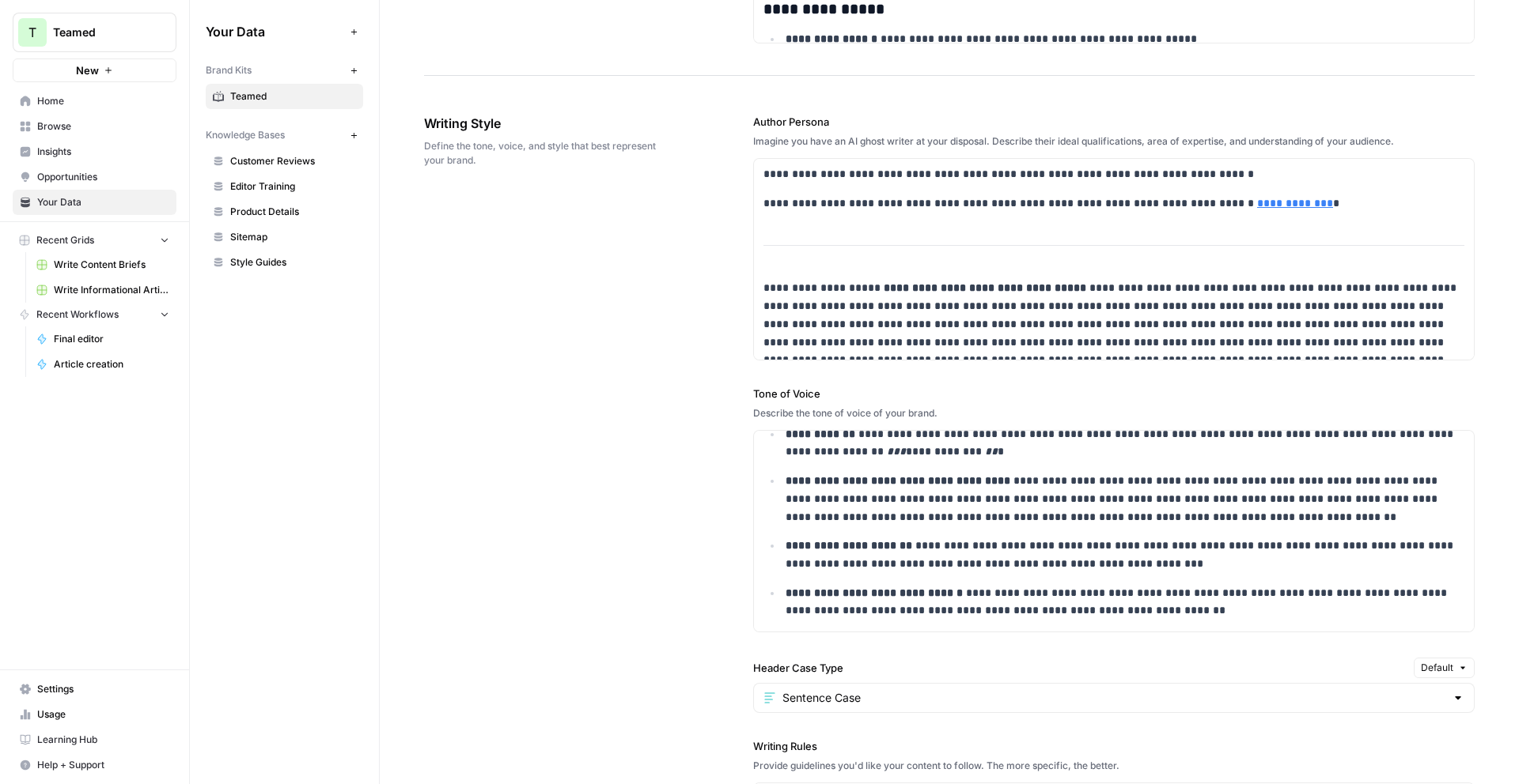
scroll to position [1048, 0]
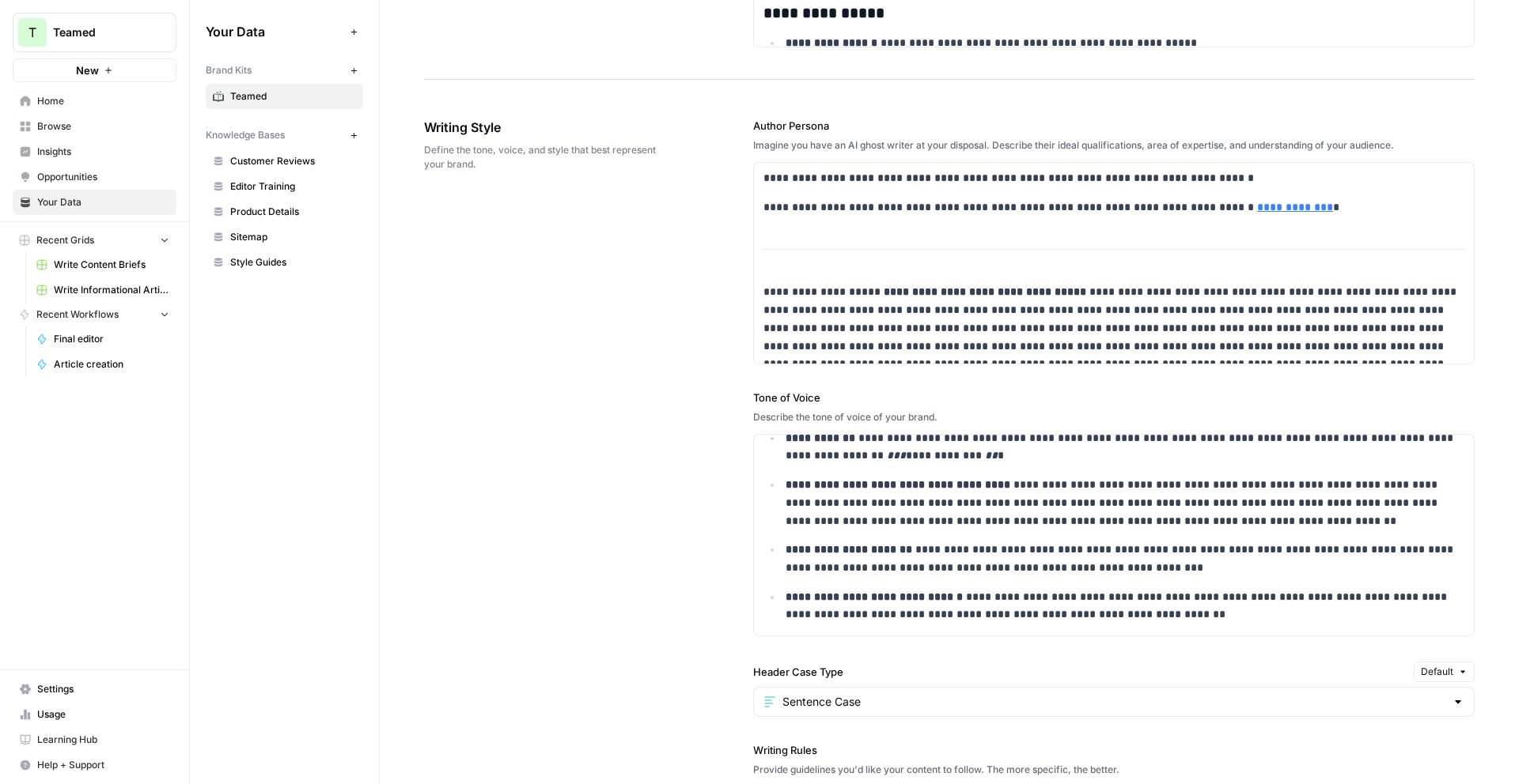
click at [79, 695] on span "Settings" at bounding box center [102, 689] width 132 height 14
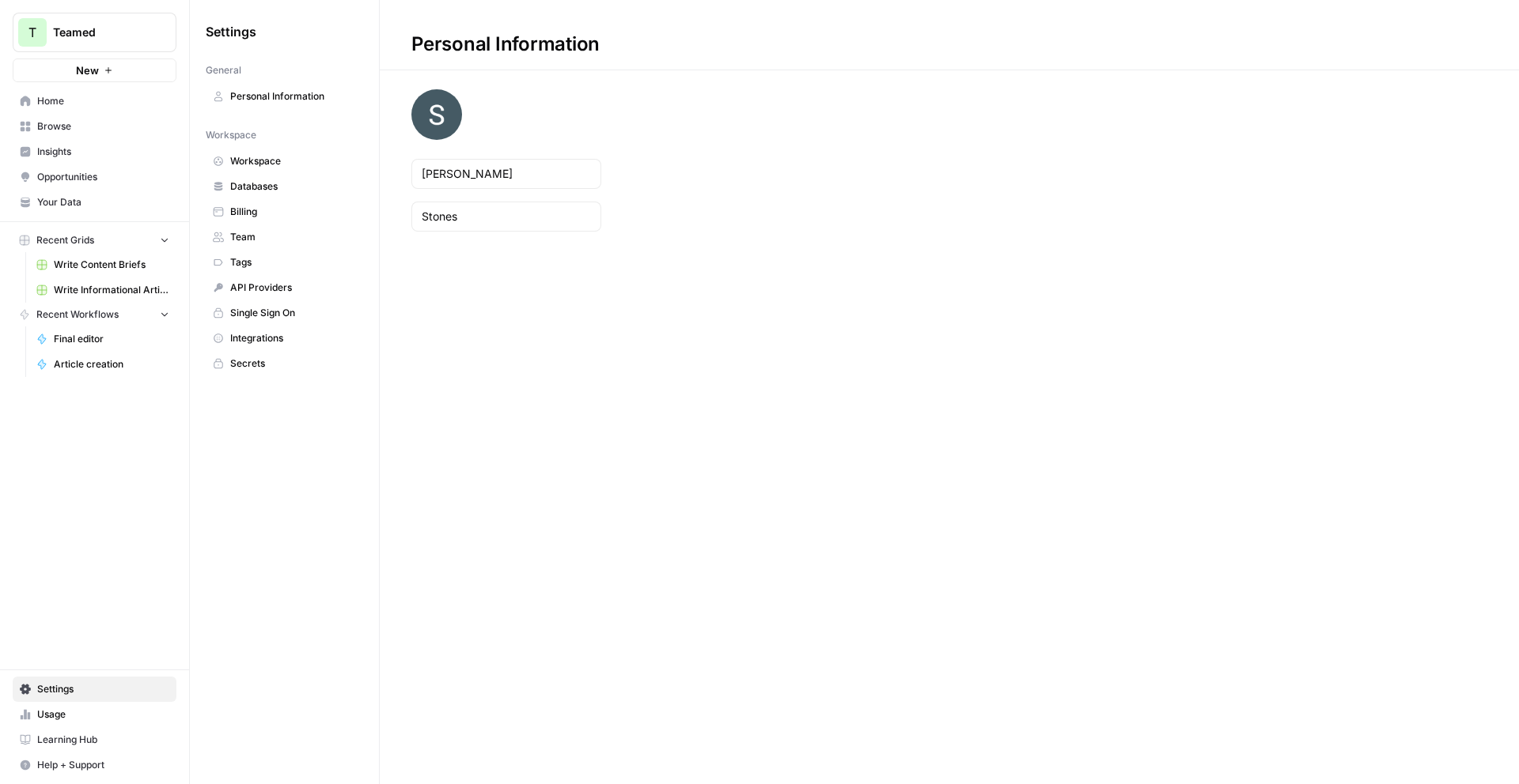
click at [308, 228] on link "Team" at bounding box center [284, 237] width 158 height 25
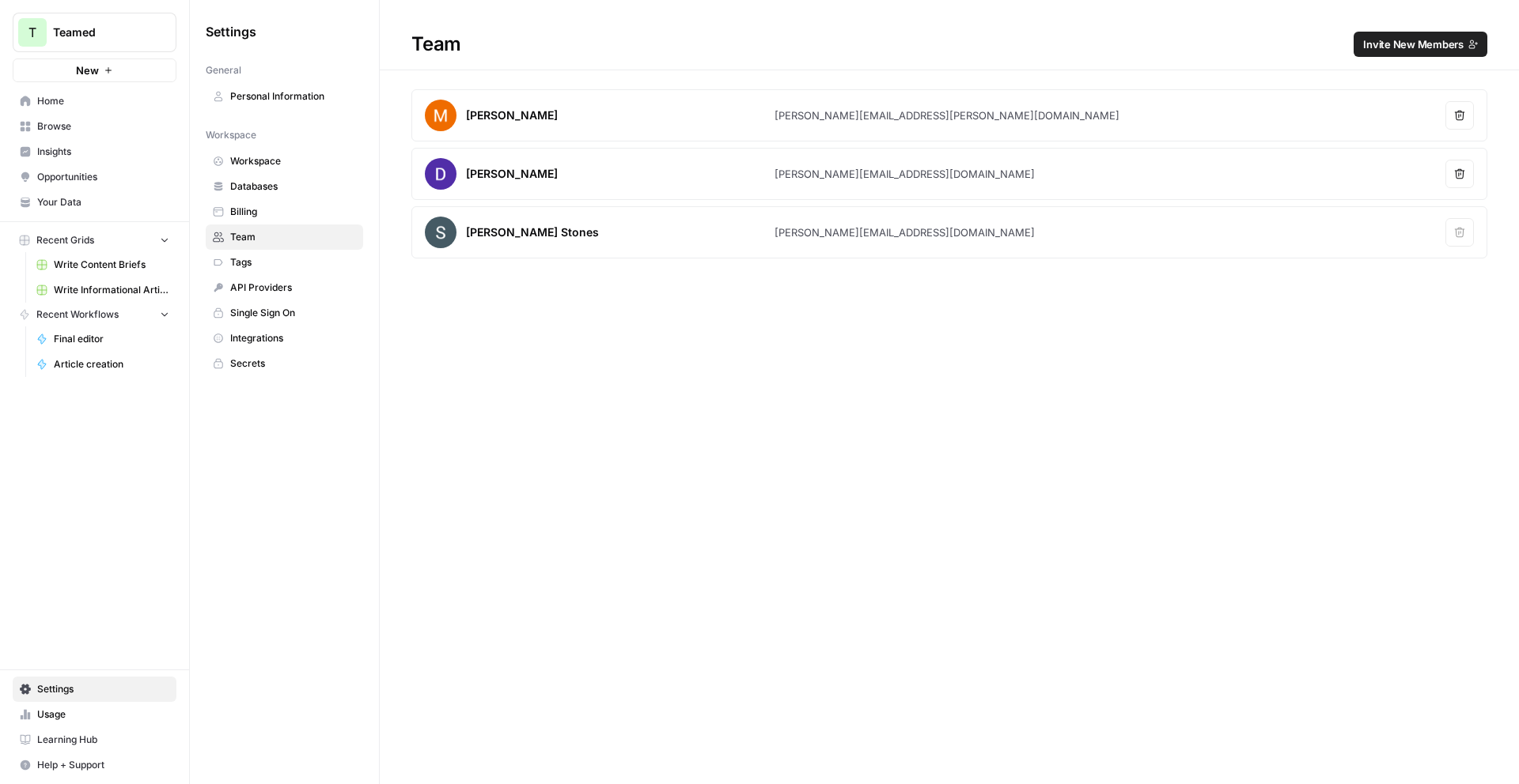
click at [1405, 47] on span "Invite New Members" at bounding box center [1413, 43] width 100 height 16
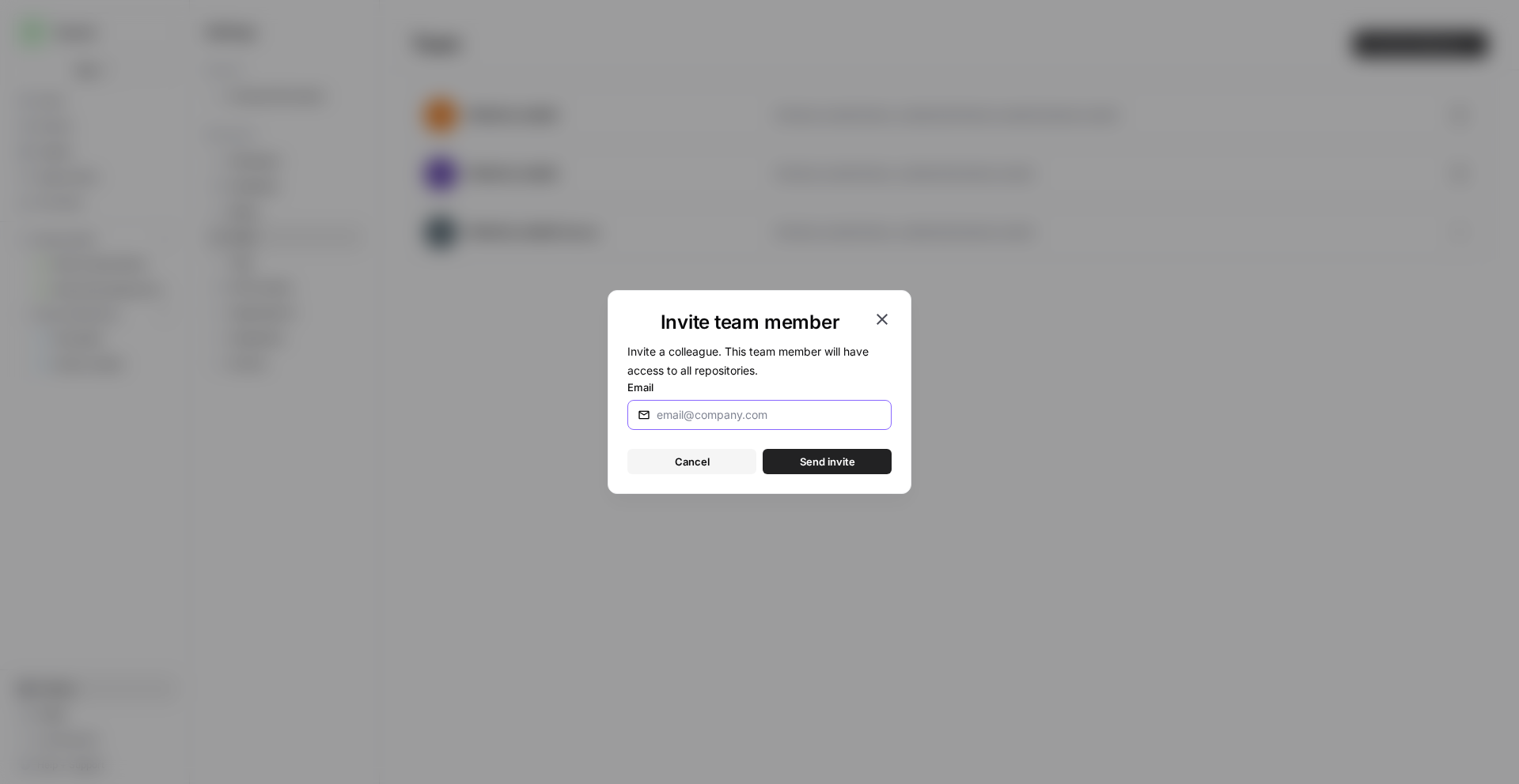
click at [755, 415] on input "Email" at bounding box center [765, 415] width 218 height 16
type input "[EMAIL_ADDRESS][DOMAIN_NAME]"
click at [850, 468] on span "Send invite" at bounding box center [828, 462] width 55 height 16
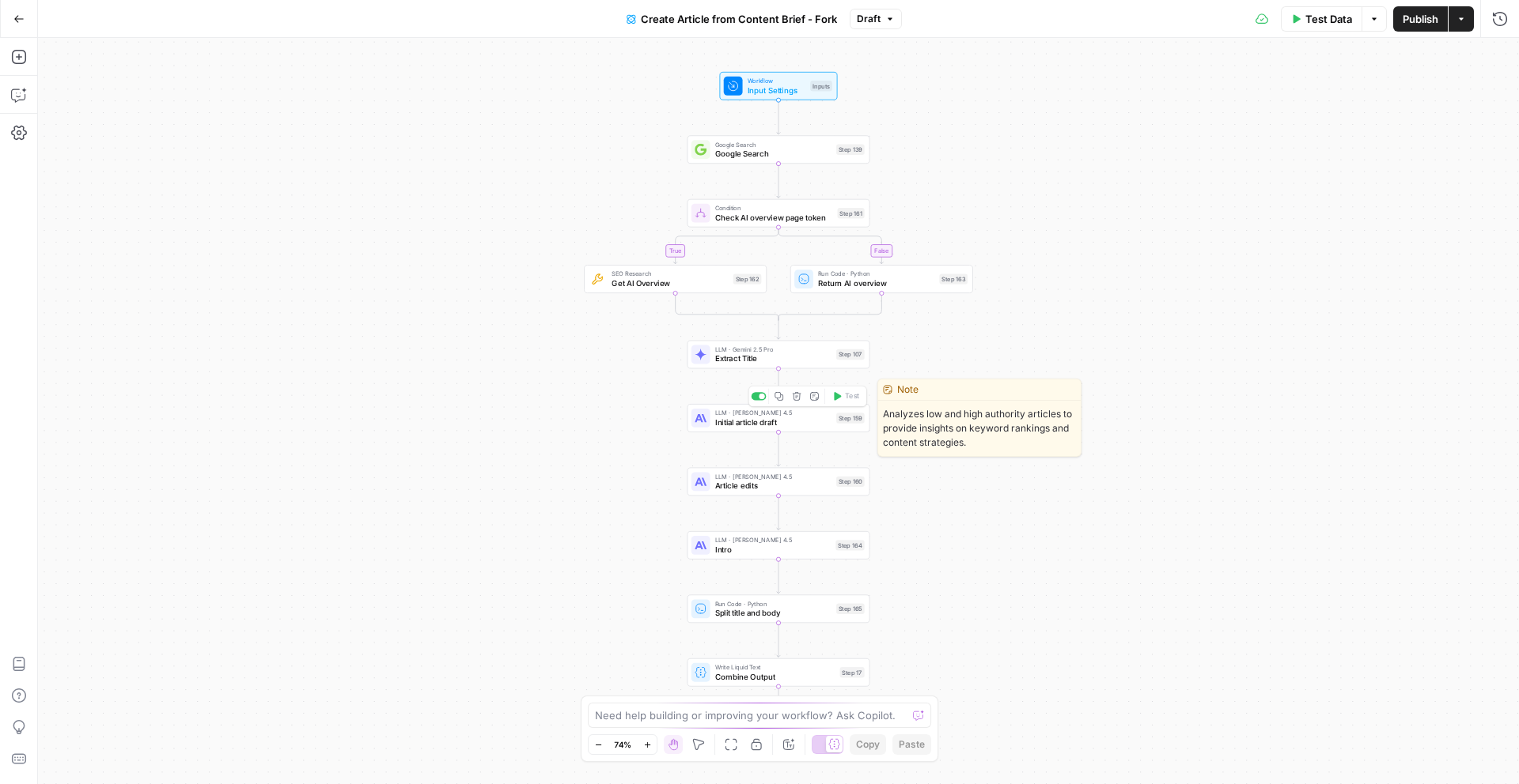
click at [796, 423] on span "Initial article draft" at bounding box center [773, 422] width 116 height 12
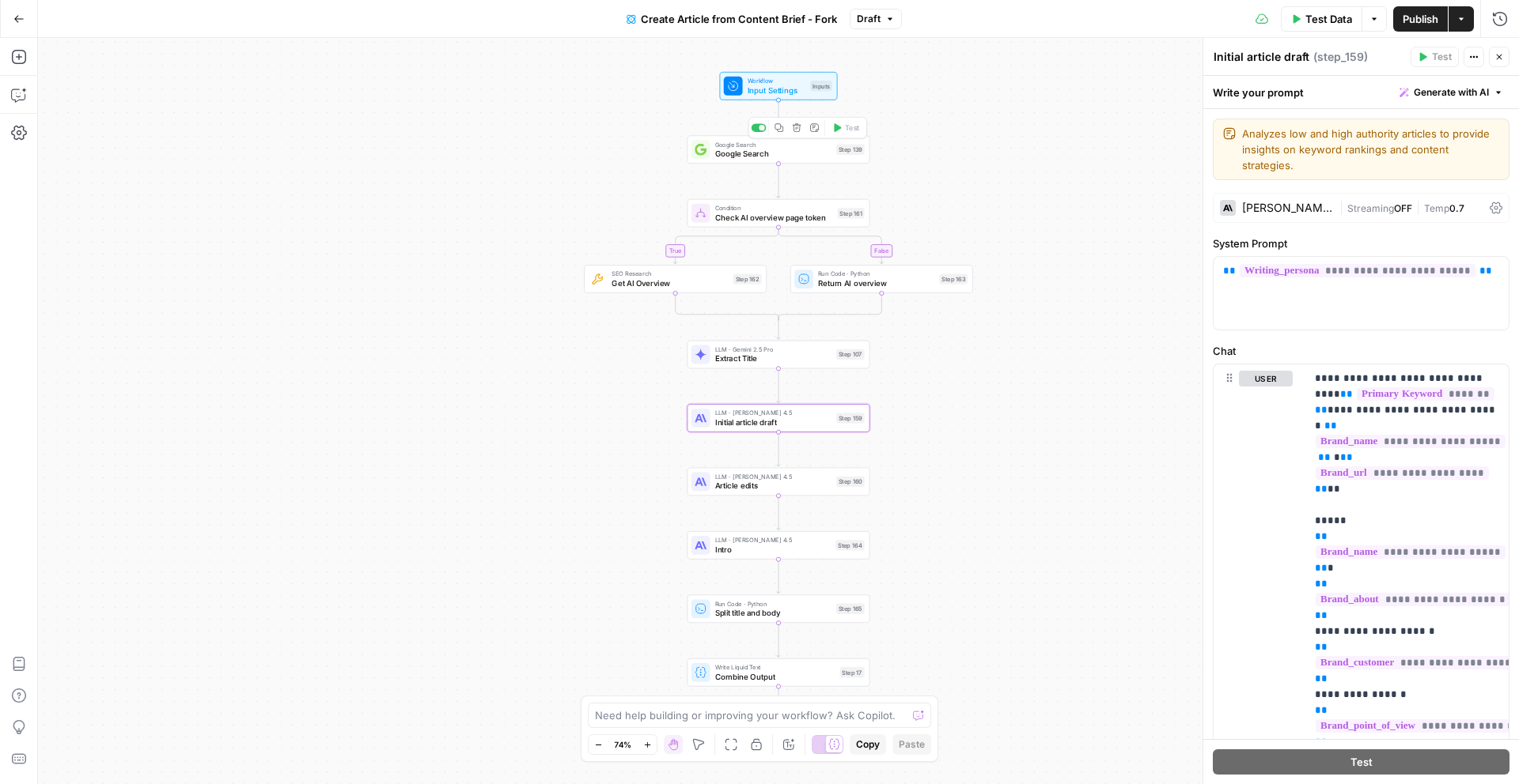
click at [796, 145] on span "Google Search" at bounding box center [773, 145] width 116 height 9
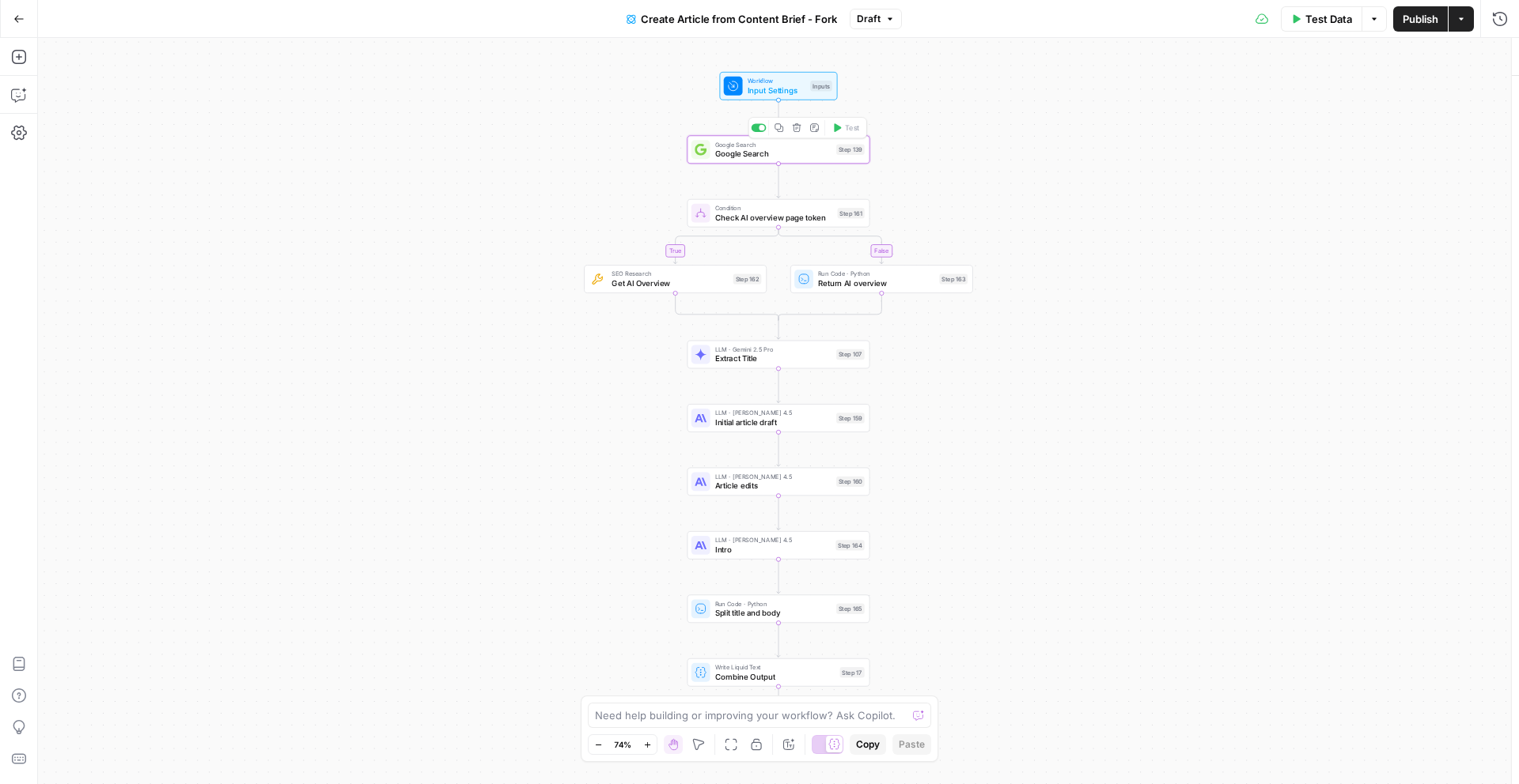
type textarea "Google Search"
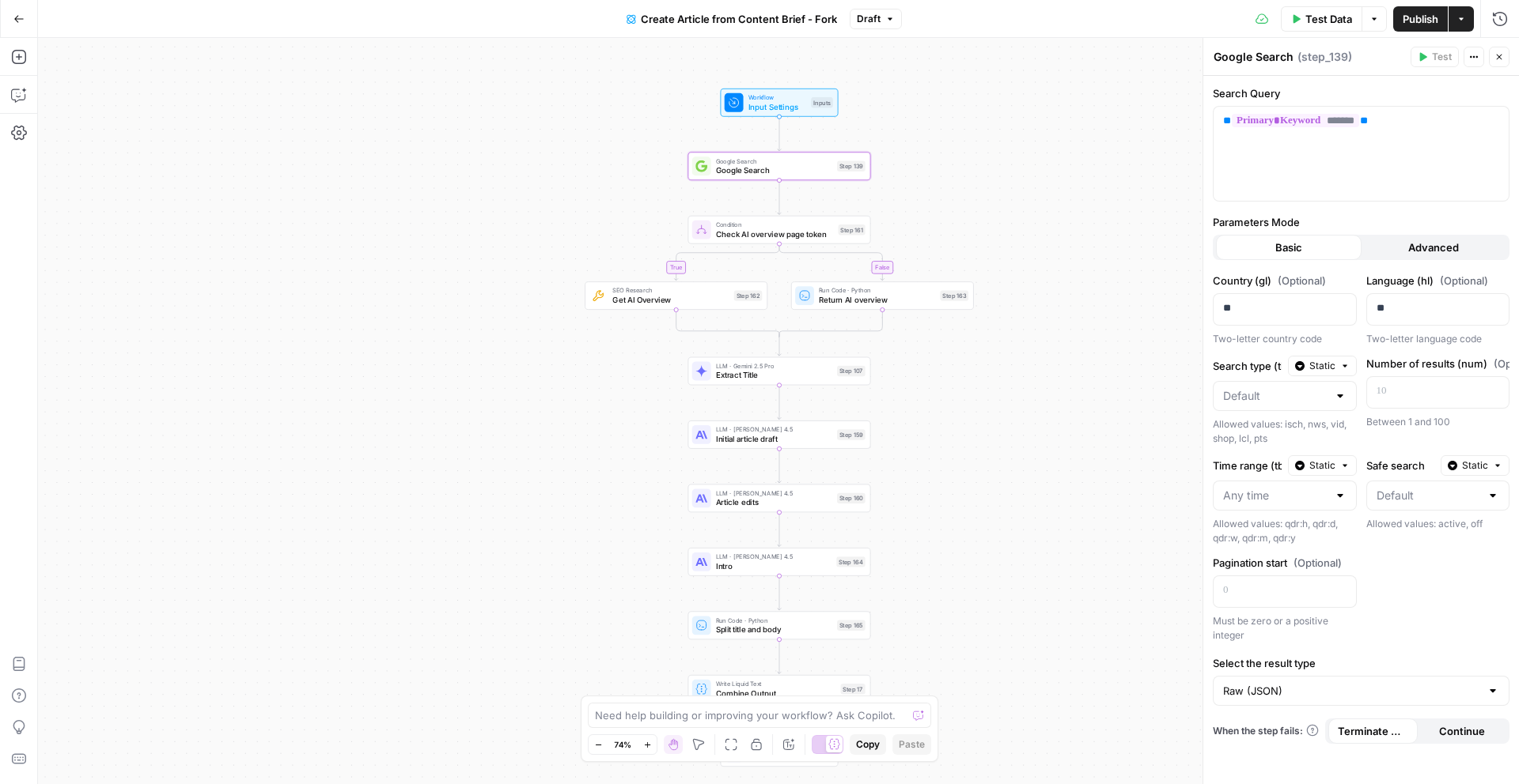
click at [1397, 242] on button "Advanced" at bounding box center [1434, 247] width 146 height 25
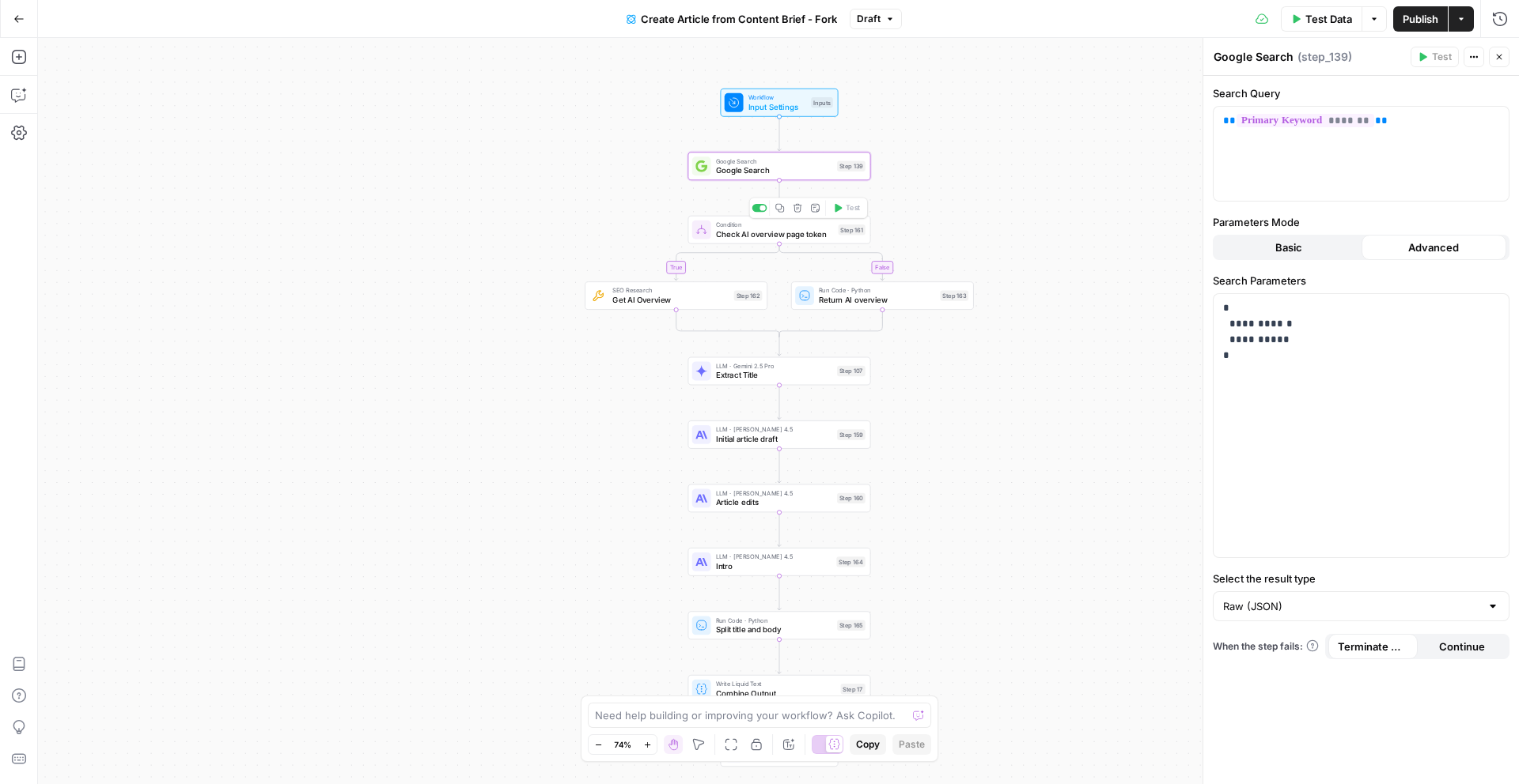
click at [801, 231] on span "Check AI overview page token" at bounding box center [775, 233] width 118 height 12
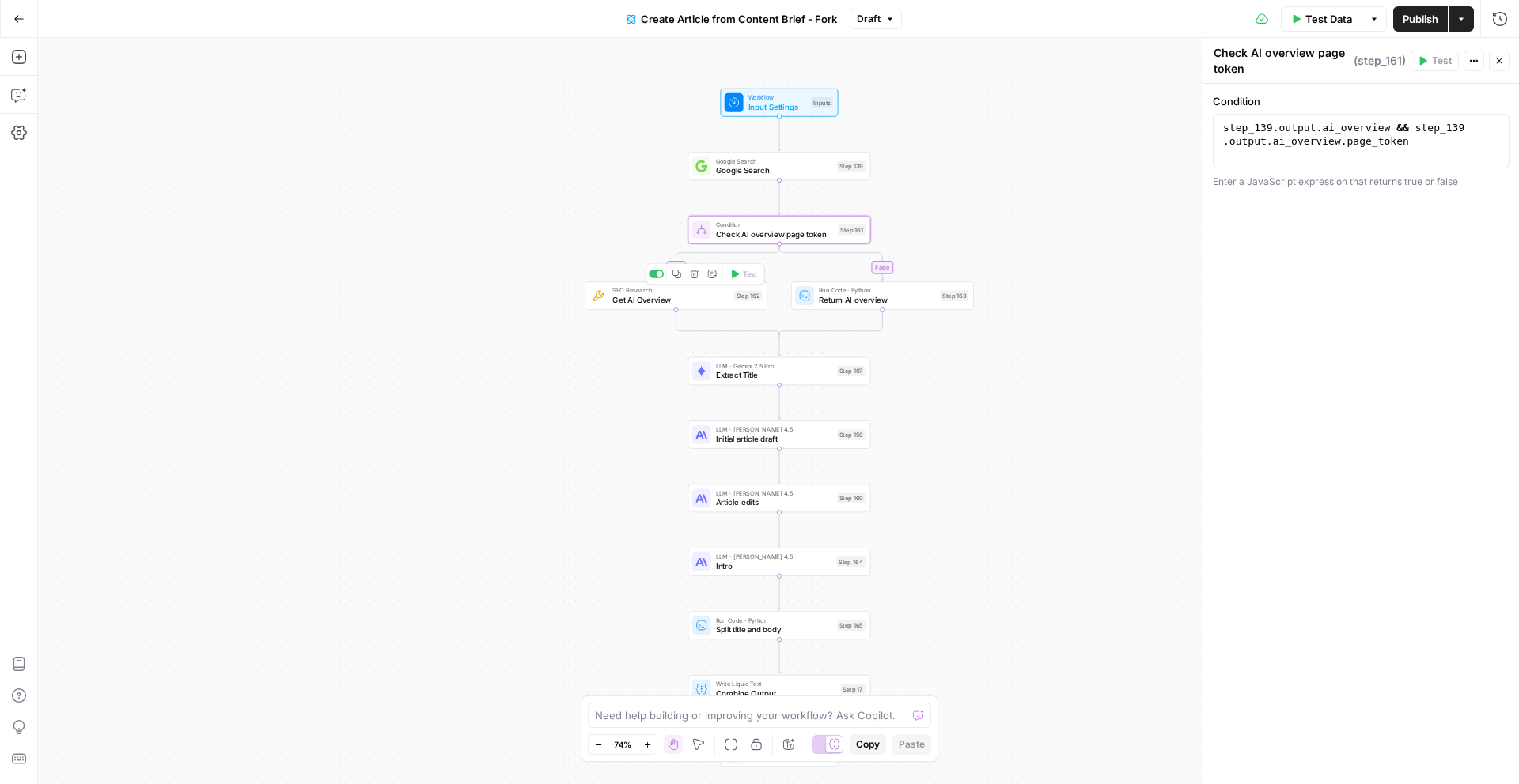
click at [717, 287] on span "SEO Research" at bounding box center [670, 290] width 116 height 9
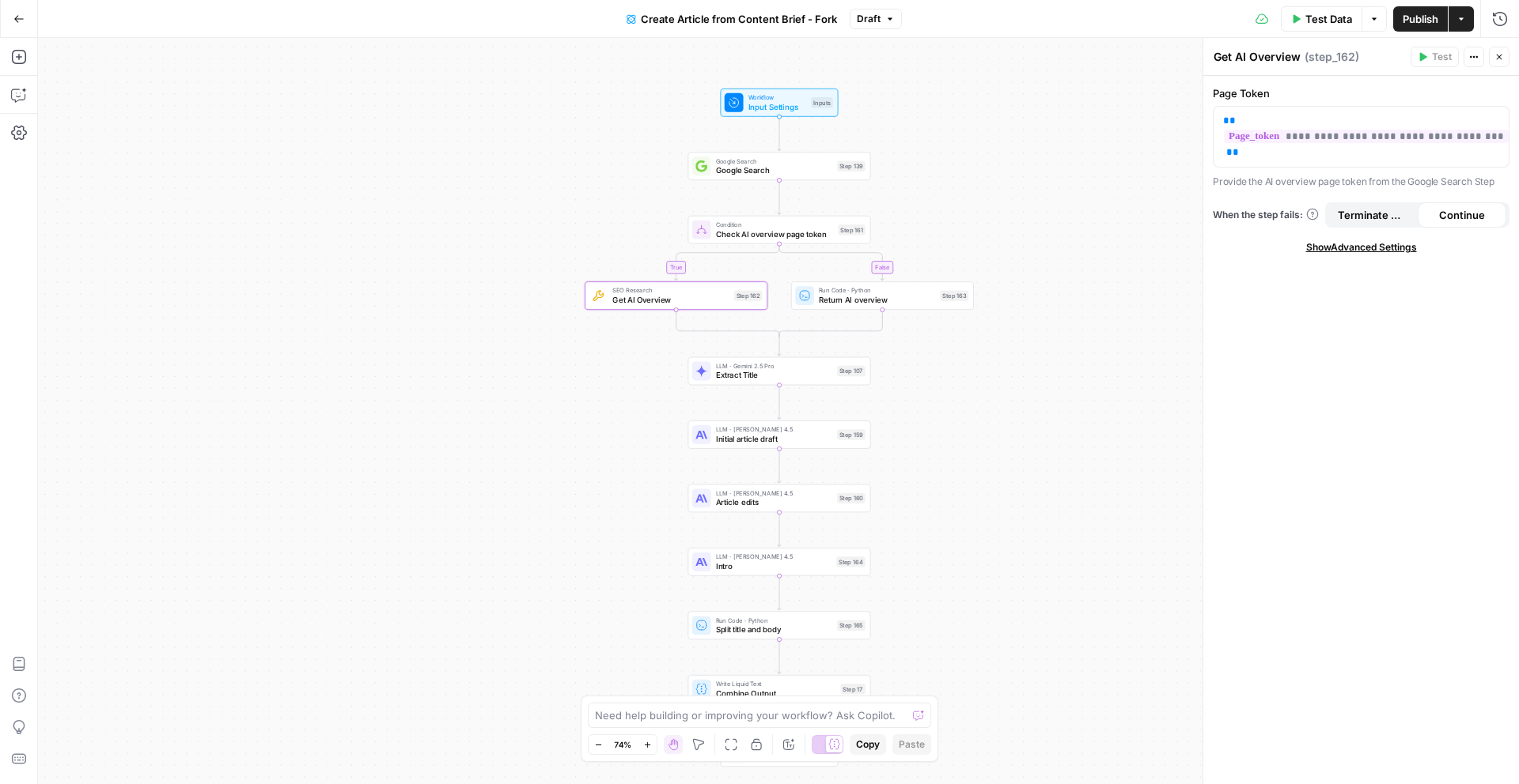
click at [1327, 249] on span "Show Advanced Settings" at bounding box center [1361, 247] width 111 height 14
click at [879, 293] on span "Run Code · Python" at bounding box center [877, 290] width 117 height 9
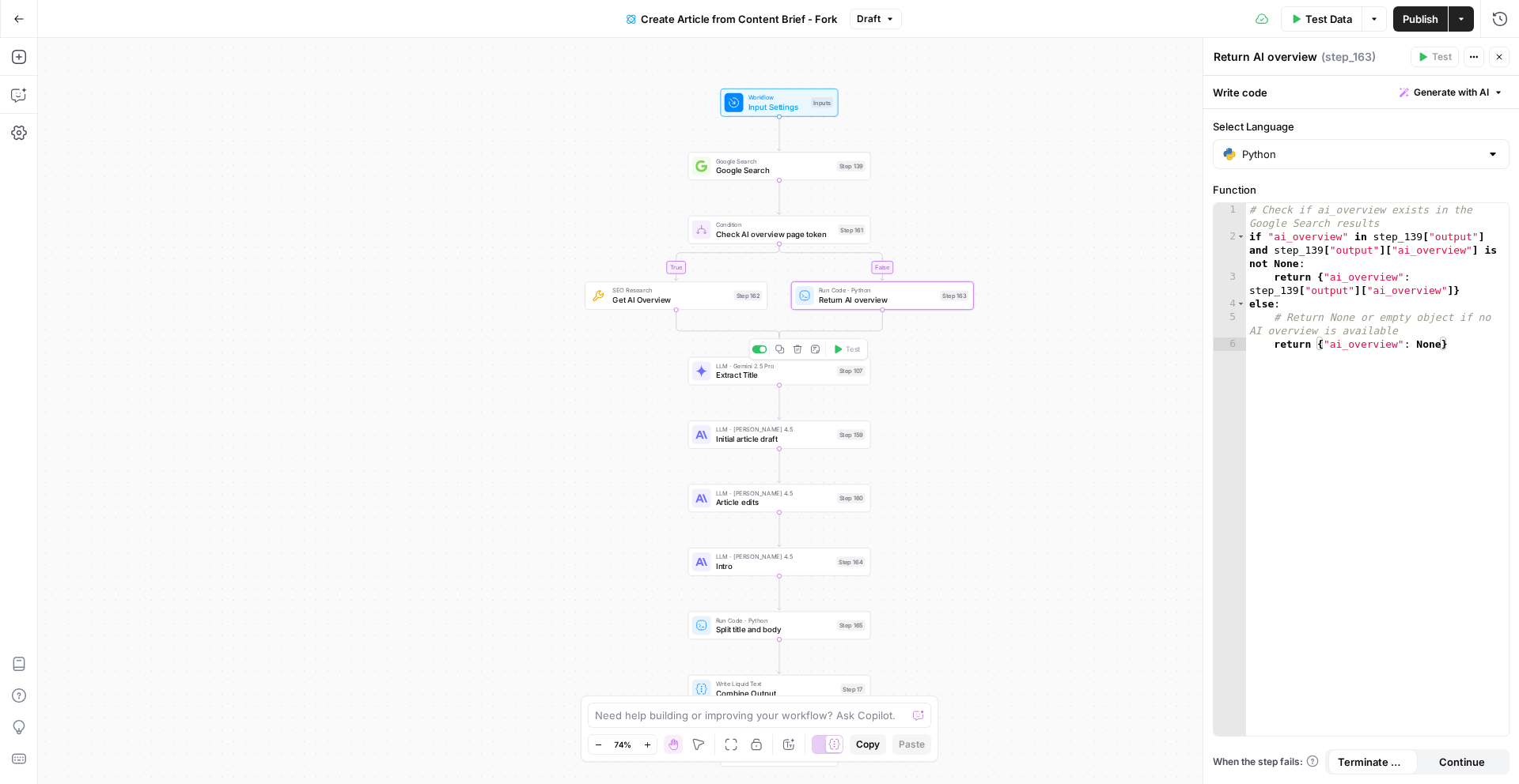
click at [741, 370] on span "Extract Title" at bounding box center [774, 375] width 116 height 12
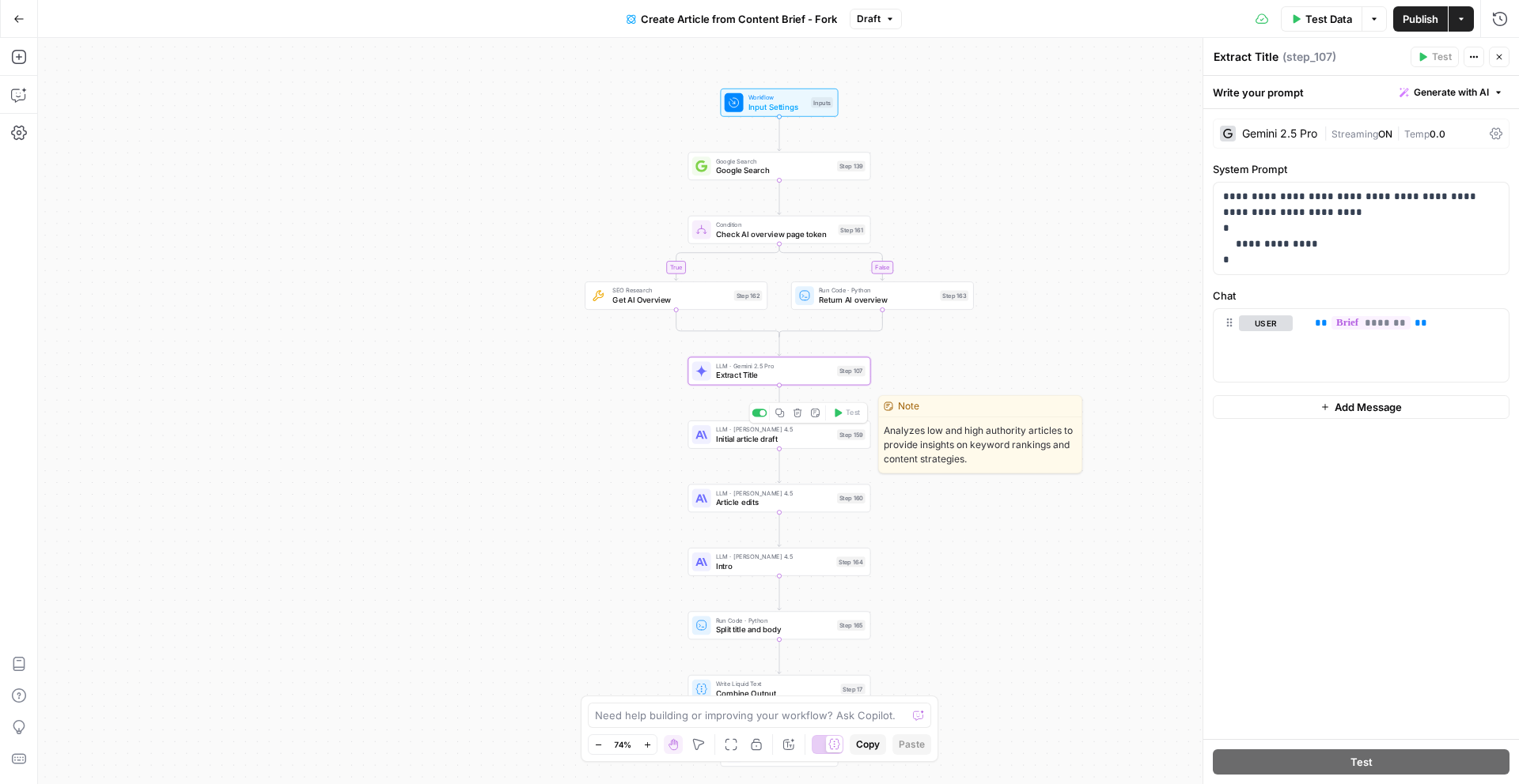
click at [787, 432] on span "LLM · [PERSON_NAME] 4.5" at bounding box center [774, 429] width 116 height 9
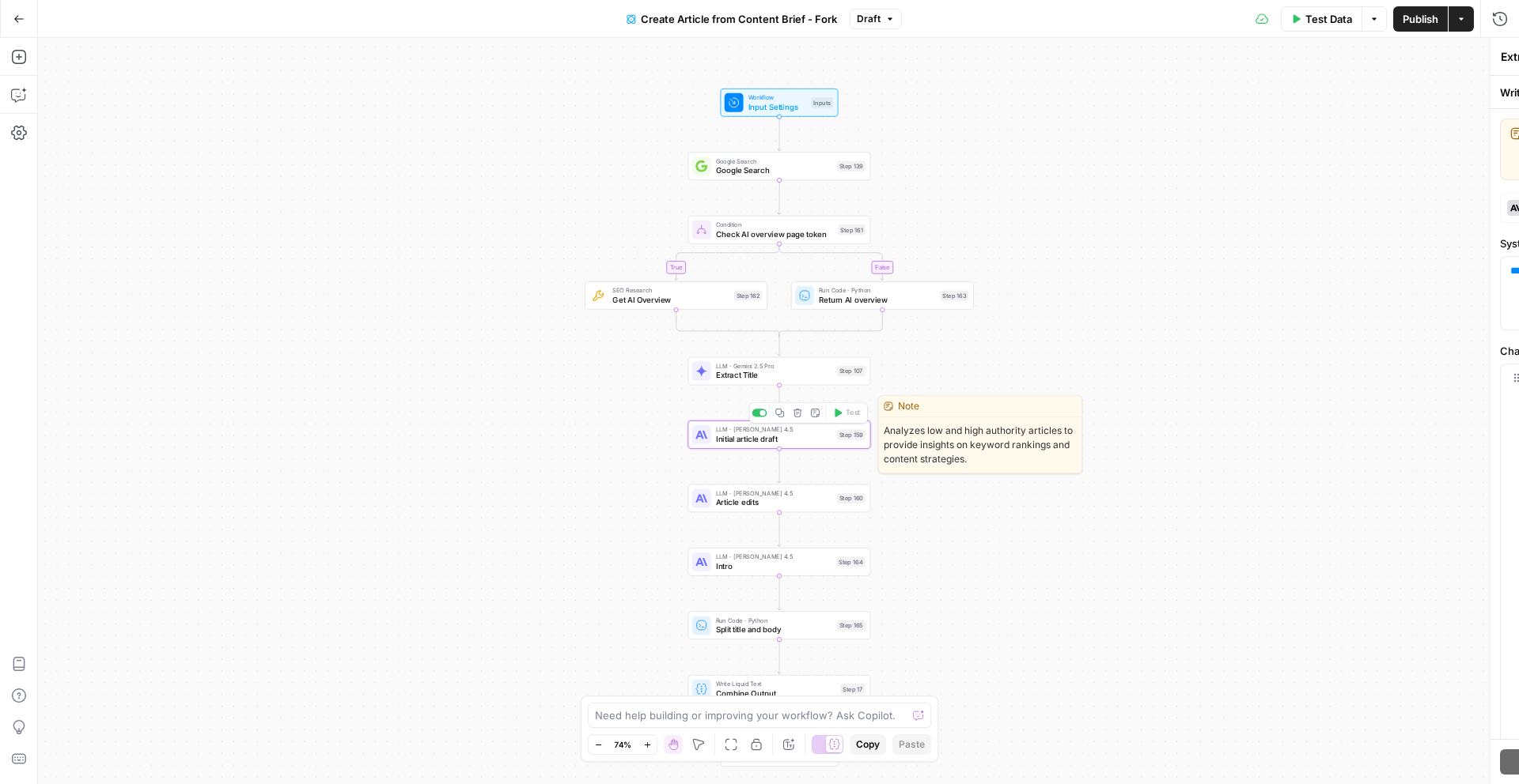
type textarea "Initial article draft"
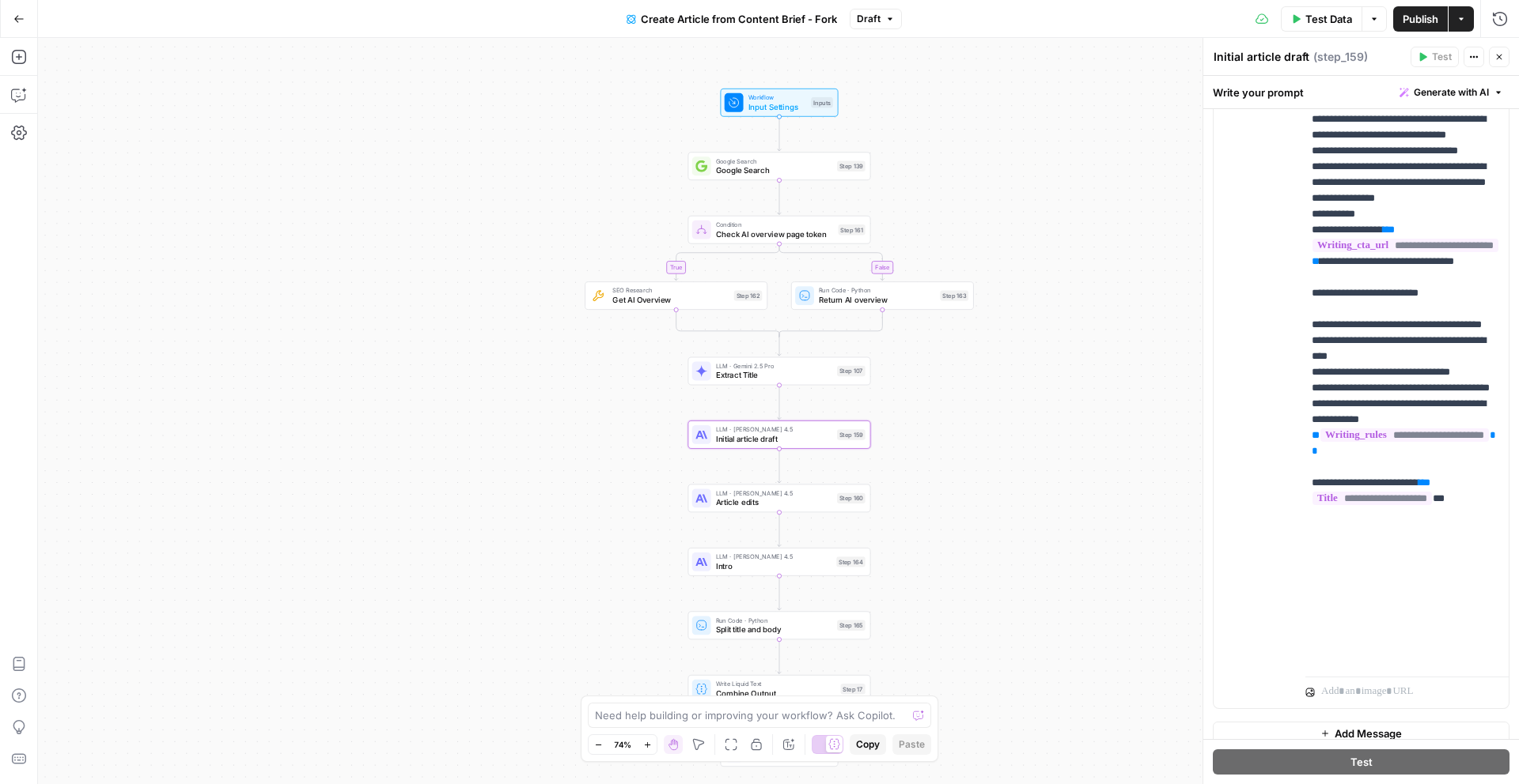
scroll to position [886, 3]
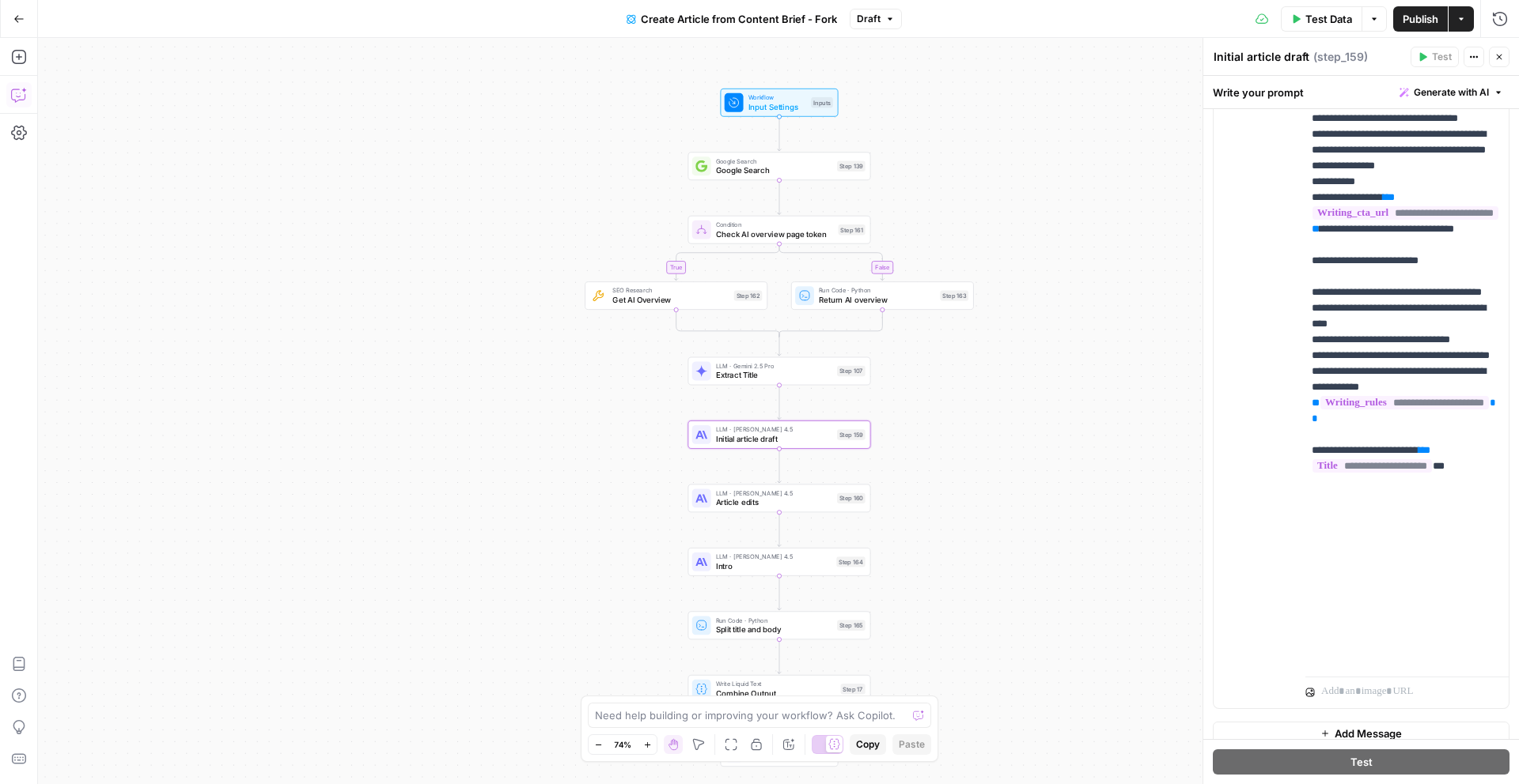
click at [22, 87] on icon "button" at bounding box center [18, 94] width 16 height 16
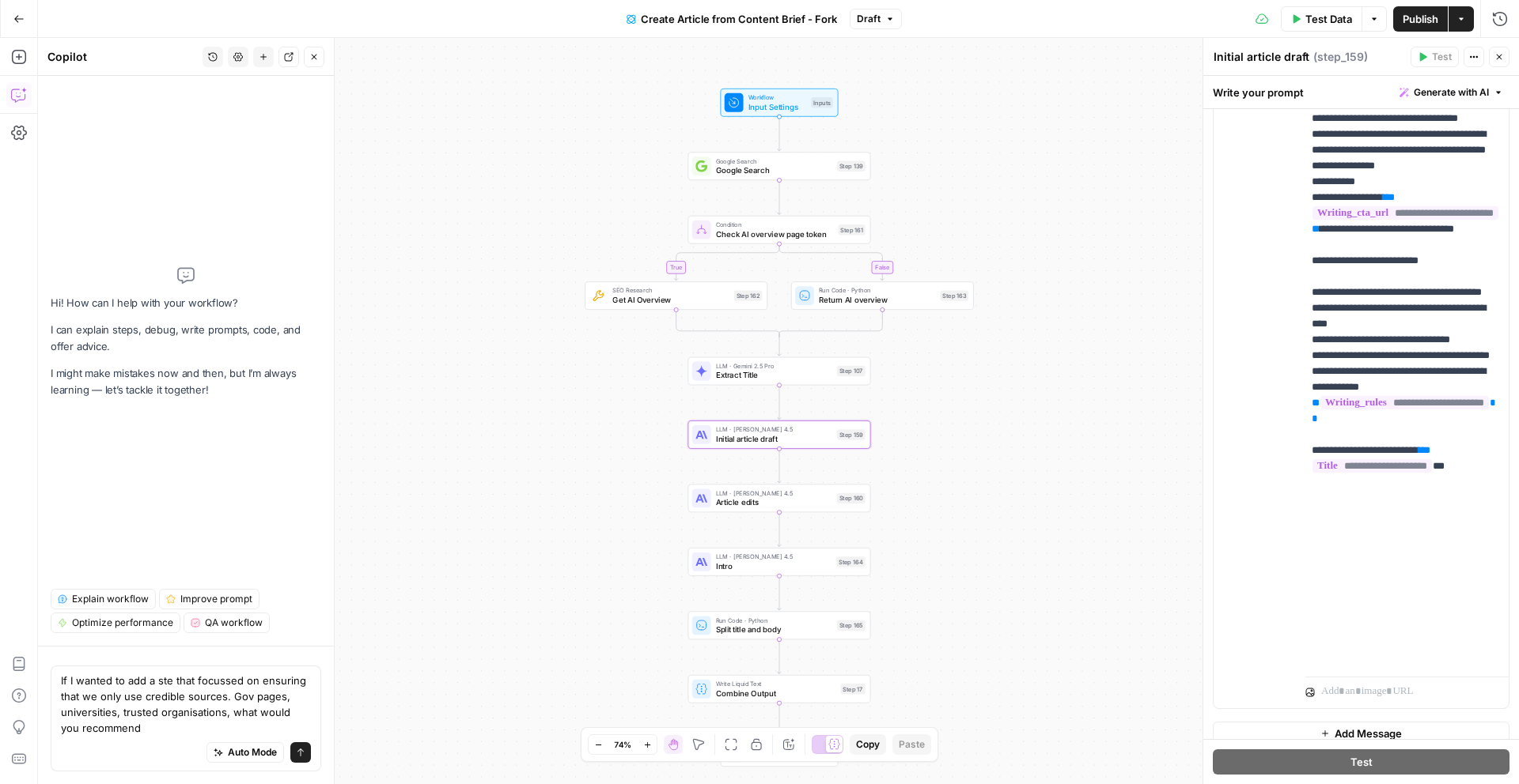
type textarea "If I wanted to add a ste that focussed on ensuring that we only use credible so…"
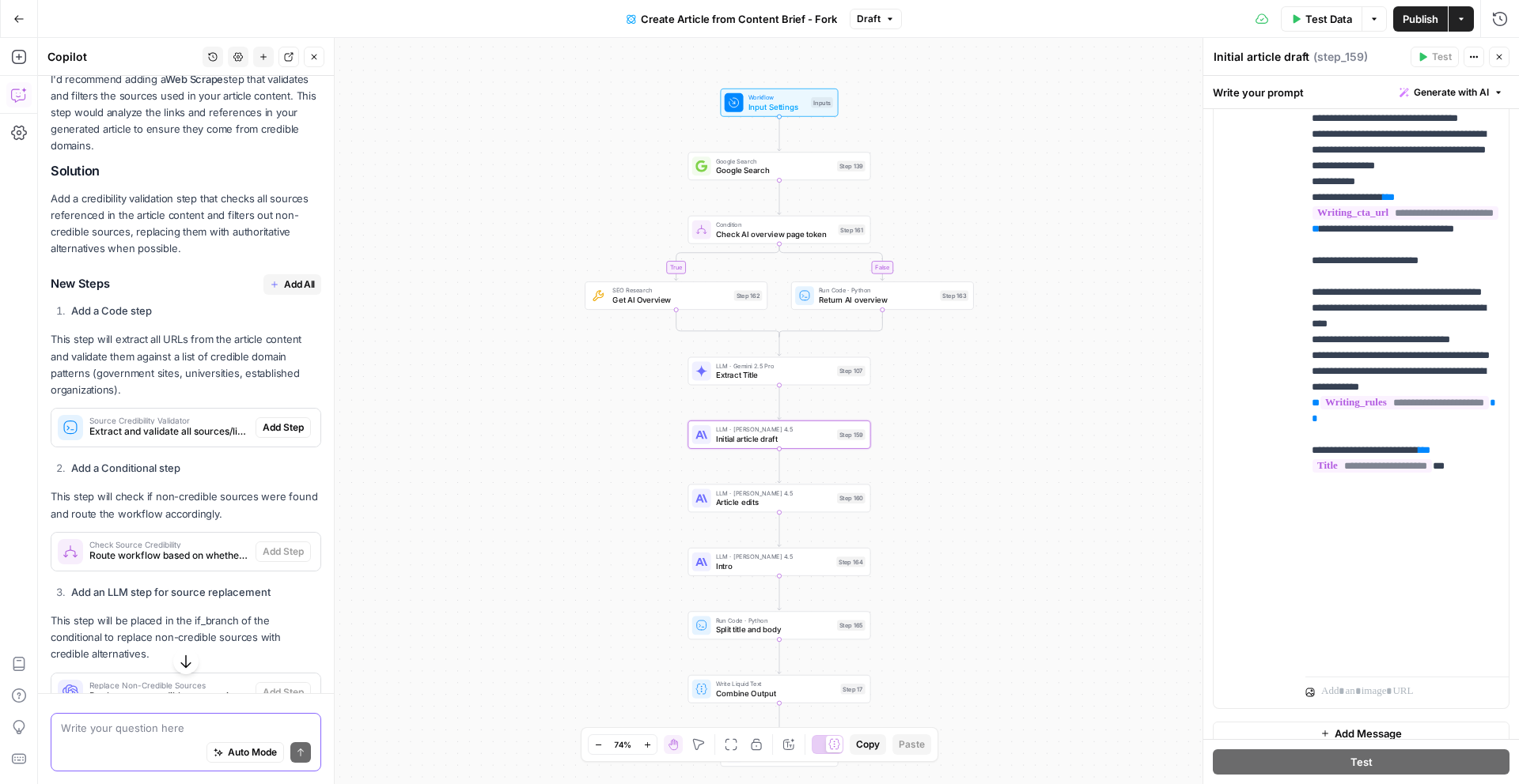
scroll to position [230, 0]
click at [199, 422] on span "Source Credibility Validator" at bounding box center [169, 419] width 159 height 8
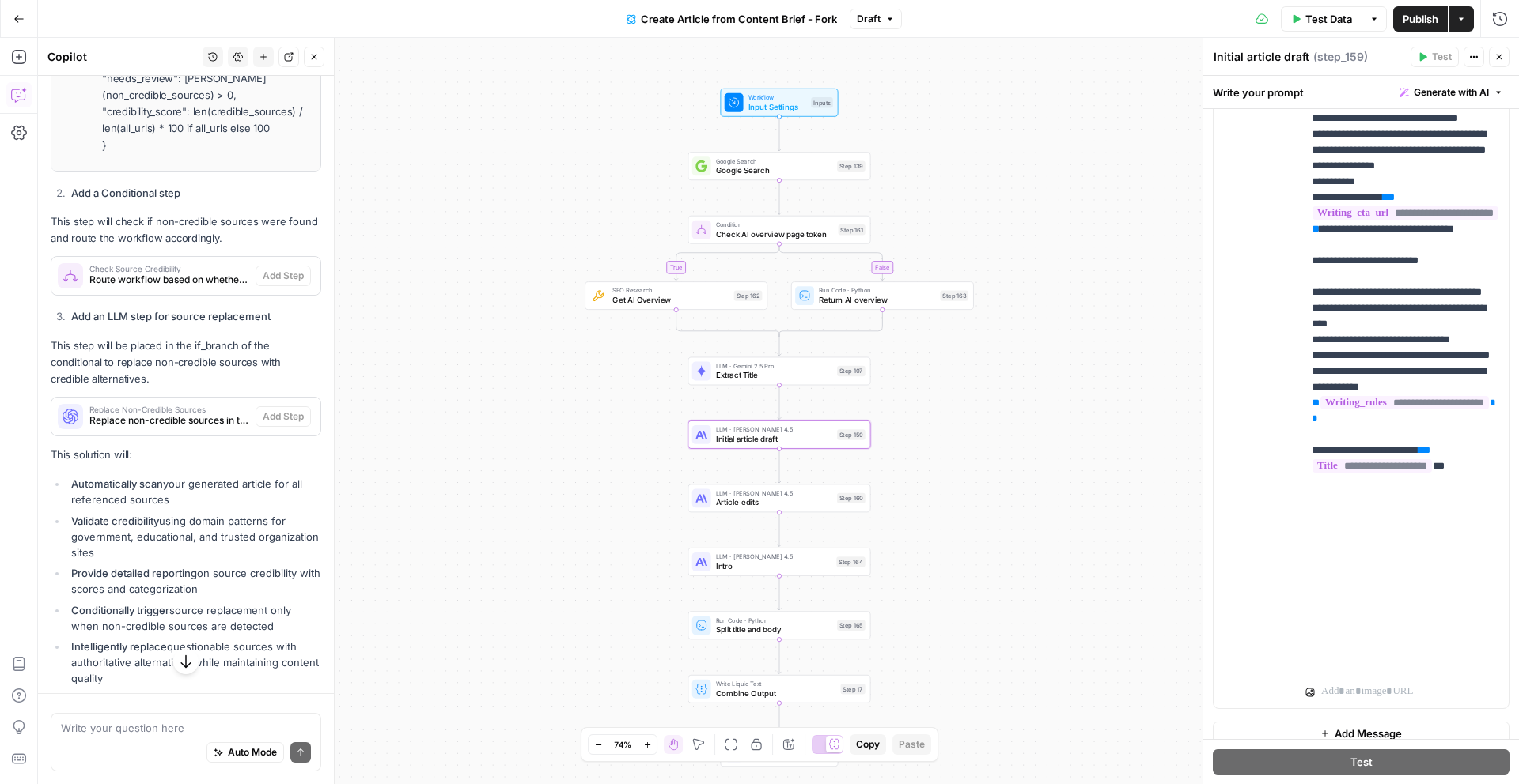
scroll to position [2077, 0]
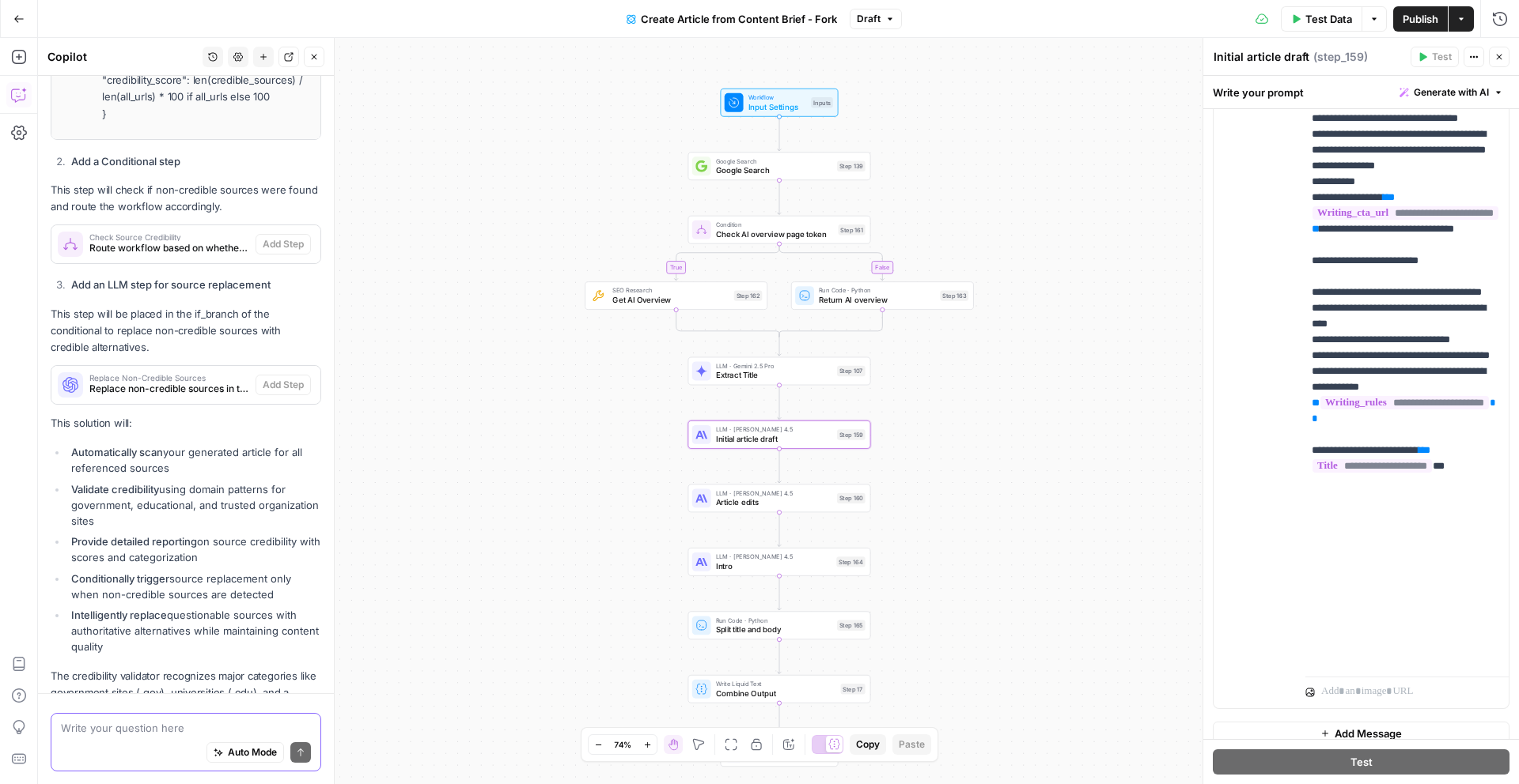
click at [131, 720] on textarea at bounding box center [185, 728] width 250 height 16
type textarea "N"
click at [144, 731] on textarea "This does noyt" at bounding box center [185, 728] width 250 height 16
click at [143, 731] on textarea "This does noyt" at bounding box center [185, 728] width 250 height 16
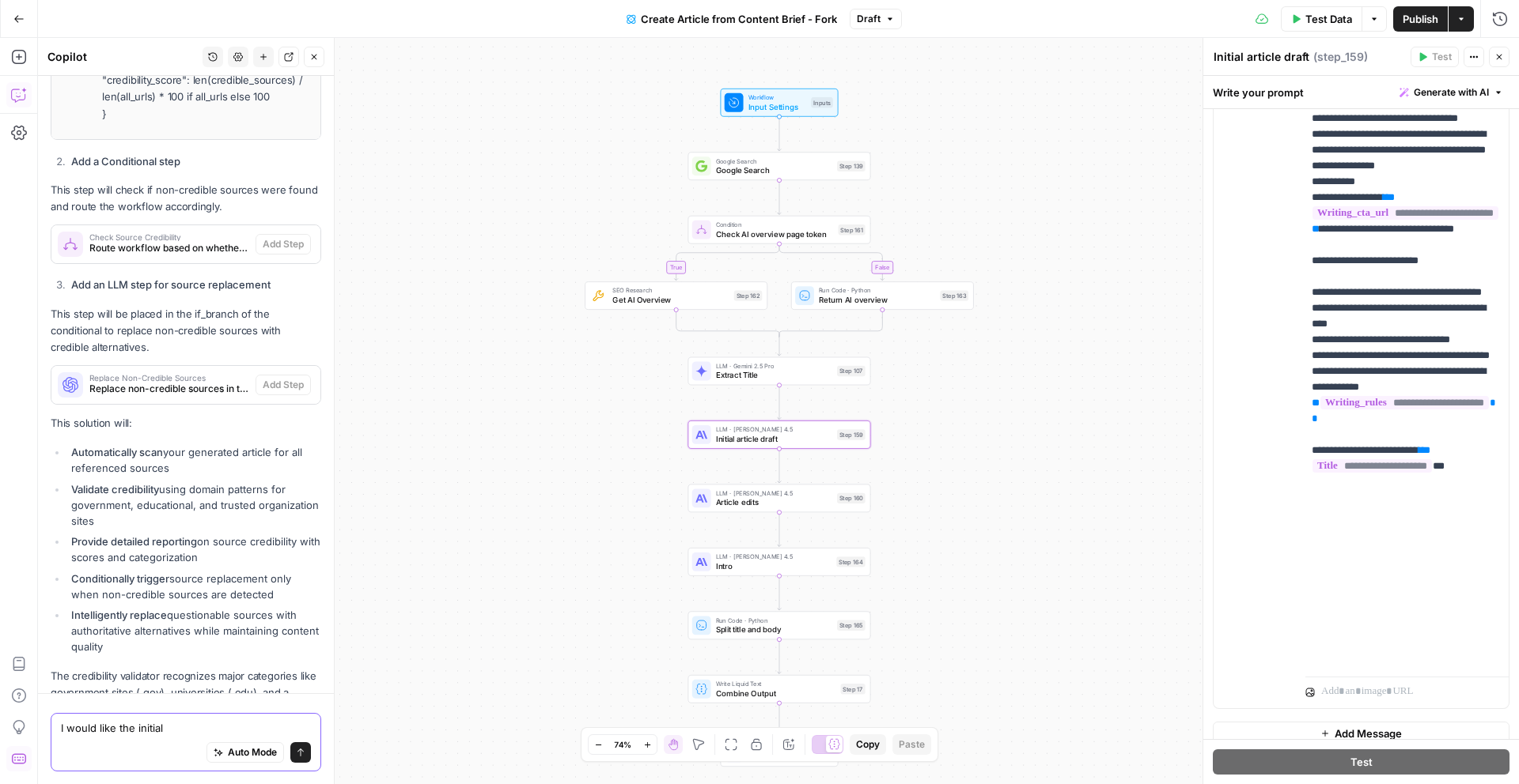
type textarea "I would like the initial"
click at [761, 166] on span "Google Search" at bounding box center [774, 170] width 116 height 12
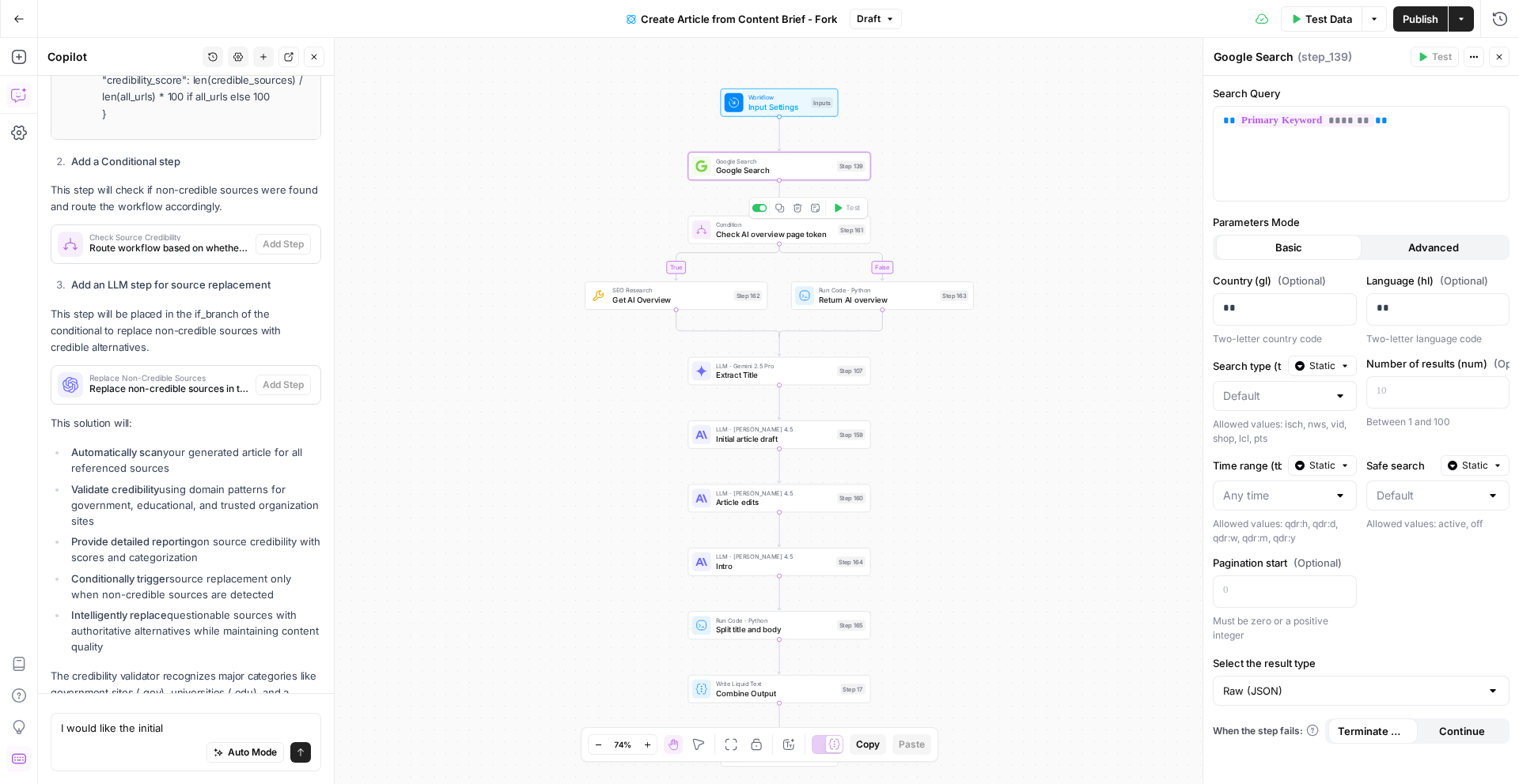
click at [757, 238] on span "Check AI overview page token" at bounding box center [775, 233] width 118 height 12
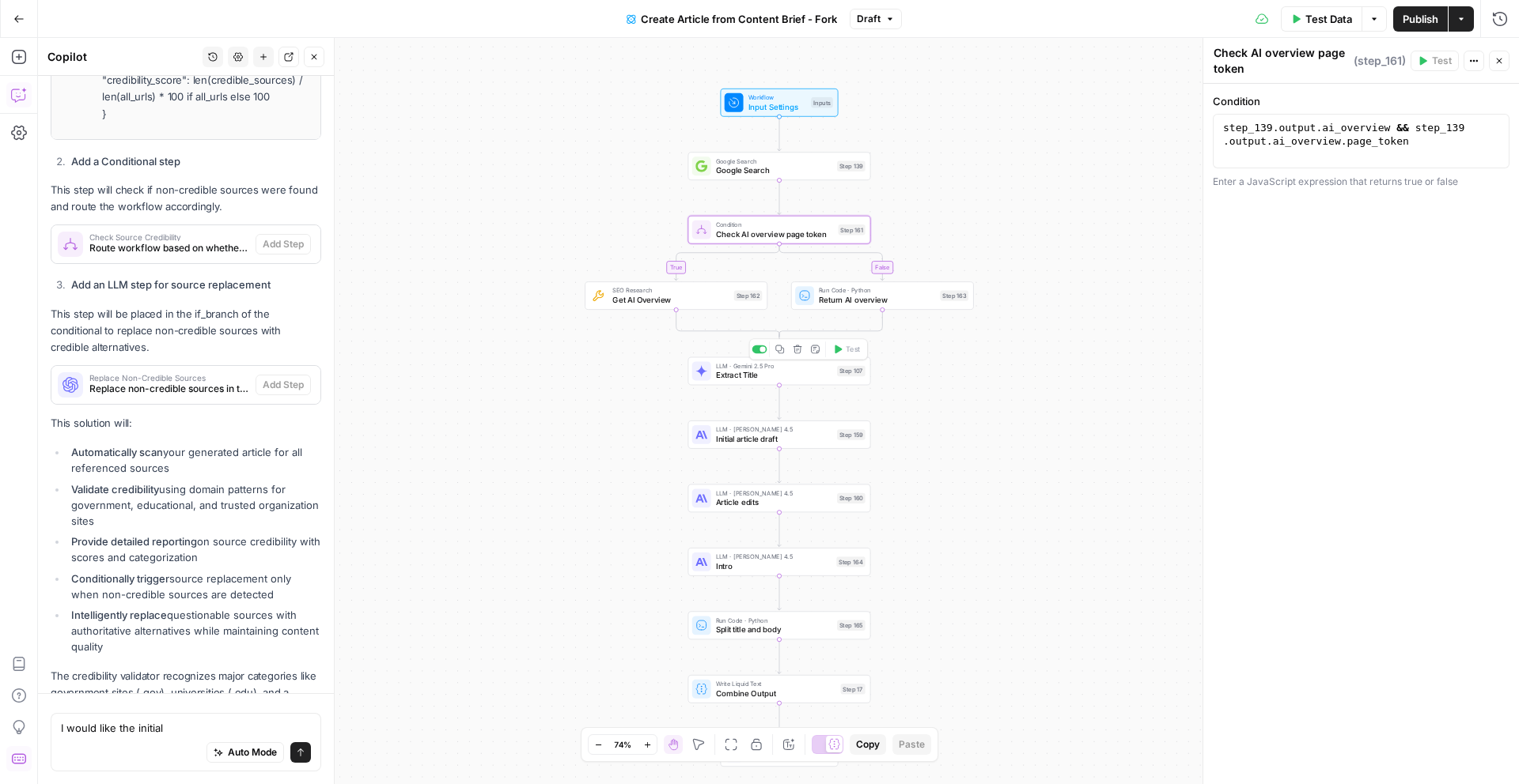
click at [792, 373] on span "Extract Title" at bounding box center [774, 375] width 116 height 12
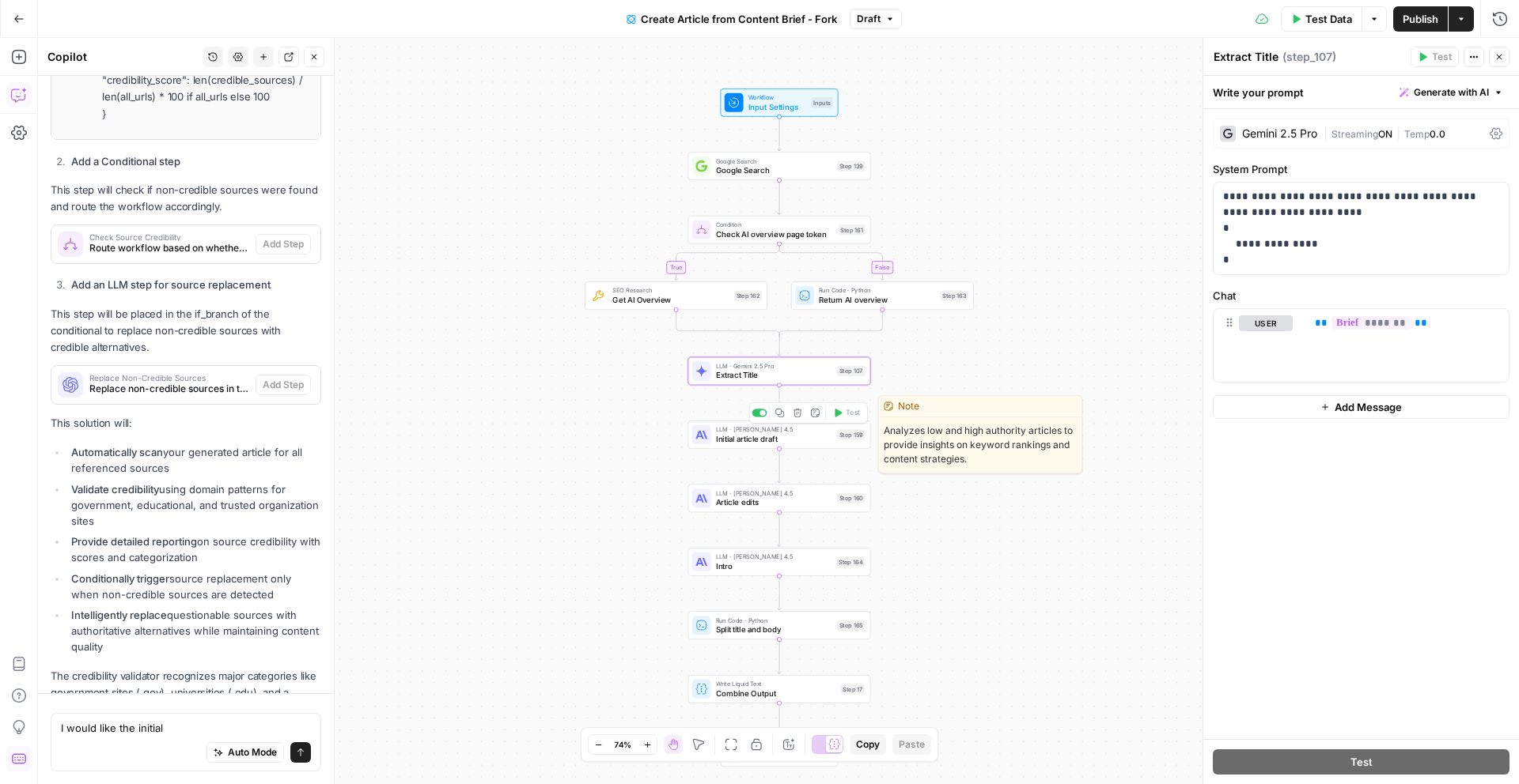
click at [781, 433] on span "Initial article draft" at bounding box center [774, 439] width 116 height 12
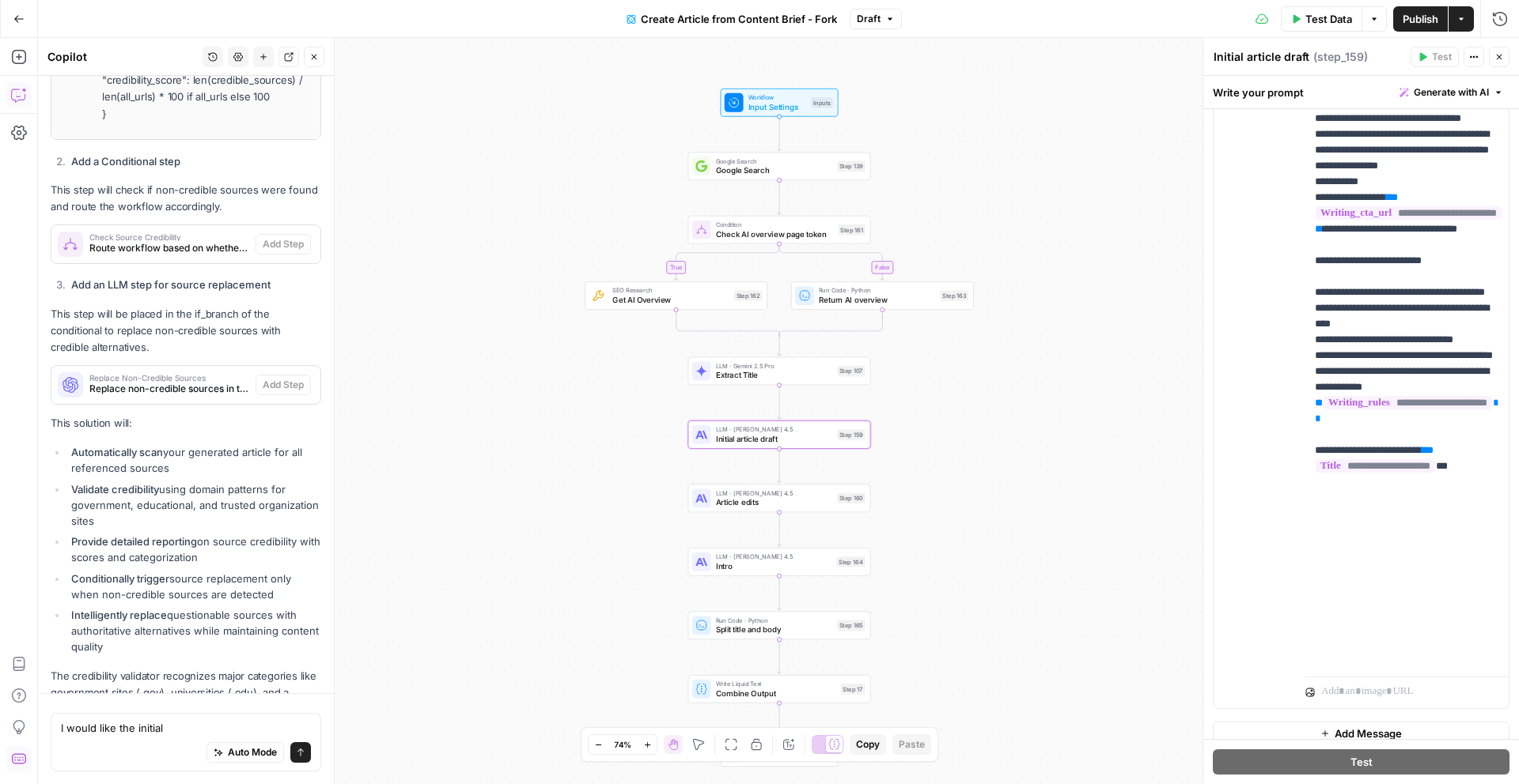
scroll to position [886, 0]
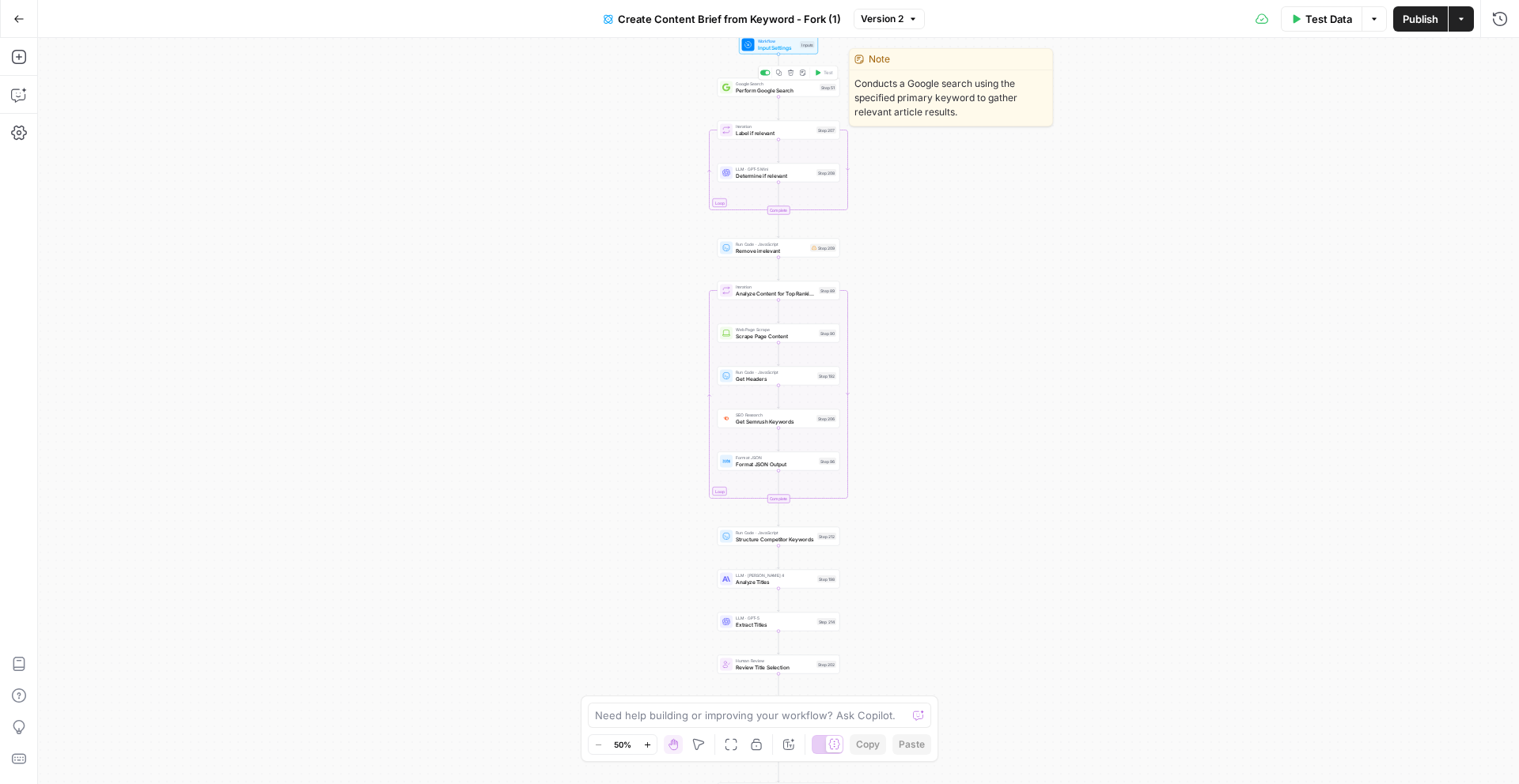
click at [773, 91] on span "Perform Google Search" at bounding box center [776, 90] width 81 height 8
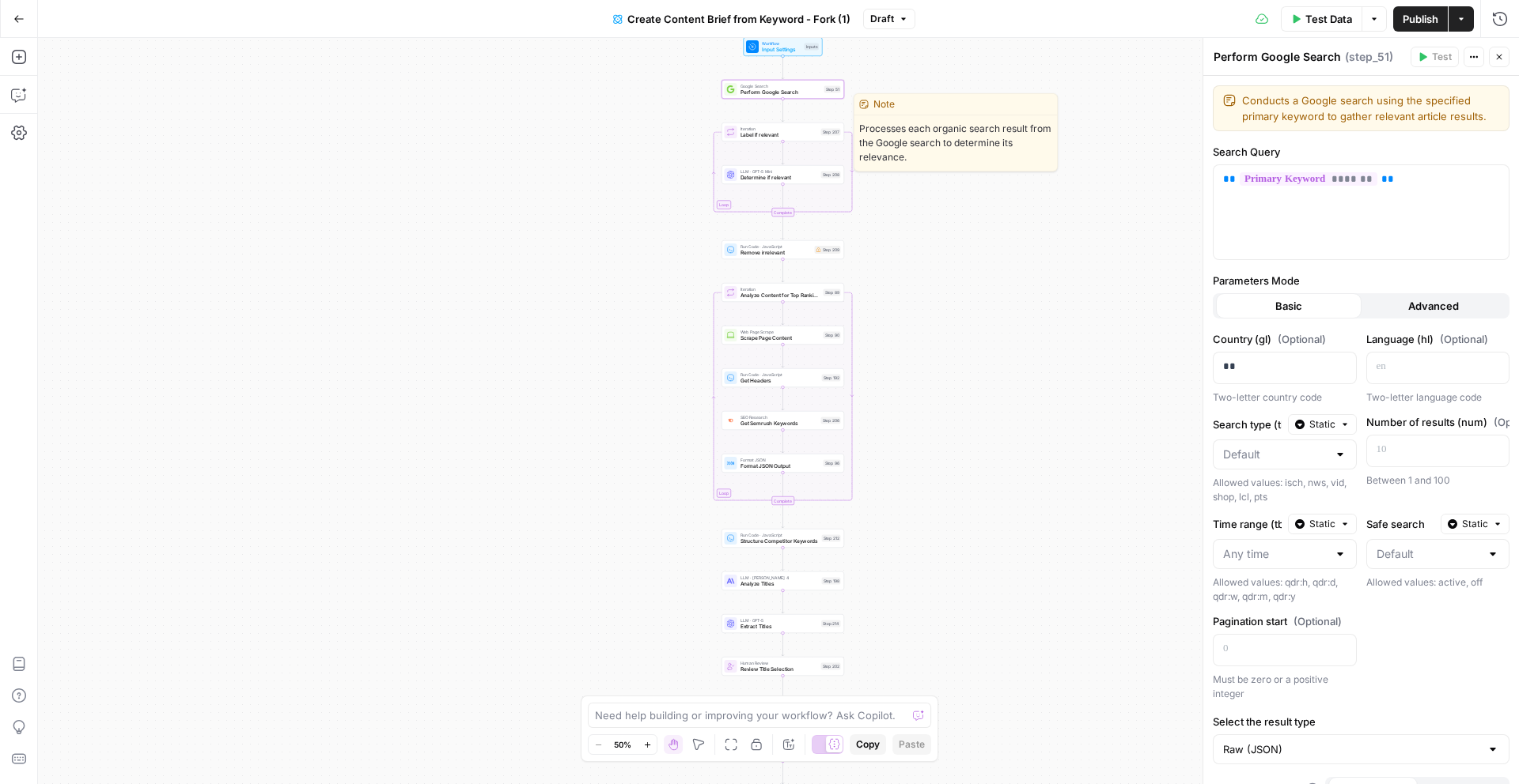
click at [795, 135] on span "Label if relevant" at bounding box center [779, 135] width 77 height 8
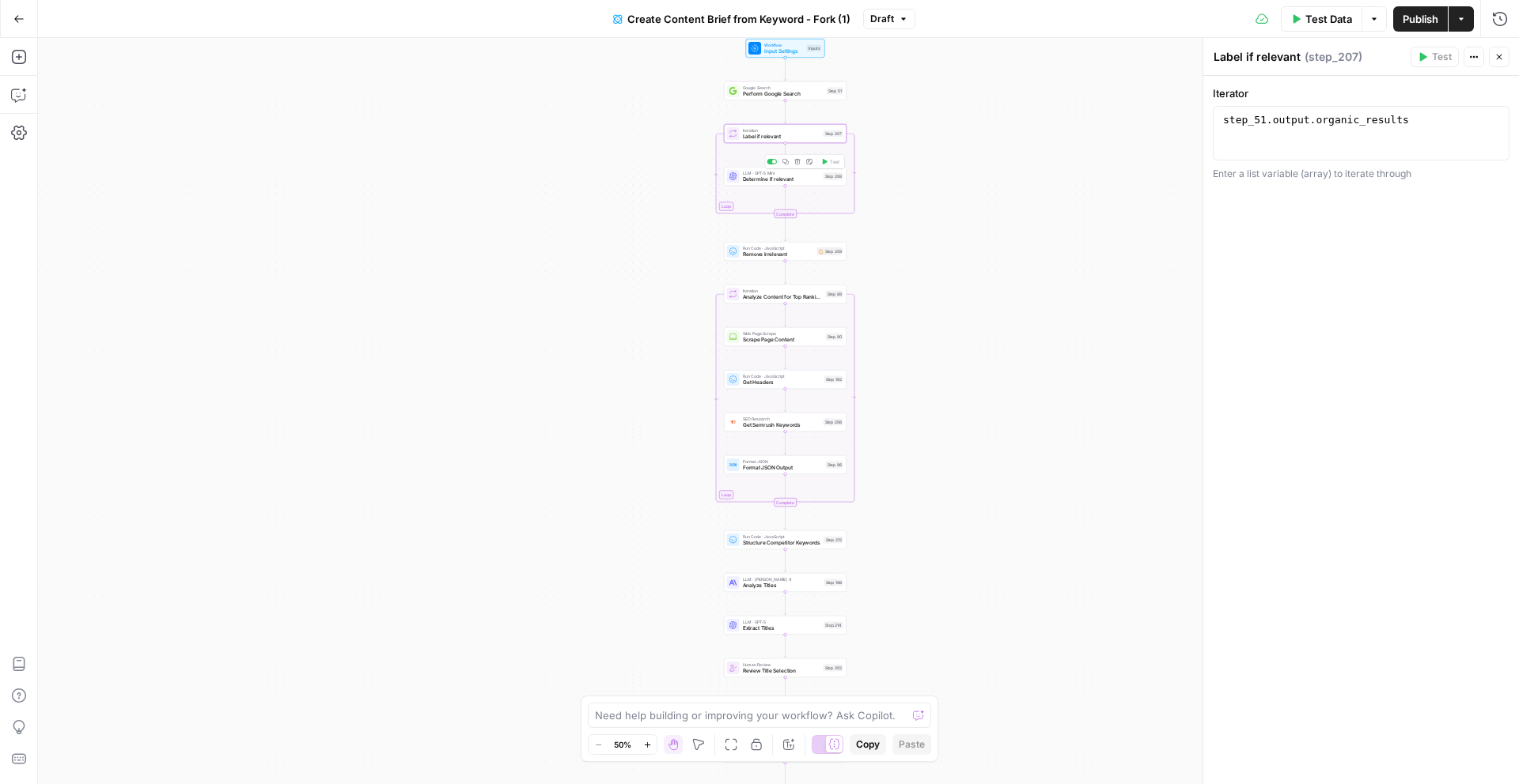
click at [794, 179] on span "Determine if relevant" at bounding box center [782, 180] width 77 height 8
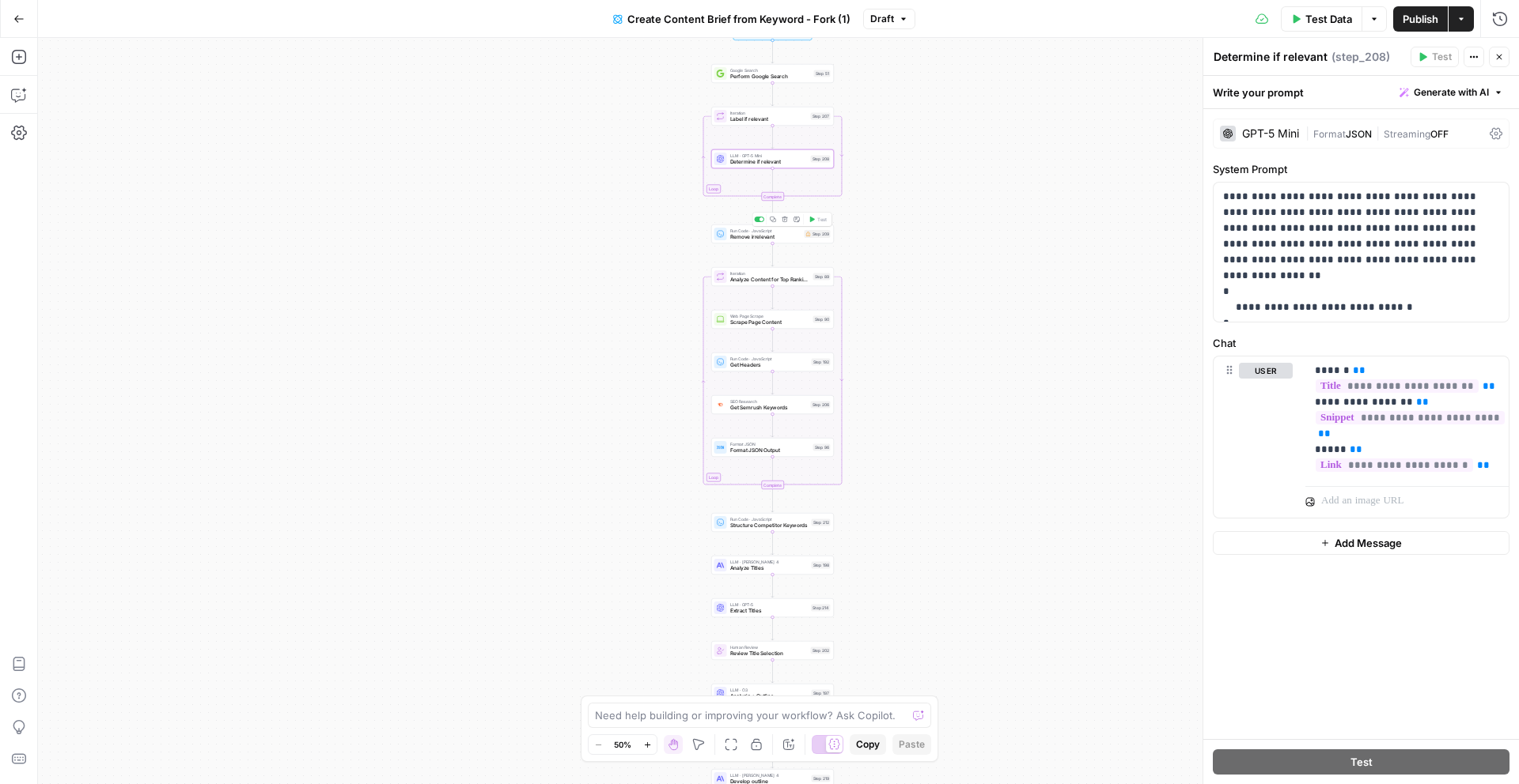
click at [772, 236] on span "Remove irrelevant" at bounding box center [765, 237] width 71 height 8
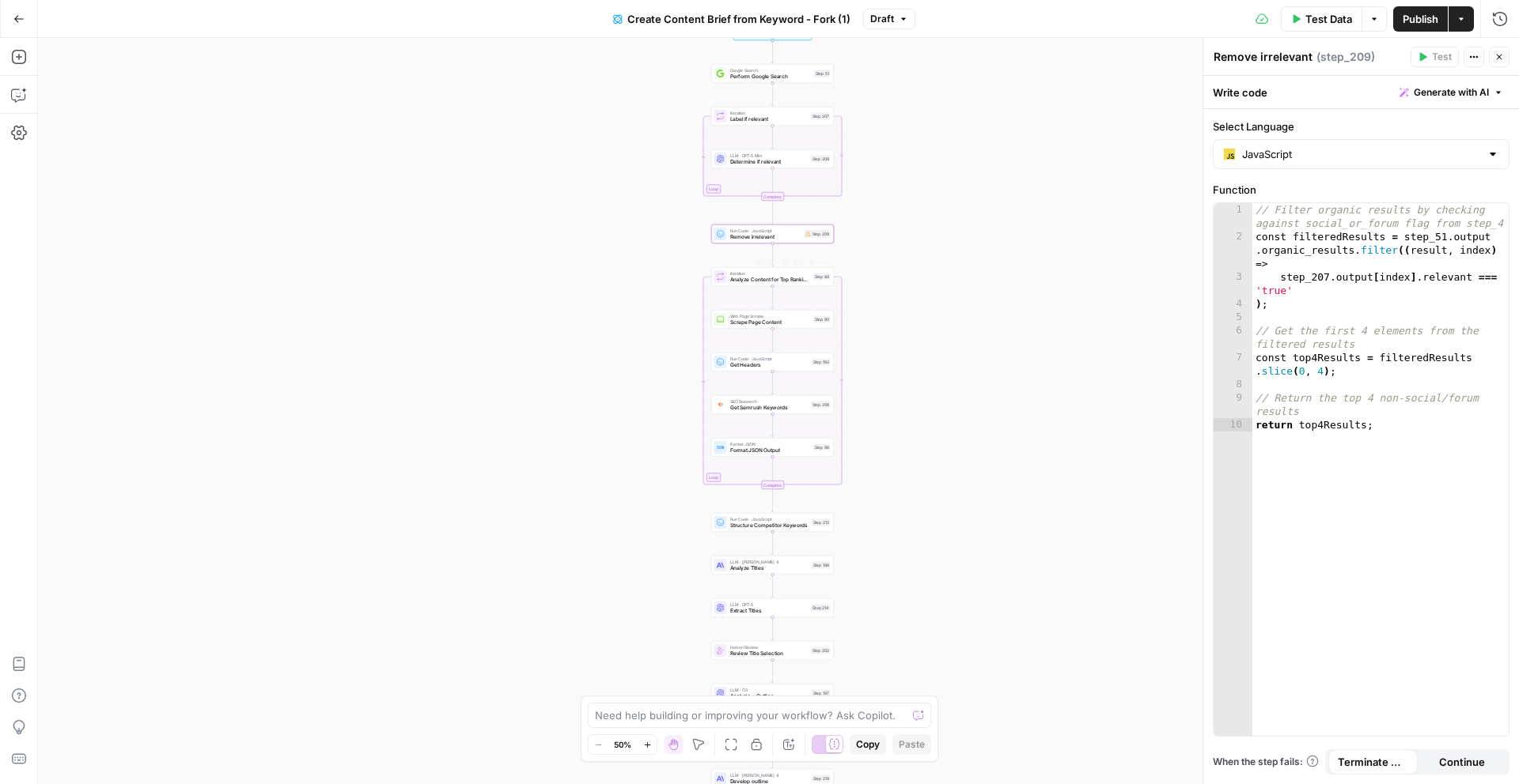
click at [749, 276] on span "Analyze Content for Top Ranking Pages" at bounding box center [770, 280] width 80 height 8
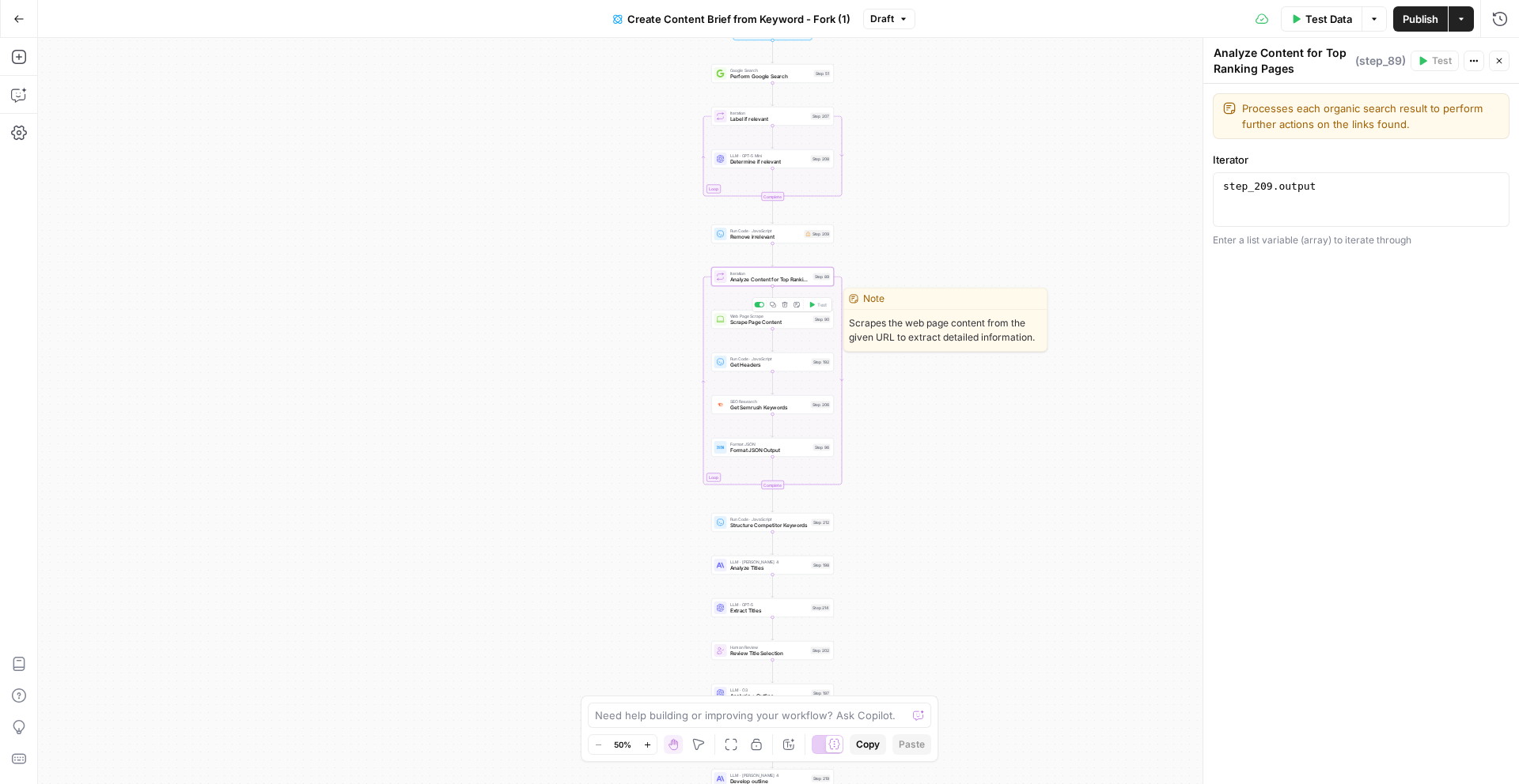
click at [738, 314] on span "Web Page Scrape" at bounding box center [770, 316] width 80 height 6
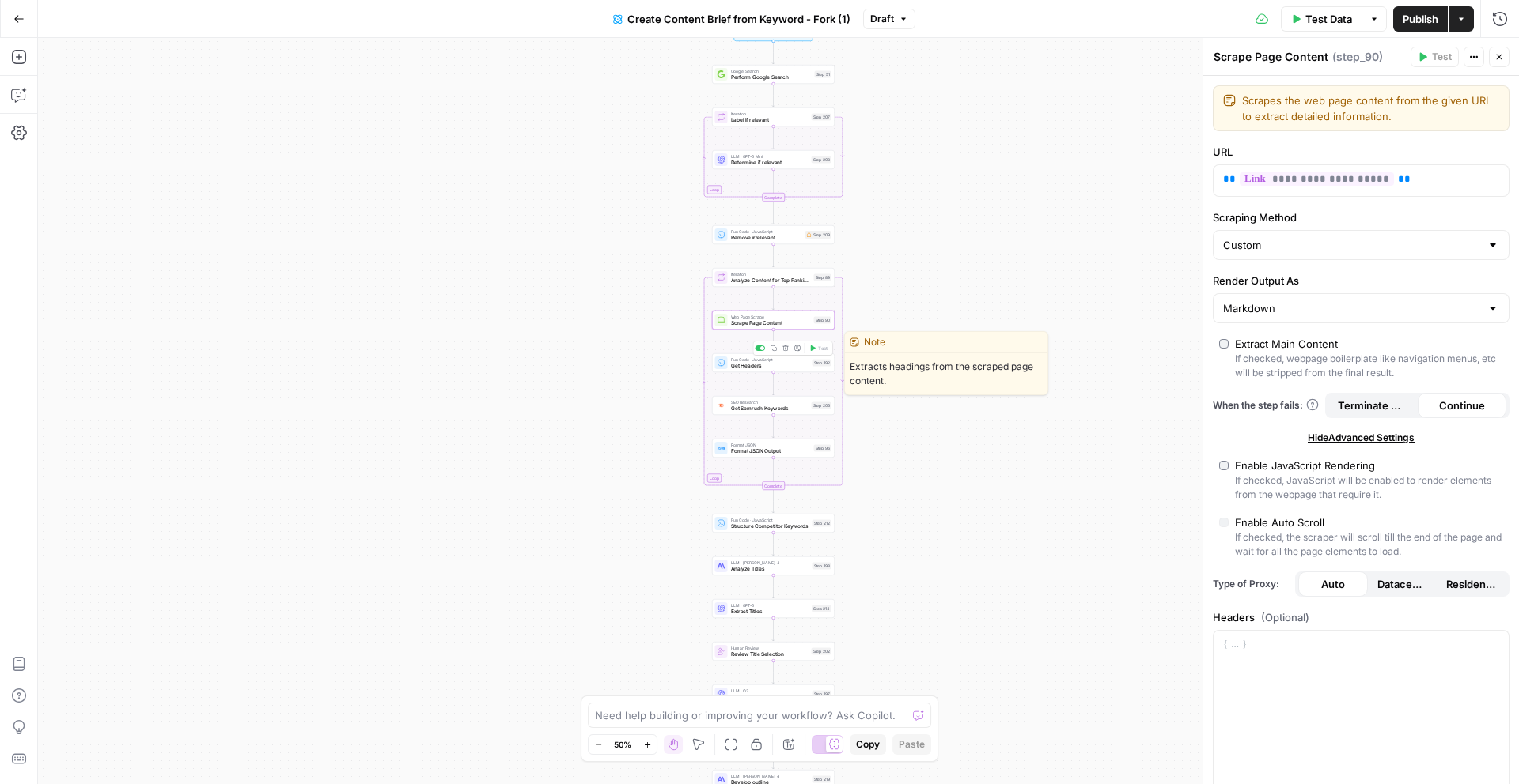
click at [760, 360] on span "Run Code · JavaScript" at bounding box center [770, 359] width 78 height 6
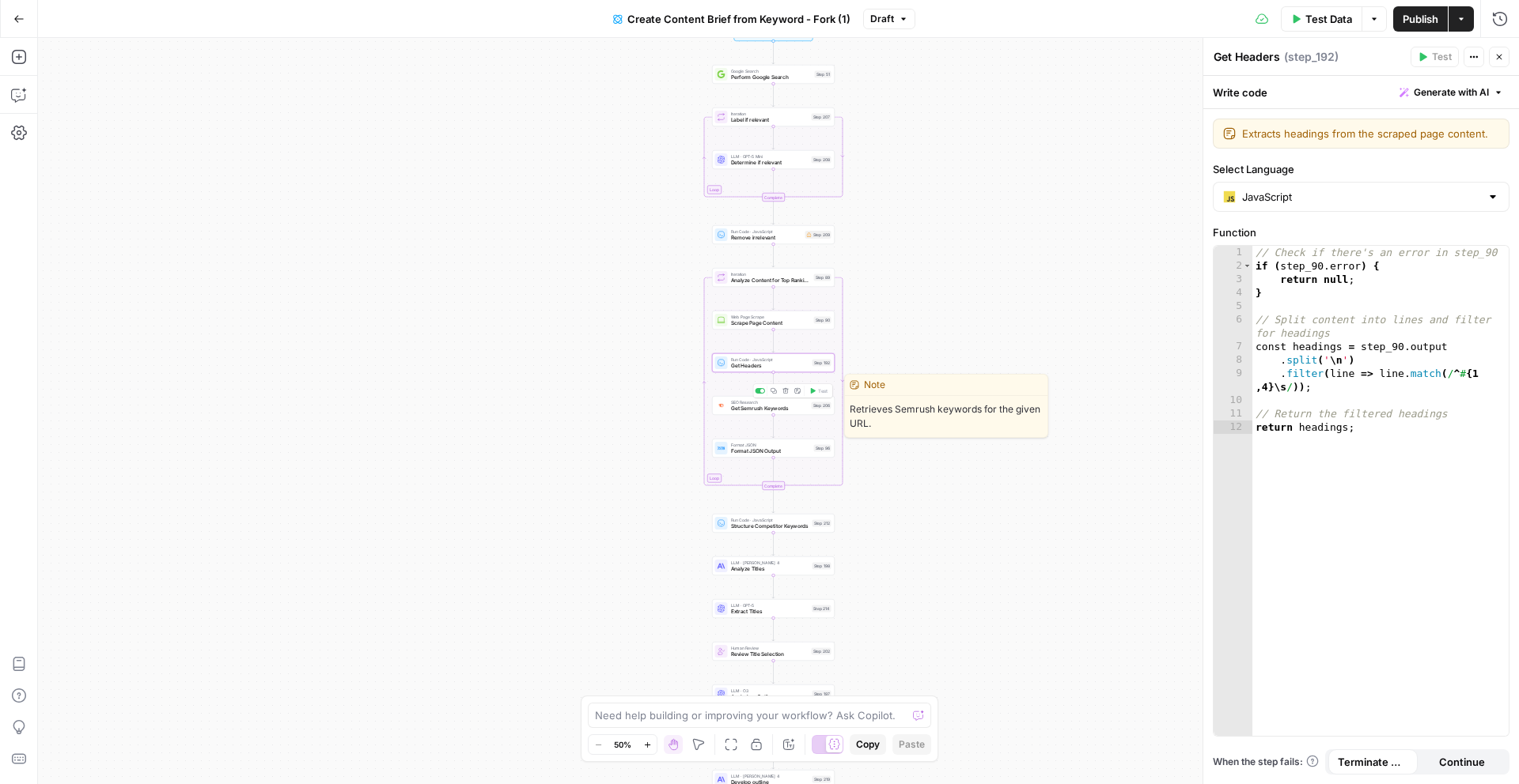
click at [746, 406] on span "Get Semrush Keywords" at bounding box center [770, 408] width 77 height 8
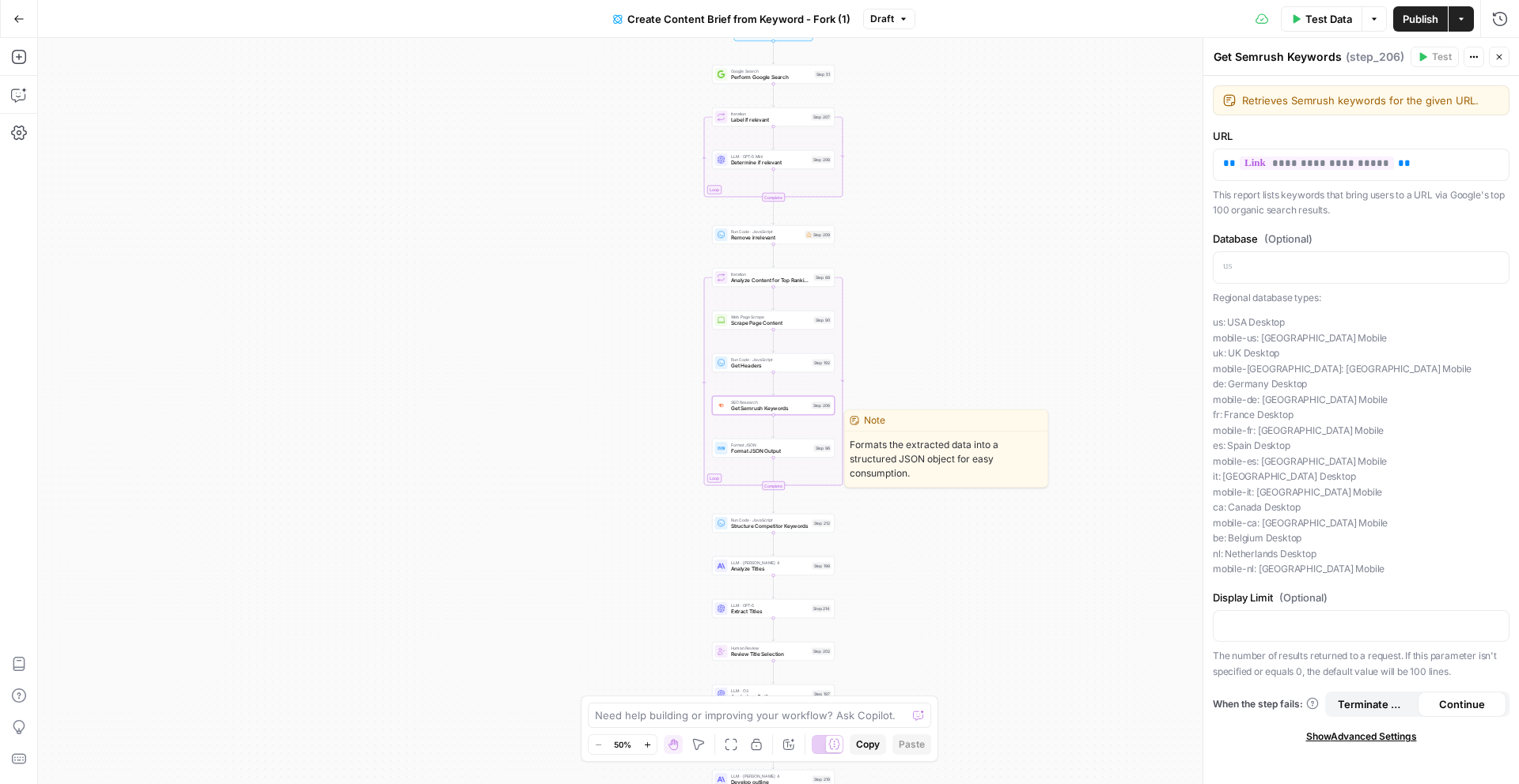
click at [754, 452] on span "Format JSON Output" at bounding box center [771, 451] width 80 height 8
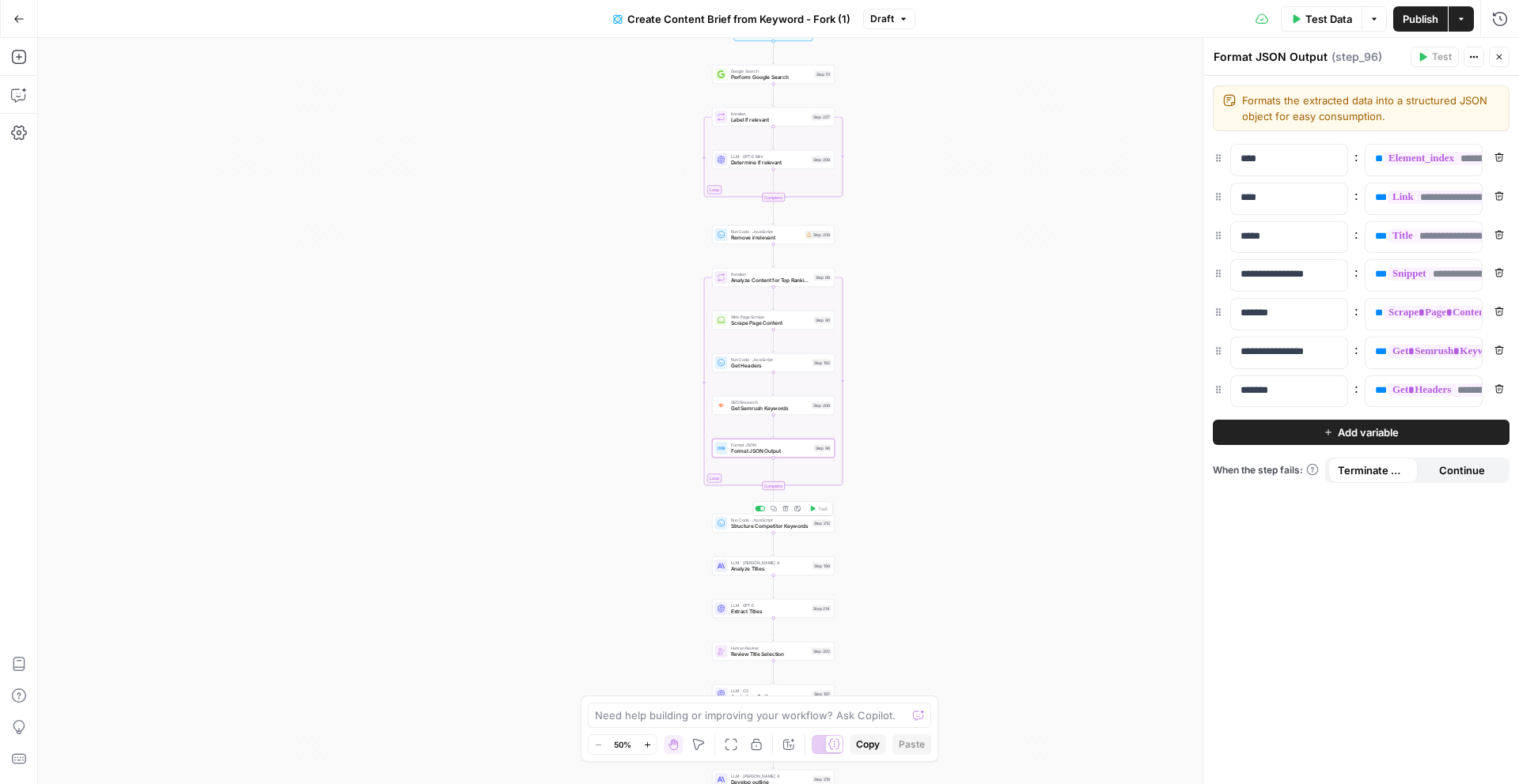
click at [768, 526] on span "Structure Competitor Keywords" at bounding box center [770, 526] width 78 height 8
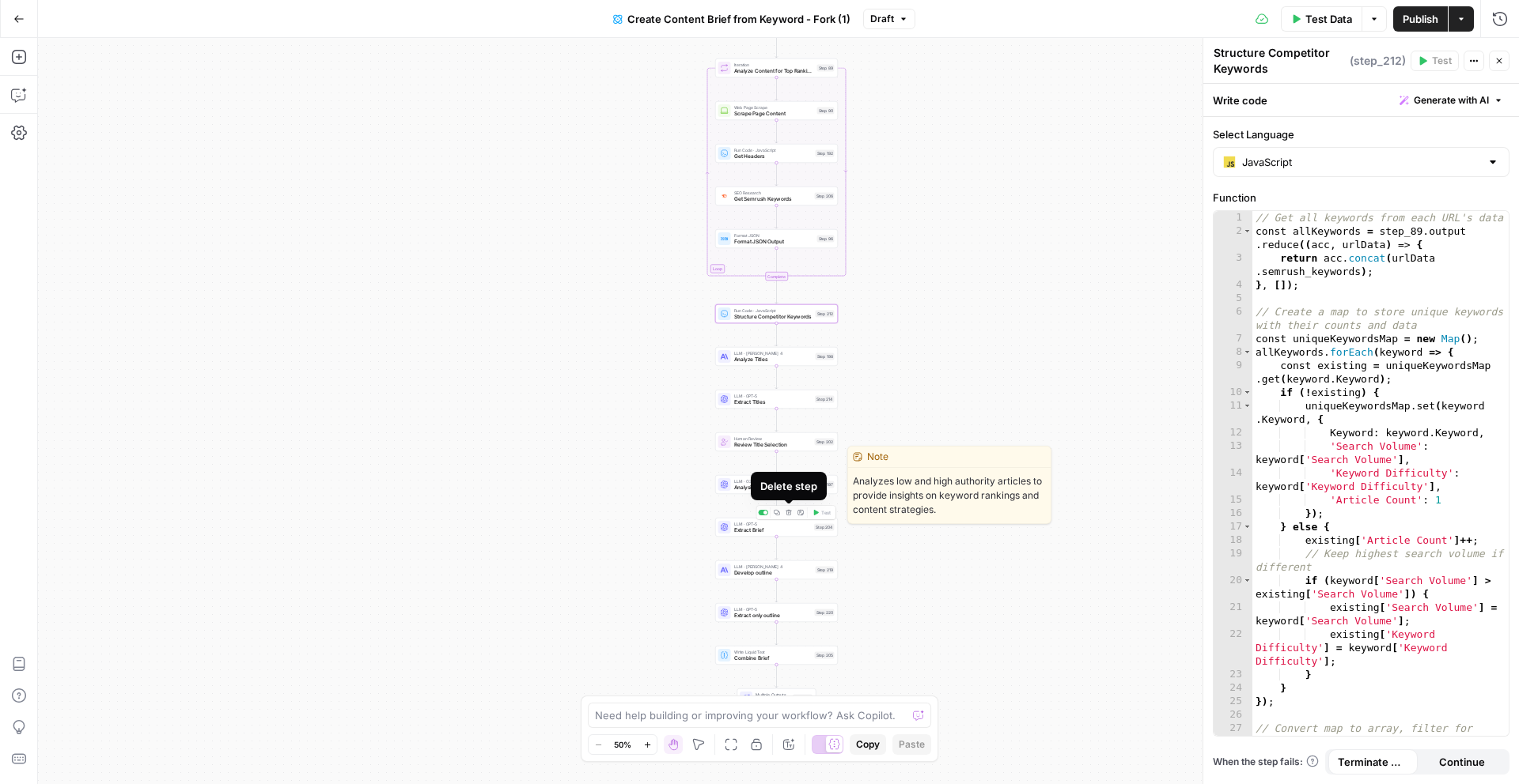
click at [737, 484] on span "Analysis + Outline" at bounding box center [773, 487] width 78 height 8
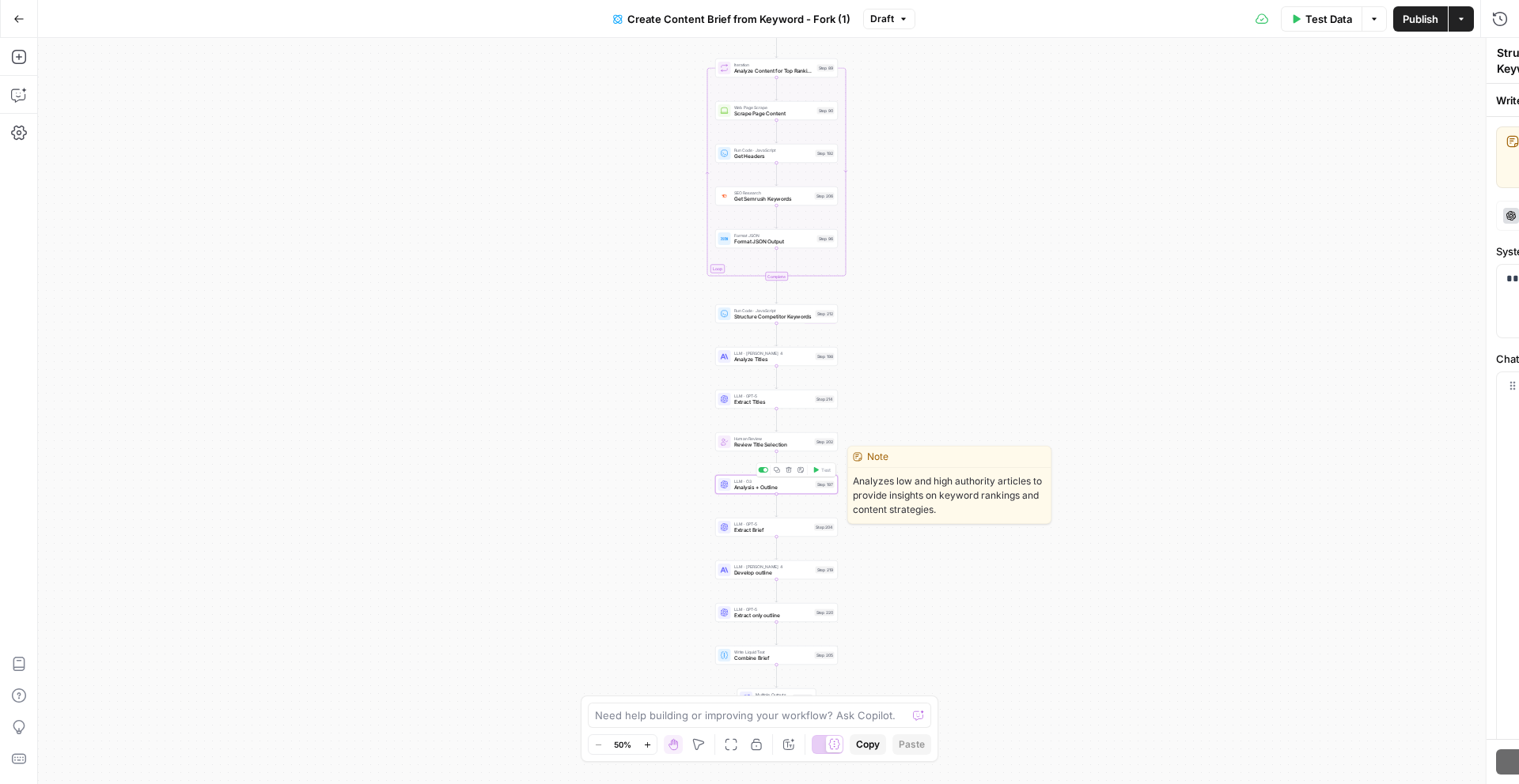
type textarea "Analysis + Outline"
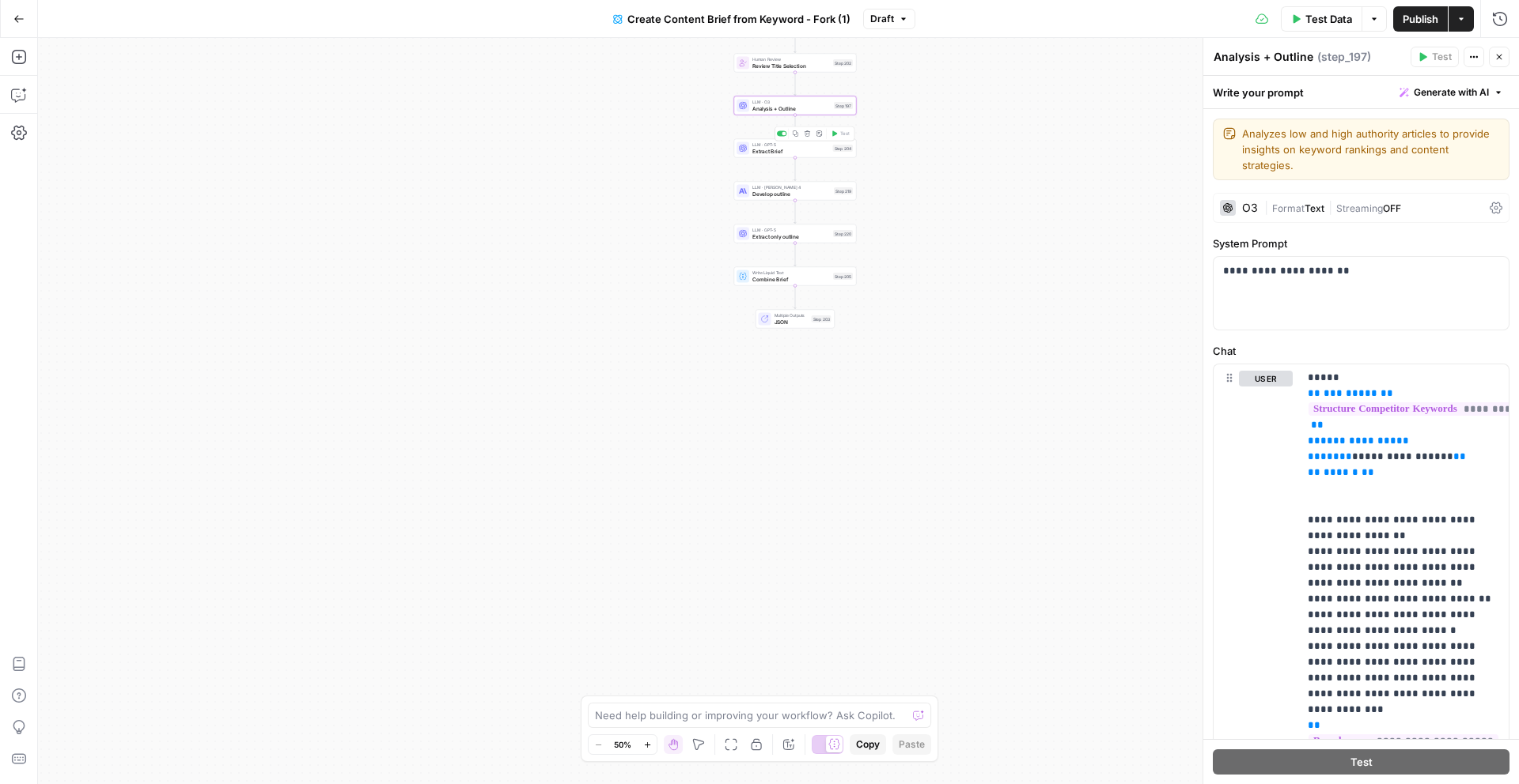
click at [794, 147] on span "Extract Brief" at bounding box center [791, 151] width 77 height 8
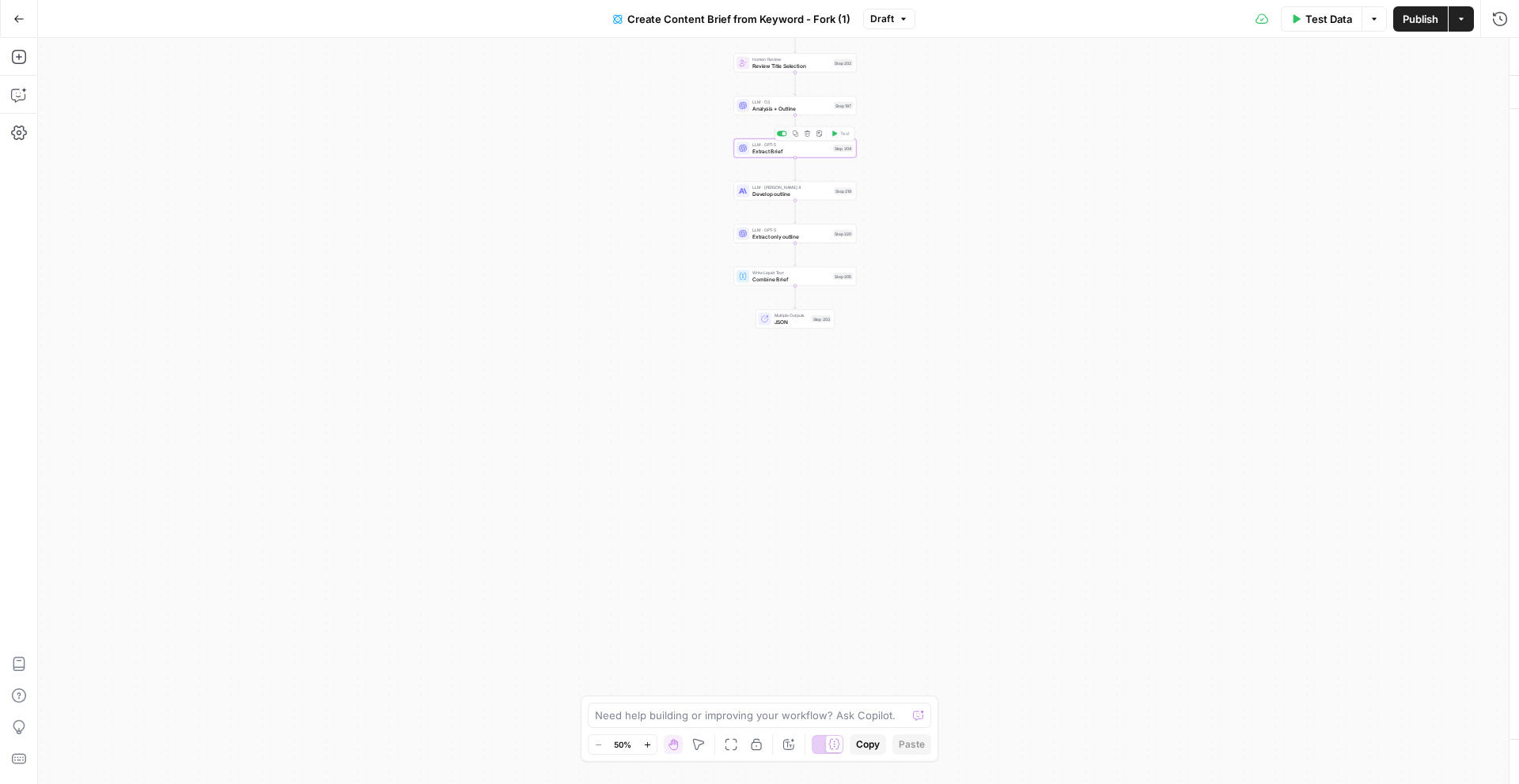
type textarea "Extract Brief"
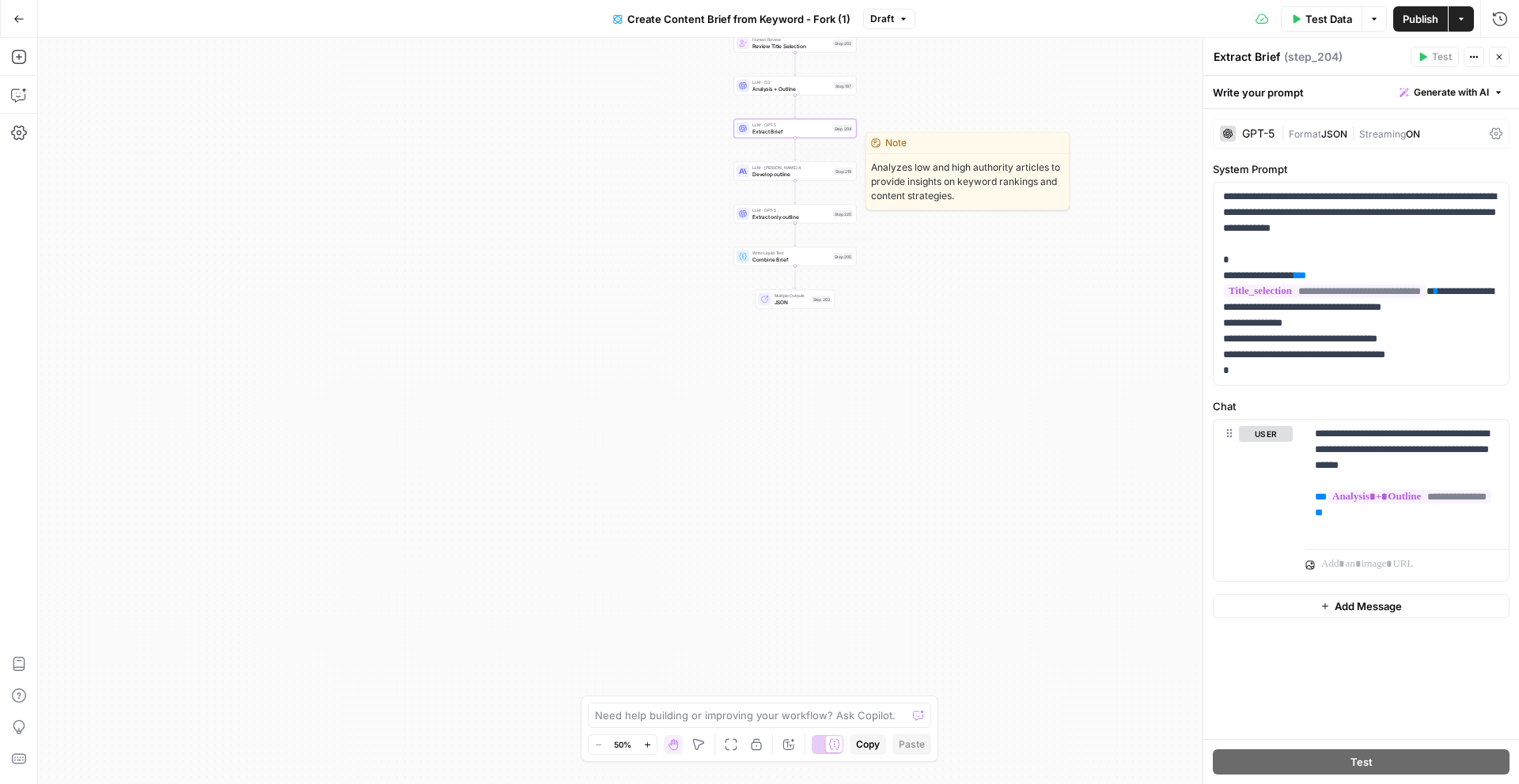
click at [761, 170] on span "Develop outline" at bounding box center [791, 174] width 78 height 8
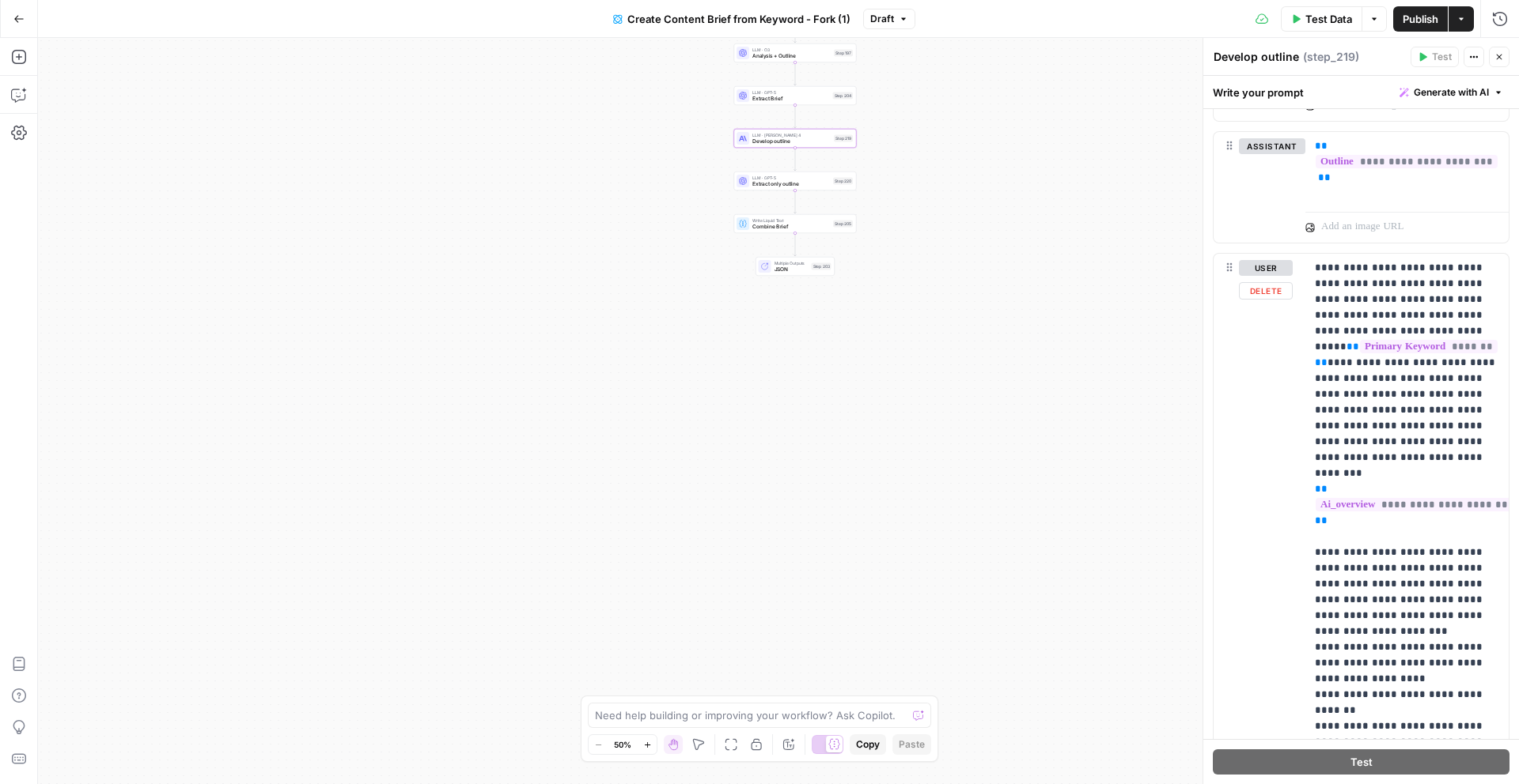
scroll to position [954, 0]
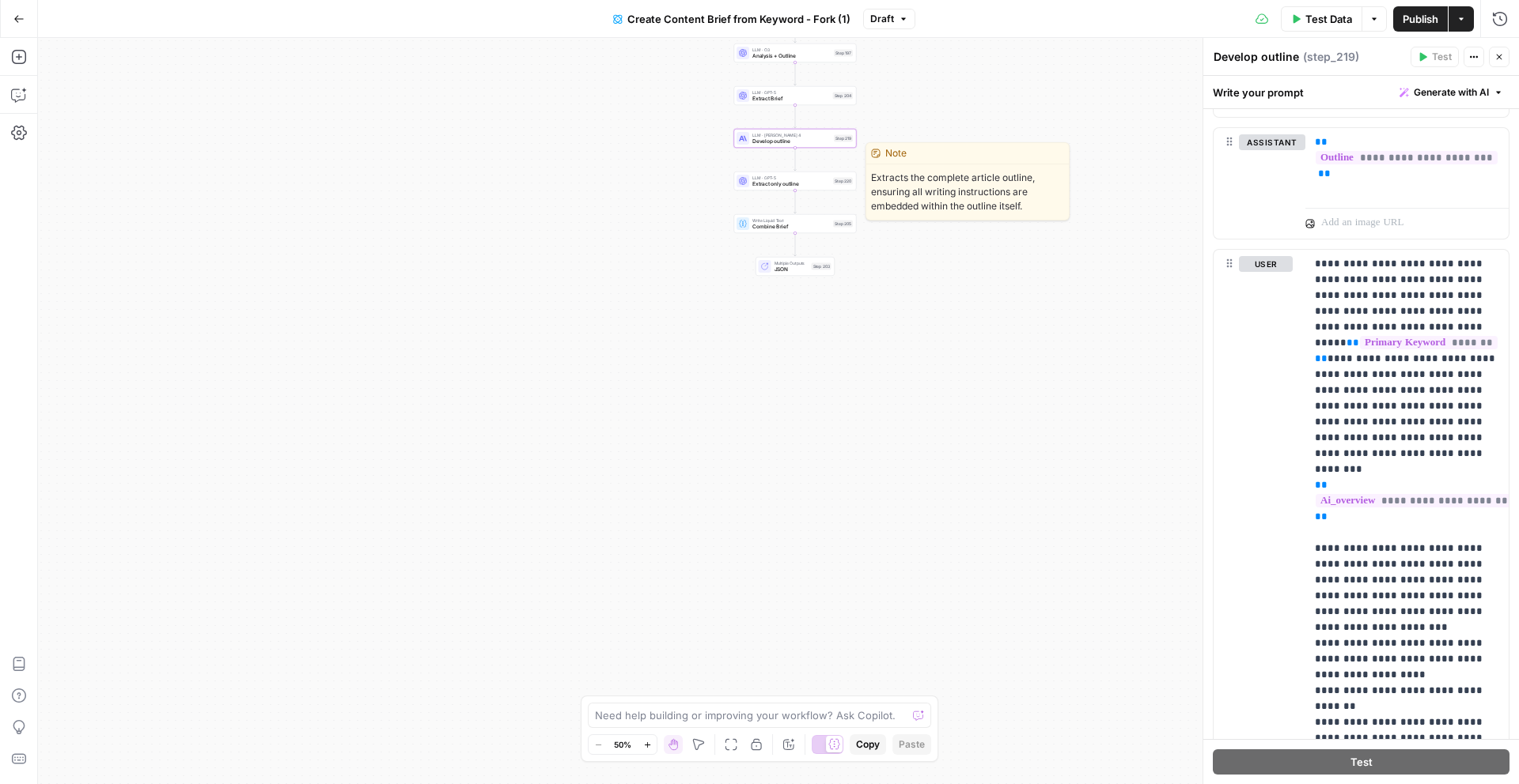
click at [807, 184] on span "Extract only outline" at bounding box center [791, 184] width 77 height 8
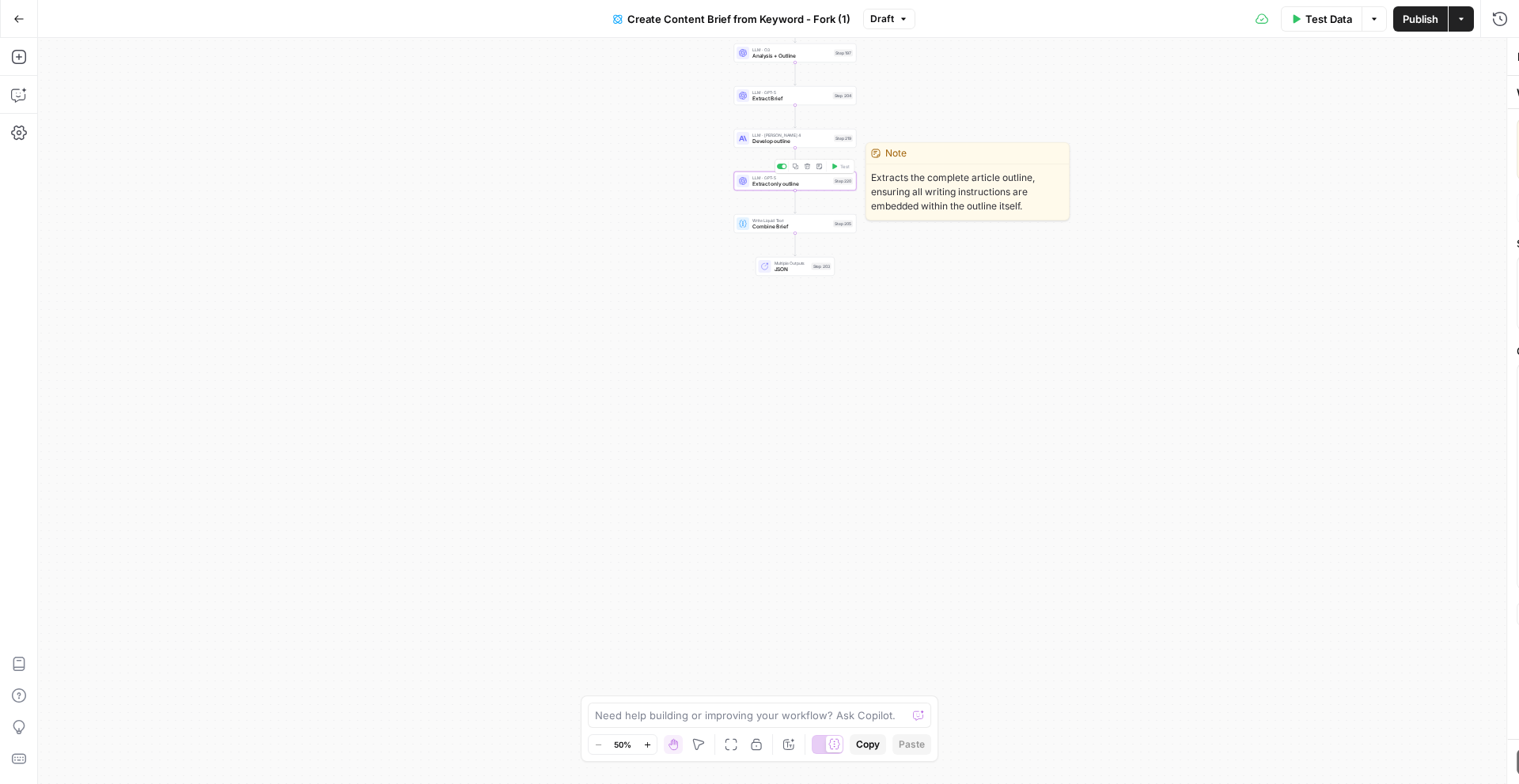
type textarea "Extract only outline"
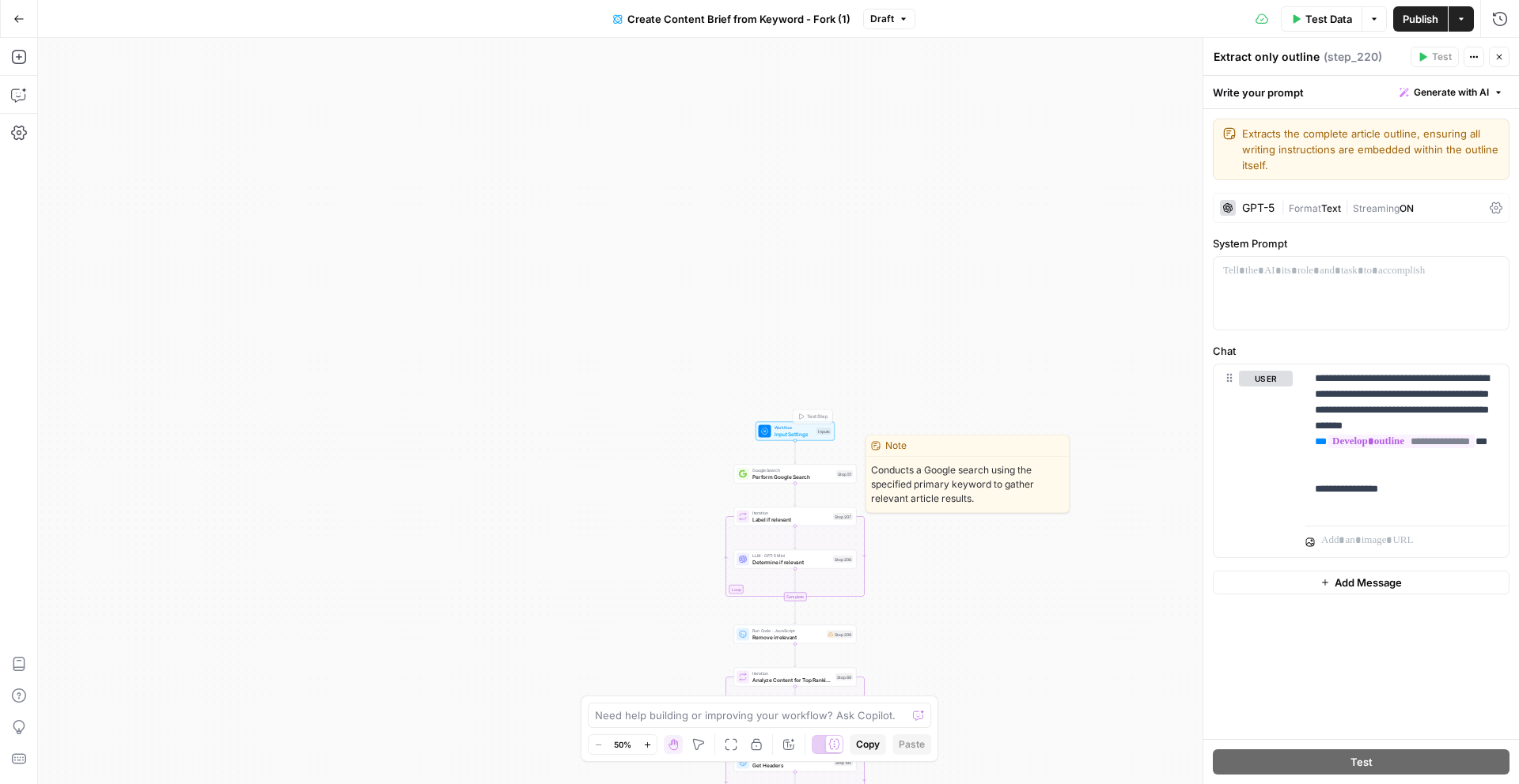
click at [785, 473] on span "Perform Google Search" at bounding box center [793, 476] width 81 height 8
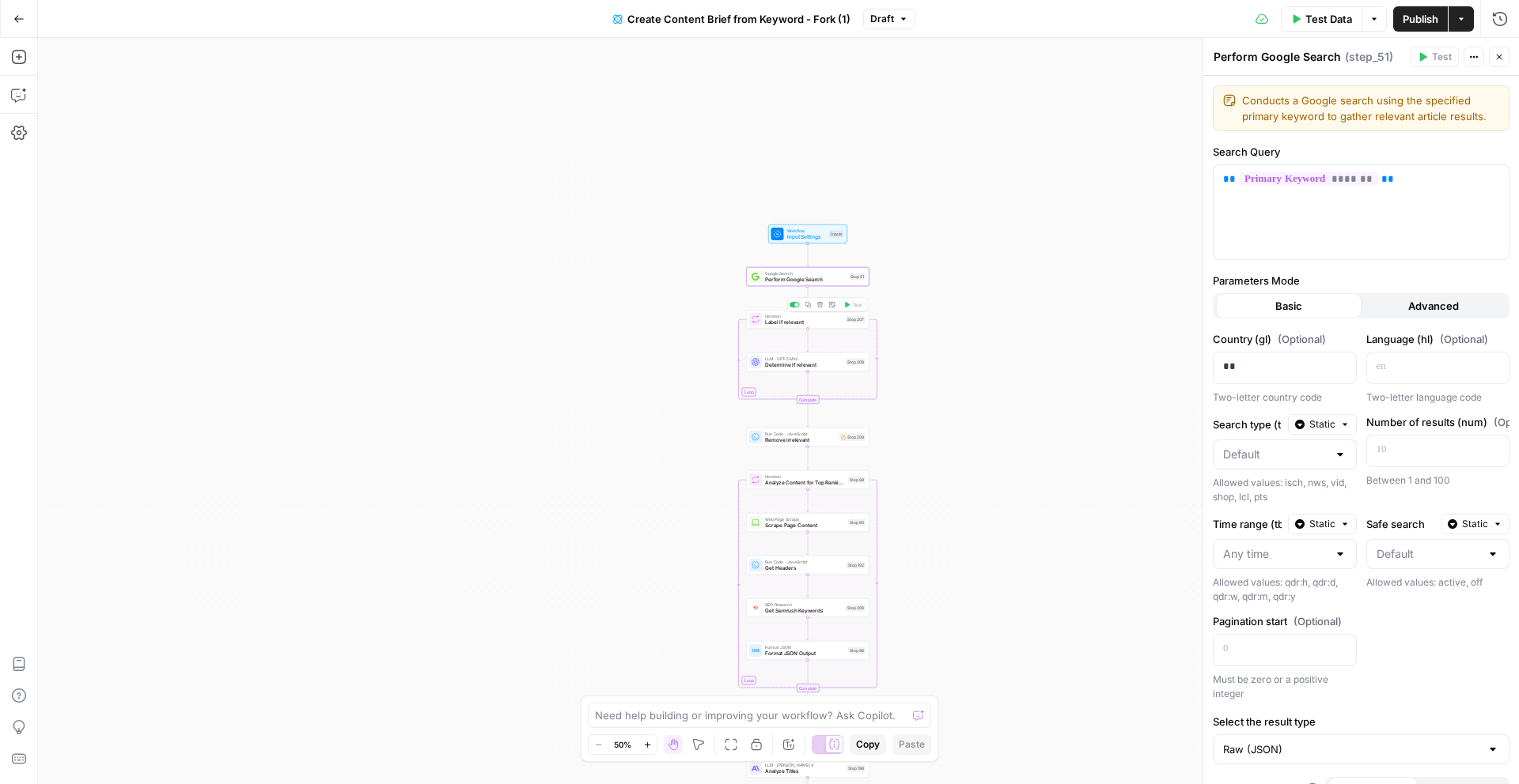
click at [807, 322] on span "Label if relevant" at bounding box center [804, 322] width 77 height 8
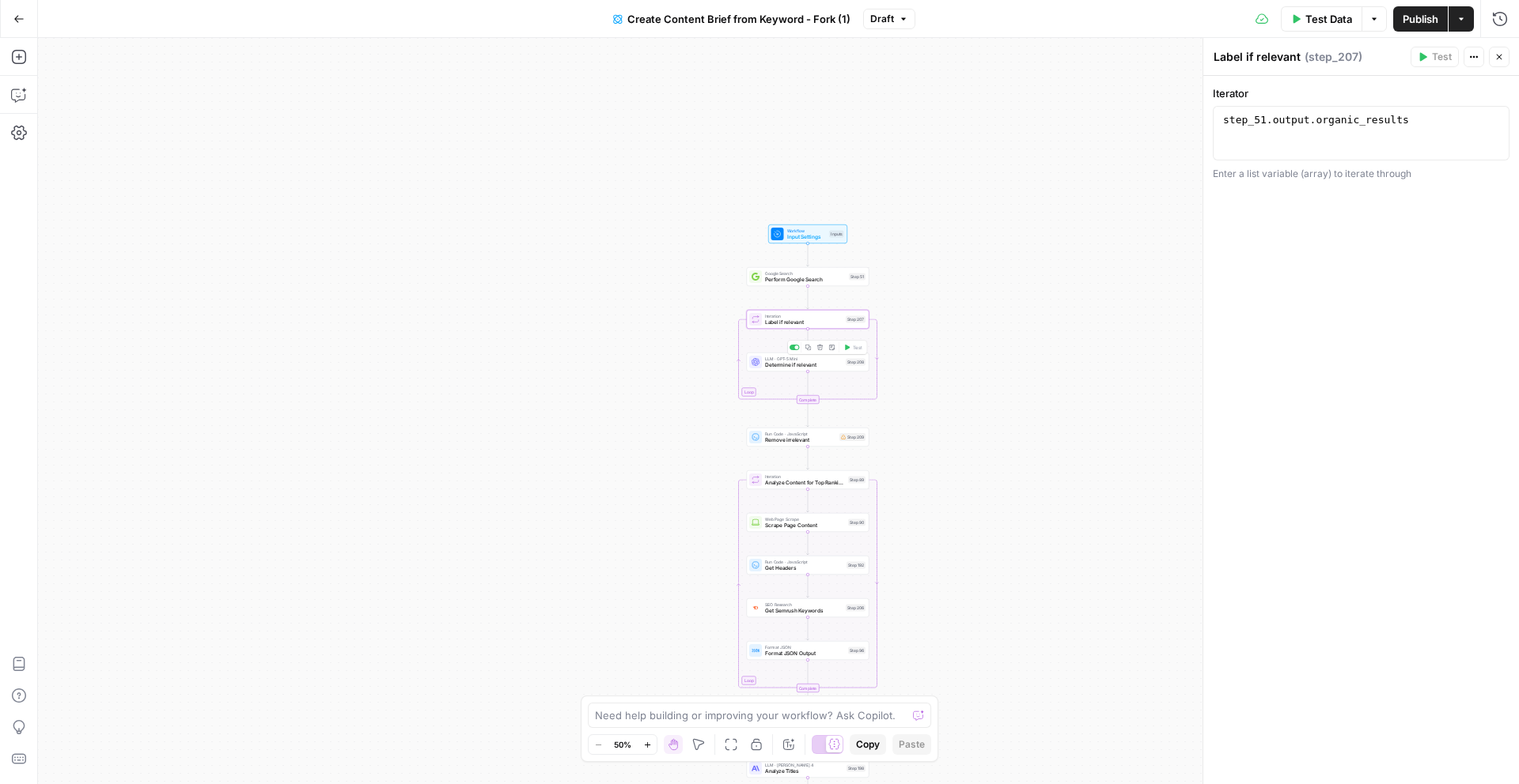
click at [812, 361] on span "Determine if relevant" at bounding box center [804, 365] width 77 height 8
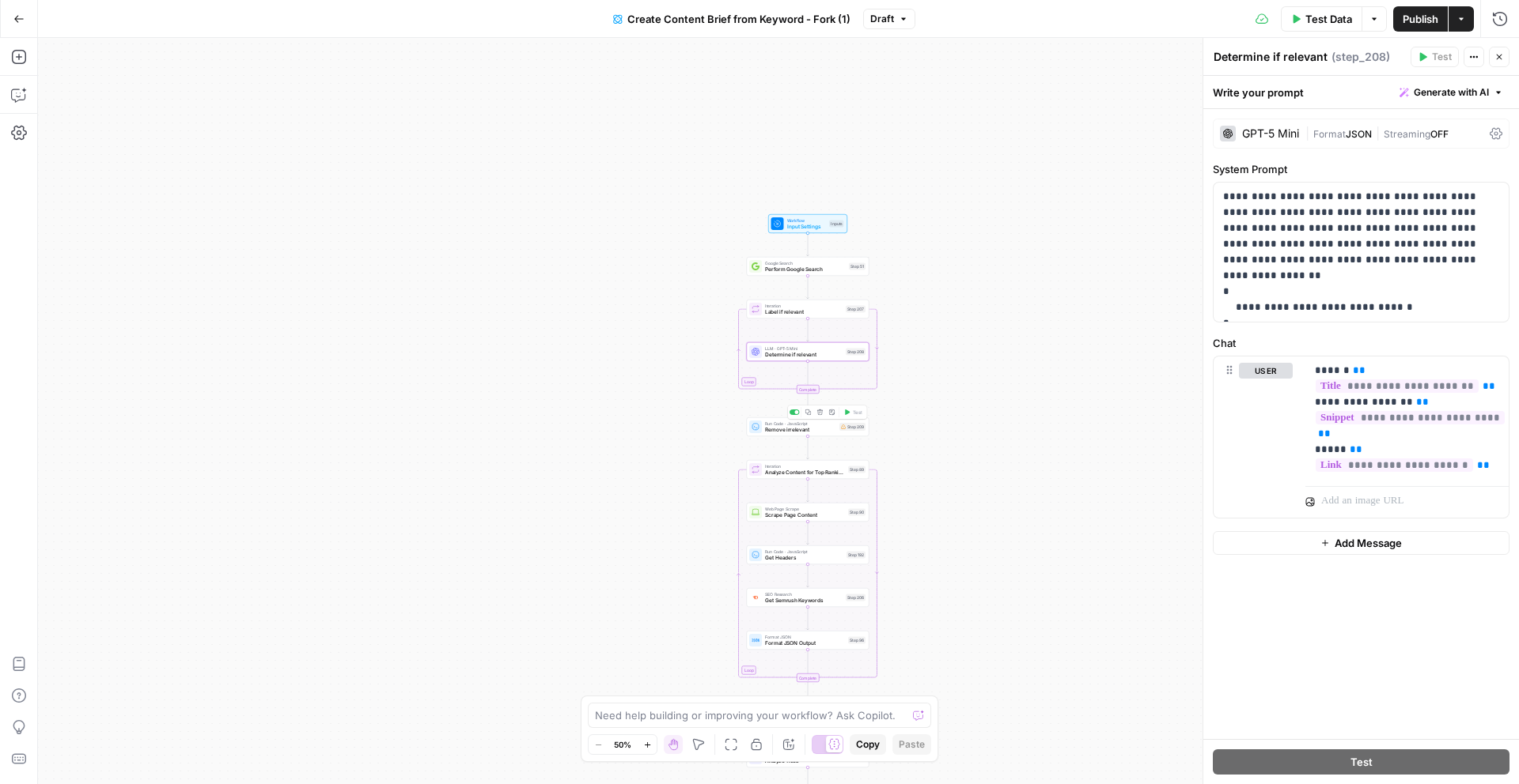
click at [808, 428] on span "Remove irrelevant" at bounding box center [800, 430] width 71 height 8
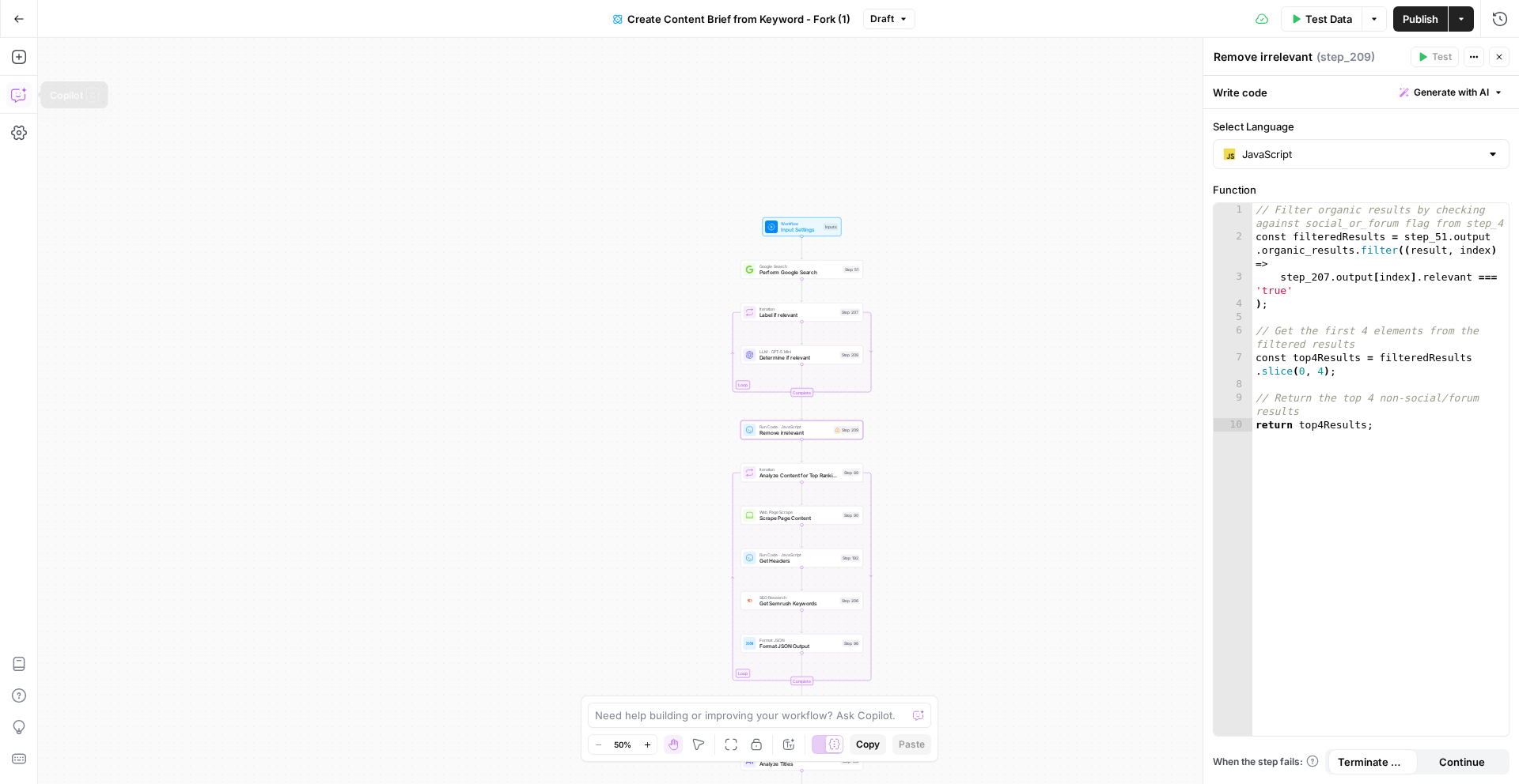
click at [13, 92] on icon "button" at bounding box center [18, 94] width 16 height 16
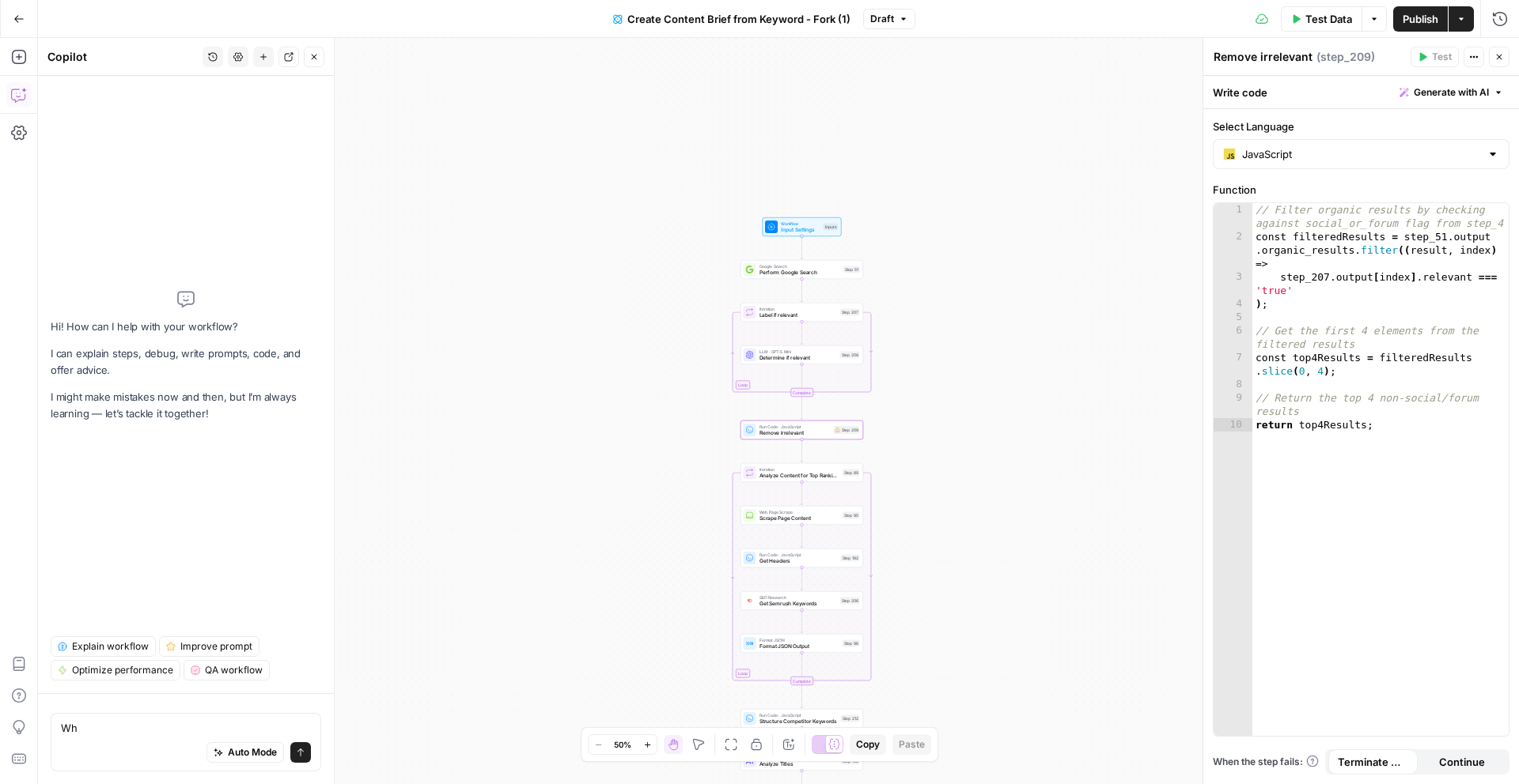
type textarea "W"
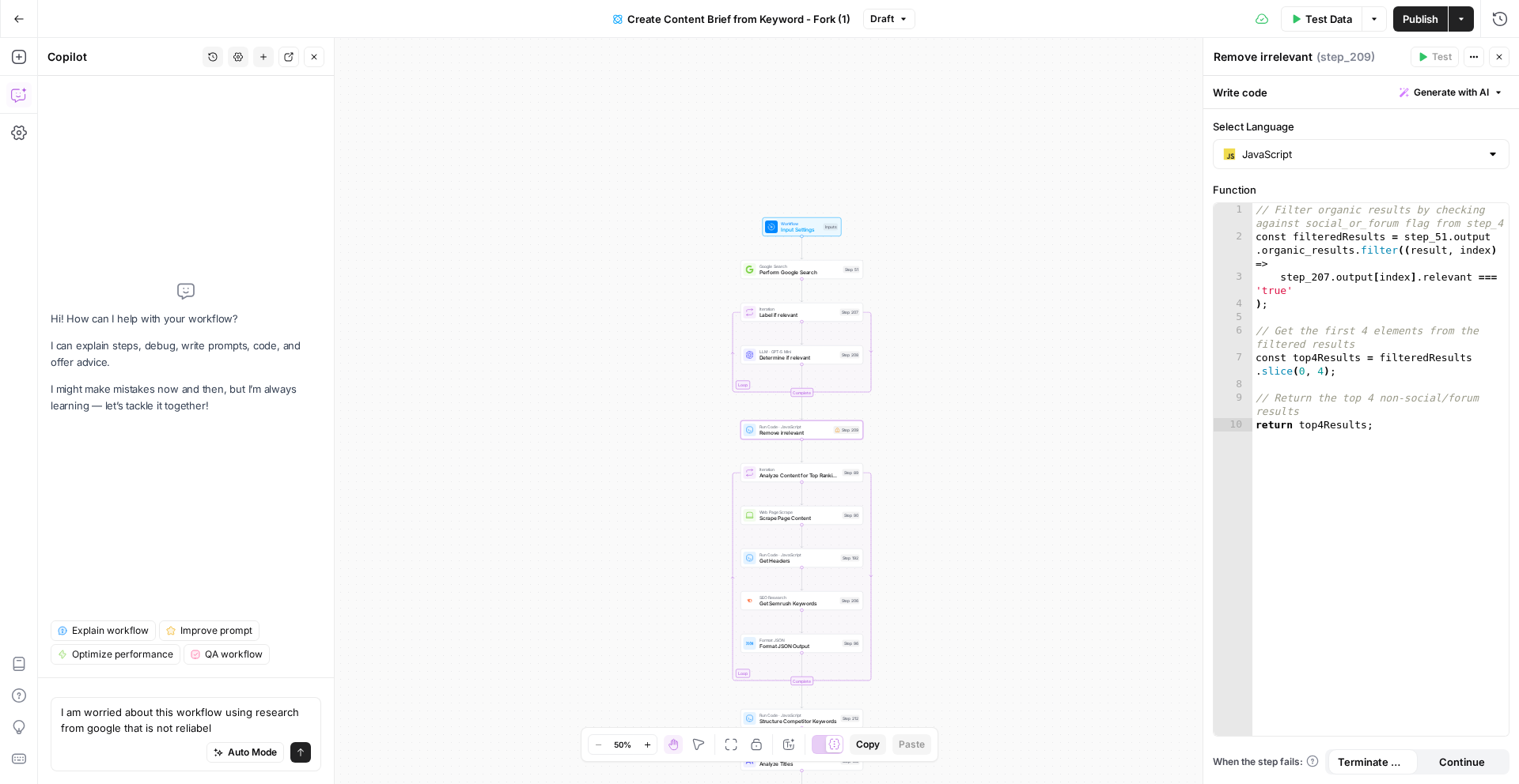
type textarea "I am worried about this workflow using research from google that is not reliabel"
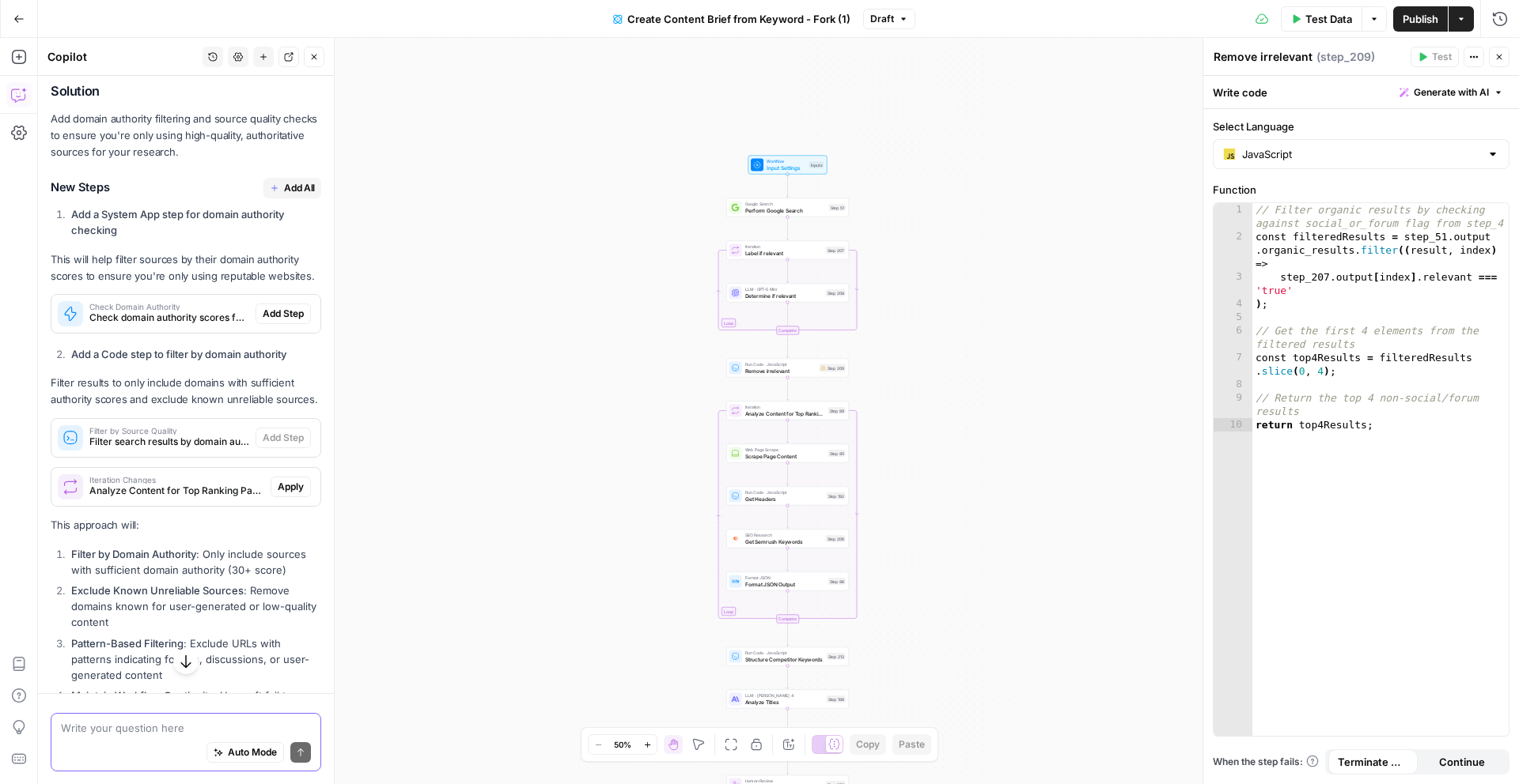
scroll to position [310, 0]
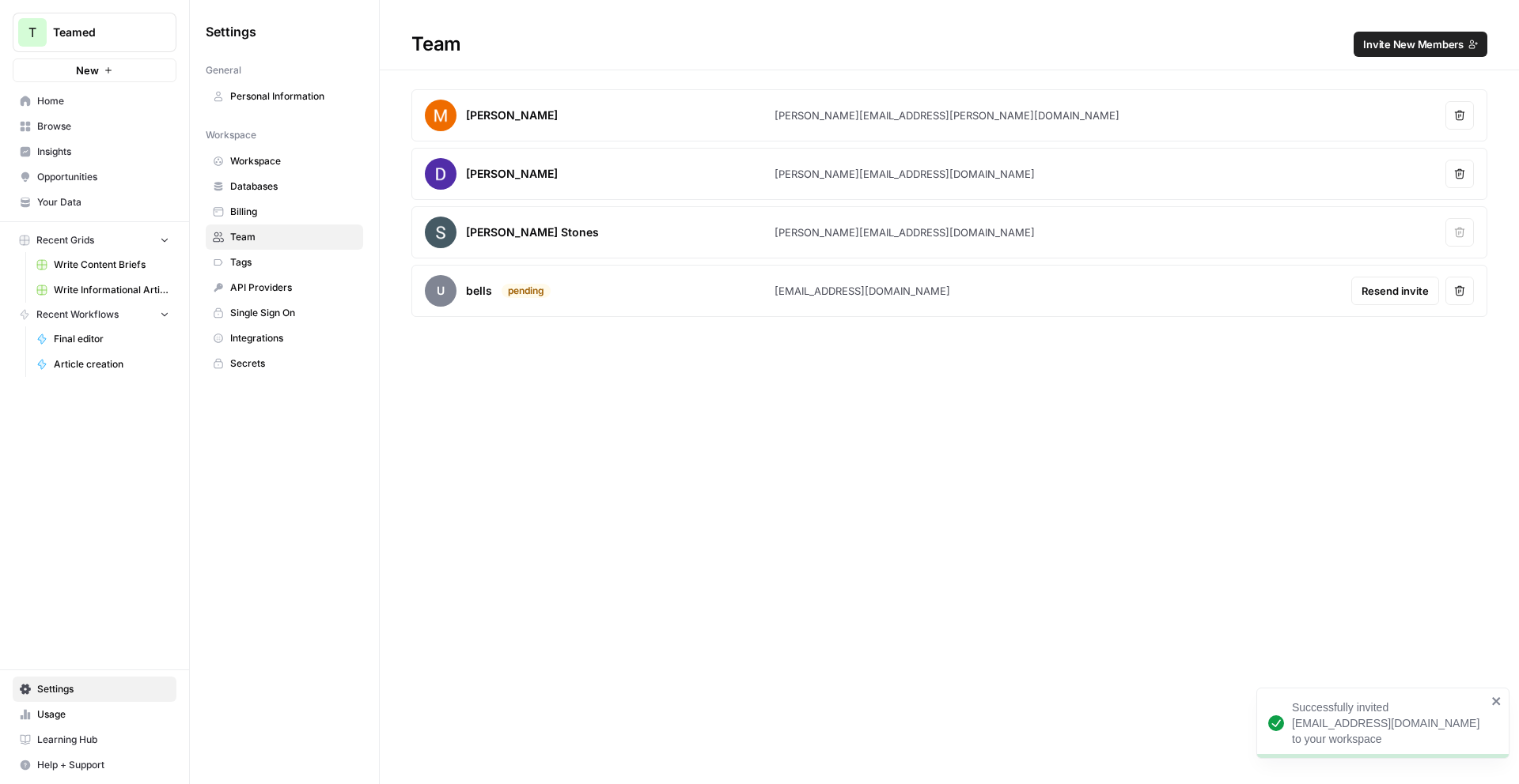
click at [88, 193] on link "Your Data" at bounding box center [95, 202] width 164 height 25
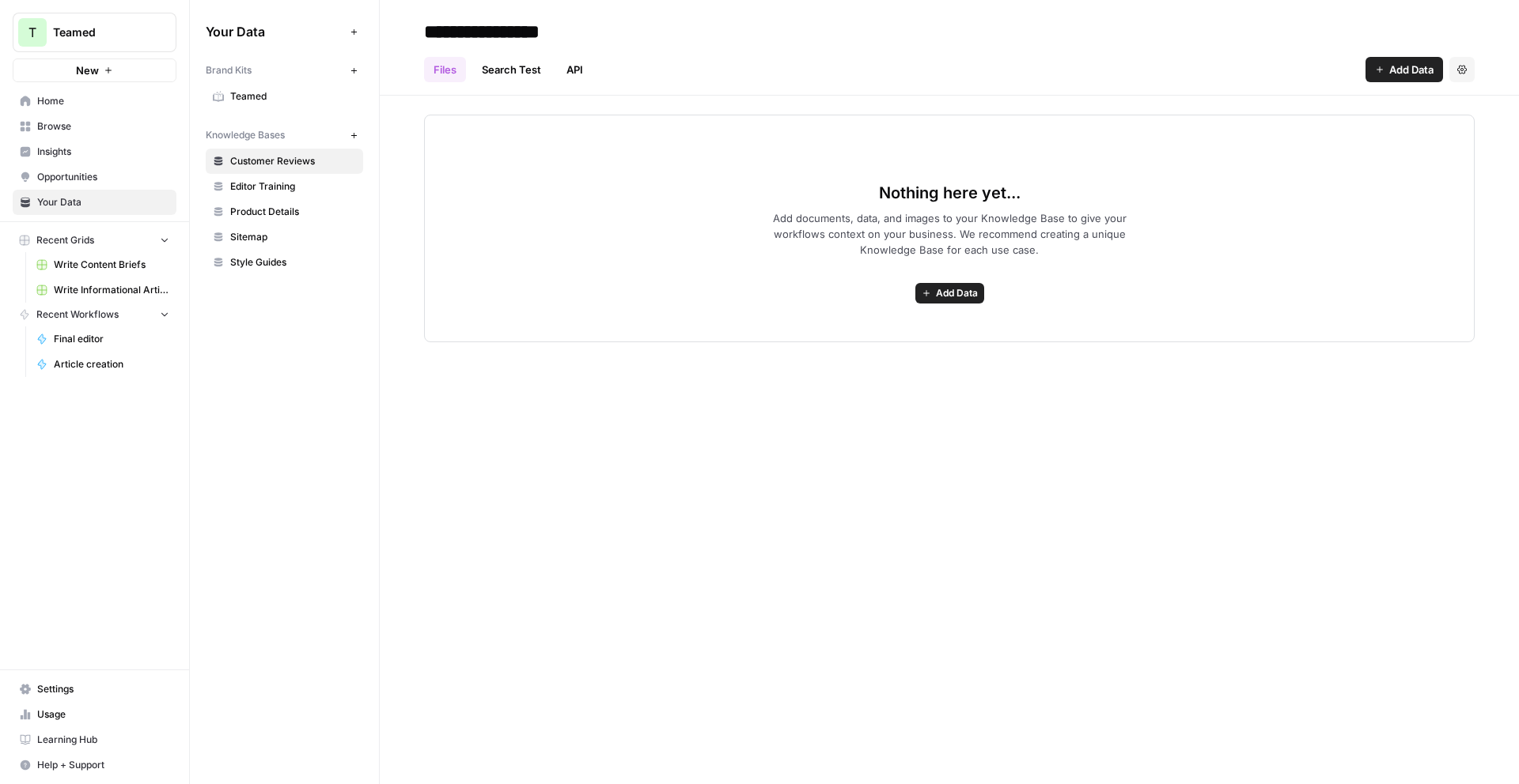
click at [266, 102] on span "Teamed" at bounding box center [293, 96] width 125 height 14
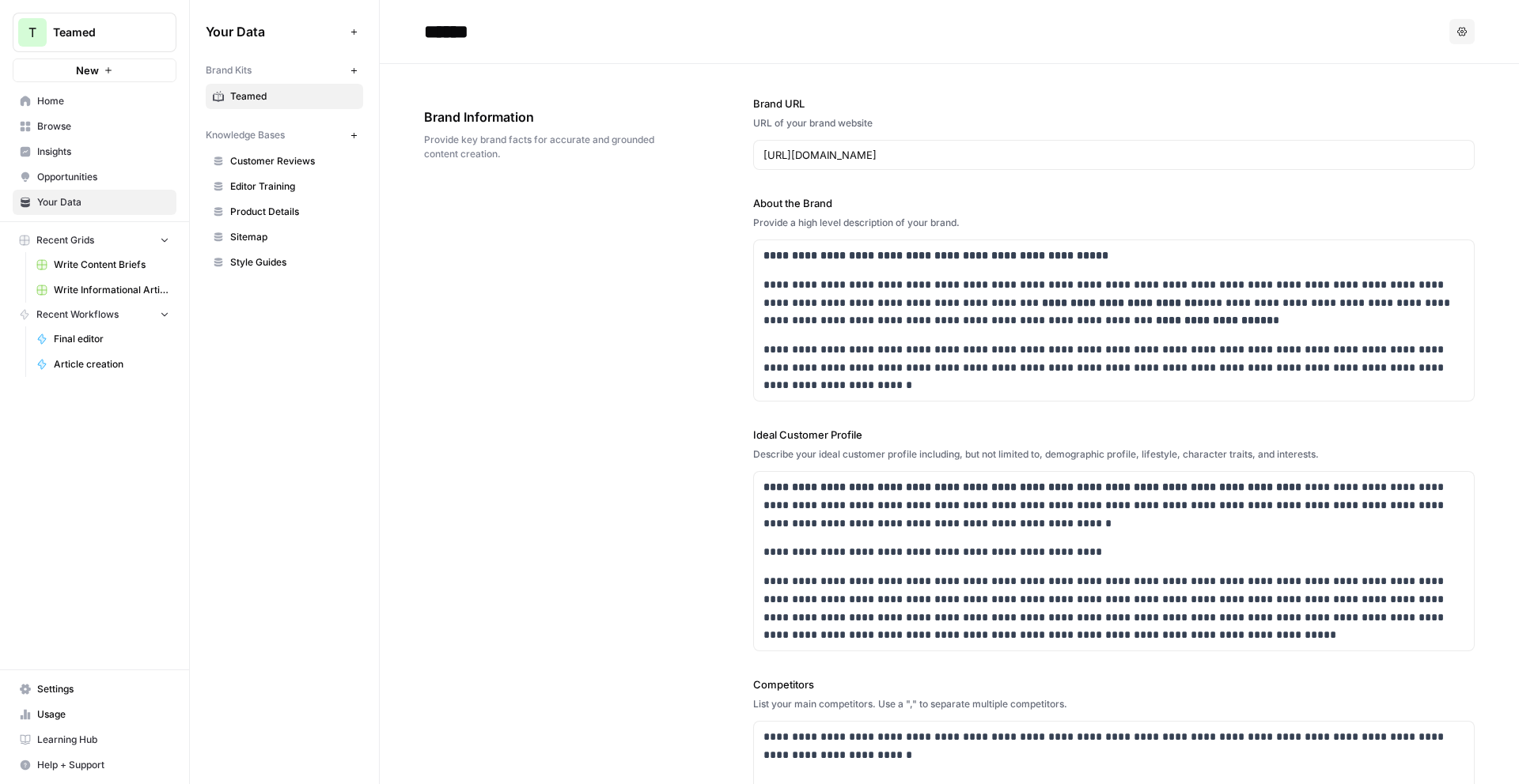
click at [277, 263] on span "Style Guides" at bounding box center [293, 262] width 125 height 14
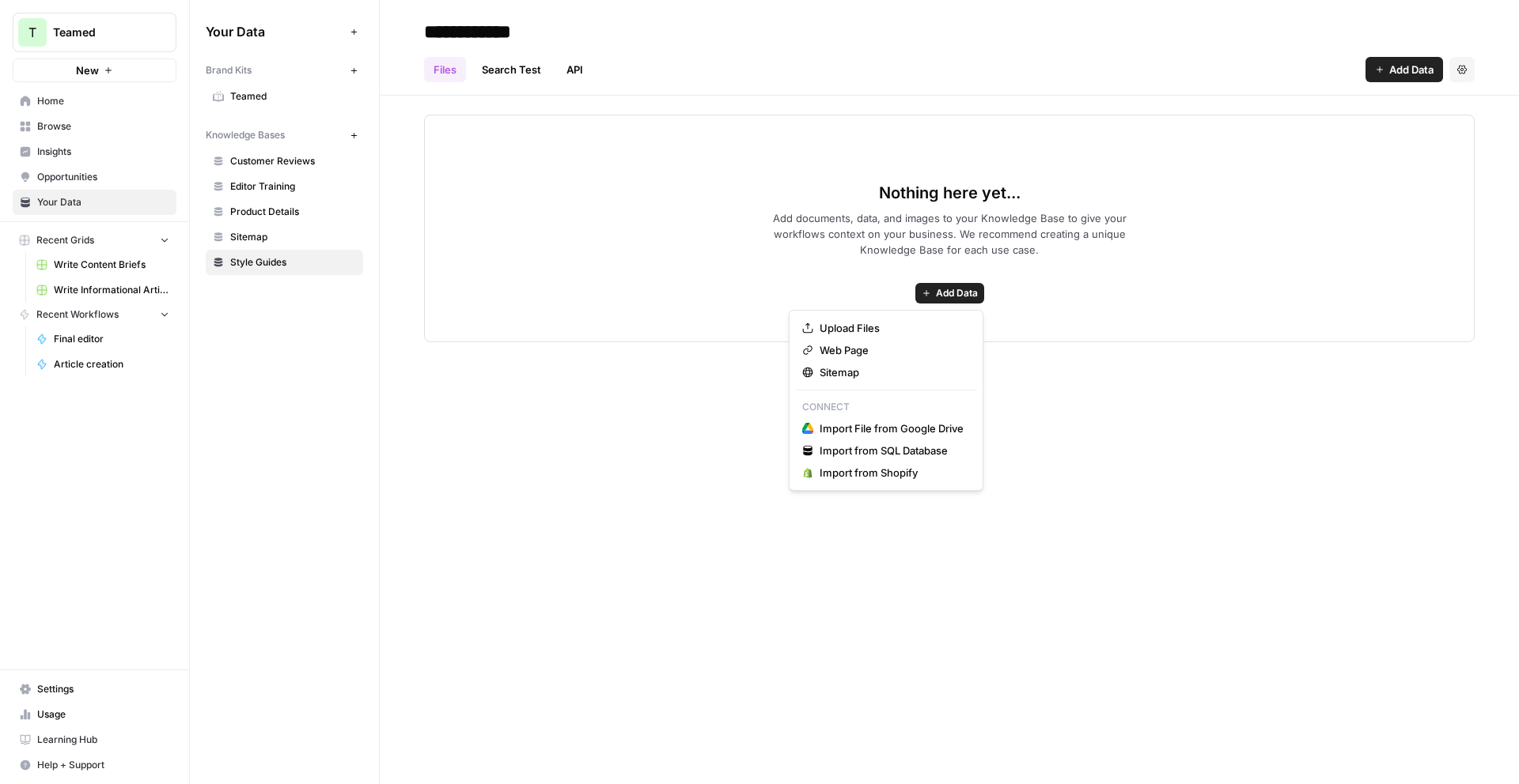
click at [957, 292] on span "Add Data" at bounding box center [956, 293] width 41 height 14
click at [874, 425] on span "Import File from Google Drive" at bounding box center [891, 428] width 144 height 16
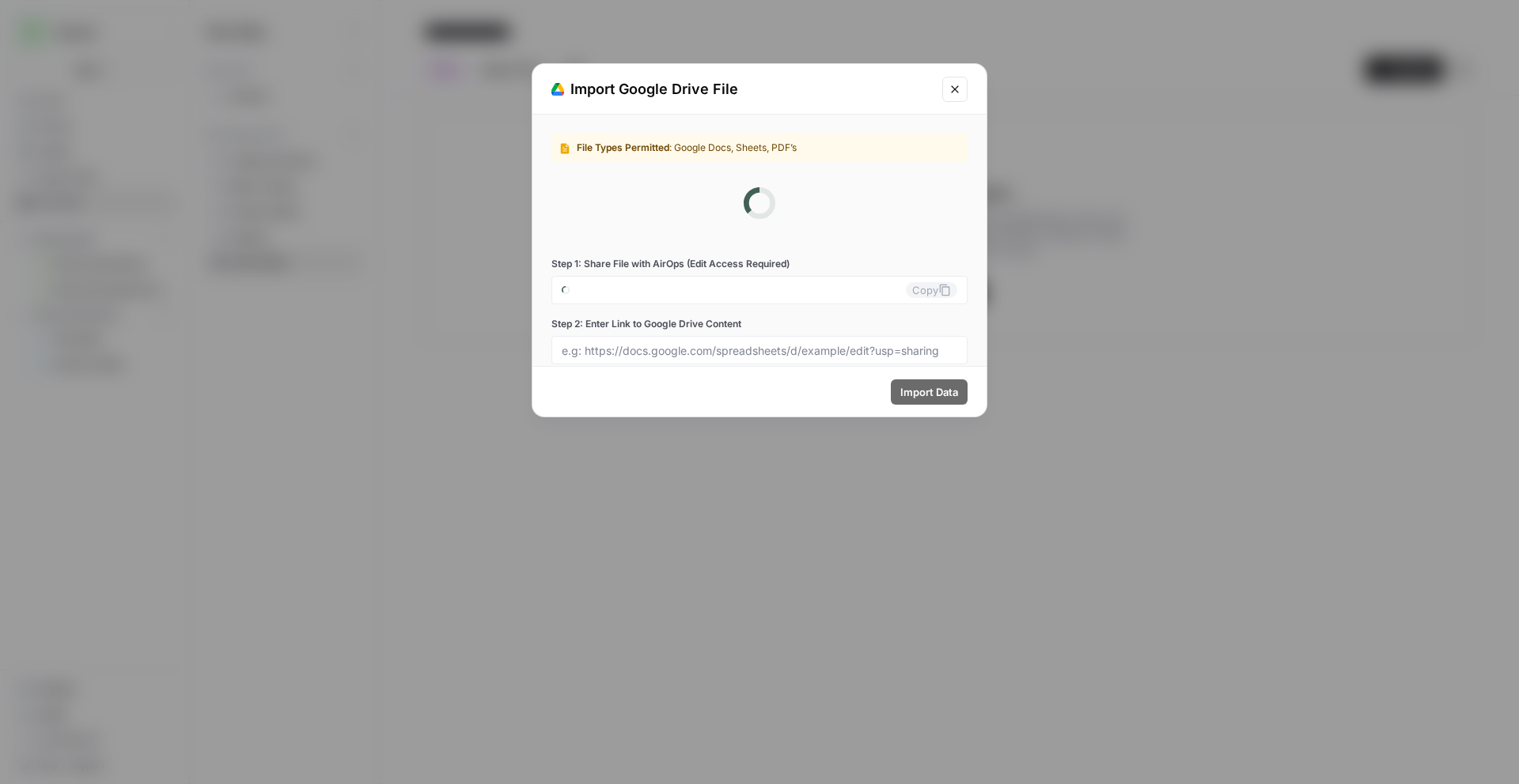
type input "[EMAIL_ADDRESS][DOMAIN_NAME]"
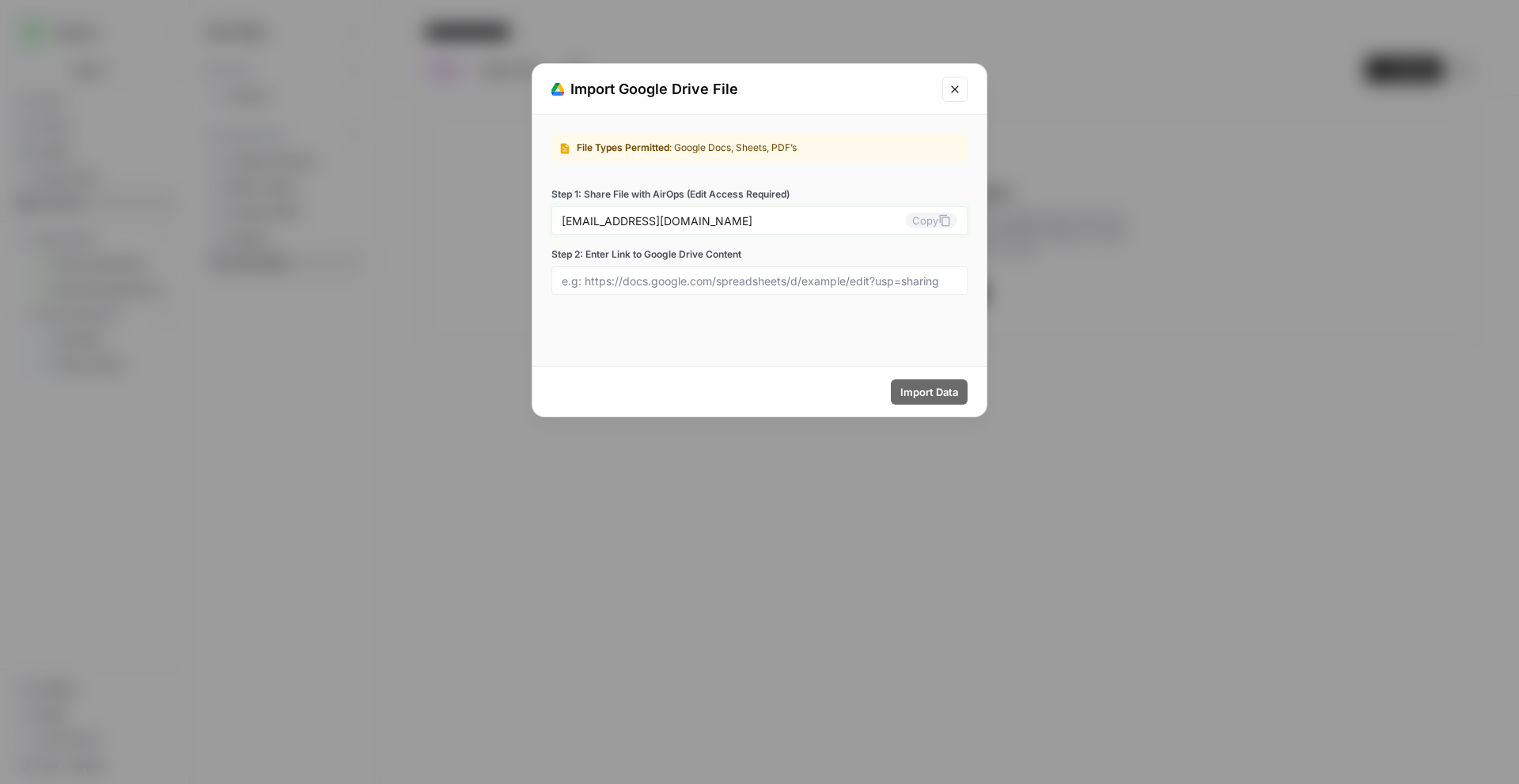
click at [926, 220] on button "Copy" at bounding box center [932, 220] width 52 height 16
click at [776, 277] on input "Step 2: Enter Link to Google Drive Content" at bounding box center [759, 280] width 395 height 14
paste input "[URL][DOMAIN_NAME]"
type input "https://drive.google.com/drive/folders/191qPmcJOcJ1-esE_ia0NEbfP9NYQjpkw?usp=dr…"
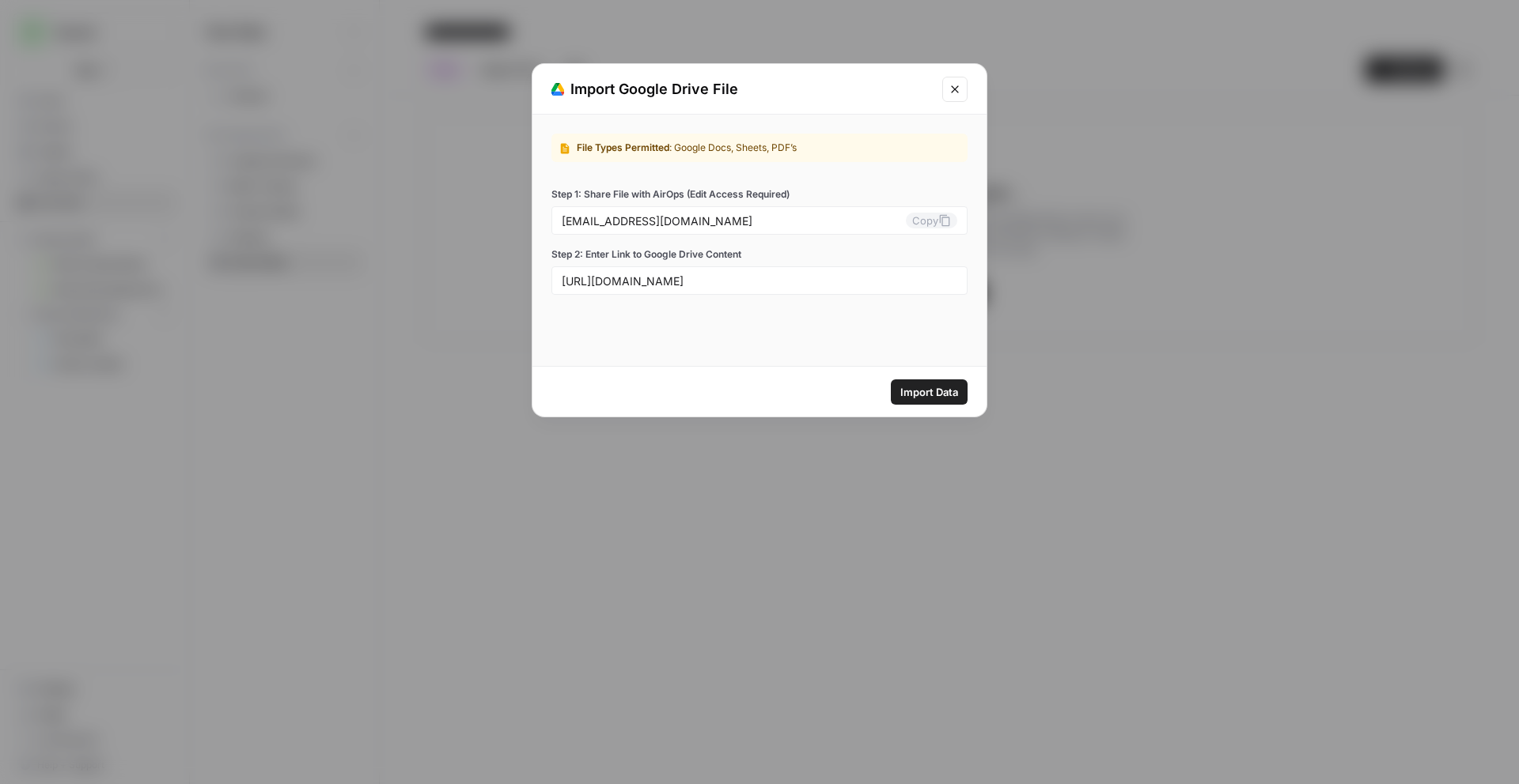
scroll to position [0, 0]
click at [908, 397] on span "Import Data" at bounding box center [929, 392] width 58 height 16
click at [961, 98] on button "Close modal" at bounding box center [954, 88] width 25 height 25
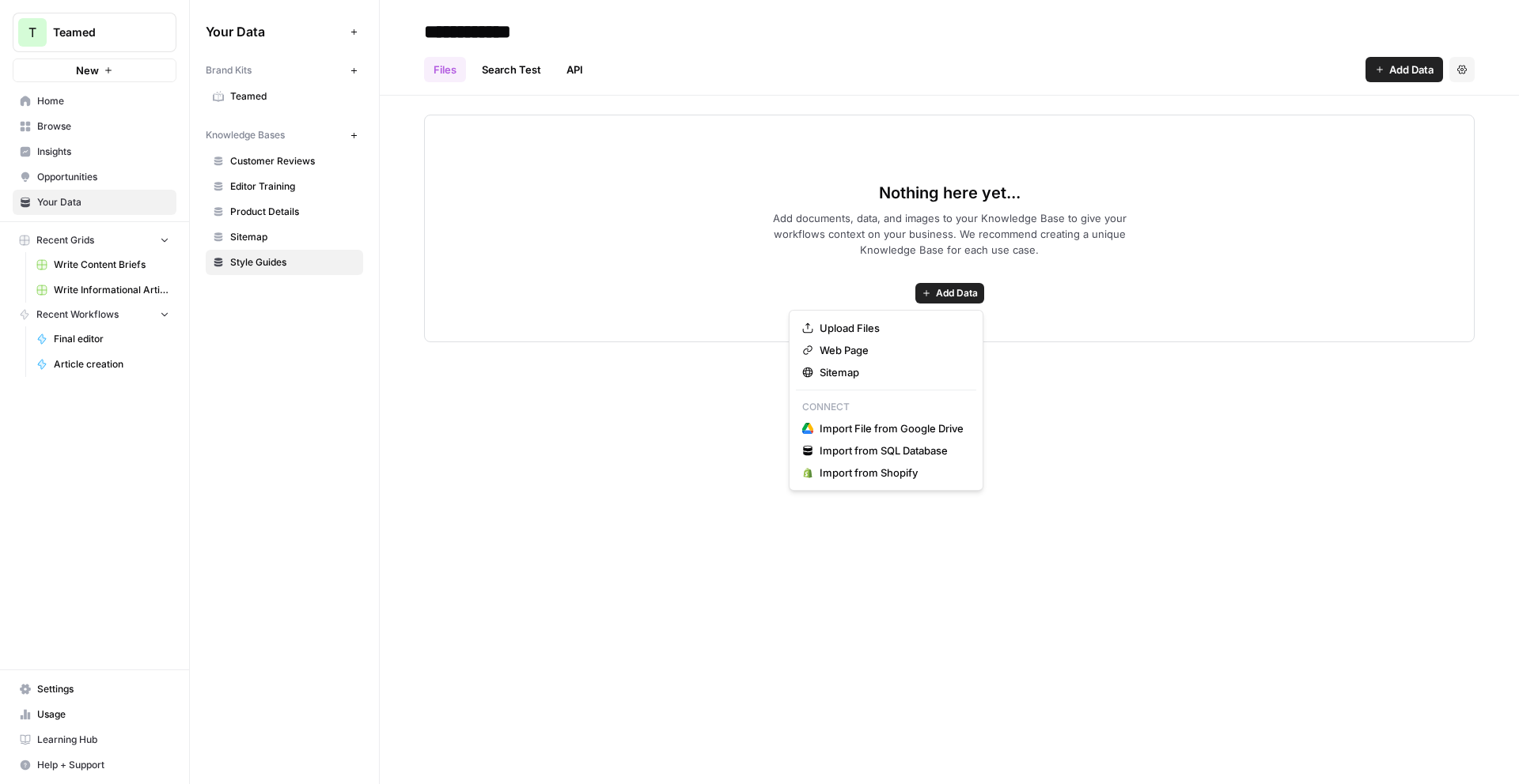
click at [931, 293] on button "Add Data" at bounding box center [949, 293] width 69 height 20
click at [243, 209] on span "Product Details" at bounding box center [293, 211] width 125 height 14
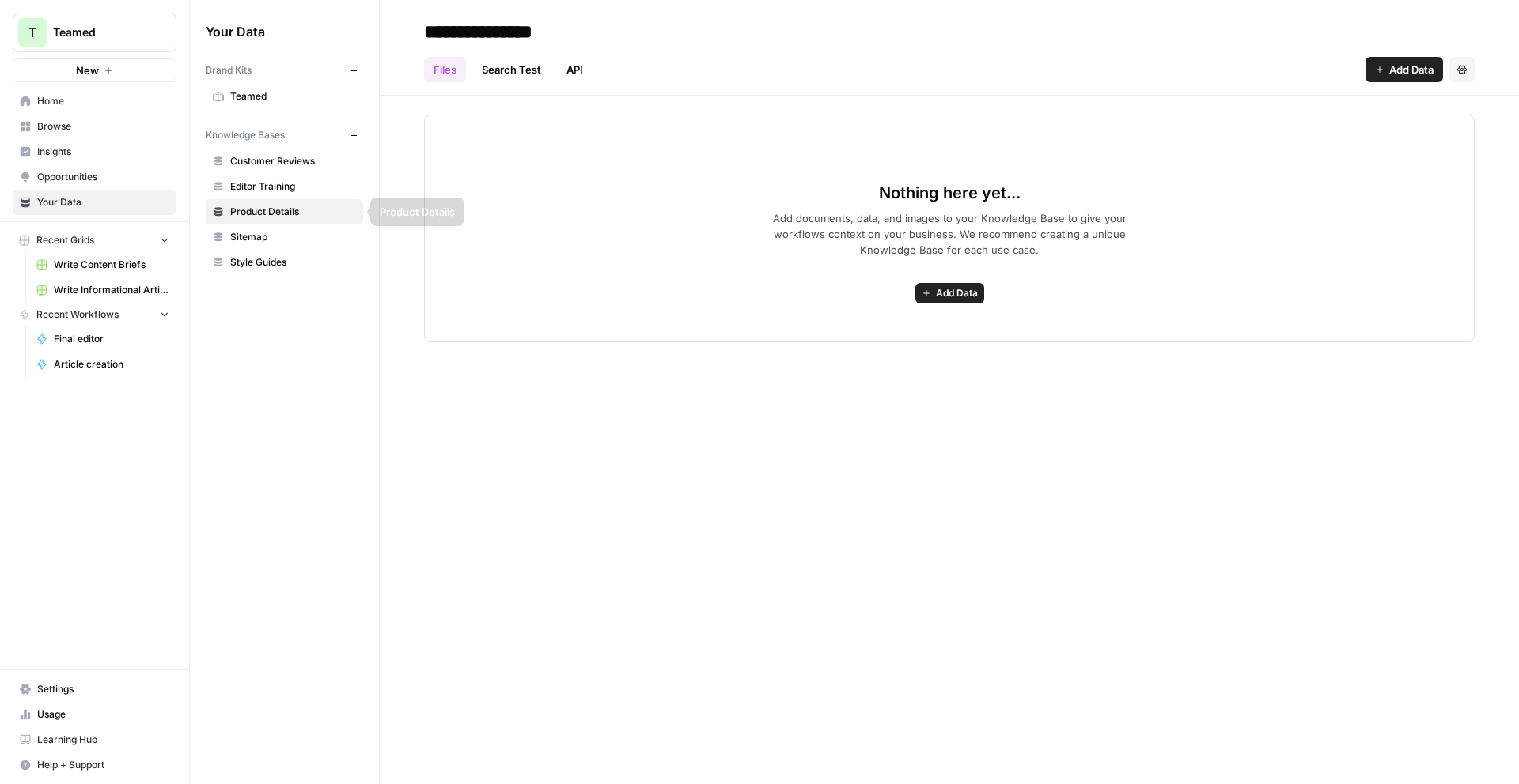
click at [285, 188] on span "Editor Training" at bounding box center [293, 186] width 125 height 14
click at [301, 166] on span "Customer Reviews" at bounding box center [293, 160] width 125 height 14
click at [286, 241] on span "Sitemap" at bounding box center [293, 237] width 125 height 14
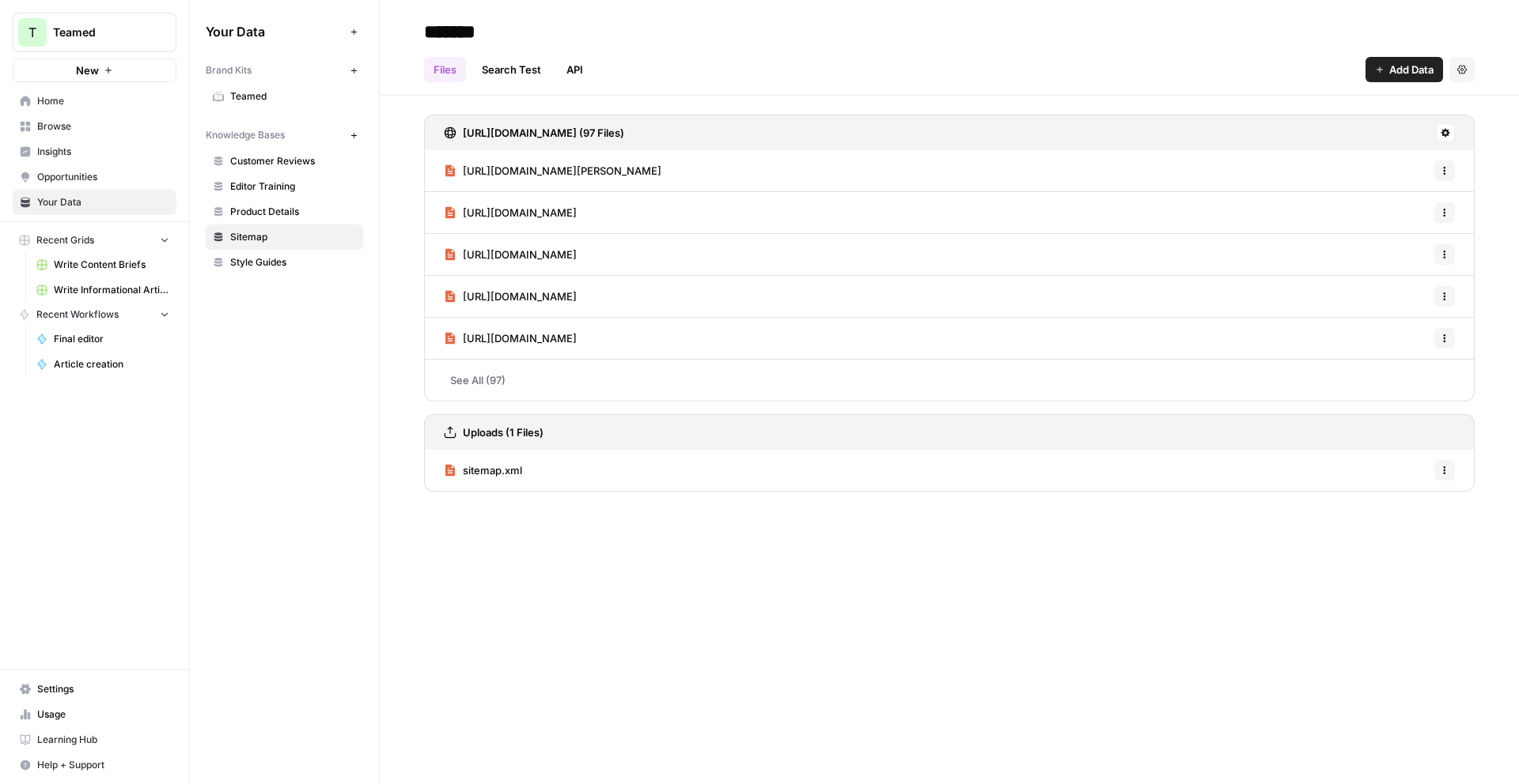
click at [356, 136] on icon "button" at bounding box center [353, 135] width 8 height 8
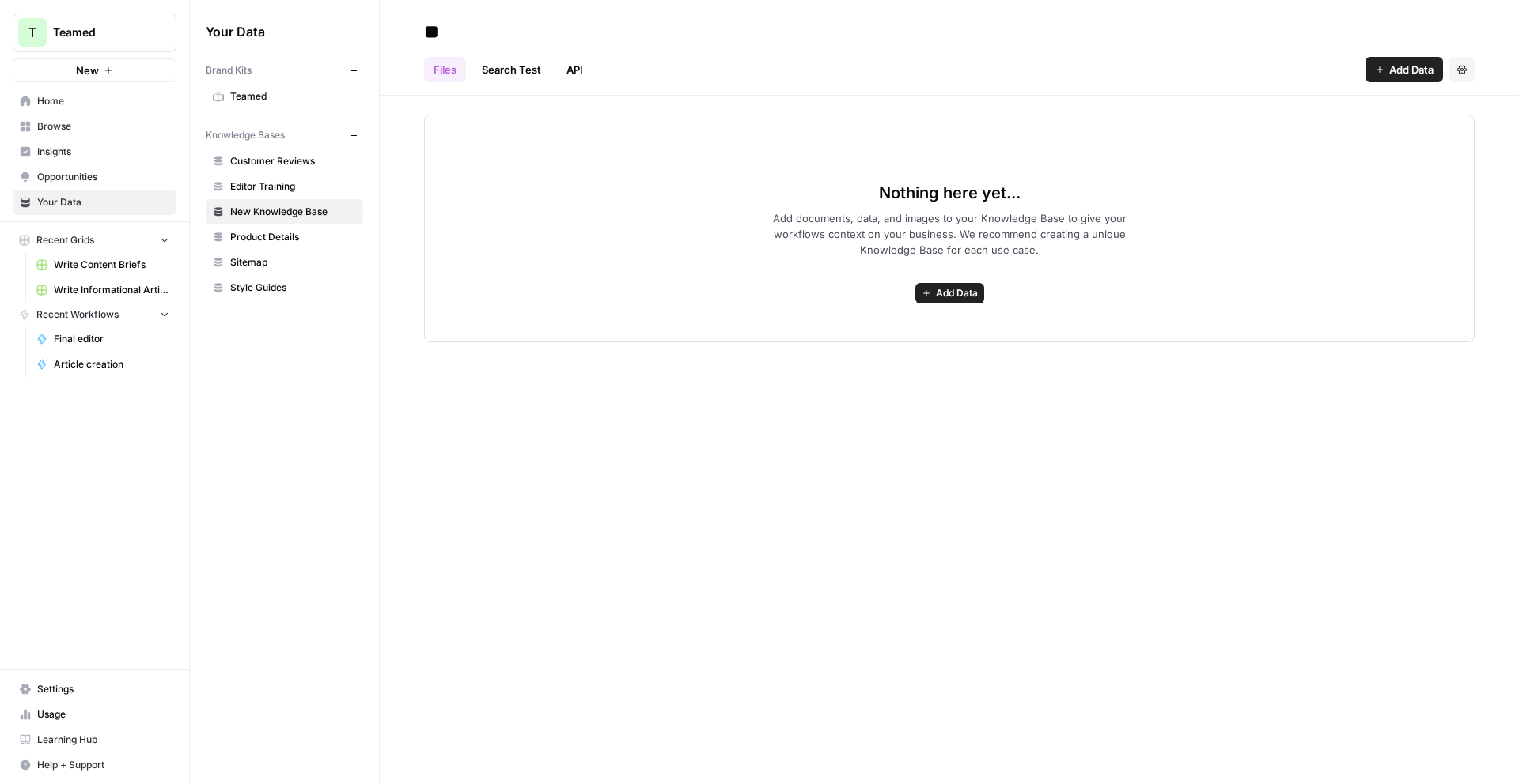
type input "*"
type input "**********"
click at [897, 330] on div "Nothing here yet... Add documents, data, and images to your Knowledge Base to g…" at bounding box center [949, 228] width 1051 height 228
click at [589, 76] on link "API" at bounding box center [574, 69] width 36 height 25
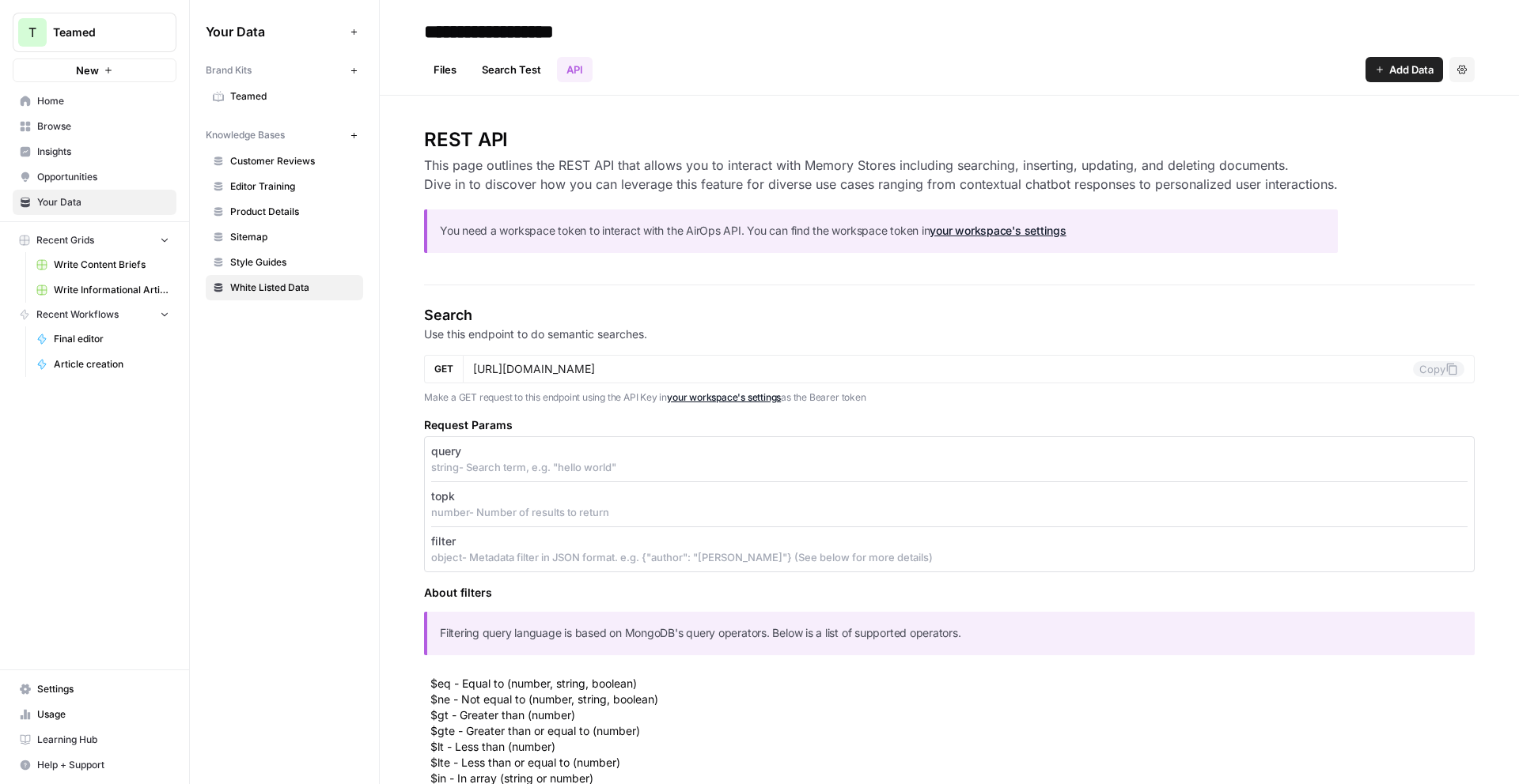
click at [517, 65] on link "Search Test" at bounding box center [511, 69] width 78 height 25
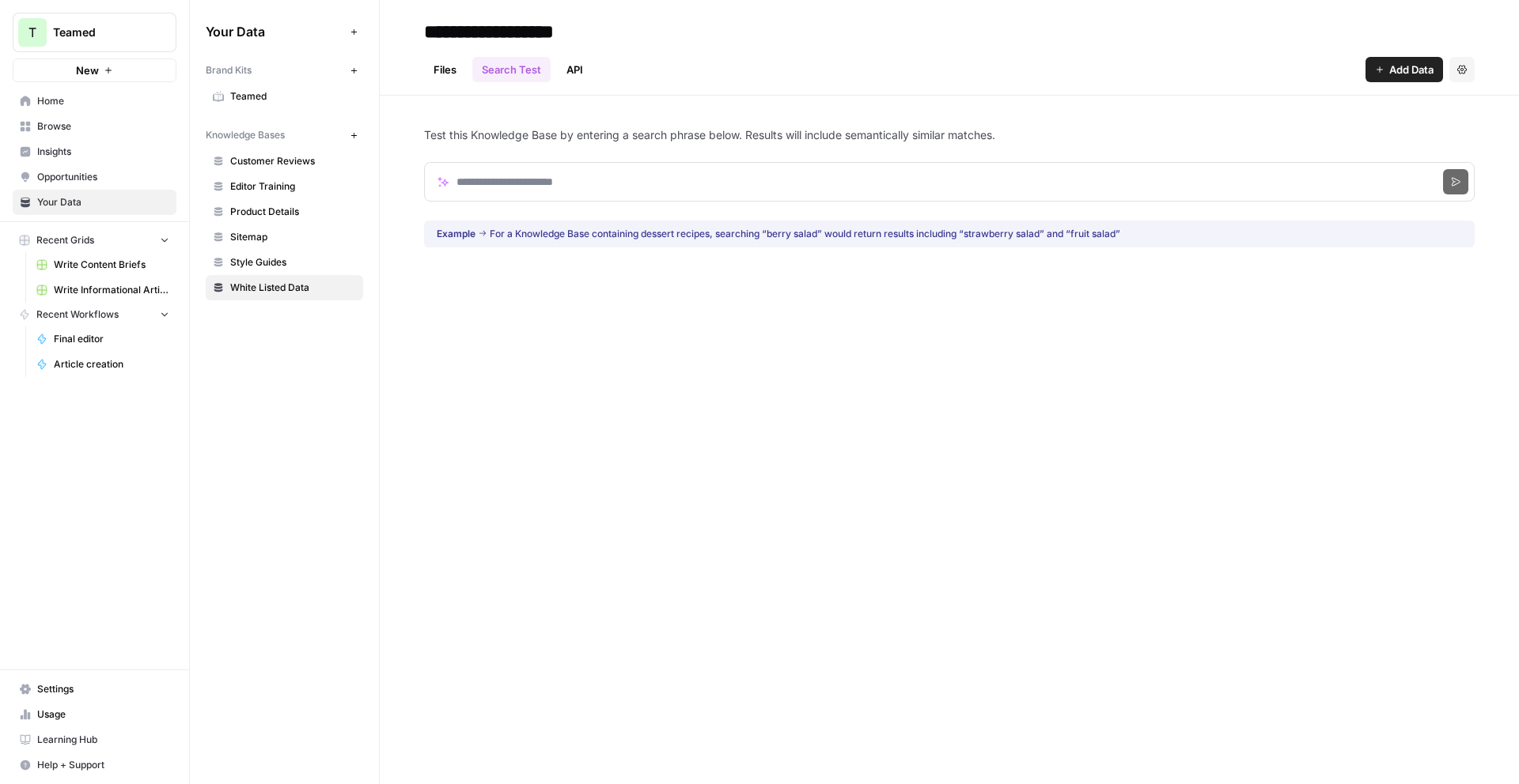
click at [455, 65] on link "Files" at bounding box center [444, 69] width 41 height 25
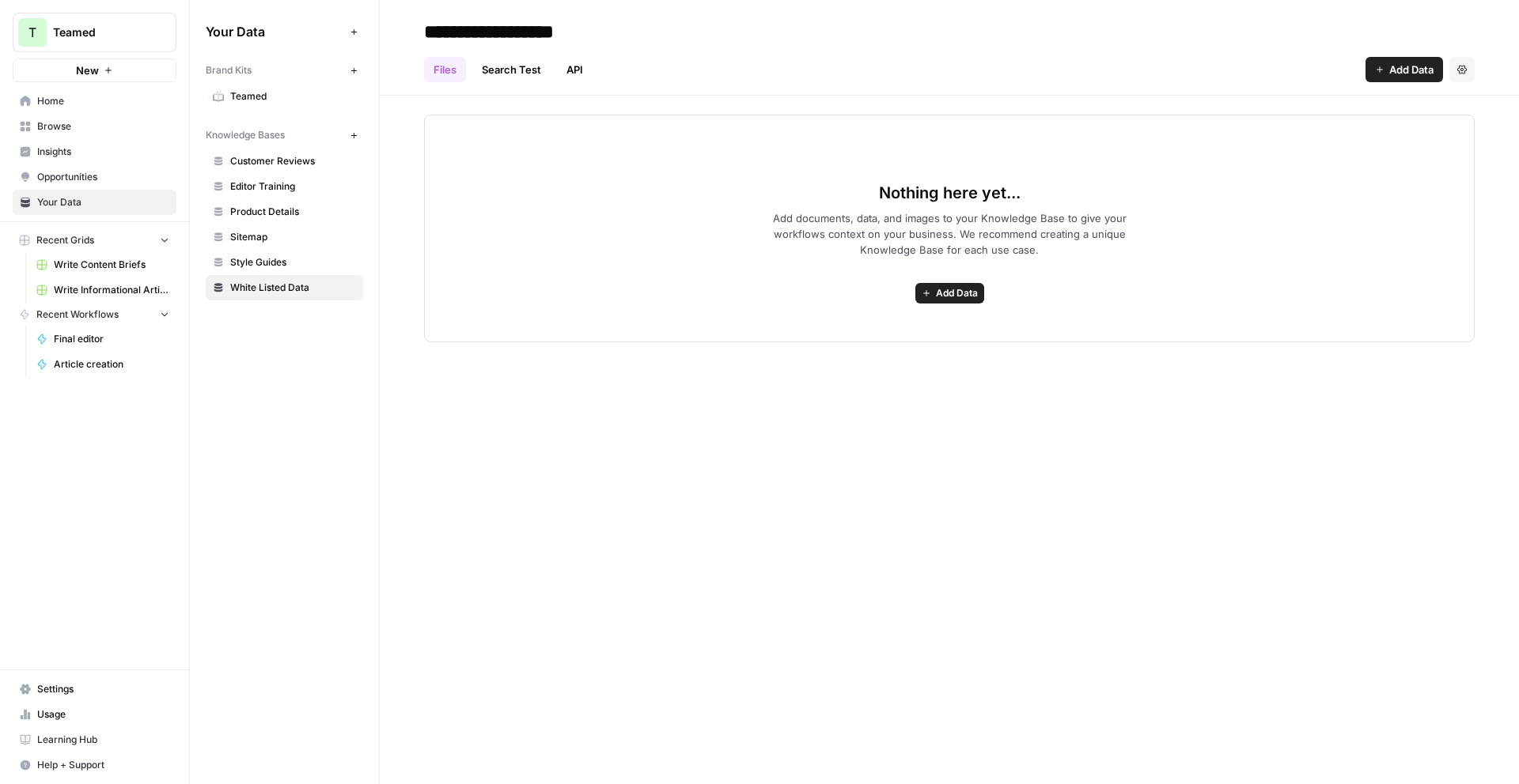
click at [980, 304] on div "Nothing here yet... Add documents, data, and images to your Knowledge Base to g…" at bounding box center [949, 228] width 1051 height 228
click at [972, 299] on span "Add Data" at bounding box center [956, 293] width 41 height 14
click at [1459, 72] on icon "button" at bounding box center [1462, 68] width 9 height 8
click at [1458, 74] on icon "button" at bounding box center [1462, 69] width 9 height 9
click at [1356, 73] on div "Files Search Test API Add Data Settings" at bounding box center [949, 63] width 1051 height 38
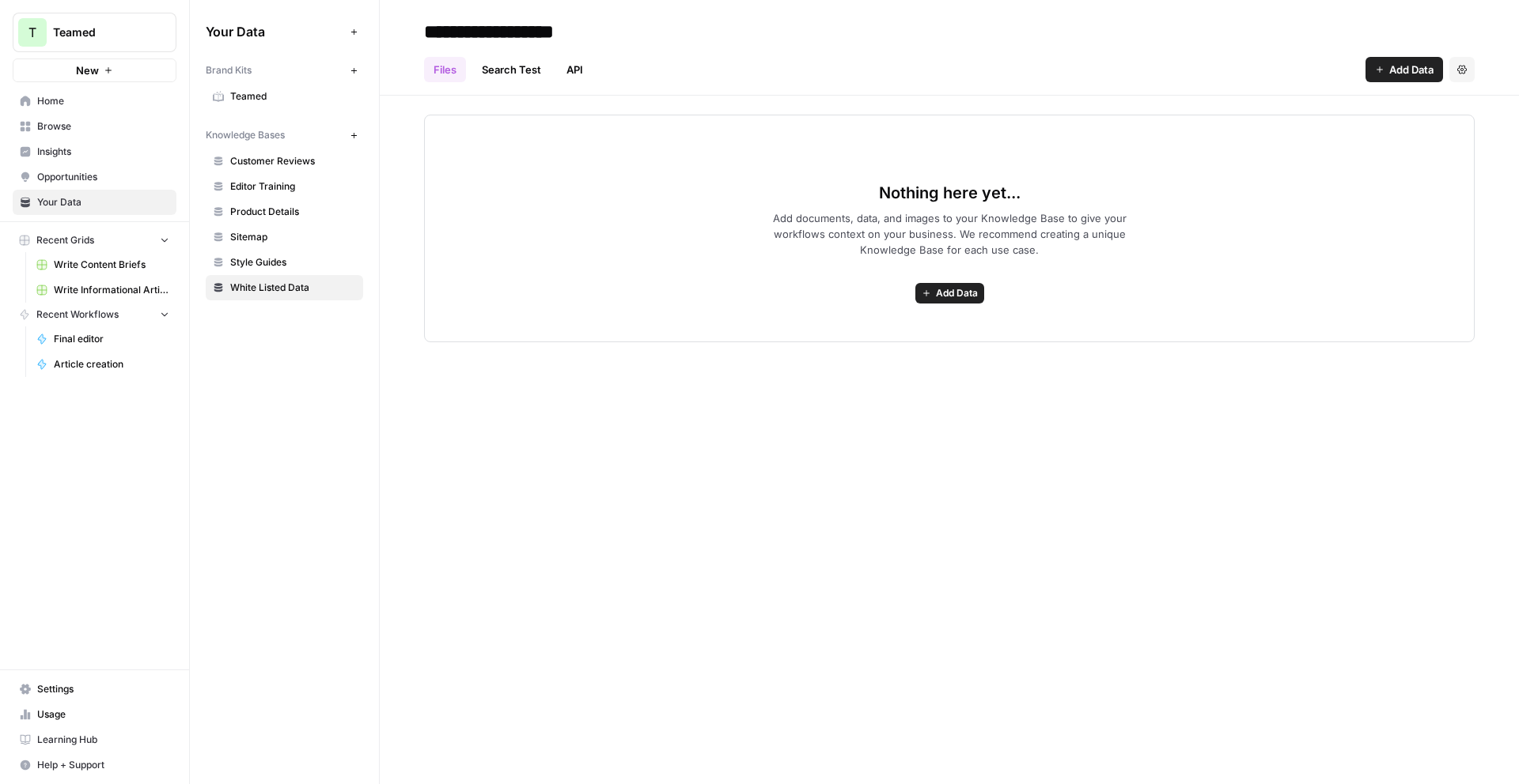
click at [1372, 70] on button "Add Data" at bounding box center [1405, 69] width 77 height 25
click at [833, 216] on span "Add documents, data, and images to your Knowledge Base to give your workflows c…" at bounding box center [948, 234] width 405 height 48
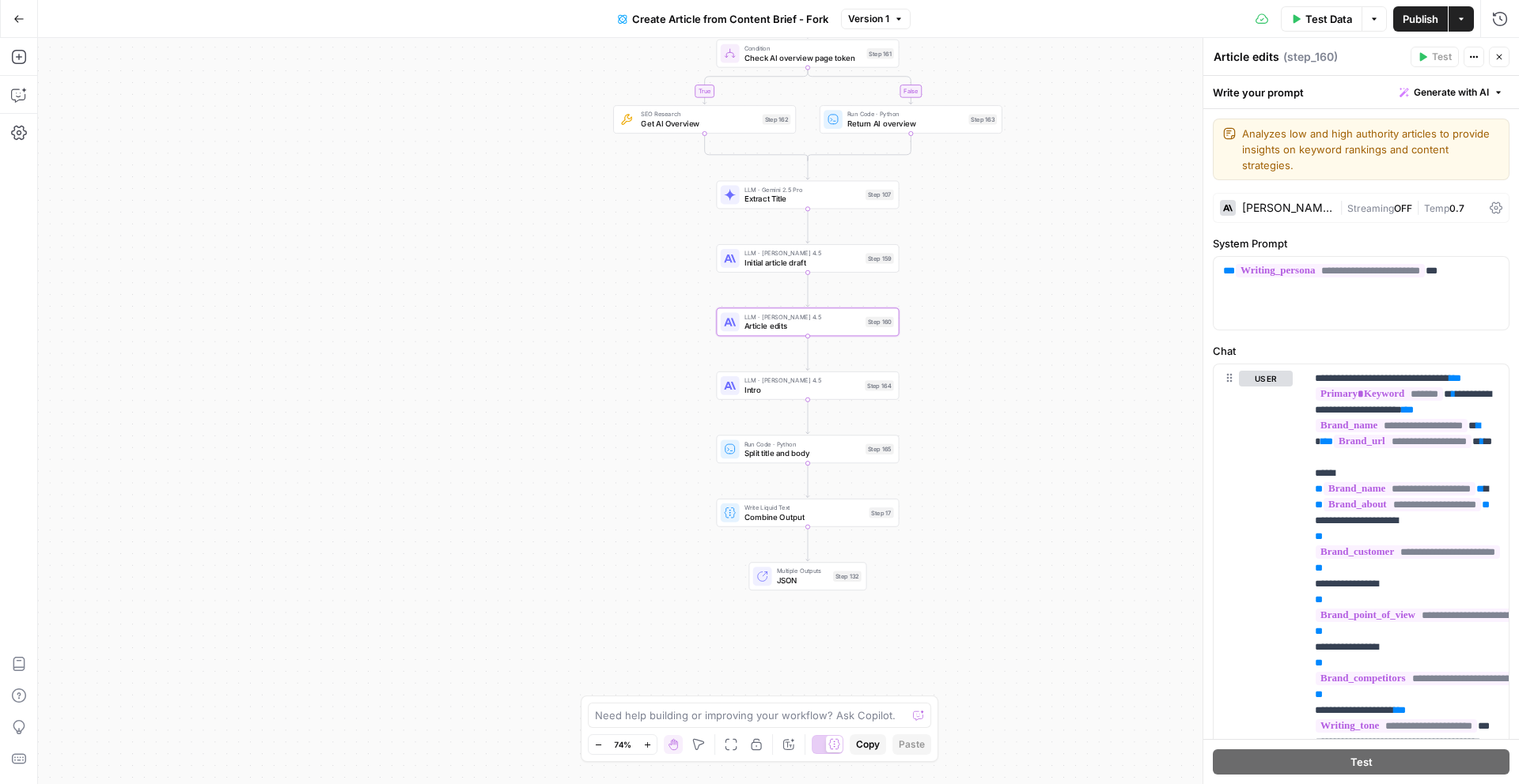
scroll to position [1778, 0]
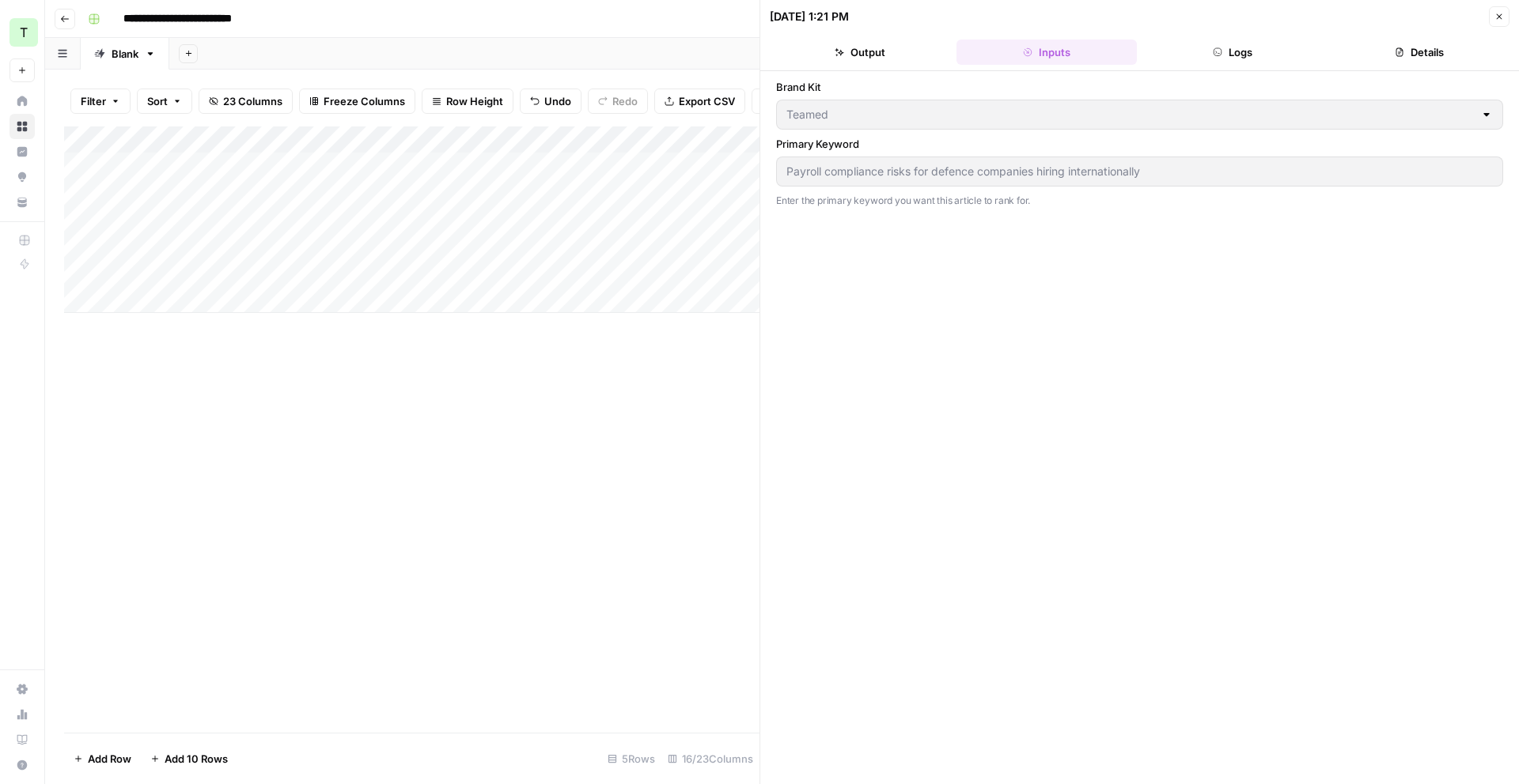
drag, startPoint x: 1501, startPoint y: 22, endPoint x: 1488, endPoint y: 36, distance: 19.1
click at [1501, 22] on button "Close" at bounding box center [1499, 17] width 20 height 20
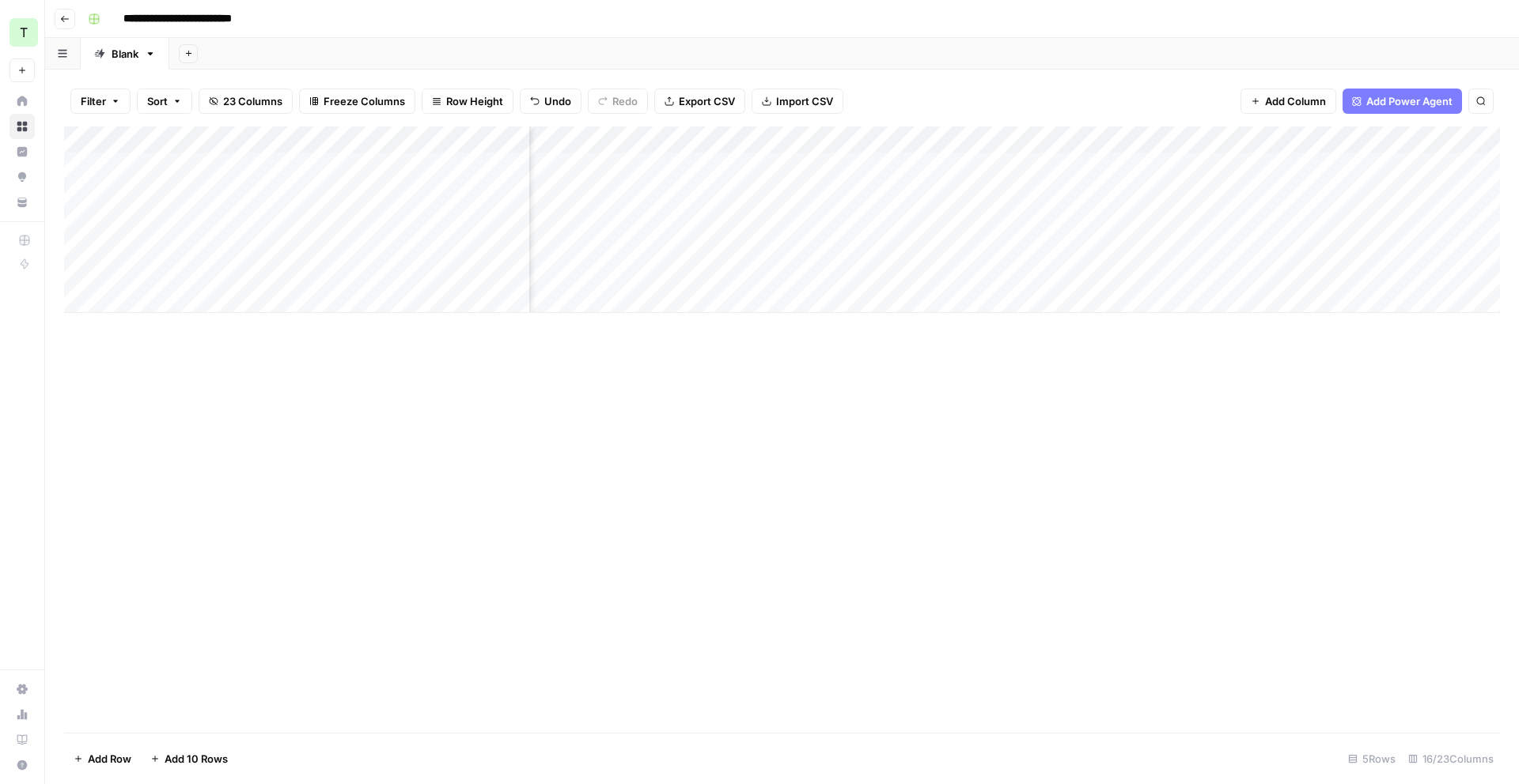
scroll to position [0, 1357]
click at [982, 165] on div "Add Column" at bounding box center [783, 219] width 1436 height 187
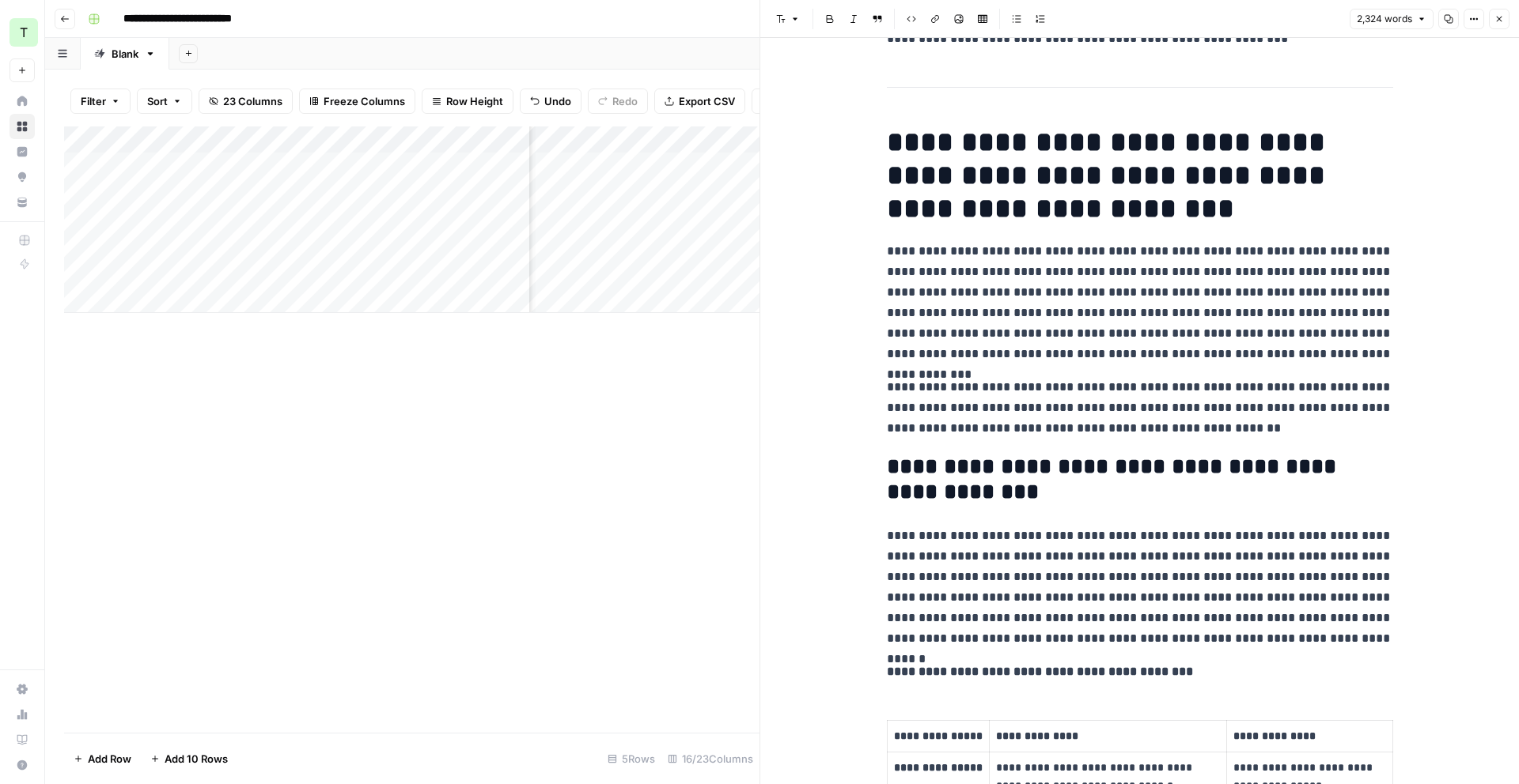
scroll to position [199, 0]
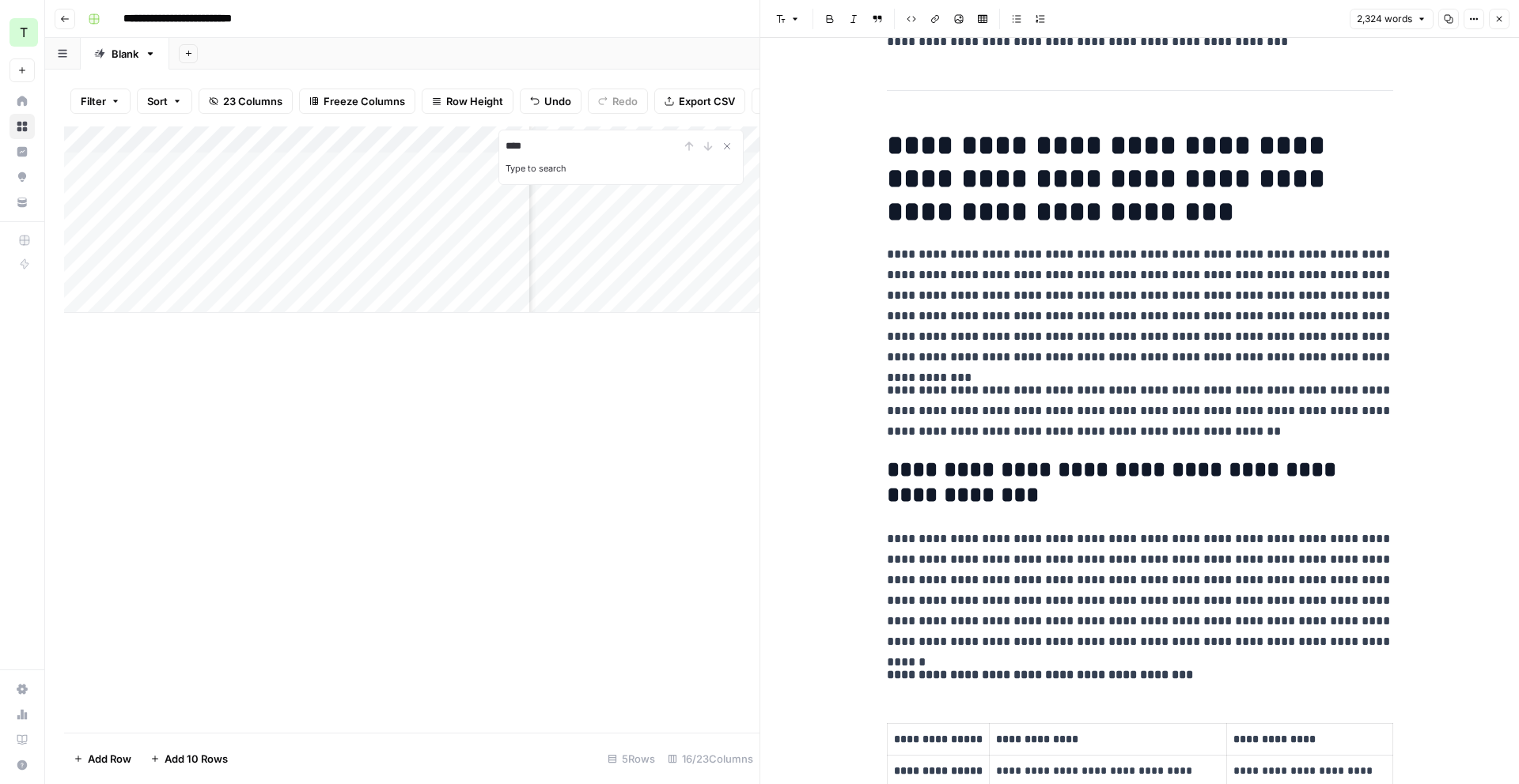
type input "****"
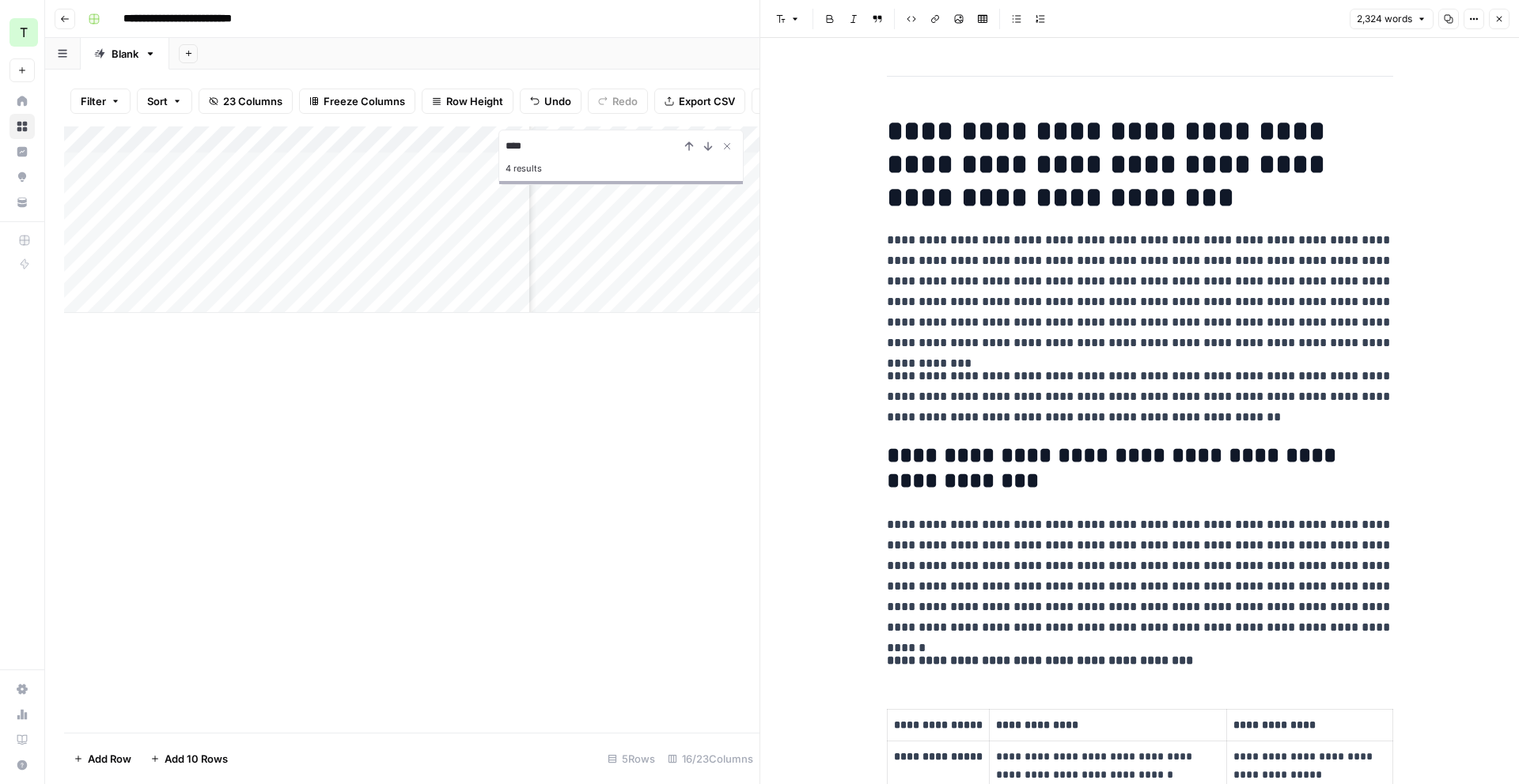
click at [1022, 263] on p "**********" at bounding box center [1139, 292] width 506 height 123
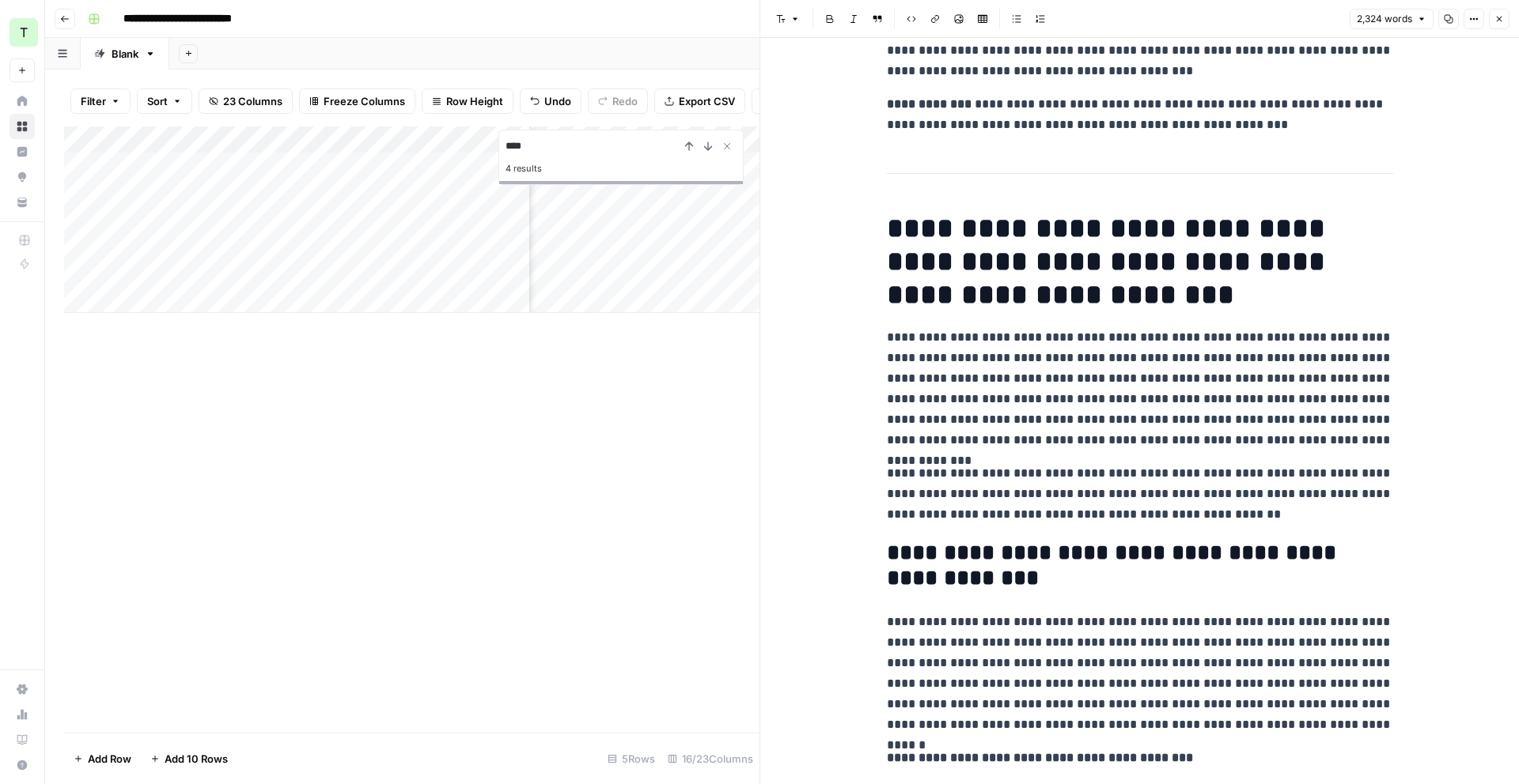
scroll to position [115, 0]
type input "itar"
click at [1337, 27] on icon "button" at bounding box center [1336, 25] width 8 height 8
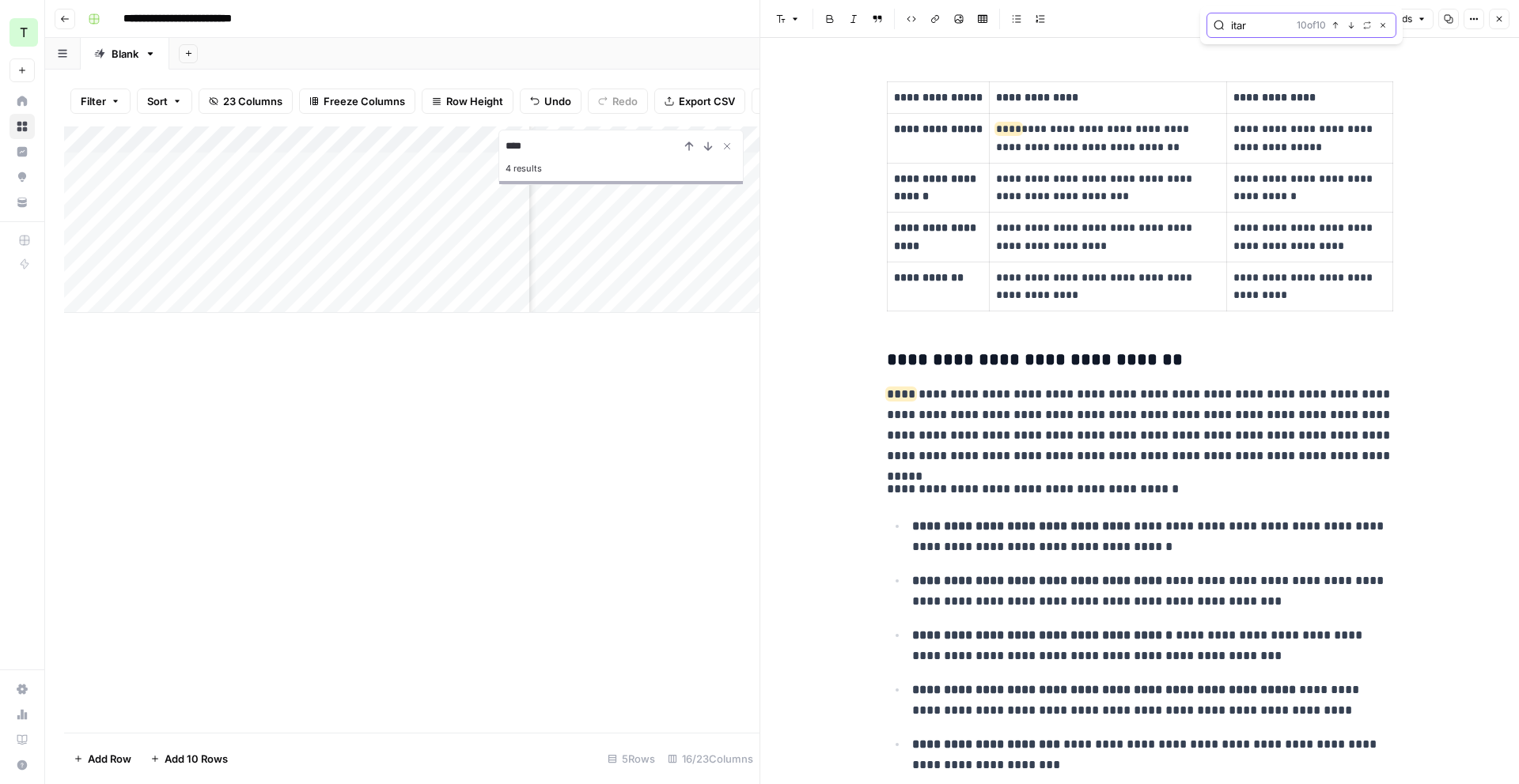
scroll to position [815, 0]
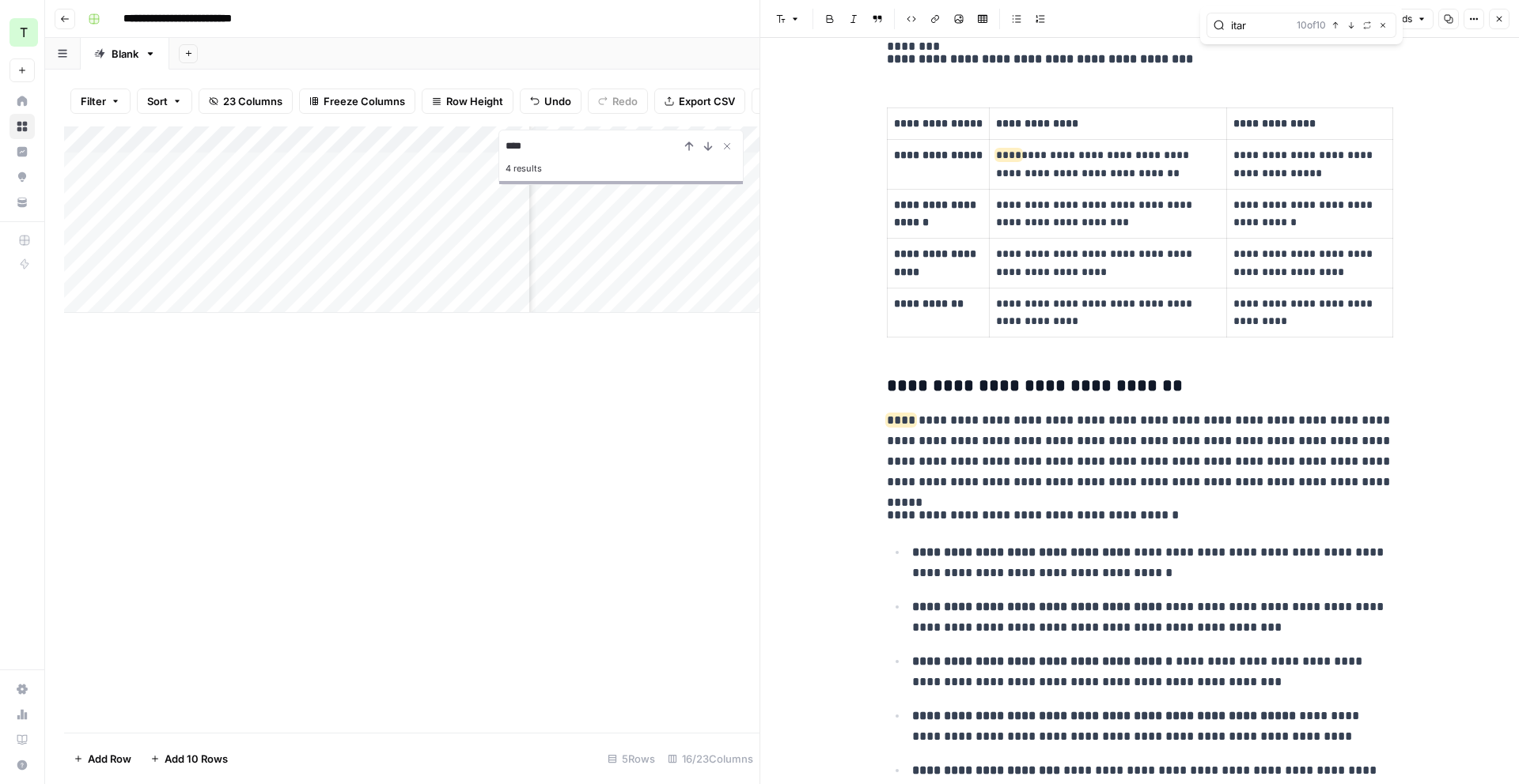
click at [1500, 15] on icon "button" at bounding box center [1499, 18] width 9 height 9
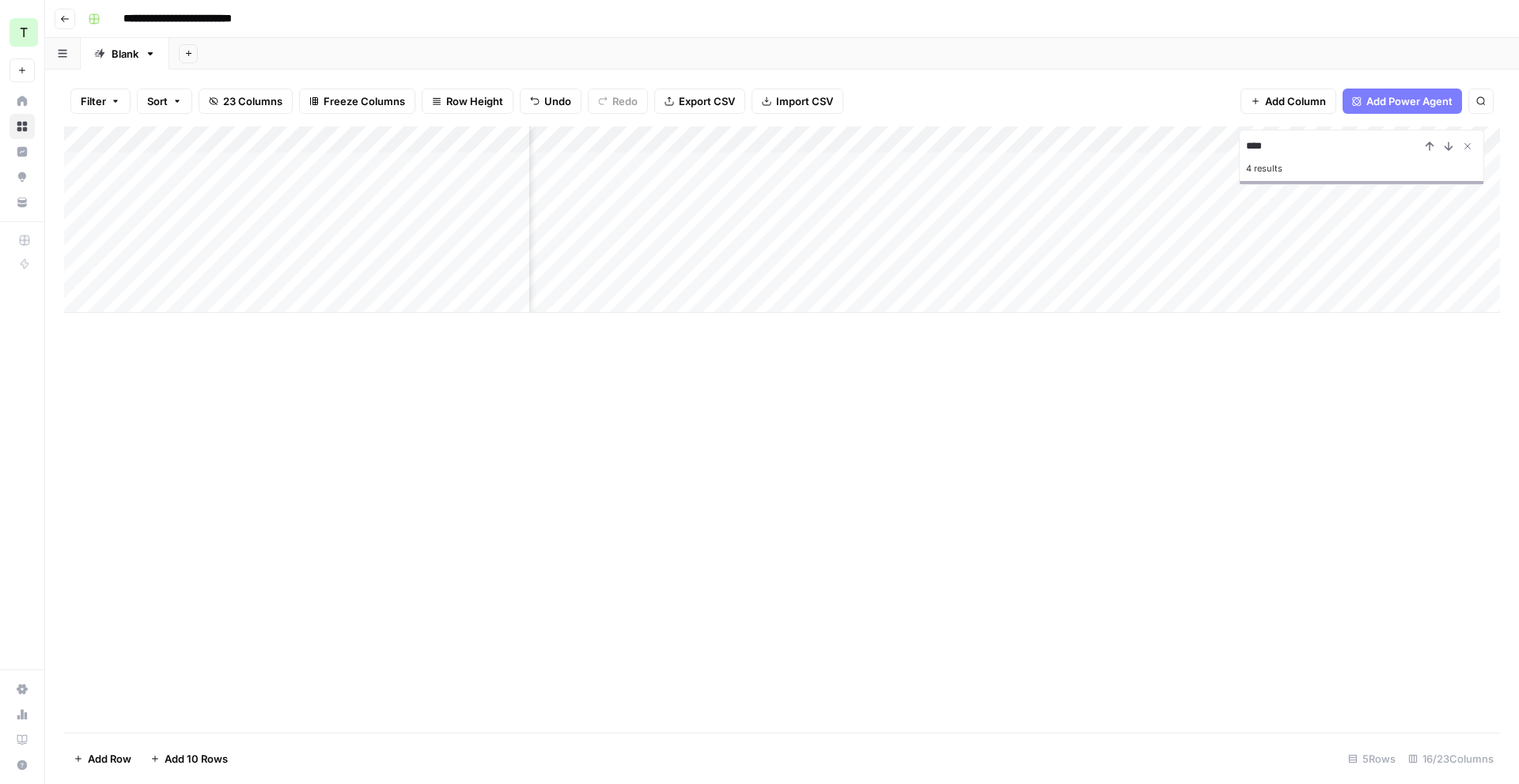
click at [816, 138] on div "Add Column" at bounding box center [783, 219] width 1436 height 187
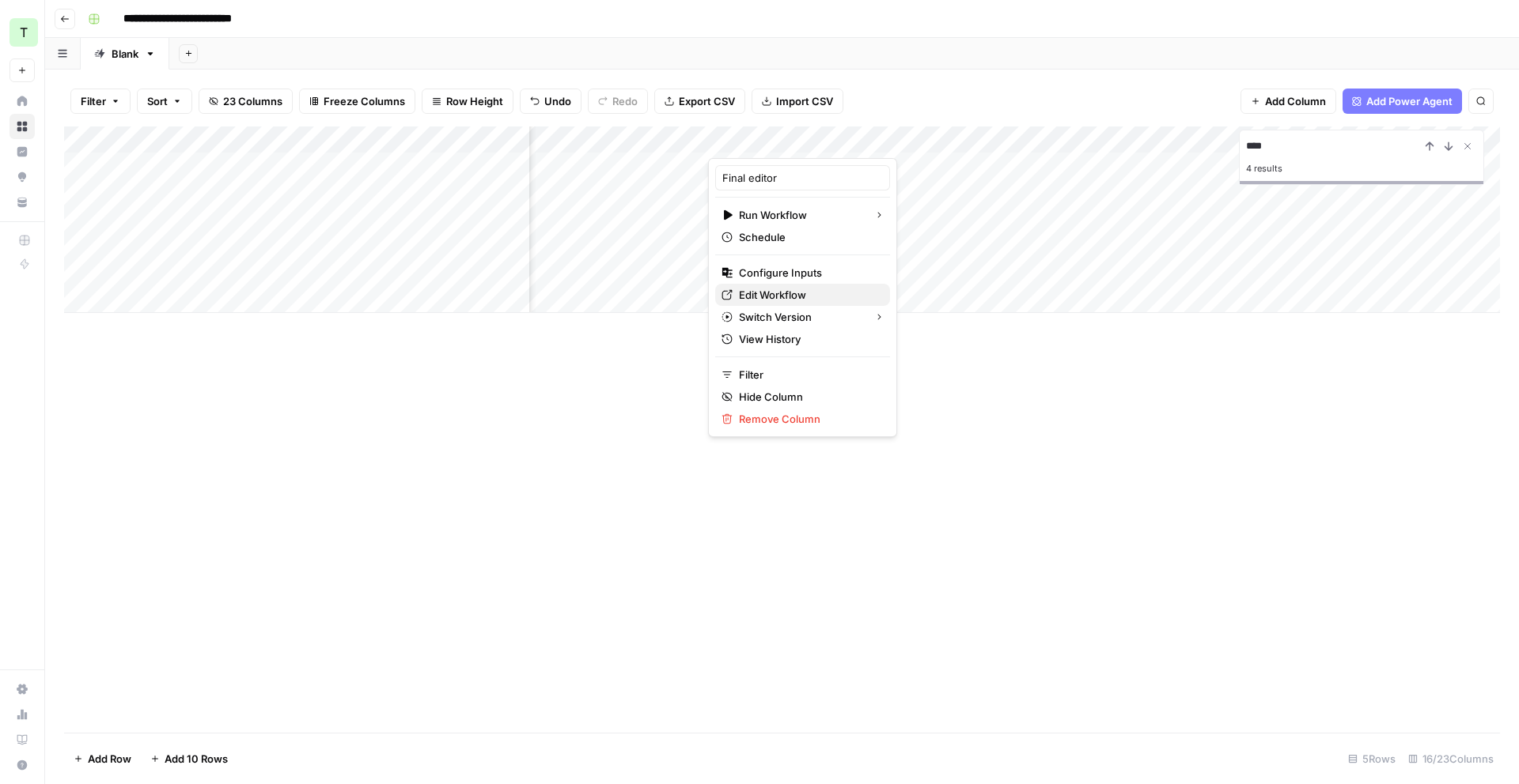
click at [794, 298] on span "Edit Workflow" at bounding box center [808, 295] width 138 height 16
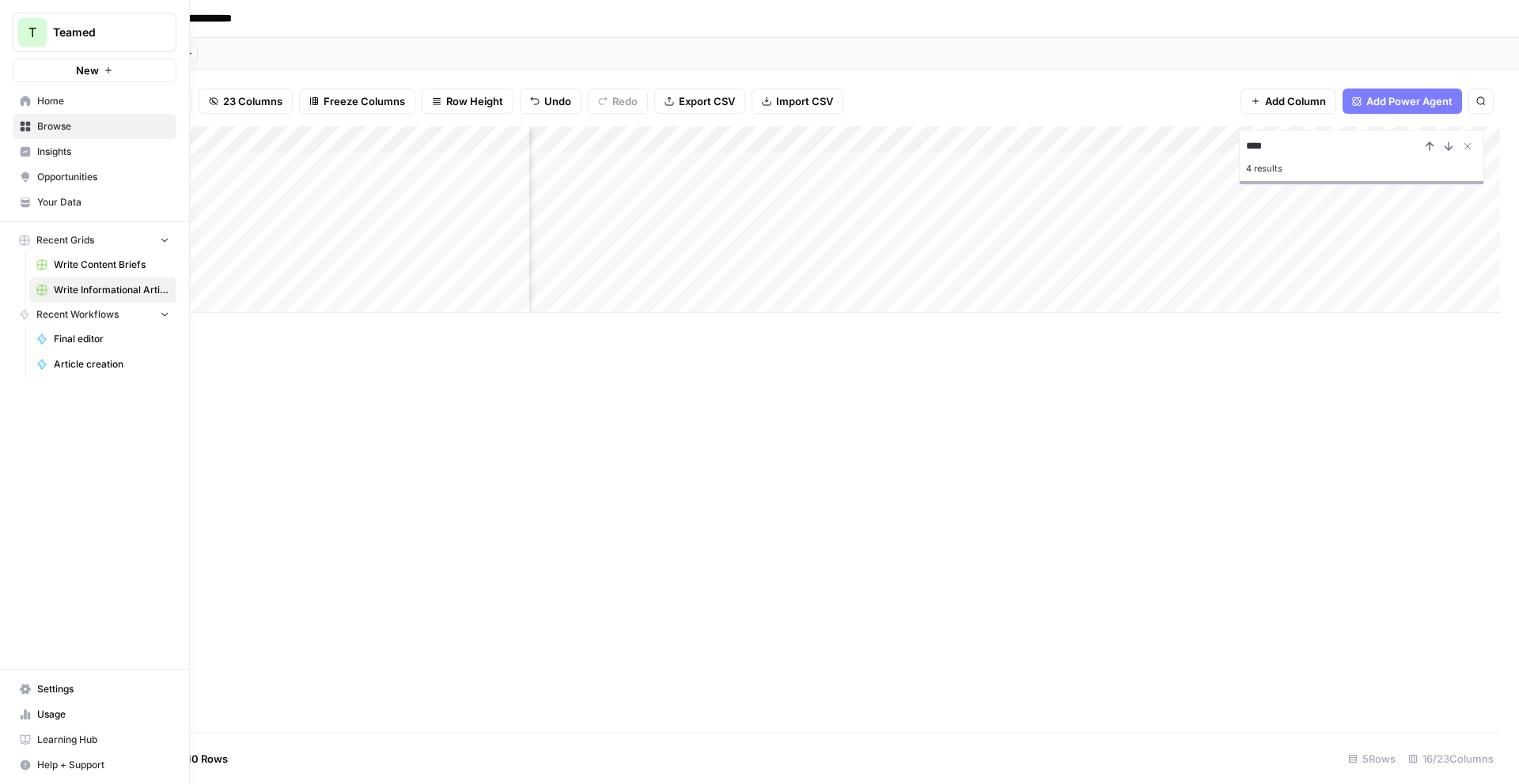
click at [42, 101] on span "Home" at bounding box center [102, 100] width 132 height 14
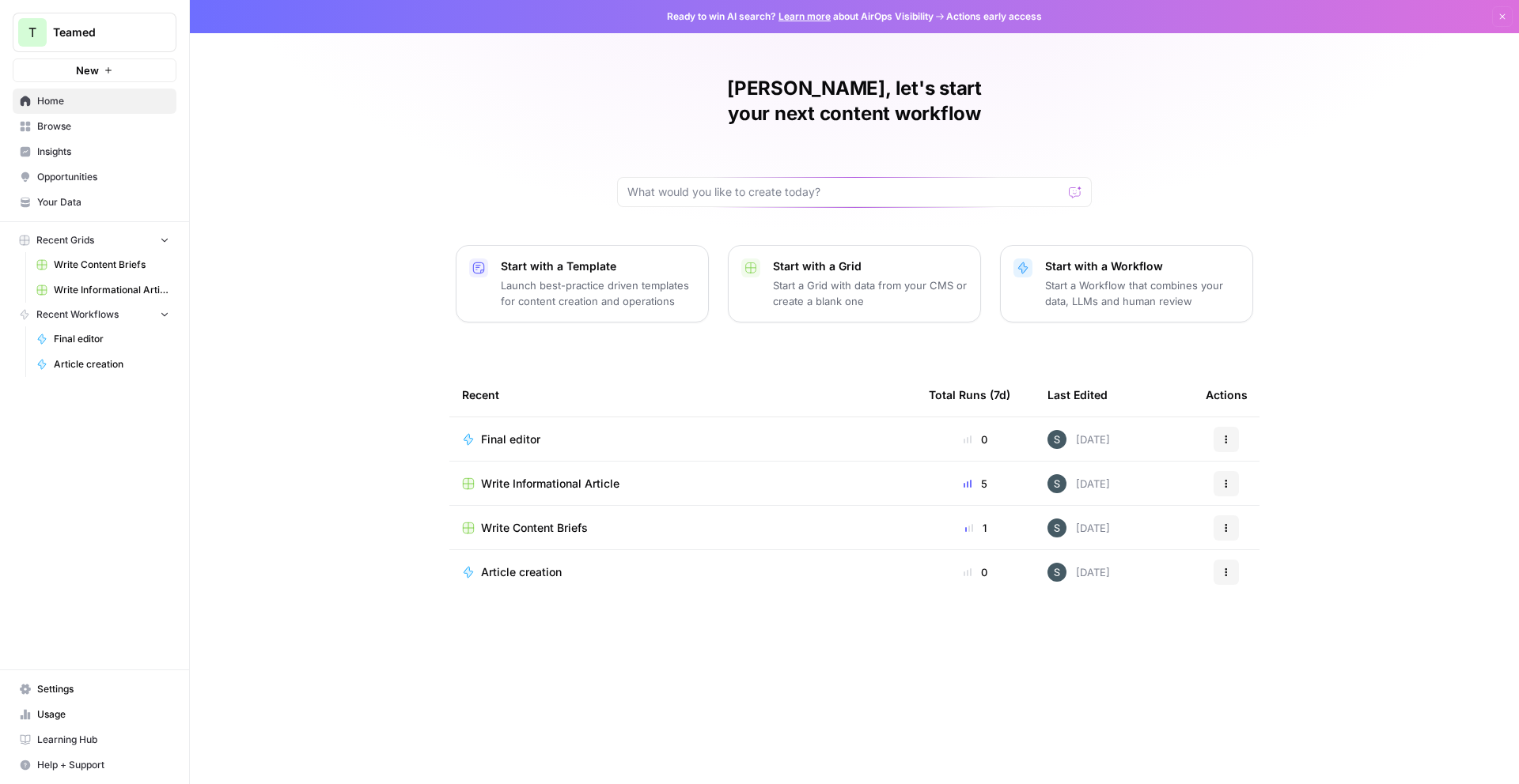
click at [1137, 277] on p "Start a Workflow that combines your data, LLMs and human review" at bounding box center [1142, 293] width 194 height 31
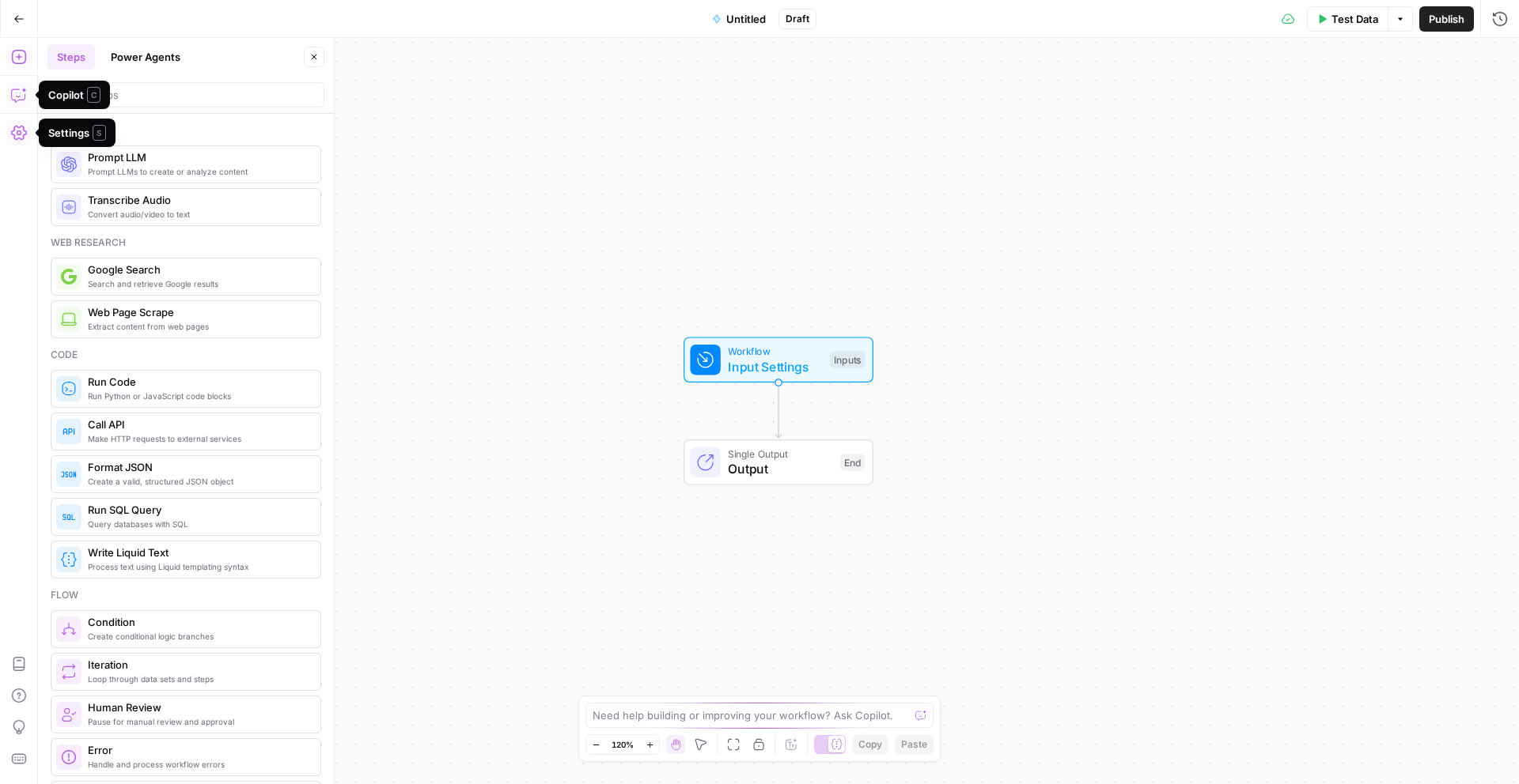
click at [20, 98] on icon "button" at bounding box center [18, 94] width 16 height 16
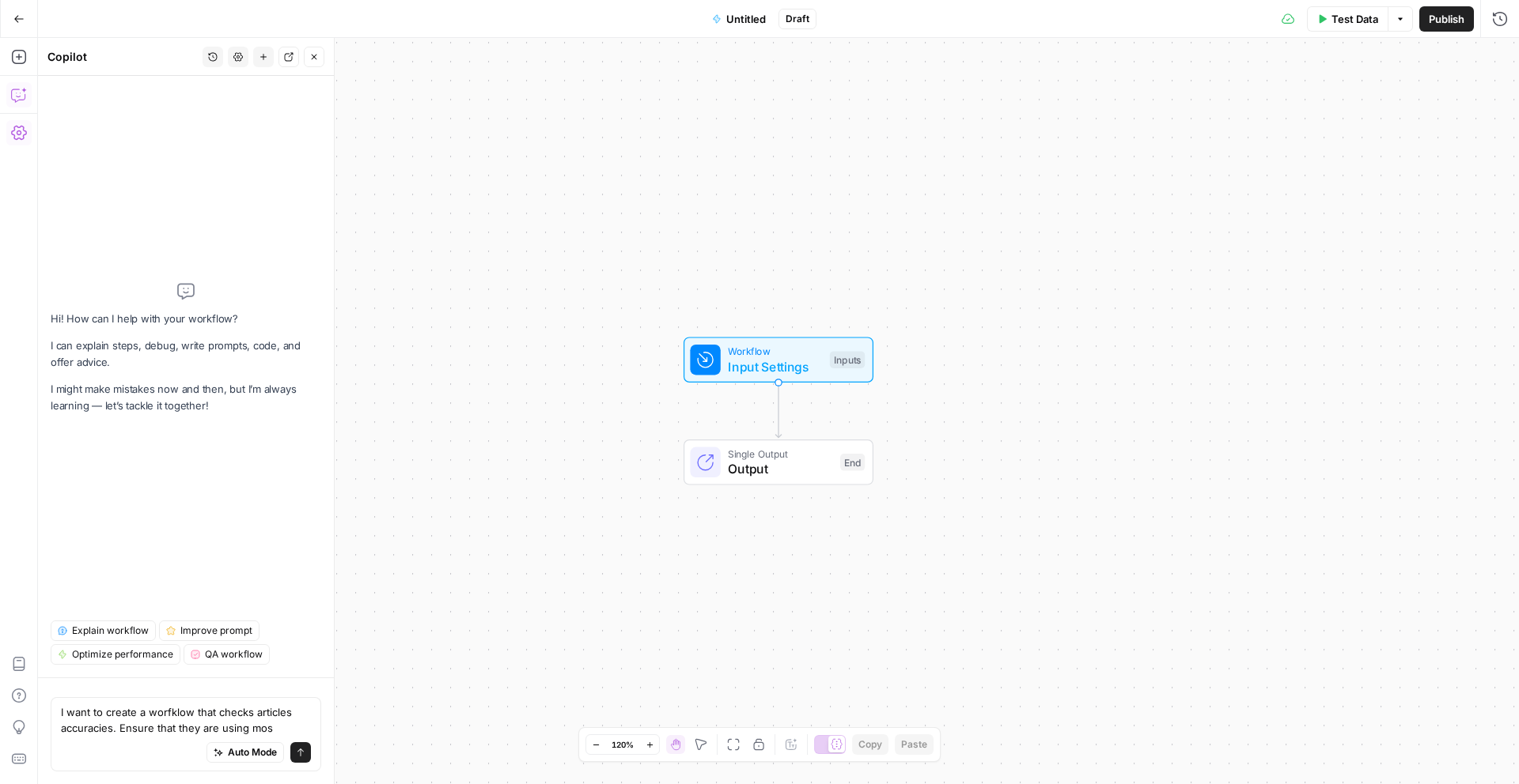
type textarea "I want to create a worfklow that checks articles accuracies. Ensure that they a…"
click at [22, 25] on button "Go Back" at bounding box center [18, 18] width 29 height 29
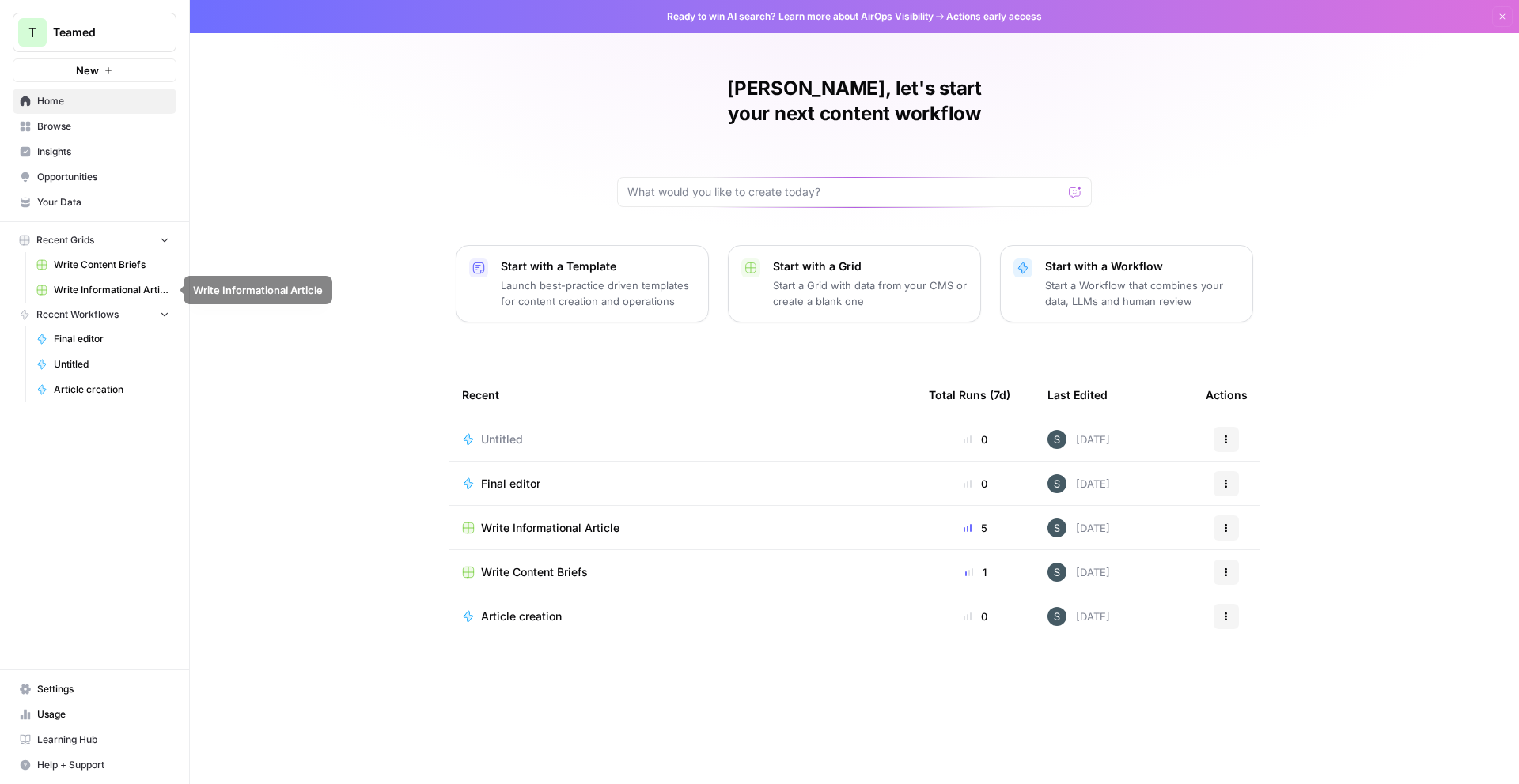
click at [86, 284] on span "Write Informational Article" at bounding box center [111, 289] width 115 height 14
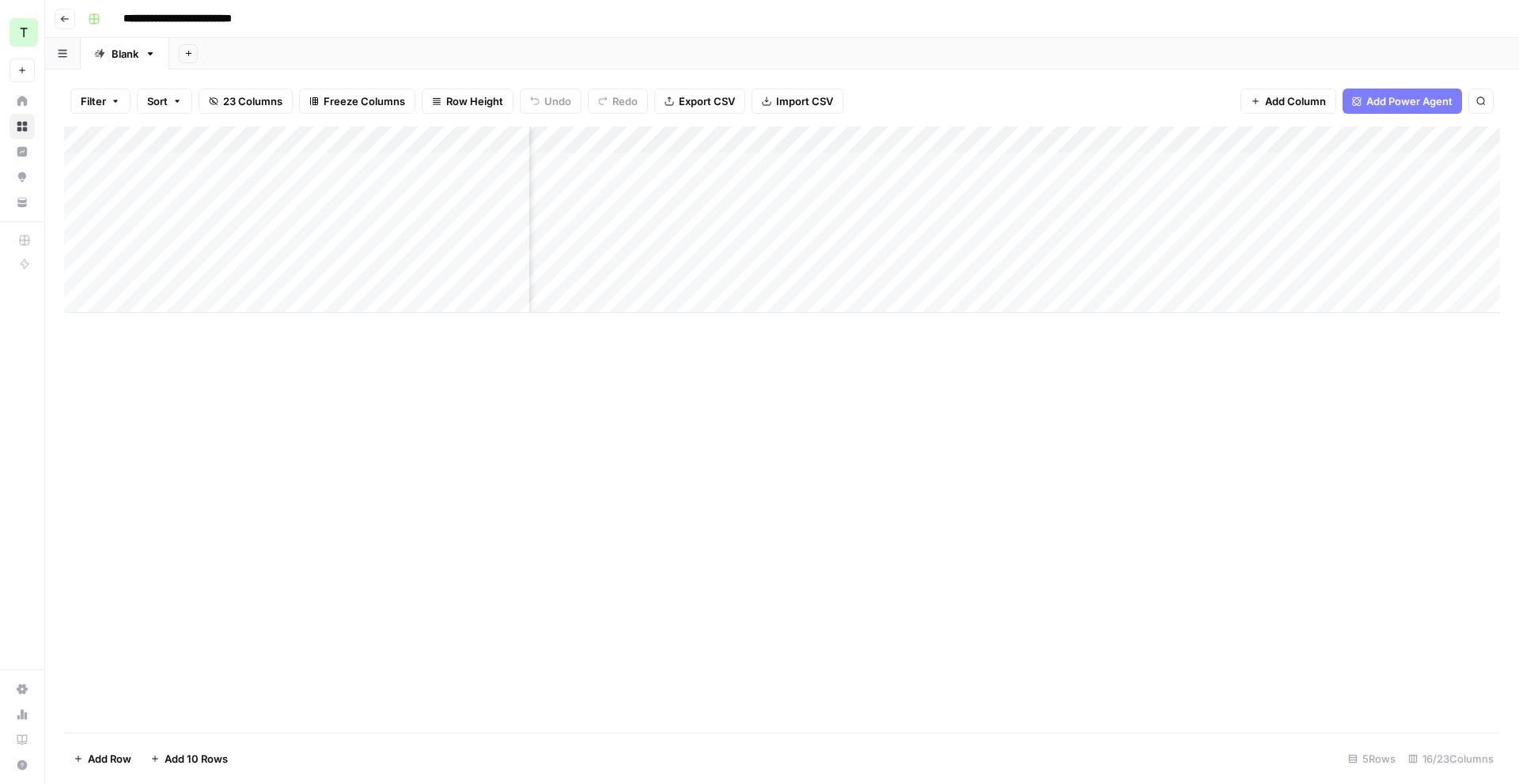
scroll to position [0, 238]
click at [865, 138] on div "Add Column" at bounding box center [783, 219] width 1436 height 187
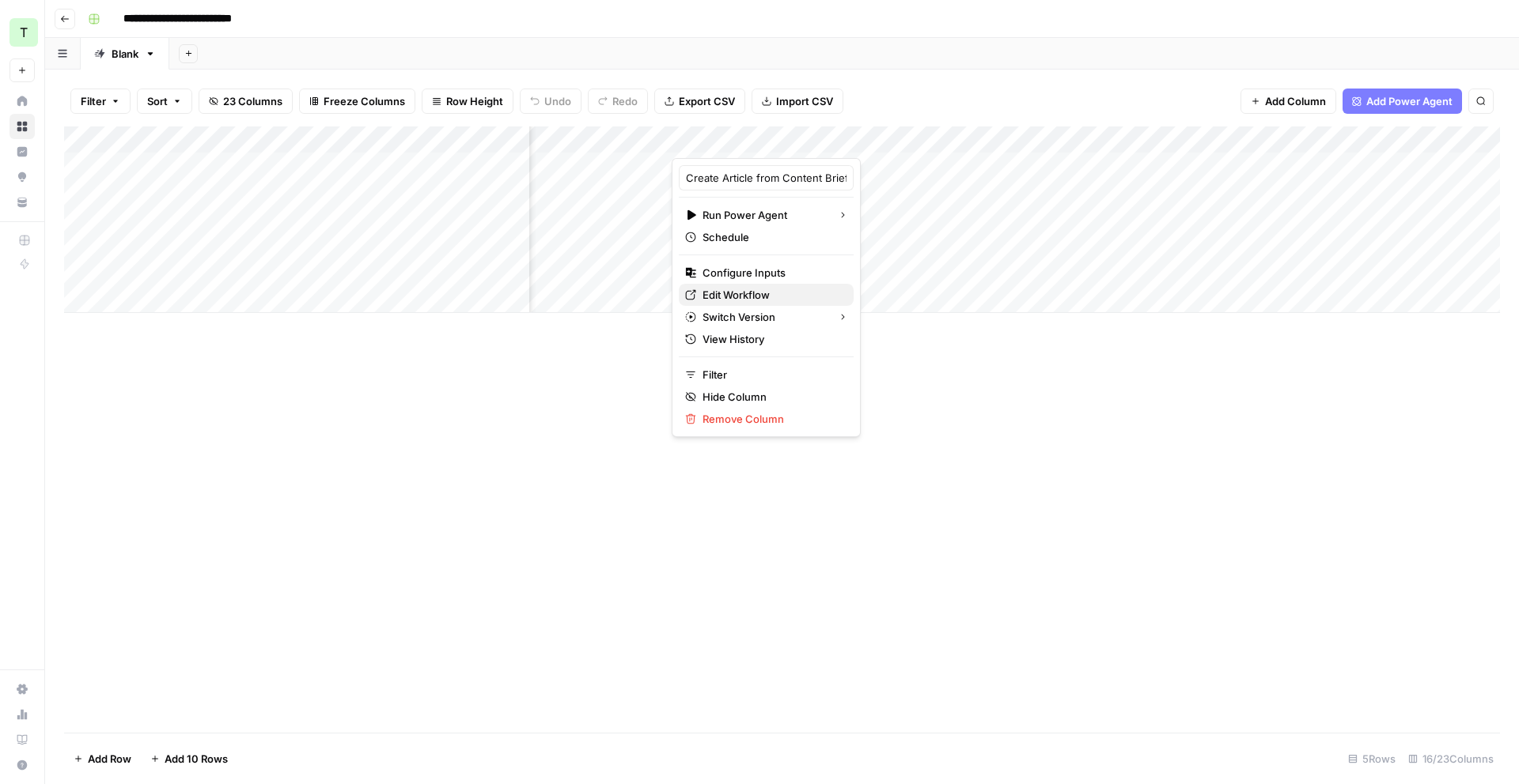
click at [762, 290] on span "Edit Workflow" at bounding box center [771, 295] width 138 height 16
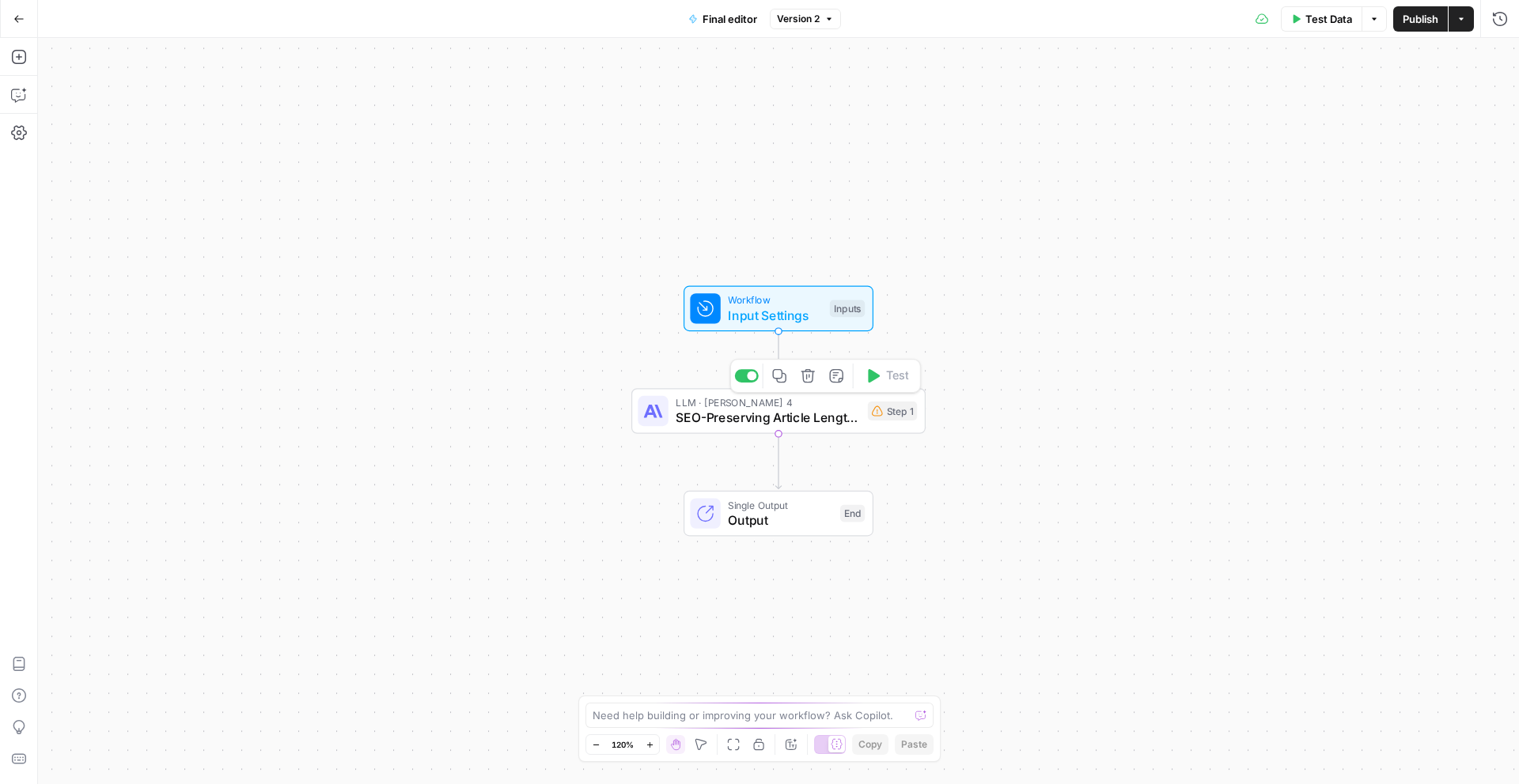
click at [772, 415] on span "SEO-Preserving Article Length Optimizer" at bounding box center [768, 417] width 184 height 19
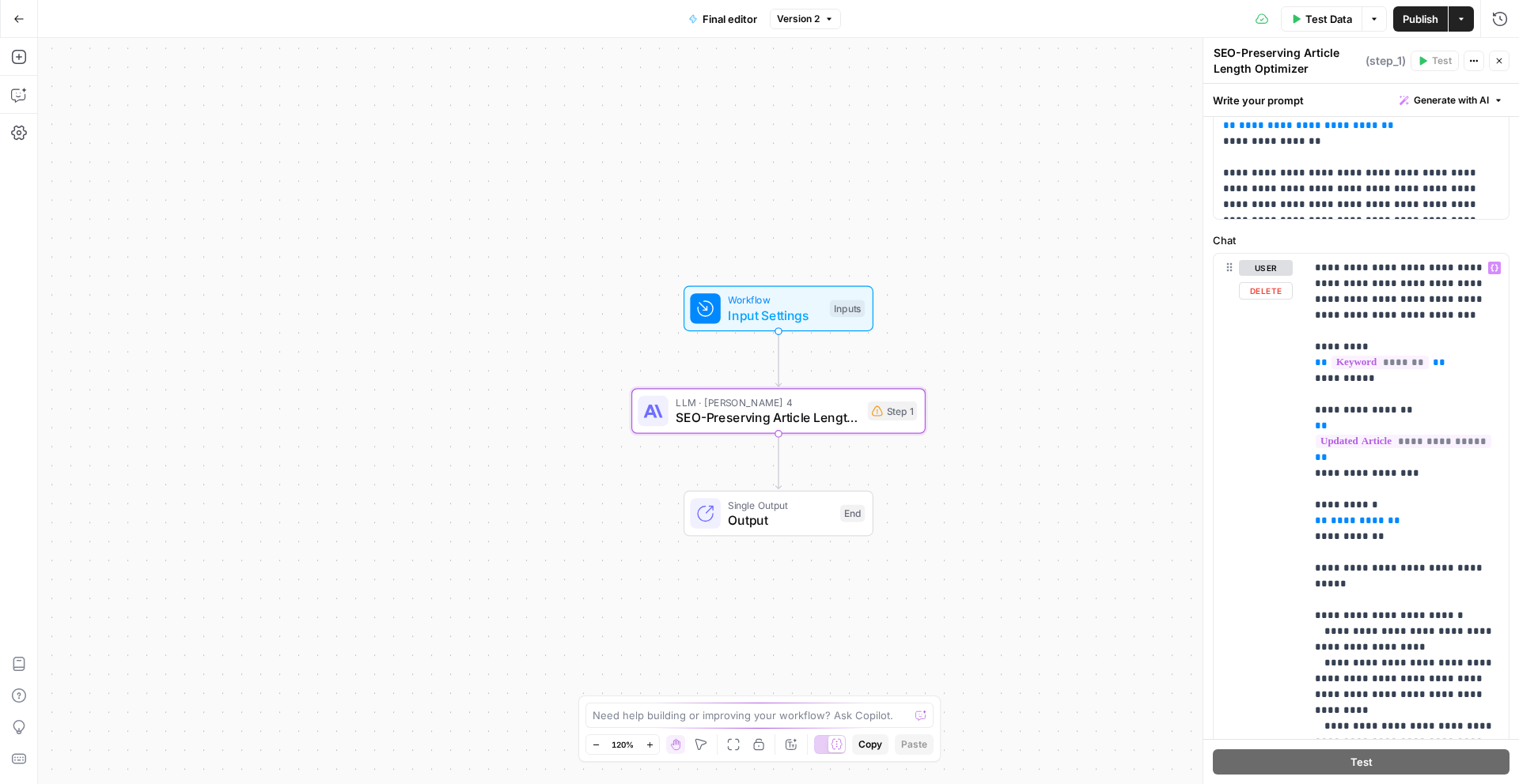
scroll to position [254, 0]
click at [19, 103] on button "Copilot" at bounding box center [18, 94] width 25 height 25
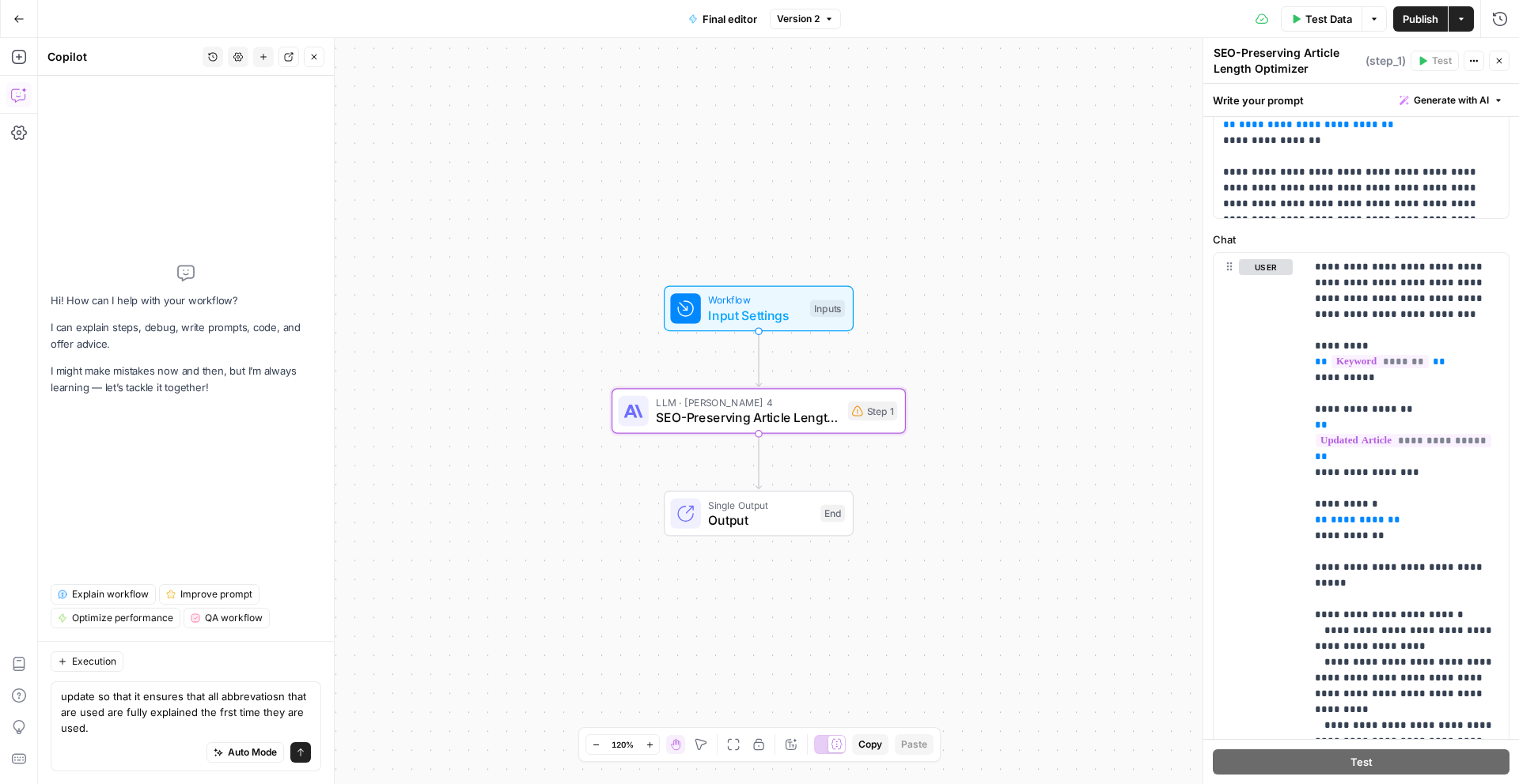
type textarea "update so that it ensures that all abbrevatiosn that are used are fully explain…"
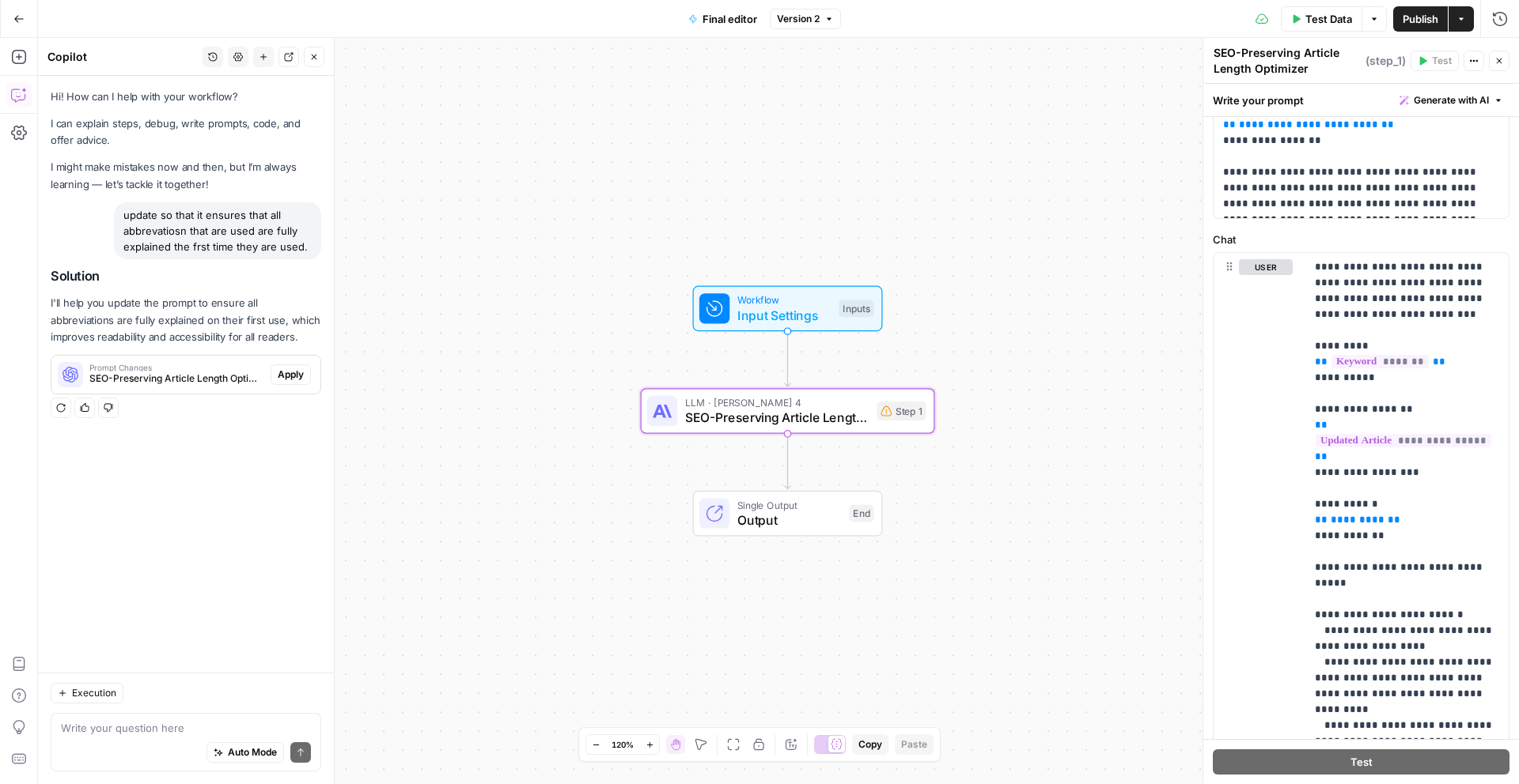
click at [292, 380] on span "Apply" at bounding box center [290, 374] width 26 height 14
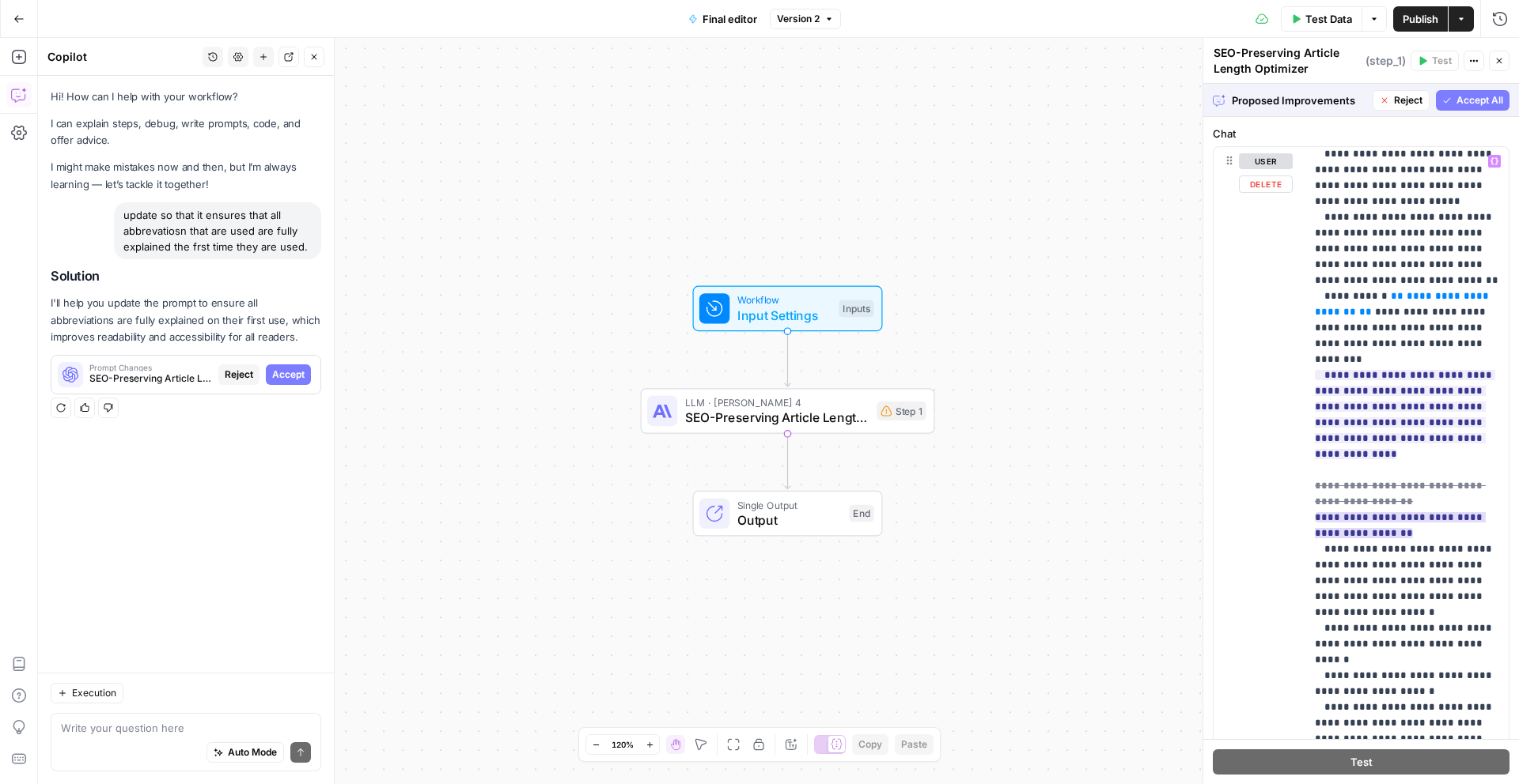
scroll to position [1574, 0]
click at [303, 375] on span "Accept" at bounding box center [288, 374] width 32 height 14
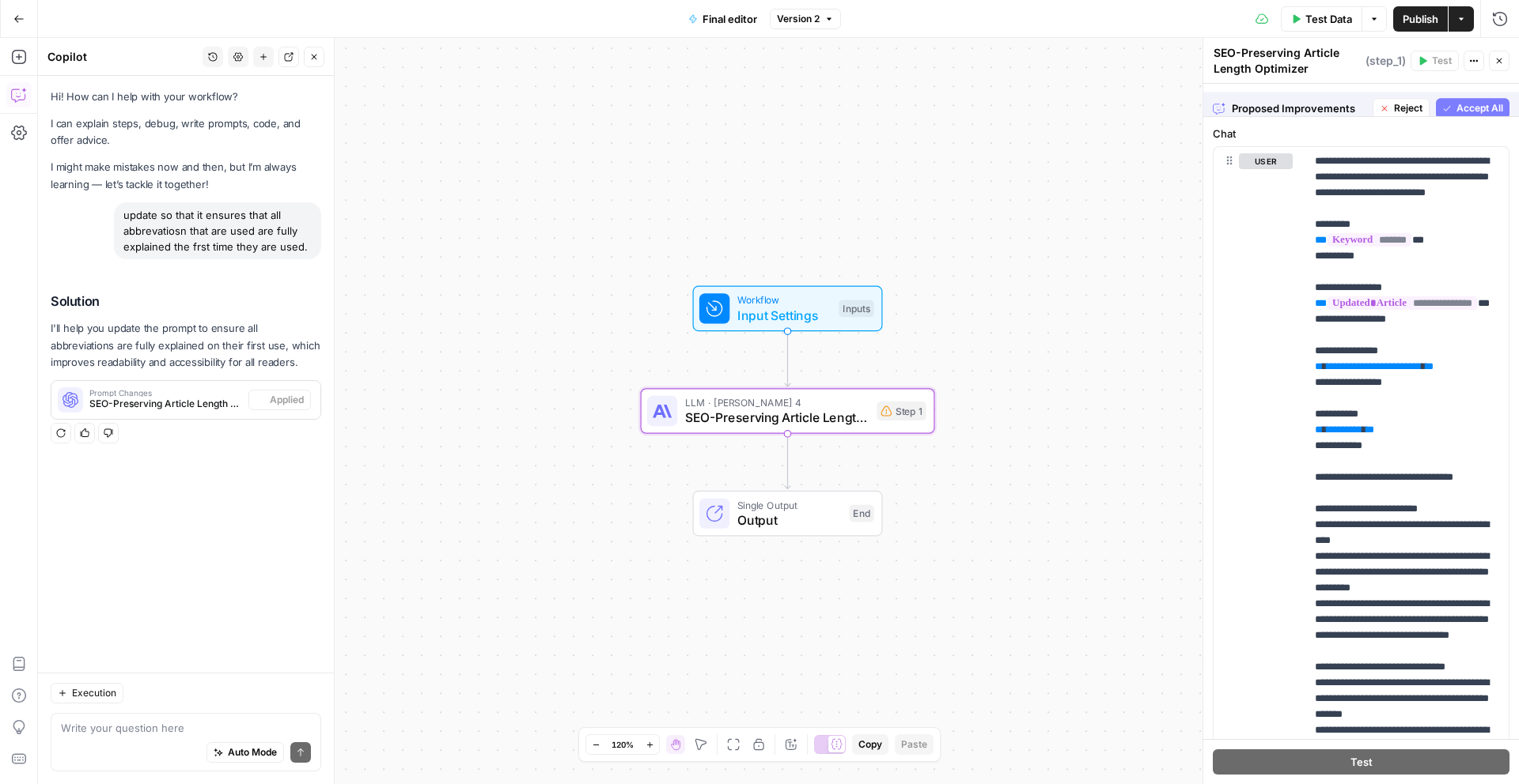
scroll to position [0, 0]
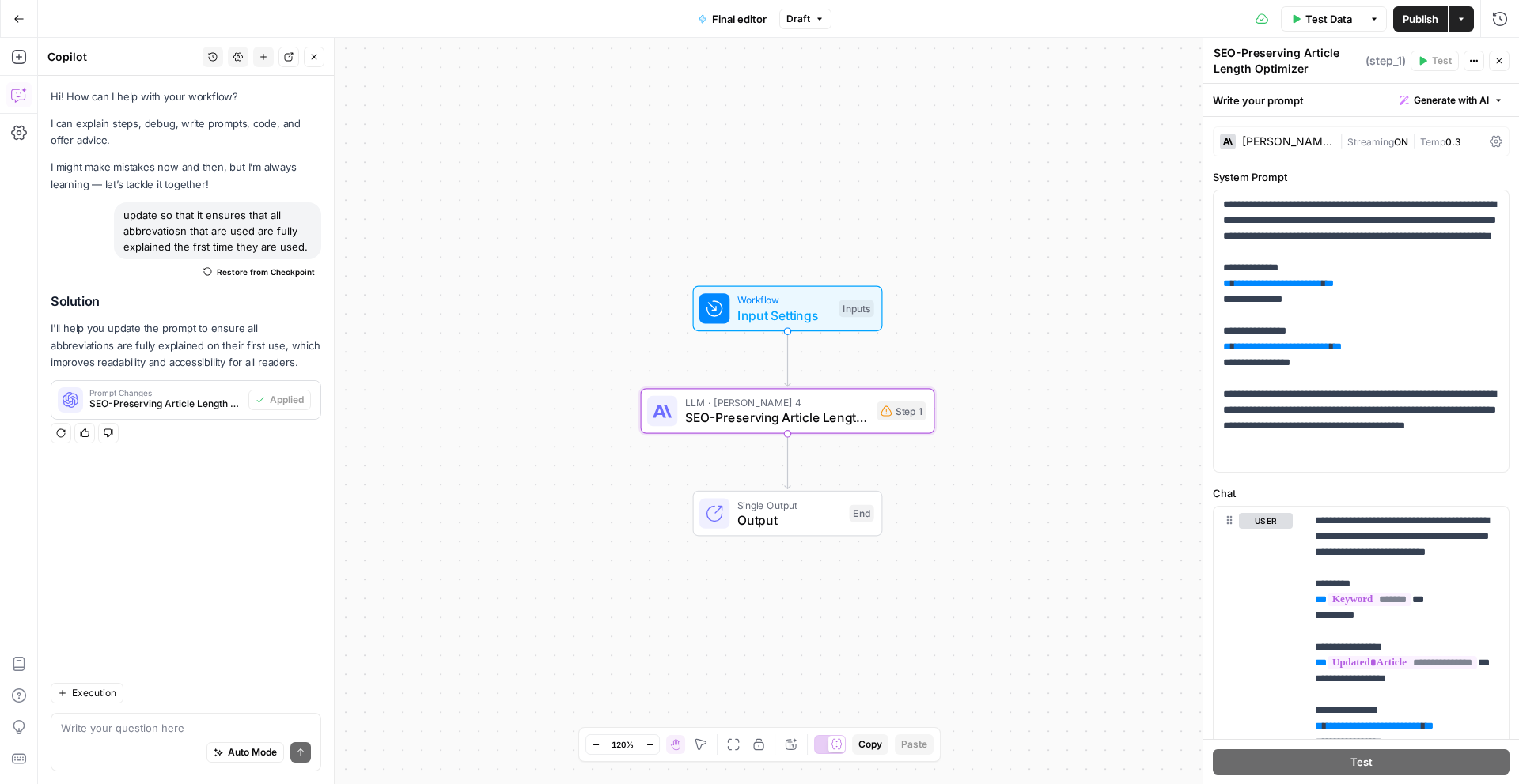
click at [1437, 29] on button "Publish" at bounding box center [1420, 18] width 54 height 25
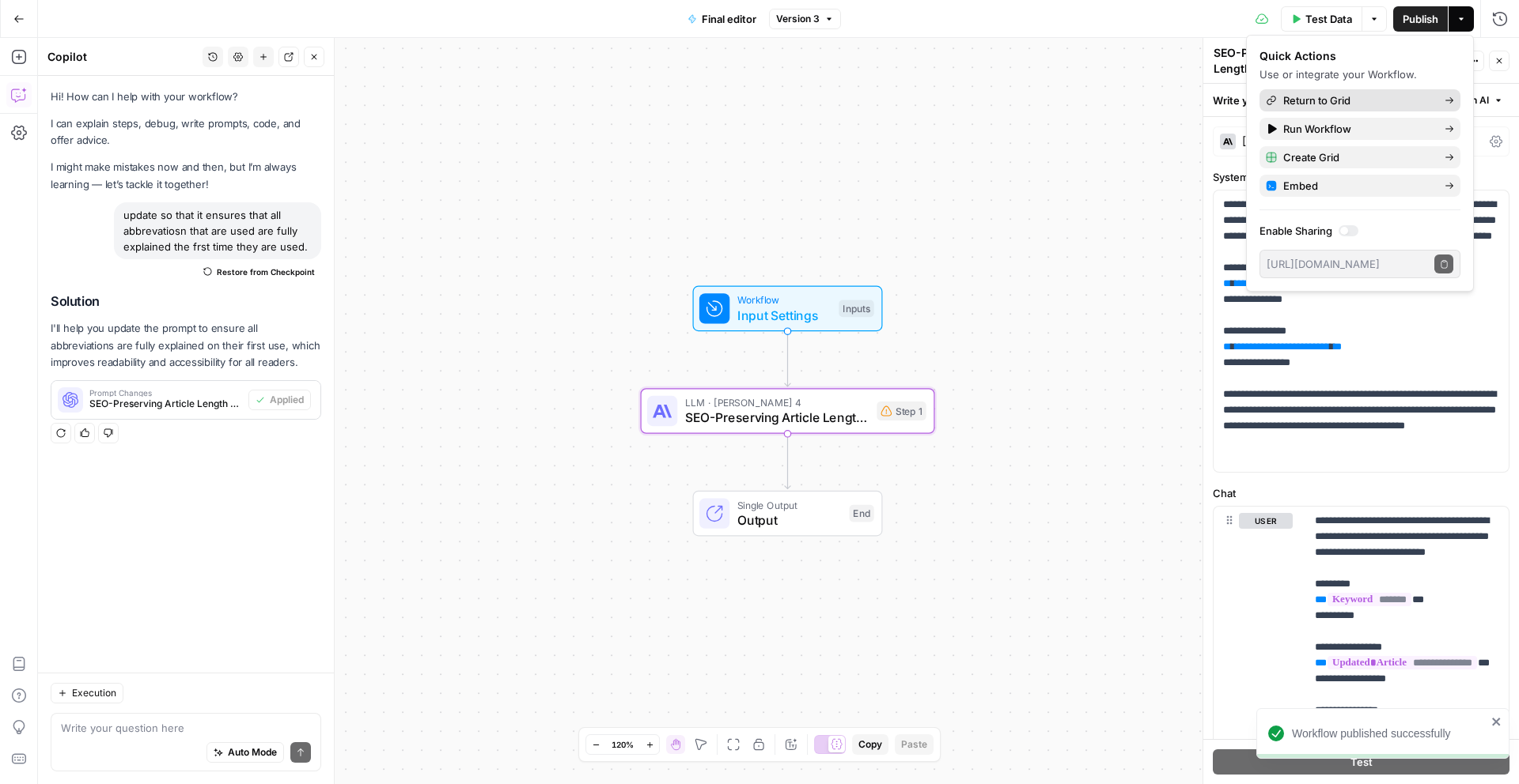
click at [1401, 106] on span "Return to Grid" at bounding box center [1357, 99] width 148 height 16
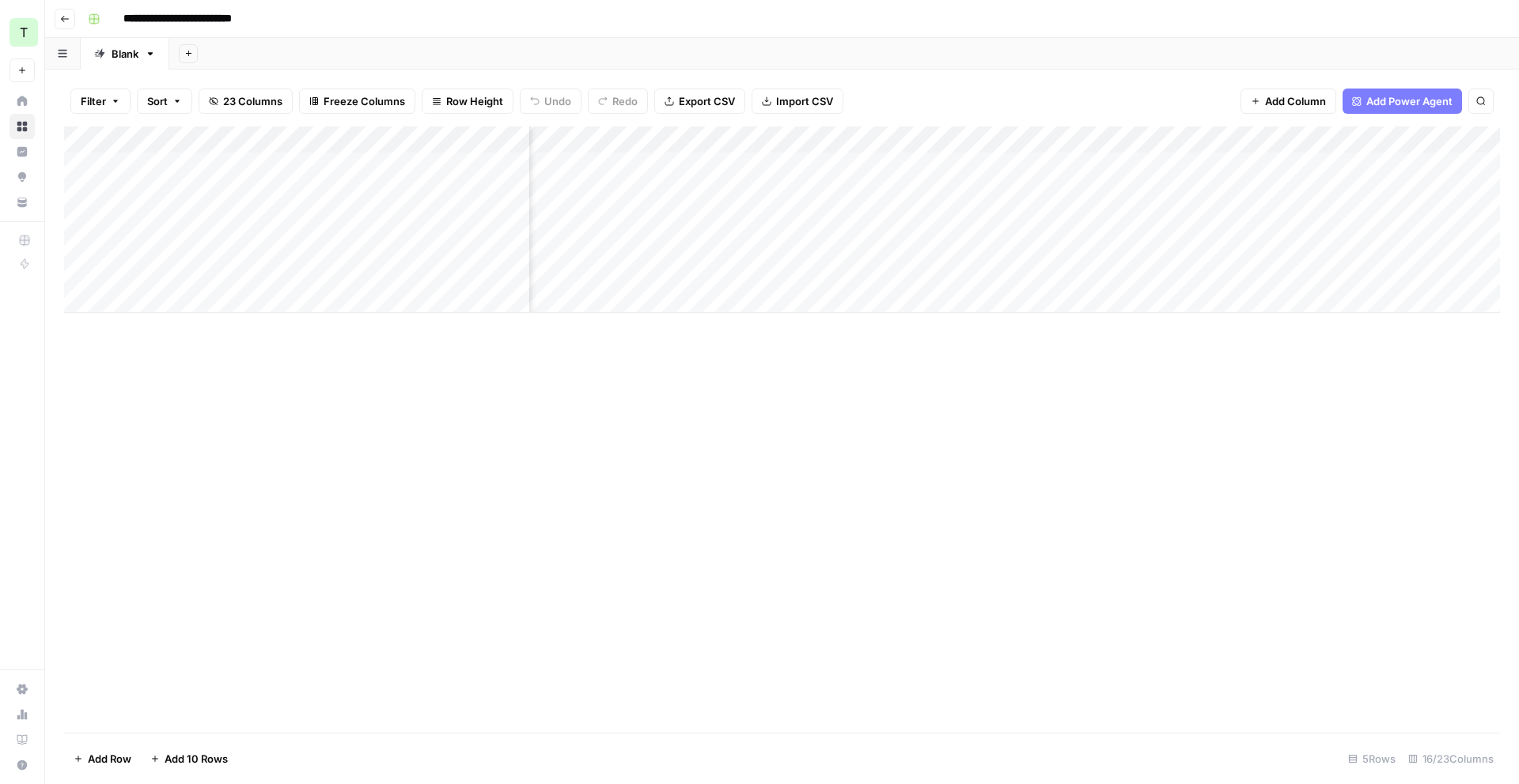
scroll to position [0, 1261]
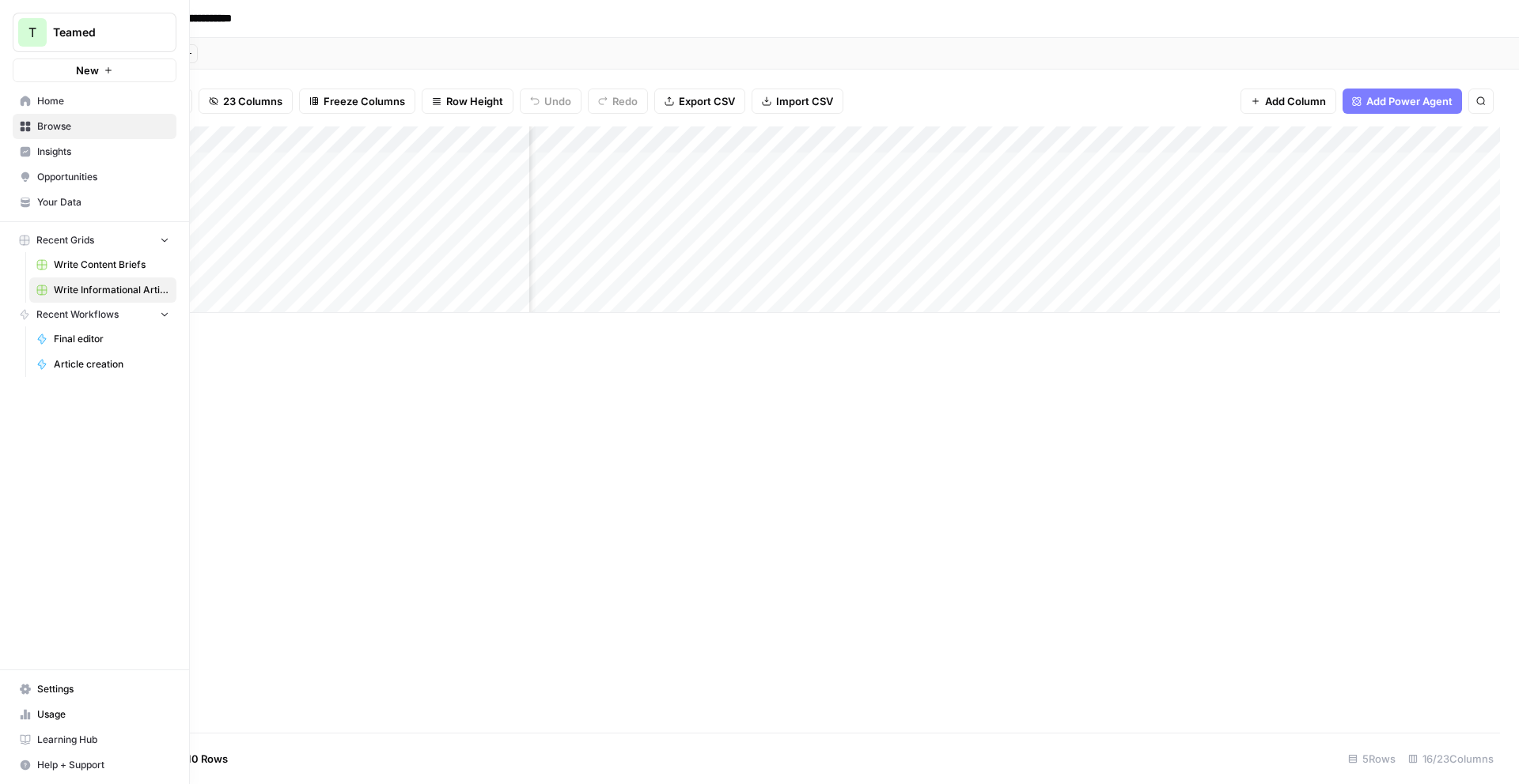
click at [113, 319] on span "Recent Workflows" at bounding box center [77, 314] width 82 height 14
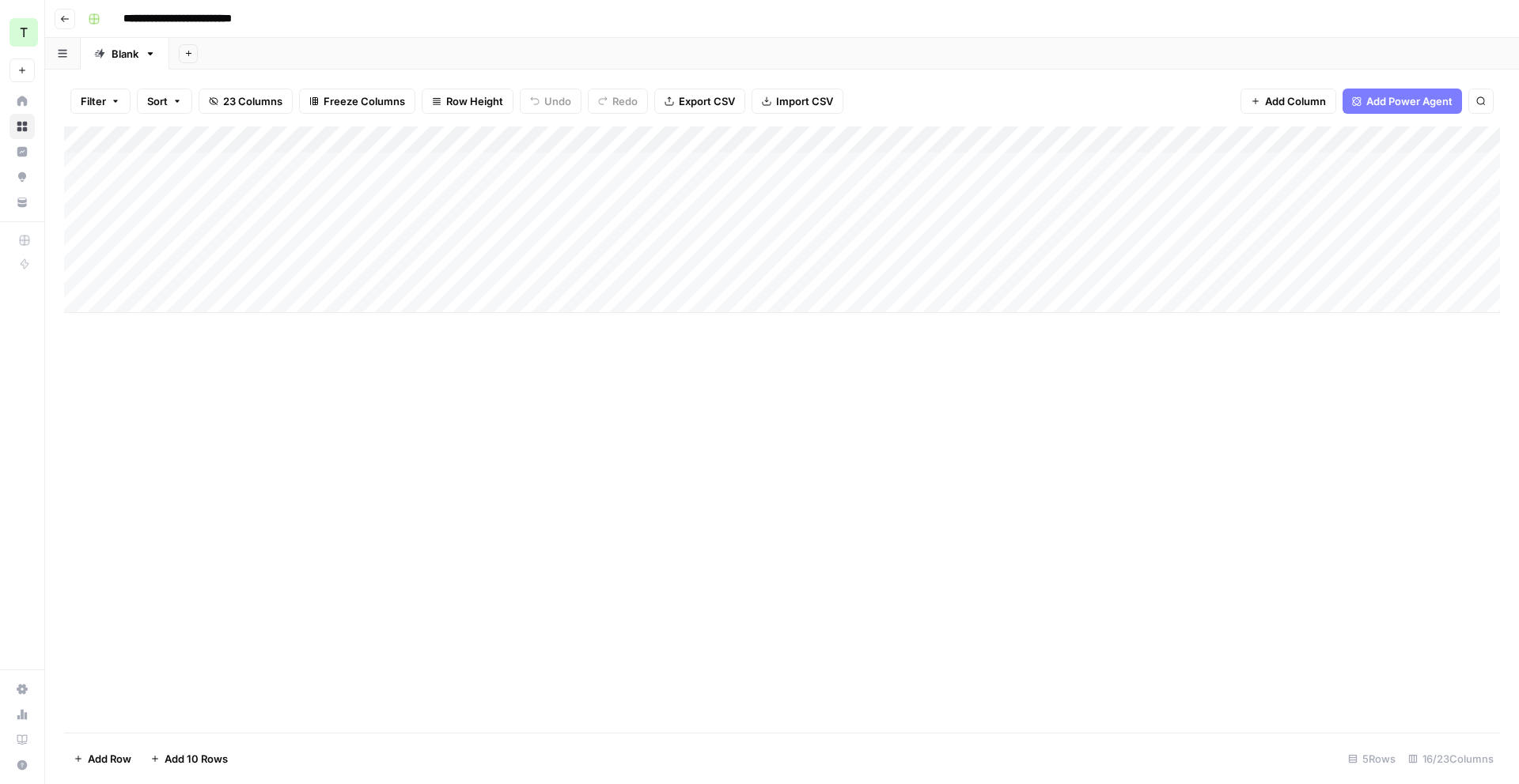
scroll to position [0, 0]
click at [649, 193] on div "Add Column" at bounding box center [783, 219] width 1436 height 187
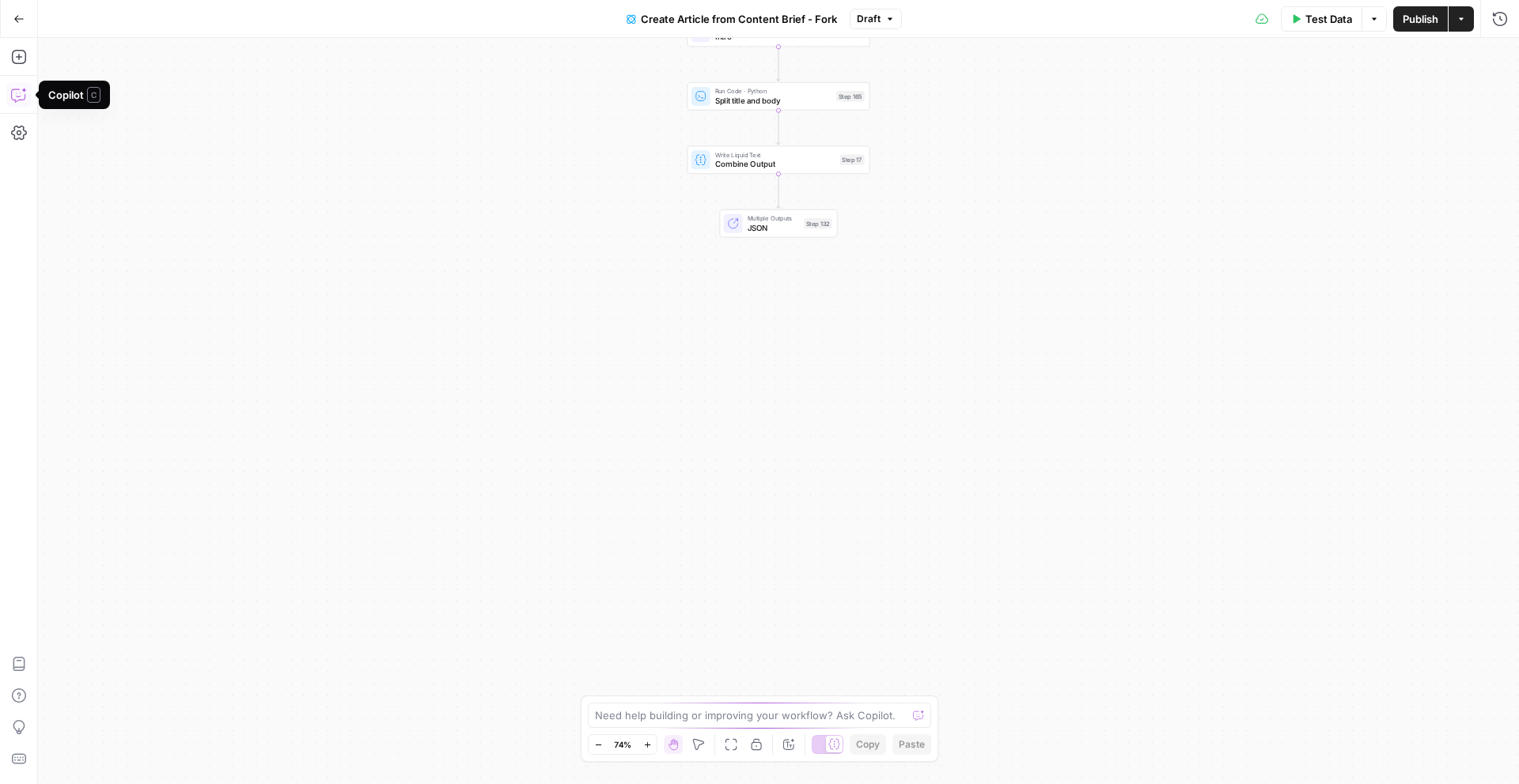
click at [23, 98] on icon "button" at bounding box center [18, 94] width 16 height 16
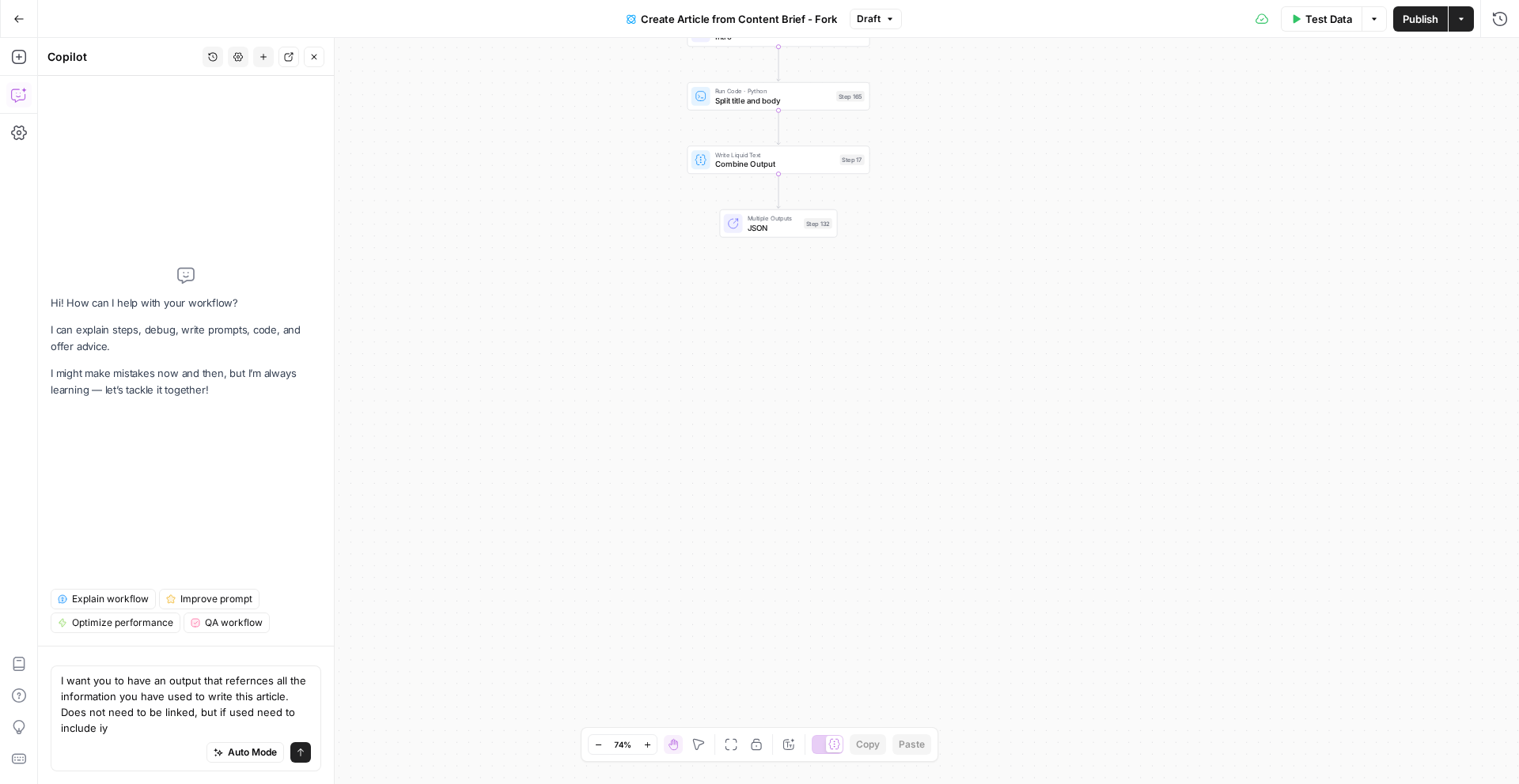
type textarea "I want you to have an output that refernces all the information you have used t…"
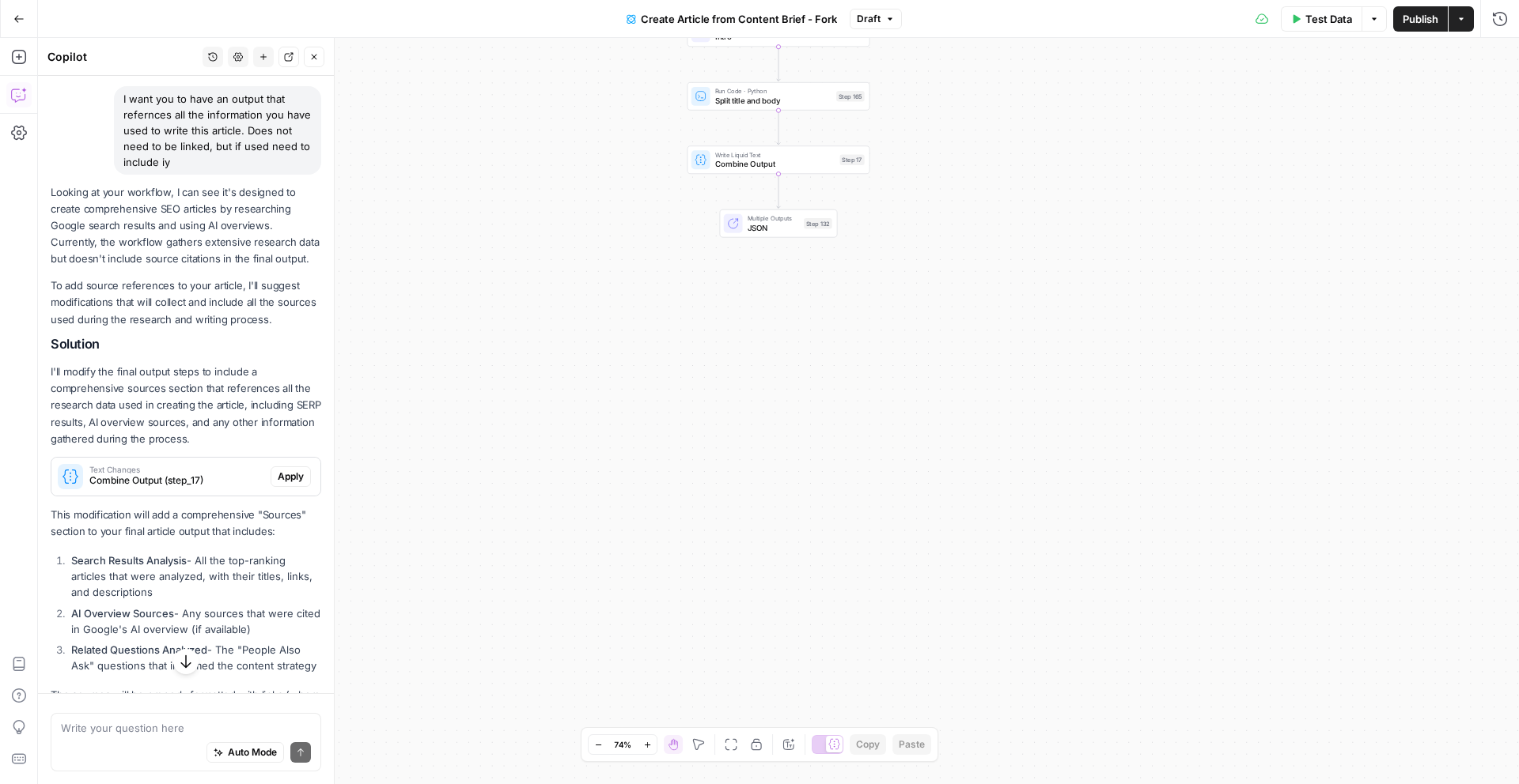
scroll to position [134, 0]
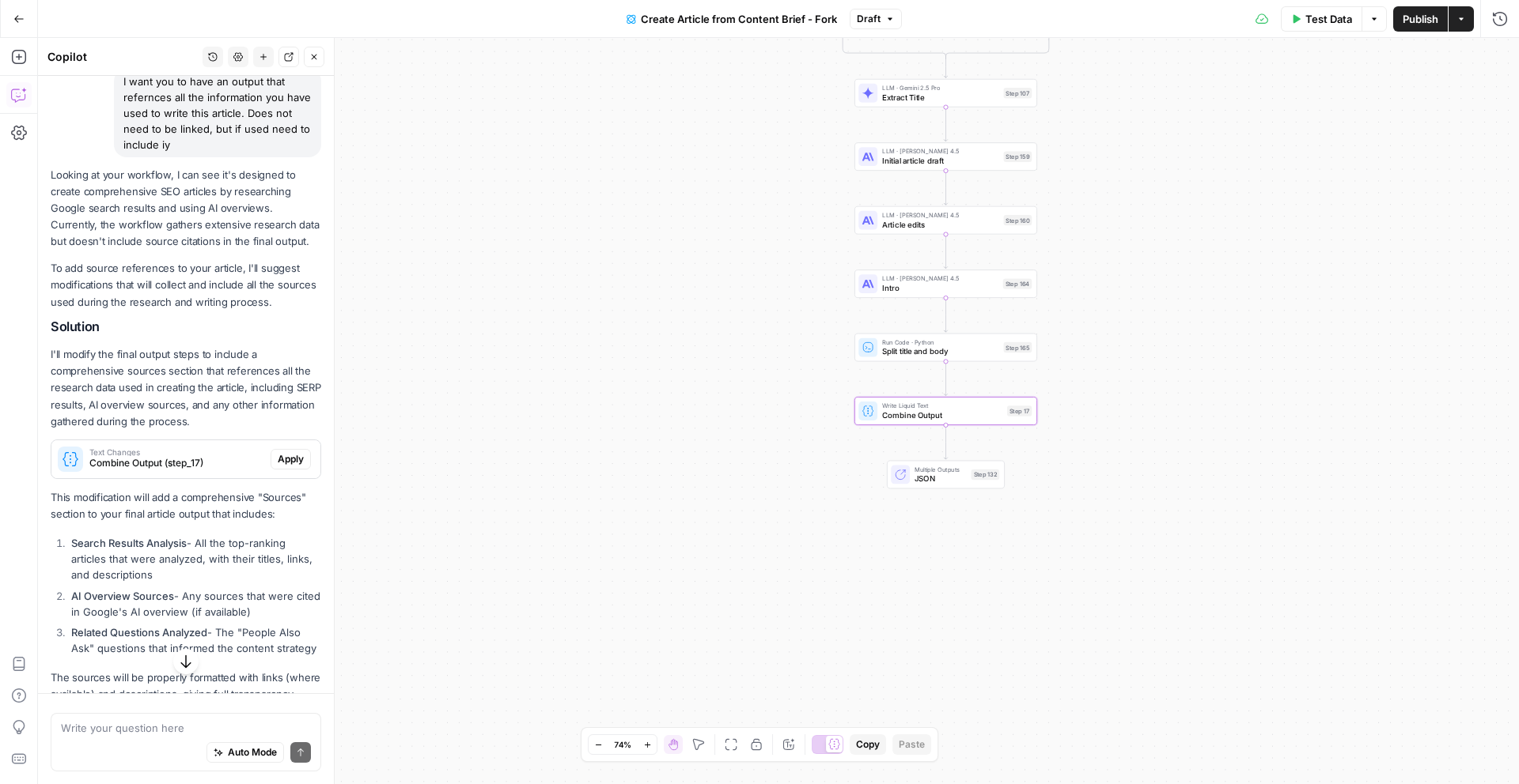
click at [205, 458] on span "Combine Output (step_17)" at bounding box center [177, 462] width 175 height 14
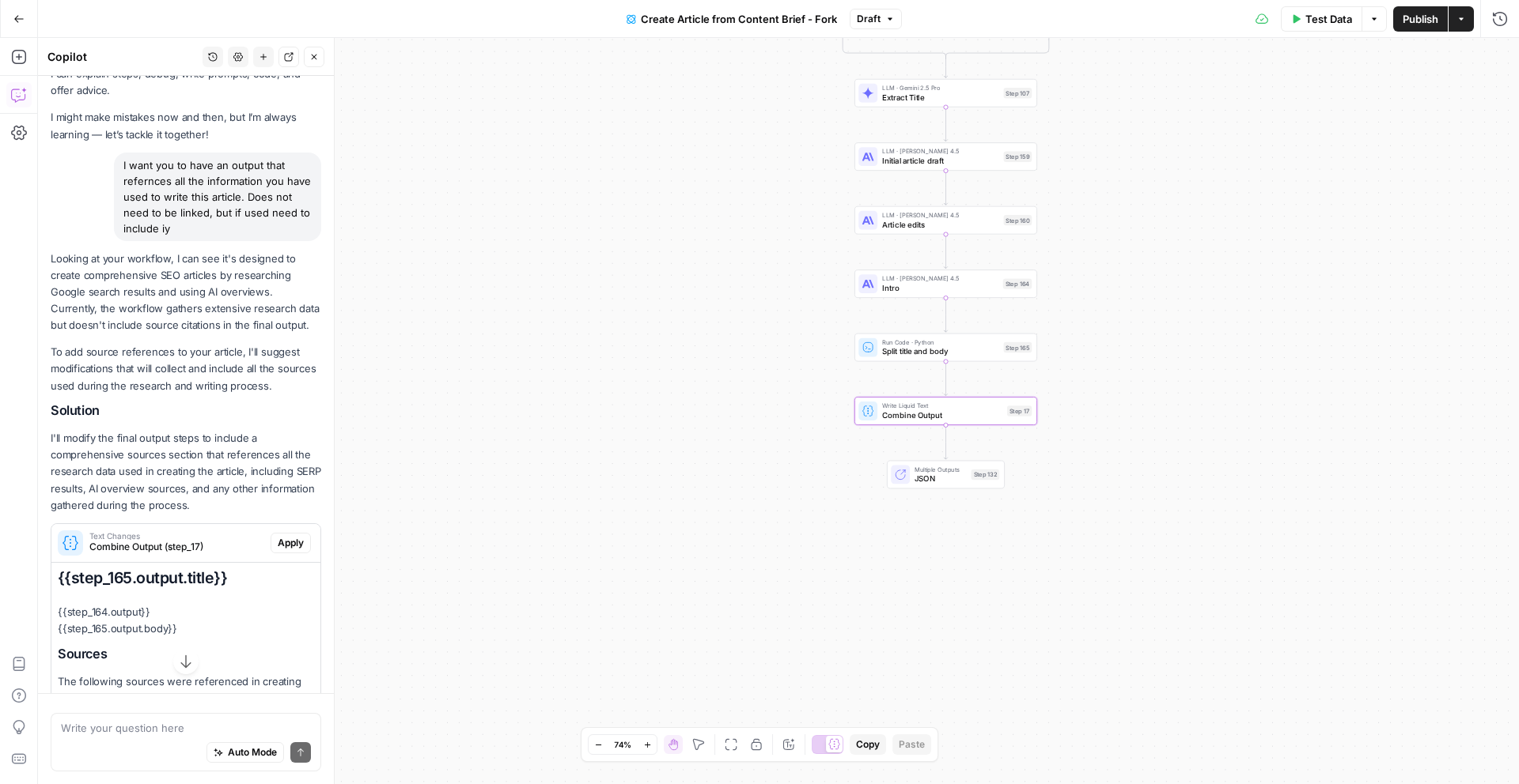
scroll to position [0, 0]
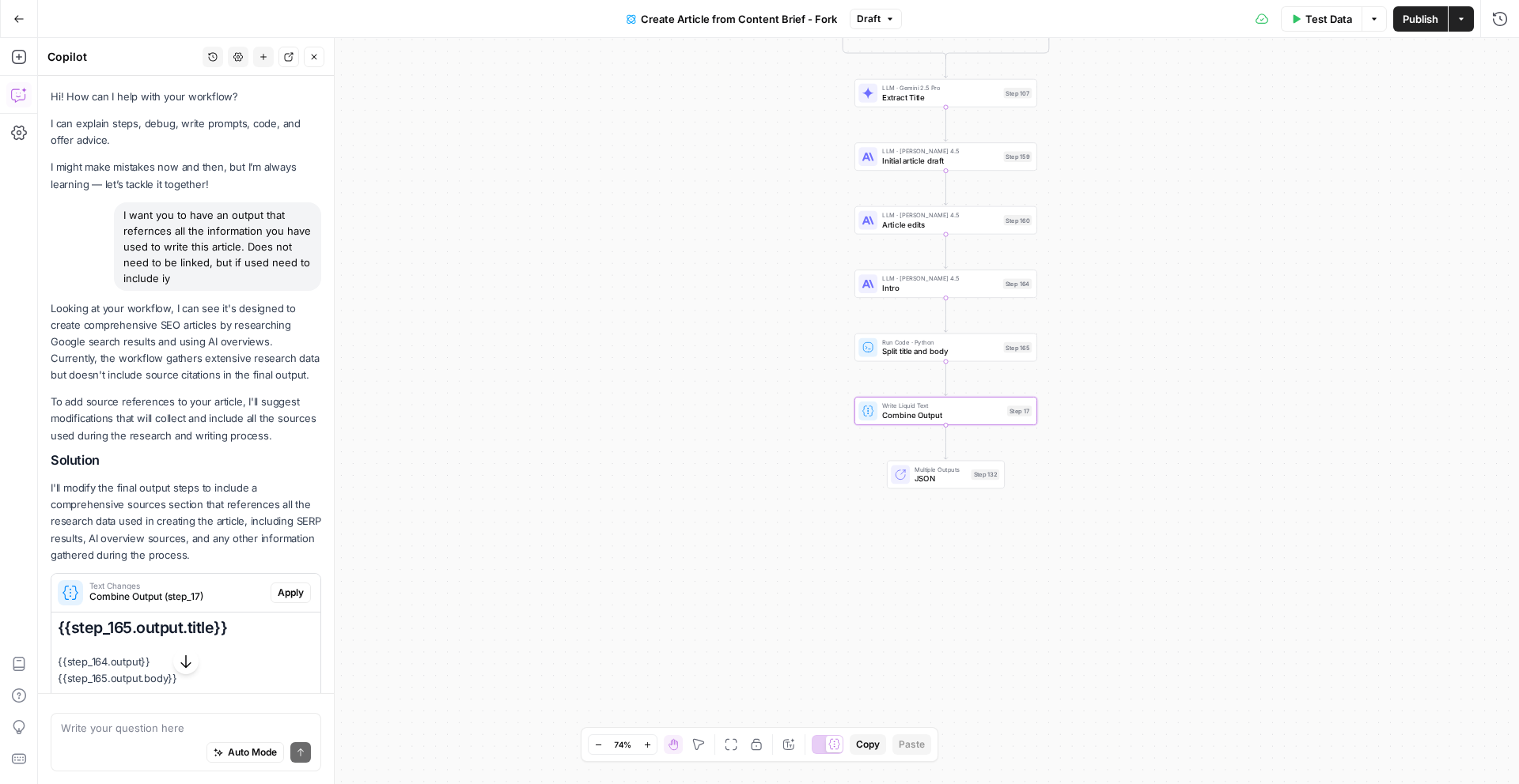
click at [302, 591] on span "Apply" at bounding box center [290, 592] width 26 height 14
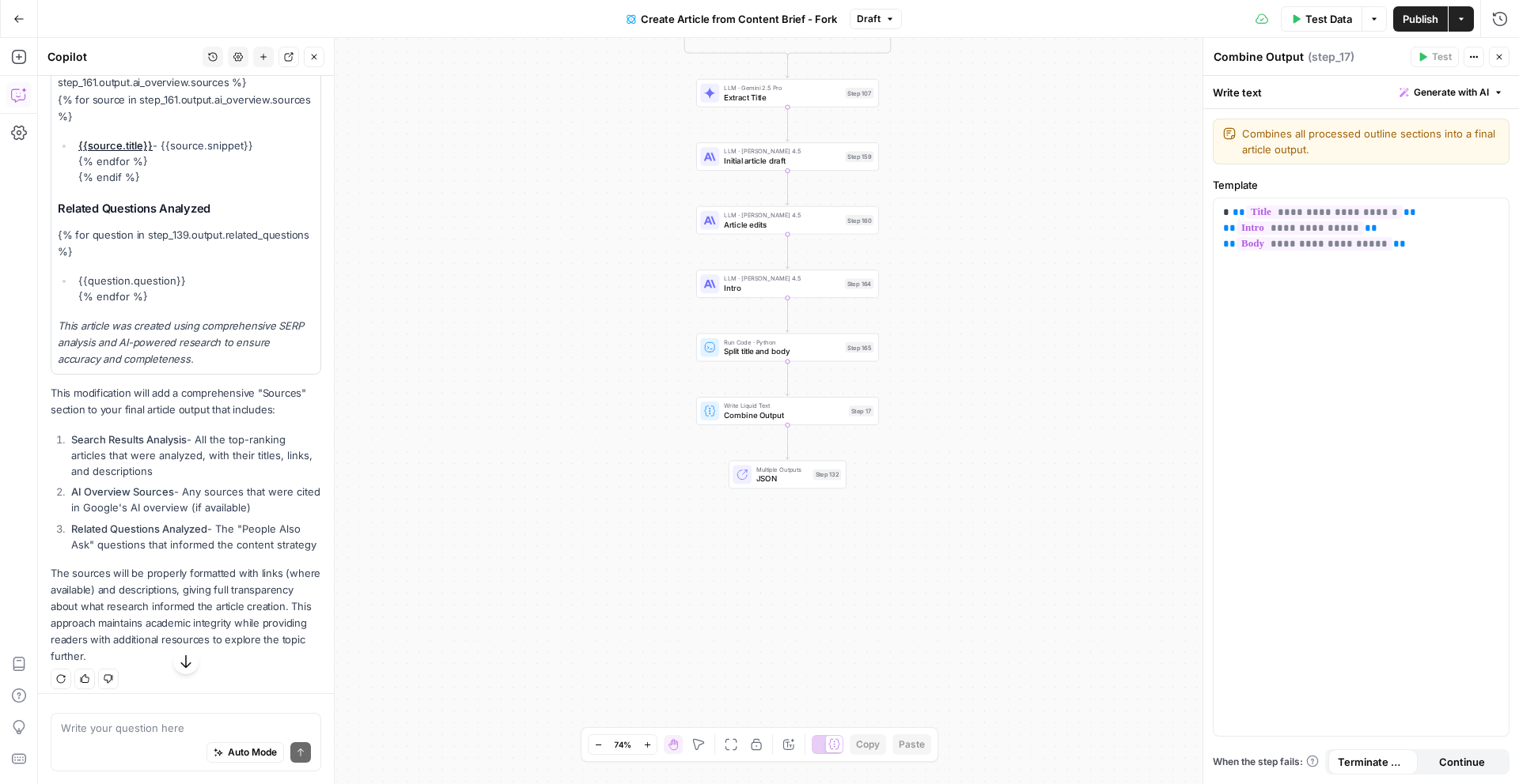
scroll to position [854, 0]
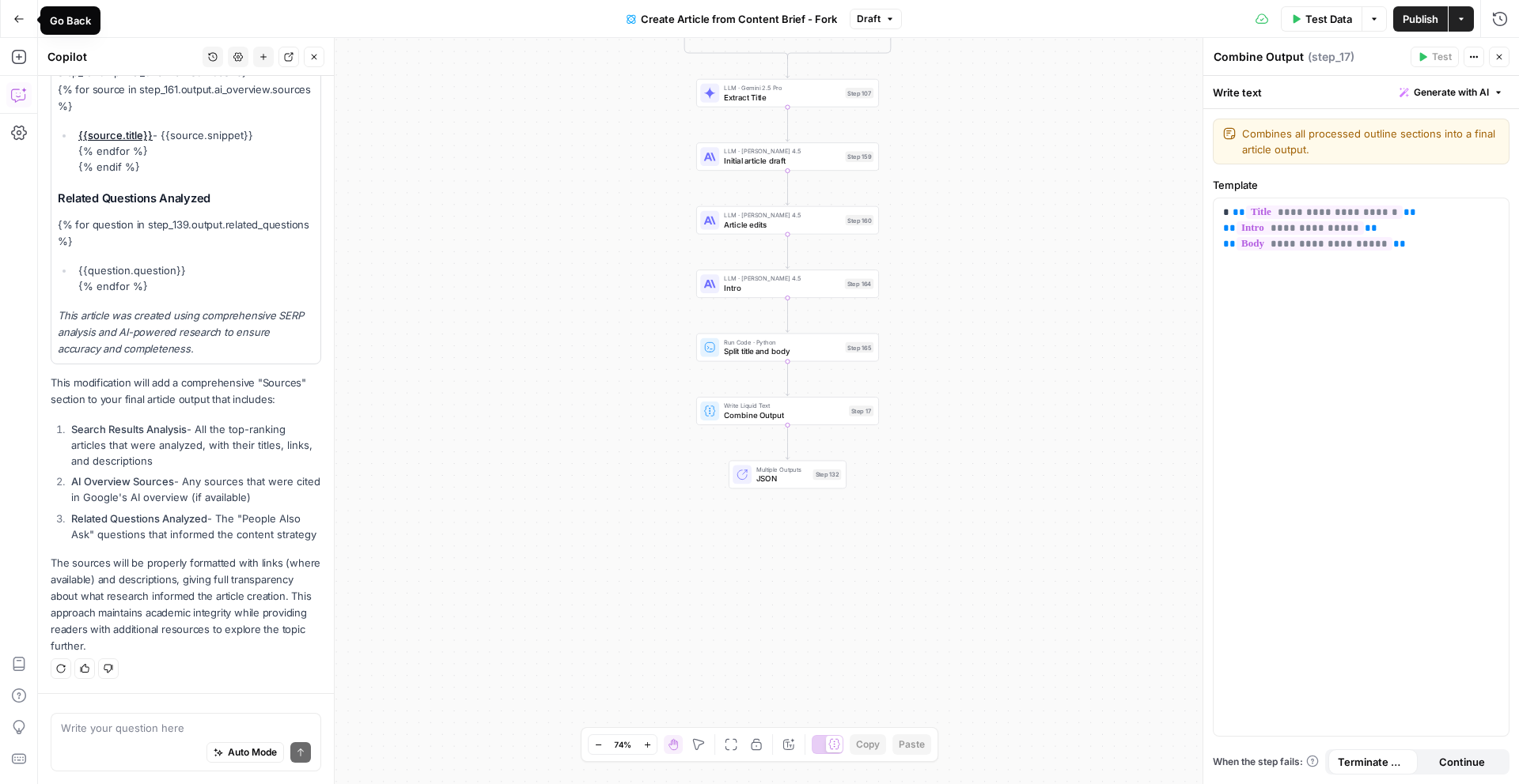
click at [18, 20] on icon "button" at bounding box center [19, 19] width 11 height 11
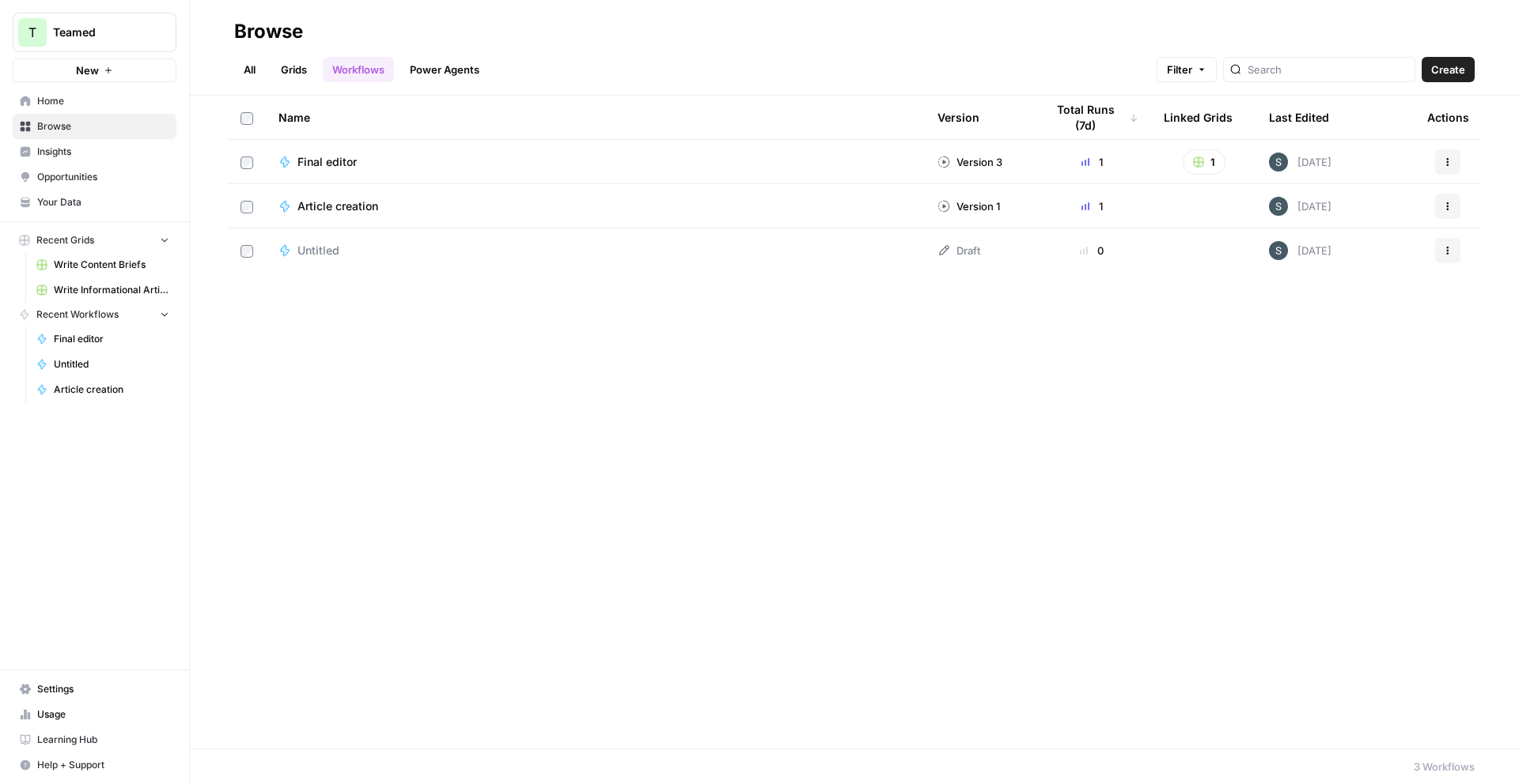
click at [354, 73] on link "Workflows" at bounding box center [358, 69] width 71 height 25
click at [1452, 63] on span "Create" at bounding box center [1448, 69] width 34 height 16
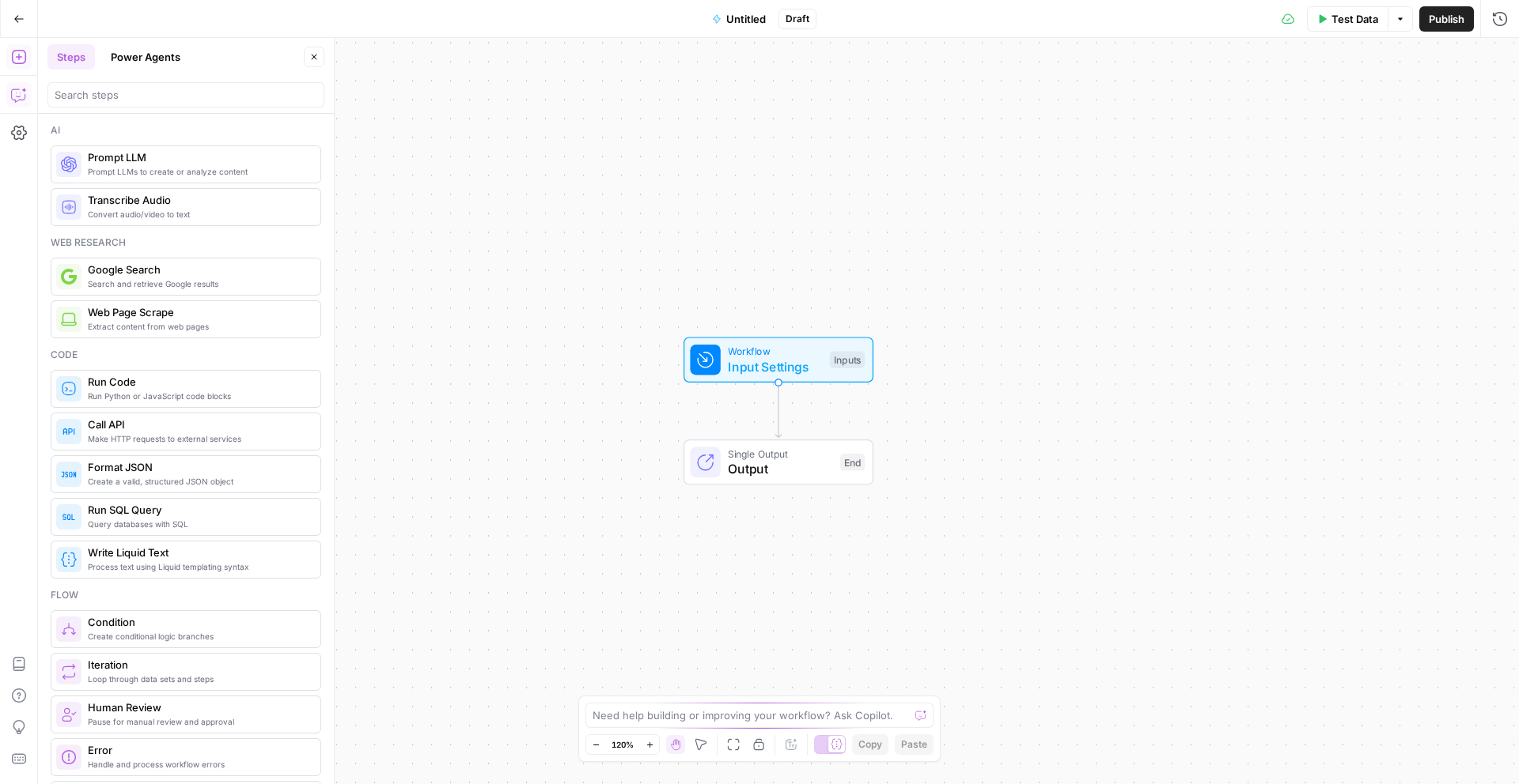
click at [14, 93] on icon "button" at bounding box center [18, 94] width 16 height 16
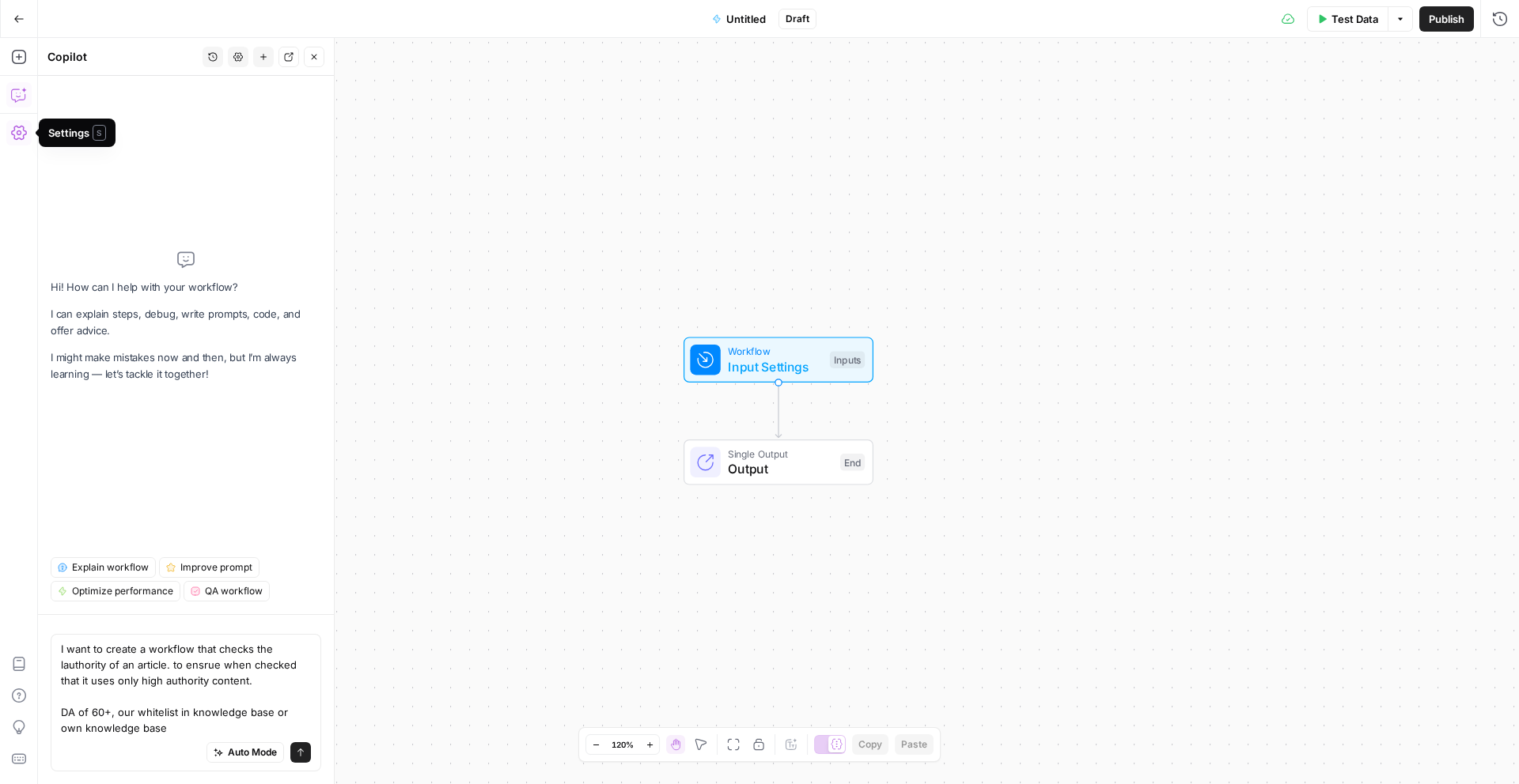
type textarea "I want to create a workflow that checks the lauthority of an article. to ensrue…"
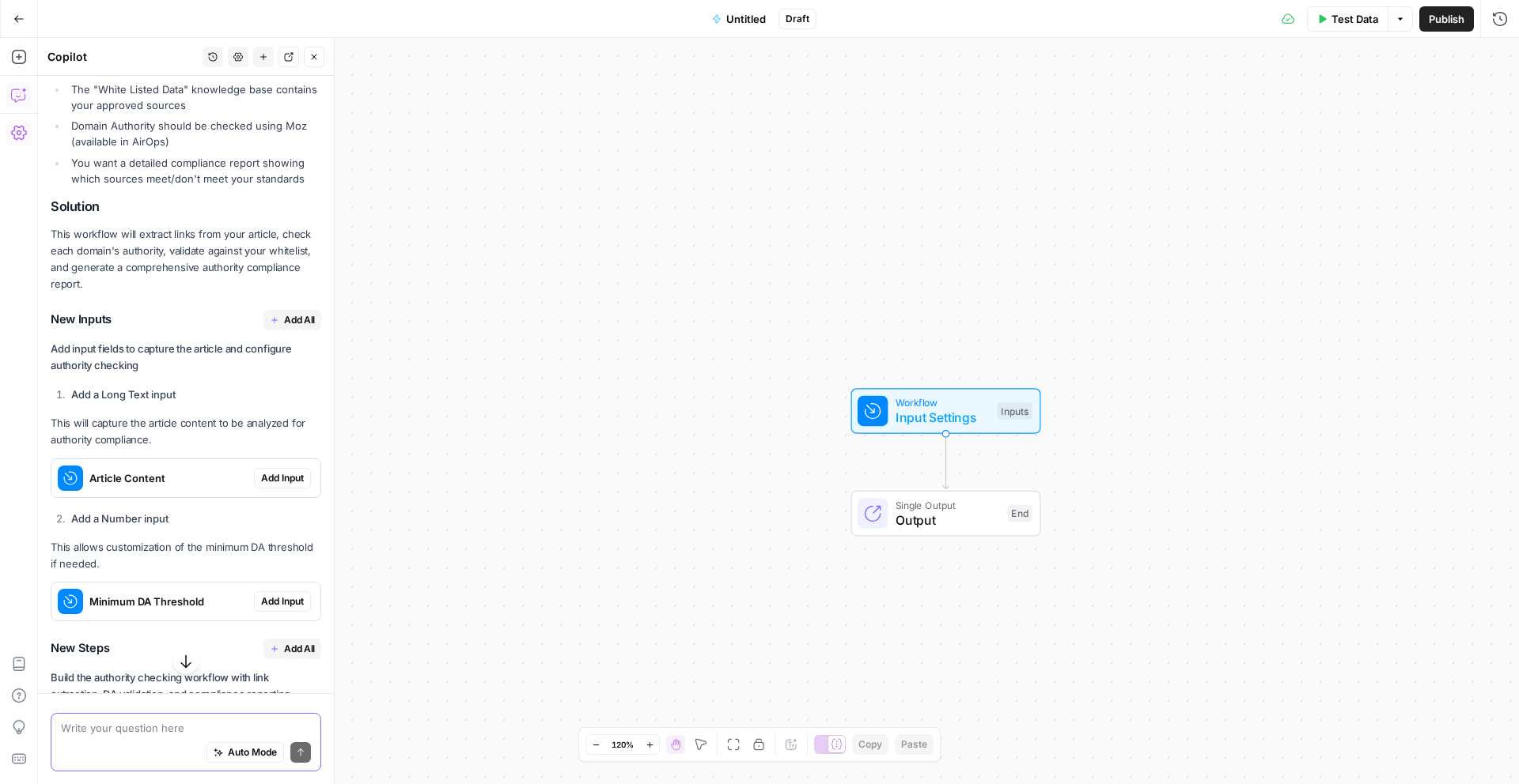
scroll to position [377, 0]
click at [290, 485] on span "Add Input" at bounding box center [282, 478] width 42 height 14
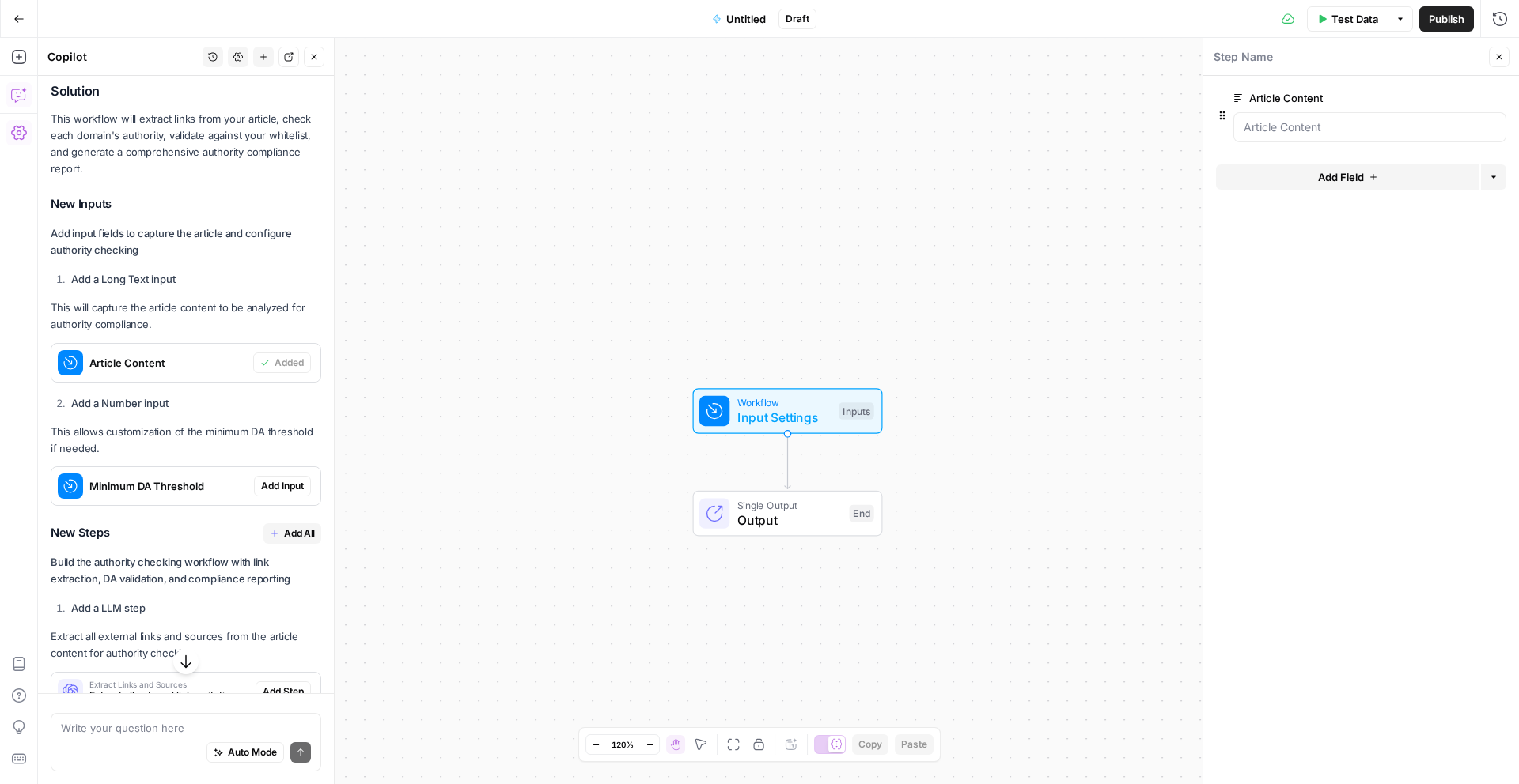
scroll to position [523, 0]
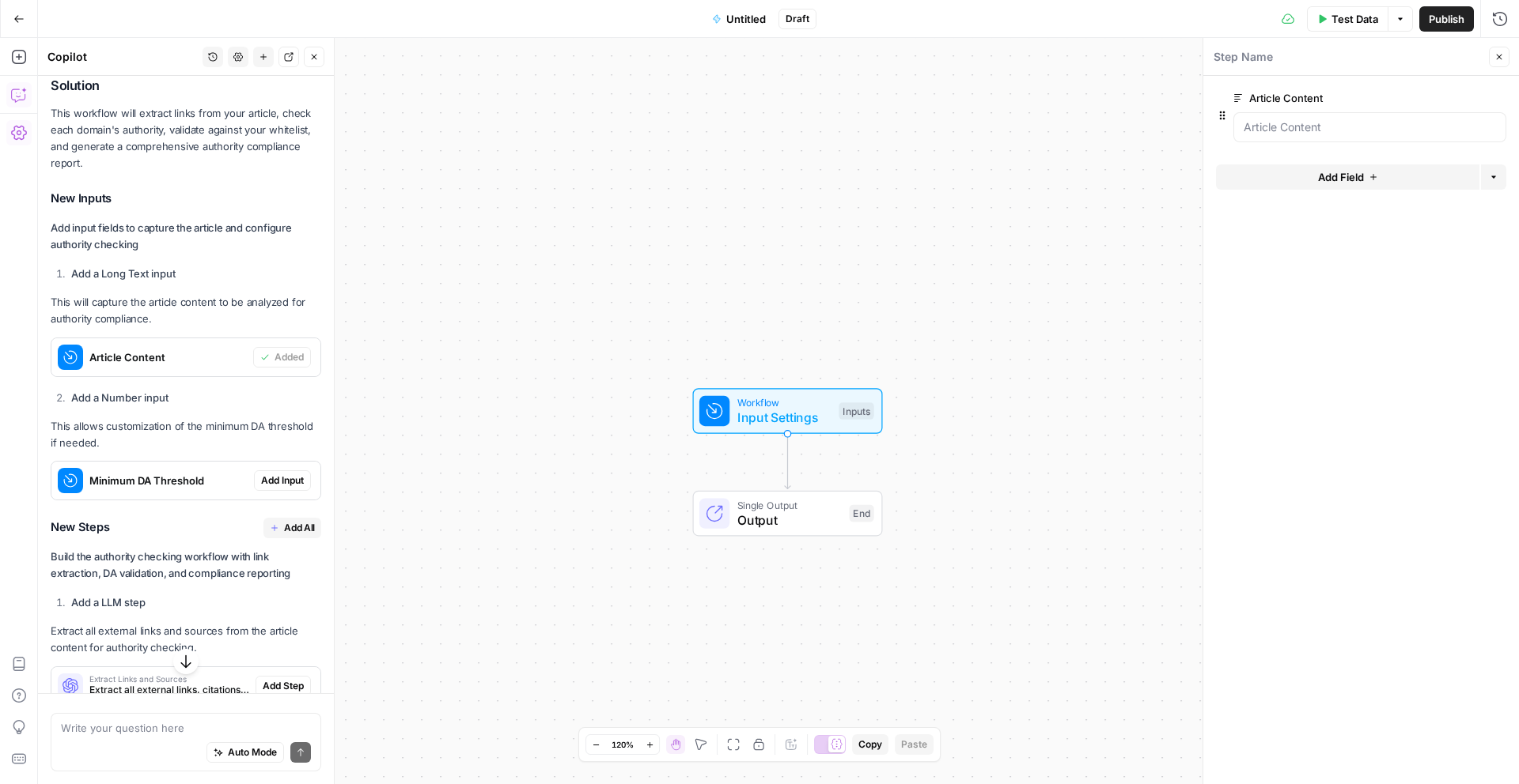
click at [273, 483] on span "Add Input" at bounding box center [282, 480] width 42 height 14
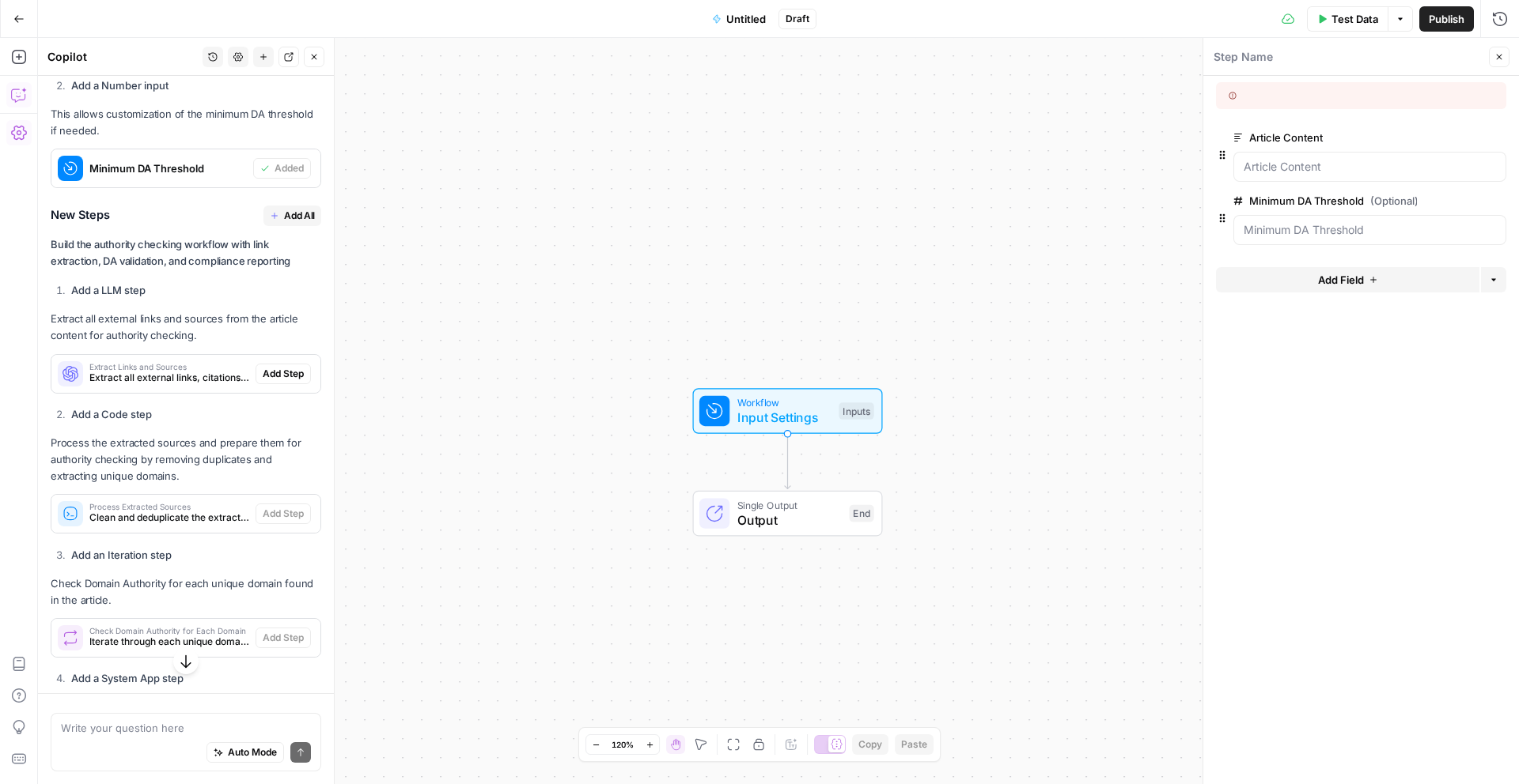
scroll to position [839, 0]
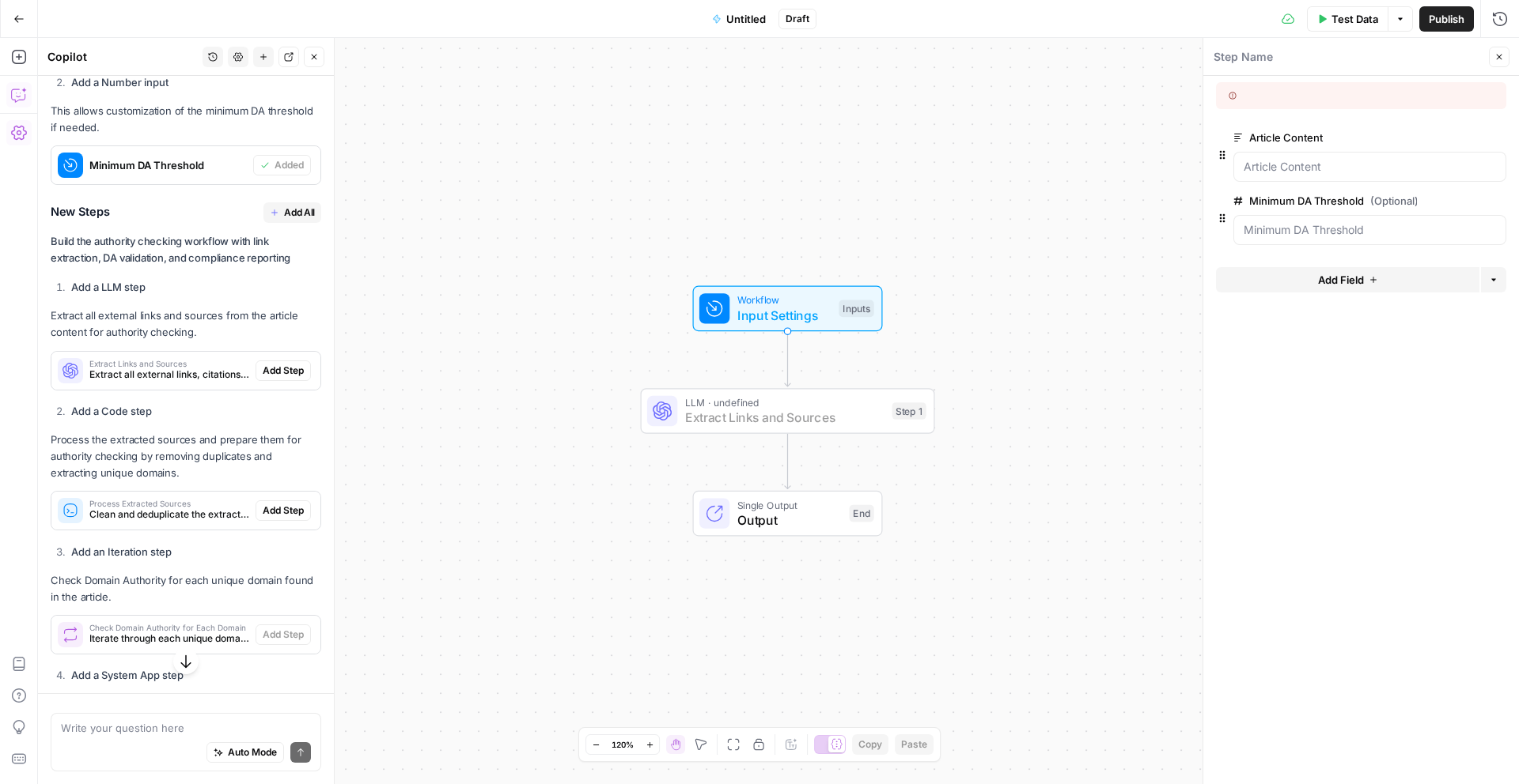
click at [270, 376] on span "Add Step" at bounding box center [283, 370] width 41 height 14
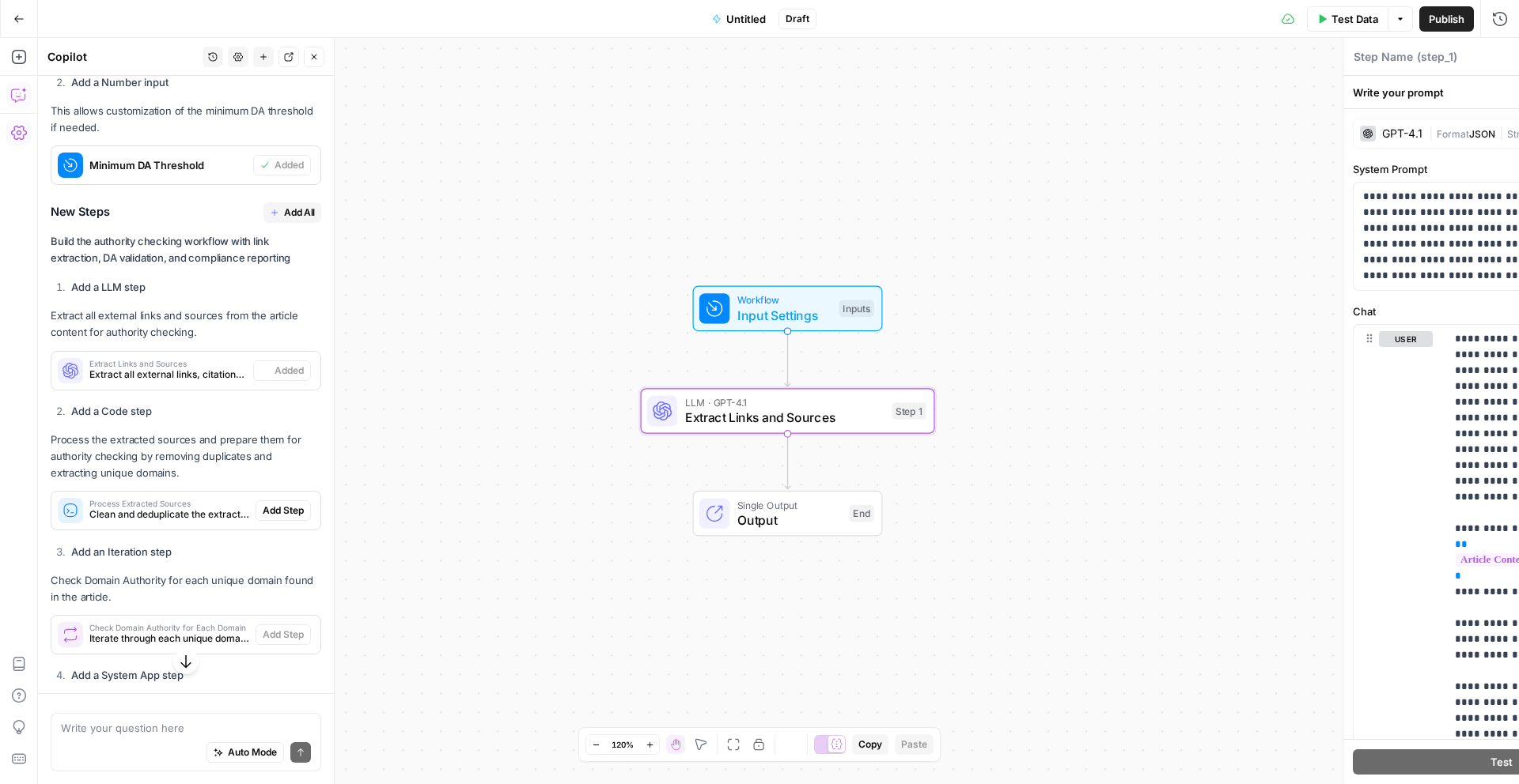
type textarea "Extract Links and Sources"
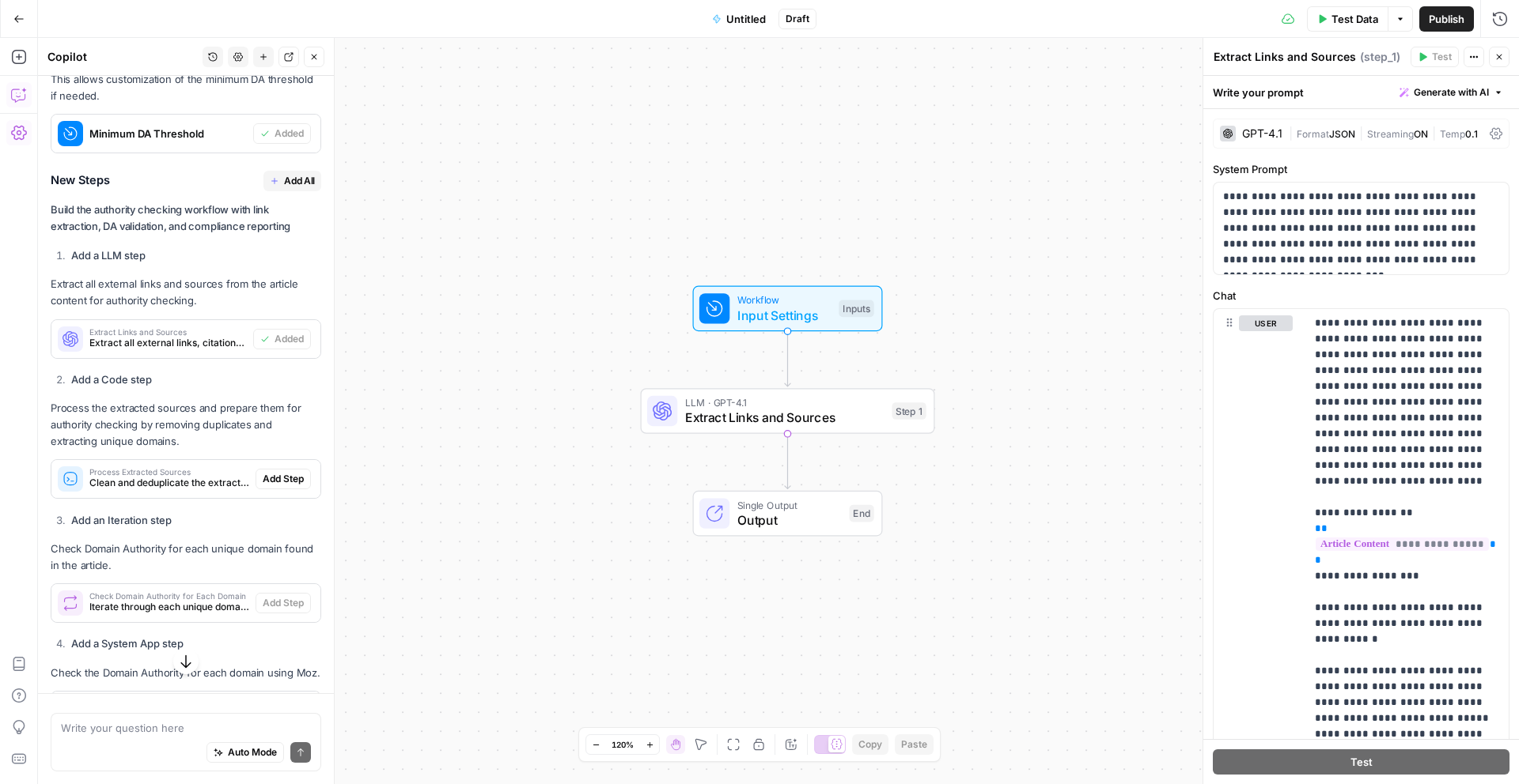
scroll to position [876, 0]
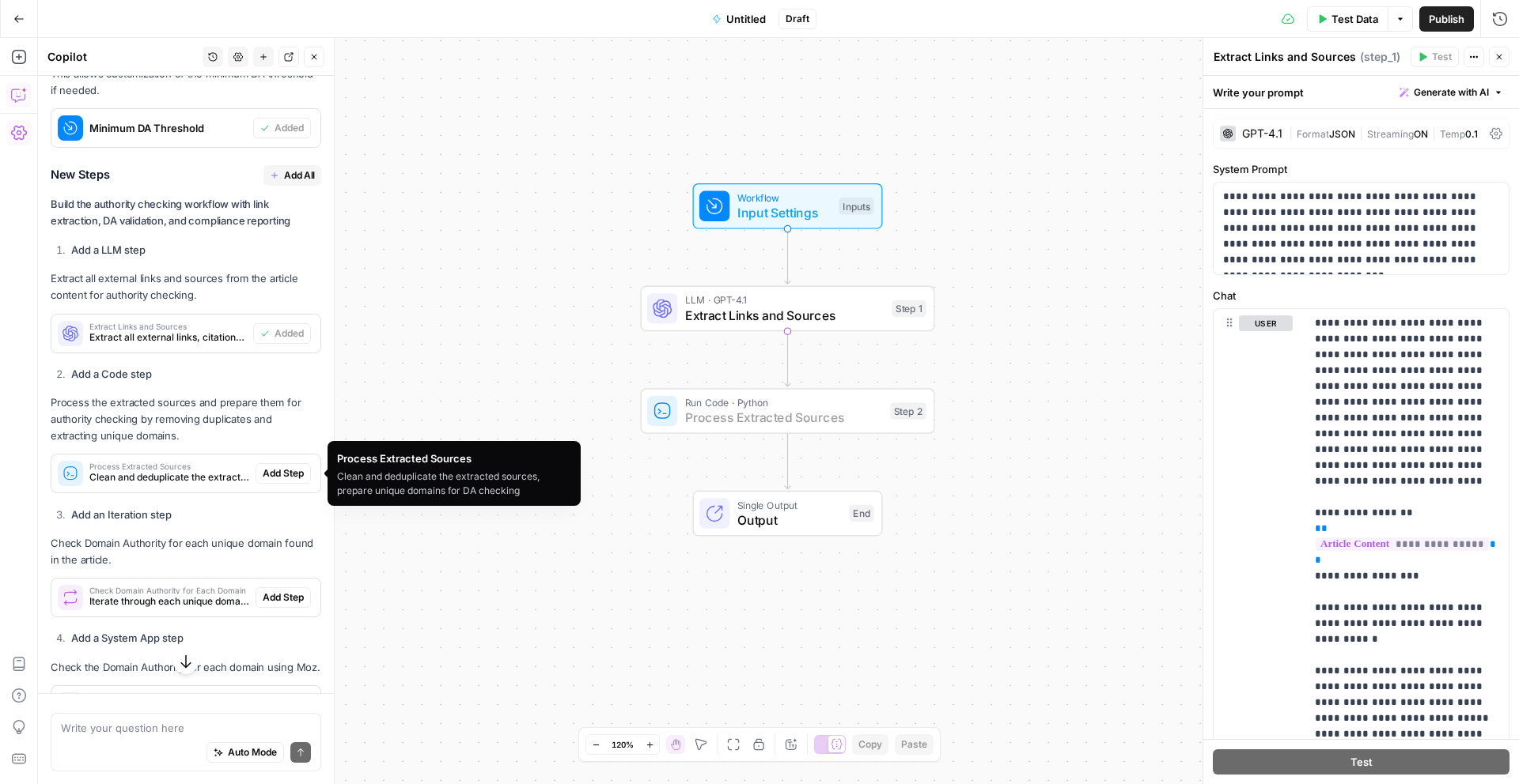
click at [282, 472] on span "Add Step" at bounding box center [283, 473] width 41 height 14
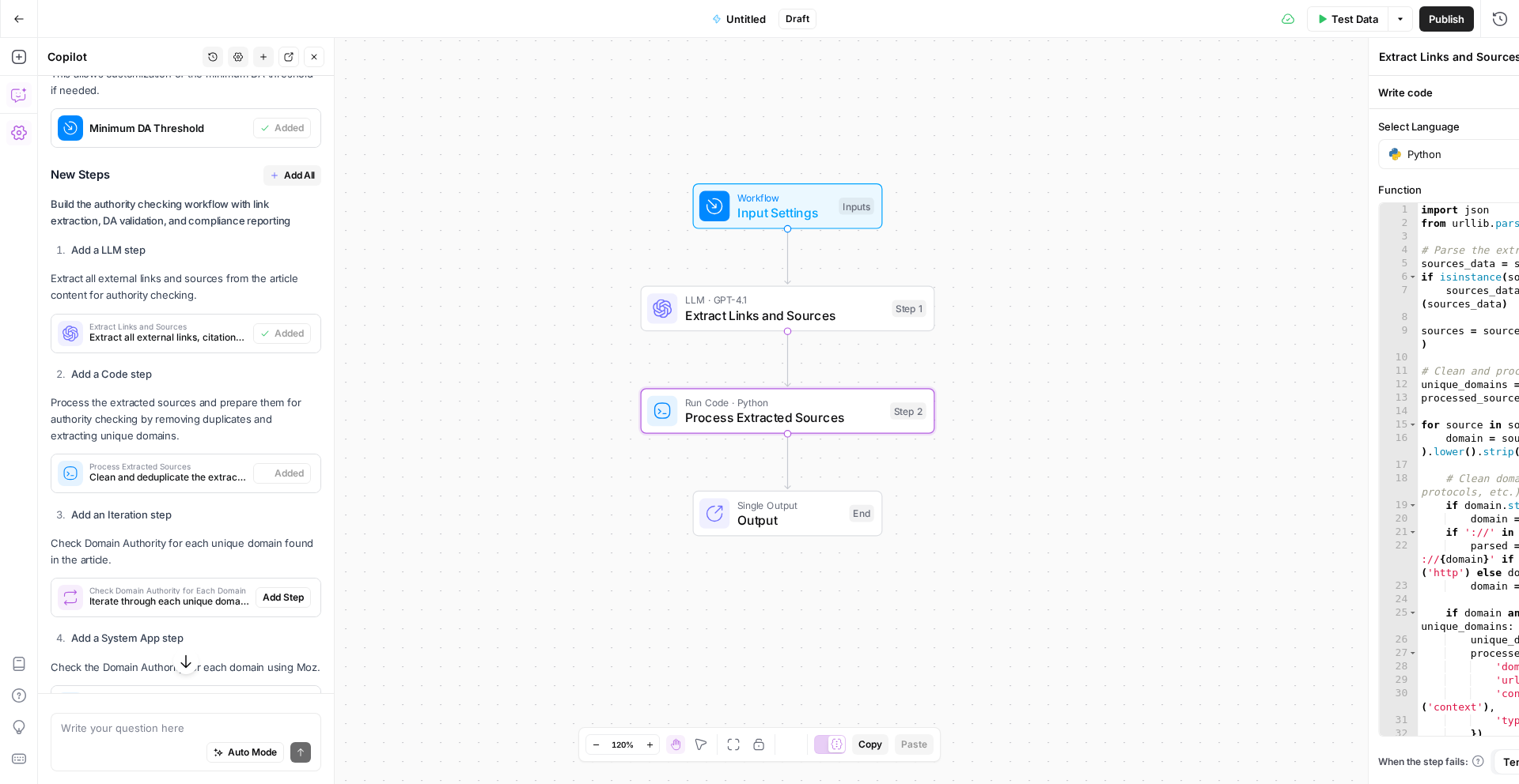
type textarea "Process Extracted Sources"
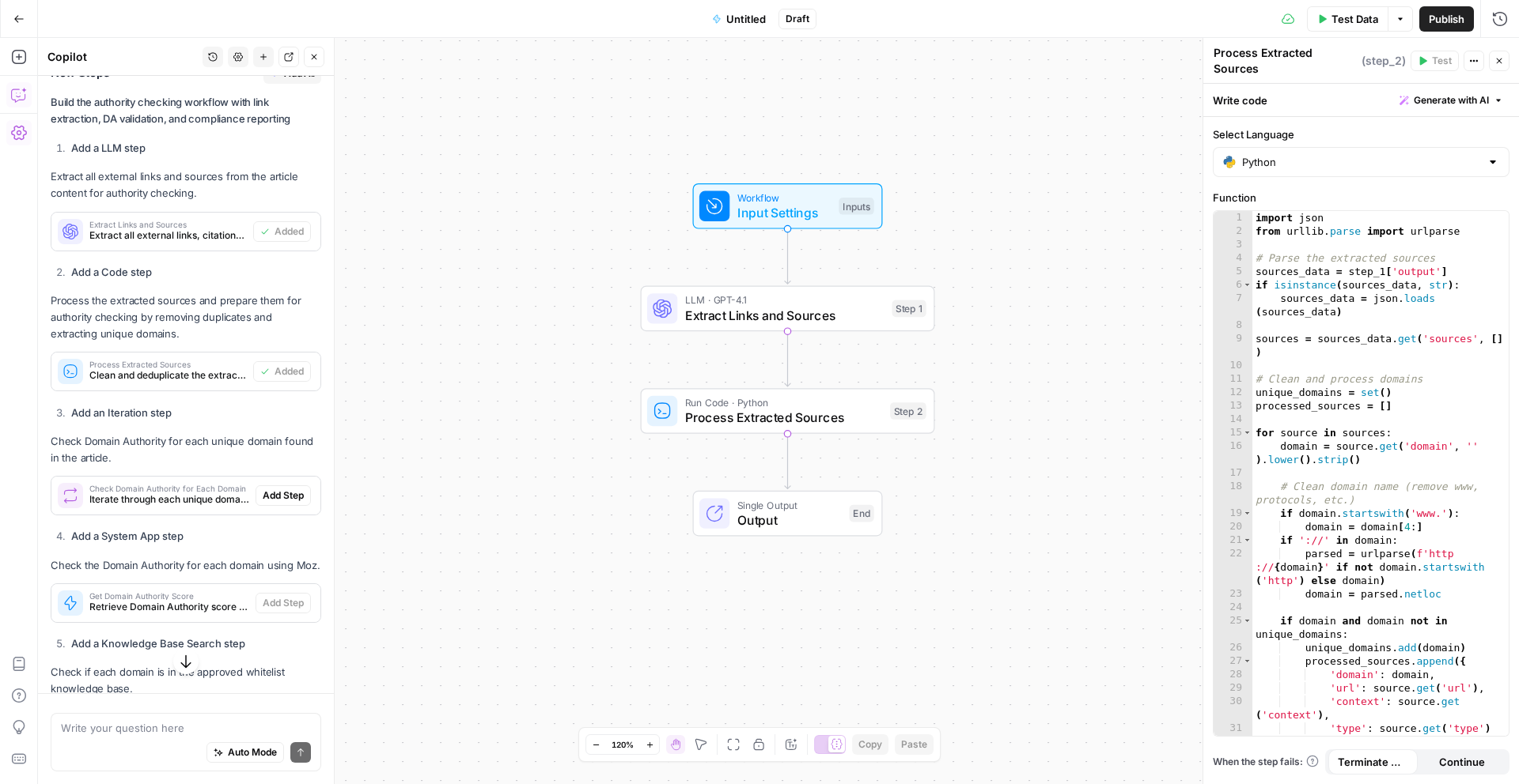
scroll to position [984, 0]
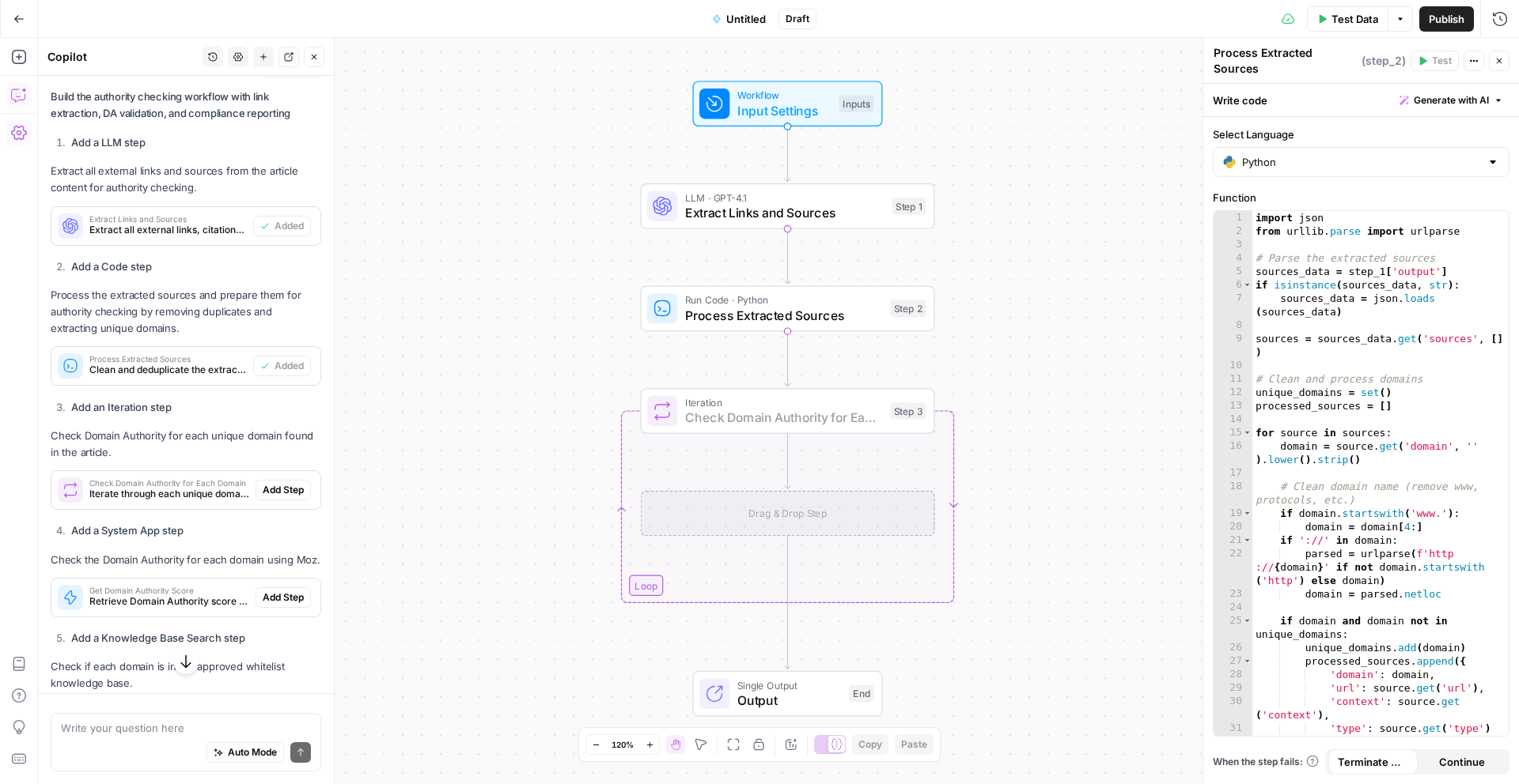
click at [281, 488] on span "Add Step" at bounding box center [283, 489] width 41 height 14
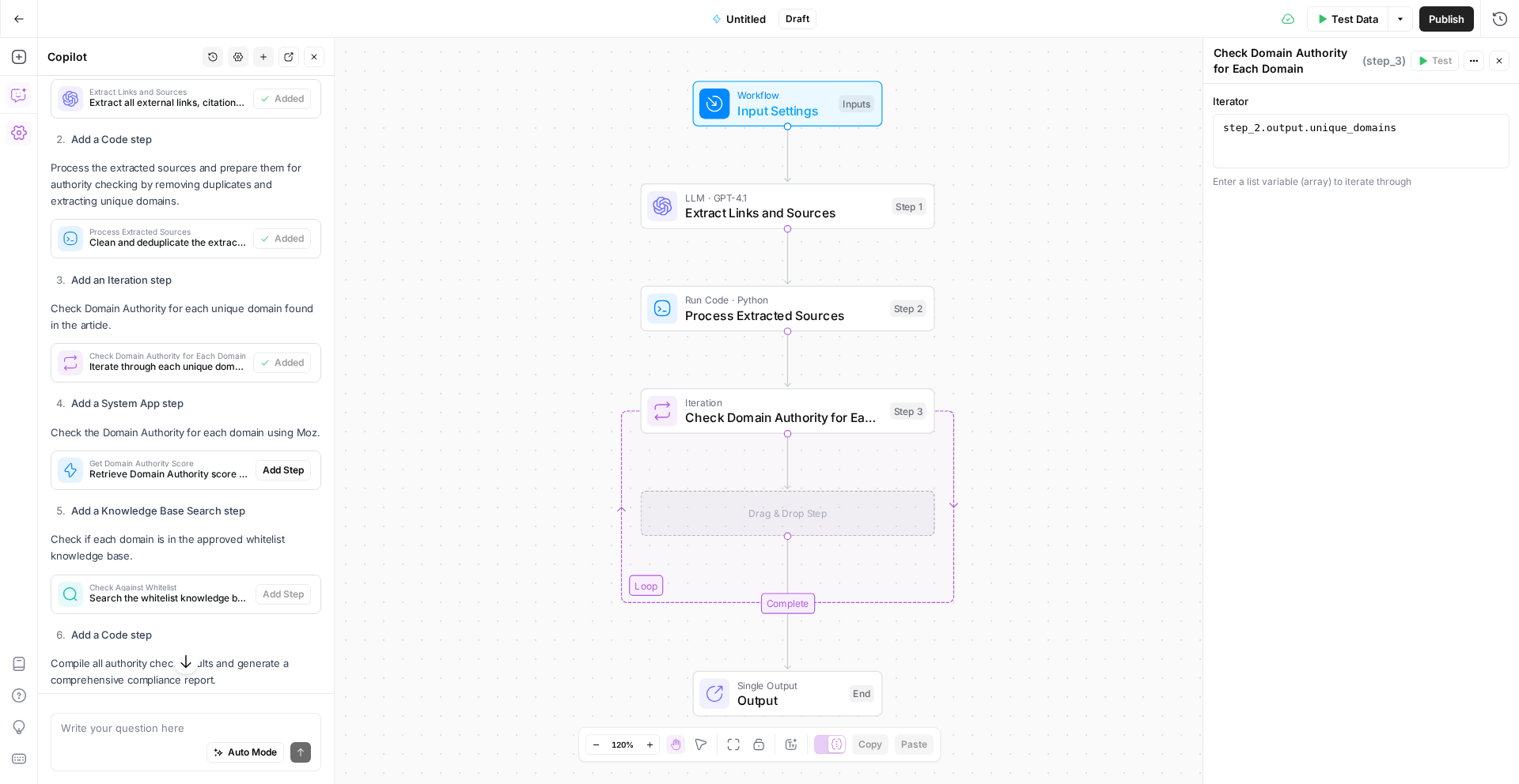
scroll to position [1114, 0]
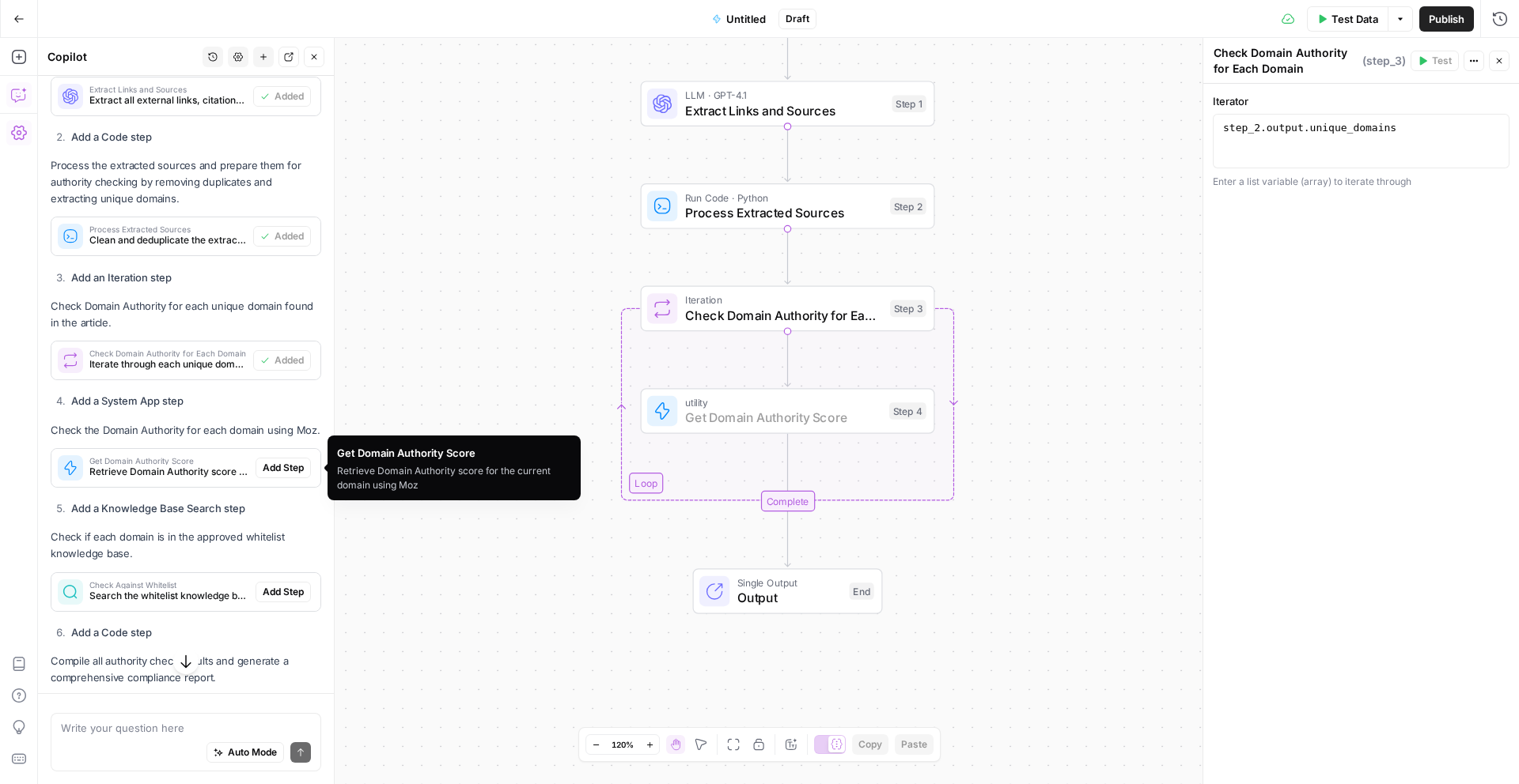
click at [279, 462] on span "Add Step" at bounding box center [283, 467] width 41 height 14
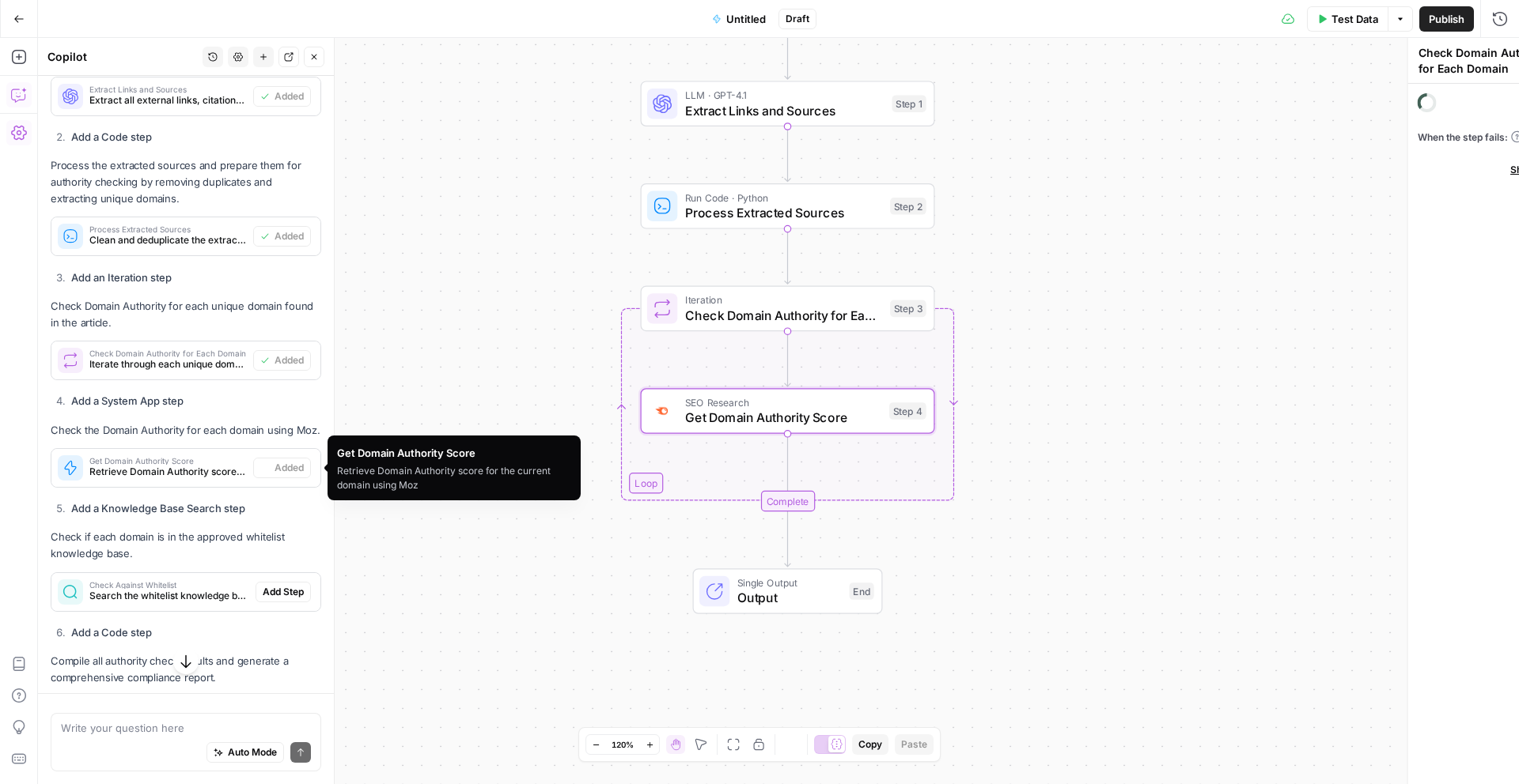
type textarea "Get Domain Authority Score"
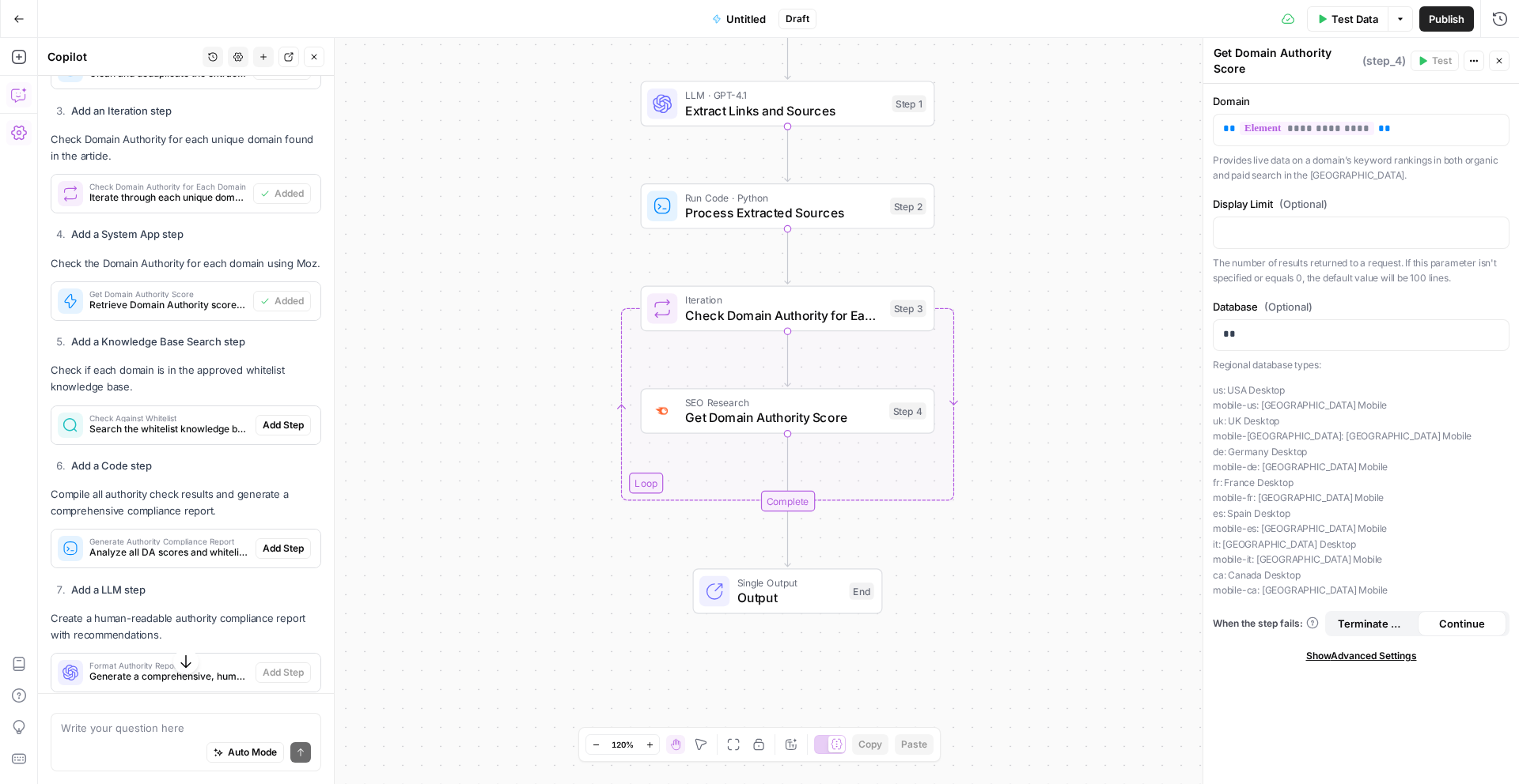
scroll to position [1281, 0]
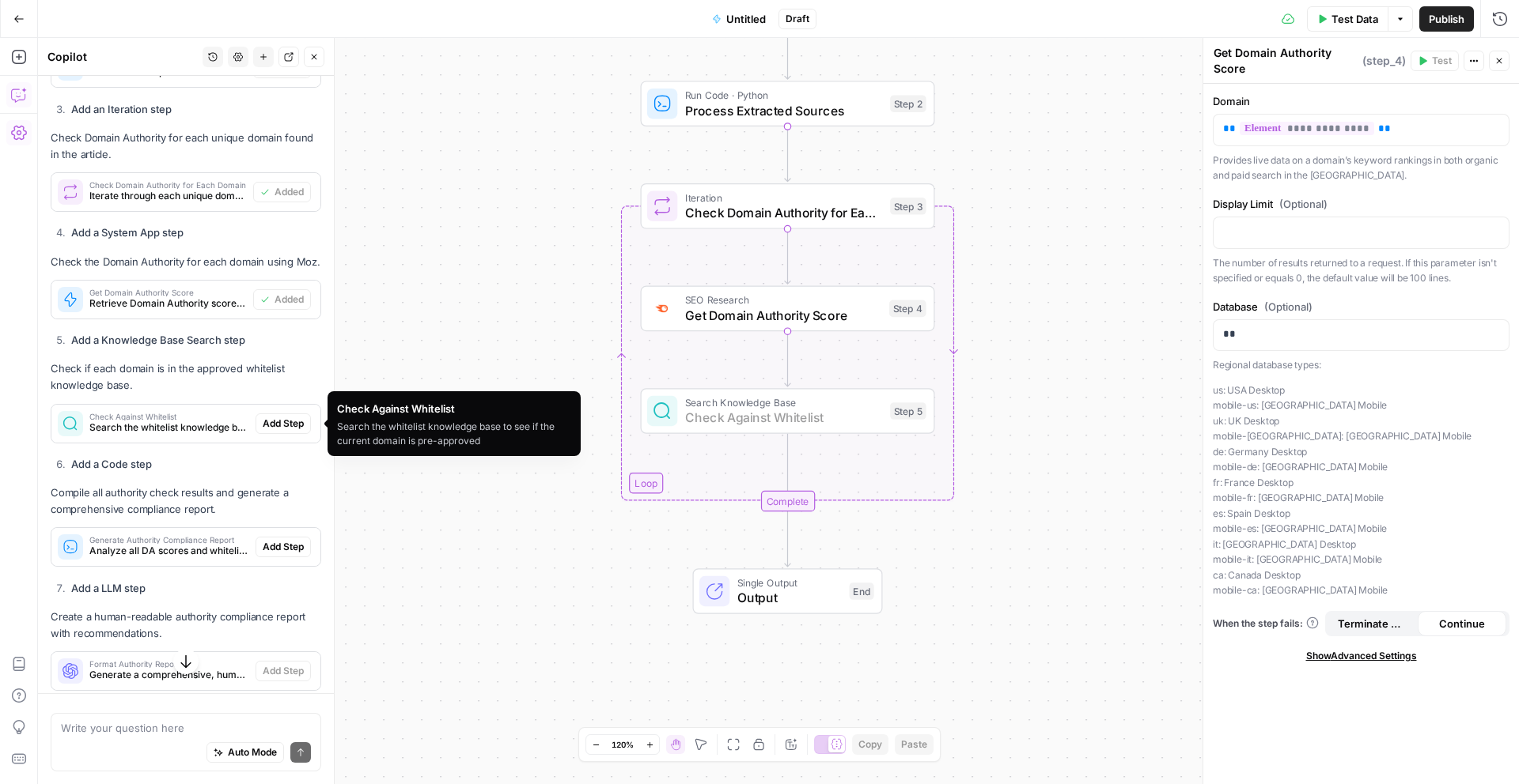
click at [297, 422] on span "Add Step" at bounding box center [283, 423] width 41 height 14
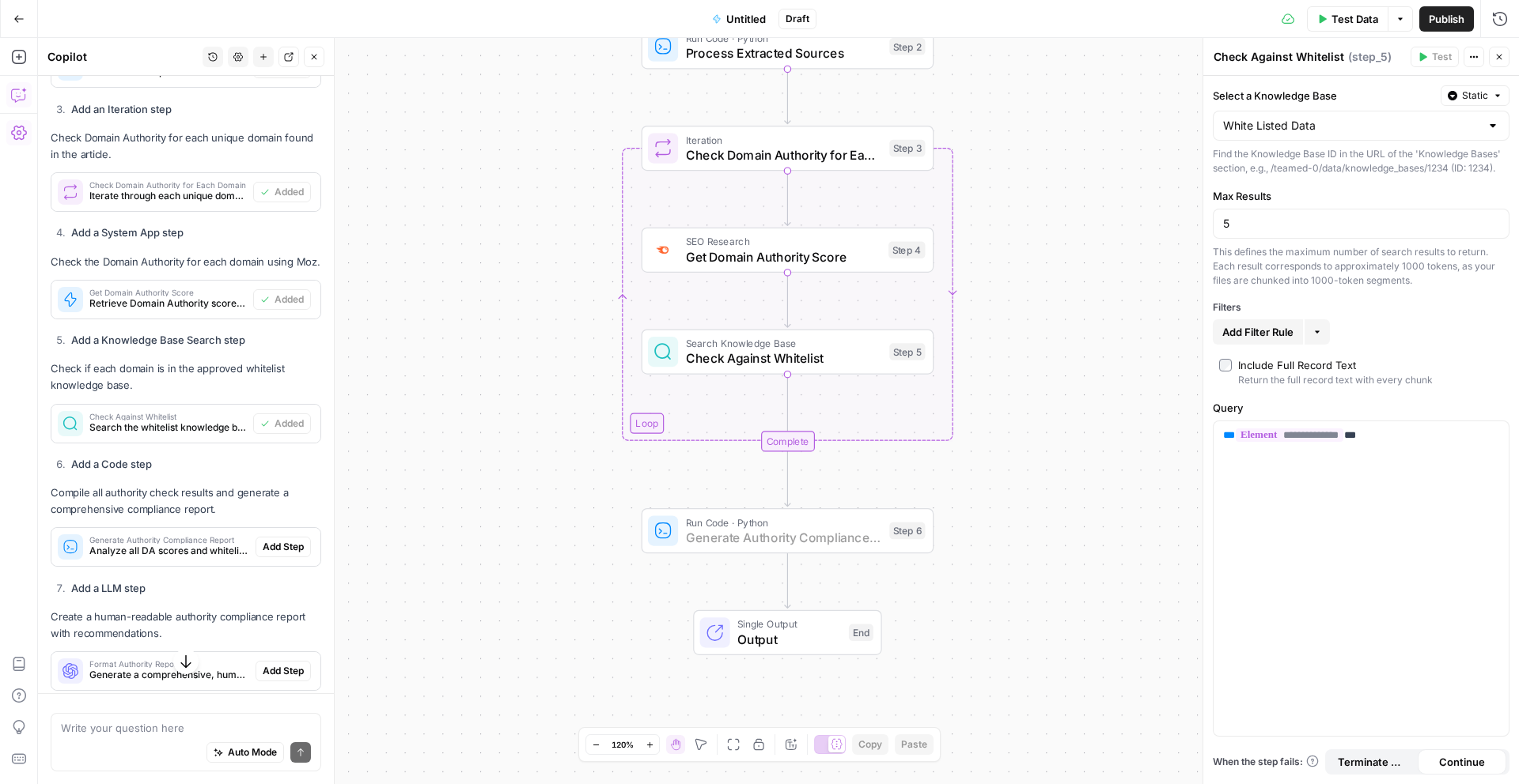
scroll to position [1286, 0]
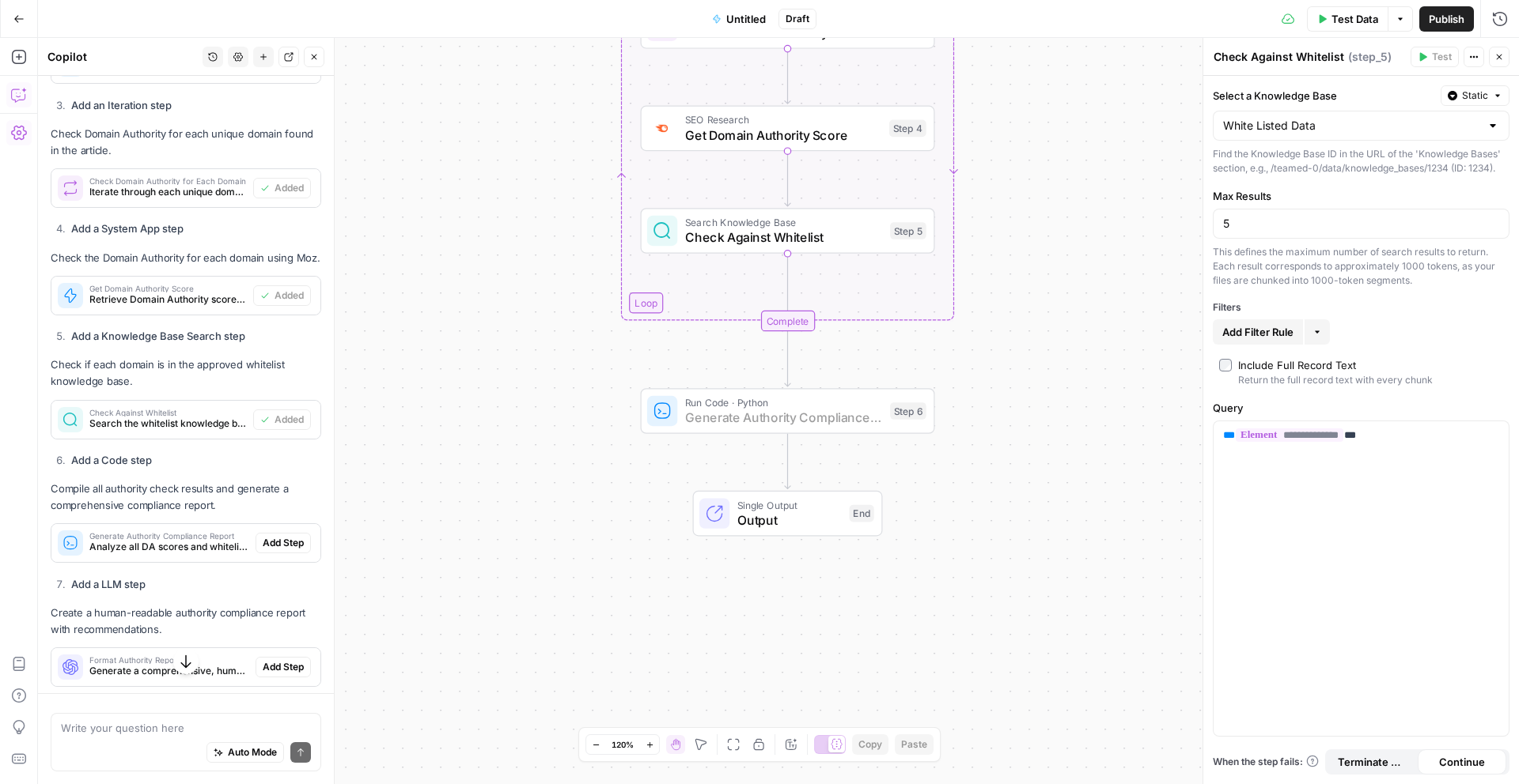
click at [292, 544] on span "Add Step" at bounding box center [283, 543] width 41 height 14
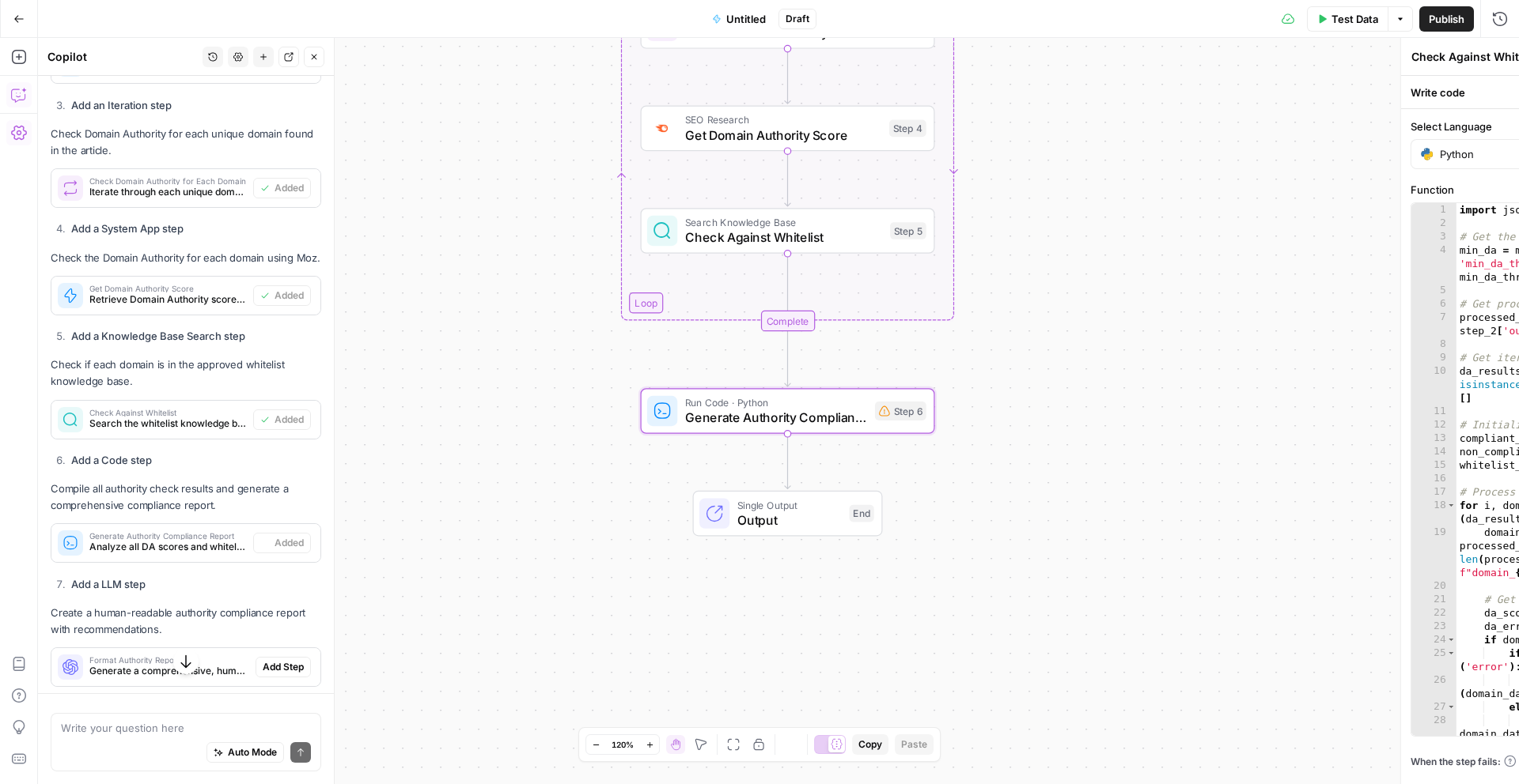
type textarea "Generate Authority Compliance Report"
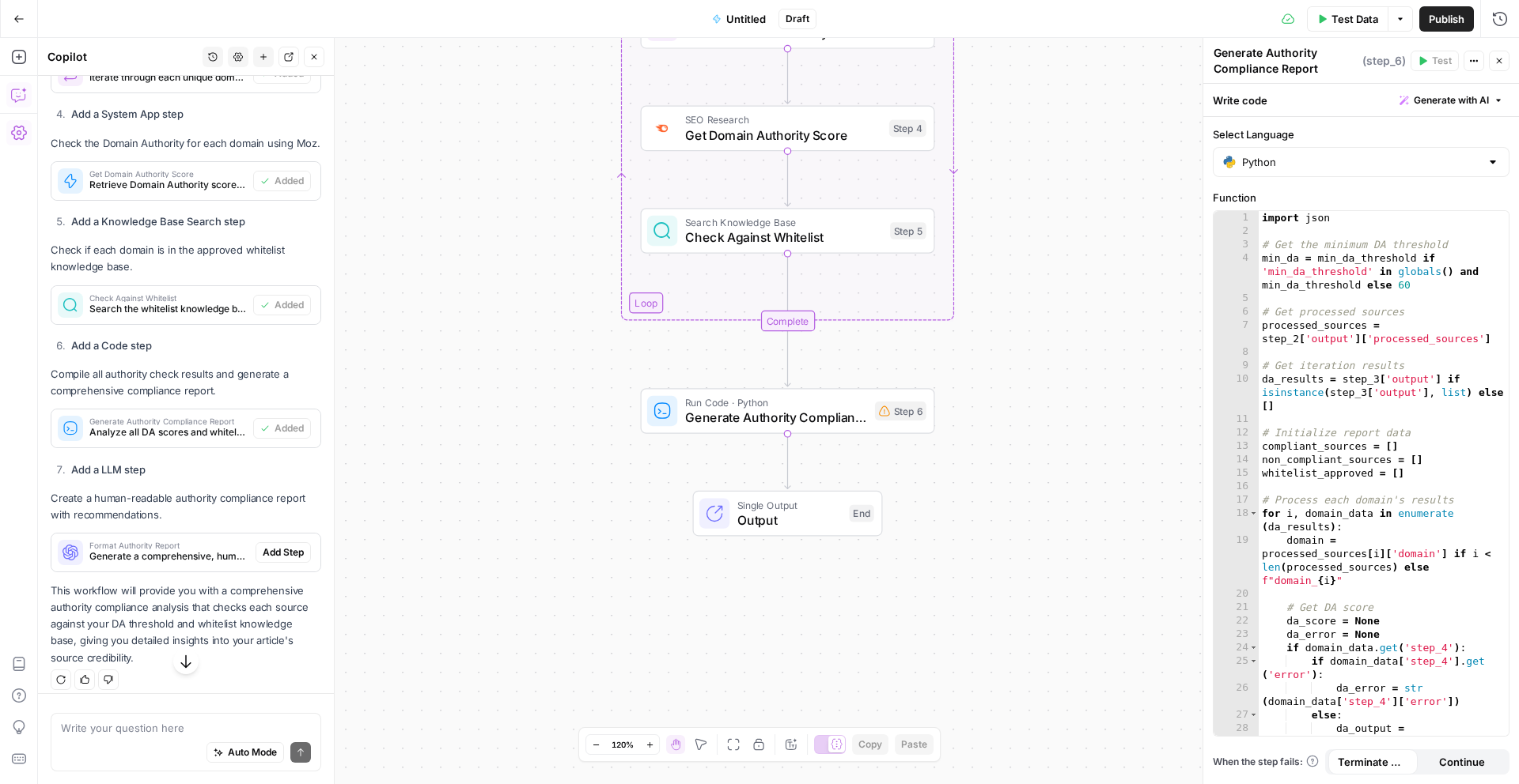
scroll to position [1411, 0]
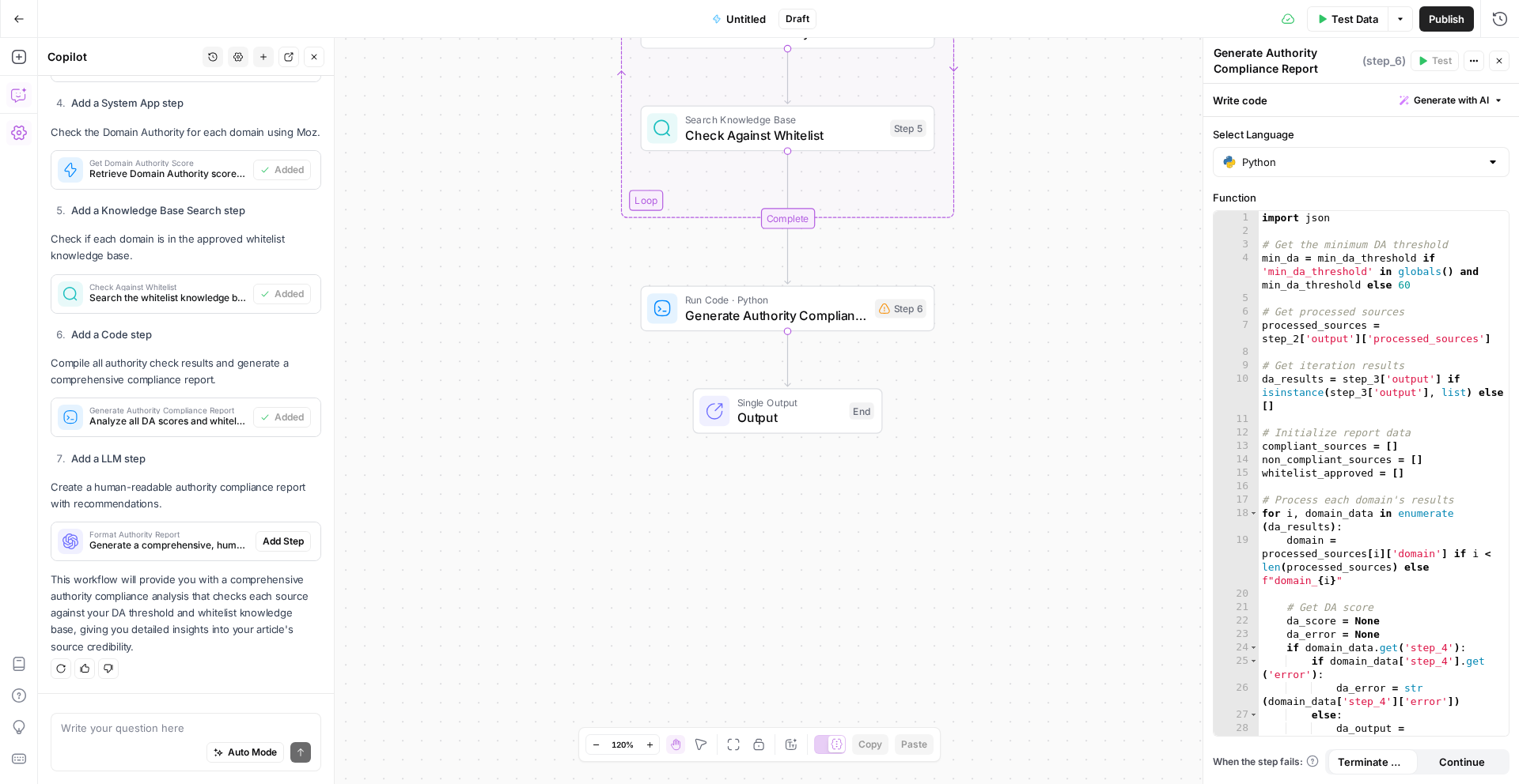
click at [199, 532] on span "Format Authority Report" at bounding box center [169, 534] width 159 height 8
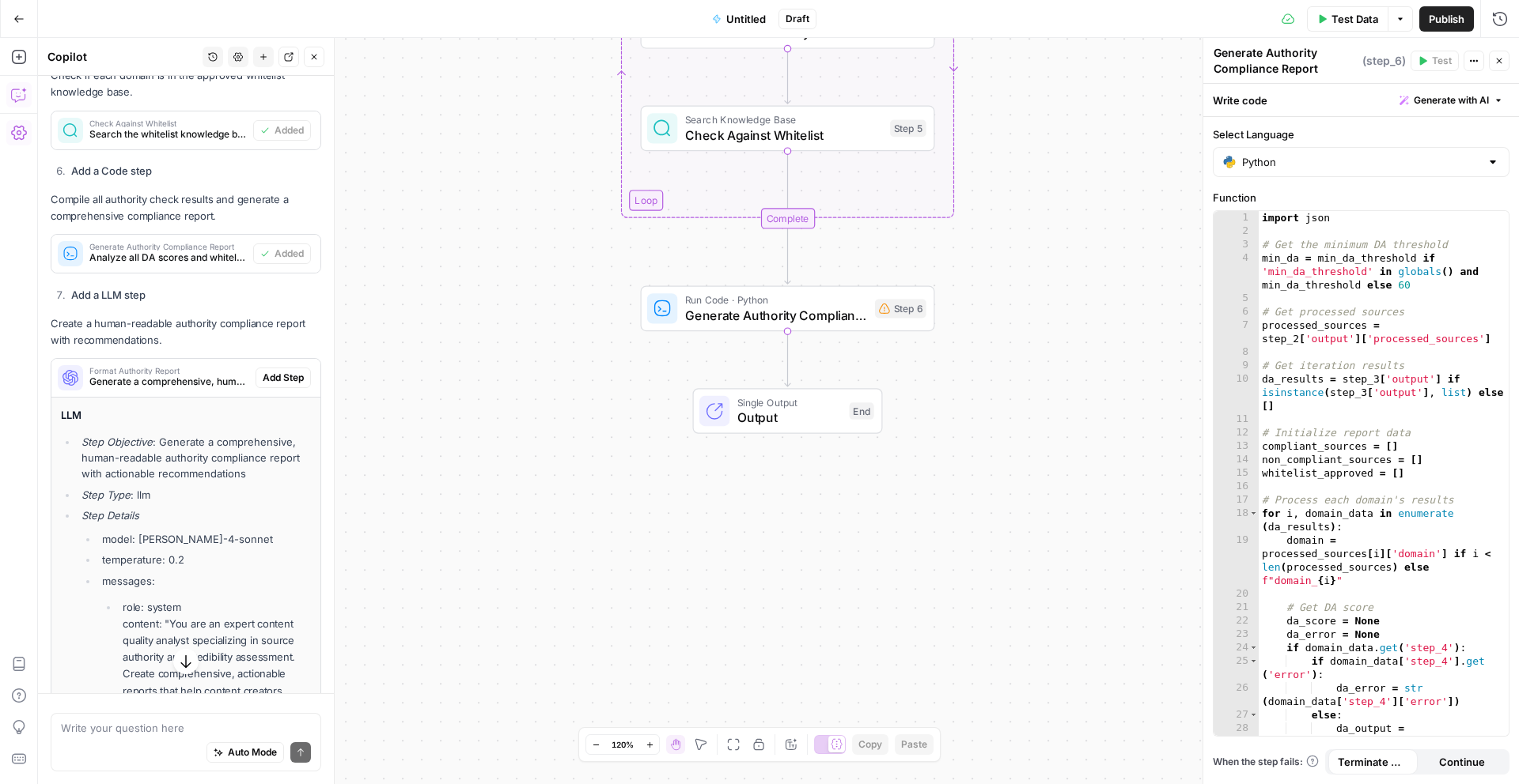
scroll to position [1487, 0]
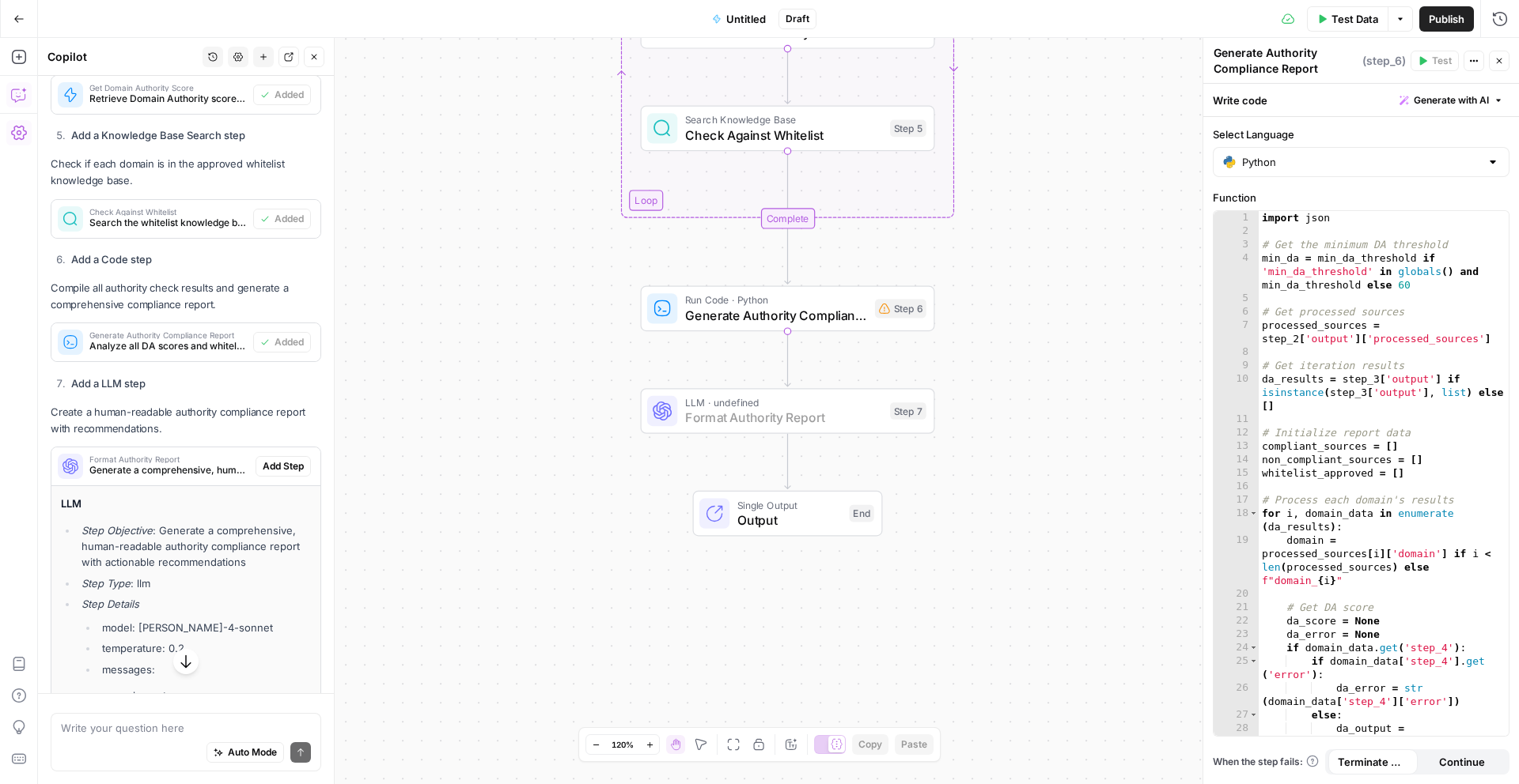
click at [274, 460] on span "Add Step" at bounding box center [283, 466] width 41 height 14
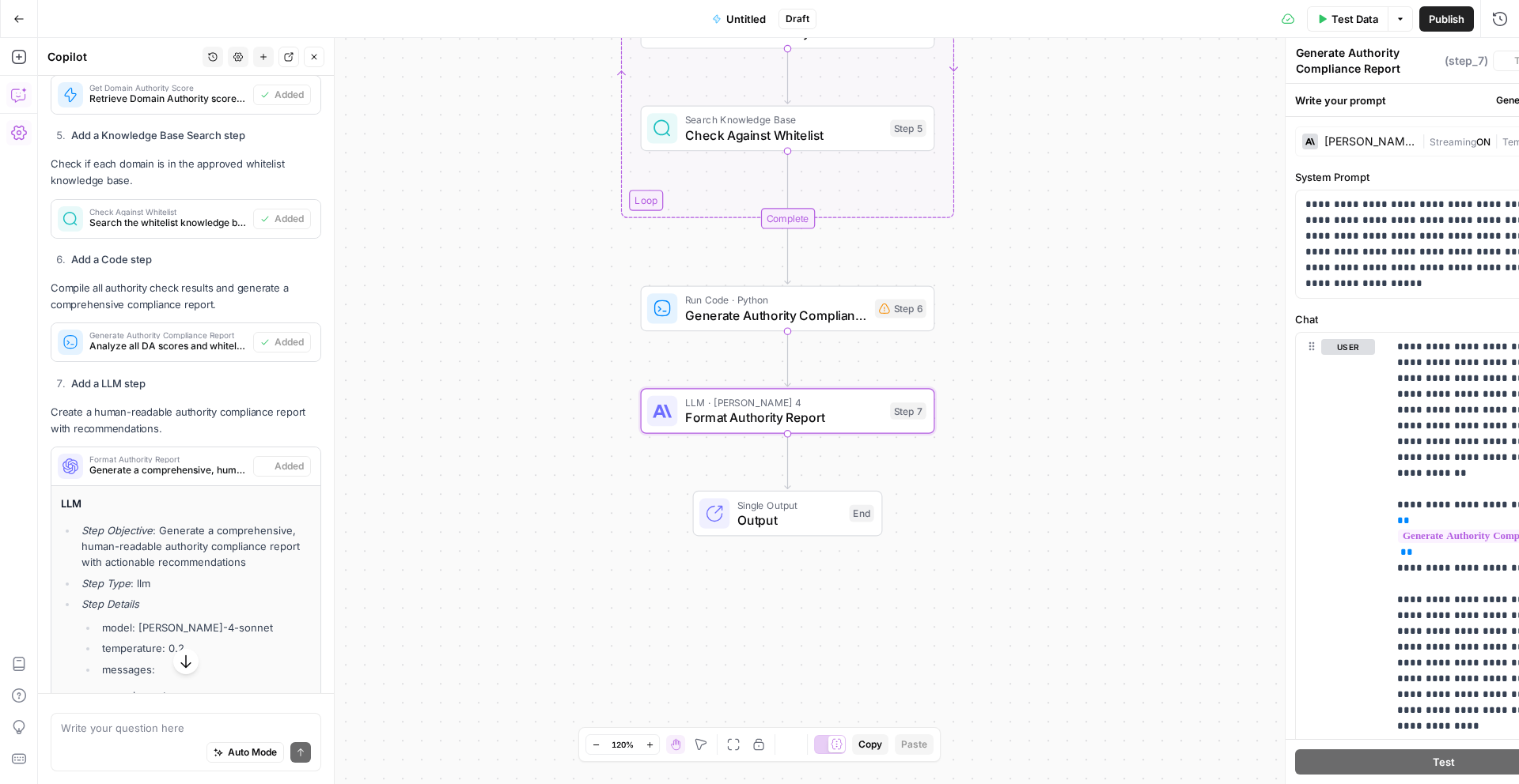
type textarea "Format Authority Report"
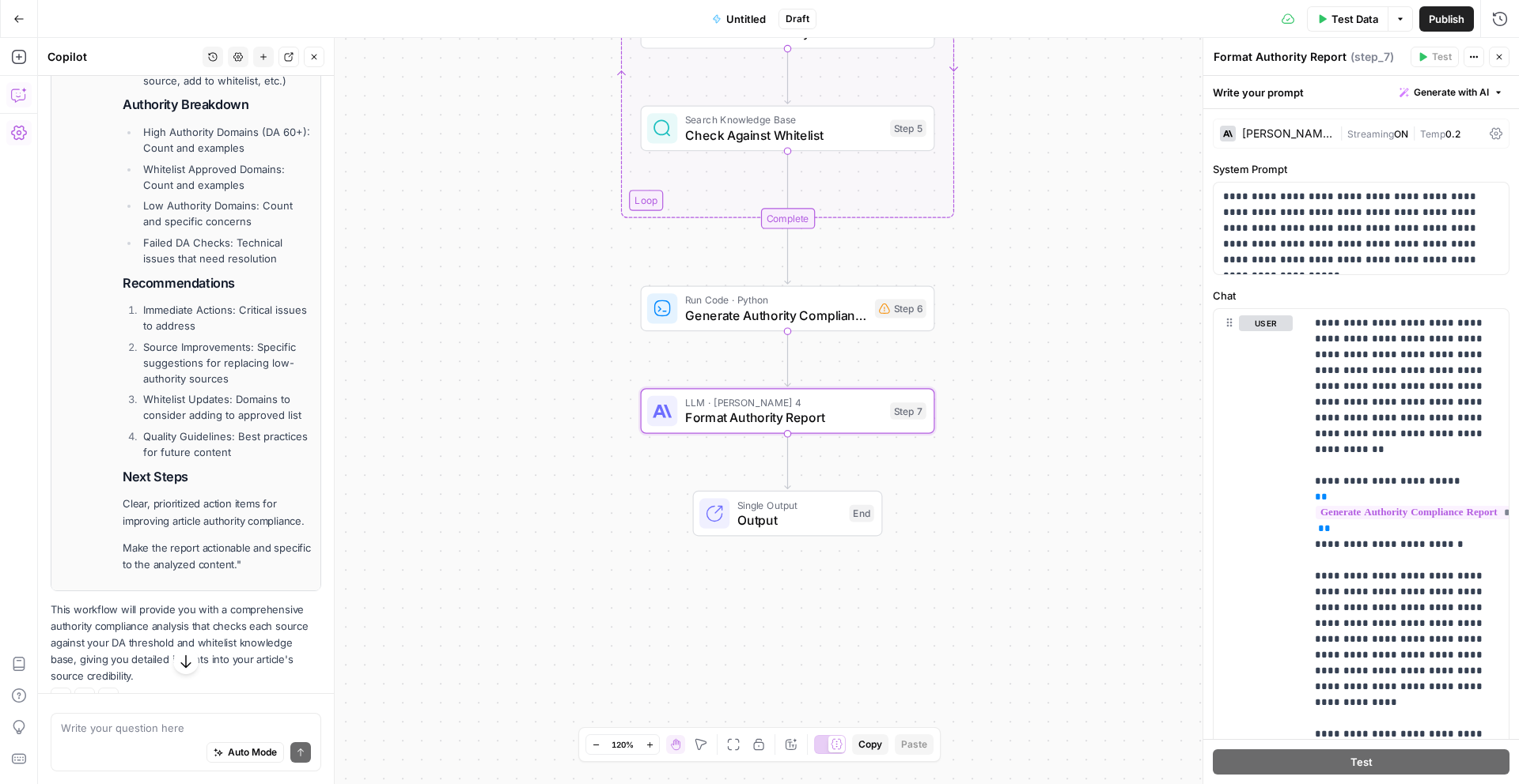
scroll to position [3056, 0]
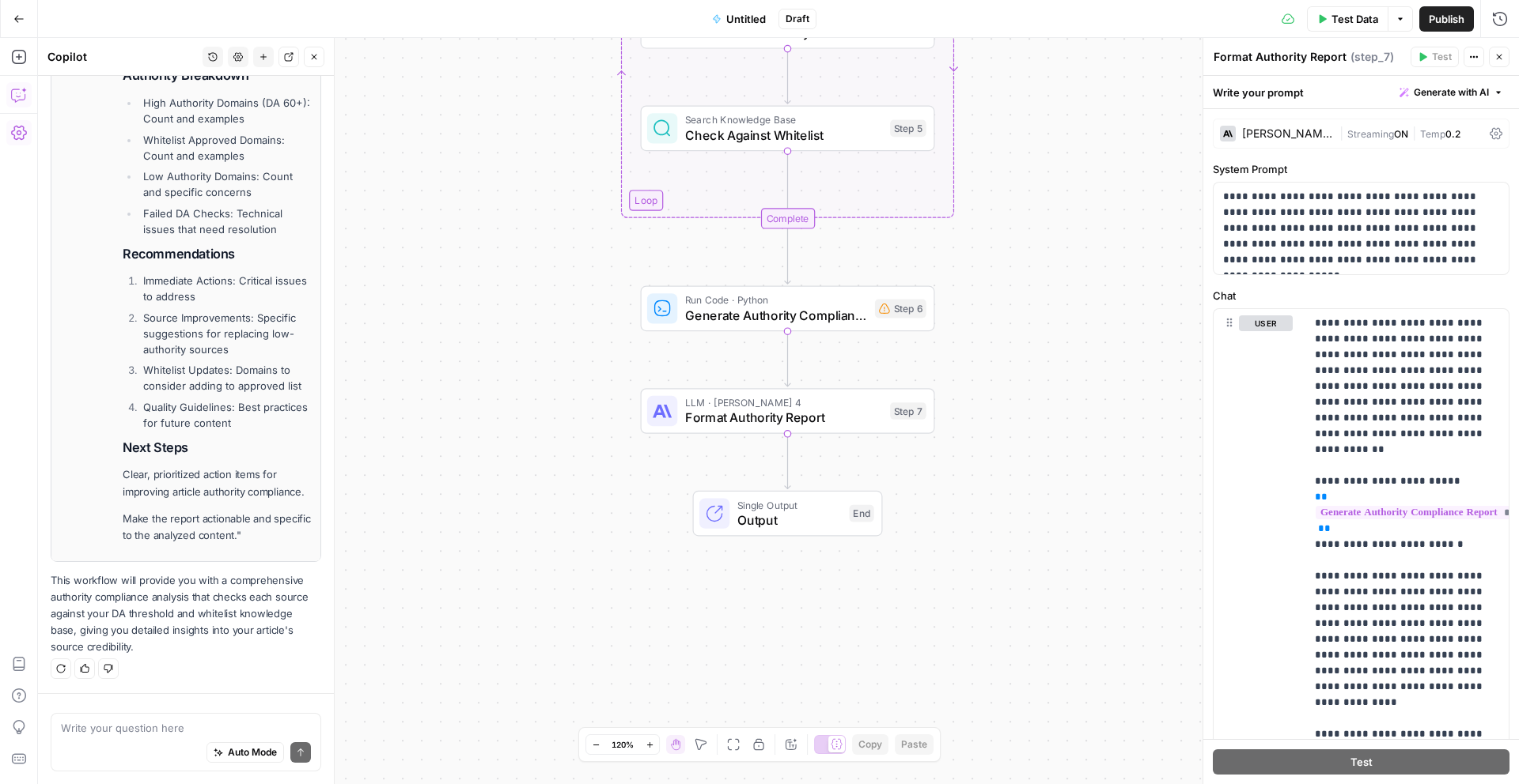
click at [749, 16] on span "Untitled" at bounding box center [746, 18] width 40 height 16
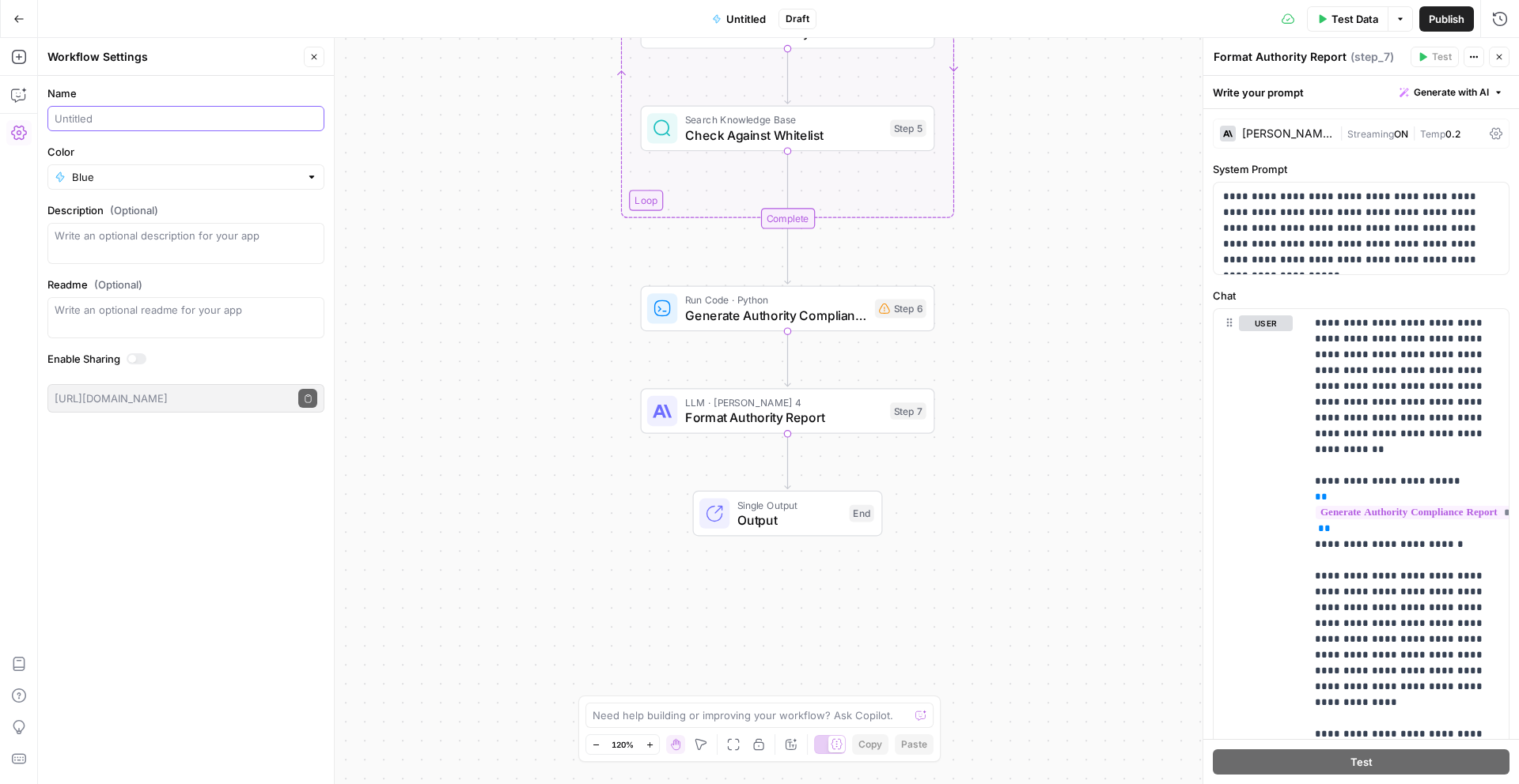
click at [138, 117] on input "Name" at bounding box center [185, 118] width 263 height 16
type input "Authority Checker"
click at [182, 176] on input "Color" at bounding box center [185, 177] width 228 height 16
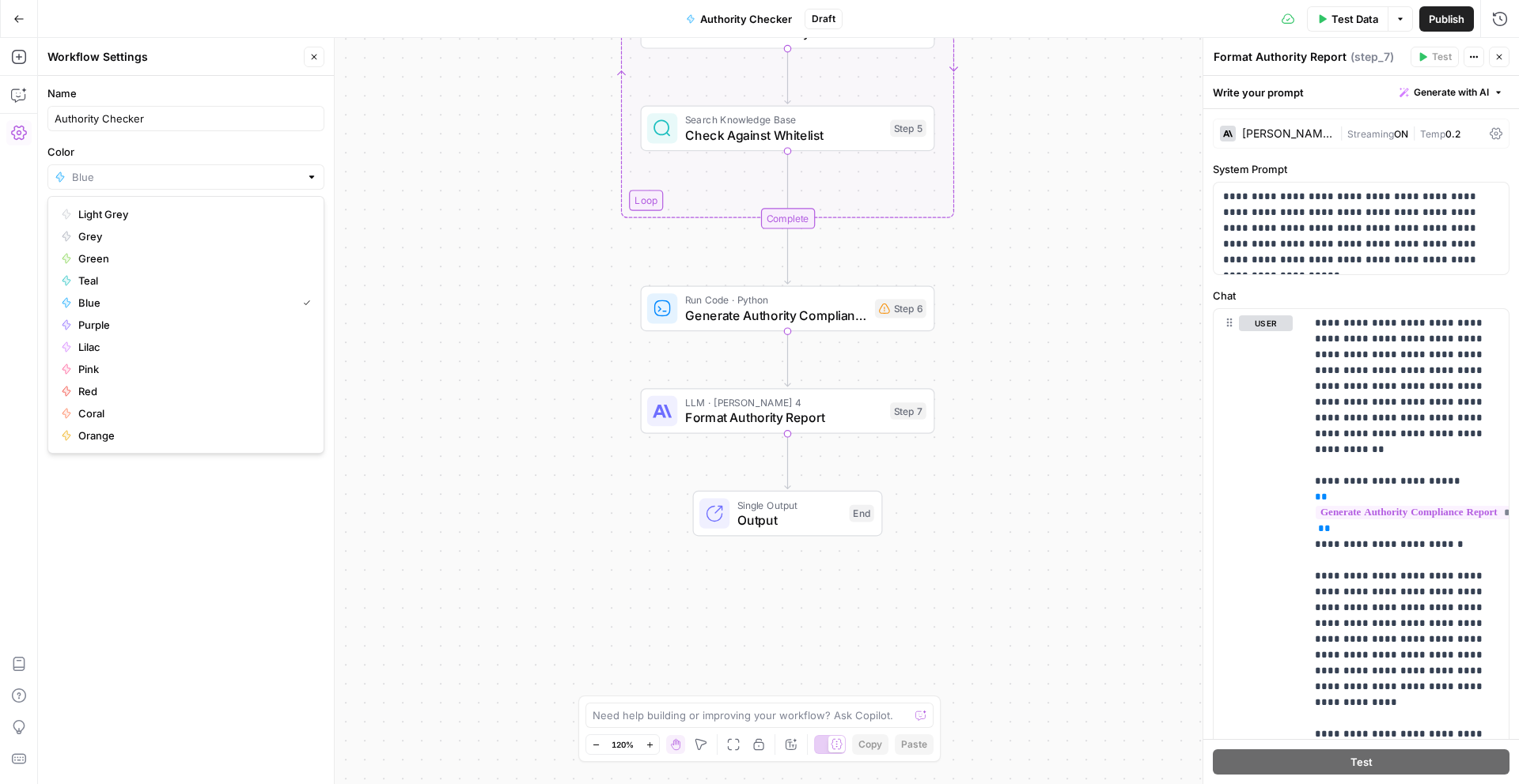
click at [143, 394] on span "Red" at bounding box center [191, 391] width 226 height 16
type input "Red"
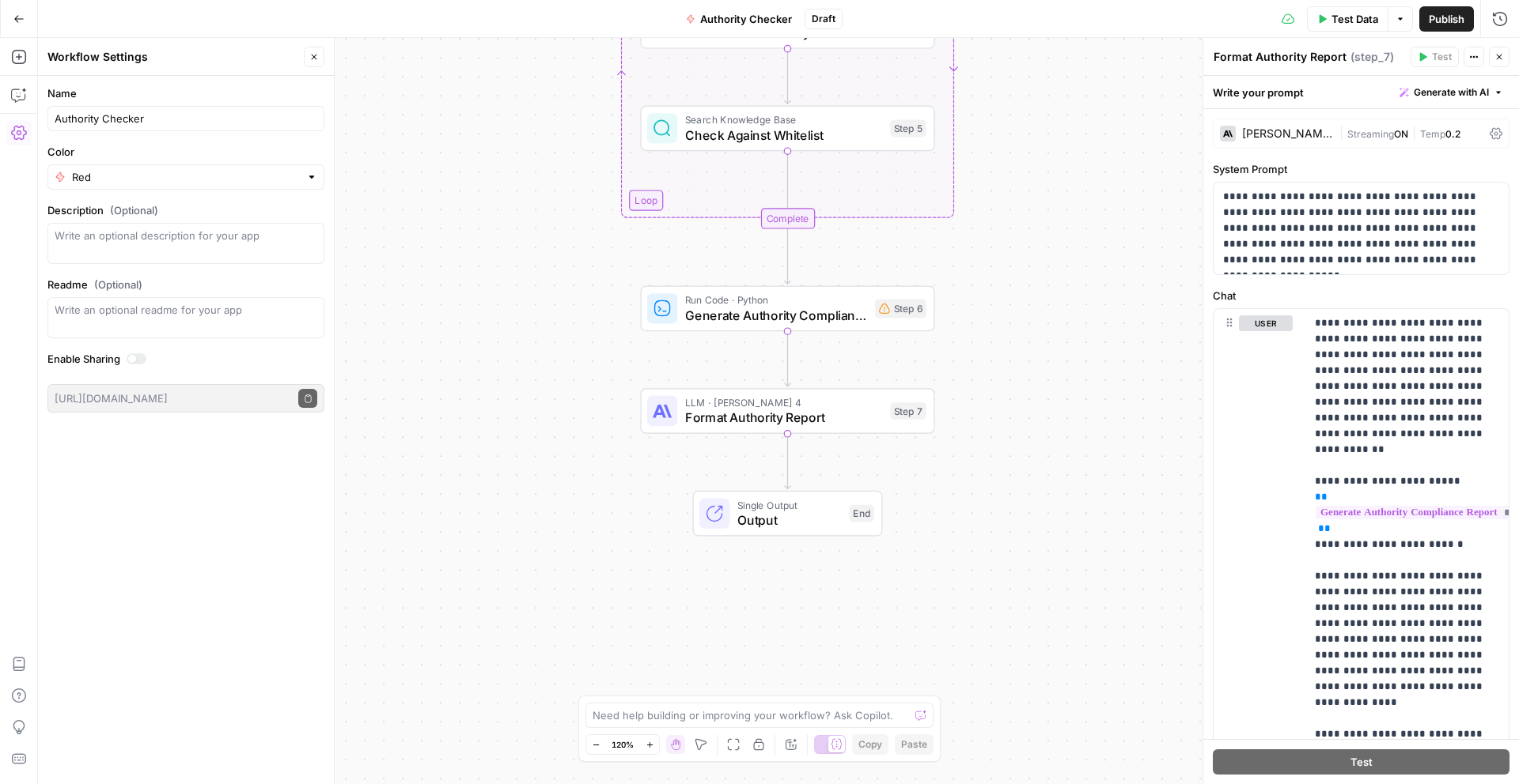
click at [134, 359] on div at bounding box center [132, 358] width 8 height 8
click at [1449, 22] on span "Publish" at bounding box center [1446, 18] width 36 height 16
